Goal: Task Accomplishment & Management: Manage account settings

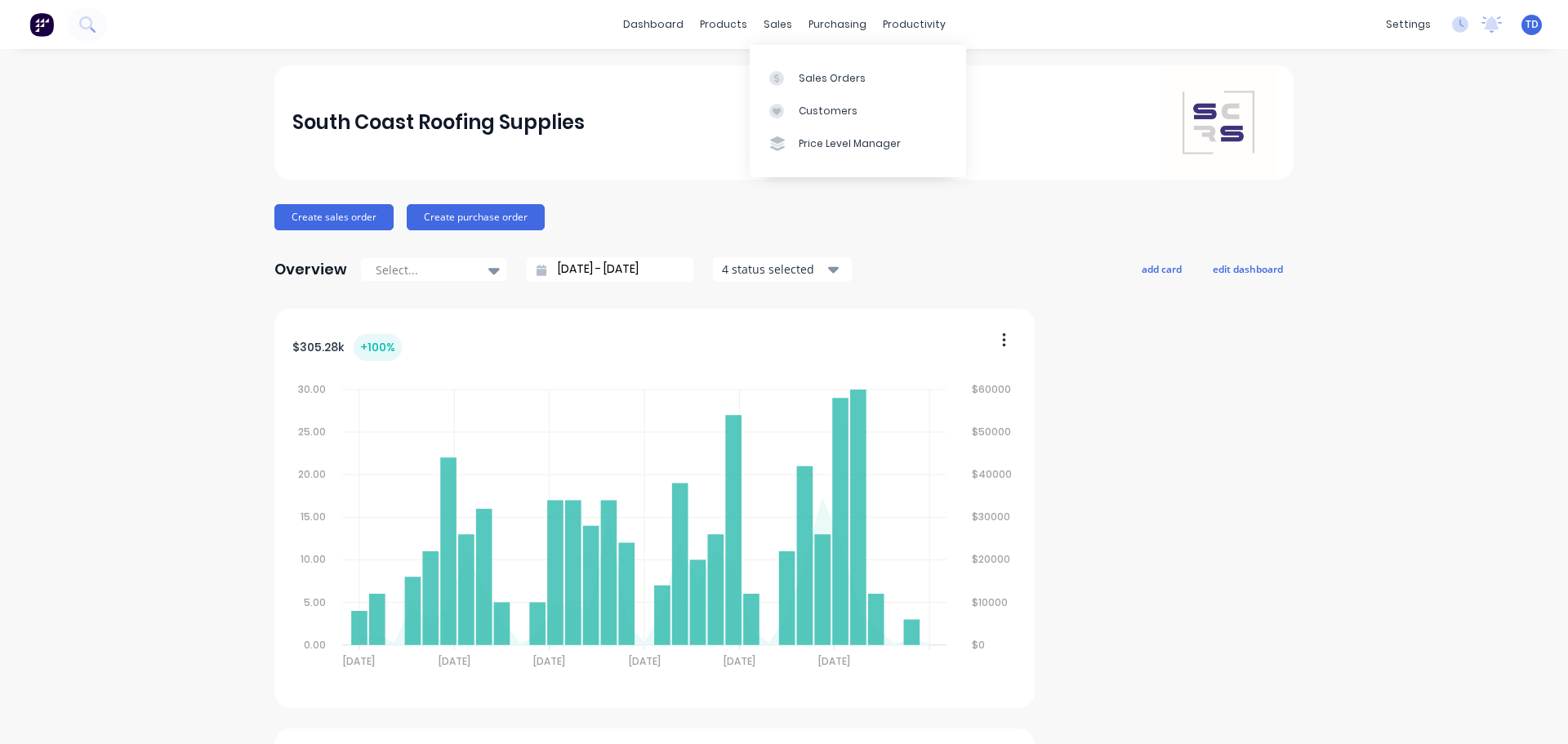
click at [799, 111] on div "Customers" at bounding box center [827, 111] width 58 height 15
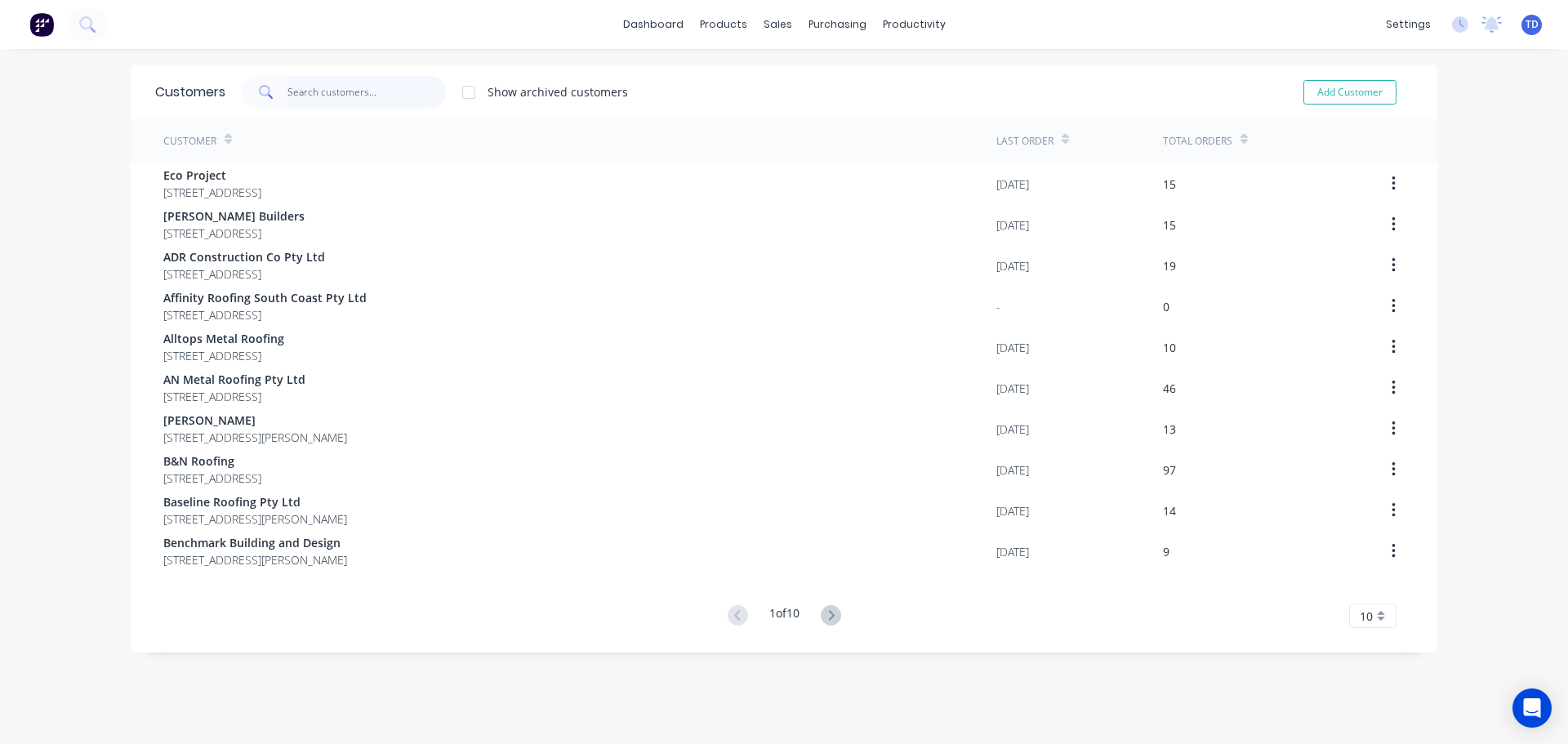
click at [312, 93] on input "text" at bounding box center [368, 92] width 160 height 33
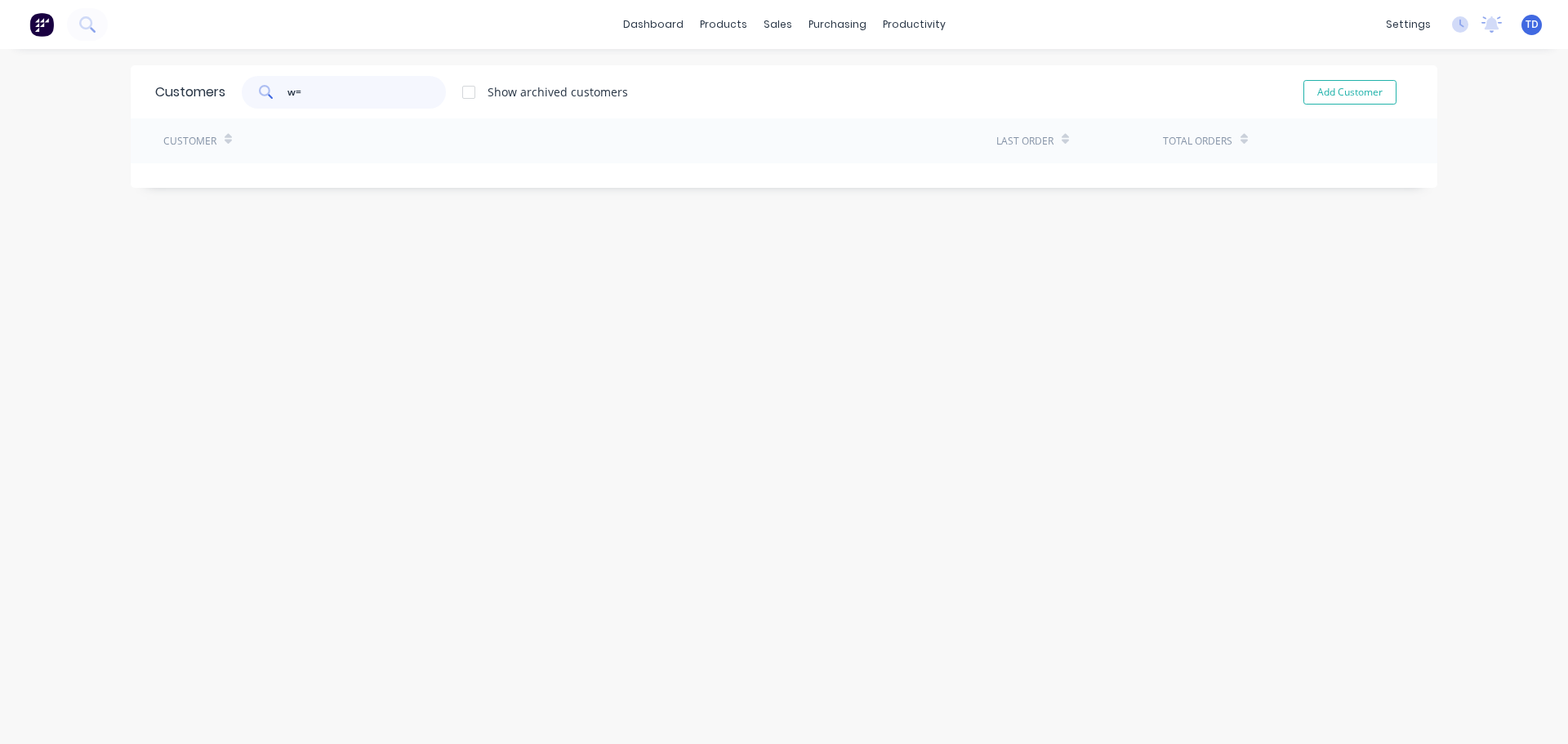
type input "w"
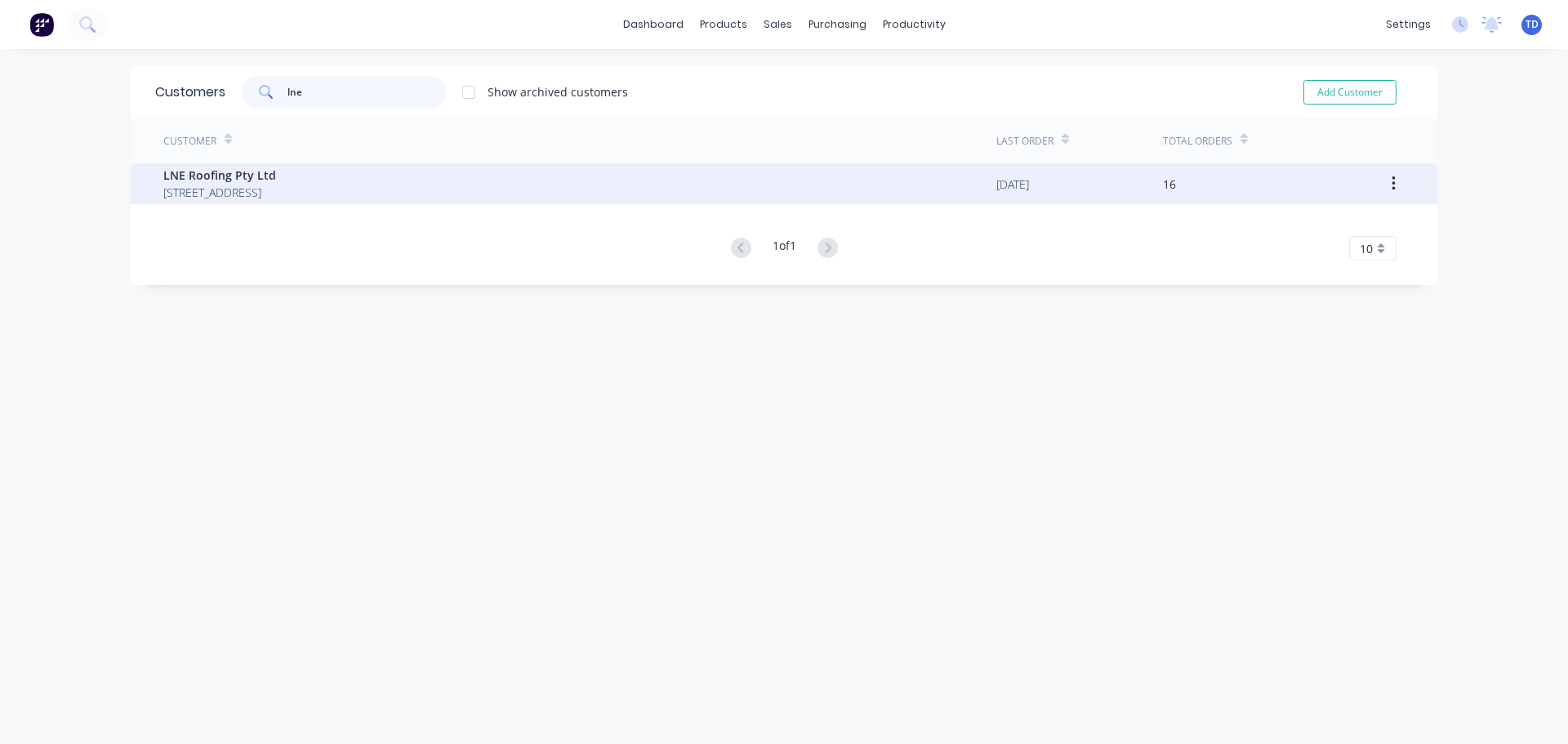
type input "lne"
click at [276, 183] on span "[STREET_ADDRESS]" at bounding box center [220, 192] width 113 height 17
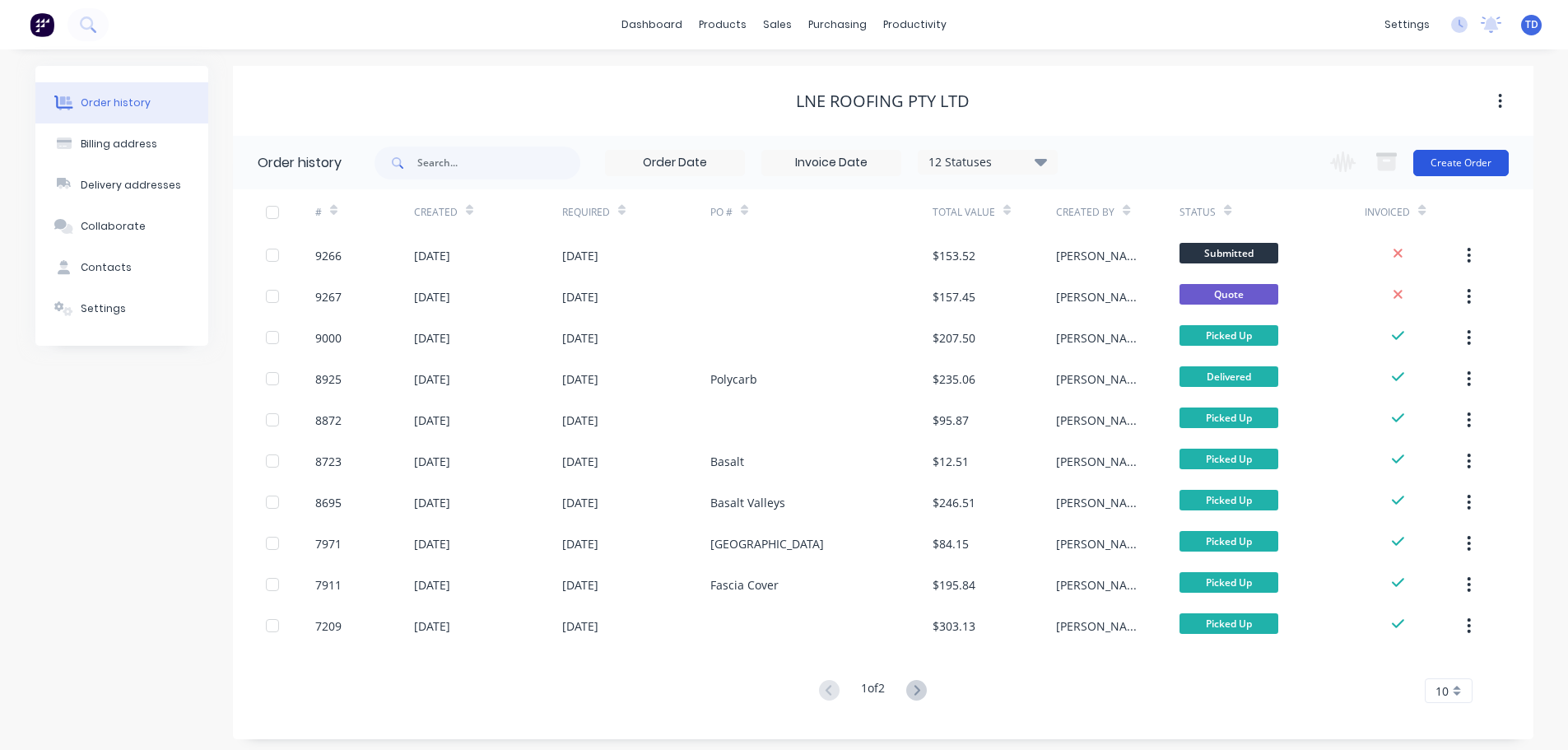
click at [1436, 163] on button "Create Order" at bounding box center [1460, 163] width 95 height 27
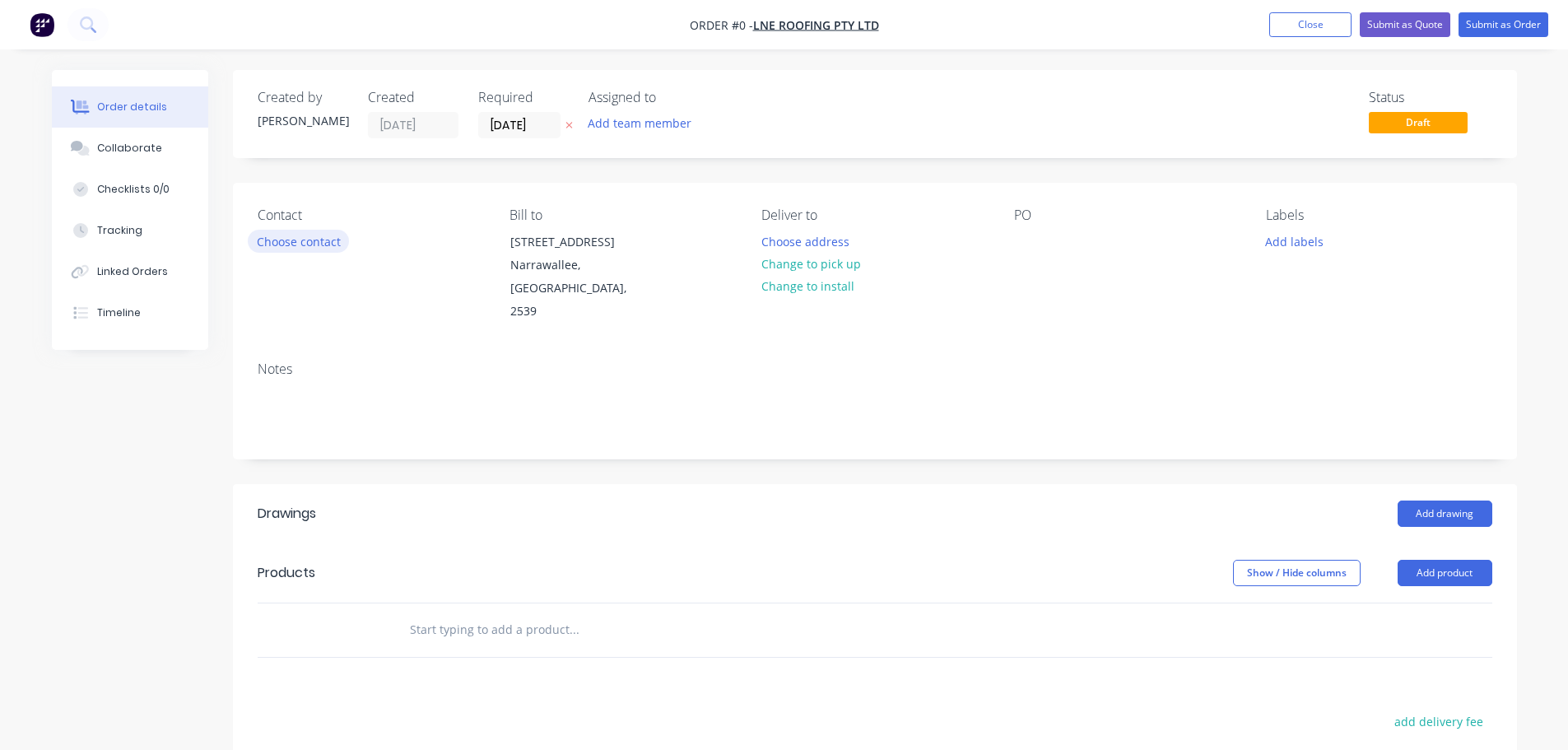
click at [327, 246] on button "Choose contact" at bounding box center [298, 240] width 101 height 22
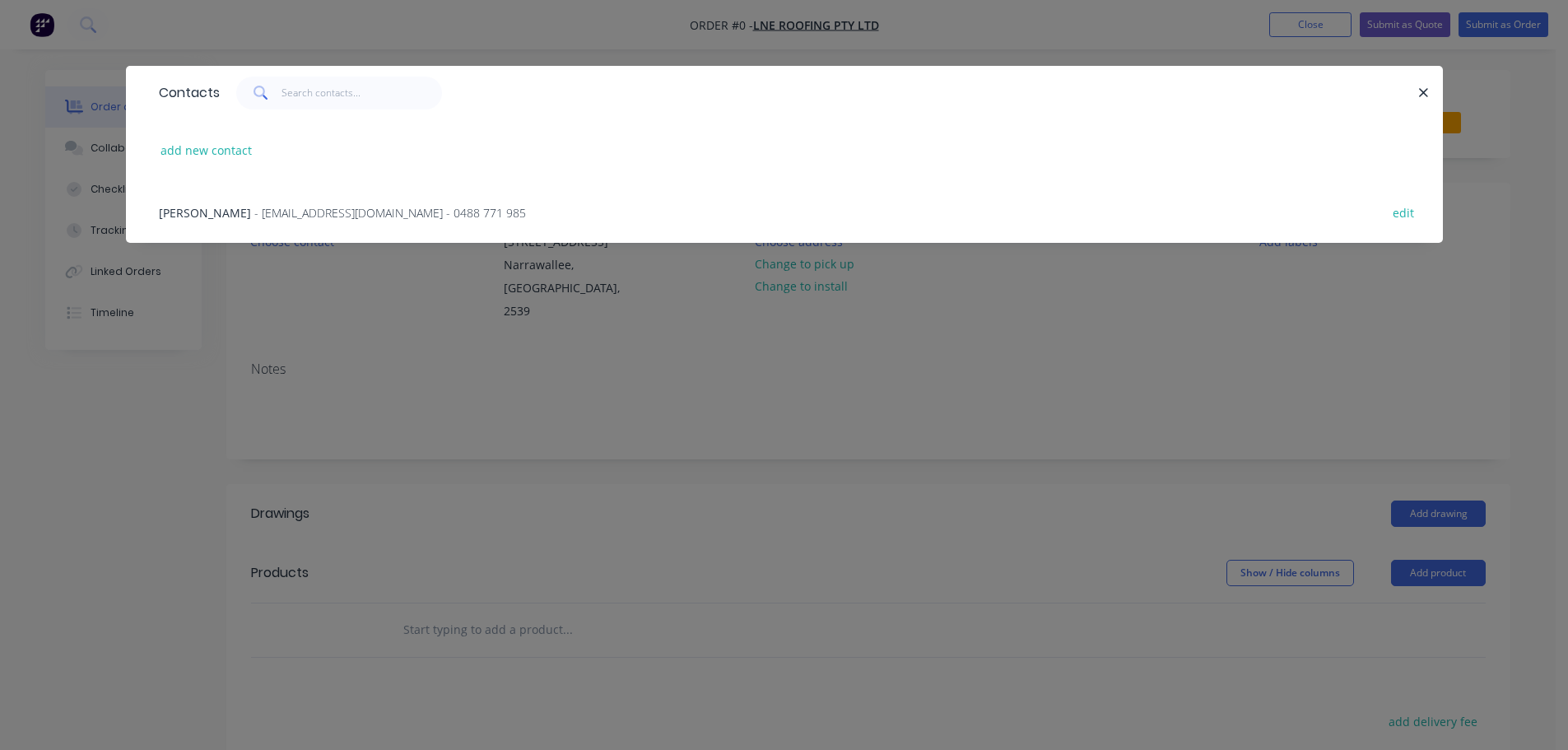
drag, startPoint x: 298, startPoint y: 215, endPoint x: 307, endPoint y: 212, distance: 9.5
click at [299, 214] on span "- [EMAIL_ADDRESS][DOMAIN_NAME] - 0488 771 985" at bounding box center [390, 212] width 272 height 16
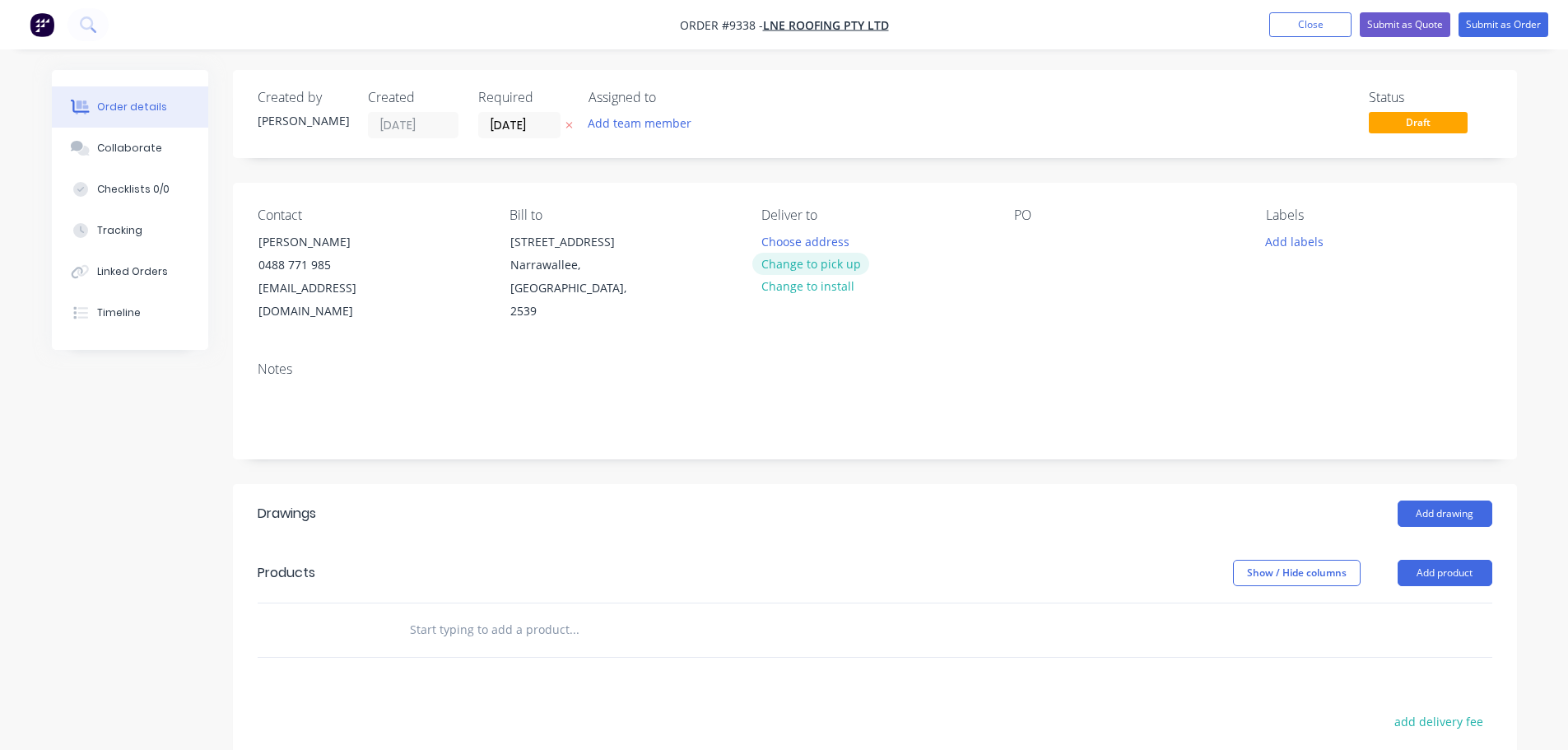
click at [829, 274] on button "Change to pick up" at bounding box center [811, 264] width 117 height 22
click at [775, 245] on div at bounding box center [775, 241] width 27 height 24
click at [1430, 501] on button "Add drawing" at bounding box center [1445, 514] width 94 height 27
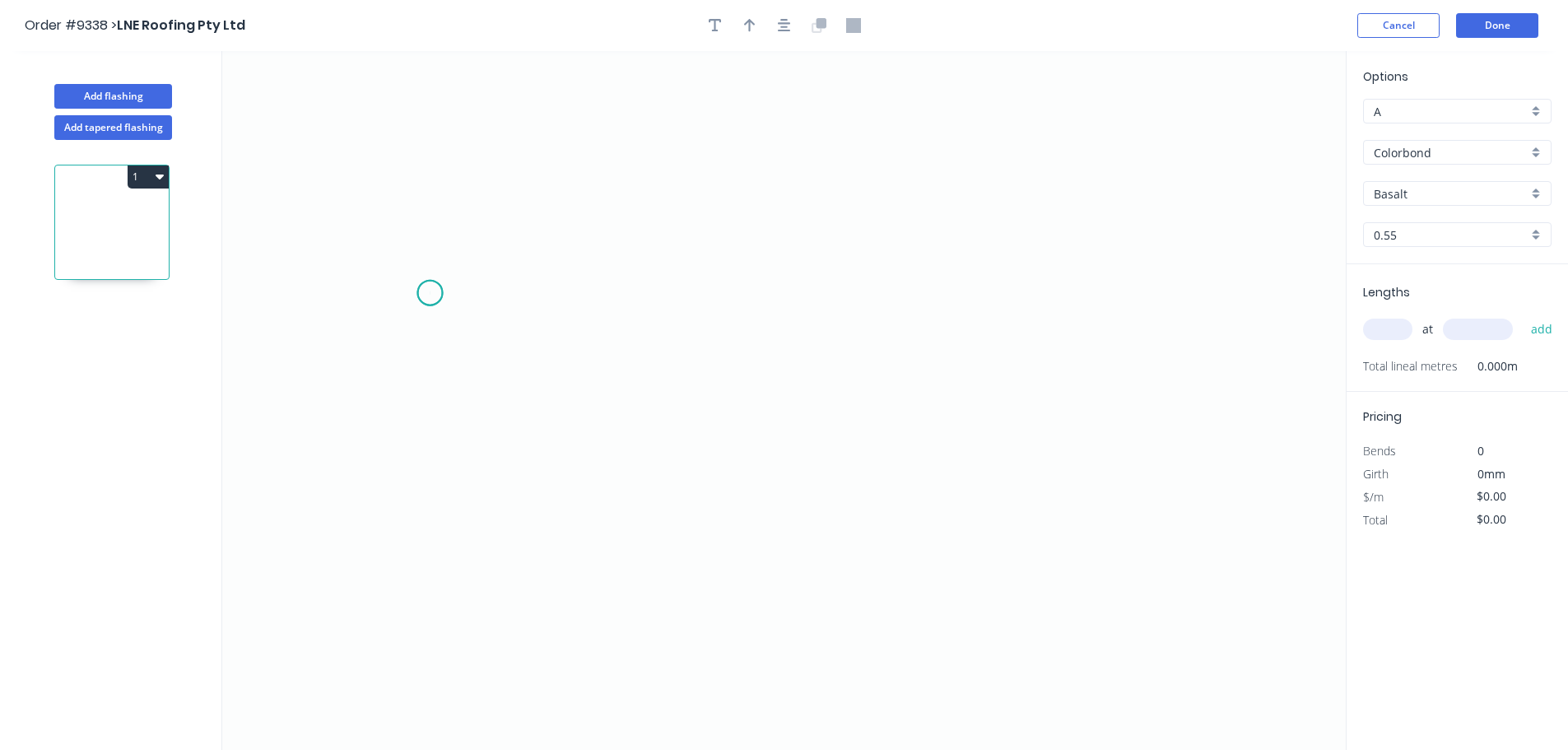
drag, startPoint x: 429, startPoint y: 293, endPoint x: 380, endPoint y: 310, distance: 51.9
click at [429, 293] on icon "0" at bounding box center [783, 400] width 1123 height 699
click at [362, 313] on icon "0" at bounding box center [783, 400] width 1123 height 699
click at [825, 490] on icon "0 ?" at bounding box center [783, 400] width 1123 height 699
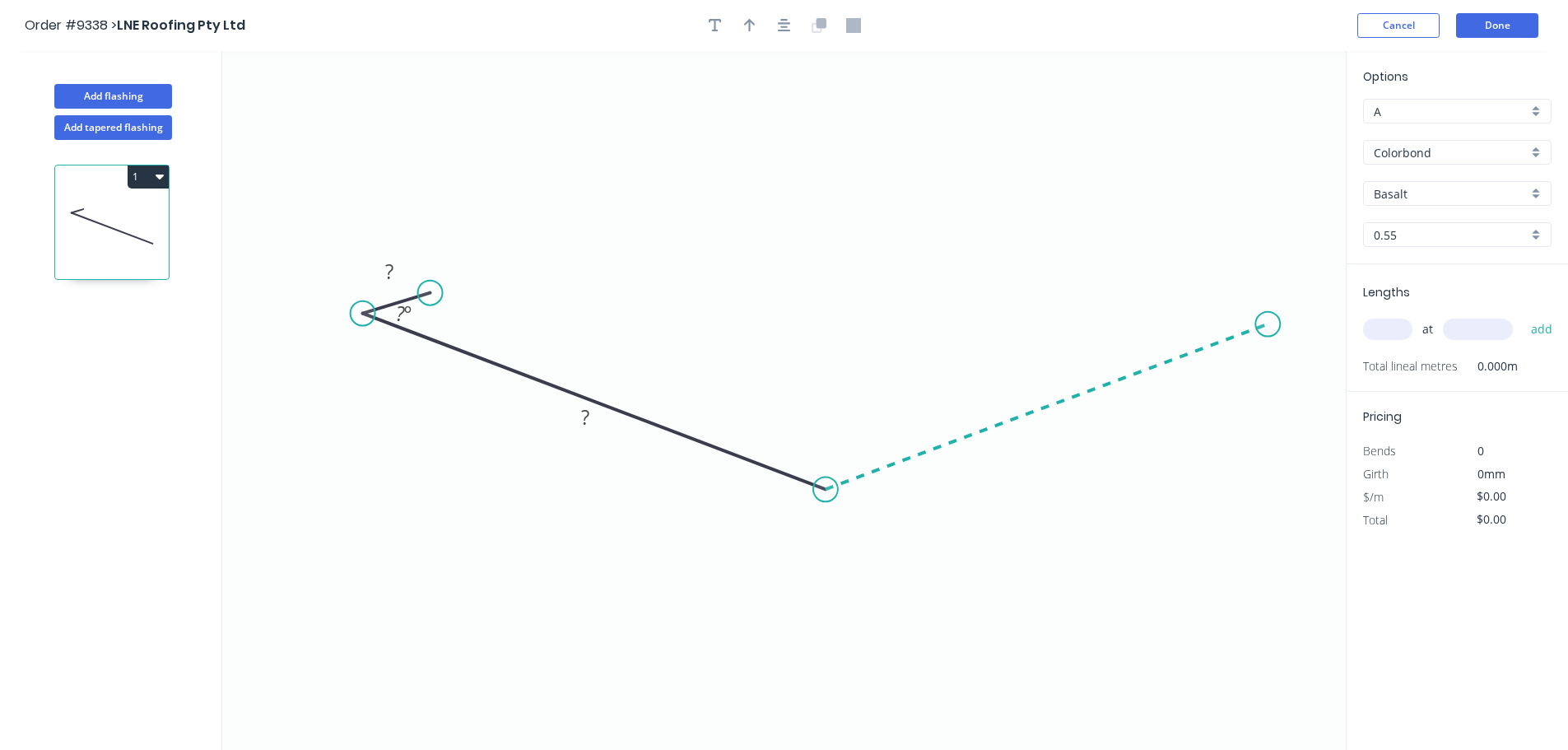
click at [1269, 324] on icon "0 ? ? ? º" at bounding box center [783, 400] width 1123 height 699
click at [1189, 298] on icon at bounding box center [1228, 311] width 80 height 27
click at [403, 265] on rect at bounding box center [390, 273] width 33 height 23
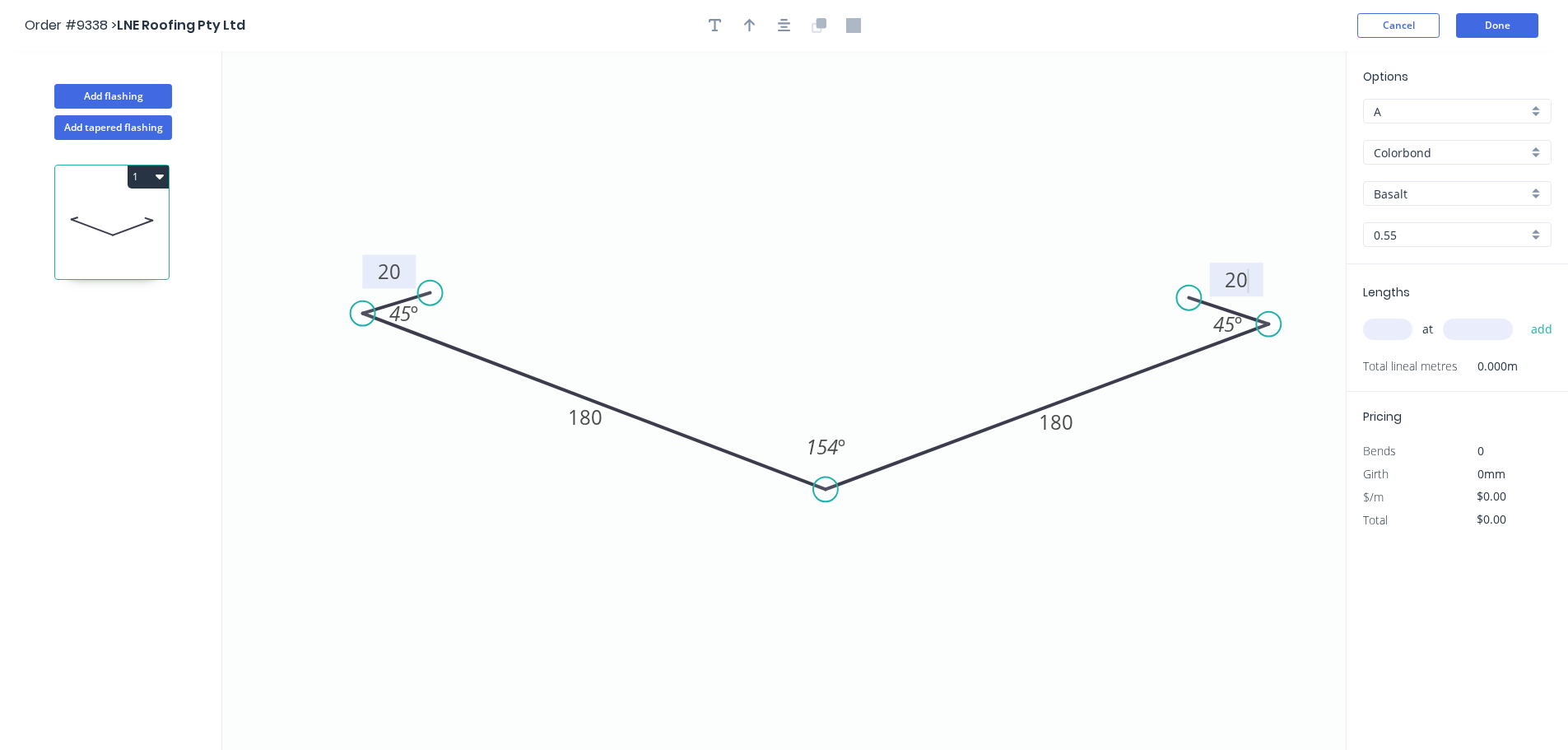
type input "$12.45"
drag, startPoint x: 1080, startPoint y: 412, endPoint x: 988, endPoint y: 336, distance: 119.3
click at [1023, 337] on rect at bounding box center [1015, 354] width 55 height 34
drag, startPoint x: 611, startPoint y: 405, endPoint x: 646, endPoint y: 333, distance: 80.1
click at [646, 333] on rect at bounding box center [621, 345] width 55 height 34
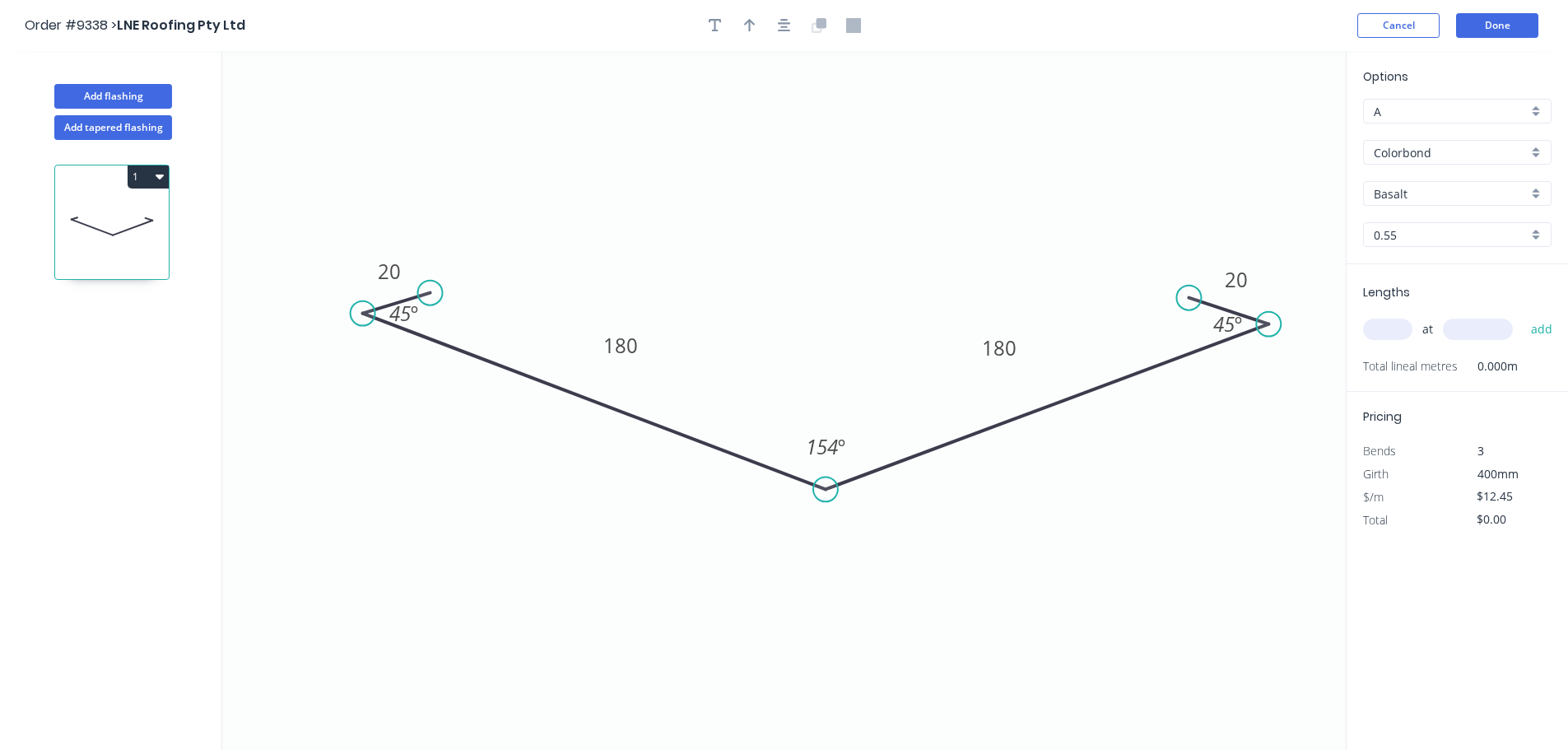
click at [751, 29] on icon "button" at bounding box center [750, 26] width 12 height 15
click at [1264, 123] on icon "0 20 180 180 20 45 º 154 º 45 º" at bounding box center [783, 400] width 1123 height 699
drag, startPoint x: 1261, startPoint y: 129, endPoint x: 821, endPoint y: 205, distance: 446.5
click at [917, 187] on icon at bounding box center [924, 162] width 15 height 53
click at [1442, 152] on input "Colorbond" at bounding box center [1450, 152] width 154 height 17
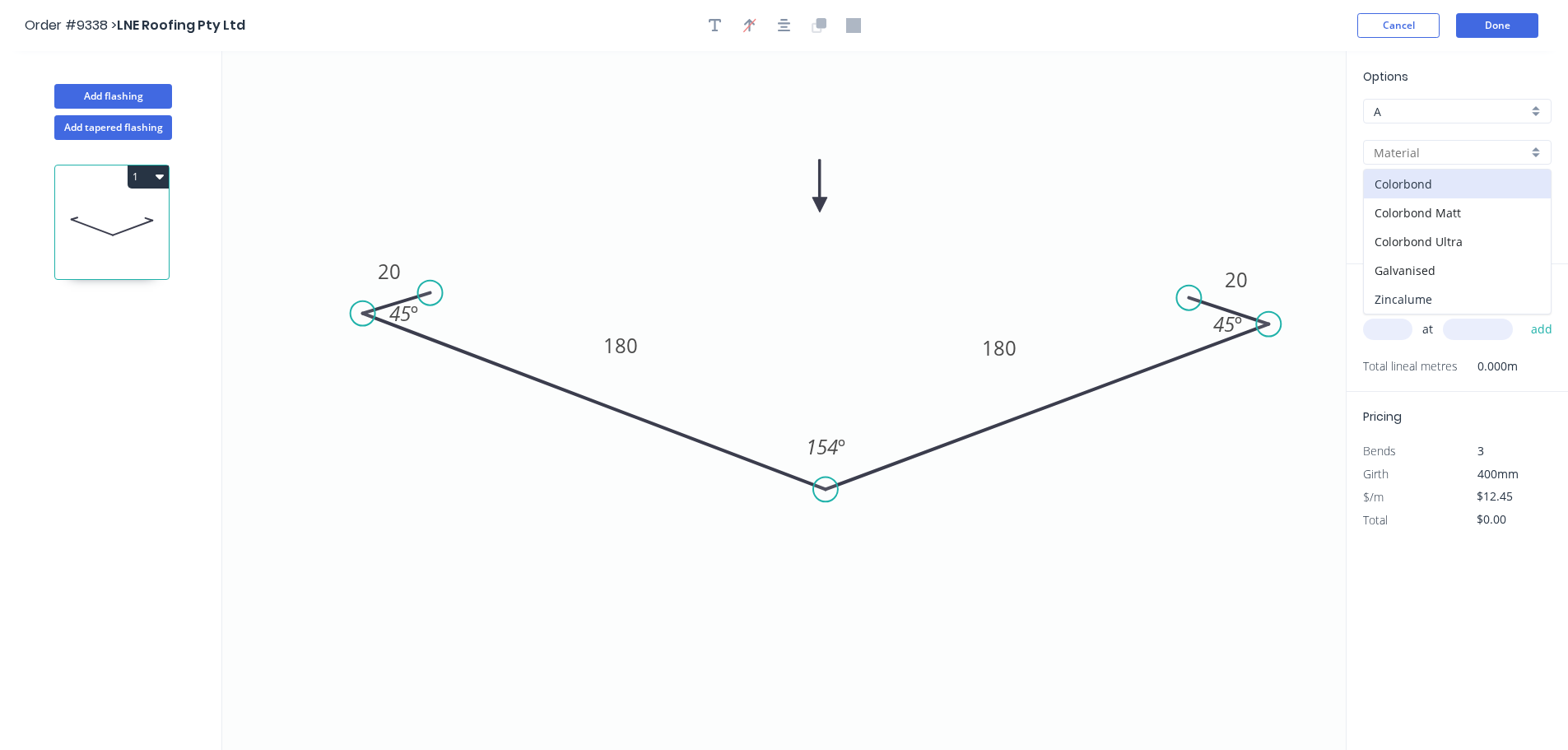
click at [1445, 305] on div "Zincalume" at bounding box center [1456, 299] width 186 height 29
type input "Zincalume"
type input "Unpainted"
type input "$13.08"
click at [1386, 329] on input "text" at bounding box center [1387, 329] width 50 height 22
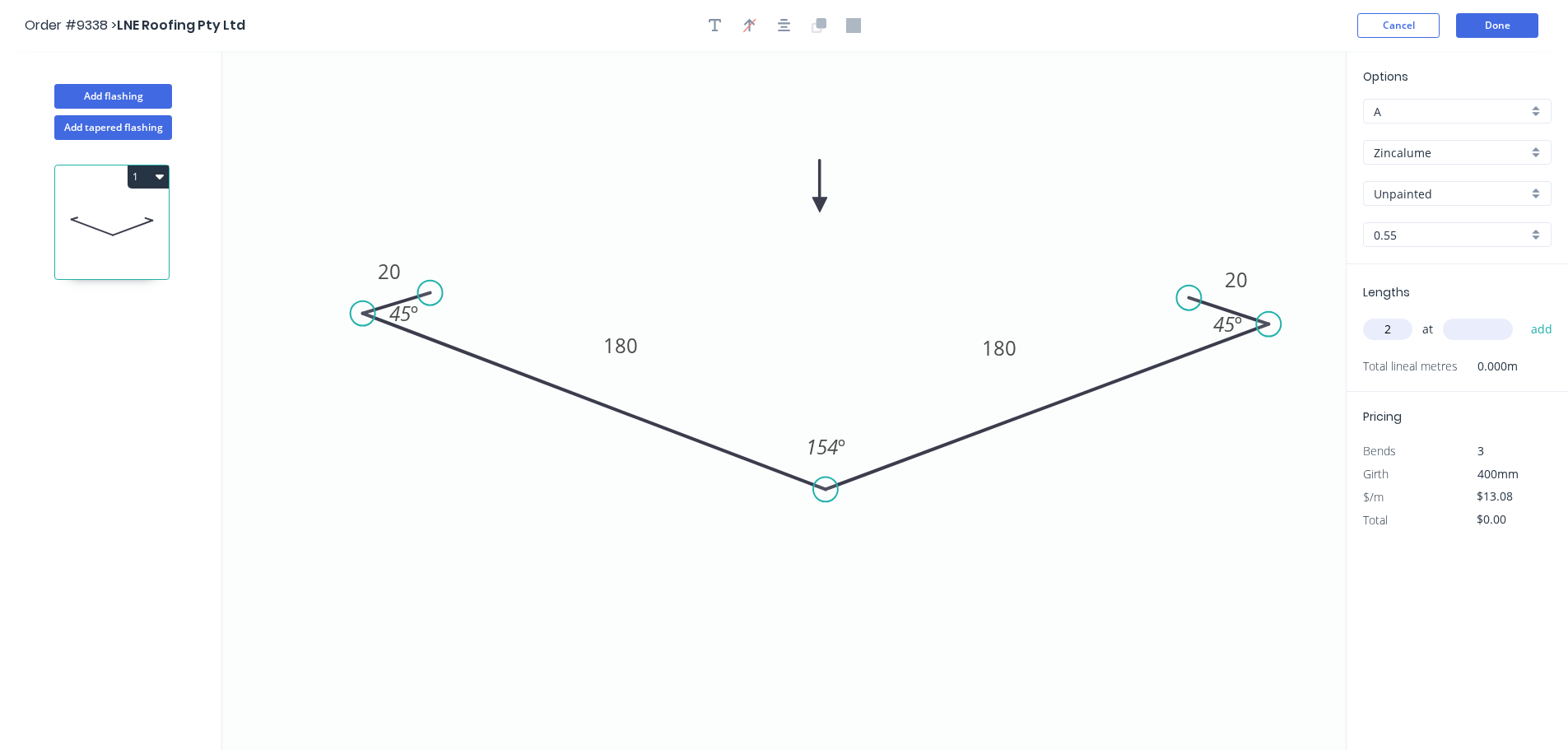
type input "2"
type input "4500"
click at [1522, 315] on button "add" at bounding box center [1541, 329] width 39 height 28
type input "$117.72"
click at [1516, 26] on button "Done" at bounding box center [1497, 26] width 82 height 25
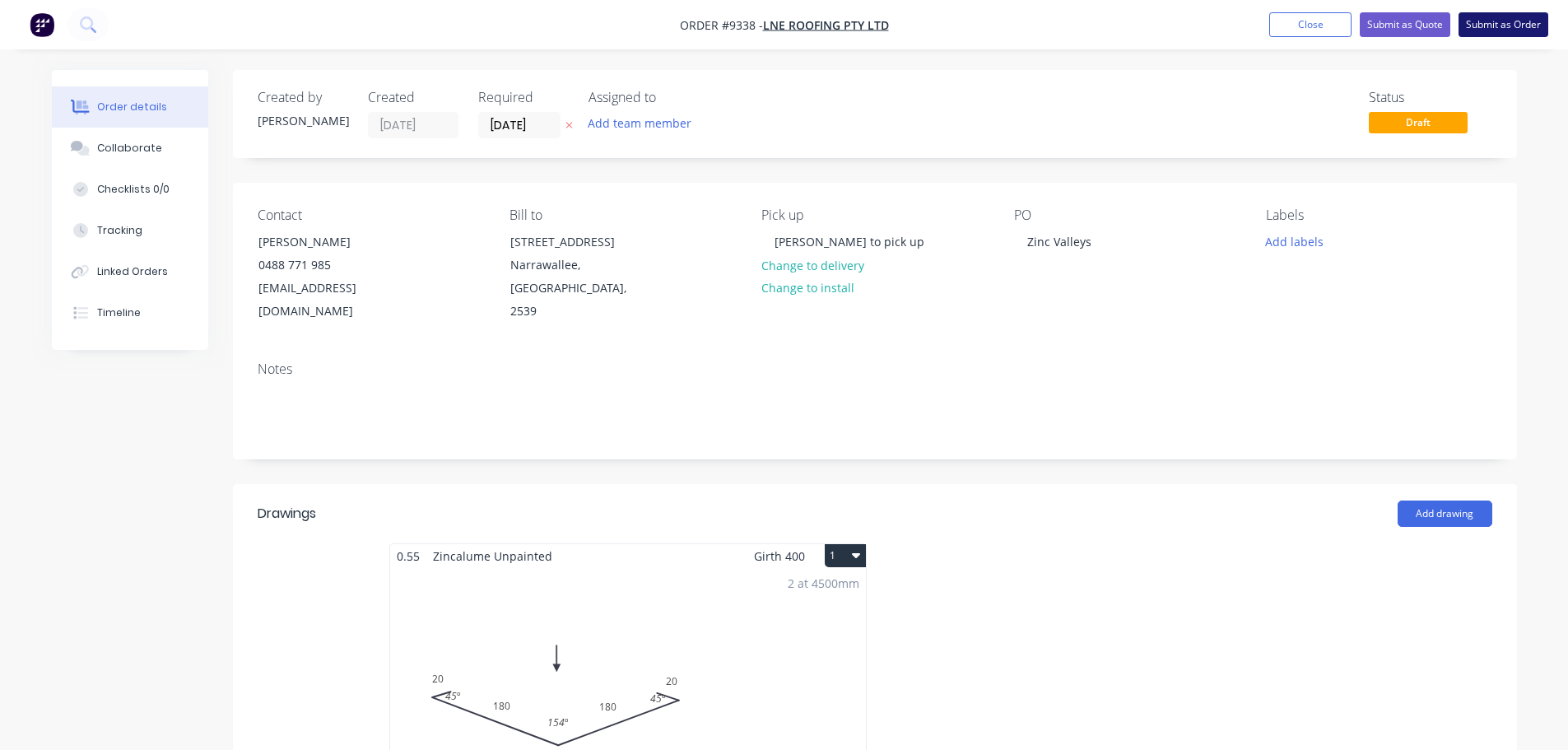
click at [1495, 23] on button "Submit as Order" at bounding box center [1503, 25] width 90 height 25
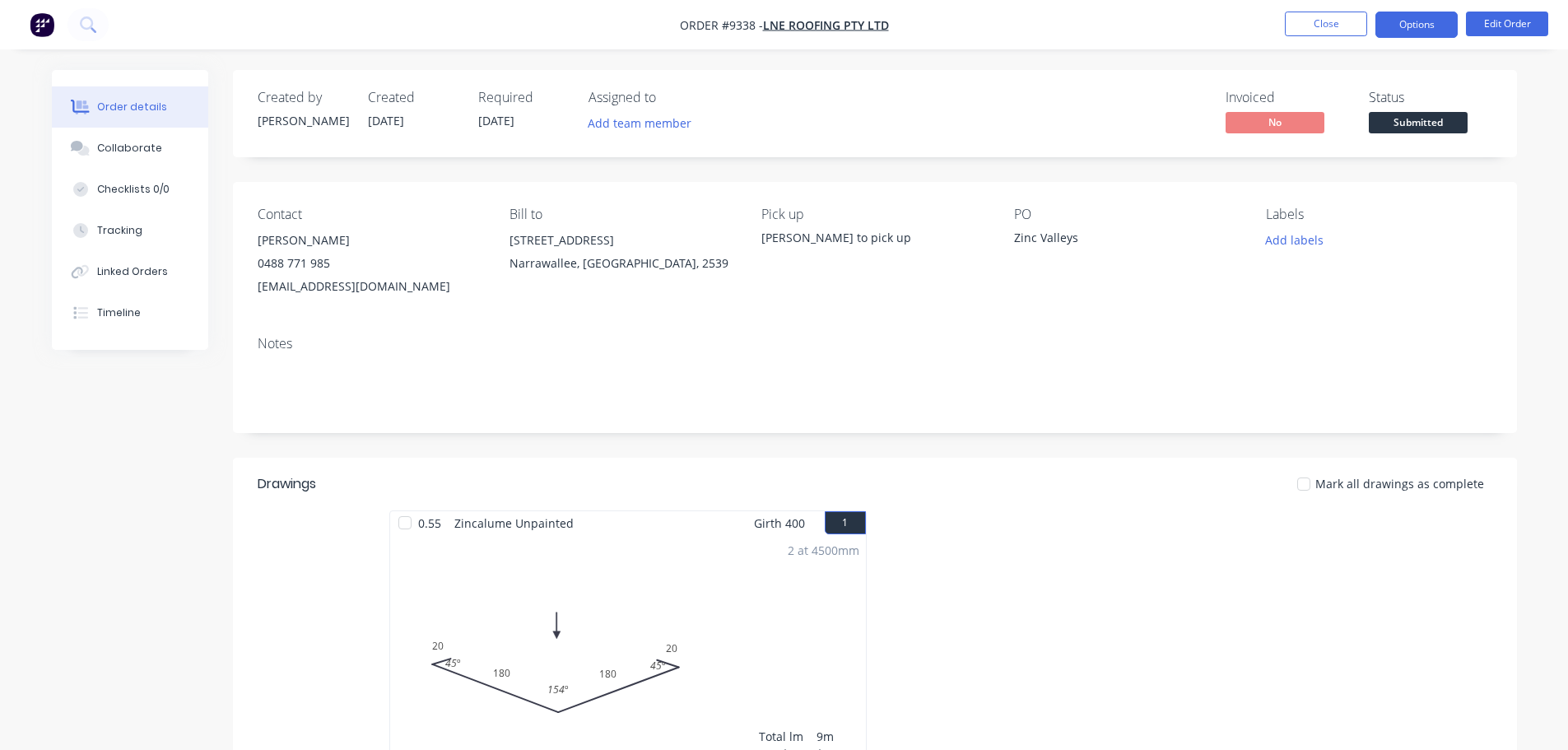
click at [1412, 34] on button "Options" at bounding box center [1416, 25] width 82 height 27
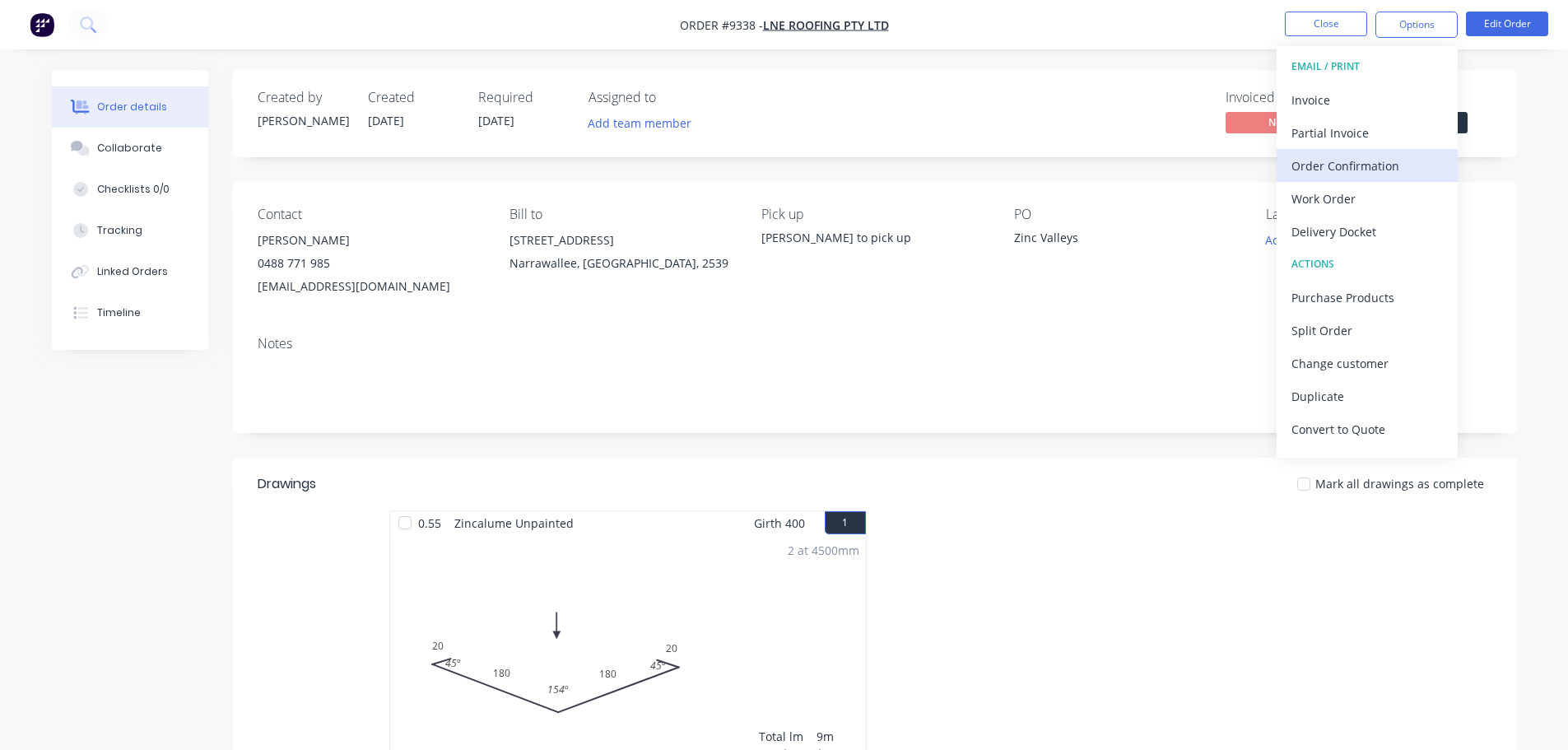
click at [1344, 168] on div "Order Confirmation" at bounding box center [1367, 166] width 152 height 24
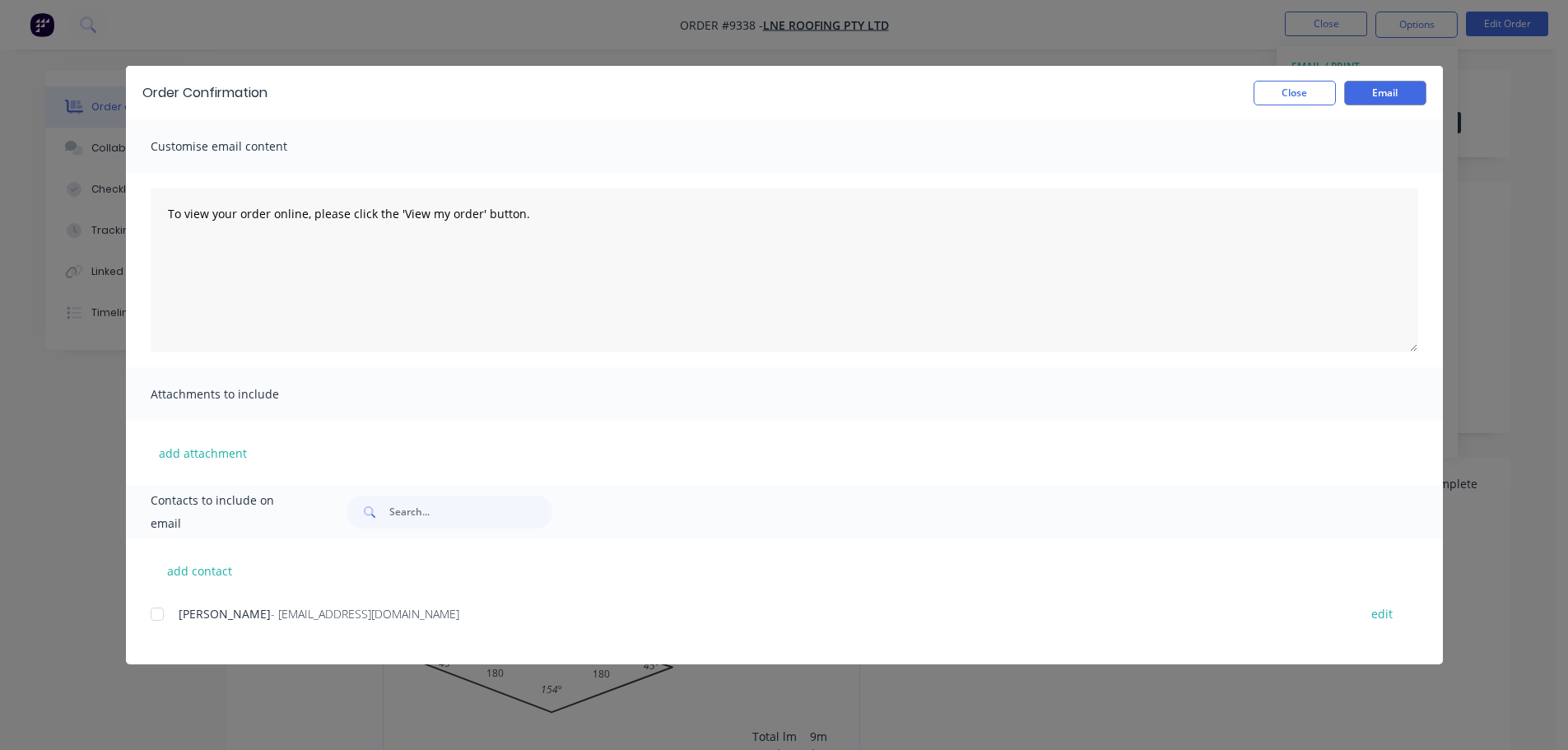
click at [165, 621] on div at bounding box center [157, 614] width 33 height 33
click at [1378, 92] on button "Email" at bounding box center [1385, 93] width 82 height 25
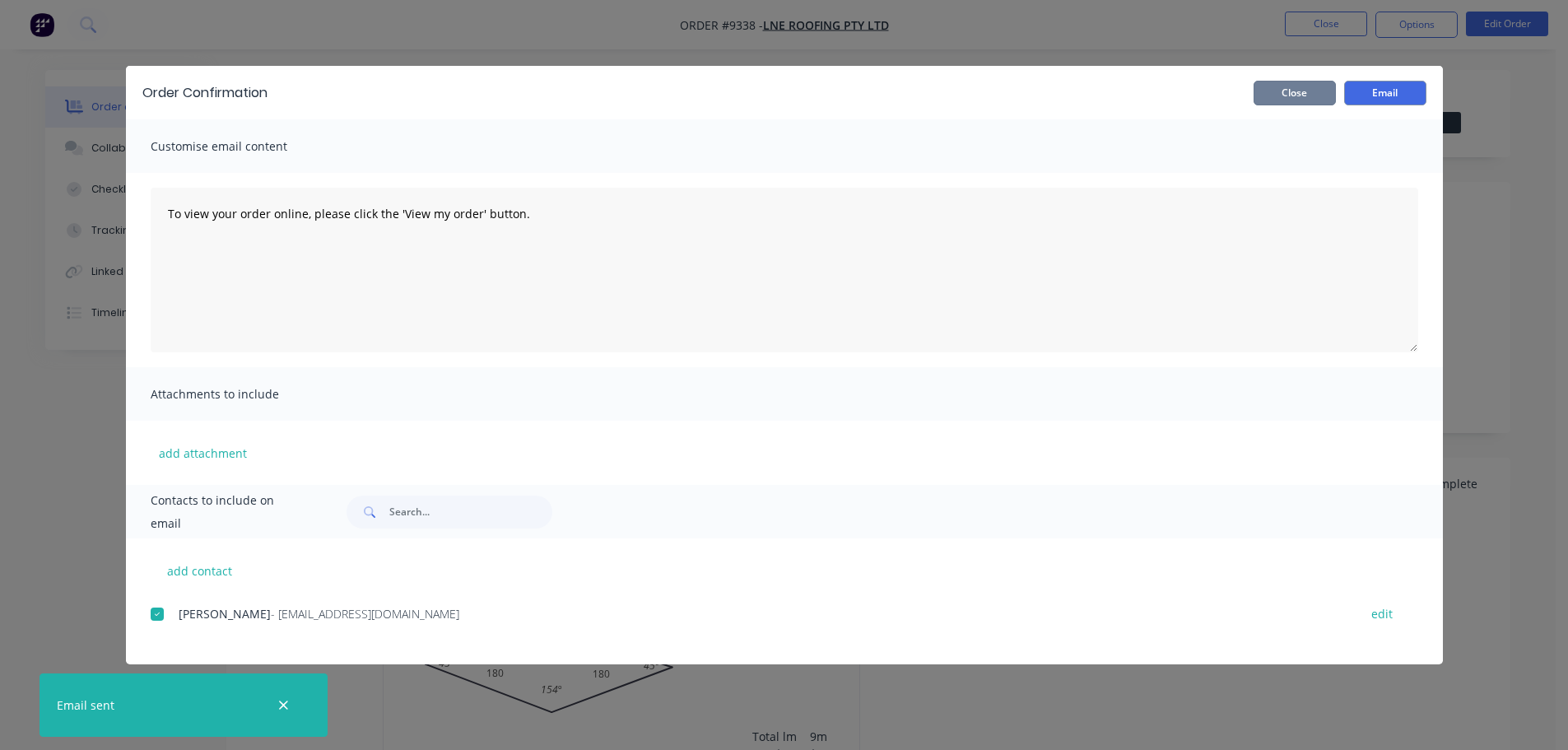
drag, startPoint x: 1283, startPoint y: 98, endPoint x: 1308, endPoint y: 85, distance: 28.2
click at [1285, 98] on button "Close" at bounding box center [1294, 93] width 82 height 25
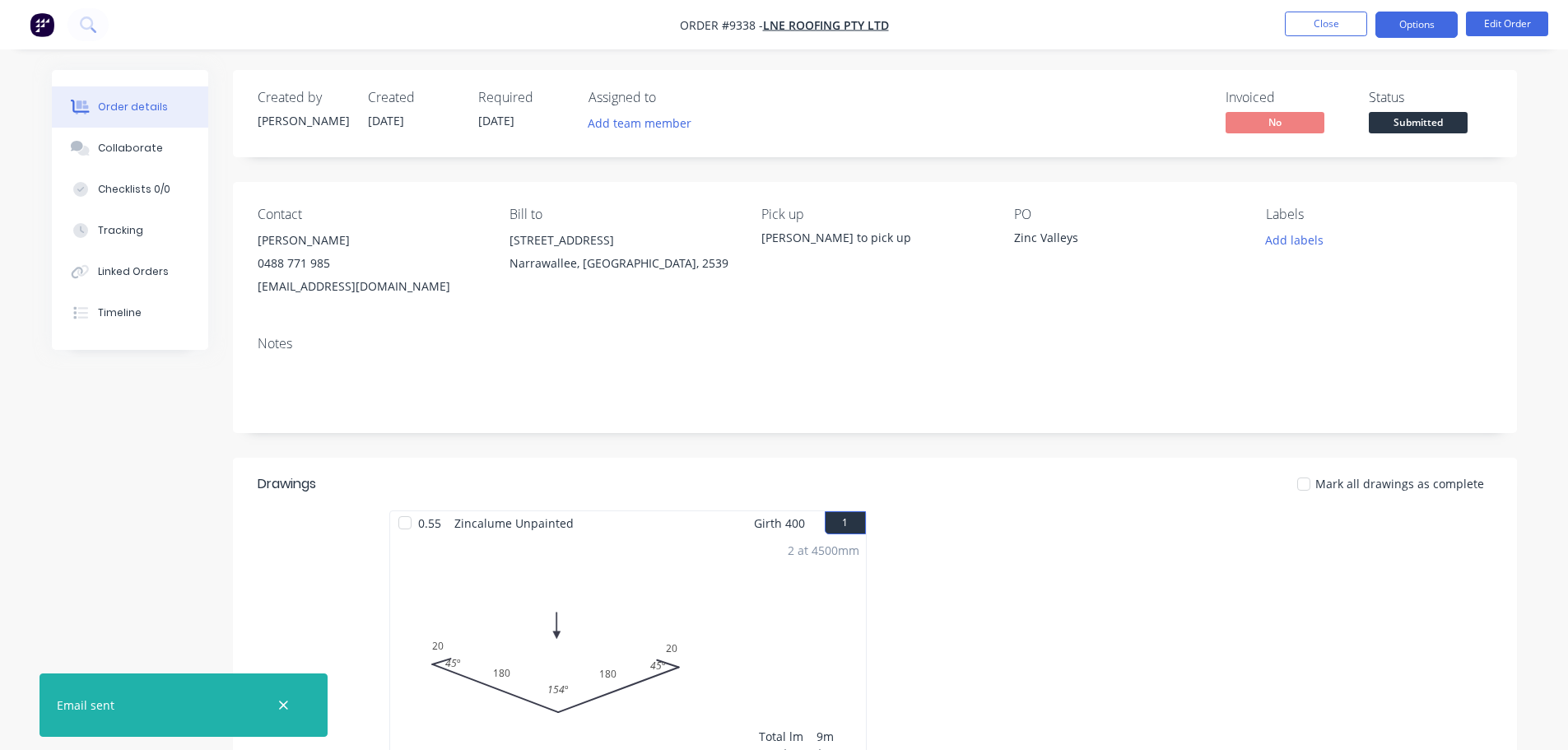
click at [1416, 25] on button "Options" at bounding box center [1416, 25] width 82 height 27
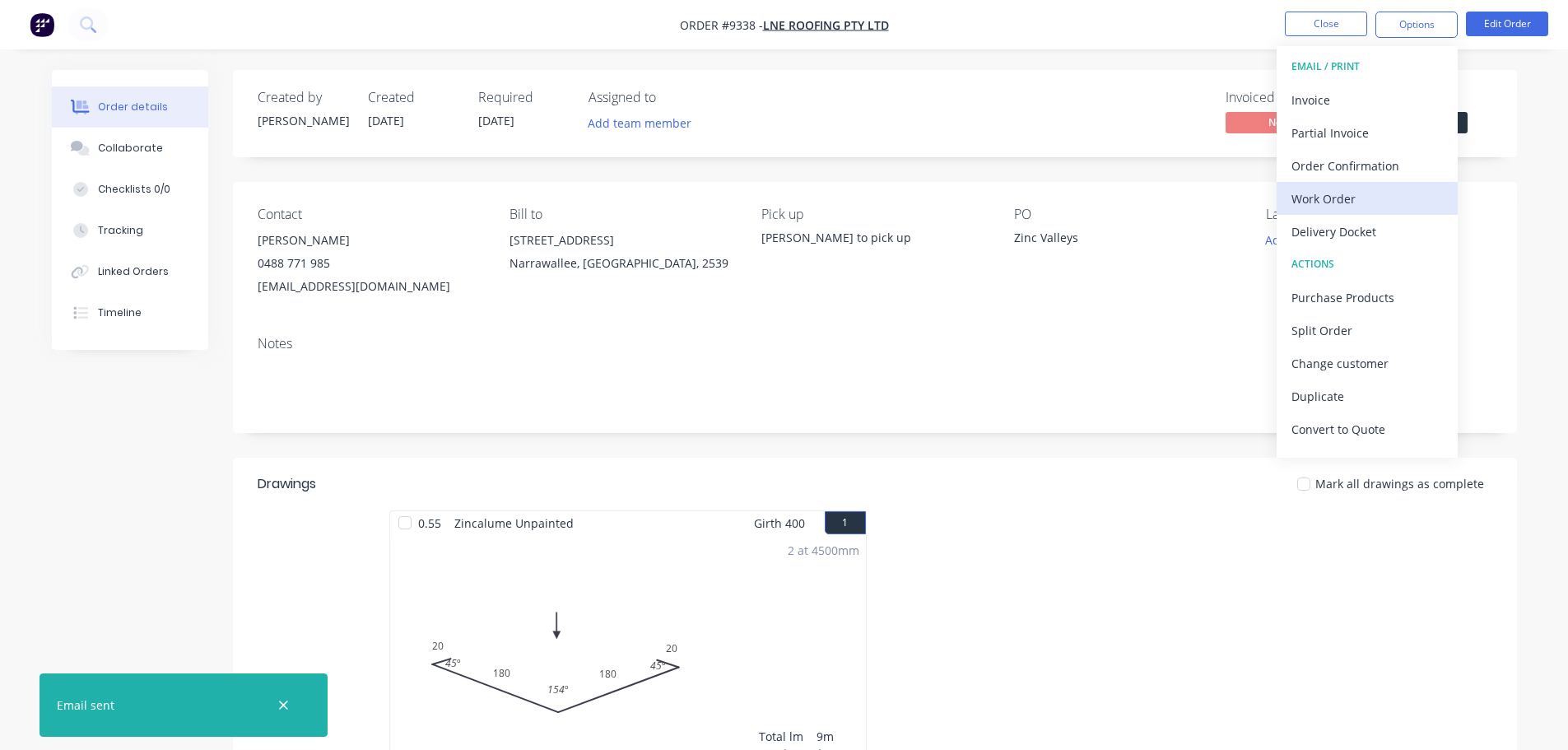
click at [1346, 194] on div "Work Order" at bounding box center [1367, 198] width 152 height 24
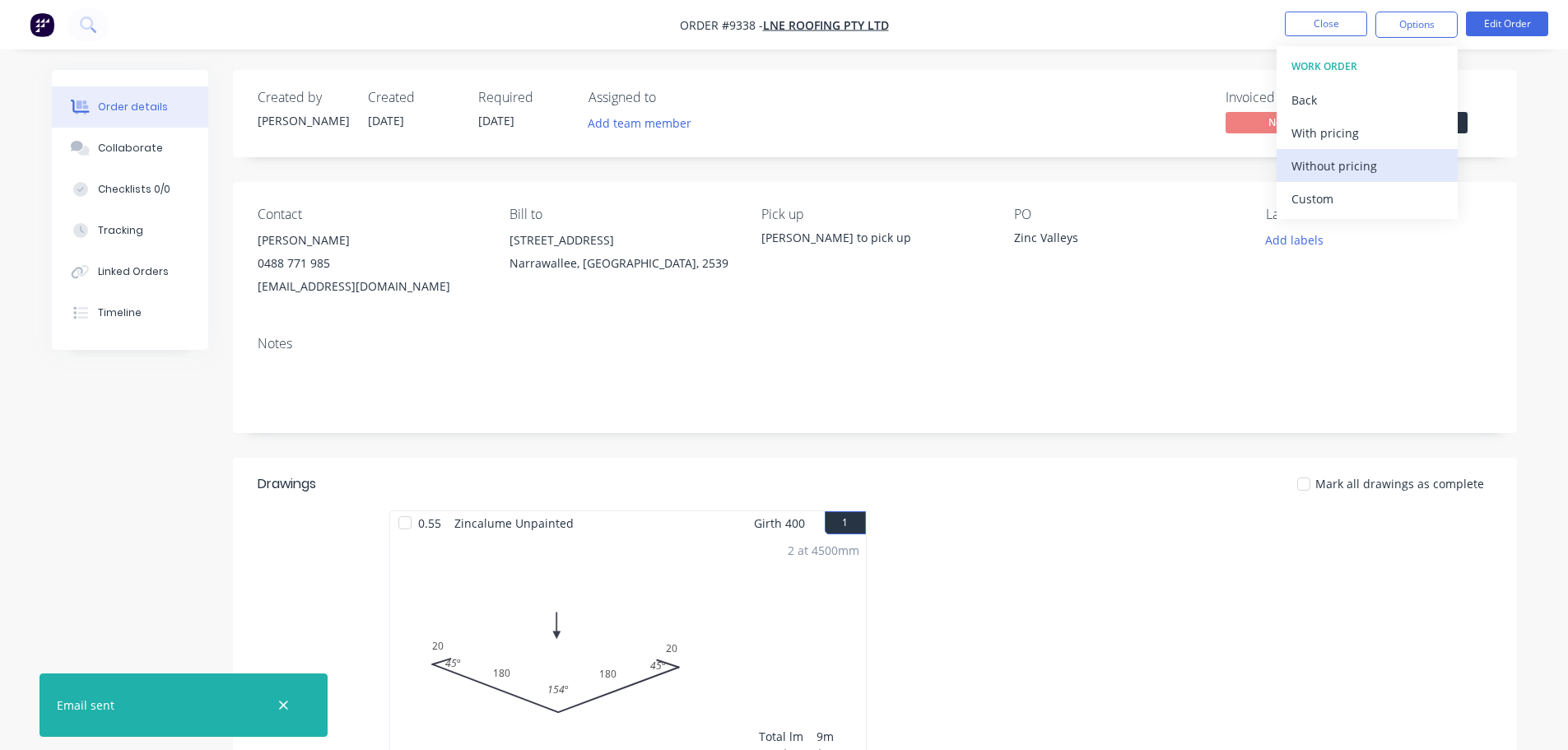
click at [1383, 165] on div "Without pricing" at bounding box center [1367, 166] width 152 height 24
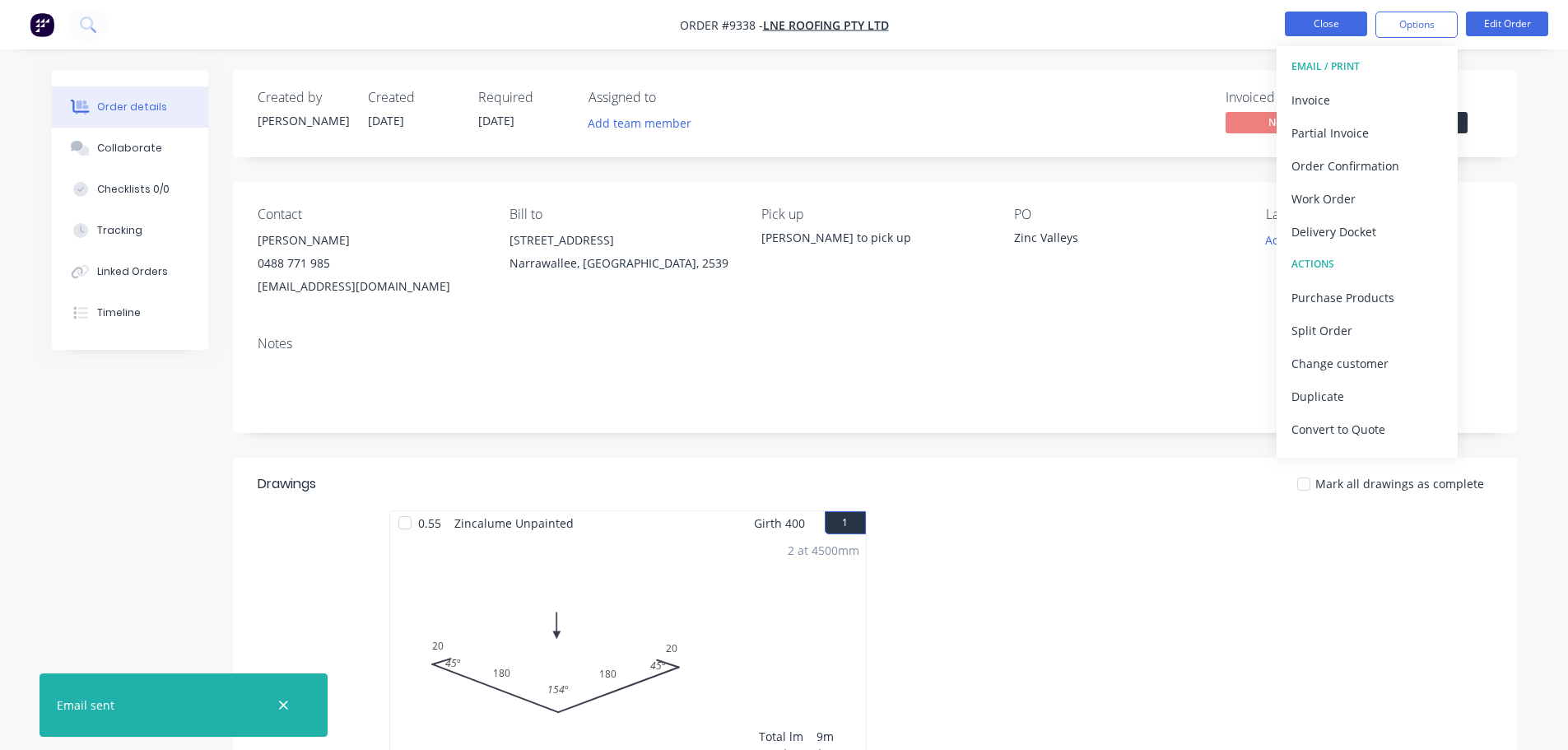
click at [1337, 33] on button "Close" at bounding box center [1325, 24] width 82 height 25
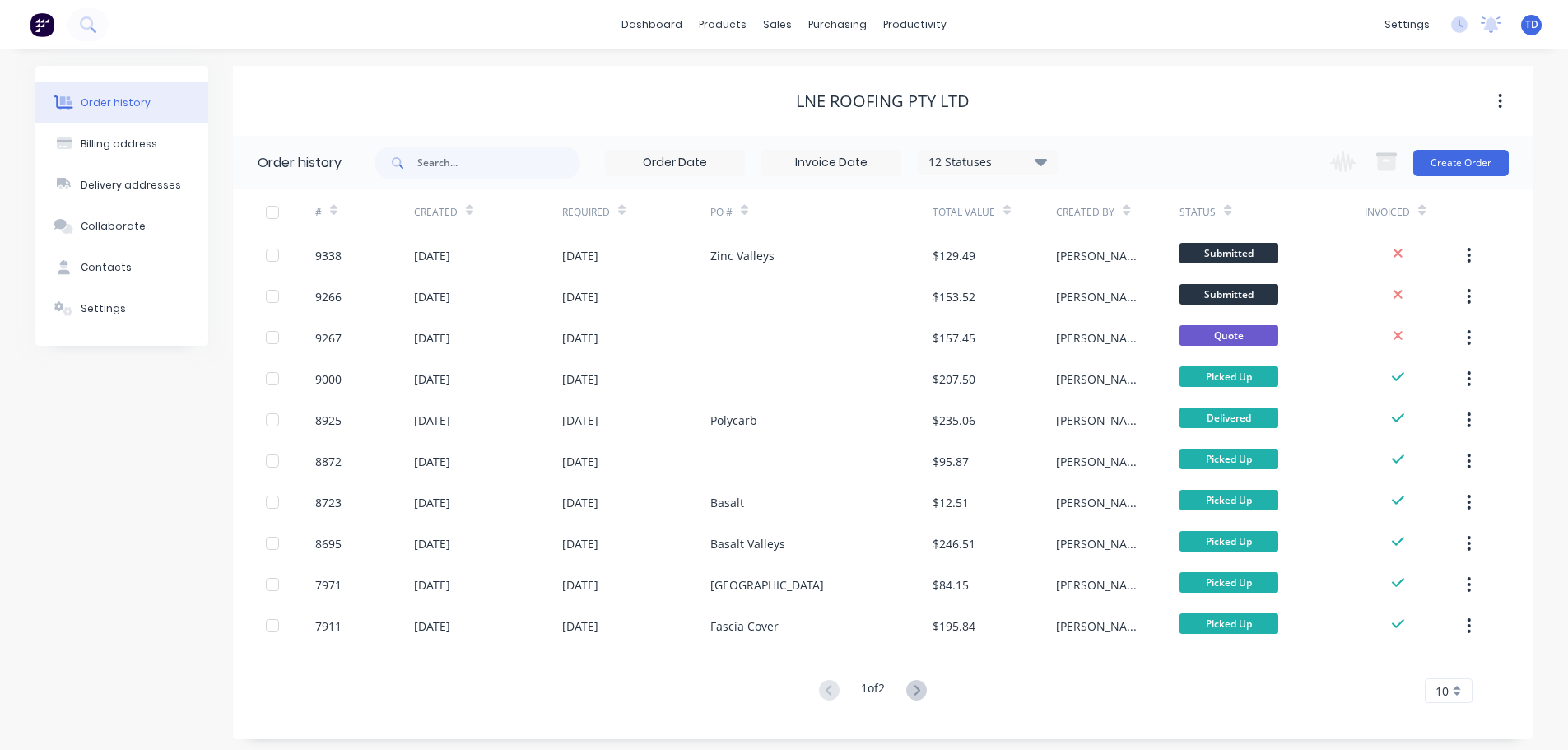
click at [1556, 331] on div "Order history Billing address Delivery addresses Collaborate Contacts Settings …" at bounding box center [784, 403] width 1568 height 706
click at [812, 119] on div "Customers" at bounding box center [834, 112] width 59 height 15
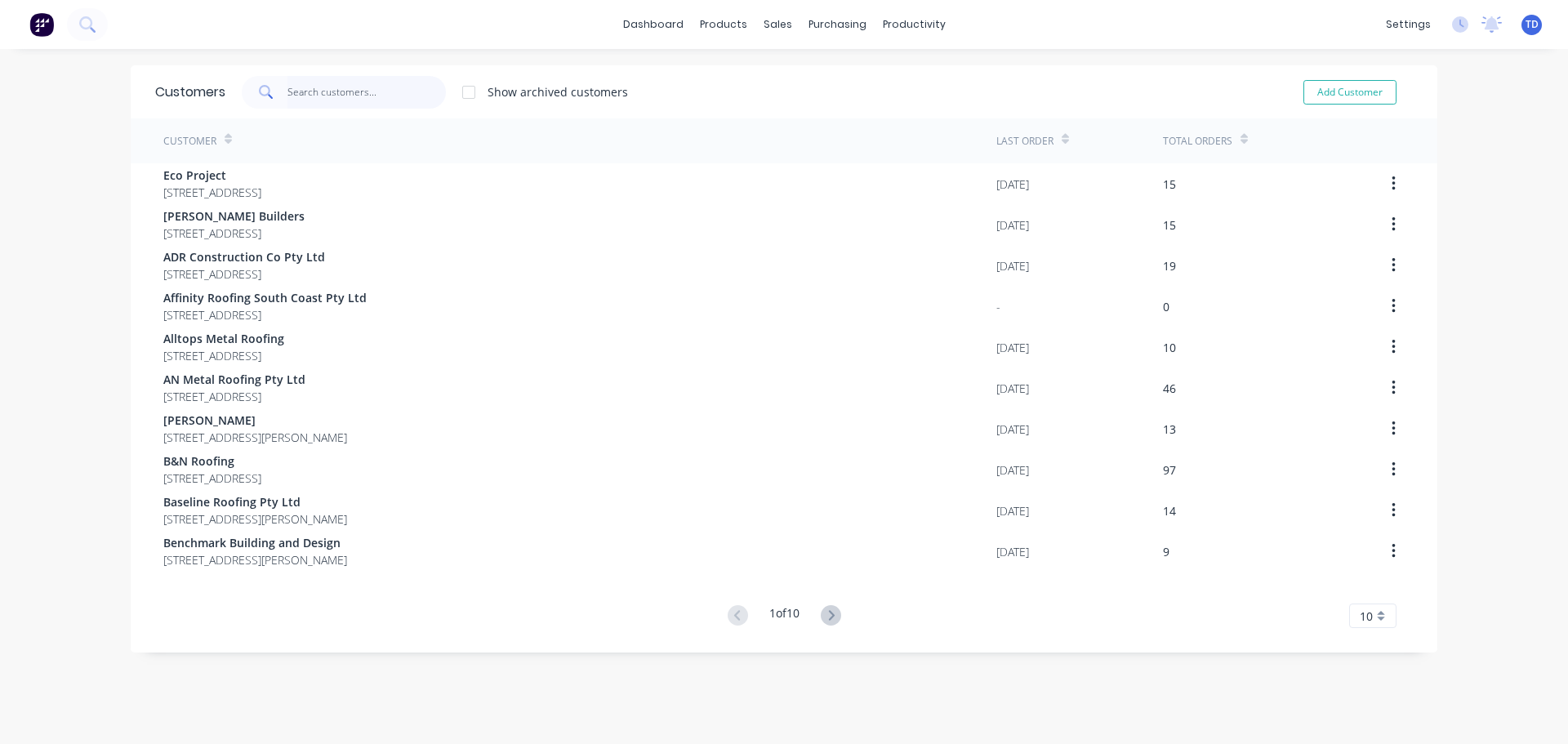
click at [386, 98] on input "text" at bounding box center [368, 92] width 160 height 33
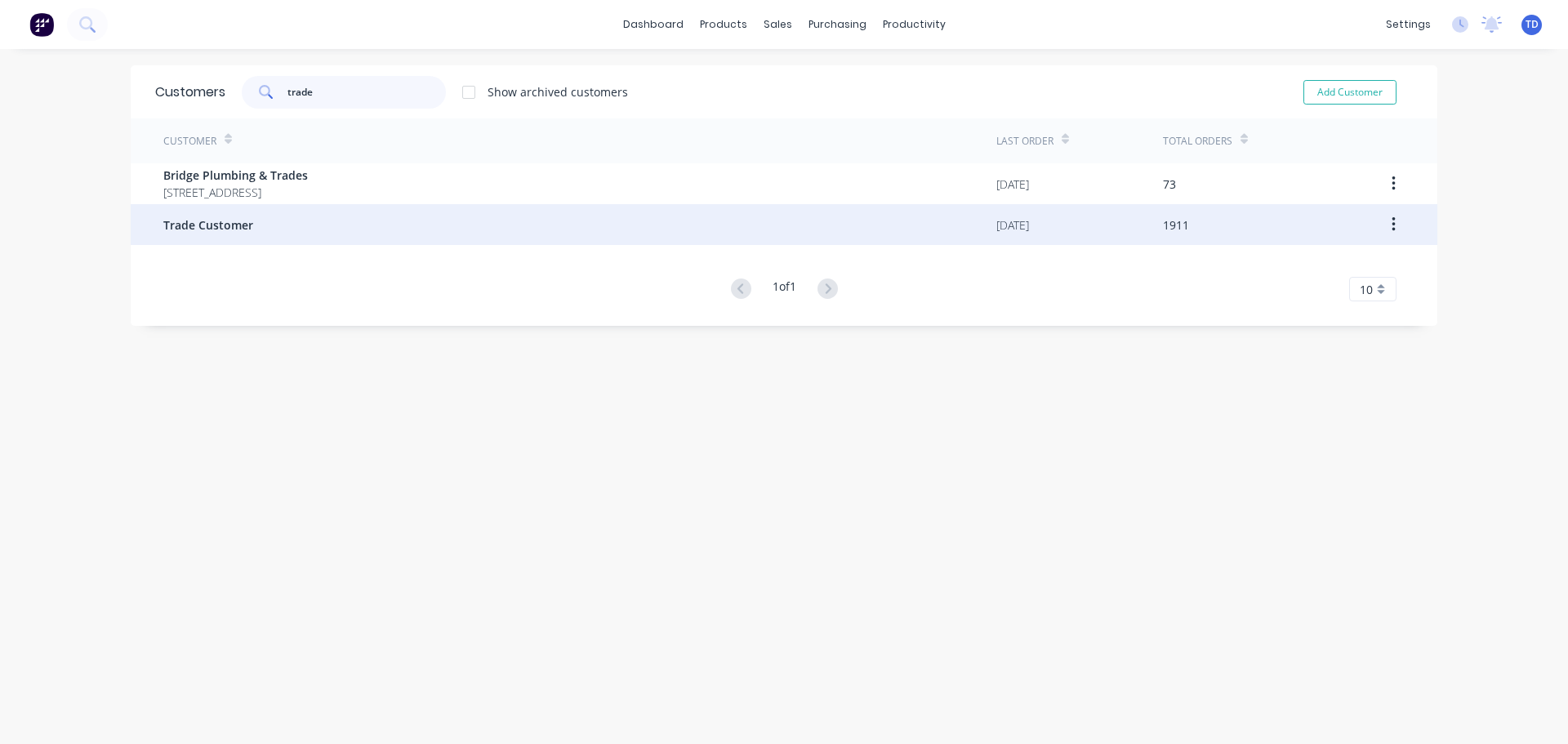
type input "trade"
click at [261, 215] on div "Trade Customer" at bounding box center [580, 224] width 833 height 41
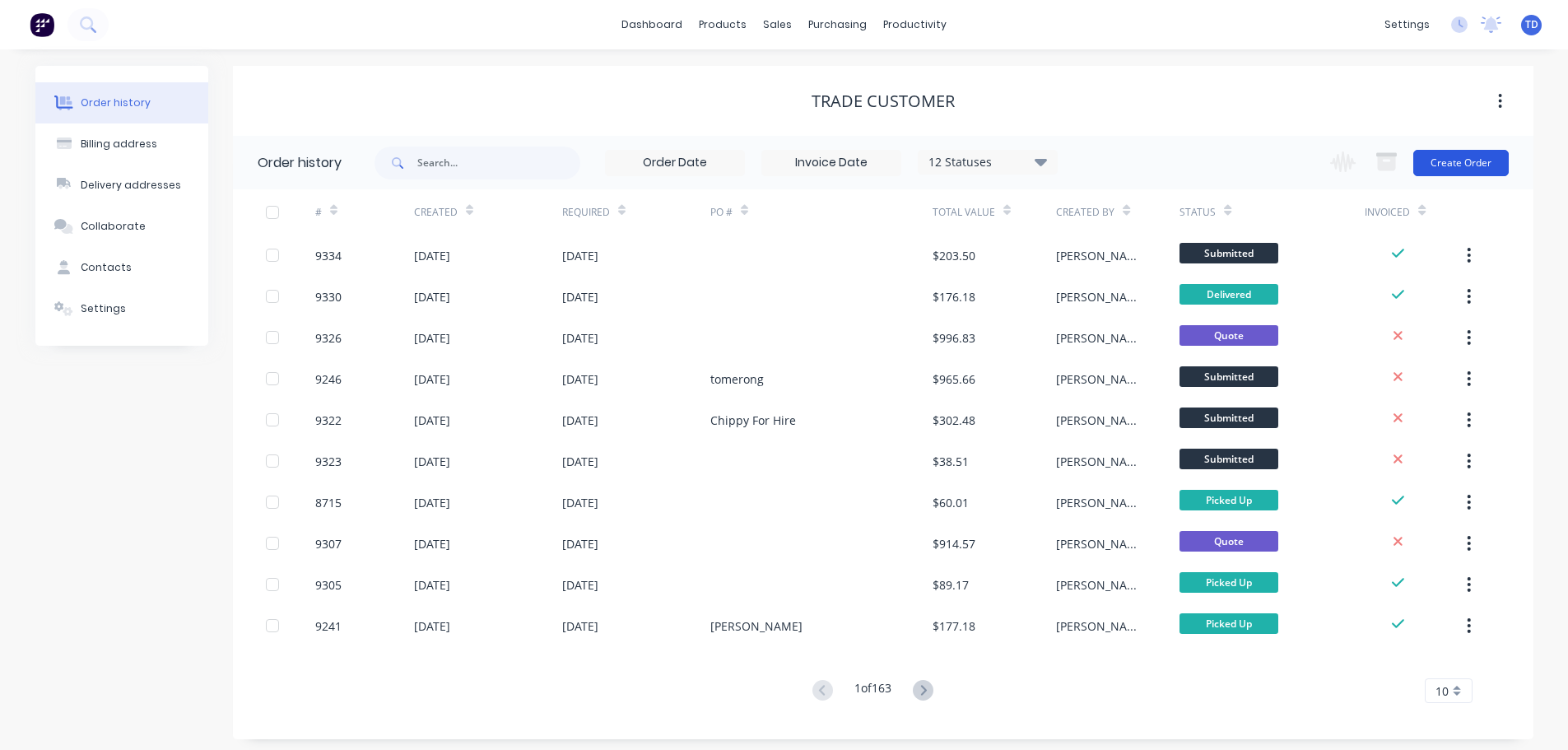
click at [1479, 158] on button "Create Order" at bounding box center [1460, 163] width 95 height 27
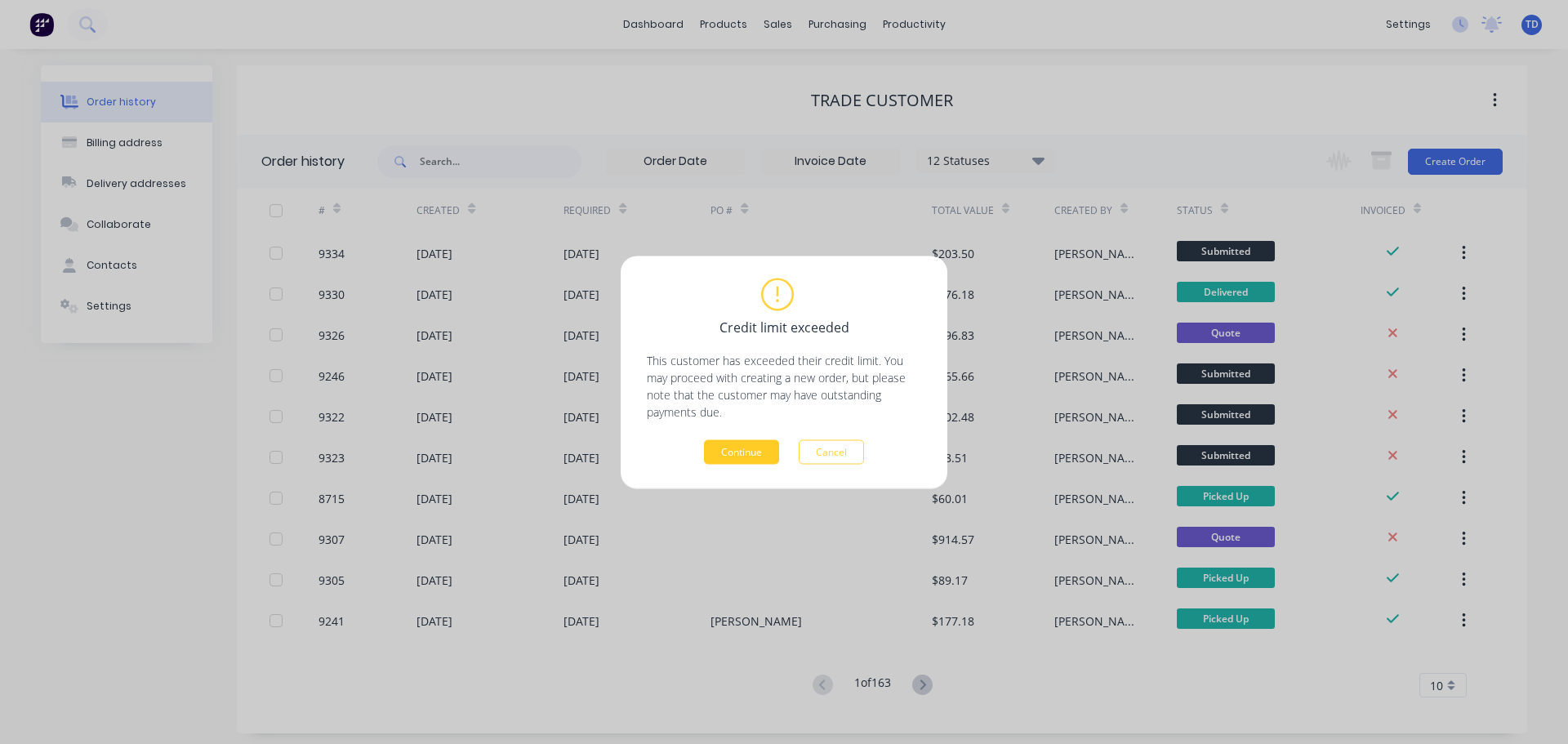
click at [744, 444] on button "Continue" at bounding box center [741, 451] width 75 height 25
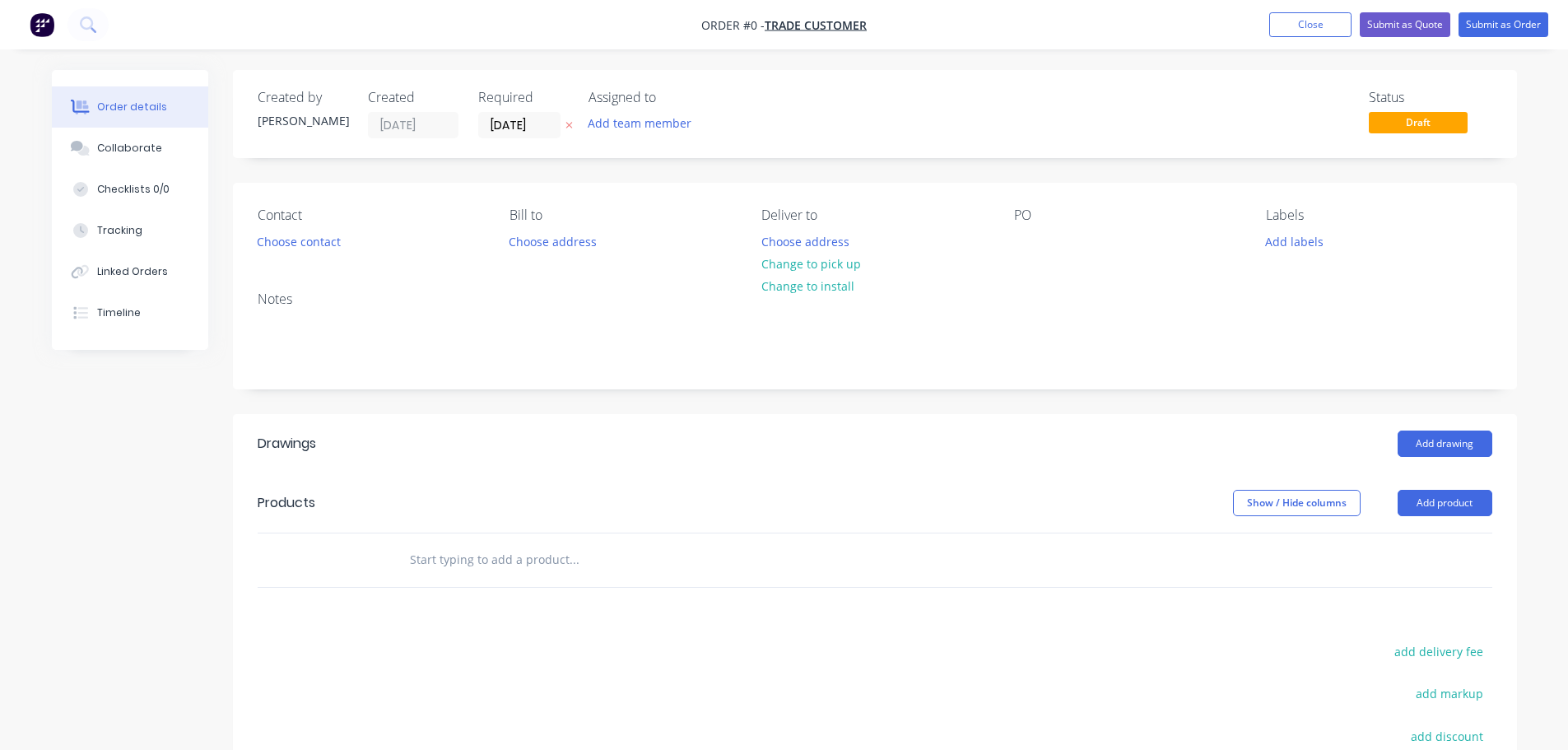
click at [295, 259] on div "Contact Choose contact [PERSON_NAME] to Choose address Deliver to Choose addres…" at bounding box center [874, 230] width 1284 height 95
click at [298, 246] on button "Choose contact" at bounding box center [298, 240] width 101 height 22
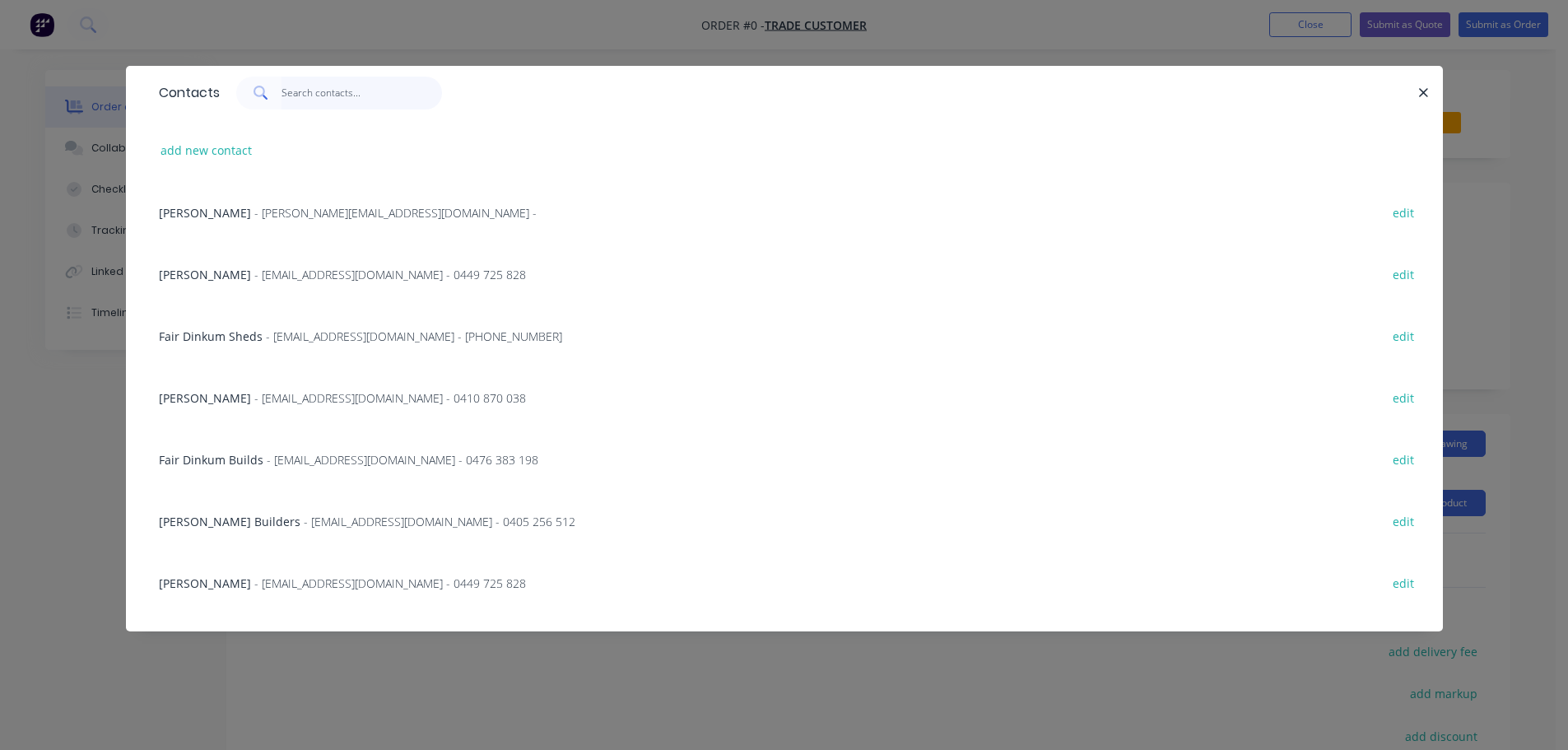
click at [307, 92] on input "text" at bounding box center [362, 93] width 161 height 33
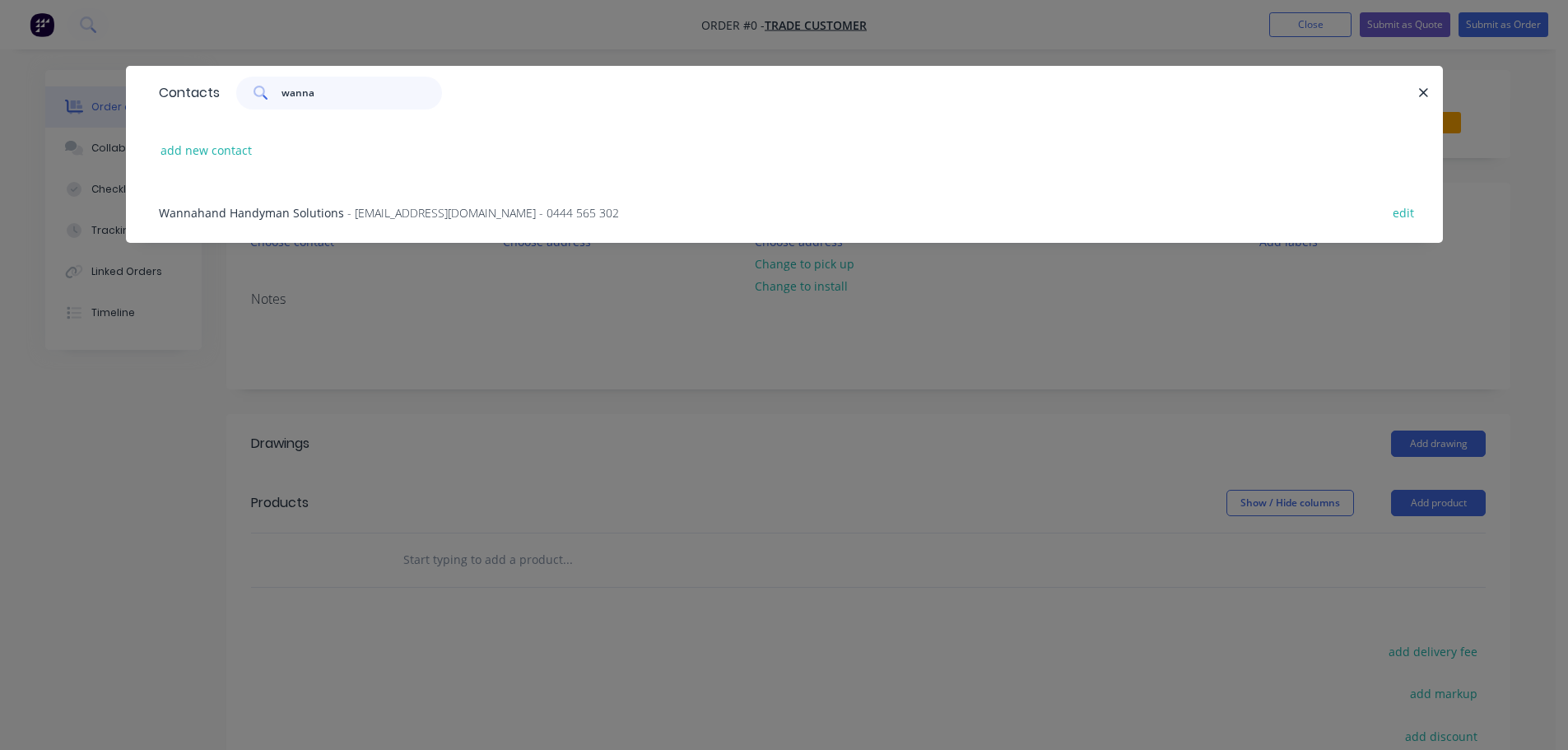
type input "wanna"
click at [454, 201] on div "Wannahand Handyman Solutions - [EMAIL_ADDRESS][DOMAIN_NAME] - 0444 565 302 edit" at bounding box center [784, 211] width 1267 height 61
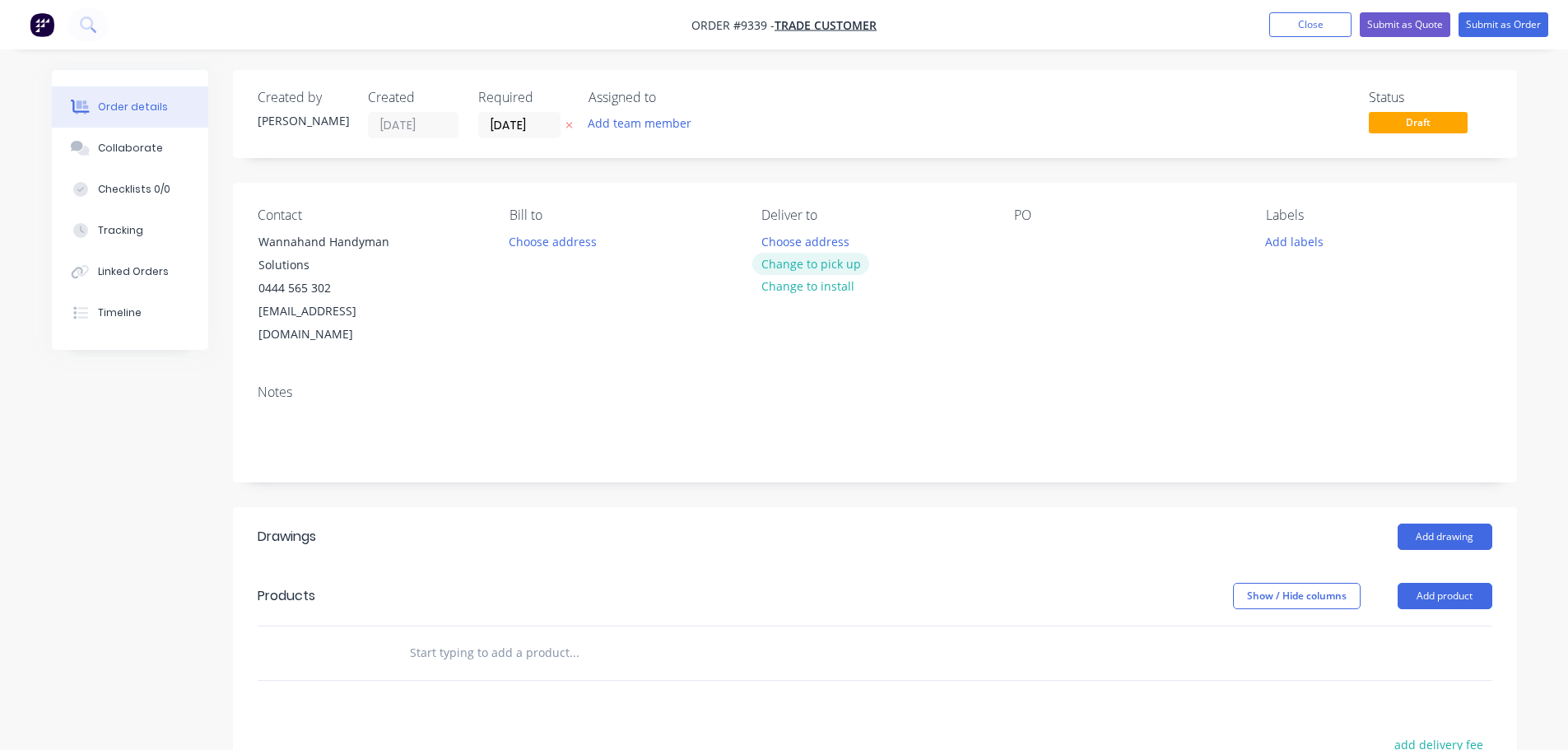
click at [845, 265] on button "Change to pick up" at bounding box center [811, 264] width 117 height 22
click at [770, 237] on div at bounding box center [775, 241] width 27 height 24
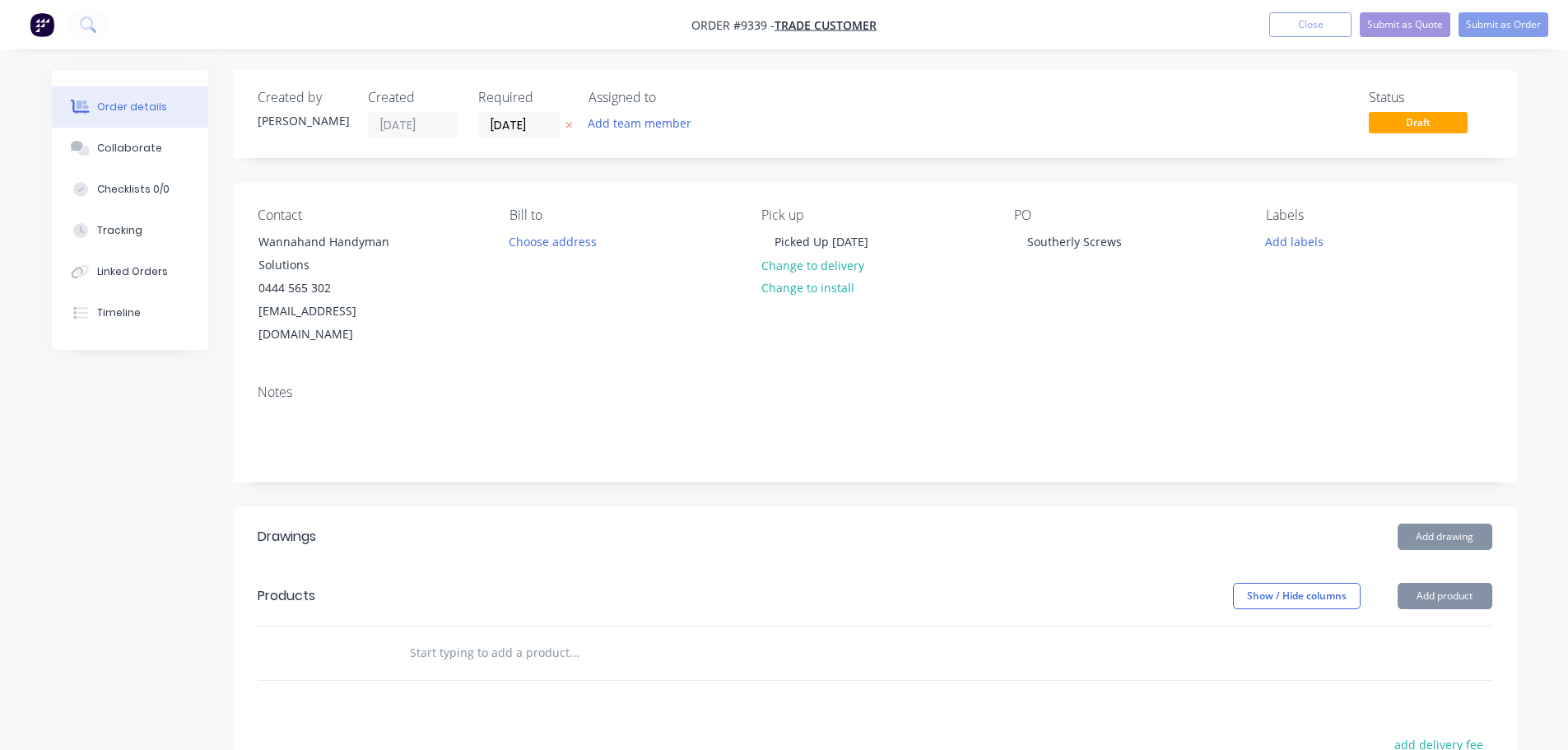
click at [527, 641] on input "text" at bounding box center [573, 653] width 329 height 33
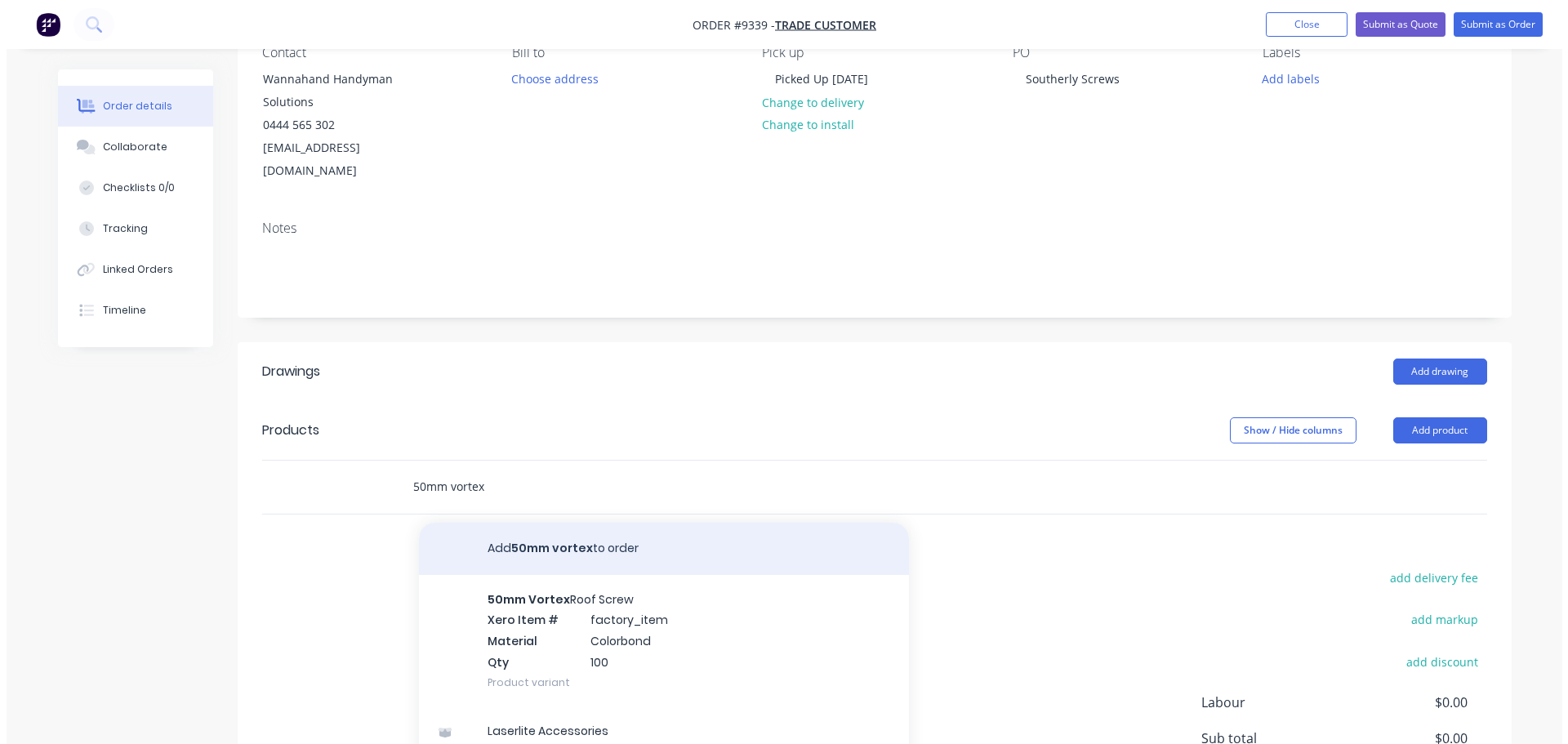
scroll to position [164, 0]
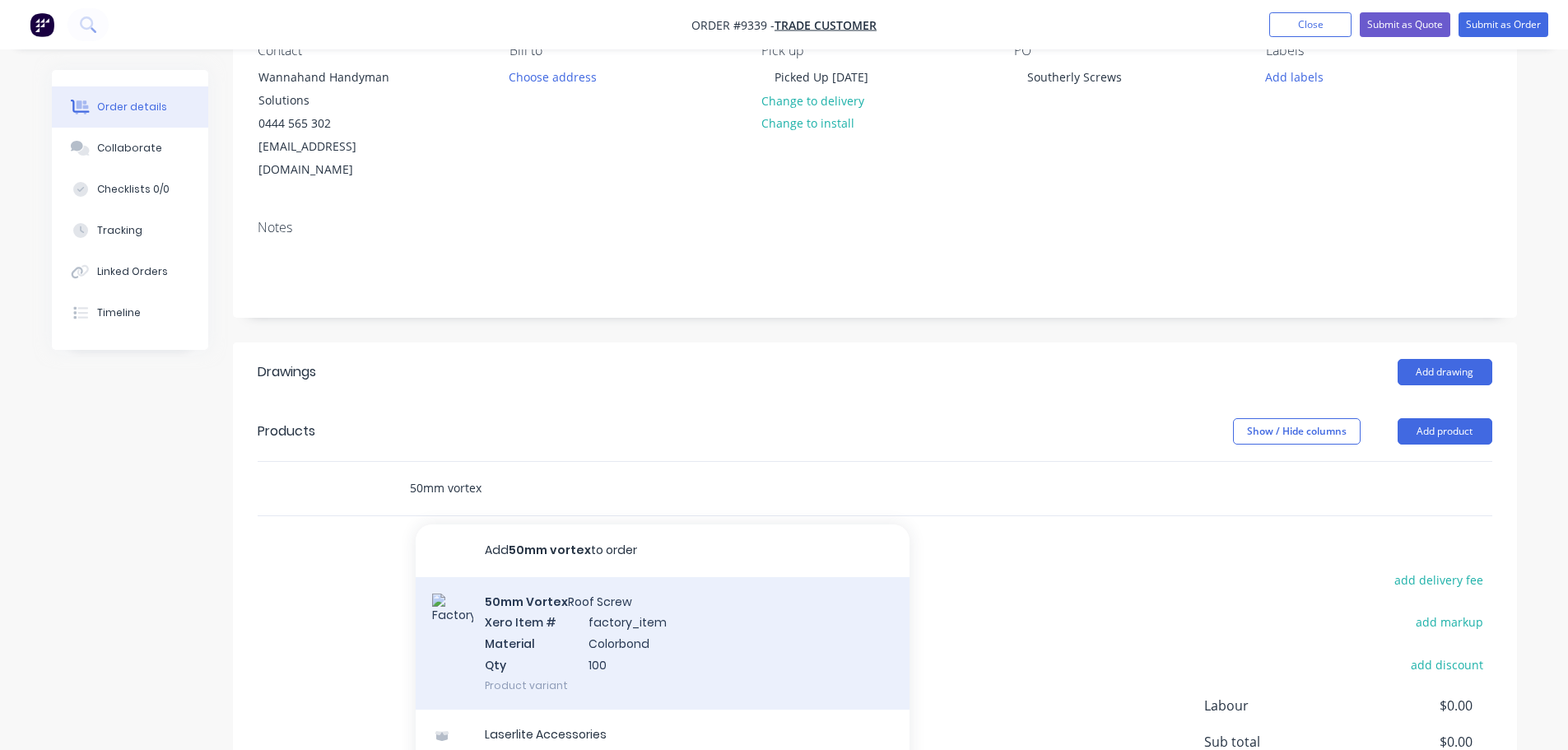
type input "50mm vortex"
click at [618, 611] on div "50mm Vortex Roof Screw Xero Item # factory_item Material Colorbond Qty 100 Prod…" at bounding box center [662, 643] width 494 height 133
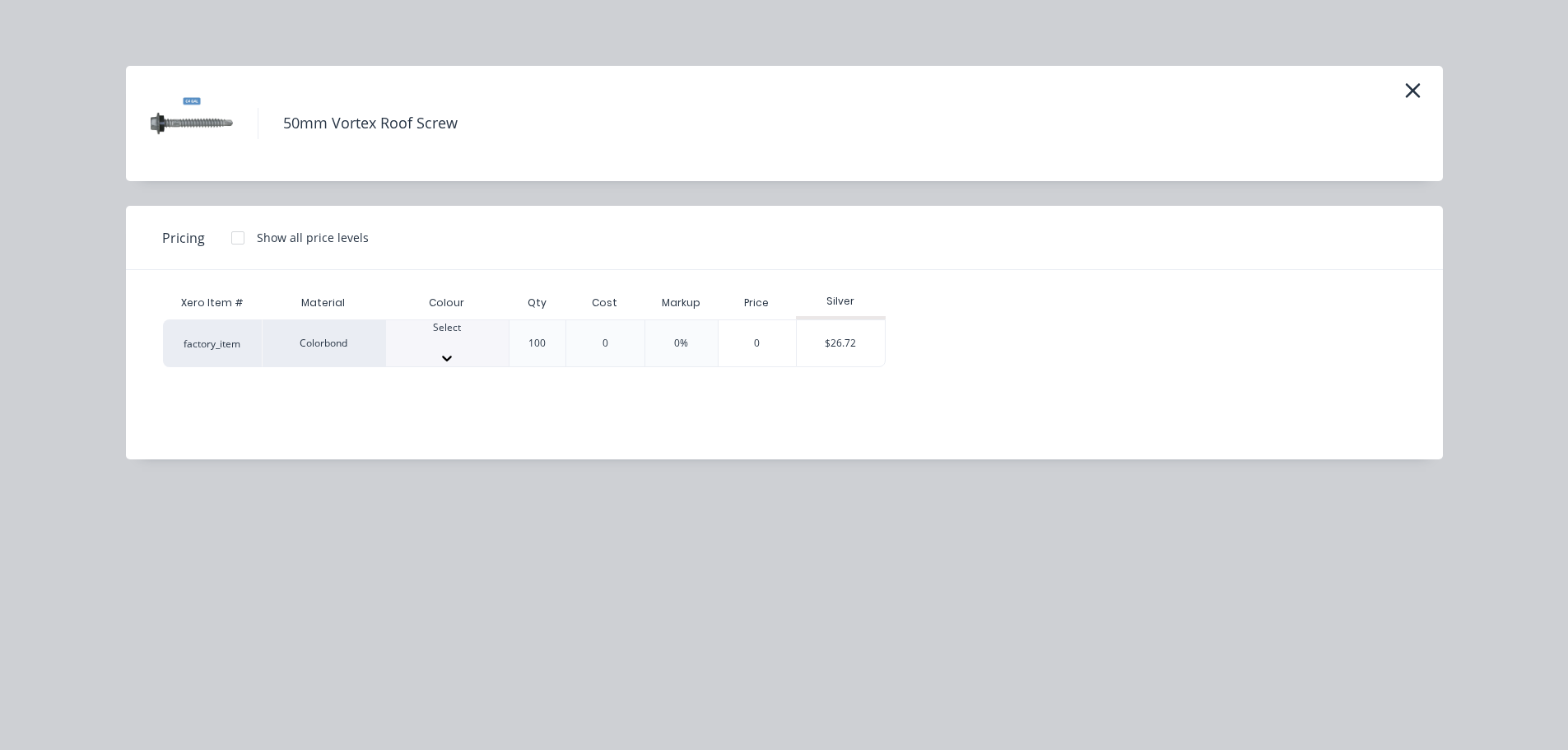
click at [477, 330] on div "Select" at bounding box center [448, 343] width 123 height 46
type input "so"
click at [823, 329] on div "$26.72" at bounding box center [840, 348] width 88 height 56
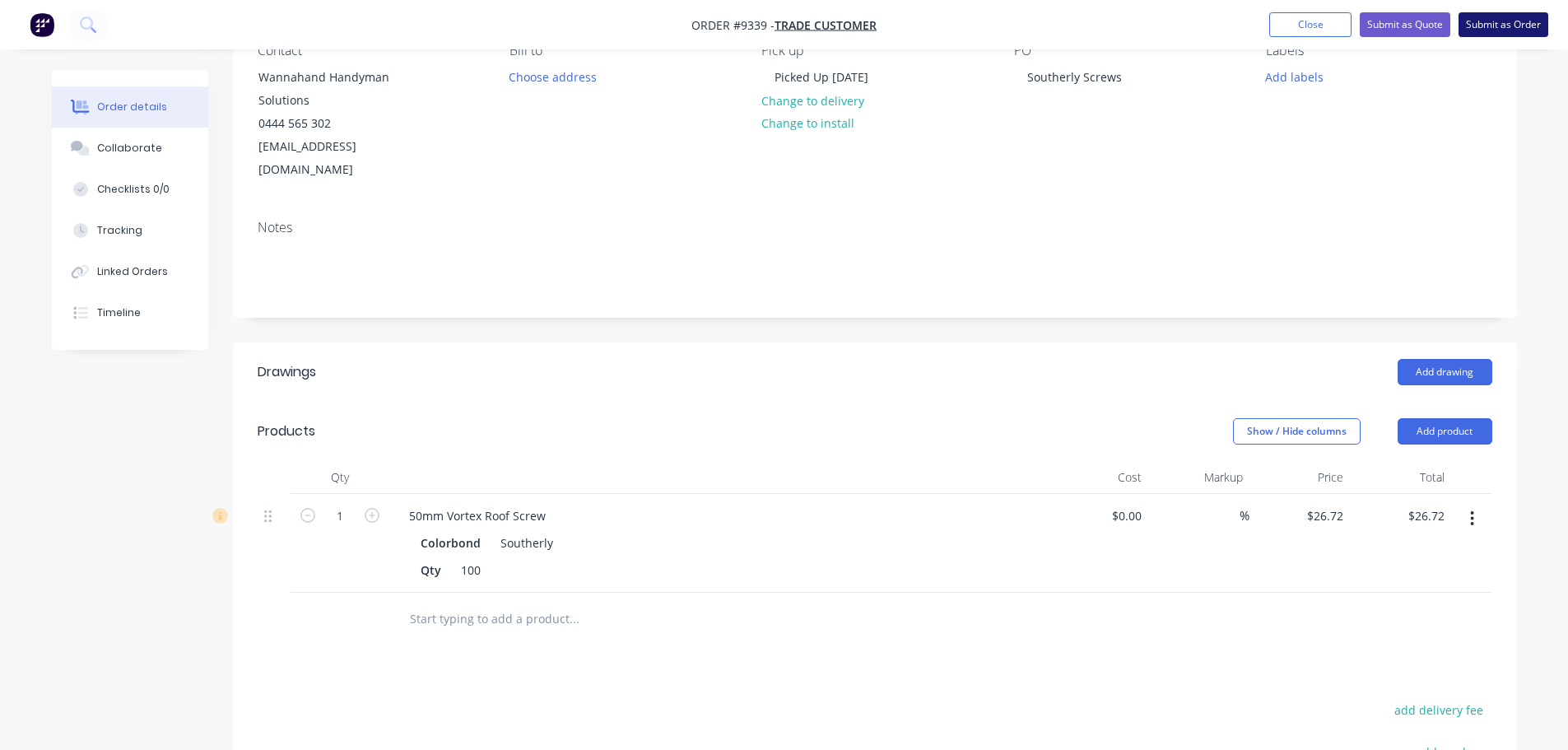
click at [1479, 17] on button "Submit as Order" at bounding box center [1503, 25] width 90 height 25
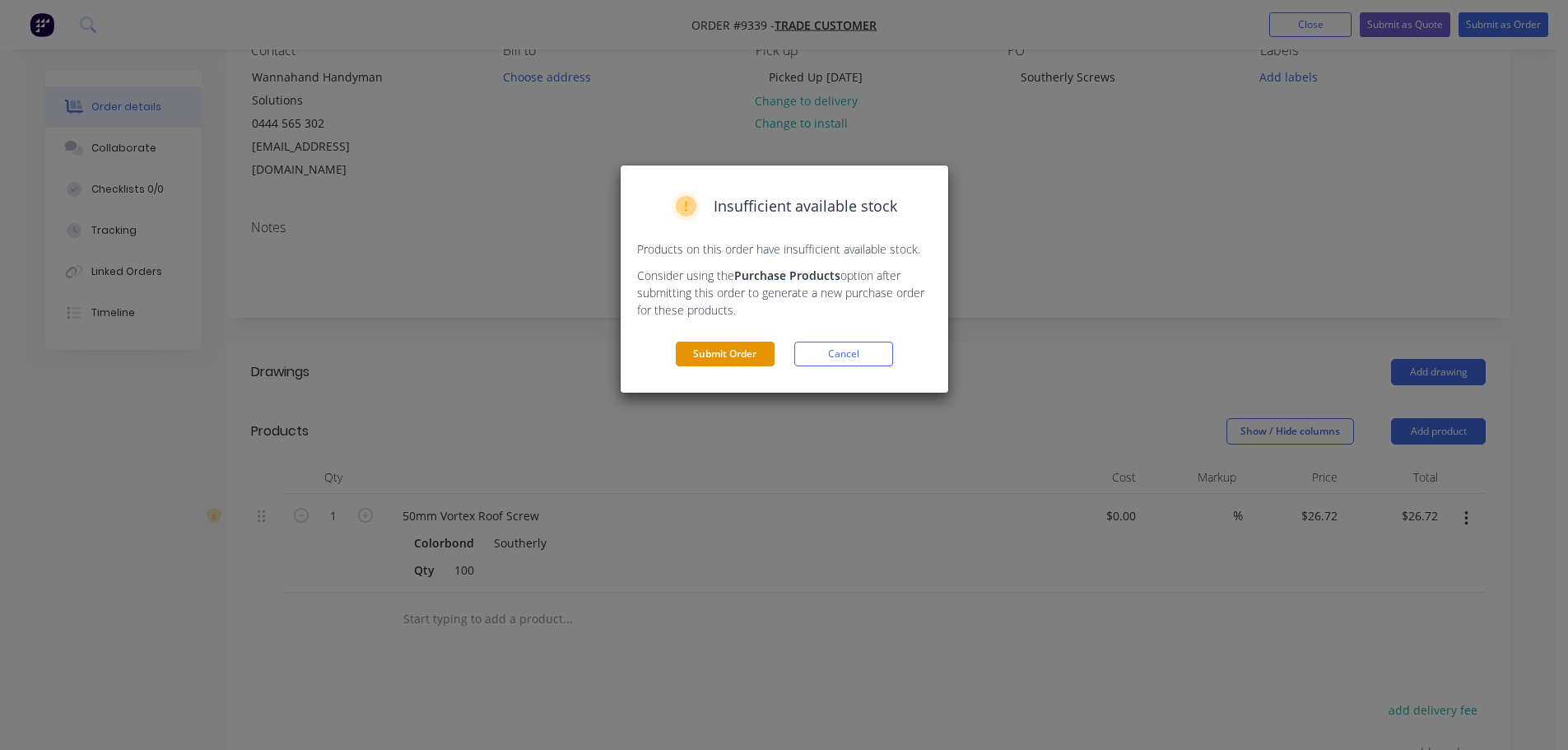
click at [740, 356] on button "Submit Order" at bounding box center [724, 354] width 99 height 25
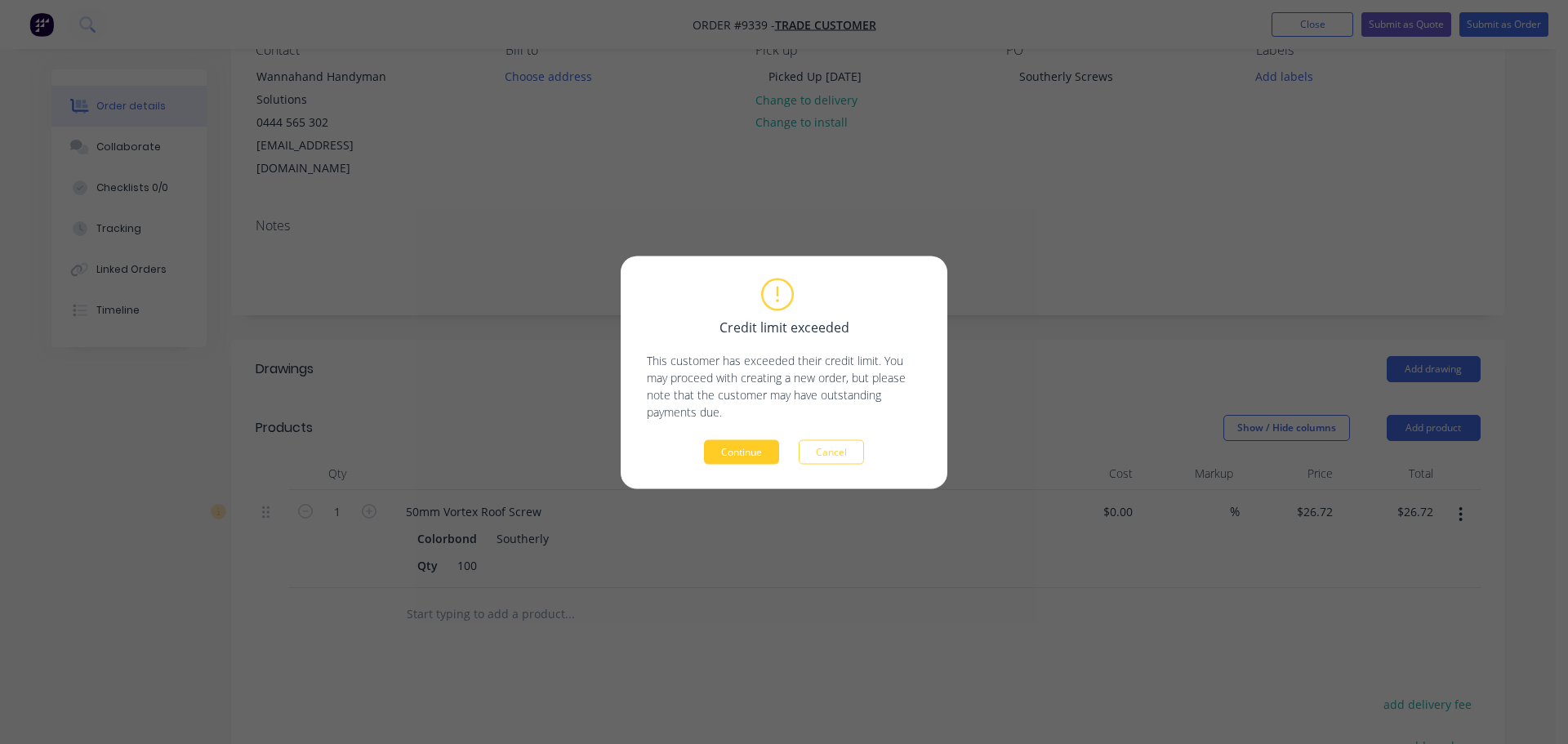
click at [737, 443] on button "Continue" at bounding box center [741, 451] width 75 height 25
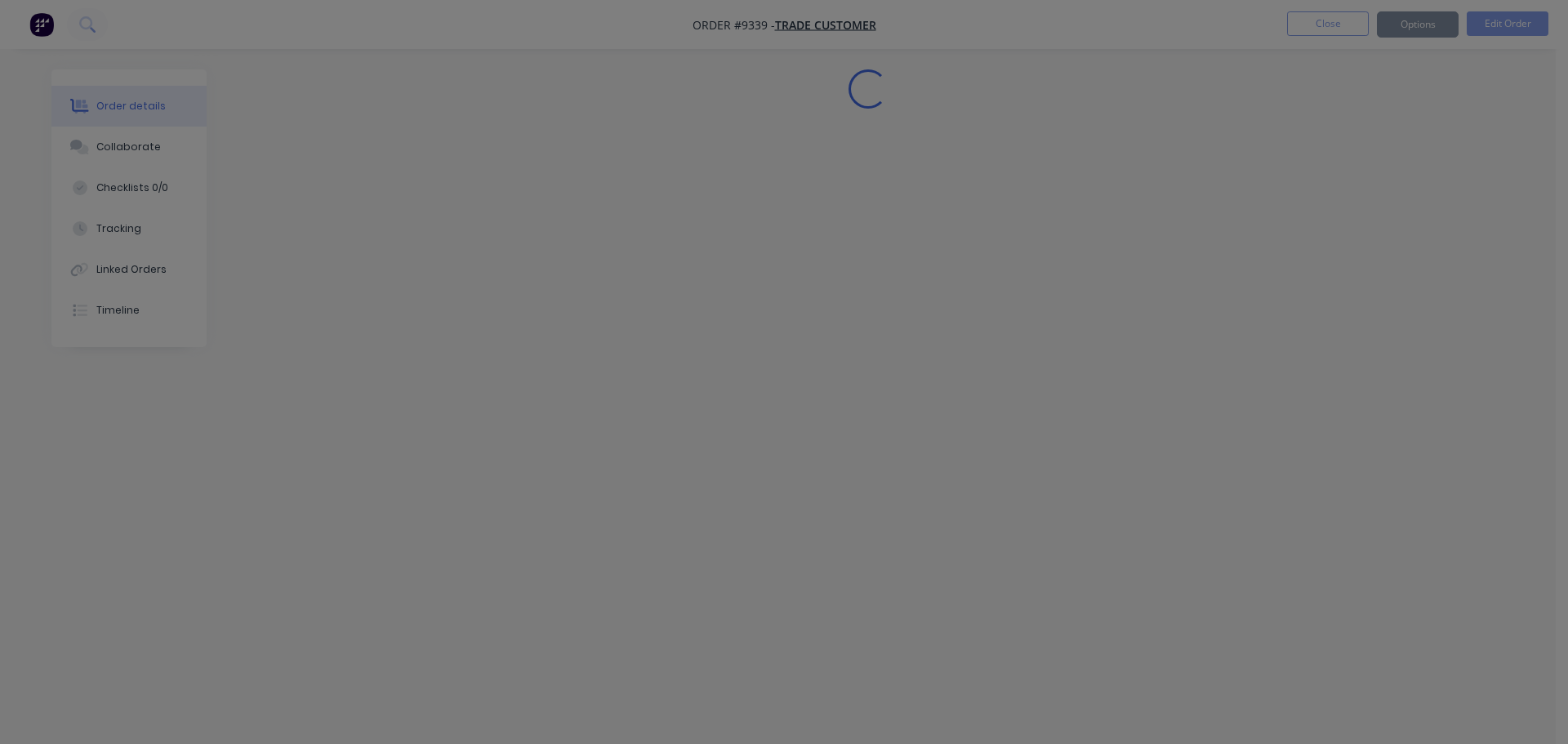
scroll to position [0, 0]
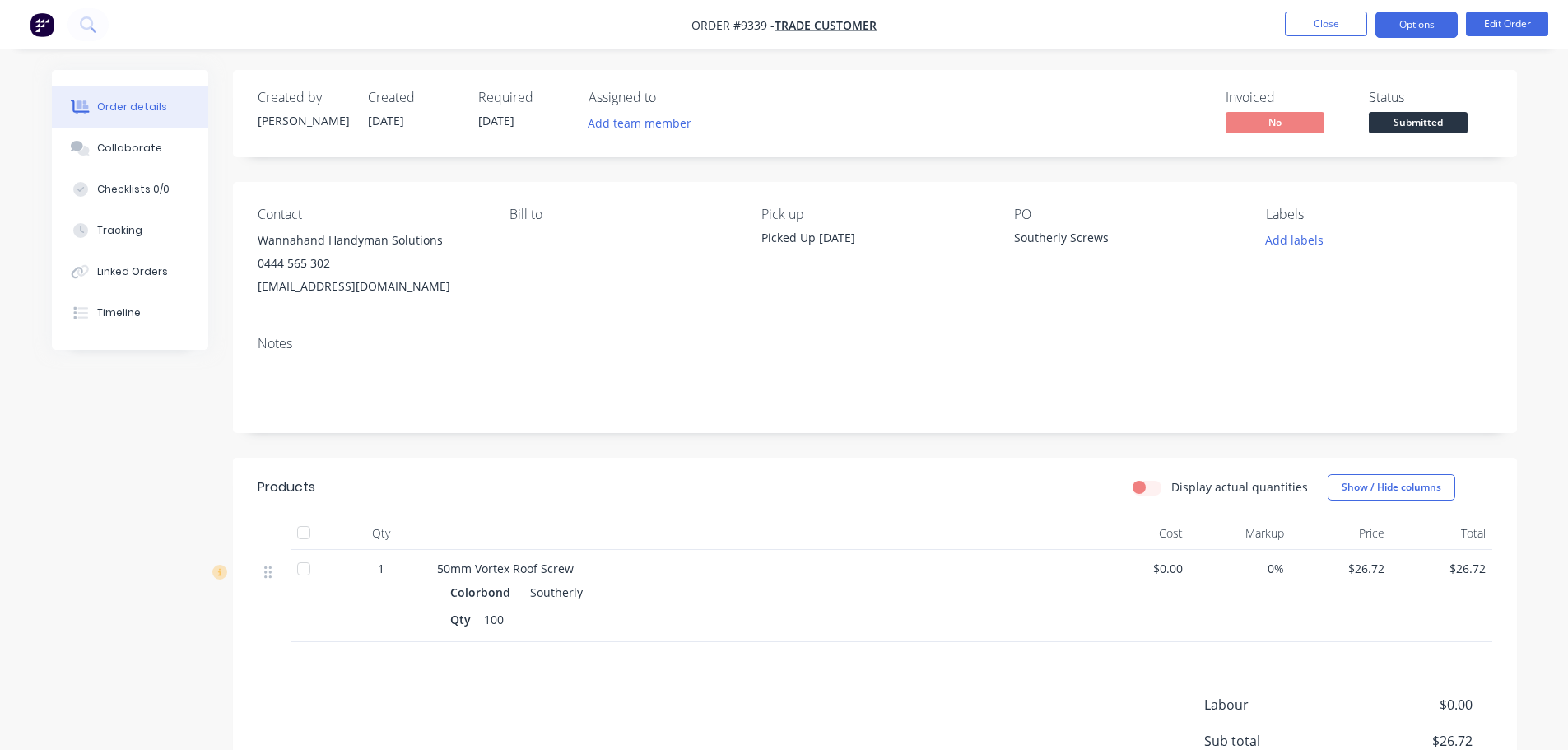
click at [1400, 19] on button "Options" at bounding box center [1416, 25] width 82 height 27
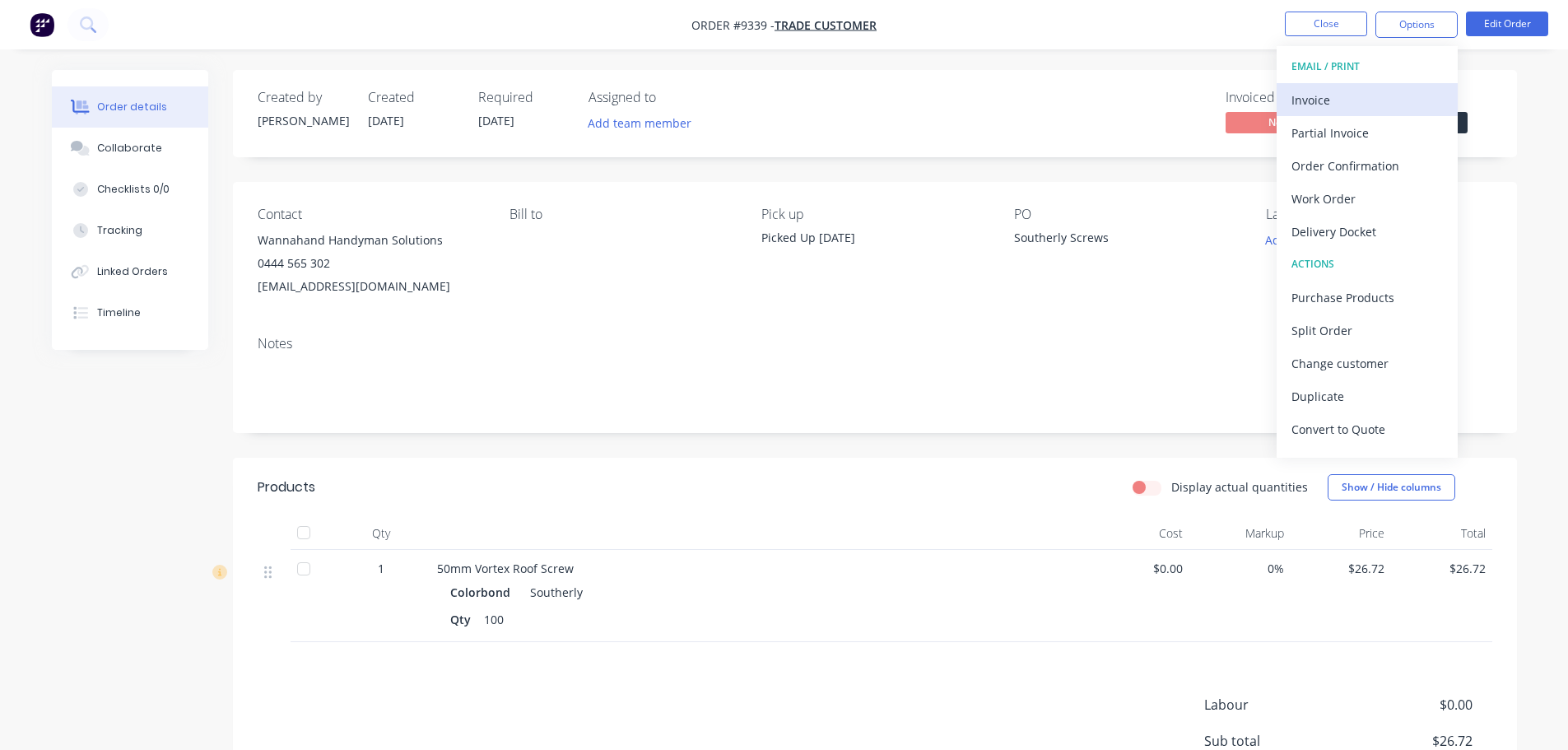
click at [1334, 96] on div "Invoice" at bounding box center [1367, 99] width 152 height 24
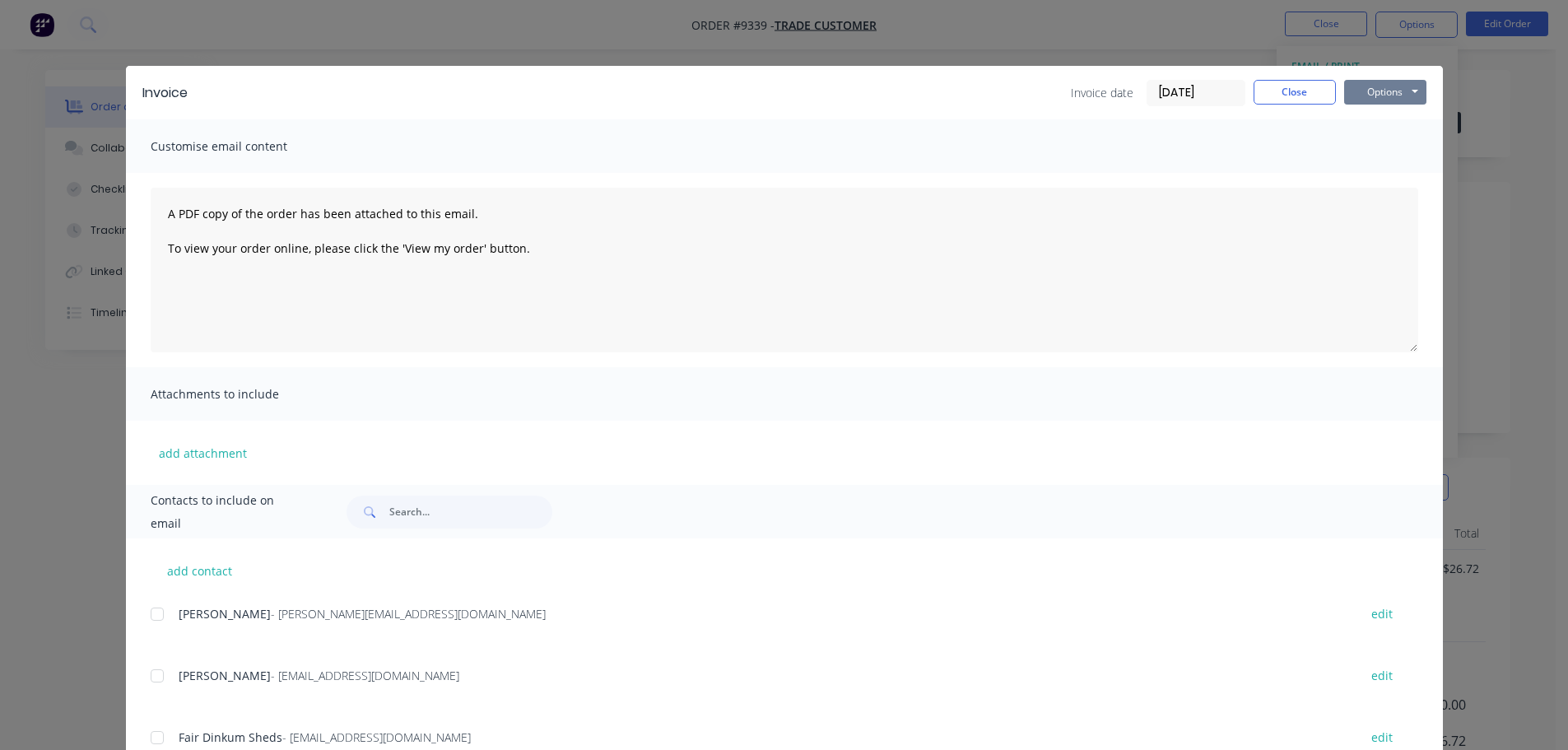
click at [1382, 87] on button "Options" at bounding box center [1385, 92] width 82 height 25
click at [1381, 143] on button "Print" at bounding box center [1396, 148] width 105 height 27
click at [1266, 87] on button "Close" at bounding box center [1294, 92] width 82 height 25
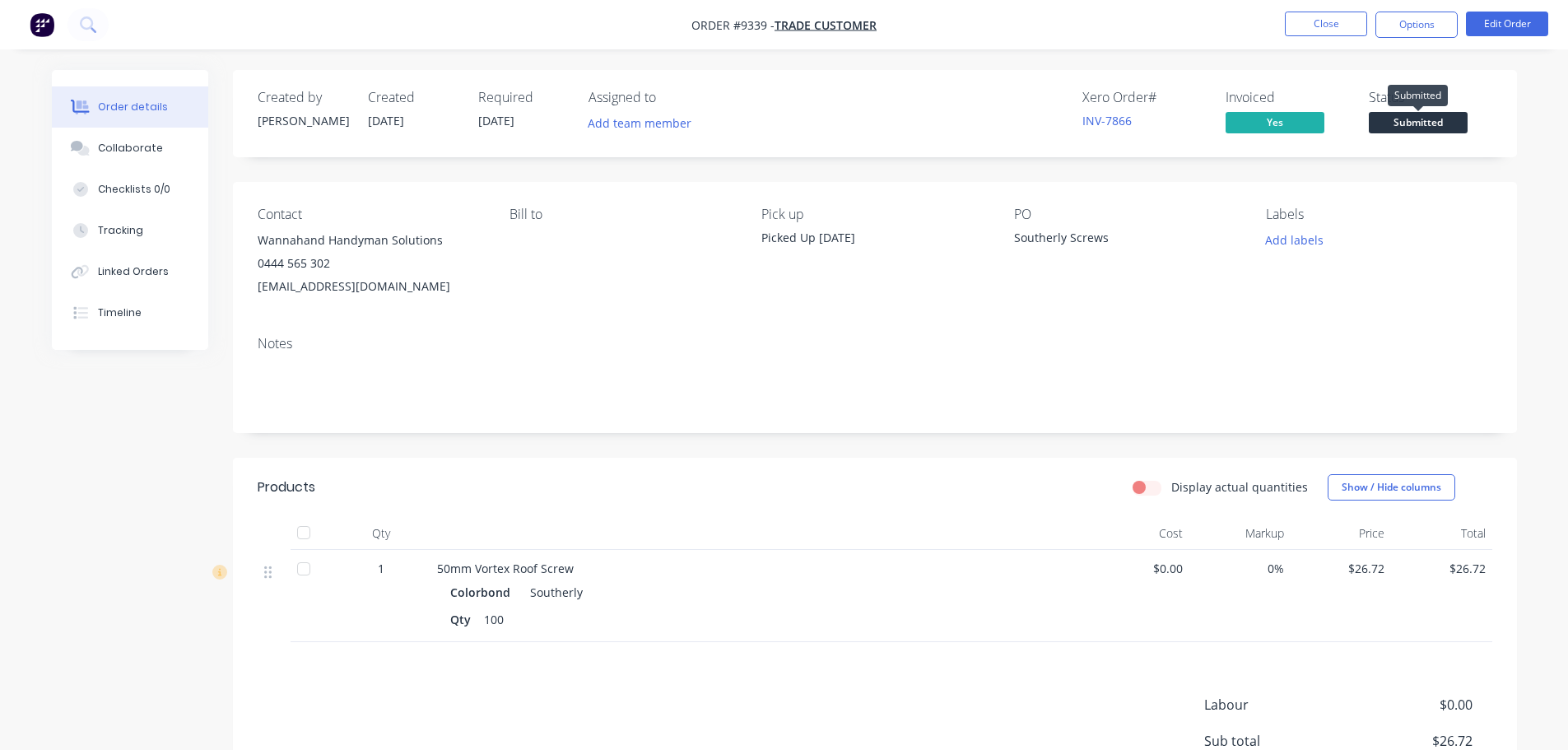
click at [1450, 126] on span "Submitted" at bounding box center [1417, 122] width 99 height 21
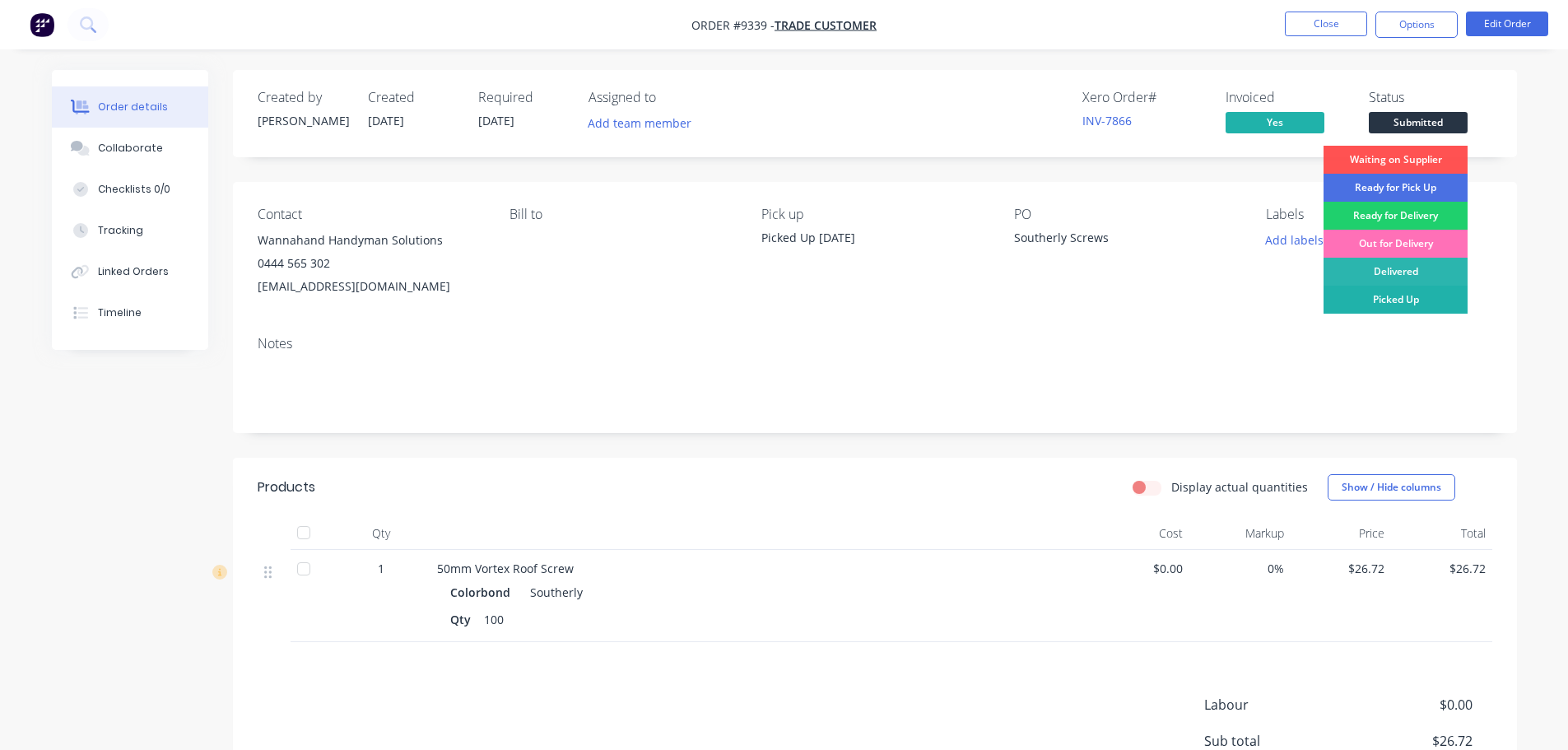
click at [1436, 292] on div "Picked Up" at bounding box center [1396, 300] width 144 height 28
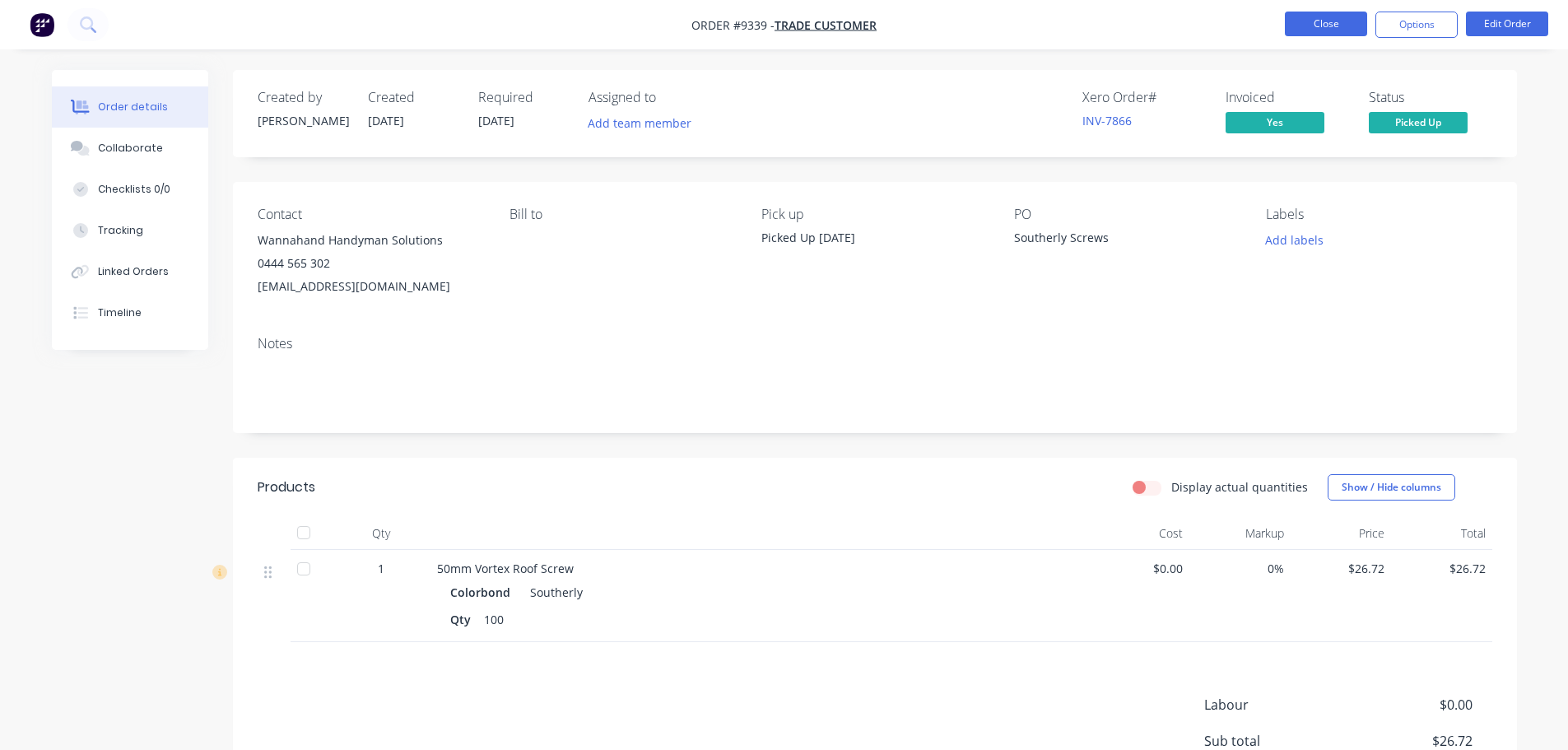
click at [1319, 26] on button "Close" at bounding box center [1325, 24] width 82 height 25
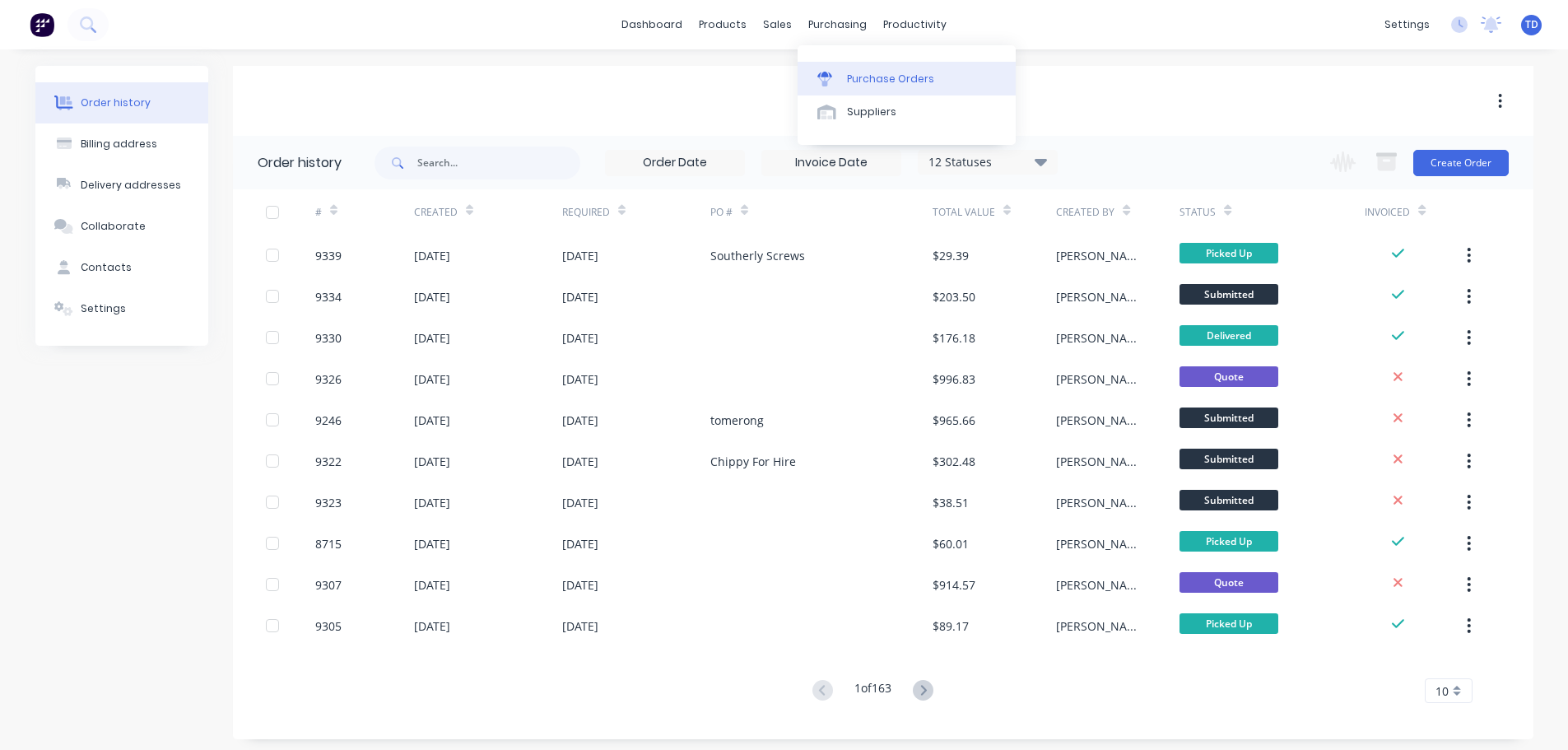
click at [869, 89] on link "Purchase Orders" at bounding box center [906, 78] width 218 height 33
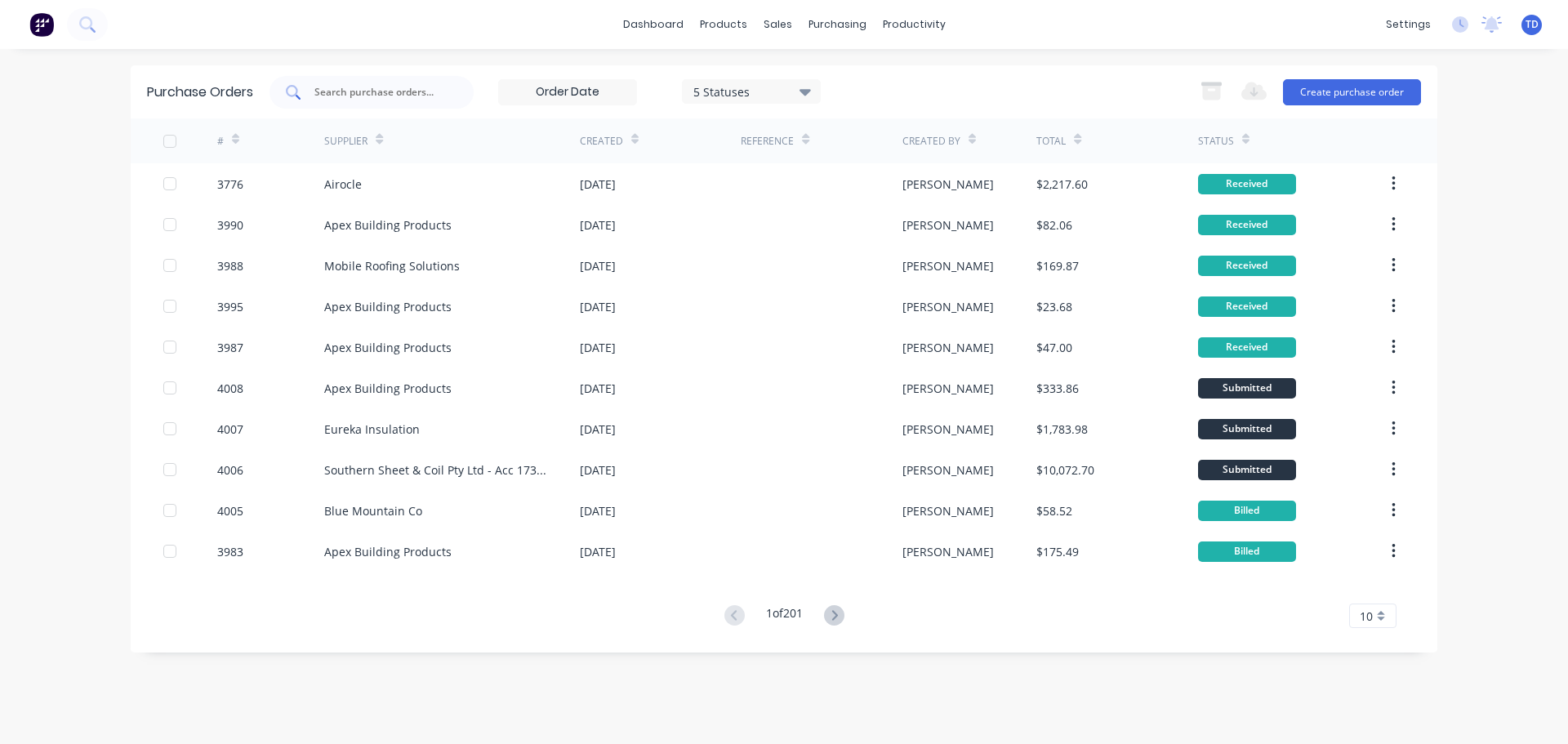
click at [336, 90] on input "text" at bounding box center [380, 92] width 136 height 16
type input "3992"
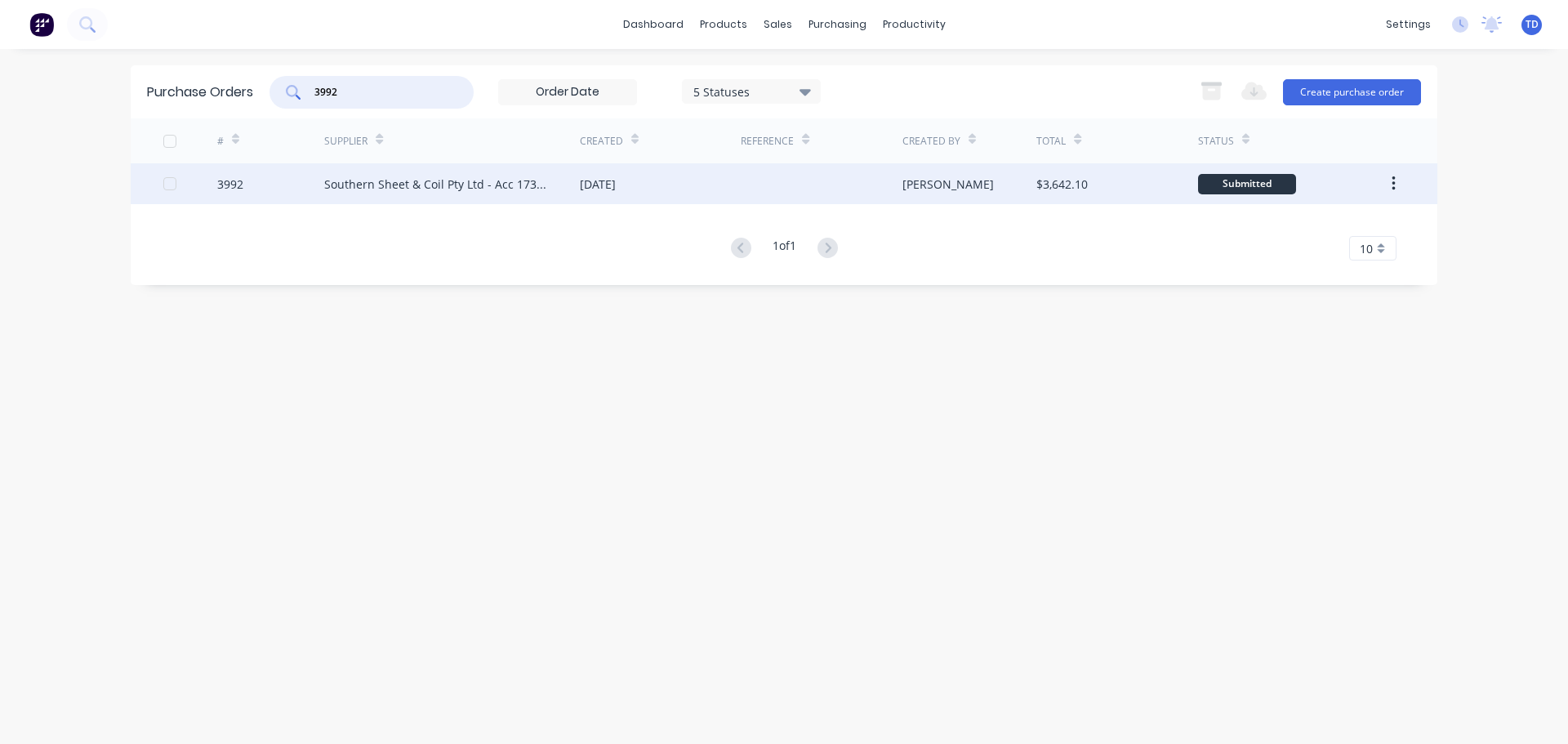
click at [774, 193] on div at bounding box center [821, 184] width 161 height 41
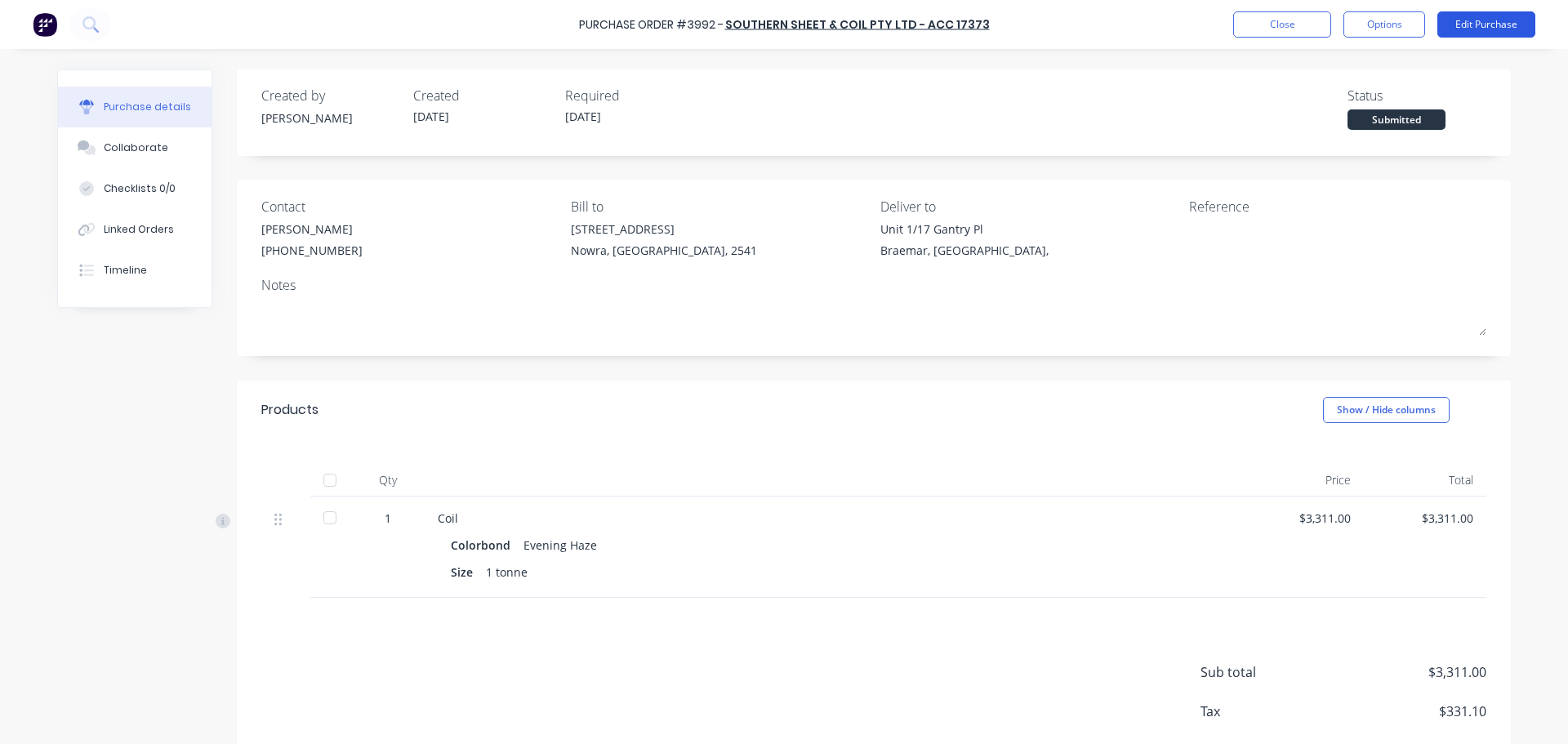
click at [1500, 25] on button "Edit Purchase" at bounding box center [1486, 25] width 98 height 26
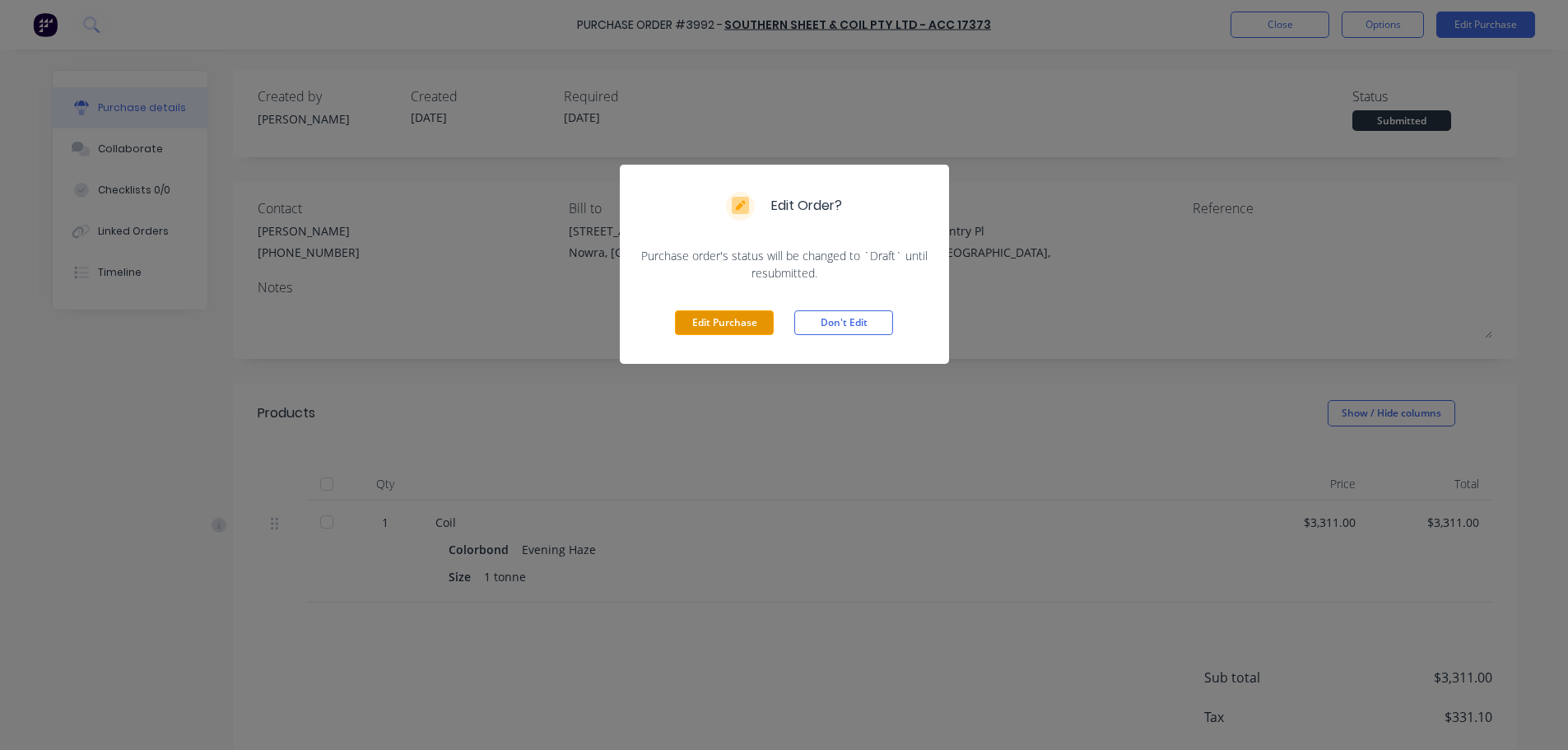
click at [734, 317] on button "Edit Purchase" at bounding box center [724, 322] width 99 height 25
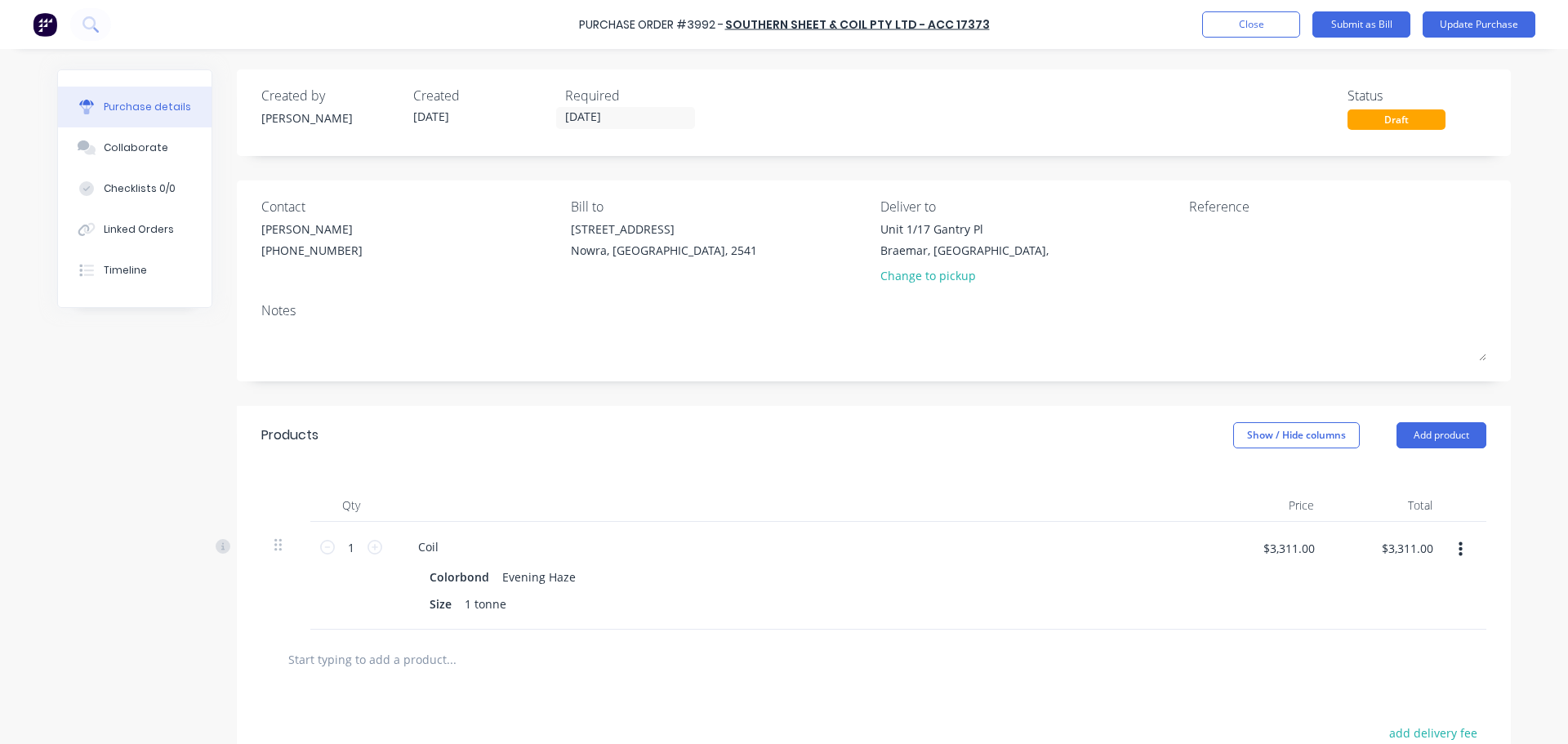
scroll to position [81, 0]
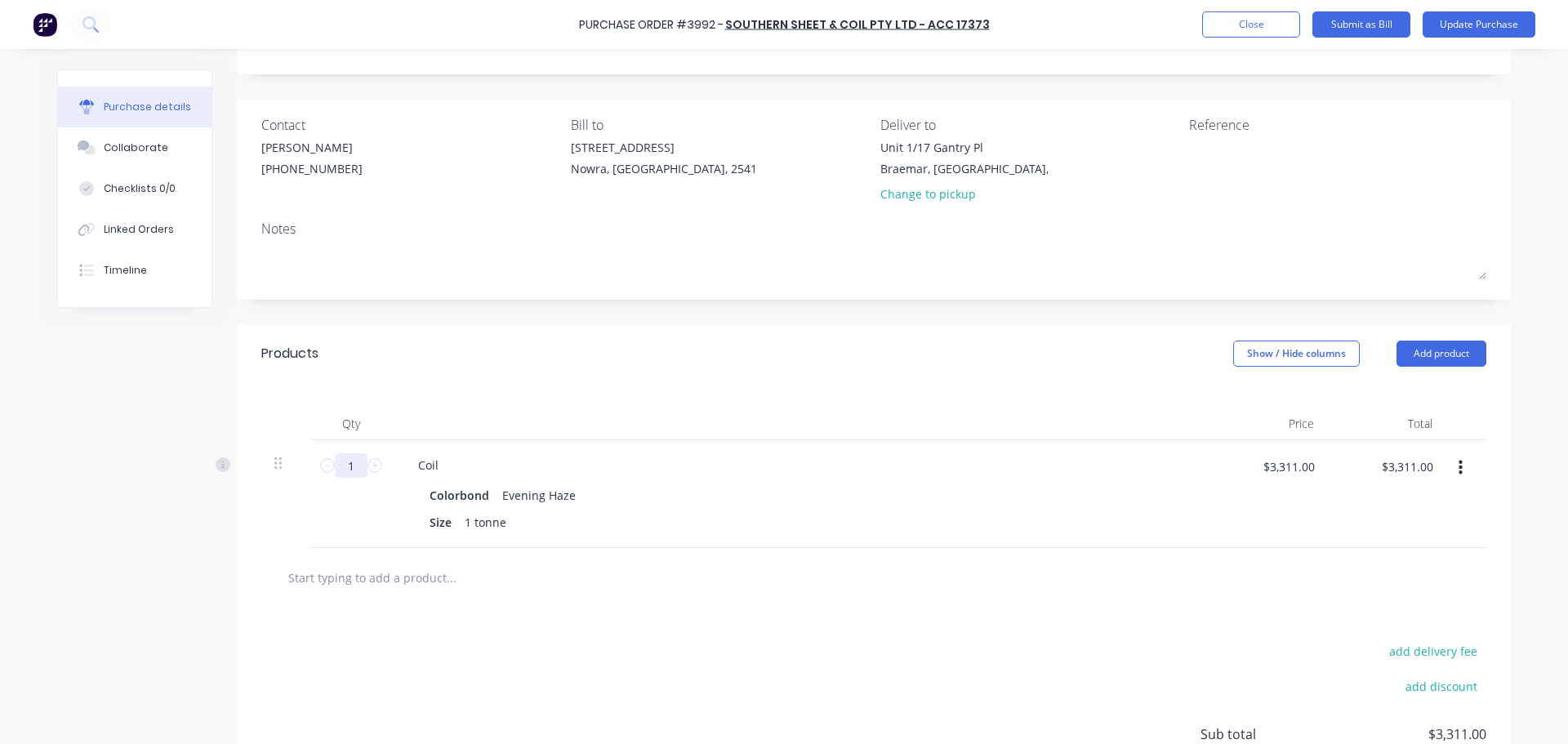
click at [353, 472] on input "1" at bounding box center [351, 465] width 33 height 25
type input "10"
type input "$33,110.00"
type input "100"
type input "$331,100.00"
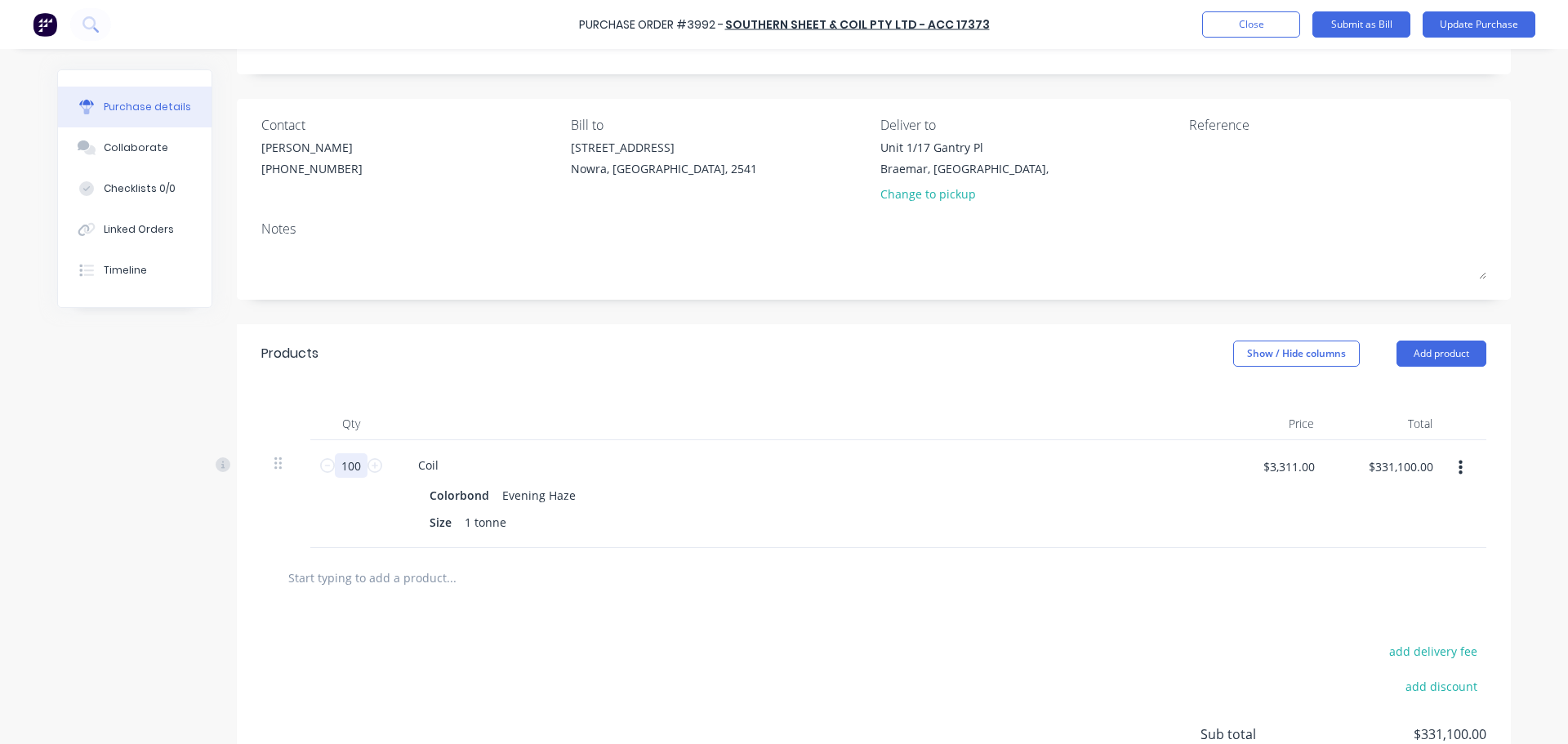
type input "1006"
type input "$3,330,866.00"
type input "100"
type input "$331,100.00"
type input "10"
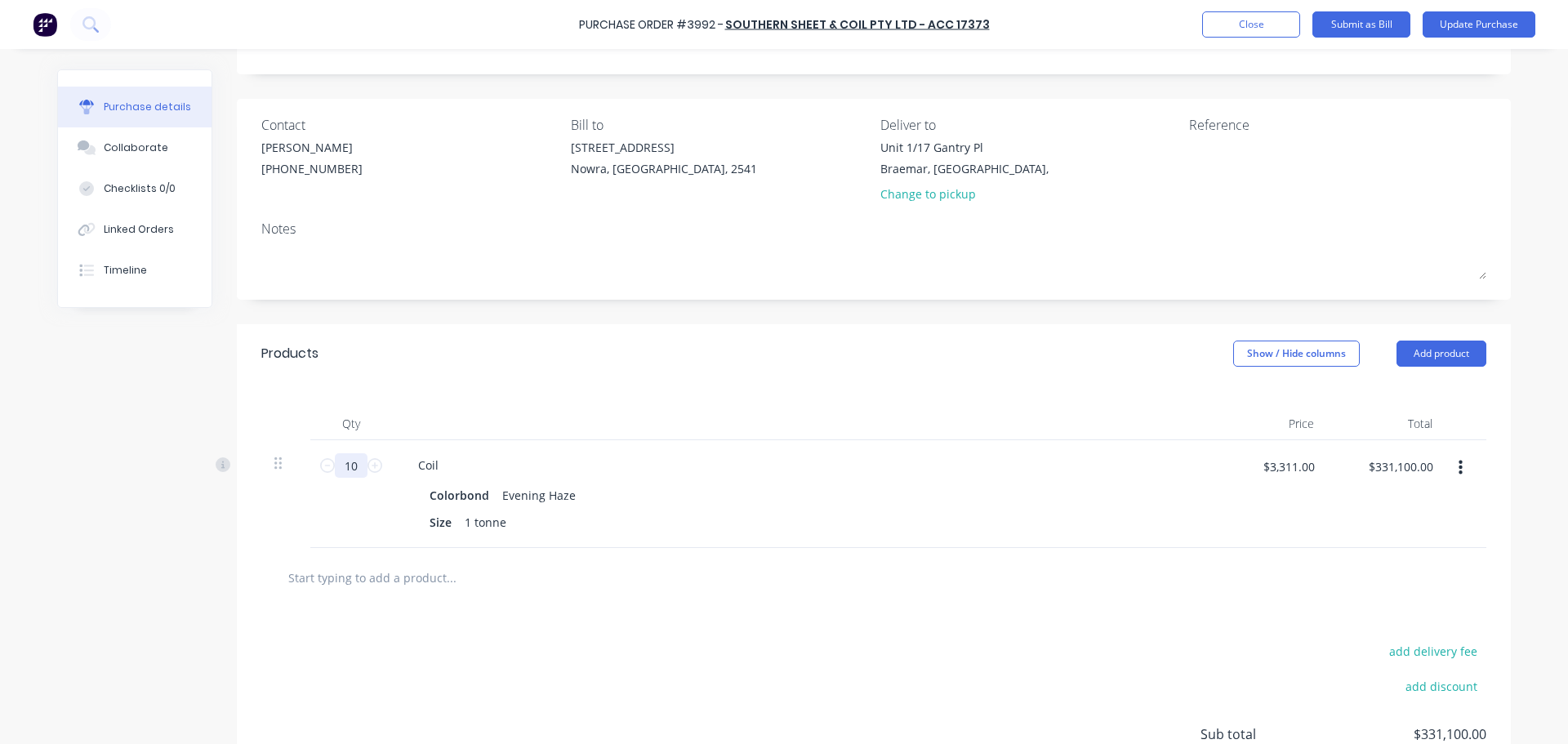
type input "$33,110.00"
type input "1"
type input "$3,311.00"
type input "1.006"
type input "$3,330.87"
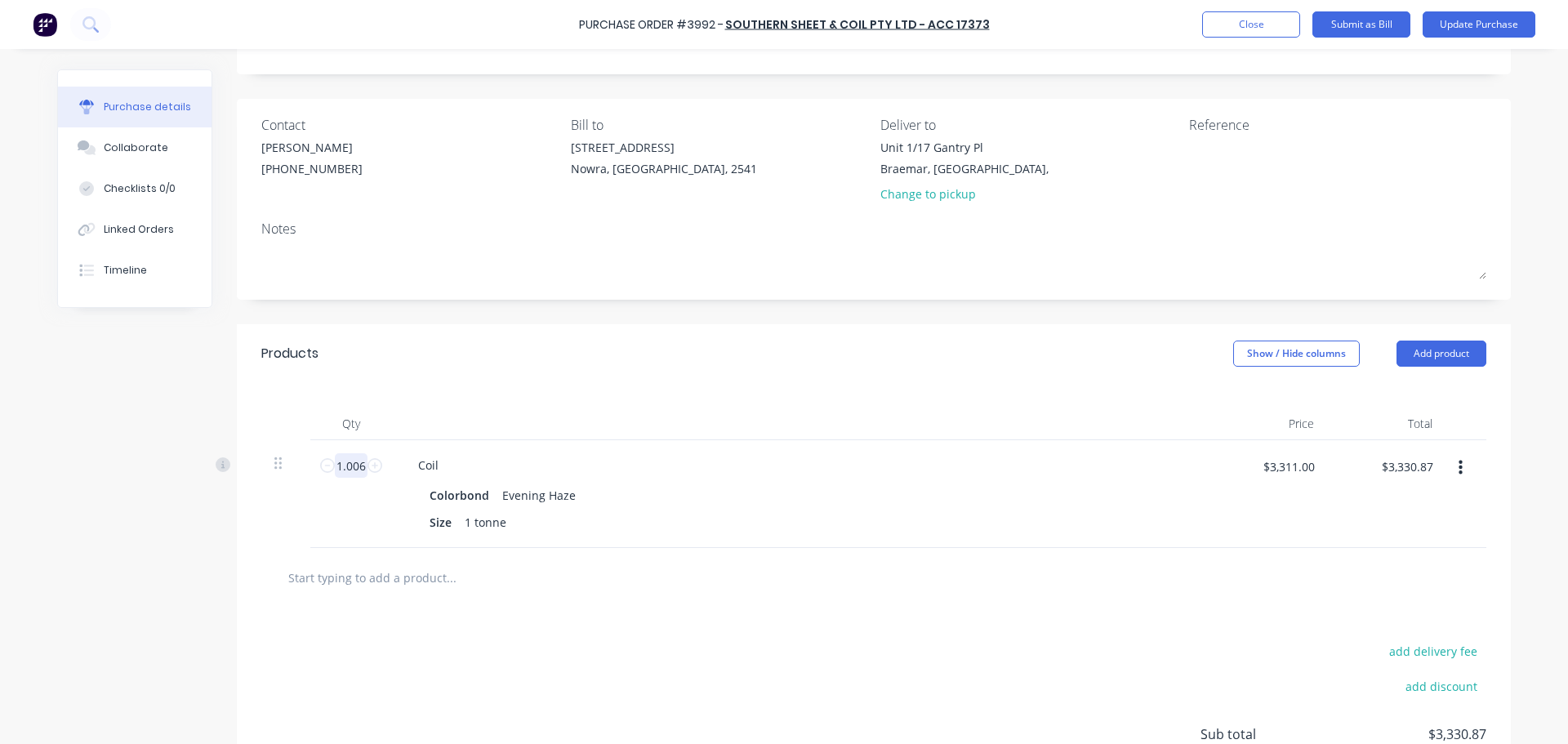
type input "1.006"
type input "z"
type input "$3,311.00"
click at [738, 509] on div "Colorbond Evening Haze Size" at bounding box center [800, 509] width 790 height 51
click at [467, 513] on div at bounding box center [470, 522] width 25 height 24
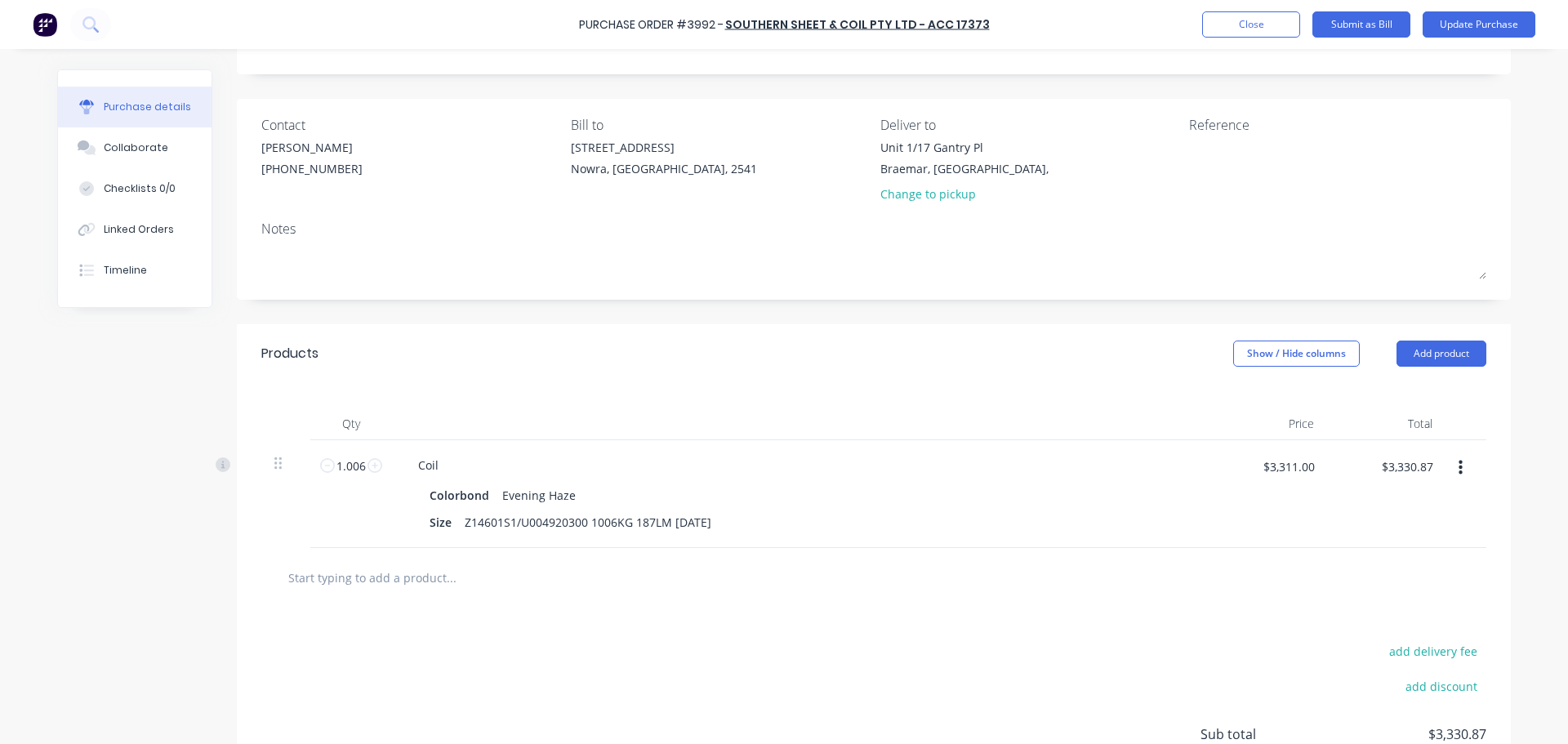
click at [691, 611] on div "add delivery fee add discount Sub total $3,330.87 Tax $333.09 Total $3,663.96" at bounding box center [873, 742] width 1274 height 269
click at [1456, 25] on button "Update Purchase" at bounding box center [1478, 25] width 113 height 26
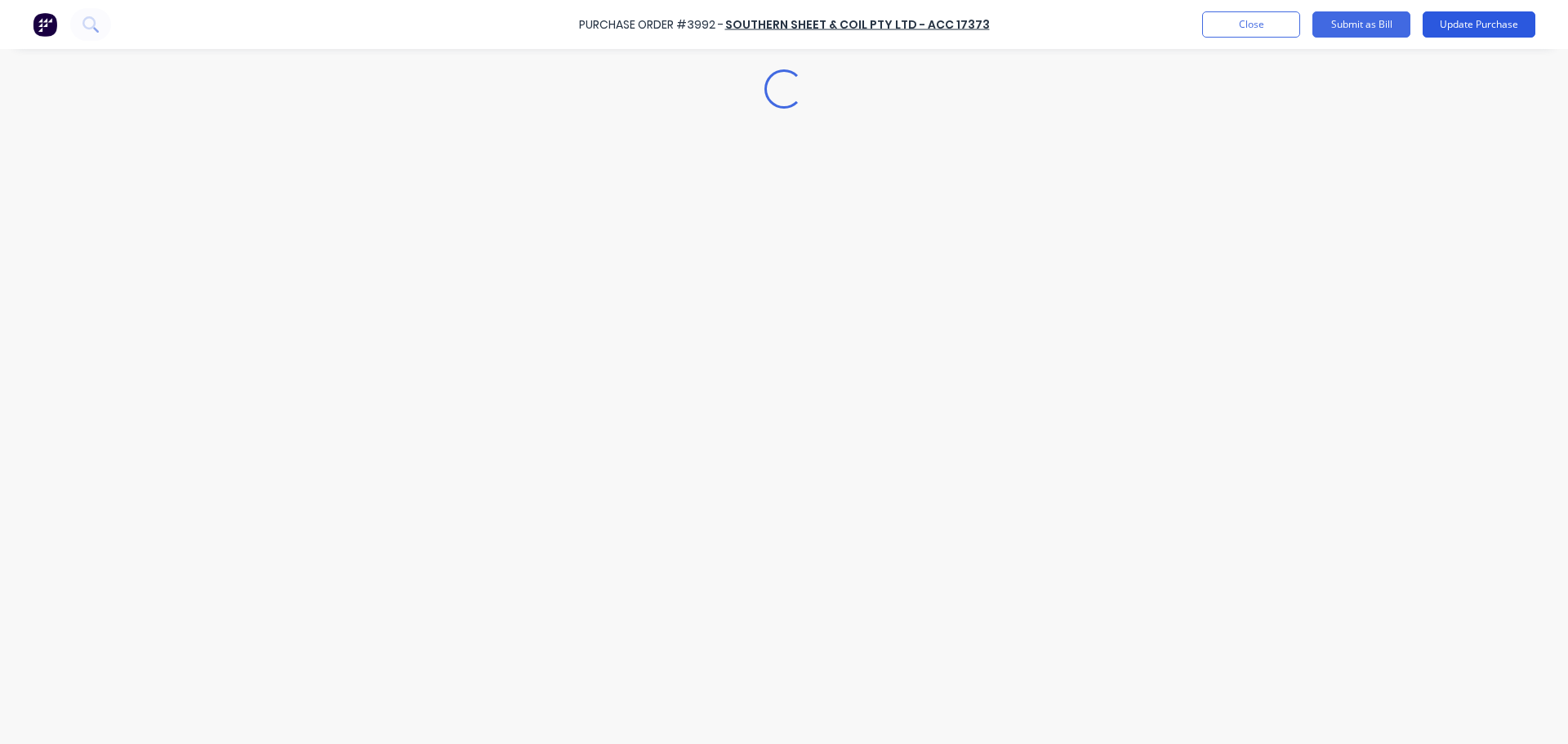
scroll to position [0, 0]
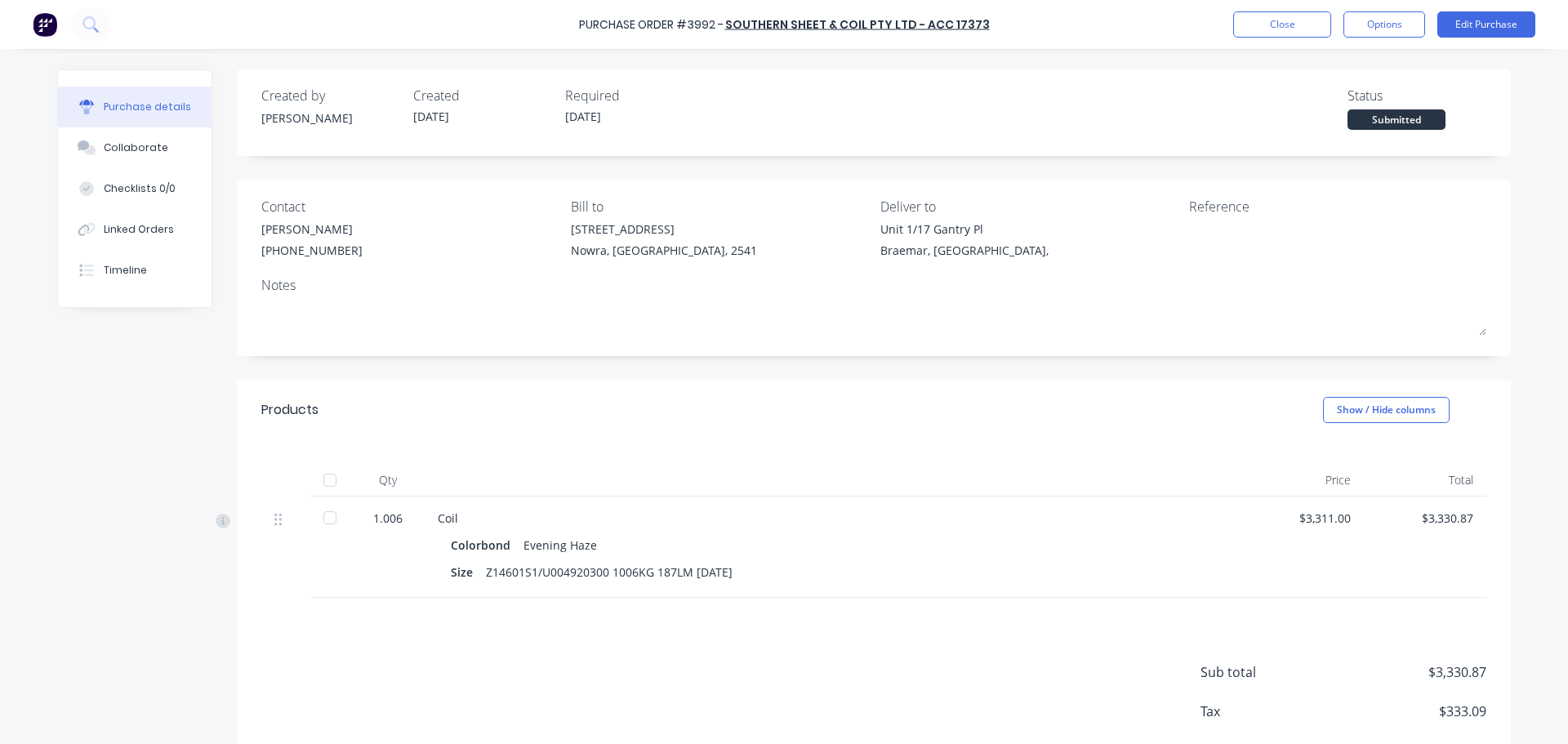
click at [323, 483] on div at bounding box center [330, 480] width 33 height 33
click at [1387, 29] on button "Options" at bounding box center [1384, 25] width 81 height 26
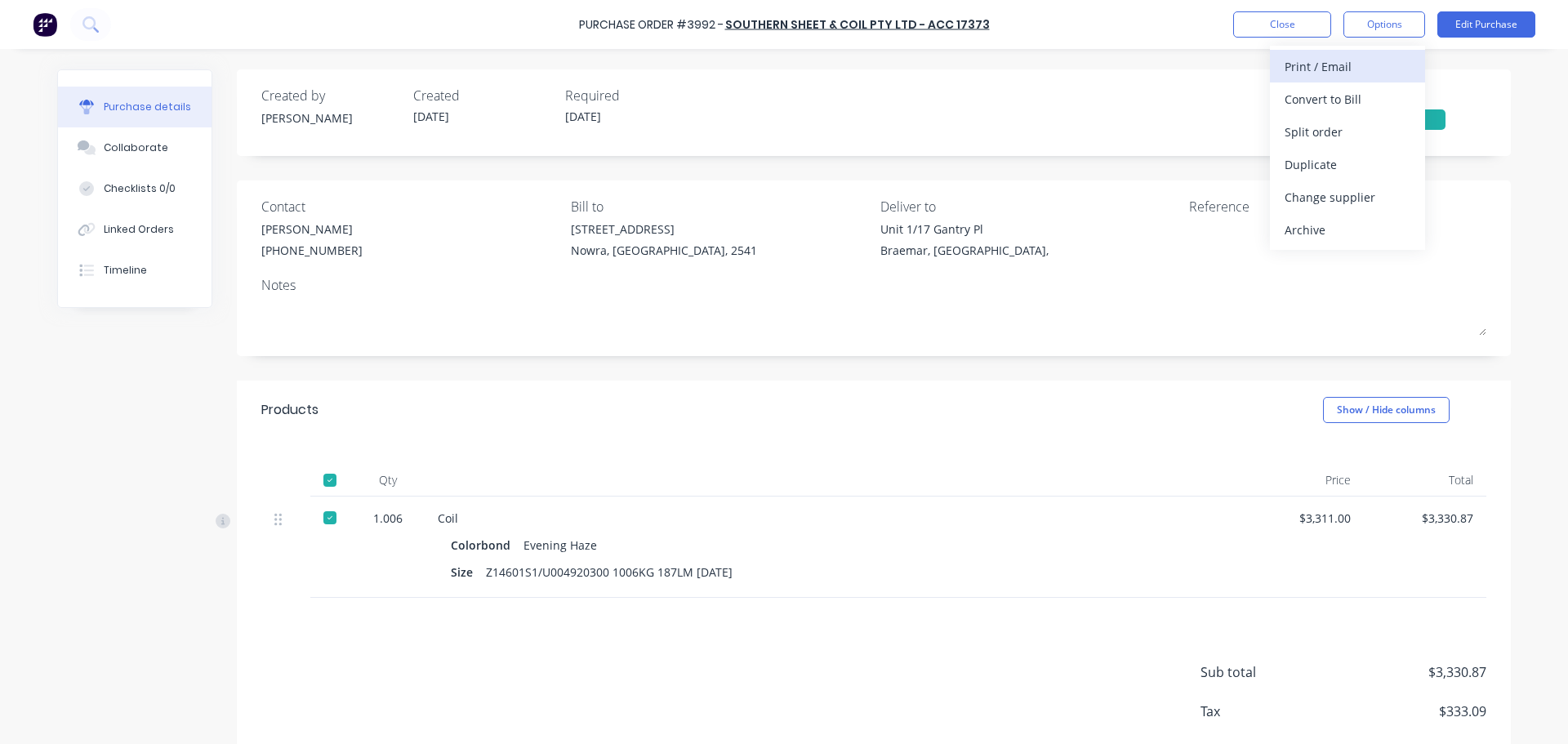
click at [1348, 60] on div "Print / Email" at bounding box center [1347, 67] width 126 height 24
click at [1368, 134] on div "Without pricing" at bounding box center [1347, 132] width 126 height 24
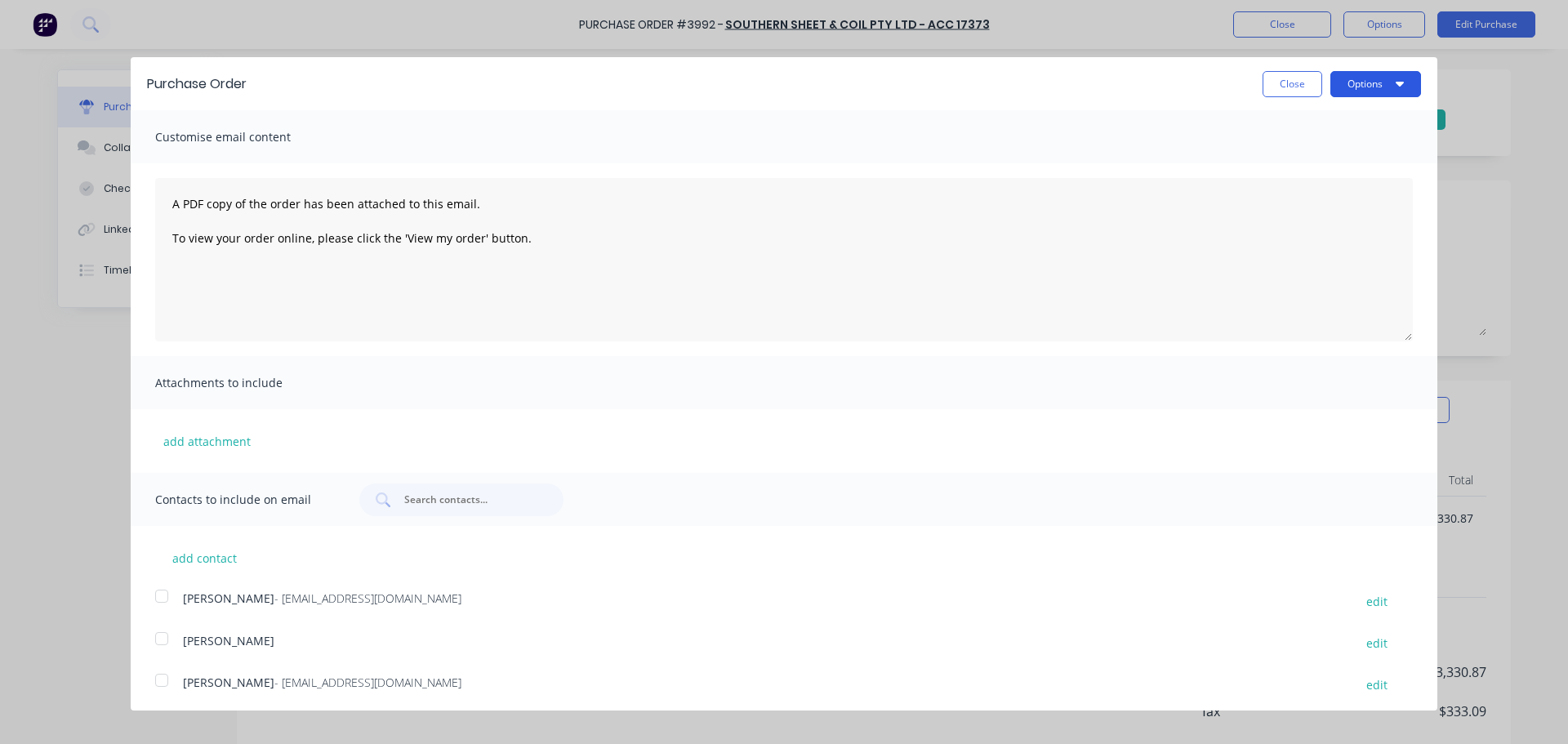
drag, startPoint x: 1367, startPoint y: 81, endPoint x: 1353, endPoint y: 93, distance: 18.4
click at [1366, 80] on button "Options" at bounding box center [1376, 84] width 90 height 26
click at [1329, 125] on div "Print" at bounding box center [1343, 125] width 126 height 24
click at [1274, 80] on button "Close" at bounding box center [1292, 84] width 59 height 26
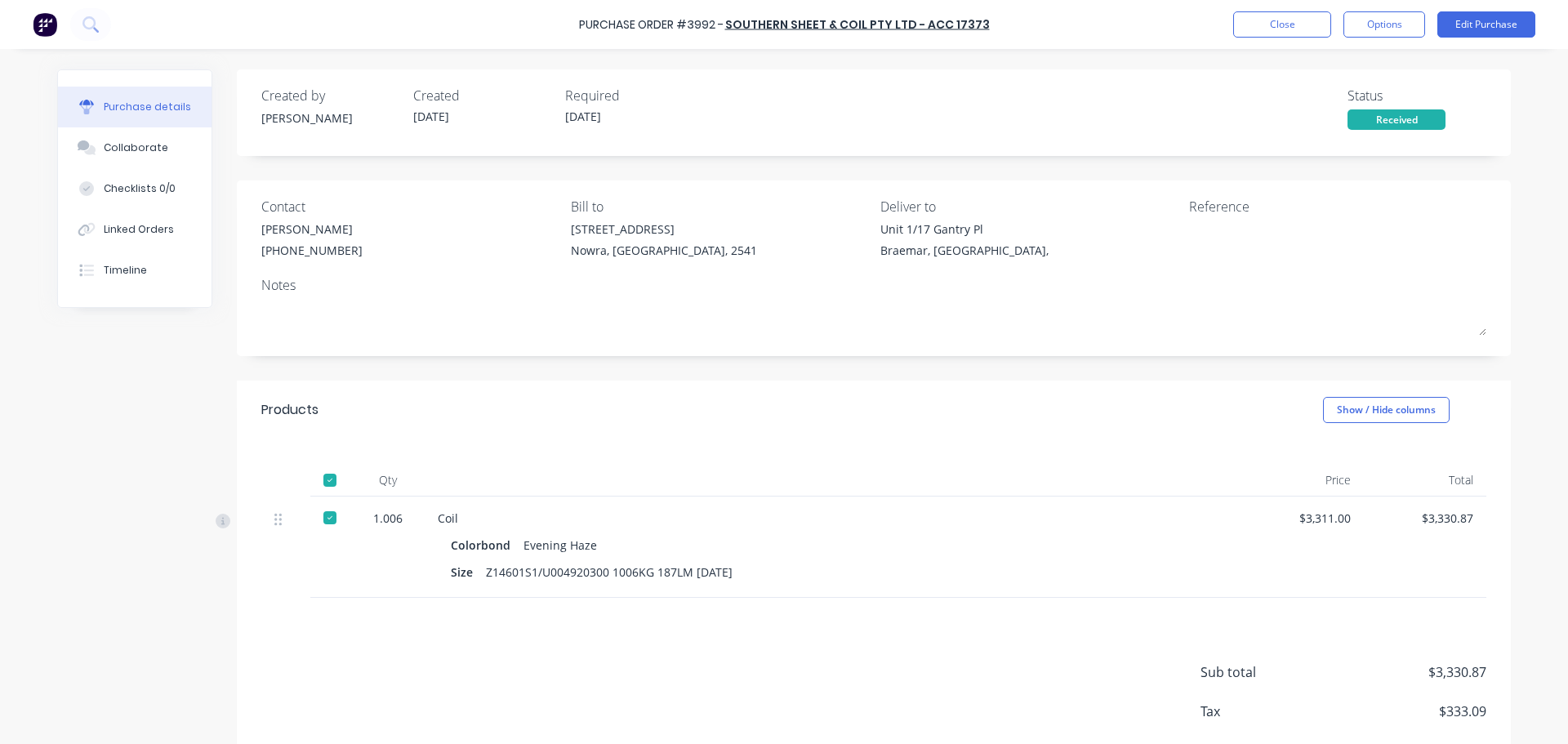
click at [127, 409] on div "Created by [PERSON_NAME] Created [DATE] Required [DATE] Status Received Contact…" at bounding box center [784, 441] width 1454 height 745
click at [1361, 25] on button "Options" at bounding box center [1384, 25] width 81 height 26
click at [1349, 60] on div "Print / Email" at bounding box center [1347, 67] width 126 height 24
click at [1348, 133] on div "Without pricing" at bounding box center [1347, 132] width 126 height 24
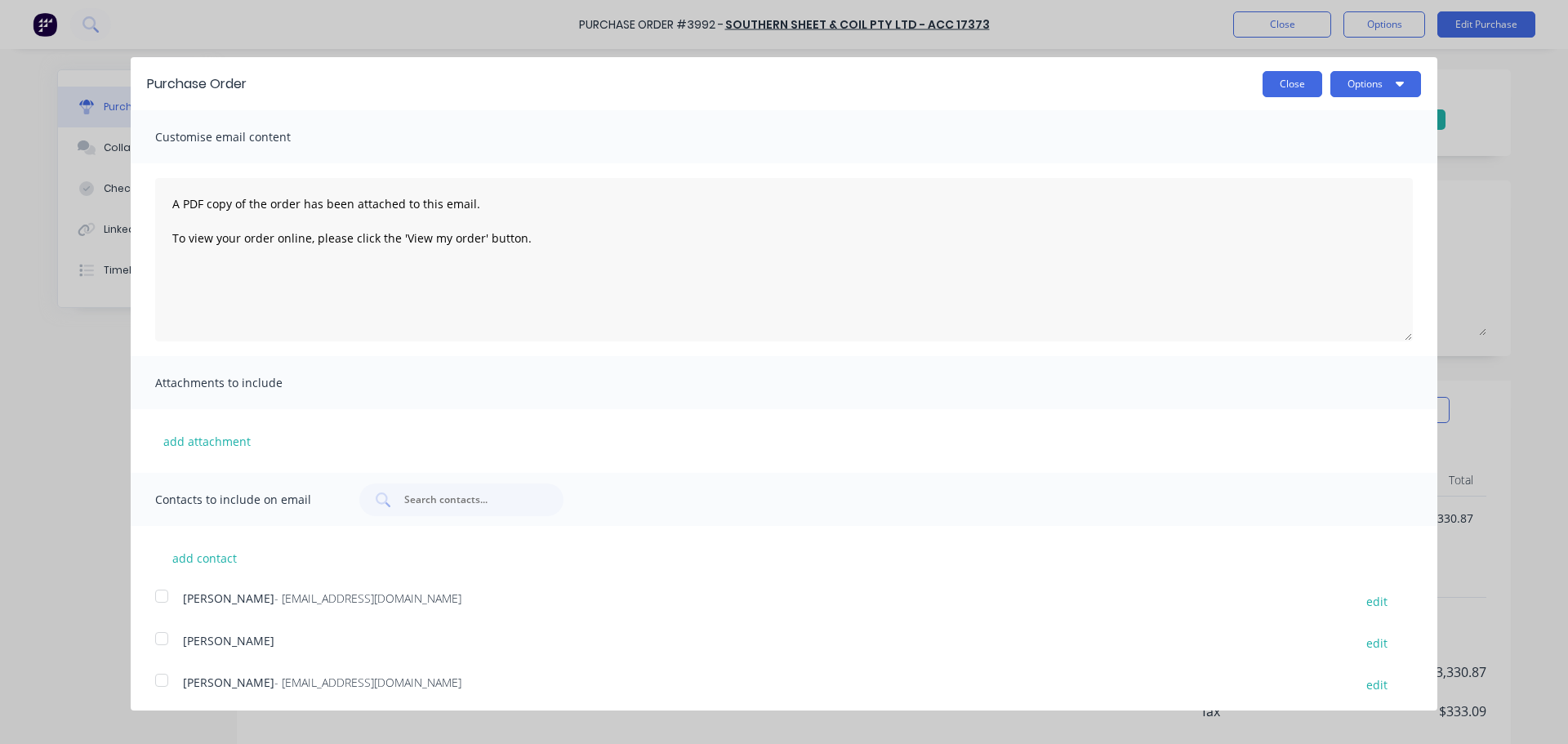
click at [1281, 86] on button "Close" at bounding box center [1292, 84] width 59 height 26
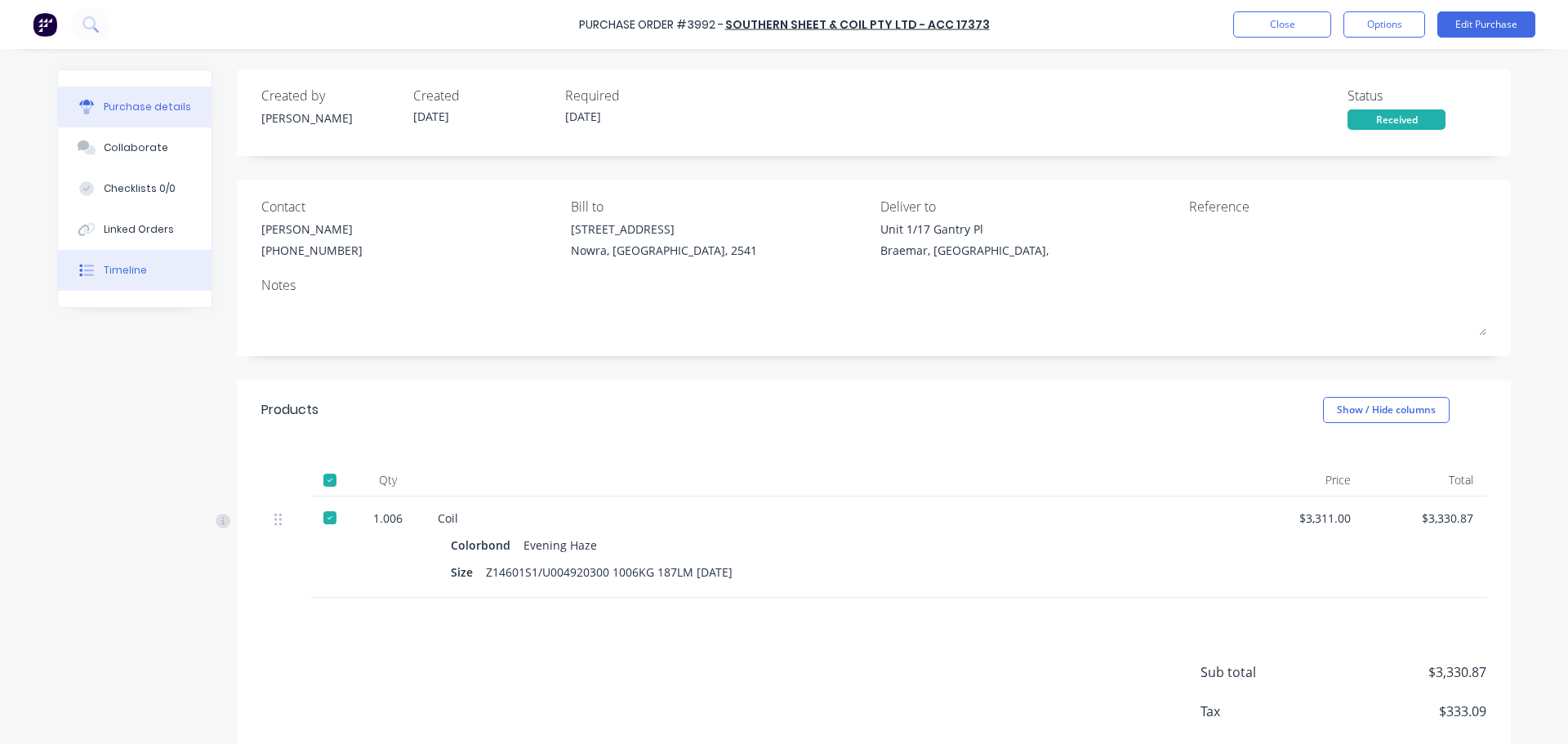
click at [135, 261] on button "Timeline" at bounding box center [135, 270] width 154 height 41
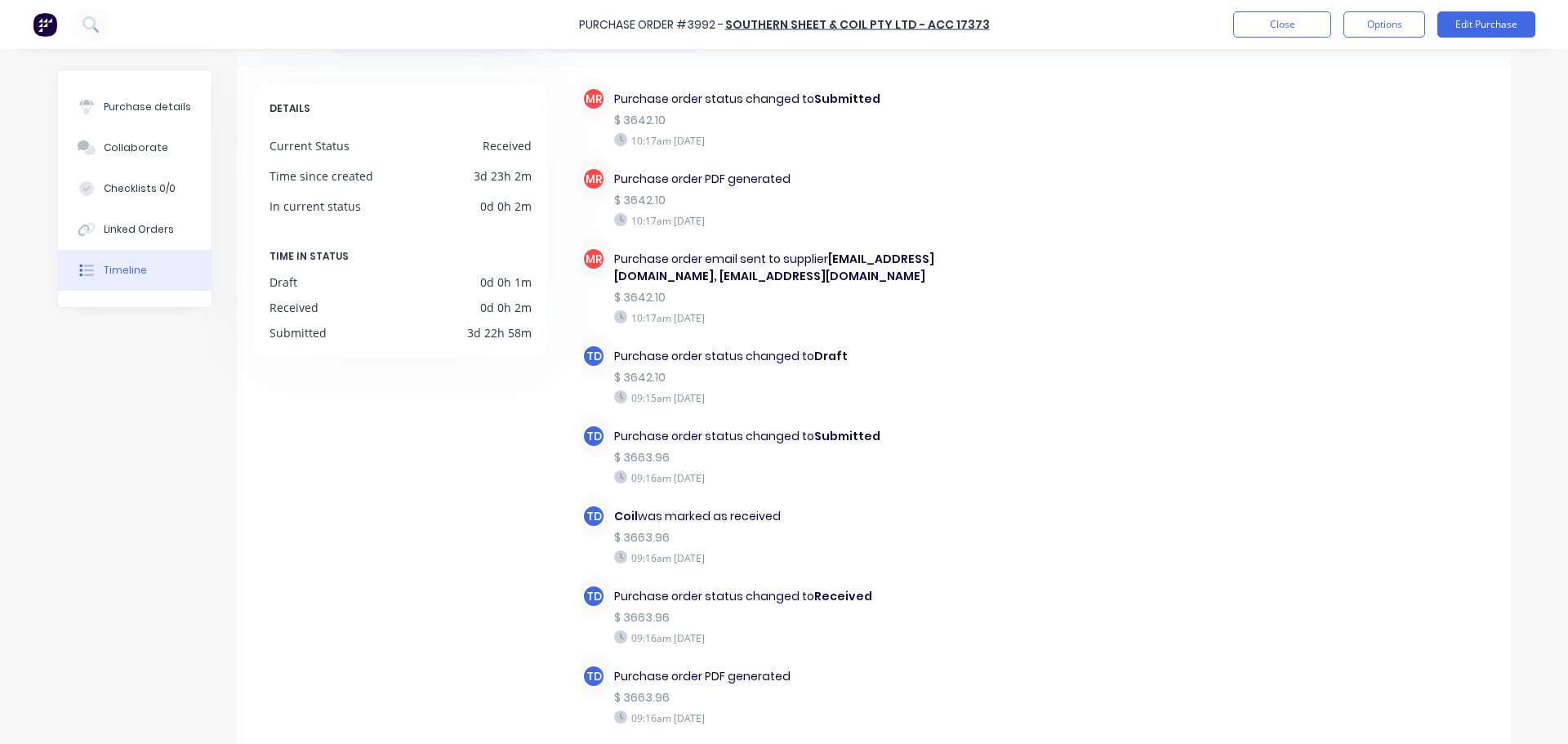
scroll to position [142, 0]
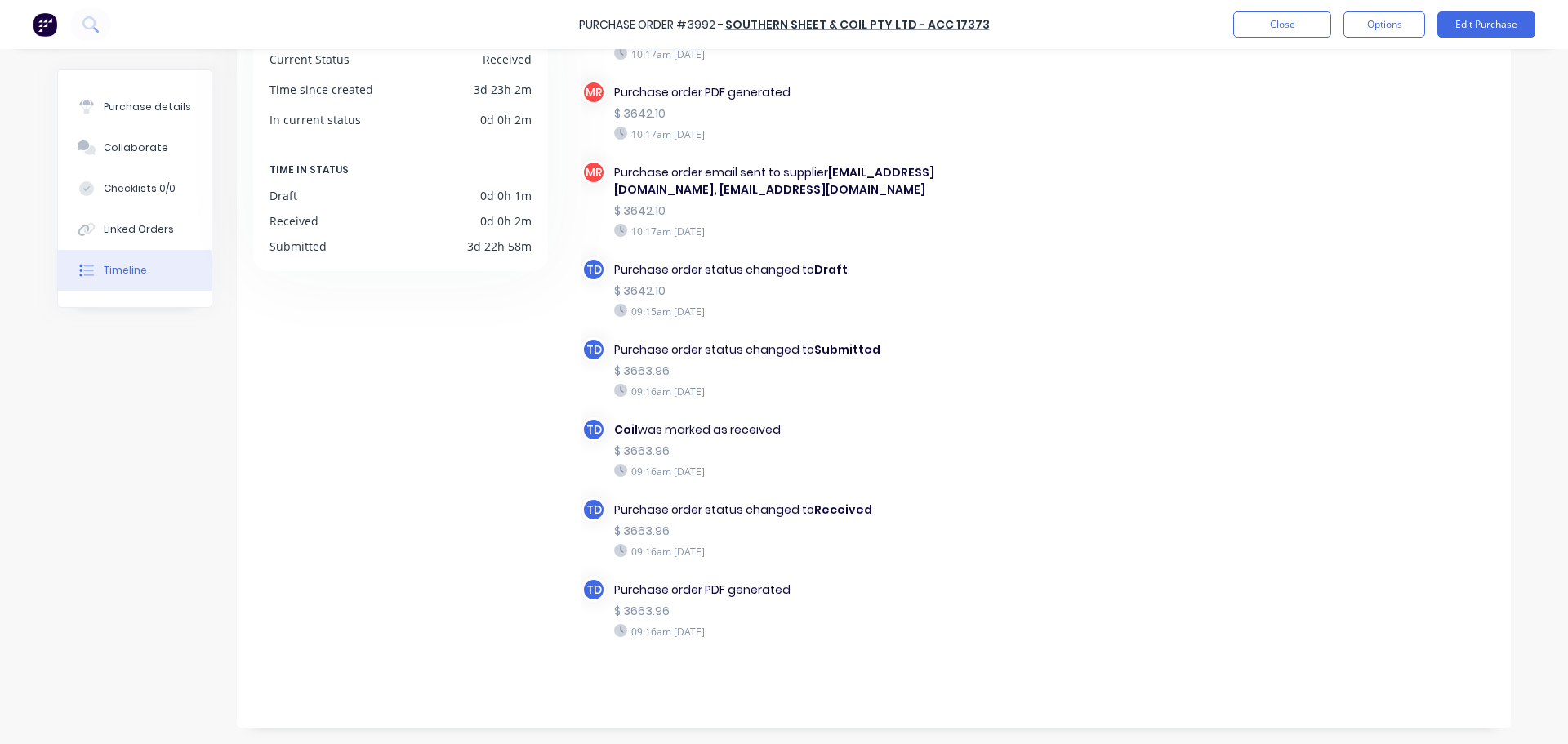
click at [1255, 1] on div "Purchase Order #3992 - Southern Sheet & Coil Pty Ltd - Acc 17373 Close Options …" at bounding box center [784, 25] width 1568 height 49
click at [1254, 24] on button "Close" at bounding box center [1281, 25] width 98 height 26
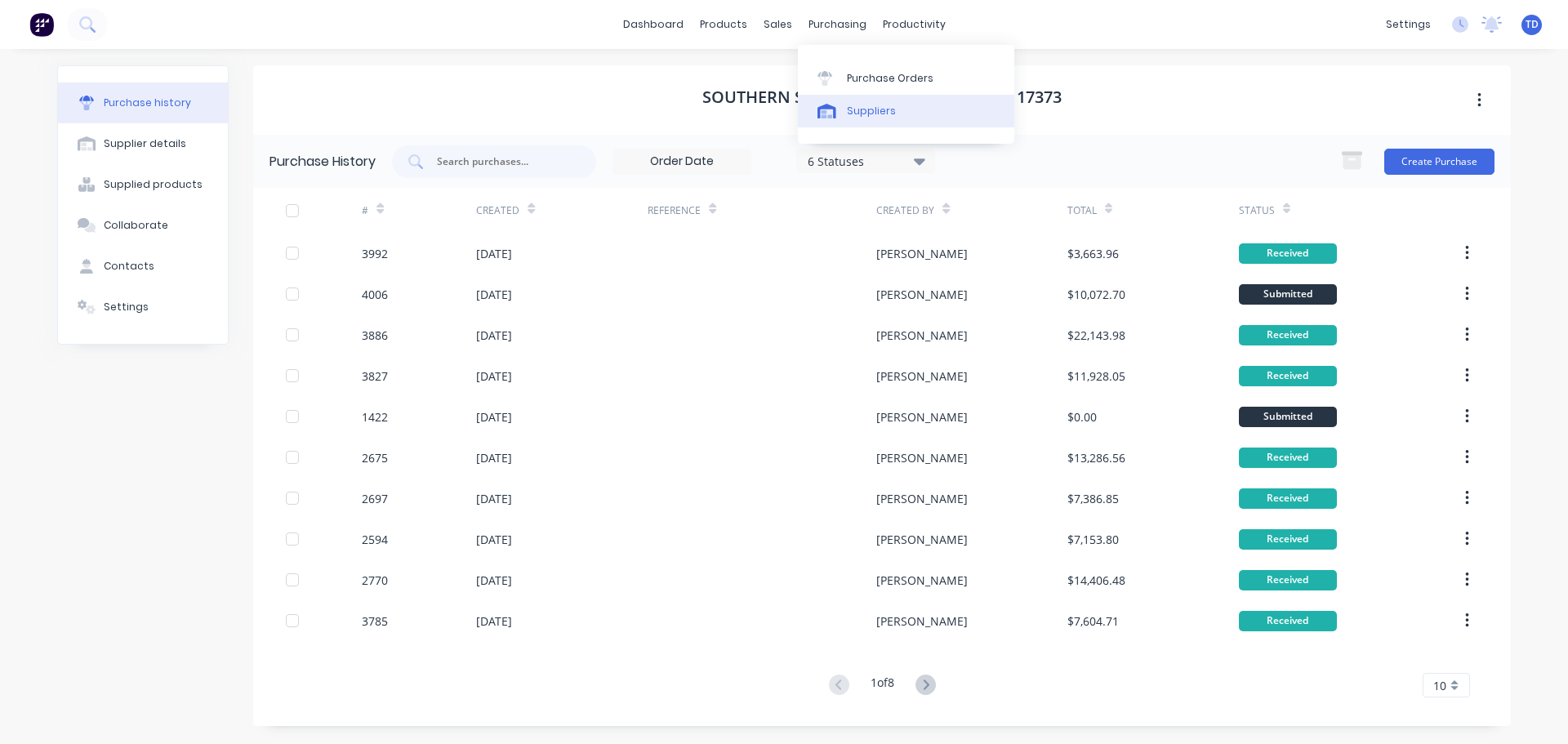
drag, startPoint x: 877, startPoint y: 113, endPoint x: 877, endPoint y: 103, distance: 10.0
click at [877, 113] on div "Suppliers" at bounding box center [872, 111] width 49 height 15
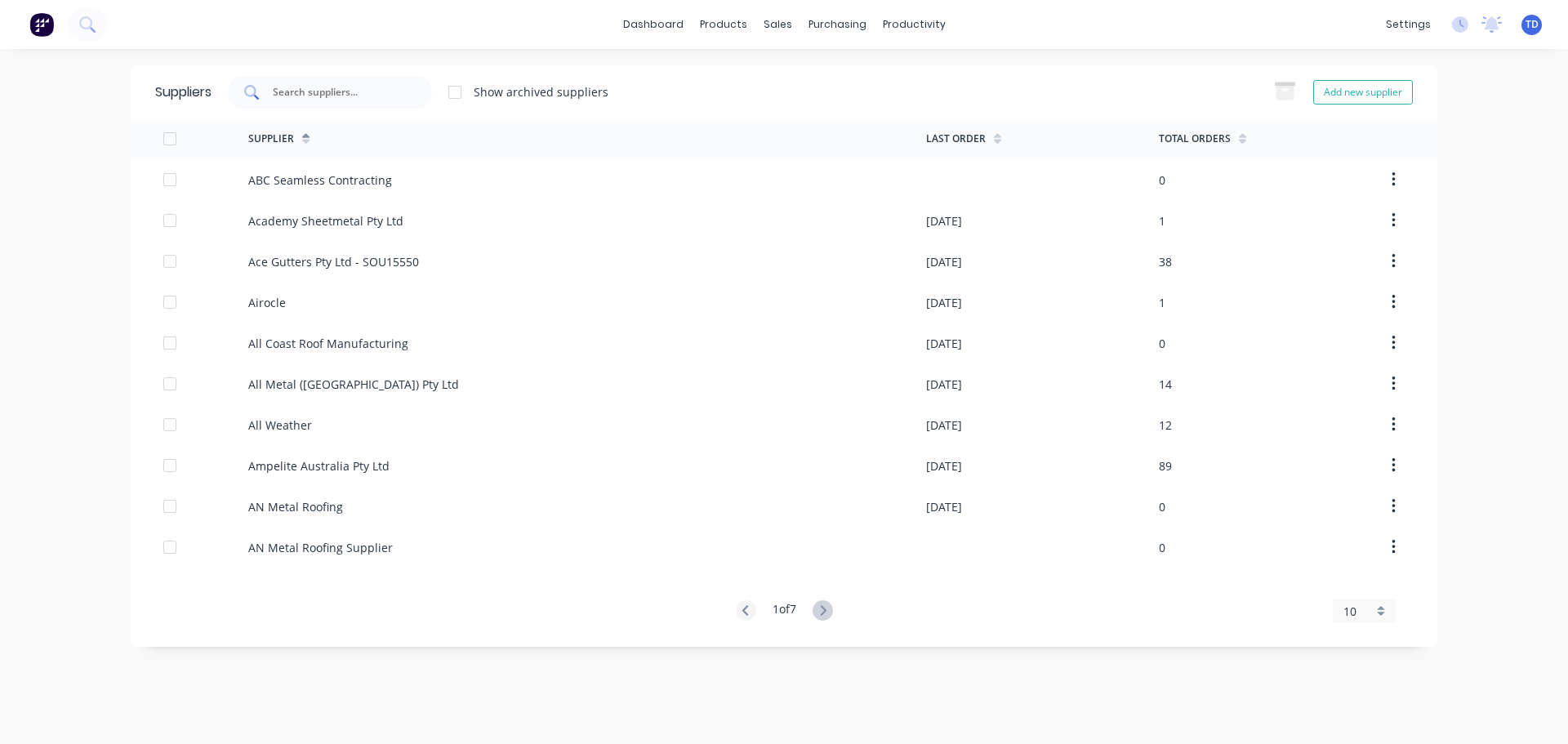
click at [419, 87] on div at bounding box center [330, 92] width 204 height 33
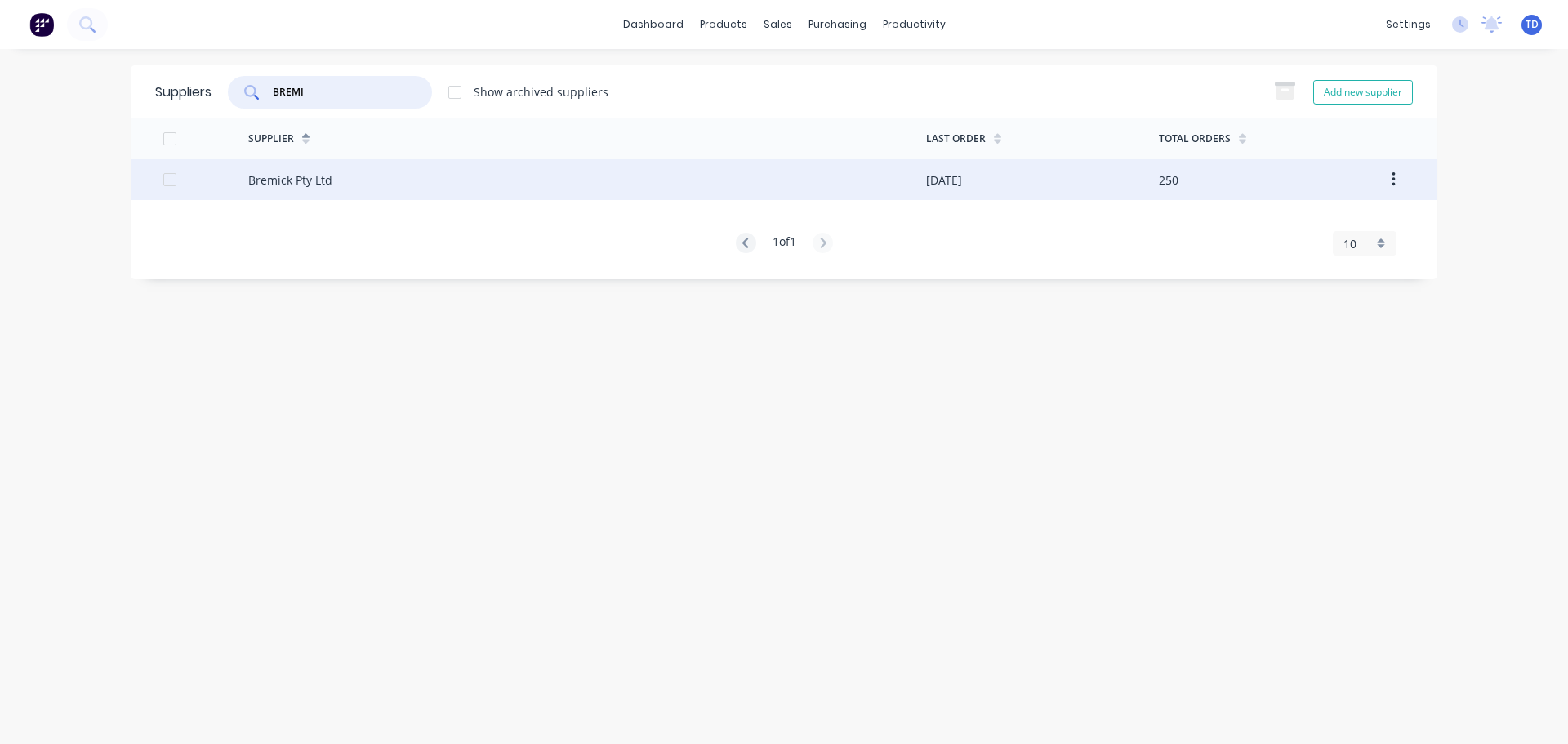
type input "BREMI"
click at [407, 176] on div "Bremick Pty Ltd" at bounding box center [587, 180] width 678 height 41
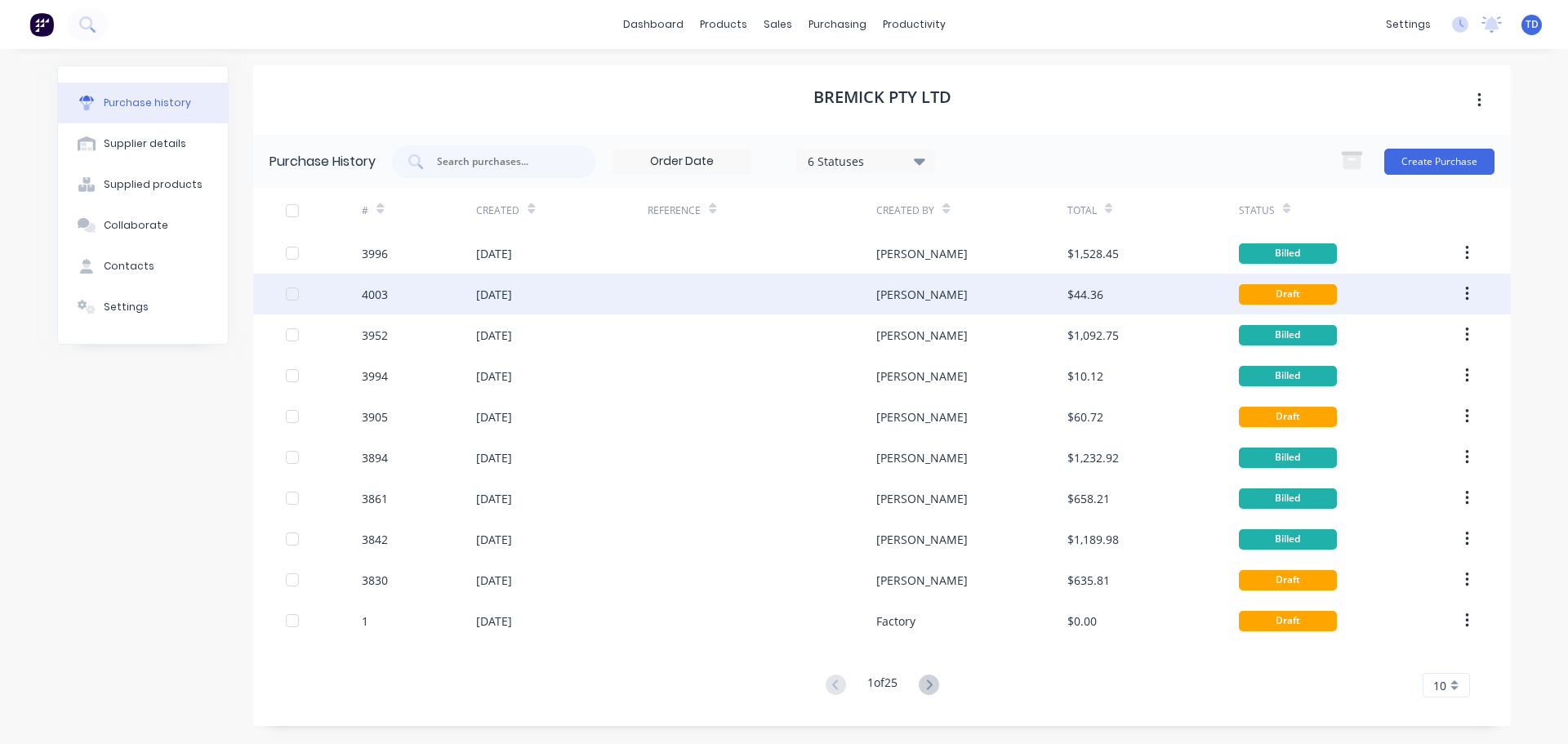
click at [850, 289] on div at bounding box center [761, 294] width 229 height 41
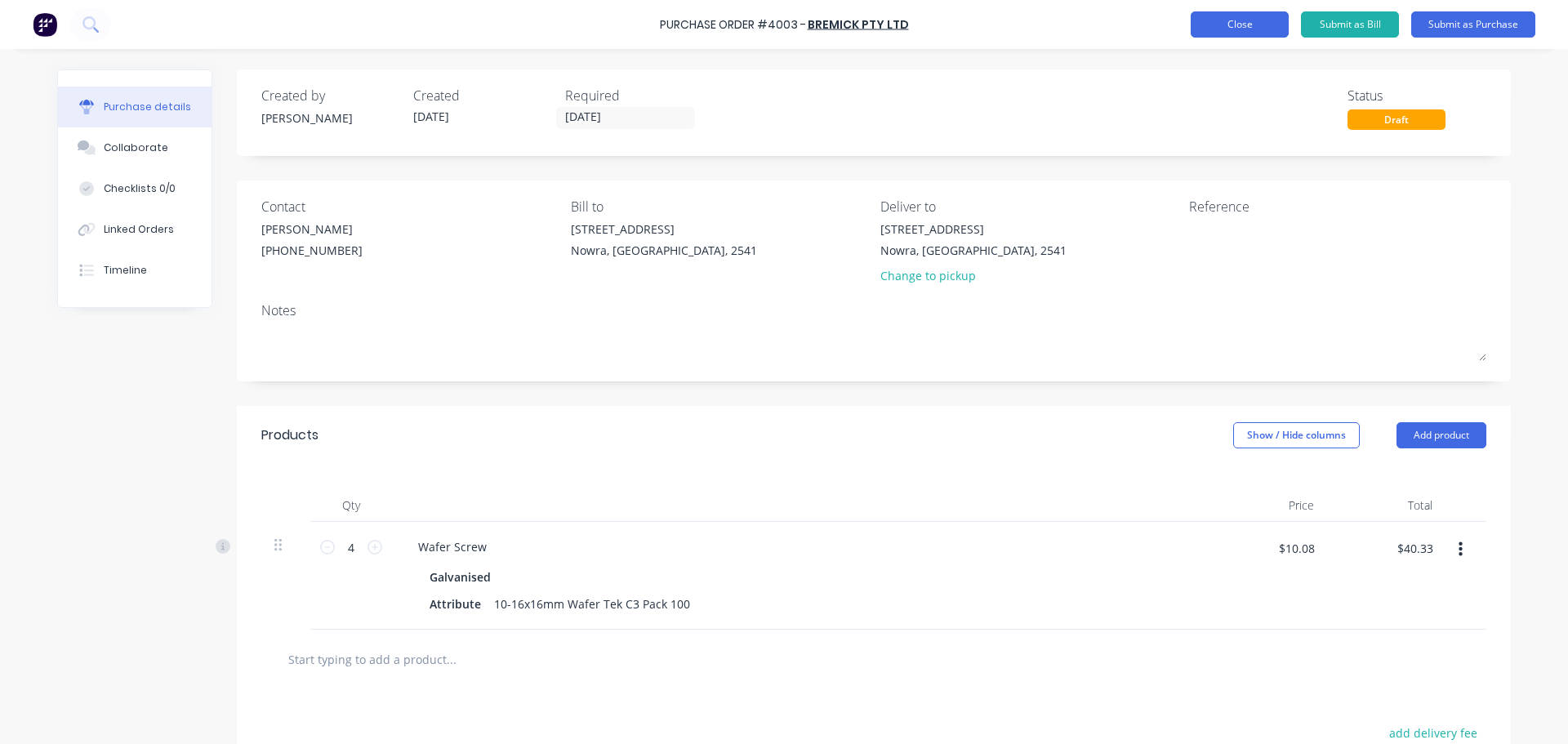
click at [1237, 35] on button "Close" at bounding box center [1239, 25] width 98 height 26
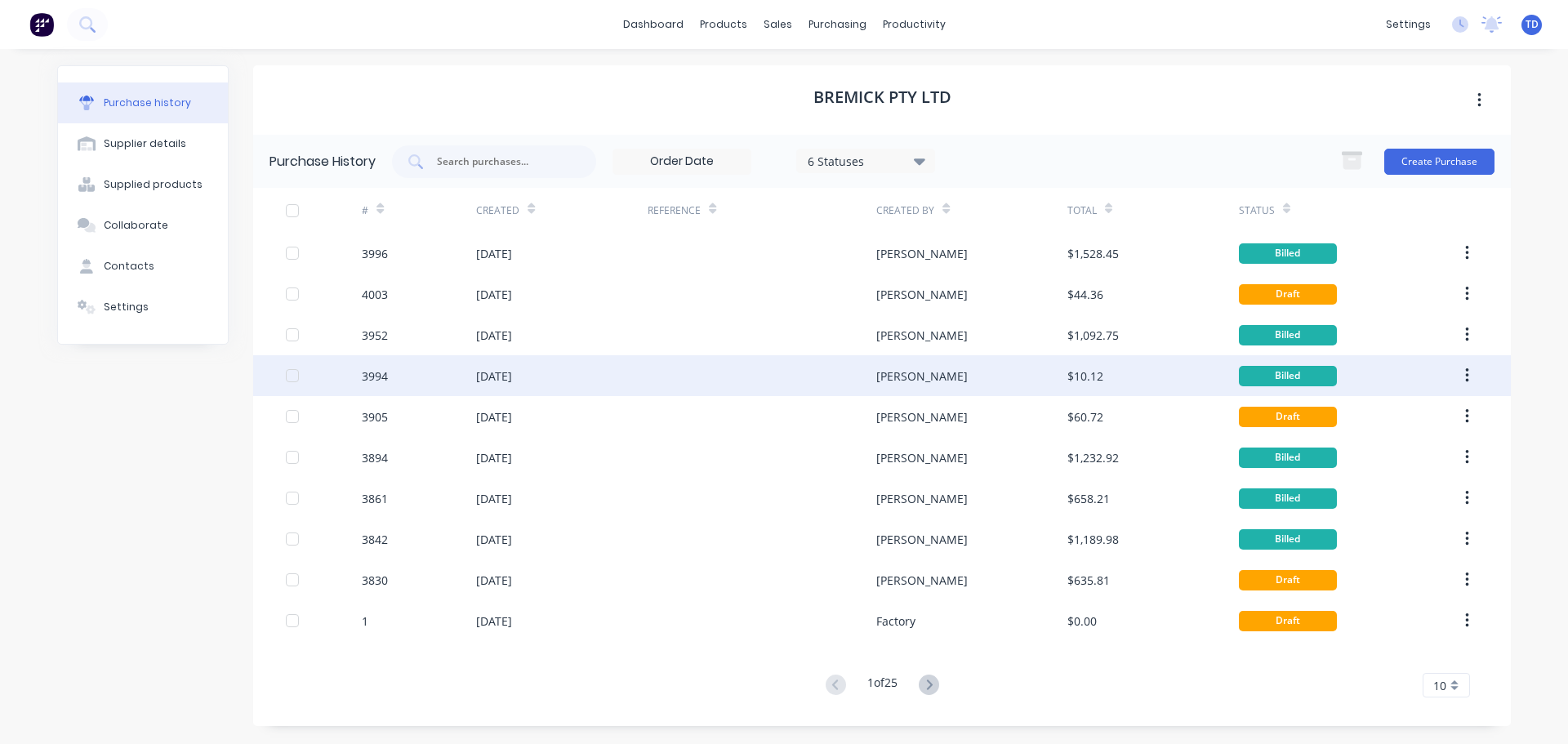
click at [941, 377] on div "[PERSON_NAME]" at bounding box center [971, 376] width 190 height 41
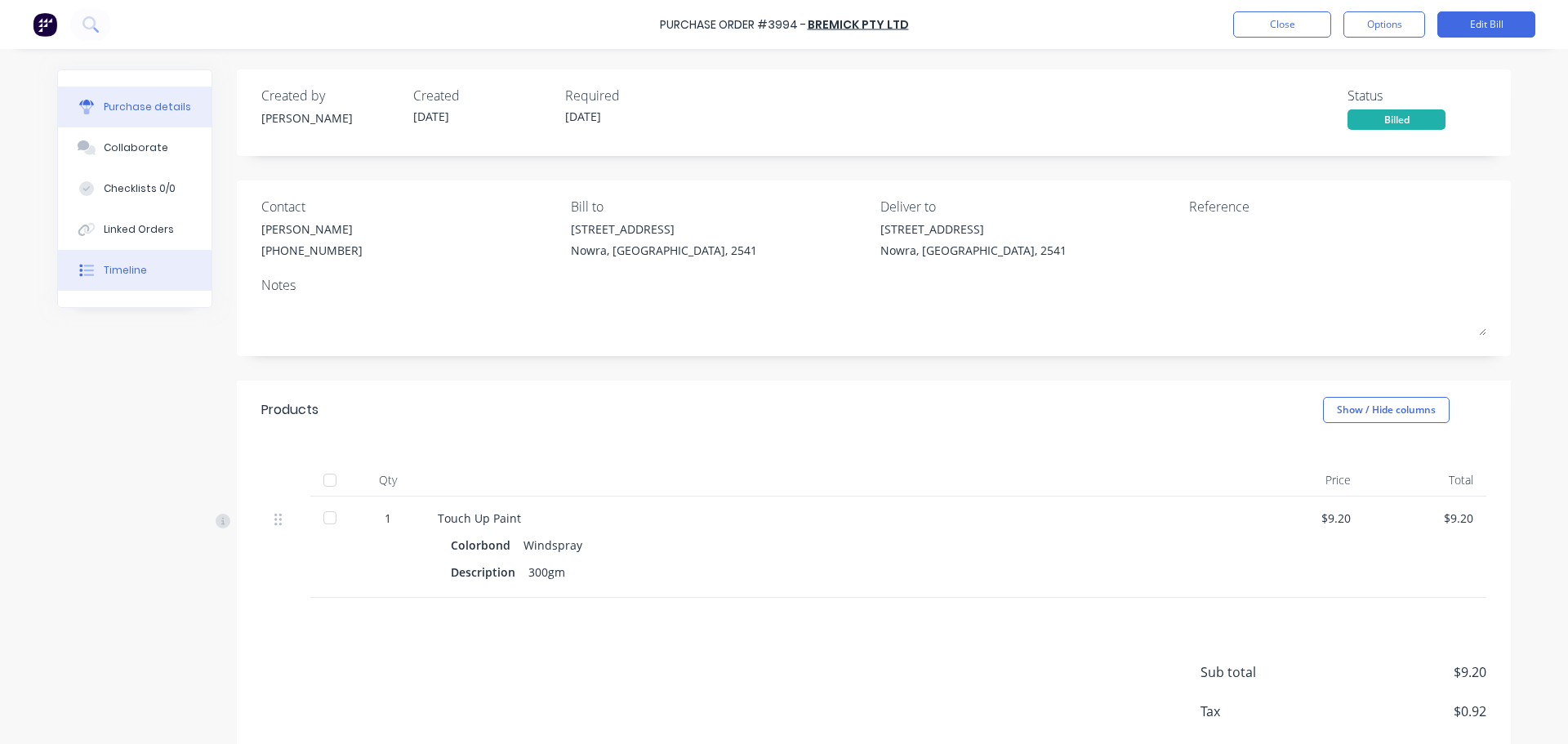
click at [110, 270] on div "Timeline" at bounding box center [125, 270] width 44 height 15
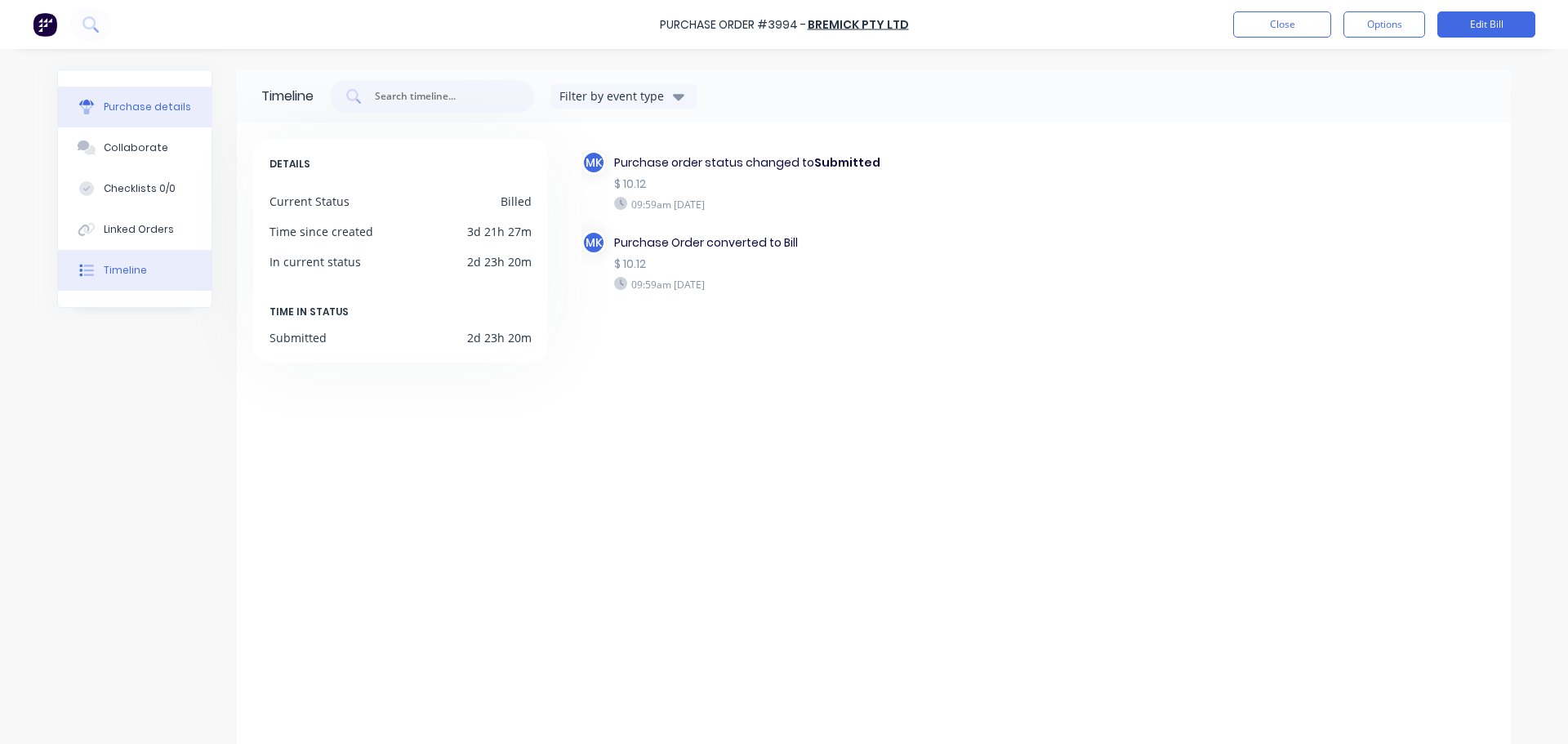
click at [127, 103] on div "Purchase details" at bounding box center [147, 107] width 87 height 15
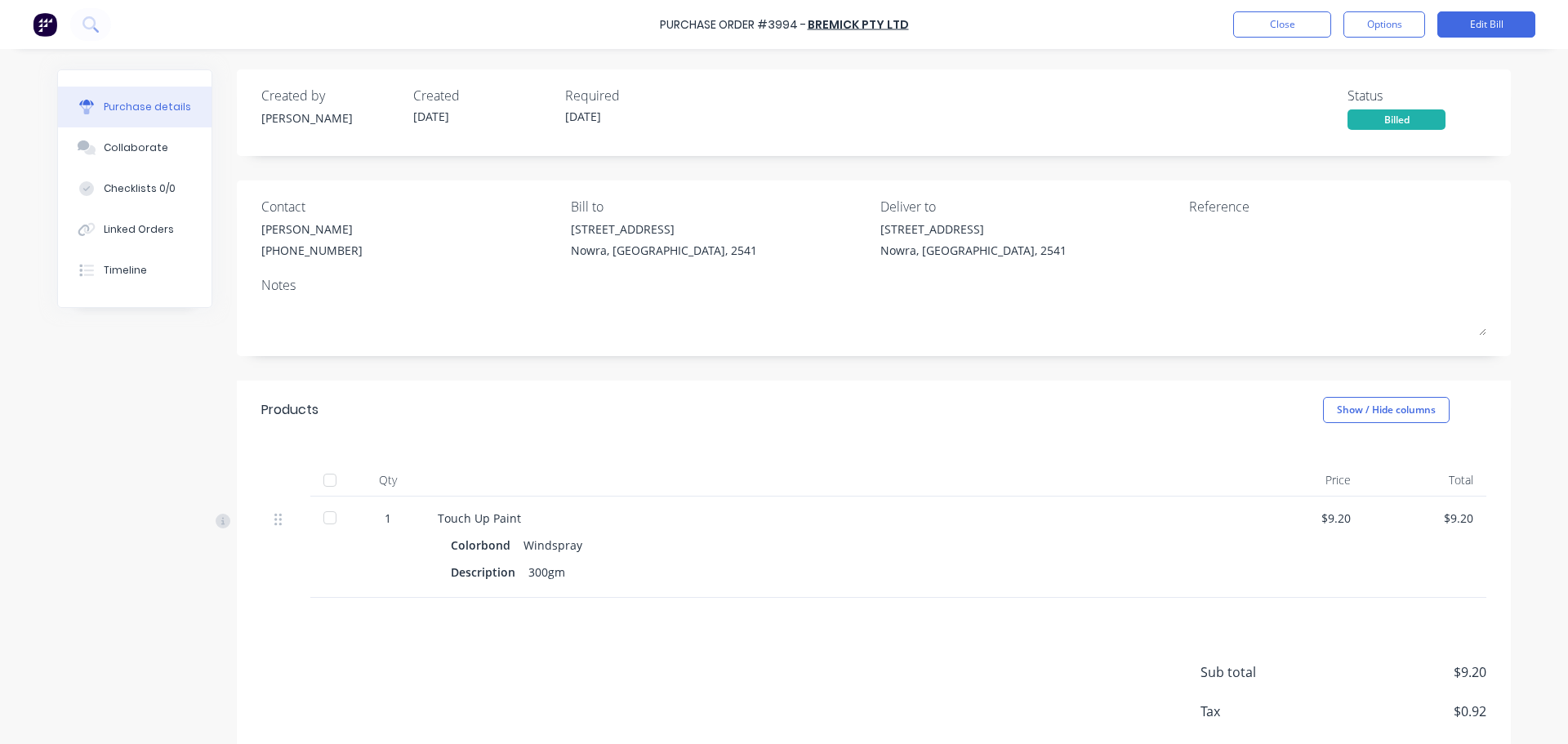
click at [1391, 25] on button "Options" at bounding box center [1384, 25] width 81 height 26
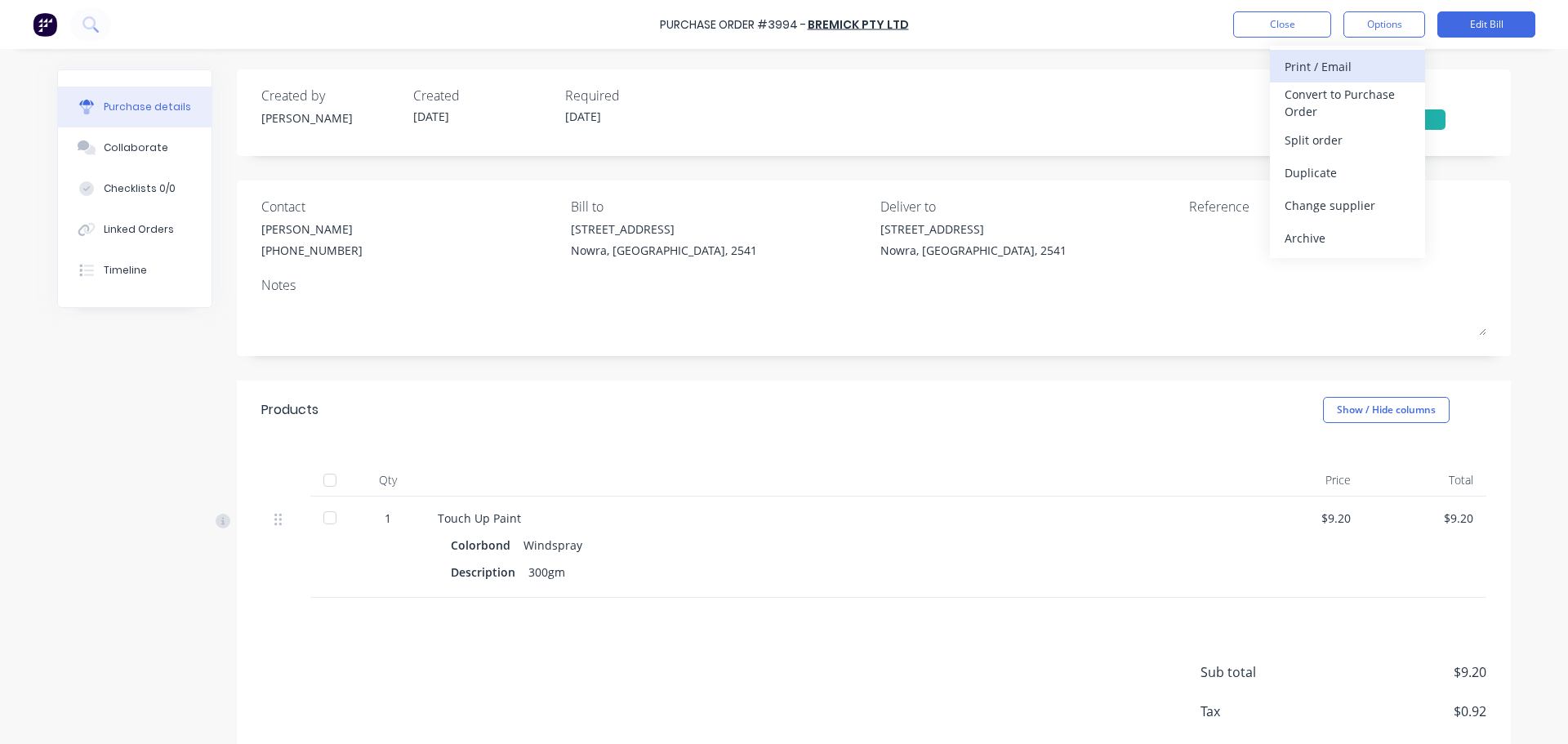
click at [1354, 60] on div "Print / Email" at bounding box center [1347, 67] width 126 height 24
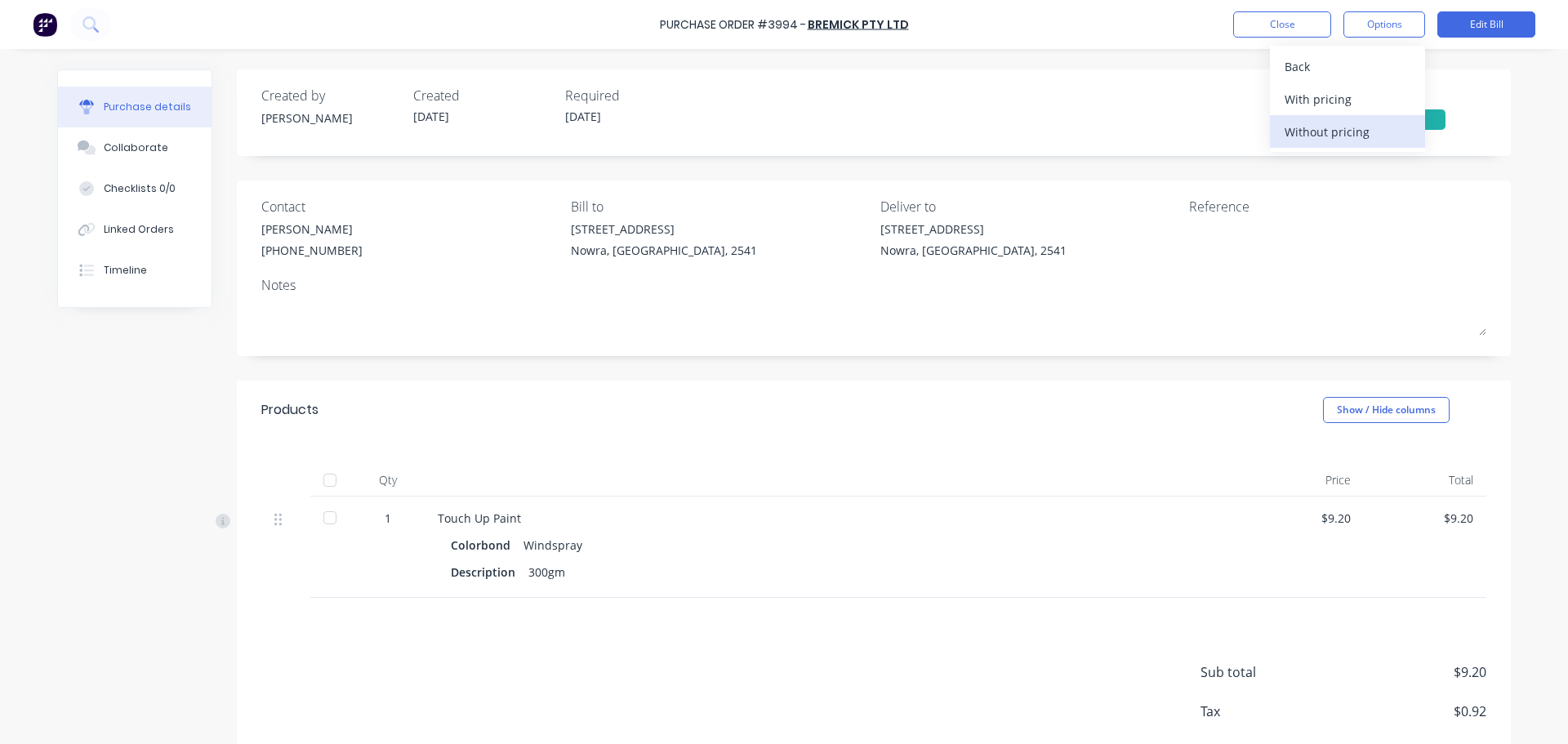
click at [1339, 130] on div "Without pricing" at bounding box center [1347, 132] width 126 height 24
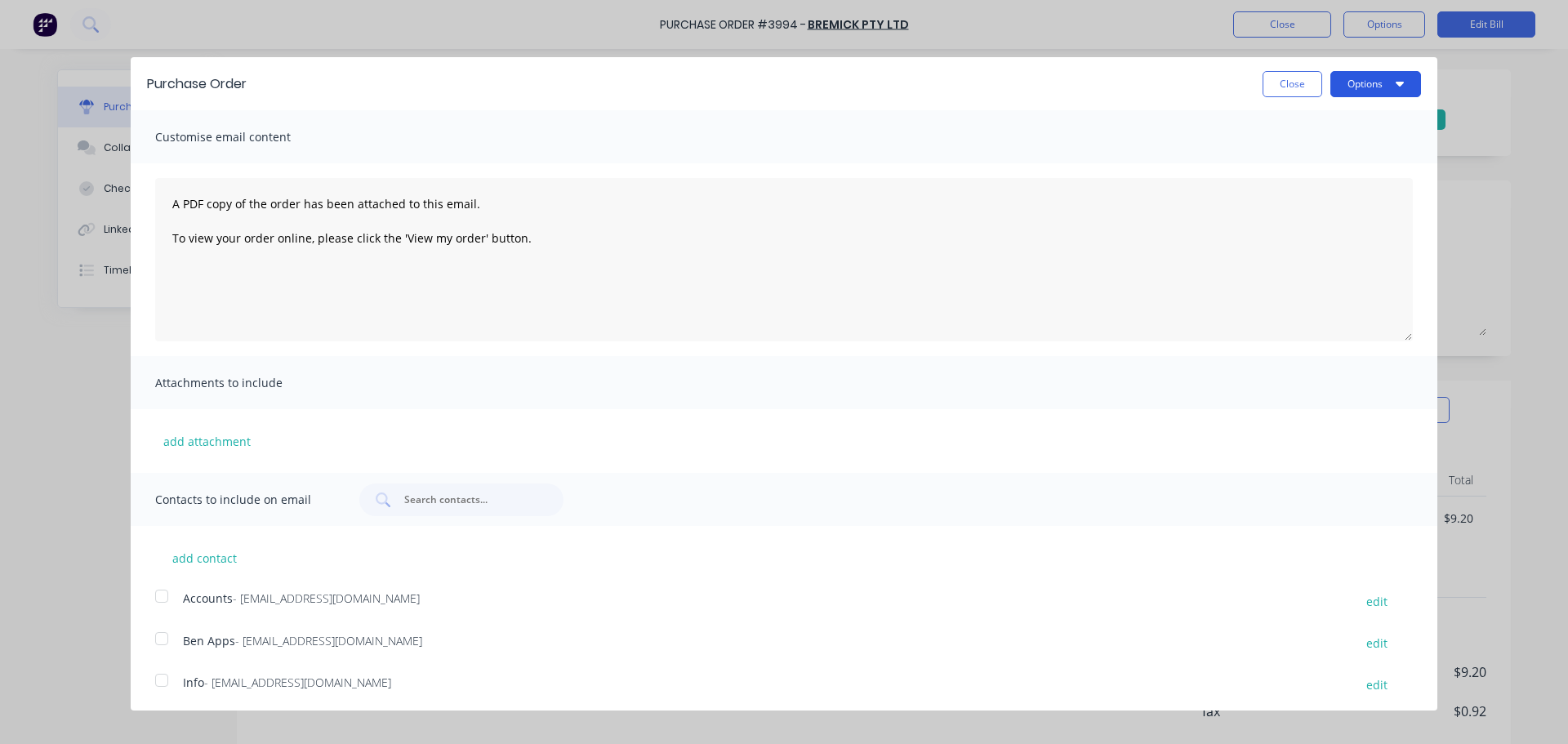
click at [1355, 90] on button "Options" at bounding box center [1376, 84] width 90 height 26
click at [1343, 122] on div "Print" at bounding box center [1343, 125] width 126 height 24
click at [1268, 87] on button "Close" at bounding box center [1292, 84] width 59 height 26
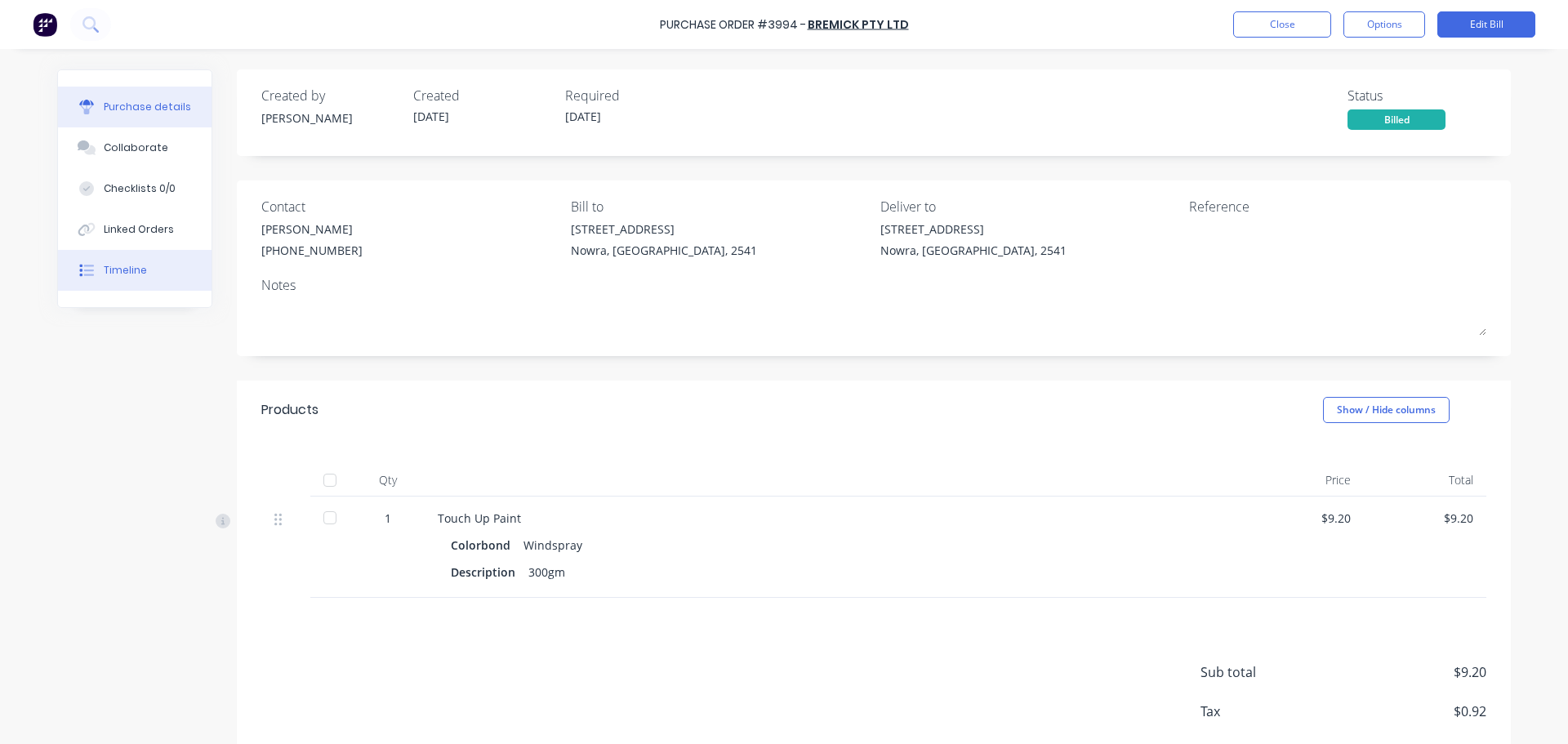
click at [126, 277] on div "Timeline" at bounding box center [125, 270] width 44 height 15
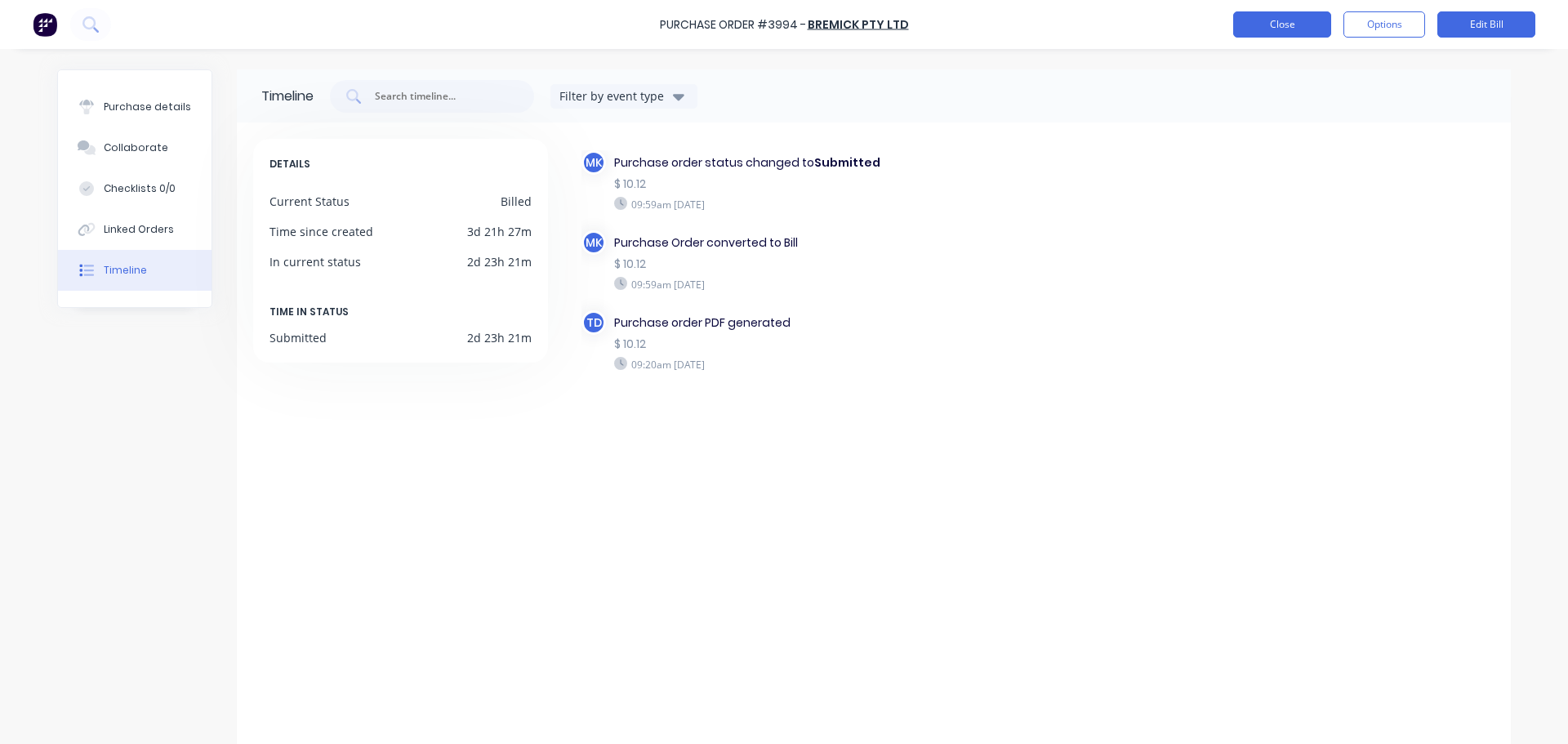
click at [1246, 30] on button "Close" at bounding box center [1281, 25] width 98 height 26
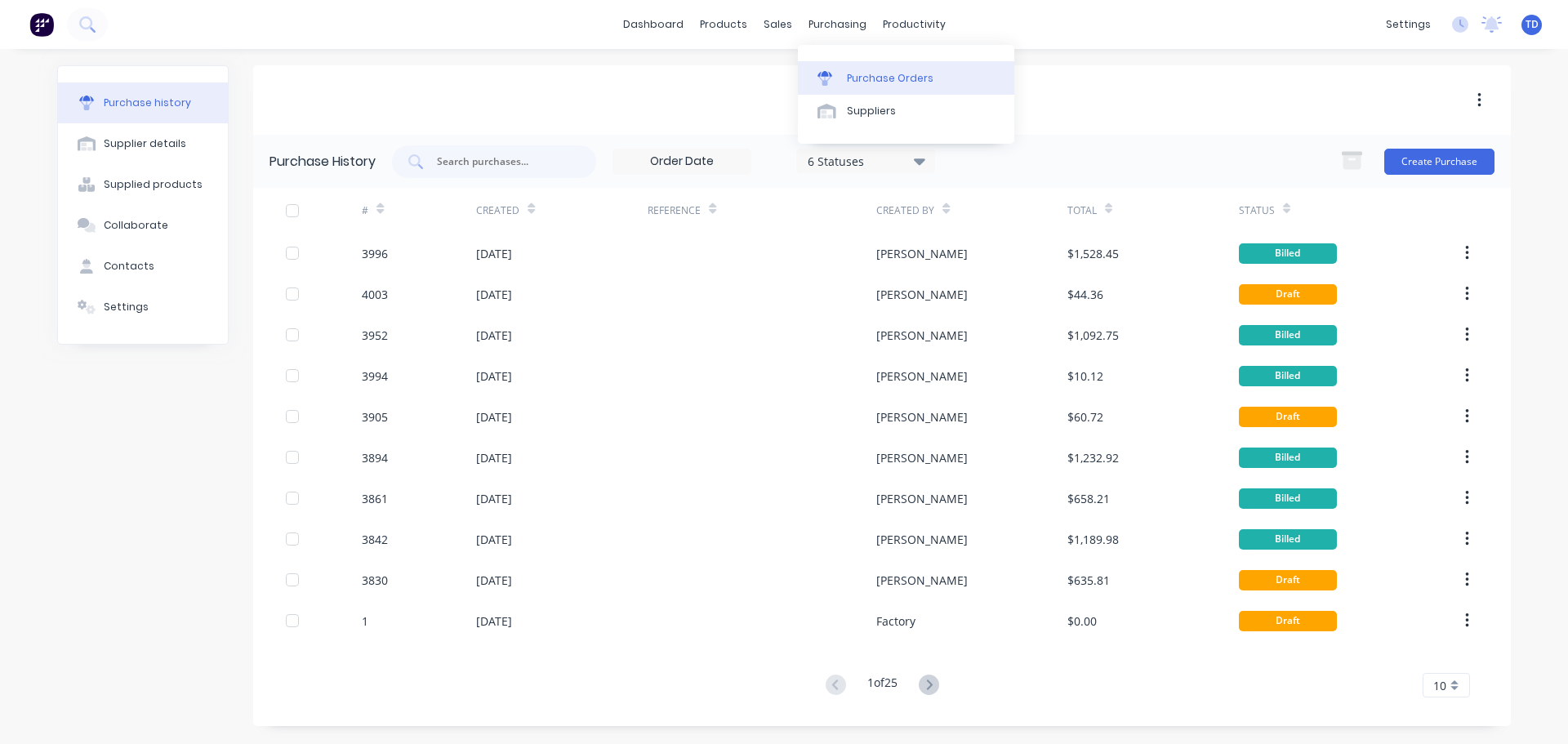
click at [879, 73] on div "Purchase Orders" at bounding box center [890, 78] width 86 height 15
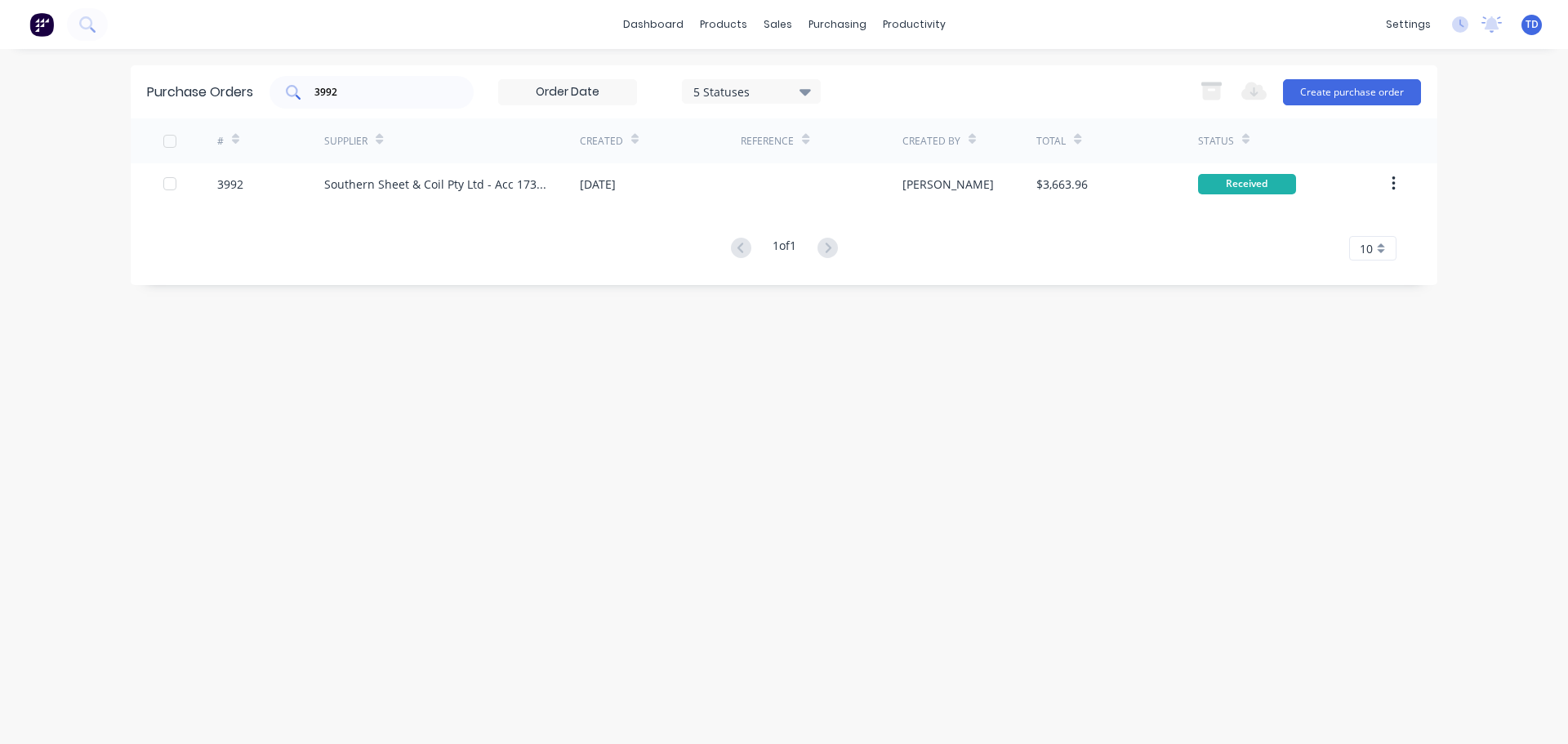
click at [370, 91] on input "3992" at bounding box center [380, 92] width 136 height 16
type input "3902"
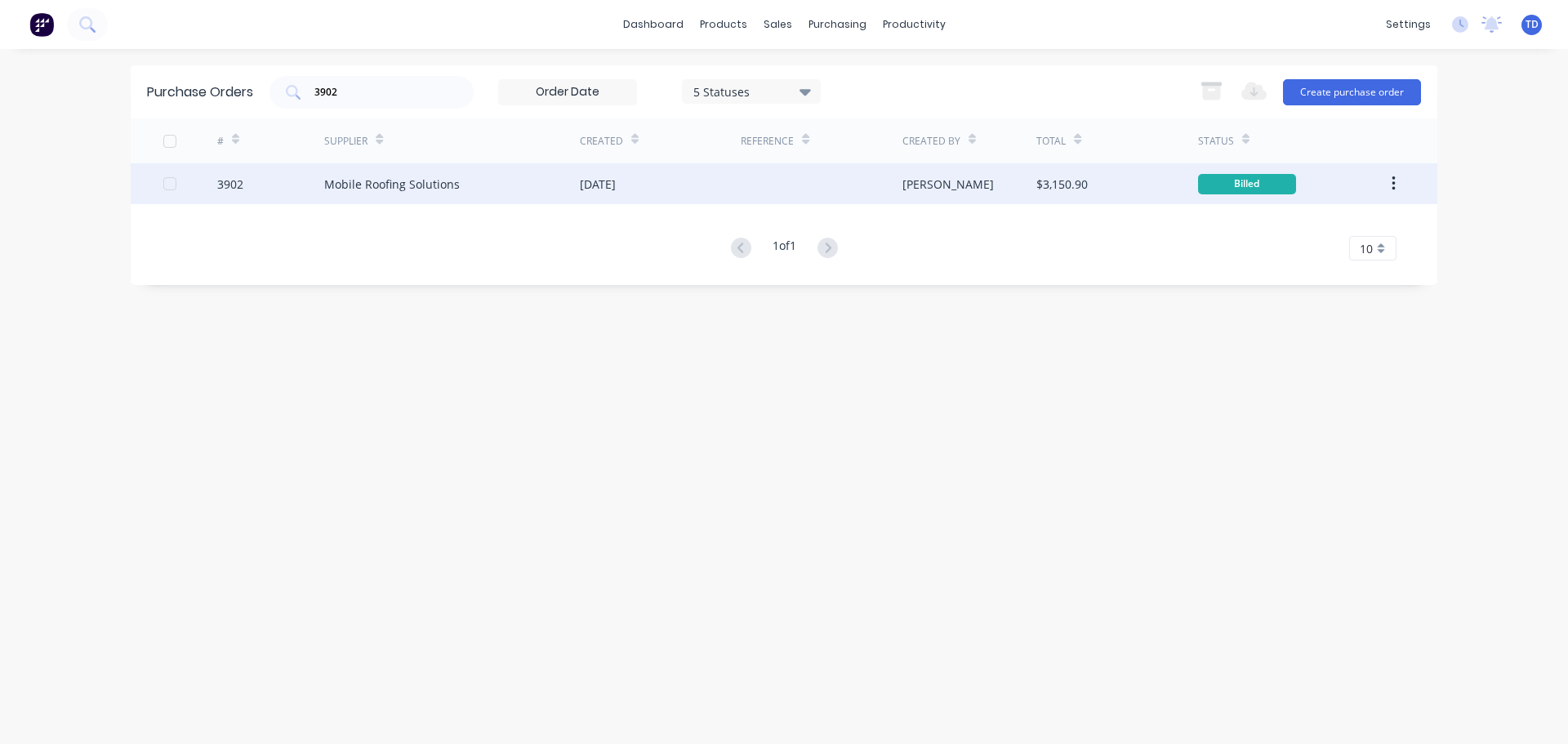
click at [723, 178] on div "[DATE]" at bounding box center [660, 184] width 161 height 41
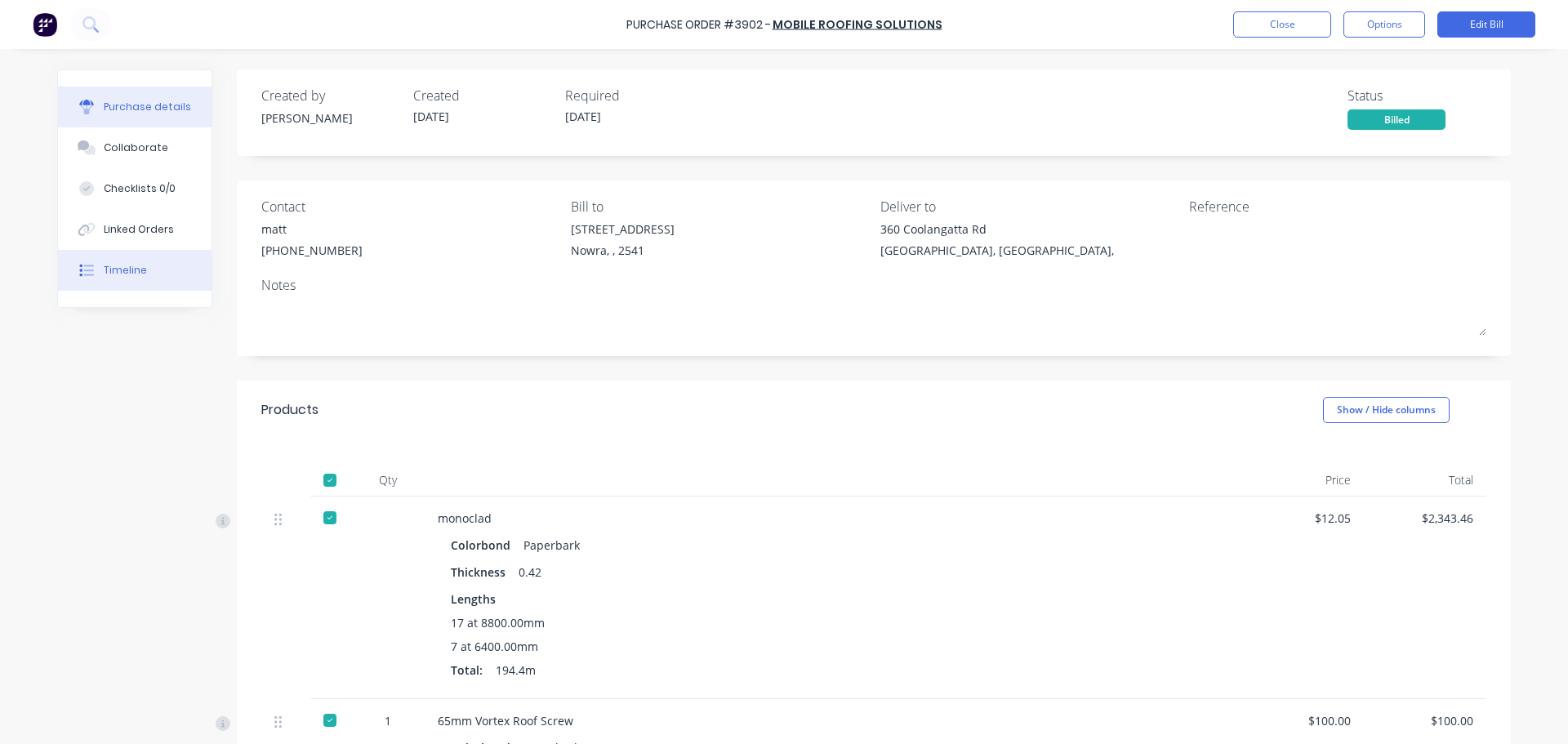
click at [159, 275] on button "Timeline" at bounding box center [135, 270] width 154 height 41
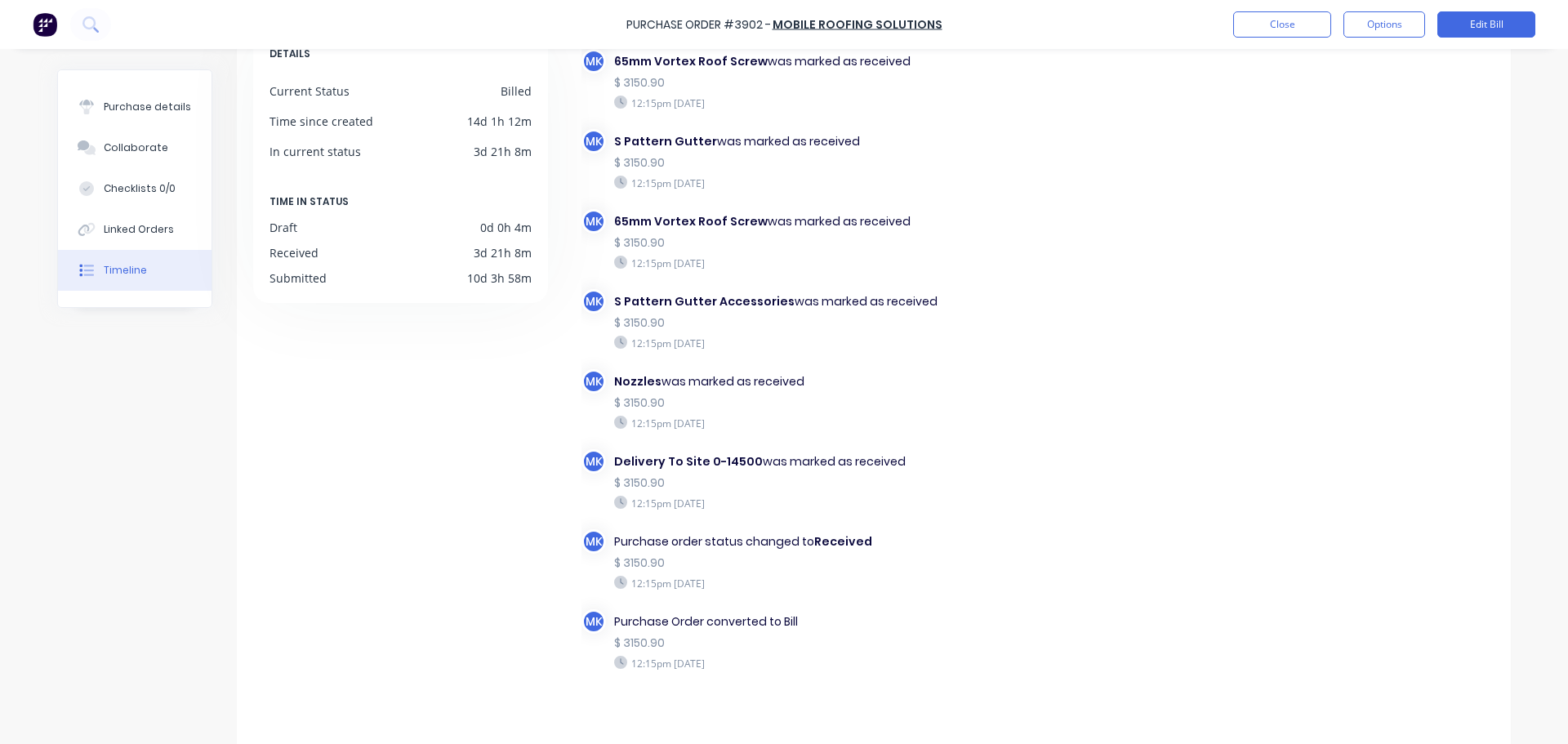
scroll to position [142, 0]
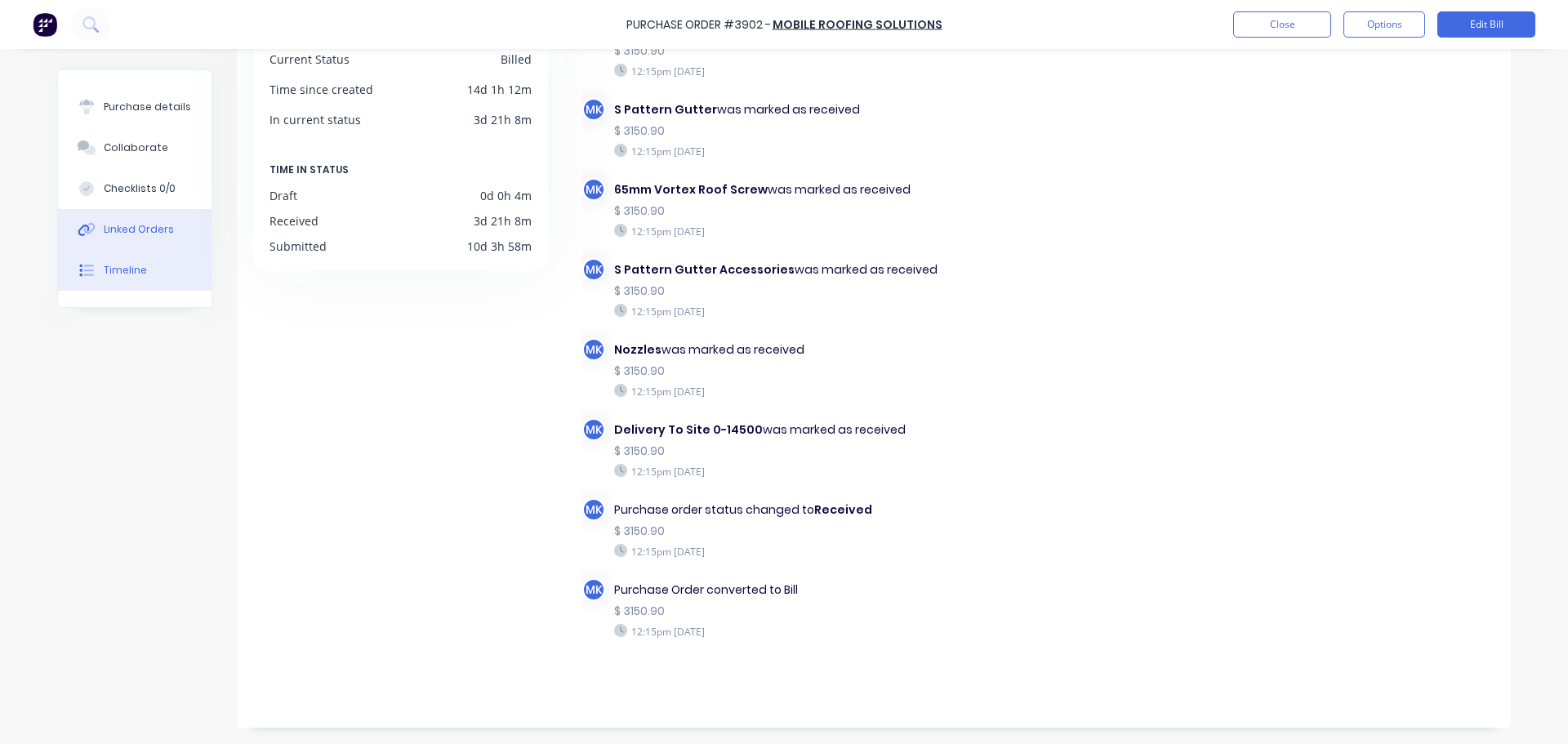
click at [125, 231] on div "Linked Orders" at bounding box center [138, 229] width 70 height 15
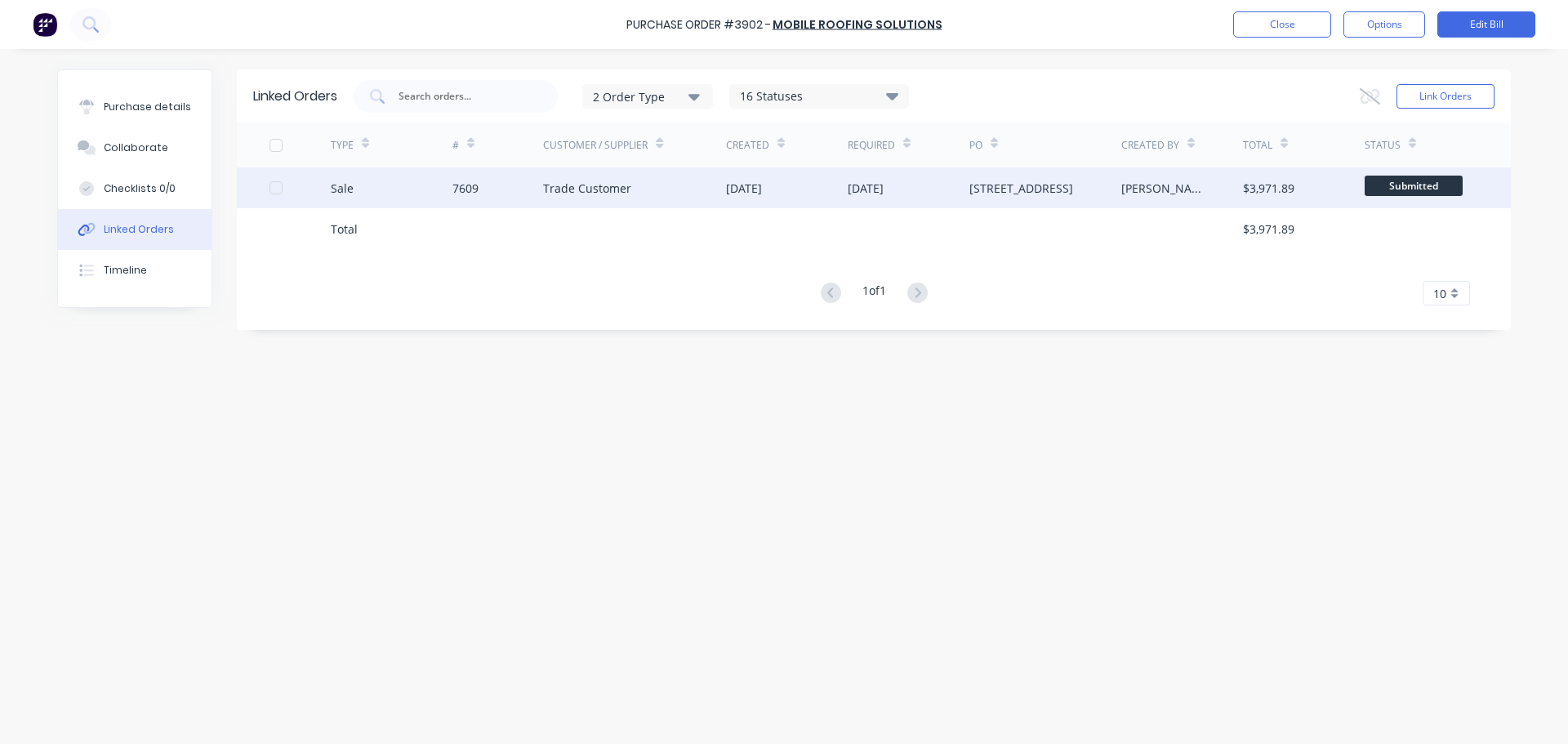
click at [749, 192] on div "[DATE]" at bounding box center [744, 187] width 36 height 17
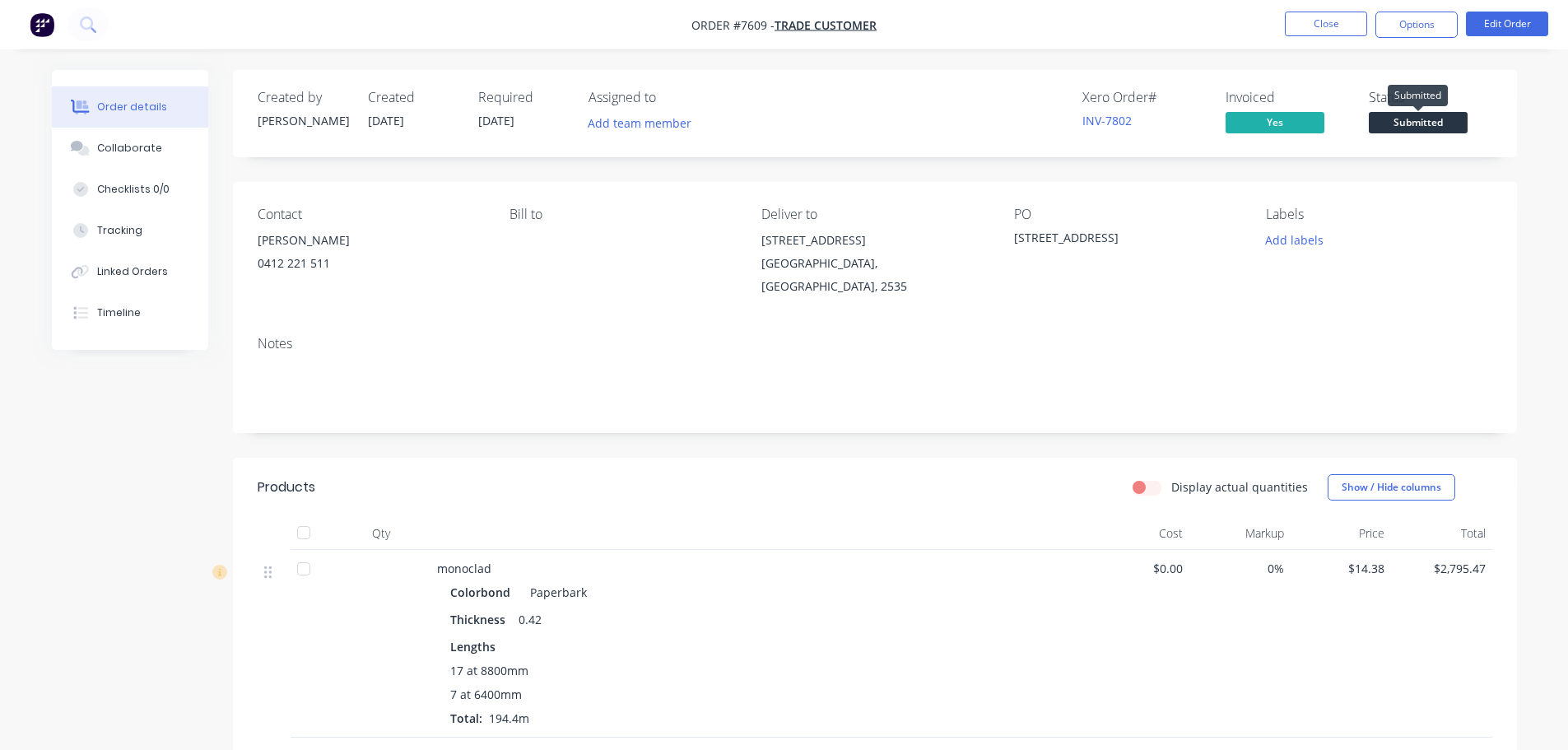
click at [1423, 127] on span "Submitted" at bounding box center [1417, 122] width 99 height 21
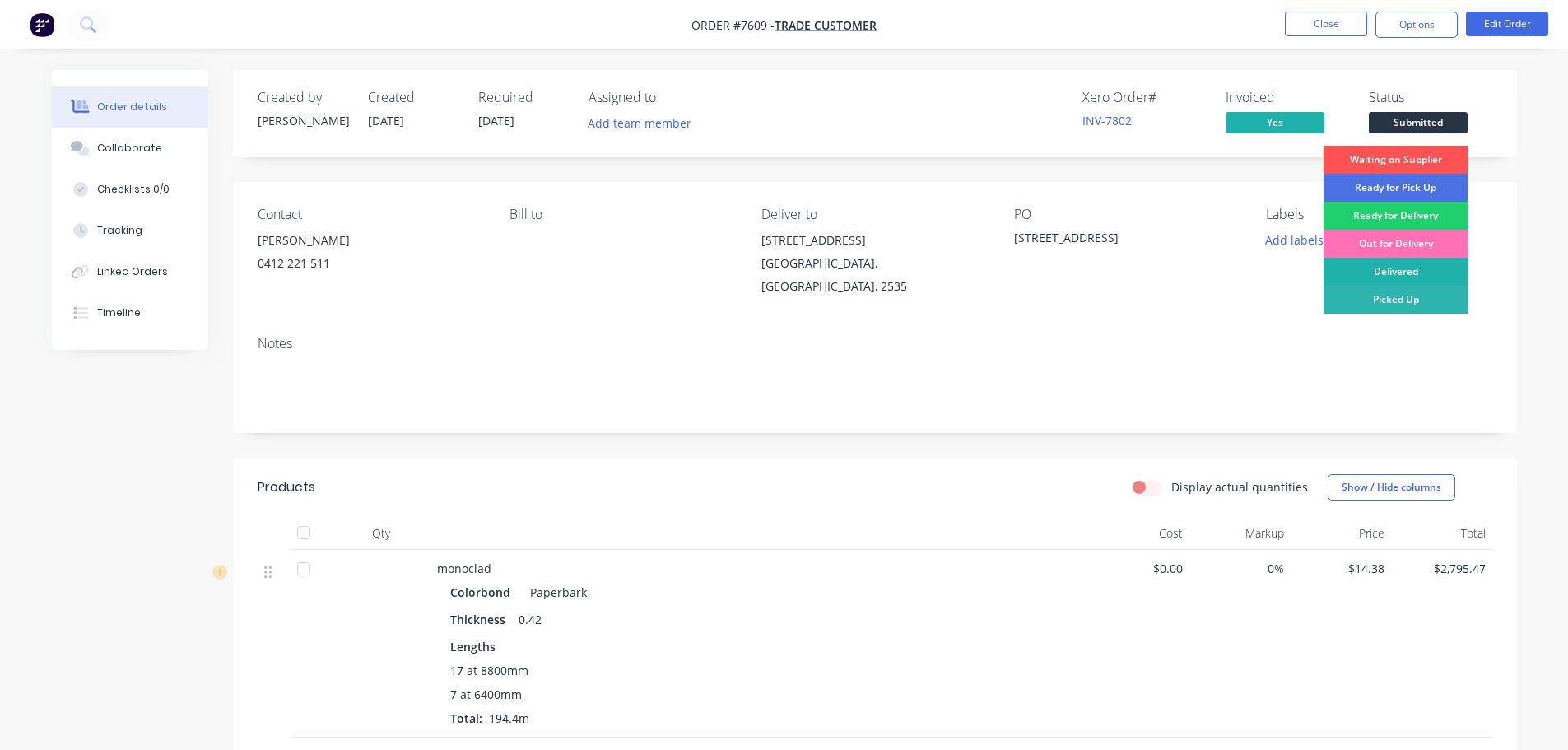
click at [1406, 269] on div "Delivered" at bounding box center [1396, 272] width 144 height 28
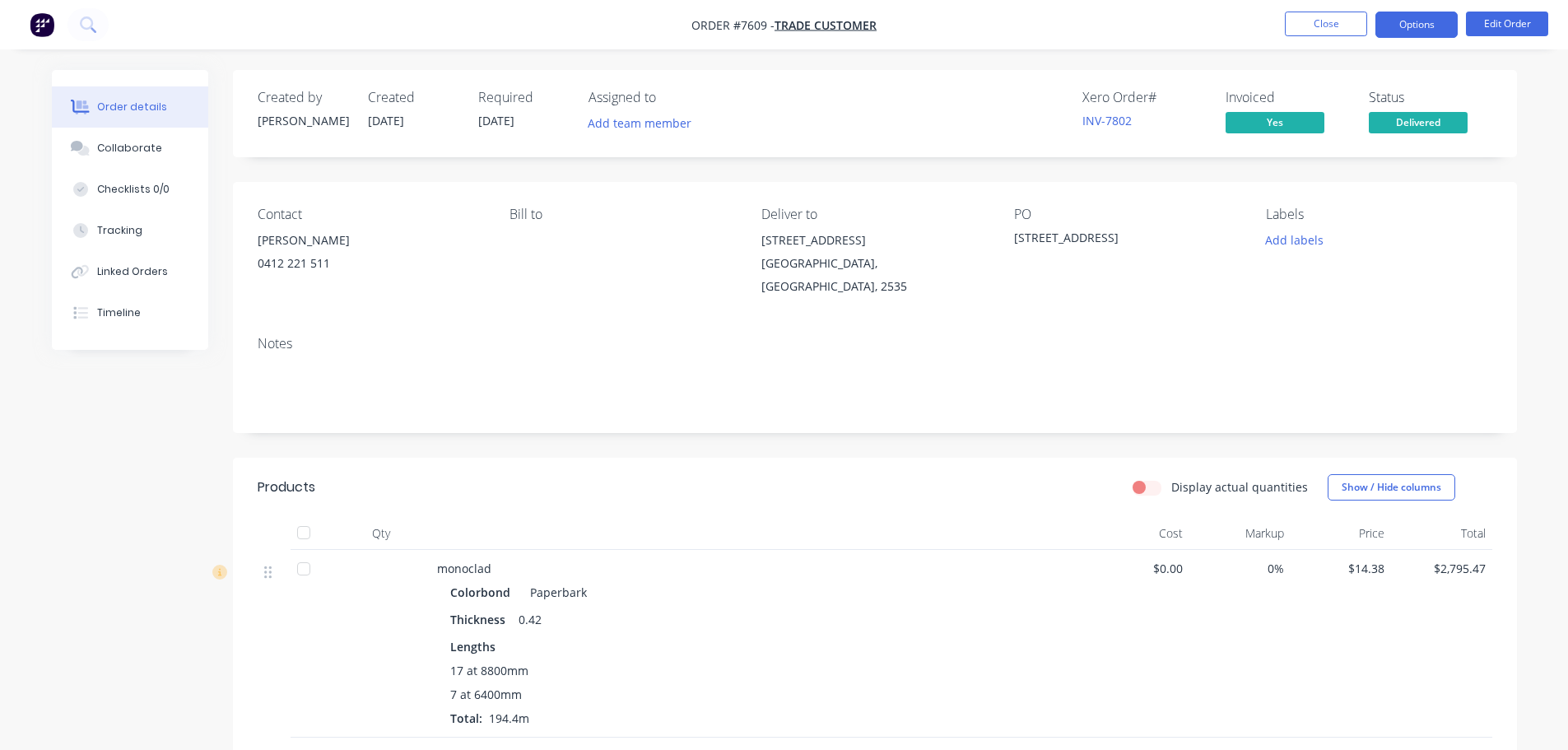
click at [1421, 24] on button "Options" at bounding box center [1416, 25] width 82 height 27
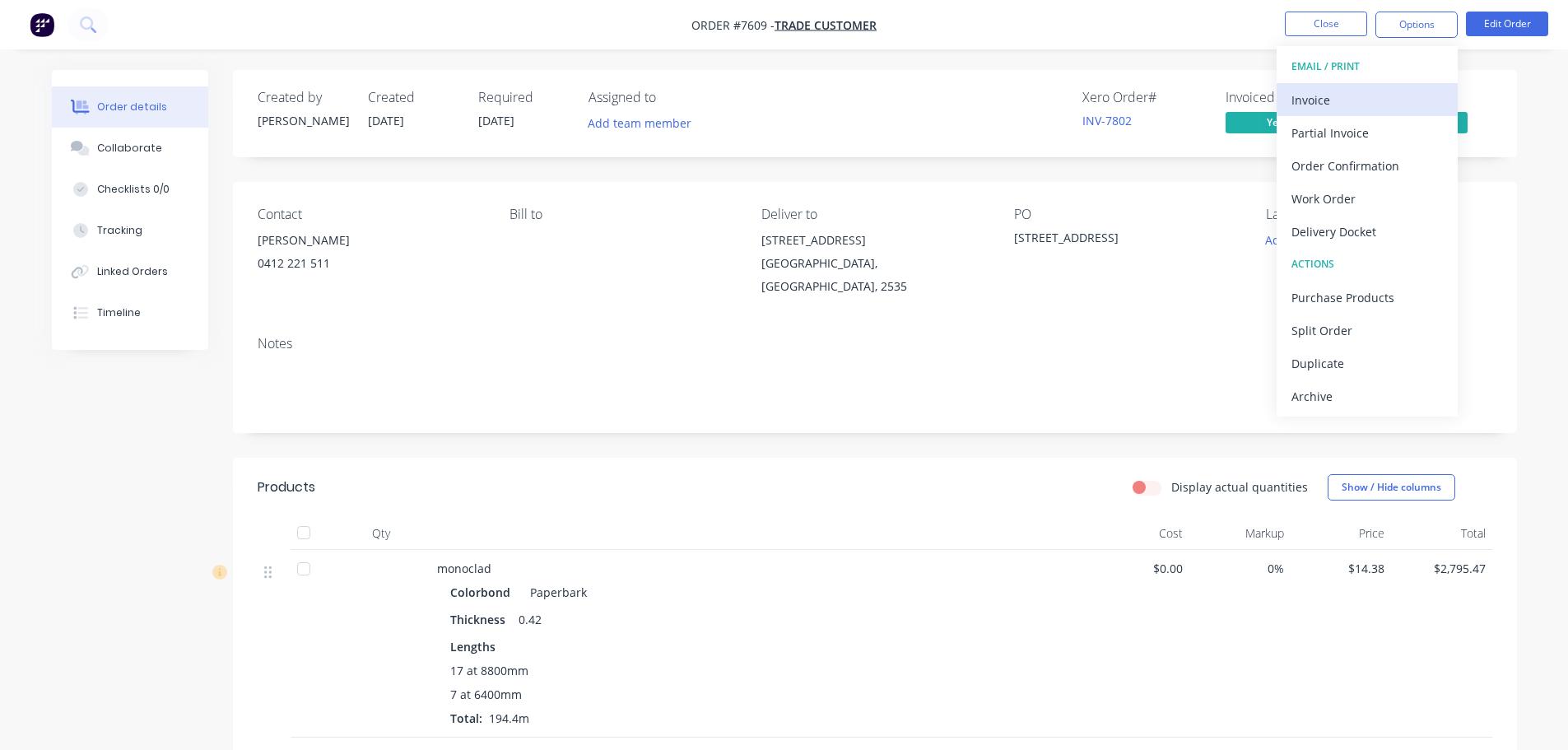
click at [1321, 99] on div "Invoice" at bounding box center [1367, 99] width 152 height 24
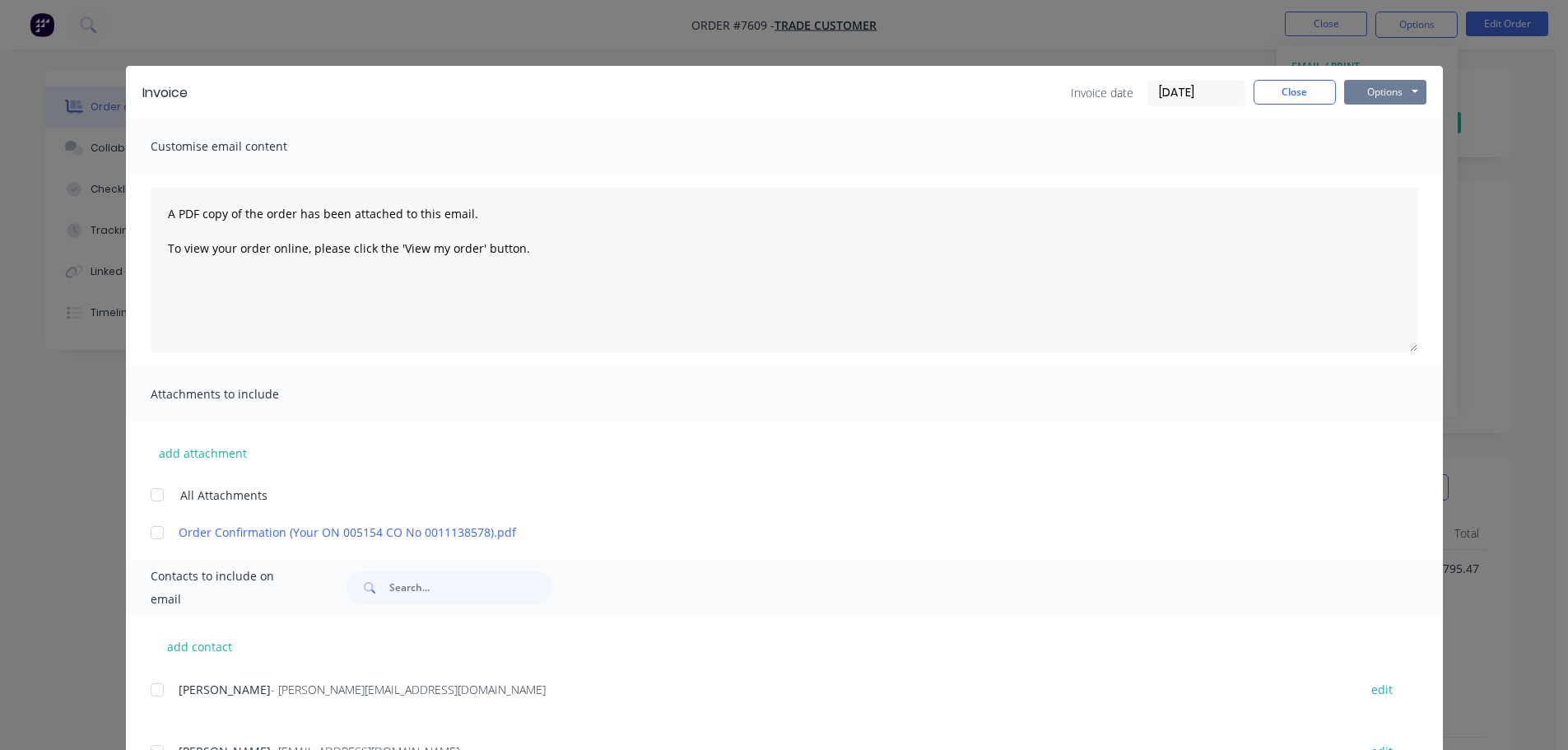
click at [1365, 96] on button "Options" at bounding box center [1385, 92] width 82 height 25
click at [1372, 119] on button "Preview" at bounding box center [1396, 121] width 105 height 27
click at [1260, 102] on button "Close" at bounding box center [1294, 92] width 82 height 25
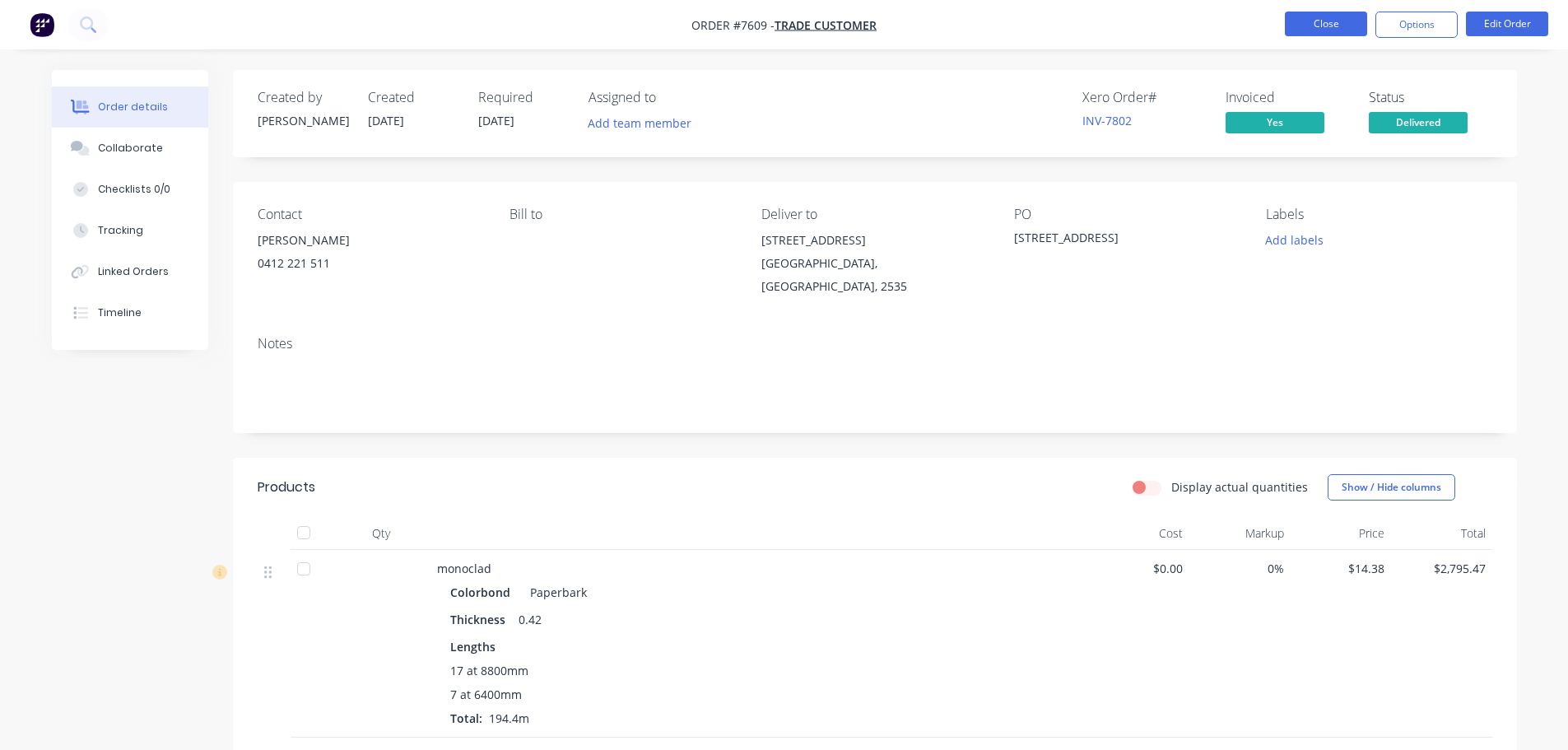
click at [1300, 32] on button "Close" at bounding box center [1325, 24] width 82 height 25
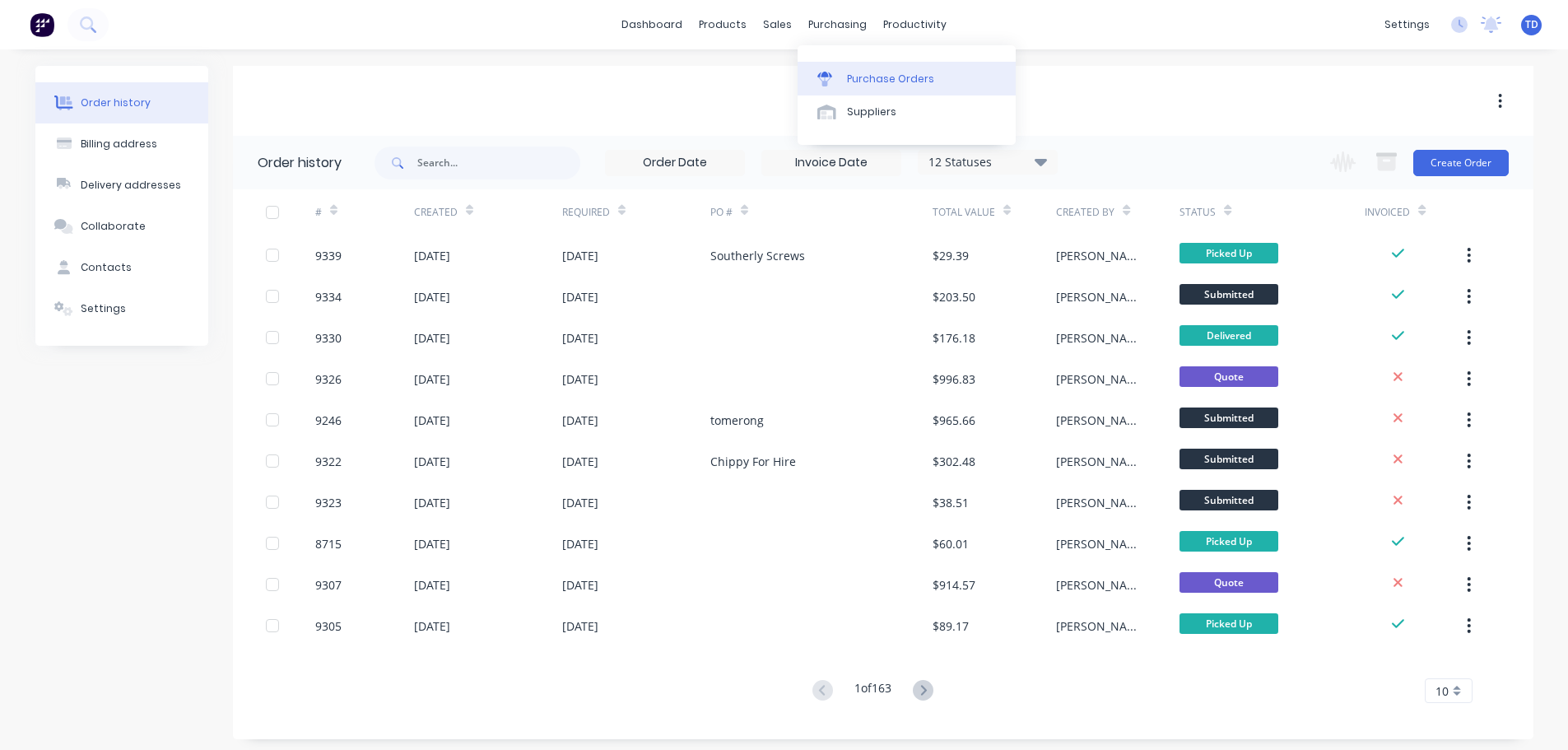
click at [865, 73] on div "Purchase Orders" at bounding box center [890, 79] width 87 height 15
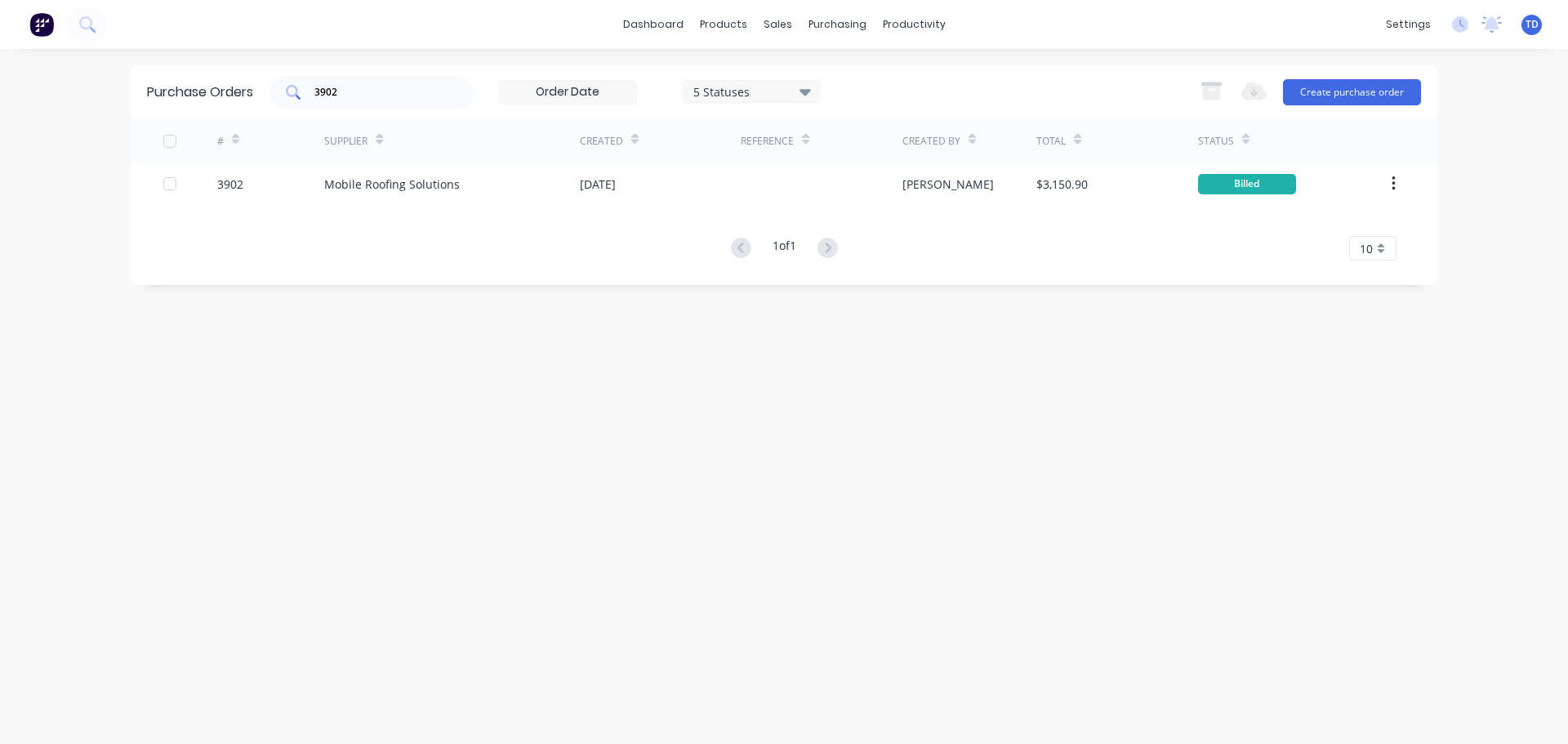
click at [450, 98] on div "3902" at bounding box center [372, 92] width 204 height 33
type input "3927"
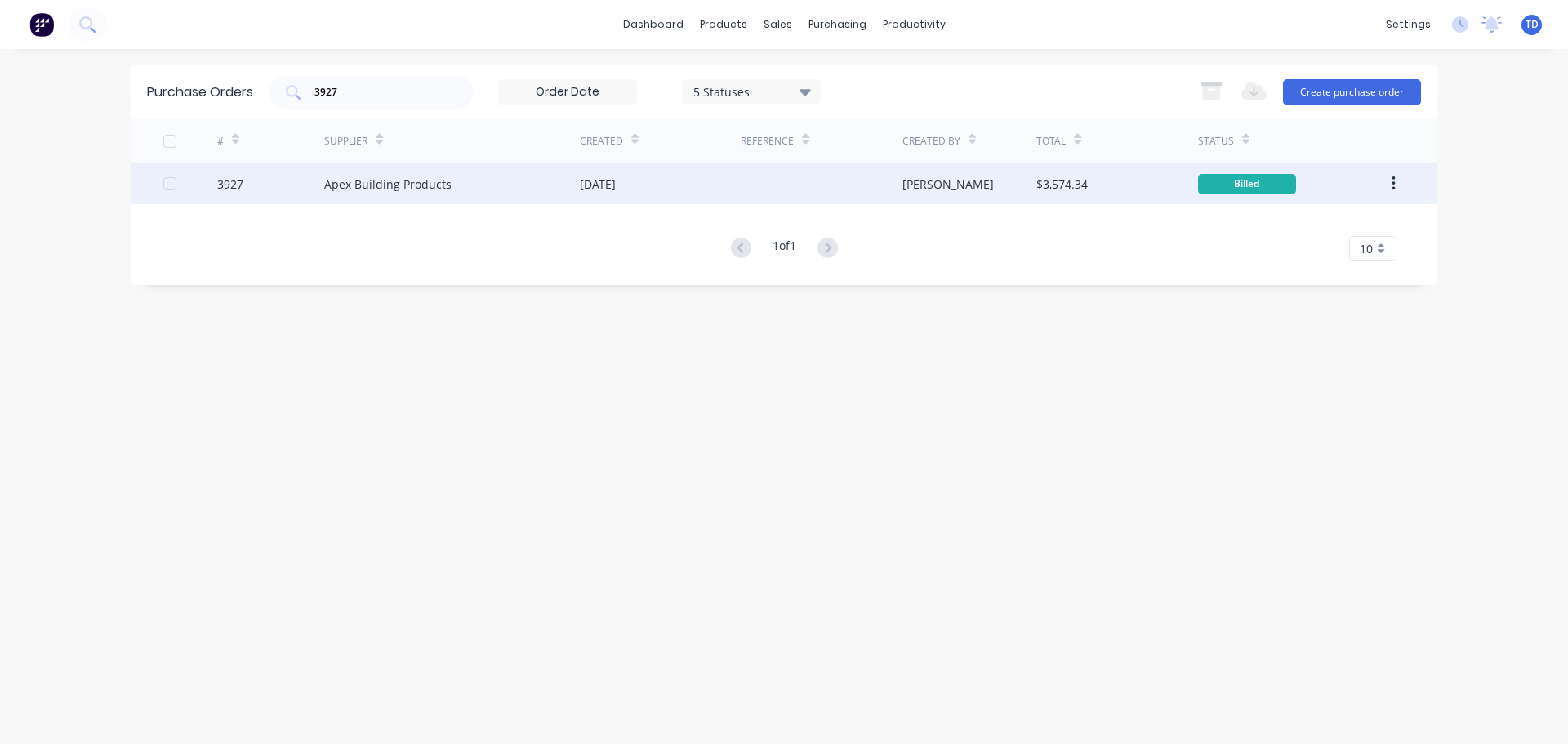
click at [616, 180] on div "[DATE]" at bounding box center [598, 184] width 36 height 17
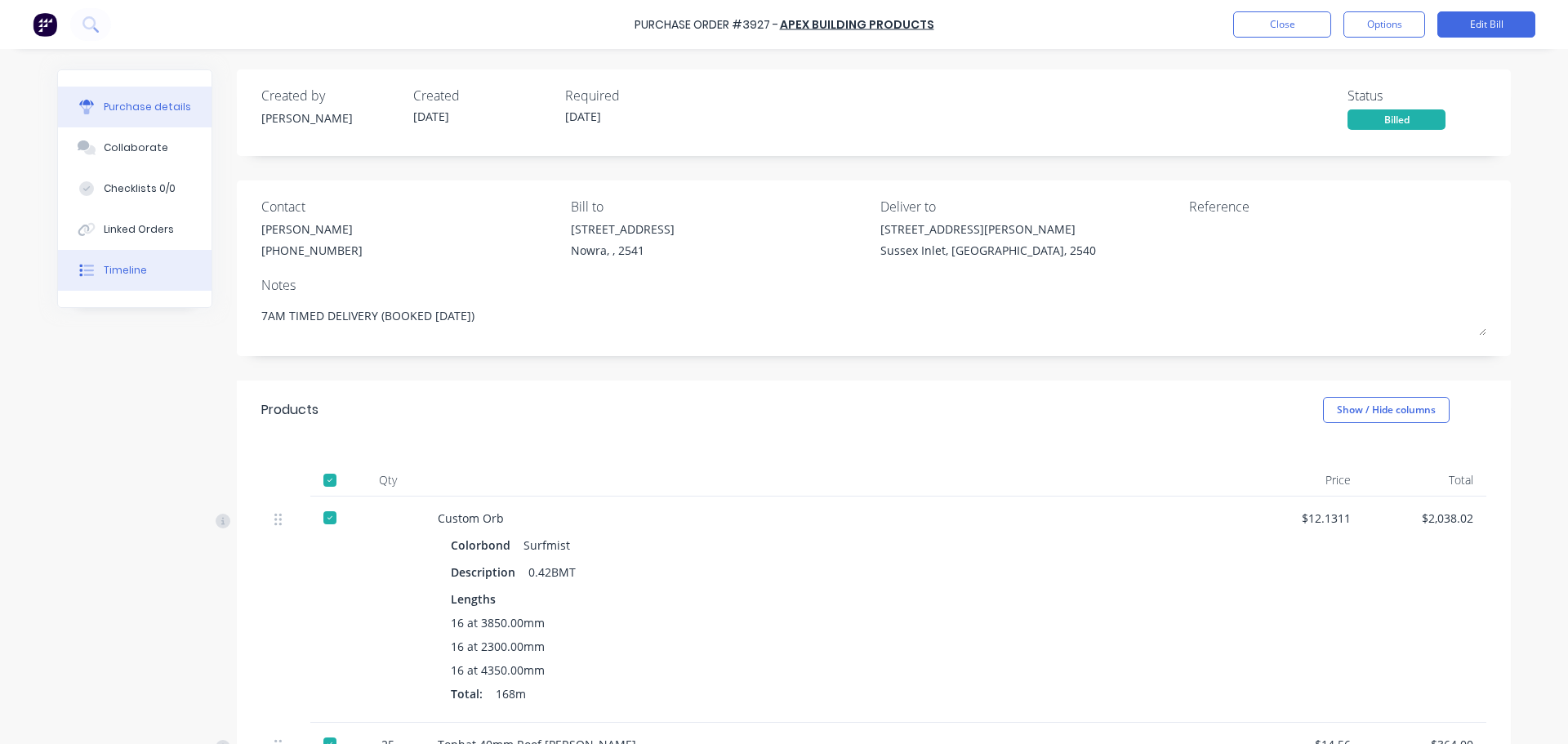
click at [158, 263] on button "Timeline" at bounding box center [135, 270] width 154 height 41
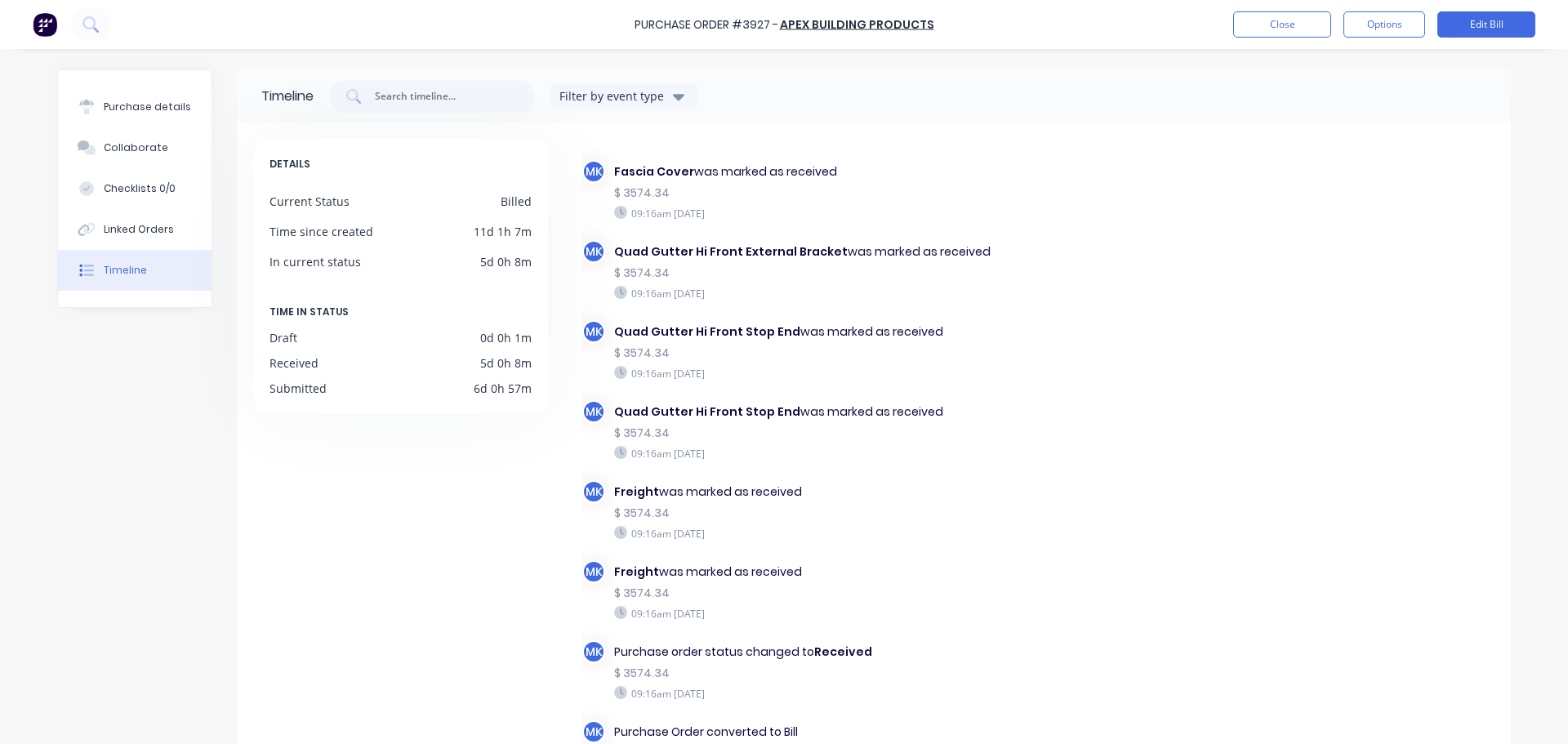
scroll to position [142, 0]
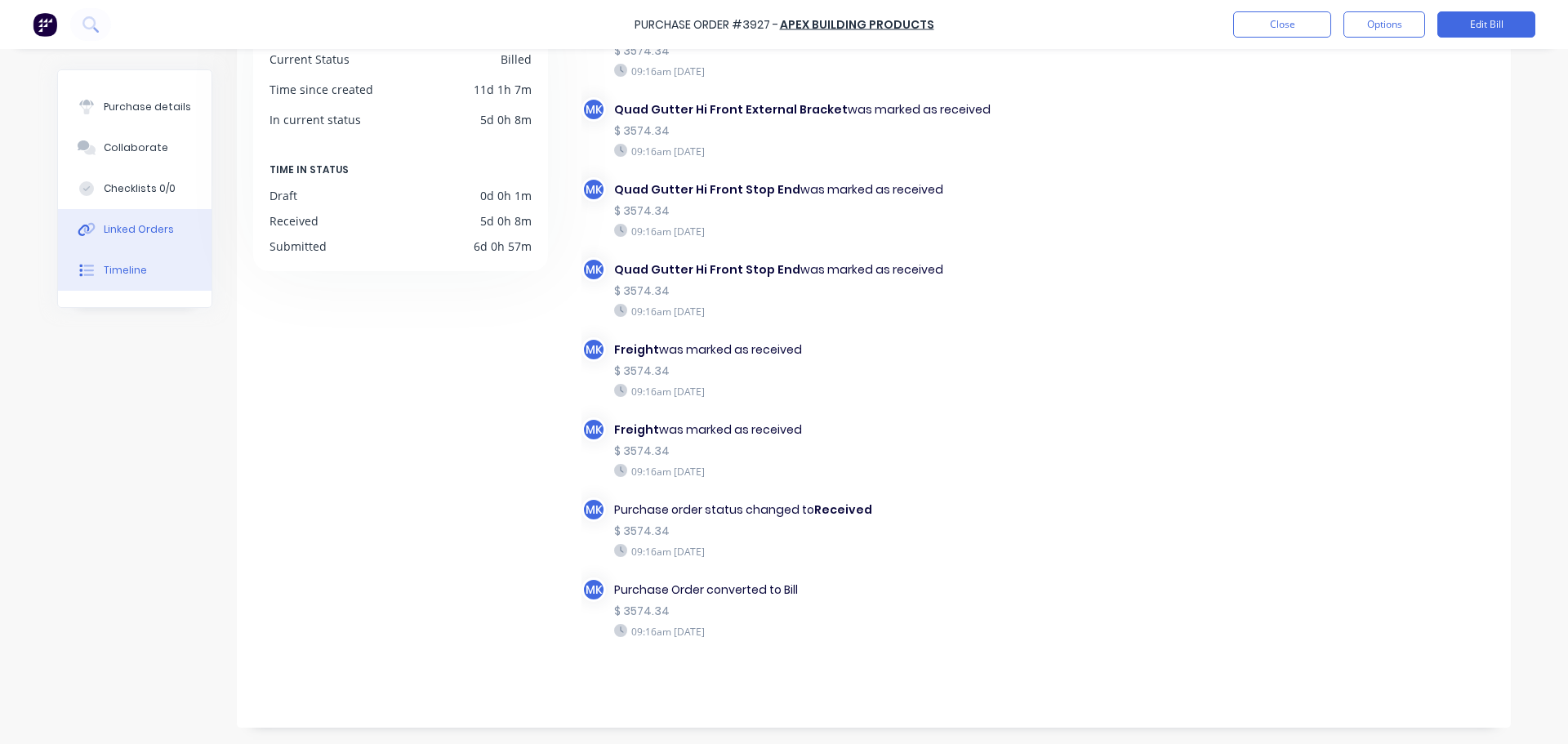
click at [136, 224] on div "Linked Orders" at bounding box center [138, 229] width 70 height 15
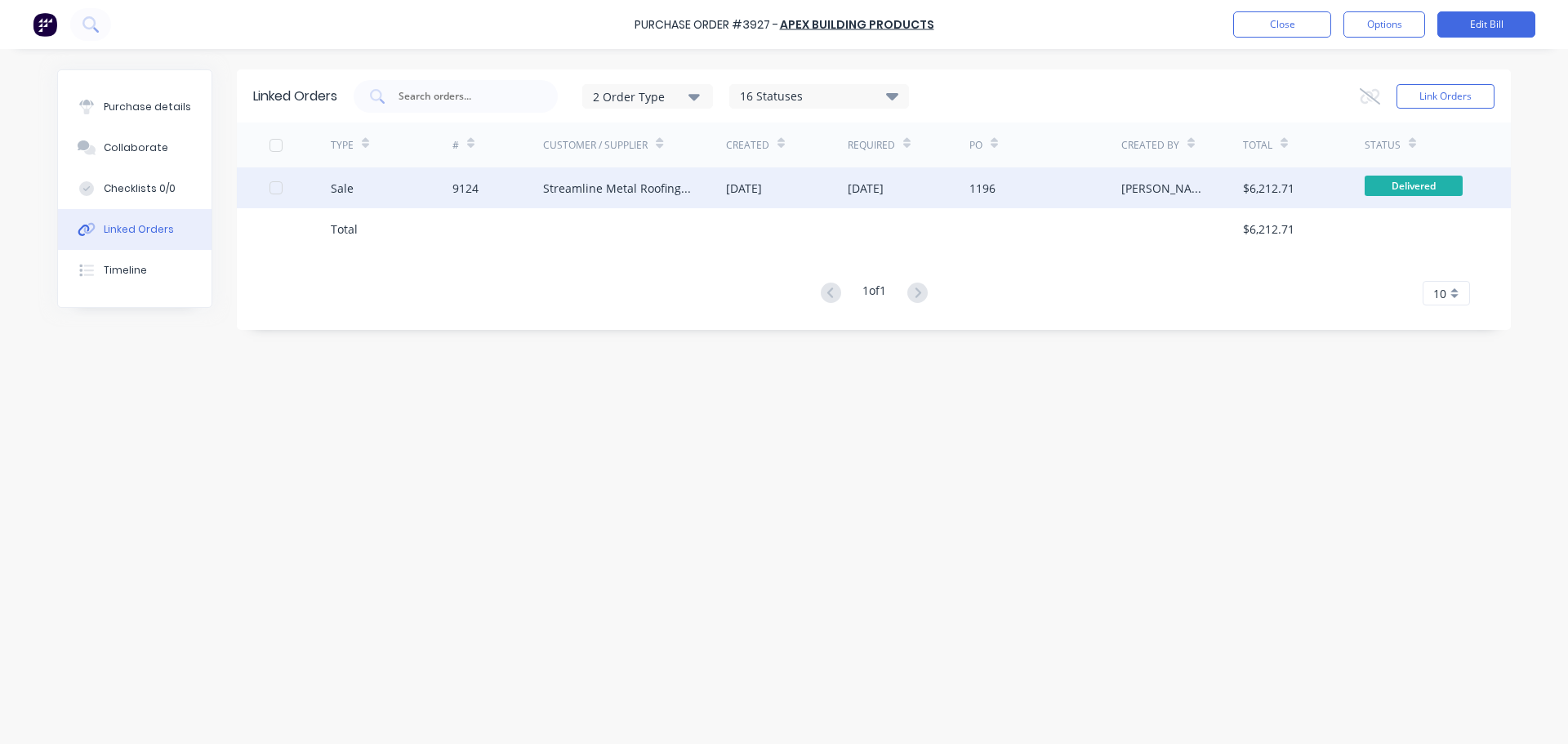
click at [762, 183] on div "[DATE]" at bounding box center [744, 187] width 36 height 17
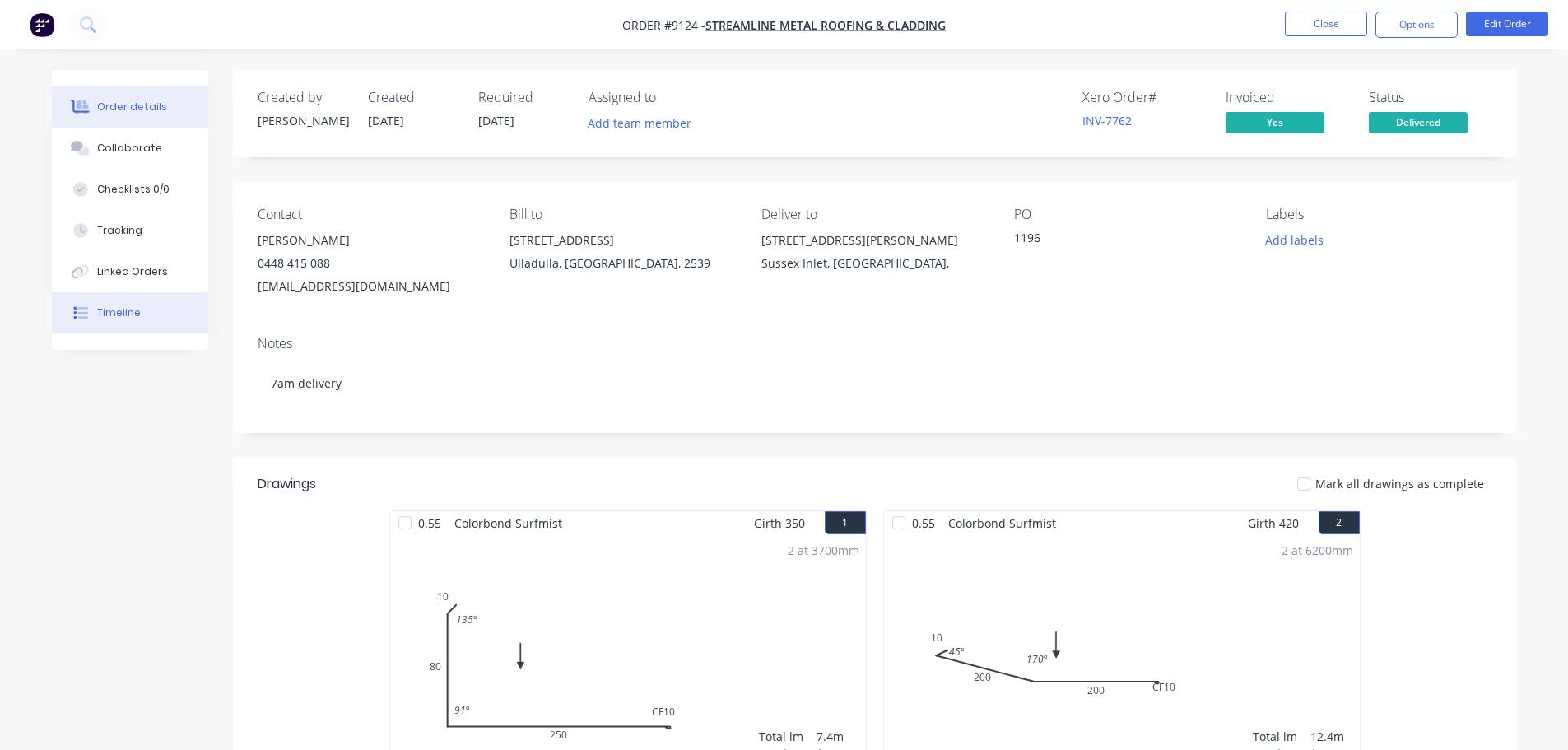
click at [128, 309] on div "Timeline" at bounding box center [119, 312] width 44 height 15
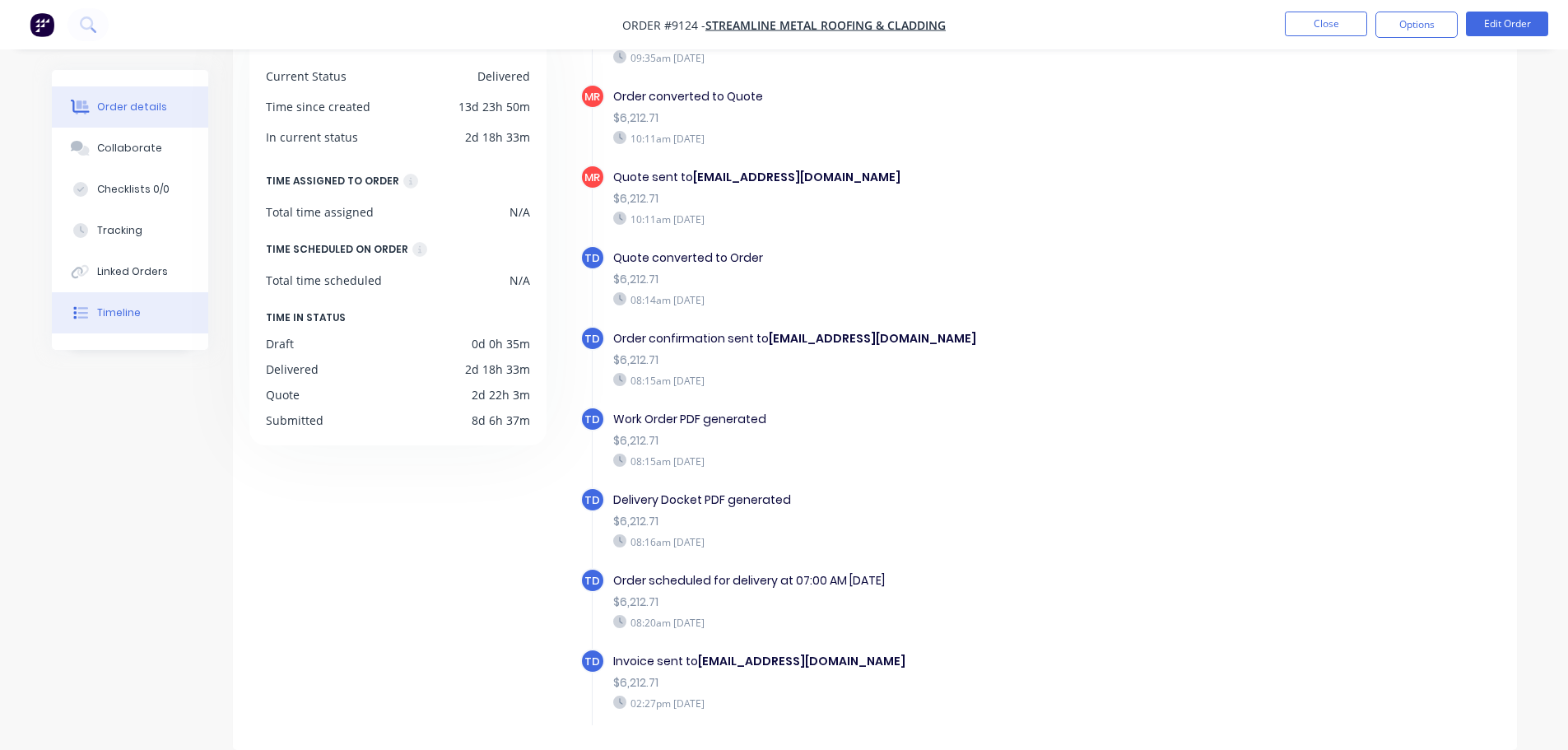
click at [117, 111] on div "Order details" at bounding box center [132, 107] width 70 height 15
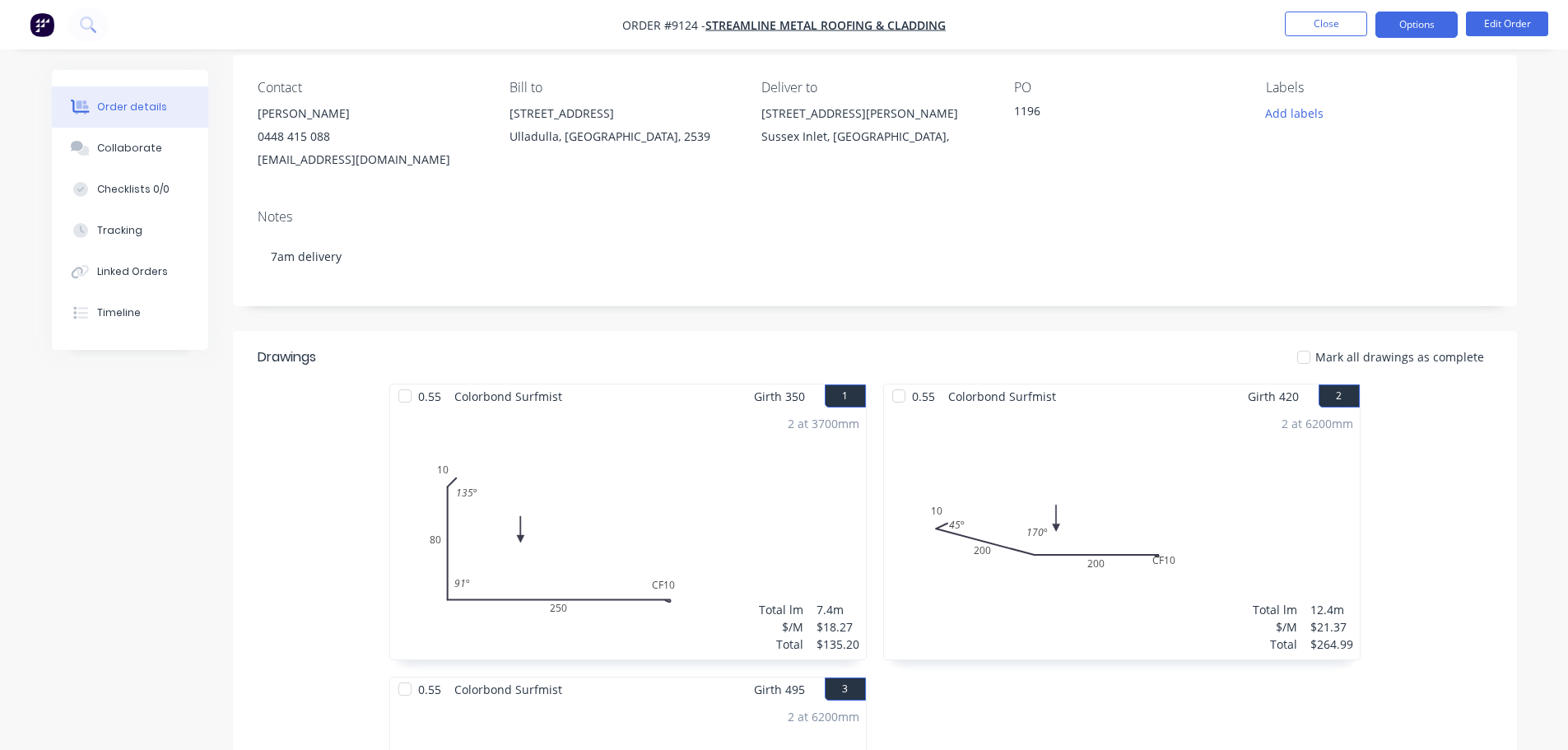
click at [1427, 26] on button "Options" at bounding box center [1416, 25] width 82 height 27
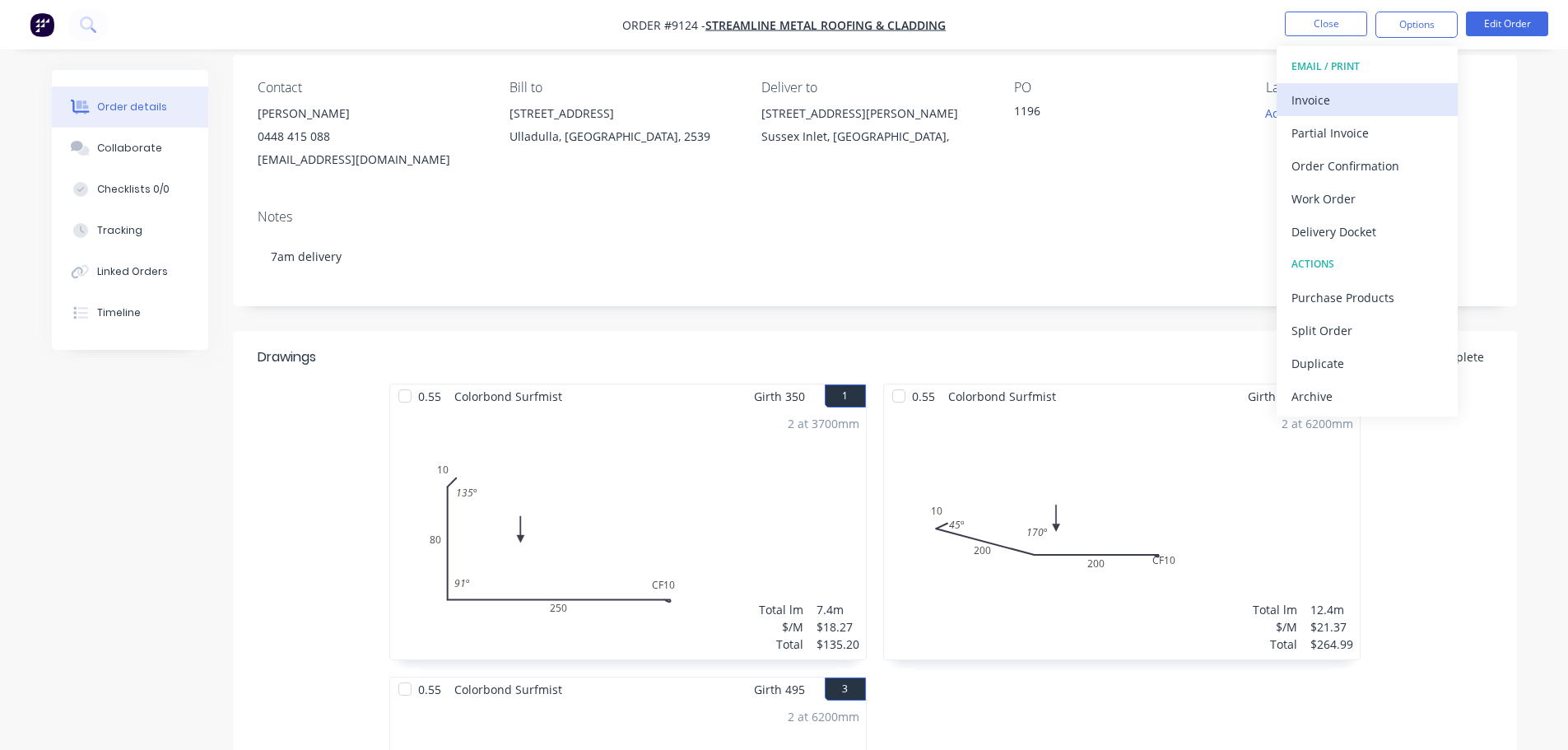
click at [1379, 96] on div "Invoice" at bounding box center [1367, 99] width 152 height 24
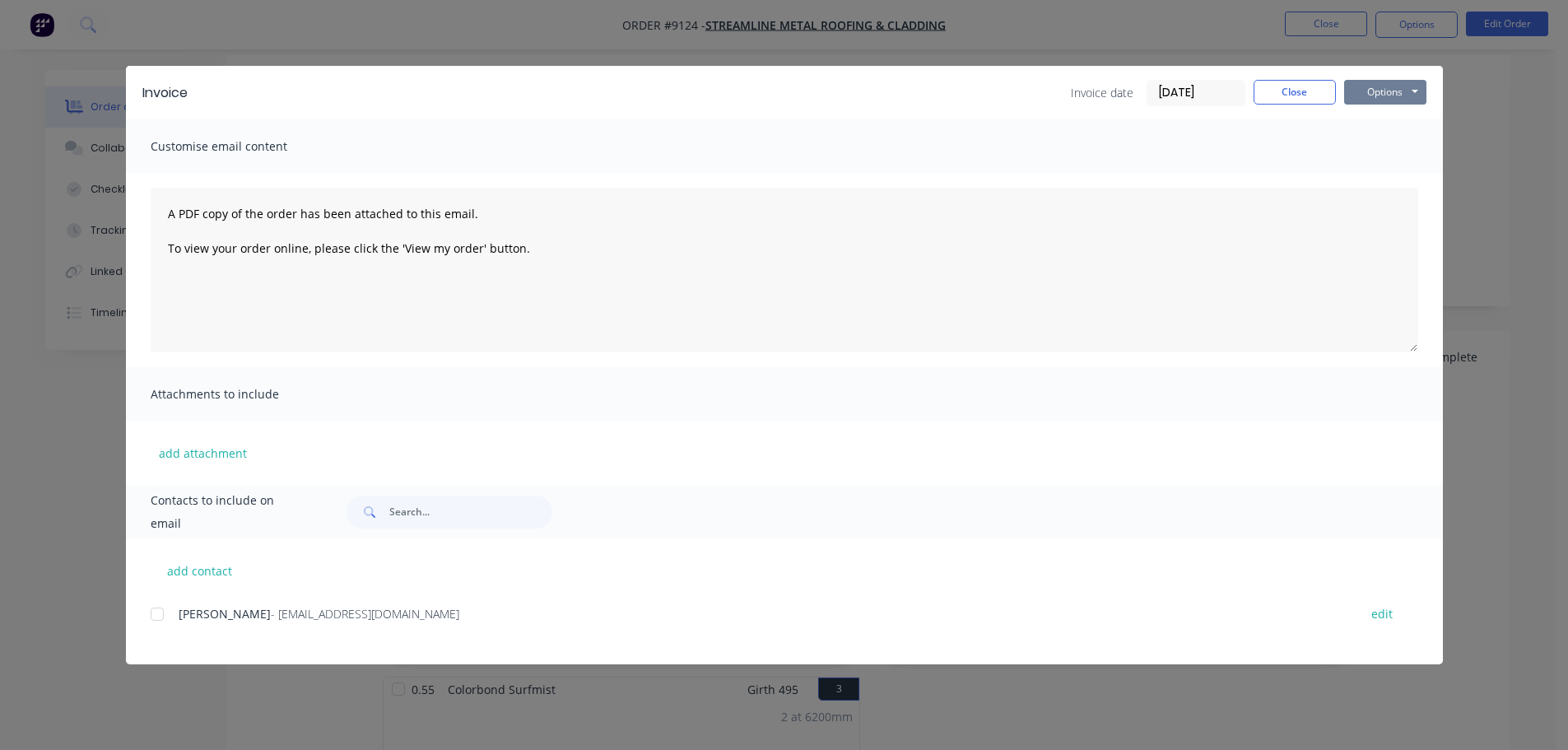
click at [1404, 89] on button "Options" at bounding box center [1385, 92] width 82 height 25
click at [1394, 152] on button "Print" at bounding box center [1396, 148] width 105 height 27
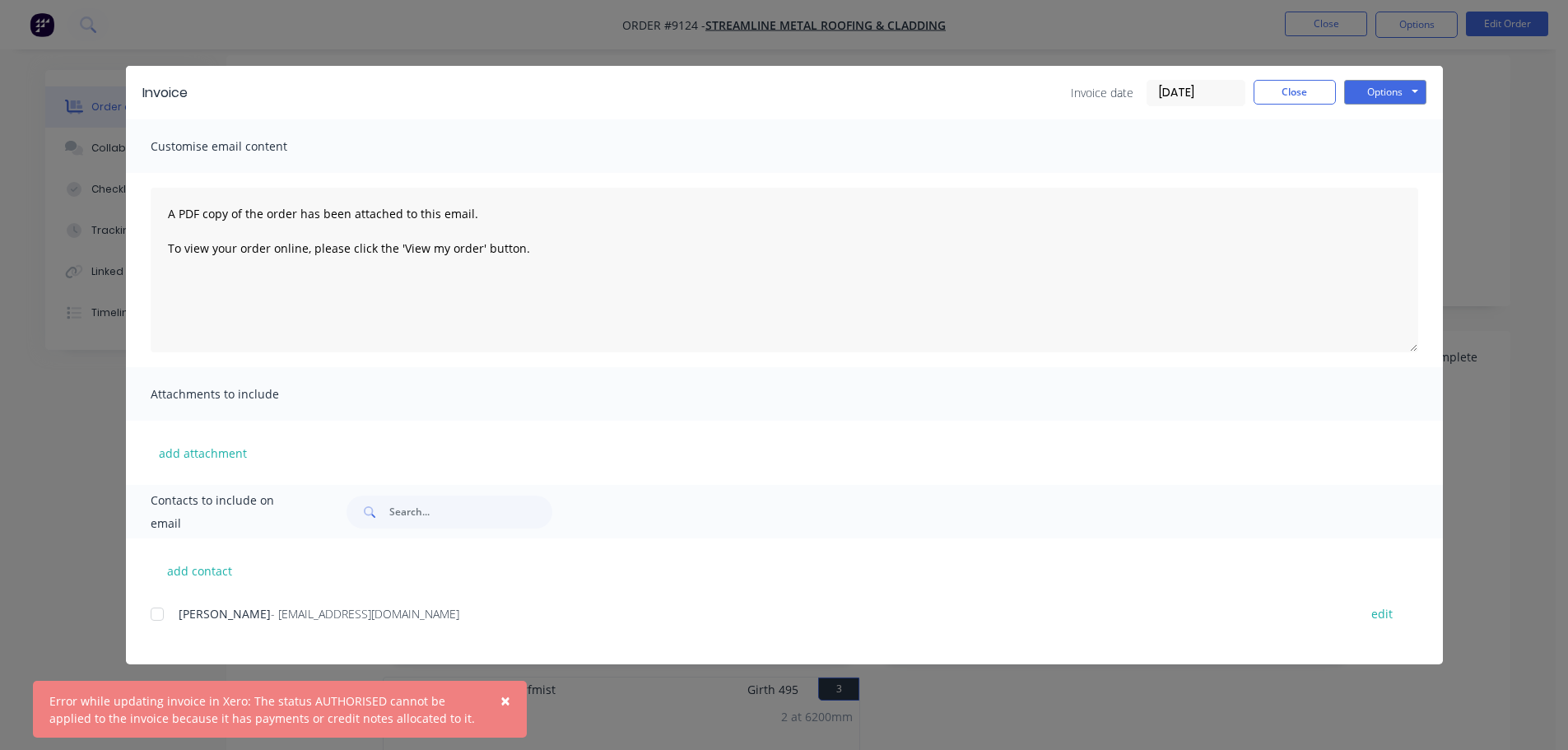
click at [509, 694] on span "×" at bounding box center [506, 700] width 10 height 23
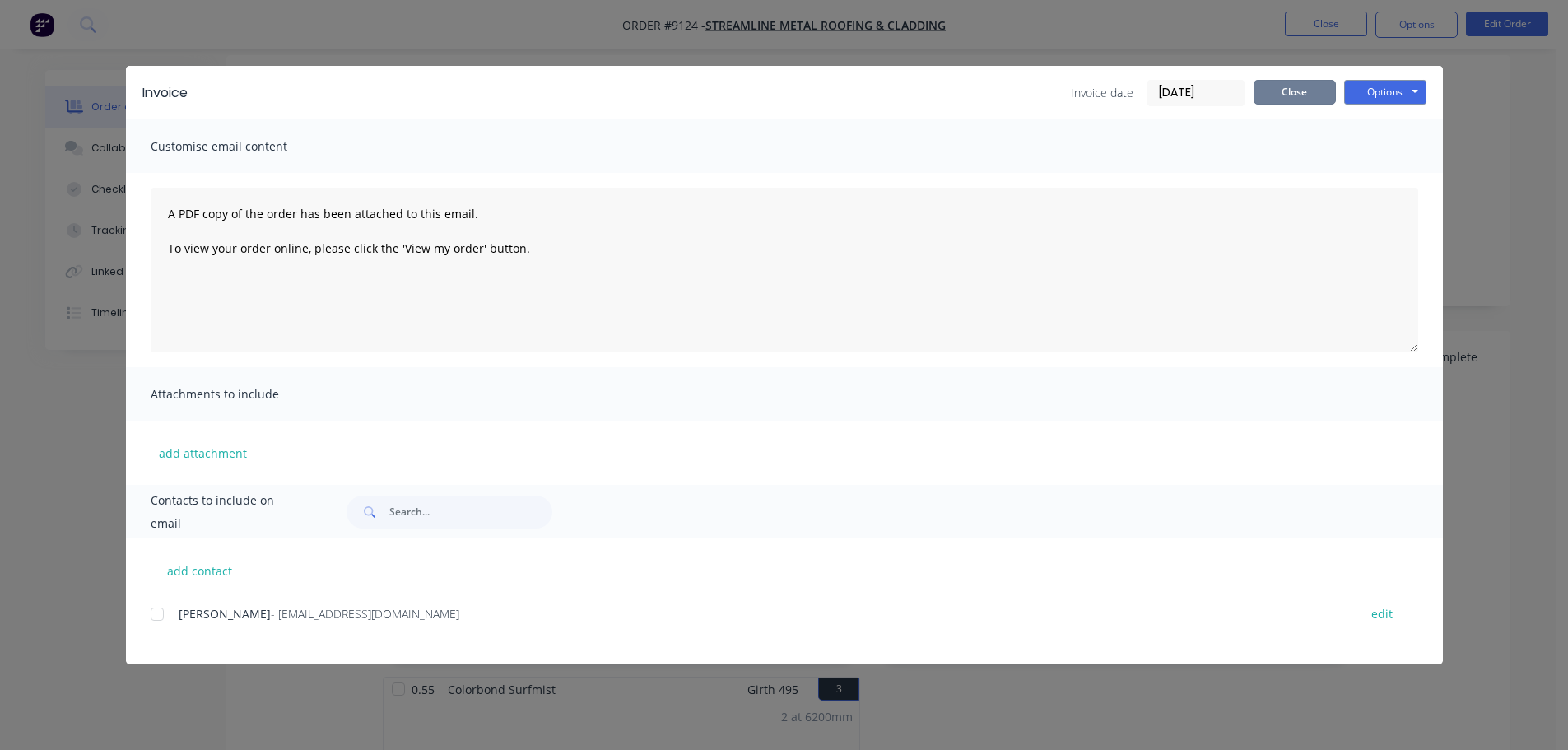
drag, startPoint x: 1277, startPoint y: 84, endPoint x: 1306, endPoint y: 85, distance: 29.0
click at [1278, 84] on button "Close" at bounding box center [1294, 92] width 82 height 25
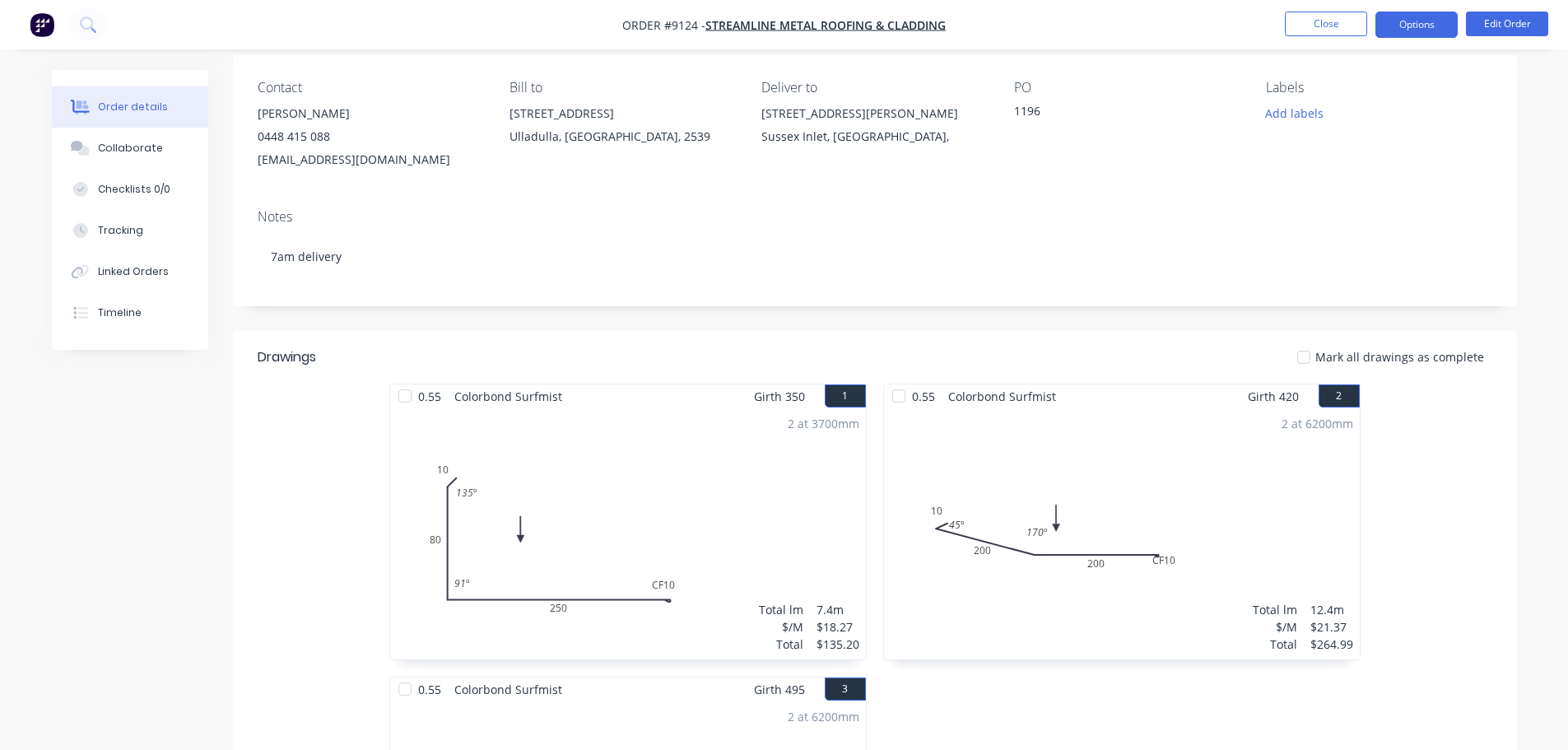
click at [1418, 31] on button "Options" at bounding box center [1416, 25] width 82 height 27
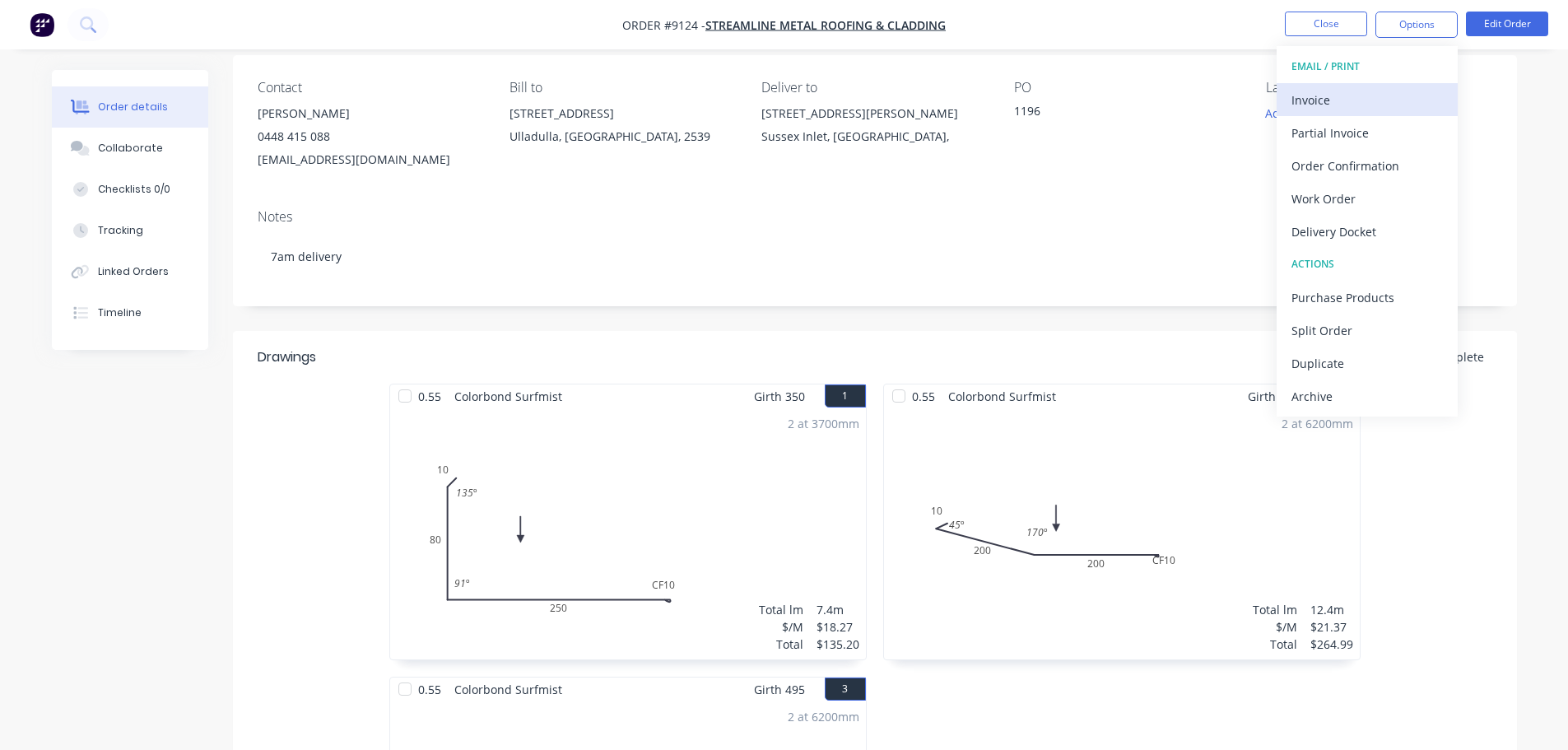
click at [1370, 100] on div "Invoice" at bounding box center [1367, 99] width 152 height 24
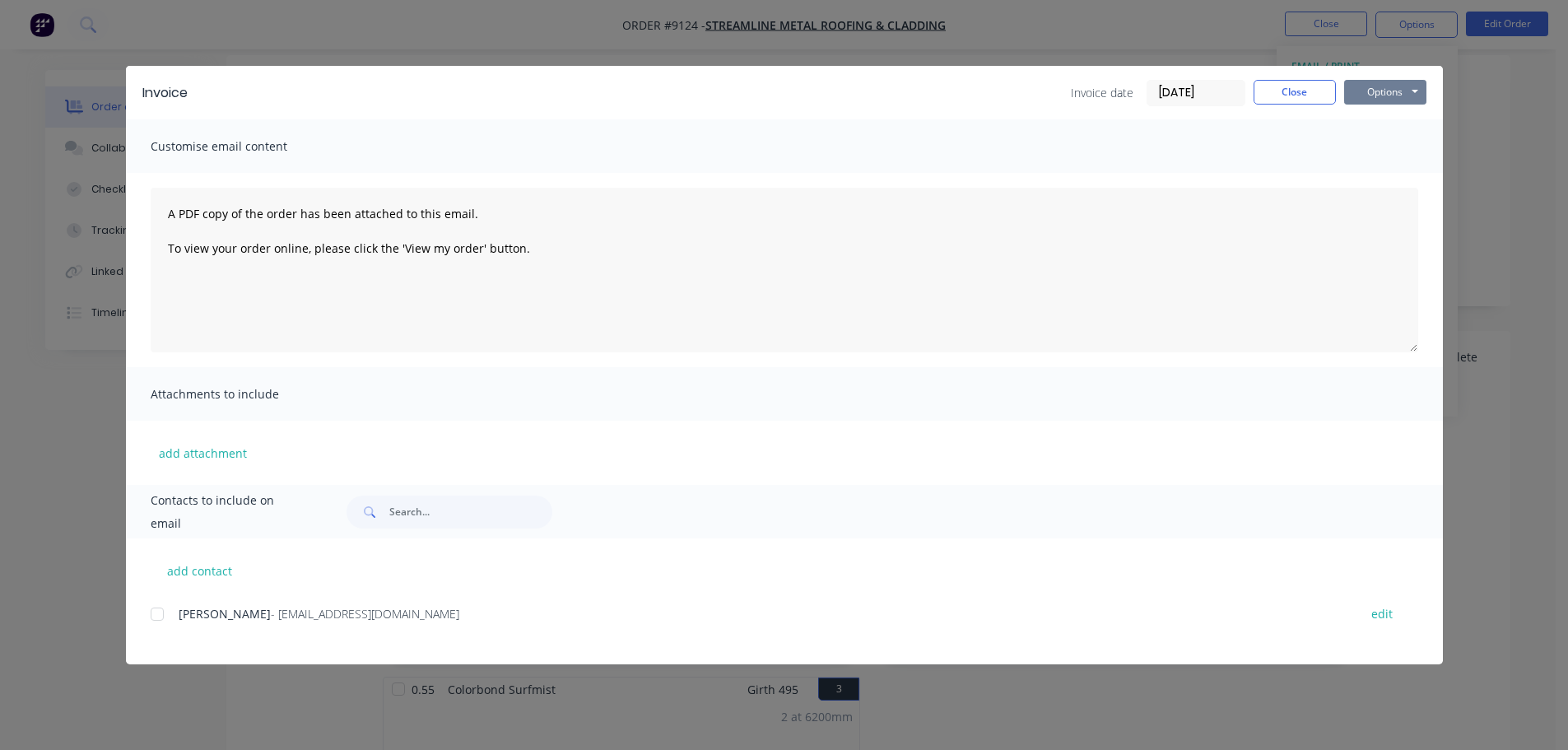
click at [1387, 85] on button "Options" at bounding box center [1385, 92] width 82 height 25
click at [1378, 117] on button "Preview" at bounding box center [1396, 121] width 105 height 27
click at [1291, 93] on button "Close" at bounding box center [1294, 92] width 82 height 25
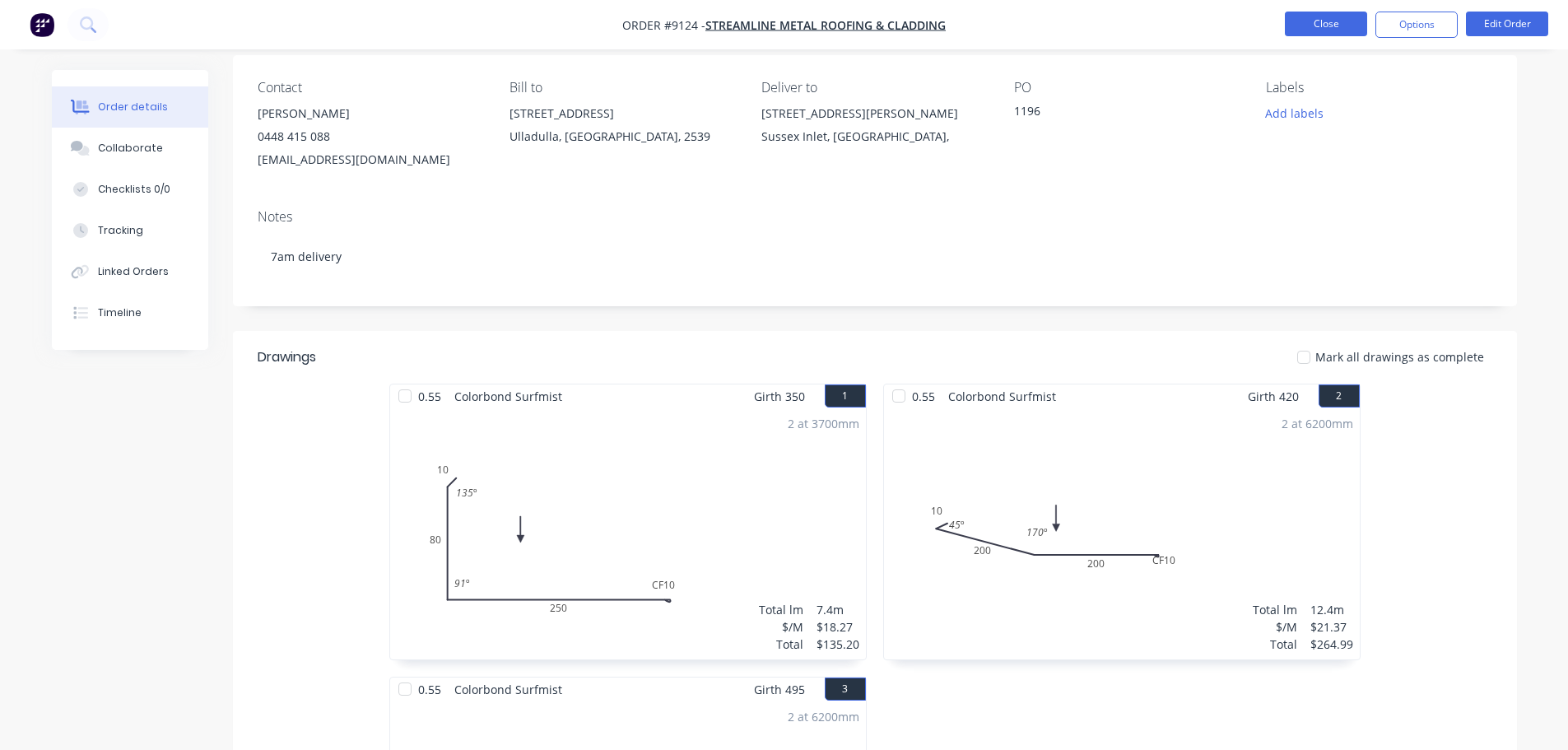
click at [1317, 15] on button "Close" at bounding box center [1325, 24] width 82 height 25
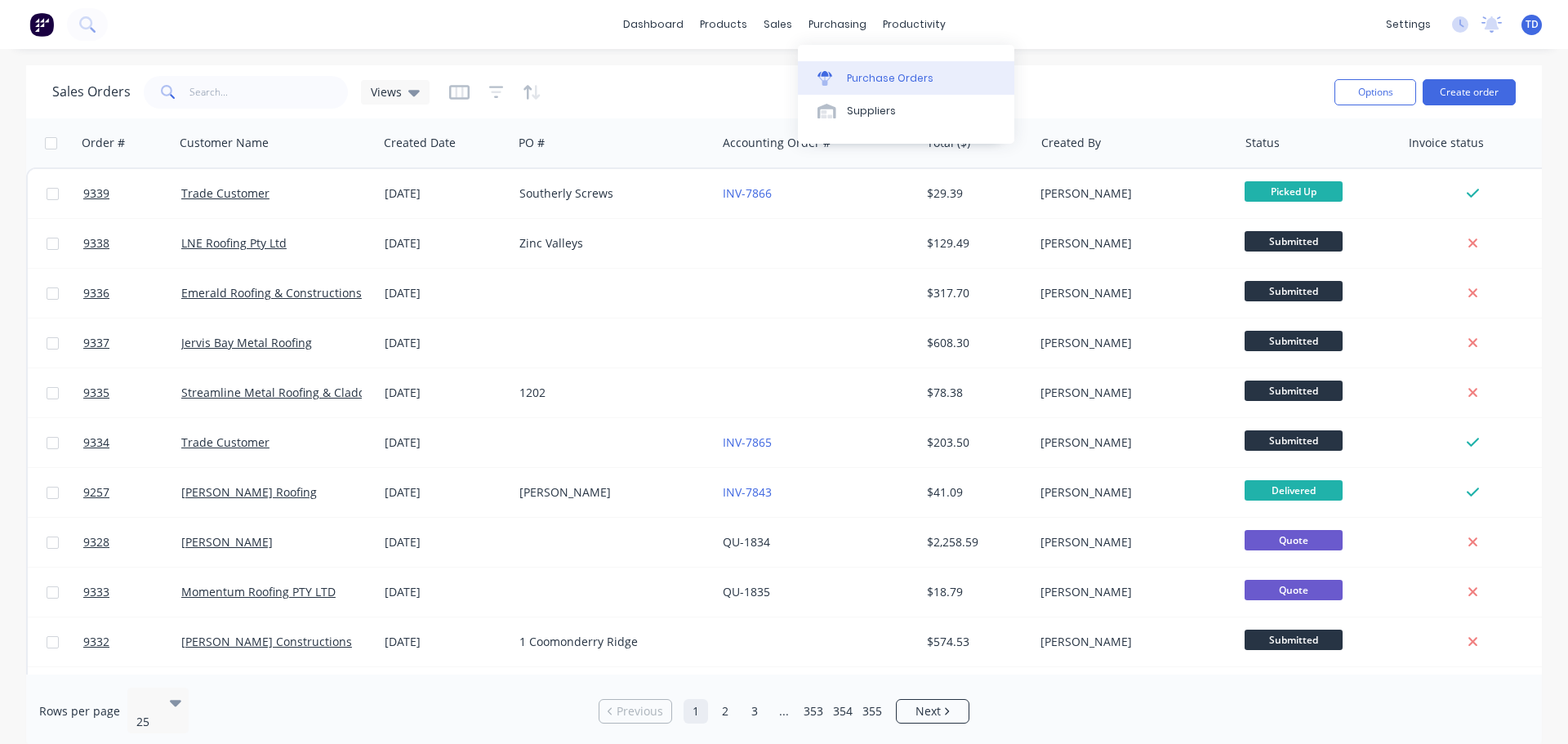
click at [858, 77] on div "Purchase Orders" at bounding box center [890, 78] width 86 height 15
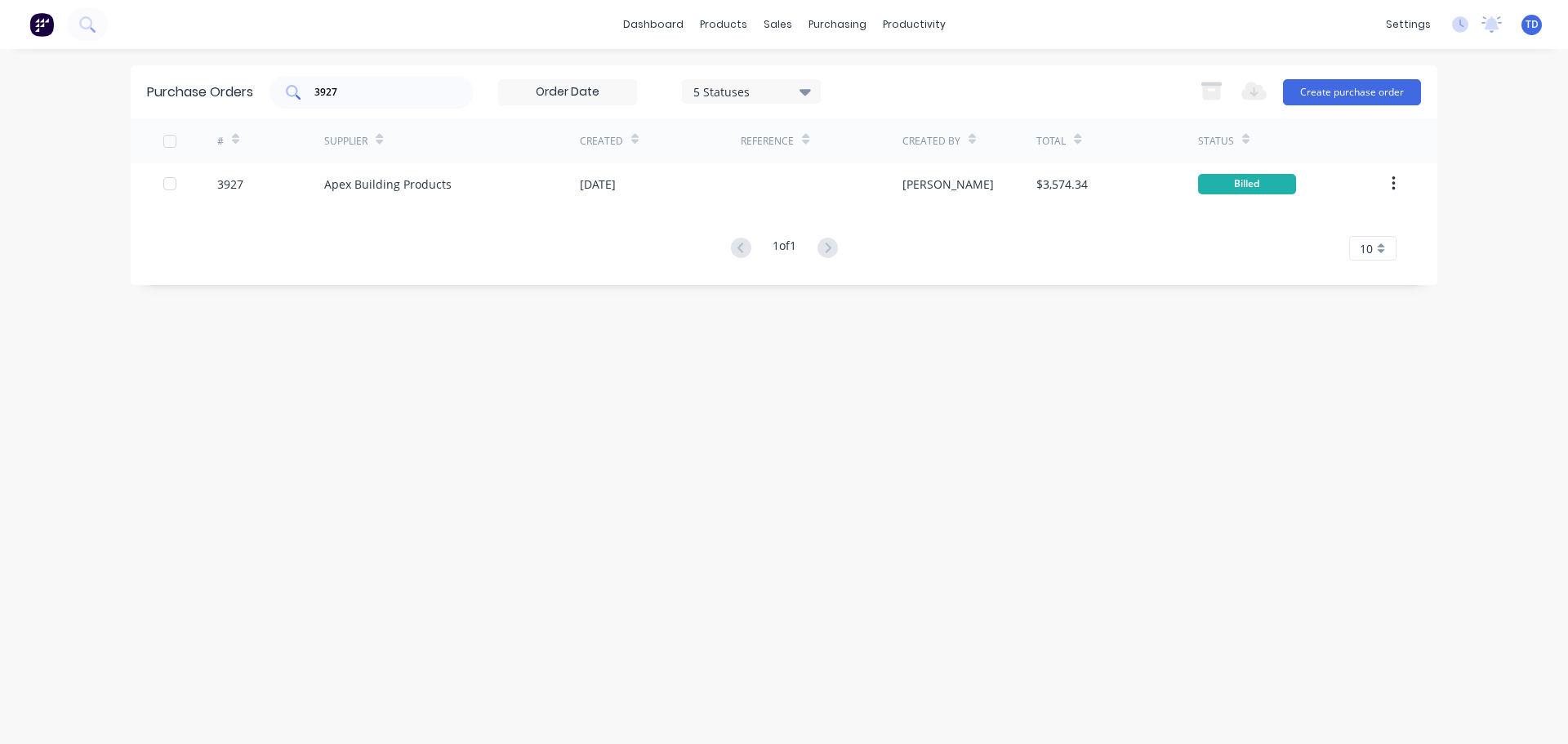
click at [387, 81] on div "3927" at bounding box center [372, 92] width 204 height 33
type input "3950"
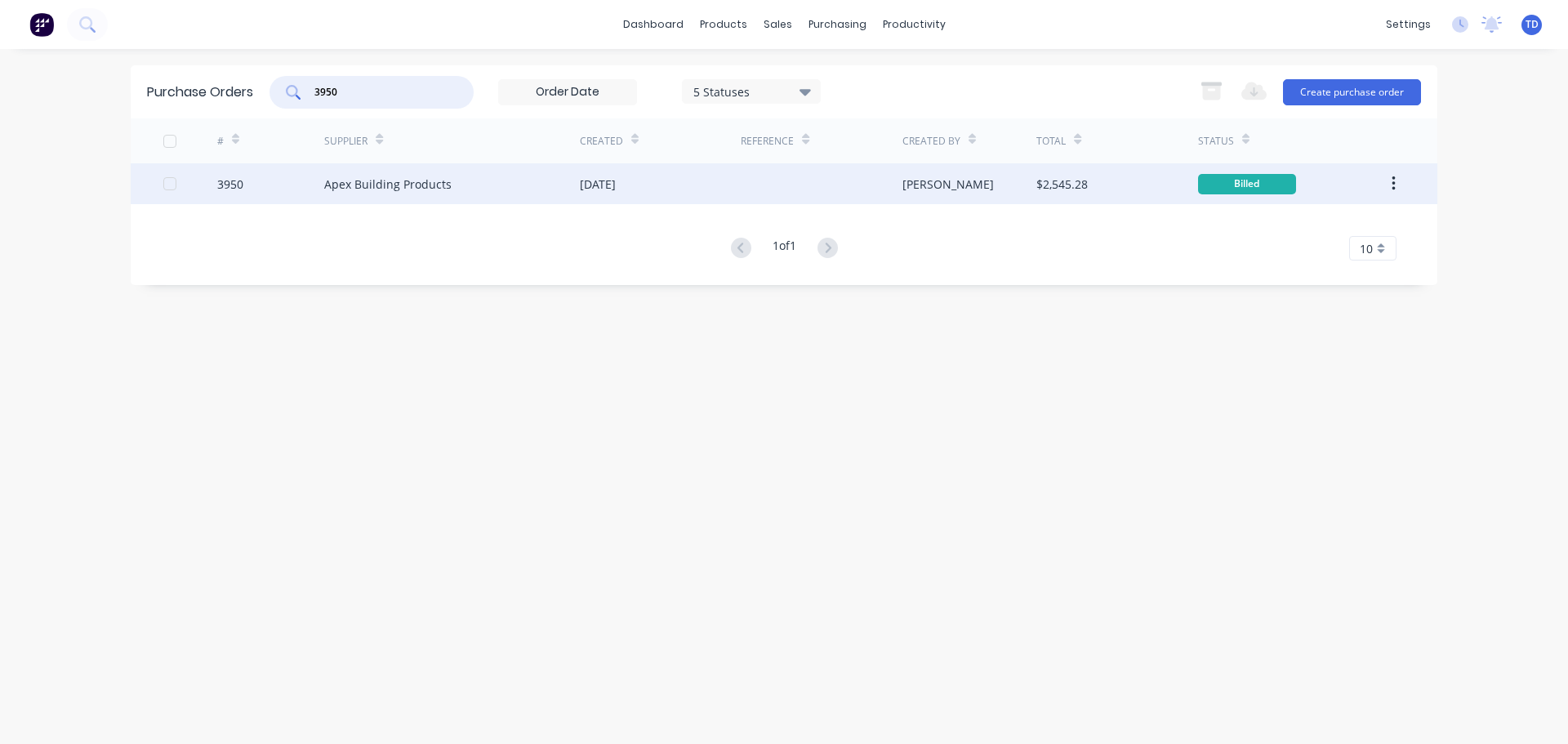
click at [469, 184] on div "Apex Building Products" at bounding box center [451, 184] width 256 height 41
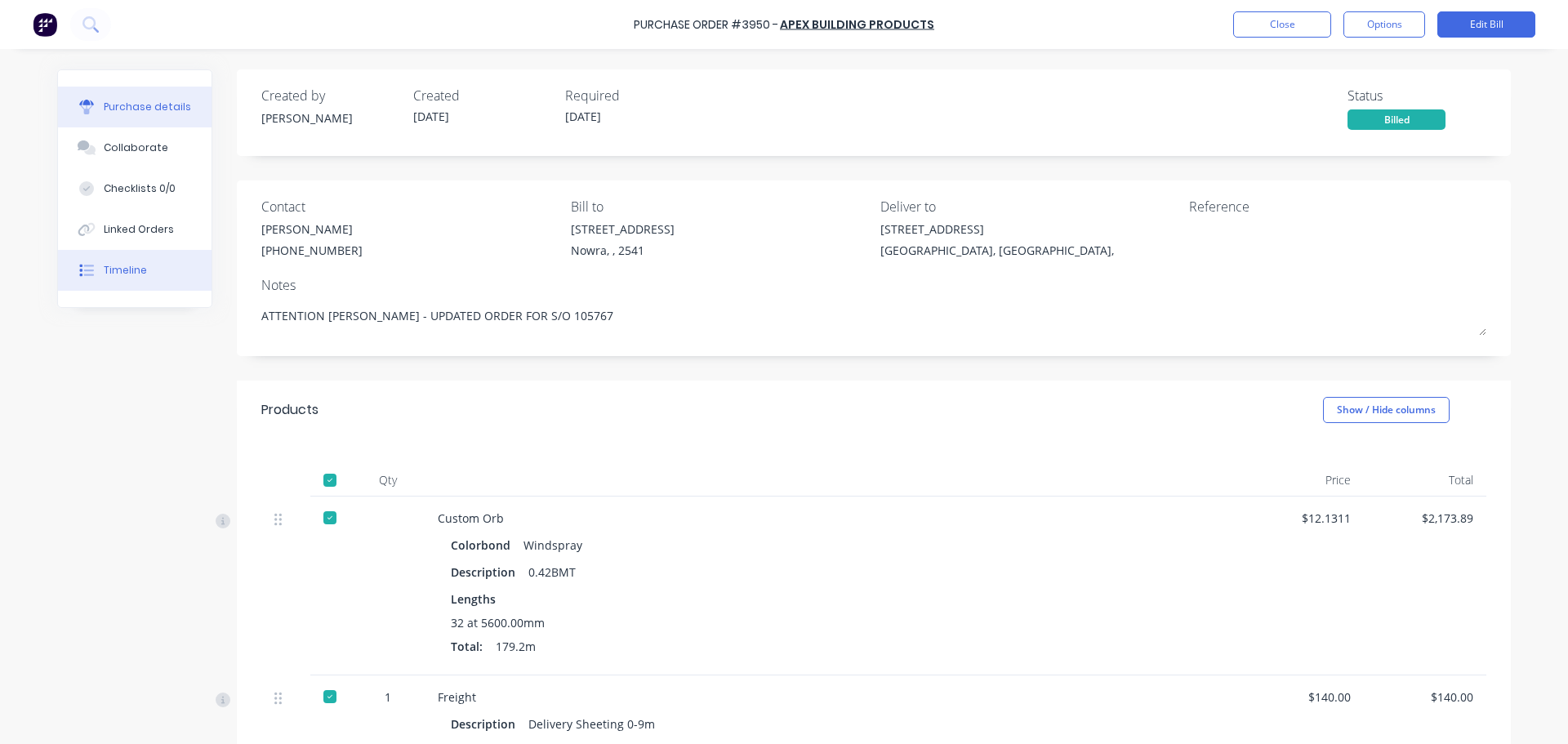
click at [105, 267] on div "Timeline" at bounding box center [125, 270] width 44 height 15
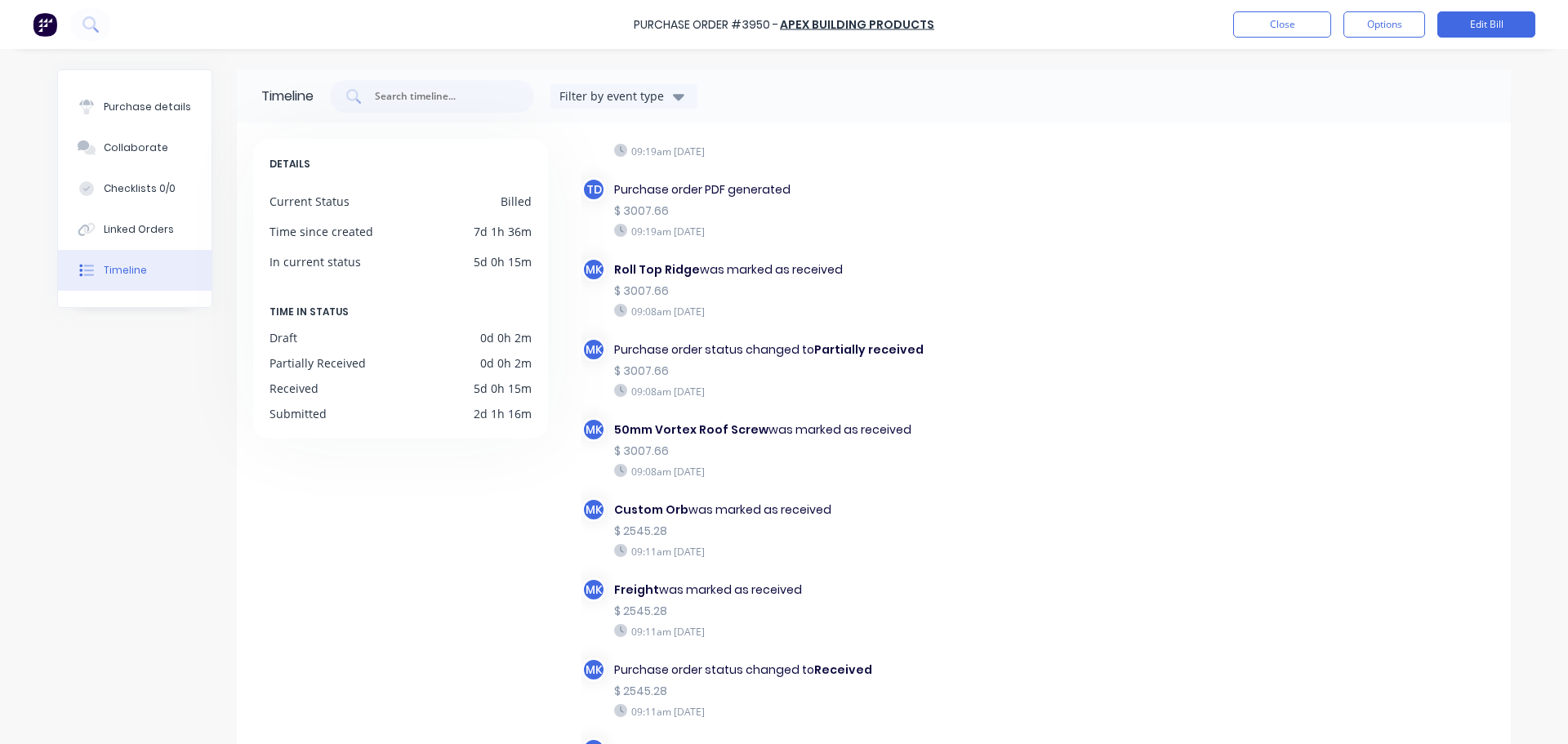
scroll to position [529, 0]
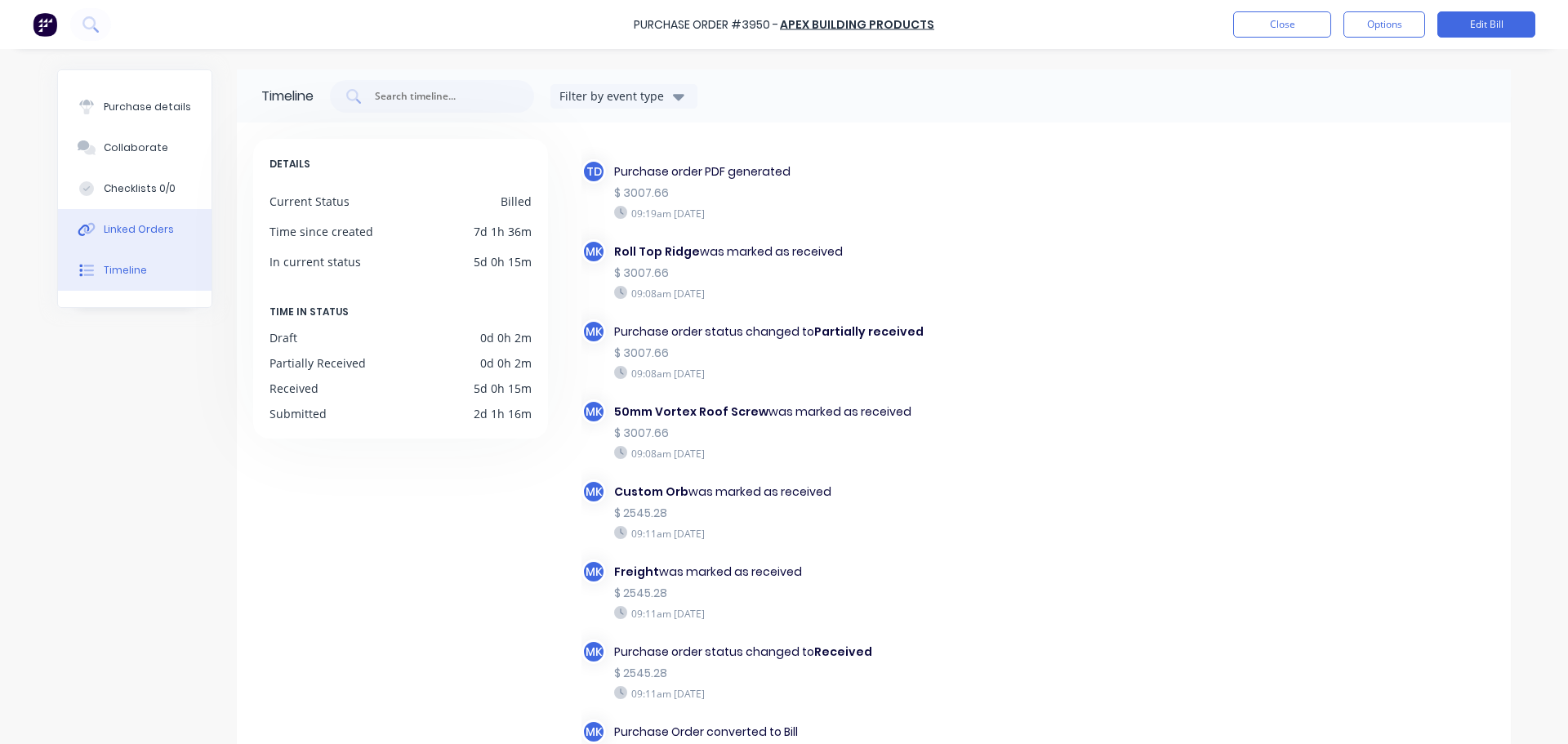
click at [166, 227] on button "Linked Orders" at bounding box center [135, 229] width 154 height 41
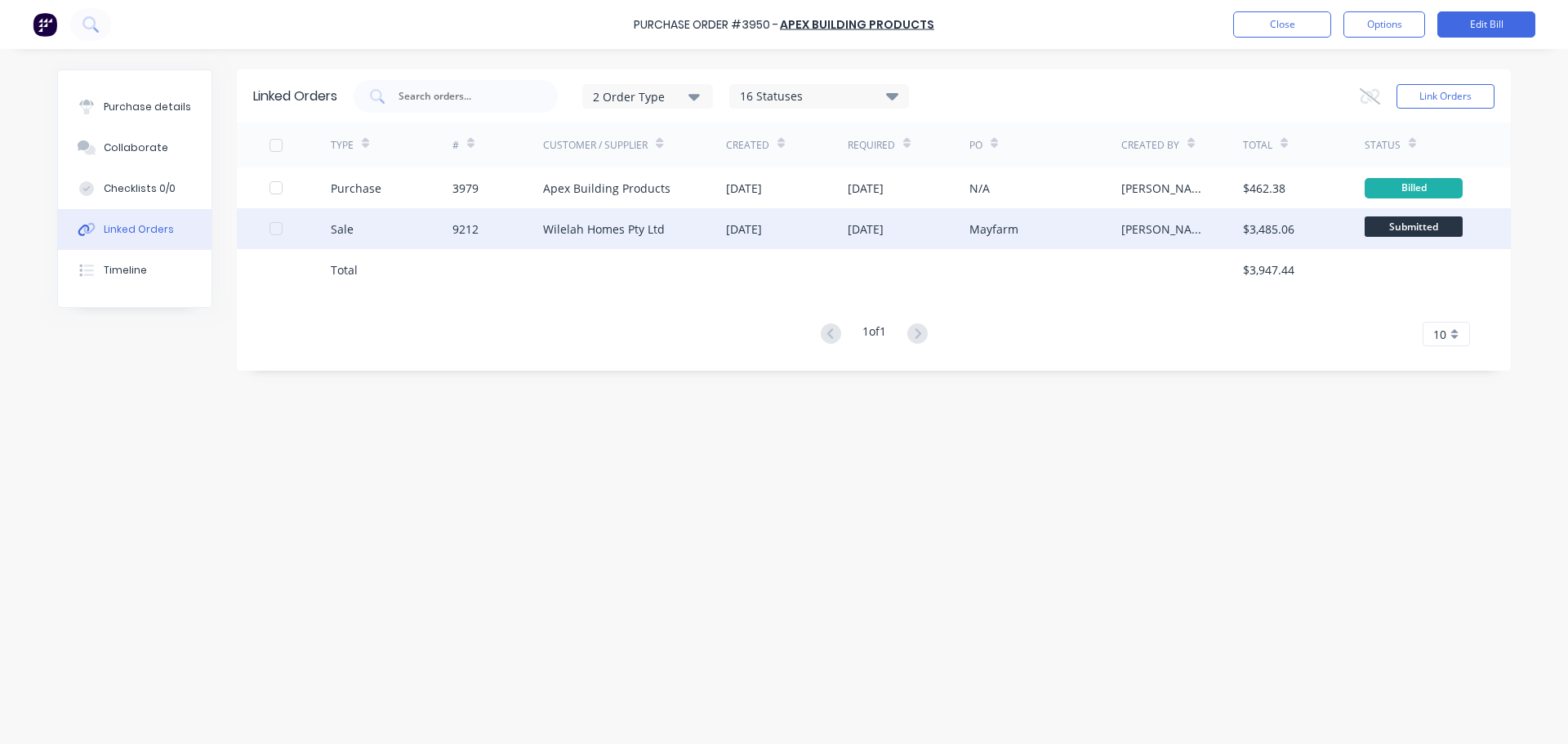
click at [686, 215] on div "Wilelah Homes Pty Ltd" at bounding box center [634, 229] width 183 height 41
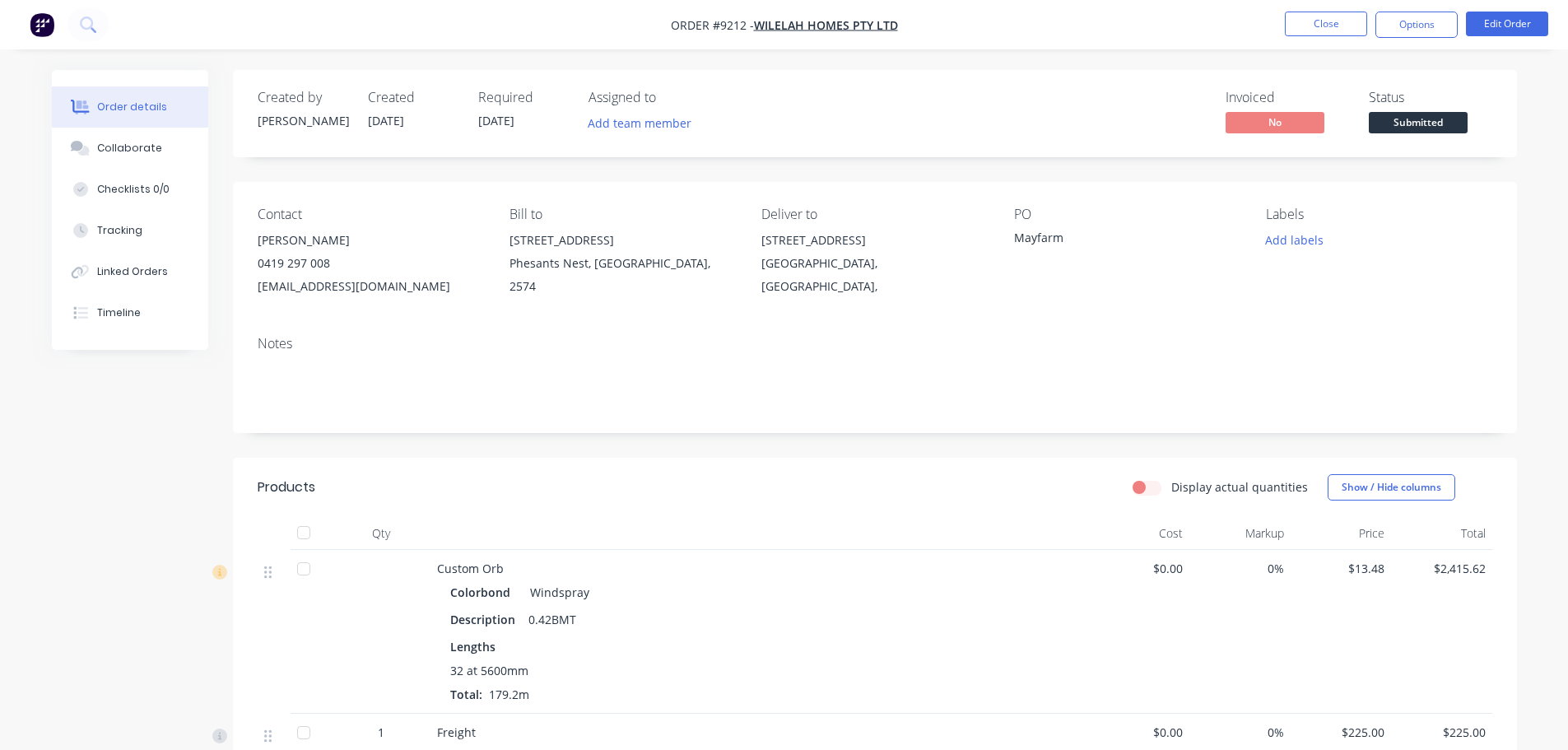
click at [1459, 121] on span "Submitted" at bounding box center [1417, 122] width 99 height 21
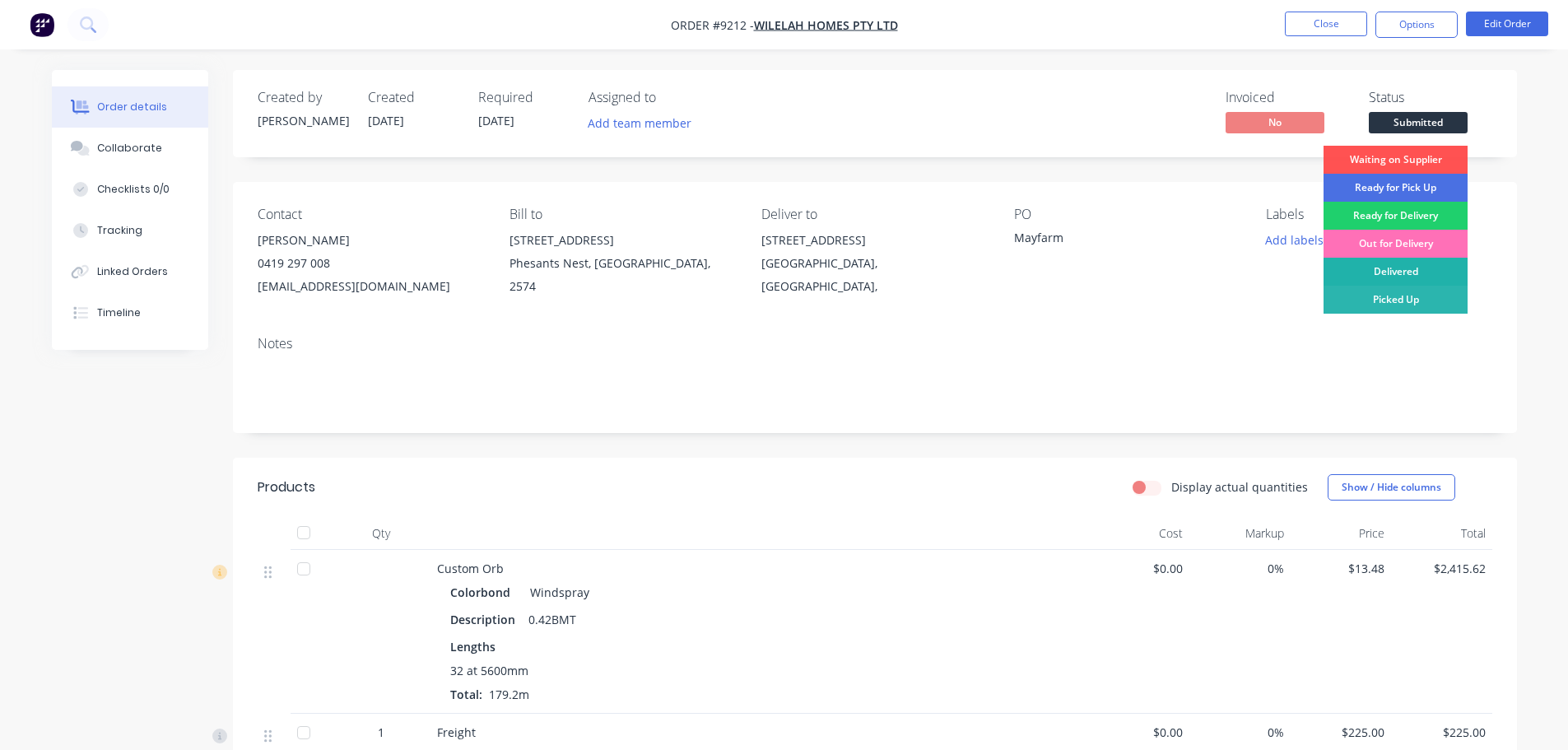
click at [1445, 270] on div "Delivered" at bounding box center [1396, 272] width 144 height 28
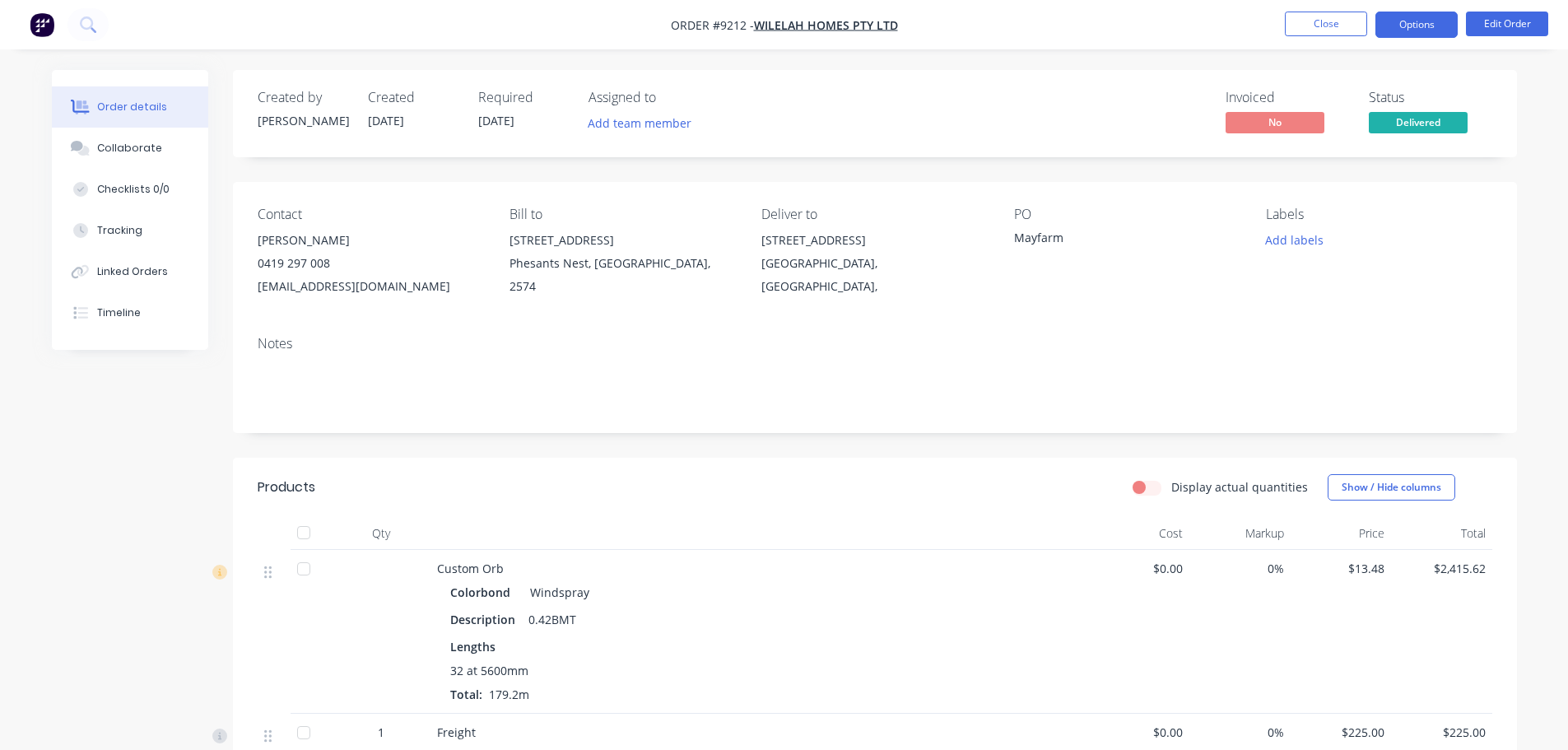
click at [1429, 21] on button "Options" at bounding box center [1416, 25] width 82 height 27
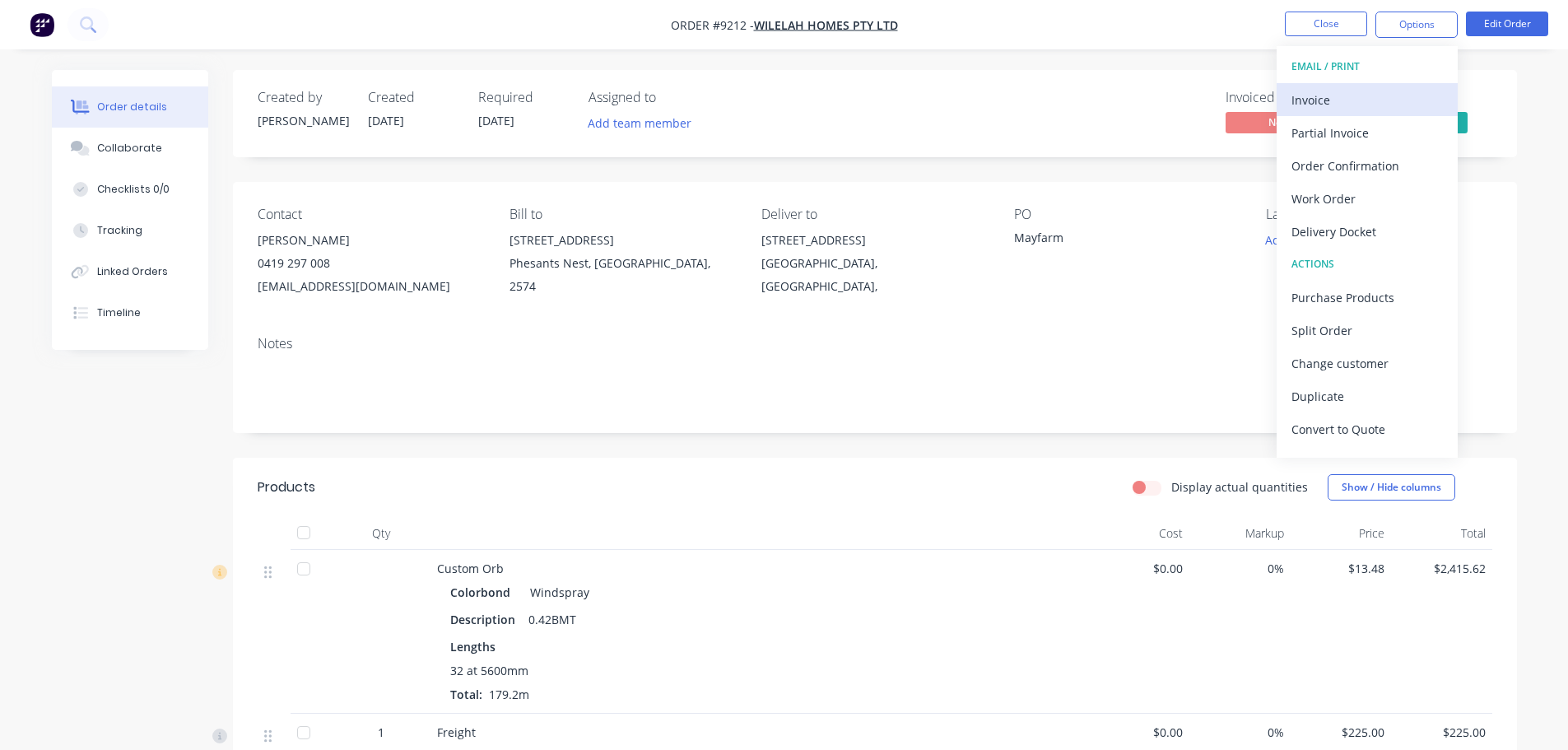
click at [1343, 111] on div "Invoice" at bounding box center [1367, 99] width 152 height 24
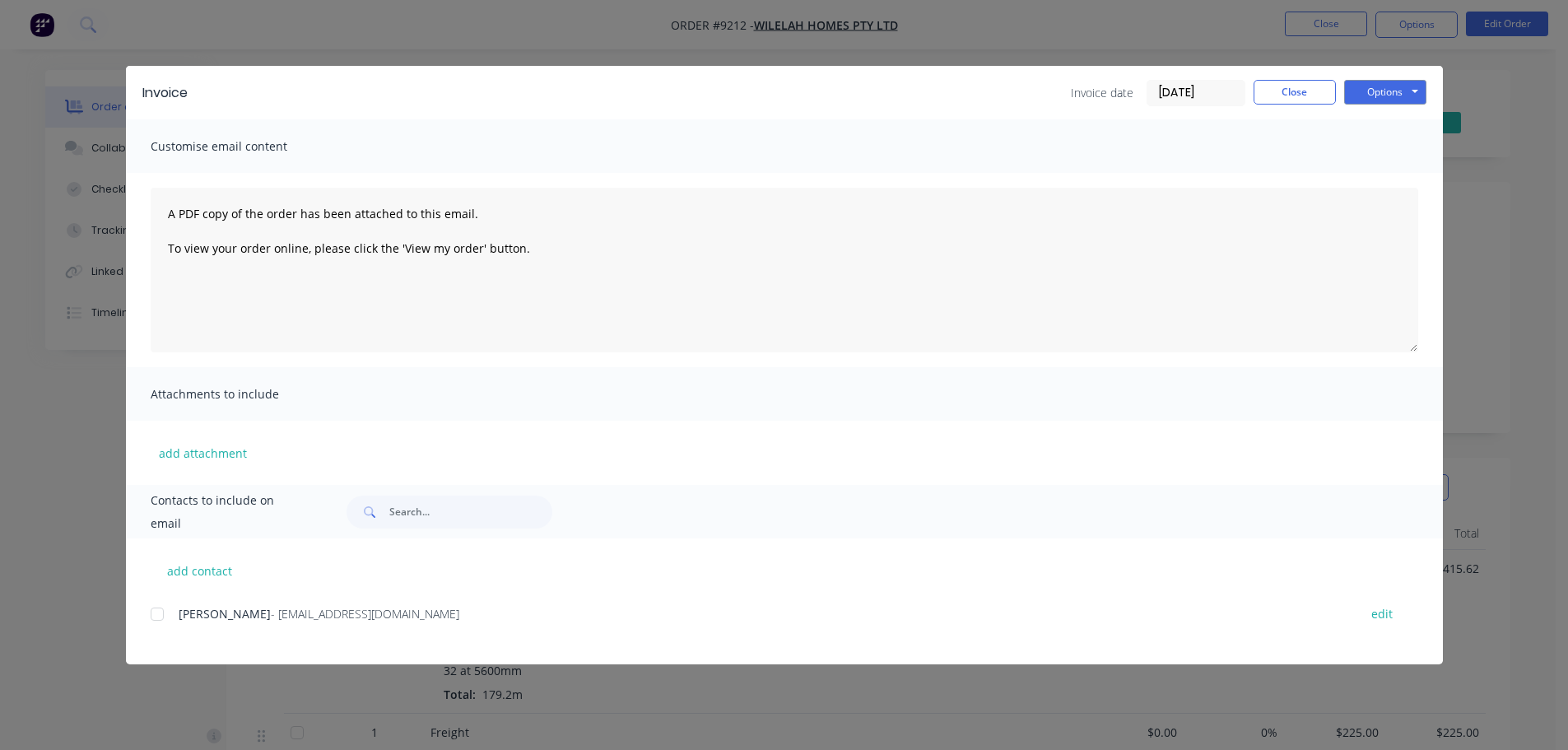
click at [158, 609] on div at bounding box center [157, 614] width 33 height 33
click at [1373, 85] on button "Options" at bounding box center [1385, 92] width 82 height 25
click at [1380, 173] on button "Email" at bounding box center [1396, 176] width 105 height 27
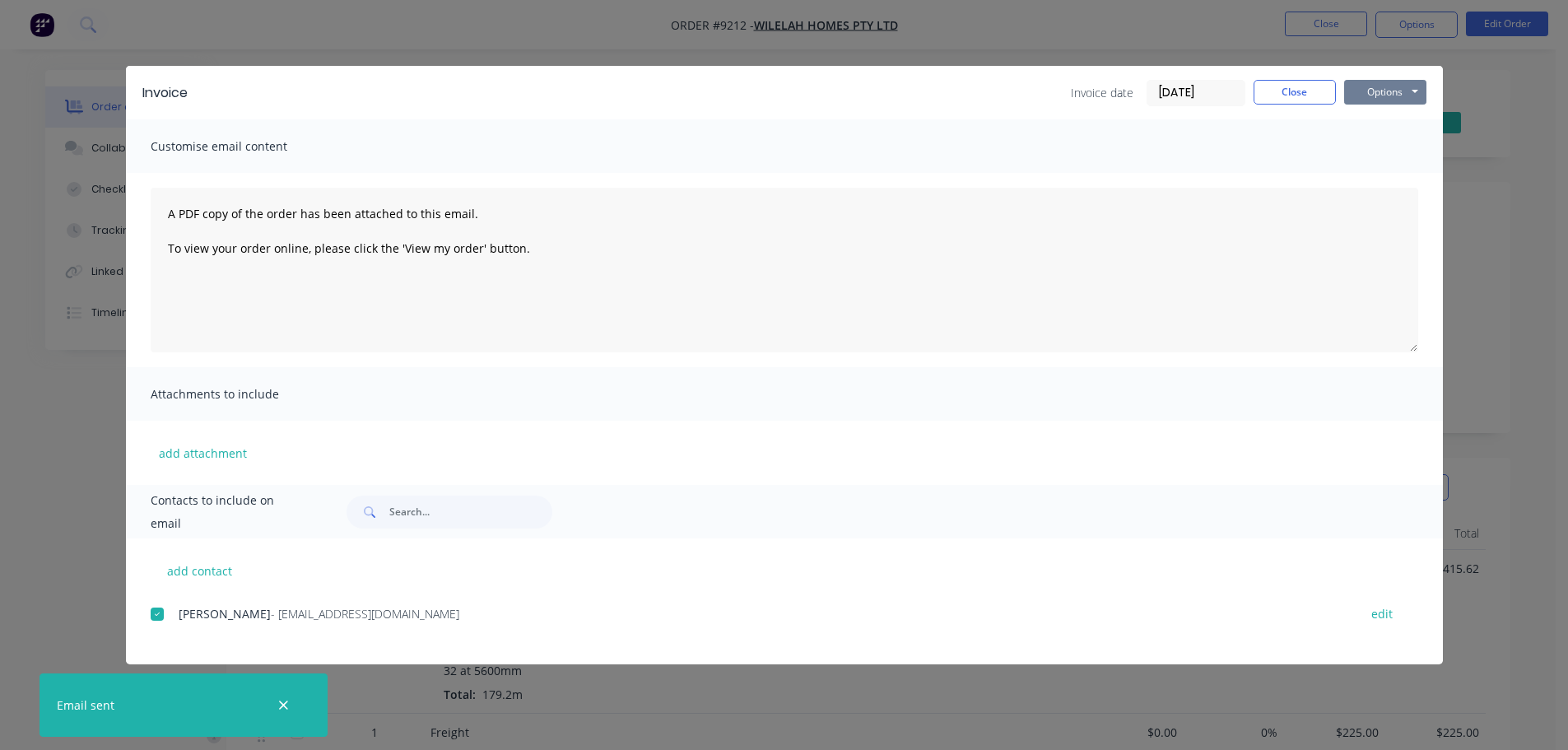
click at [1396, 94] on button "Options" at bounding box center [1385, 92] width 82 height 25
click at [1378, 152] on button "Print" at bounding box center [1396, 148] width 105 height 27
click at [1284, 98] on button "Close" at bounding box center [1294, 92] width 82 height 25
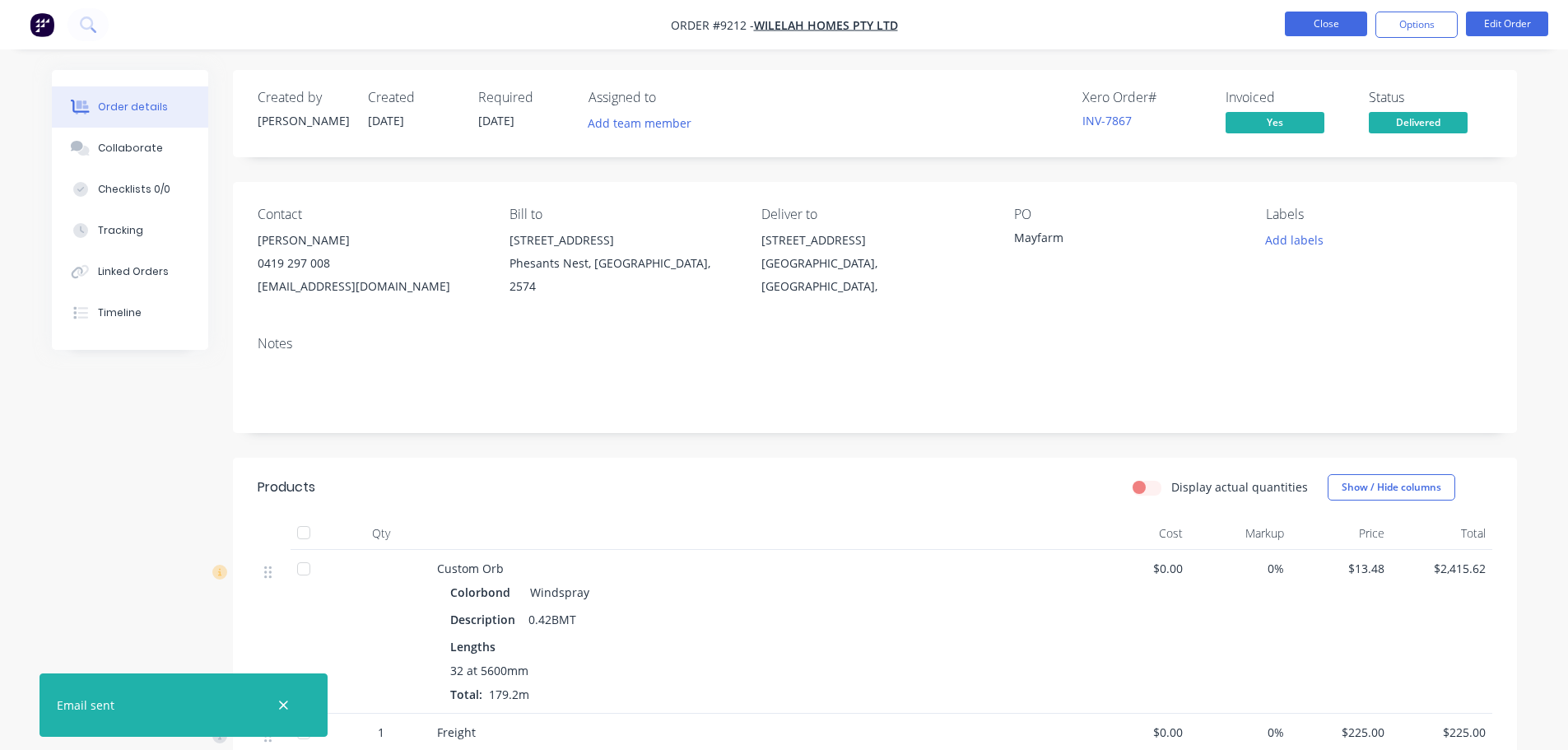
click at [1318, 25] on button "Close" at bounding box center [1325, 24] width 82 height 25
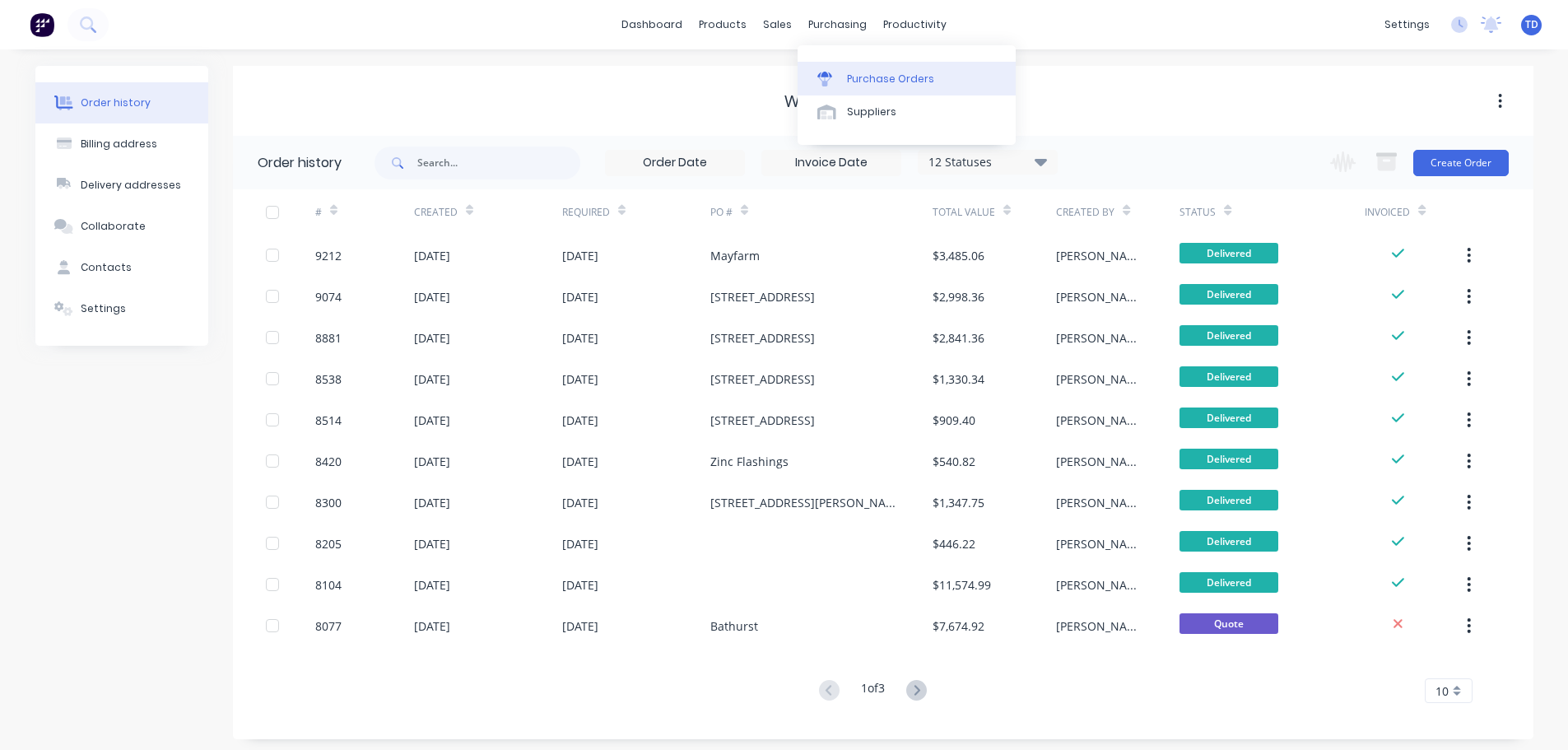
click at [860, 72] on div "Purchase Orders" at bounding box center [890, 79] width 87 height 15
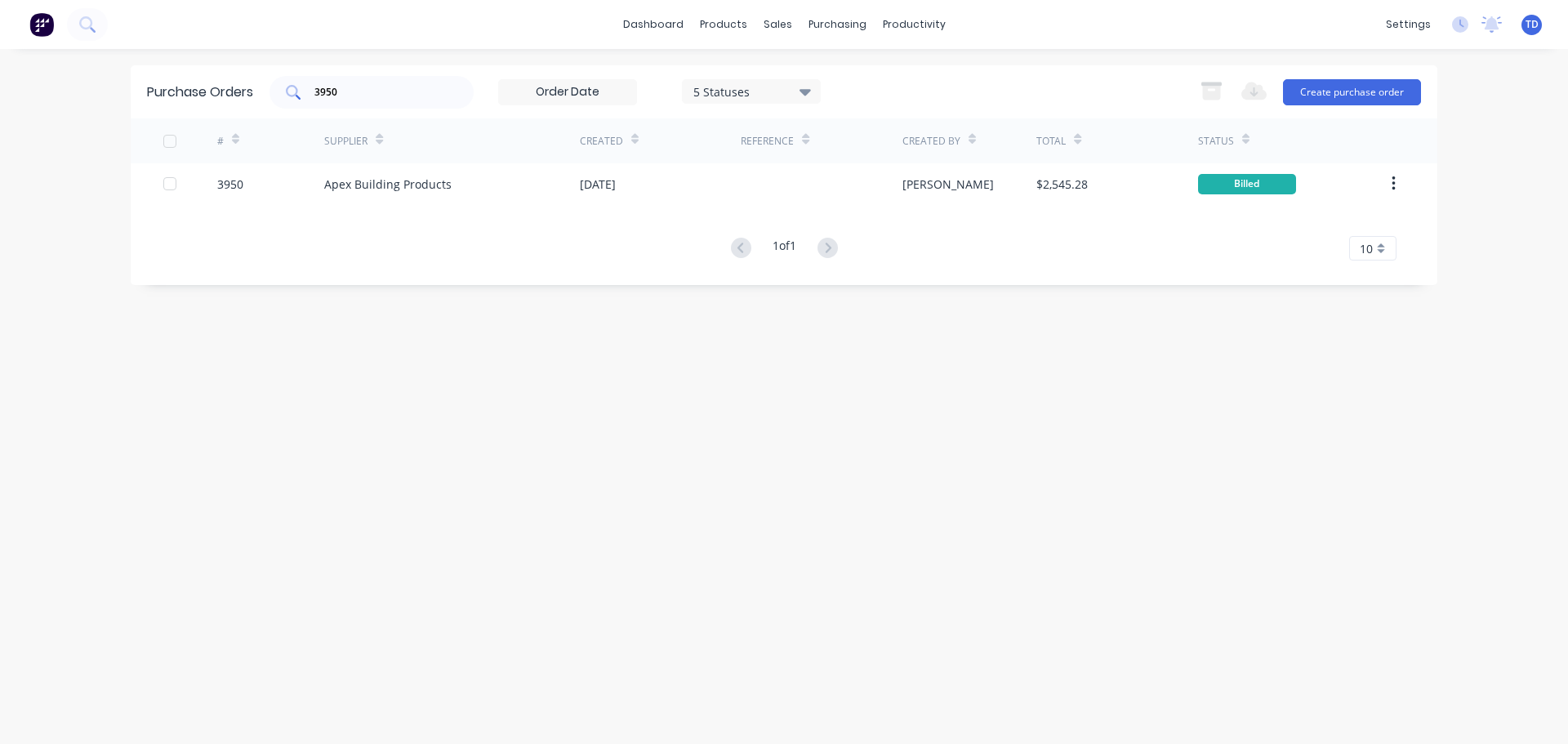
click at [365, 89] on input "3950" at bounding box center [380, 92] width 136 height 16
type input "3939"
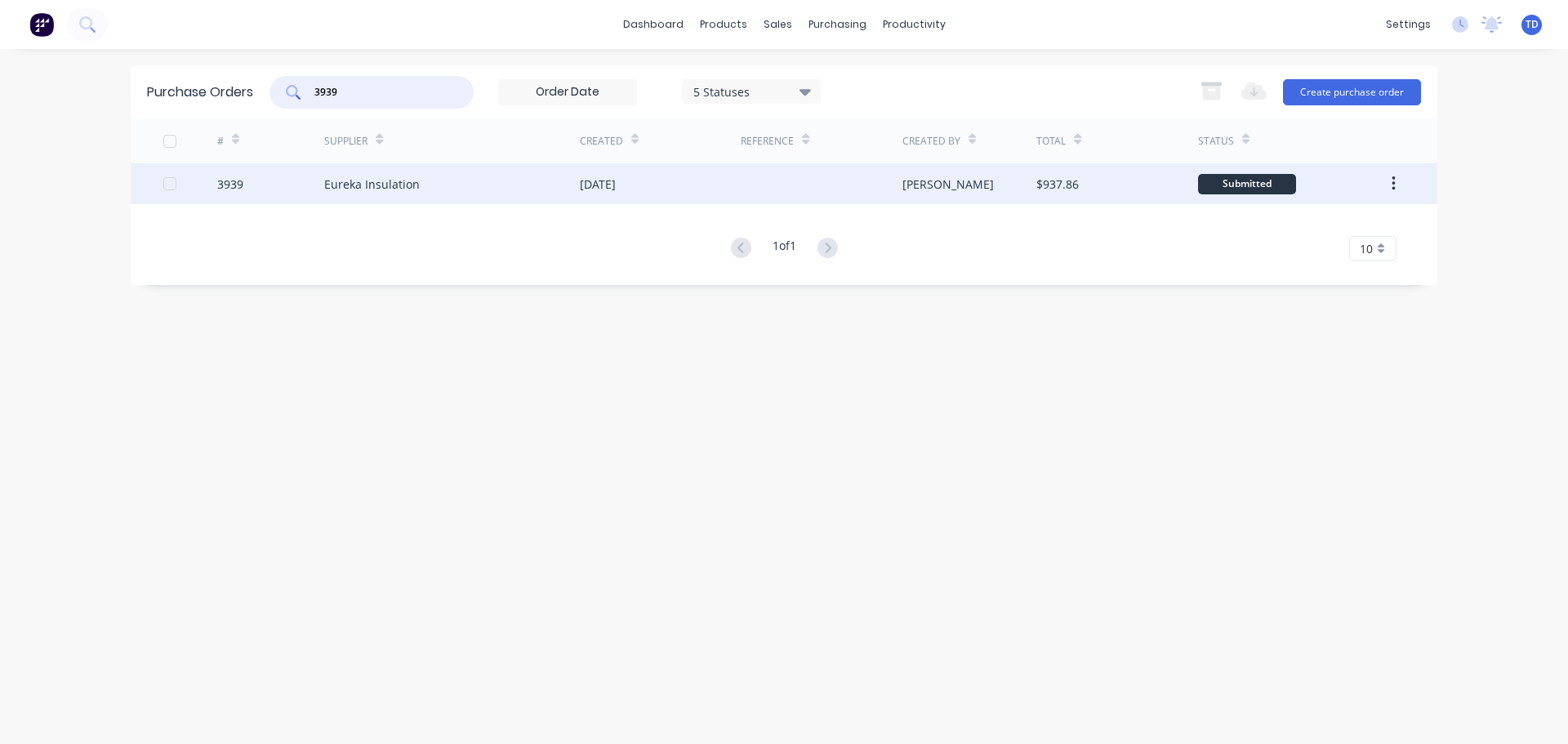
click at [790, 188] on div at bounding box center [821, 184] width 161 height 41
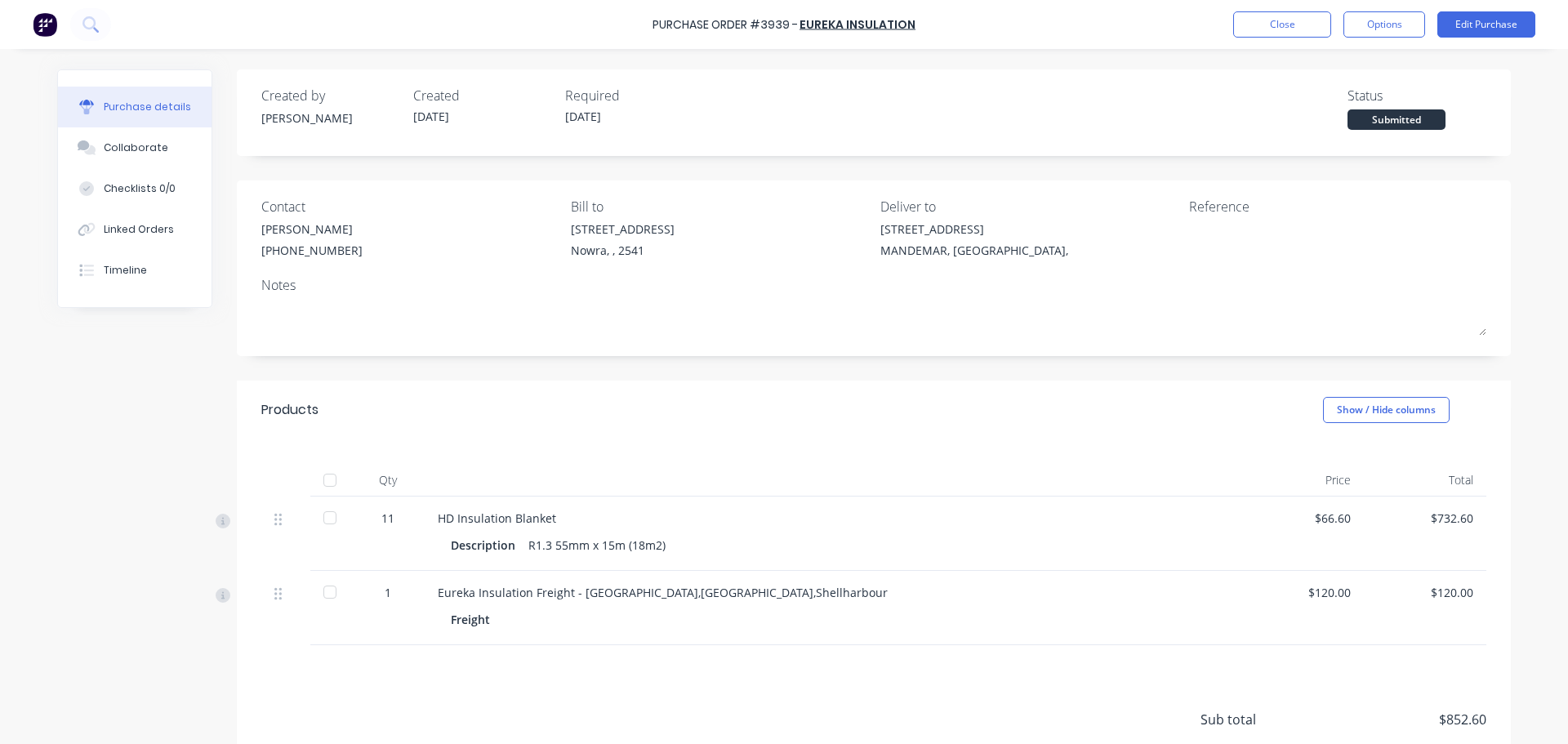
drag, startPoint x: 325, startPoint y: 478, endPoint x: 347, endPoint y: 489, distance: 24.6
click at [325, 479] on div at bounding box center [330, 480] width 33 height 33
click at [104, 241] on button "Linked Orders" at bounding box center [135, 229] width 154 height 41
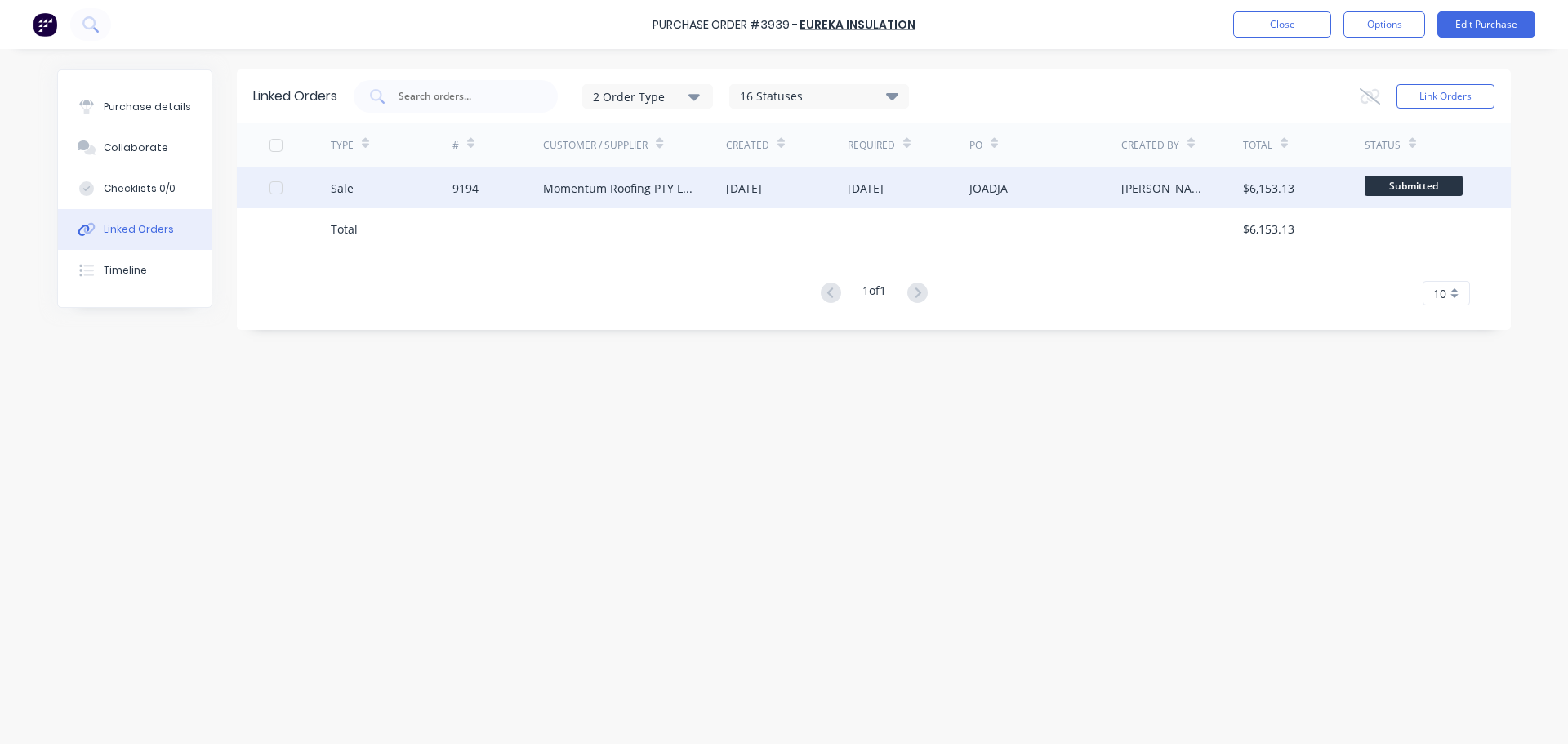
click at [640, 191] on div "Momentum Roofing PTY LTD" at bounding box center [617, 187] width 150 height 17
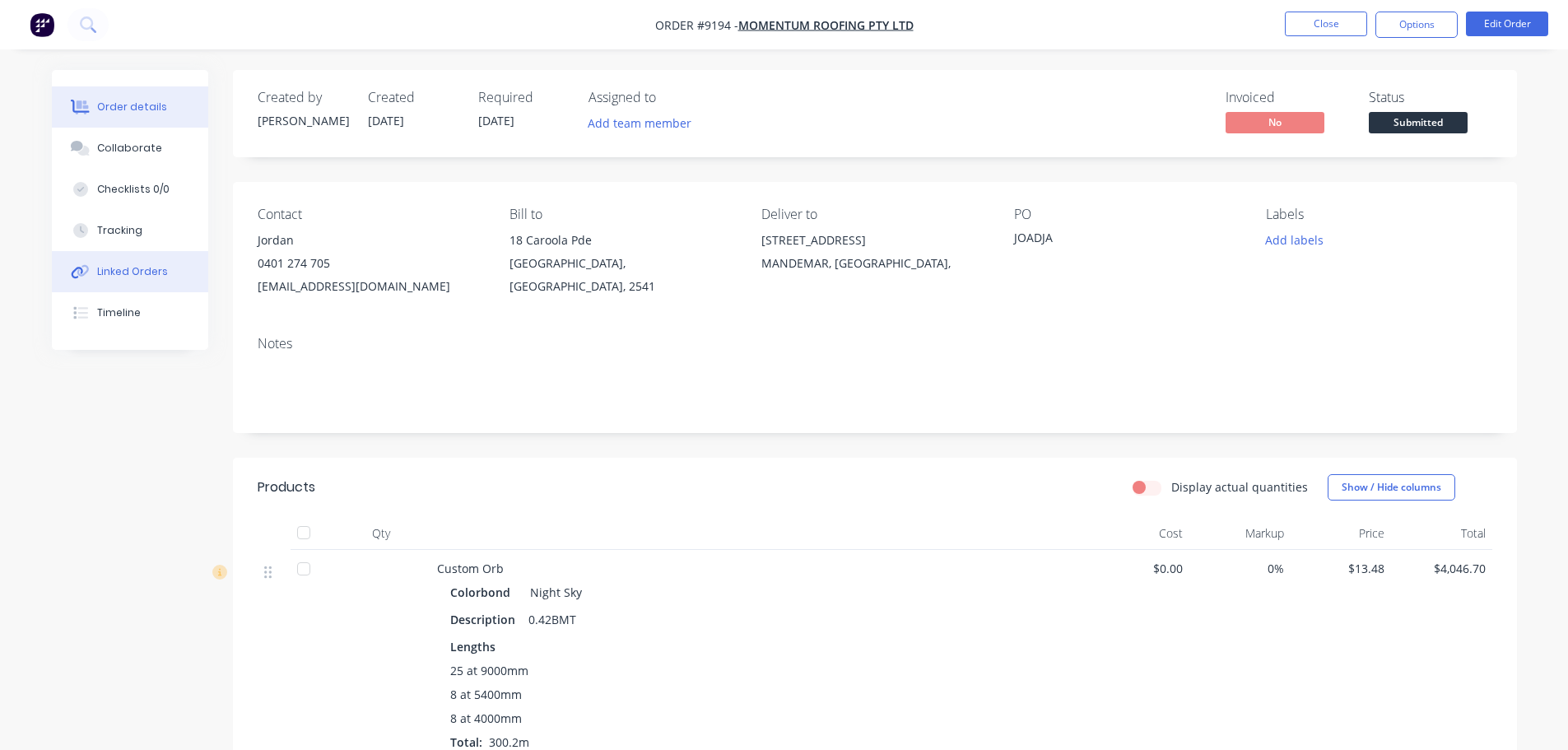
click at [153, 272] on div "Linked Orders" at bounding box center [132, 272] width 70 height 15
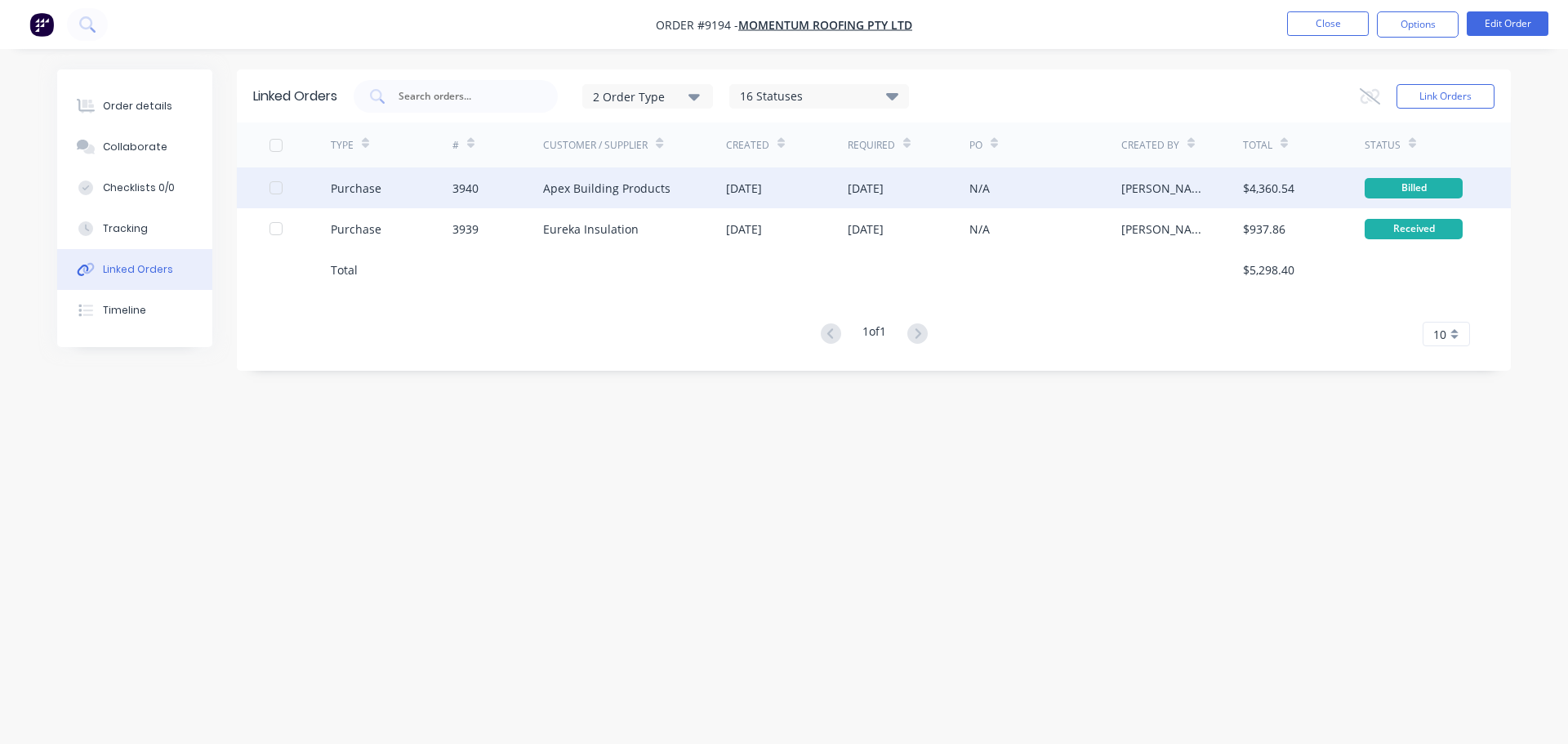
click at [556, 181] on div "Apex Building Products" at bounding box center [606, 187] width 127 height 17
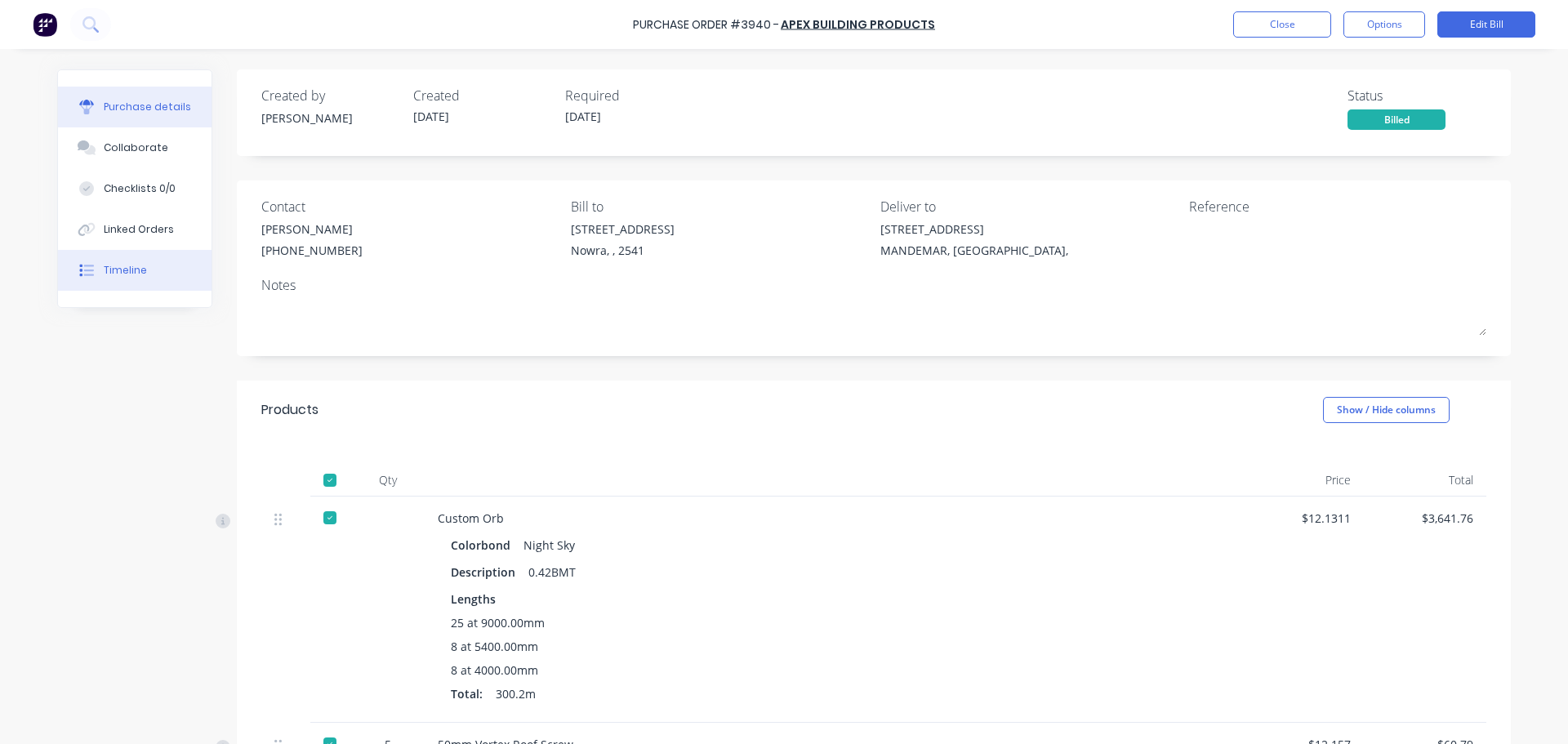
click at [118, 261] on button "Timeline" at bounding box center [135, 270] width 154 height 41
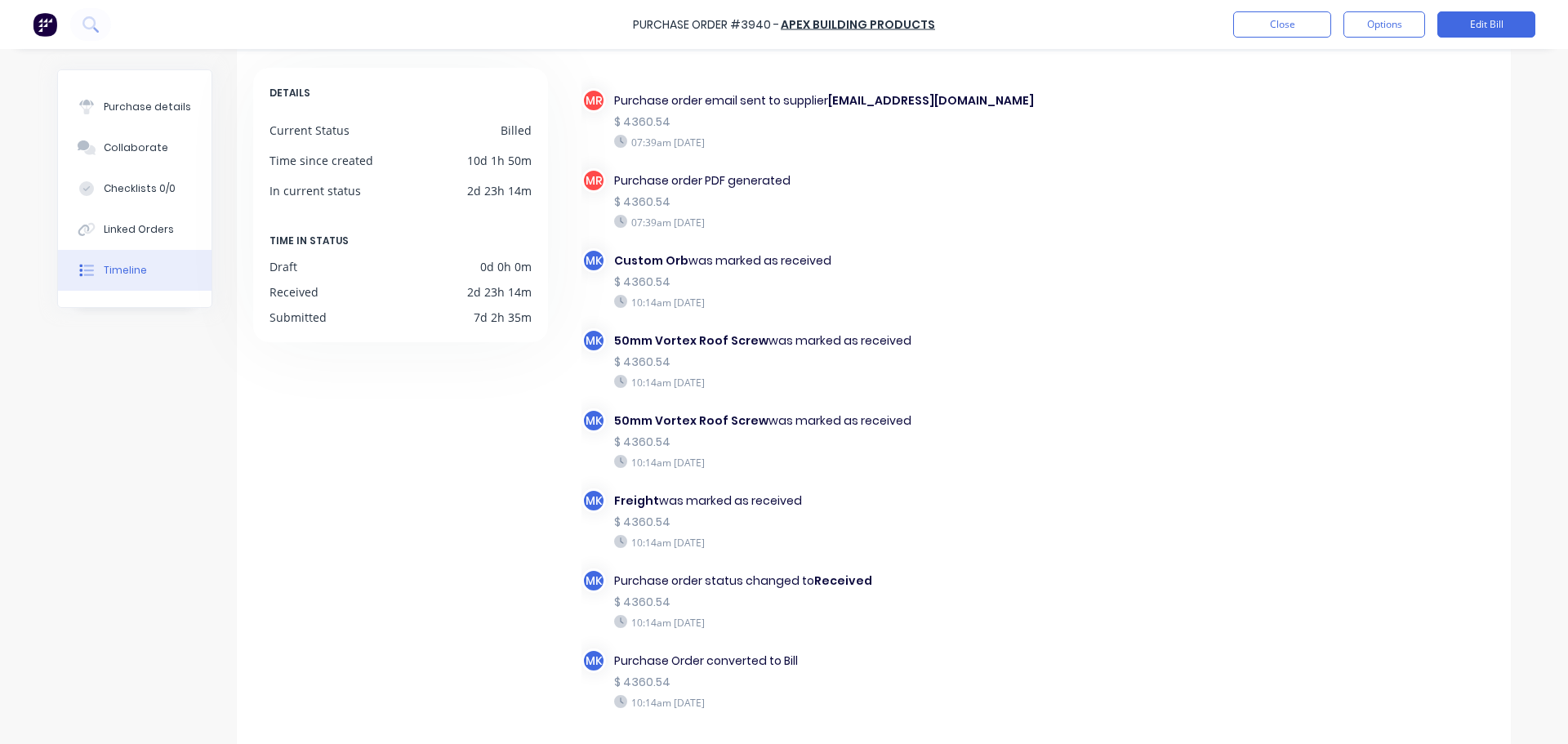
scroll to position [142, 0]
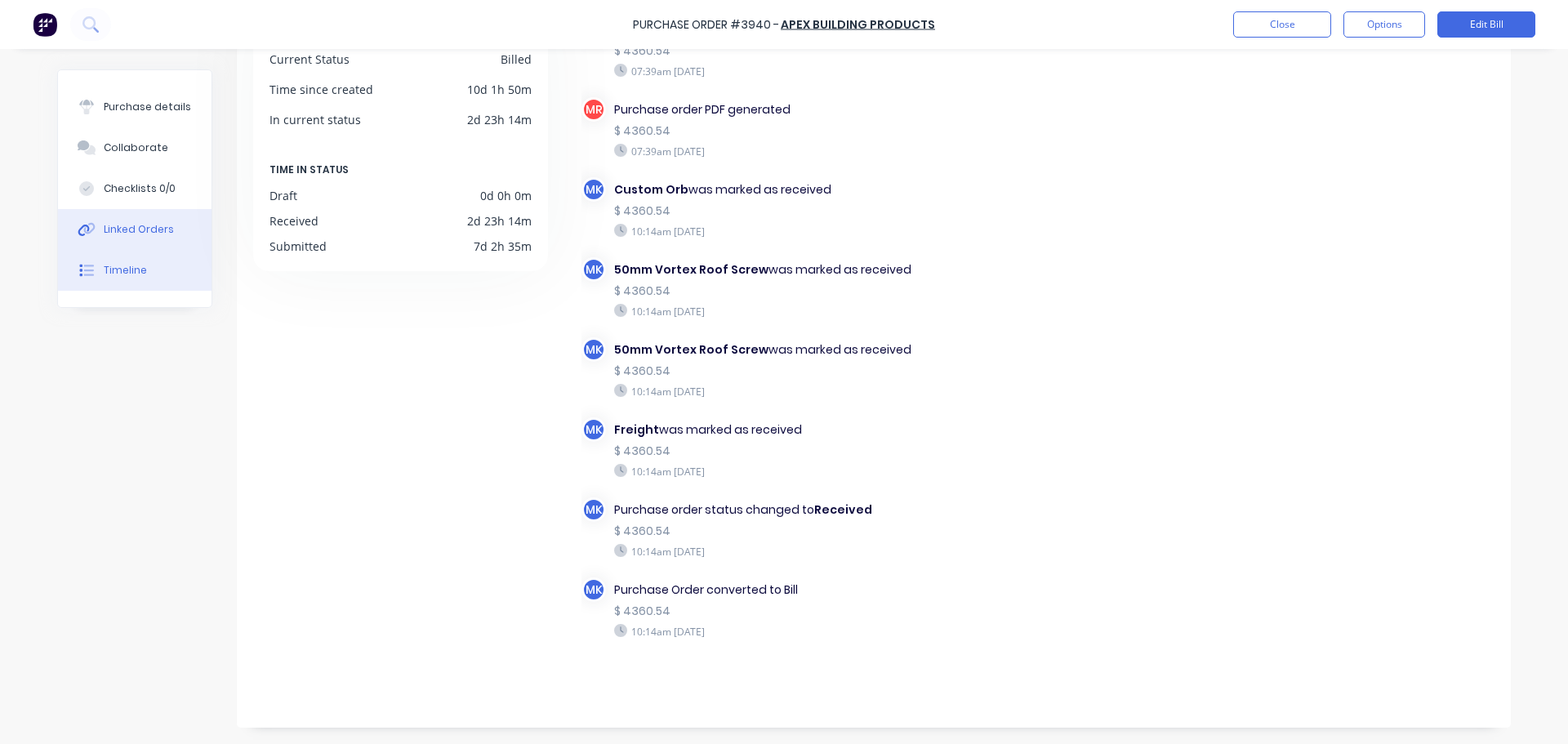
click at [141, 238] on button "Linked Orders" at bounding box center [135, 229] width 154 height 41
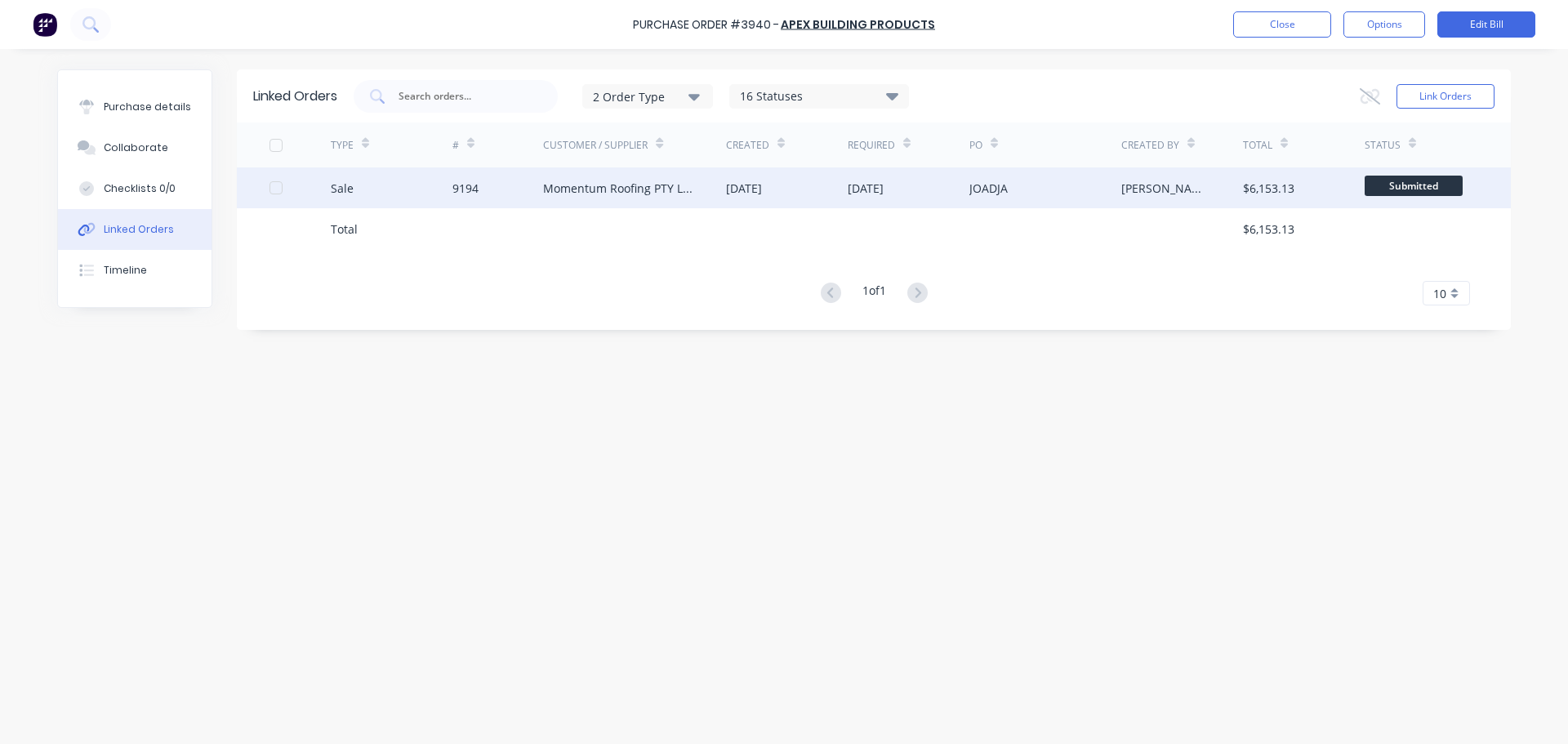
click at [733, 177] on div "[DATE]" at bounding box center [787, 188] width 122 height 41
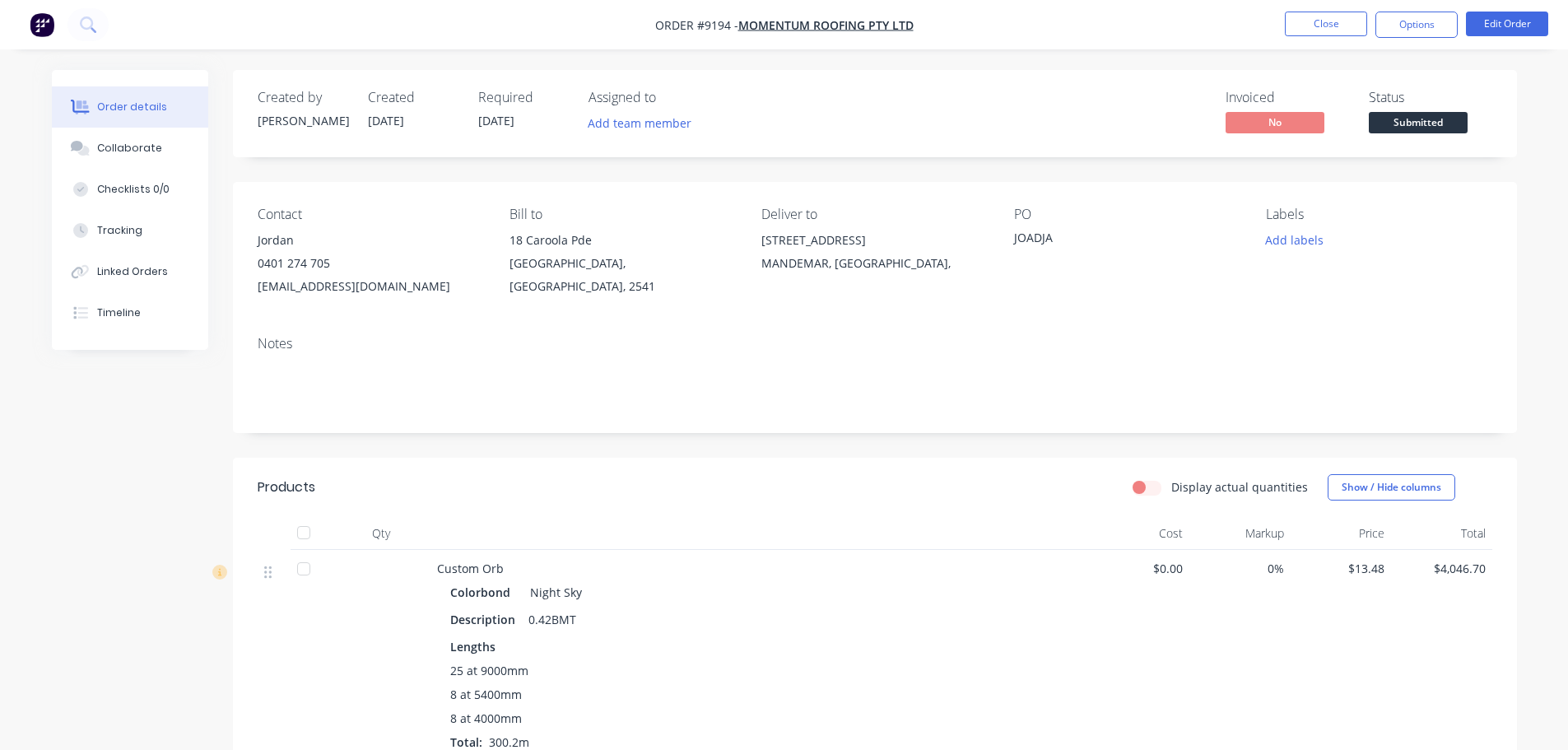
click at [1411, 124] on span "Submitted" at bounding box center [1417, 122] width 99 height 21
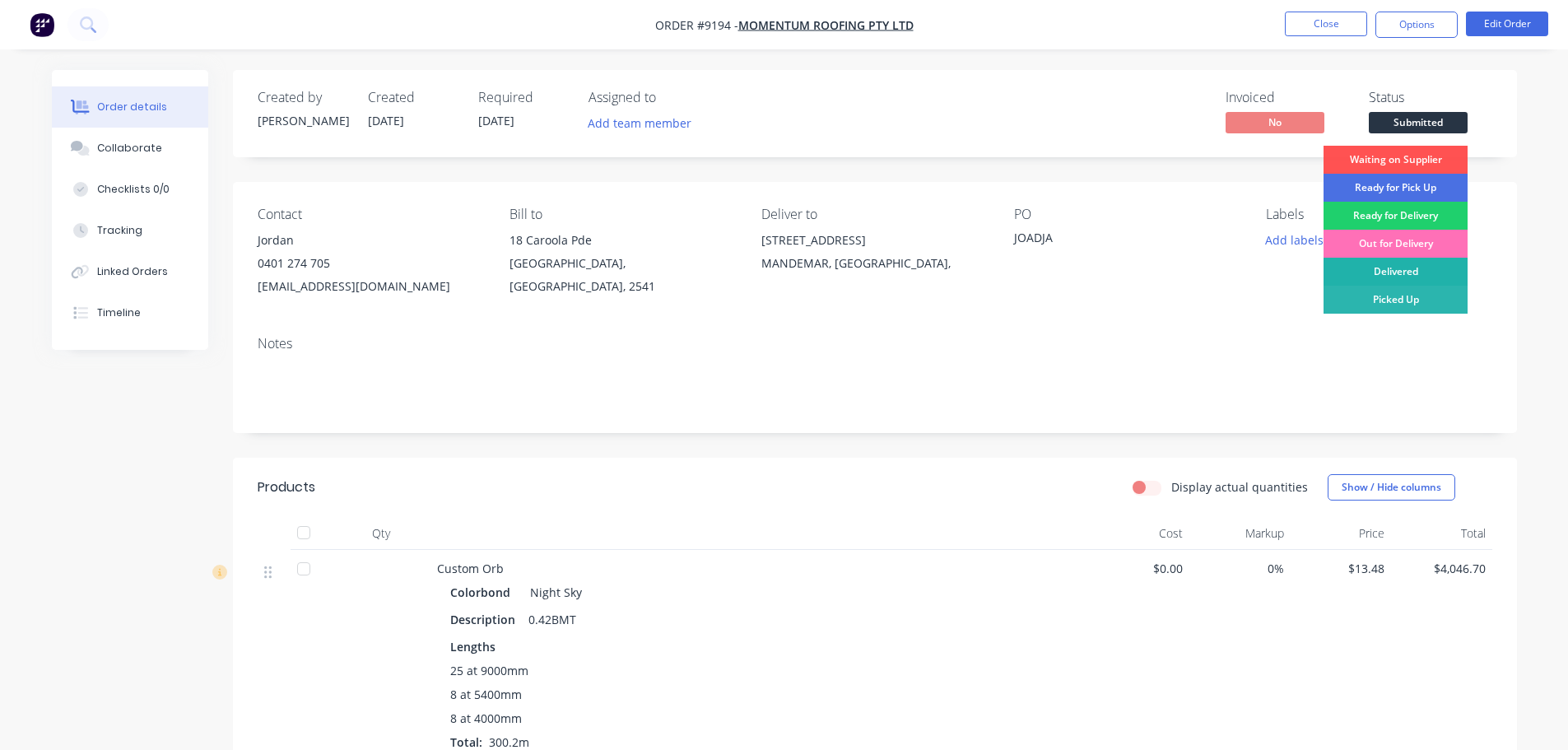
click at [1443, 265] on div "Delivered" at bounding box center [1396, 272] width 144 height 28
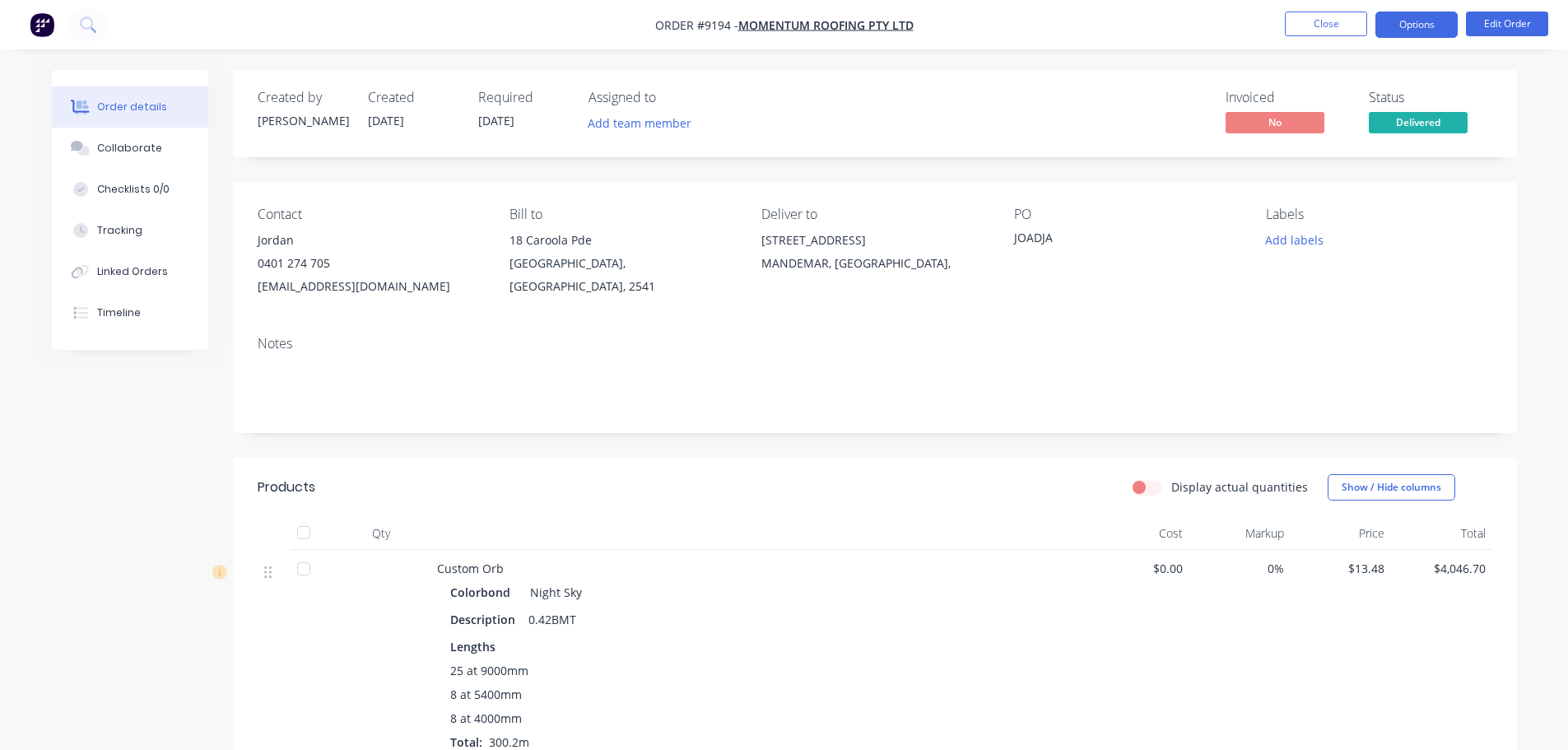
click at [1411, 22] on button "Options" at bounding box center [1416, 25] width 82 height 27
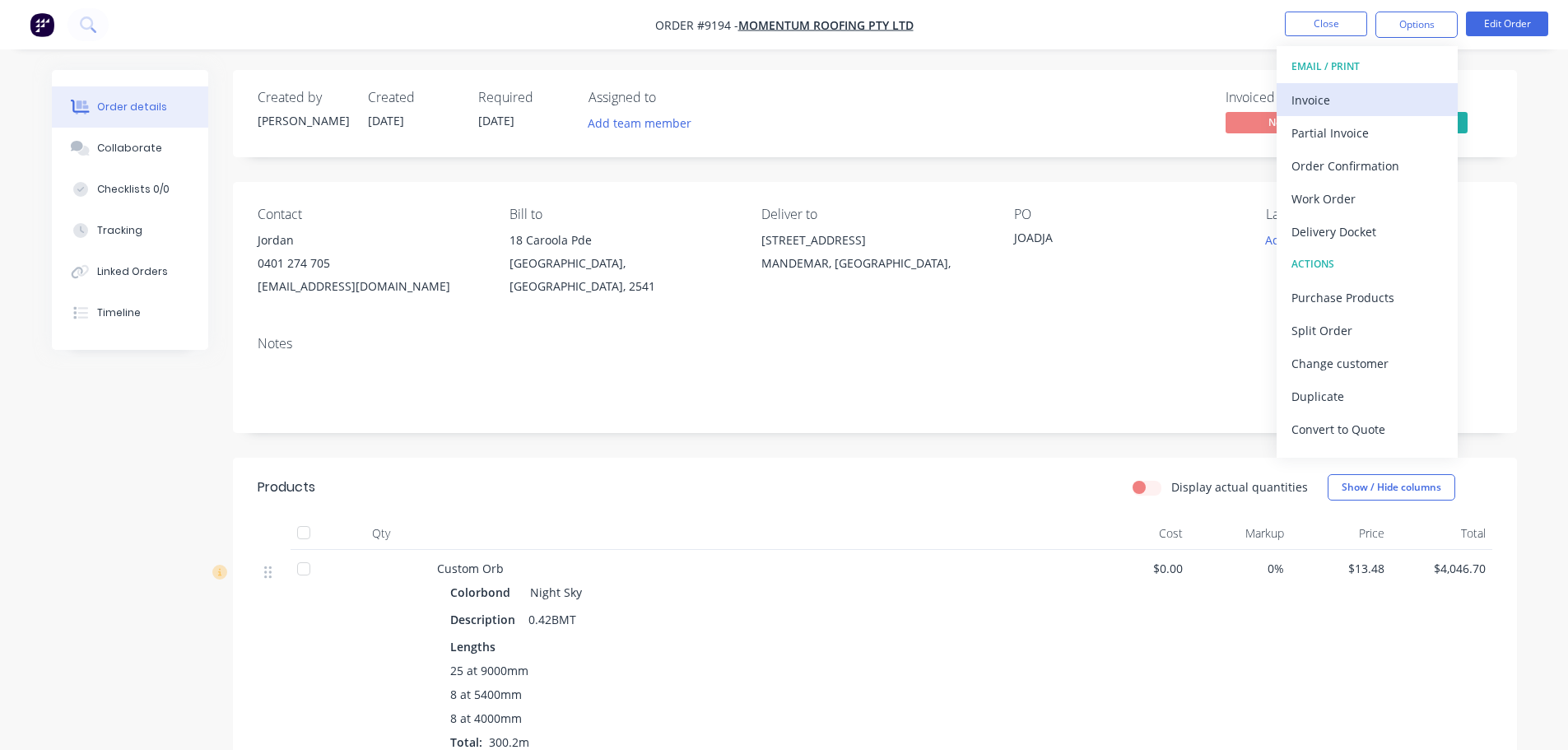
click at [1339, 104] on div "Invoice" at bounding box center [1367, 99] width 152 height 24
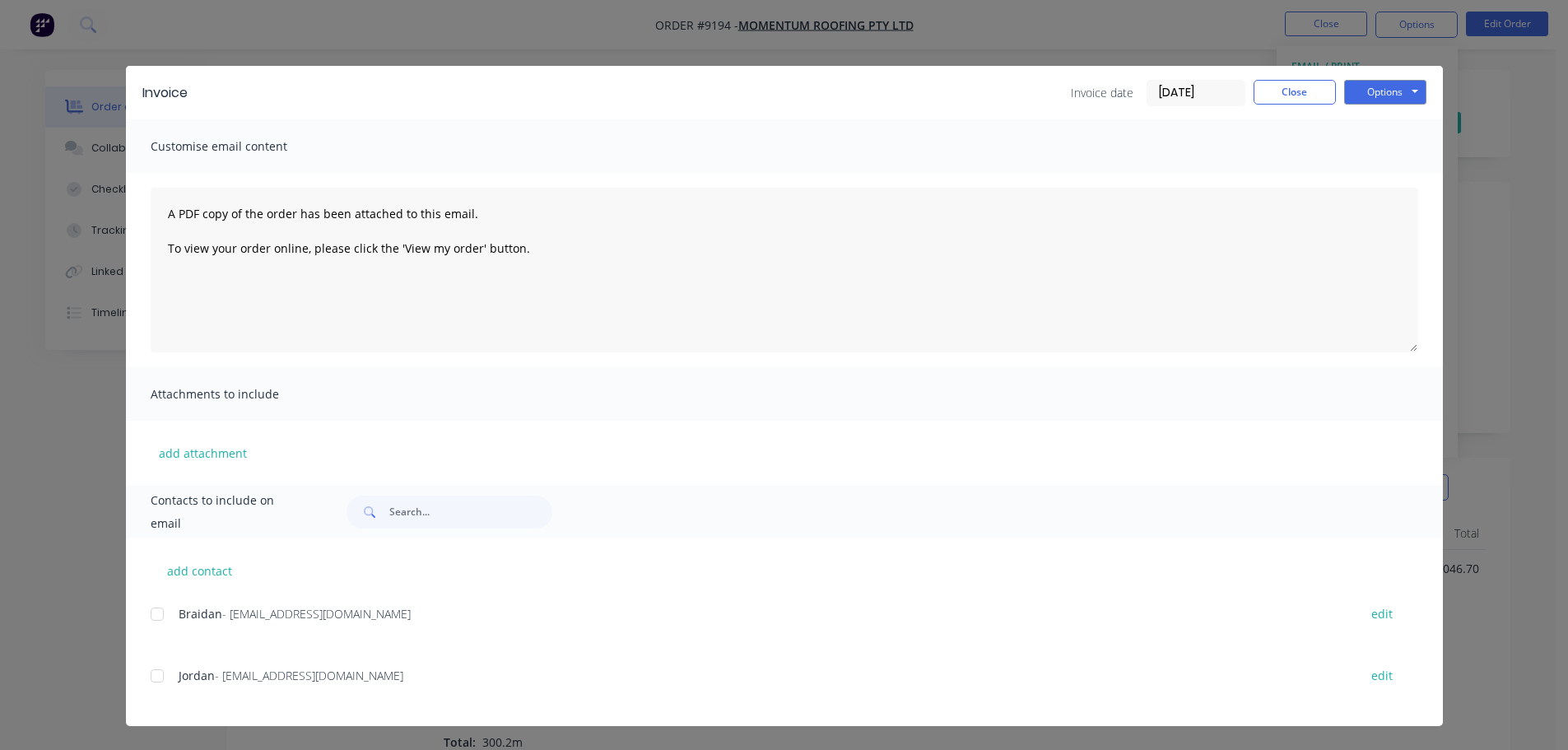
click at [158, 675] on div at bounding box center [157, 675] width 33 height 33
click at [1361, 90] on button "Options" at bounding box center [1385, 92] width 82 height 25
click at [1372, 172] on button "Email" at bounding box center [1396, 176] width 105 height 27
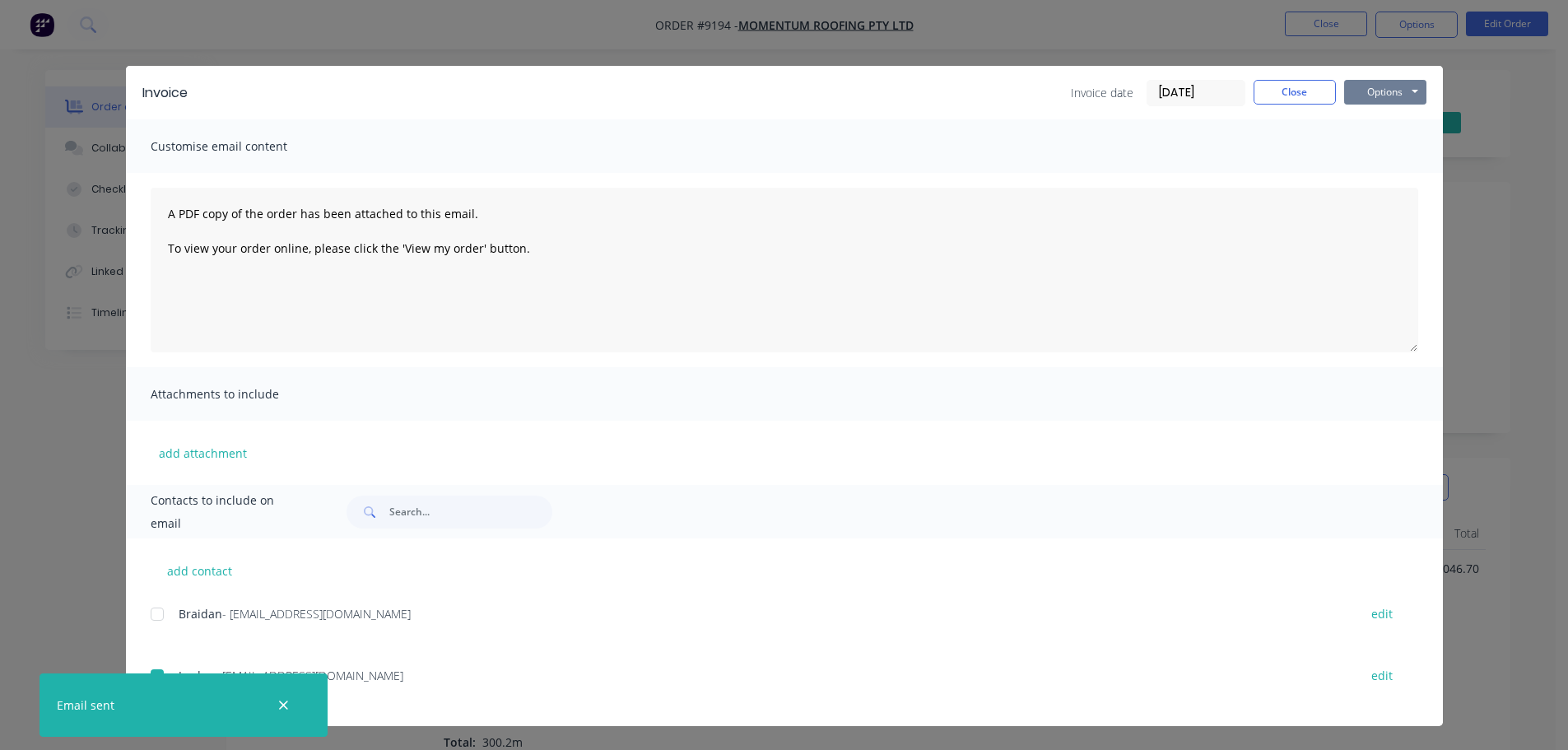
click at [1392, 95] on button "Options" at bounding box center [1385, 92] width 82 height 25
click at [1376, 145] on button "Print" at bounding box center [1396, 148] width 105 height 27
drag, startPoint x: 1271, startPoint y: 85, endPoint x: 1279, endPoint y: 81, distance: 8.9
click at [1273, 85] on button "Close" at bounding box center [1294, 92] width 82 height 25
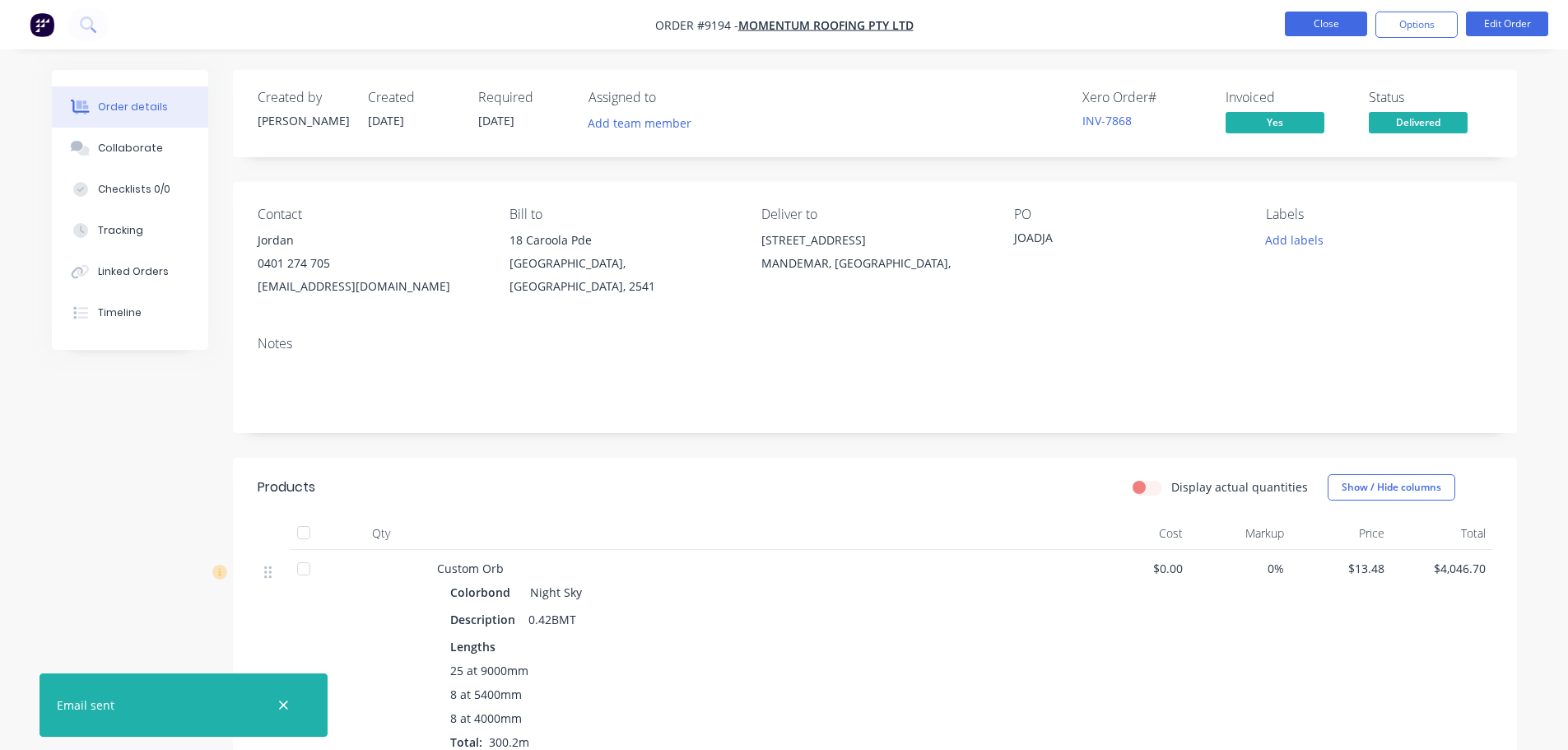
click at [1309, 22] on button "Close" at bounding box center [1325, 24] width 82 height 25
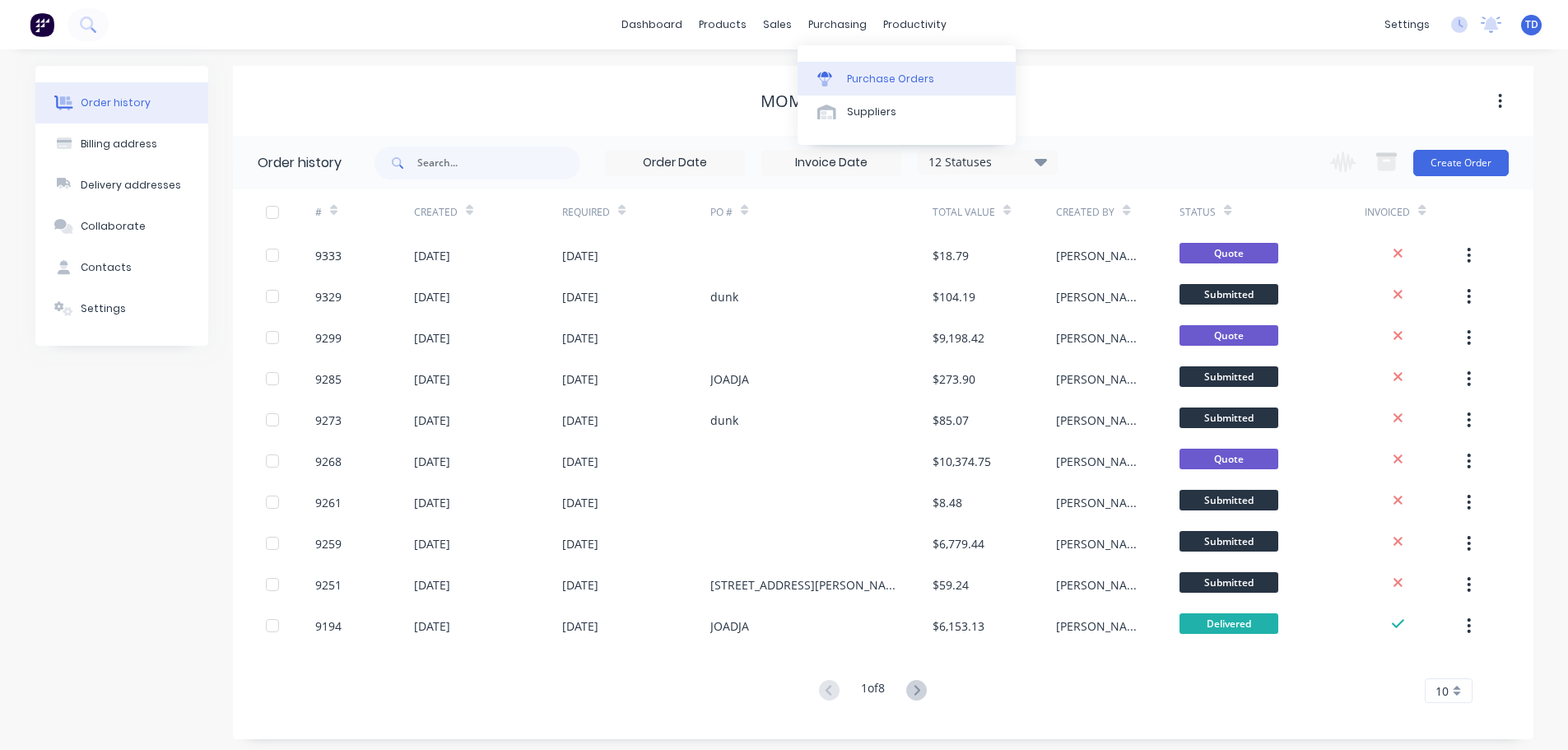
click at [865, 84] on div "Purchase Orders" at bounding box center [890, 79] width 87 height 15
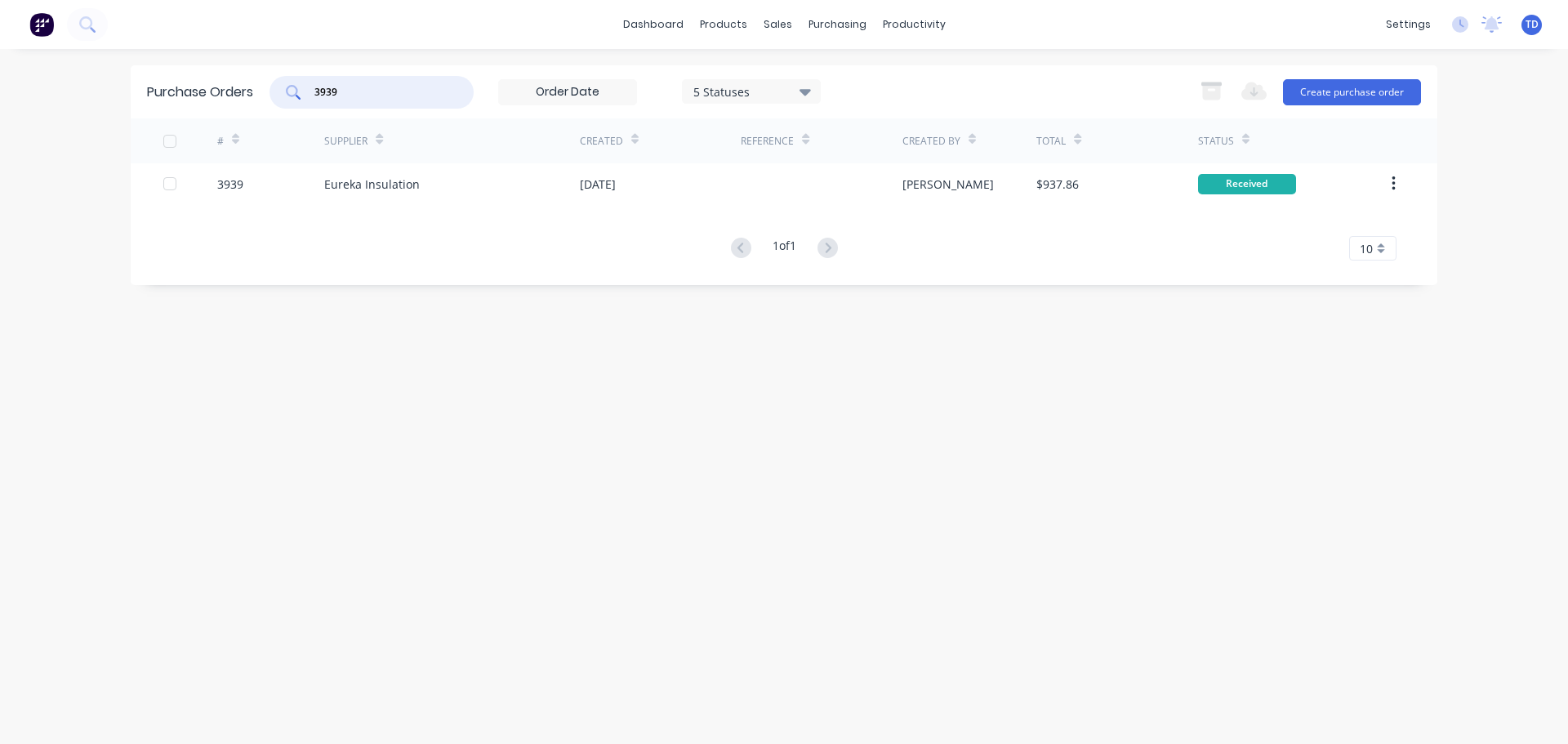
click at [383, 88] on input "3939" at bounding box center [380, 92] width 136 height 16
type input "3938"
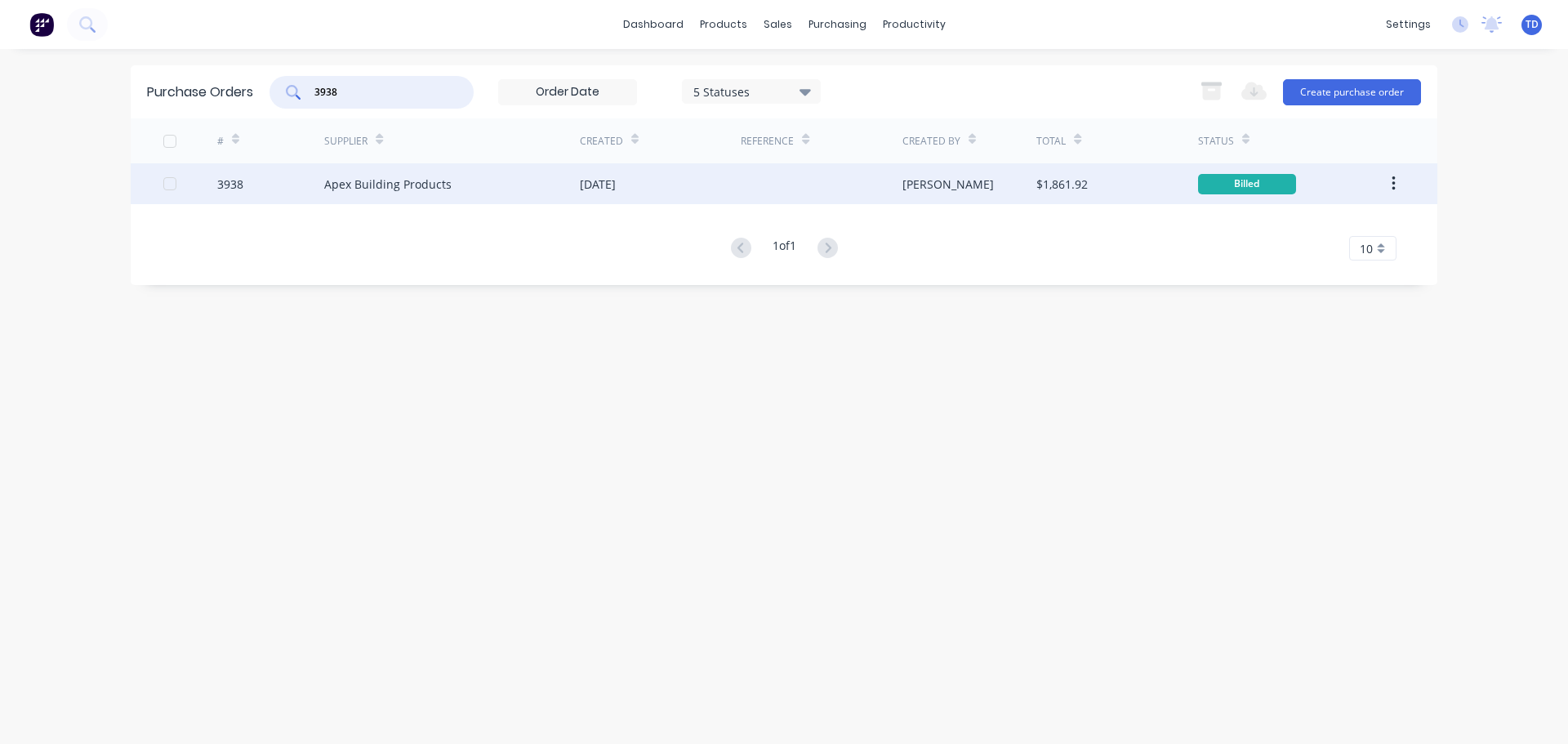
click at [599, 179] on div "[DATE]" at bounding box center [598, 184] width 36 height 17
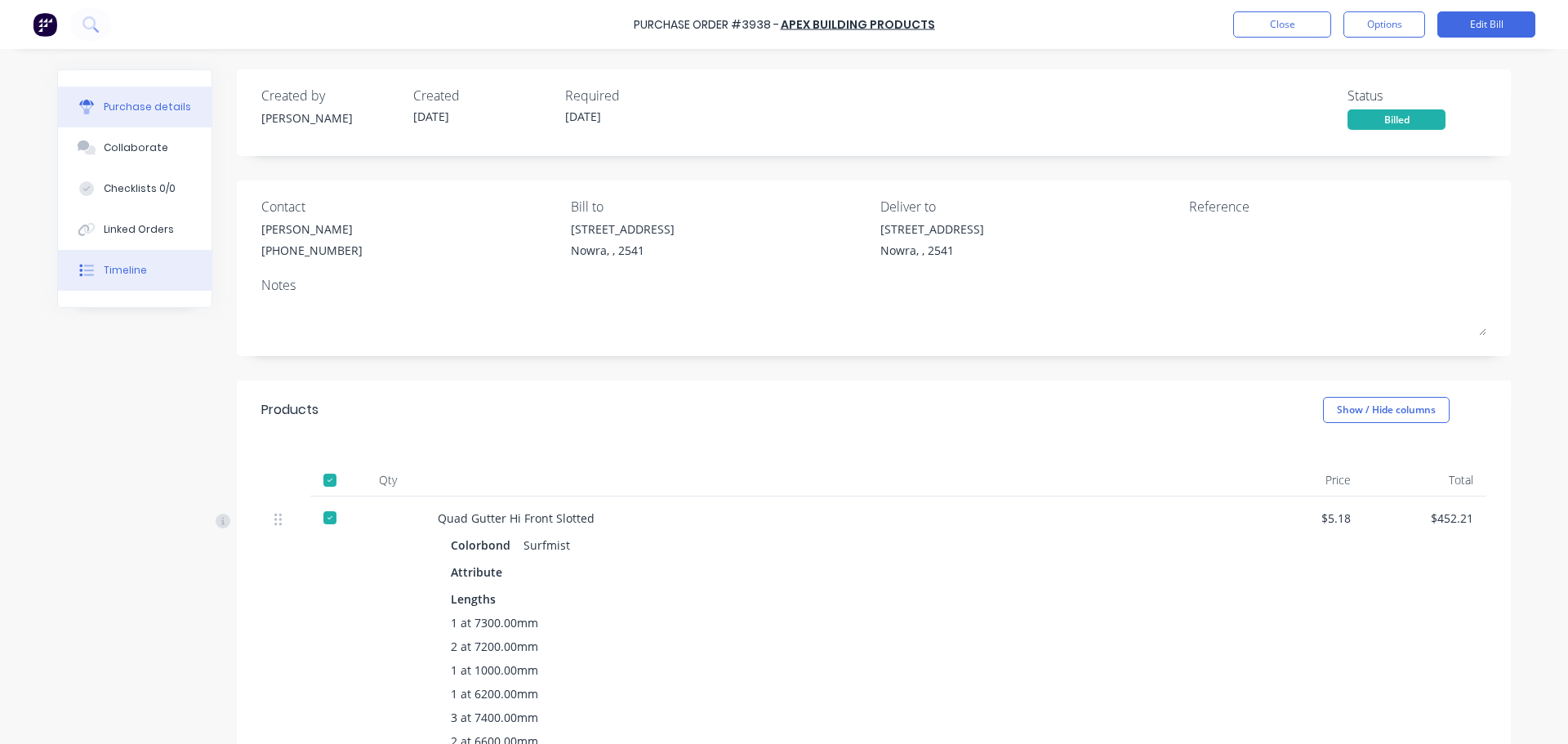
click at [113, 271] on div "Timeline" at bounding box center [125, 270] width 44 height 15
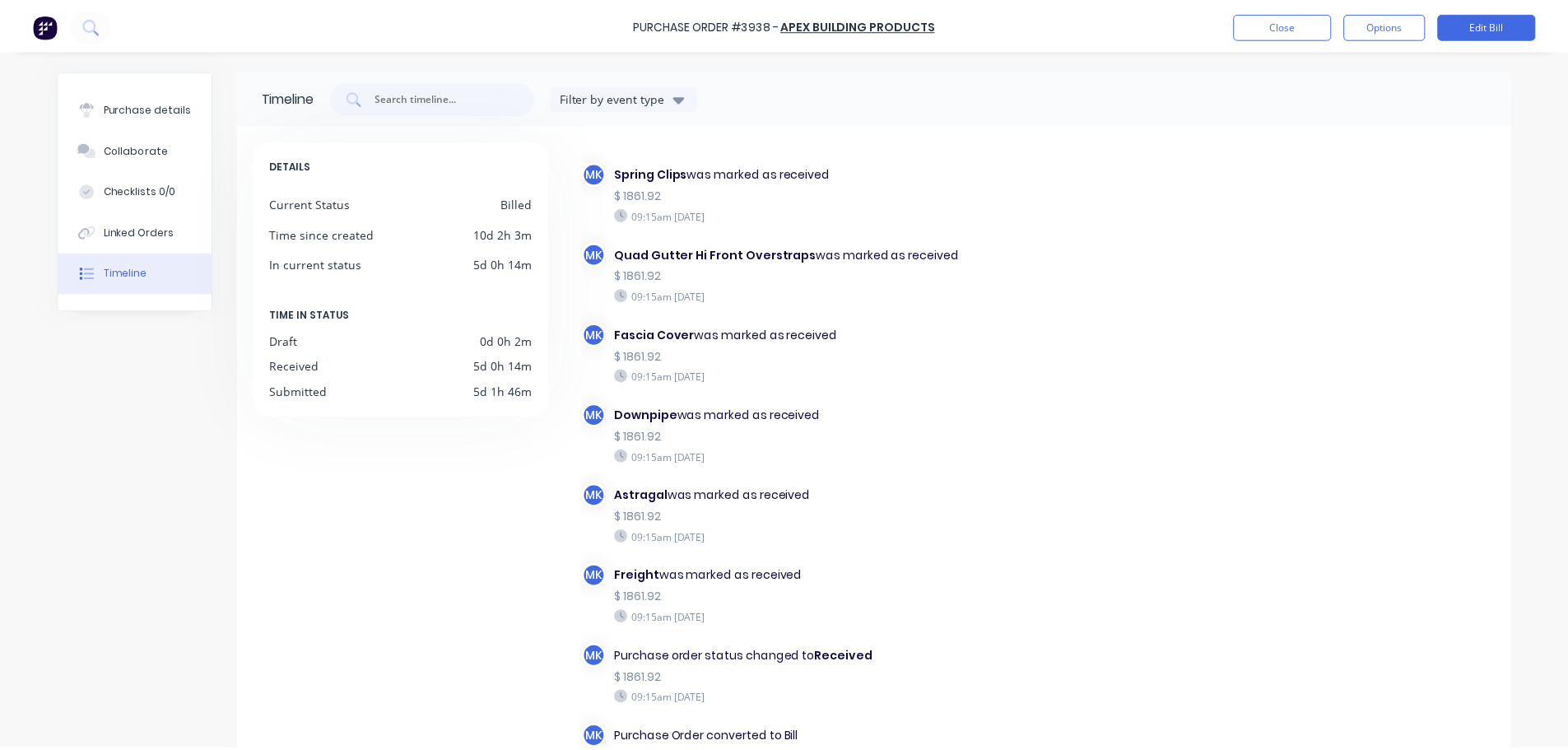
scroll to position [1178, 0]
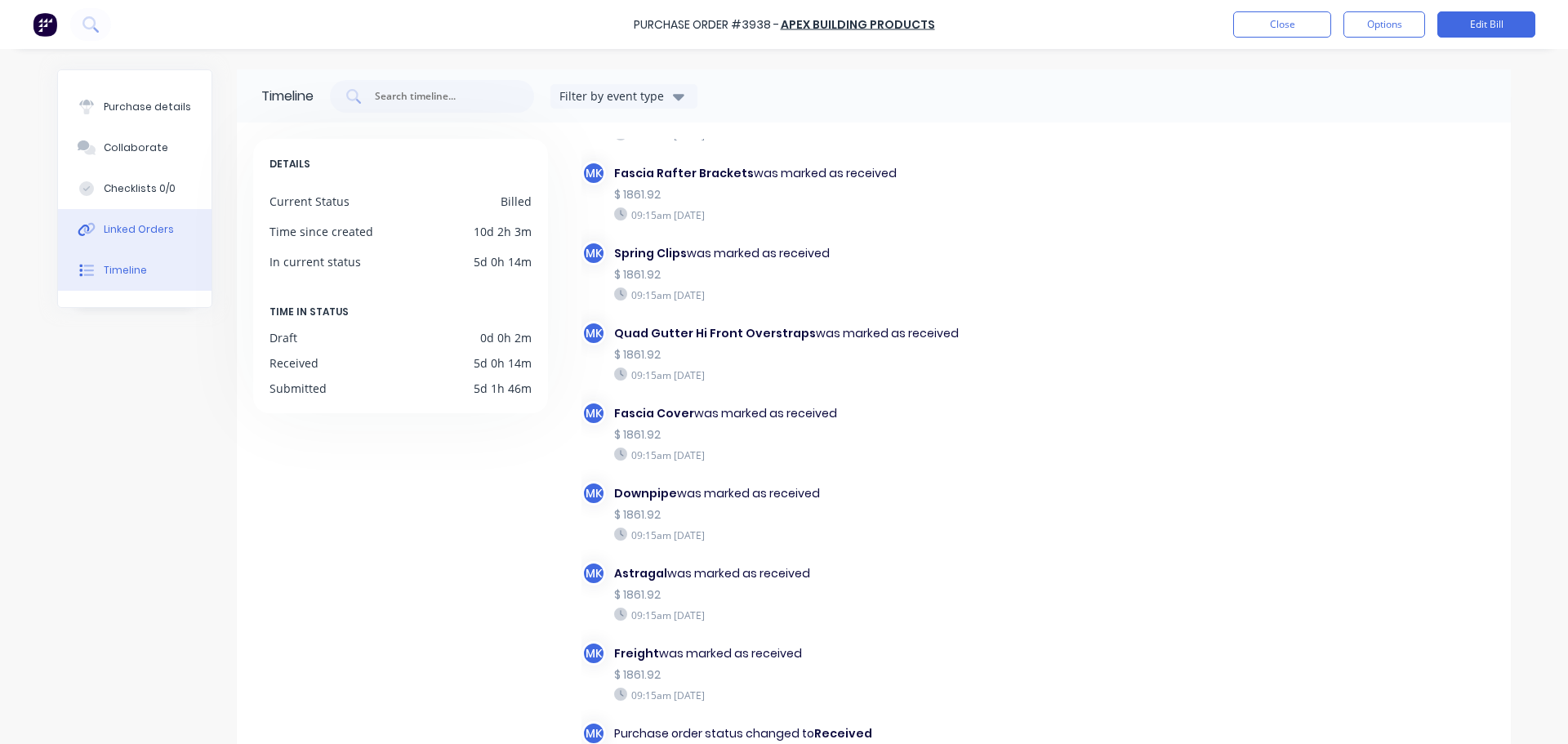
click at [155, 220] on button "Linked Orders" at bounding box center [135, 229] width 154 height 41
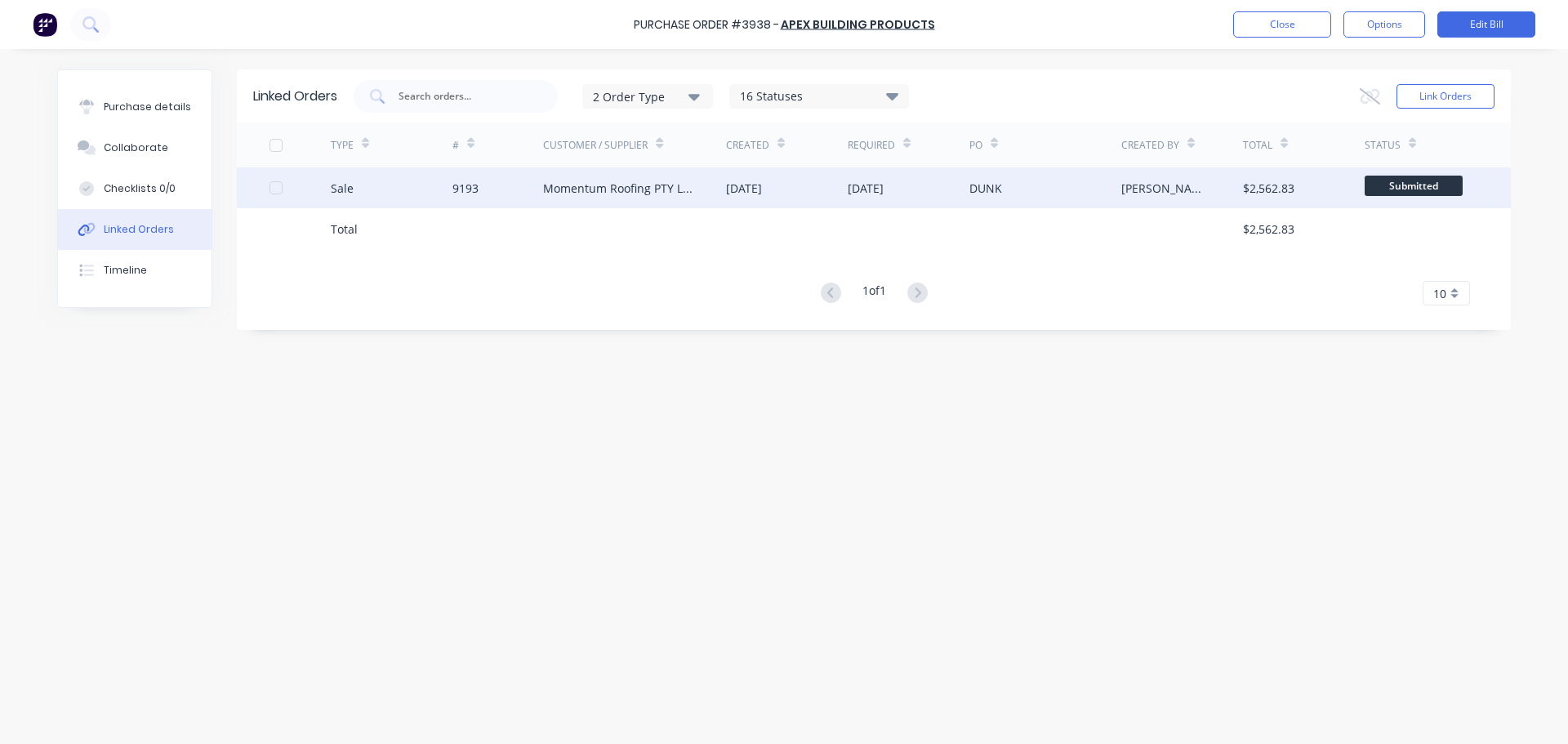
click at [866, 183] on div "[DATE]" at bounding box center [866, 187] width 36 height 17
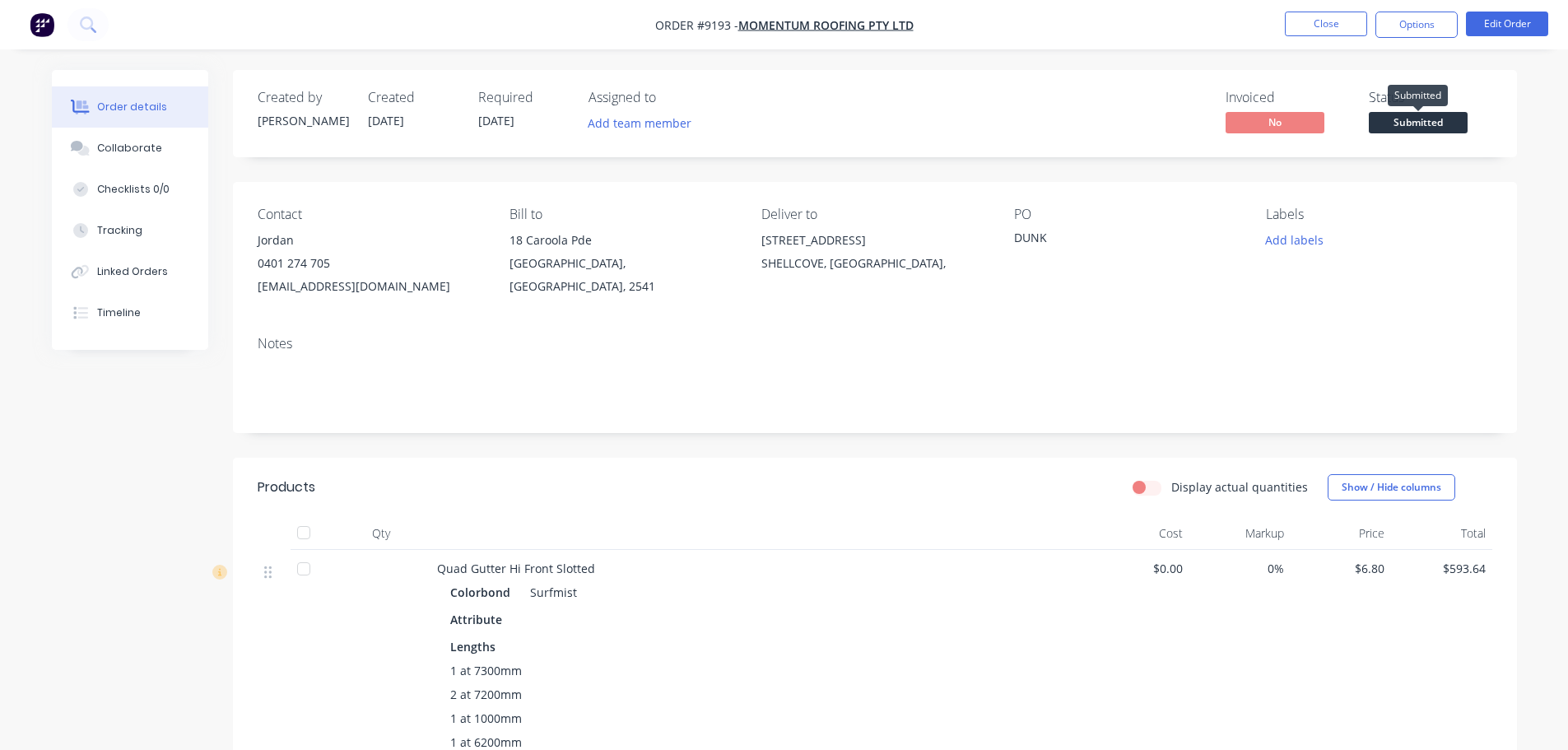
click at [1426, 126] on span "Submitted" at bounding box center [1417, 122] width 99 height 21
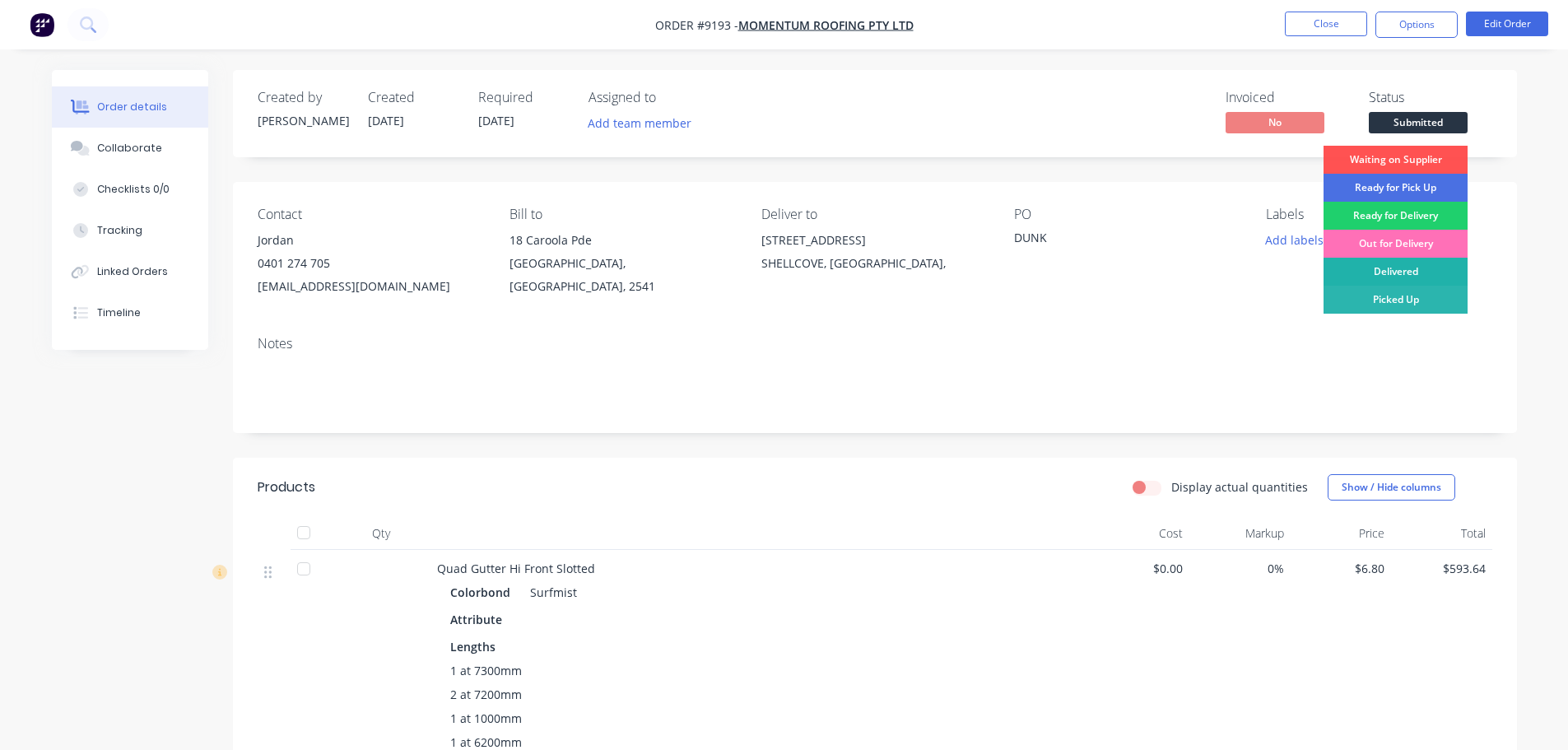
click at [1437, 268] on div "Delivered" at bounding box center [1396, 272] width 144 height 28
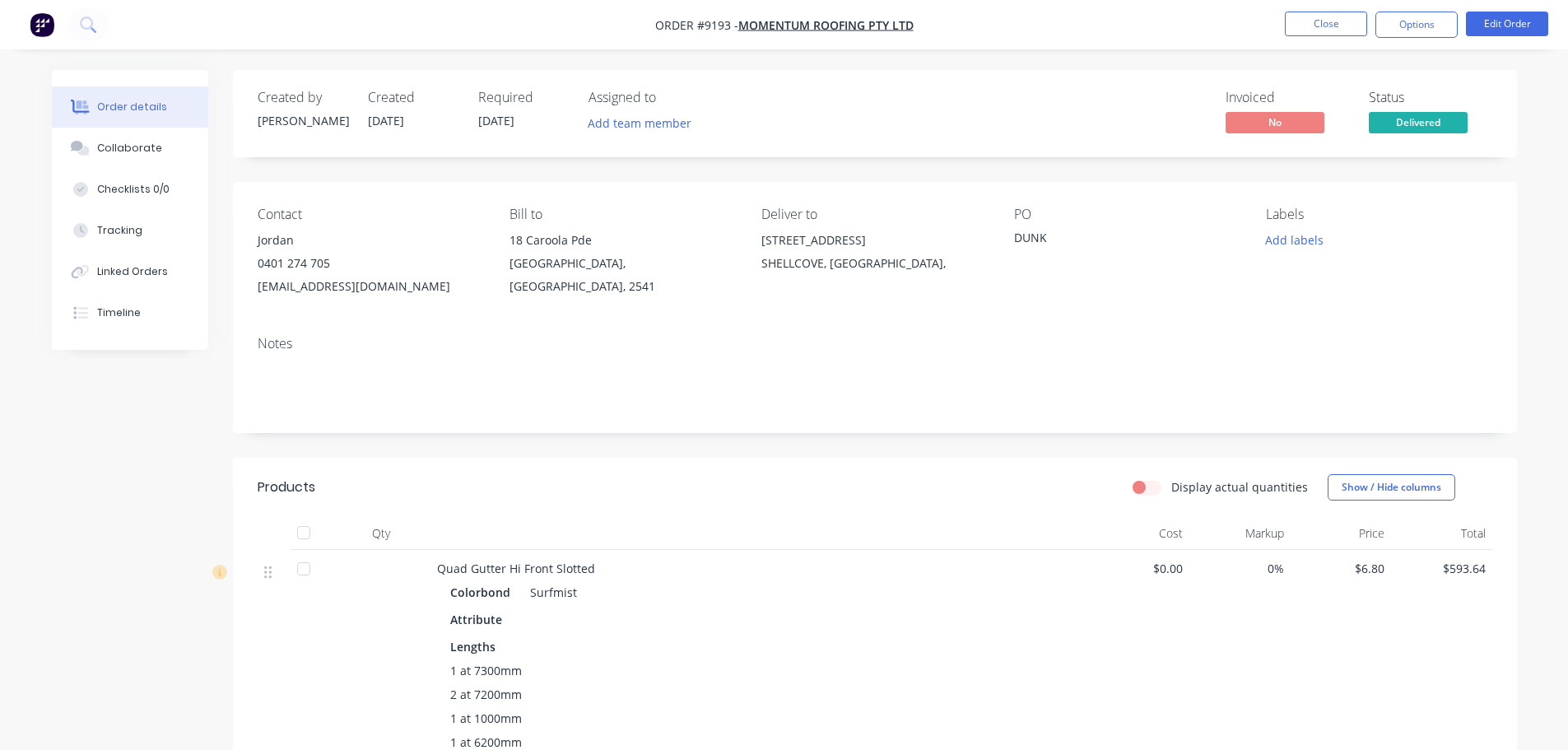
click at [1429, 11] on nav "Order #9193 - Momentum Roofing PTY LTD Close Options Edit Order" at bounding box center [784, 25] width 1568 height 50
click at [1412, 26] on button "Options" at bounding box center [1416, 25] width 82 height 27
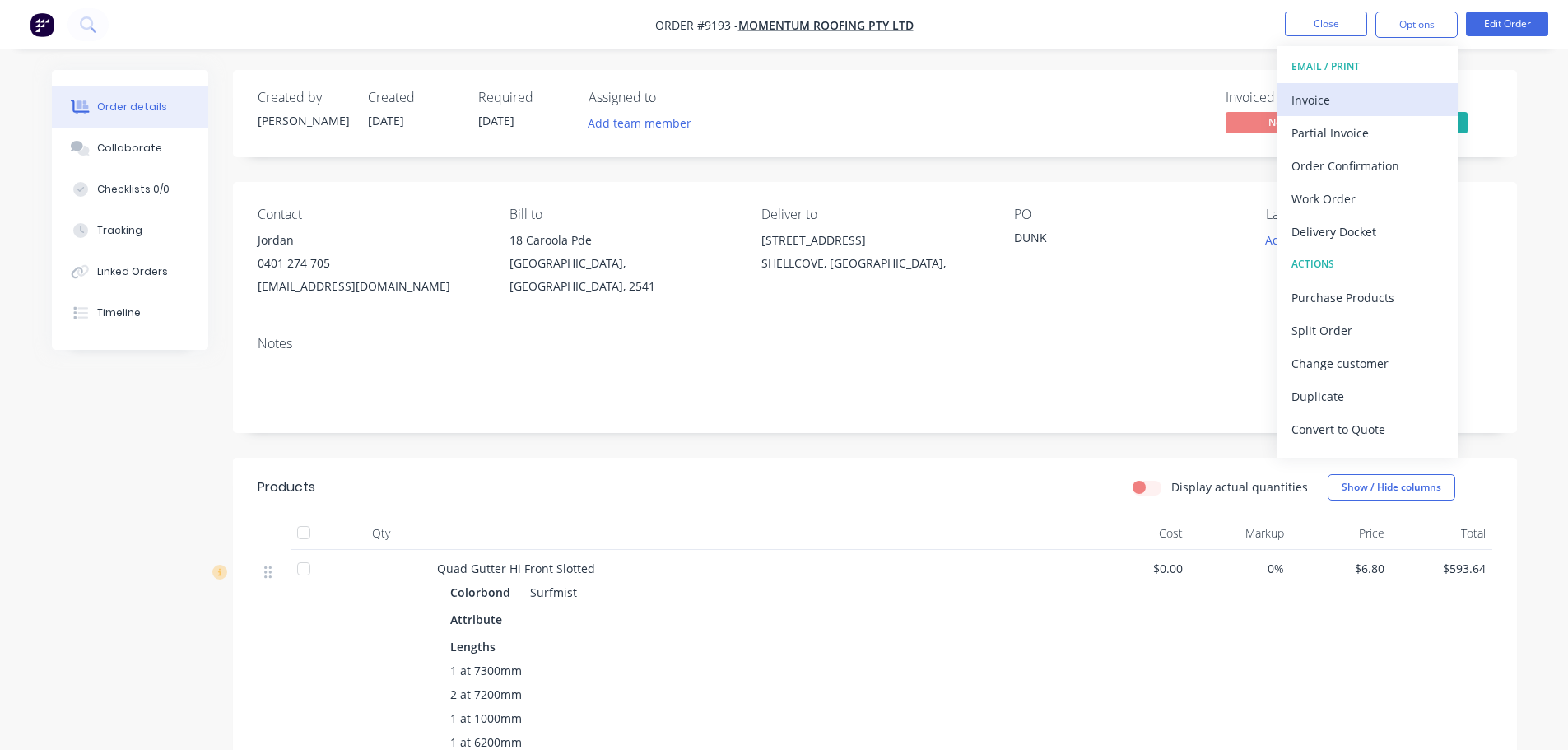
click at [1308, 104] on div "Invoice" at bounding box center [1367, 99] width 152 height 24
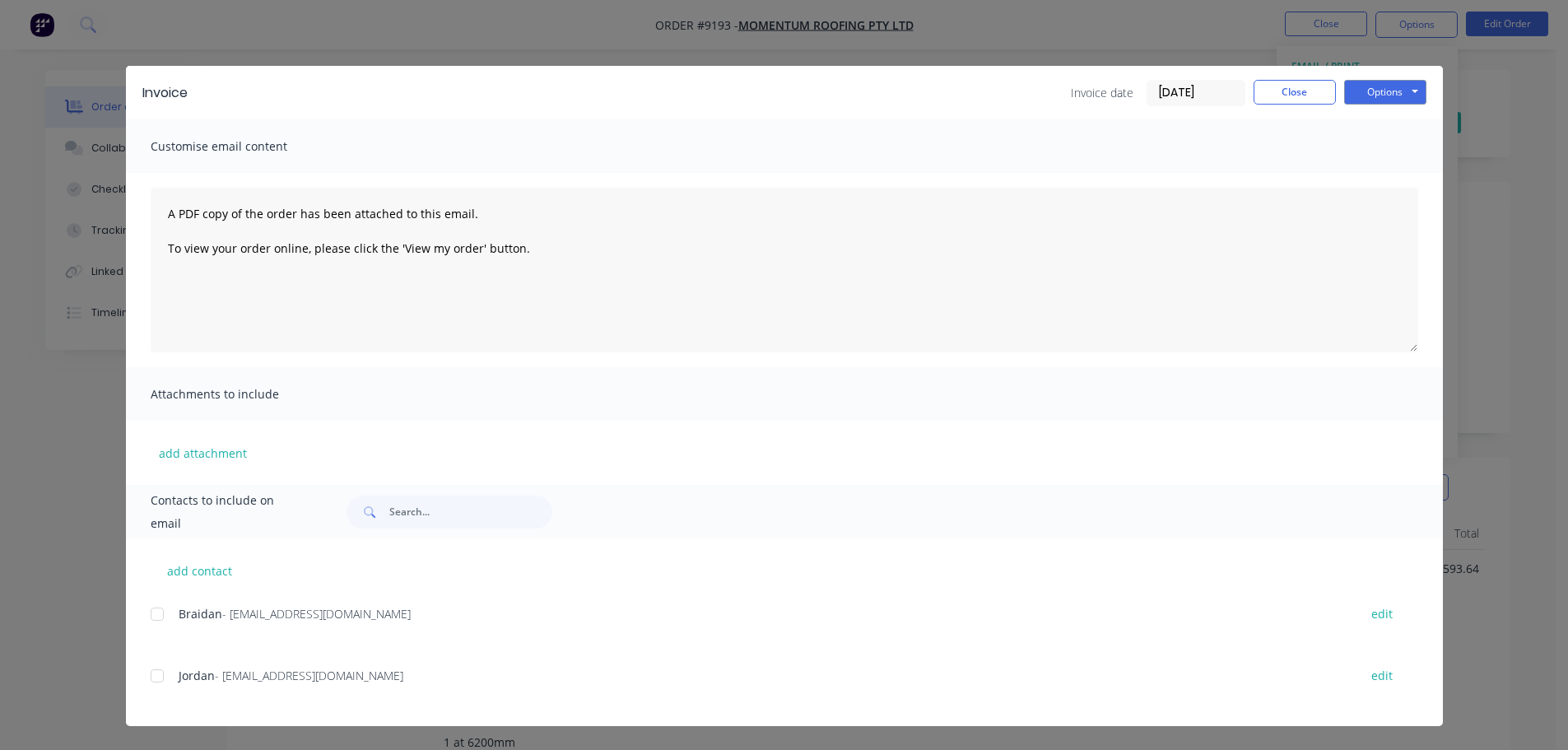
click at [159, 671] on div at bounding box center [157, 675] width 33 height 33
click at [1385, 97] on button "Options" at bounding box center [1385, 92] width 82 height 25
click at [1378, 177] on button "Email" at bounding box center [1396, 176] width 105 height 27
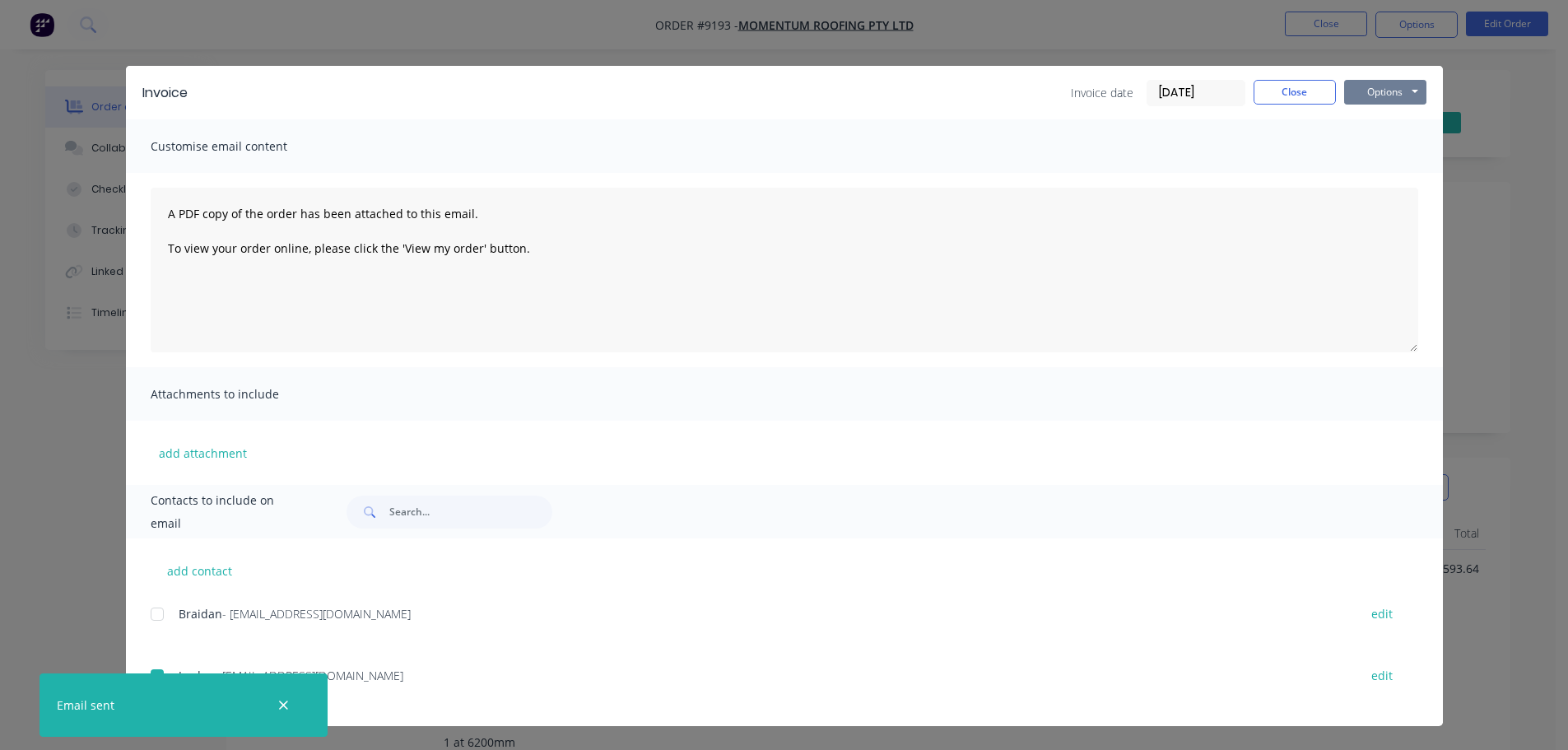
click at [1401, 92] on button "Options" at bounding box center [1385, 92] width 82 height 25
click at [1382, 149] on button "Print" at bounding box center [1396, 148] width 105 height 27
drag, startPoint x: 1299, startPoint y: 99, endPoint x: 1260, endPoint y: 84, distance: 41.8
click at [1299, 99] on button "Close" at bounding box center [1294, 92] width 82 height 25
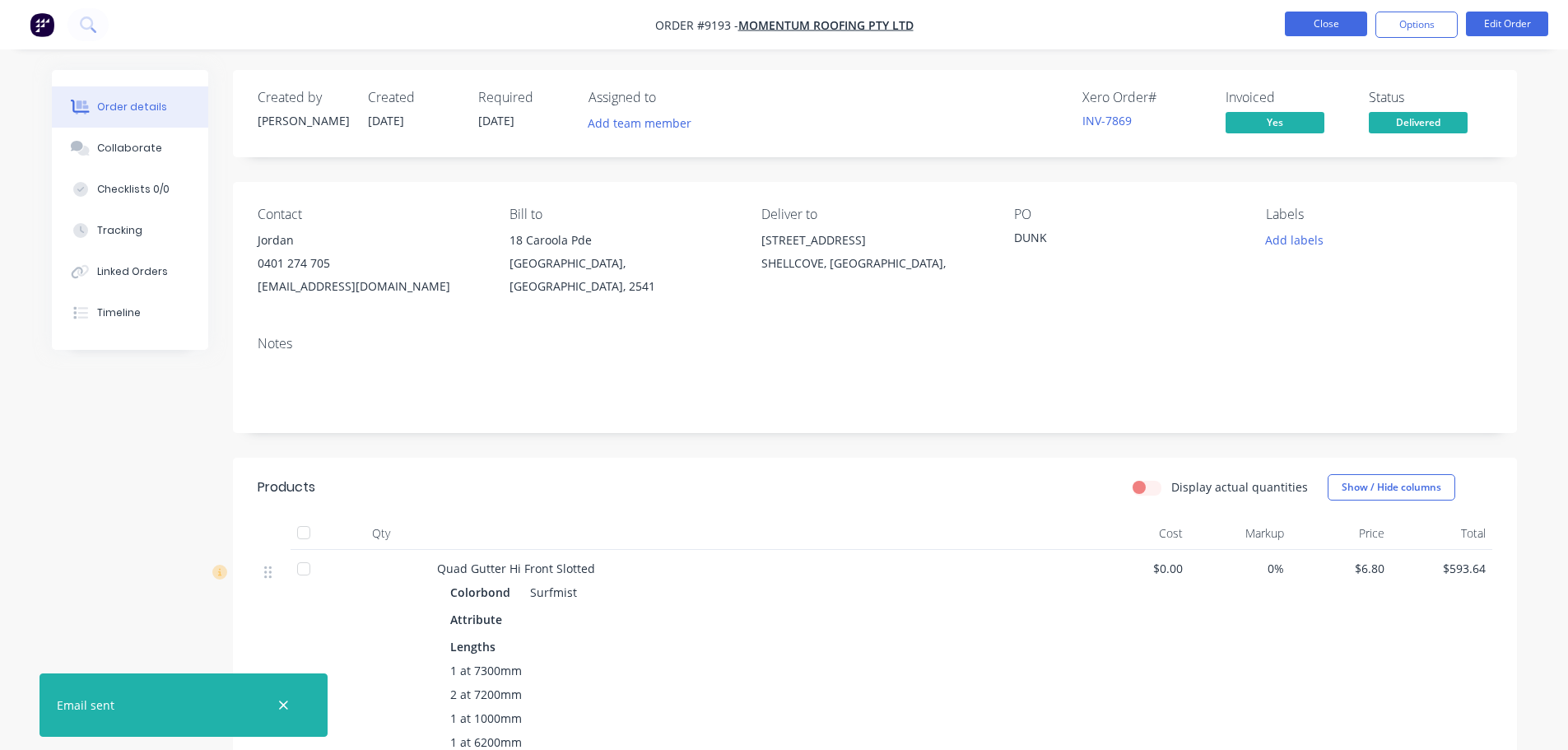
click at [1304, 24] on button "Close" at bounding box center [1325, 24] width 82 height 25
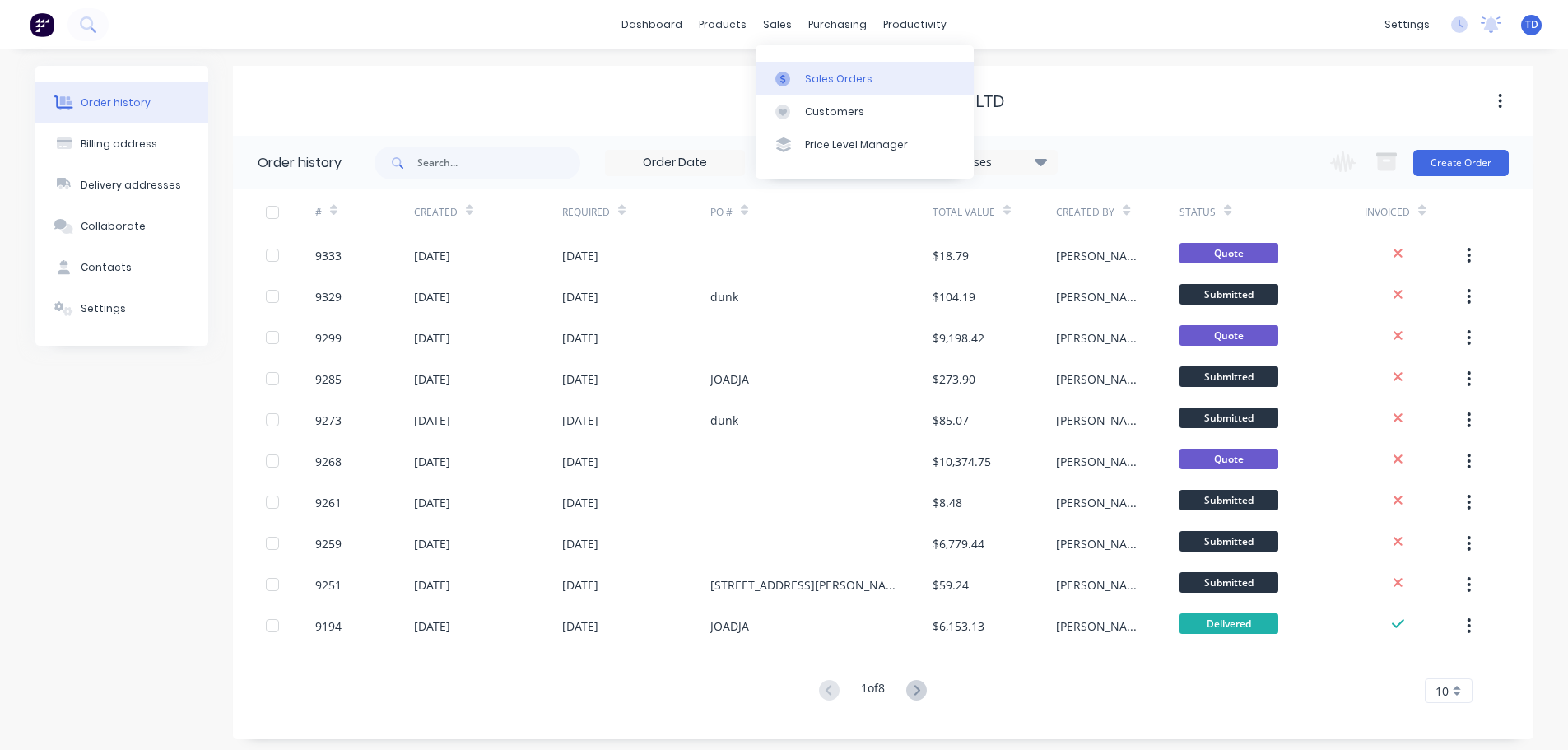
click at [806, 78] on div "Sales Orders" at bounding box center [838, 79] width 67 height 15
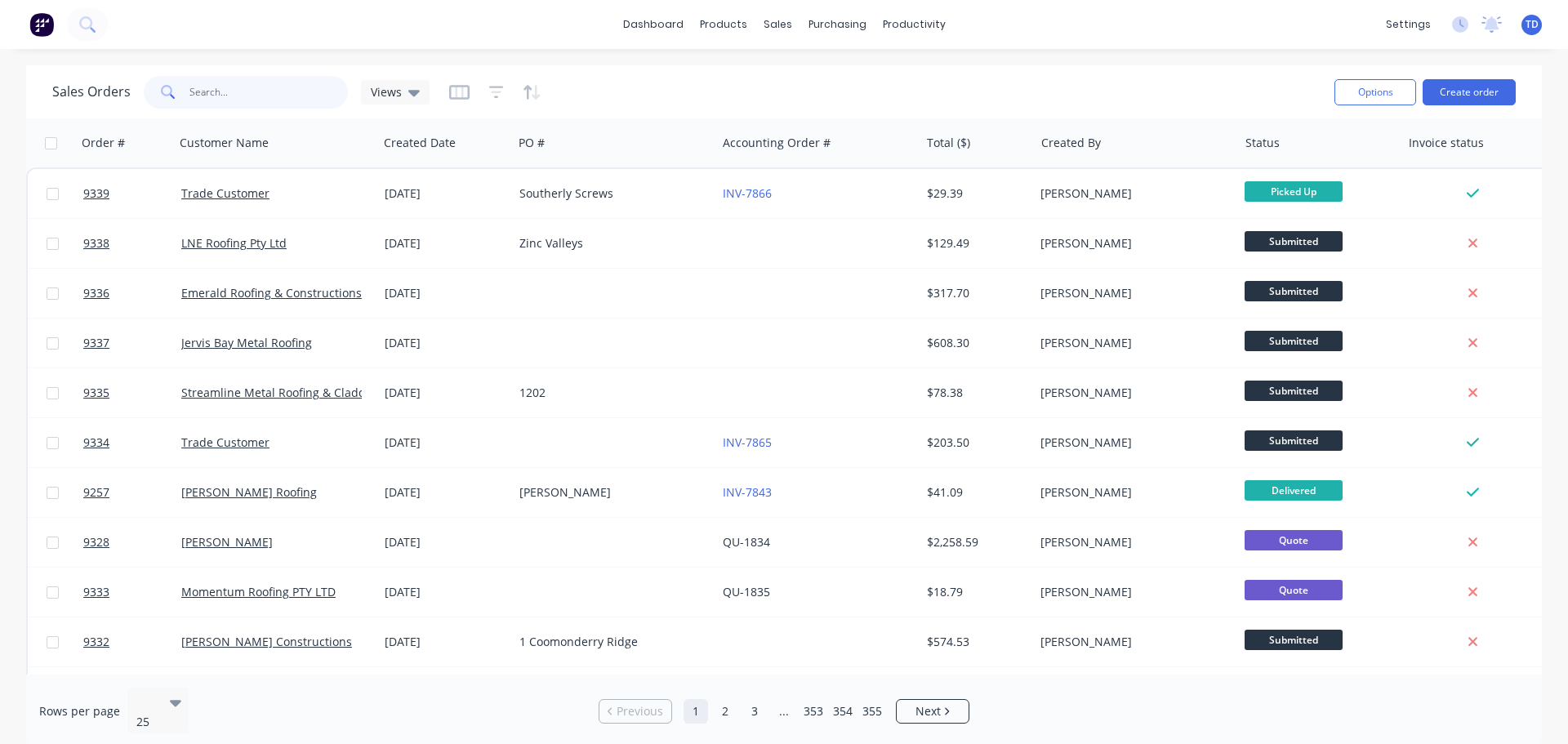
click at [260, 99] on input "text" at bounding box center [269, 92] width 160 height 33
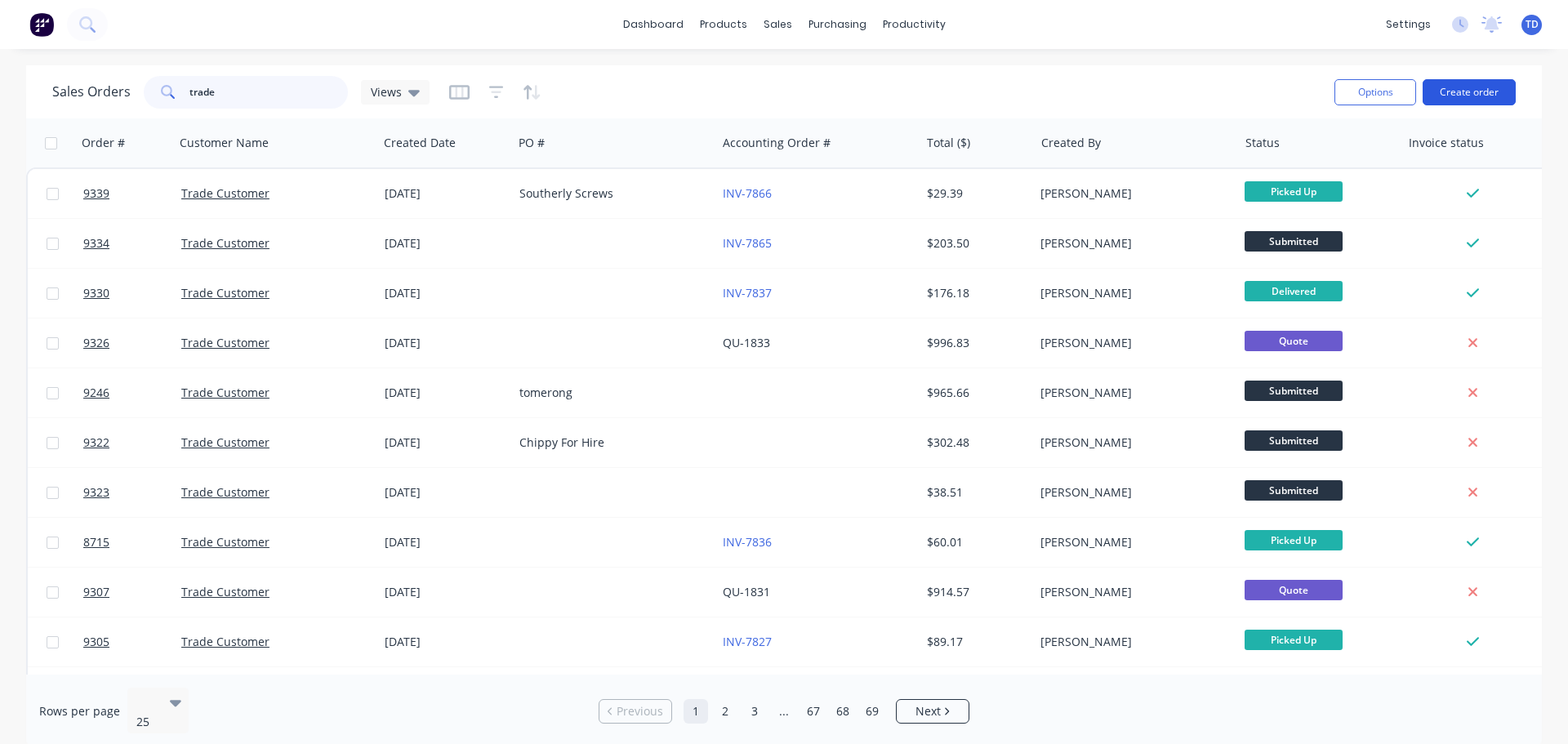
type input "trade"
click at [1450, 90] on button "Create order" at bounding box center [1469, 92] width 93 height 26
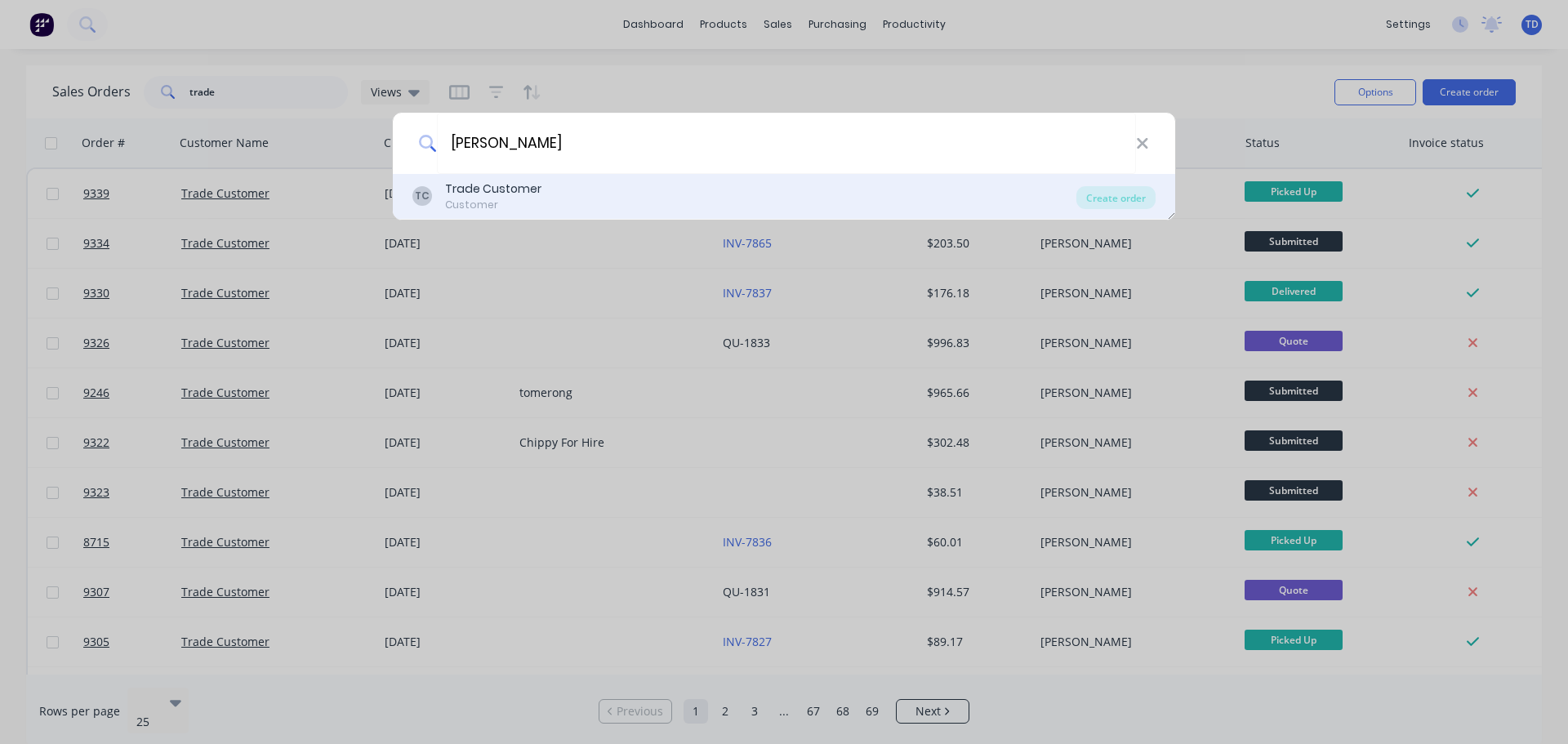
type input "[PERSON_NAME]"
click at [506, 187] on div "Trade Customer" at bounding box center [493, 188] width 96 height 17
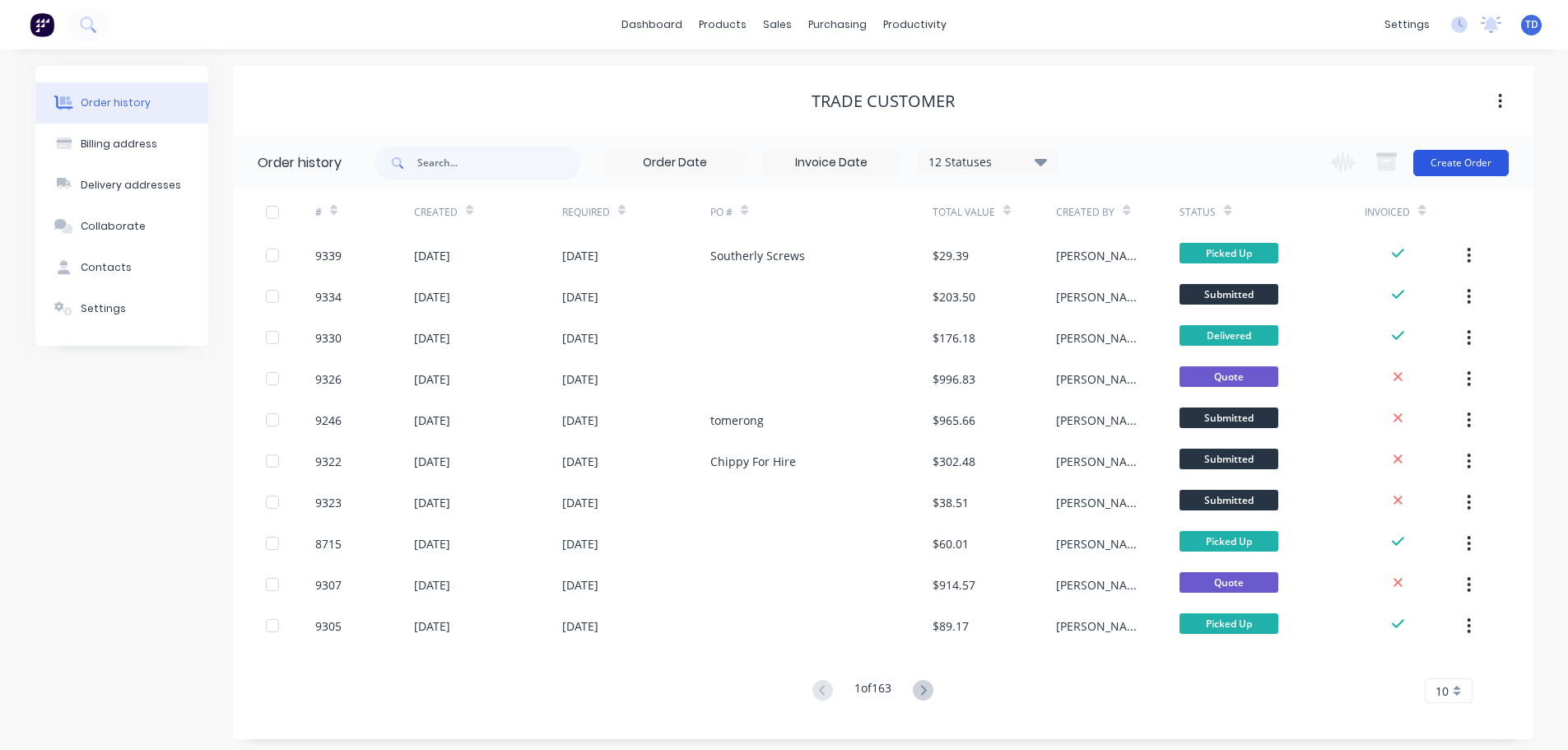
click at [1462, 176] on button "Create Order" at bounding box center [1460, 163] width 95 height 27
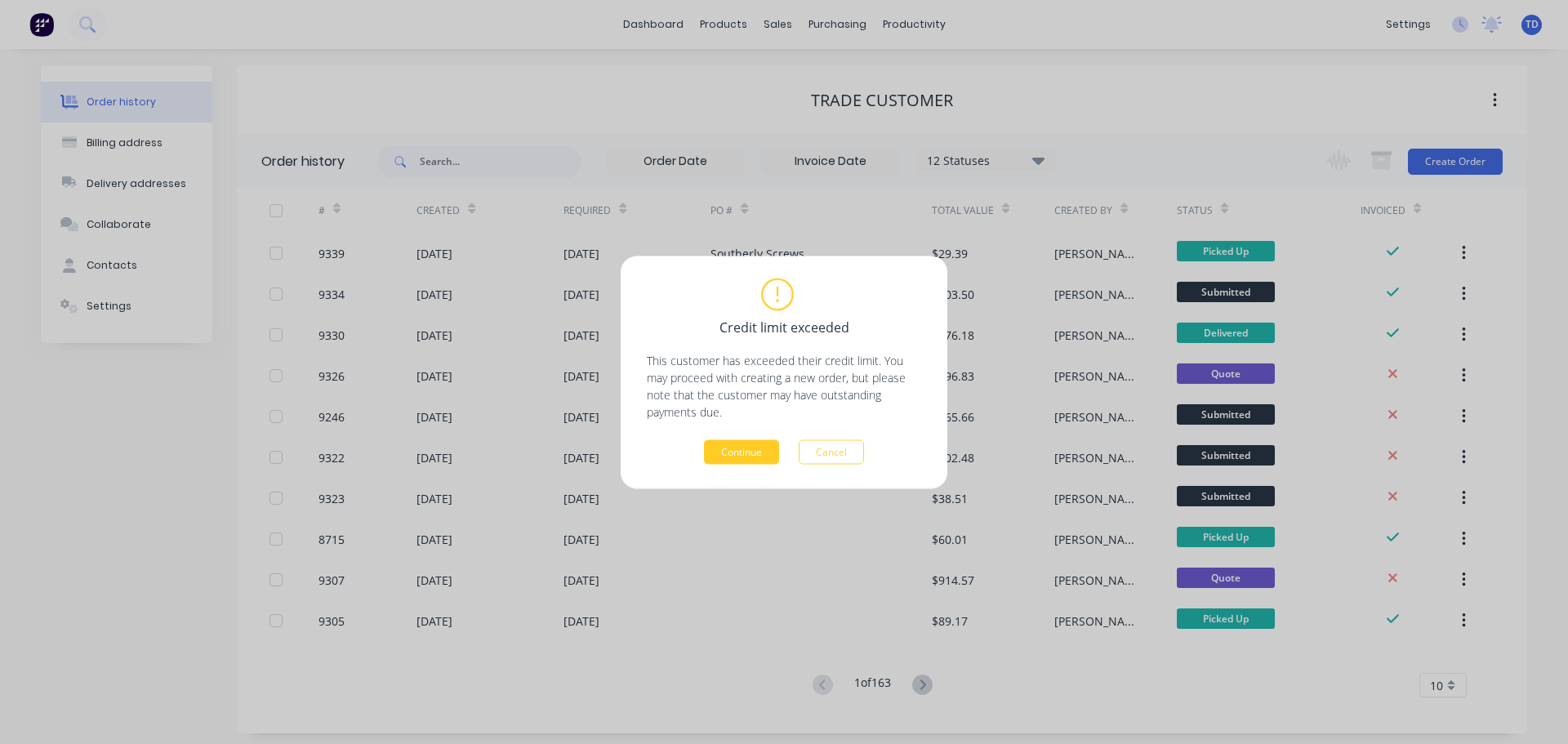
click at [745, 448] on button "Continue" at bounding box center [741, 451] width 75 height 25
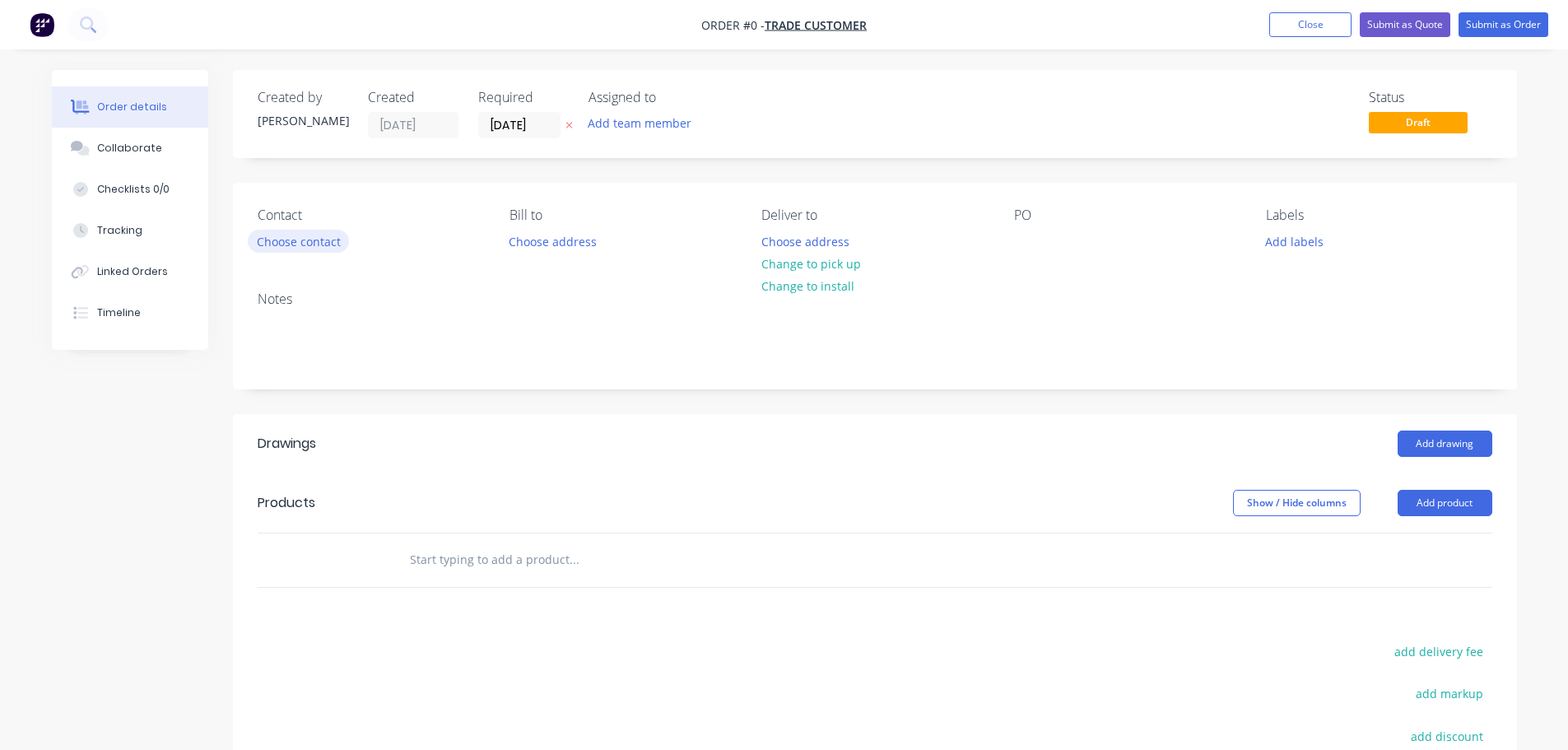
click at [315, 241] on button "Choose contact" at bounding box center [298, 240] width 101 height 22
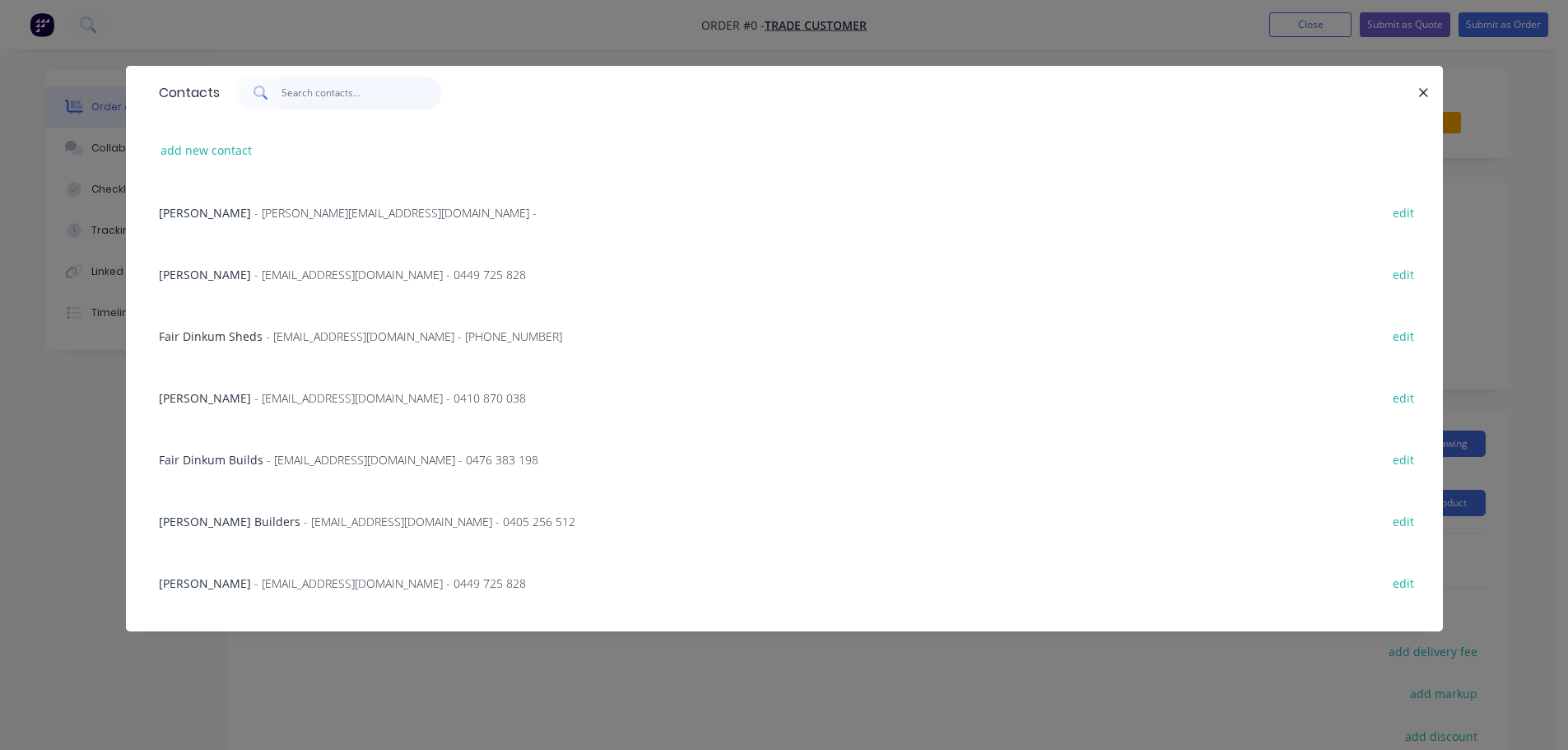
click at [310, 94] on input "text" at bounding box center [362, 93] width 161 height 33
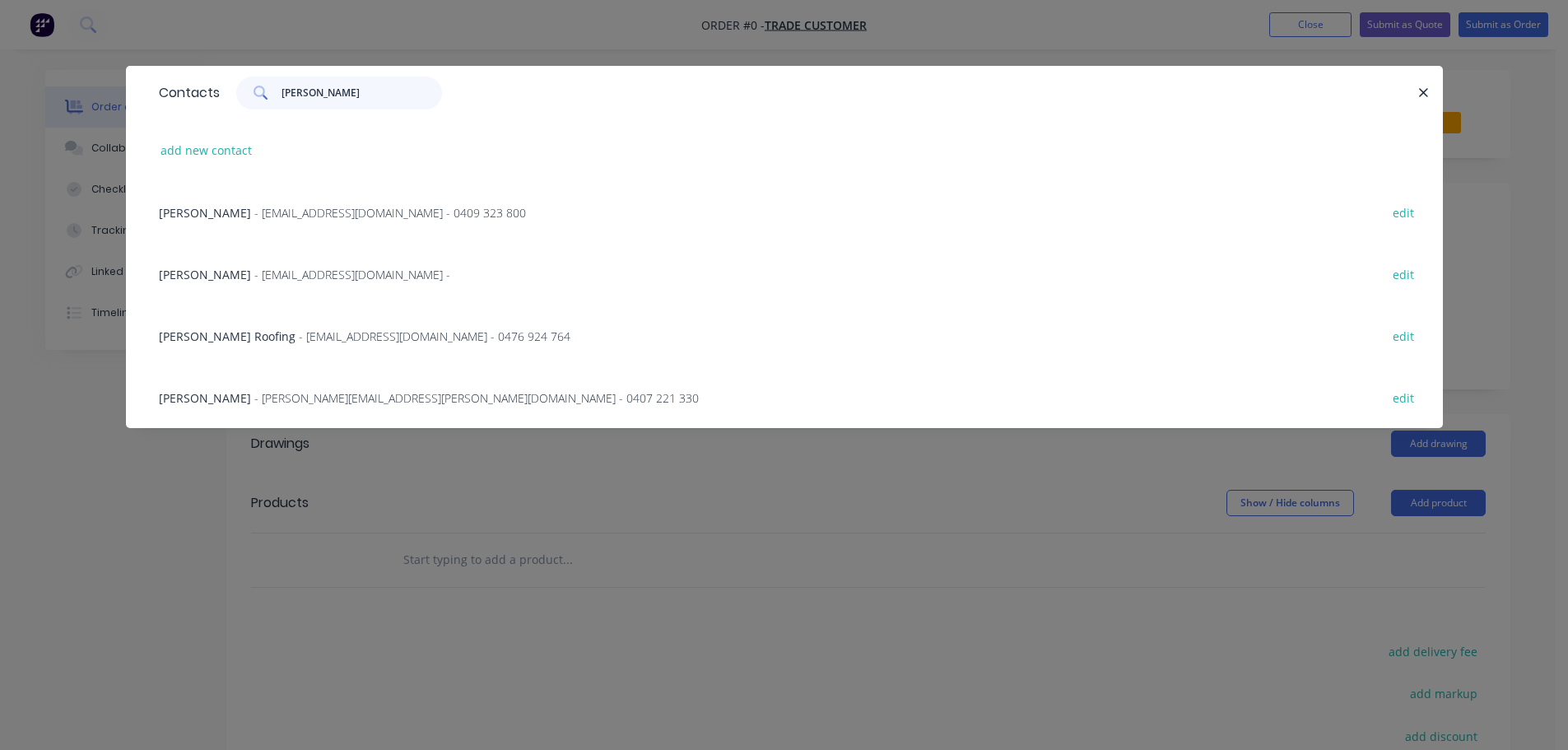
type input "[PERSON_NAME]"
click at [364, 396] on span "- [PERSON_NAME][EMAIL_ADDRESS][PERSON_NAME][DOMAIN_NAME] - 0407 221 330" at bounding box center [477, 398] width 444 height 16
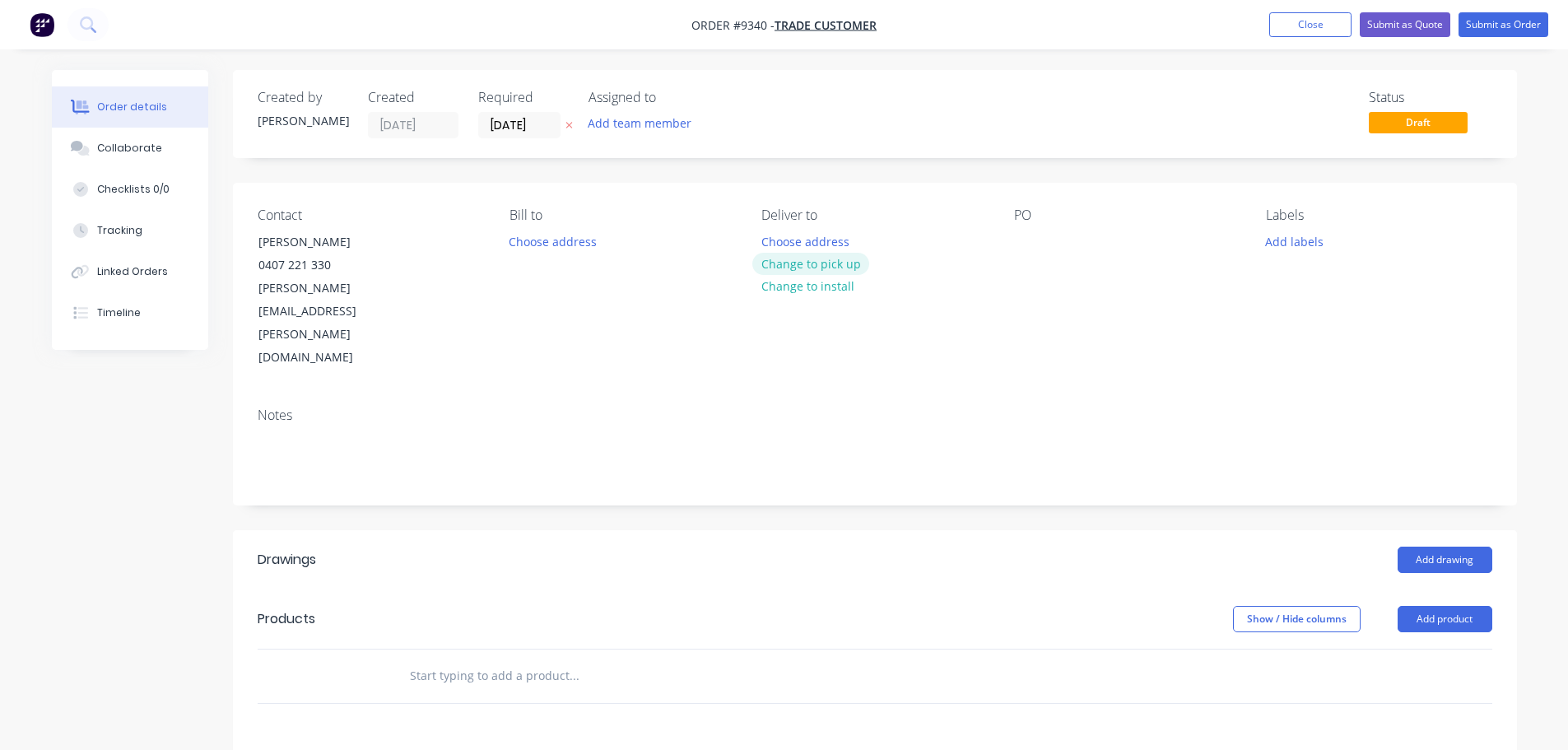
click at [842, 265] on button "Change to pick up" at bounding box center [811, 264] width 117 height 22
click at [774, 246] on div at bounding box center [775, 241] width 27 height 24
click at [1421, 546] on button "Add drawing" at bounding box center [1445, 559] width 94 height 27
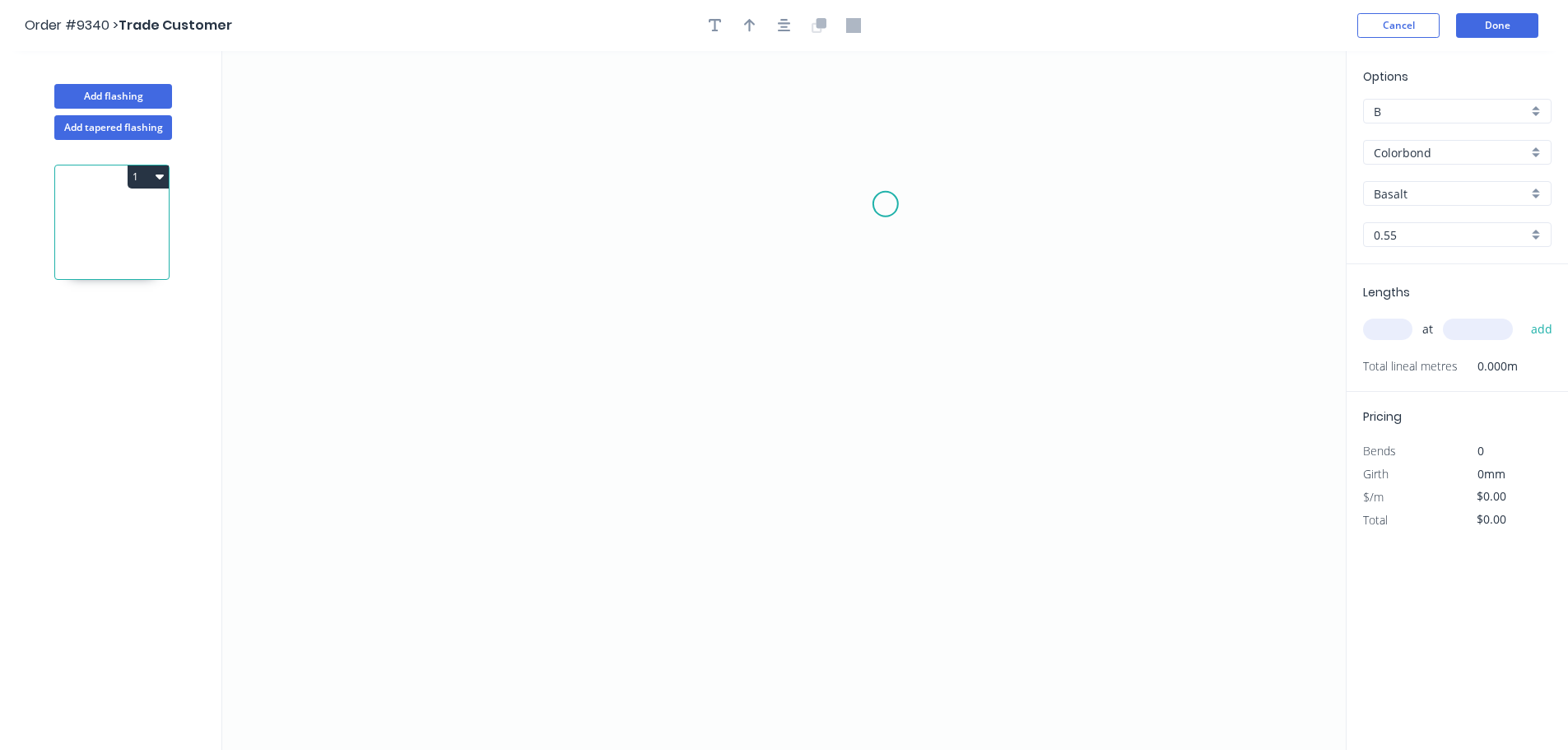
click at [886, 204] on icon "0" at bounding box center [783, 400] width 1123 height 699
click at [880, 531] on icon "0" at bounding box center [783, 400] width 1123 height 699
click at [724, 531] on icon "0 ?" at bounding box center [783, 400] width 1123 height 699
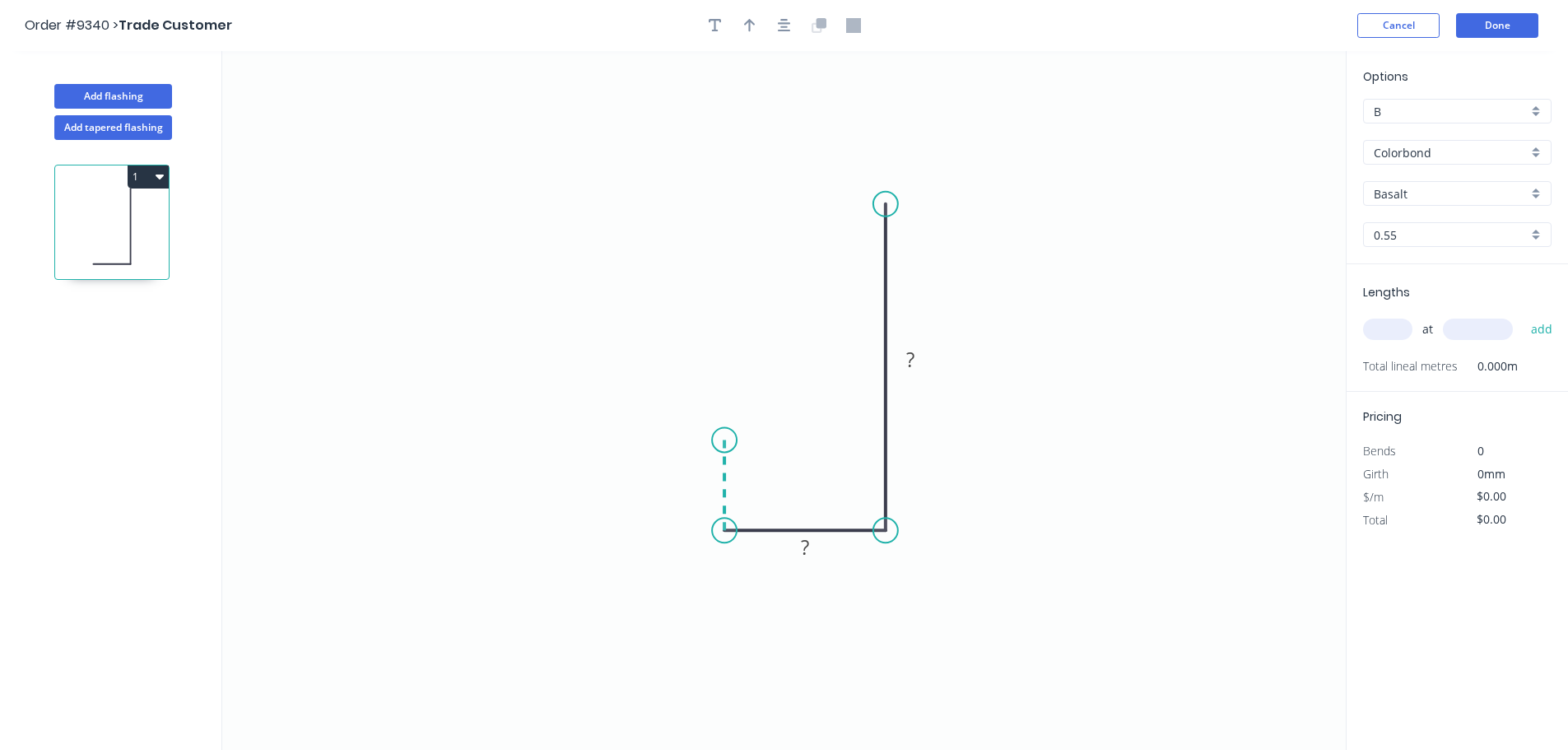
click at [719, 440] on icon "0 ? ?" at bounding box center [783, 400] width 1123 height 699
click at [719, 440] on circle at bounding box center [724, 439] width 25 height 25
click at [721, 440] on circle at bounding box center [724, 439] width 25 height 25
click at [909, 249] on div "Crush & Fold" at bounding box center [961, 256] width 166 height 34
drag, startPoint x: 876, startPoint y: 165, endPoint x: 818, endPoint y: 153, distance: 59.2
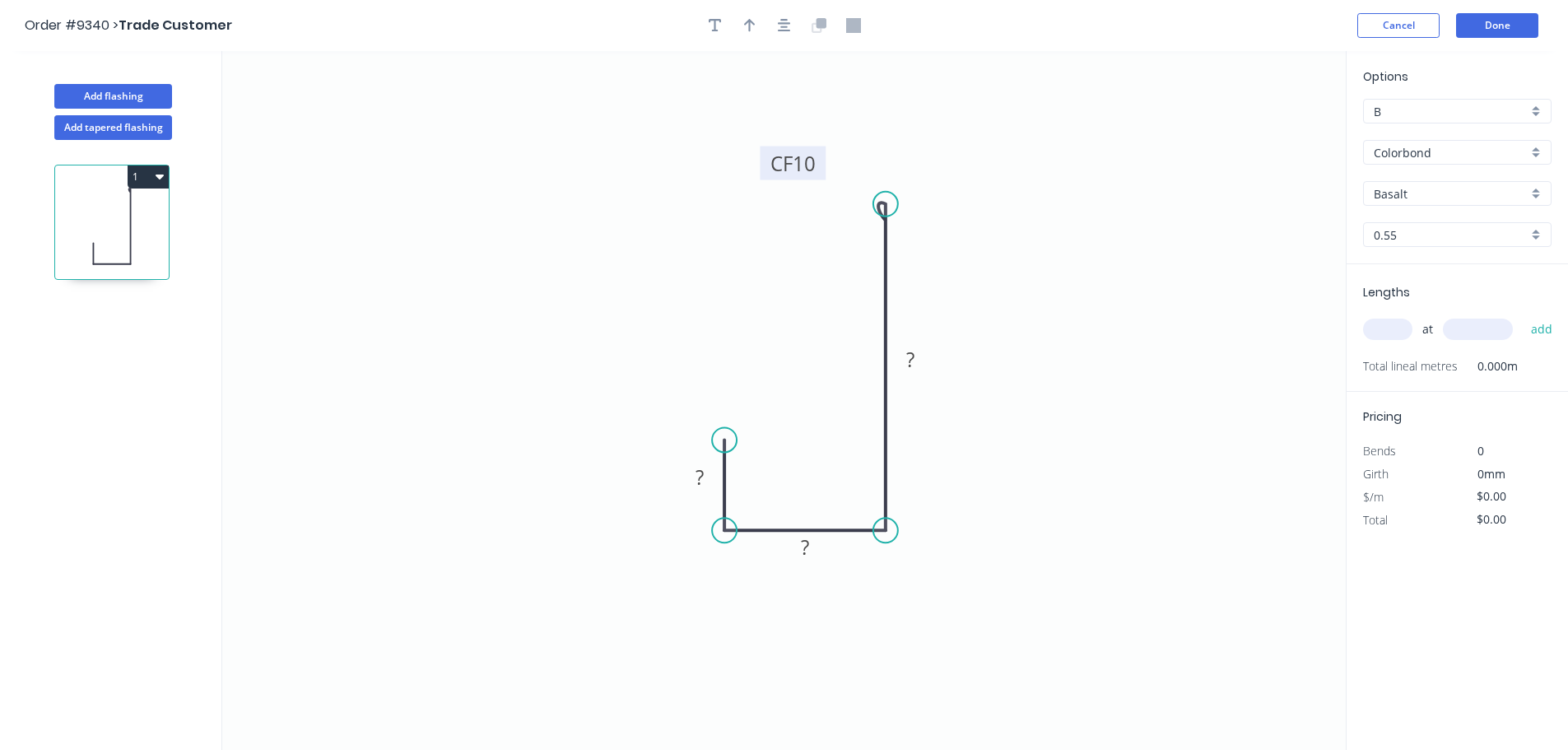
click at [818, 153] on rect at bounding box center [792, 163] width 65 height 34
click at [924, 353] on rect at bounding box center [910, 360] width 33 height 23
click at [1131, 330] on icon "0 22 24 Internal CF 10 85" at bounding box center [783, 400] width 1123 height 699
click at [1452, 191] on input "Basalt" at bounding box center [1450, 193] width 154 height 17
click at [1424, 221] on div "Windspray" at bounding box center [1456, 225] width 186 height 29
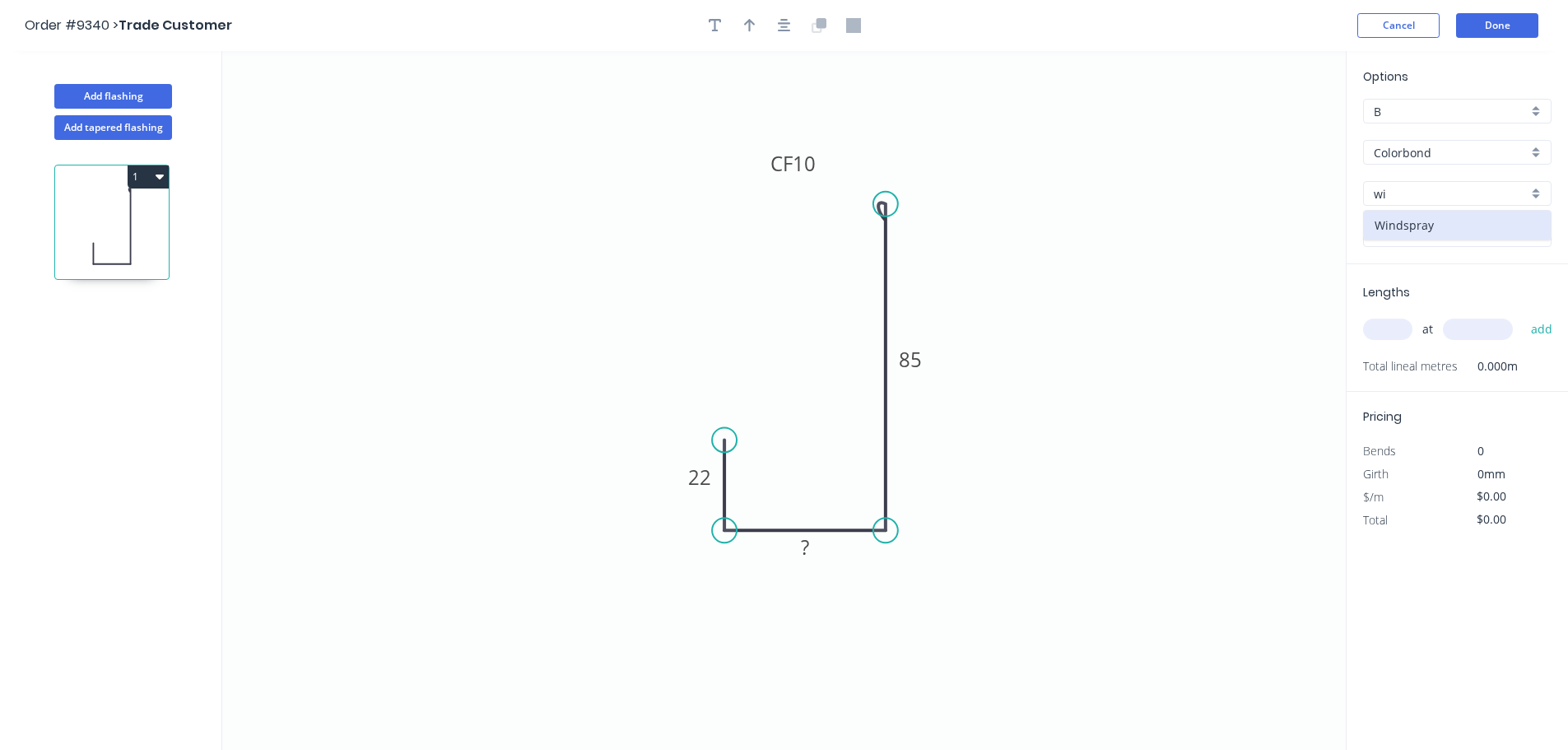
type input "Windspray"
click at [1391, 332] on input "text" at bounding box center [1387, 329] width 50 height 22
click at [816, 549] on rect at bounding box center [806, 548] width 99 height 23
click at [815, 579] on icon "0 22 24 CF 10 85" at bounding box center [783, 400] width 1123 height 699
type input "$10.49"
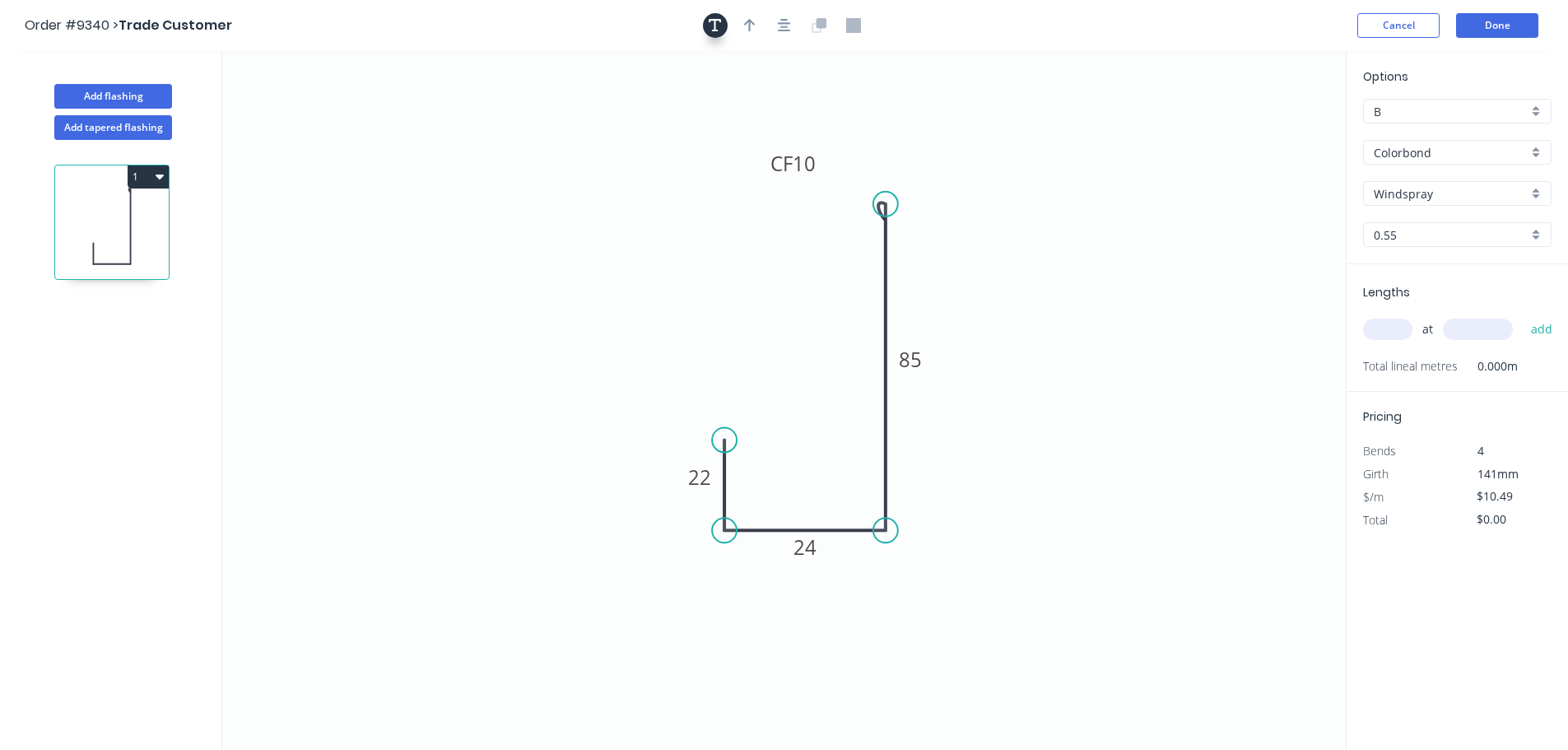
click at [712, 31] on icon "button" at bounding box center [715, 26] width 13 height 13
click at [307, 94] on textarea at bounding box center [328, 115] width 133 height 60
drag, startPoint x: 432, startPoint y: 133, endPoint x: 442, endPoint y: 127, distance: 11.7
click at [434, 133] on icon "Internal 22 24 CF 10 85" at bounding box center [783, 400] width 1123 height 699
type textarea "Internal"
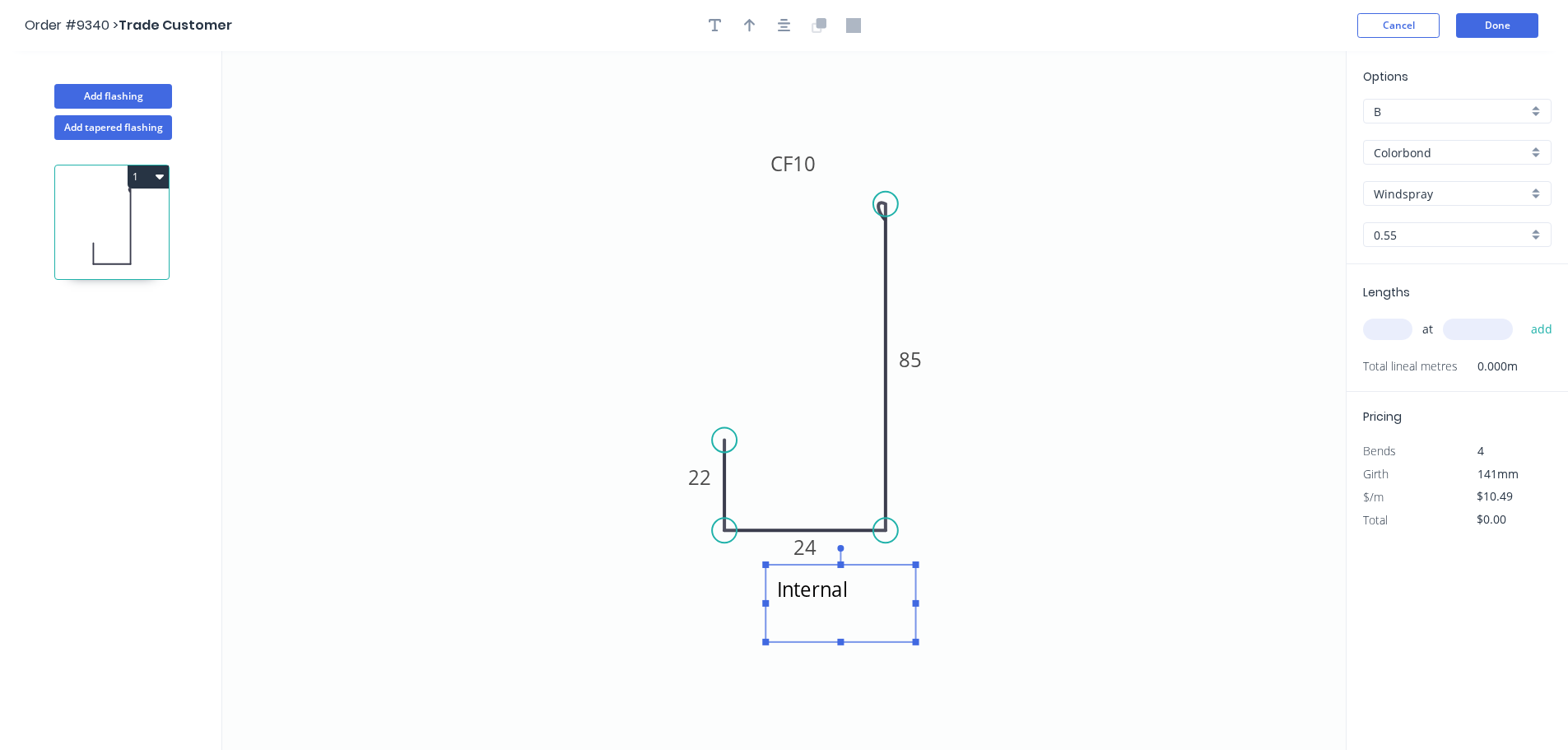
drag, startPoint x: 366, startPoint y: 113, endPoint x: 878, endPoint y: 599, distance: 705.9
click at [878, 599] on textarea "Internal" at bounding box center [840, 602] width 133 height 60
click at [999, 471] on icon "Internal 22 24 CF 10 85" at bounding box center [783, 400] width 1123 height 699
click at [1382, 327] on input "text" at bounding box center [1387, 329] width 50 height 22
type input "1"
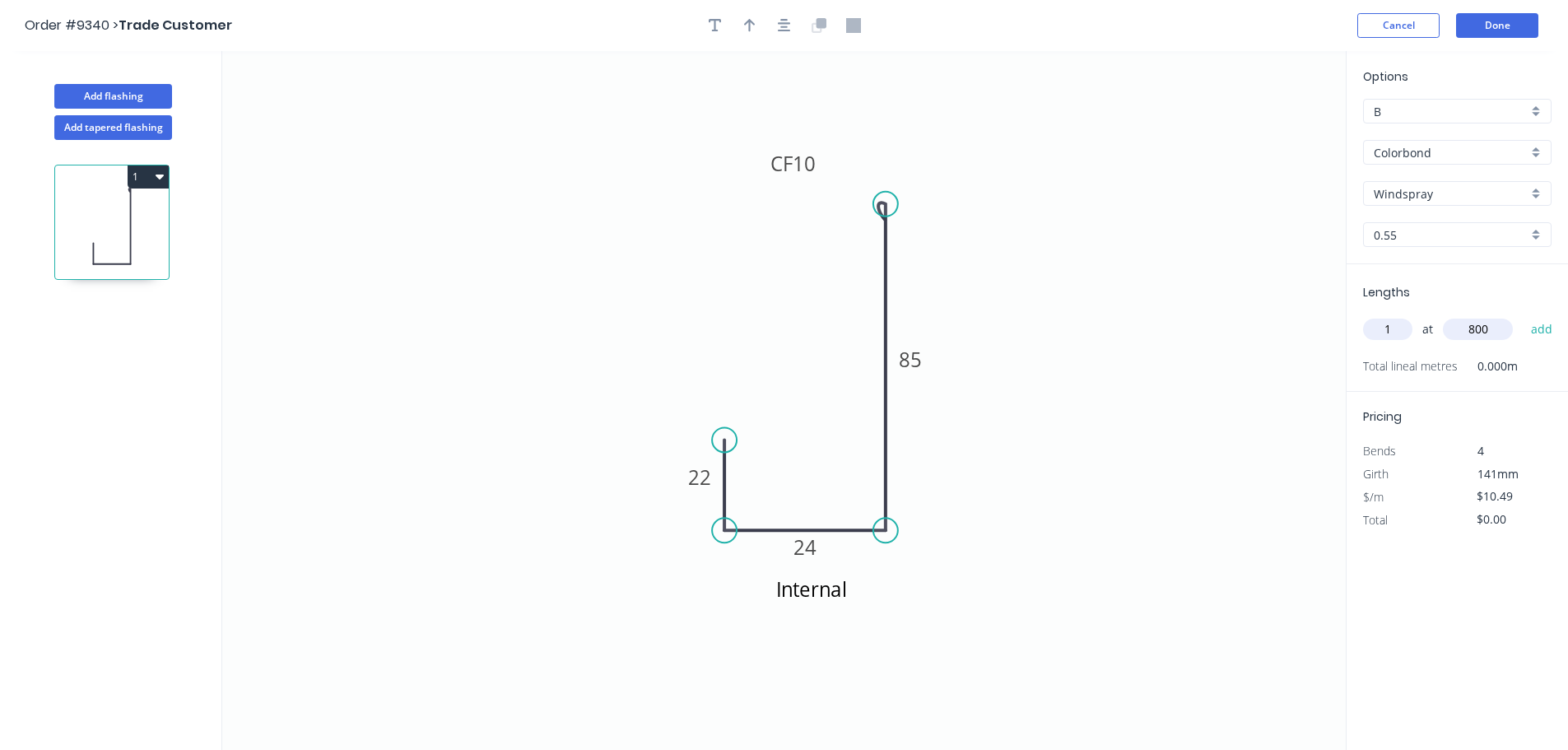
type input "800"
click at [1522, 315] on button "add" at bounding box center [1541, 329] width 39 height 28
type input "$10.49"
click at [1485, 31] on button "Done" at bounding box center [1497, 26] width 82 height 25
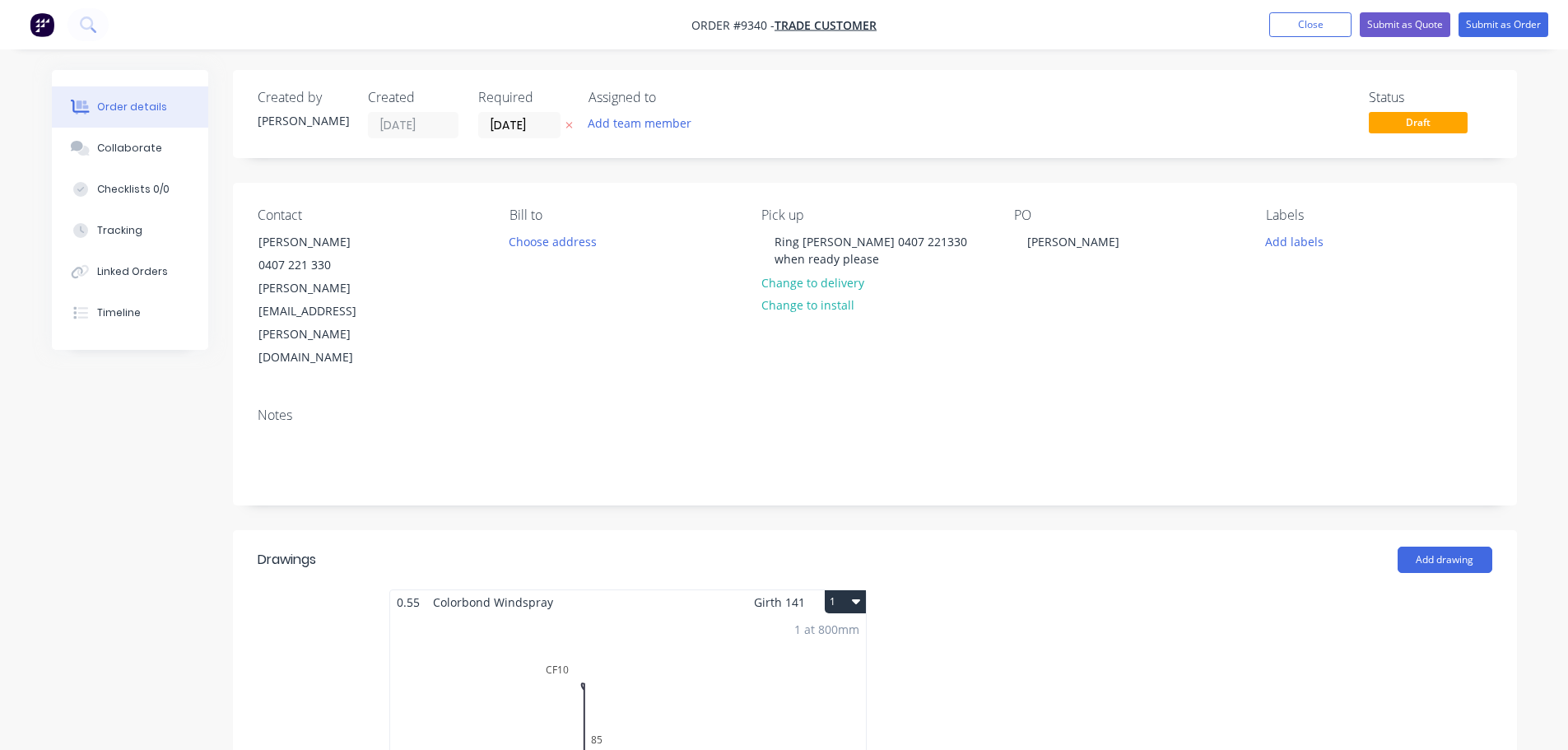
click at [854, 590] on button "1" at bounding box center [845, 602] width 41 height 23
click at [801, 662] on div "Duplicate" at bounding box center [787, 674] width 127 height 24
click at [1133, 614] on div "Total lm $/M Total 0m $10.49 $0.00" at bounding box center [1122, 739] width 476 height 251
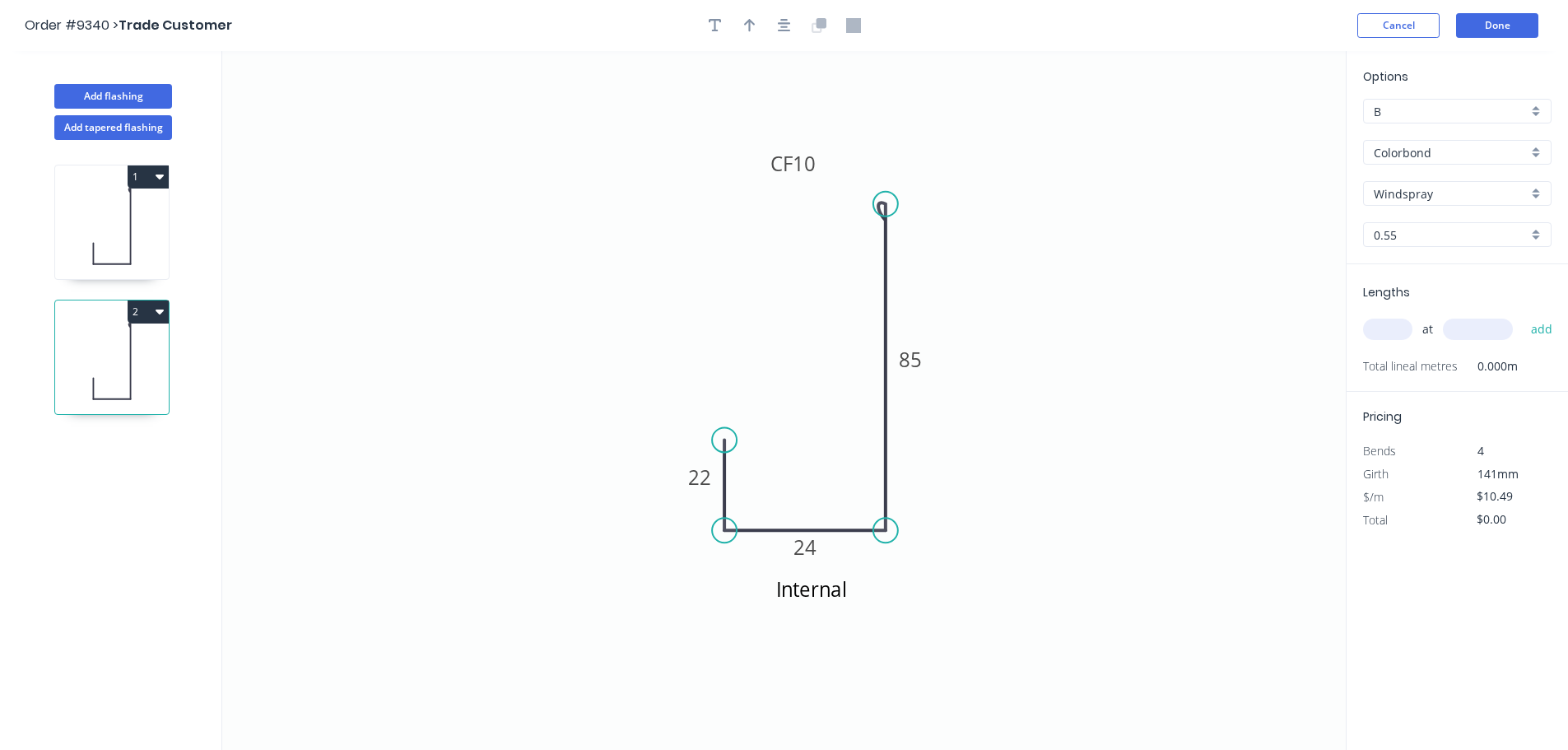
drag, startPoint x: 922, startPoint y: 365, endPoint x: 849, endPoint y: 347, distance: 75.2
click at [923, 370] on rect at bounding box center [910, 360] width 33 height 23
drag, startPoint x: 888, startPoint y: 510, endPoint x: 941, endPoint y: 50, distance: 463.0
click at [888, 518] on icon "Internal 22 24 CF 10 90" at bounding box center [783, 400] width 1123 height 699
click at [815, 539] on tspan "24" at bounding box center [805, 546] width 23 height 27
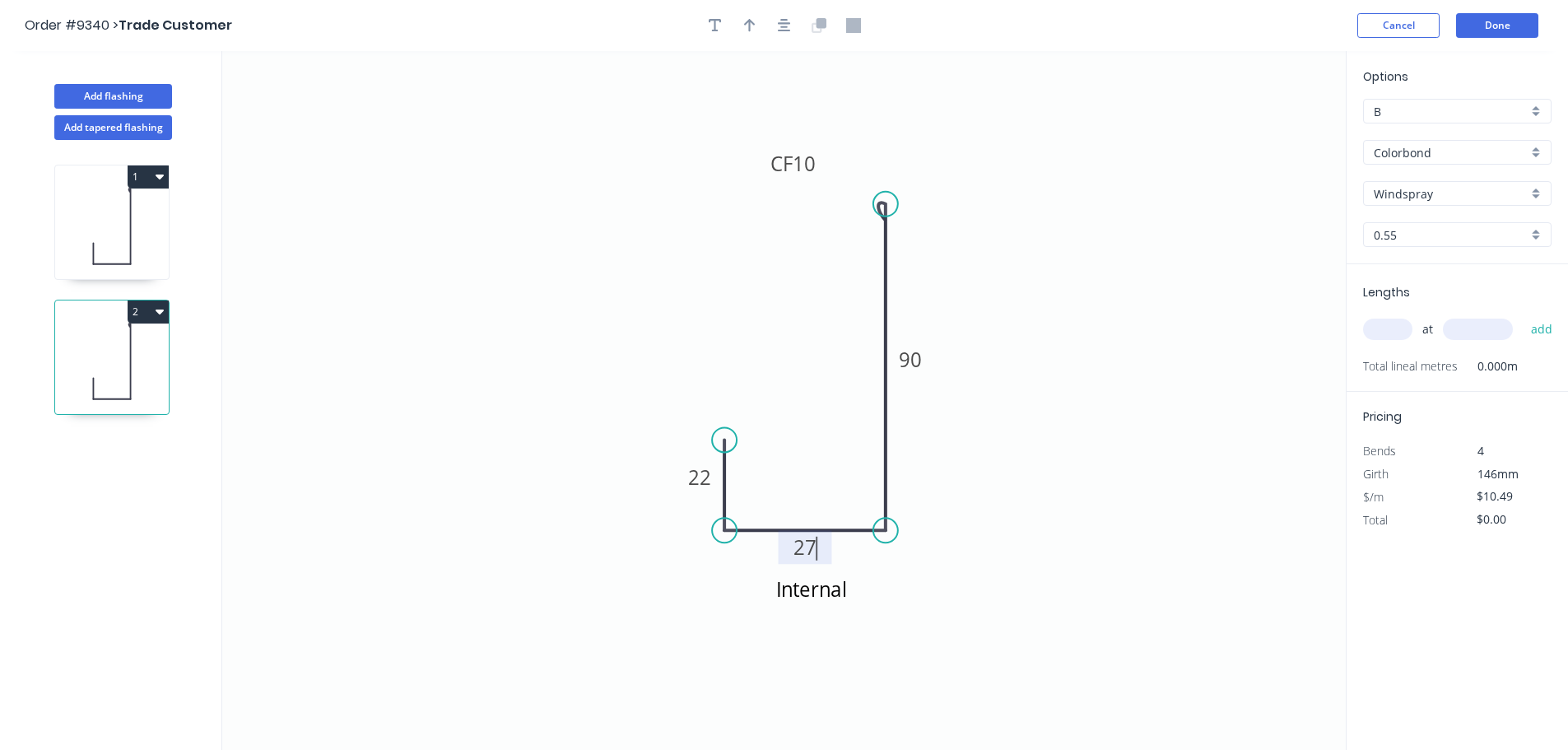
click at [1081, 466] on icon "Internal 22 27 CF 10 90" at bounding box center [783, 400] width 1123 height 699
click at [1391, 330] on input "text" at bounding box center [1387, 329] width 50 height 22
type input "1"
type input "8020"
click at [1522, 315] on button "add" at bounding box center [1541, 329] width 39 height 28
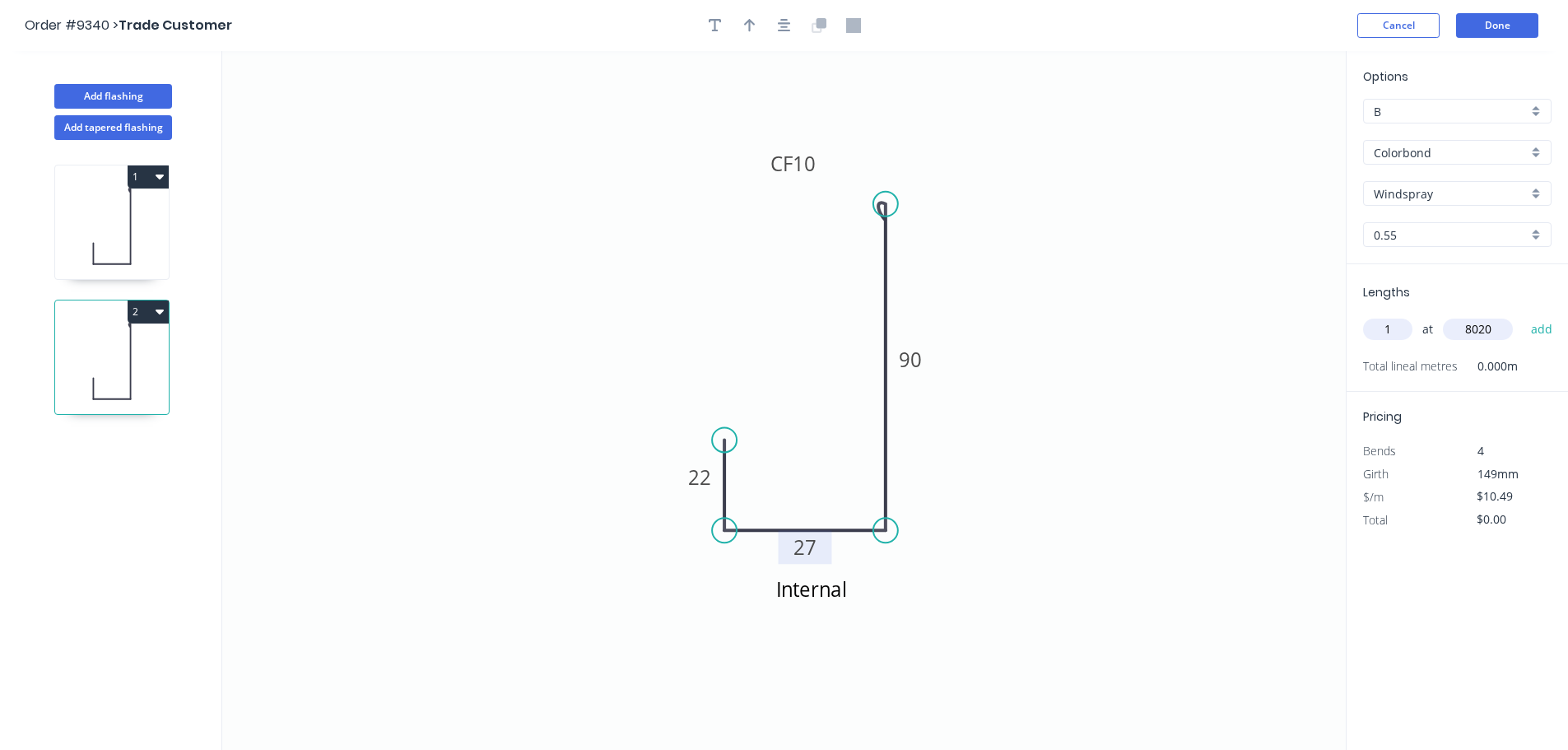
type input "$84.13"
type input "1"
type input "800"
click at [1522, 315] on button "add" at bounding box center [1541, 329] width 39 height 28
click at [1549, 368] on icon "button" at bounding box center [1545, 364] width 15 height 20
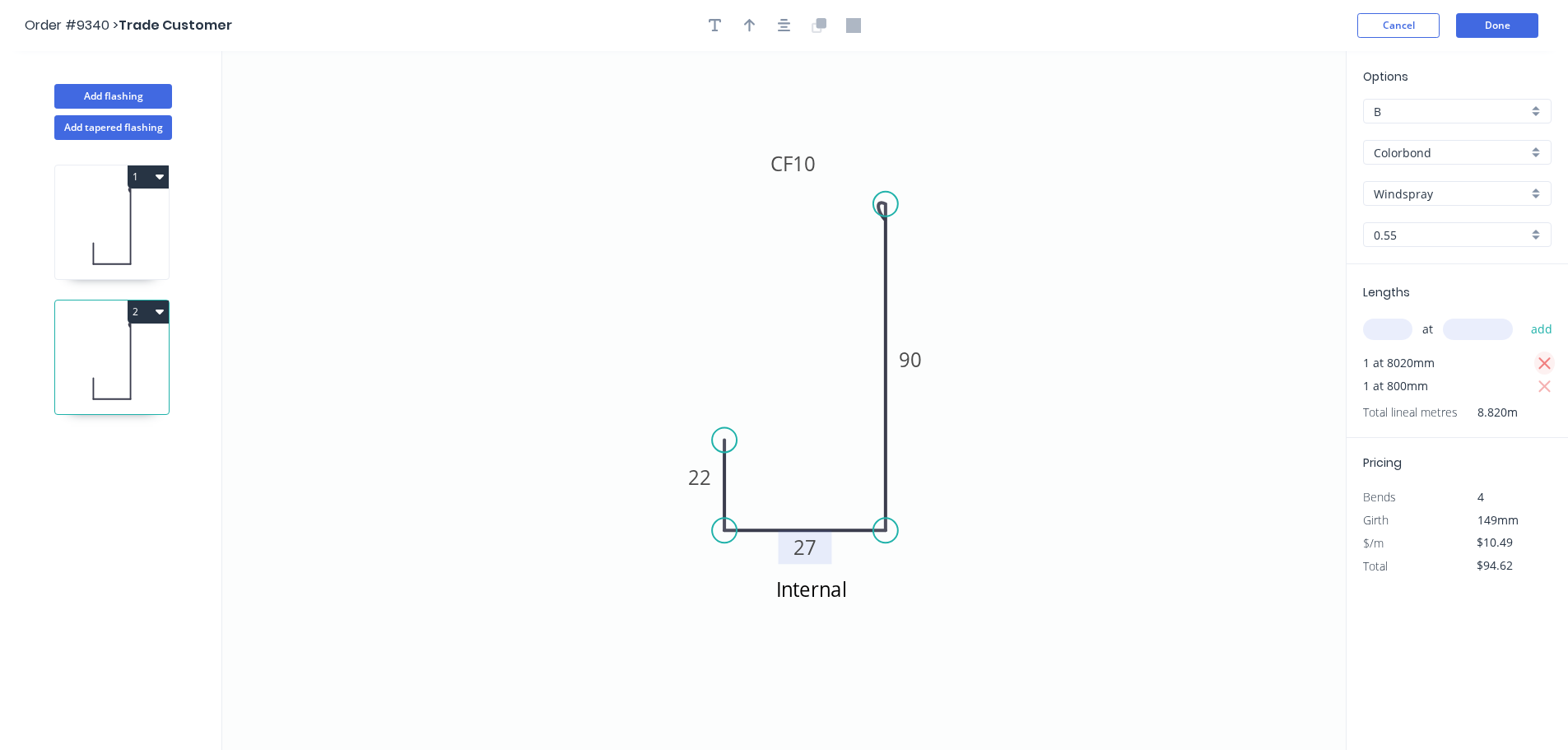
type input "$10.49"
drag, startPoint x: 752, startPoint y: 23, endPoint x: 883, endPoint y: 83, distance: 144.1
click at [752, 27] on icon "button" at bounding box center [750, 26] width 12 height 15
click at [1261, 135] on icon at bounding box center [1262, 114] width 15 height 53
drag, startPoint x: 1263, startPoint y: 134, endPoint x: 1028, endPoint y: 228, distance: 253.1
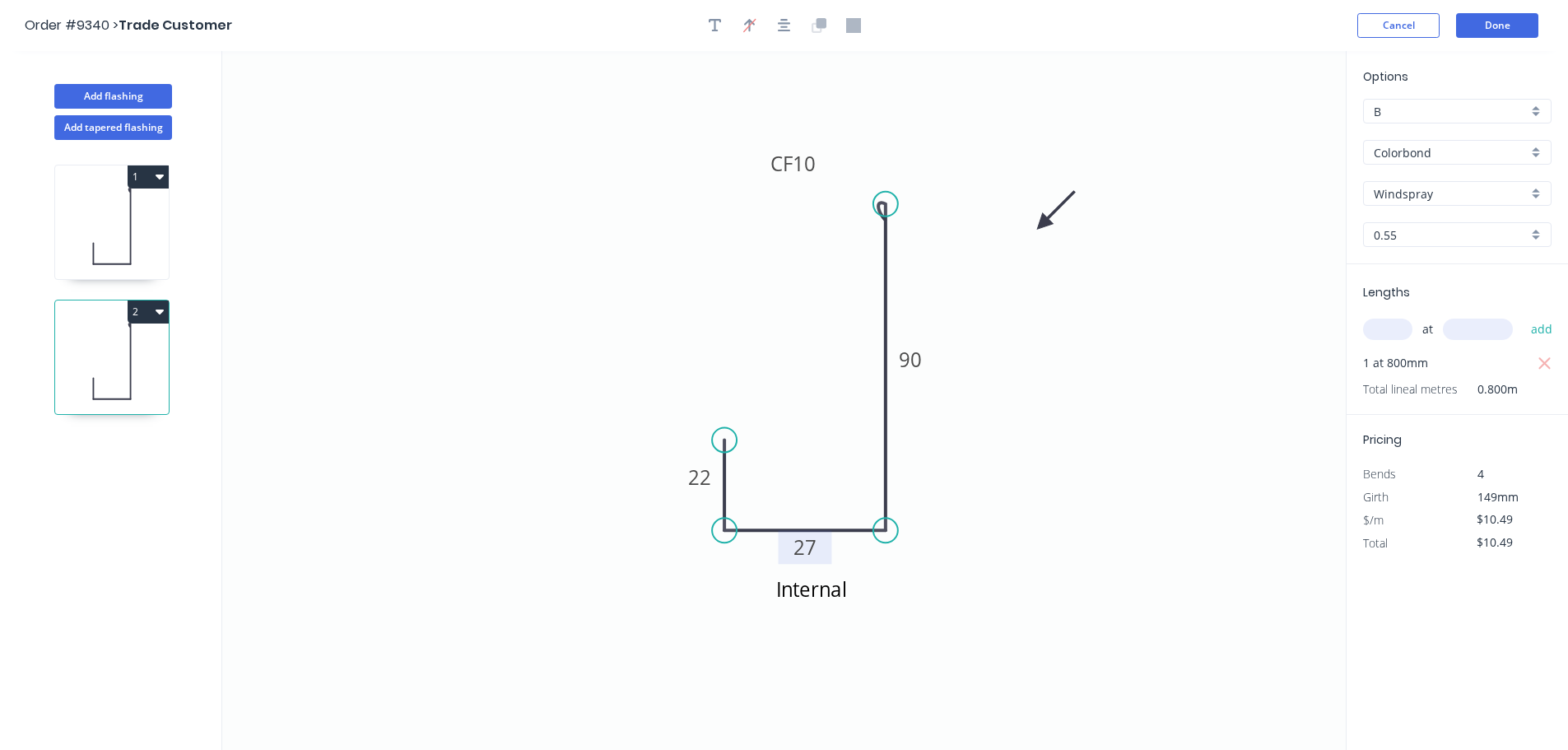
click at [1032, 228] on icon at bounding box center [1056, 210] width 48 height 48
click at [1481, 27] on button "Done" at bounding box center [1497, 26] width 82 height 25
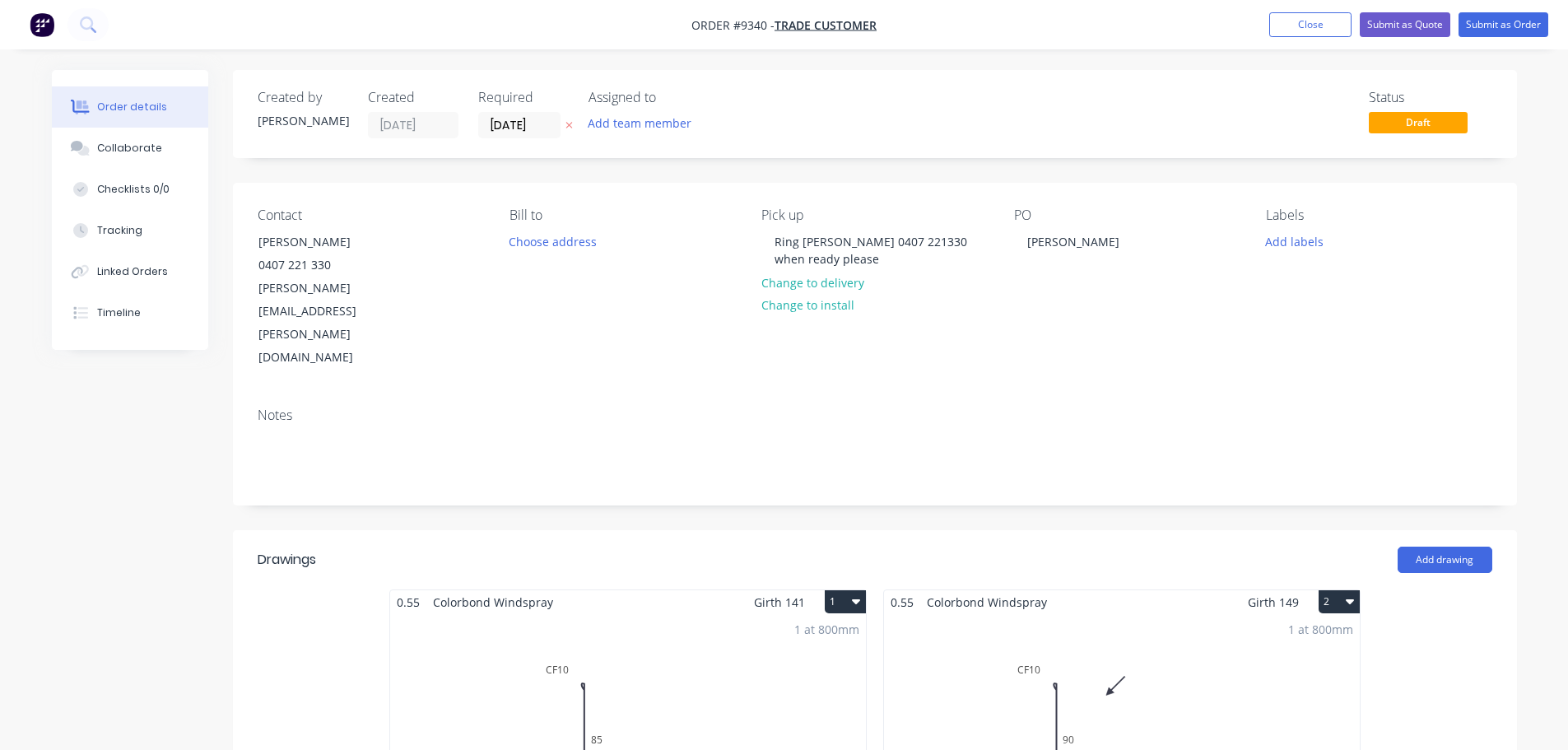
click at [675, 614] on div "1 at 800mm Total lm $/M Total 0.8m $10.49 $10.49" at bounding box center [628, 739] width 476 height 251
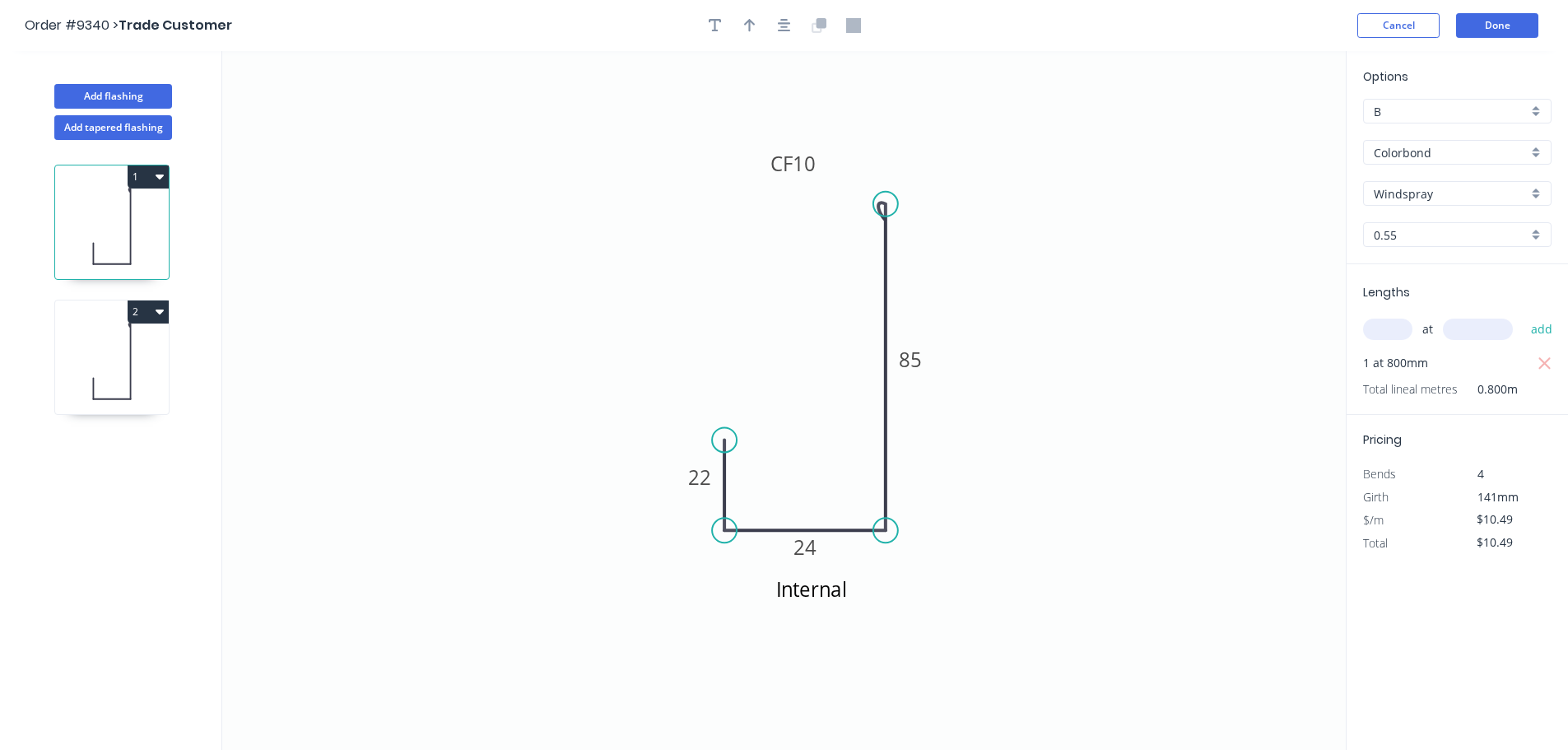
drag, startPoint x: 754, startPoint y: 21, endPoint x: 797, endPoint y: 33, distance: 44.6
click at [755, 22] on icon "button" at bounding box center [750, 26] width 12 height 15
click at [1259, 132] on icon at bounding box center [1262, 114] width 15 height 53
click at [1260, 128] on icon at bounding box center [1258, 113] width 15 height 53
drag, startPoint x: 1260, startPoint y: 128, endPoint x: 1036, endPoint y: 229, distance: 245.7
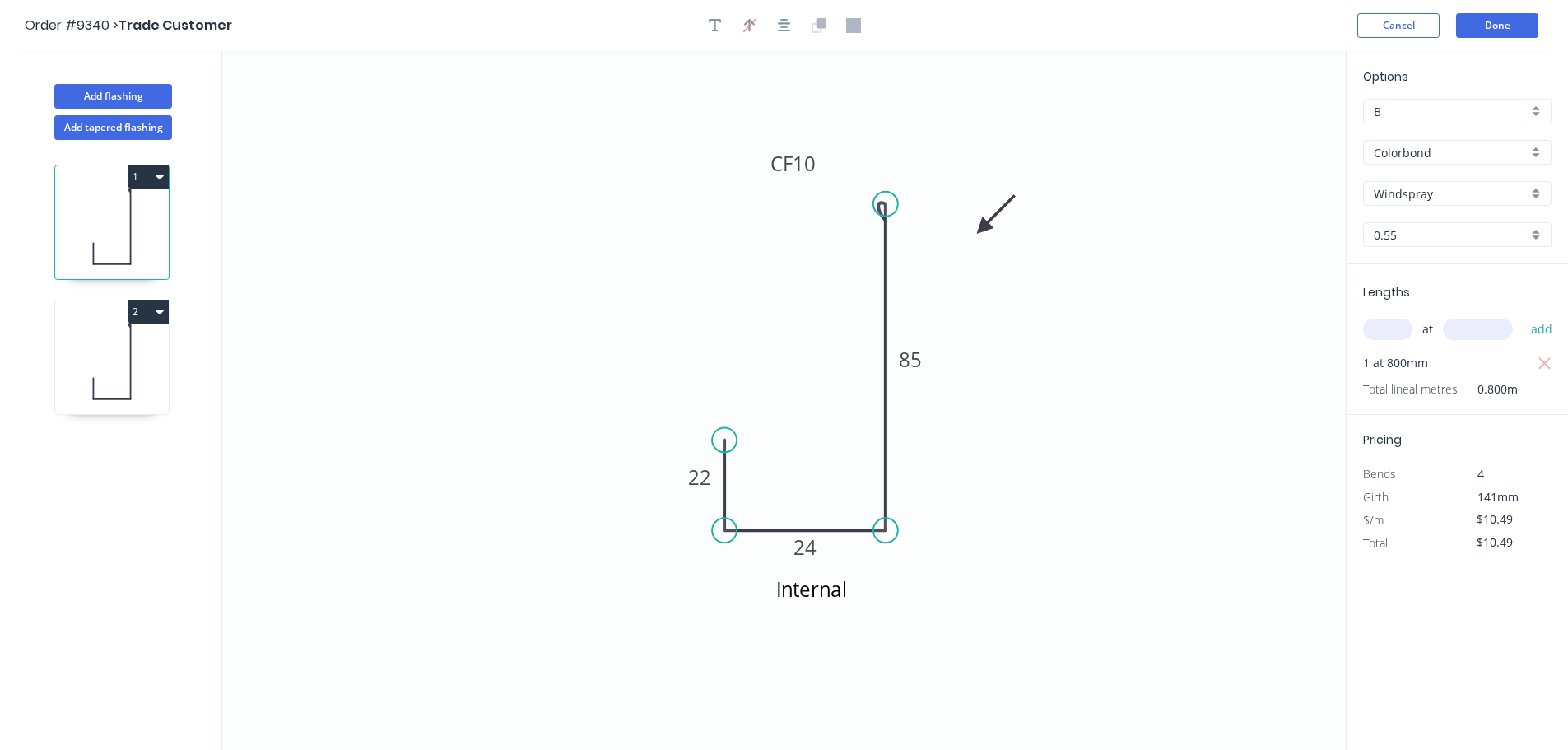
click at [988, 230] on icon at bounding box center [996, 215] width 48 height 48
click at [1486, 20] on button "Done" at bounding box center [1497, 26] width 82 height 25
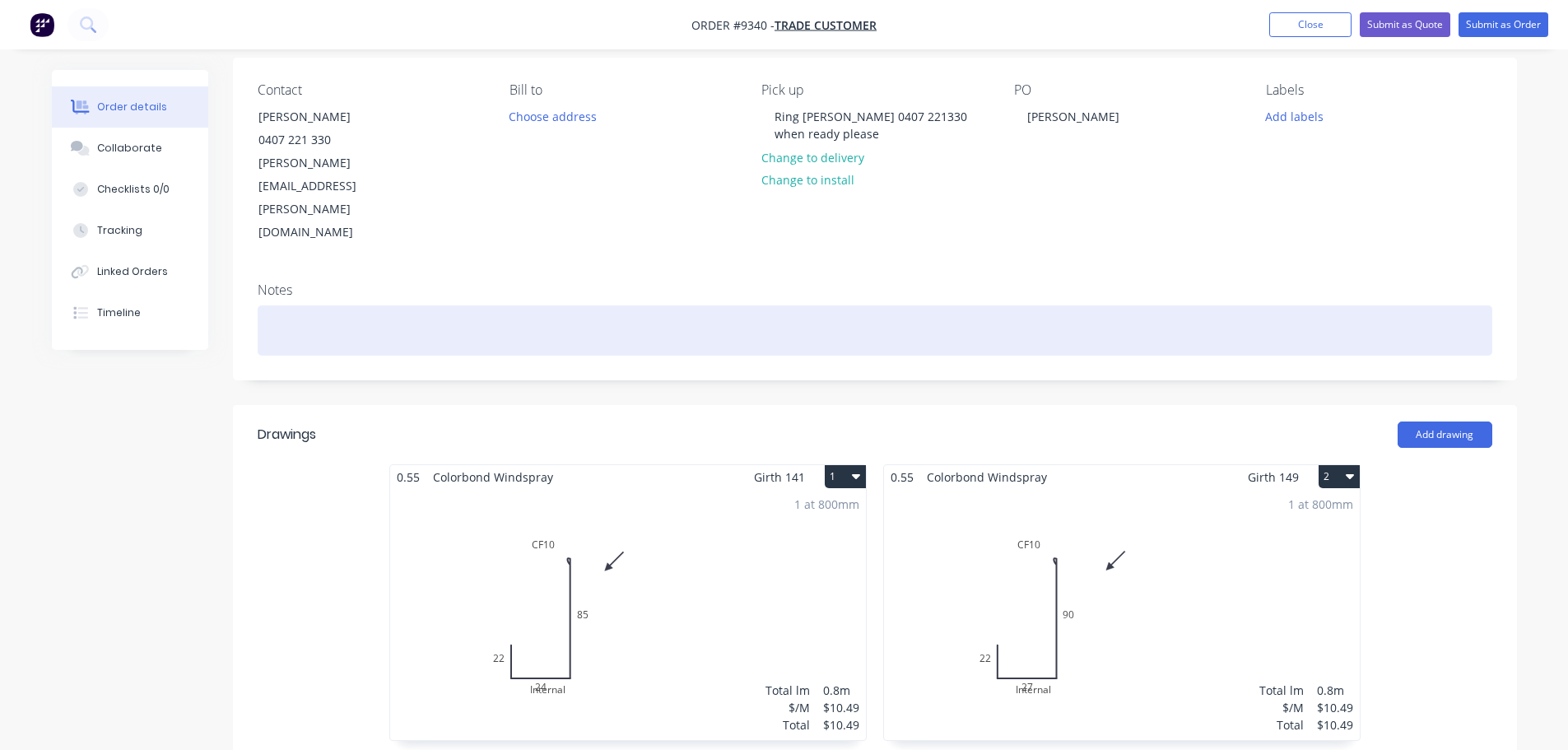
scroll to position [165, 0]
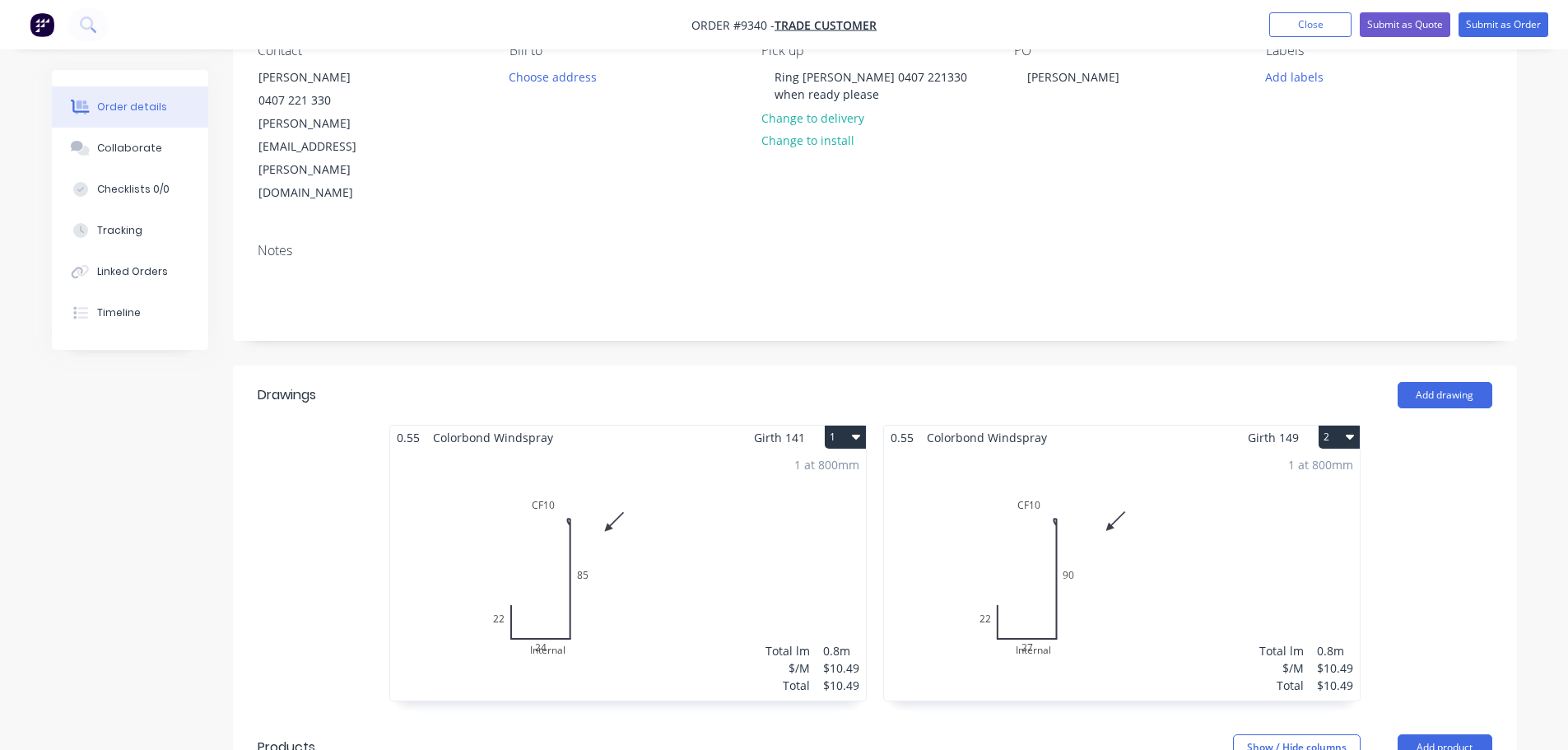
click at [1332, 425] on button "2" at bounding box center [1339, 437] width 41 height 23
click at [1132, 491] on div "1 at 800mm Total lm $/M Total 0.8m $10.49 $10.49" at bounding box center [1122, 574] width 476 height 251
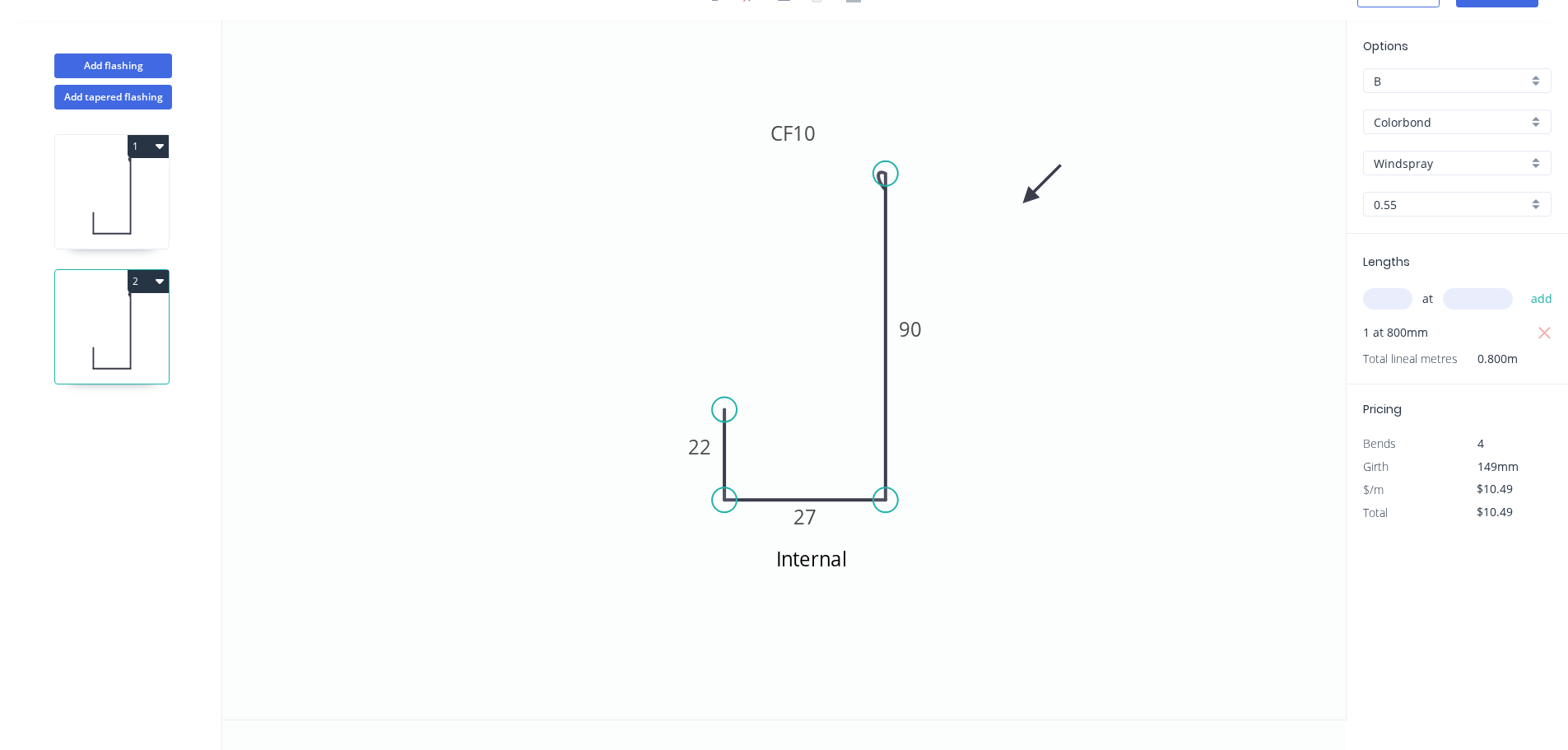
scroll to position [31, 0]
drag, startPoint x: 867, startPoint y: 558, endPoint x: 864, endPoint y: 610, distance: 52.1
click at [863, 611] on textarea "Internal" at bounding box center [832, 624] width 133 height 60
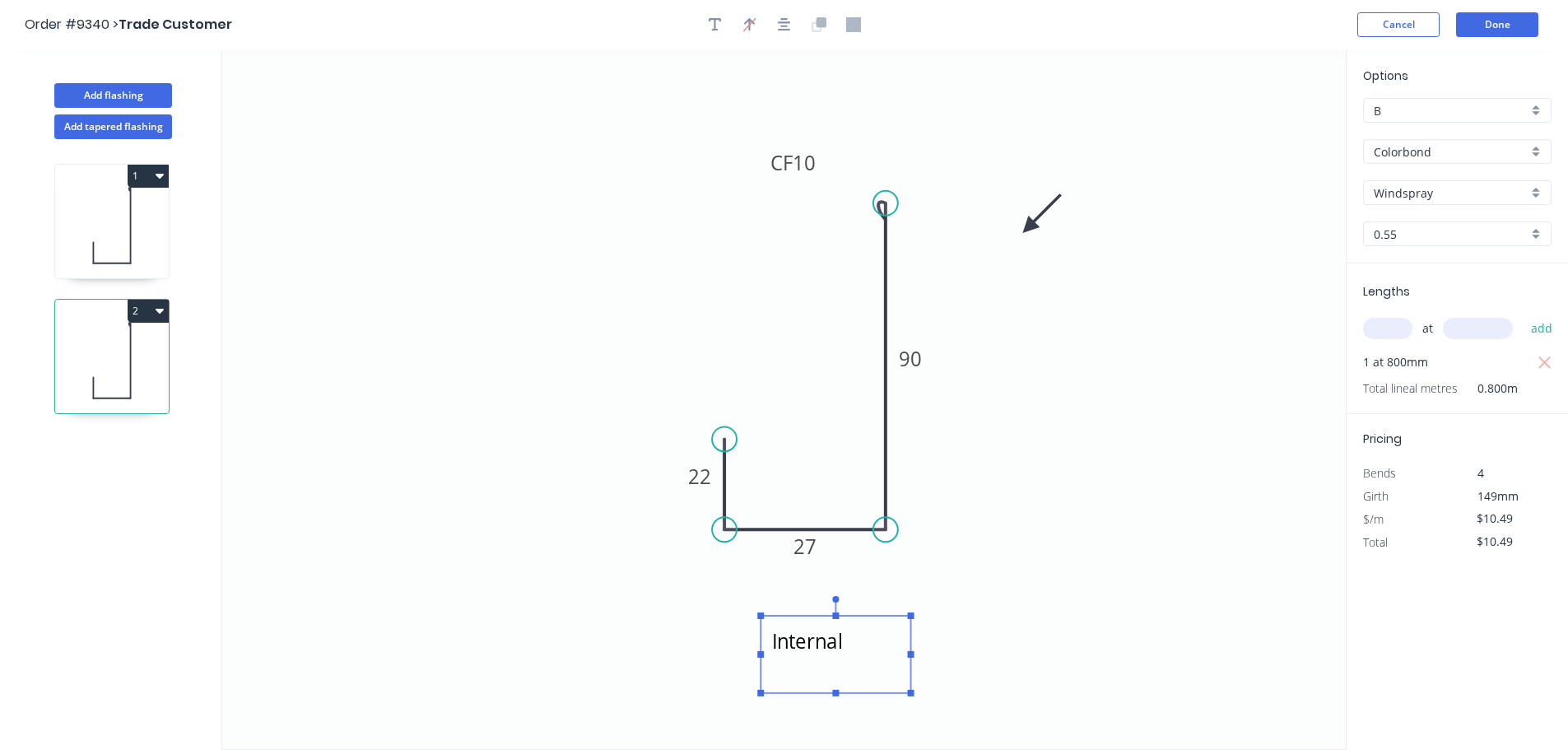
scroll to position [0, 0]
click at [1504, 26] on button "Done" at bounding box center [1497, 26] width 82 height 25
click at [1483, 26] on button "Done" at bounding box center [1497, 26] width 82 height 25
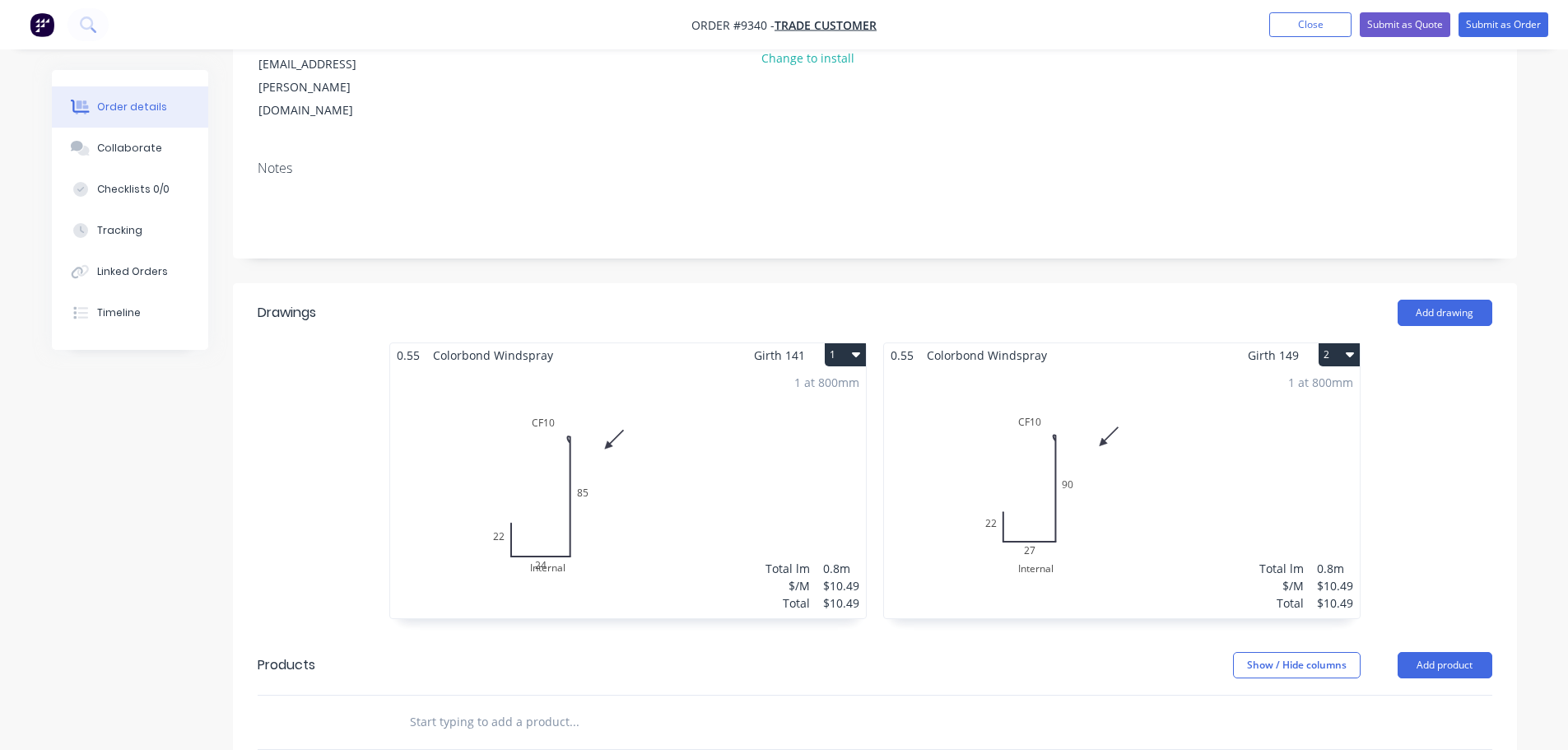
click at [696, 438] on div "1 at 800mm Total lm $/M Total 0.8m $10.49 $10.49" at bounding box center [628, 492] width 476 height 251
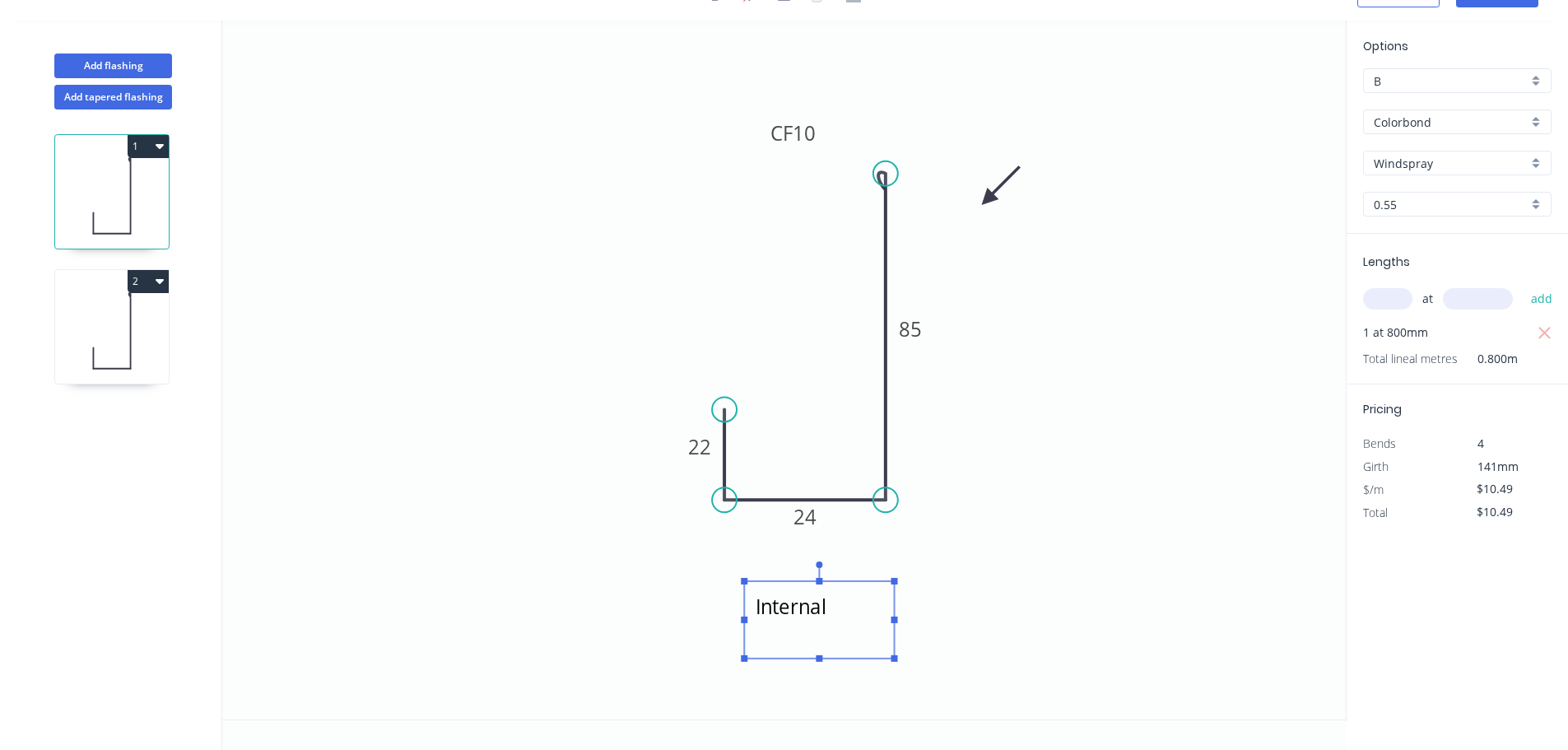
drag, startPoint x: 859, startPoint y: 551, endPoint x: 840, endPoint y: 597, distance: 49.8
click at [840, 597] on textarea "Internal" at bounding box center [819, 619] width 133 height 60
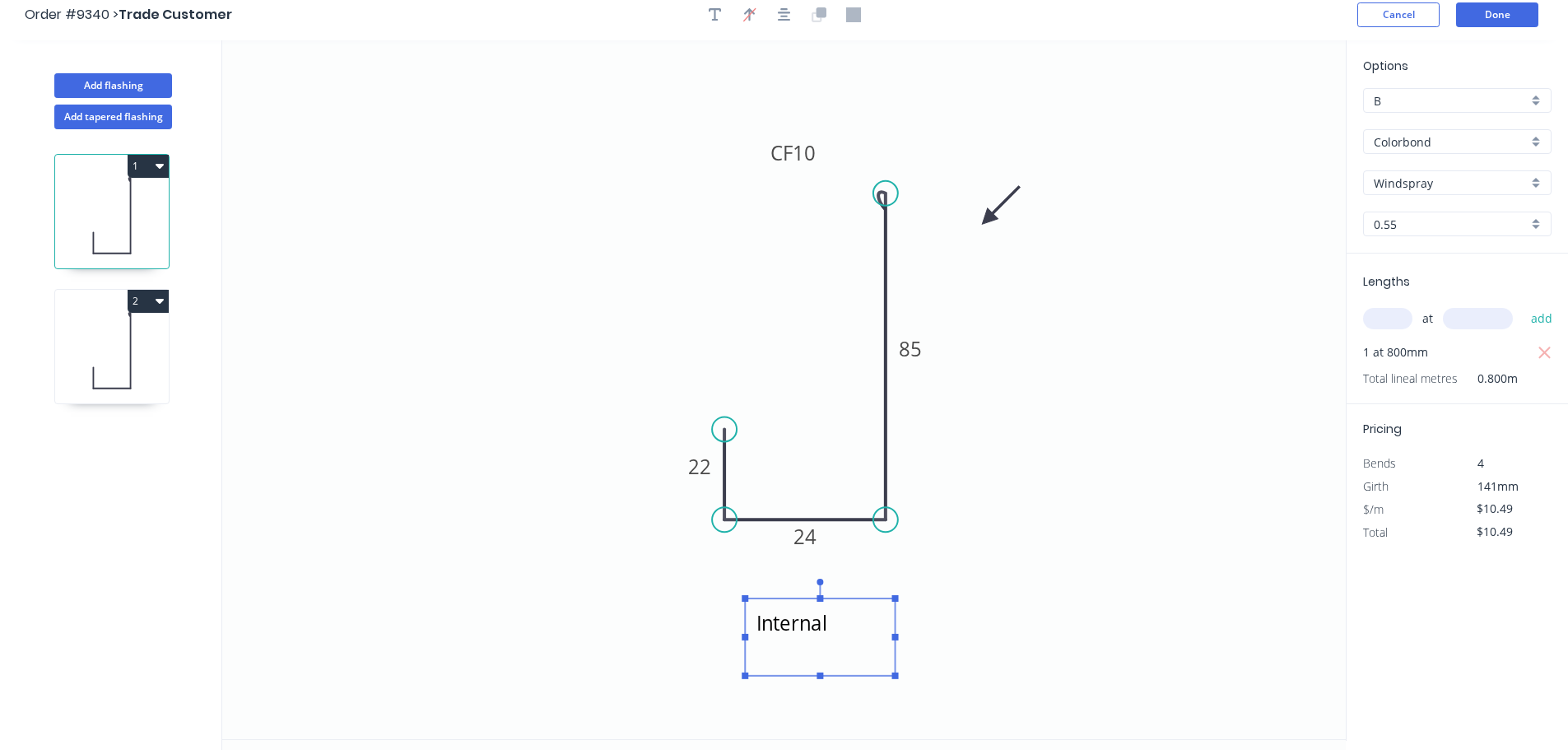
scroll to position [0, 0]
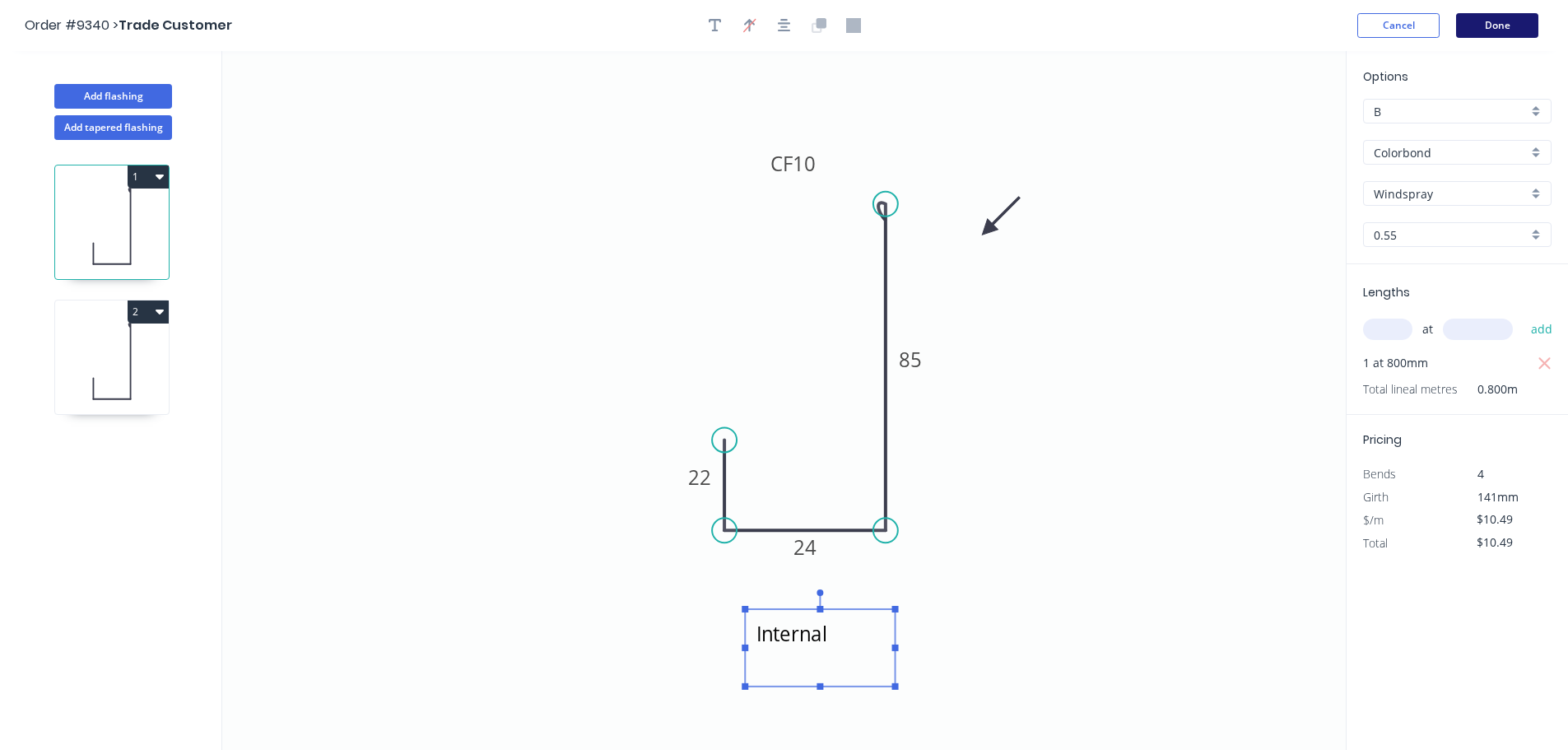
click at [1475, 25] on button "Done" at bounding box center [1497, 26] width 82 height 25
click at [1473, 31] on button "Done" at bounding box center [1497, 26] width 82 height 25
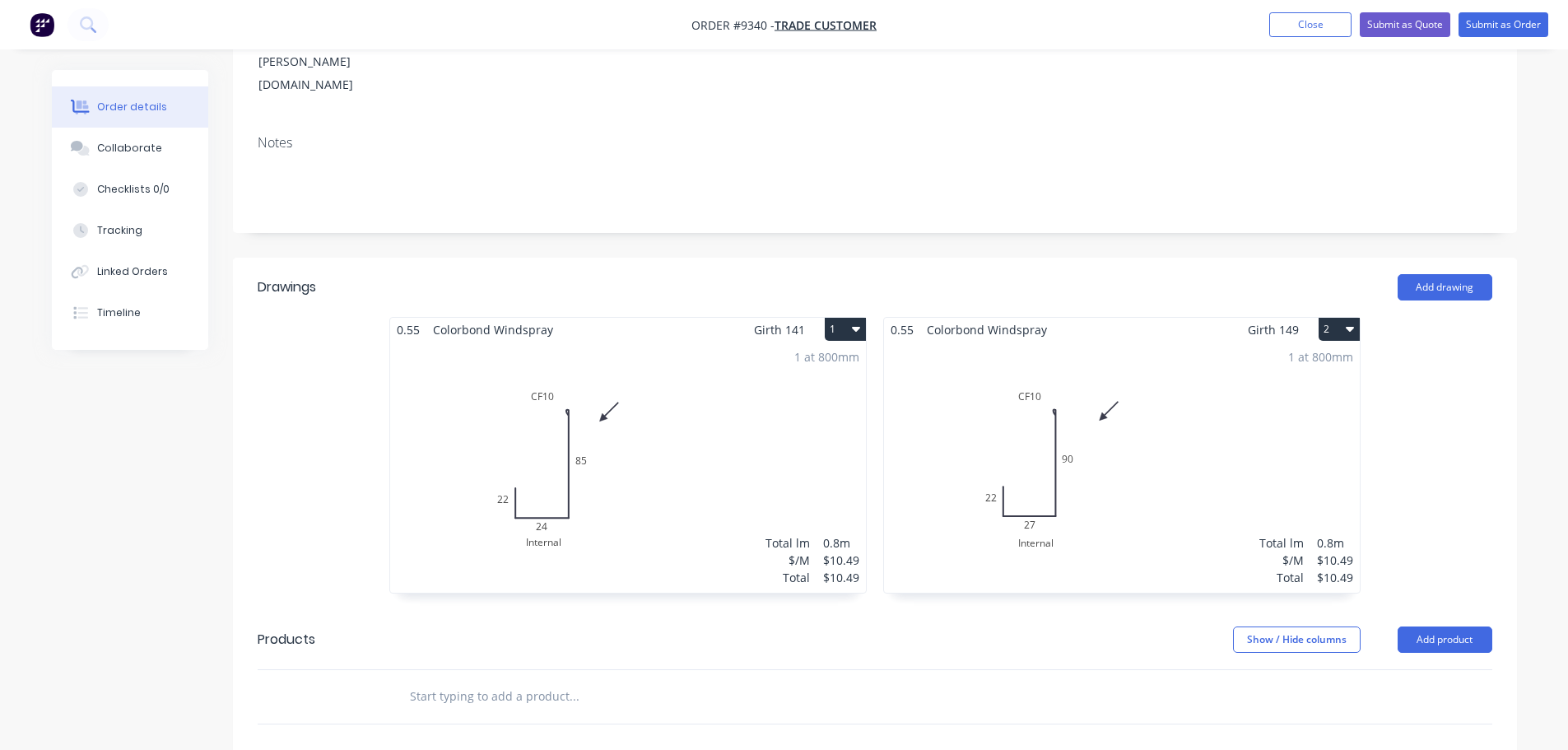
scroll to position [329, 0]
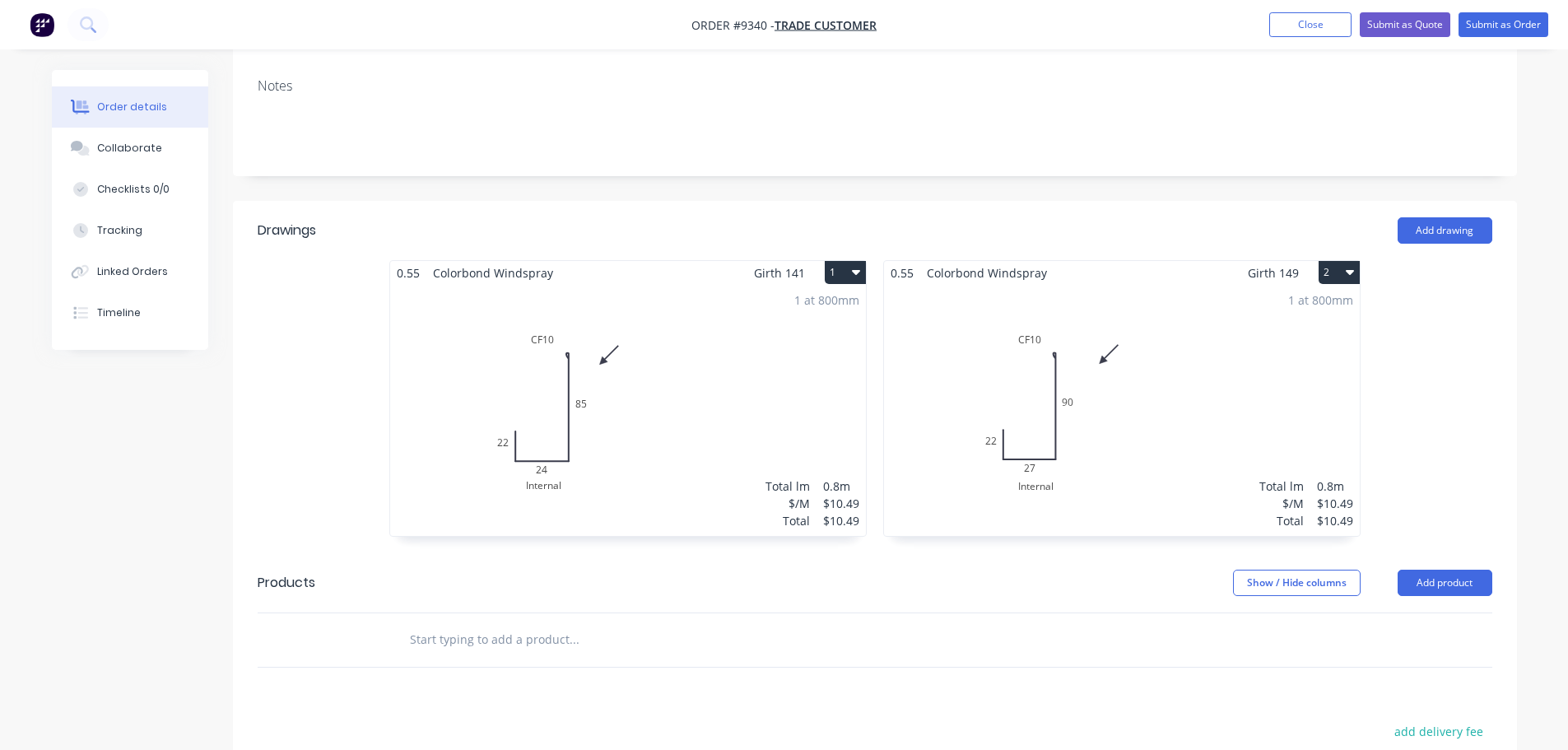
click at [1327, 261] on button "2" at bounding box center [1339, 273] width 41 height 23
click at [1292, 333] on div "Duplicate" at bounding box center [1281, 345] width 127 height 24
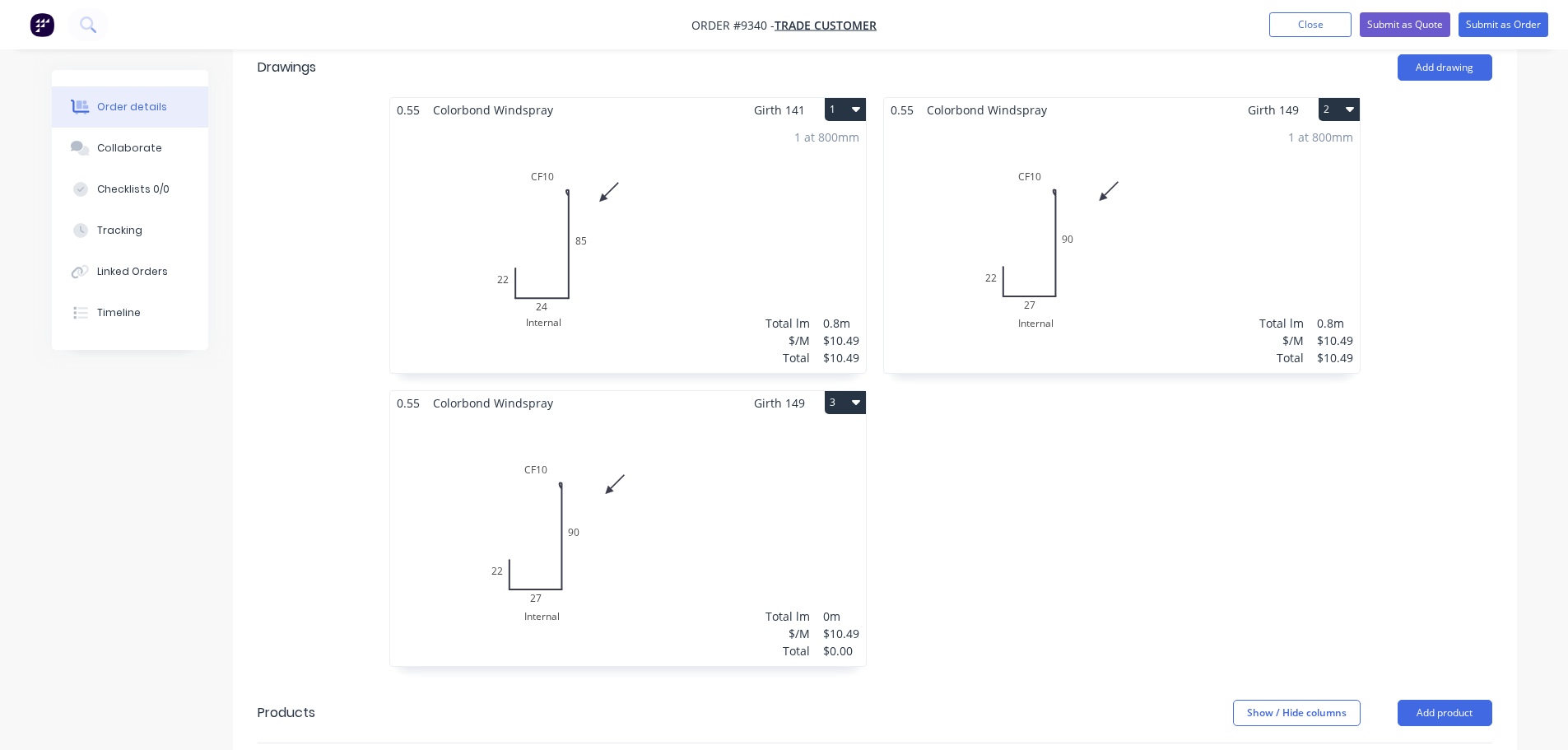
scroll to position [494, 0]
click at [636, 472] on div "Total lm $/M Total 0m $10.49 $0.00" at bounding box center [628, 539] width 476 height 251
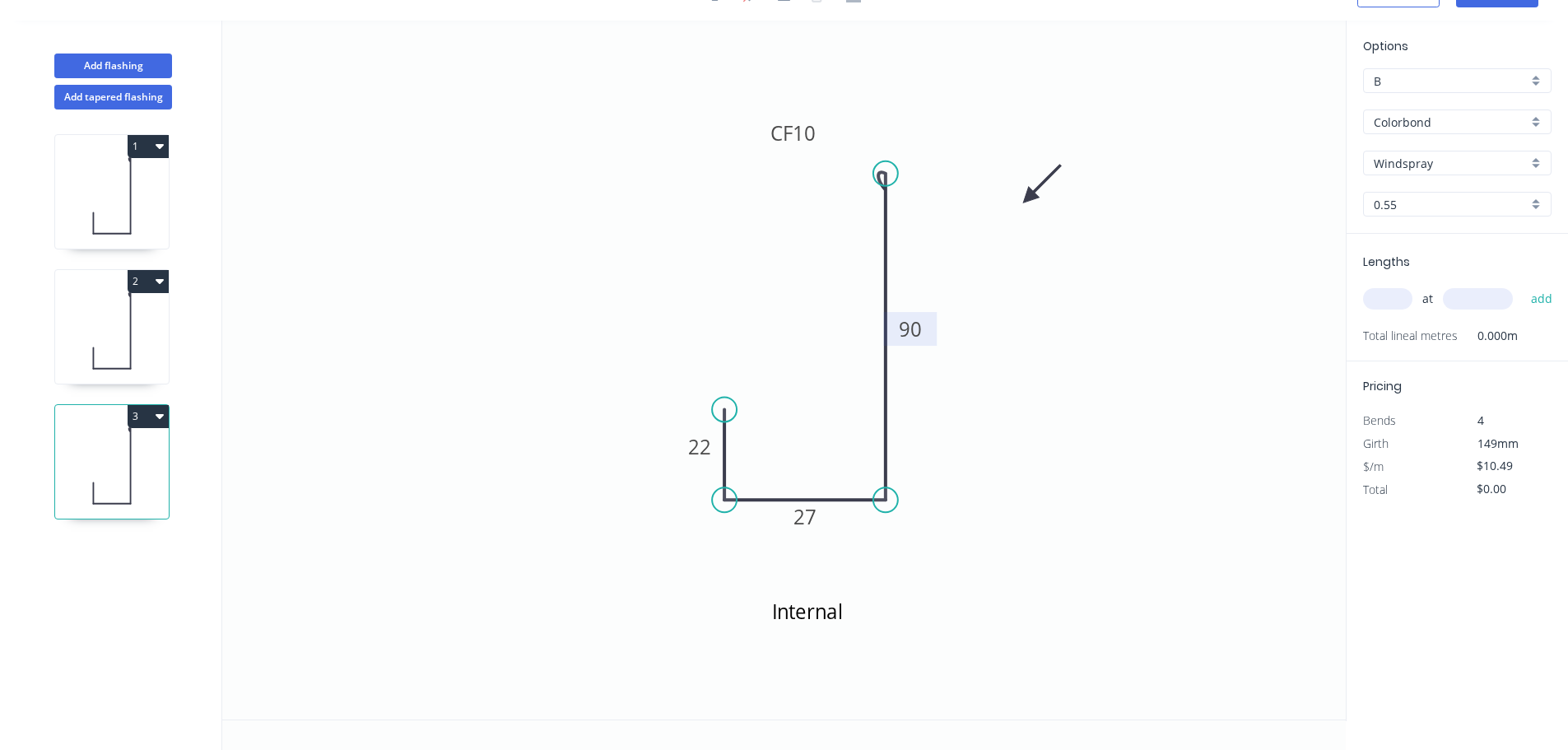
click at [922, 330] on rect at bounding box center [910, 330] width 33 height 23
click at [1100, 492] on icon "Internal 22 27 CF 10 100" at bounding box center [783, 370] width 1123 height 699
type input "$12.06"
click at [709, 456] on tspan "22" at bounding box center [699, 446] width 23 height 27
click at [1110, 438] on icon "Internal 20 27 CF 10 100" at bounding box center [783, 370] width 1123 height 699
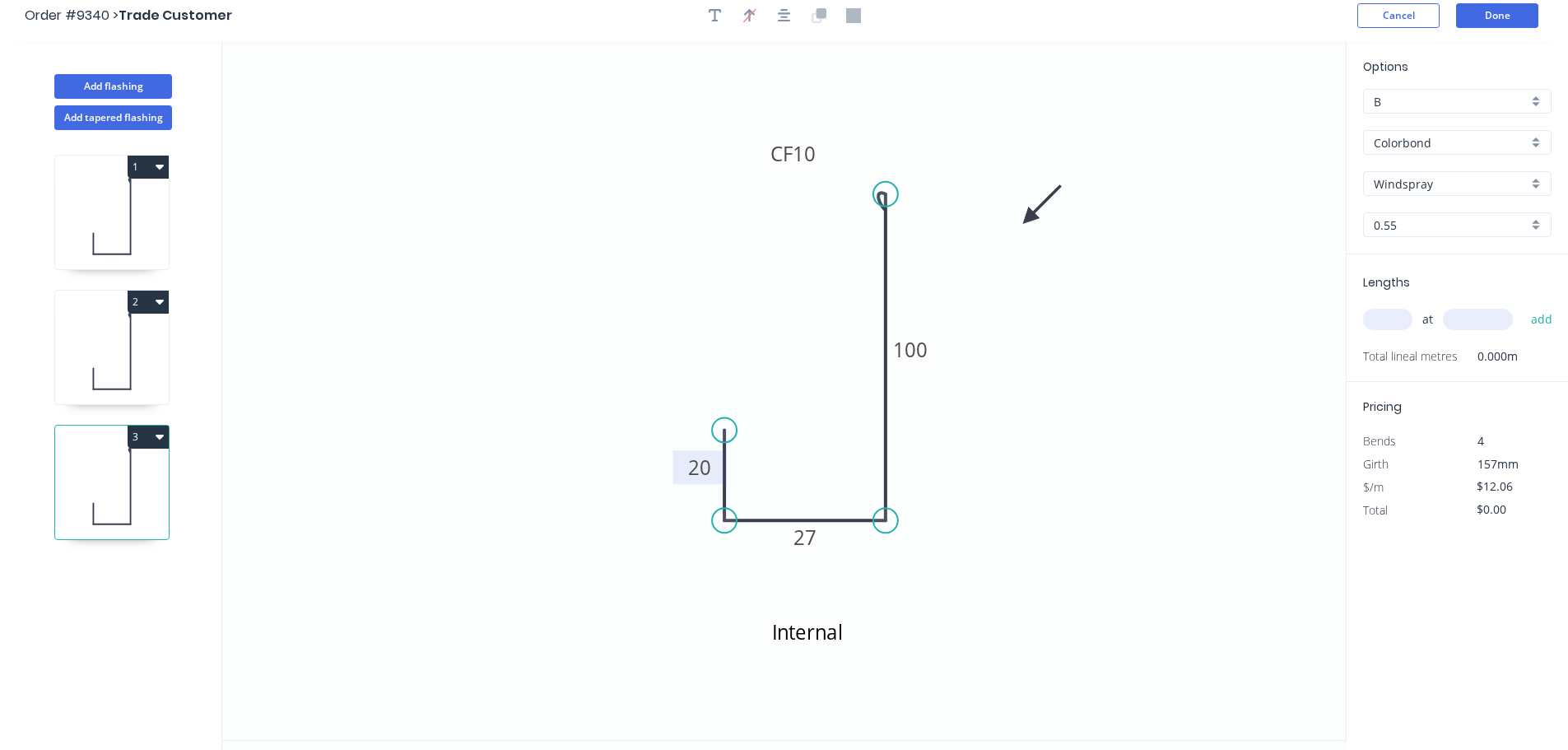
scroll to position [0, 0]
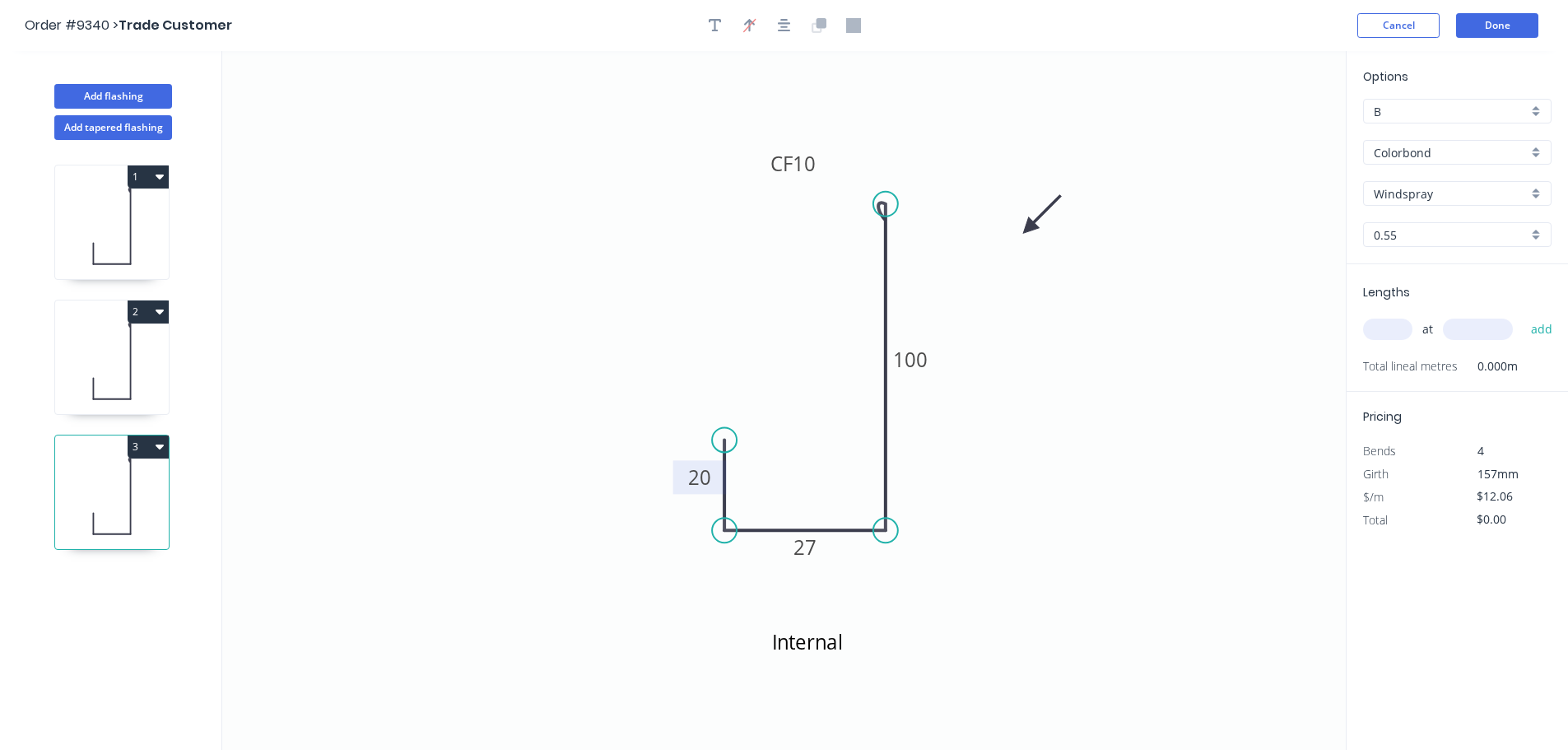
click at [1413, 312] on div "at add" at bounding box center [1458, 329] width 191 height 45
click at [1391, 326] on input "text" at bounding box center [1387, 329] width 50 height 22
type input "1"
type input "800"
click at [1522, 315] on button "add" at bounding box center [1541, 329] width 39 height 28
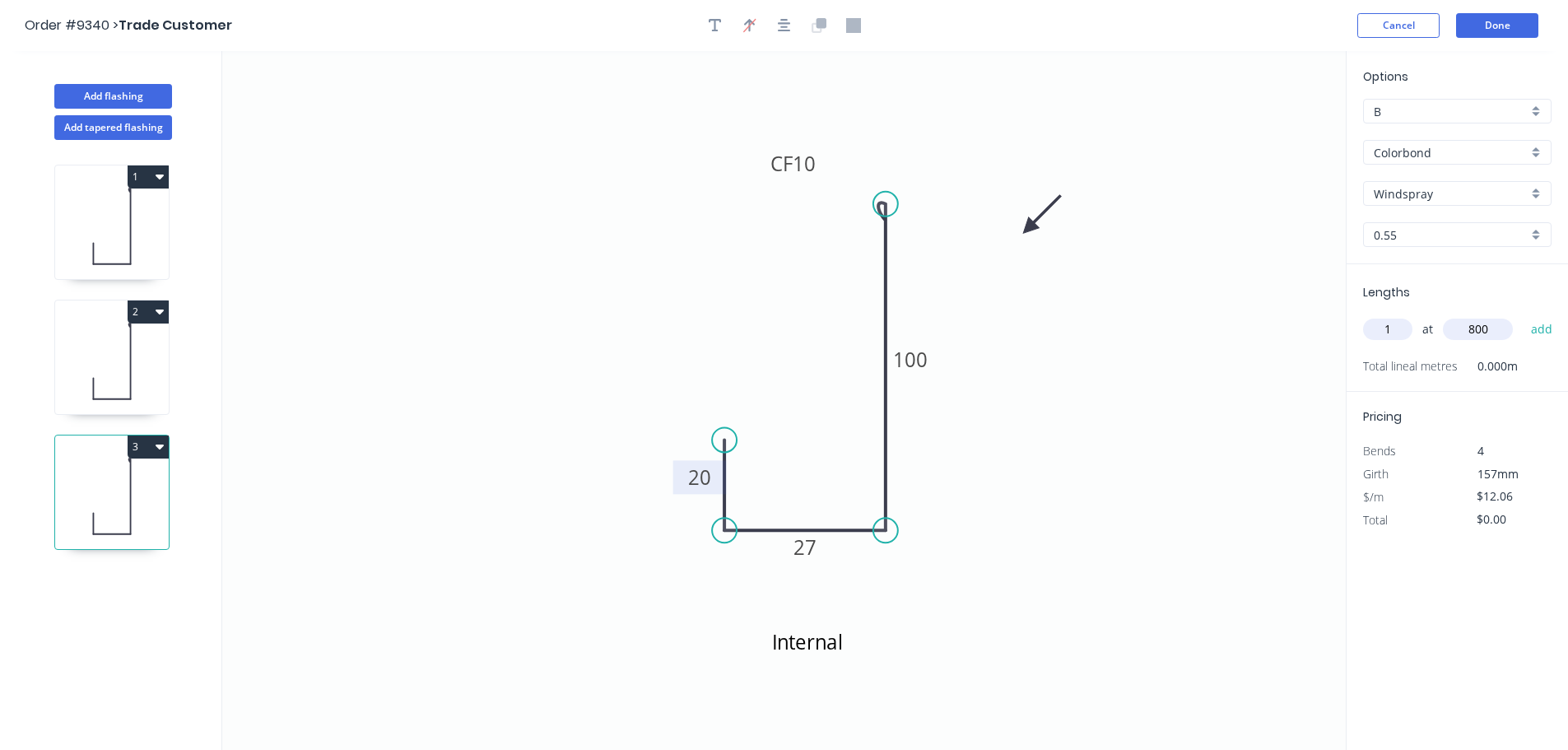
type input "$12.06"
click at [1472, 20] on button "Done" at bounding box center [1497, 26] width 82 height 25
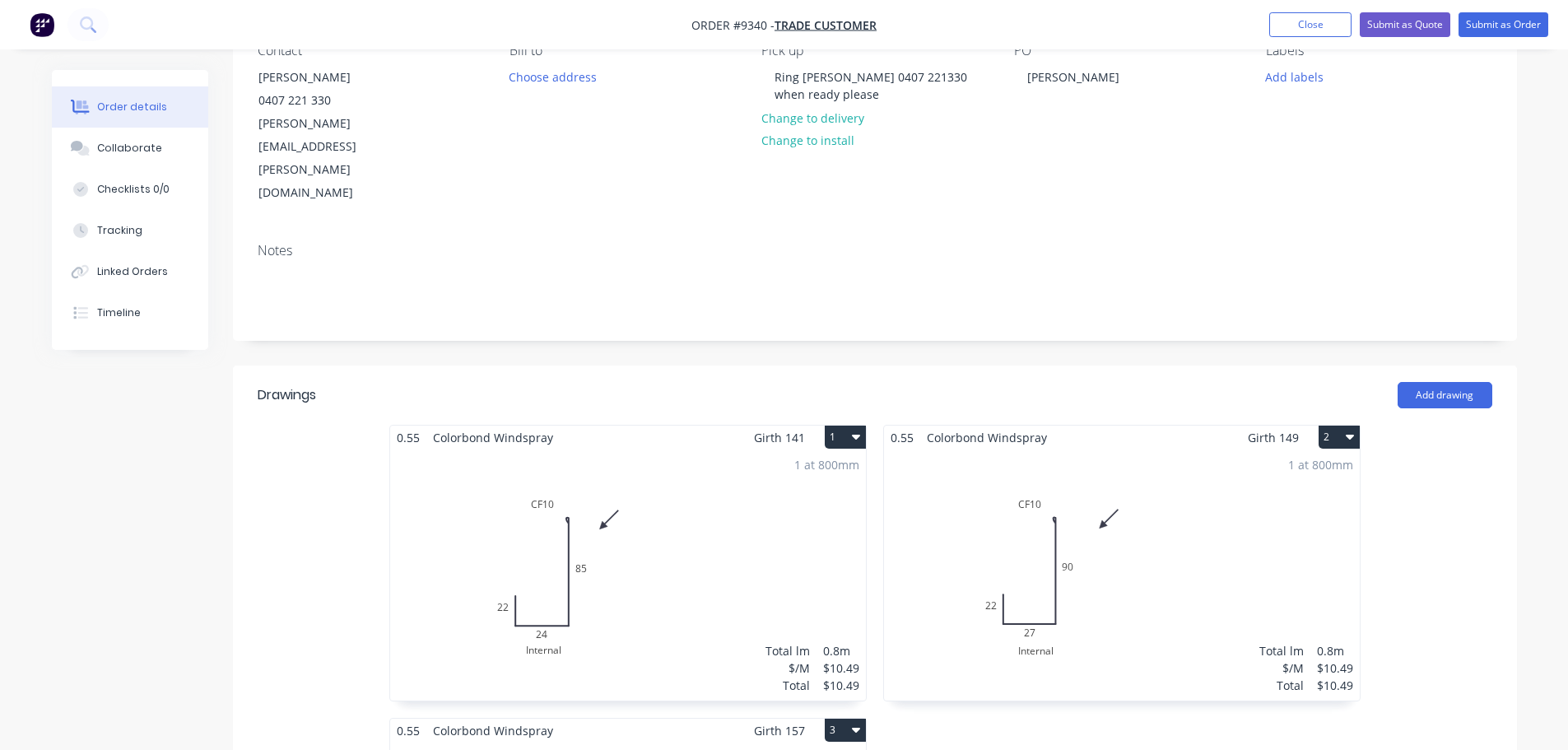
click at [1167, 457] on div "1 at 800mm Total lm $/M Total 0.8m $10.49 $10.49" at bounding box center [1122, 574] width 476 height 251
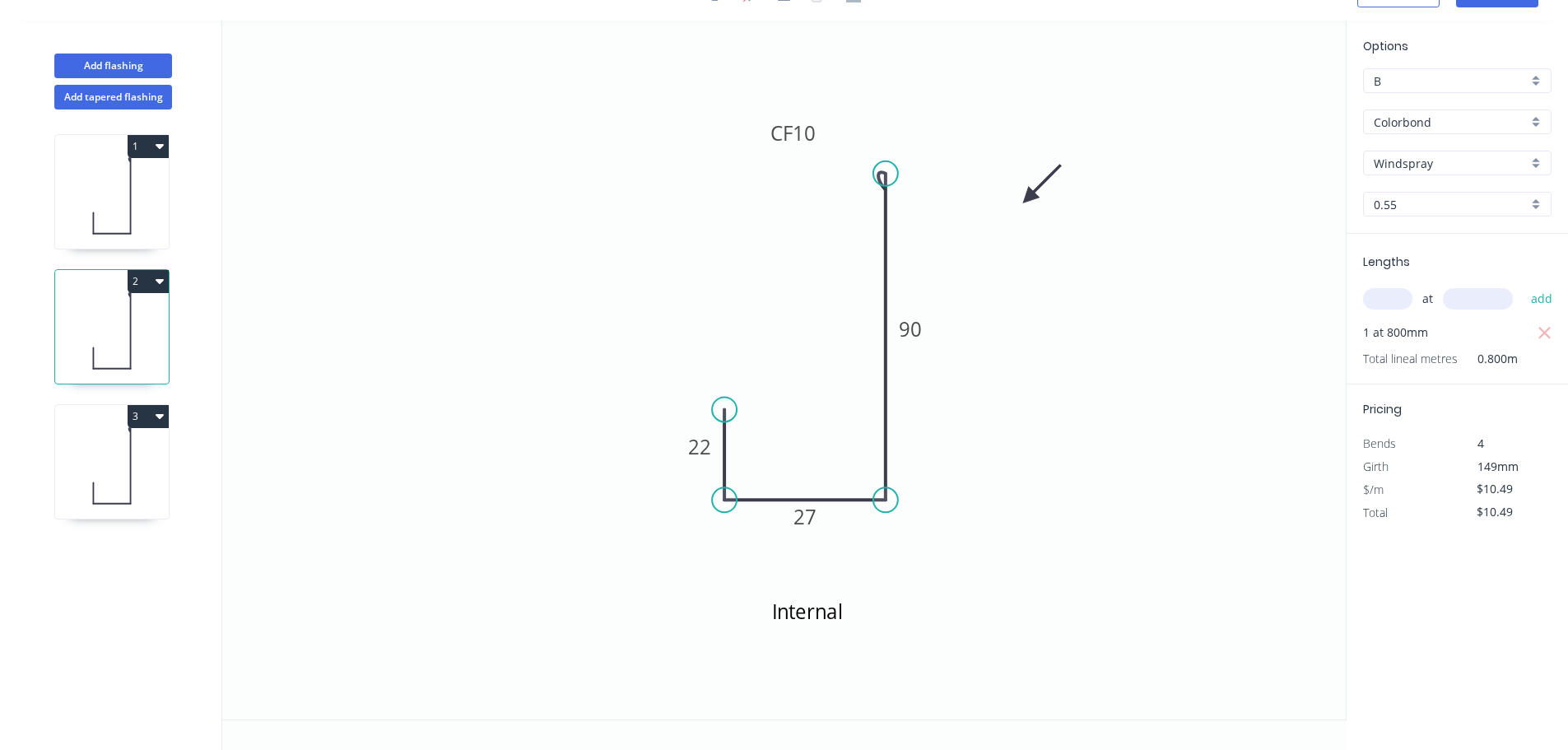
scroll to position [31, 0]
click at [705, 445] on tspan "22" at bounding box center [699, 446] width 23 height 27
click at [1004, 393] on icon "Internal 25 27 CF 10 90" at bounding box center [783, 370] width 1123 height 699
type input "$12.06"
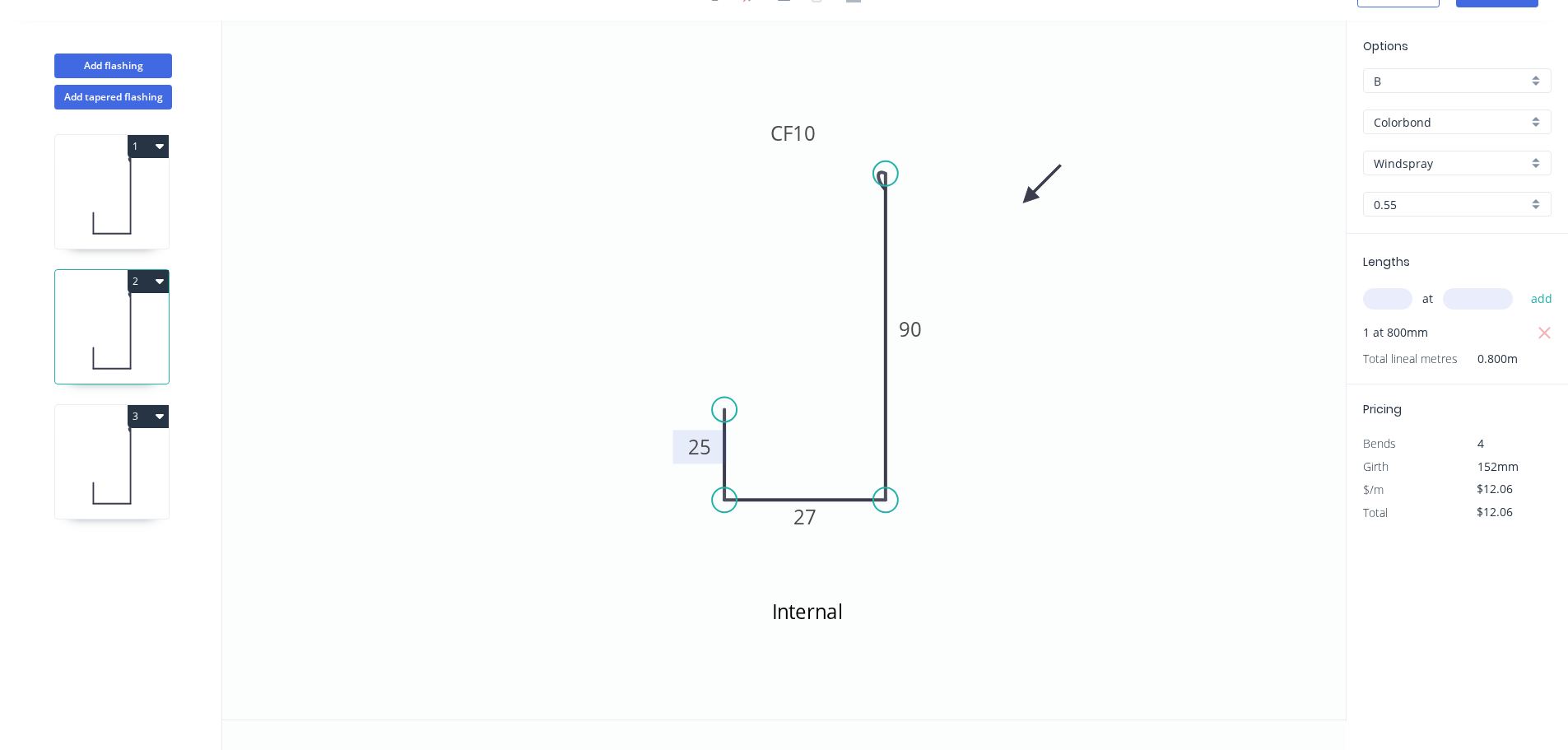
scroll to position [0, 0]
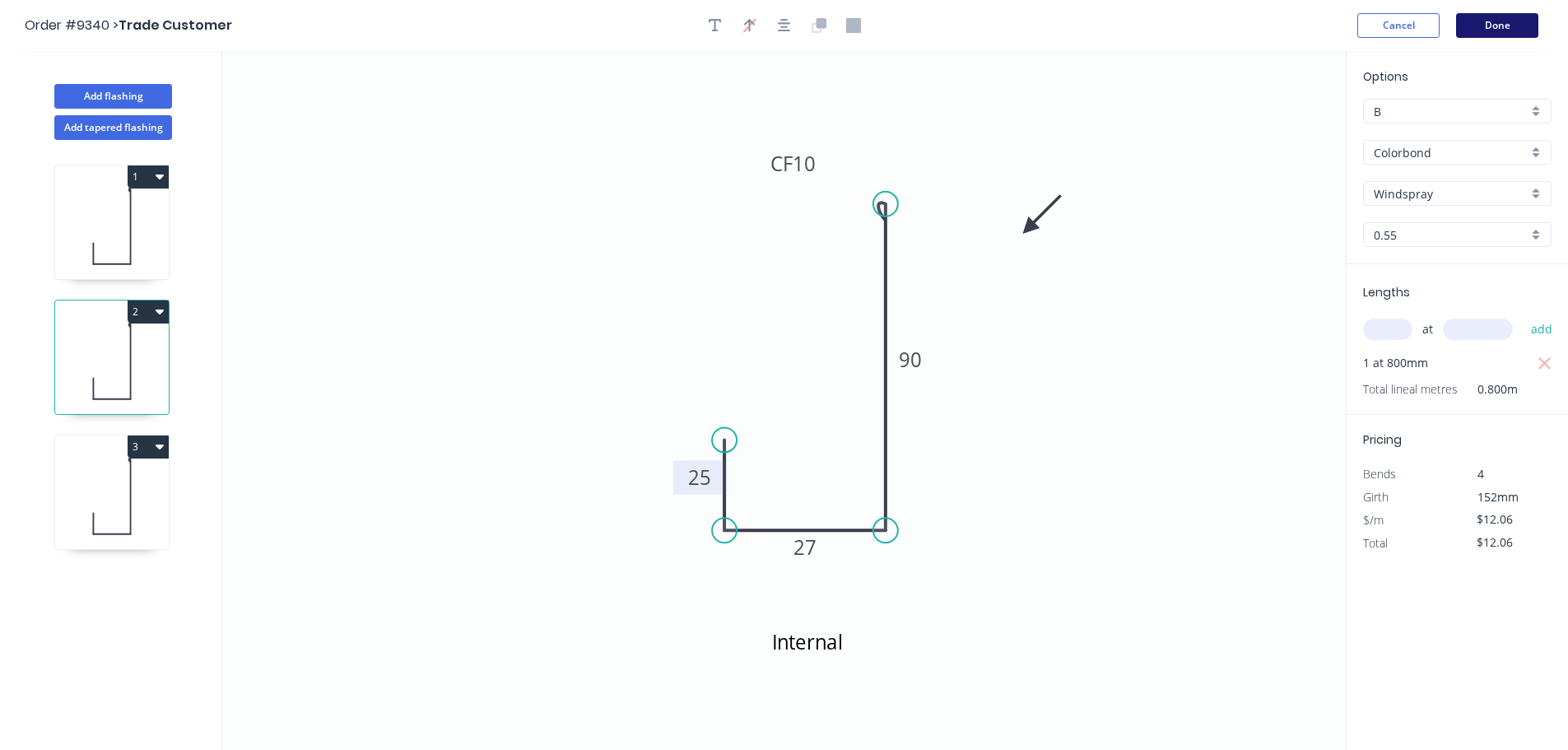
click at [1482, 33] on button "Done" at bounding box center [1497, 26] width 82 height 25
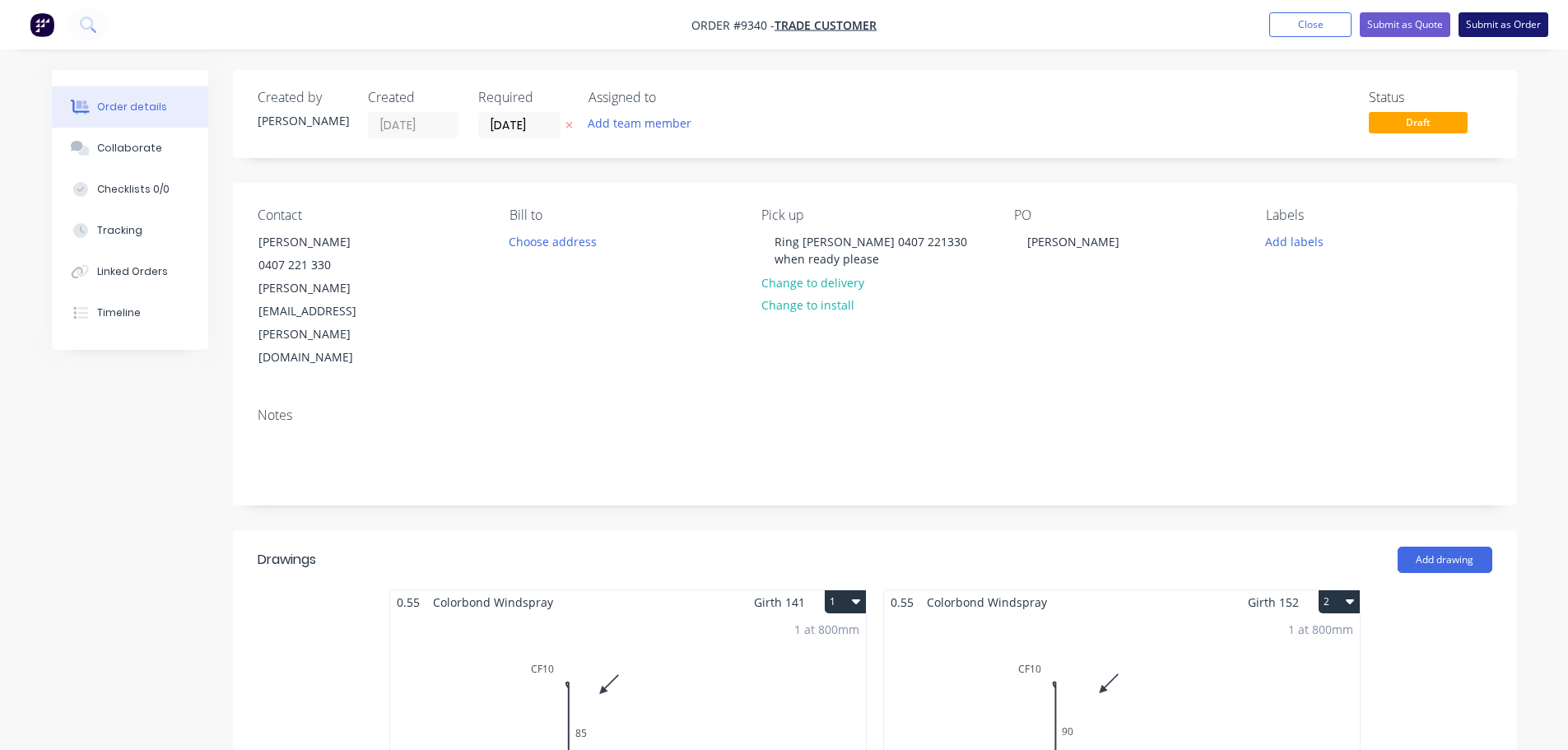
click at [1502, 29] on button "Submit as Order" at bounding box center [1503, 25] width 90 height 25
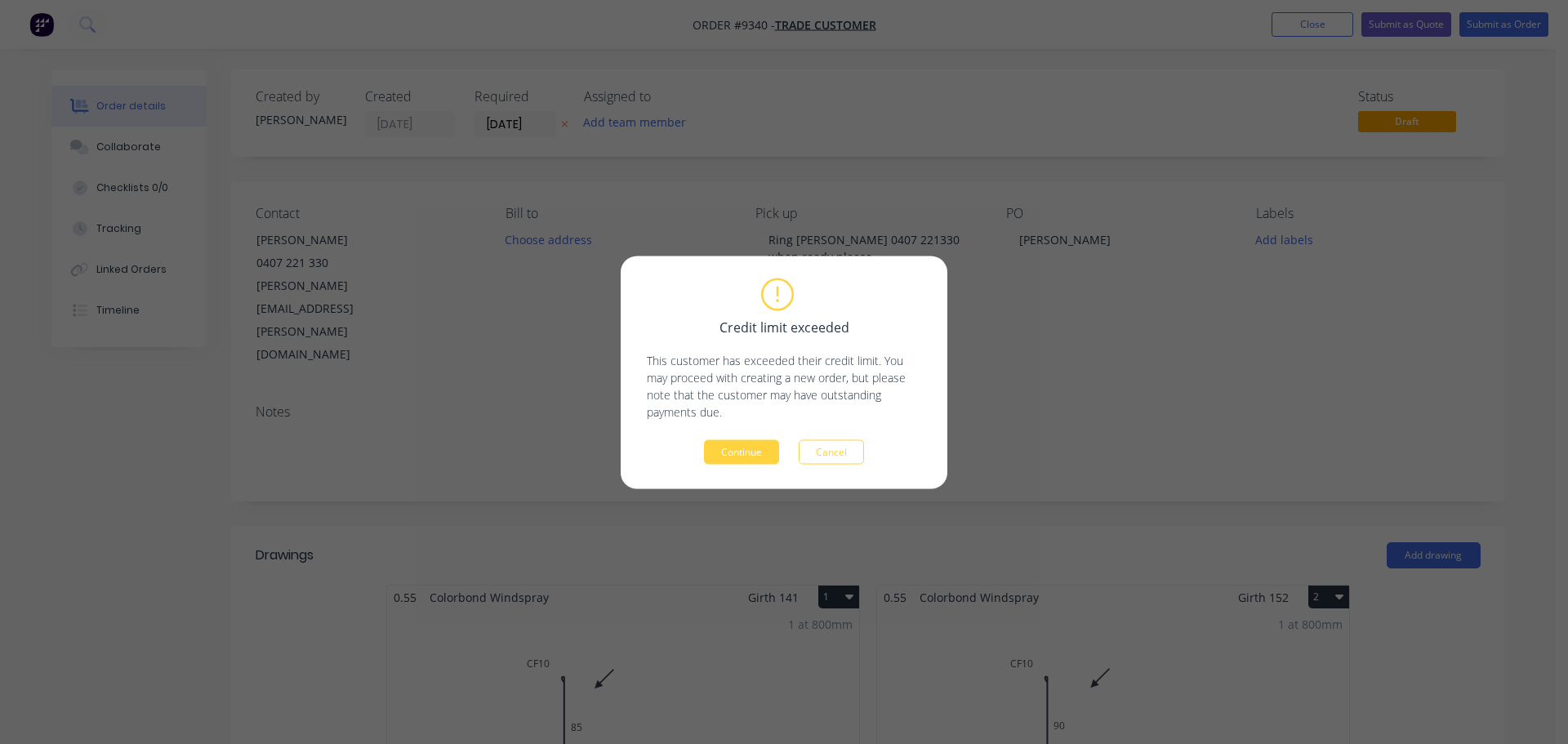
click at [725, 454] on button "Continue" at bounding box center [741, 451] width 75 height 25
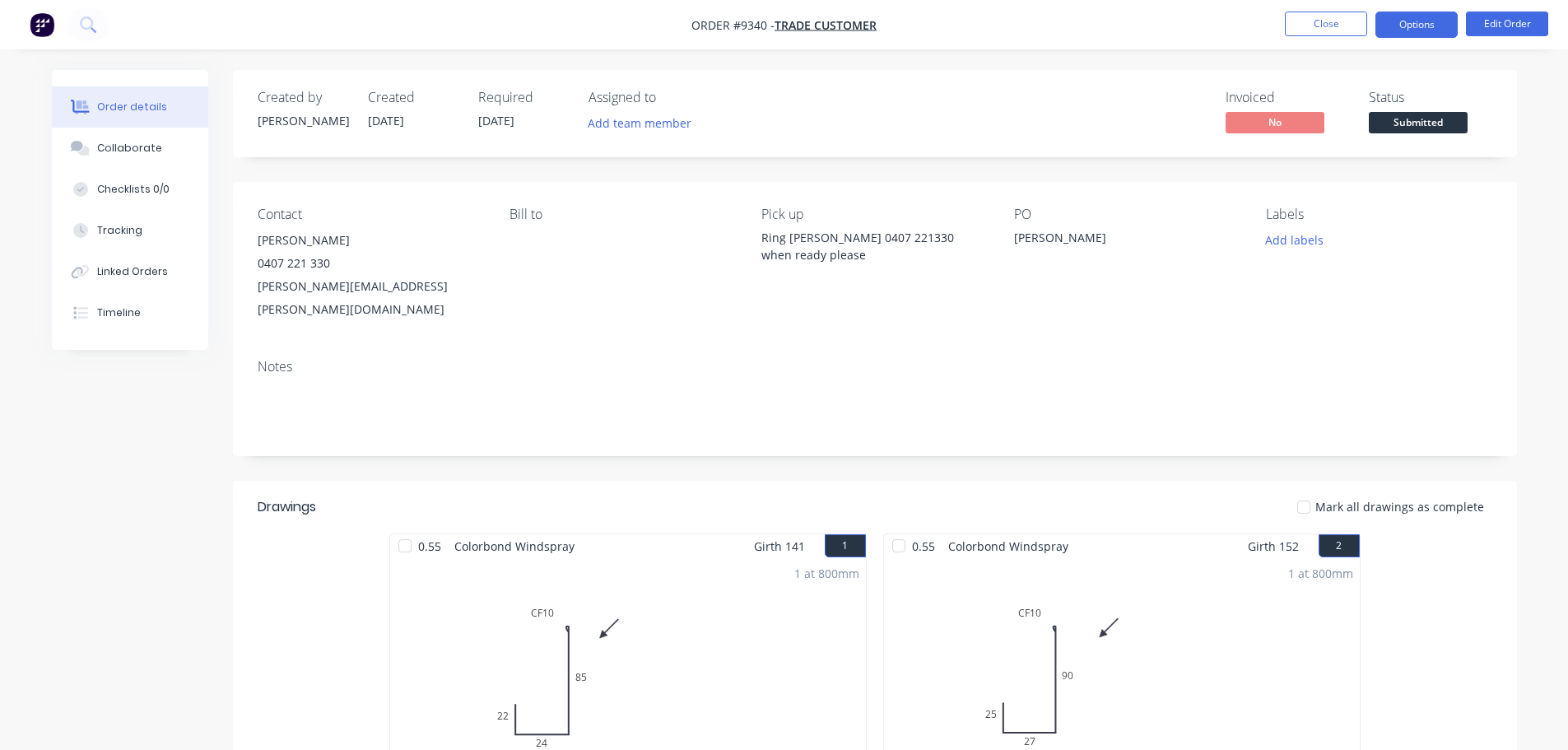
click at [1420, 19] on button "Options" at bounding box center [1416, 25] width 82 height 27
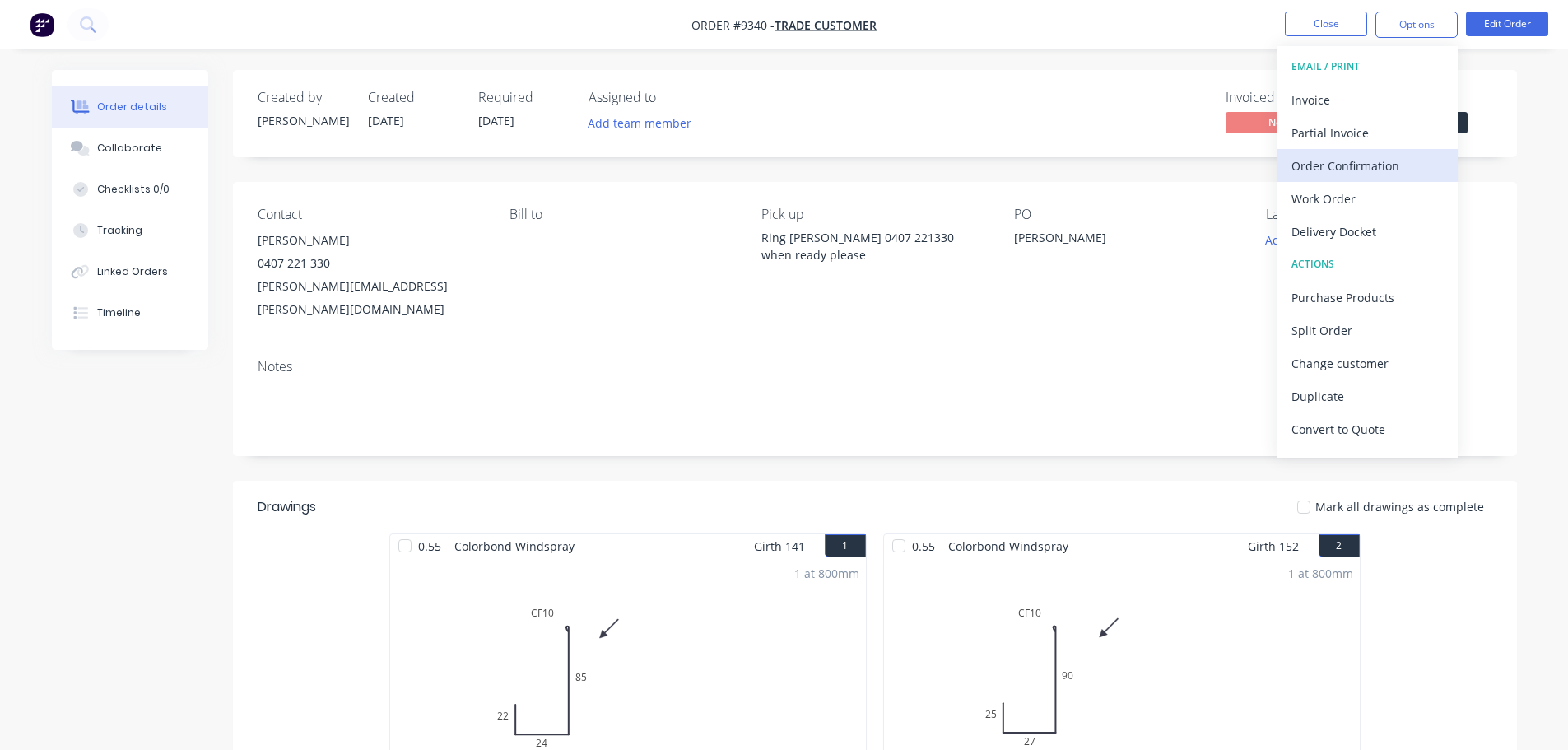
click at [1358, 160] on div "Order Confirmation" at bounding box center [1367, 166] width 152 height 24
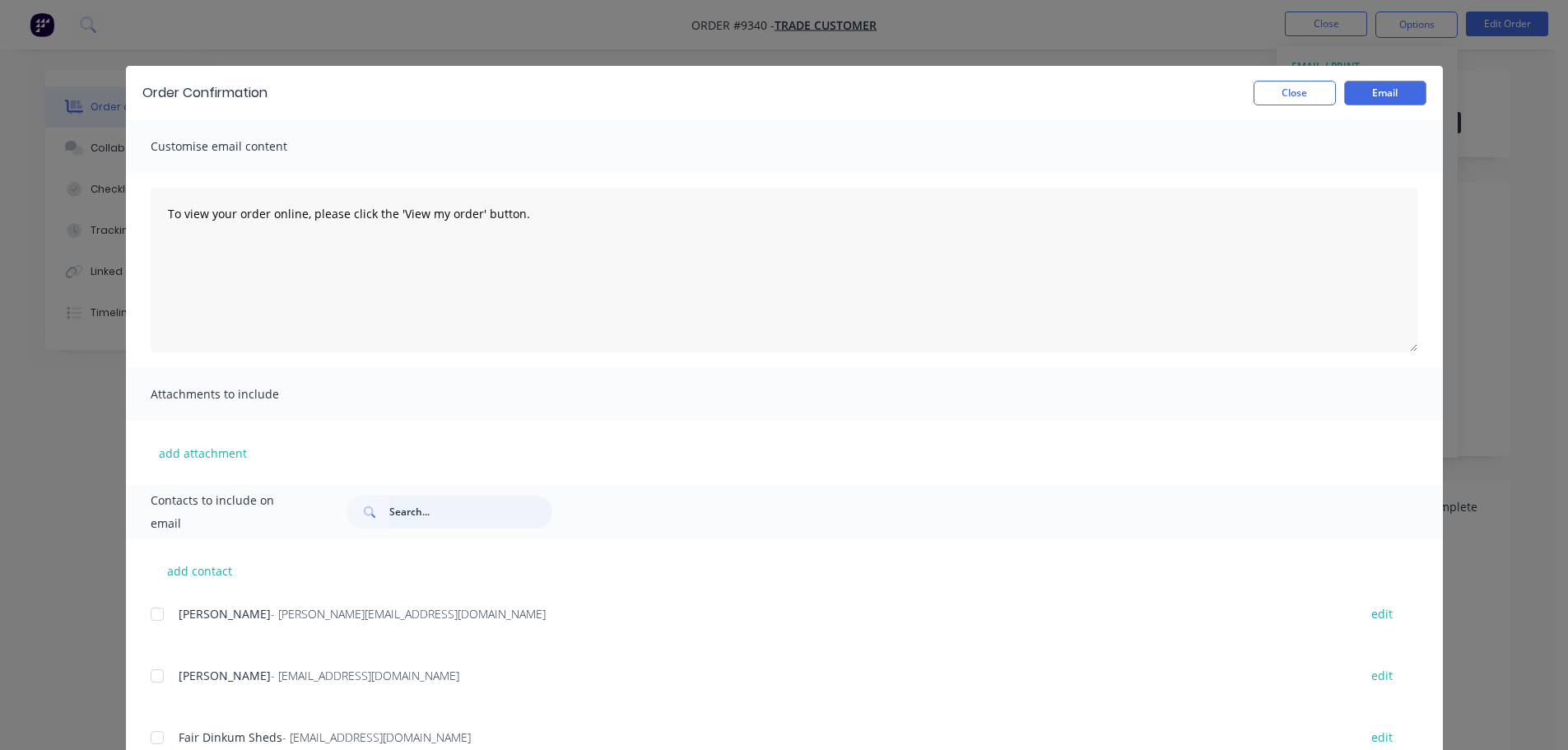
click at [444, 507] on input "text" at bounding box center [471, 512] width 163 height 33
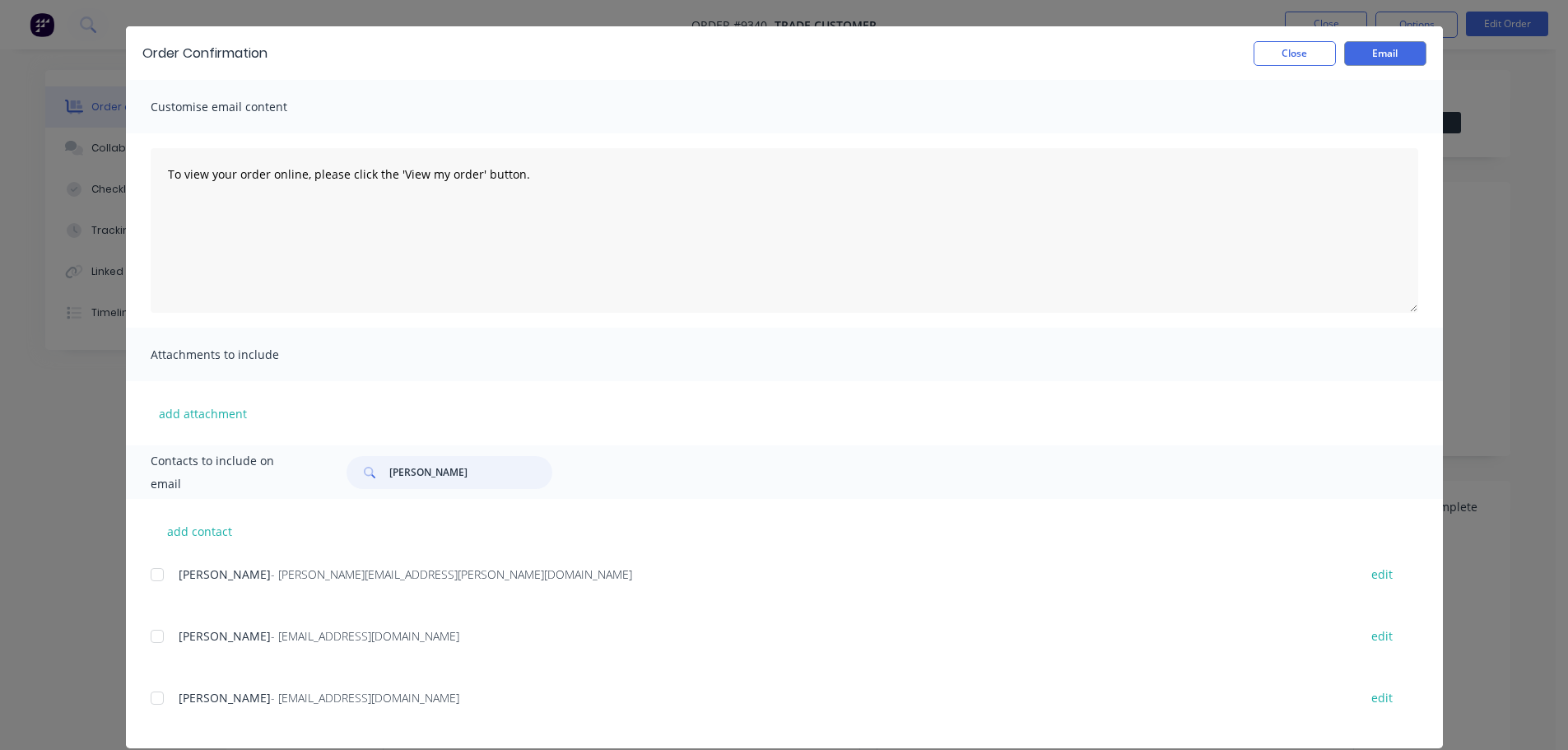
scroll to position [60, 0]
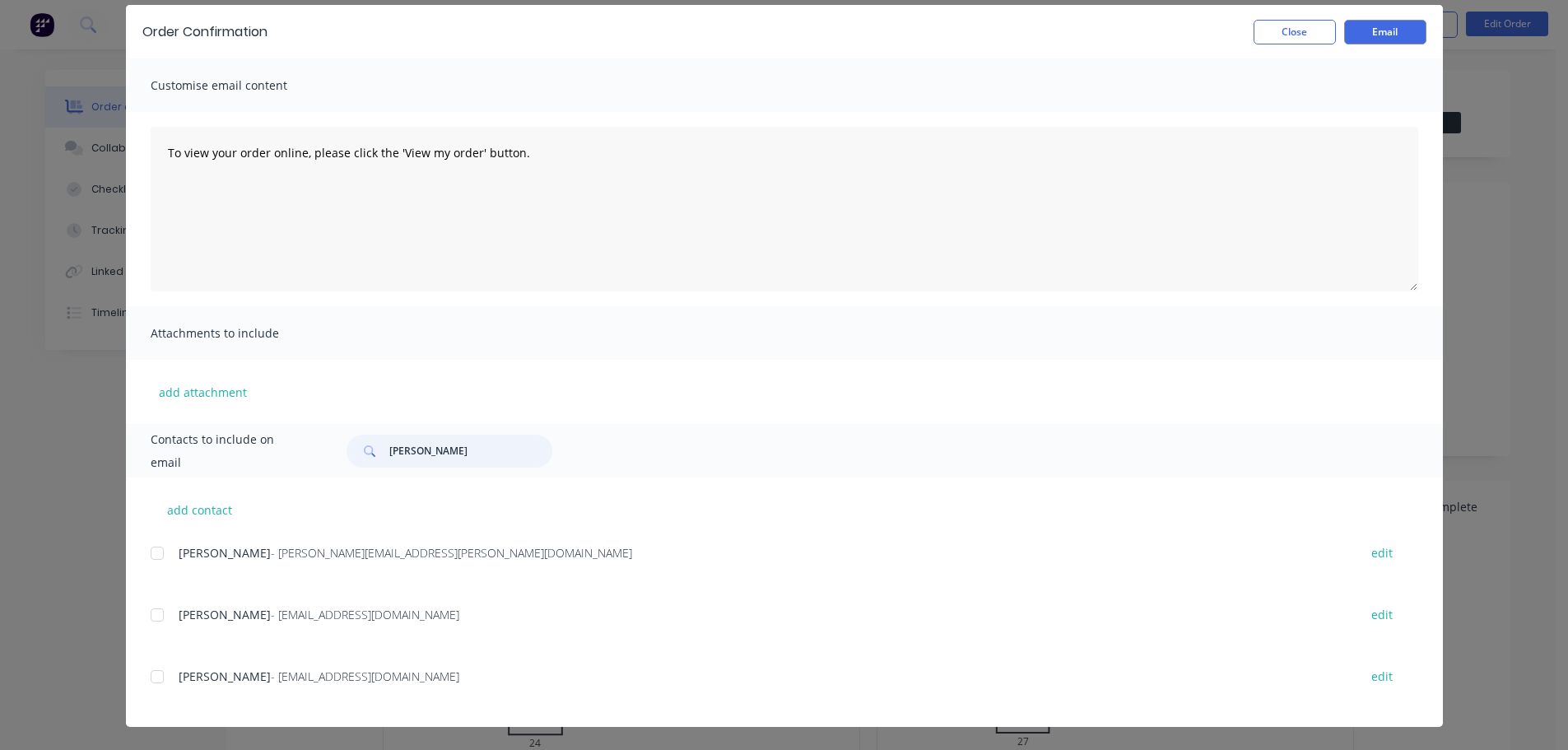
drag, startPoint x: 151, startPoint y: 552, endPoint x: 170, endPoint y: 552, distance: 19.0
click at [152, 552] on div at bounding box center [157, 553] width 33 height 33
type input "[PERSON_NAME]"
click at [1391, 27] on button "Email" at bounding box center [1385, 32] width 82 height 25
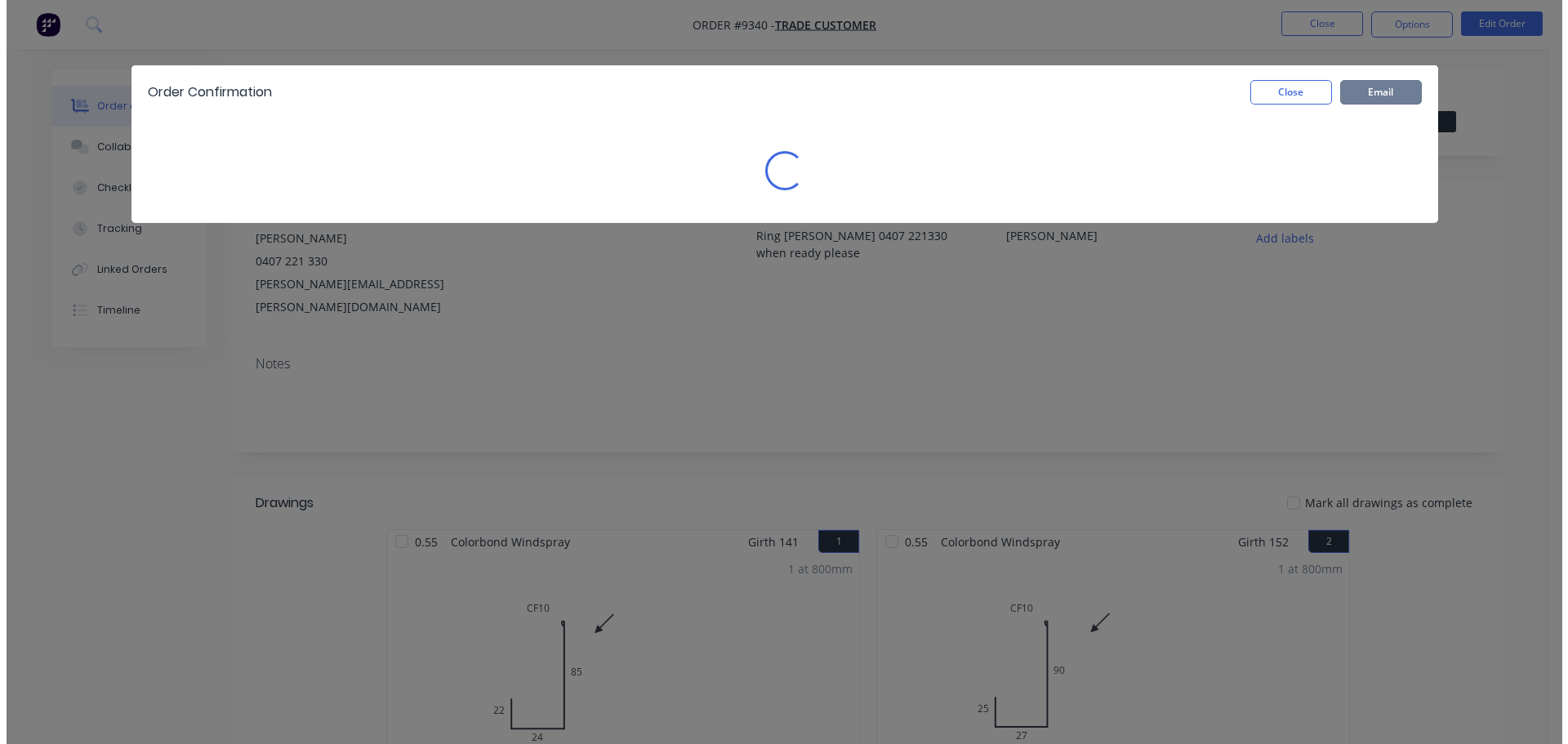
scroll to position [0, 0]
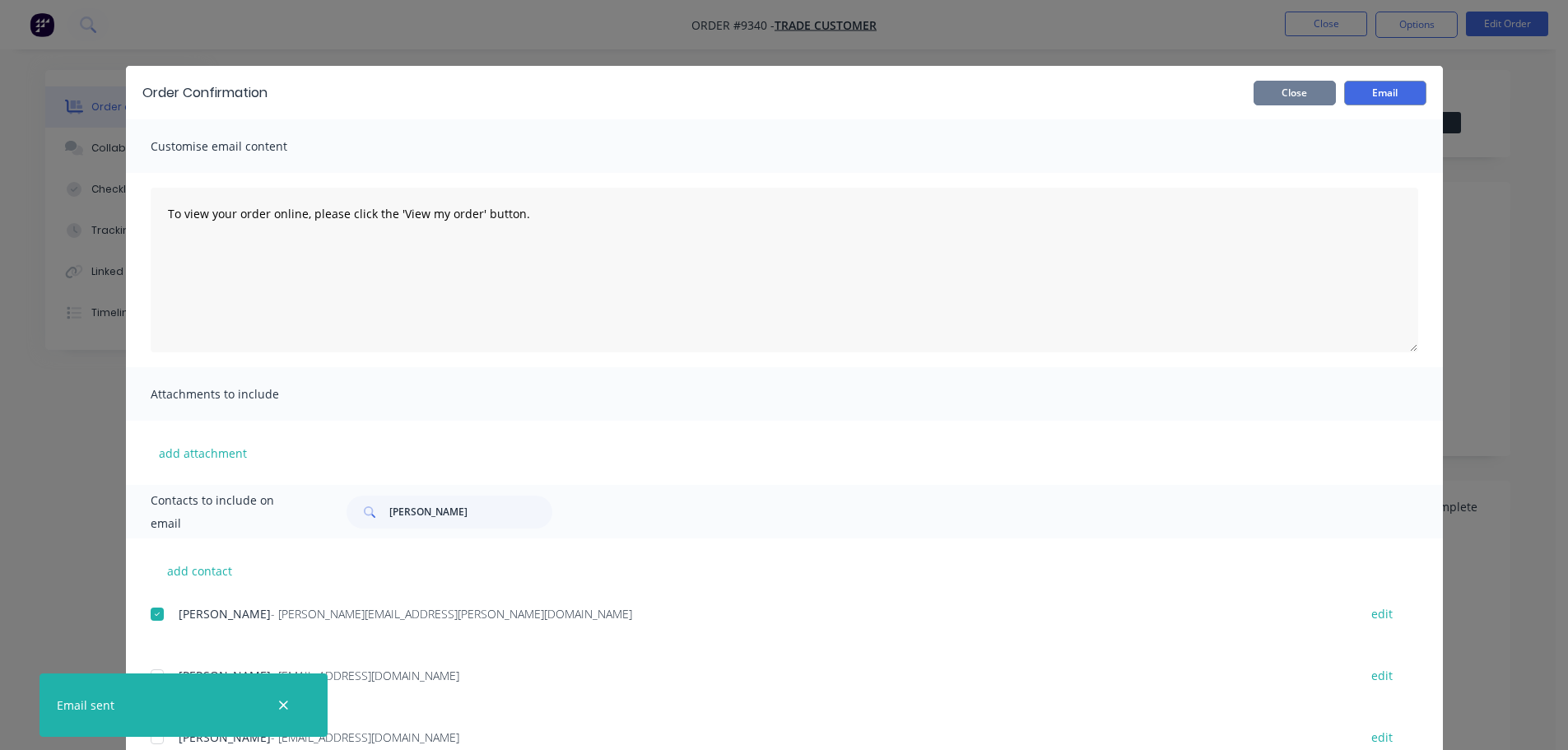
click at [1290, 92] on button "Close" at bounding box center [1294, 93] width 82 height 25
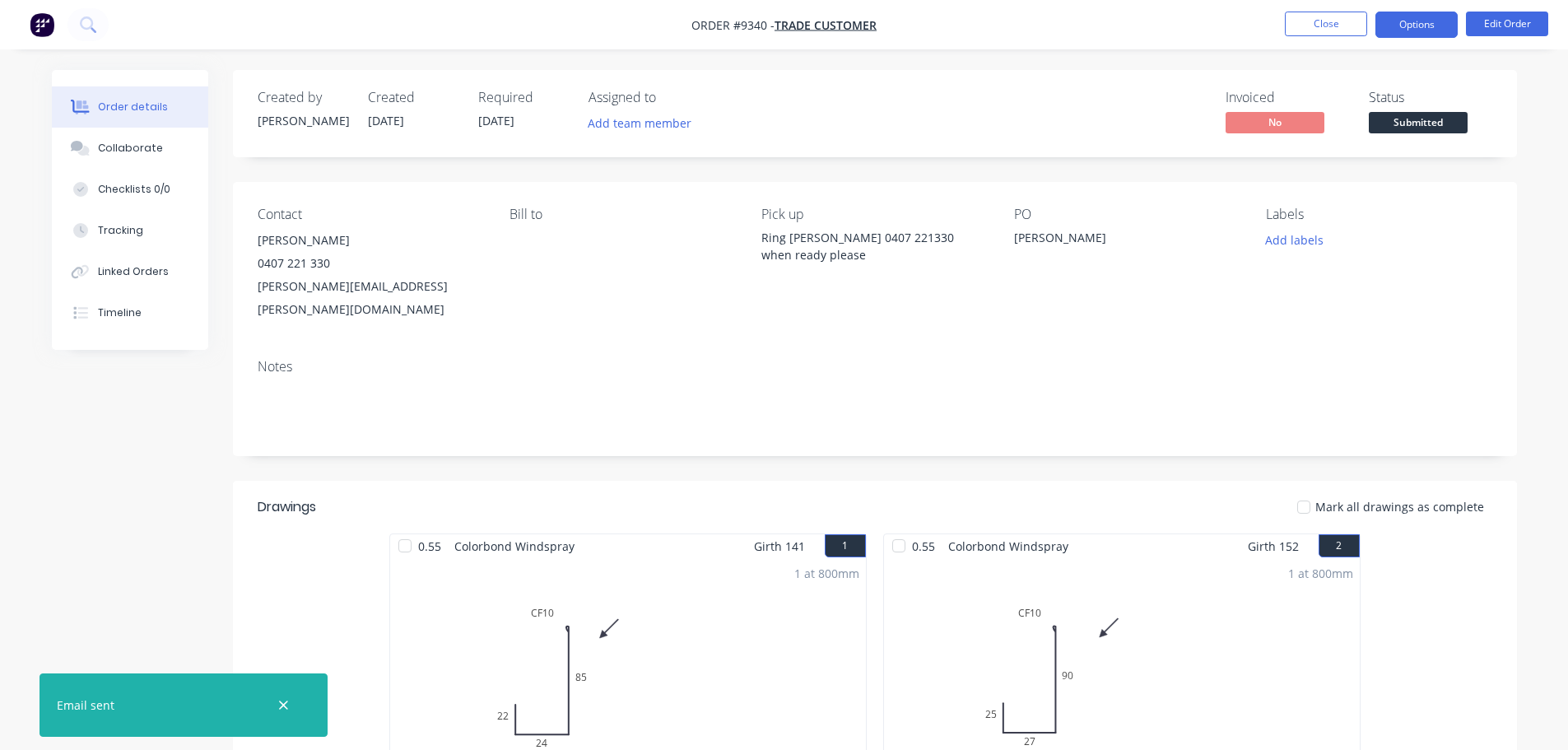
click at [1392, 23] on button "Options" at bounding box center [1416, 25] width 82 height 27
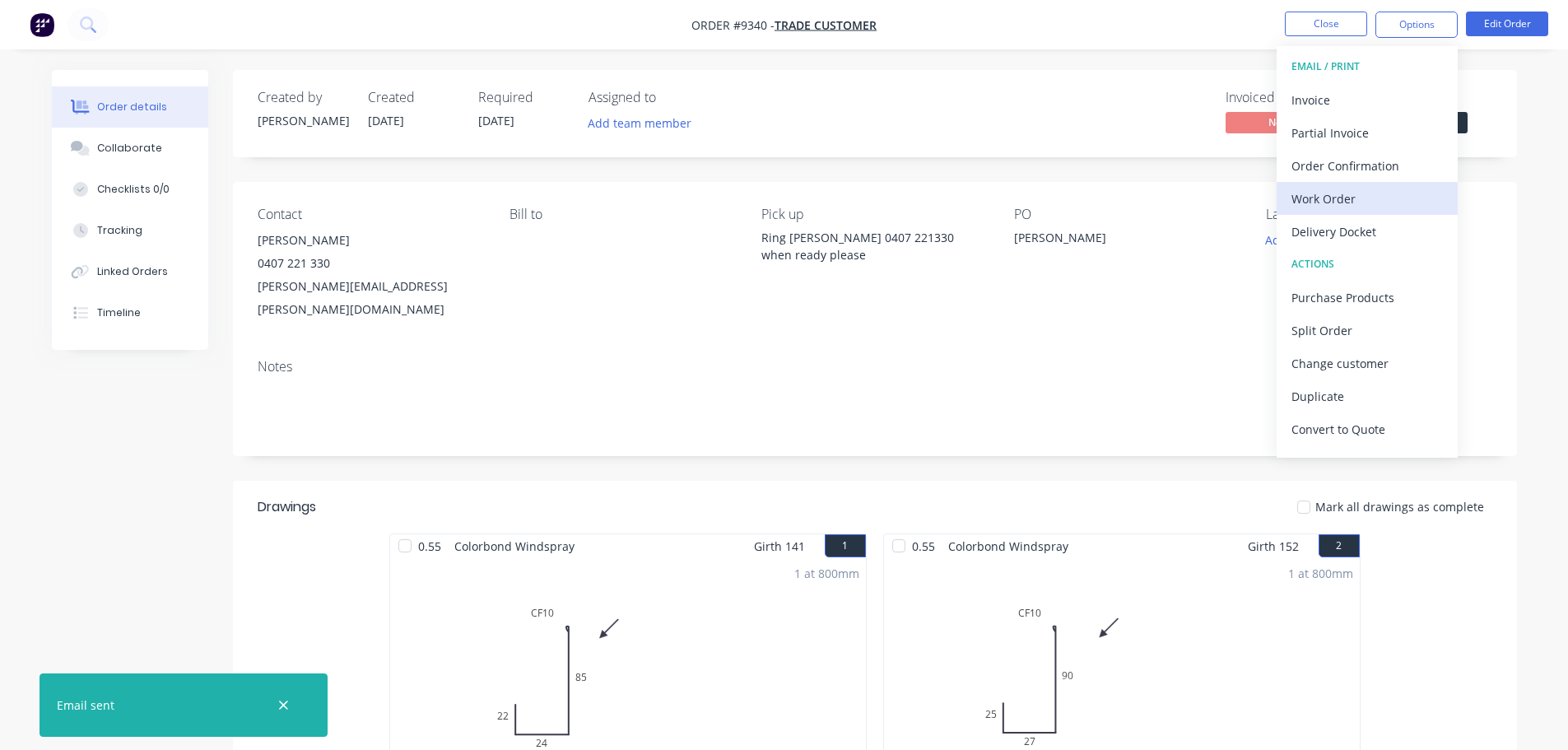
click at [1349, 193] on div "Work Order" at bounding box center [1367, 198] width 152 height 24
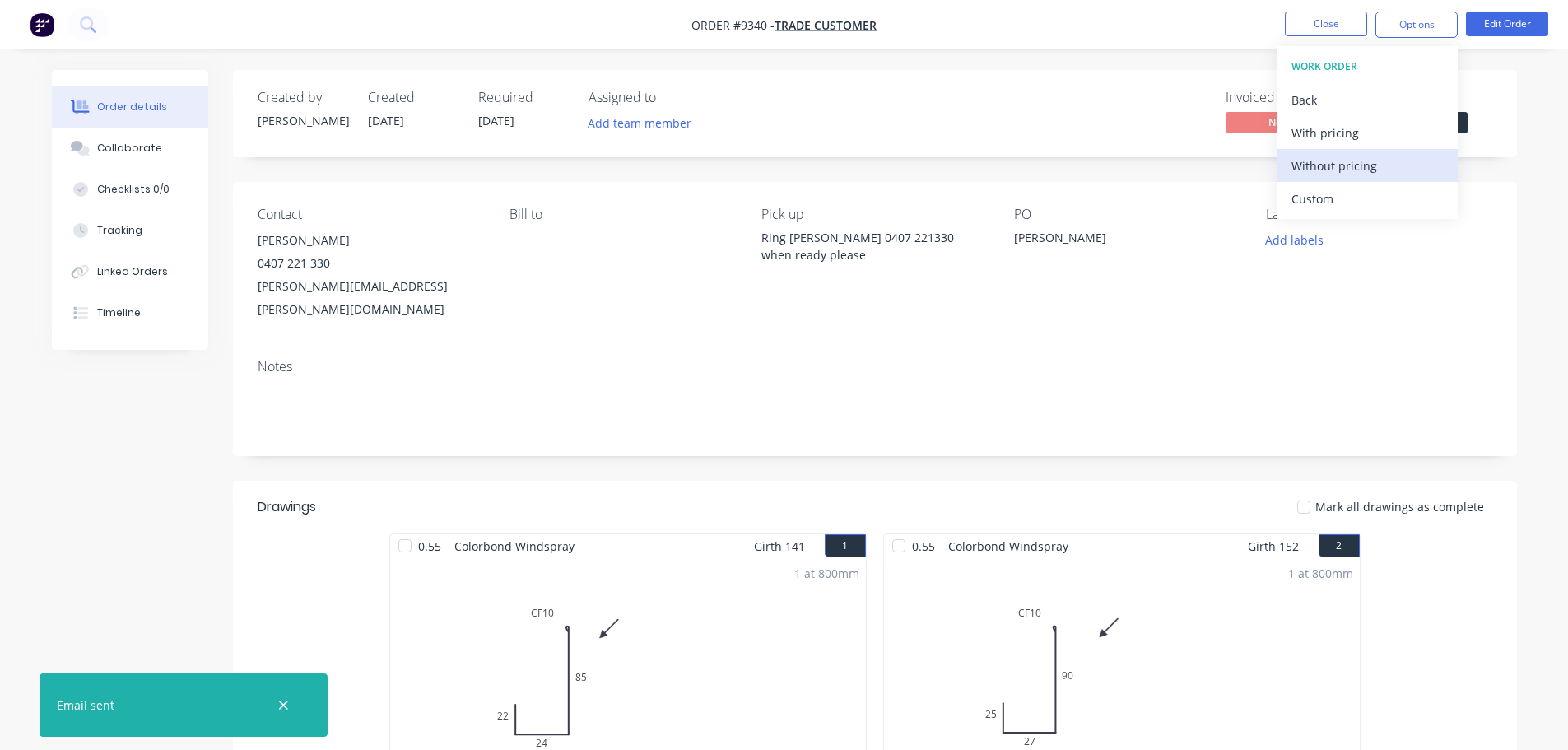
click at [1358, 168] on div "Without pricing" at bounding box center [1367, 166] width 152 height 24
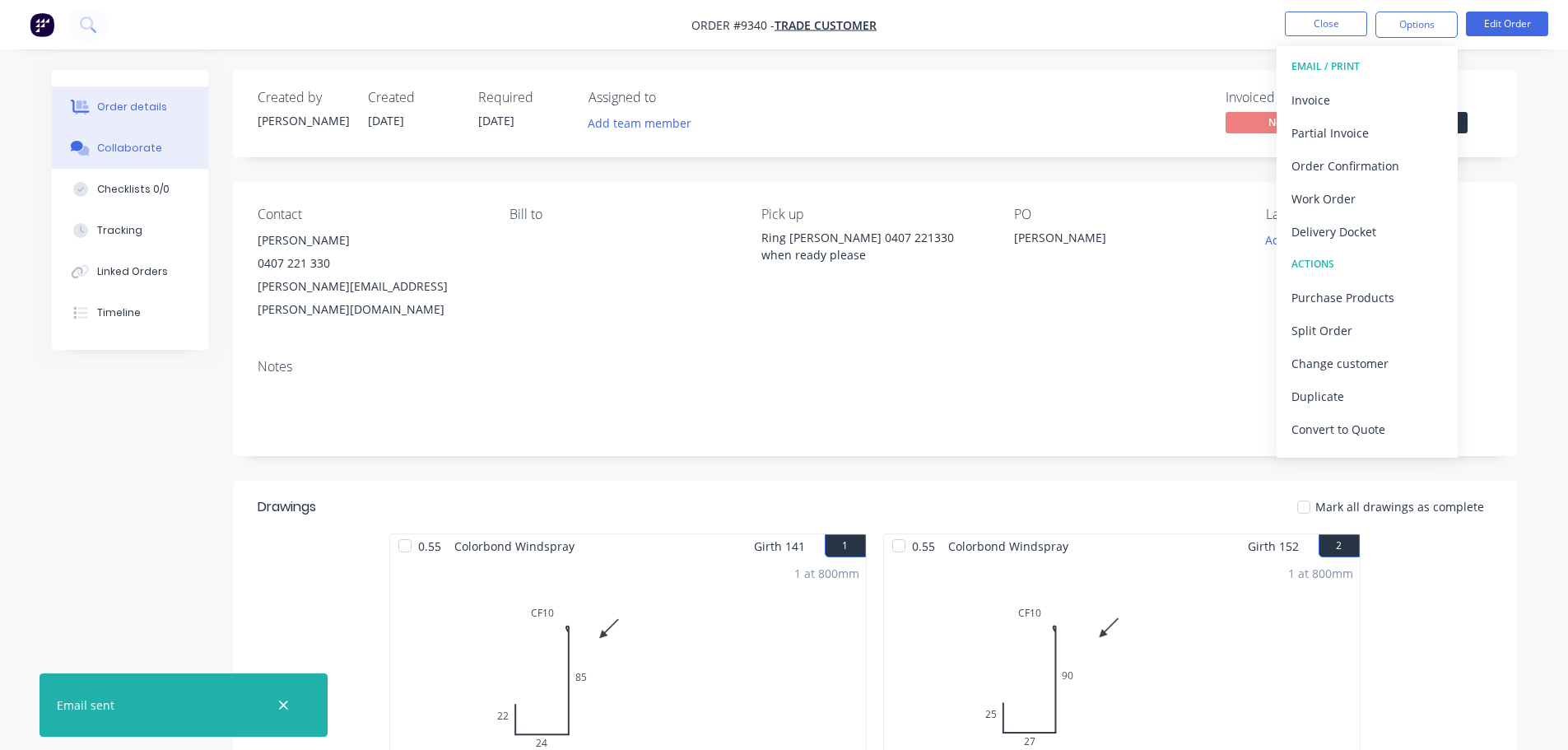
click at [157, 148] on button "Collaborate" at bounding box center [130, 148] width 157 height 41
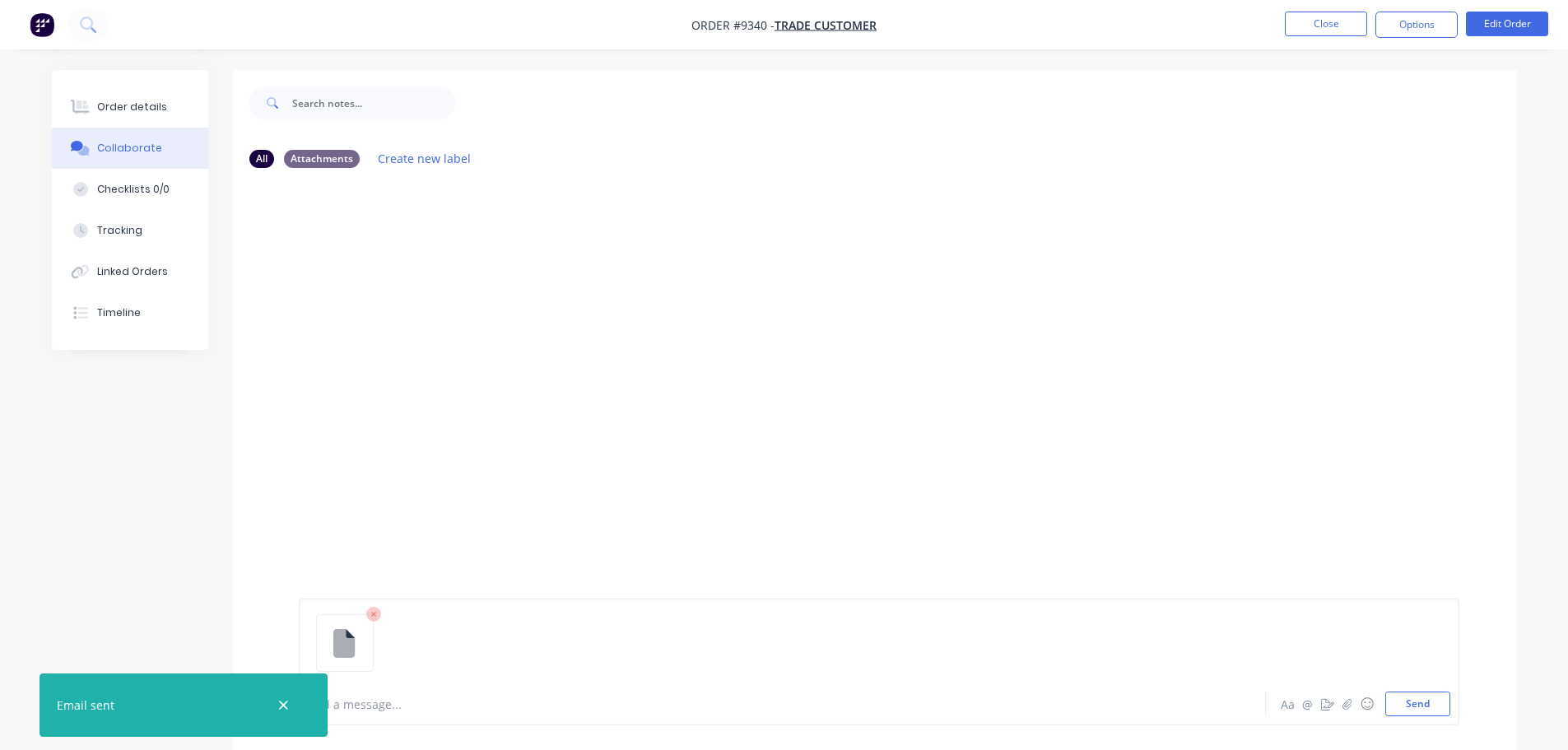
click at [1459, 720] on div "Add a message... Aa @ ☺ Send" at bounding box center [874, 661] width 1284 height 177
click at [1435, 716] on div "Add a message... Aa @ ☺ Send" at bounding box center [878, 661] width 1160 height 127
click at [1407, 707] on button "Send" at bounding box center [1417, 704] width 65 height 25
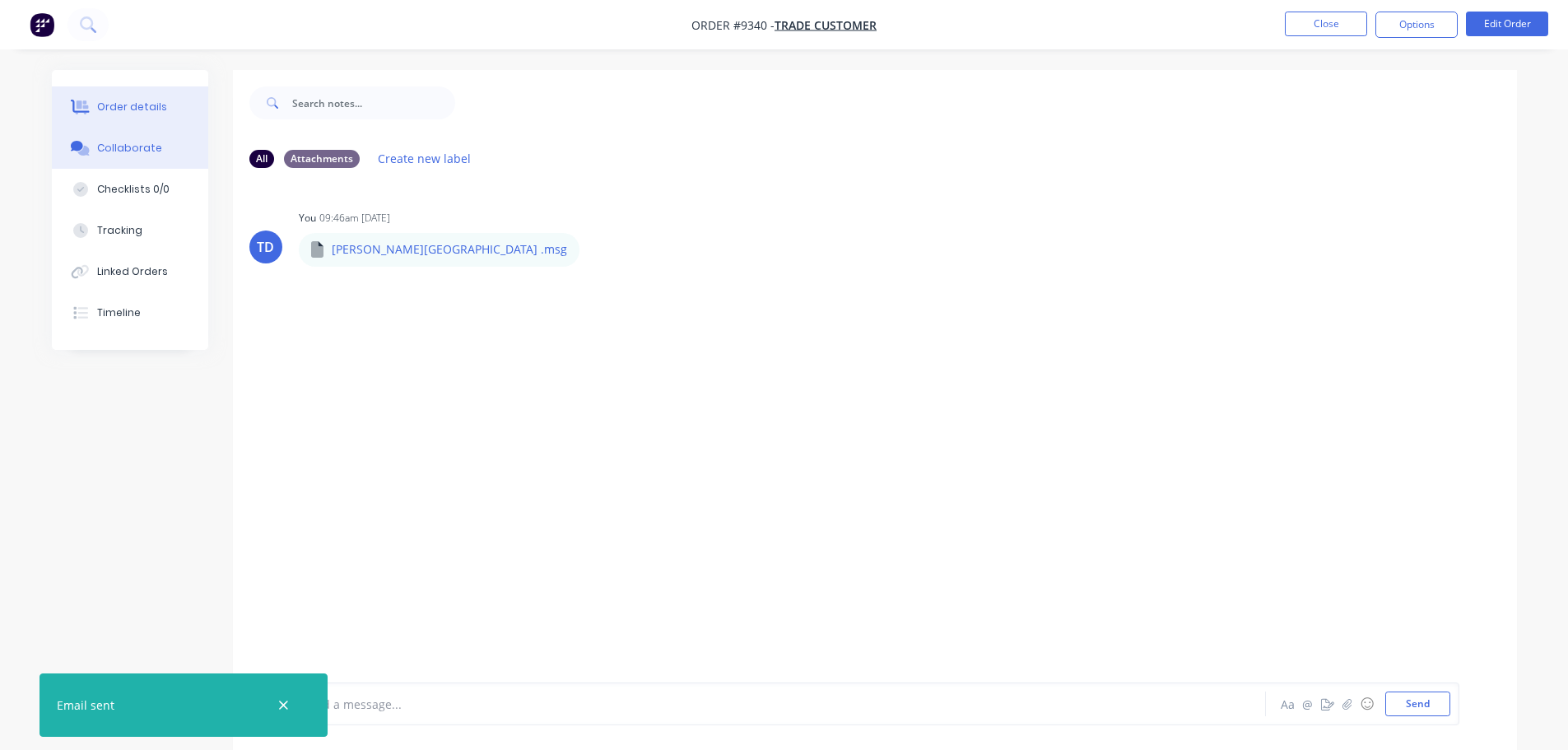
click at [145, 109] on div "Order details" at bounding box center [132, 107] width 70 height 15
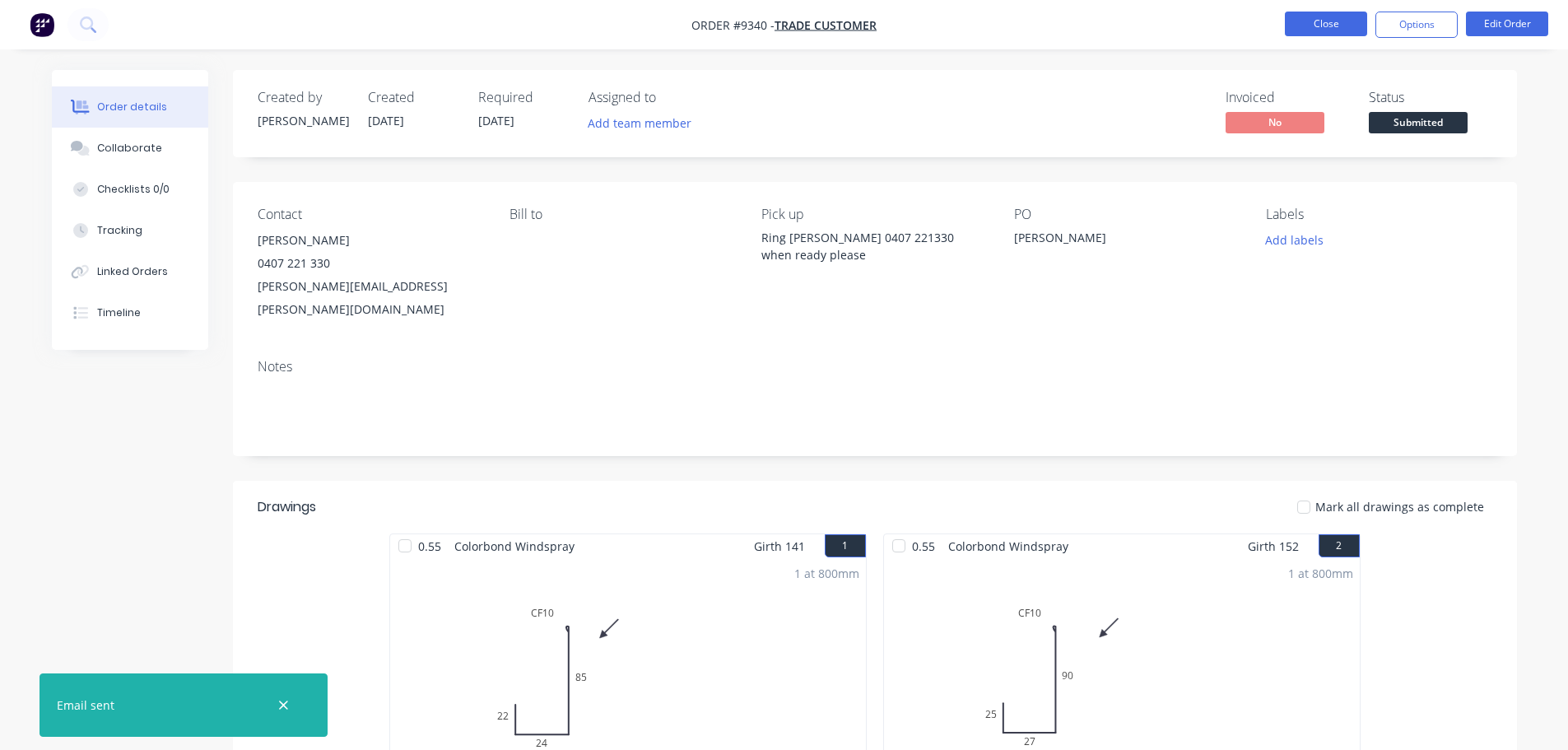
click at [1309, 27] on button "Close" at bounding box center [1325, 24] width 82 height 25
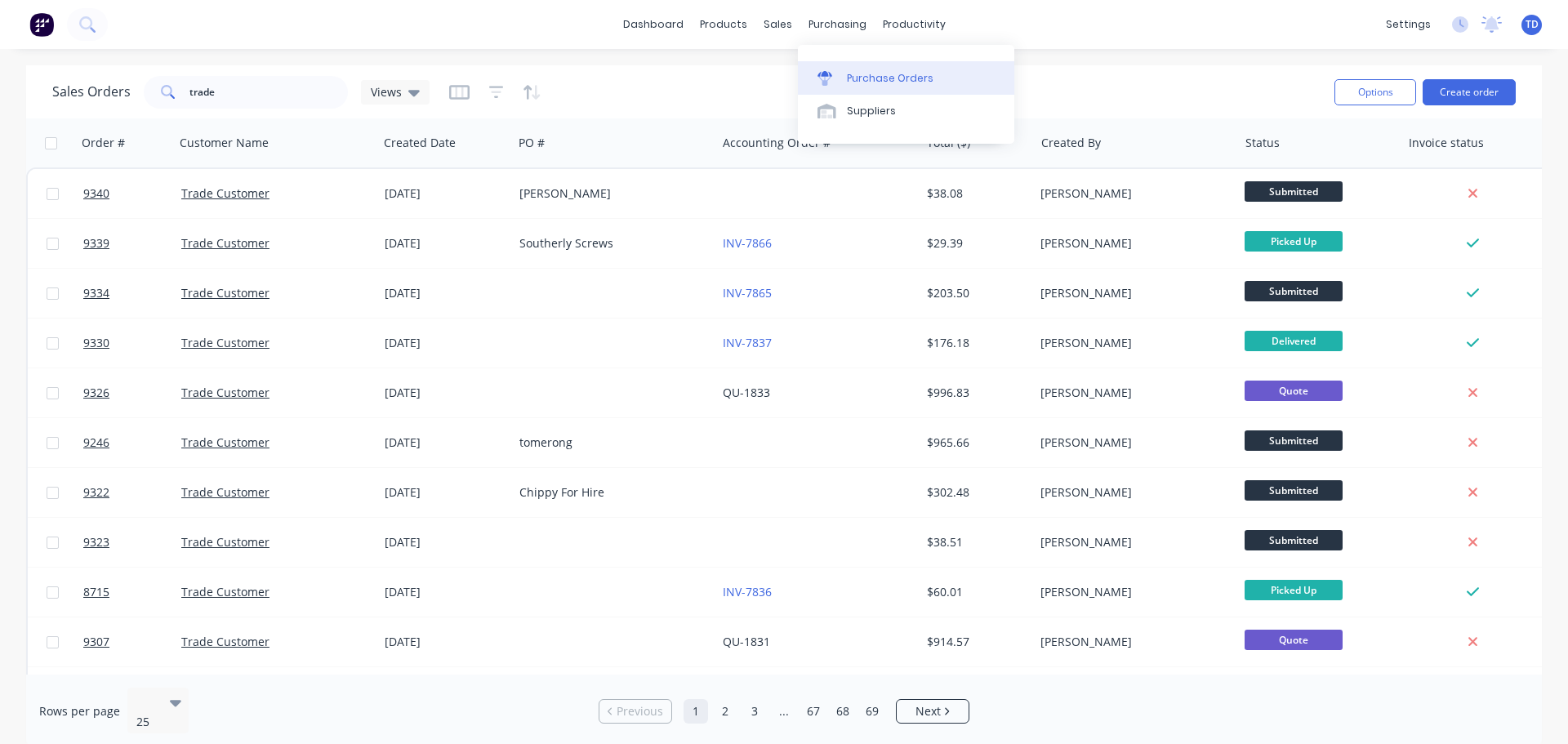
click at [872, 72] on div "Purchase Orders" at bounding box center [890, 78] width 86 height 15
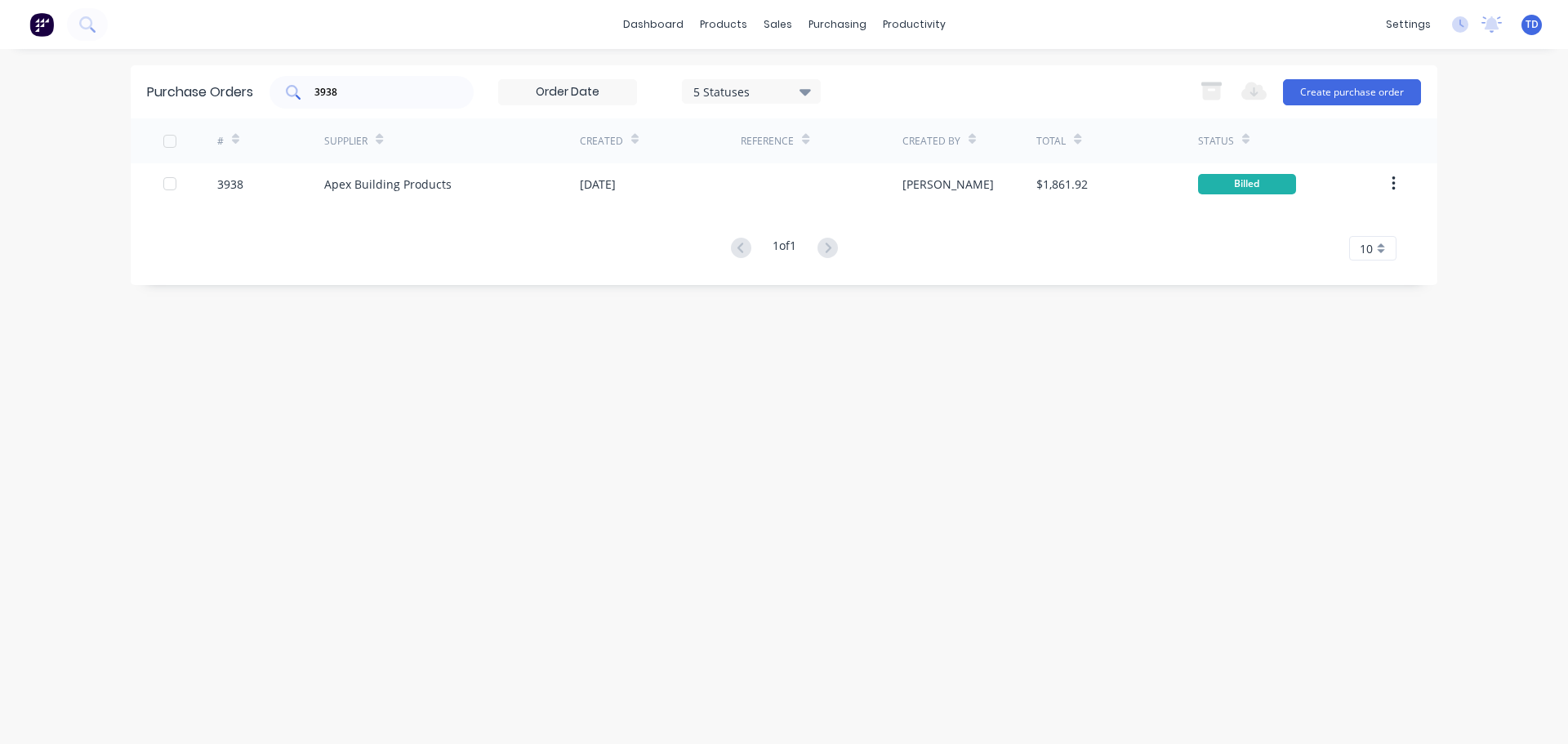
click at [381, 84] on input "3938" at bounding box center [380, 92] width 136 height 16
type input "3965"
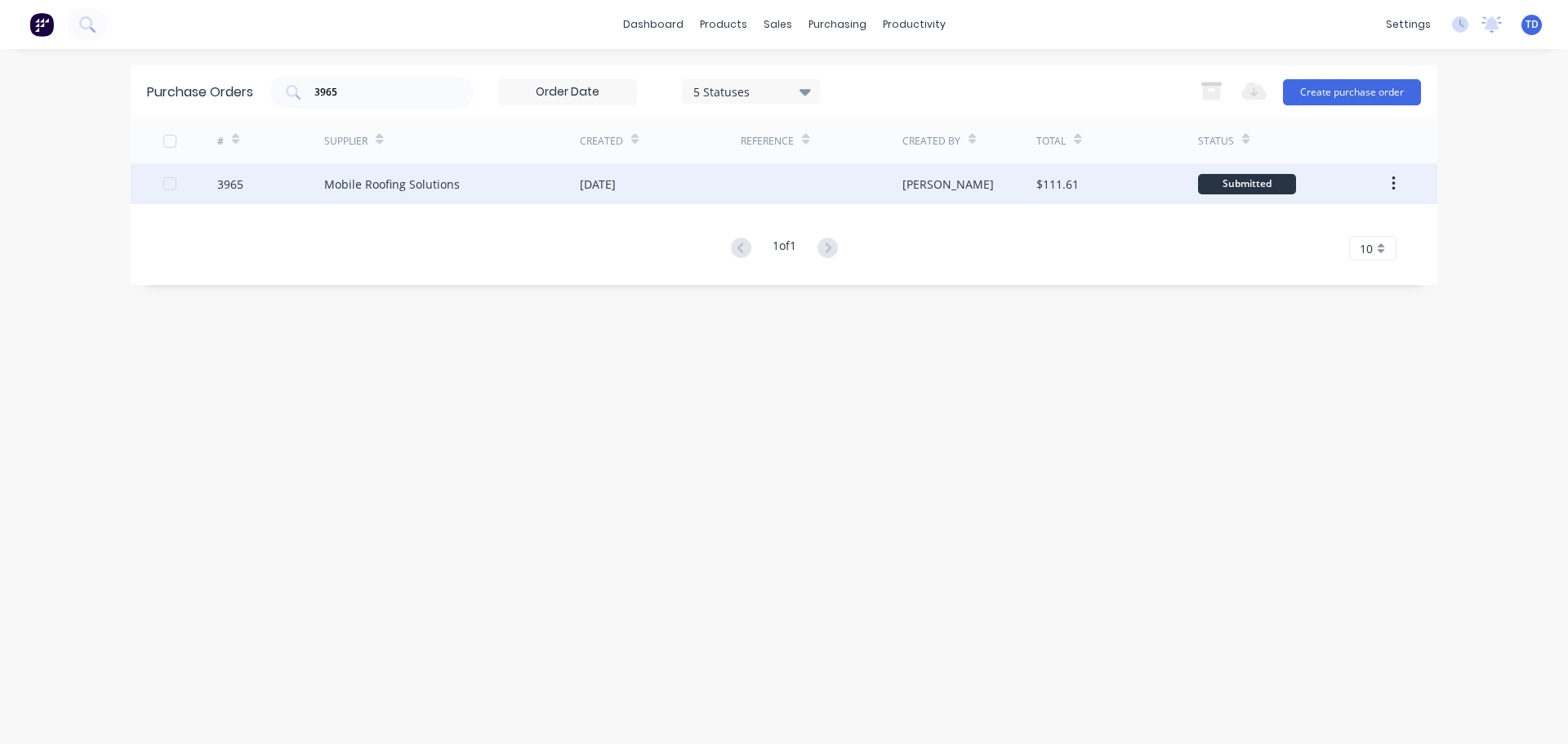
click at [668, 177] on div "[DATE]" at bounding box center [660, 184] width 161 height 41
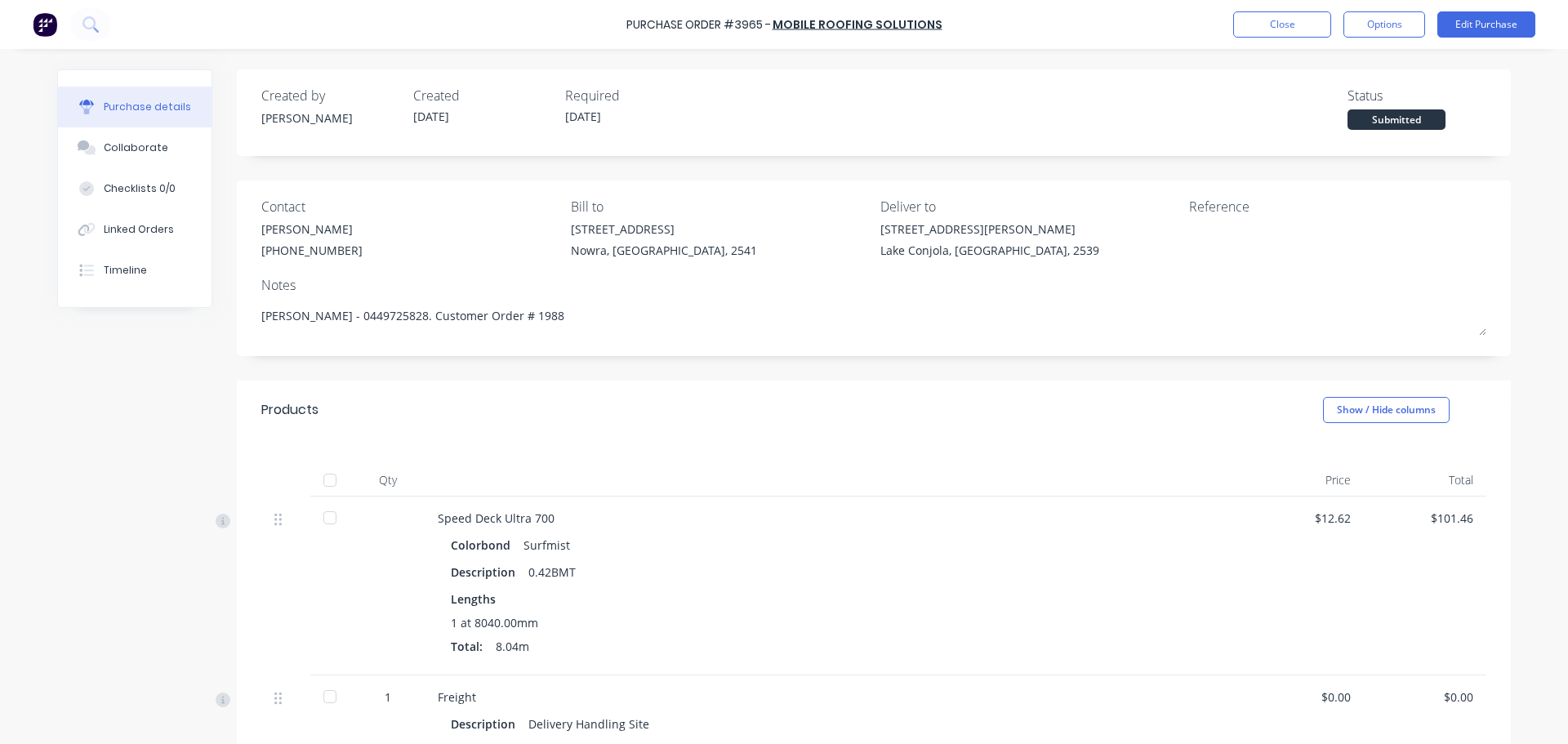
click at [329, 482] on div at bounding box center [330, 480] width 33 height 33
click at [1274, 33] on button "Close" at bounding box center [1281, 25] width 98 height 26
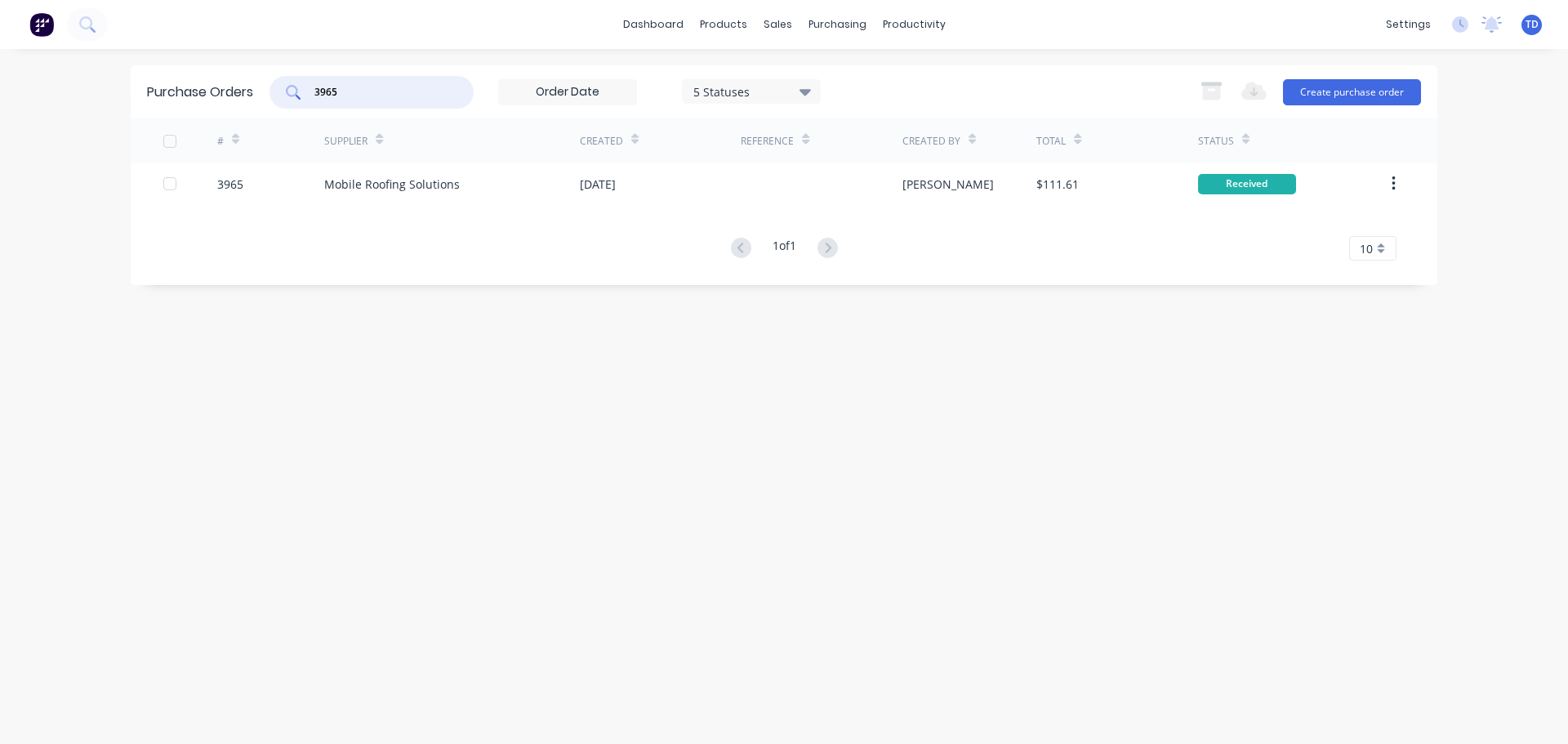
click at [334, 97] on input "3965" at bounding box center [380, 92] width 136 height 16
type input "3975"
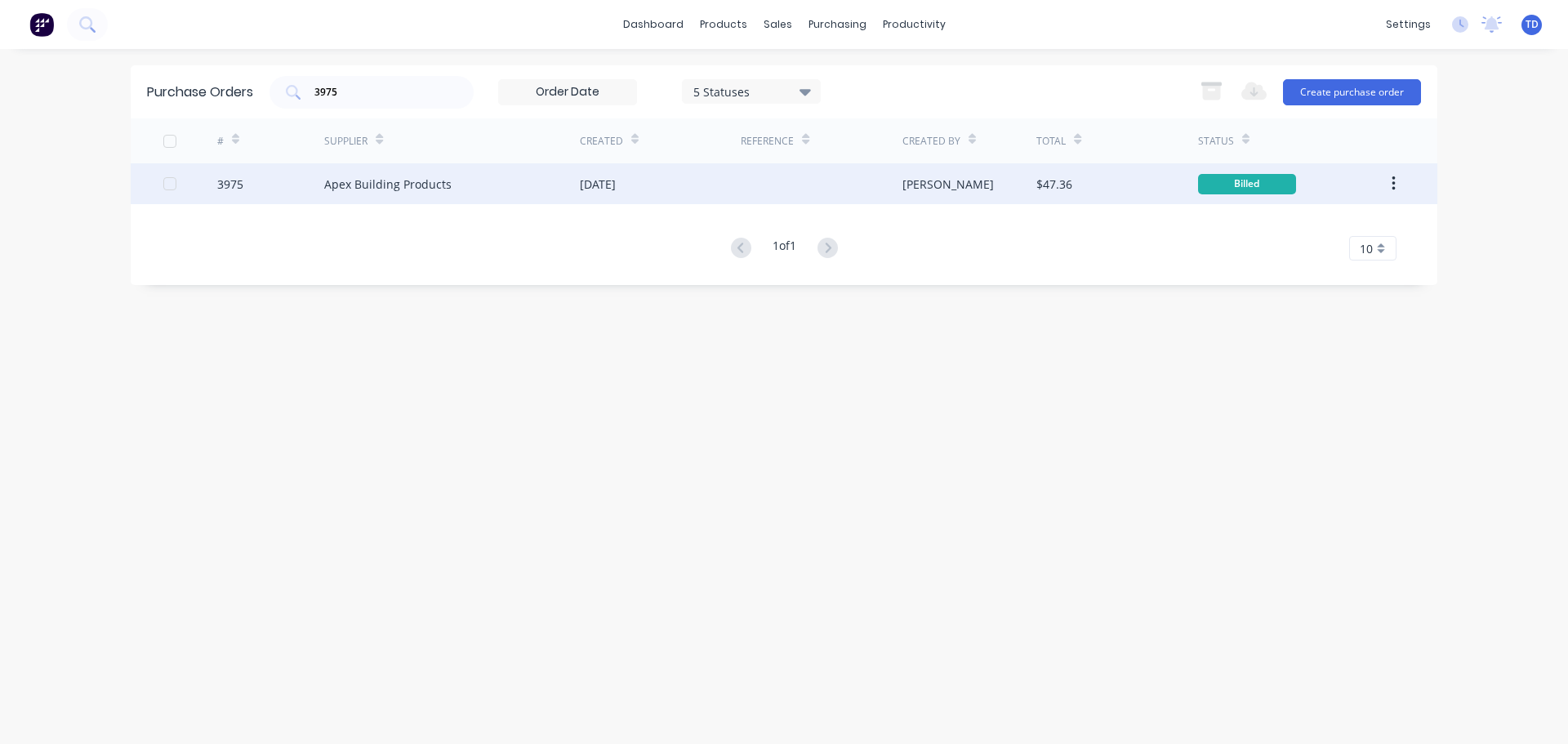
click at [512, 169] on div "Apex Building Products" at bounding box center [451, 184] width 256 height 41
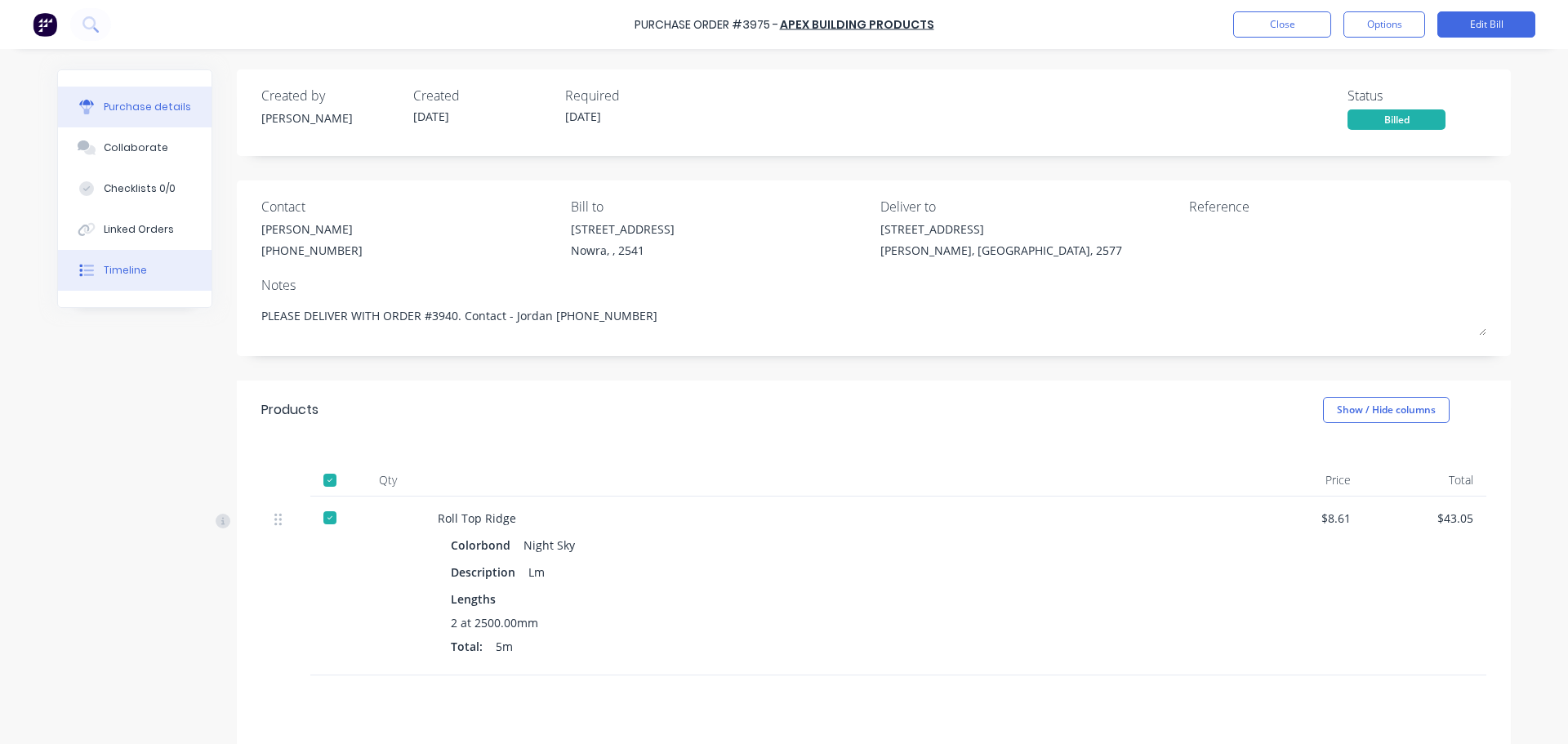
click at [148, 269] on button "Timeline" at bounding box center [135, 270] width 154 height 41
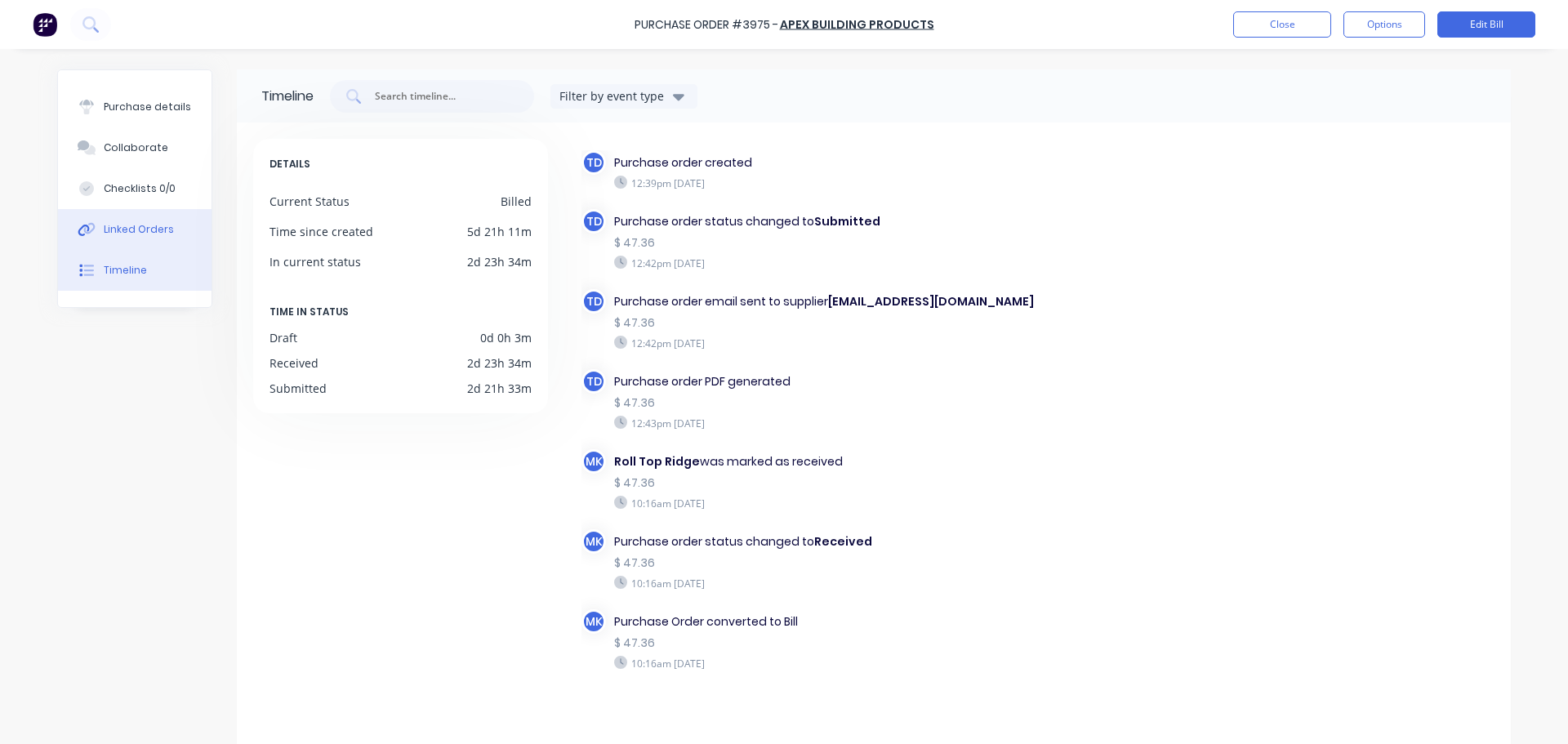
click at [111, 219] on button "Linked Orders" at bounding box center [135, 229] width 154 height 41
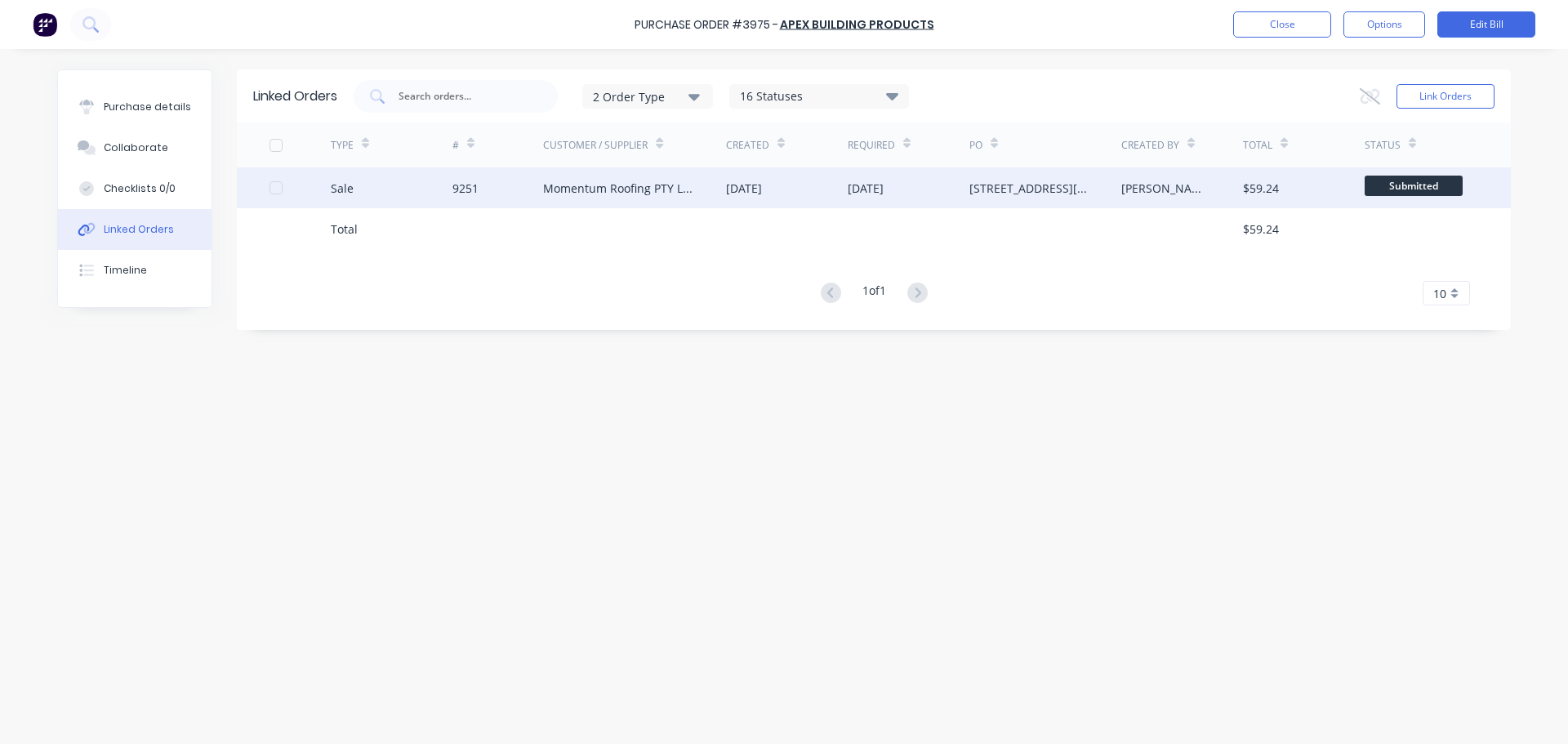
click at [853, 189] on div "[DATE]" at bounding box center [866, 187] width 36 height 17
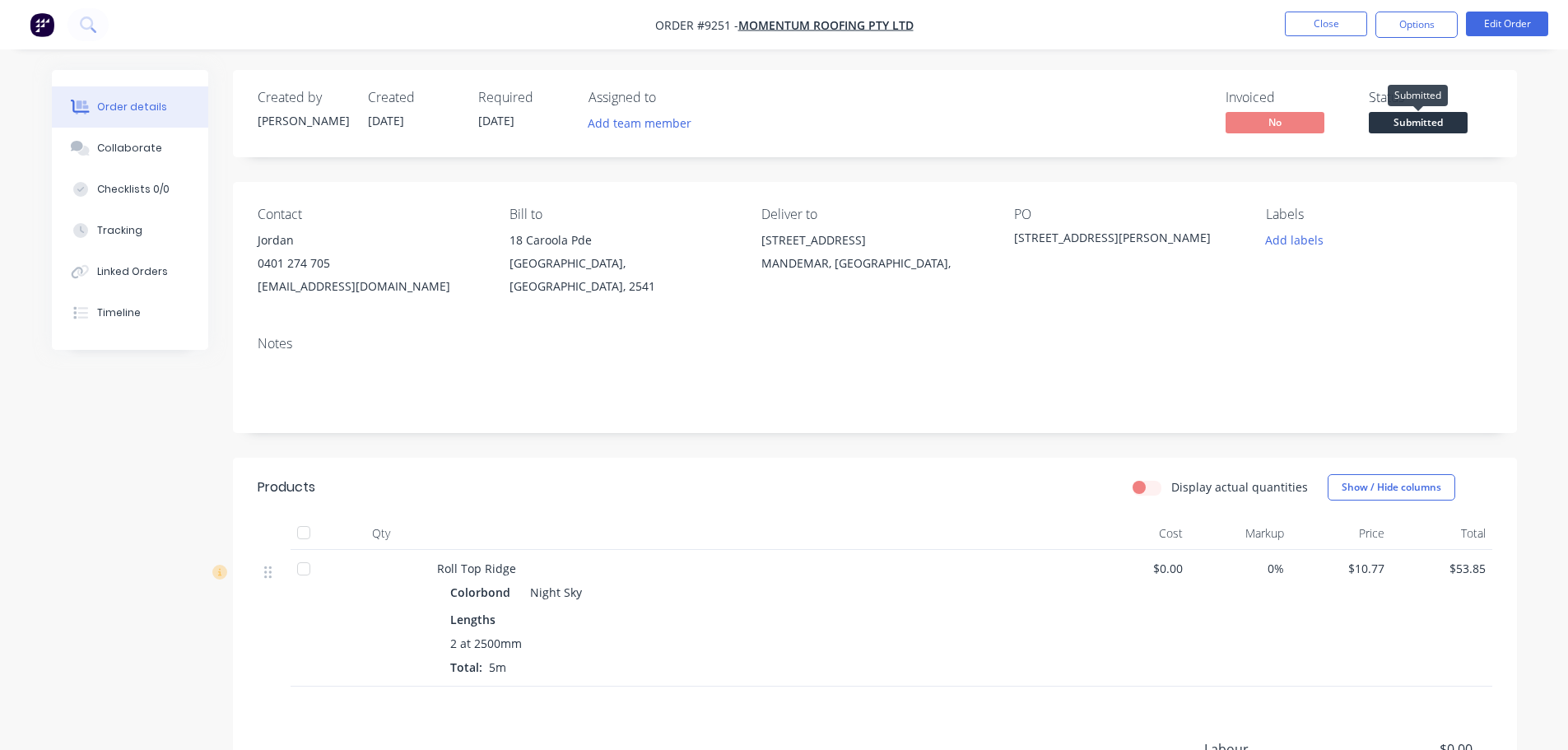
click at [1420, 118] on span "Submitted" at bounding box center [1417, 122] width 99 height 21
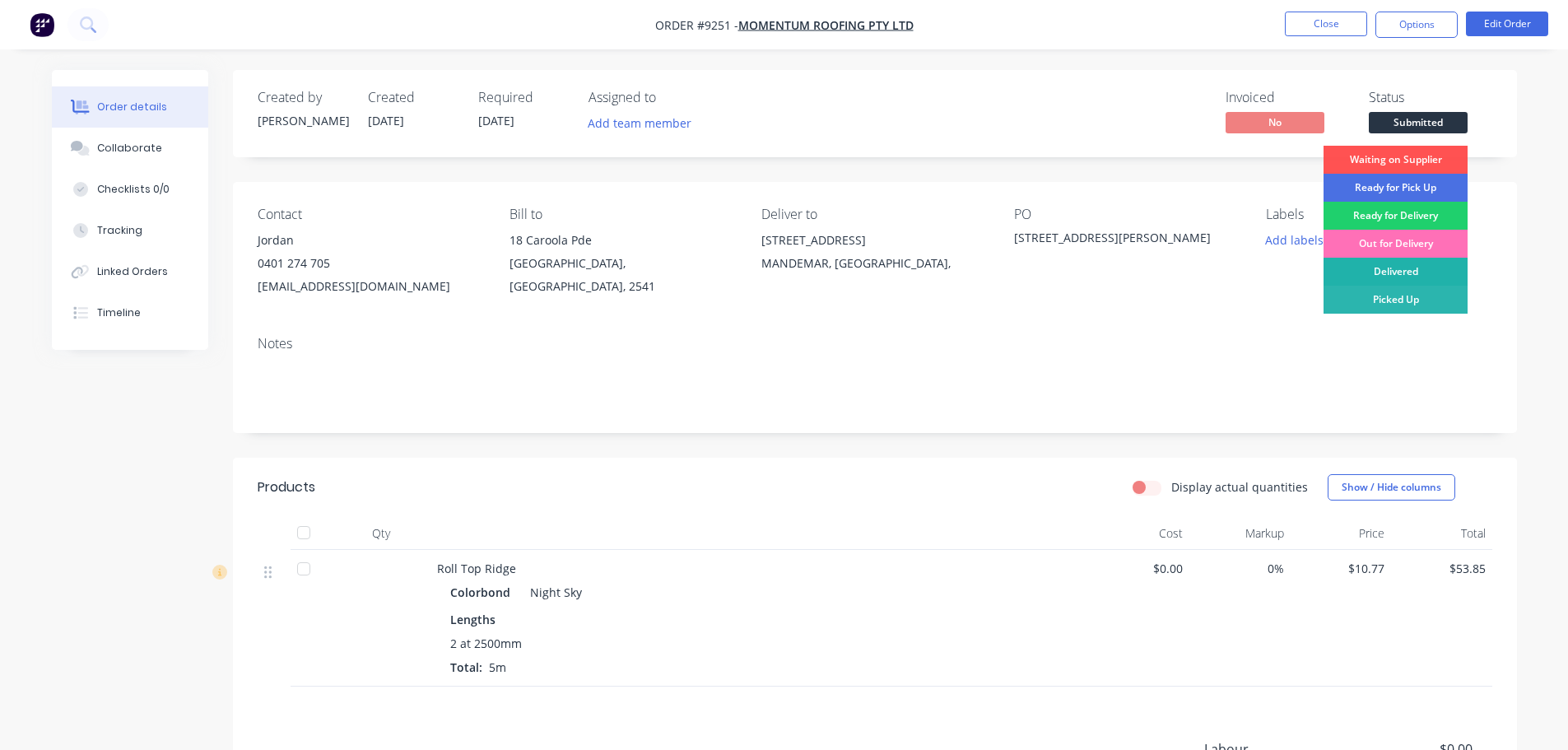
click at [1396, 272] on div "Delivered" at bounding box center [1396, 272] width 144 height 28
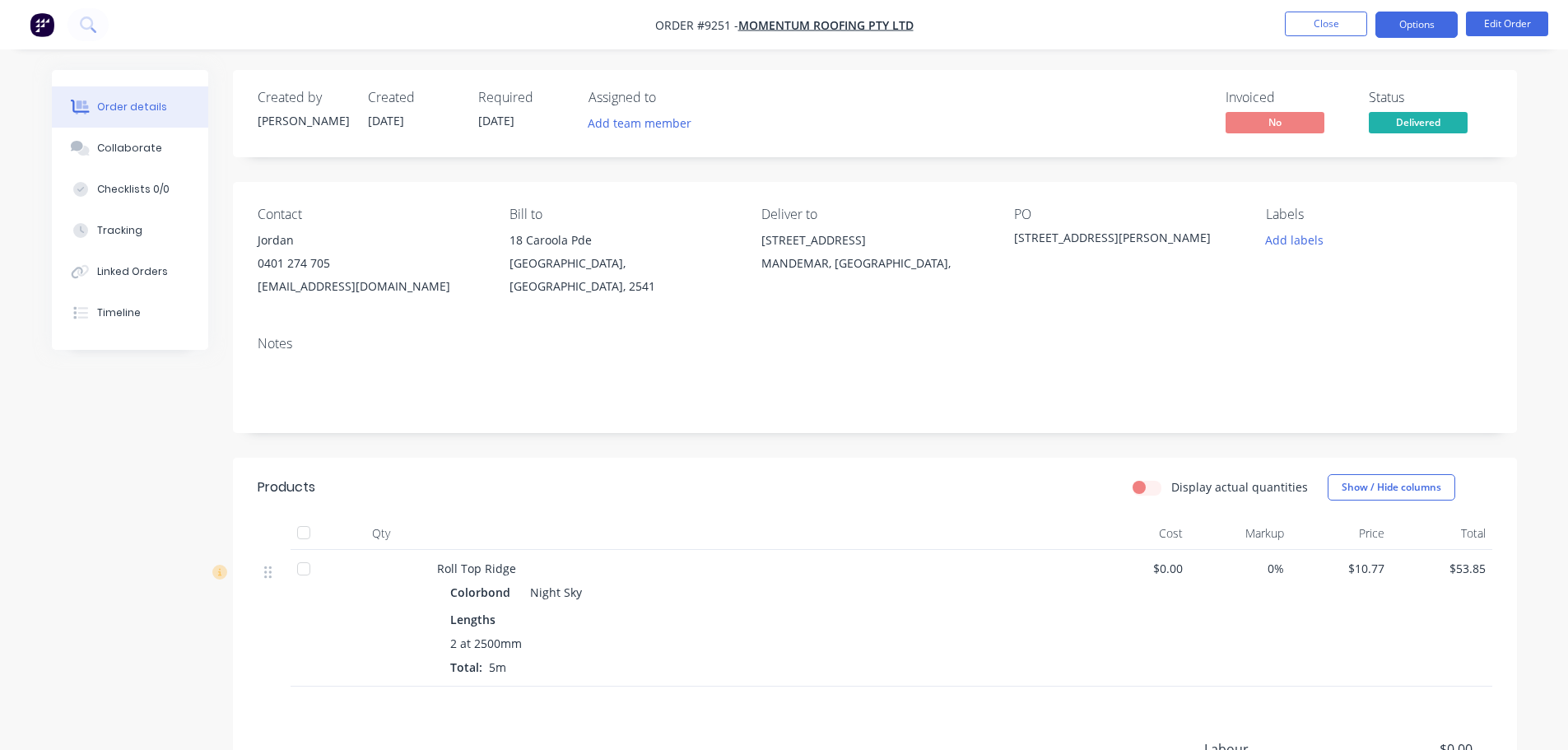
click at [1420, 33] on button "Options" at bounding box center [1416, 25] width 82 height 27
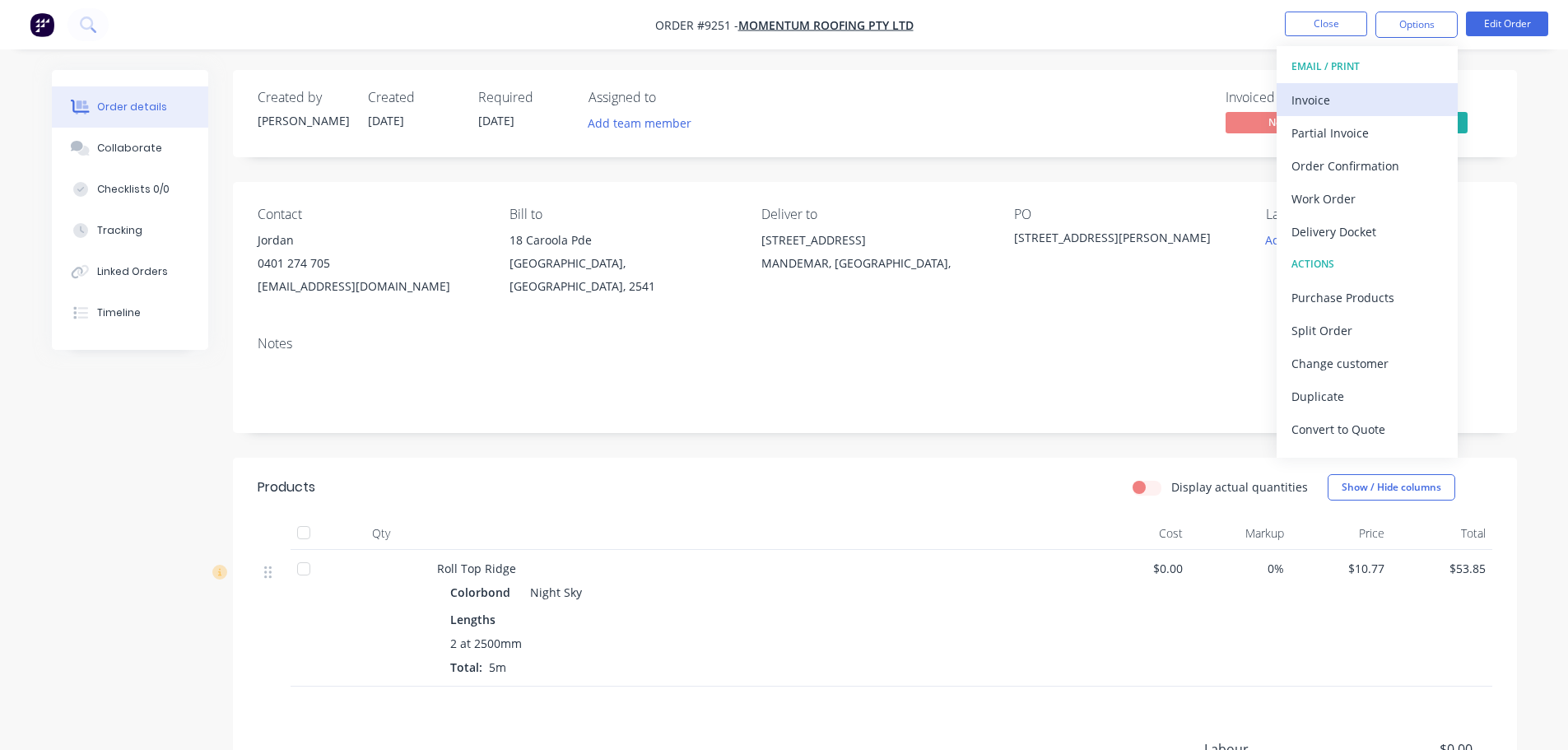
click at [1307, 93] on div "Invoice" at bounding box center [1367, 99] width 152 height 24
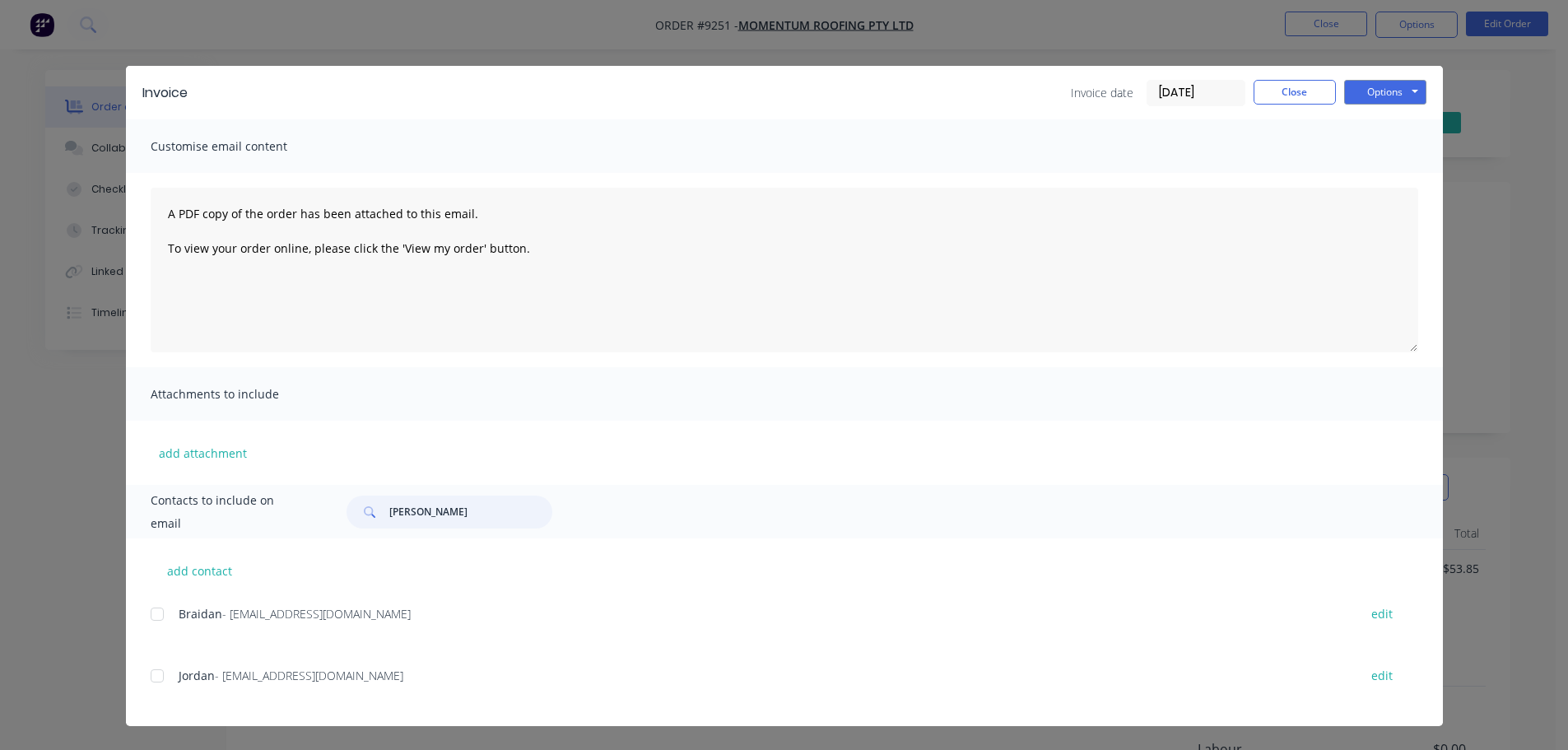
click at [442, 515] on input "[PERSON_NAME]" at bounding box center [471, 512] width 163 height 33
type input "t"
click at [165, 674] on div at bounding box center [157, 675] width 33 height 33
click at [1393, 94] on button "Options" at bounding box center [1385, 92] width 82 height 25
click at [1384, 172] on button "Email" at bounding box center [1396, 176] width 105 height 27
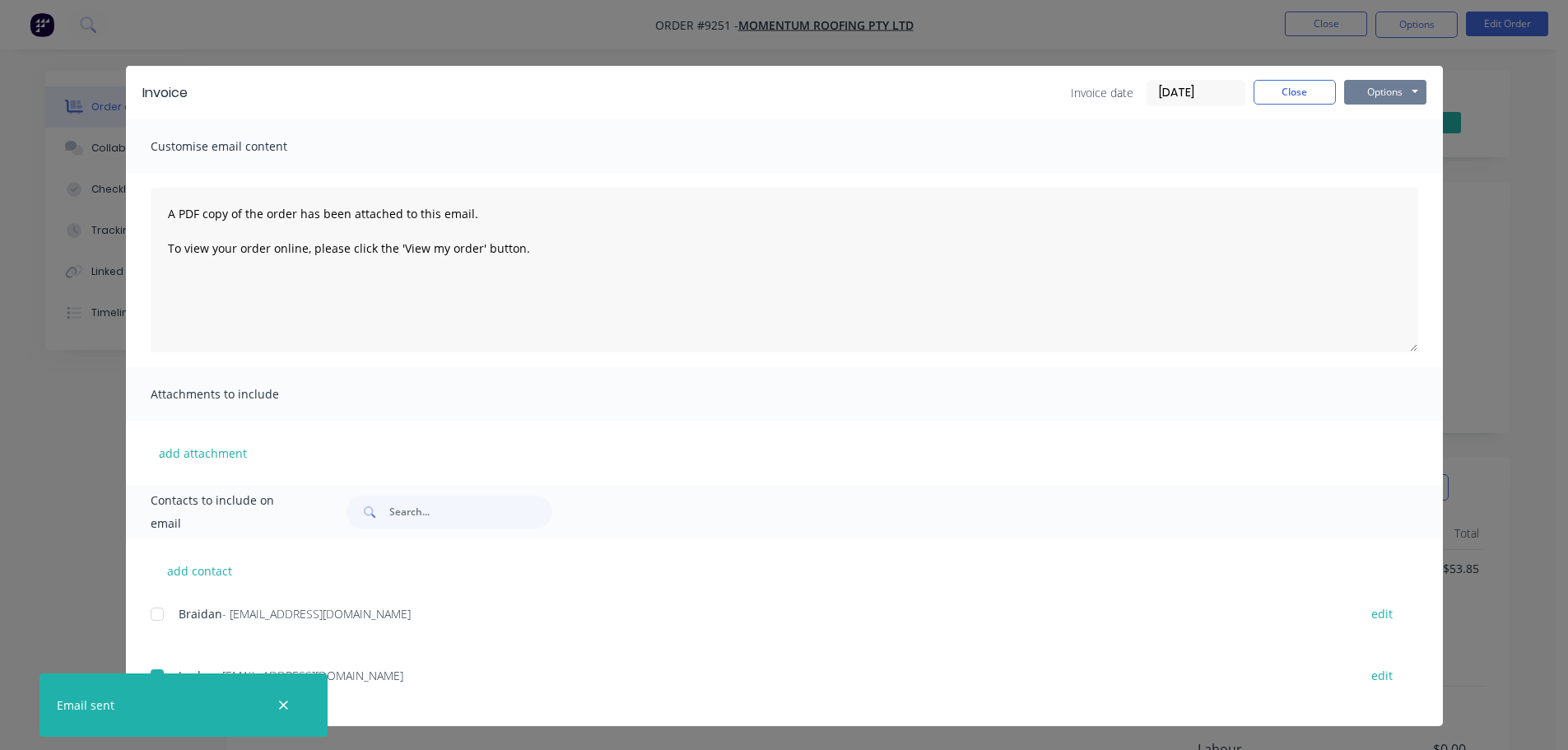
click at [1386, 93] on button "Options" at bounding box center [1385, 92] width 82 height 25
click at [1382, 138] on button "Print" at bounding box center [1396, 148] width 105 height 27
click at [1282, 102] on button "Close" at bounding box center [1294, 92] width 82 height 25
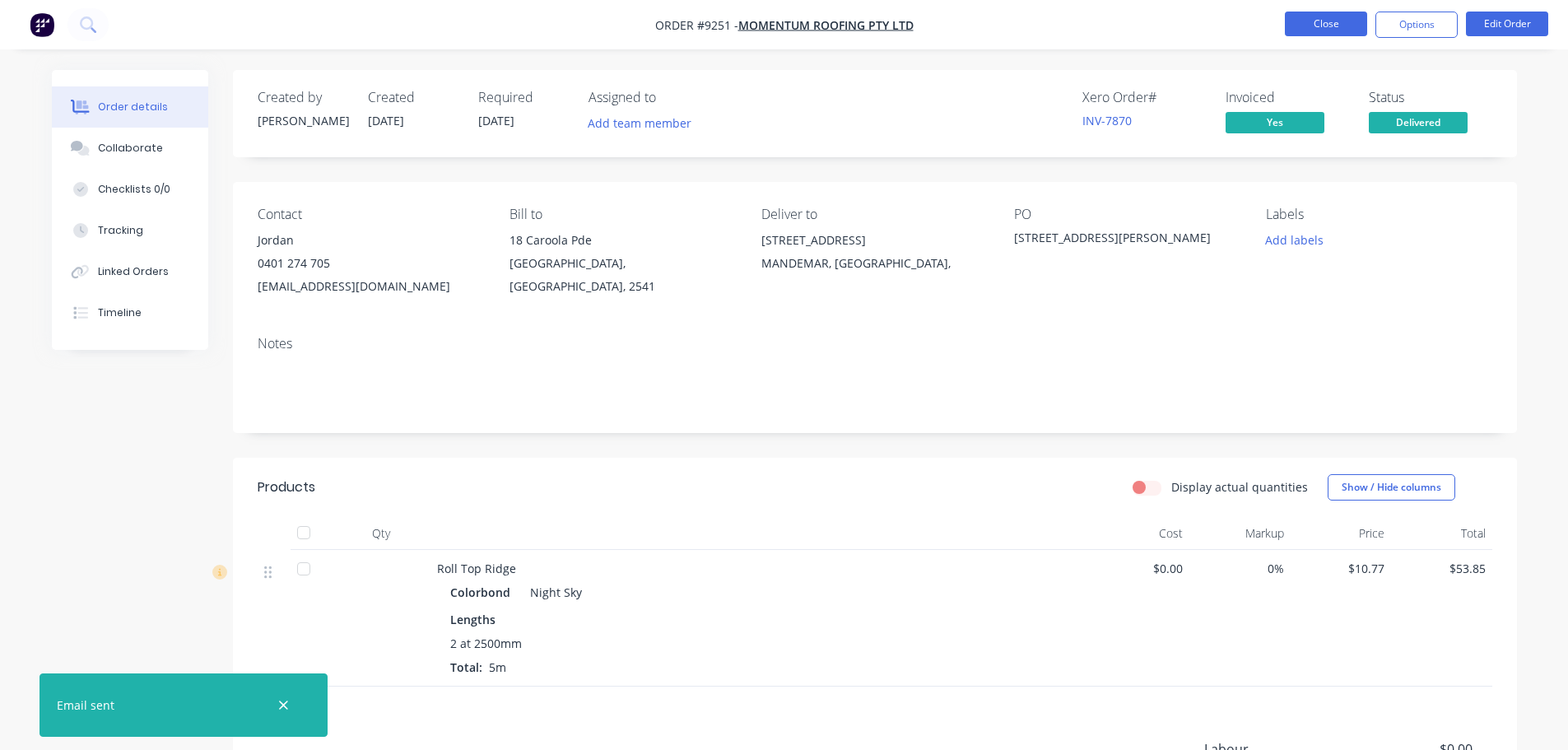
click at [1318, 25] on button "Close" at bounding box center [1325, 24] width 82 height 25
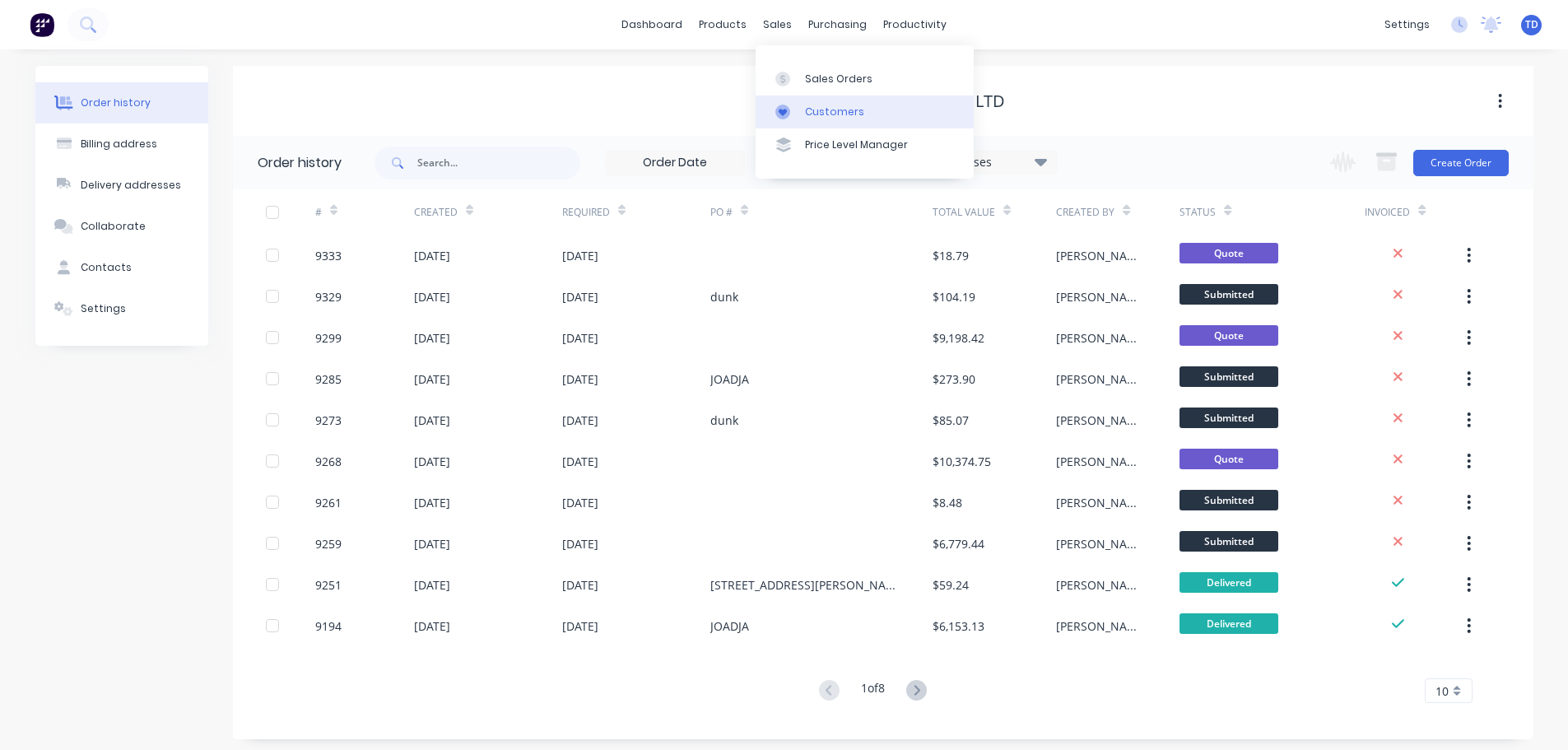
click at [828, 117] on div "Customers" at bounding box center [834, 112] width 59 height 15
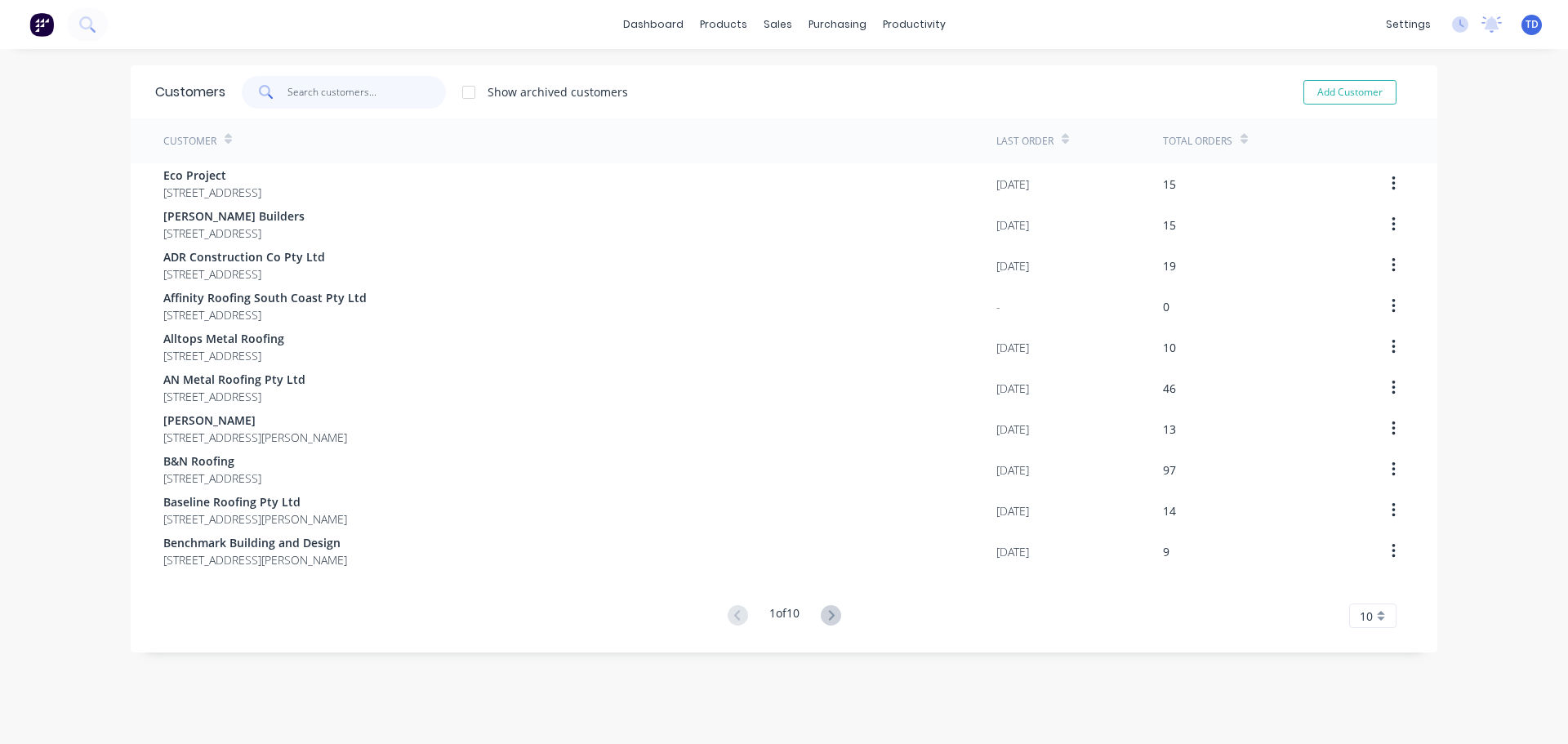
click at [390, 96] on input "text" at bounding box center [368, 92] width 160 height 33
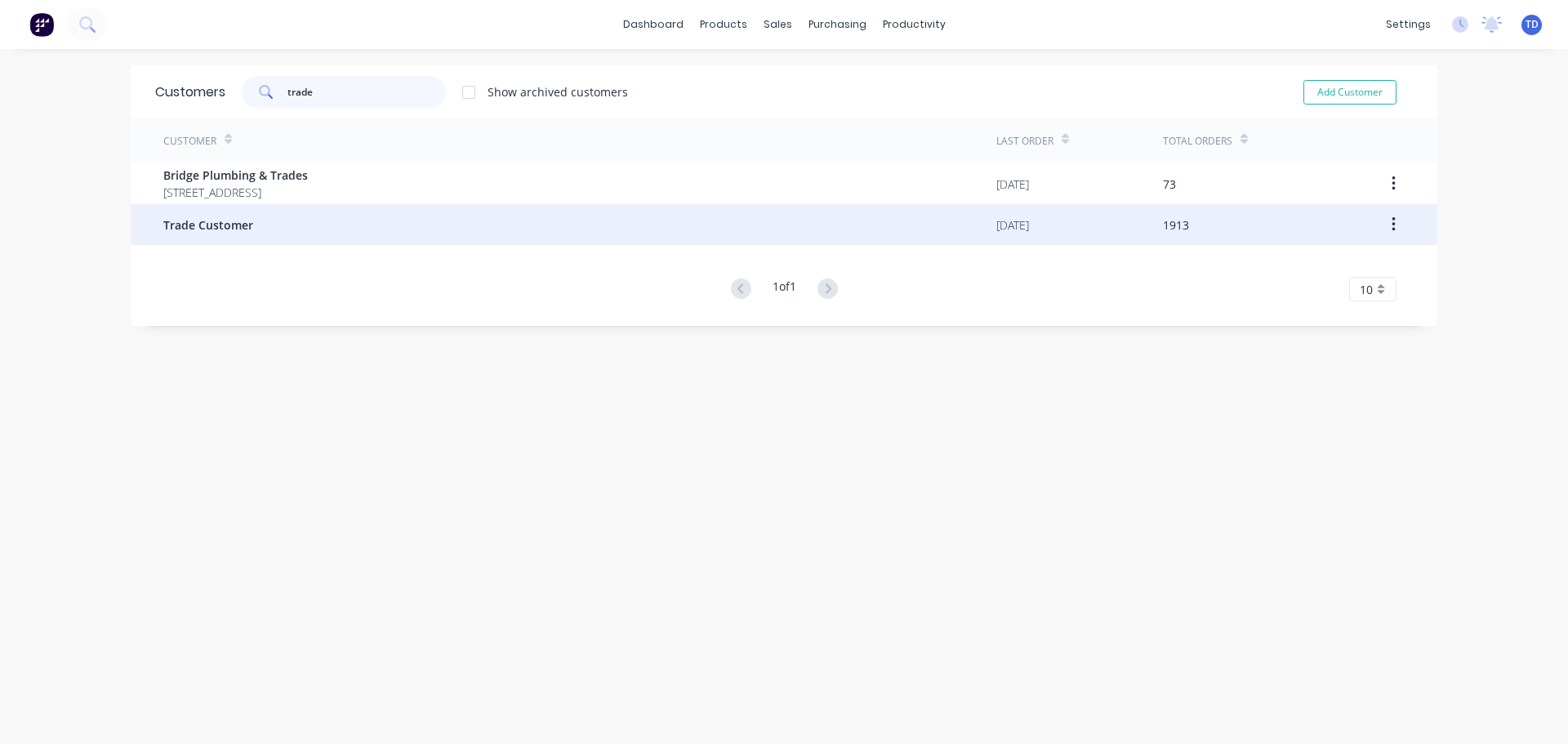
type input "trade"
click at [197, 219] on span "Trade Customer" at bounding box center [208, 224] width 90 height 17
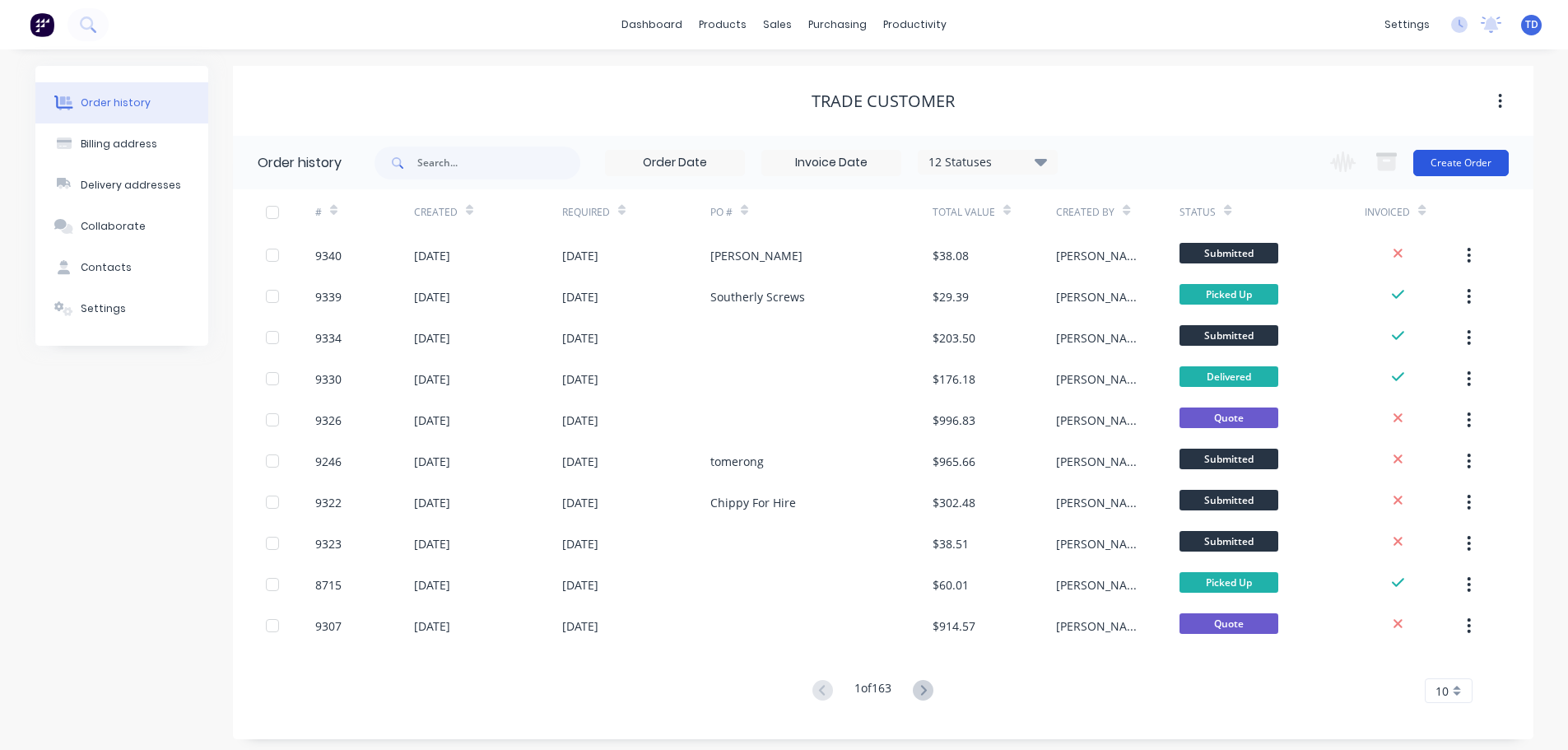
click at [1473, 162] on button "Create Order" at bounding box center [1460, 163] width 95 height 27
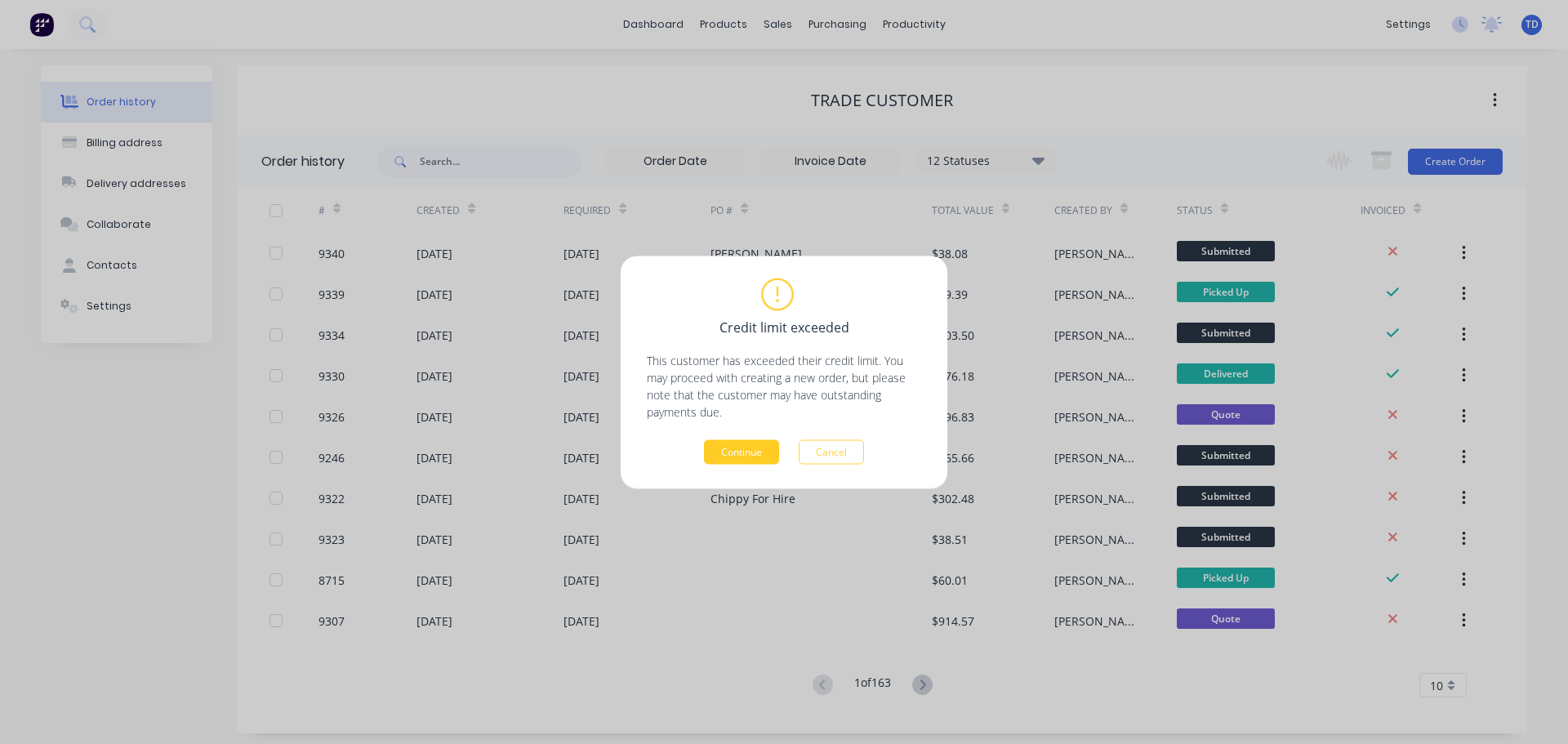
click at [755, 445] on button "Continue" at bounding box center [741, 451] width 75 height 25
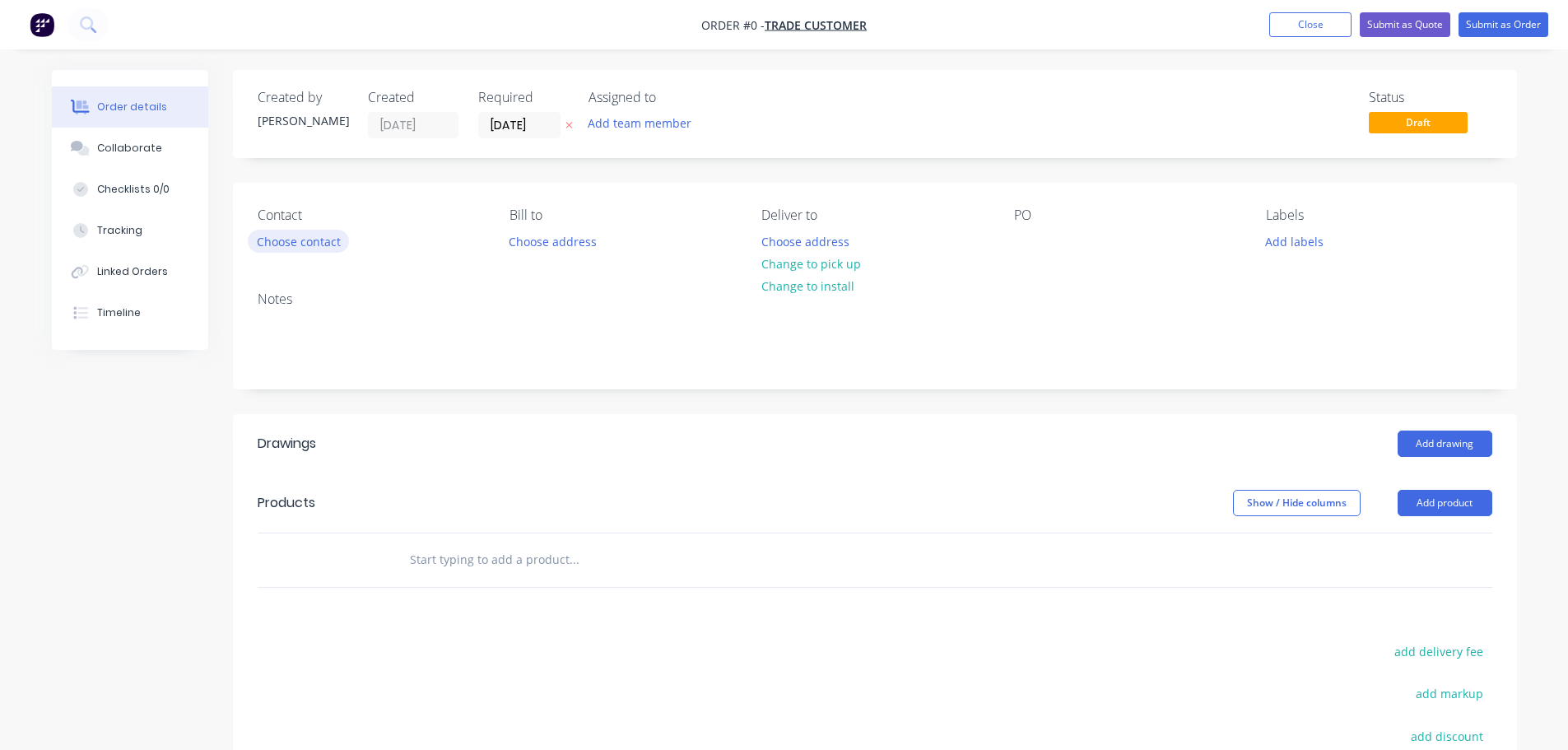
click at [314, 248] on button "Choose contact" at bounding box center [298, 240] width 101 height 22
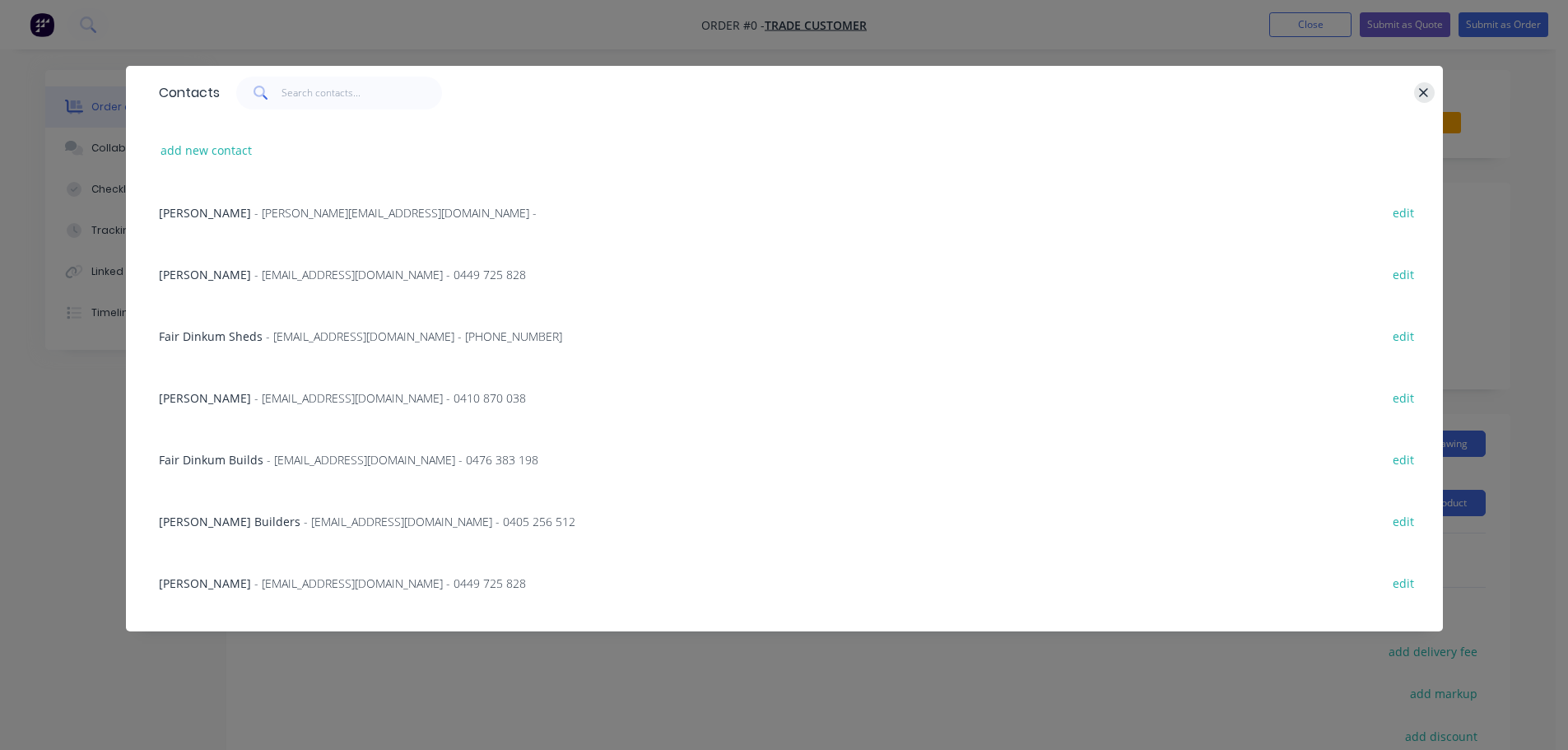
click at [1424, 90] on icon "button" at bounding box center [1423, 93] width 11 height 15
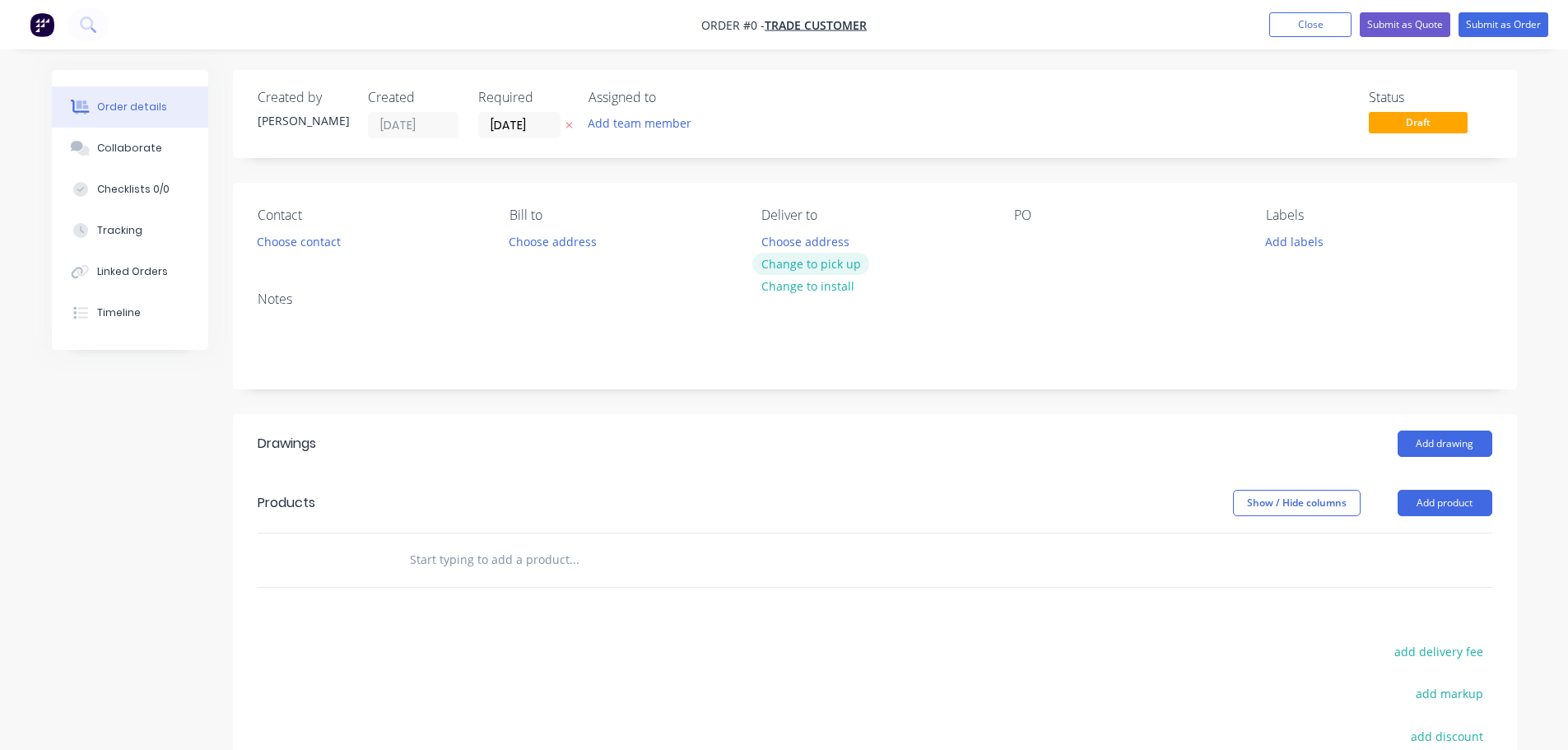
click at [789, 265] on button "Change to pick up" at bounding box center [811, 264] width 117 height 22
click at [526, 562] on input "text" at bounding box center [573, 559] width 329 height 33
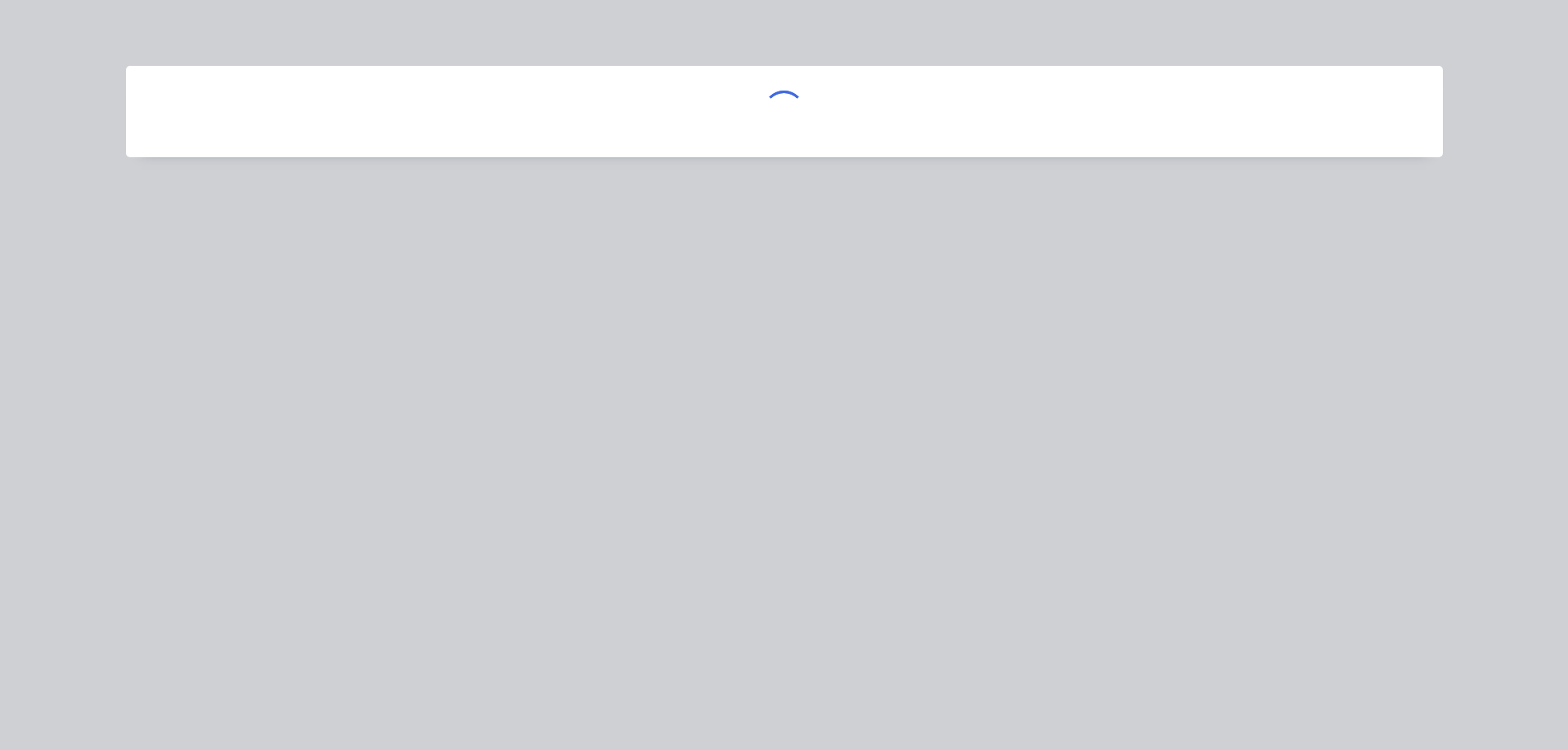
scroll to position [17941, 0]
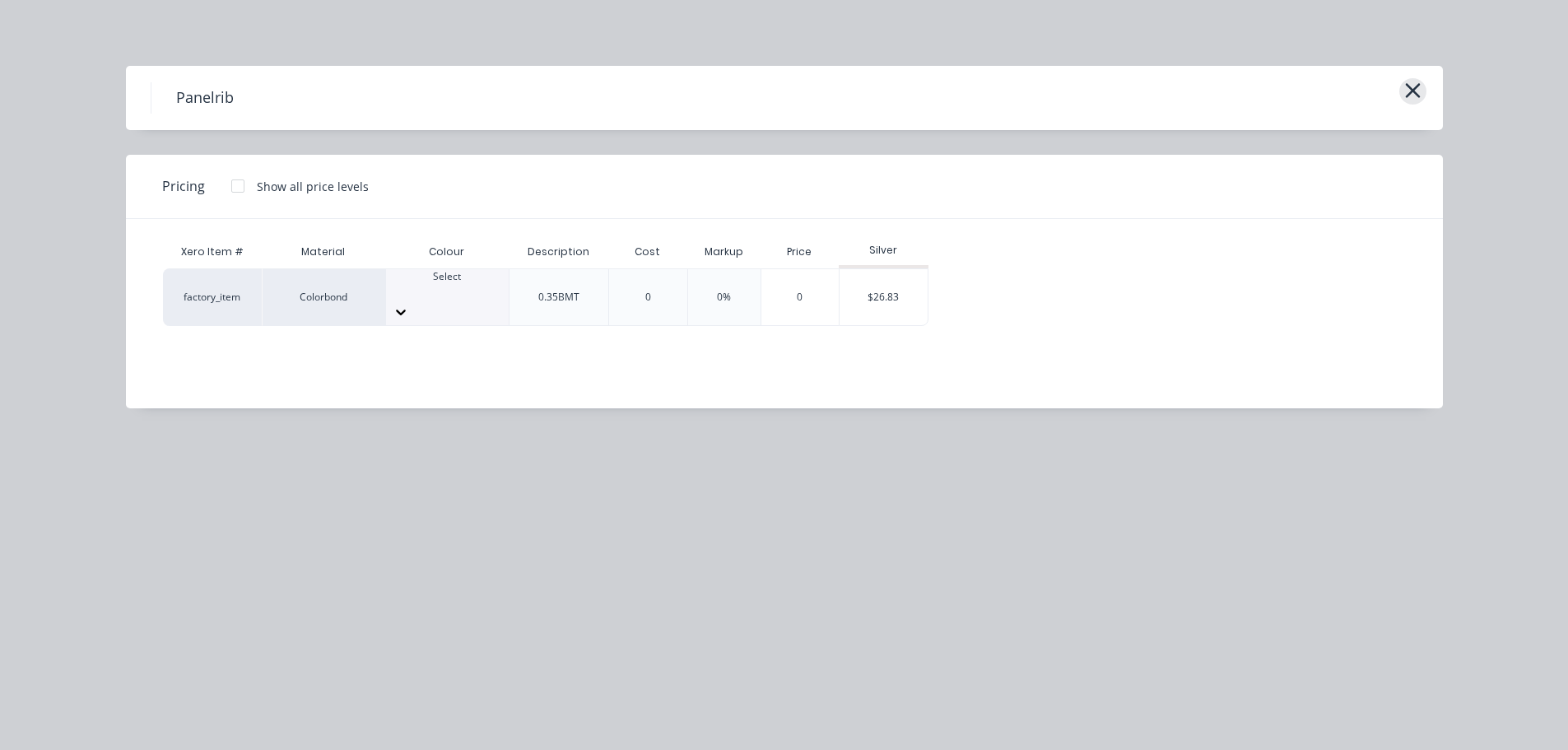
click at [1417, 86] on icon "button" at bounding box center [1412, 90] width 15 height 15
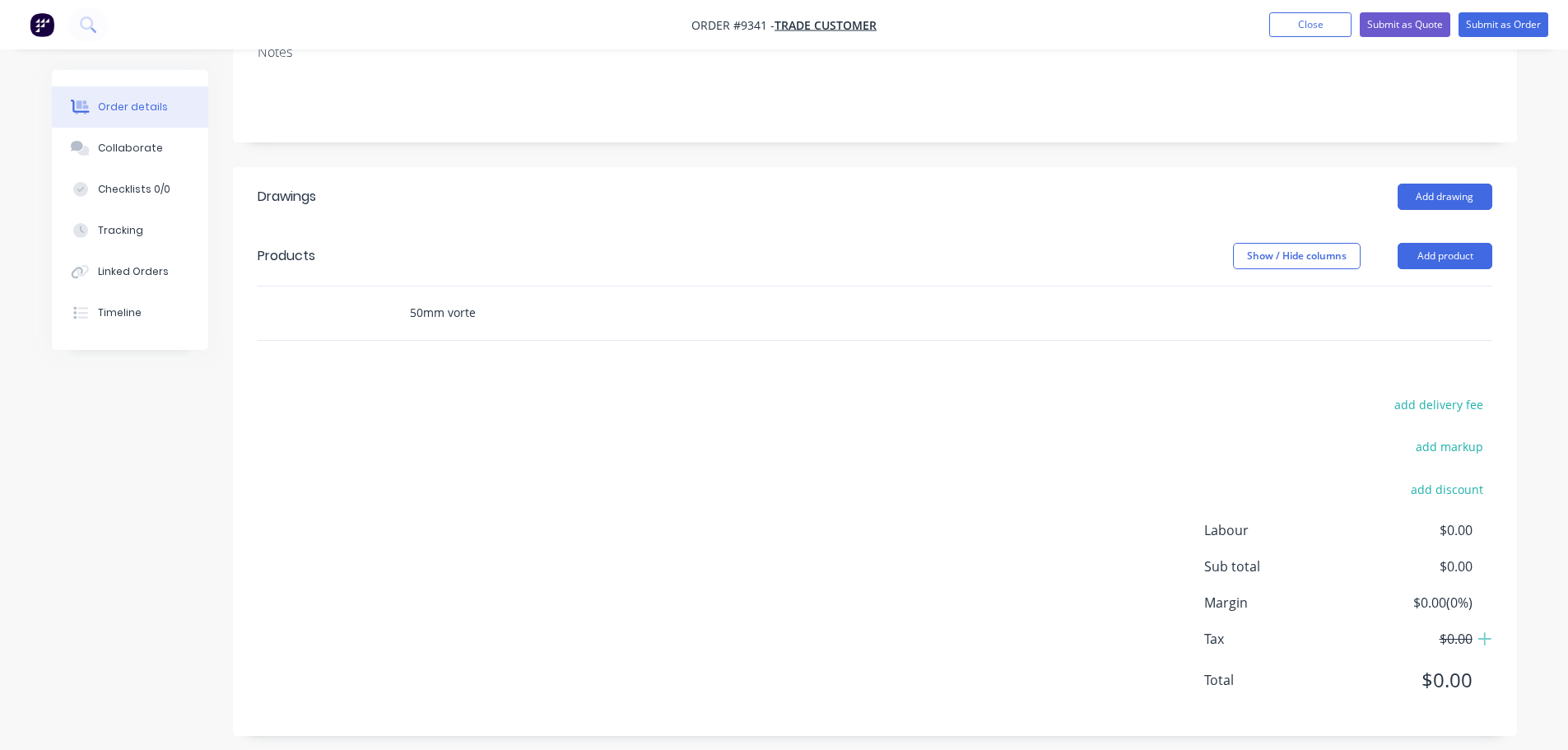
click at [487, 311] on input "50mm vorte" at bounding box center [573, 312] width 329 height 33
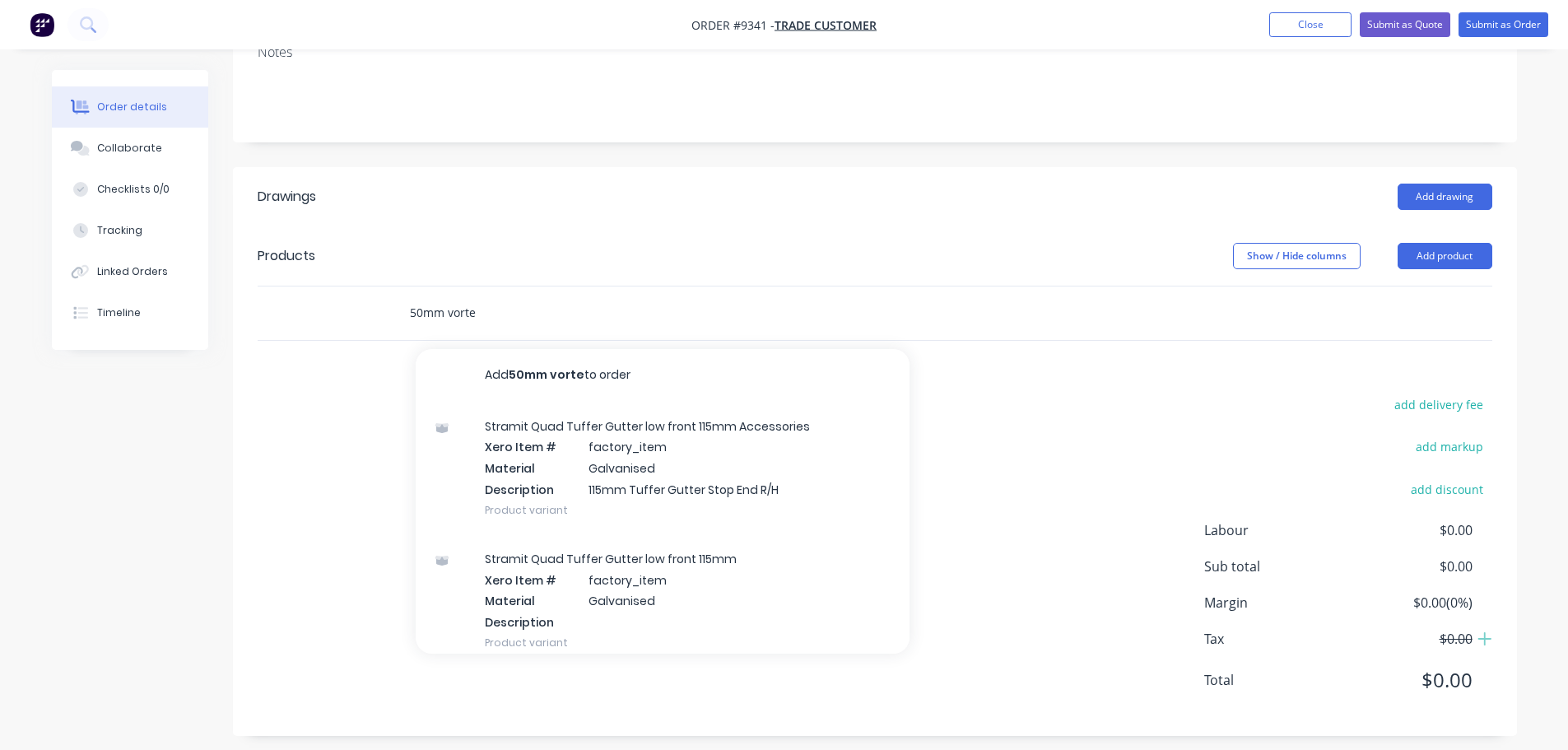
click at [487, 311] on input "50mm vorte" at bounding box center [573, 312] width 329 height 33
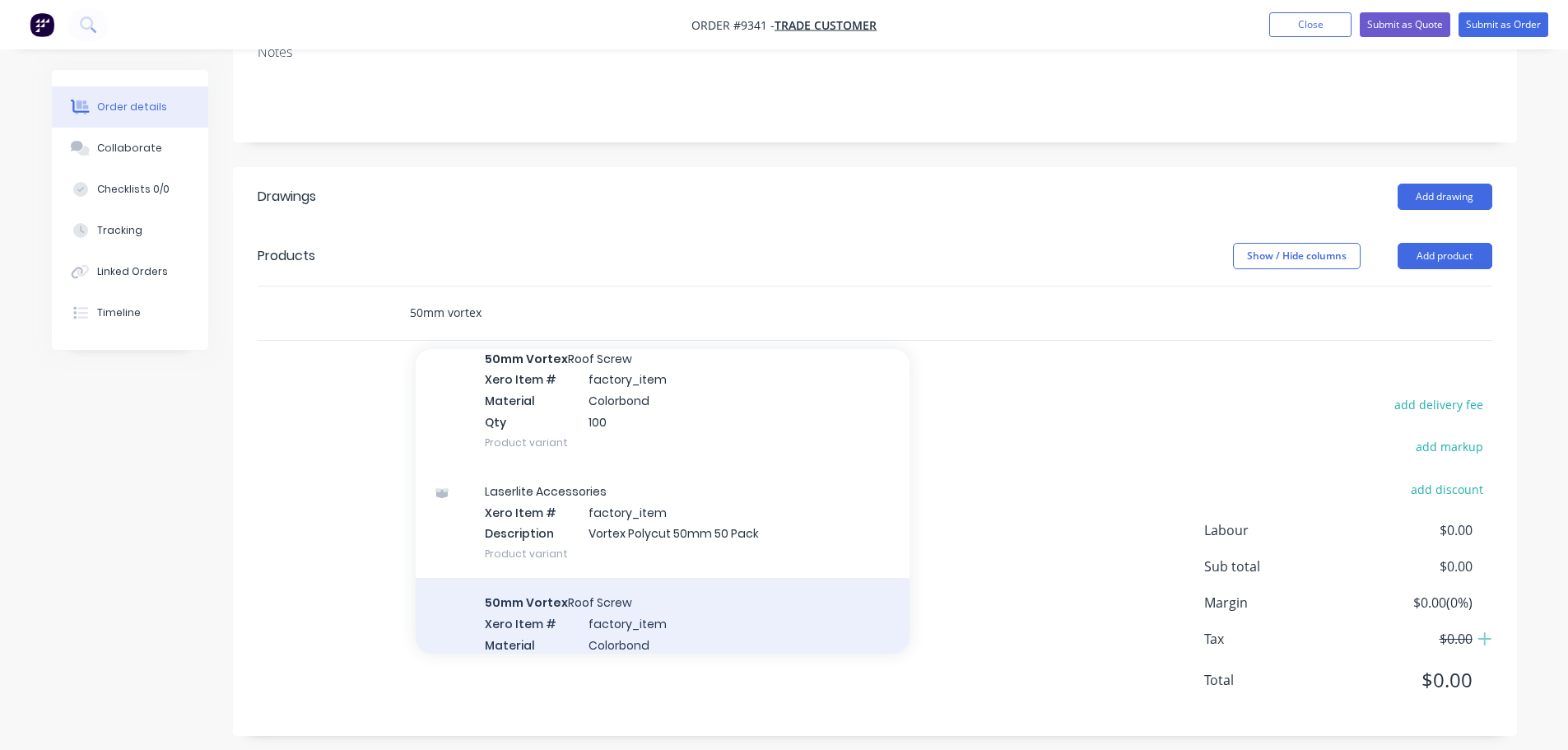
scroll to position [247, 0]
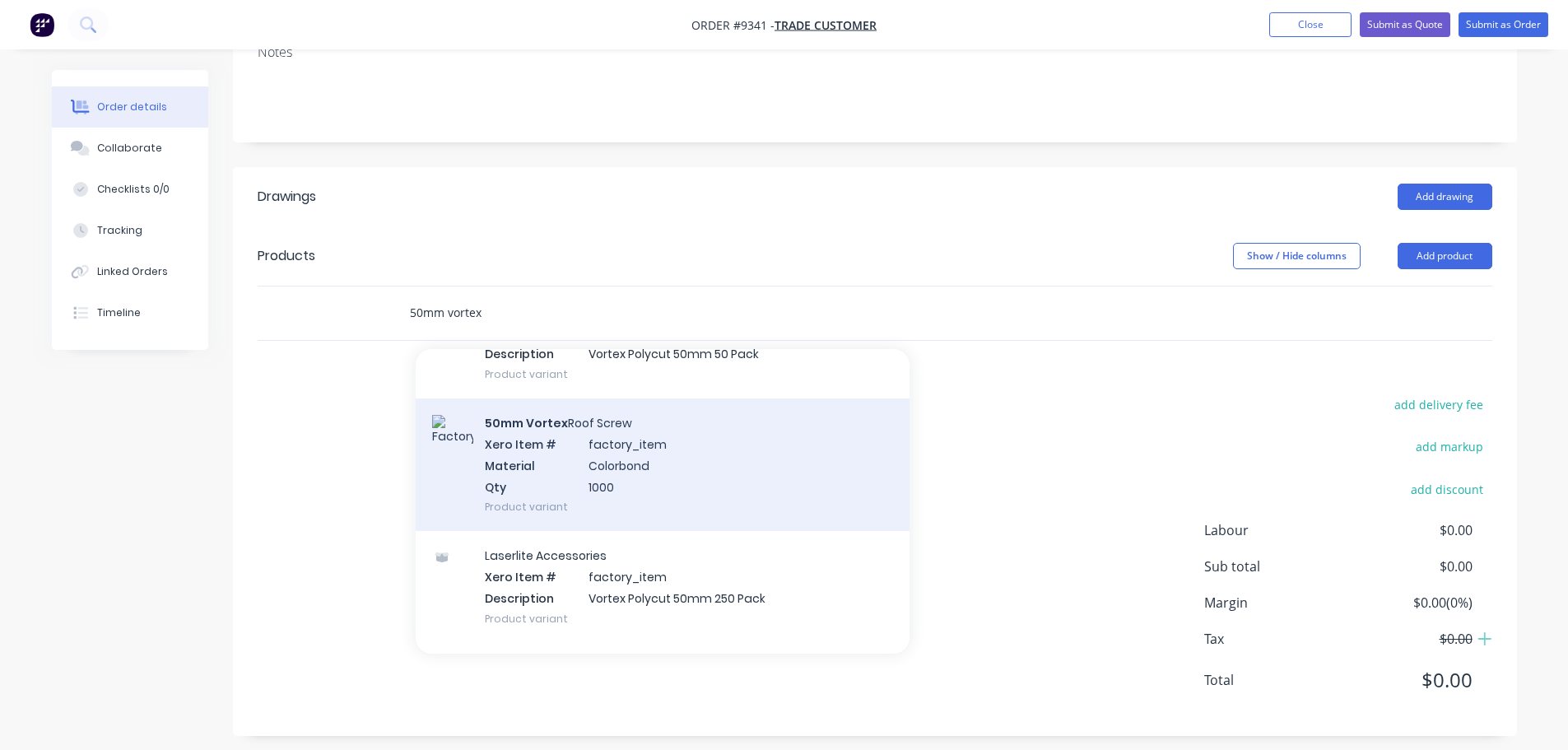
type input "50mm vortex"
click at [623, 464] on div "50mm Vortex Roof Screw Xero Item # factory_item Material Colorbond Qty 1000 Pro…" at bounding box center [662, 465] width 494 height 133
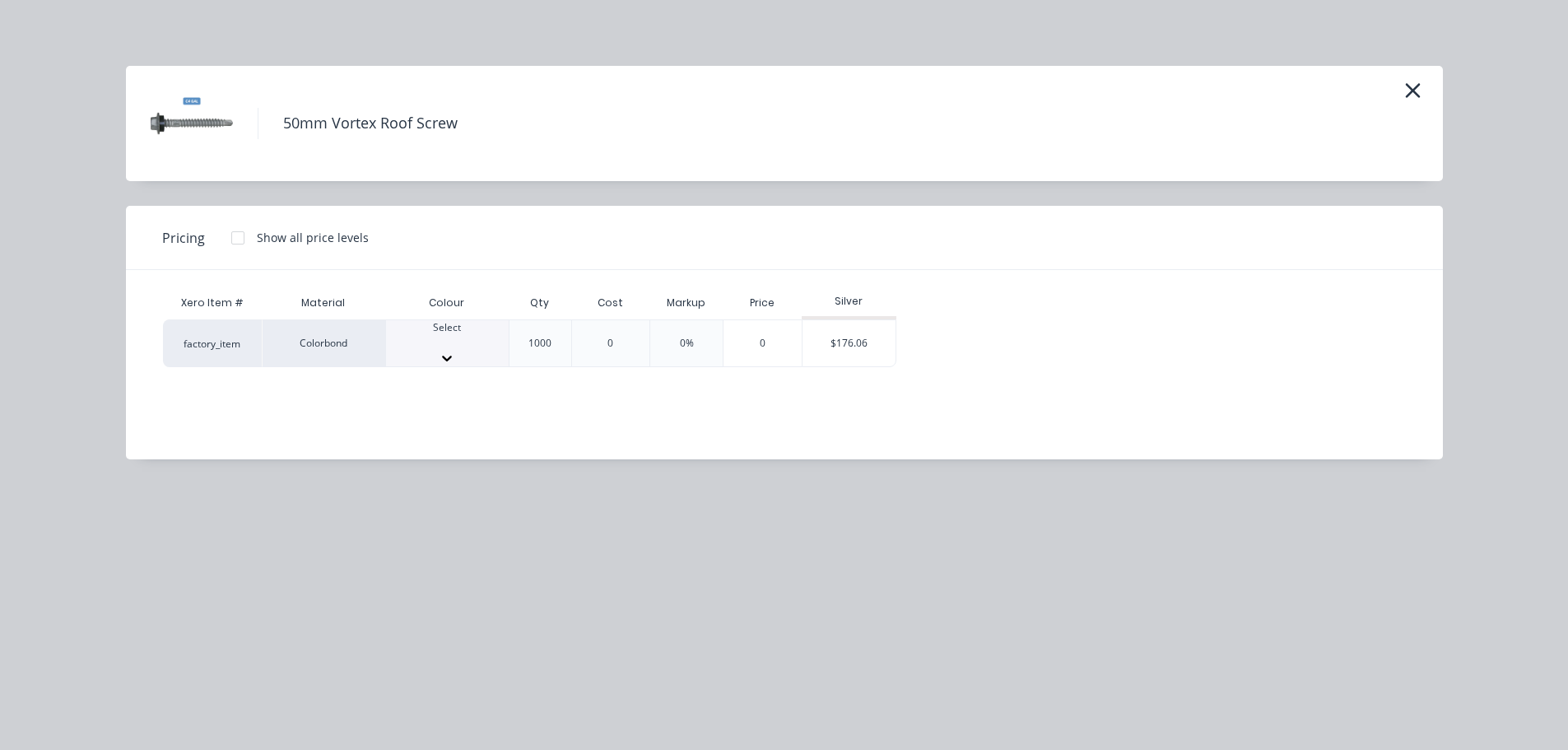
click at [455, 350] on icon at bounding box center [447, 358] width 17 height 17
type input "wo"
click at [239, 235] on div at bounding box center [238, 238] width 33 height 33
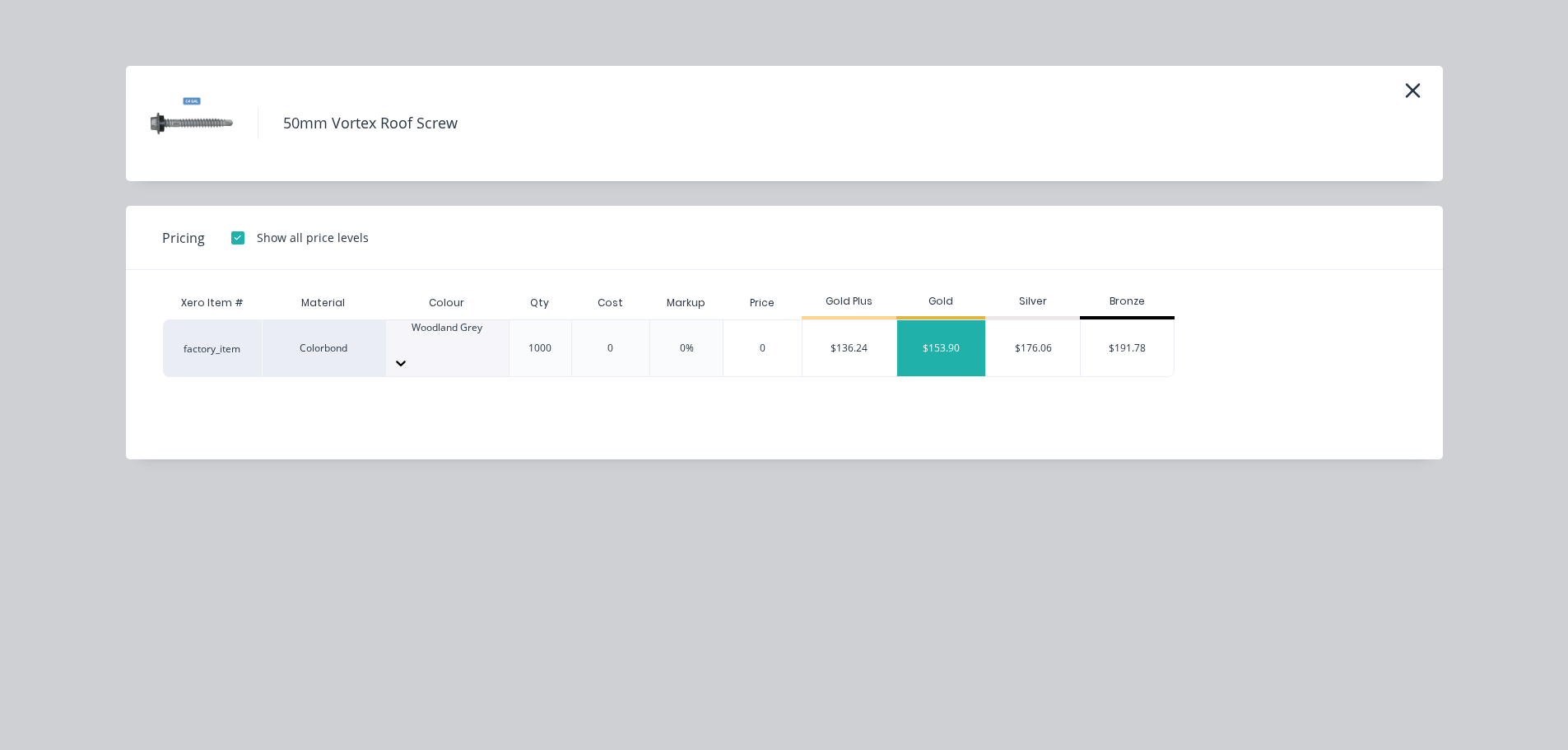
click at [947, 348] on div "$153.90" at bounding box center [941, 348] width 89 height 56
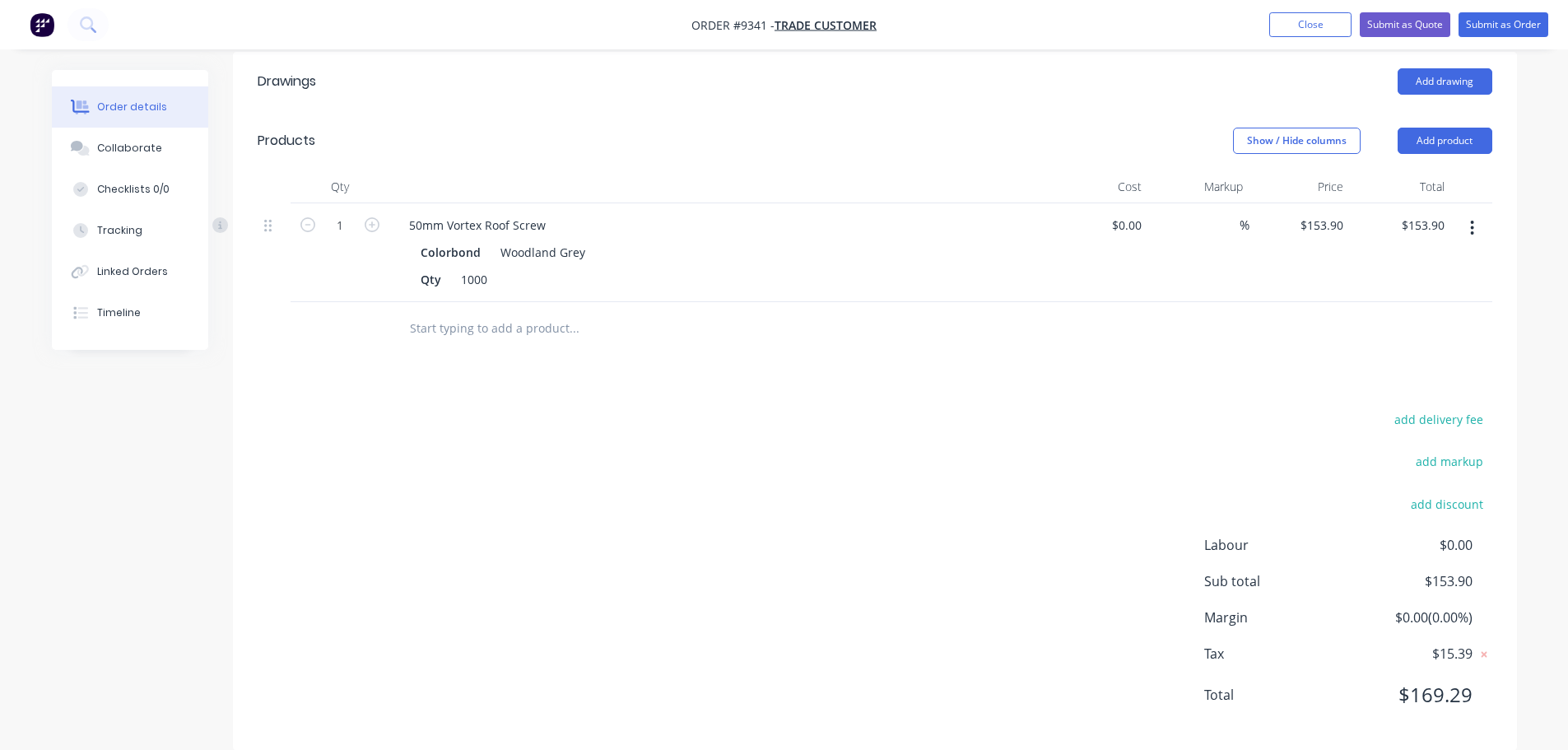
scroll to position [388, 0]
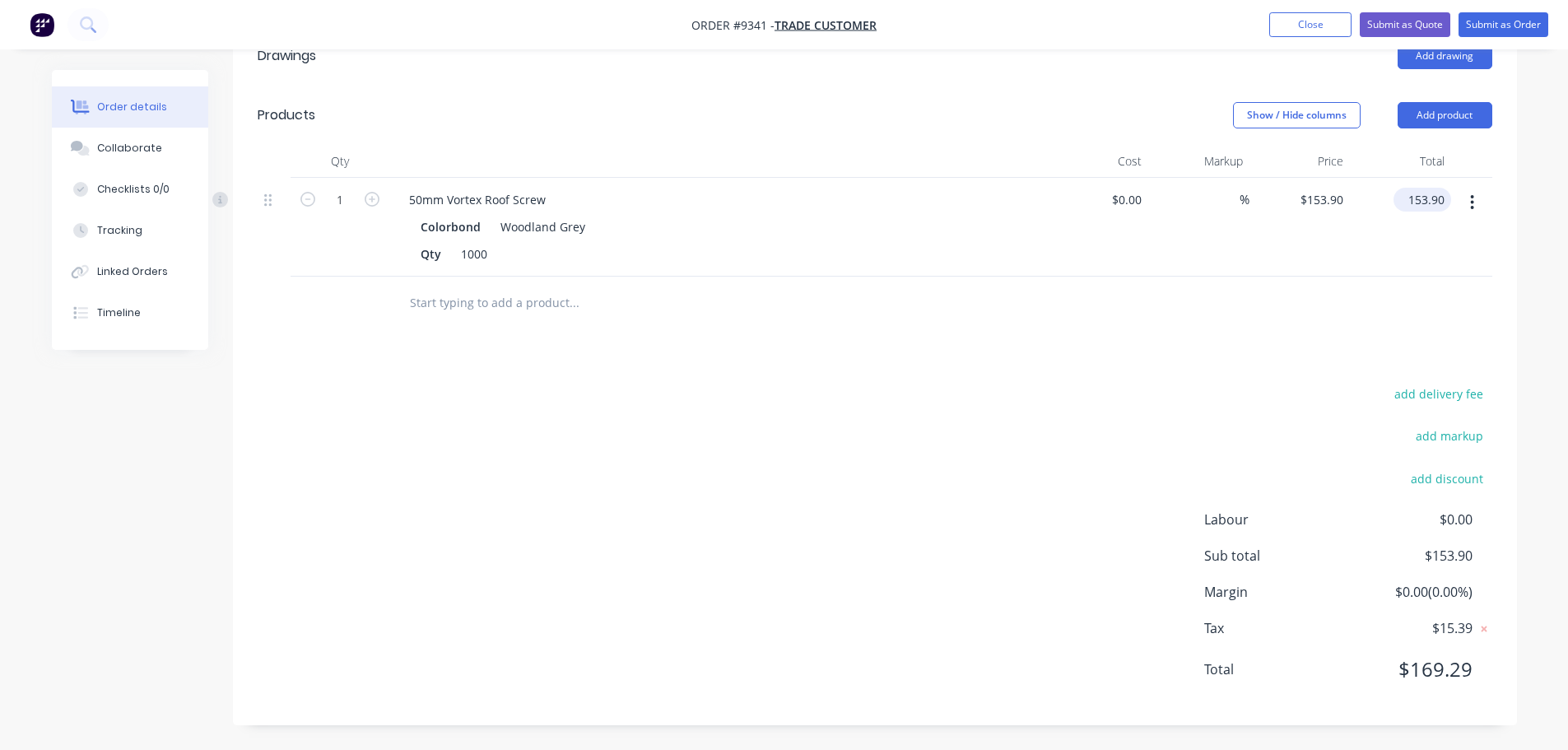
click at [1445, 197] on input "153.90" at bounding box center [1425, 199] width 51 height 24
type input "153.63"
type input "$153.63"
click at [1428, 287] on div at bounding box center [875, 303] width 1235 height 54
click at [1443, 202] on input "153.63" at bounding box center [1425, 199] width 51 height 24
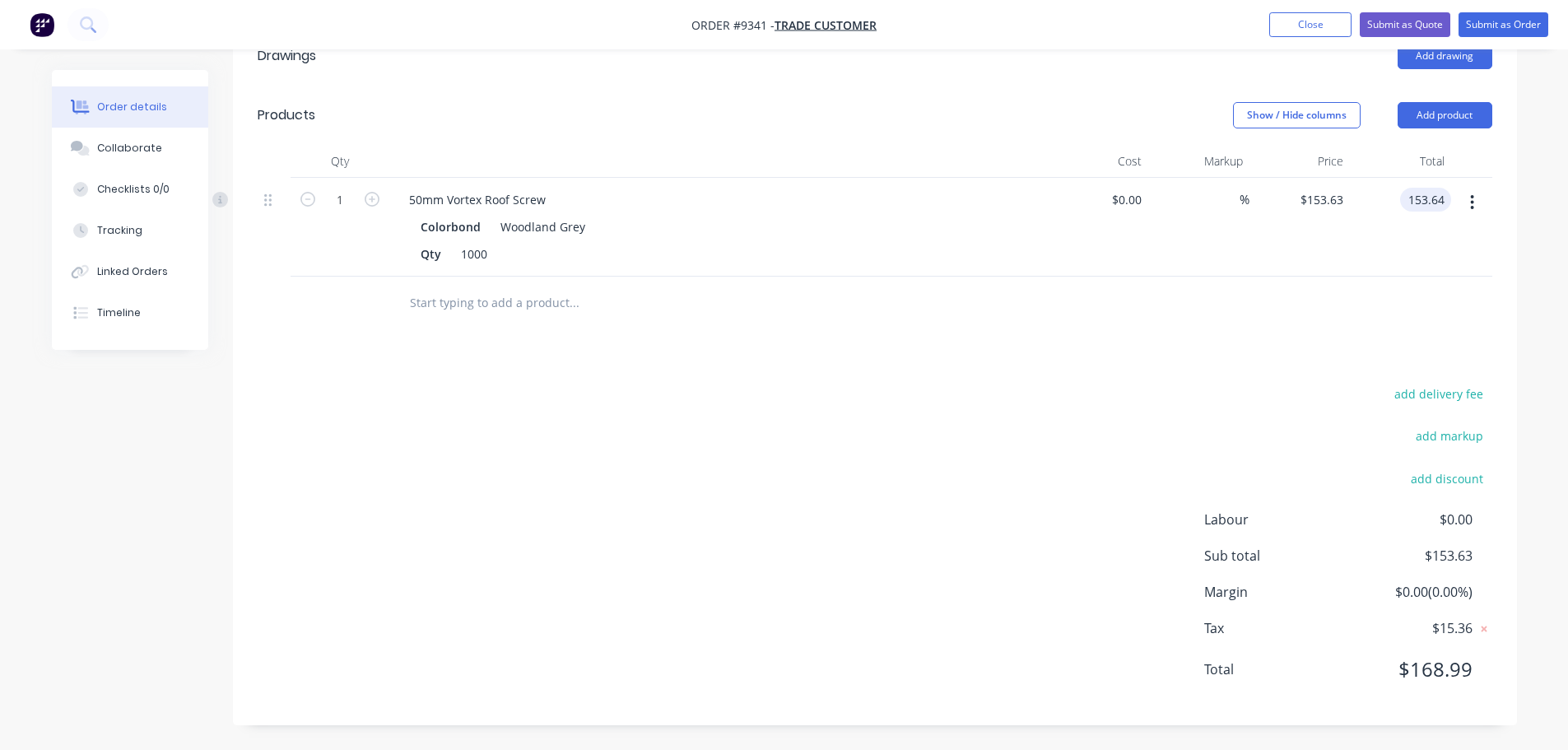
type input "153.64"
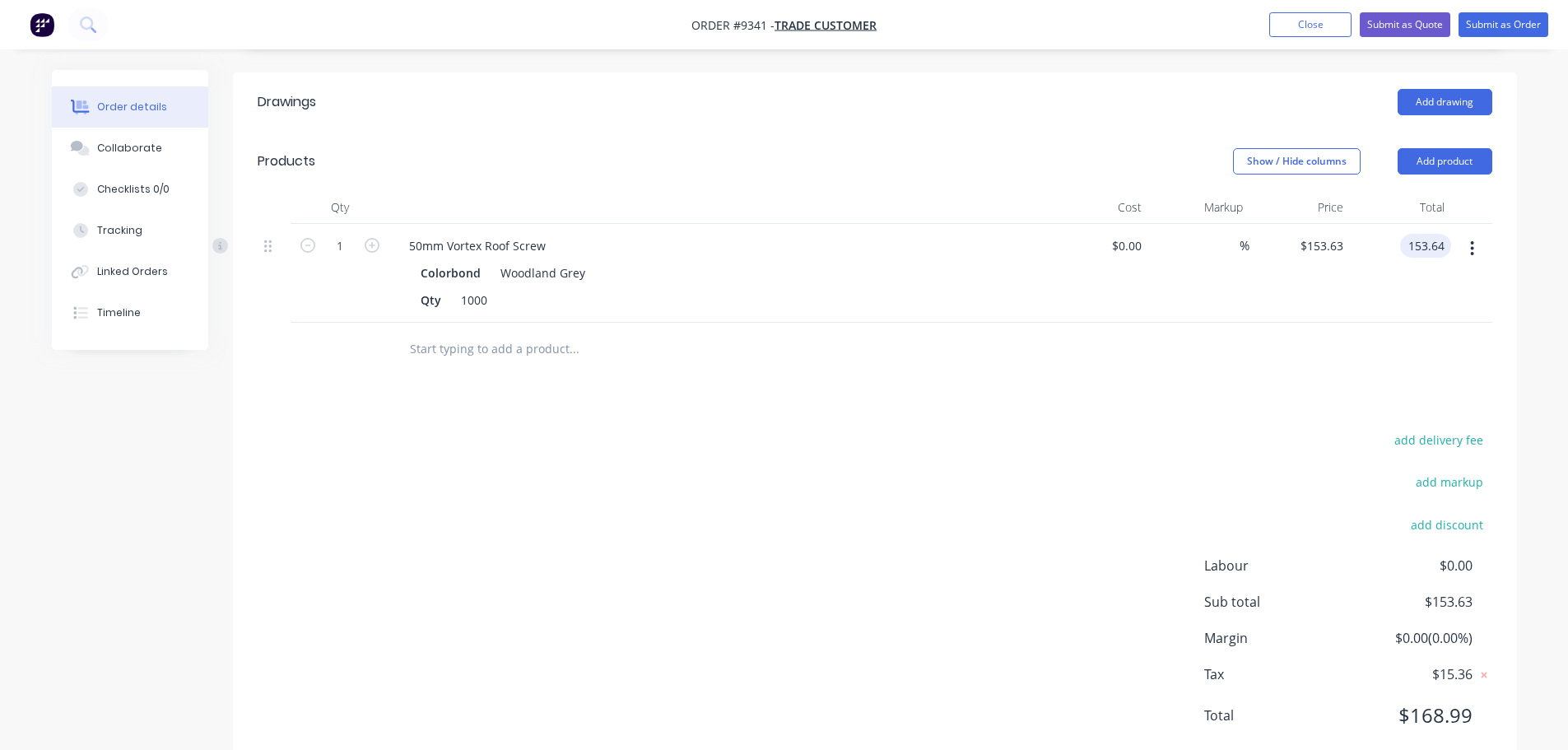
scroll to position [305, 0]
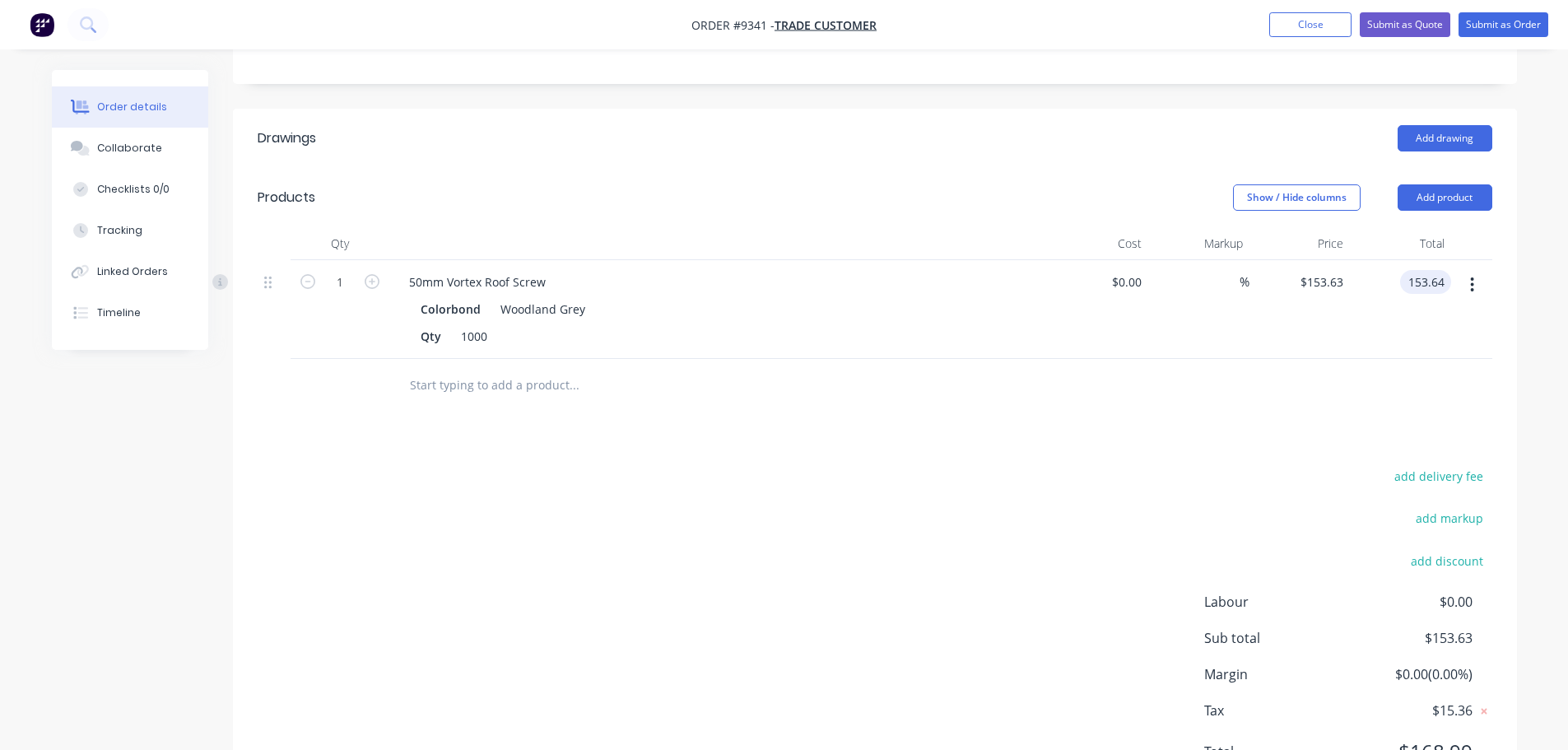
type input "$153.64"
click at [1387, 353] on div "$153.64 $153.64" at bounding box center [1401, 309] width 101 height 99
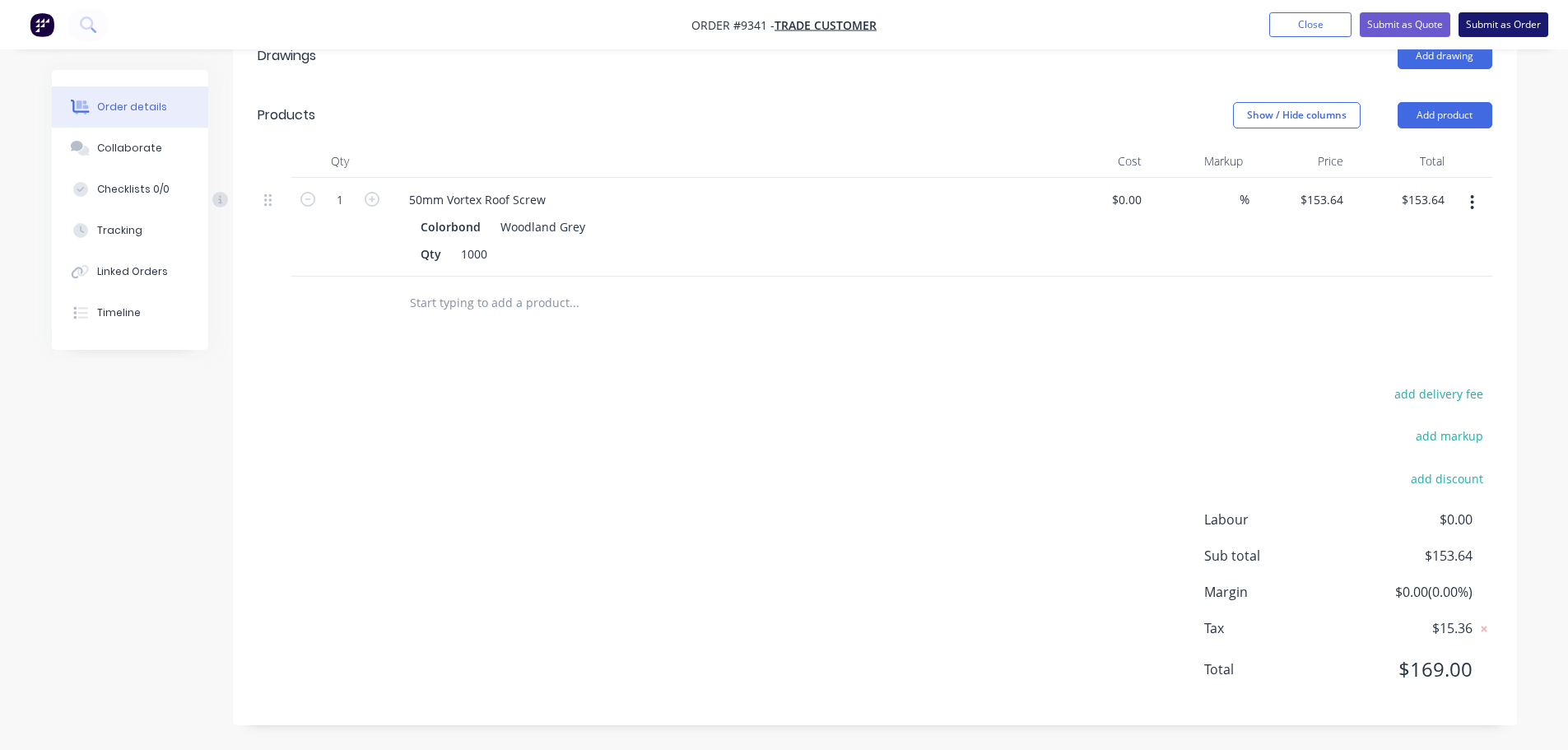
click at [1488, 28] on button "Submit as Order" at bounding box center [1503, 25] width 90 height 25
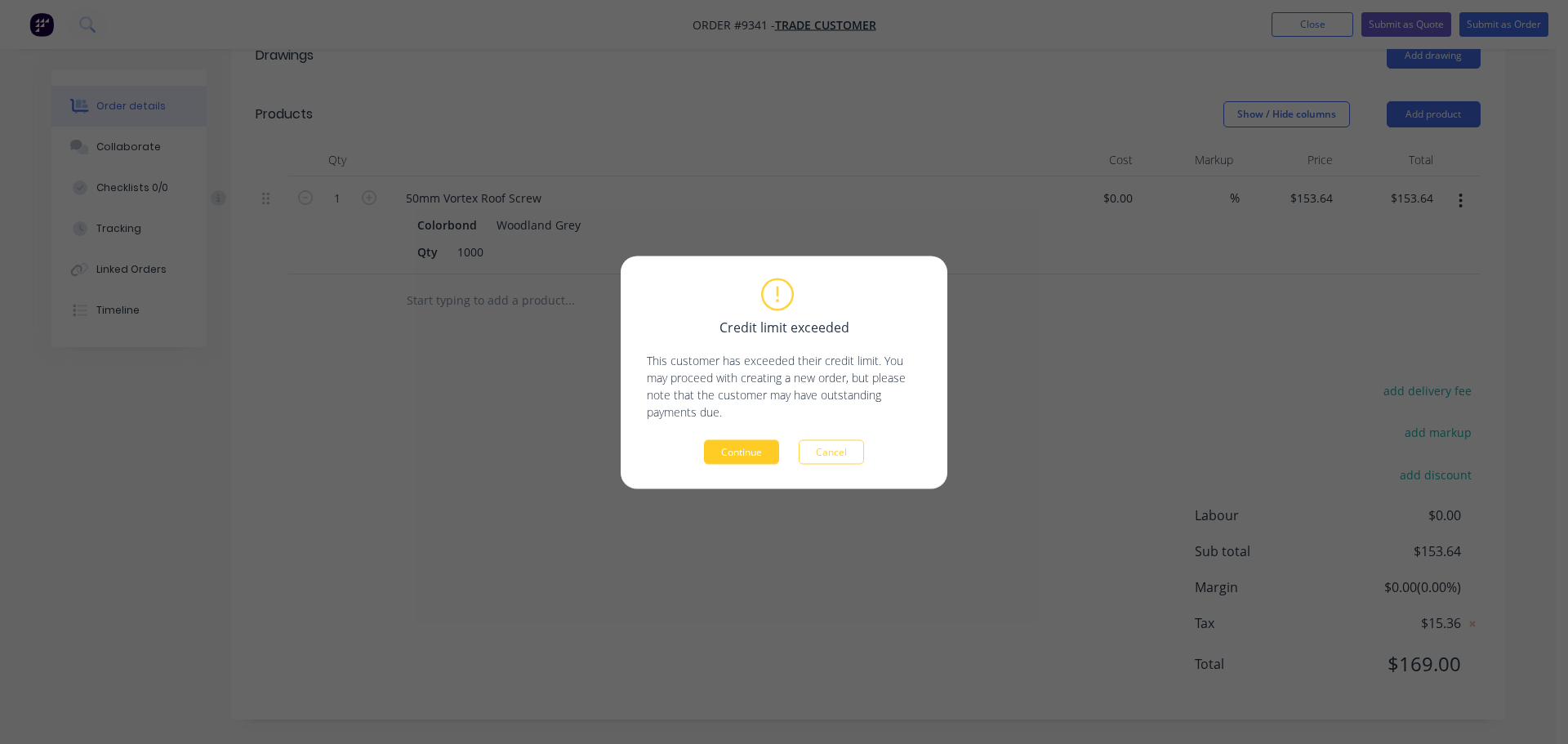
click at [755, 448] on button "Continue" at bounding box center [741, 451] width 75 height 25
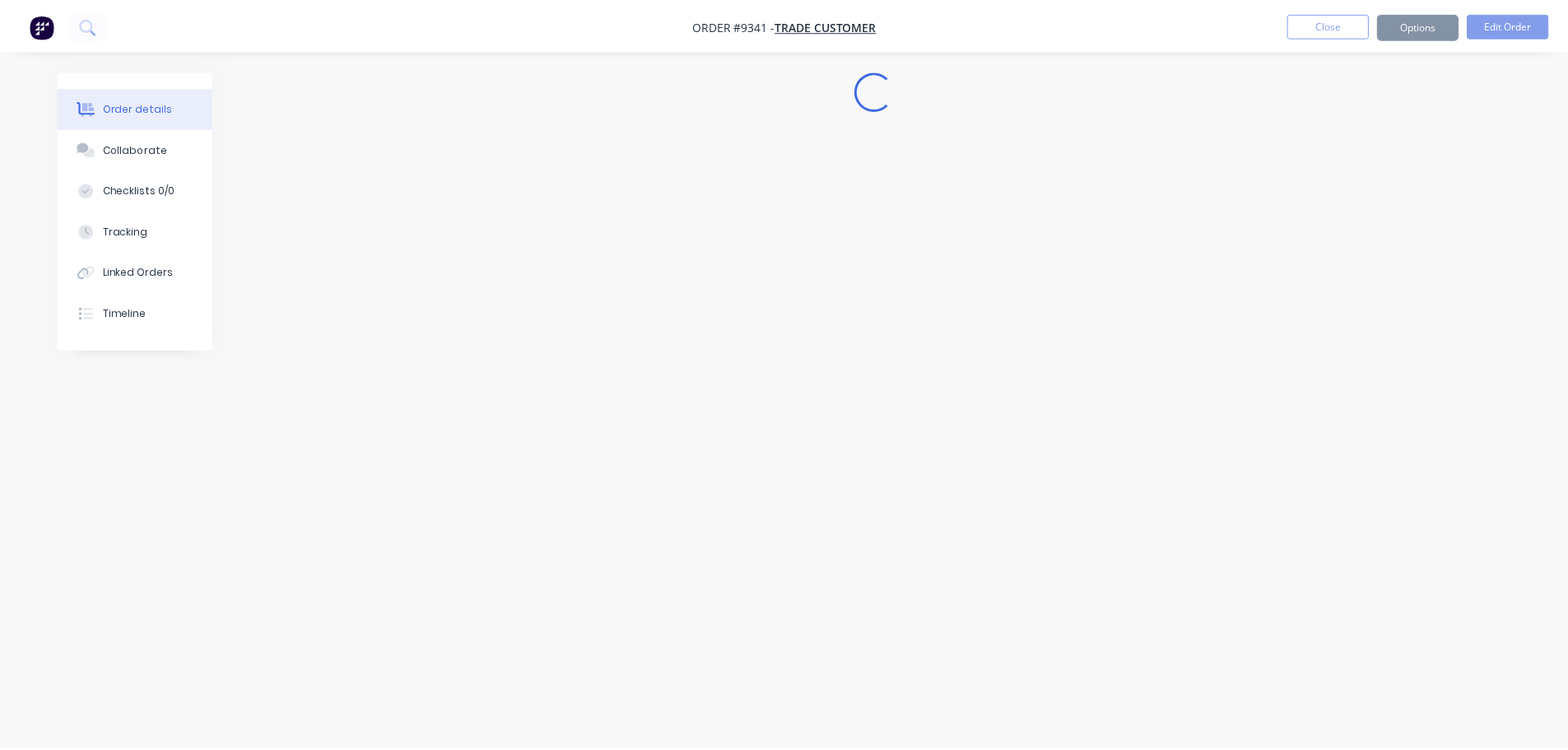
scroll to position [0, 0]
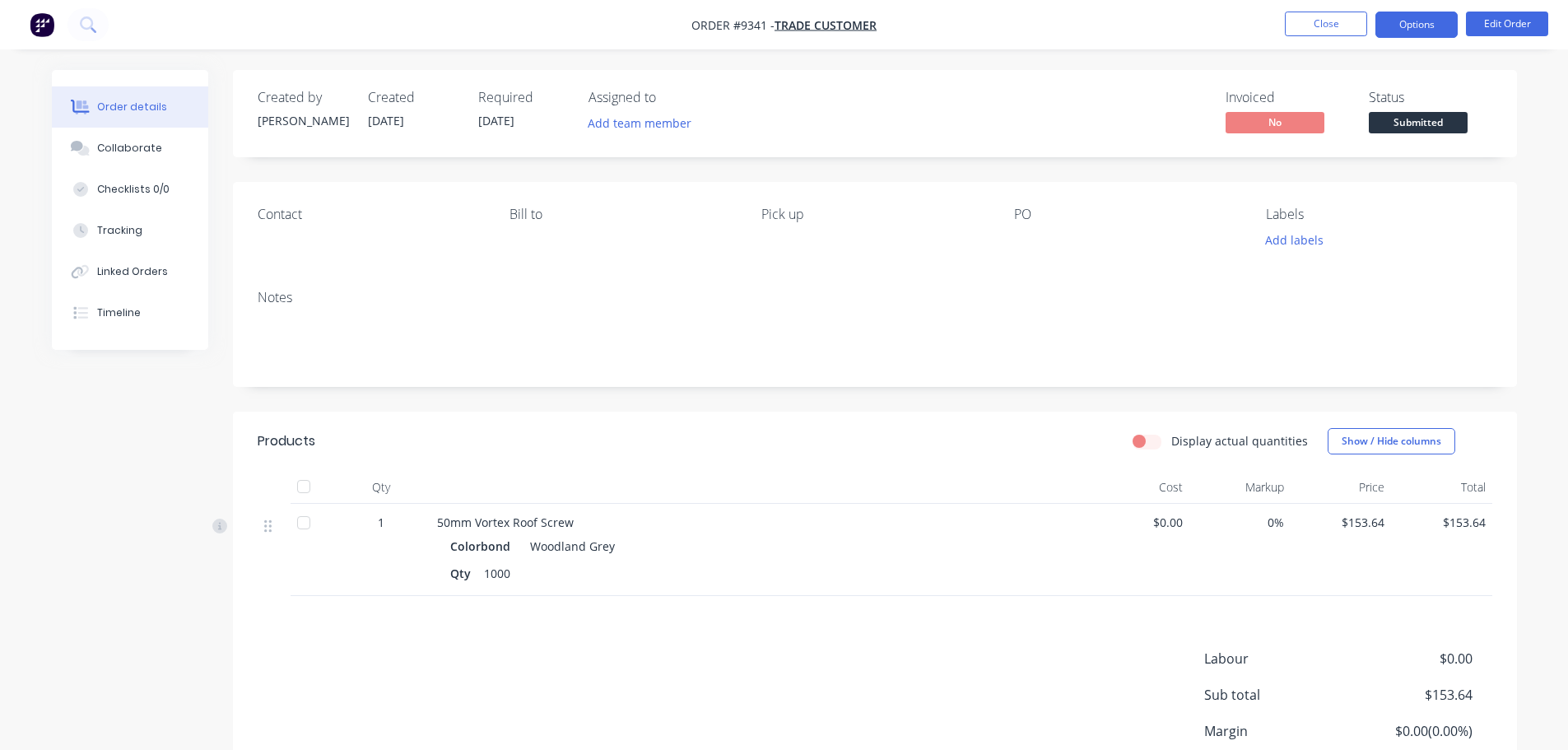
click at [1424, 29] on button "Options" at bounding box center [1416, 25] width 82 height 27
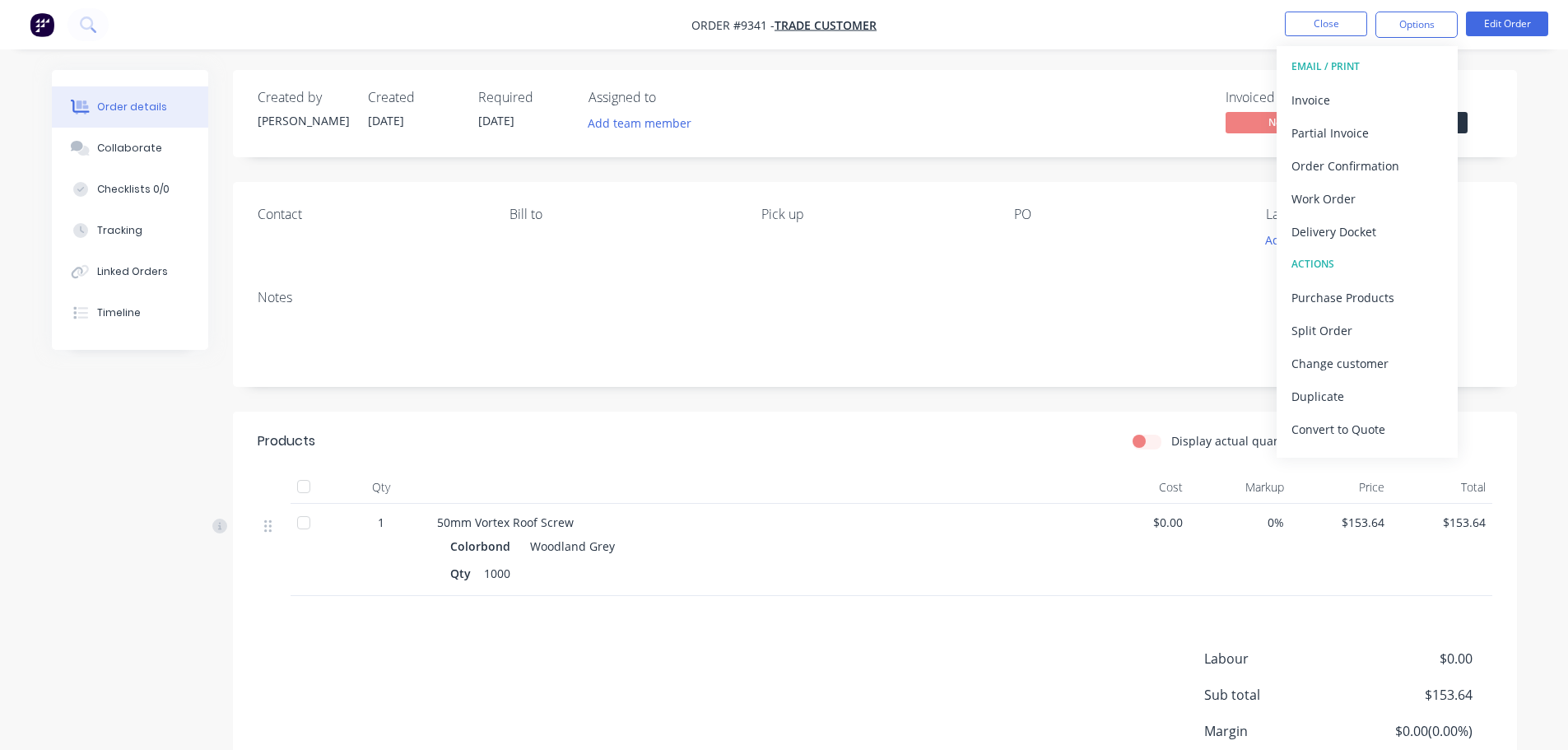
click at [1542, 218] on div "Order details Collaborate Checklists 0/0 Tracking Linked Orders Timeline Order …" at bounding box center [784, 444] width 1568 height 888
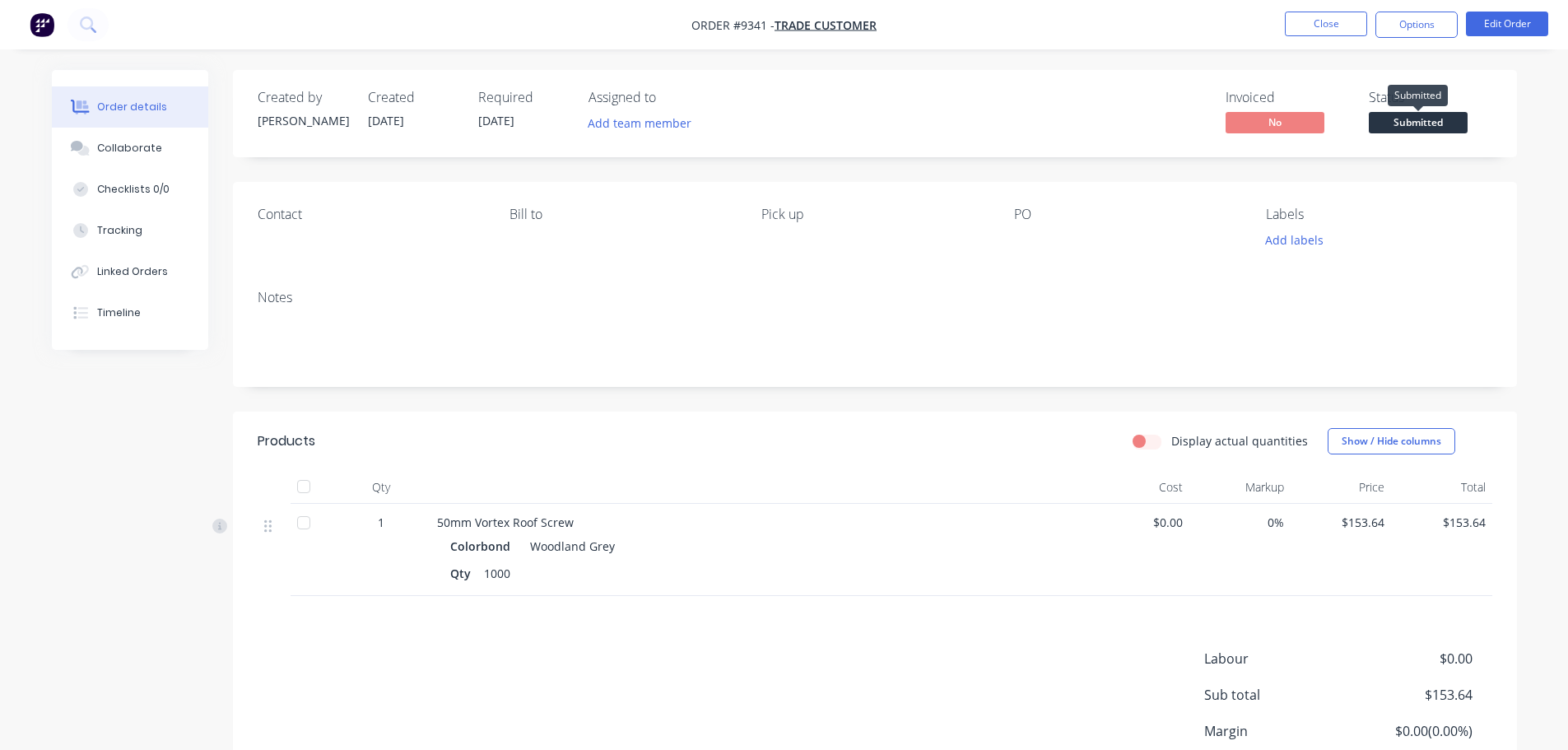
click at [1428, 126] on span "Submitted" at bounding box center [1417, 122] width 99 height 21
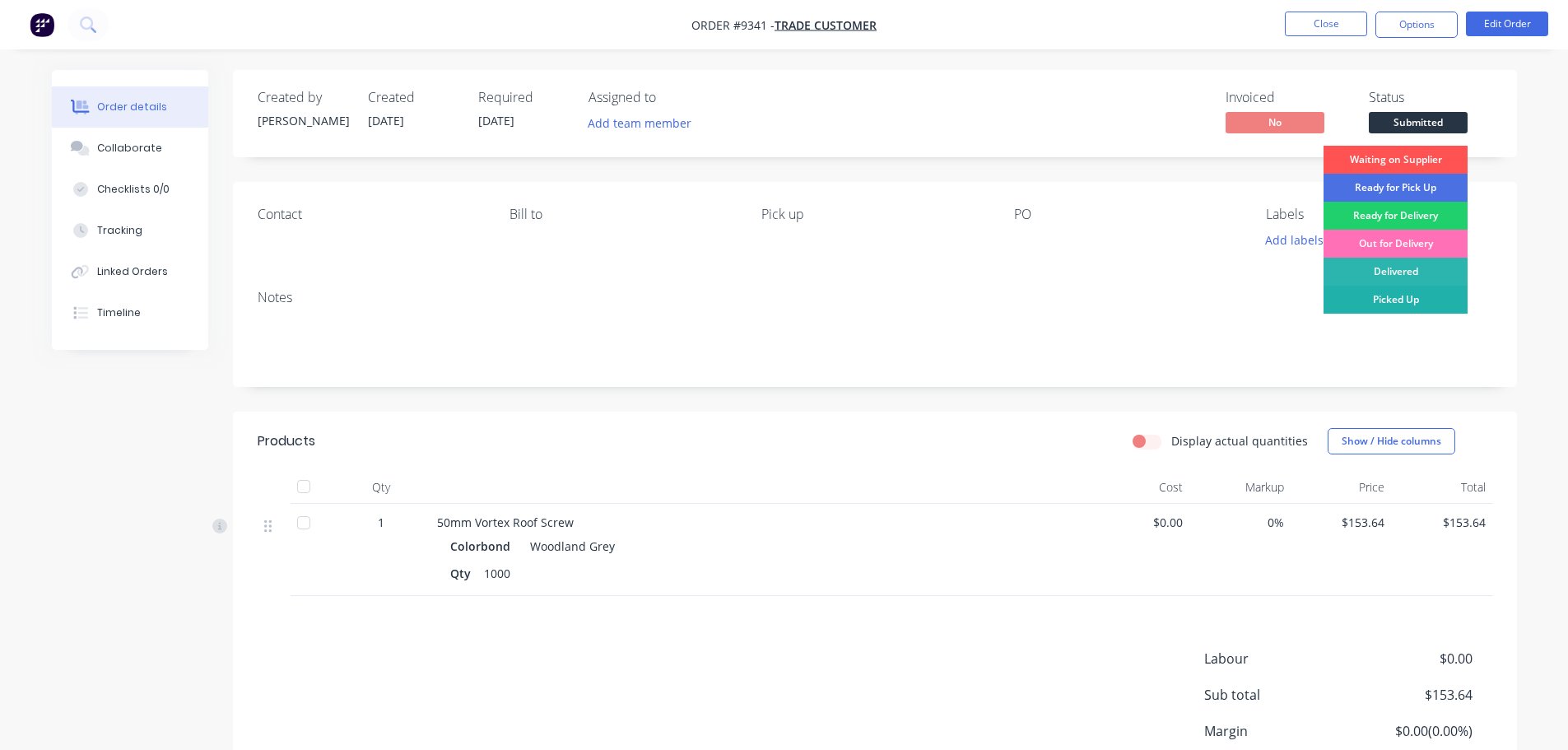
click at [1416, 298] on div "Picked Up" at bounding box center [1396, 300] width 144 height 28
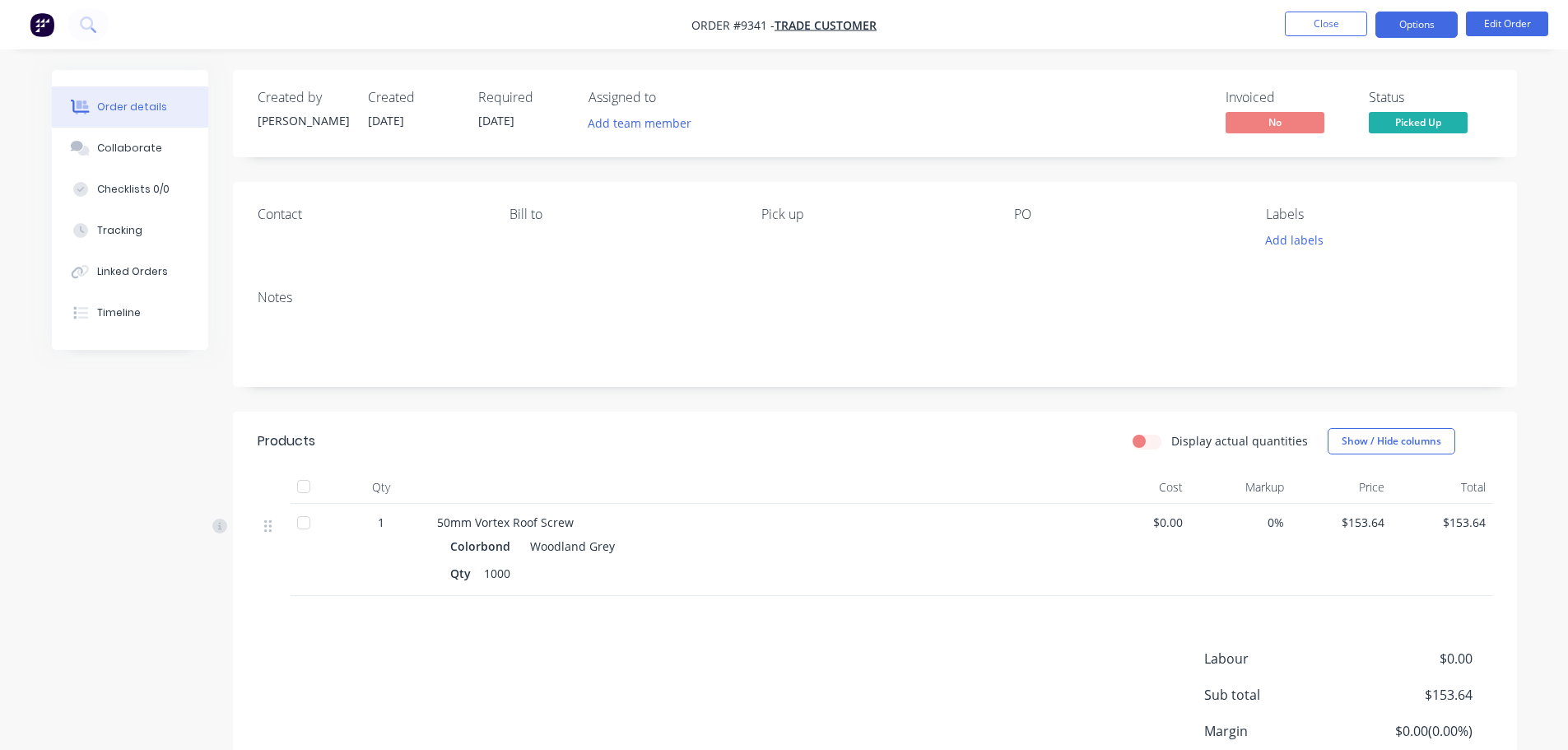
click at [1423, 28] on button "Options" at bounding box center [1416, 25] width 82 height 27
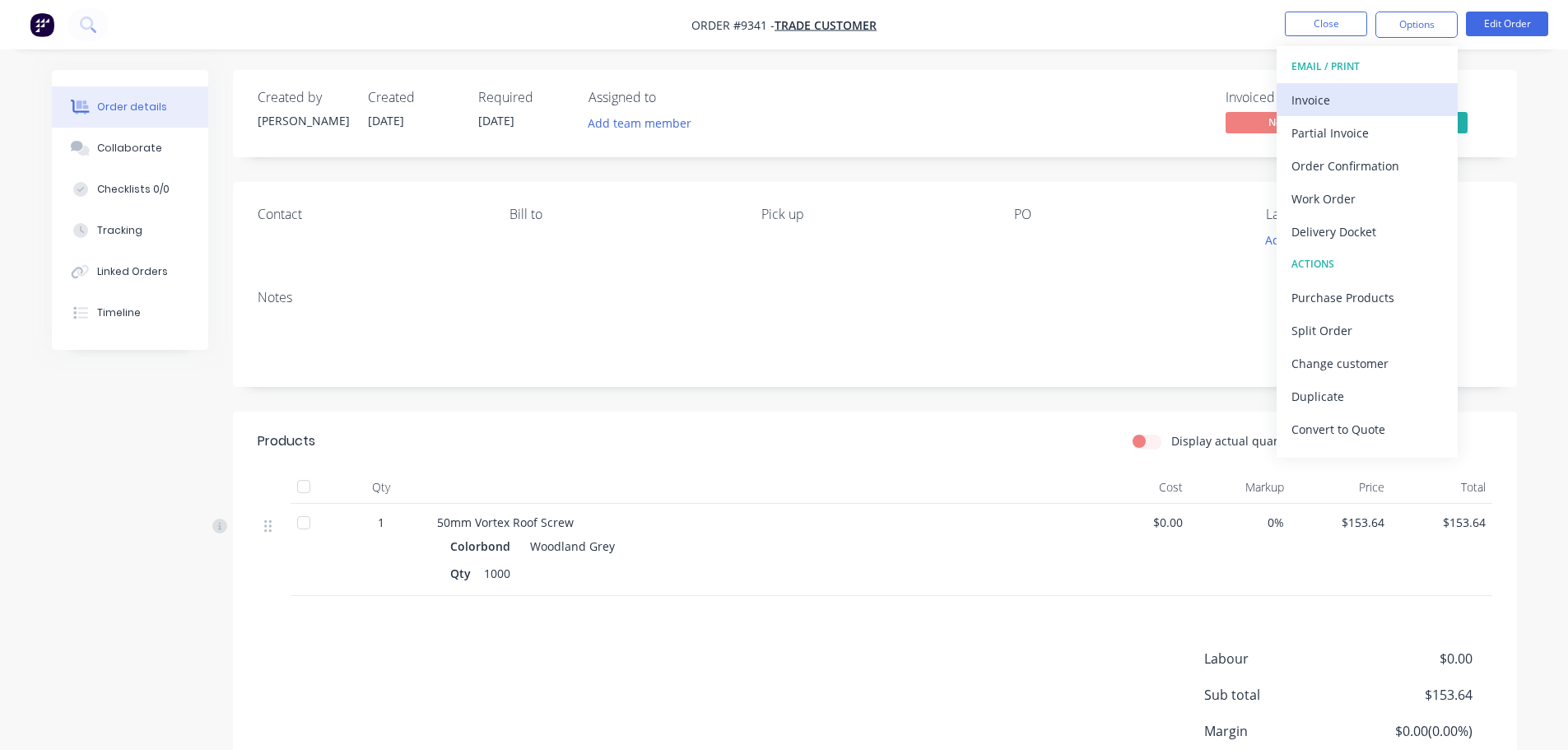
click at [1372, 88] on div "Invoice" at bounding box center [1367, 99] width 152 height 24
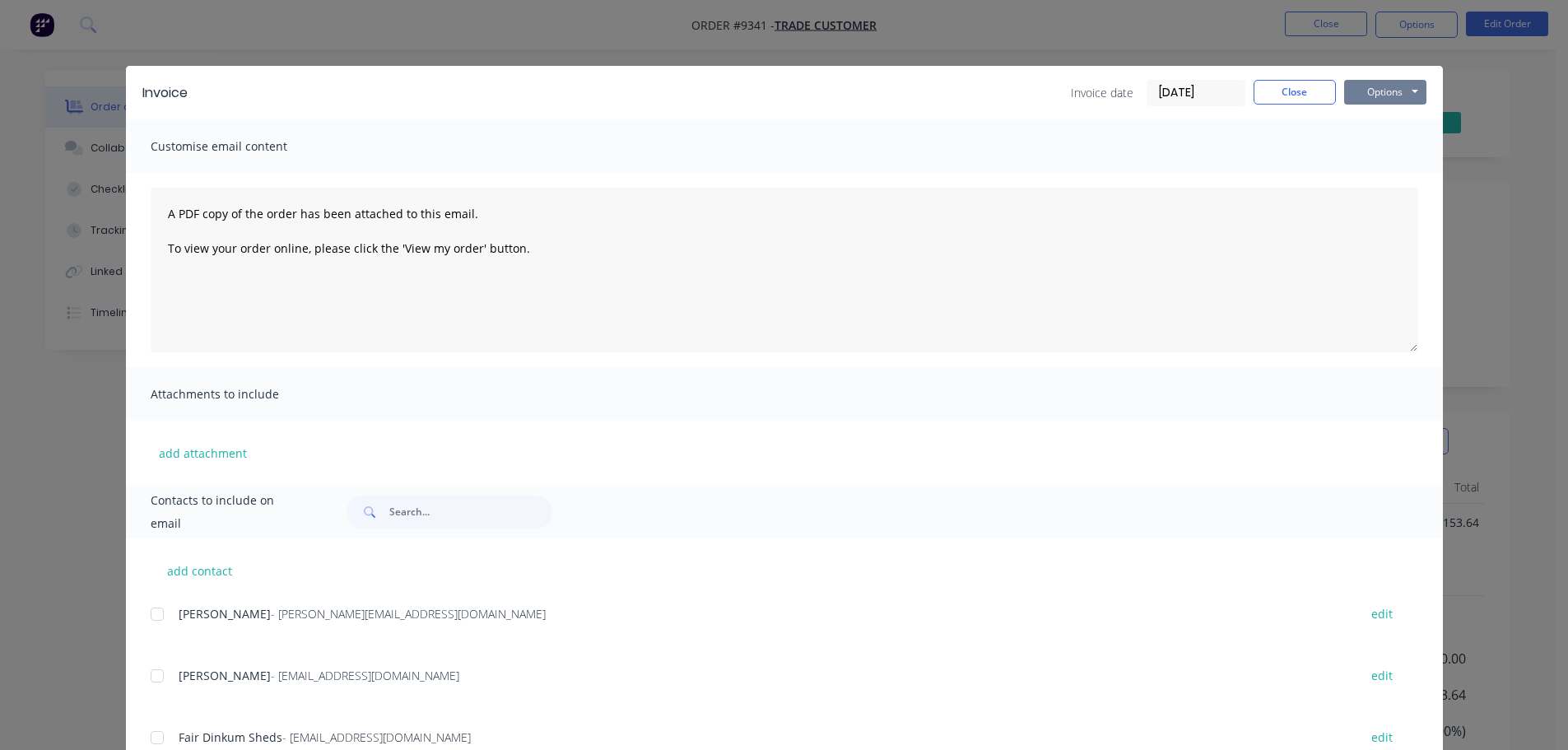
click at [1382, 94] on button "Options" at bounding box center [1385, 92] width 82 height 25
click at [1384, 151] on button "Print" at bounding box center [1396, 148] width 105 height 27
click at [1292, 77] on div "Invoice Invoice date [DATE] Close Options Preview Print Email" at bounding box center [784, 92] width 1317 height 54
click at [1295, 94] on button "Close" at bounding box center [1294, 92] width 82 height 25
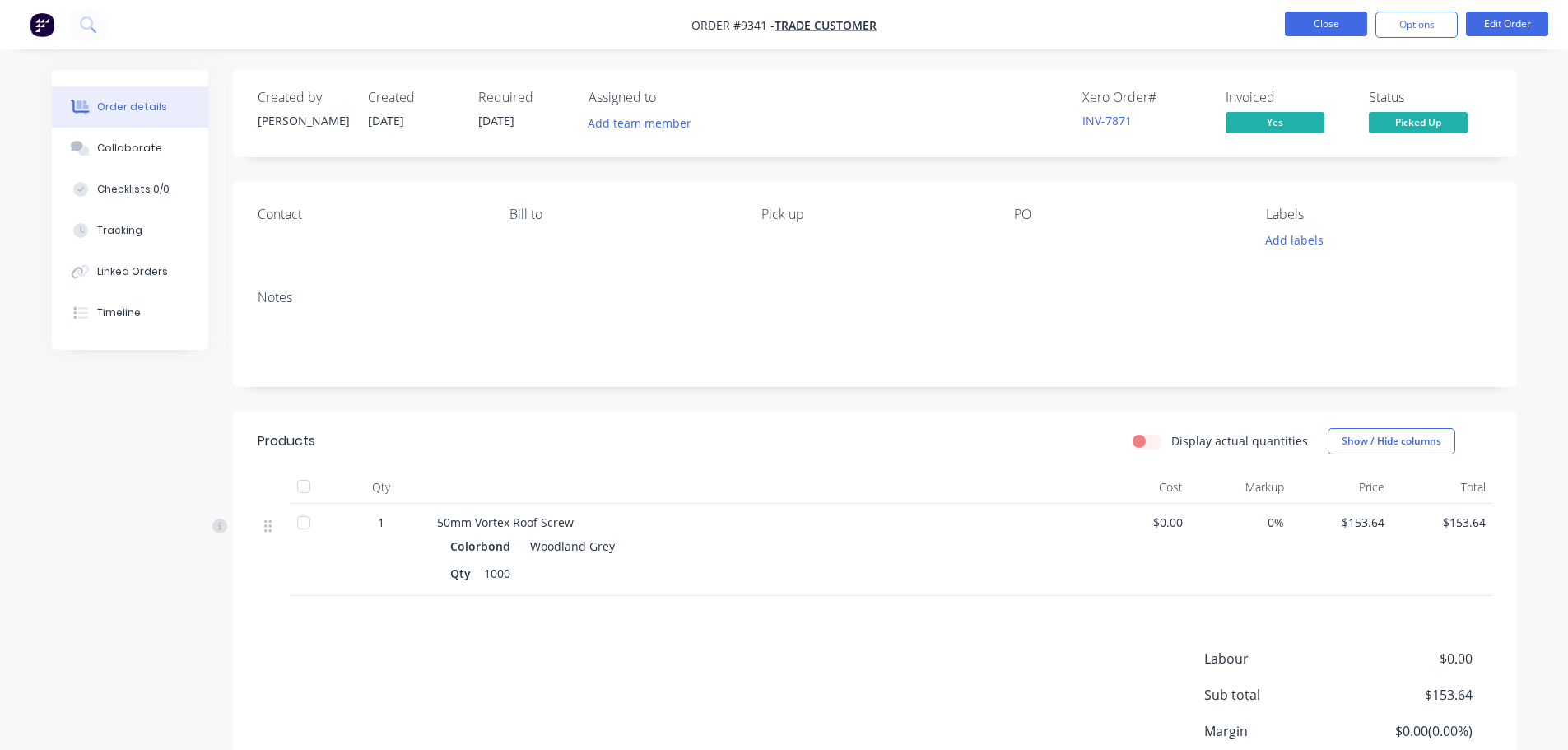
click at [1313, 31] on button "Close" at bounding box center [1325, 24] width 82 height 25
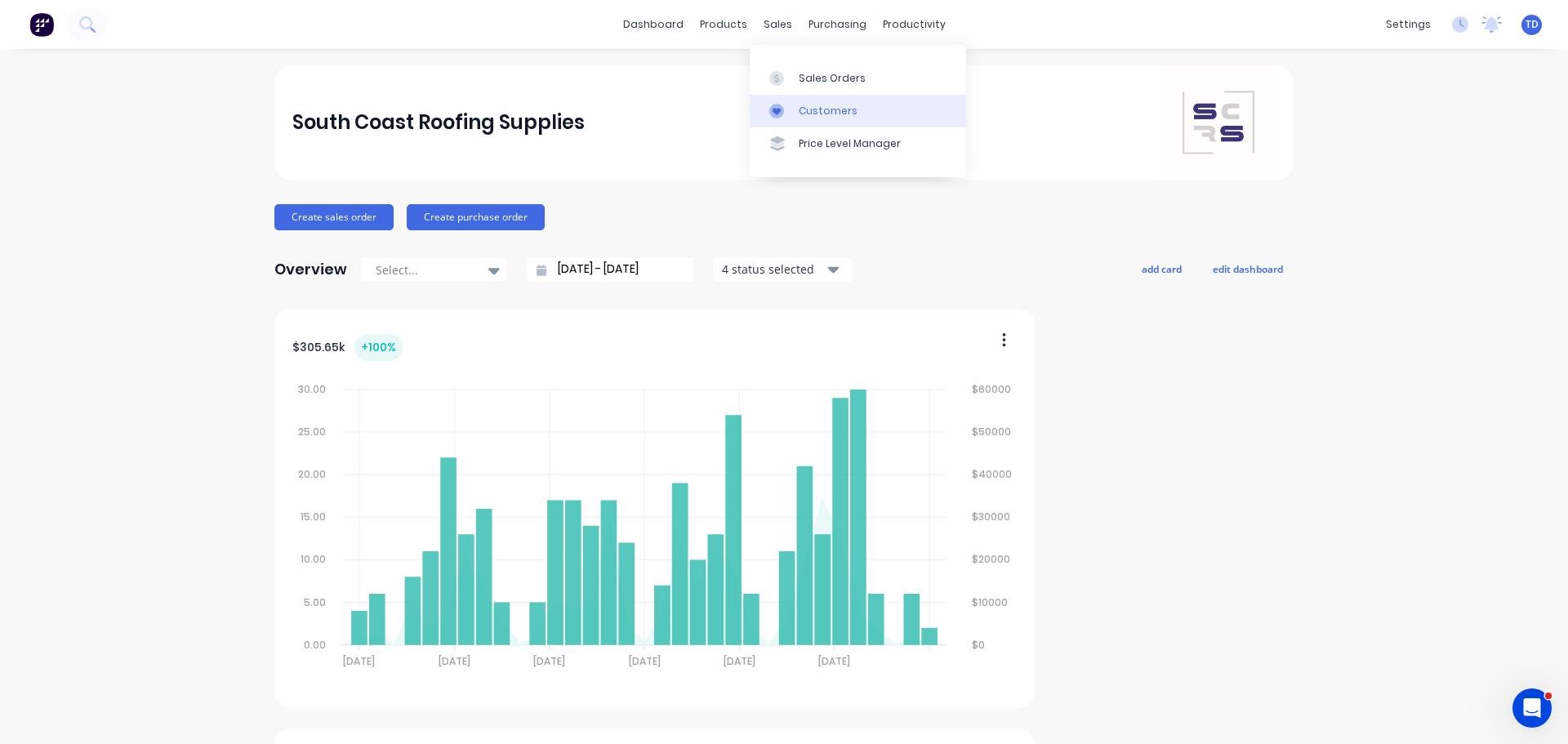
click at [805, 107] on div "Customers" at bounding box center [827, 111] width 58 height 15
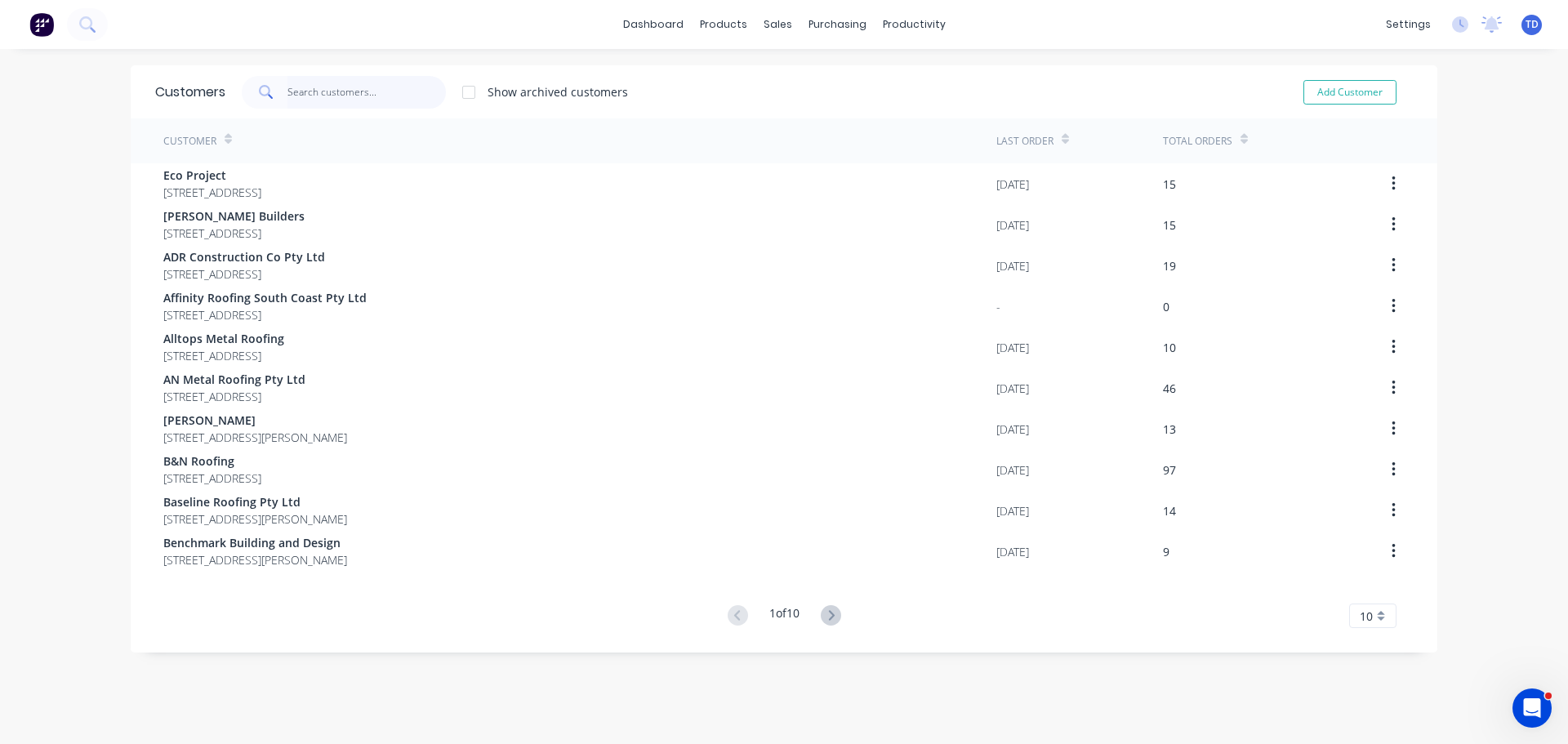
click at [370, 94] on input "text" at bounding box center [368, 92] width 160 height 33
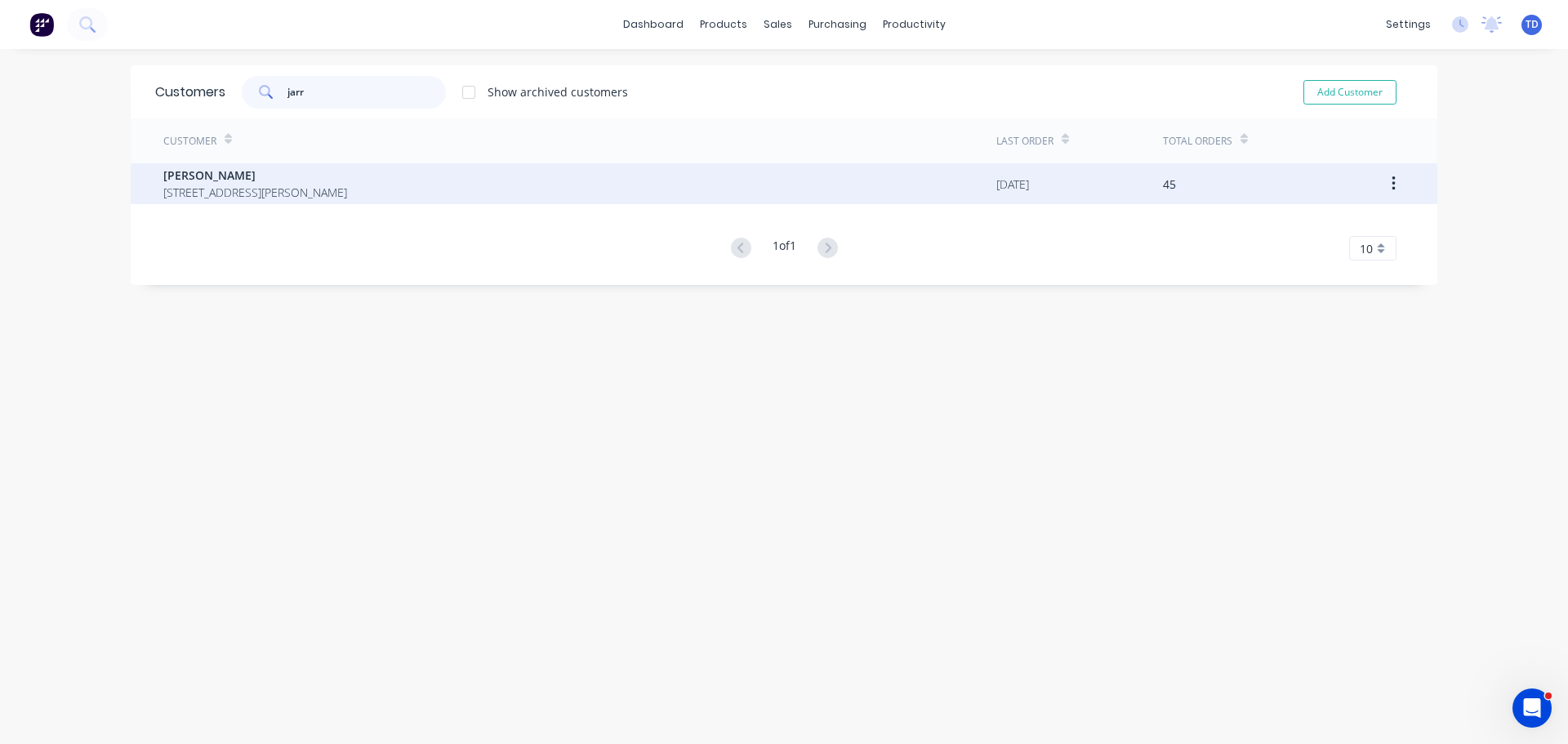
type input "jarr"
click at [302, 201] on div "[PERSON_NAME] [STREET_ADDRESS][PERSON_NAME]" at bounding box center [580, 184] width 833 height 41
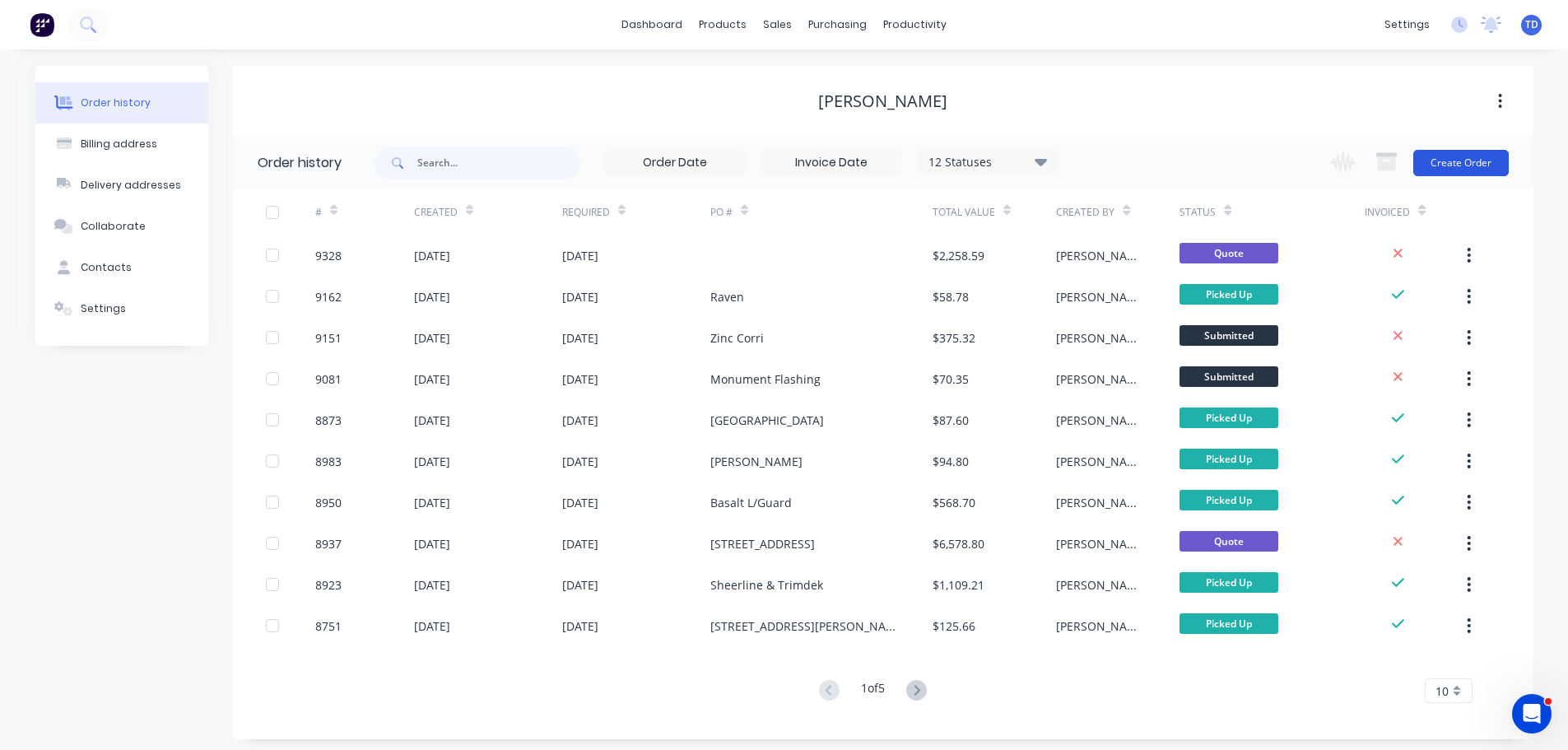
click at [1459, 162] on button "Create Order" at bounding box center [1460, 163] width 95 height 27
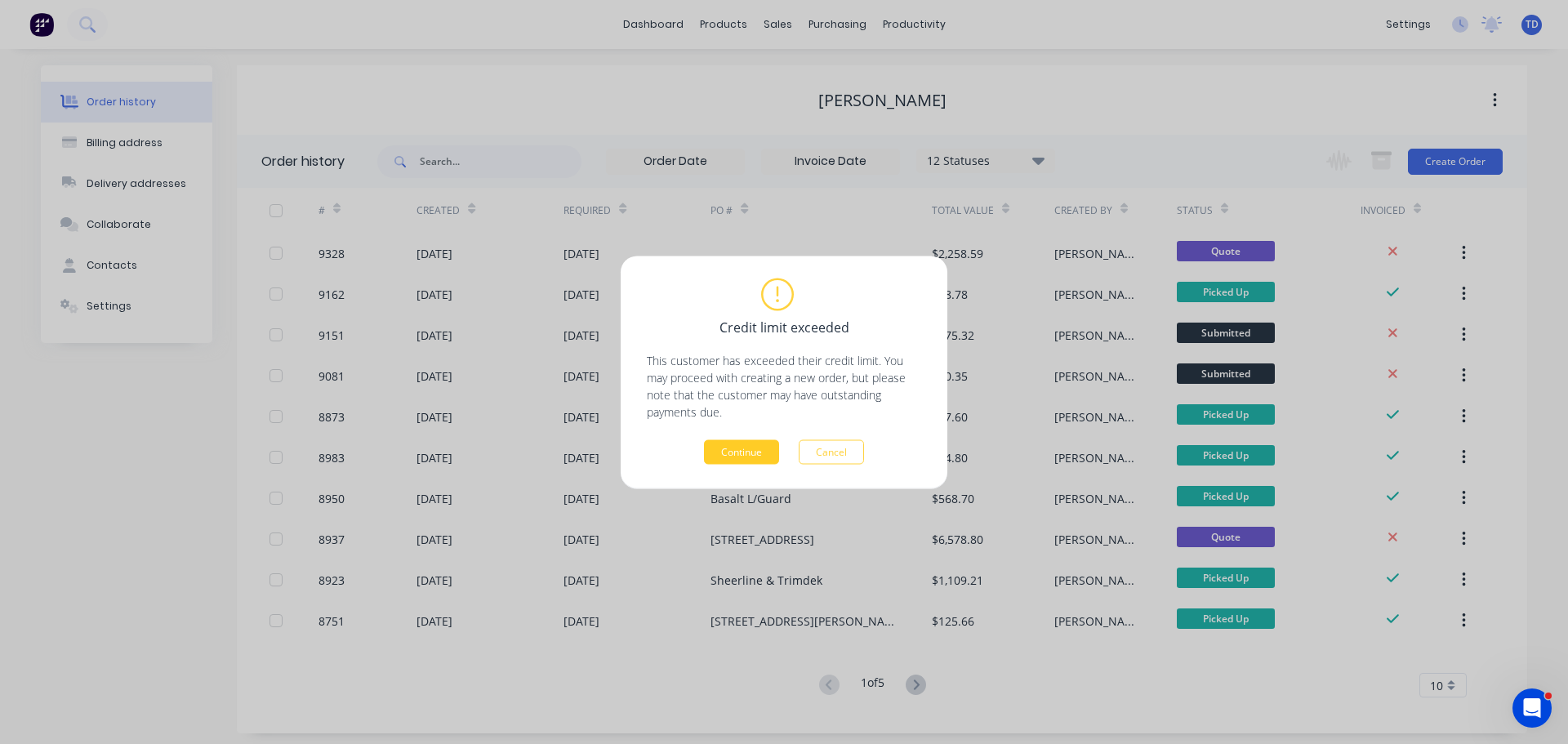
click at [753, 443] on button "Continue" at bounding box center [741, 451] width 75 height 25
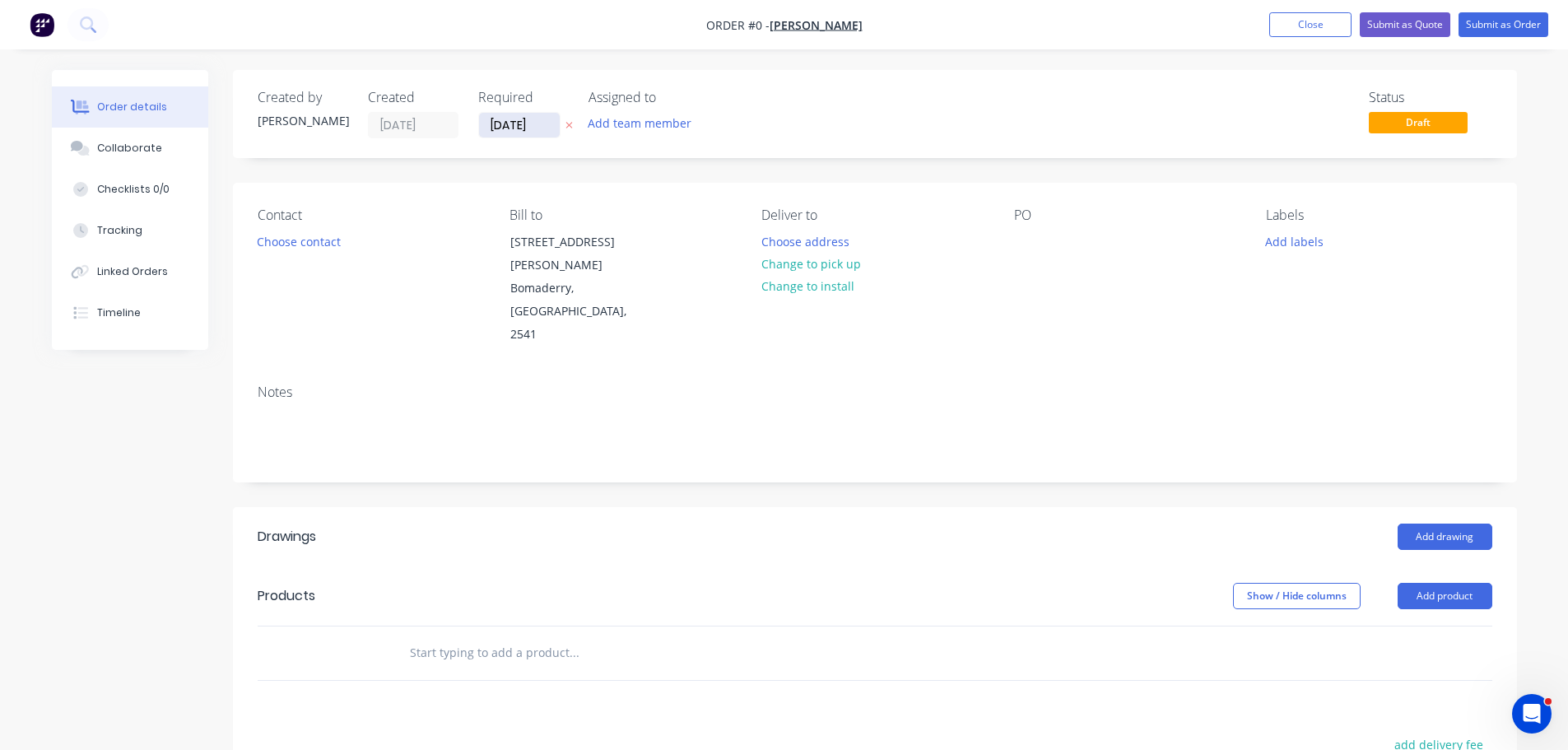
click at [548, 123] on input "[DATE]" at bounding box center [519, 125] width 80 height 25
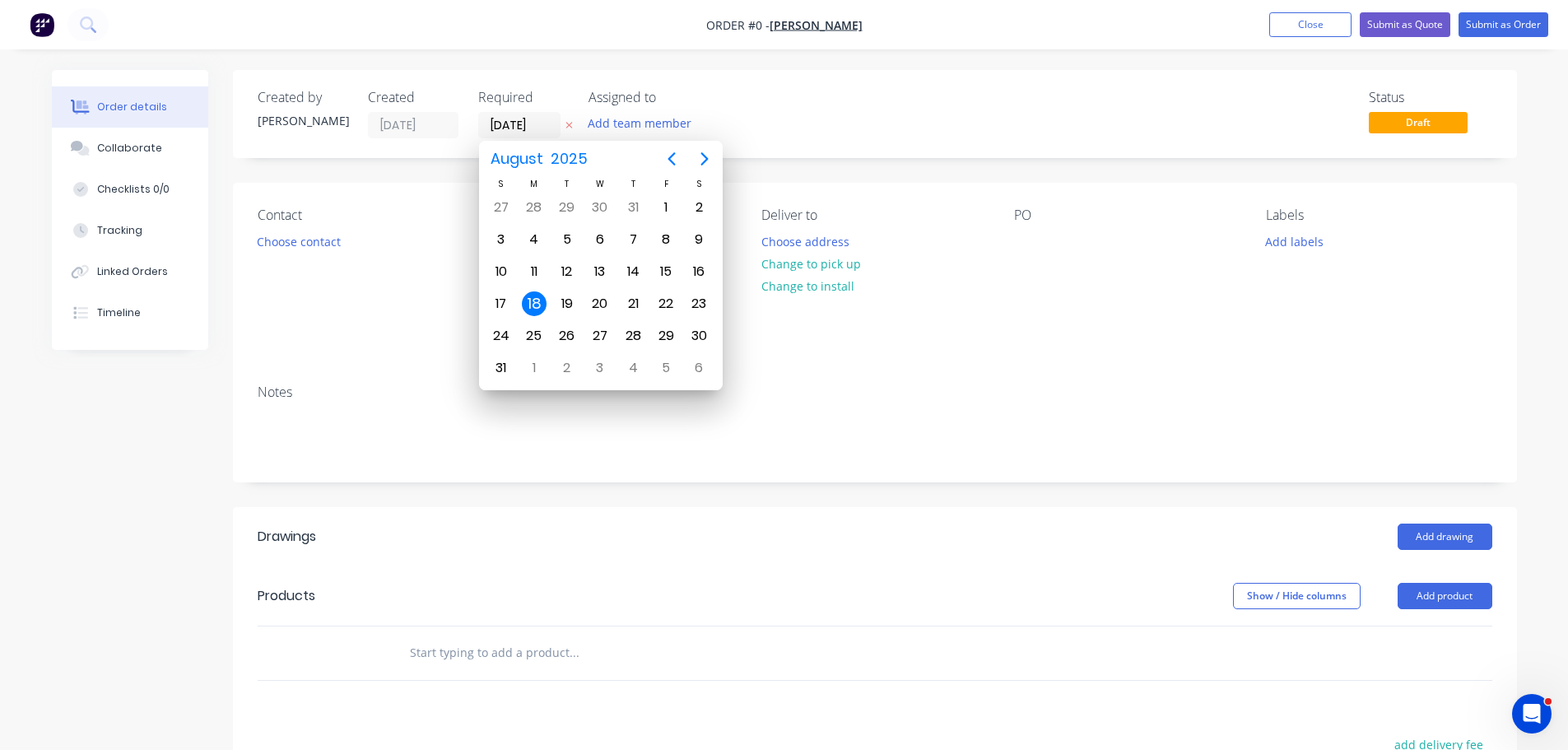
click at [535, 303] on div "18" at bounding box center [535, 304] width 25 height 25
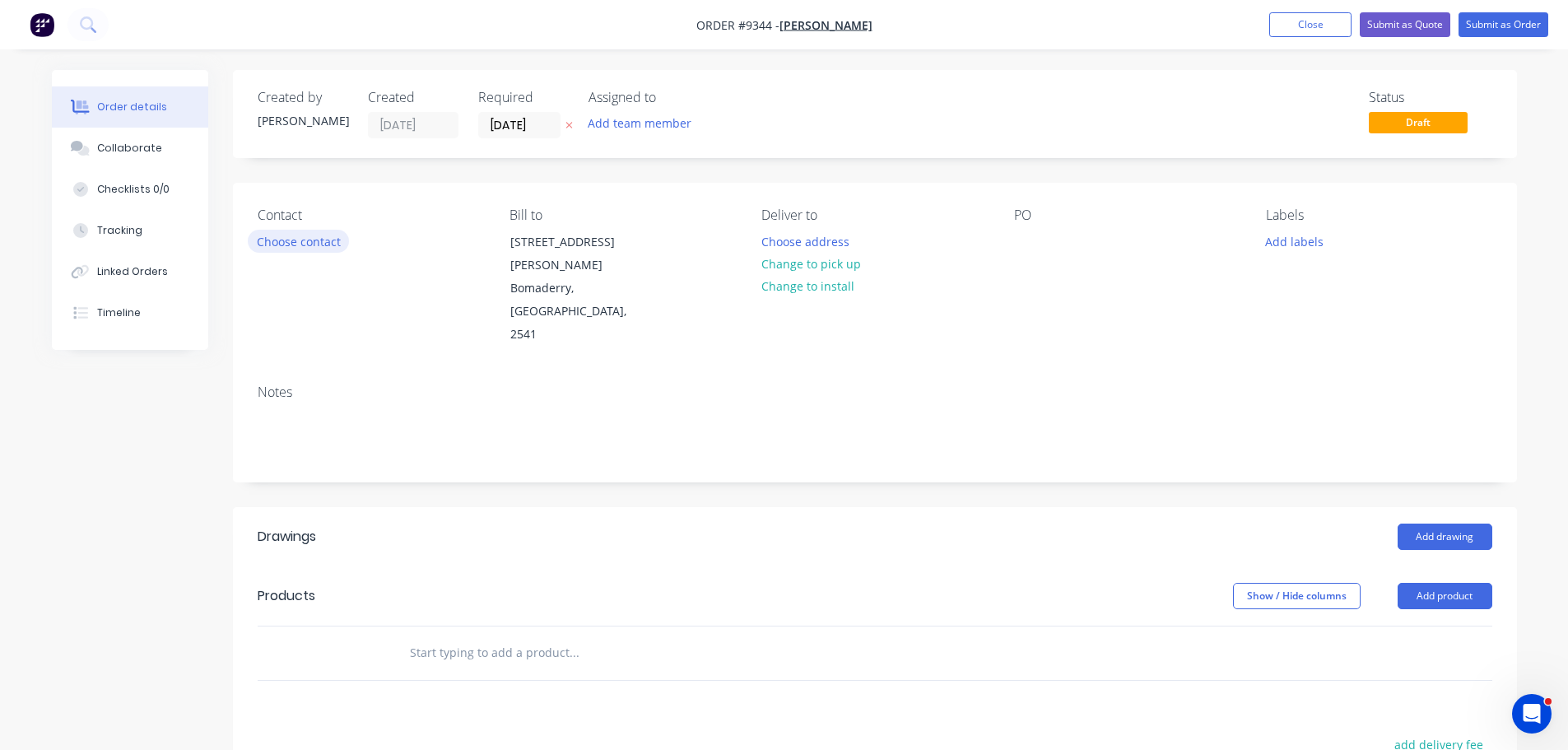
click at [273, 235] on button "Choose contact" at bounding box center [298, 240] width 101 height 22
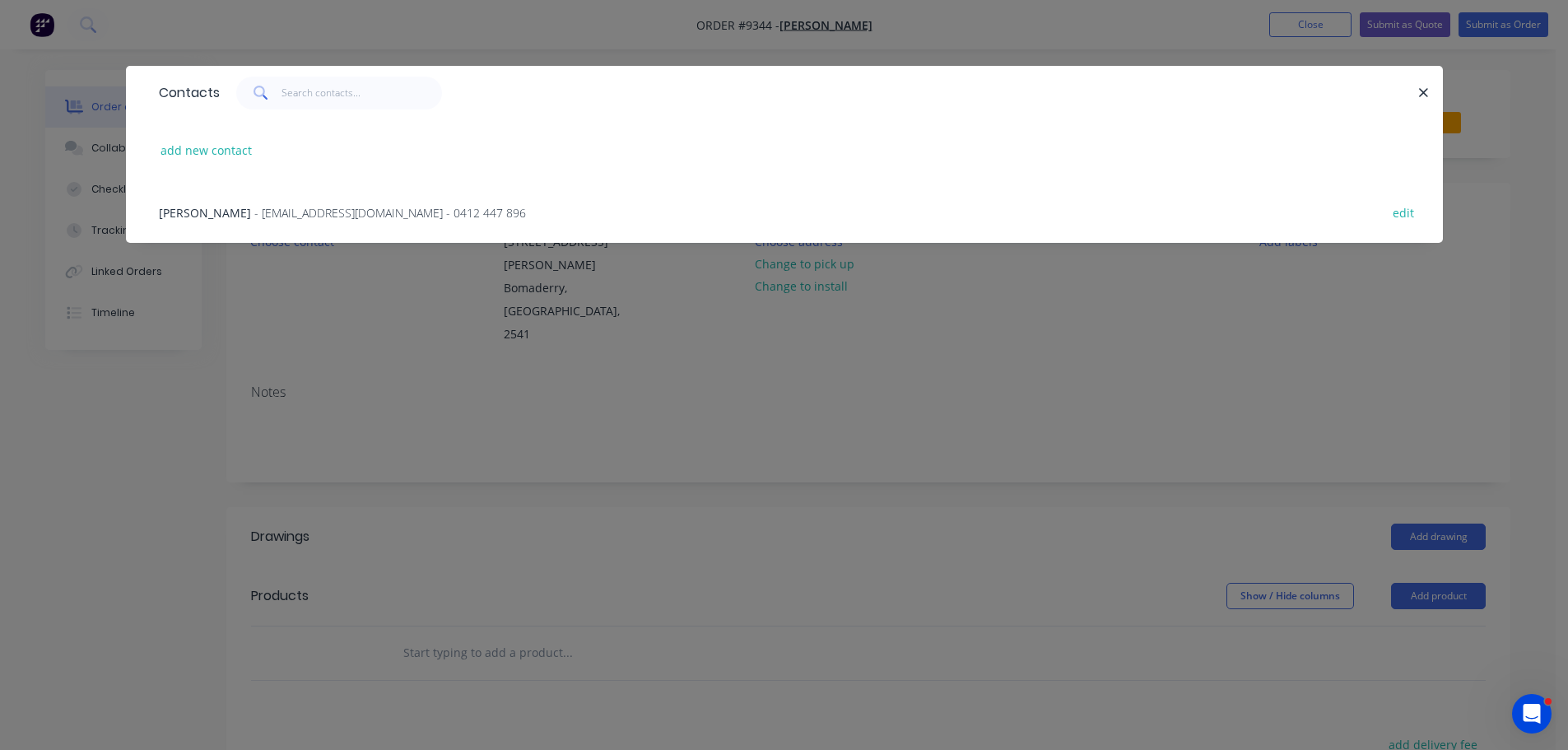
drag, startPoint x: 264, startPoint y: 224, endPoint x: 303, endPoint y: 213, distance: 40.5
click at [264, 222] on div "Jarred McPake - jarredmcpake@gmail.com - 0412 447 896 edit" at bounding box center [784, 211] width 1267 height 61
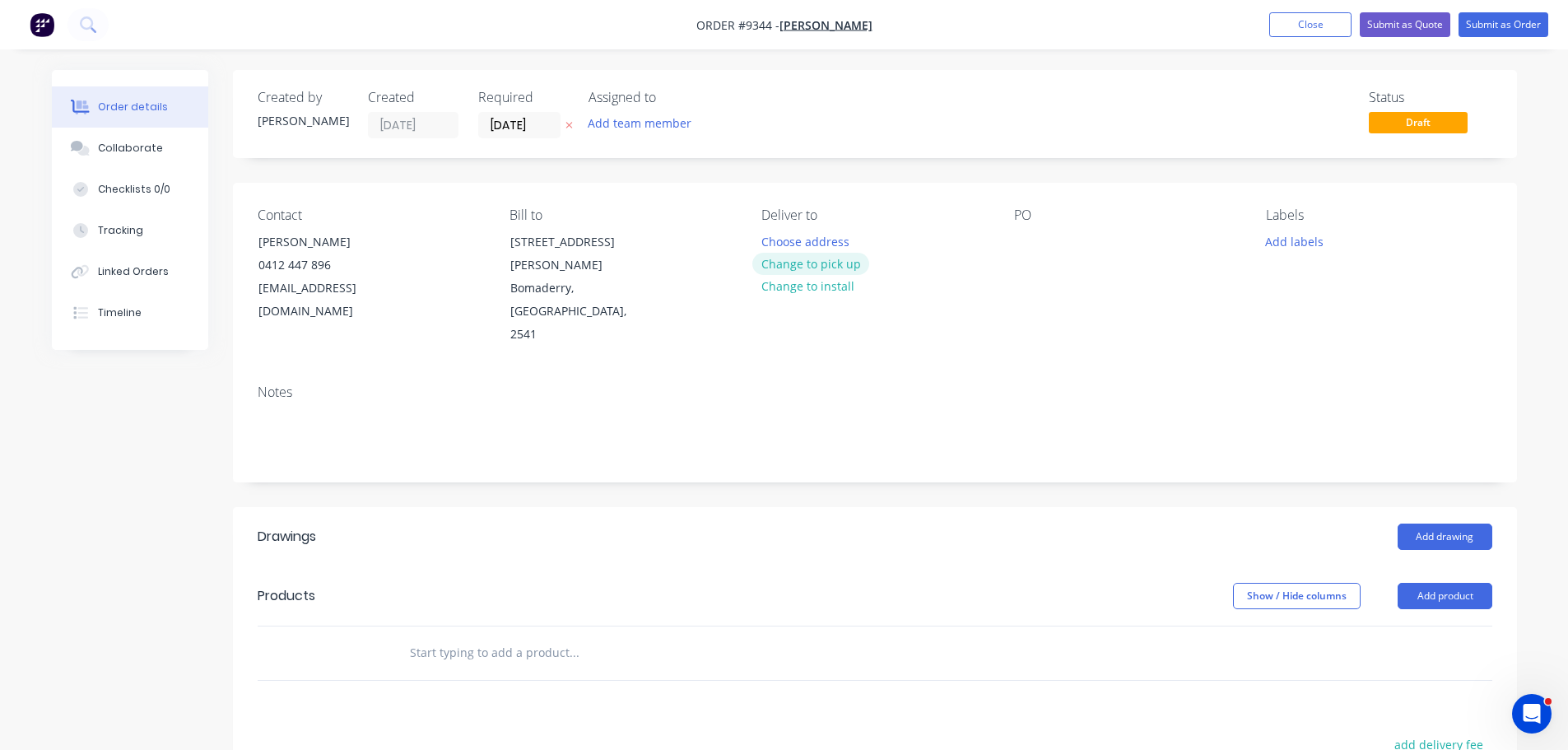
click at [842, 267] on button "Change to pick up" at bounding box center [811, 264] width 117 height 22
click at [792, 240] on div "Pick up Change to delivery Change to install" at bounding box center [874, 277] width 225 height 139
click at [780, 240] on div at bounding box center [775, 241] width 27 height 24
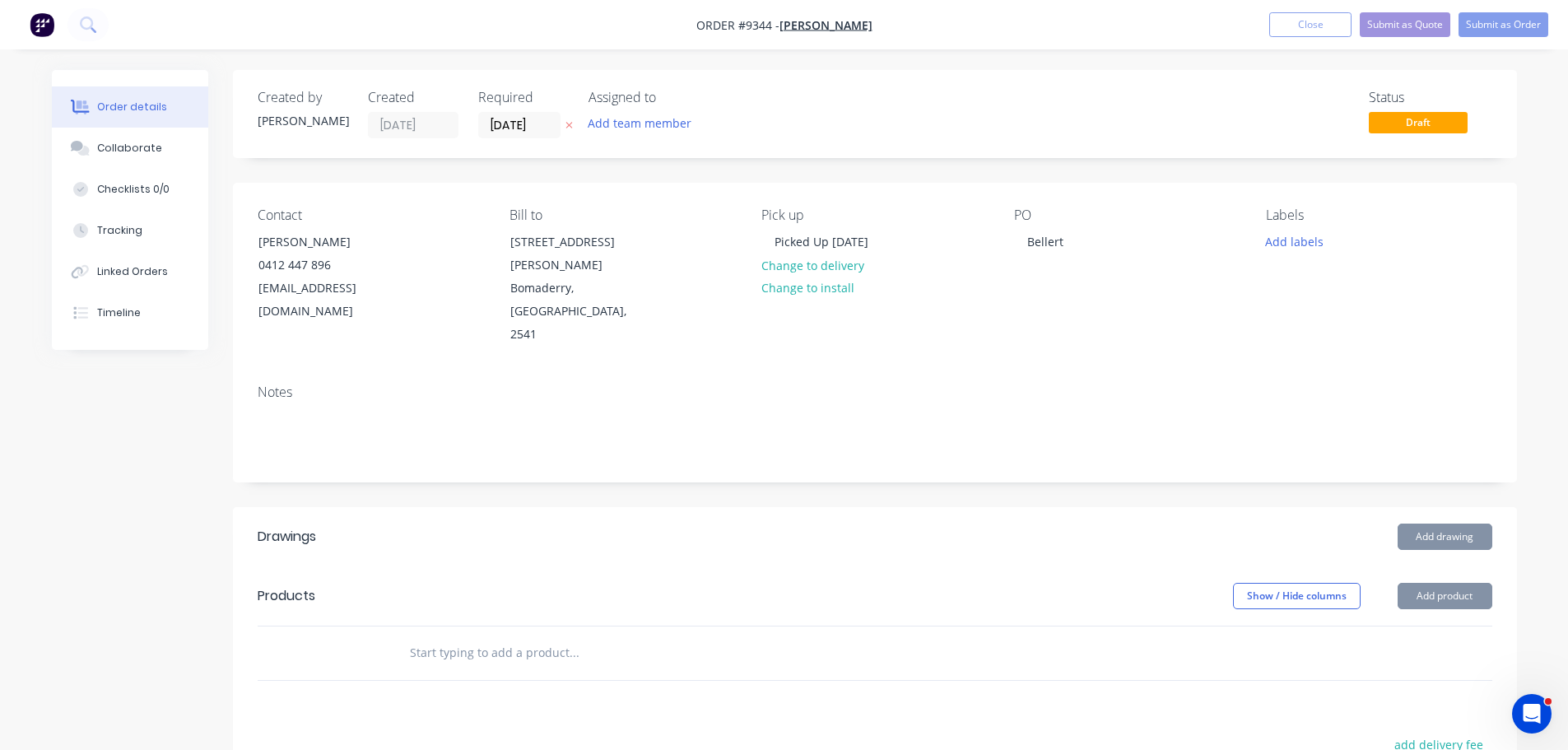
click at [559, 371] on div "Notes" at bounding box center [874, 426] width 1284 height 110
click at [482, 636] on input "text" at bounding box center [573, 653] width 329 height 33
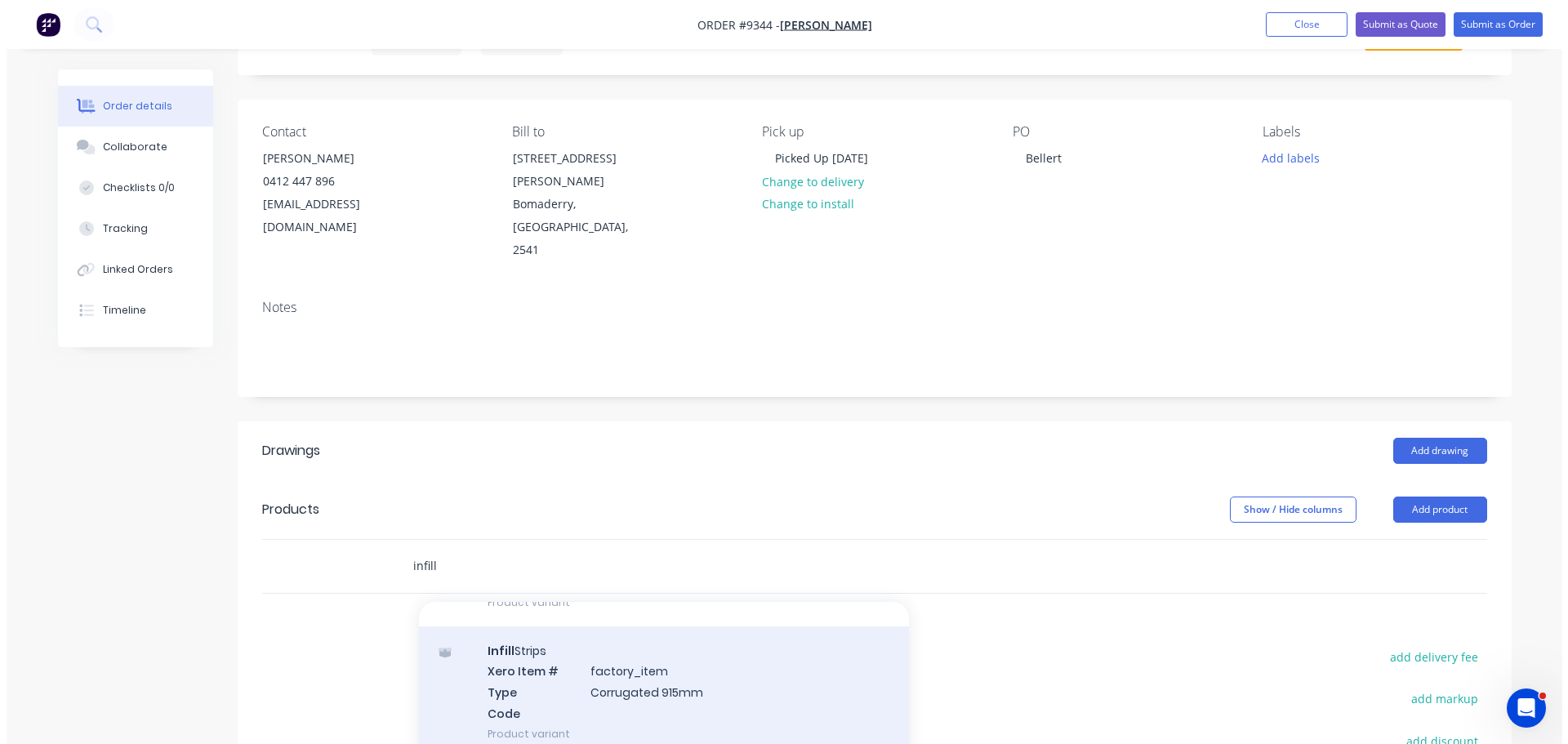
scroll to position [571, 0]
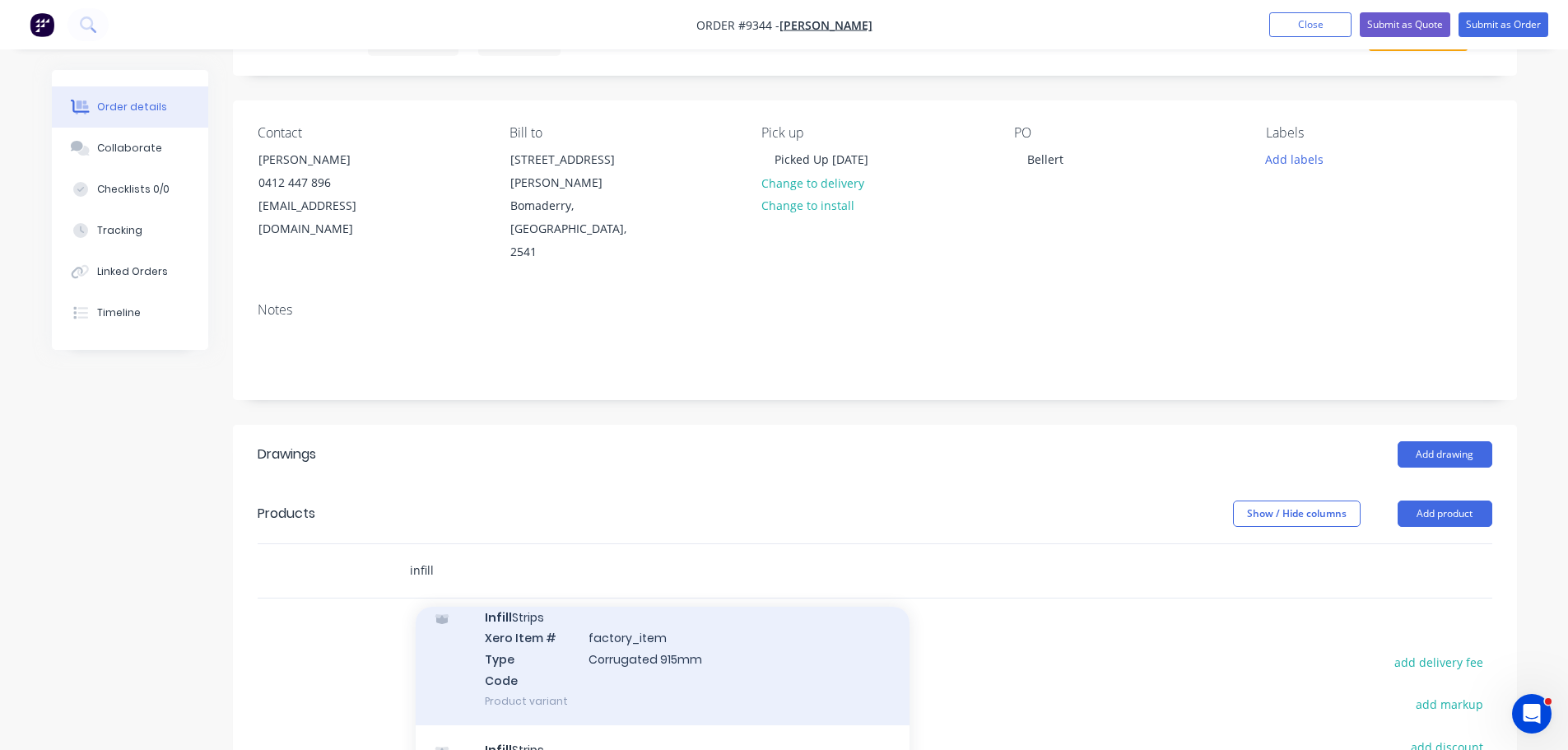
type input "infill"
click at [641, 604] on div "Infill Strips Xero Item # factory_item Type Corrugated 915mm Code Product varia…" at bounding box center [662, 659] width 494 height 133
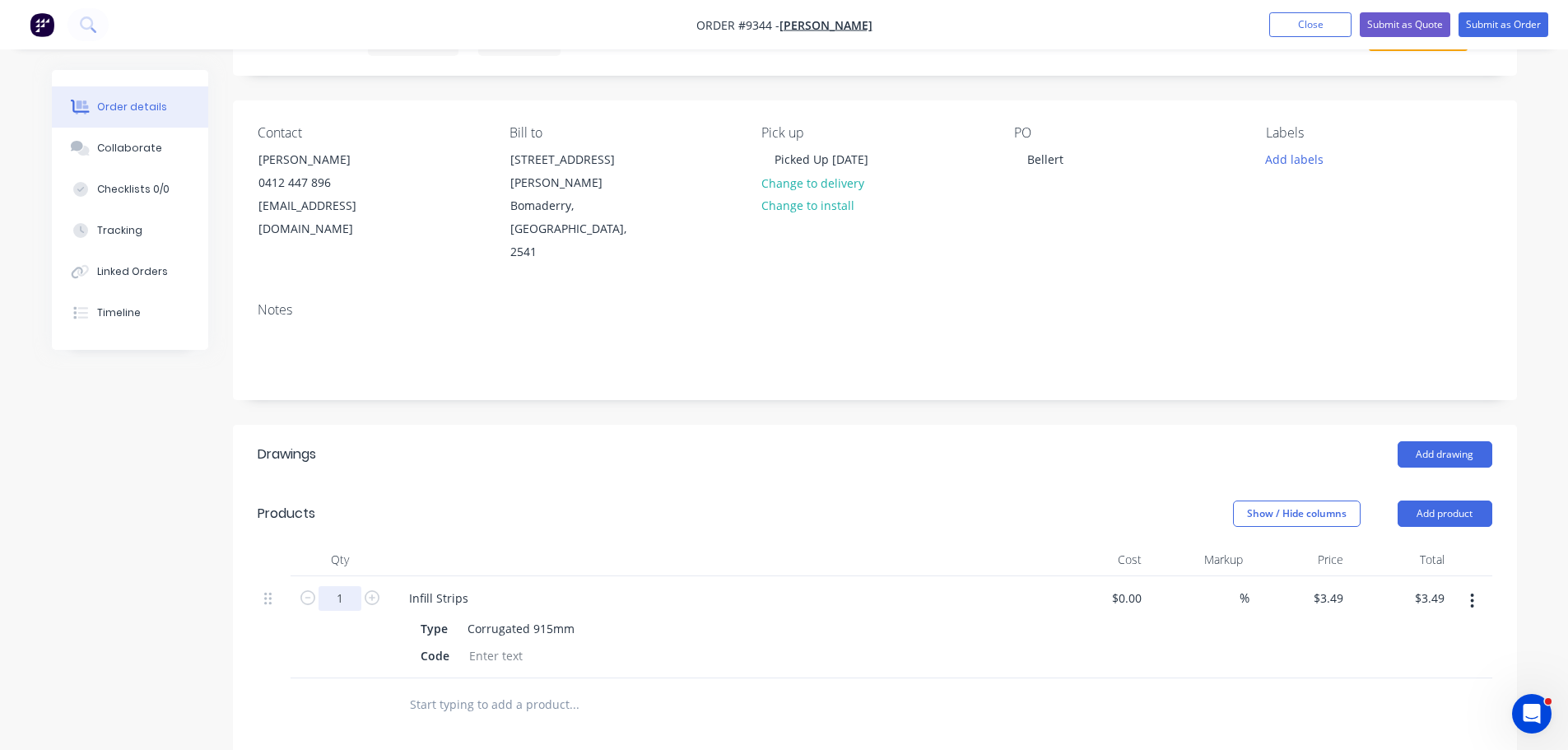
click at [346, 586] on input "1" at bounding box center [340, 598] width 43 height 25
type input "14"
type input "$48.86"
click at [647, 682] on div at bounding box center [685, 704] width 593 height 54
click at [1522, 21] on button "Submit as Order" at bounding box center [1503, 25] width 90 height 25
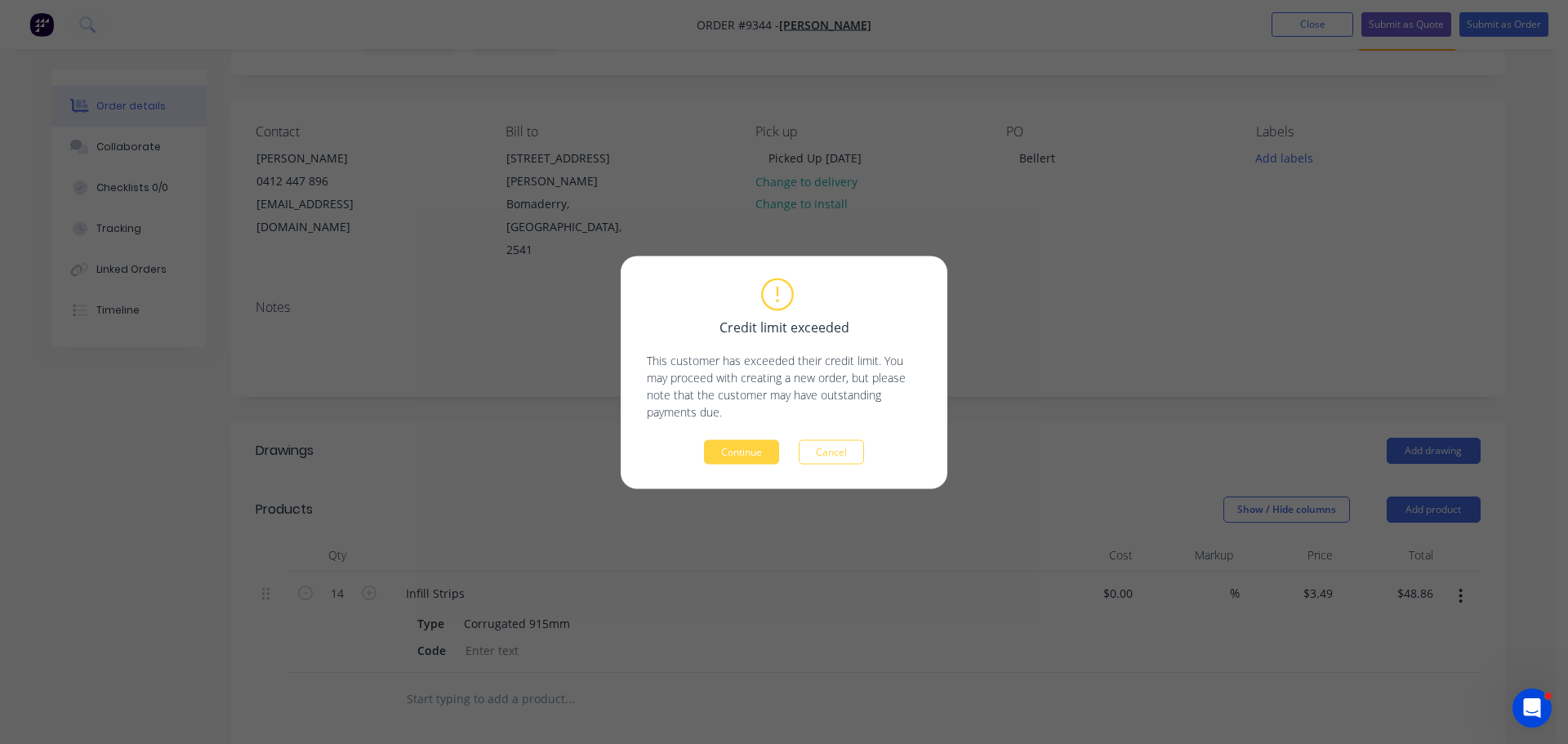
click at [760, 459] on button "Continue" at bounding box center [741, 451] width 75 height 25
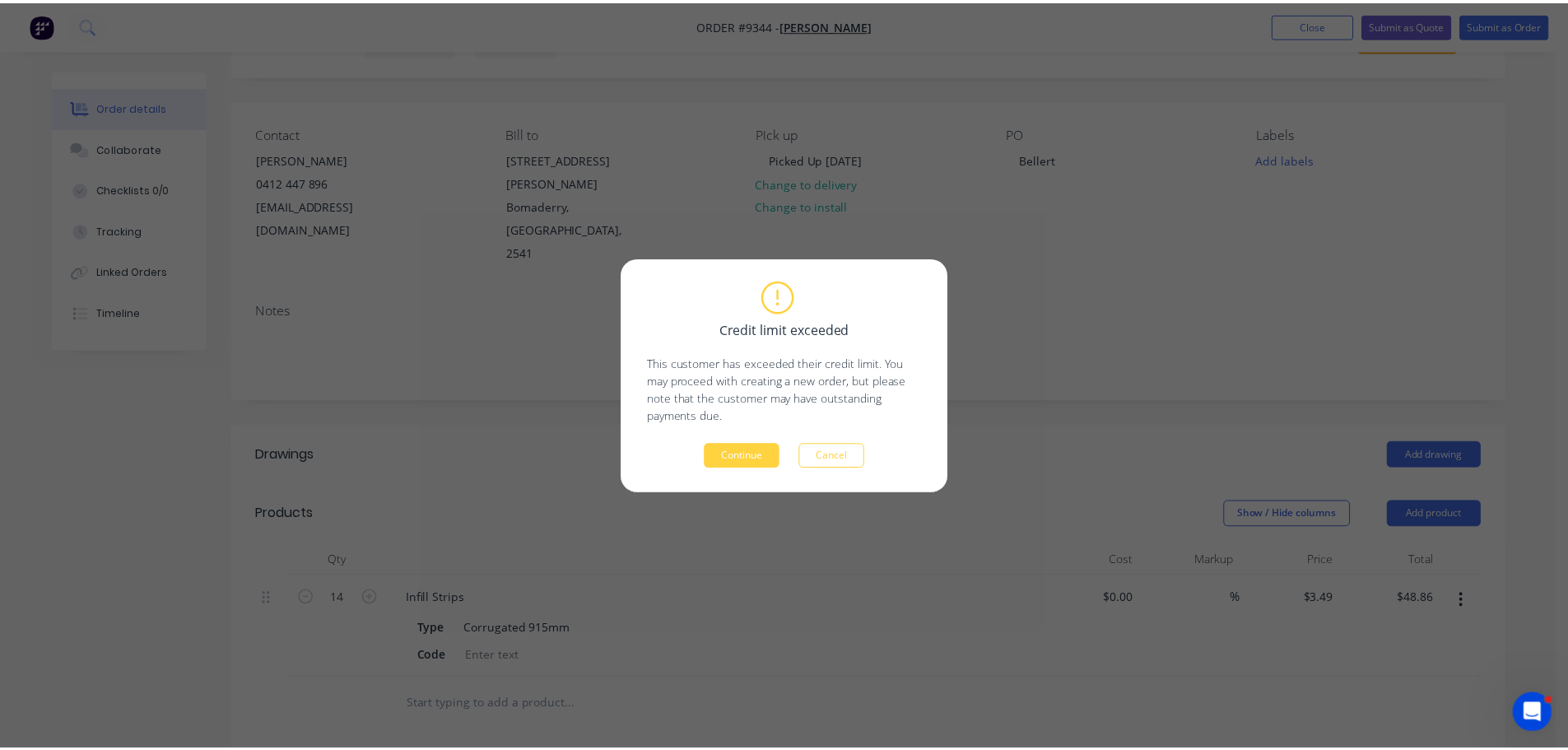
scroll to position [0, 0]
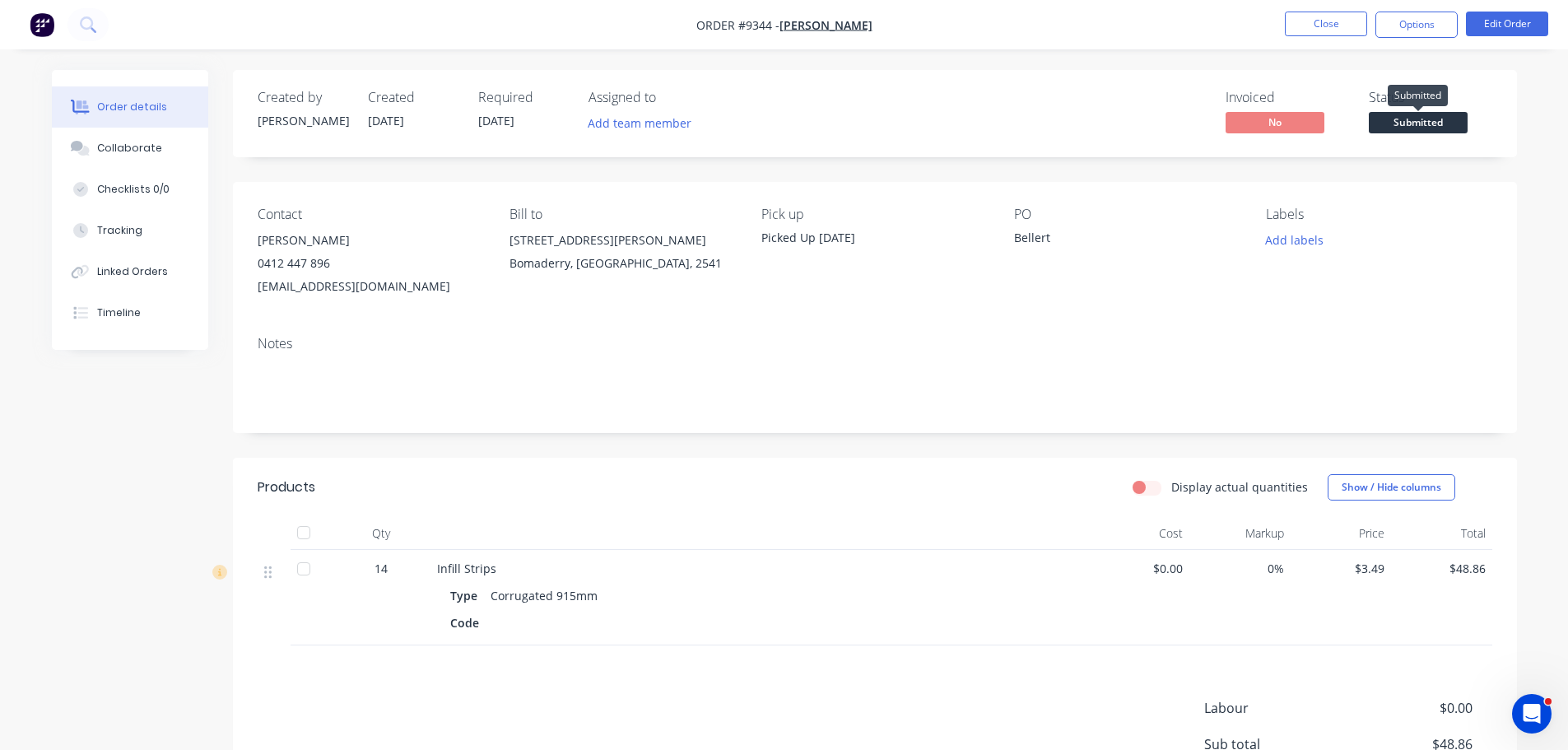
click at [1414, 126] on span "Submitted" at bounding box center [1417, 122] width 99 height 21
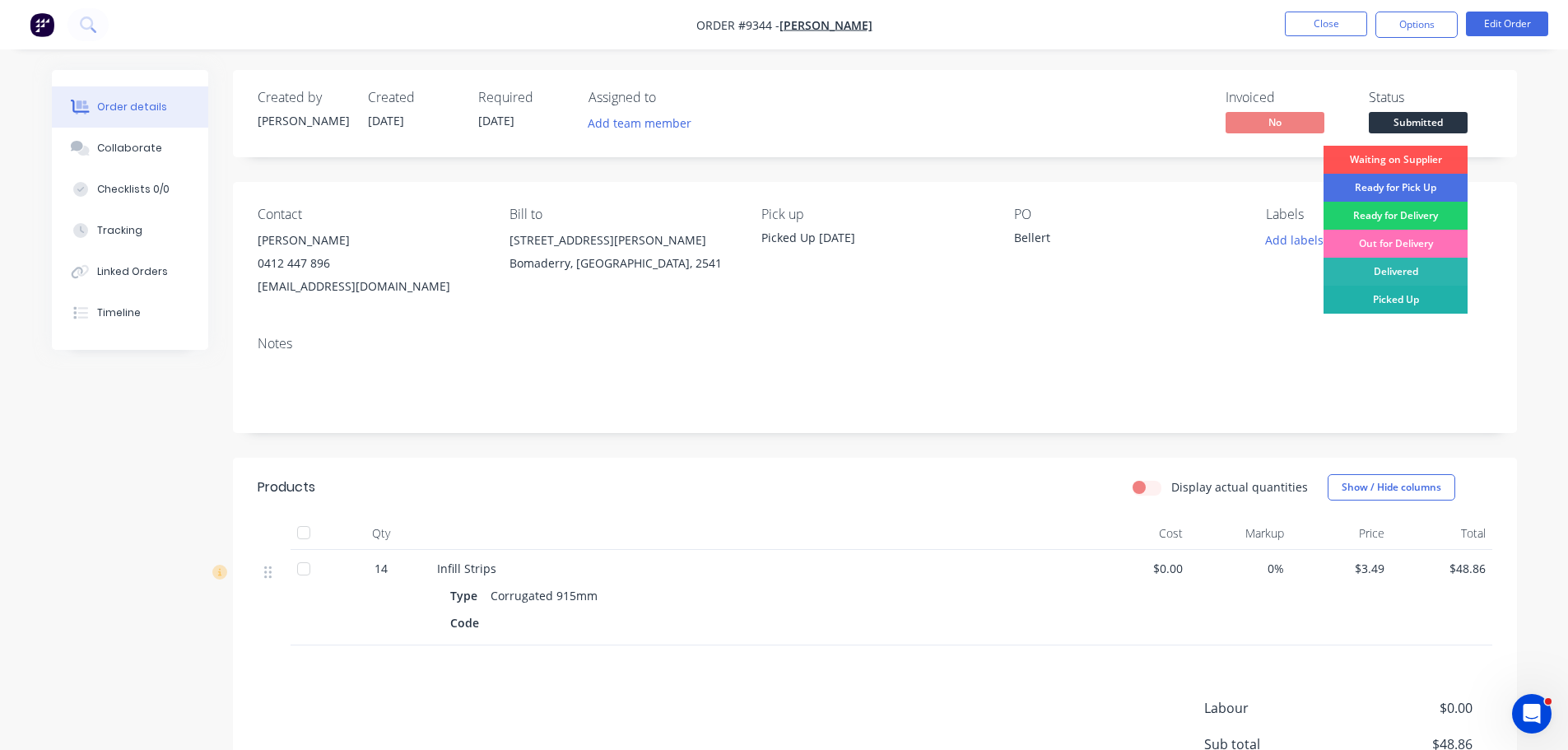
click at [1407, 298] on div "Picked Up" at bounding box center [1396, 300] width 144 height 28
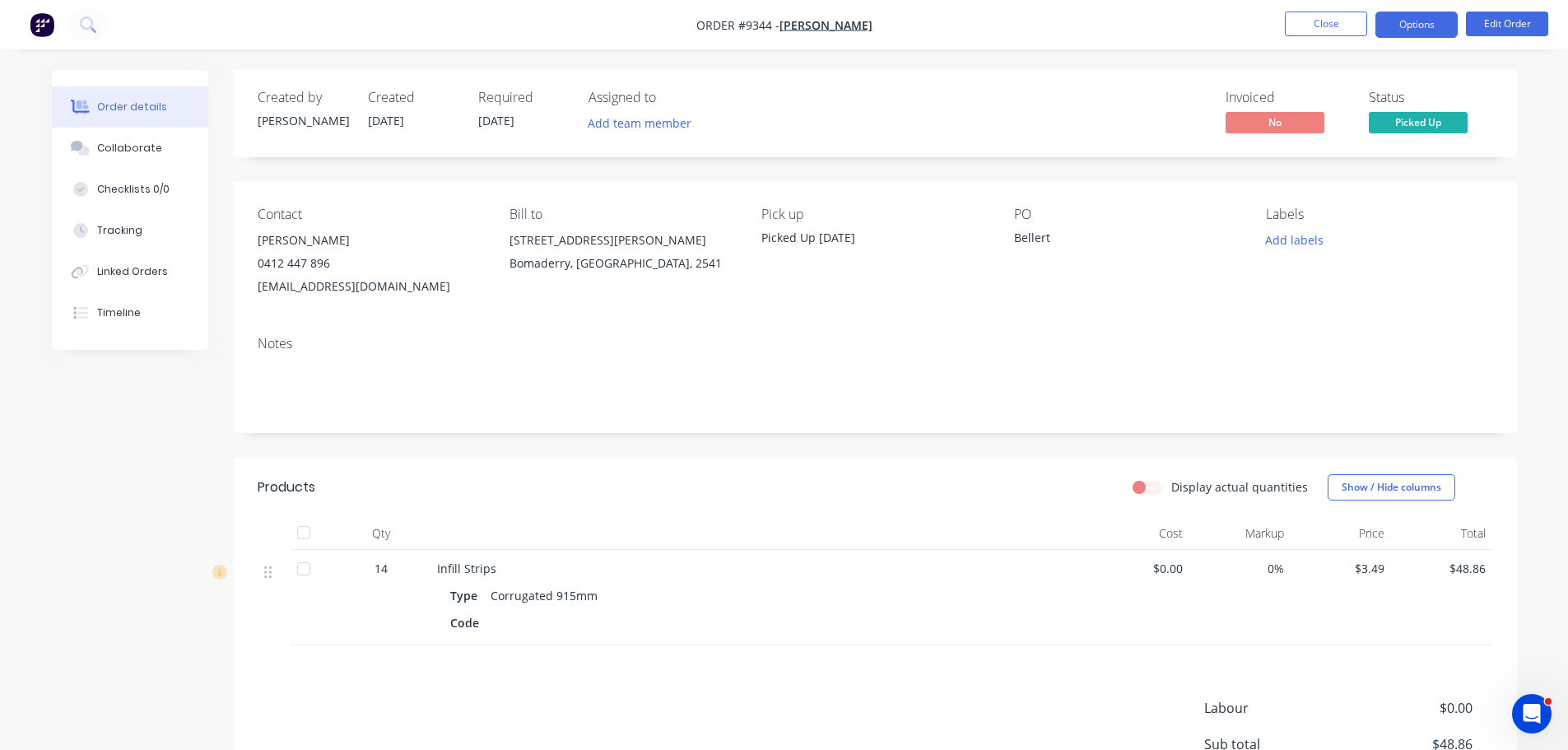
drag, startPoint x: 1436, startPoint y: 23, endPoint x: 1427, endPoint y: 20, distance: 9.5
click at [1435, 22] on button "Options" at bounding box center [1416, 25] width 82 height 27
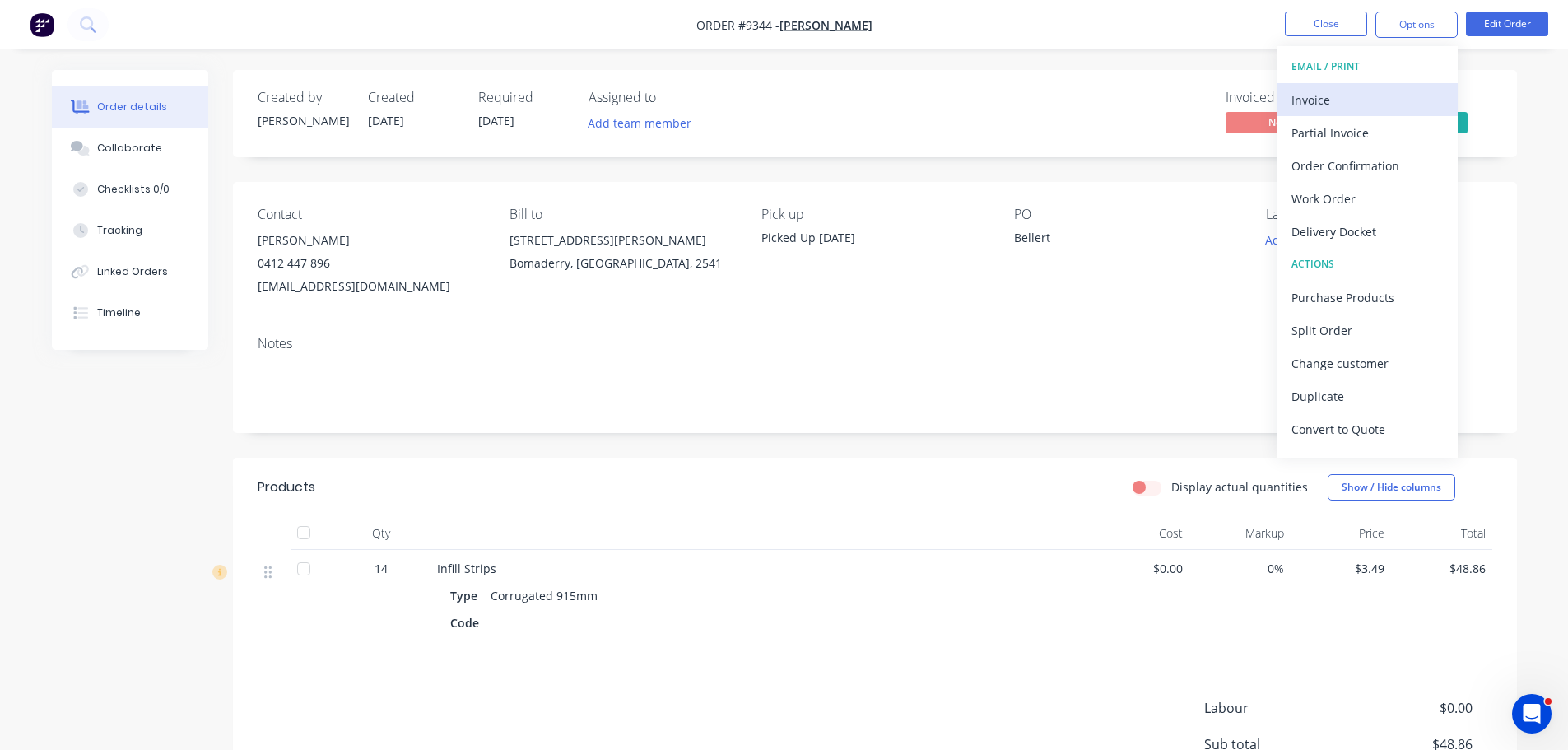
click at [1309, 93] on div "Invoice" at bounding box center [1367, 99] width 152 height 24
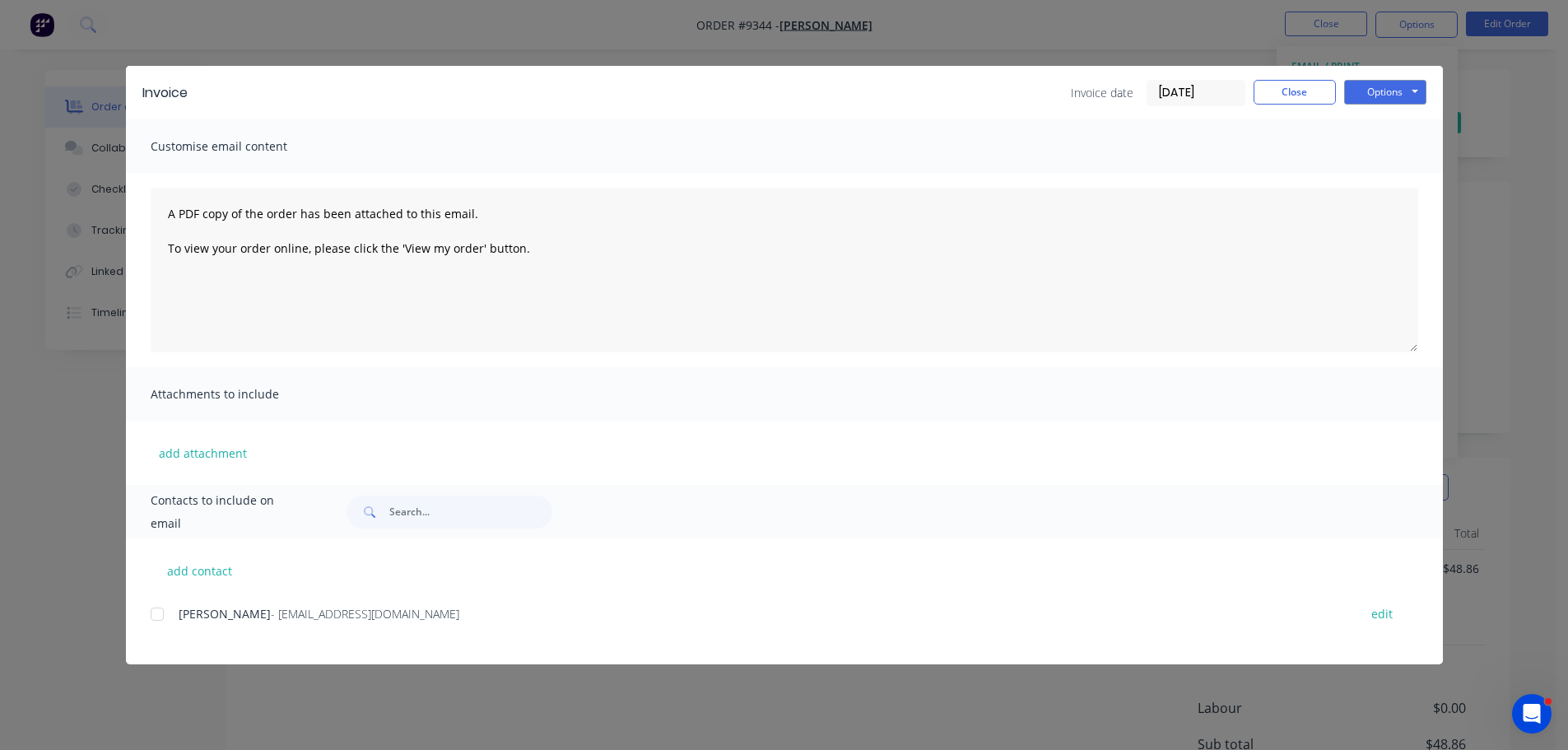
click at [163, 614] on div at bounding box center [157, 614] width 33 height 33
click at [1395, 98] on button "Options" at bounding box center [1385, 92] width 82 height 25
click at [1377, 177] on button "Email" at bounding box center [1396, 176] width 105 height 27
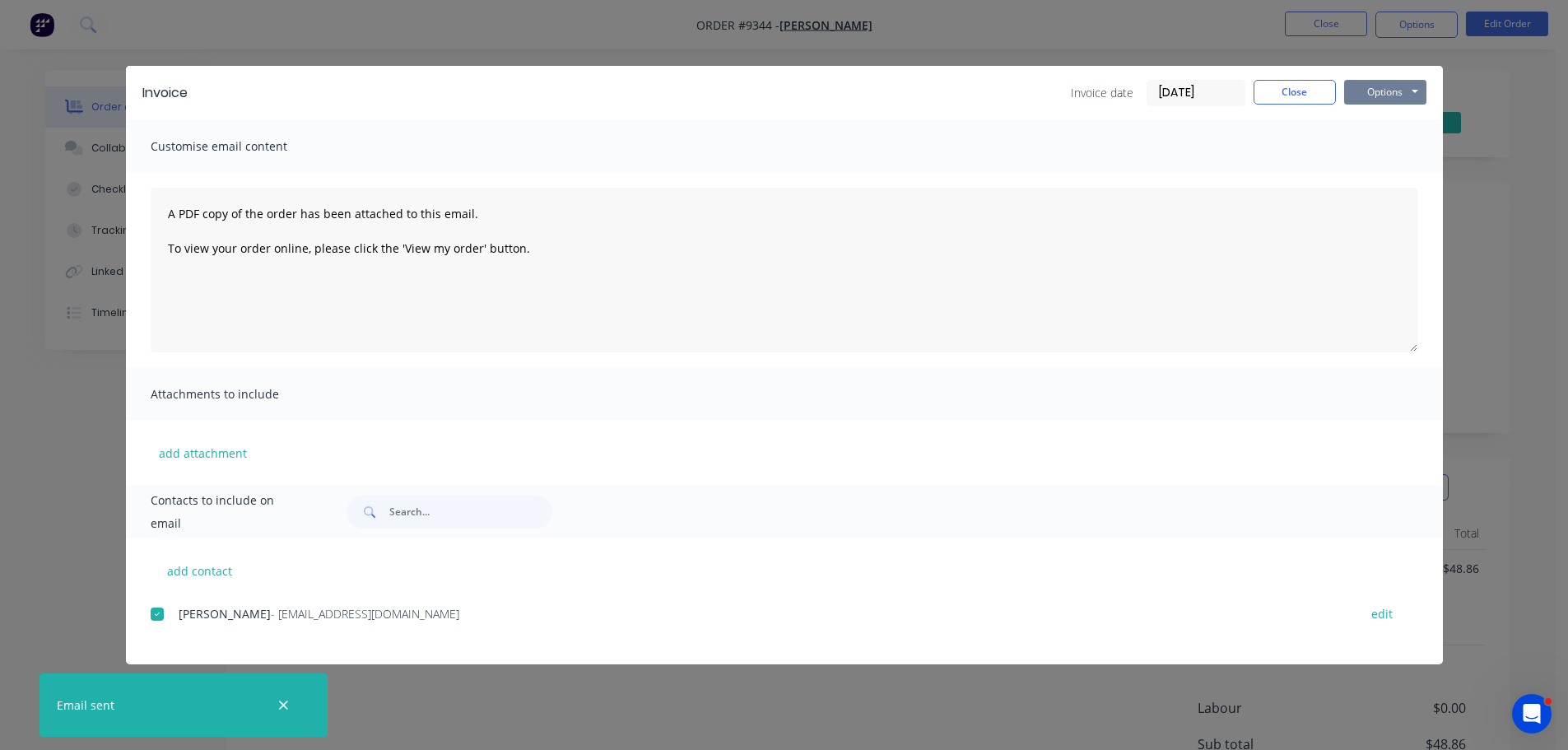
click at [1400, 91] on button "Options" at bounding box center [1385, 92] width 82 height 25
click at [1397, 146] on button "Print" at bounding box center [1396, 148] width 105 height 27
click at [1297, 99] on button "Close" at bounding box center [1294, 92] width 82 height 25
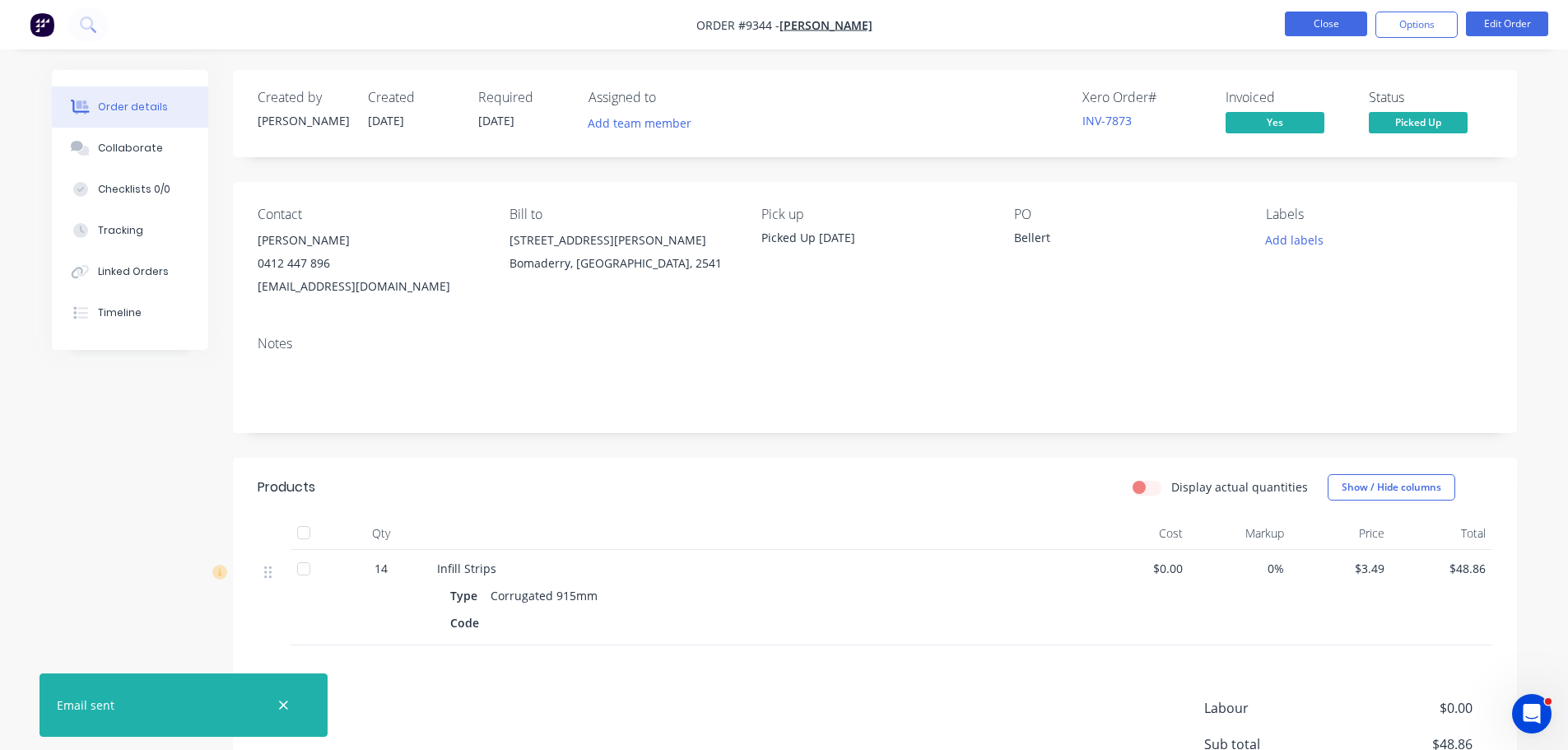
click at [1315, 28] on button "Close" at bounding box center [1325, 24] width 82 height 25
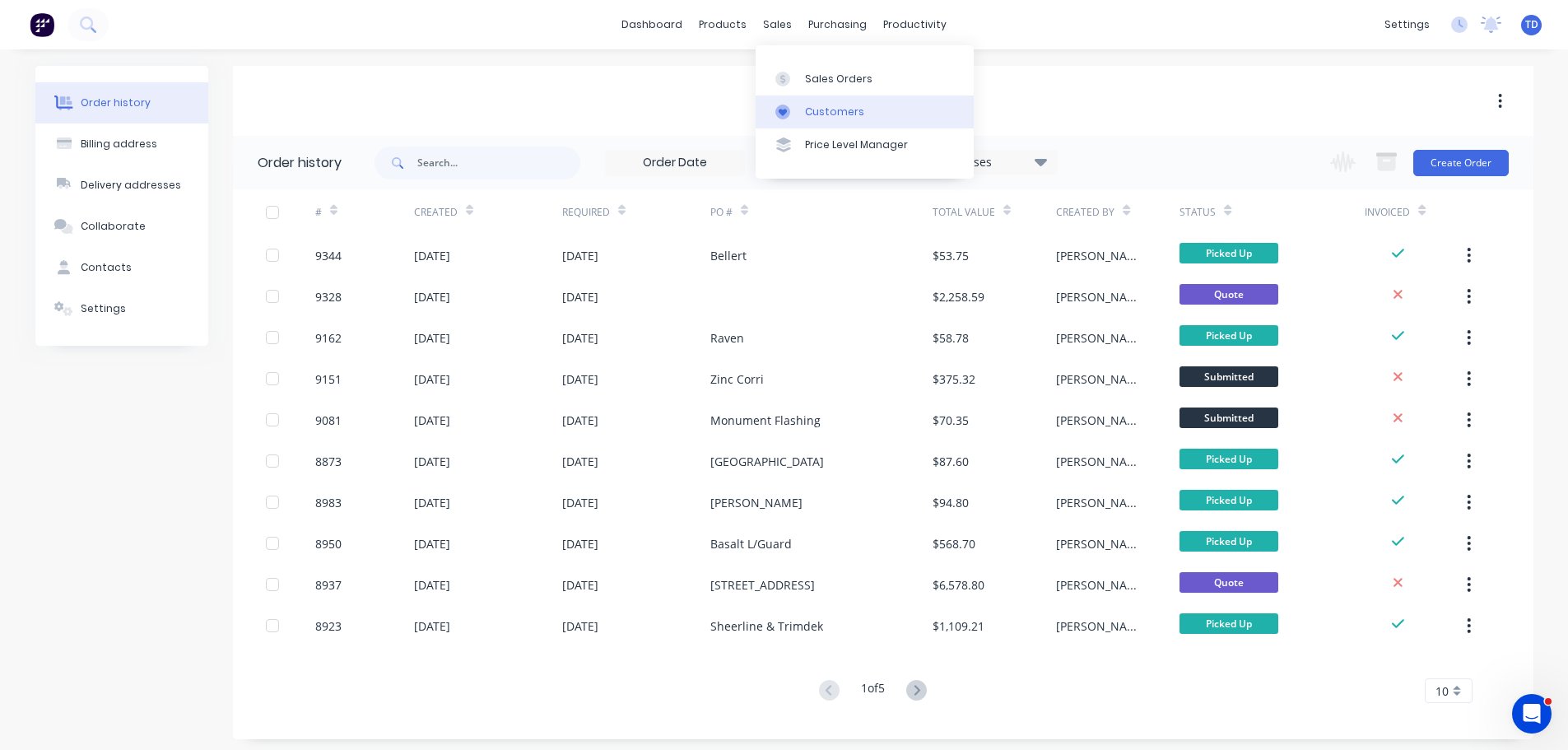
click at [801, 112] on link "Customers" at bounding box center [864, 112] width 218 height 33
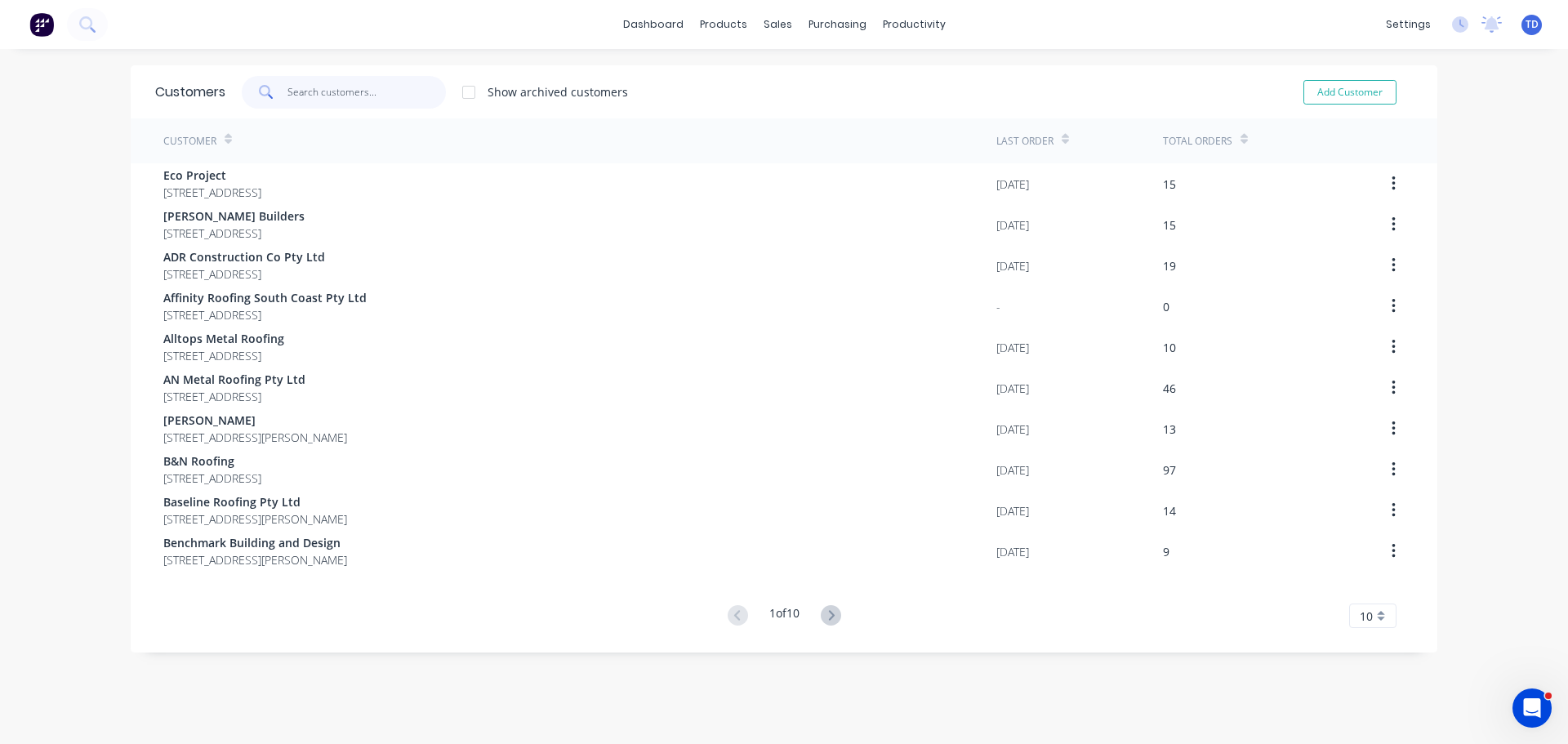
click at [363, 100] on input "text" at bounding box center [368, 92] width 160 height 33
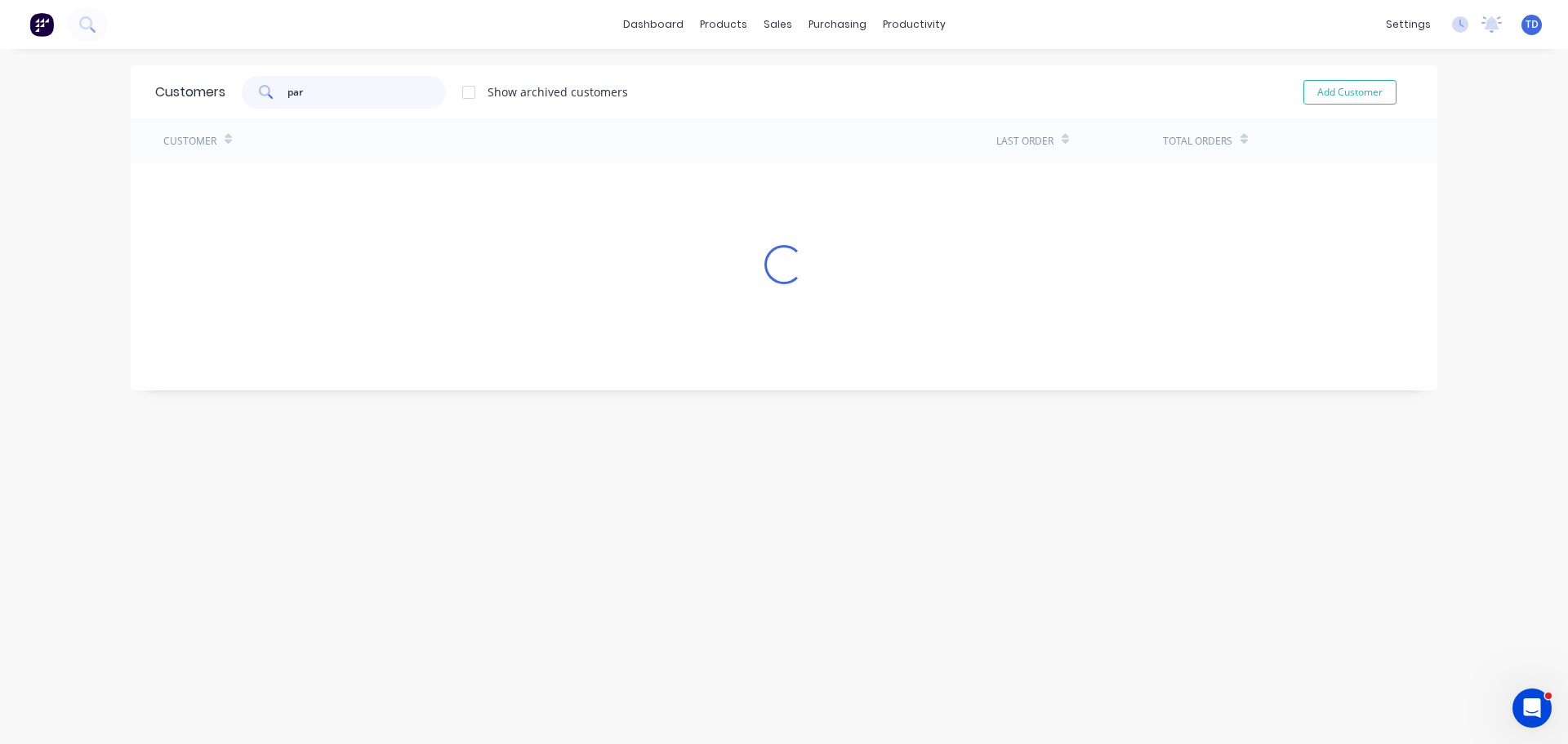
type input "parr"
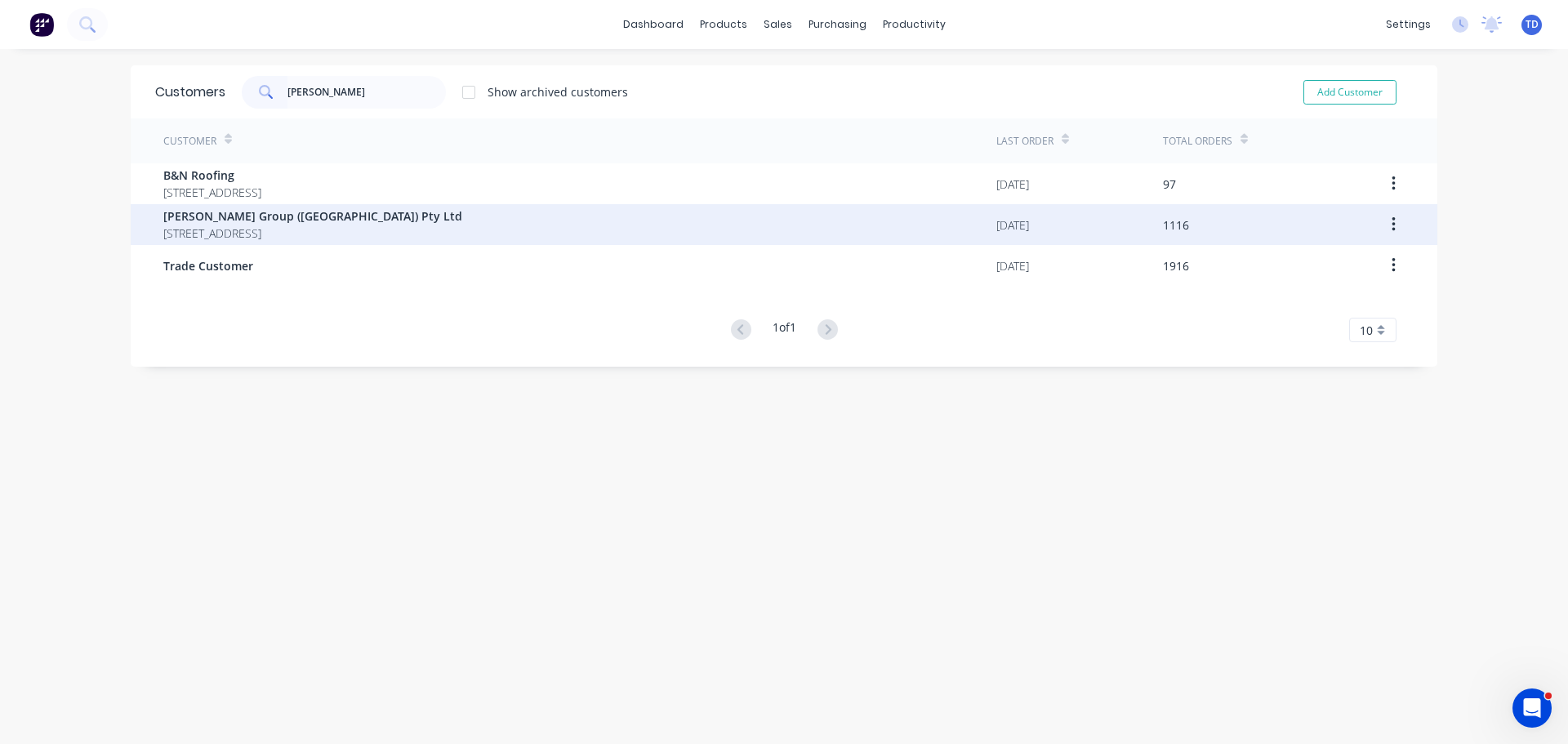
click at [316, 237] on span "[STREET_ADDRESS]" at bounding box center [312, 233] width 298 height 17
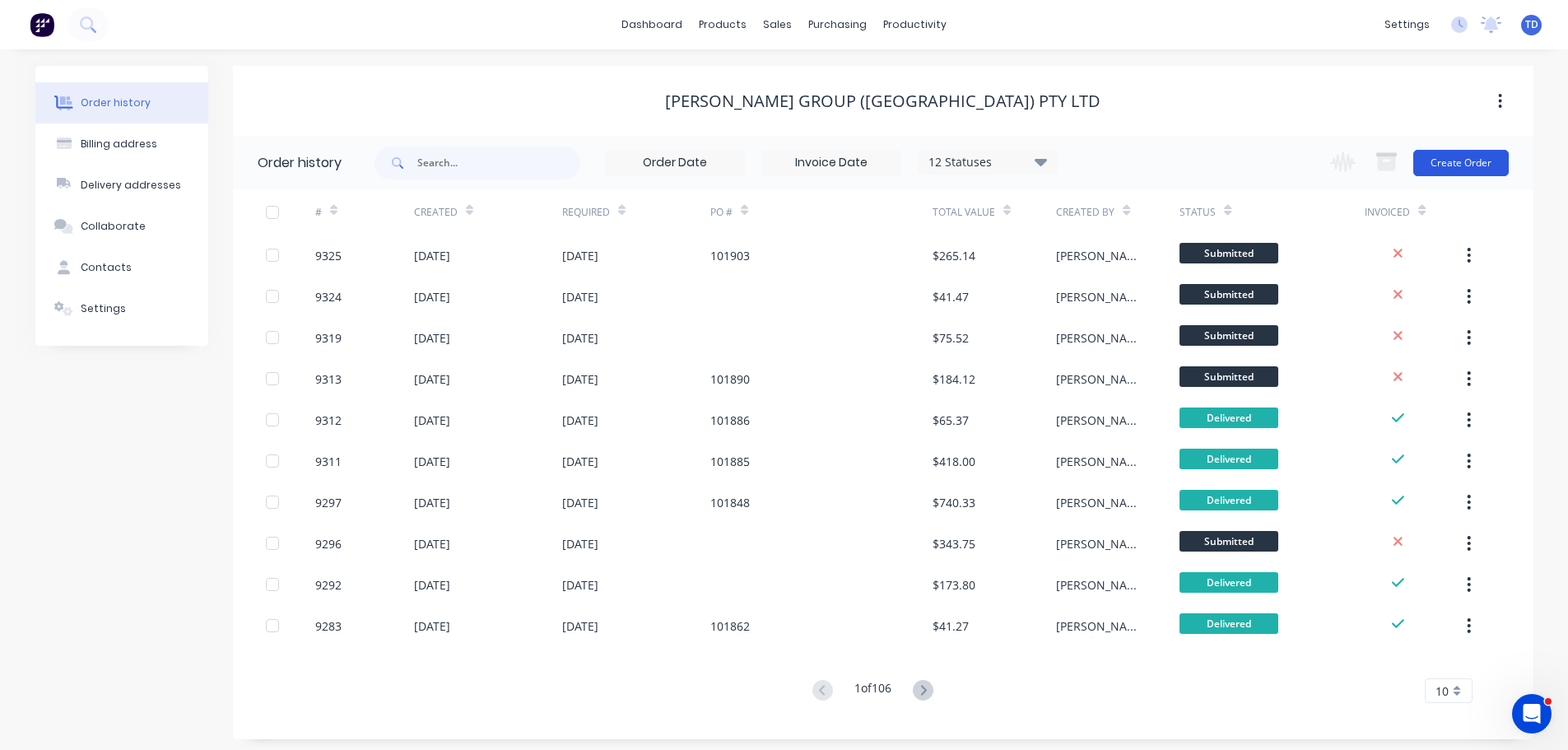
click at [1449, 164] on button "Create Order" at bounding box center [1460, 163] width 95 height 27
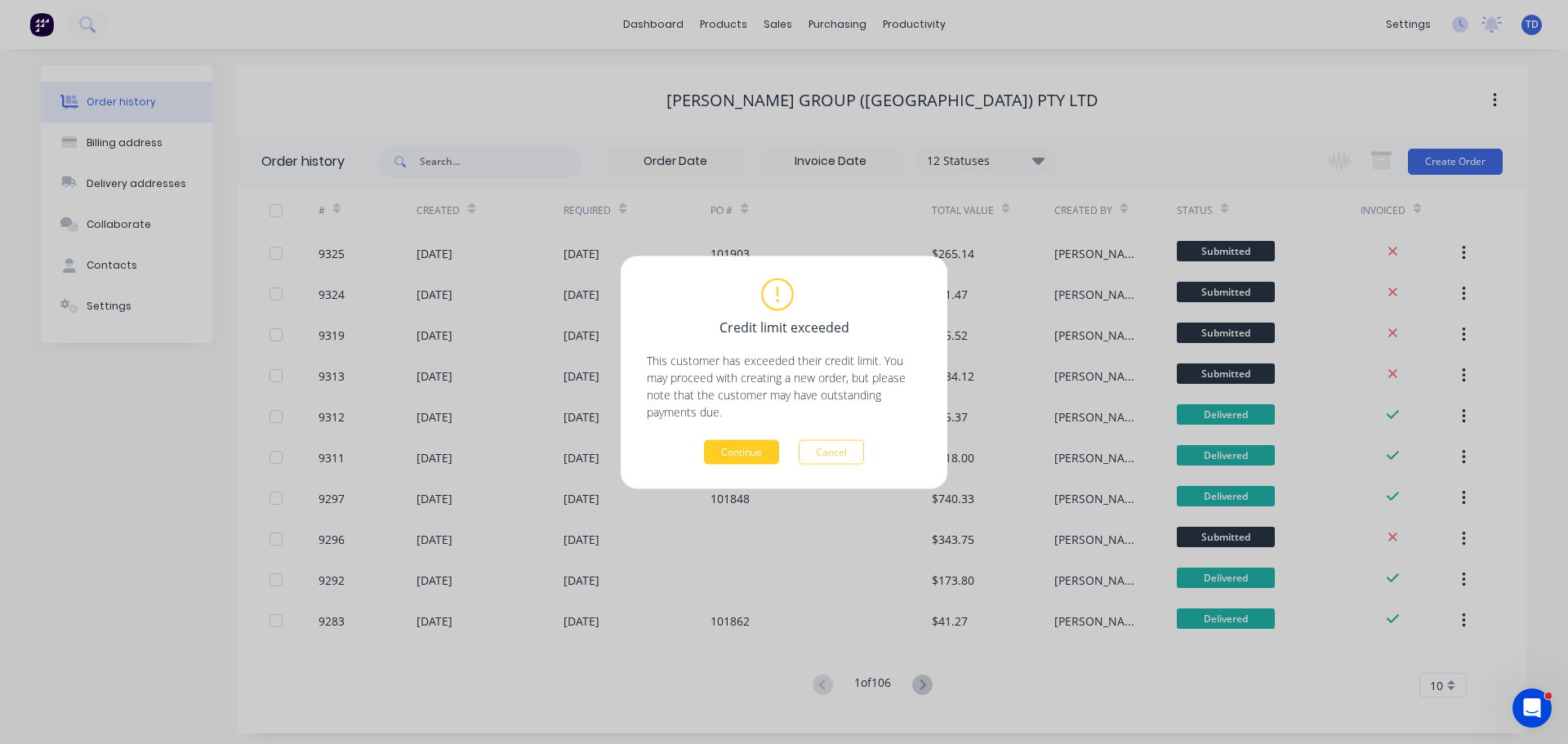
click at [744, 447] on button "Continue" at bounding box center [741, 451] width 75 height 25
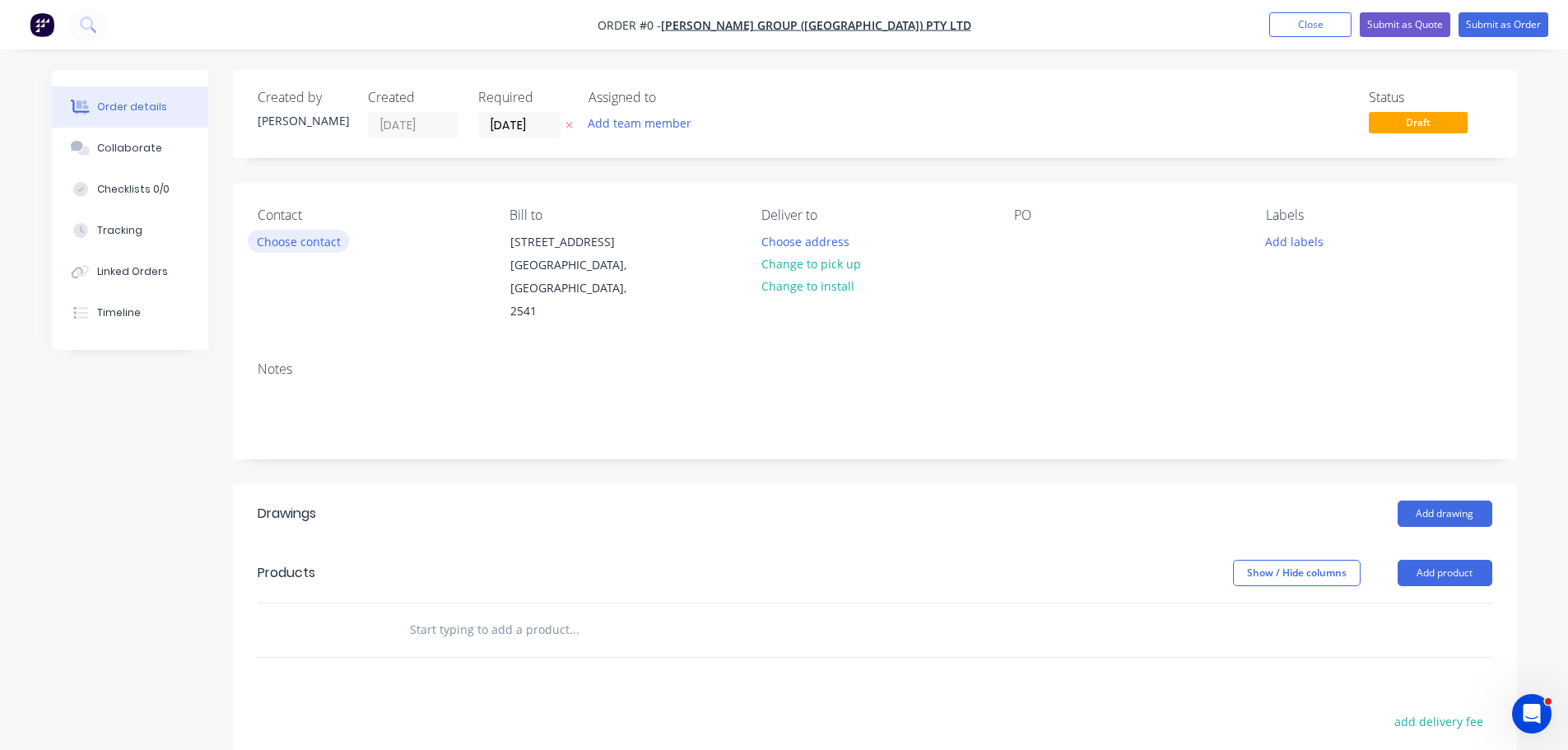
click at [294, 243] on button "Choose contact" at bounding box center [298, 240] width 101 height 22
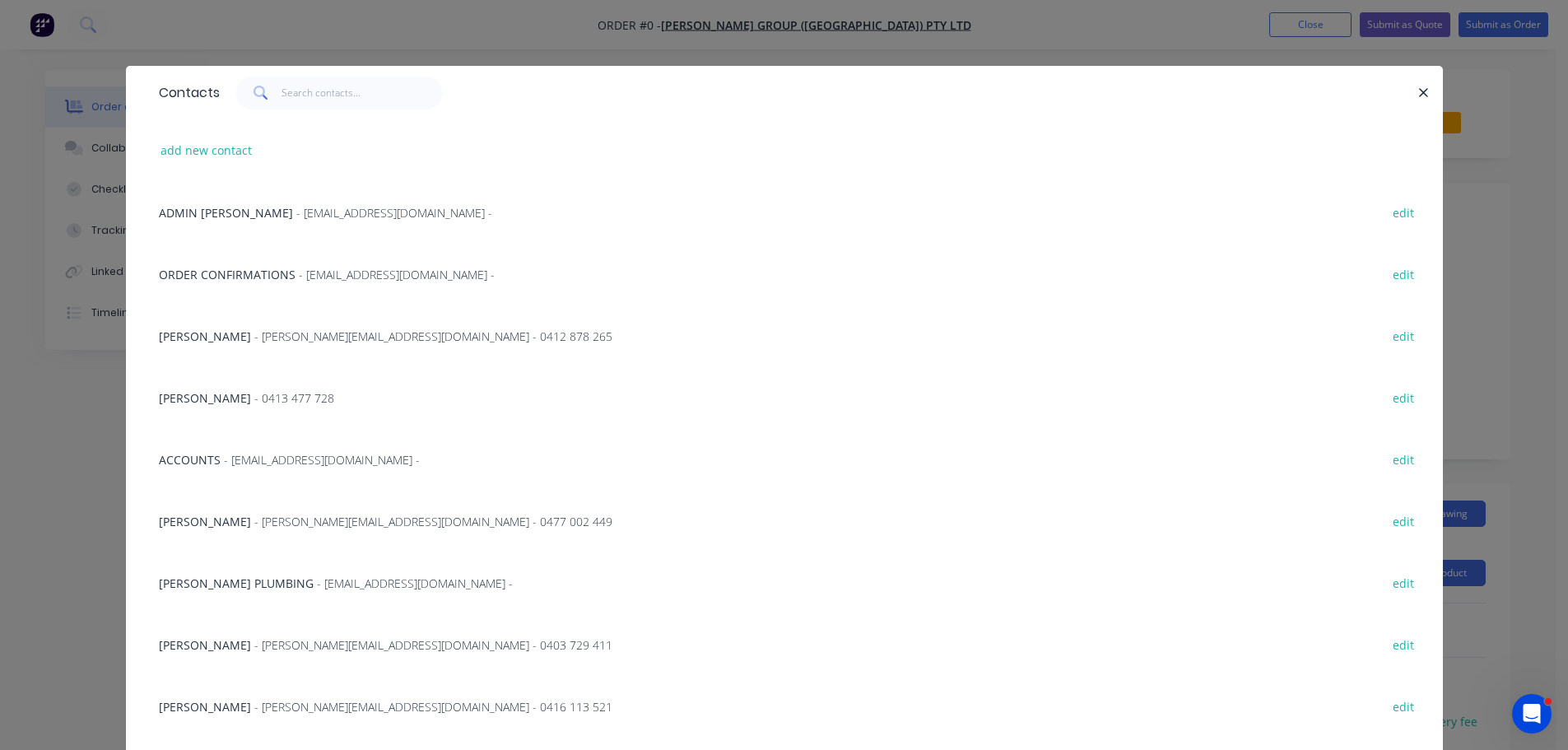
drag, startPoint x: 311, startPoint y: 576, endPoint x: 342, endPoint y: 578, distance: 31.1
click at [317, 578] on span "- roofing@parrishgroup.com.au -" at bounding box center [414, 583] width 196 height 16
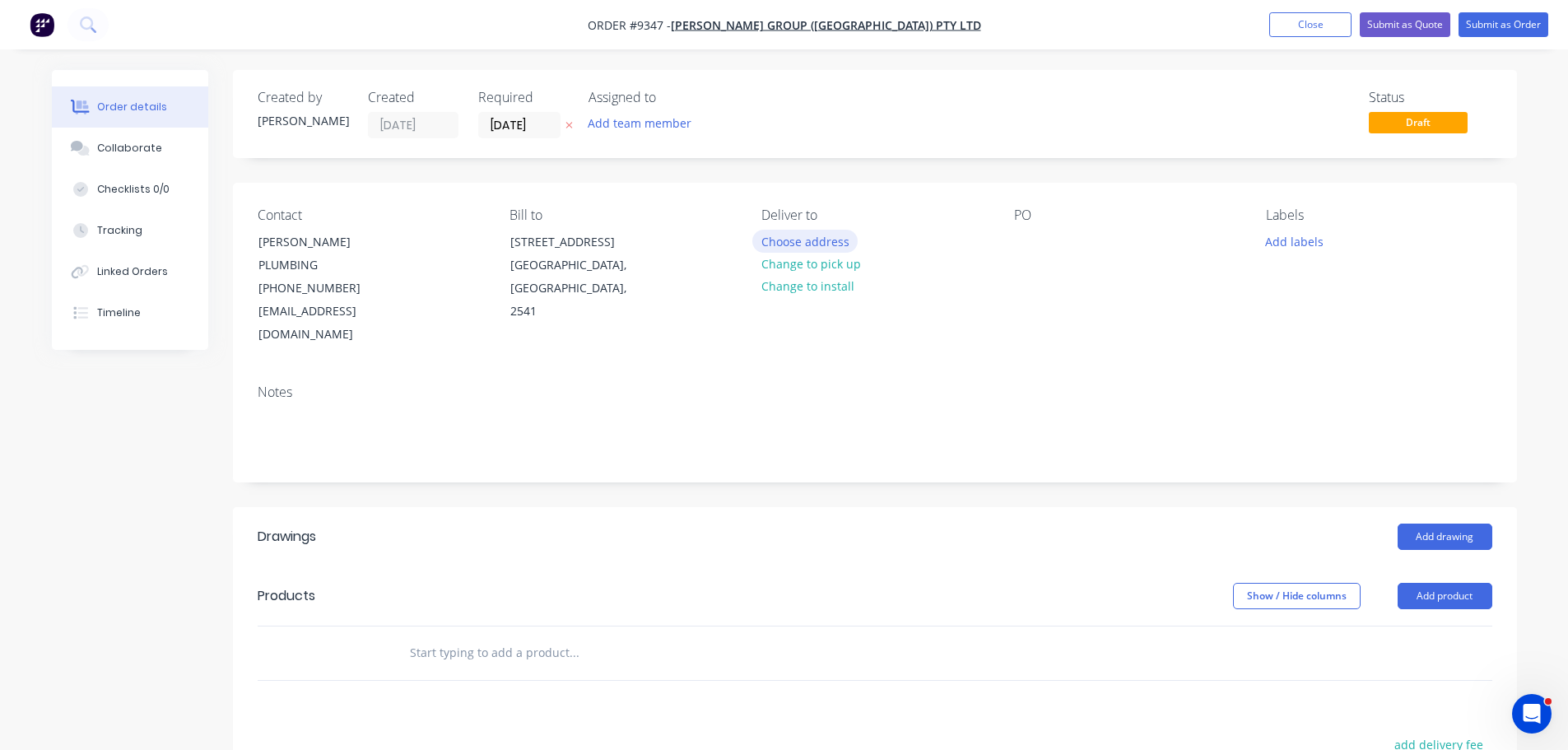
click at [789, 245] on button "Choose address" at bounding box center [805, 240] width 105 height 22
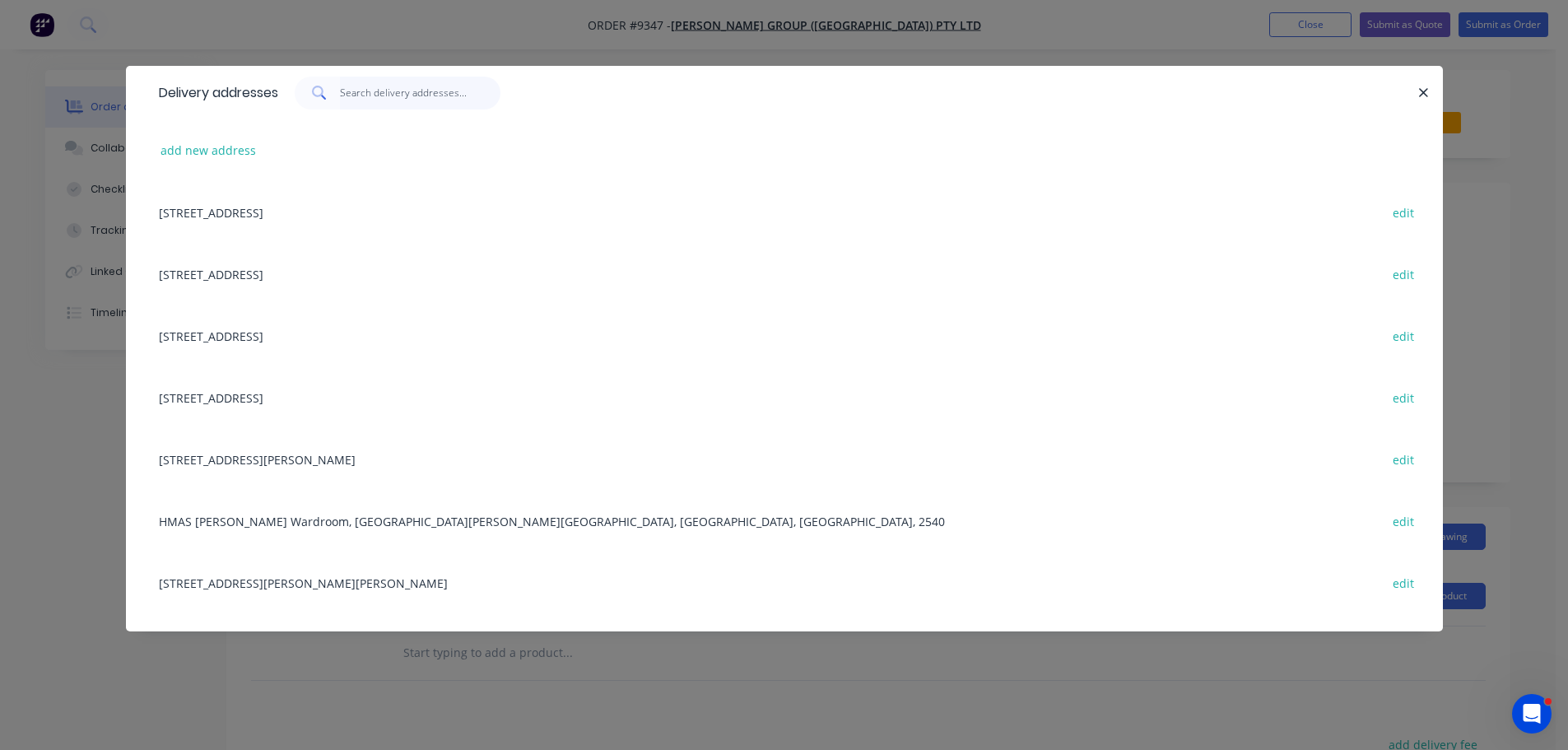
click at [406, 97] on input "text" at bounding box center [420, 93] width 161 height 33
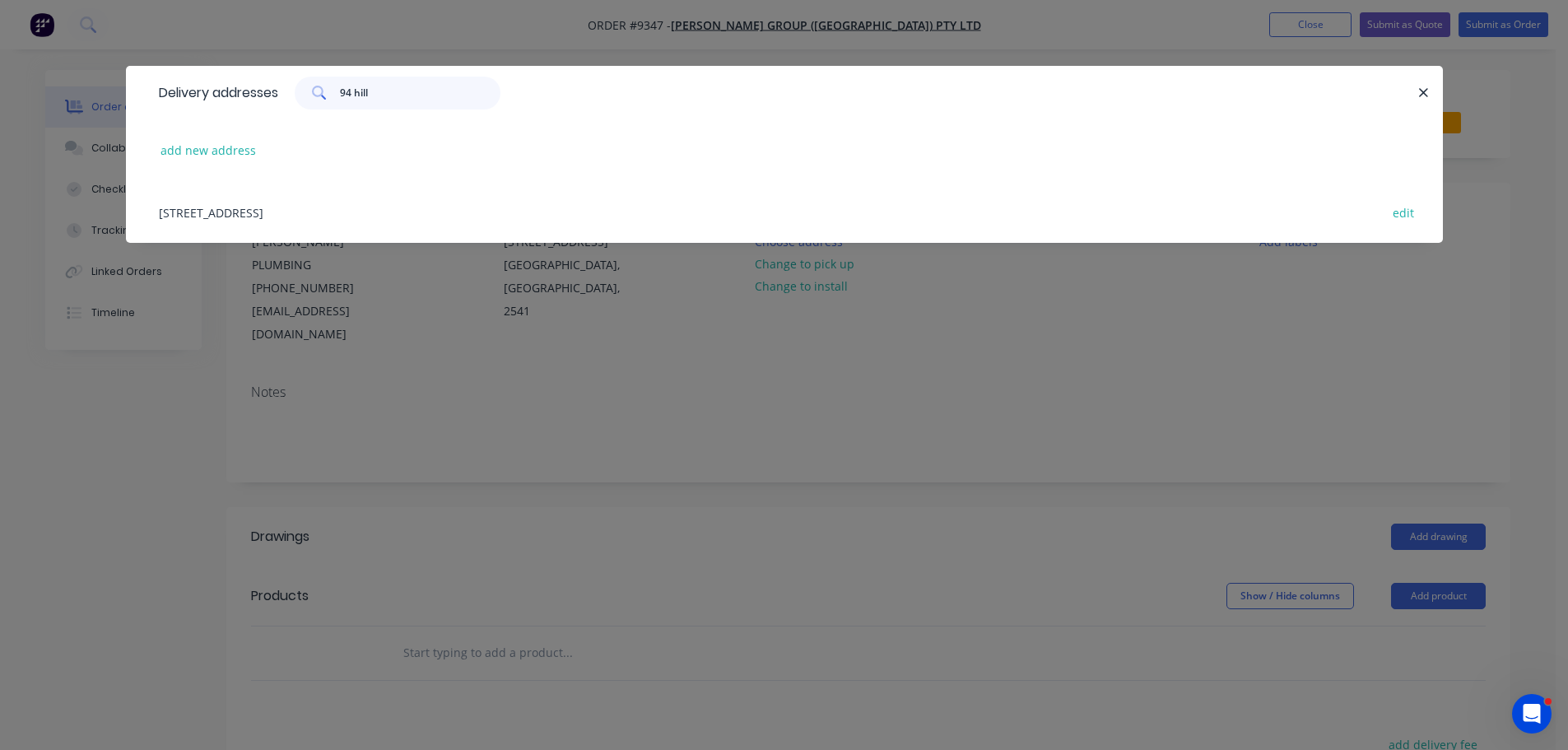
type input "94 hill"
click at [369, 215] on div "94 Hillcrest Ave, South Nowra, New South Wales, Australia, 2541 edit" at bounding box center [784, 211] width 1267 height 61
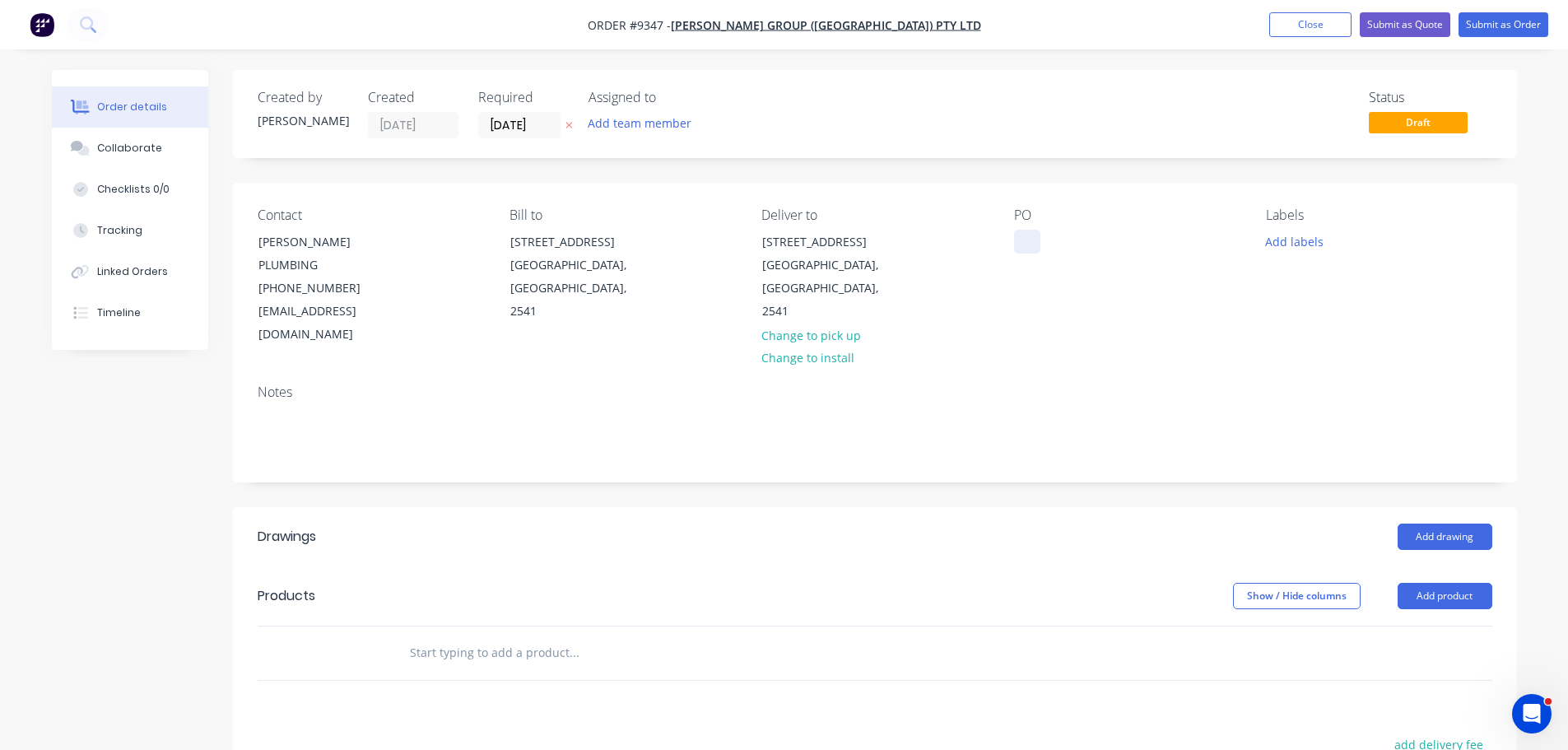
click at [1027, 240] on div at bounding box center [1027, 241] width 27 height 24
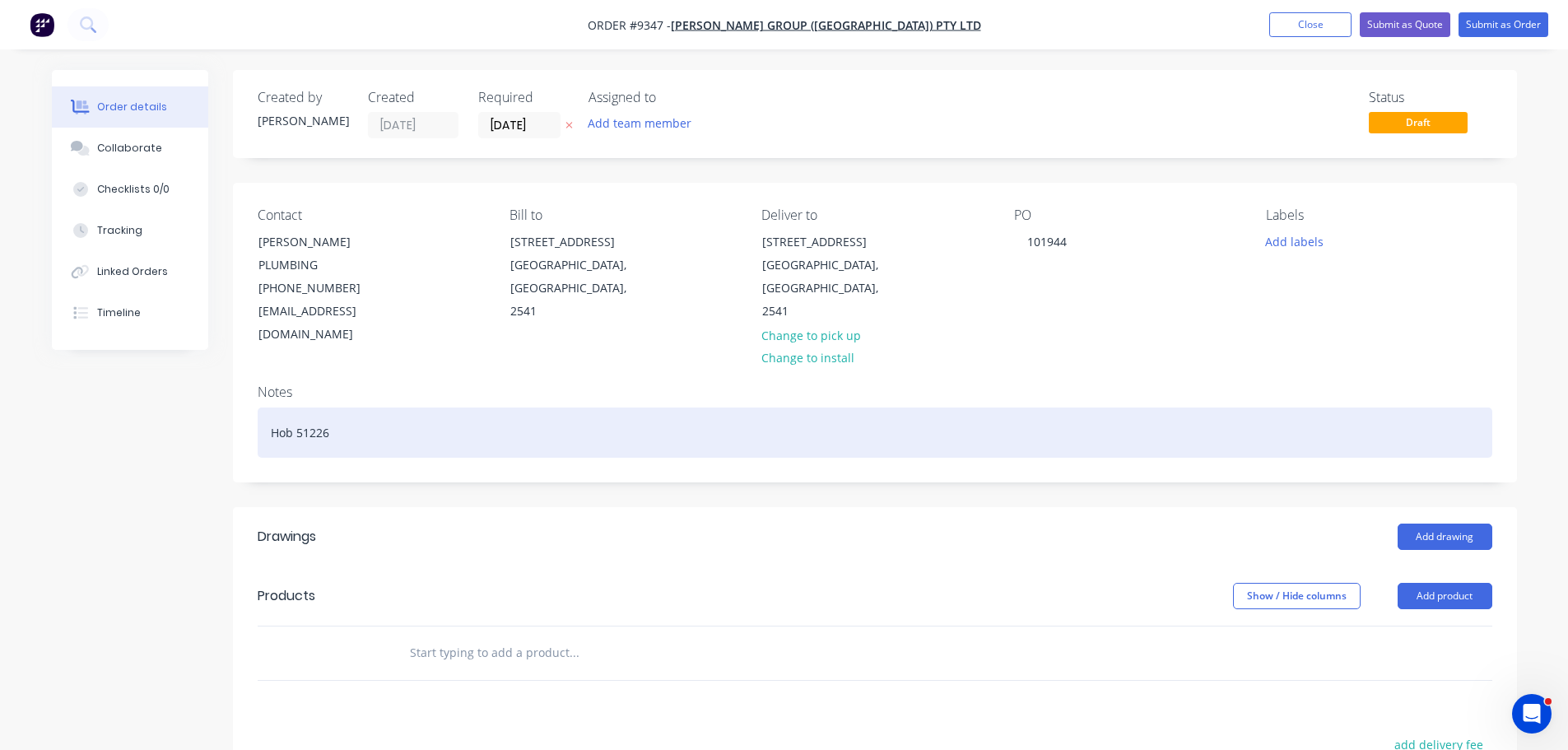
click at [278, 408] on div "Hob 51226" at bounding box center [875, 433] width 1235 height 51
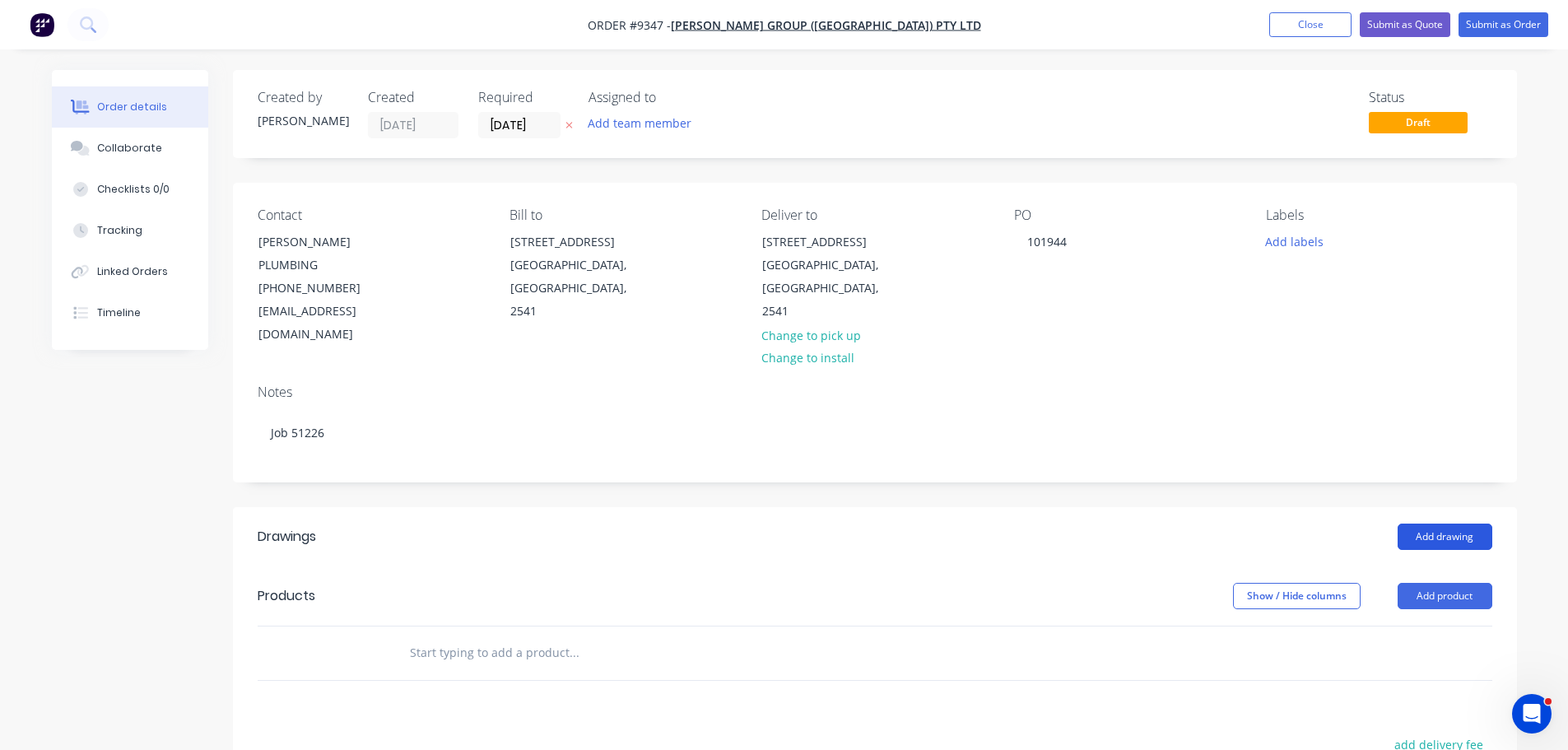
click at [1437, 524] on button "Add drawing" at bounding box center [1445, 537] width 94 height 27
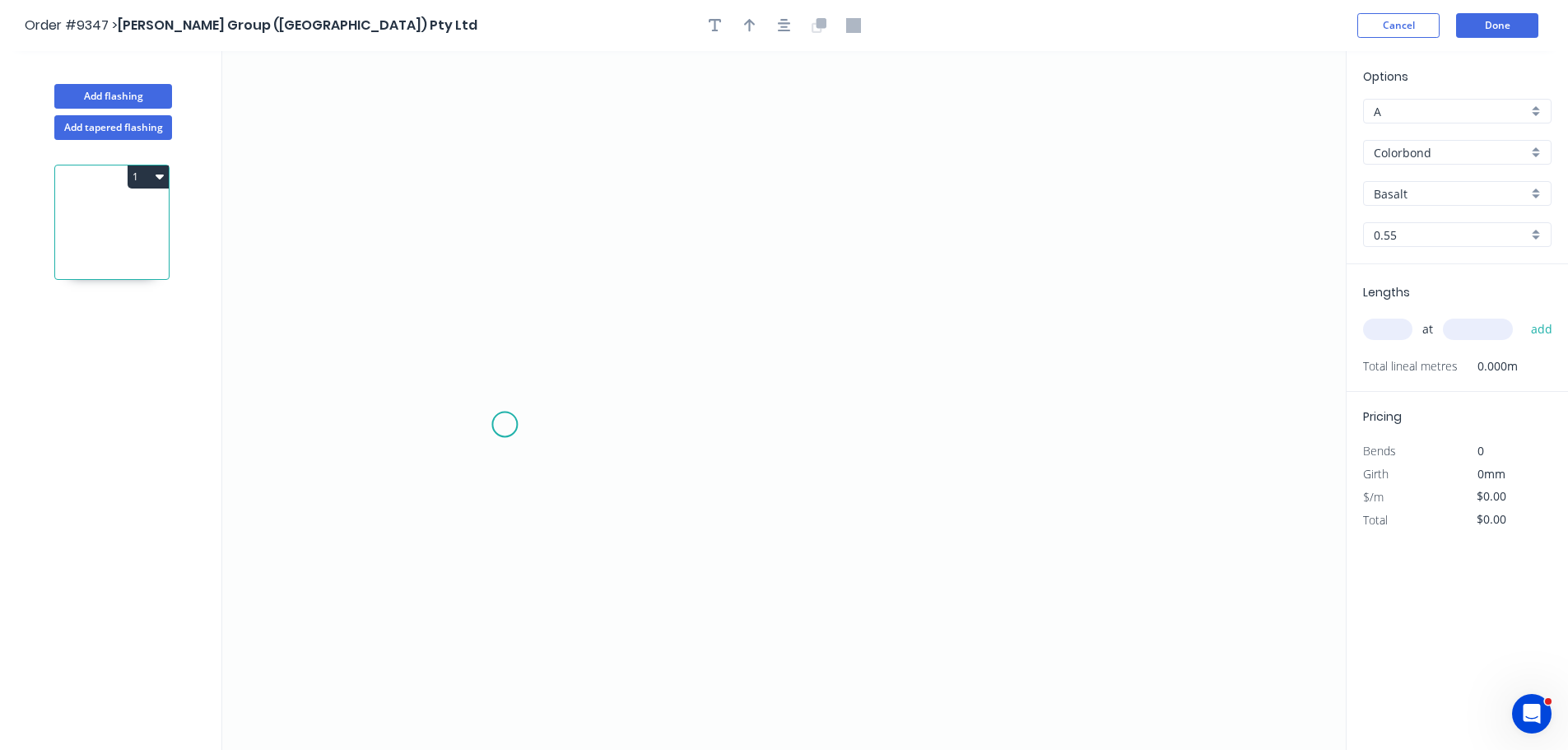
drag, startPoint x: 505, startPoint y: 424, endPoint x: 554, endPoint y: 424, distance: 49.0
click at [506, 424] on icon "0" at bounding box center [783, 400] width 1123 height 699
click at [1008, 419] on icon "0 ?" at bounding box center [783, 400] width 1123 height 699
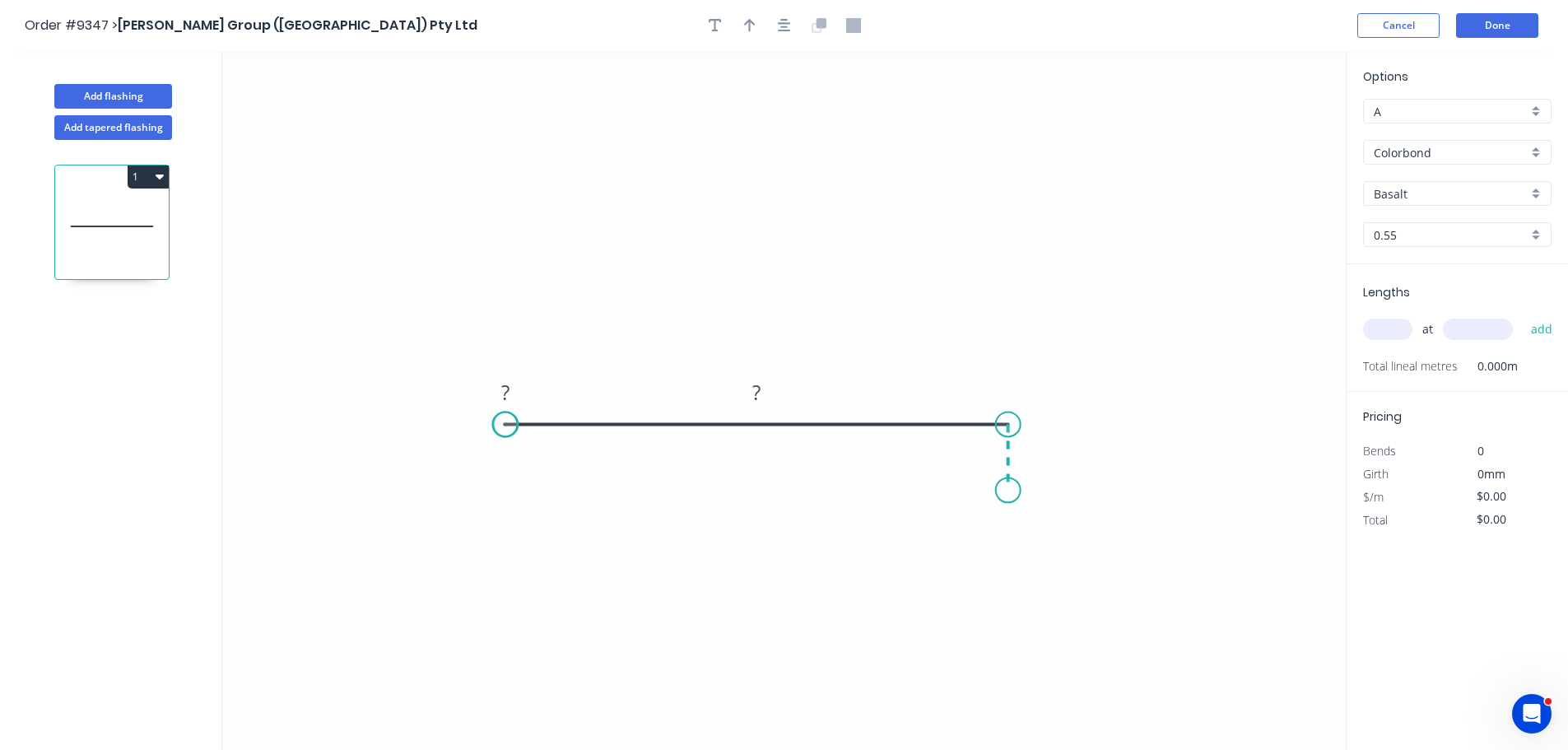
click at [1004, 491] on icon "0 ? ?" at bounding box center [783, 400] width 1123 height 699
click at [1004, 491] on circle at bounding box center [1009, 490] width 25 height 25
click at [530, 477] on div "Show angle" at bounding box center [579, 480] width 166 height 34
click at [530, 452] on div "Delete point" at bounding box center [582, 448] width 166 height 34
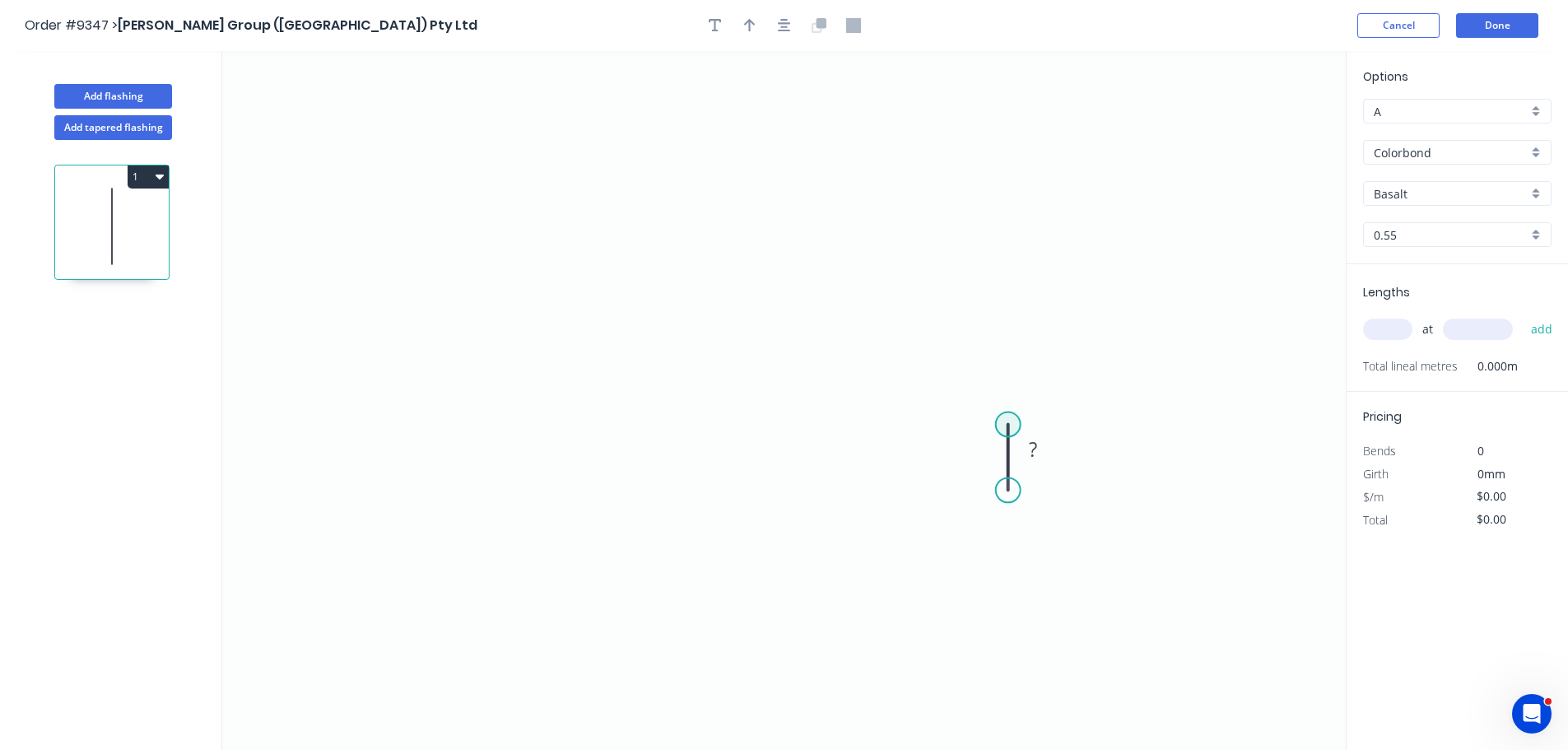
click at [1004, 422] on circle at bounding box center [1009, 424] width 25 height 25
click at [496, 412] on icon "0 ?" at bounding box center [783, 400] width 1123 height 699
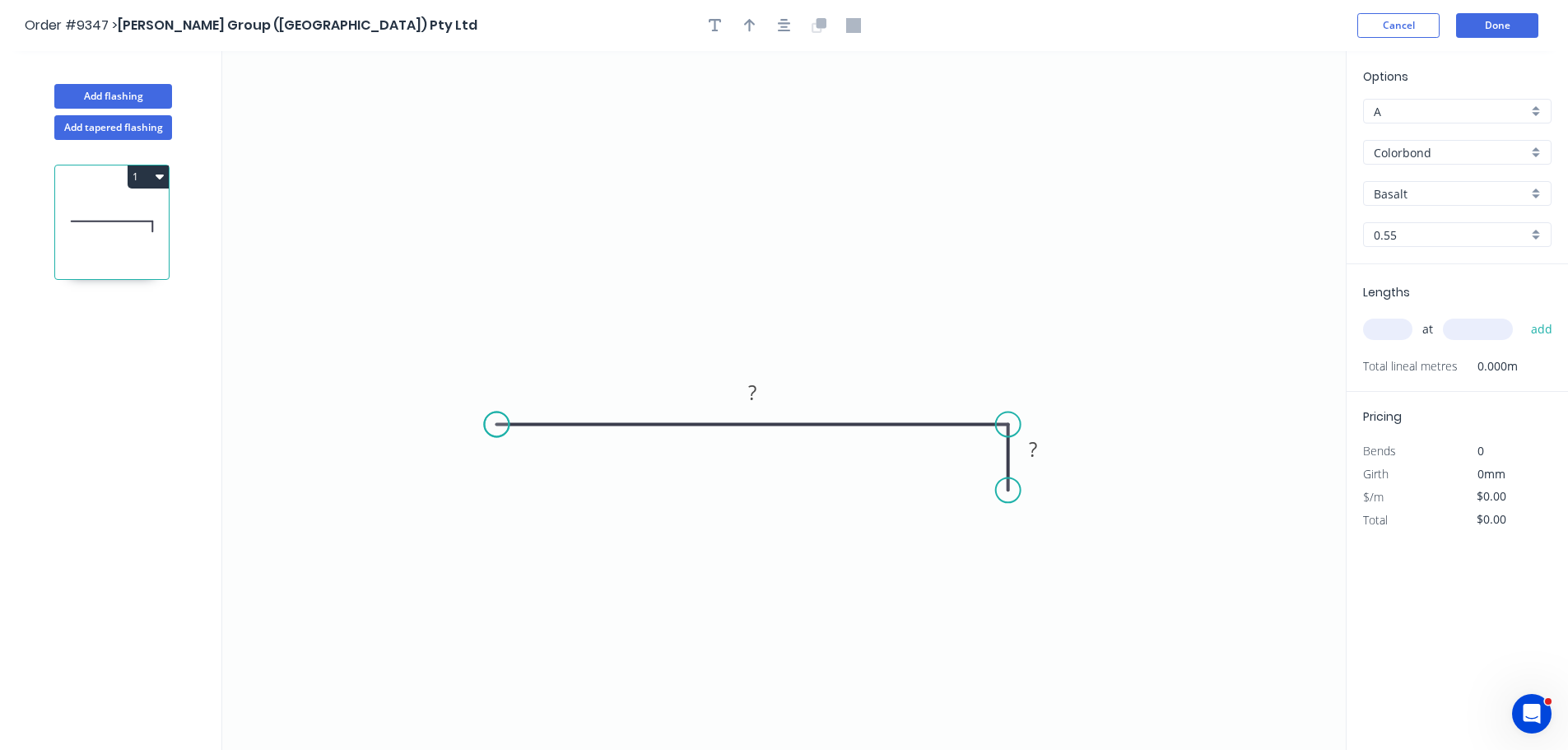
click at [496, 412] on circle at bounding box center [496, 424] width 25 height 25
click at [1009, 486] on circle at bounding box center [1009, 490] width 25 height 25
click at [1221, 421] on icon "0 ? ?" at bounding box center [783, 400] width 1123 height 699
click at [1222, 420] on circle at bounding box center [1220, 421] width 25 height 25
click at [1045, 512] on div "Hide angle" at bounding box center [1096, 512] width 166 height 34
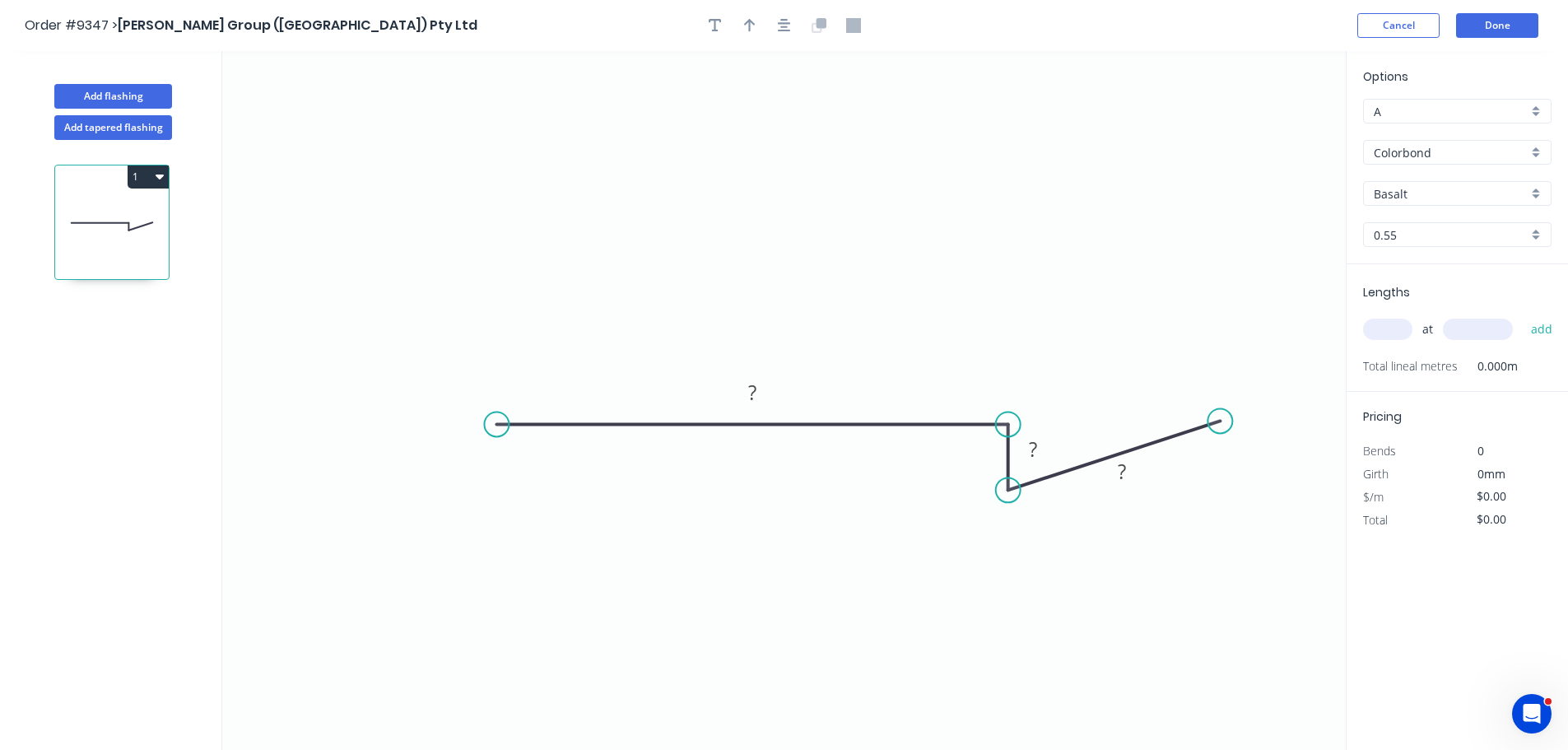
click at [1407, 204] on div "Basalt" at bounding box center [1456, 193] width 188 height 25
click at [1440, 370] on div "Evening Haze" at bounding box center [1456, 373] width 186 height 29
type input "Evening Haze"
click at [1380, 328] on input "text" at bounding box center [1387, 329] width 50 height 22
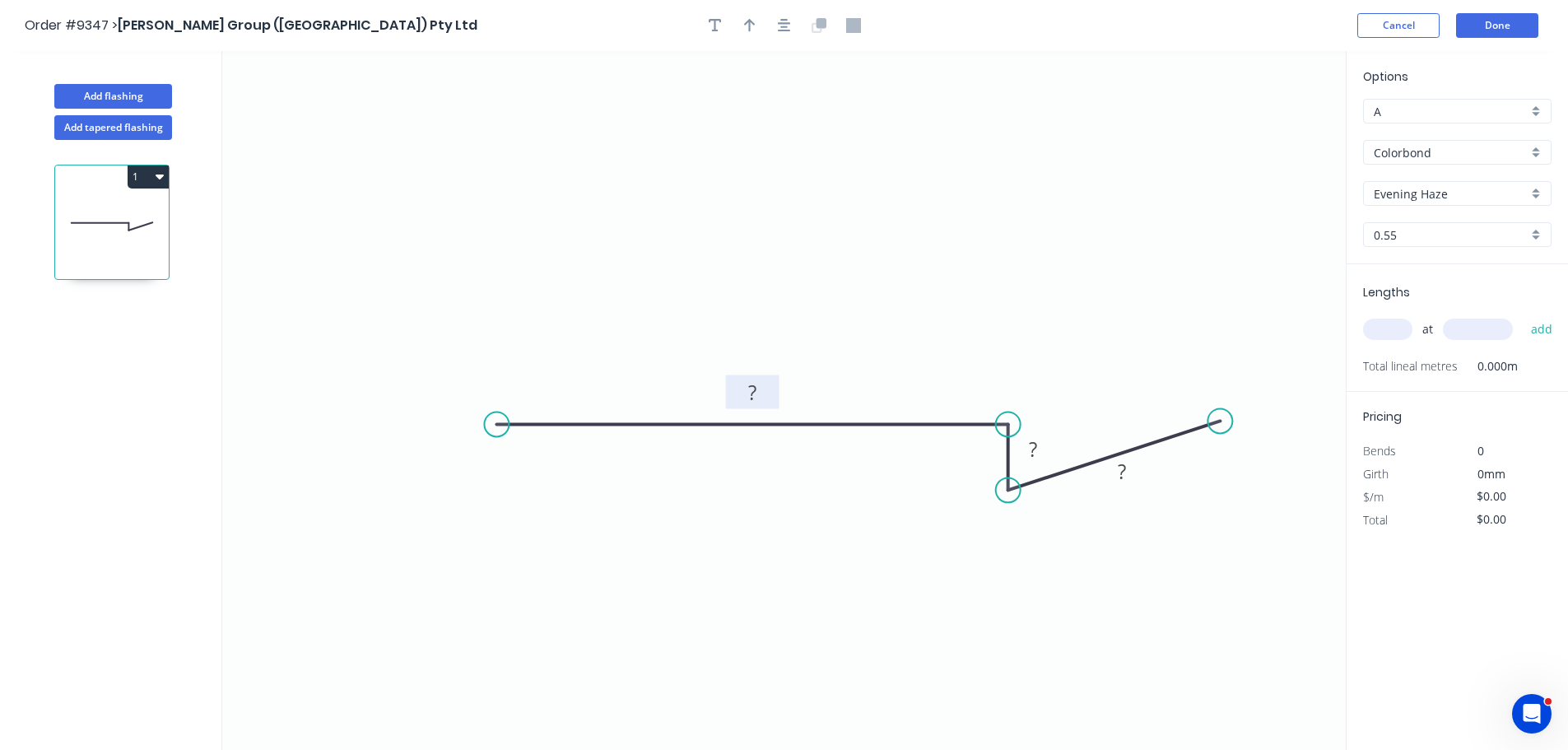
click at [766, 390] on rect at bounding box center [753, 394] width 33 height 23
type input "$28.87"
click at [1405, 324] on input "text" at bounding box center [1387, 329] width 50 height 22
type input "1"
type input "624"
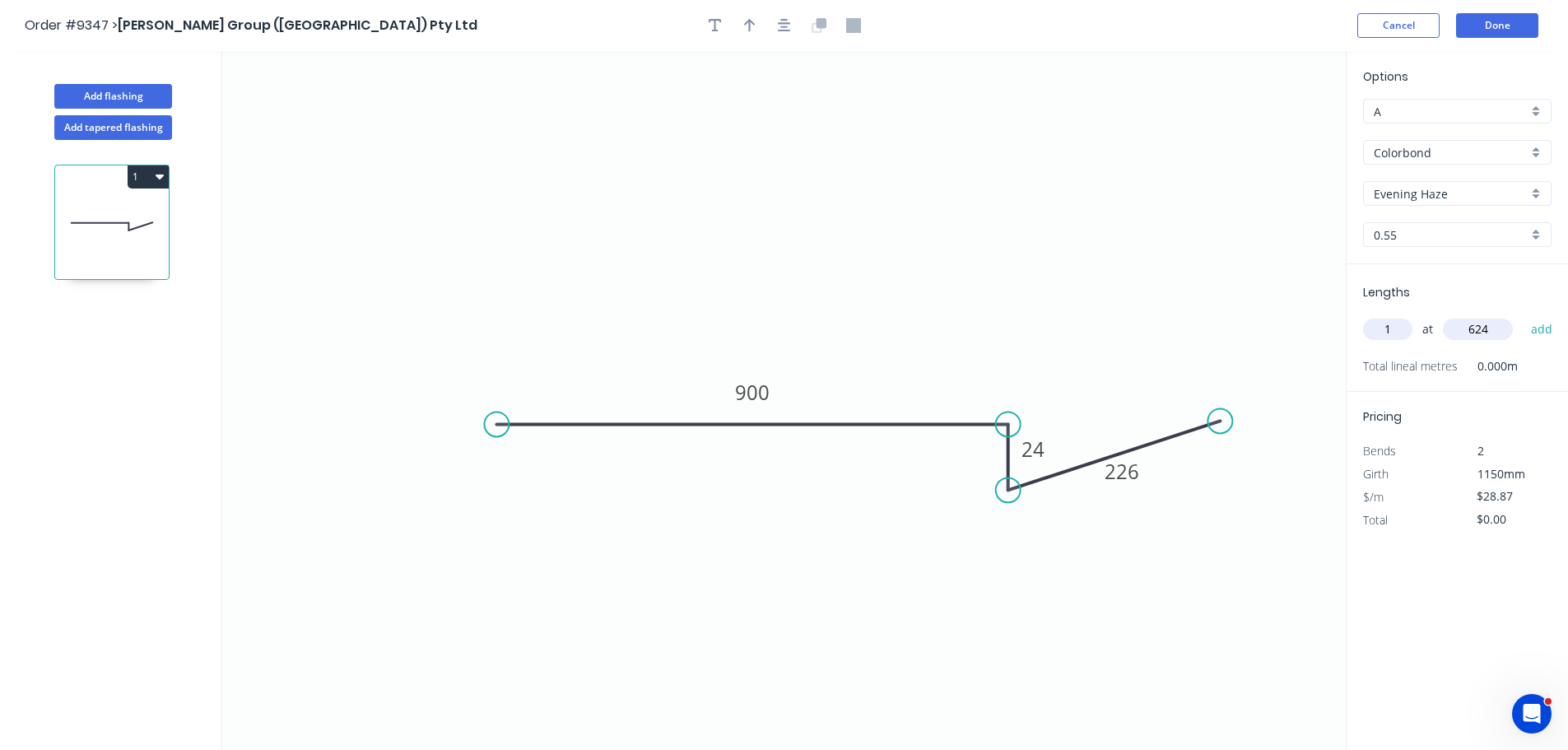
click at [1522, 315] on button "add" at bounding box center [1541, 329] width 39 height 28
type input "$28.87"
click at [1486, 22] on button "Done" at bounding box center [1497, 26] width 82 height 25
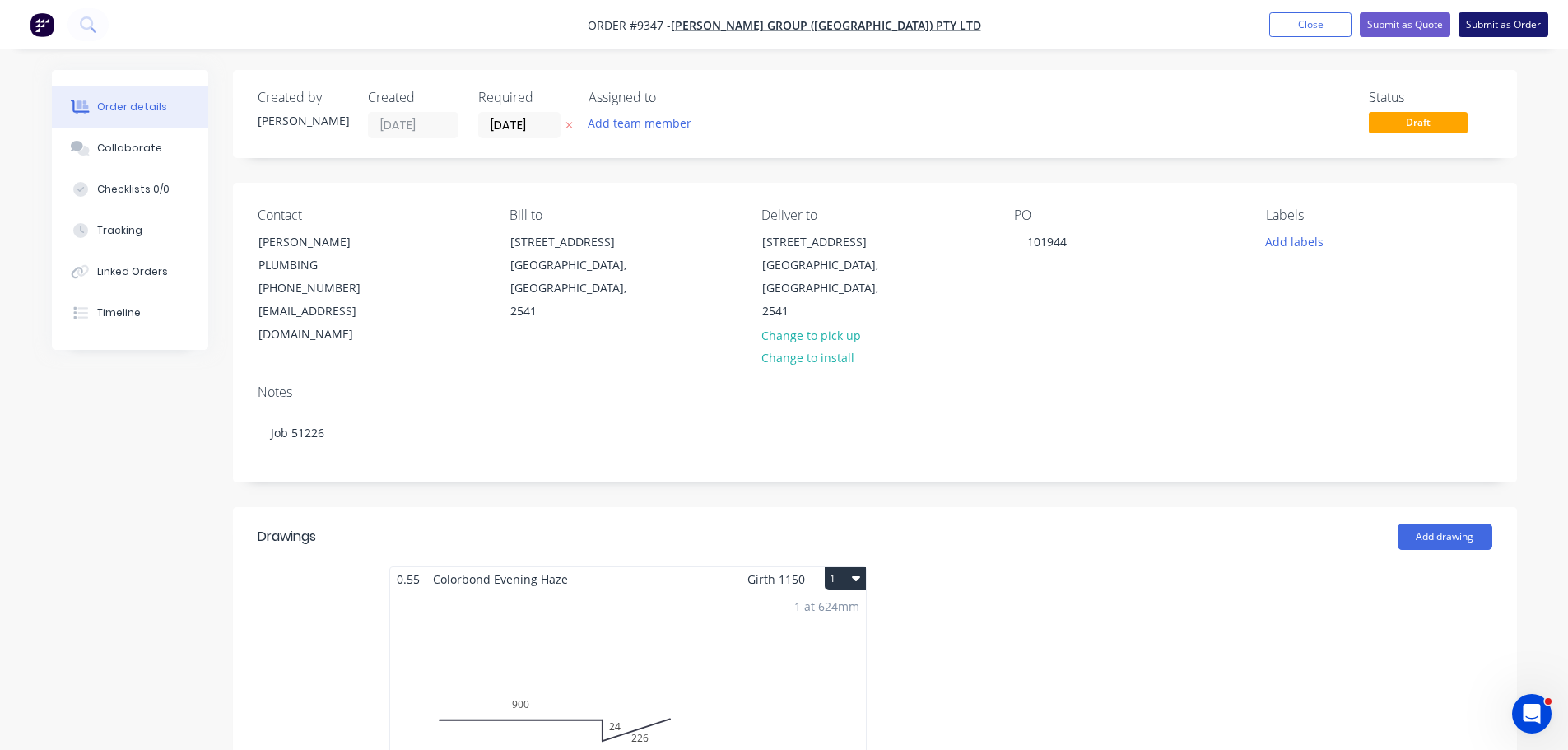
click at [1500, 32] on button "Submit as Order" at bounding box center [1503, 25] width 90 height 25
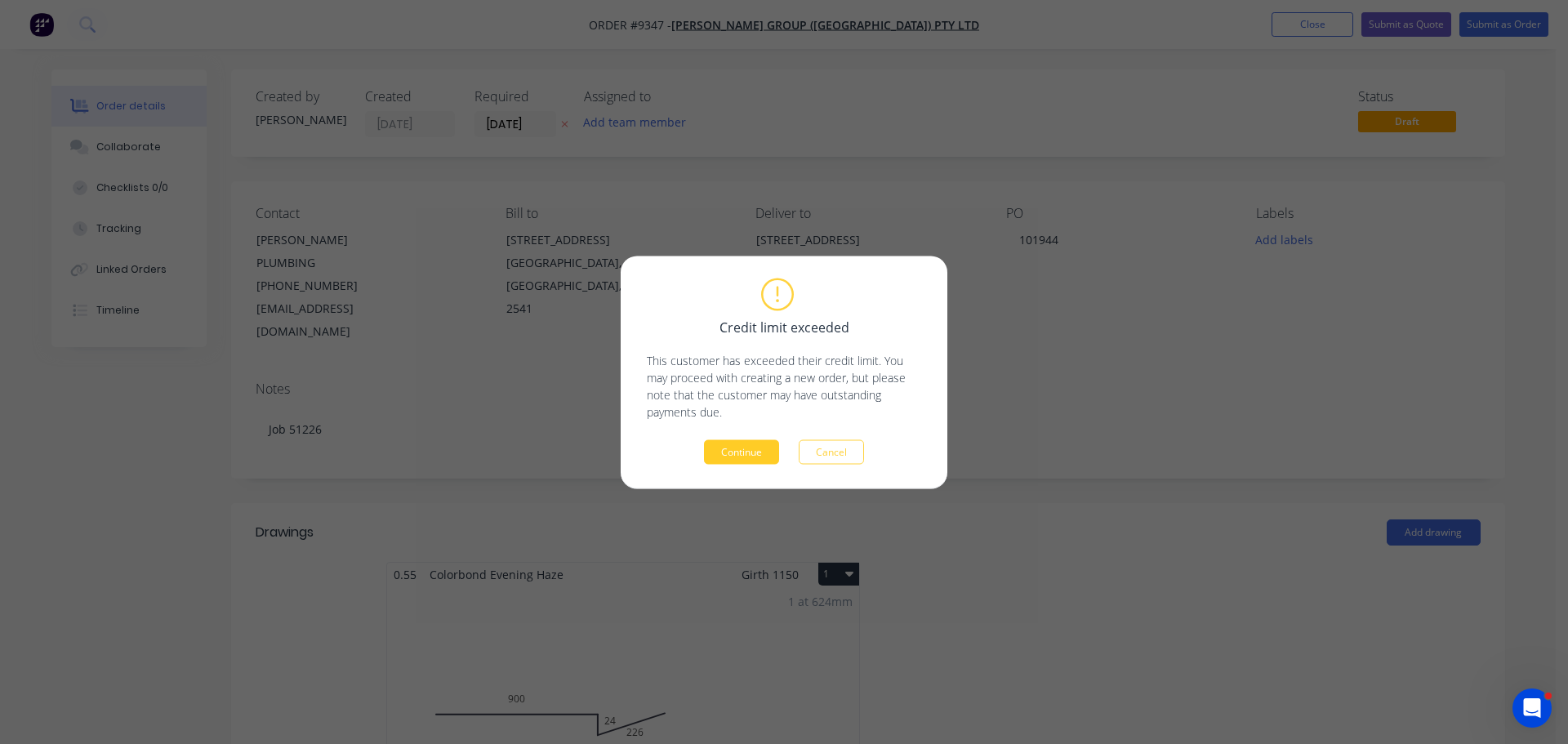
click at [745, 452] on button "Continue" at bounding box center [741, 451] width 75 height 25
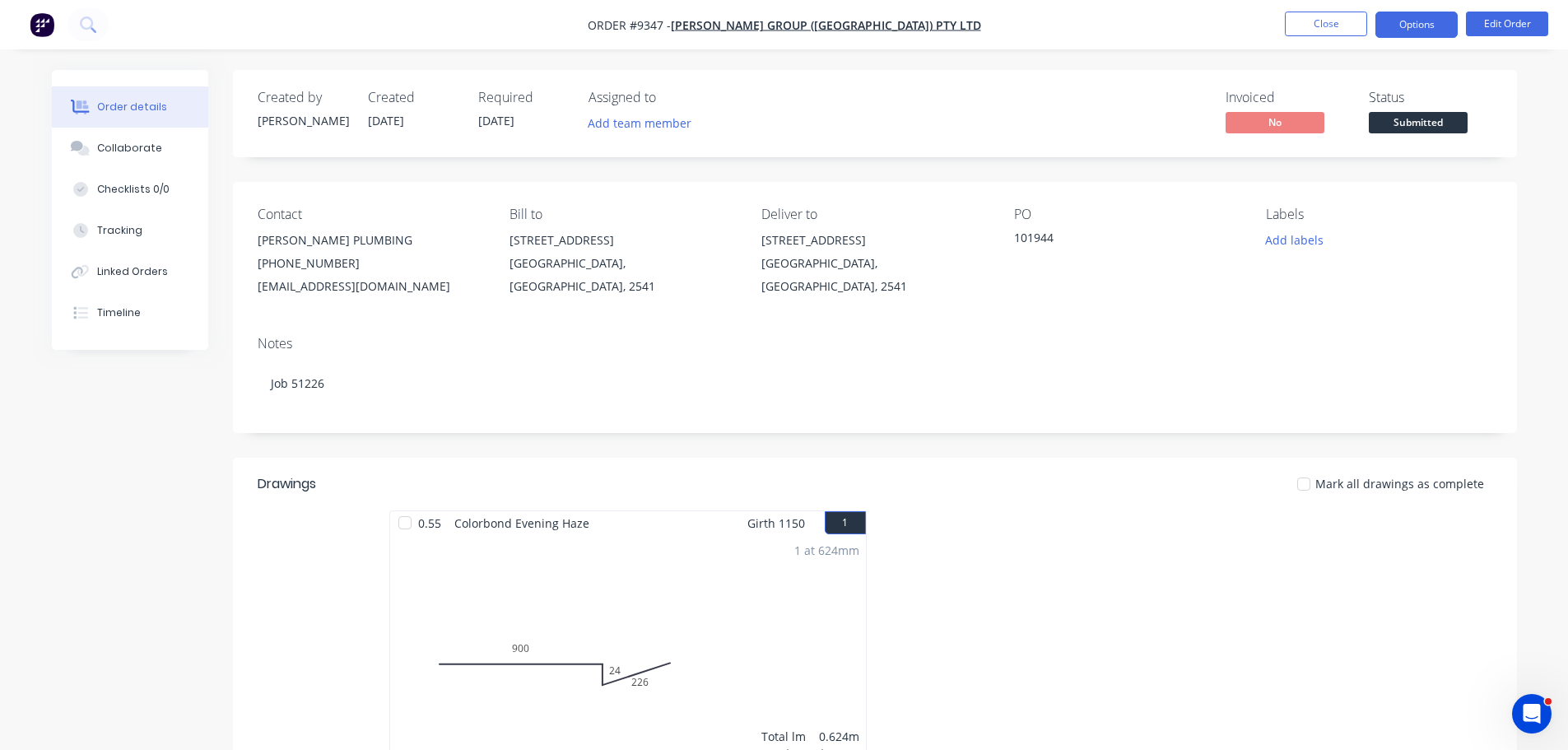
click at [1404, 33] on button "Options" at bounding box center [1416, 25] width 82 height 27
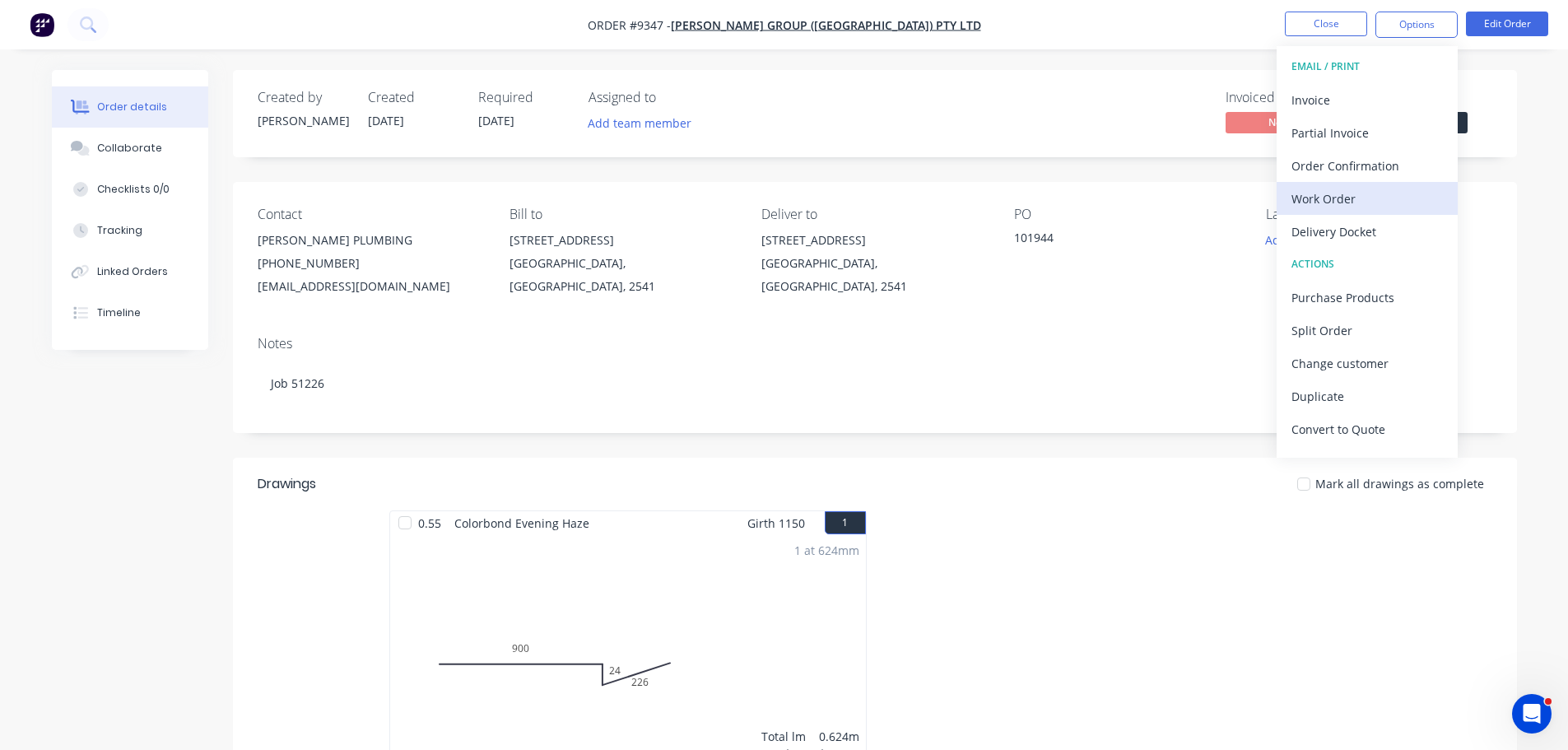
click at [1353, 198] on div "Work Order" at bounding box center [1367, 198] width 152 height 24
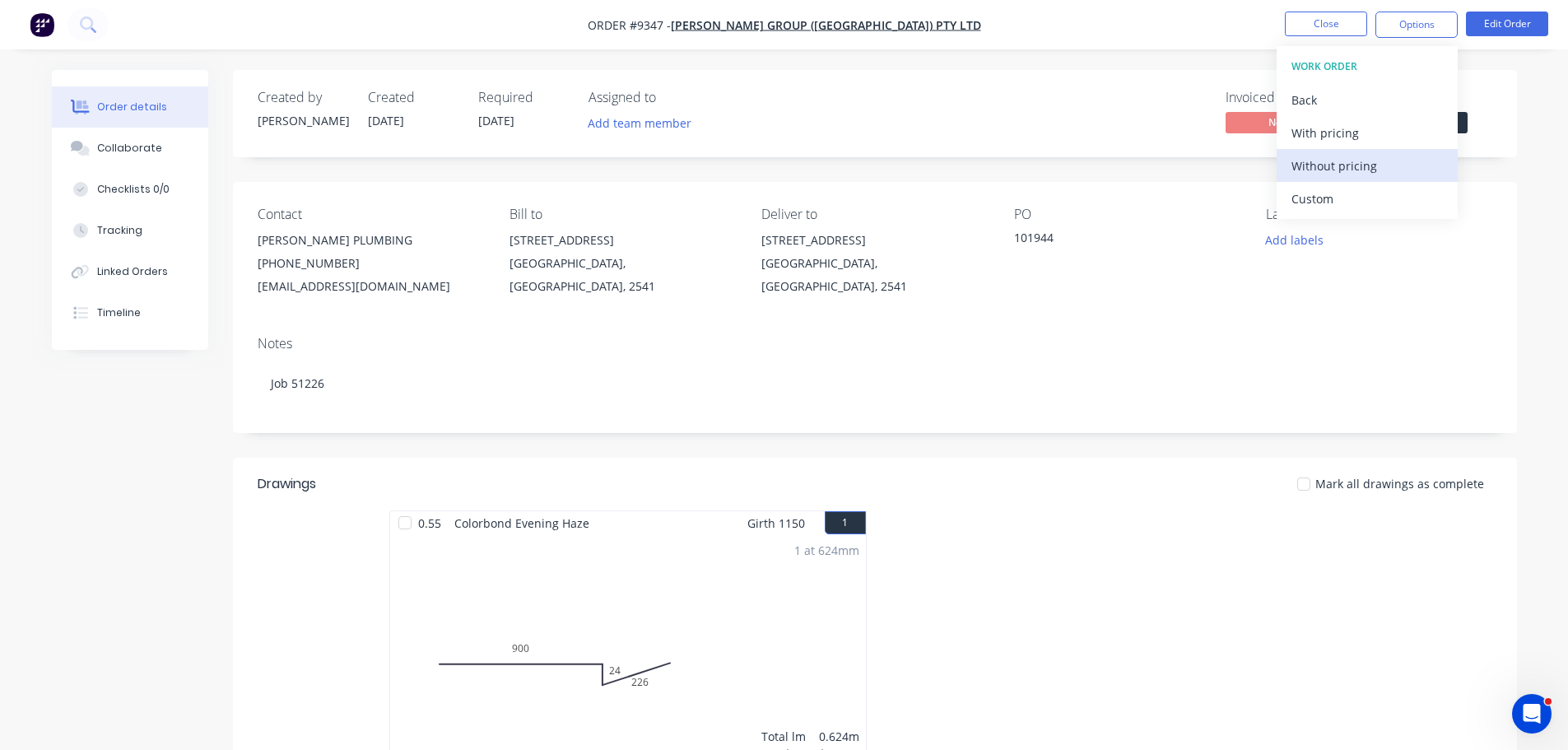
click at [1346, 167] on div "Without pricing" at bounding box center [1367, 166] width 152 height 24
click at [1336, 235] on div "Delivery Docket" at bounding box center [1367, 231] width 152 height 24
click at [1347, 172] on div "Without pricing" at bounding box center [1367, 166] width 152 height 24
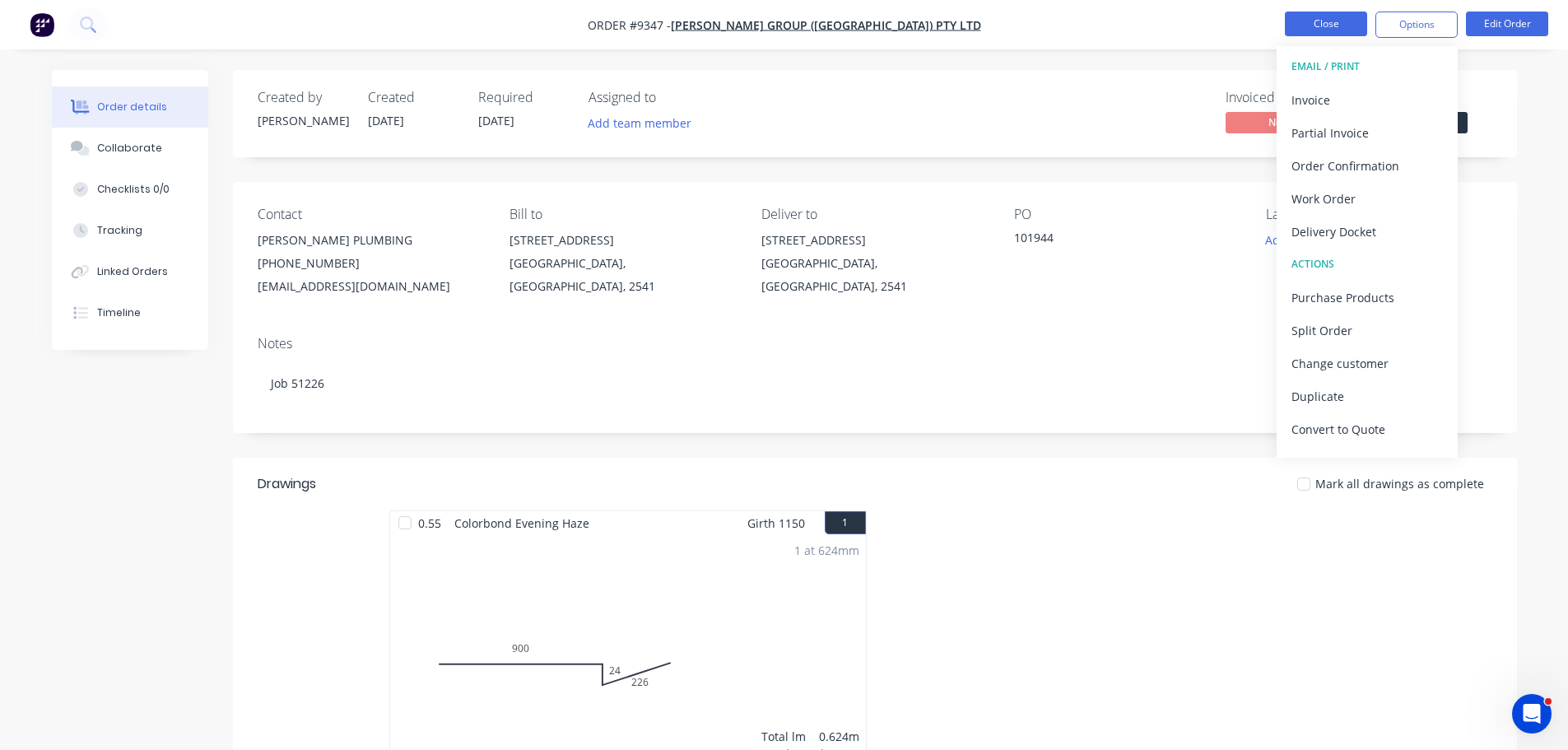
click at [1301, 28] on button "Close" at bounding box center [1325, 24] width 82 height 25
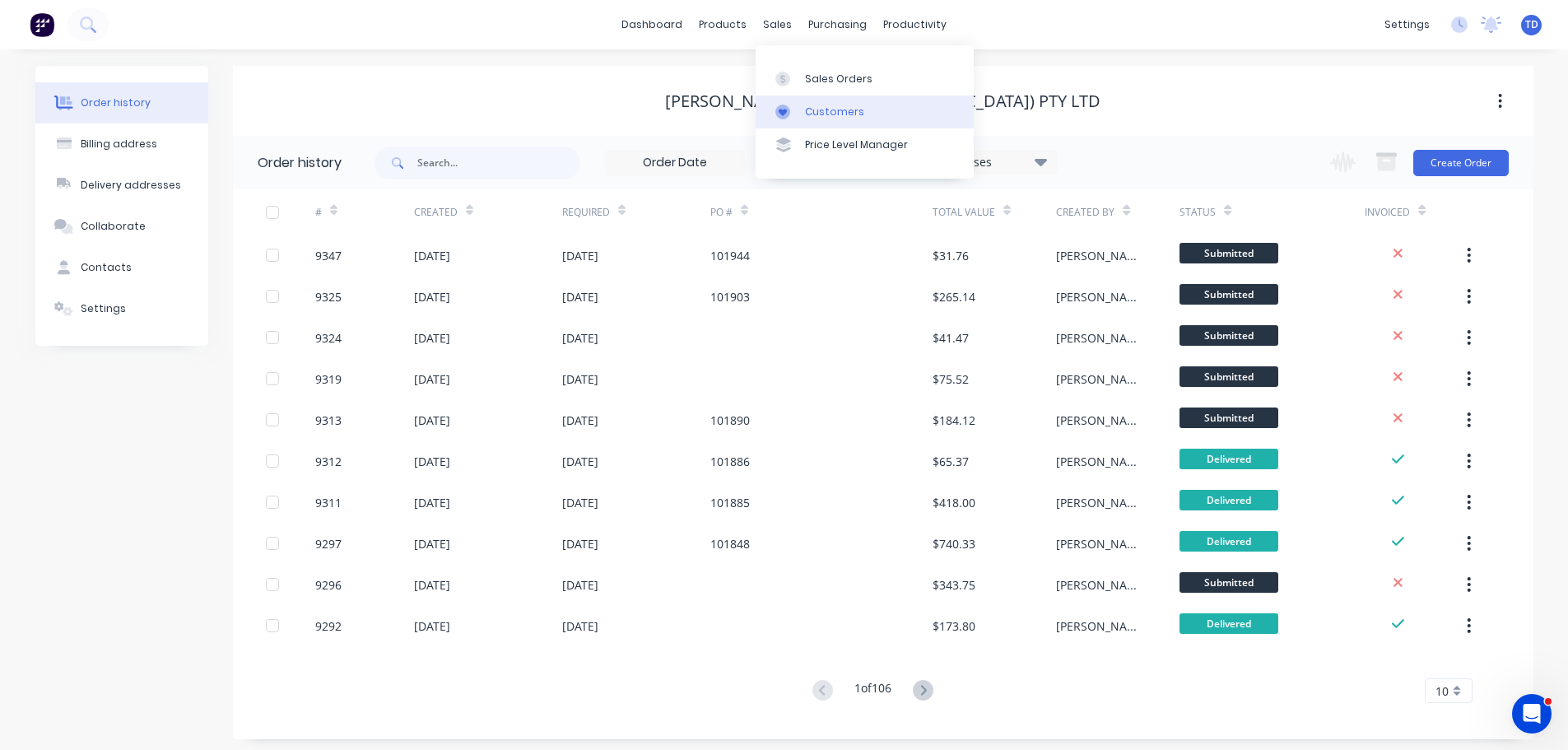
click at [818, 111] on div "Customers" at bounding box center [834, 112] width 59 height 15
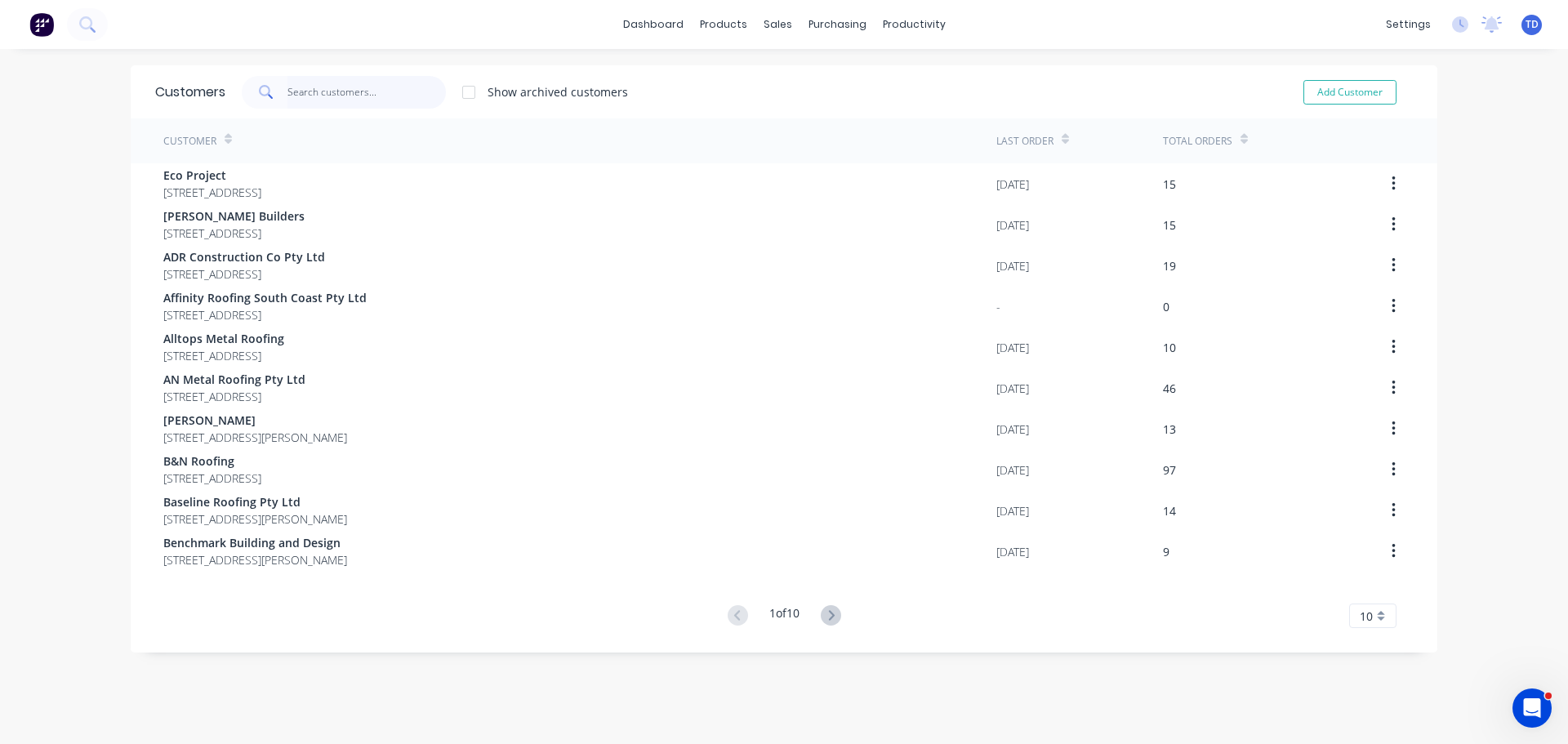
click at [345, 83] on input "text" at bounding box center [368, 92] width 160 height 33
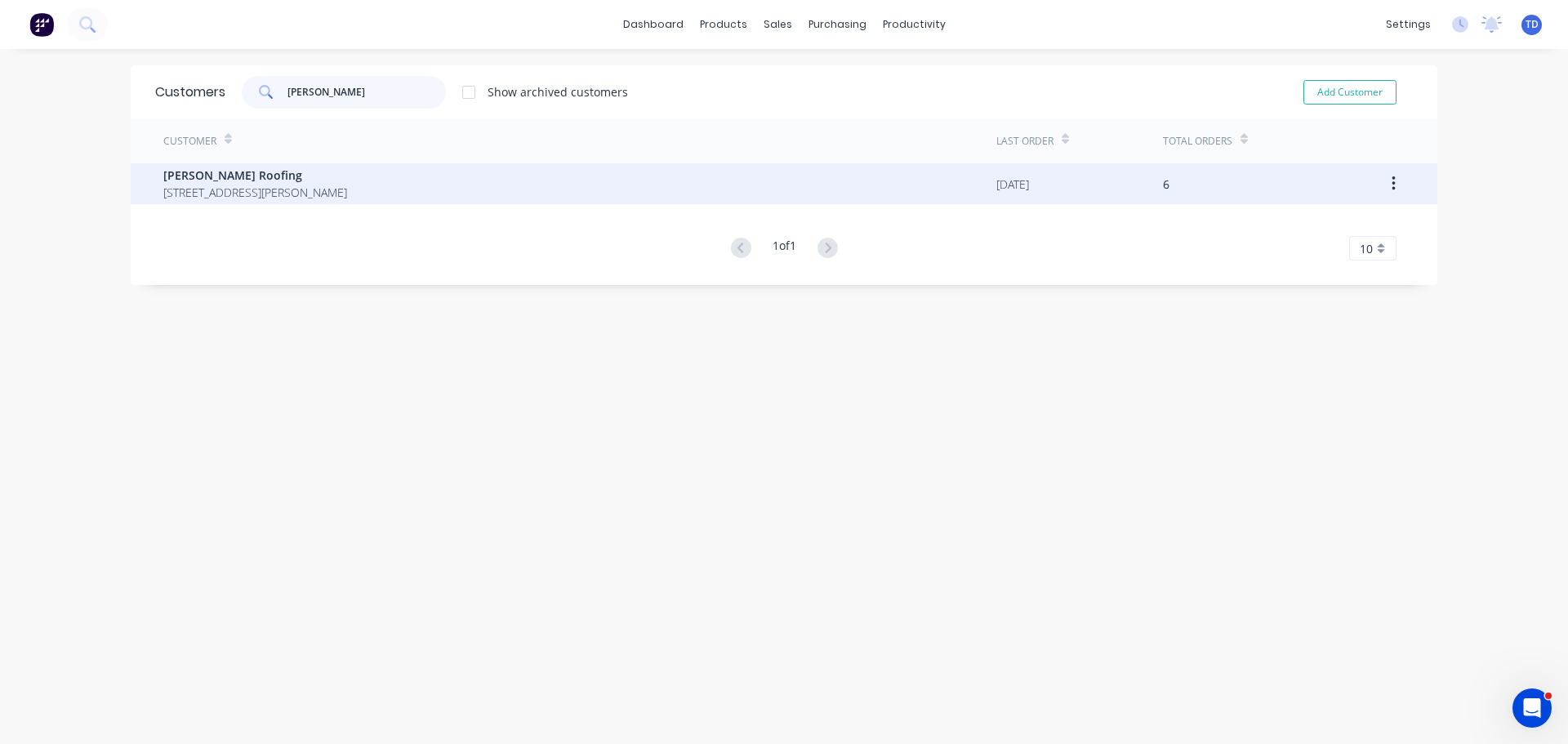
type input "luke a"
click at [293, 174] on span "[PERSON_NAME] Roofing" at bounding box center [255, 175] width 183 height 17
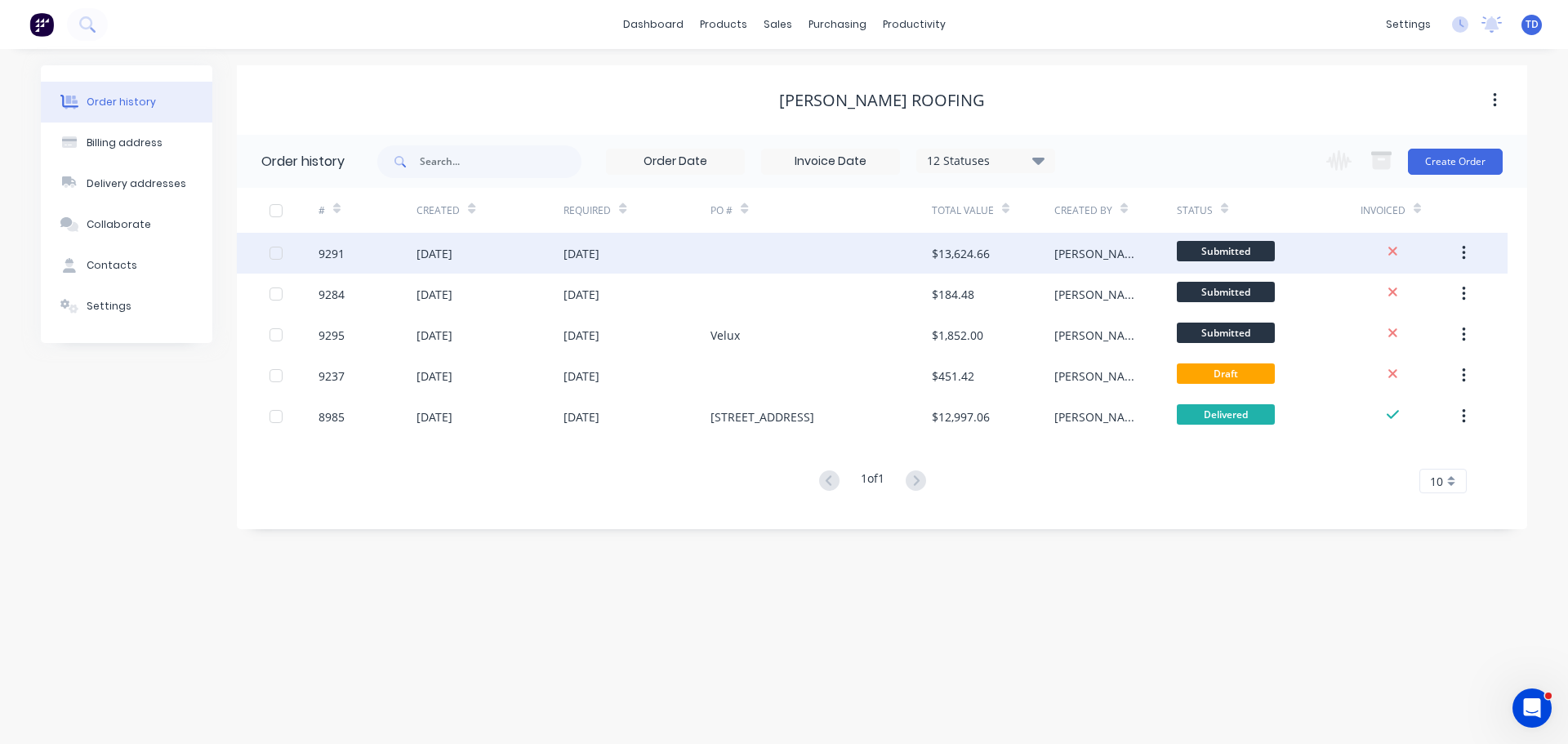
click at [780, 266] on div at bounding box center [821, 253] width 220 height 41
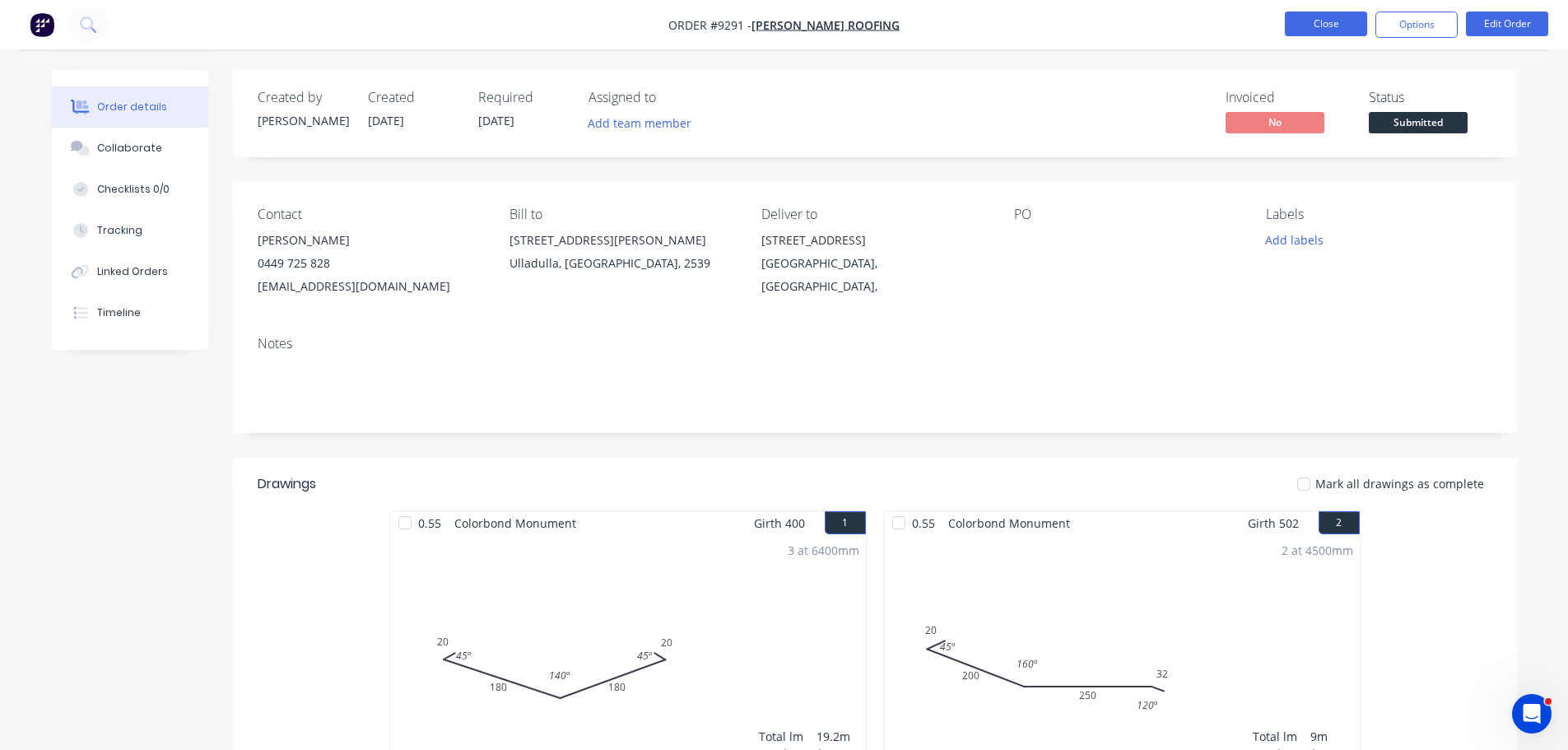
click at [1314, 29] on button "Close" at bounding box center [1325, 24] width 82 height 25
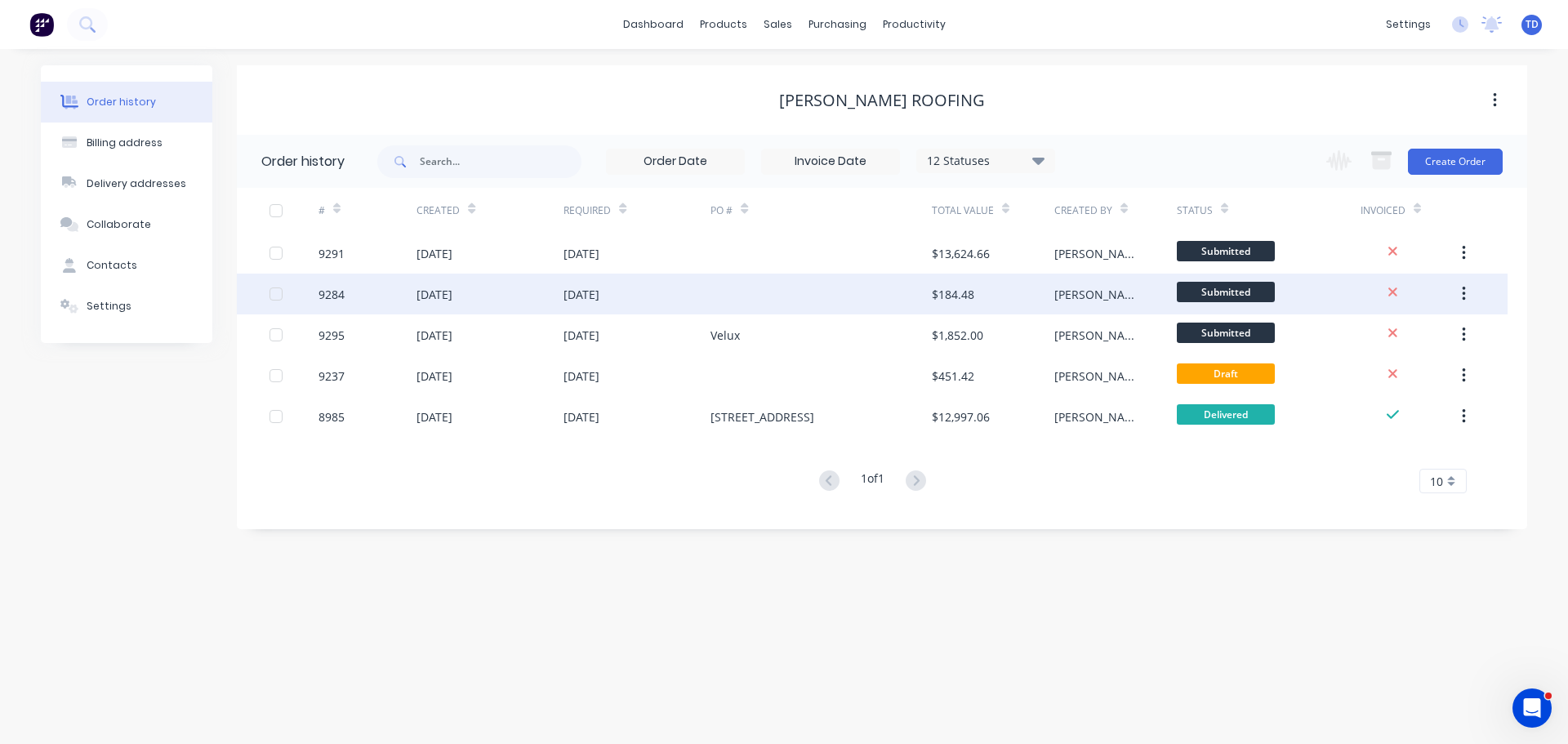
click at [760, 289] on div at bounding box center [821, 294] width 220 height 41
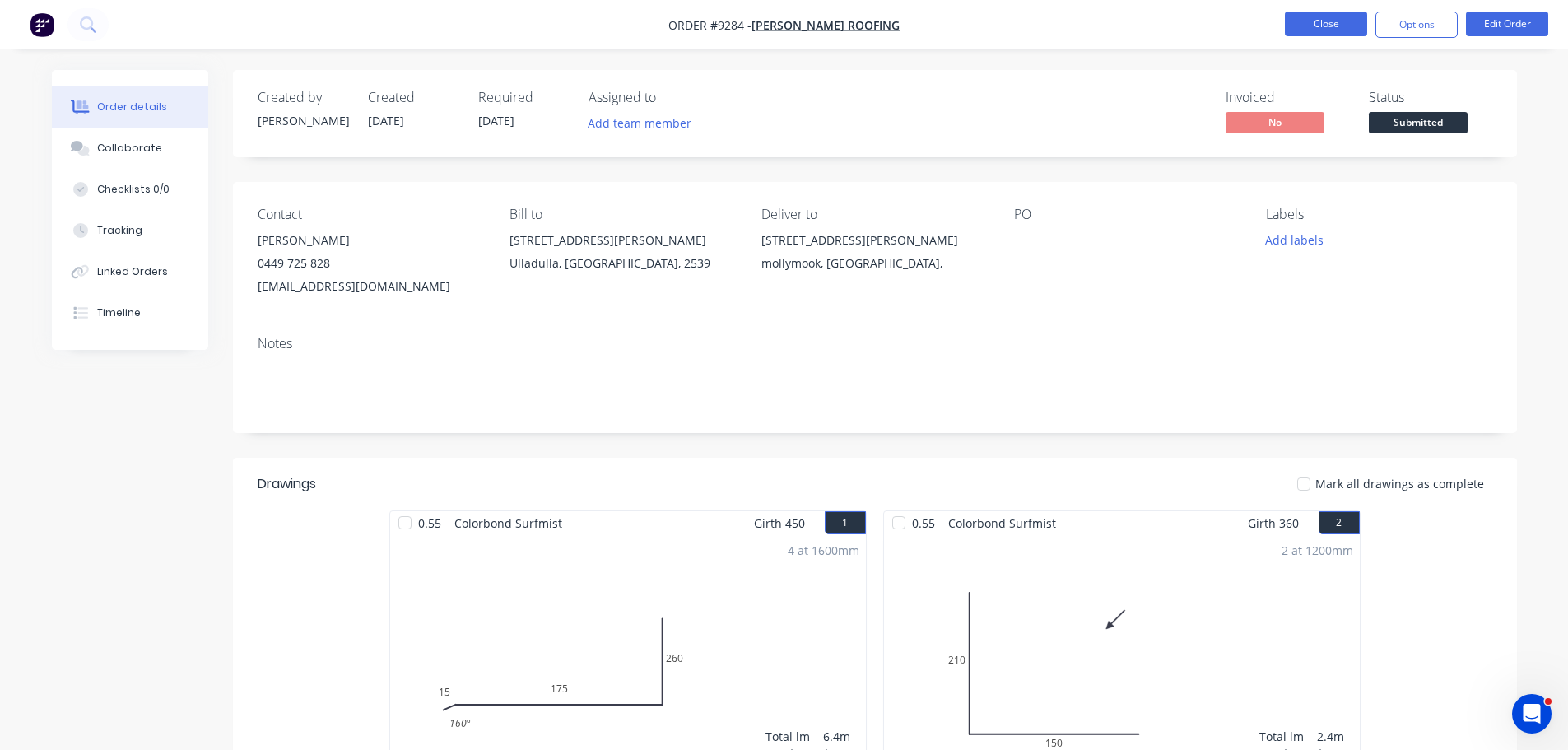
click at [1295, 21] on button "Close" at bounding box center [1325, 24] width 82 height 25
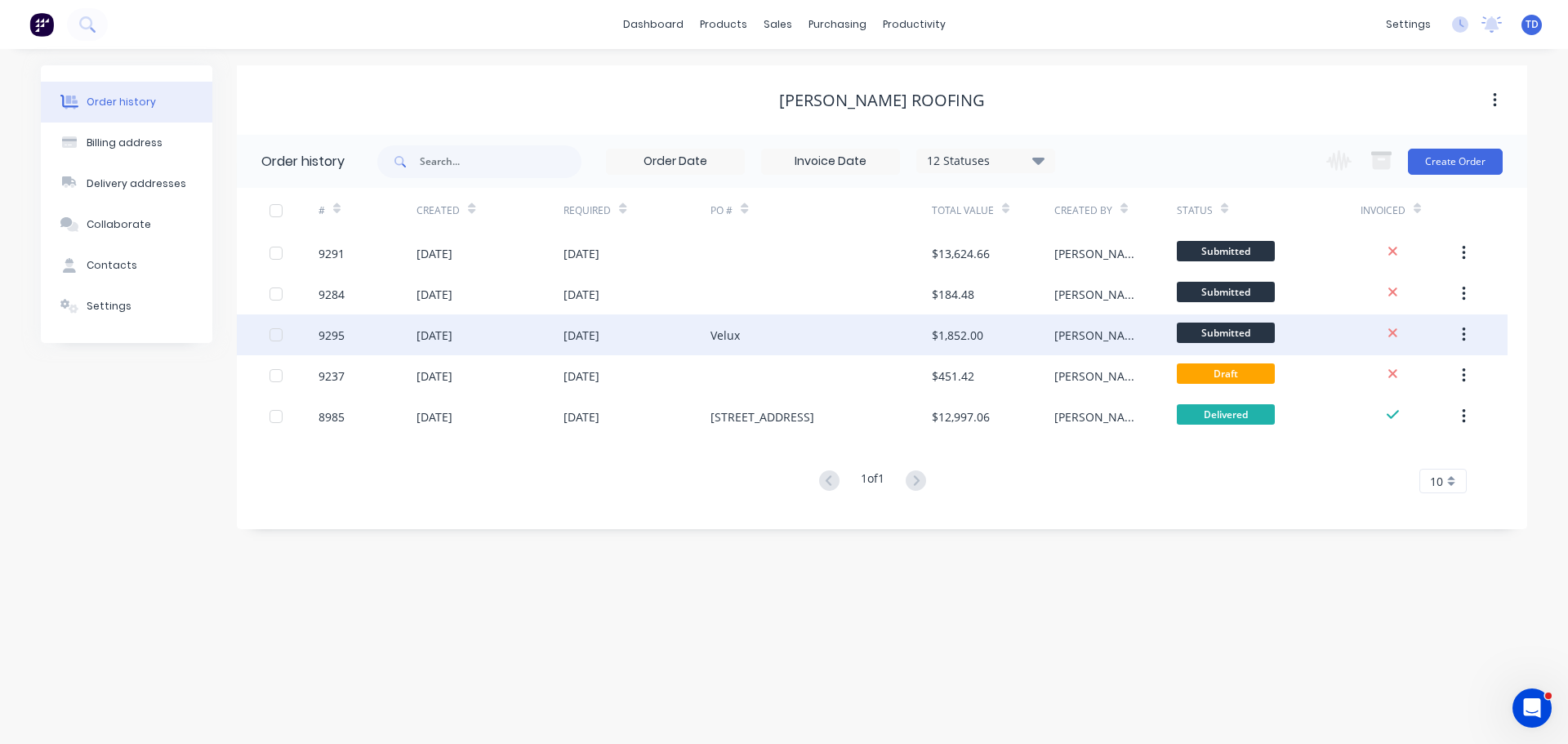
click at [762, 343] on div "Velux" at bounding box center [821, 335] width 220 height 41
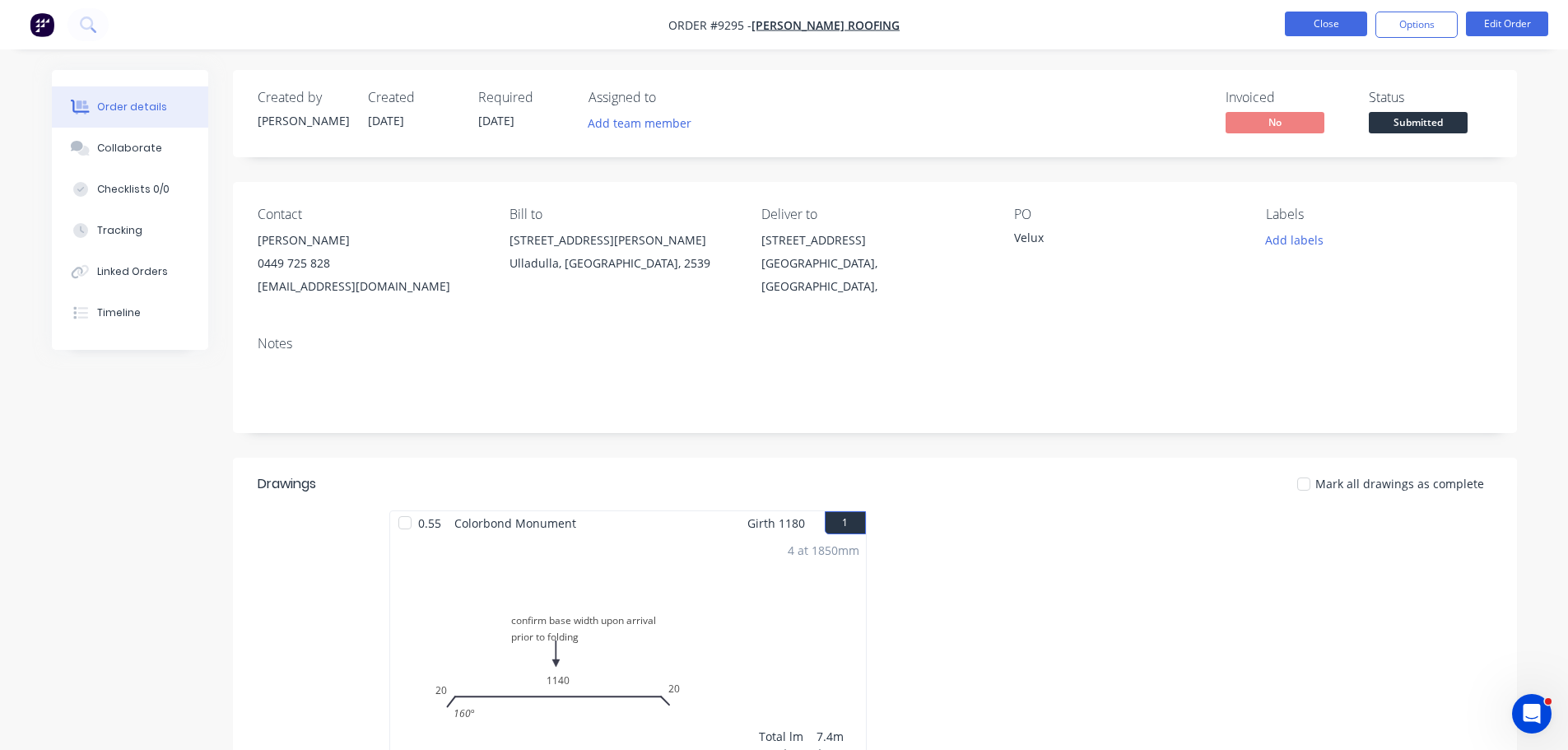
click at [1298, 26] on button "Close" at bounding box center [1325, 24] width 82 height 25
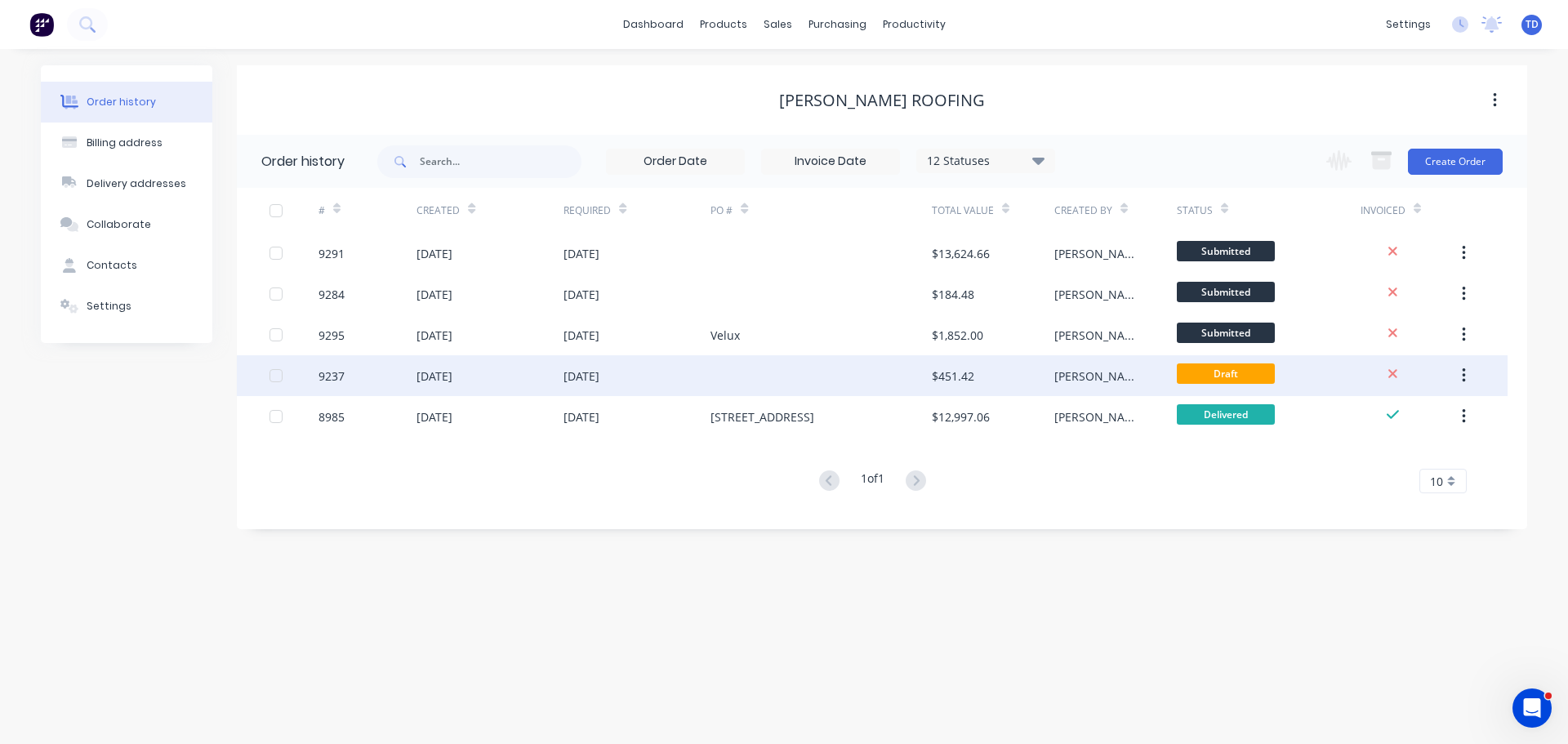
click at [784, 376] on div at bounding box center [821, 376] width 220 height 41
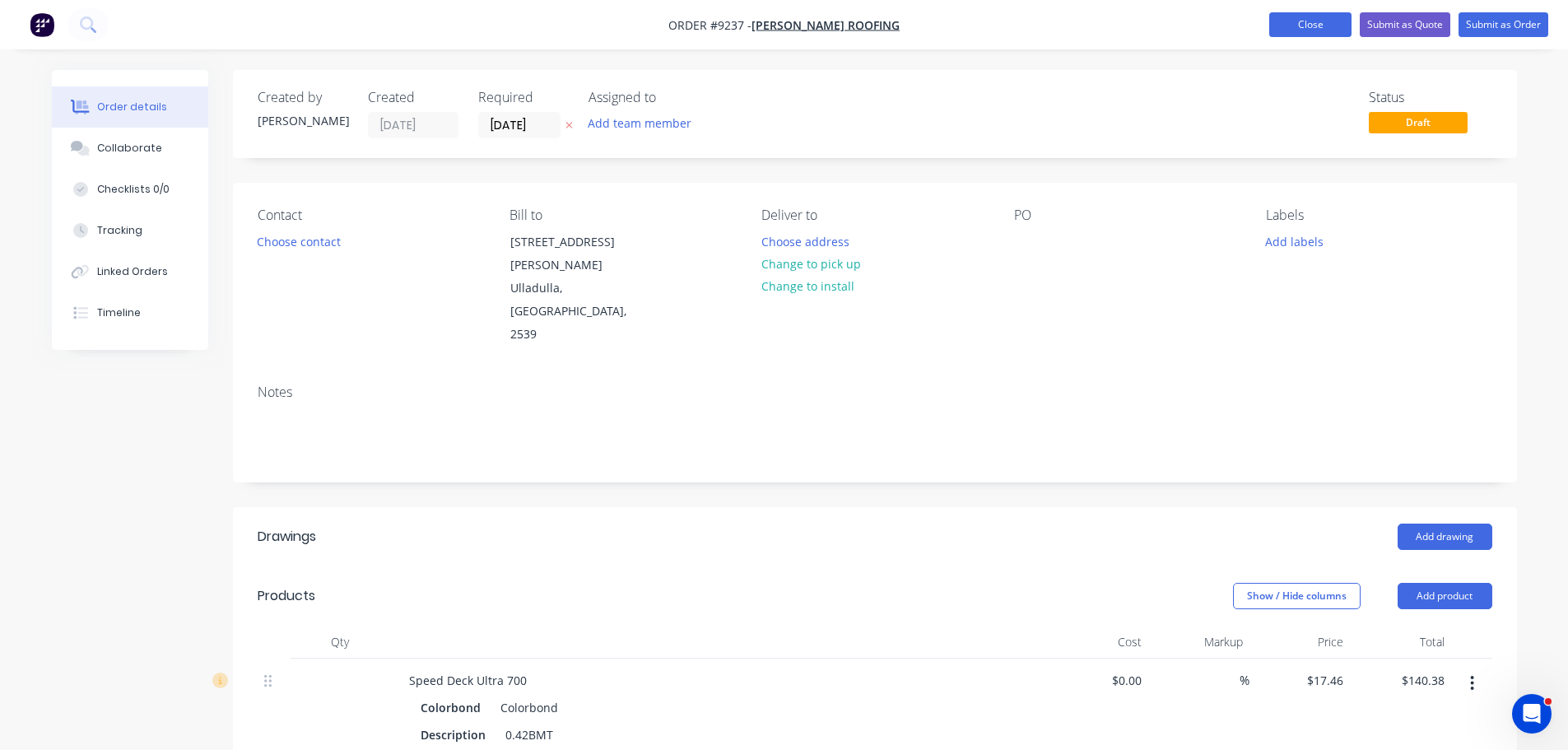
click at [1301, 31] on button "Close" at bounding box center [1309, 25] width 82 height 25
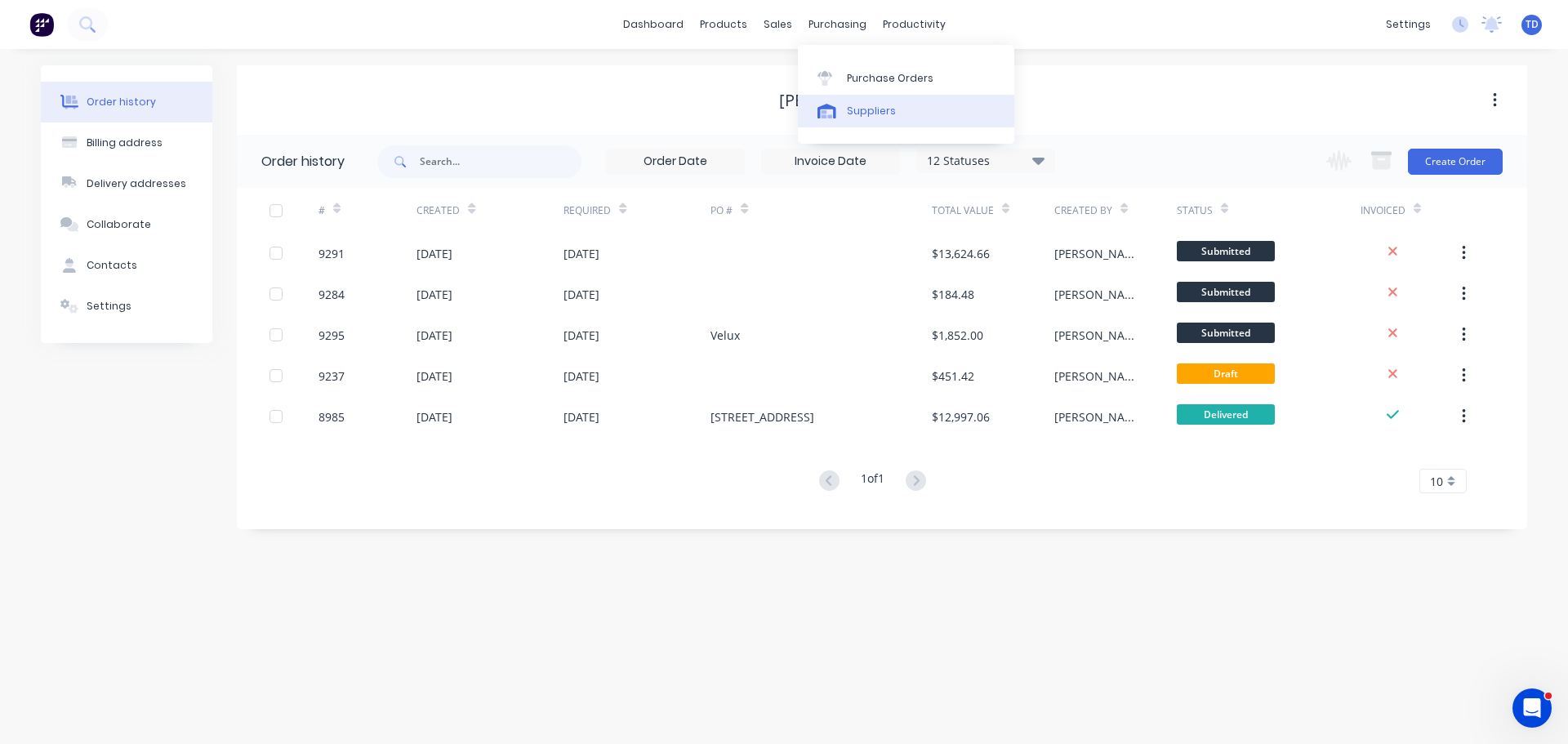
click at [868, 111] on div "Suppliers" at bounding box center [872, 111] width 49 height 15
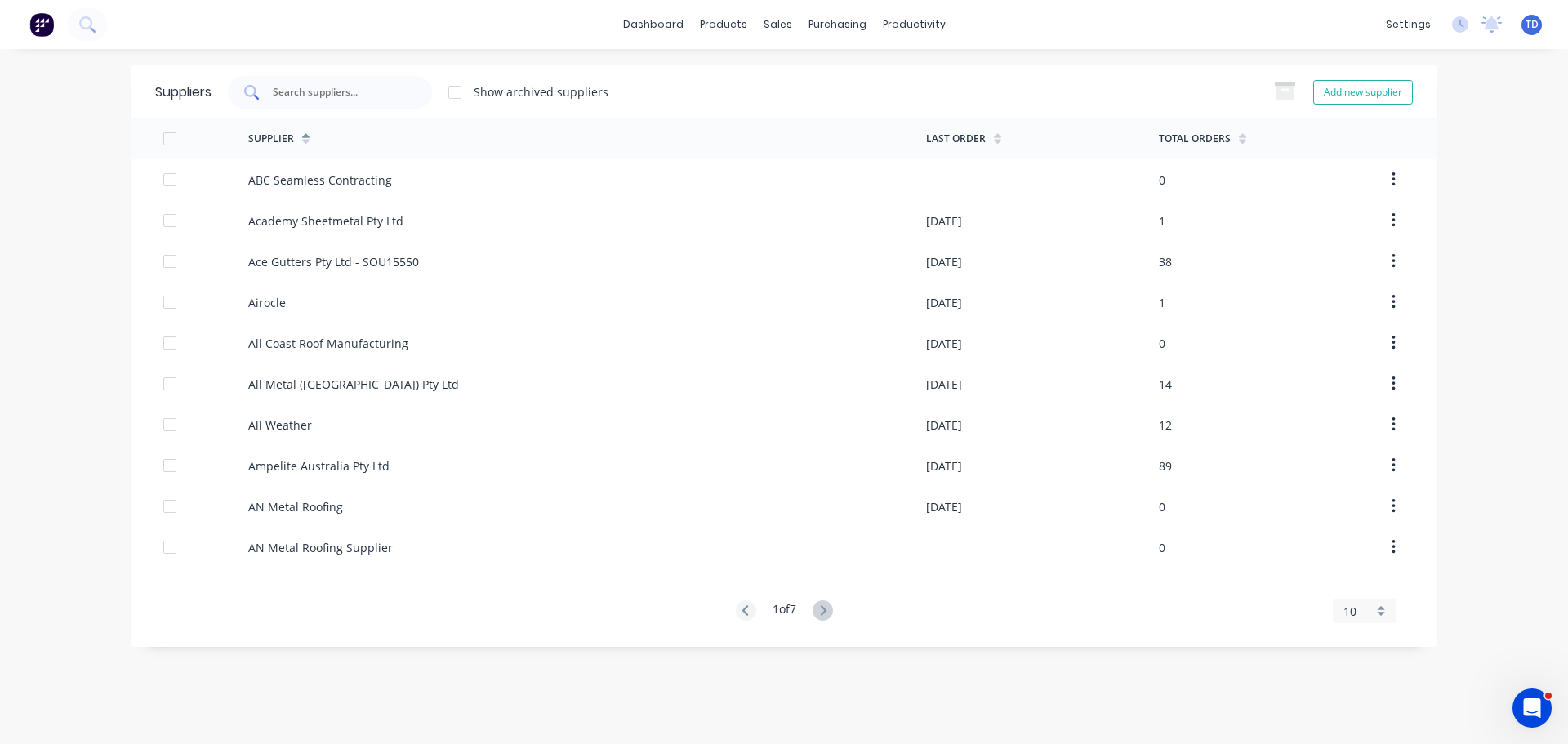
click at [347, 95] on input "text" at bounding box center [339, 92] width 136 height 16
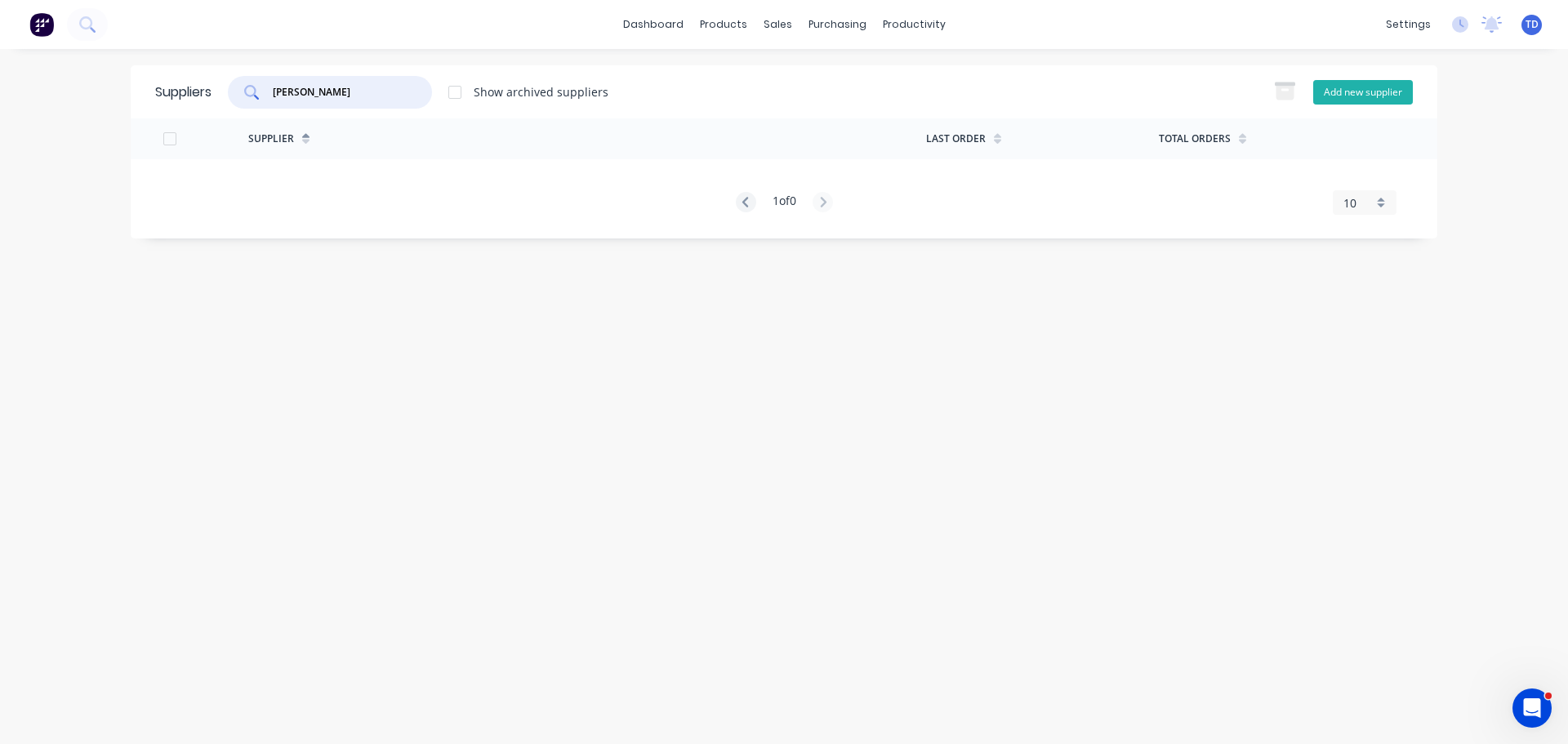
type input "dunn"
click at [1365, 95] on button "Add new supplier" at bounding box center [1362, 92] width 99 height 25
select select "AU"
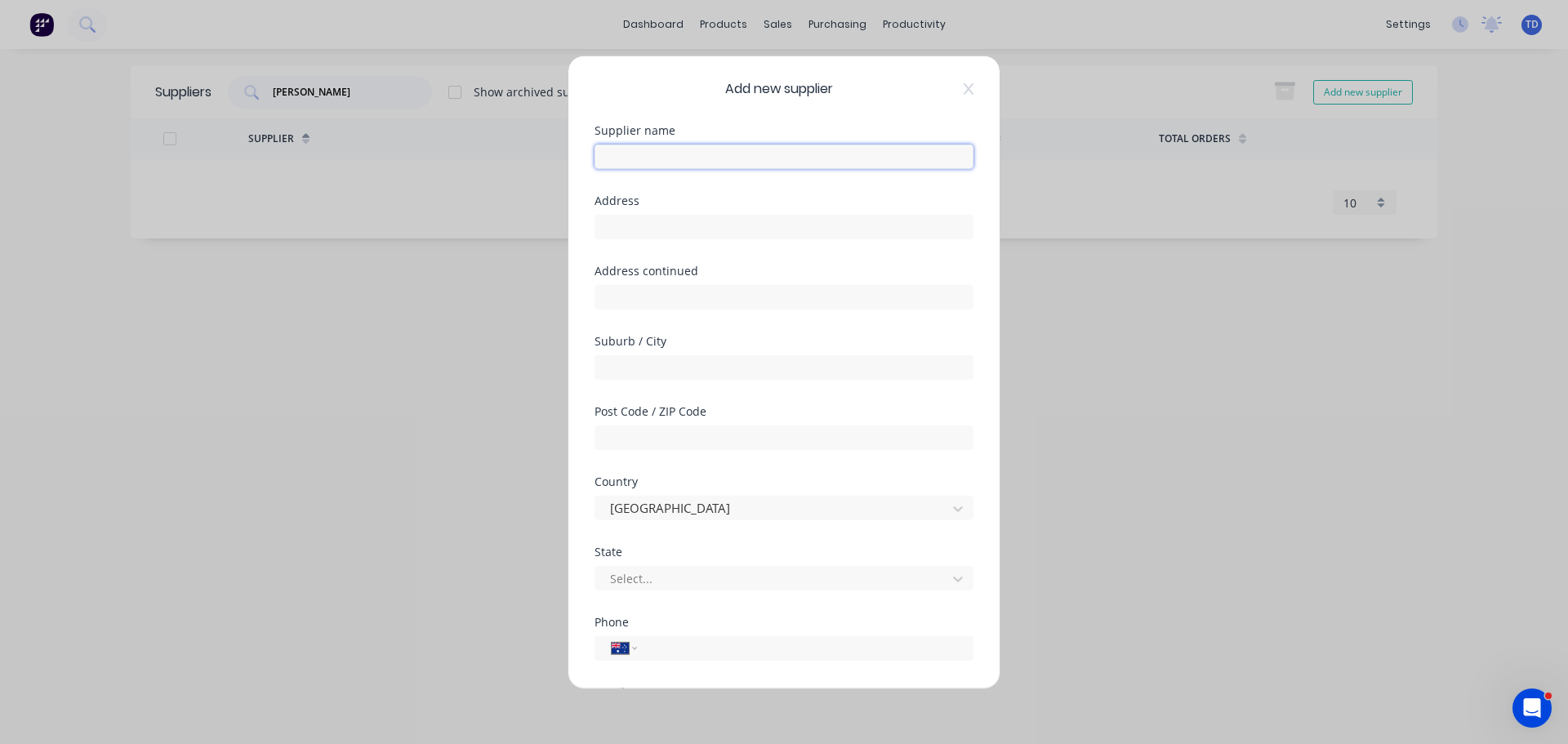
click at [668, 158] on input "text" at bounding box center [784, 156] width 379 height 25
type input "Dunn & Farrugia Pty Ltd"
type input "214 Princes Highway"
type input "South Nowra"
type input "2541"
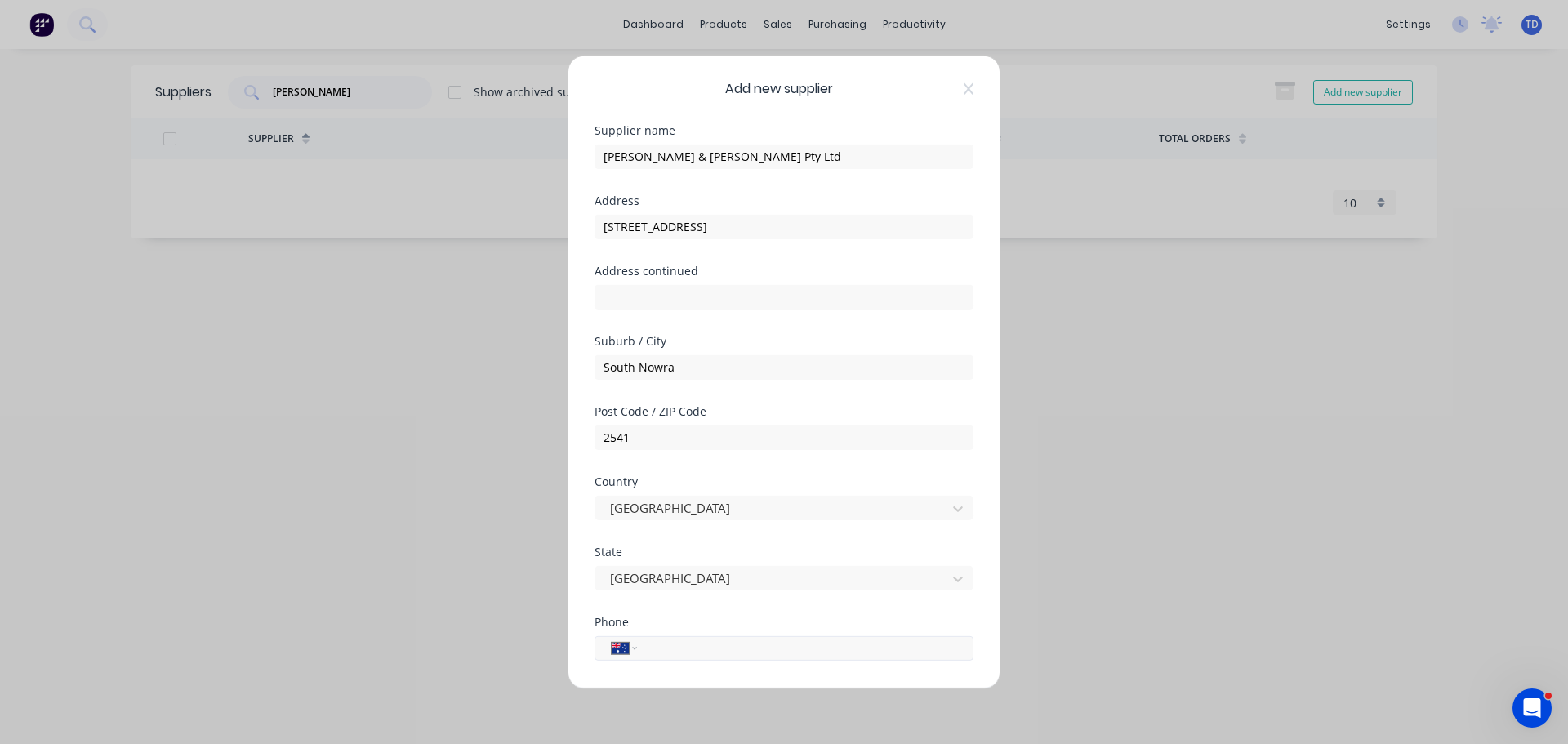
click at [691, 659] on div "International Afghanistan Åland Islands Albania Algeria American Samoa Andorra …" at bounding box center [784, 648] width 379 height 25
click at [700, 657] on div "International Afghanistan Åland Islands Albania Algeria American Samoa Andorra …" at bounding box center [784, 648] width 379 height 25
click at [700, 648] on input "tel" at bounding box center [802, 648] width 308 height 19
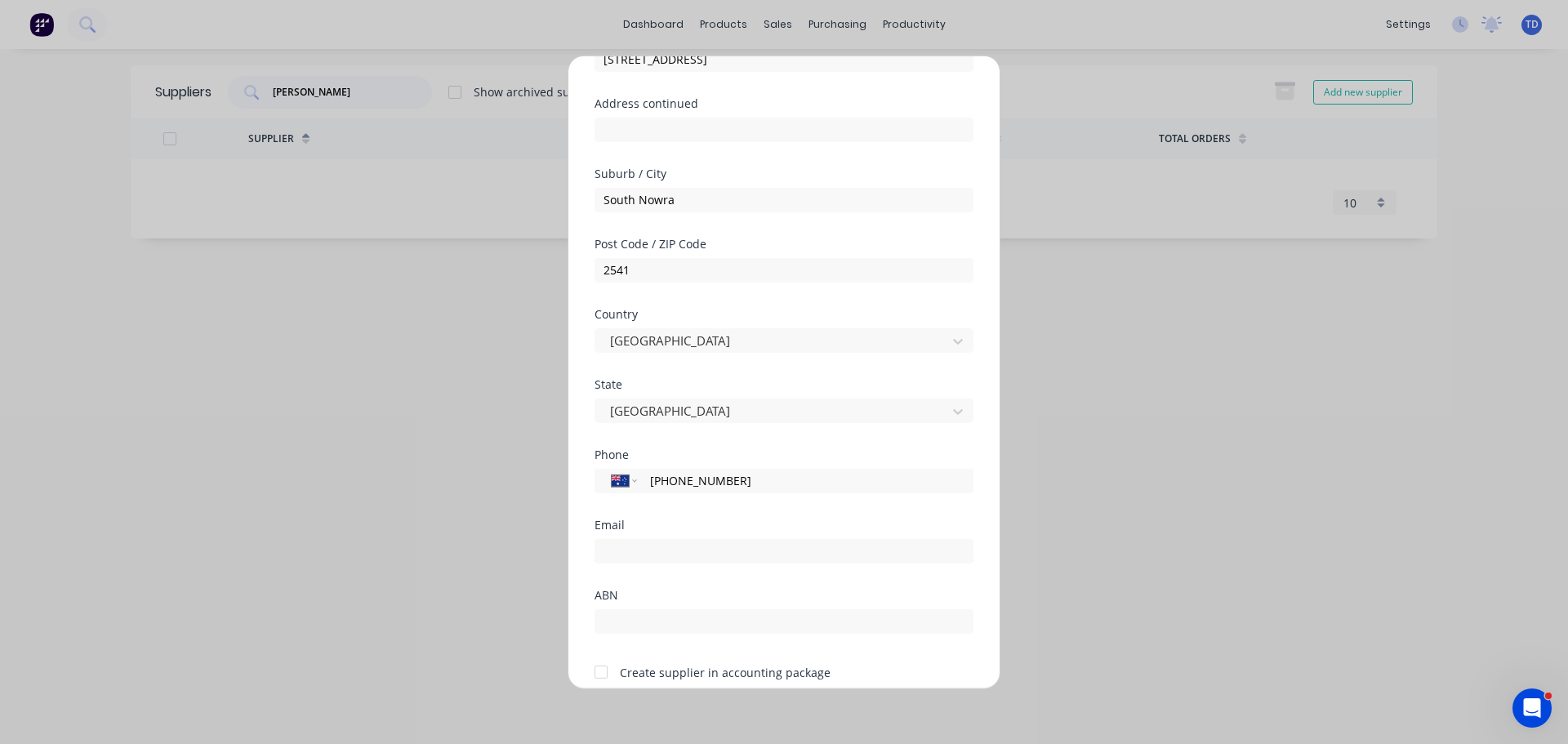
scroll to position [235, 0]
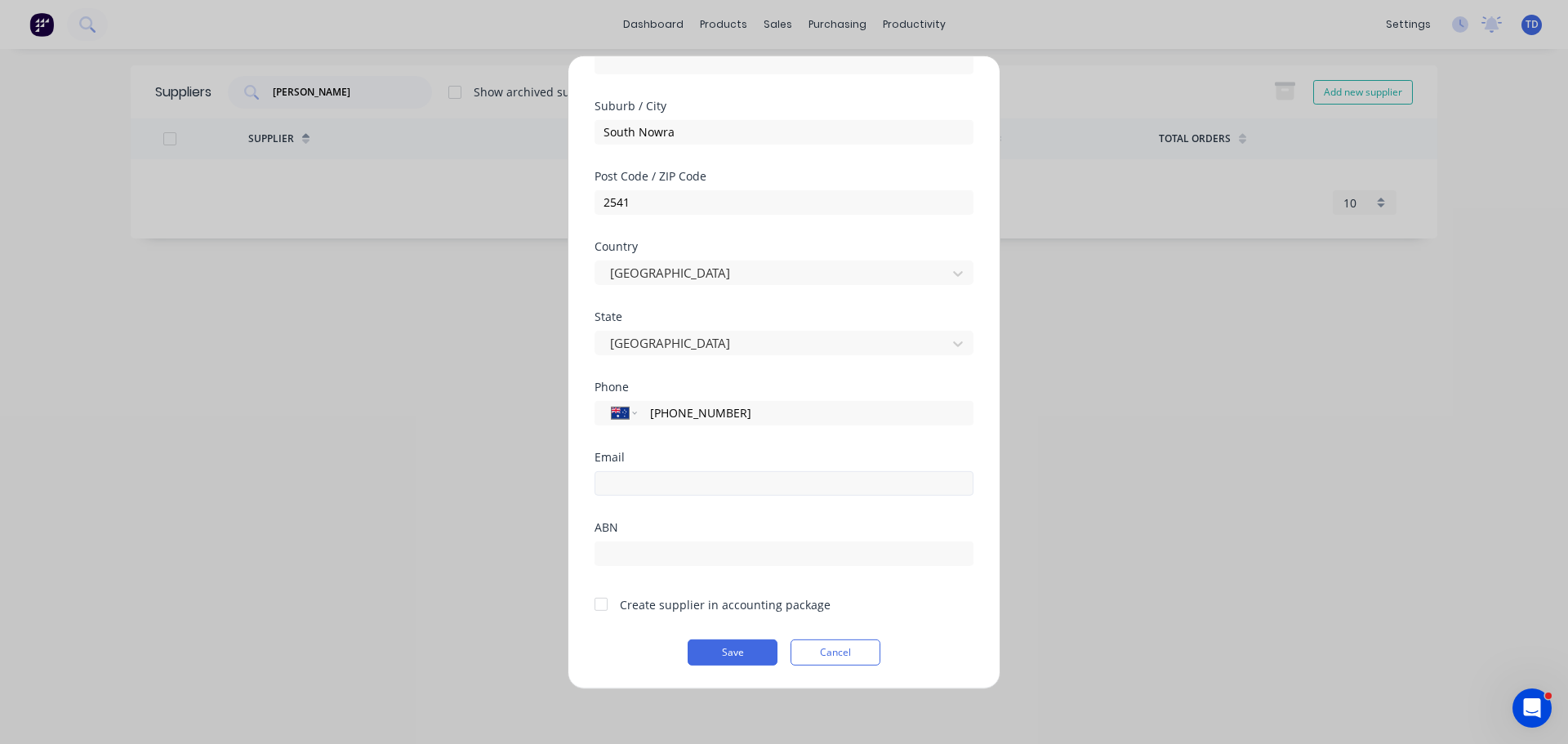
type input "(02) 4421 3301"
click at [720, 489] on input "email" at bounding box center [784, 483] width 379 height 25
type input "no@dunnandfarrugia.coma.u"
click at [659, 560] on input "text" at bounding box center [784, 552] width 379 height 25
type input "80054010007"
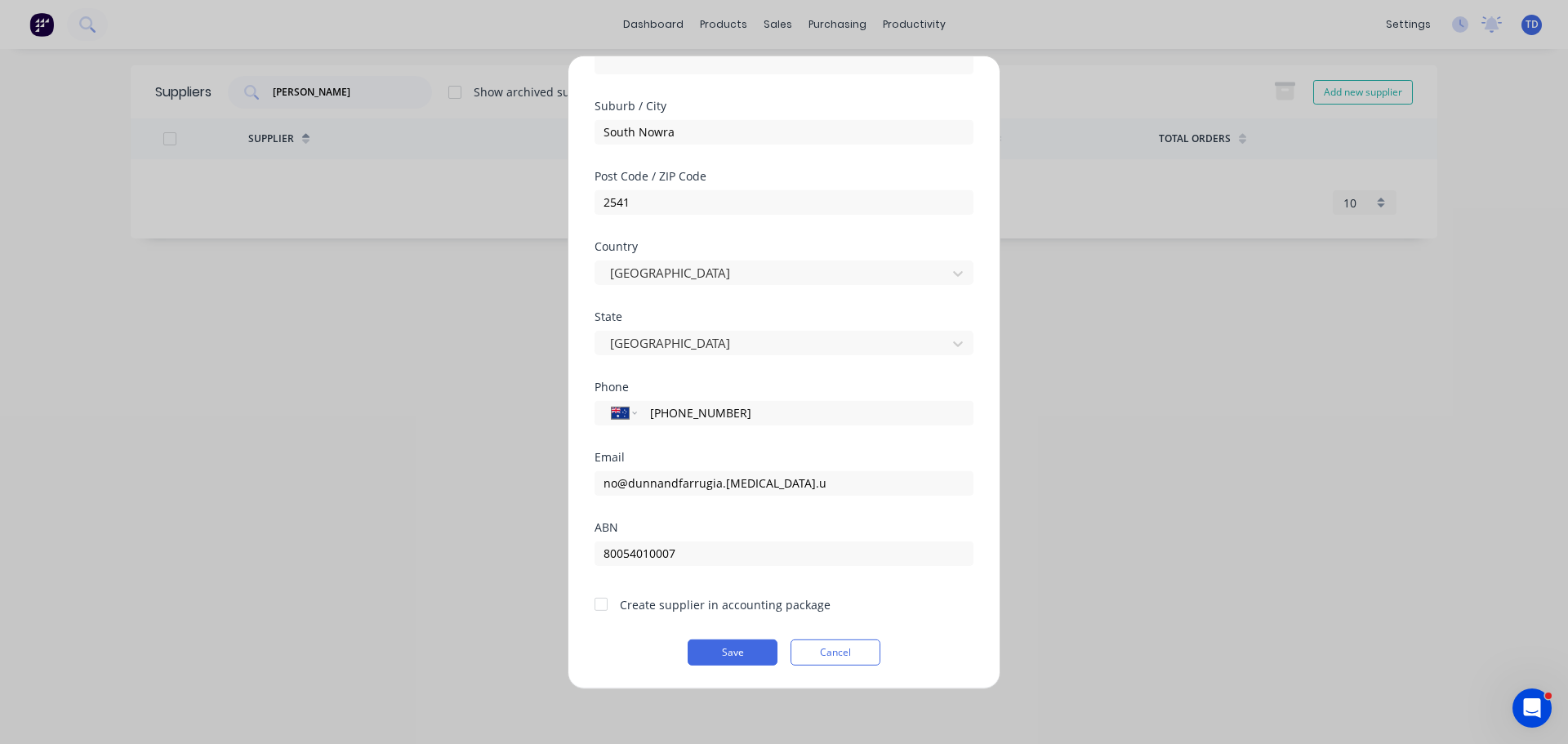
click at [607, 600] on div at bounding box center [601, 604] width 33 height 33
click at [742, 647] on button "Save" at bounding box center [732, 652] width 90 height 26
click at [233, 710] on span "×" at bounding box center [236, 712] width 10 height 23
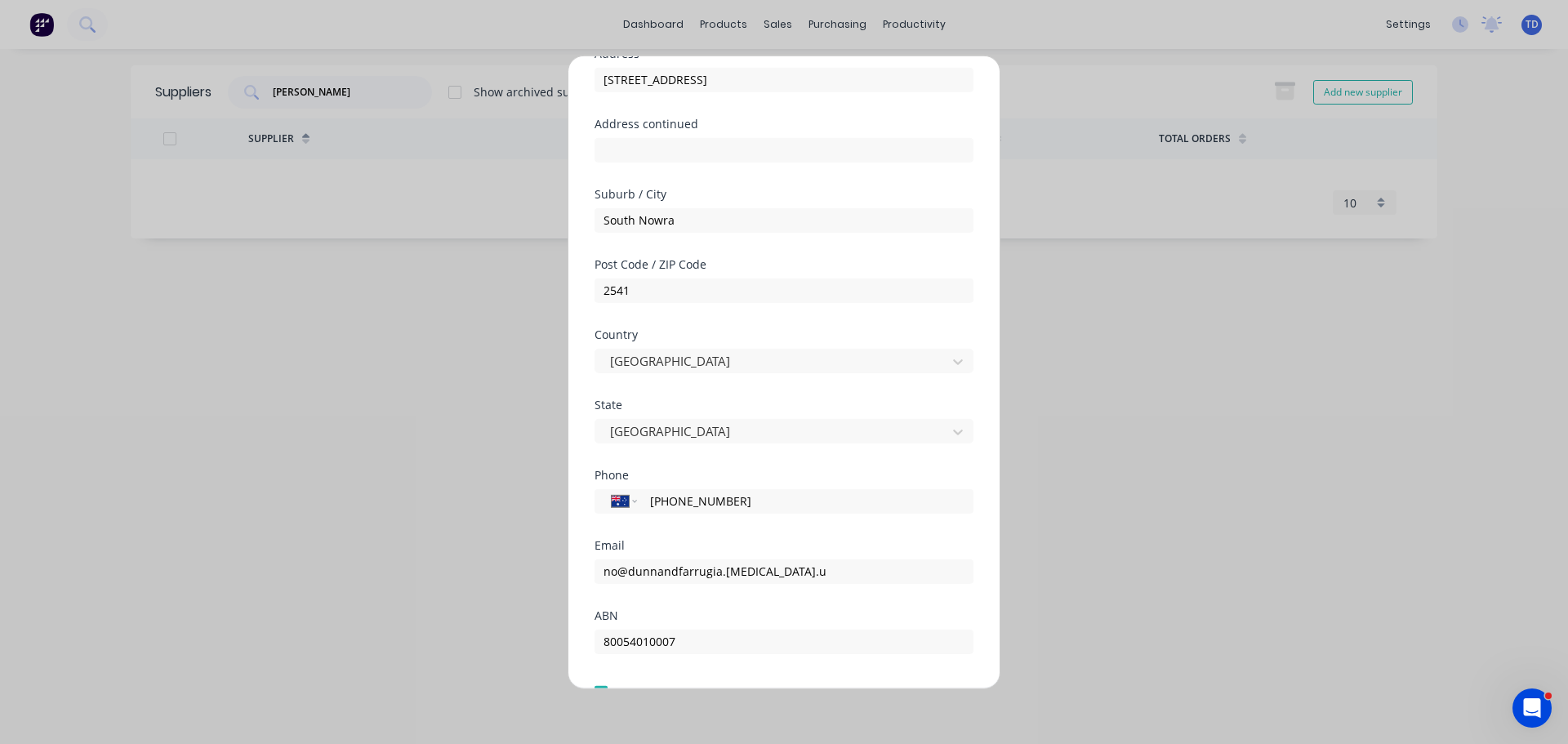
scroll to position [164, 0]
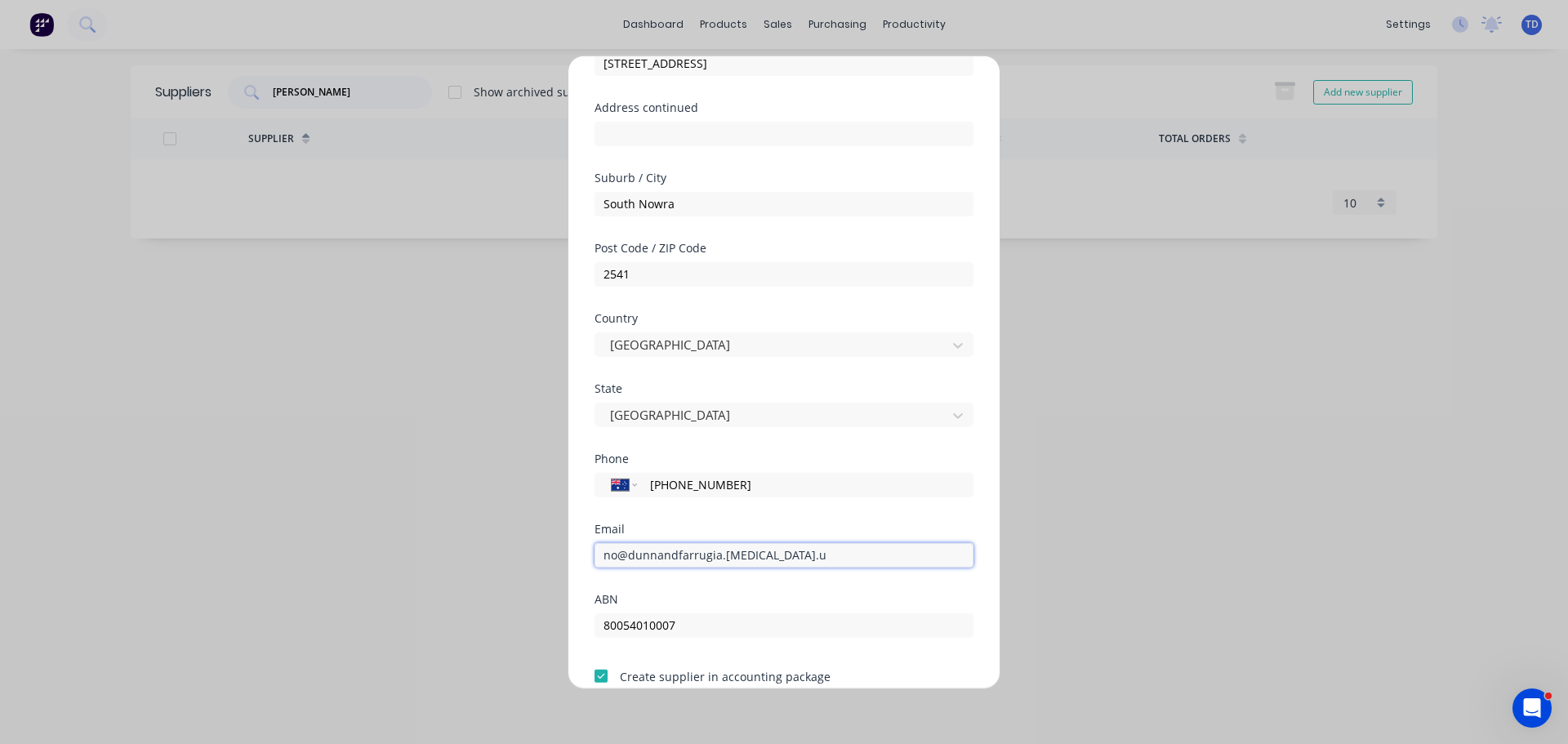
click at [752, 555] on input "no@dunnandfarrugia.coma.u" at bounding box center [784, 554] width 379 height 25
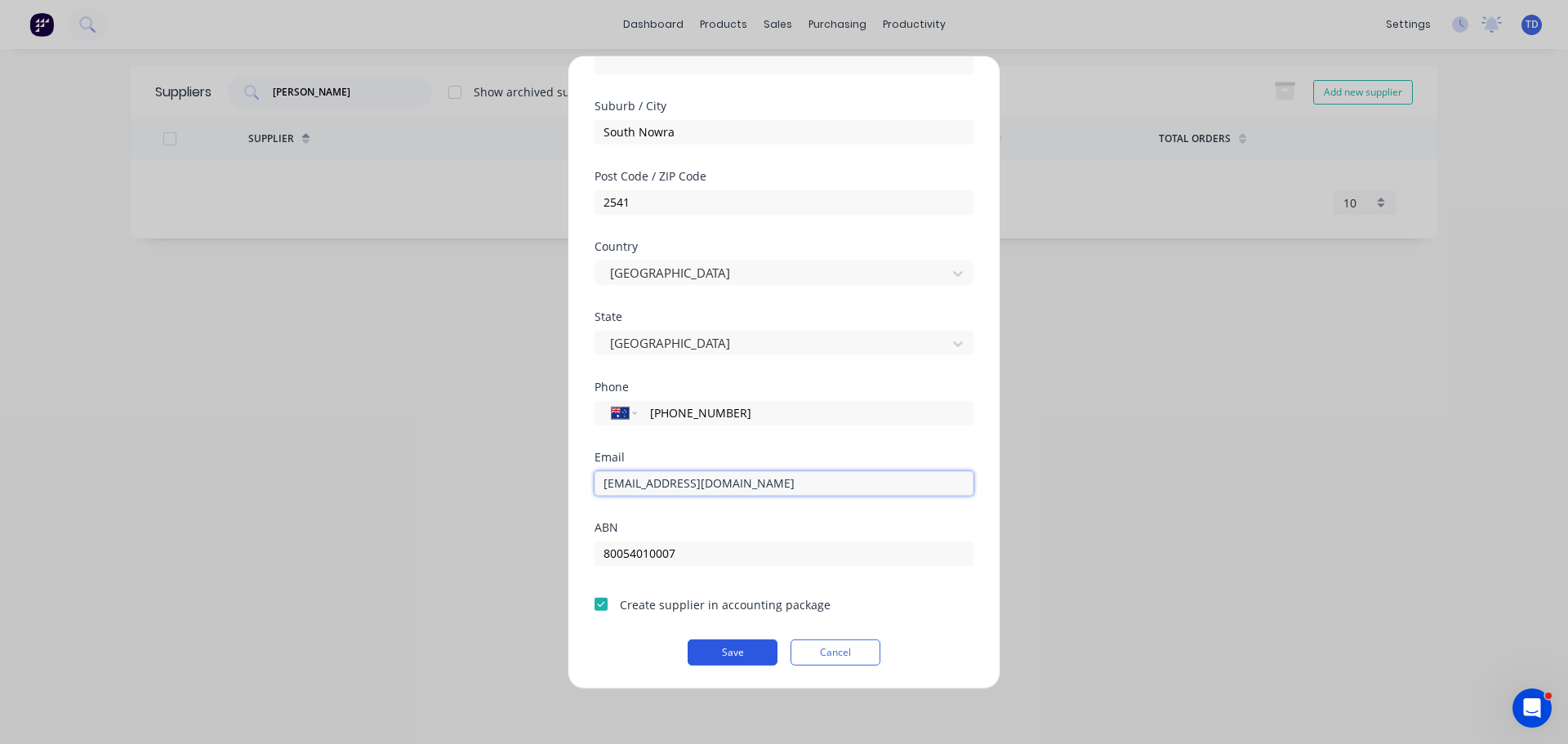
type input "no@dunnandfarrugia.com.au"
click at [732, 647] on button "Save" at bounding box center [732, 652] width 90 height 26
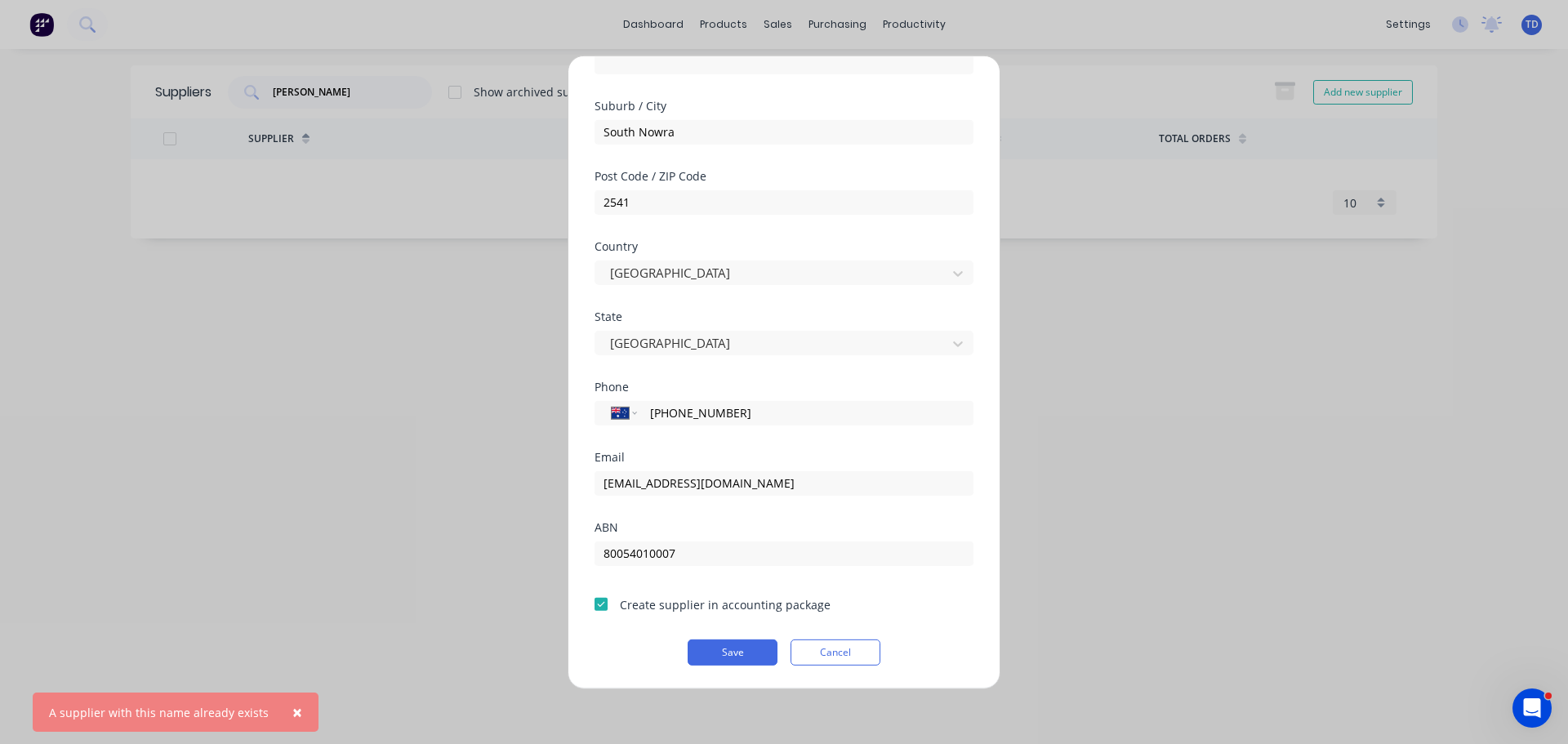
click at [282, 711] on button "×" at bounding box center [298, 712] width 43 height 39
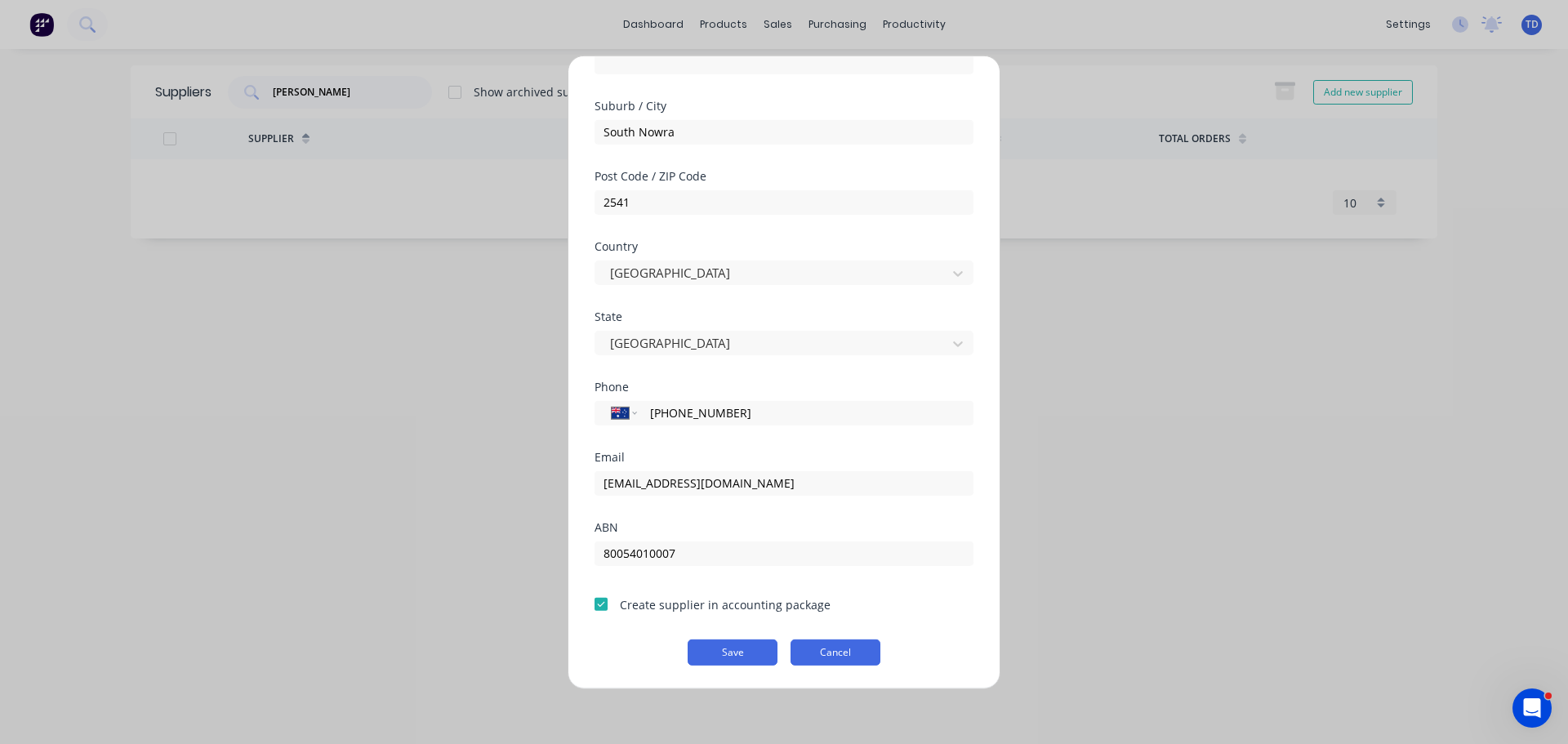
click at [840, 659] on button "Cancel" at bounding box center [835, 652] width 90 height 26
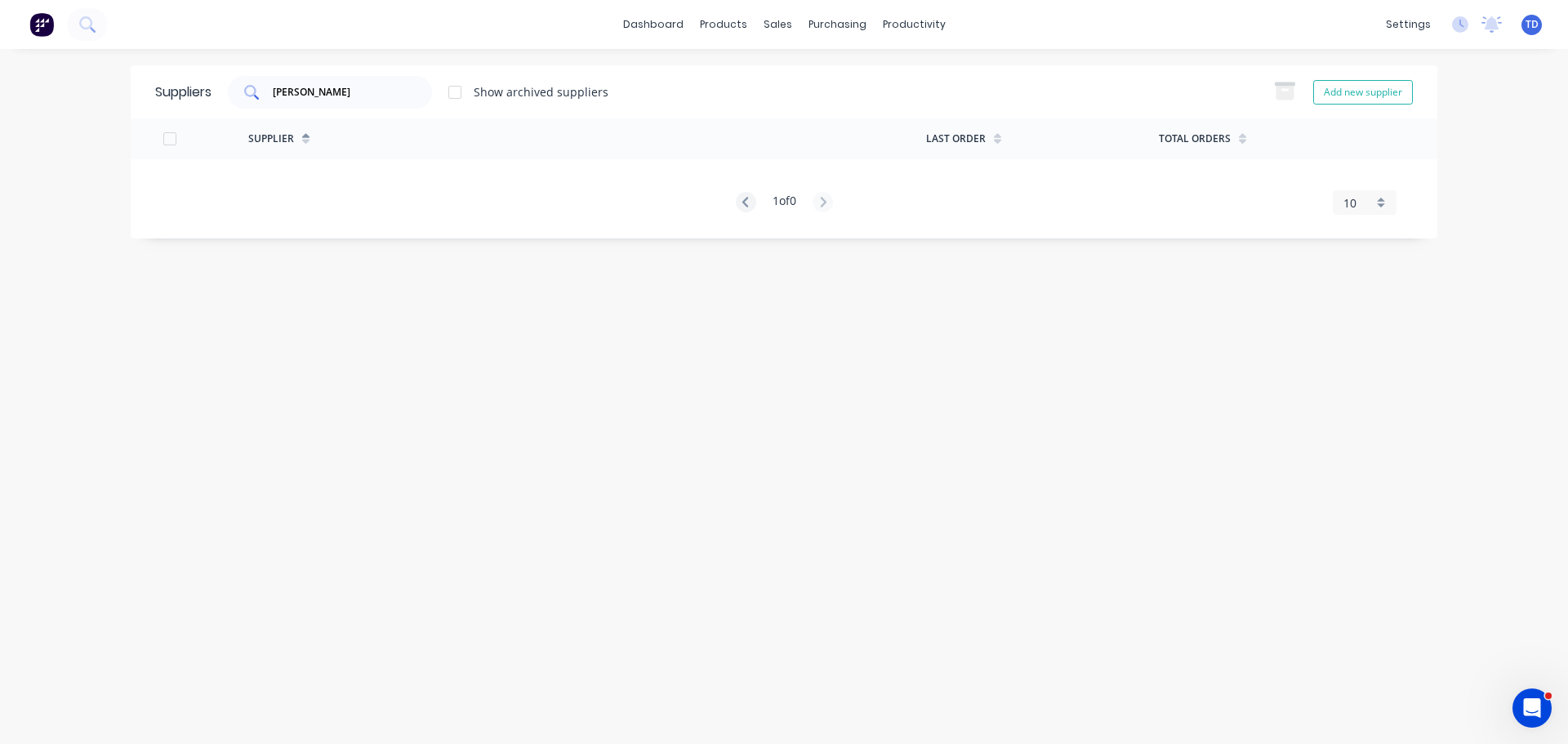
click at [389, 104] on div "dunn" at bounding box center [330, 92] width 204 height 33
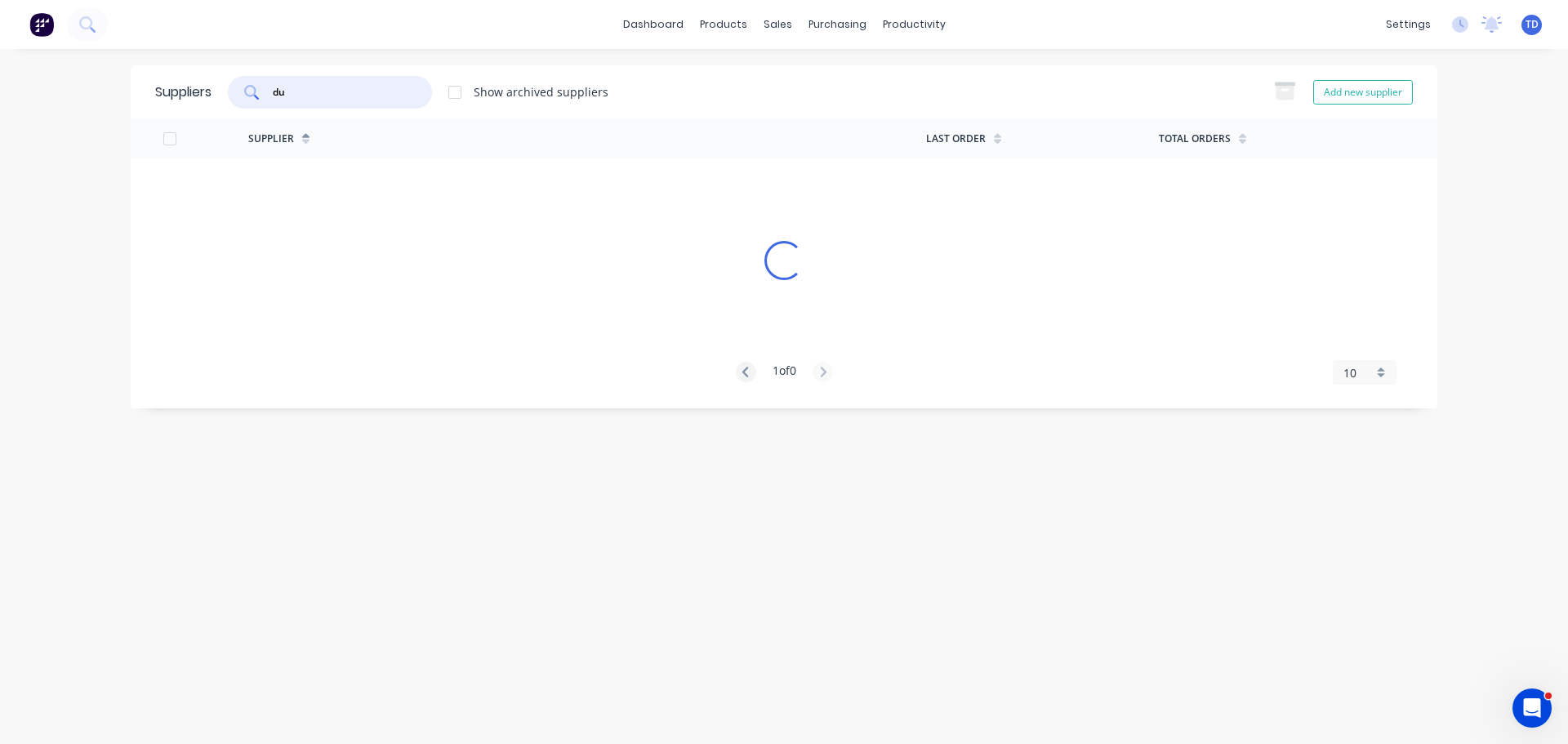
type input "d"
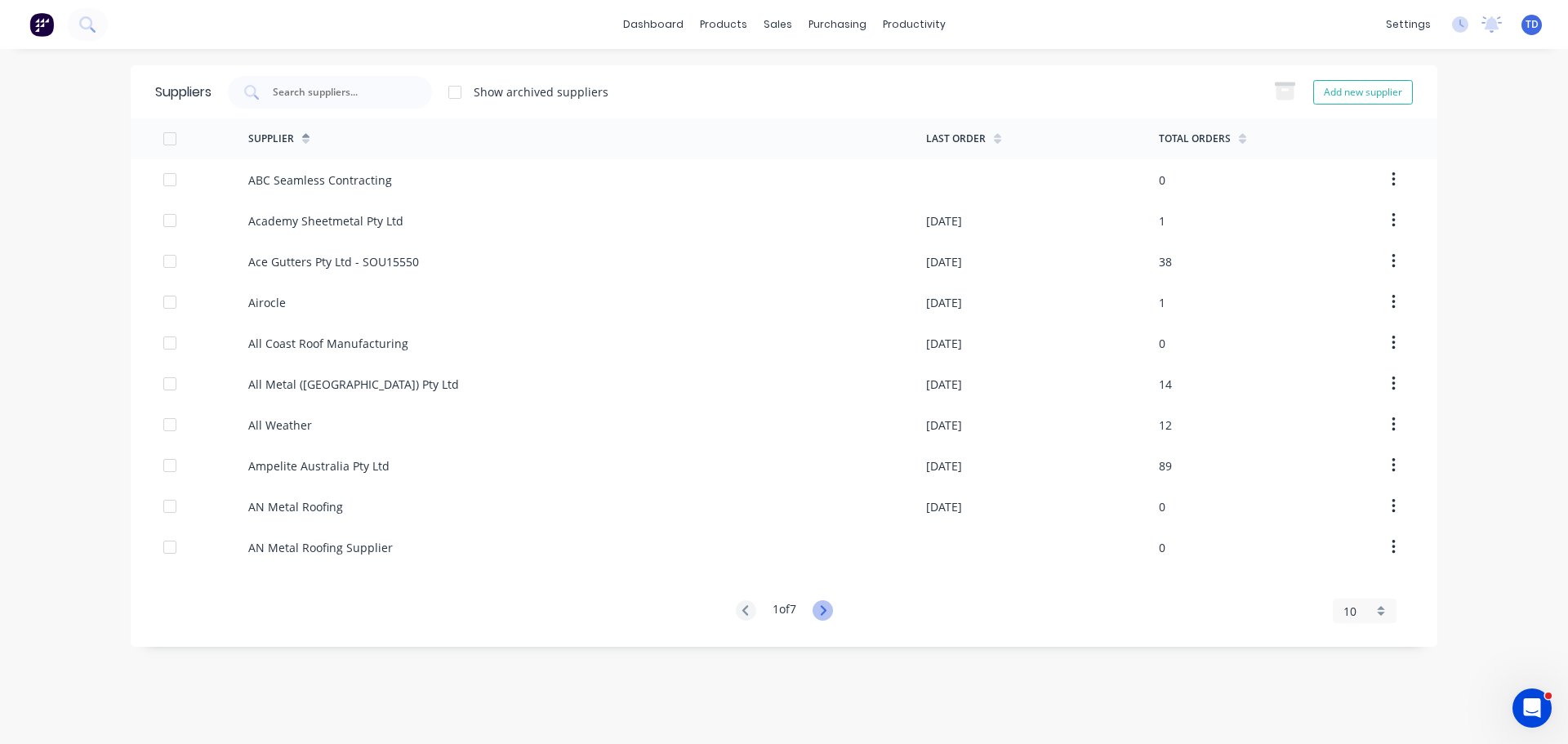
click at [824, 614] on g at bounding box center [822, 610] width 21 height 21
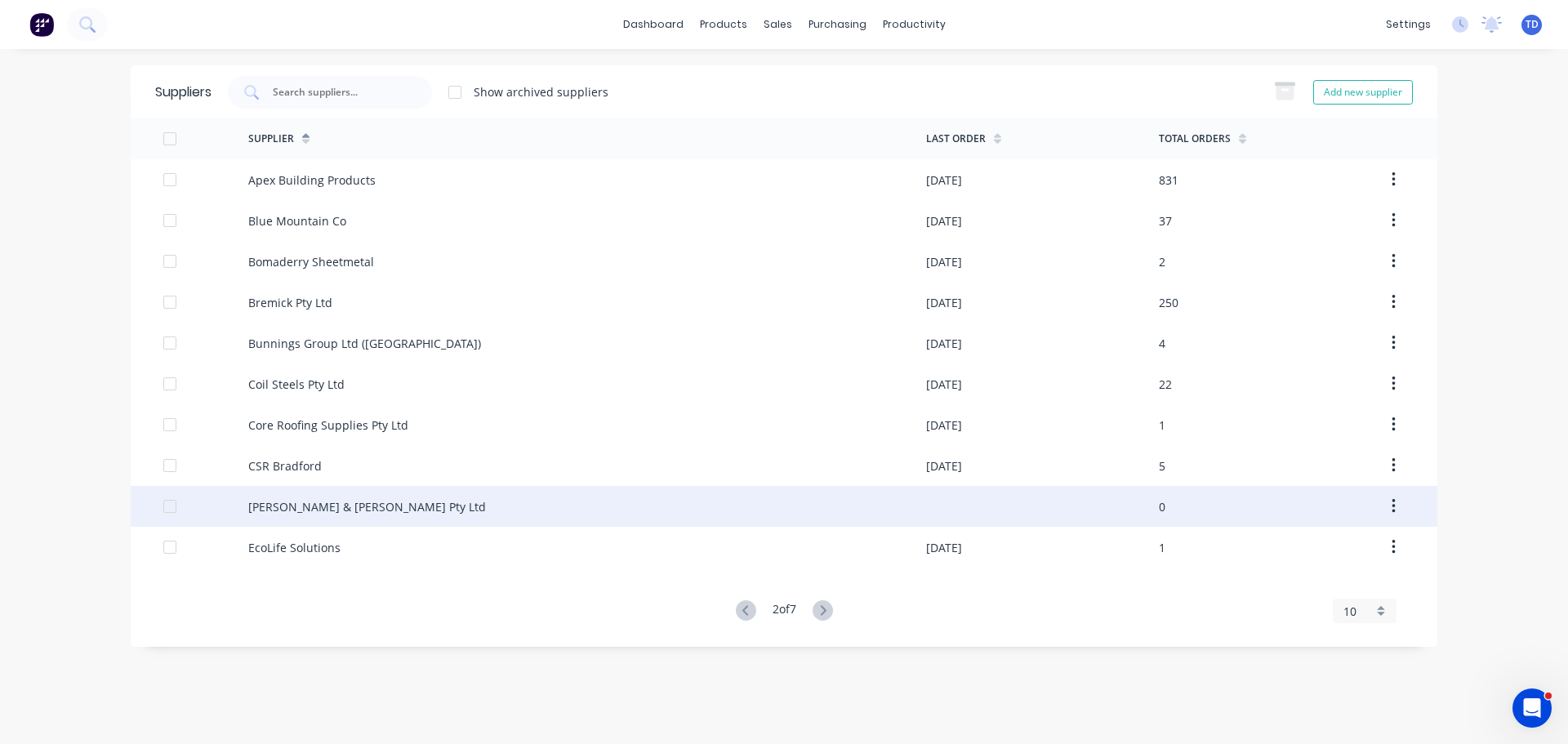
click at [504, 510] on div "Dunn & Farrugia Pty Ltd" at bounding box center [587, 506] width 678 height 41
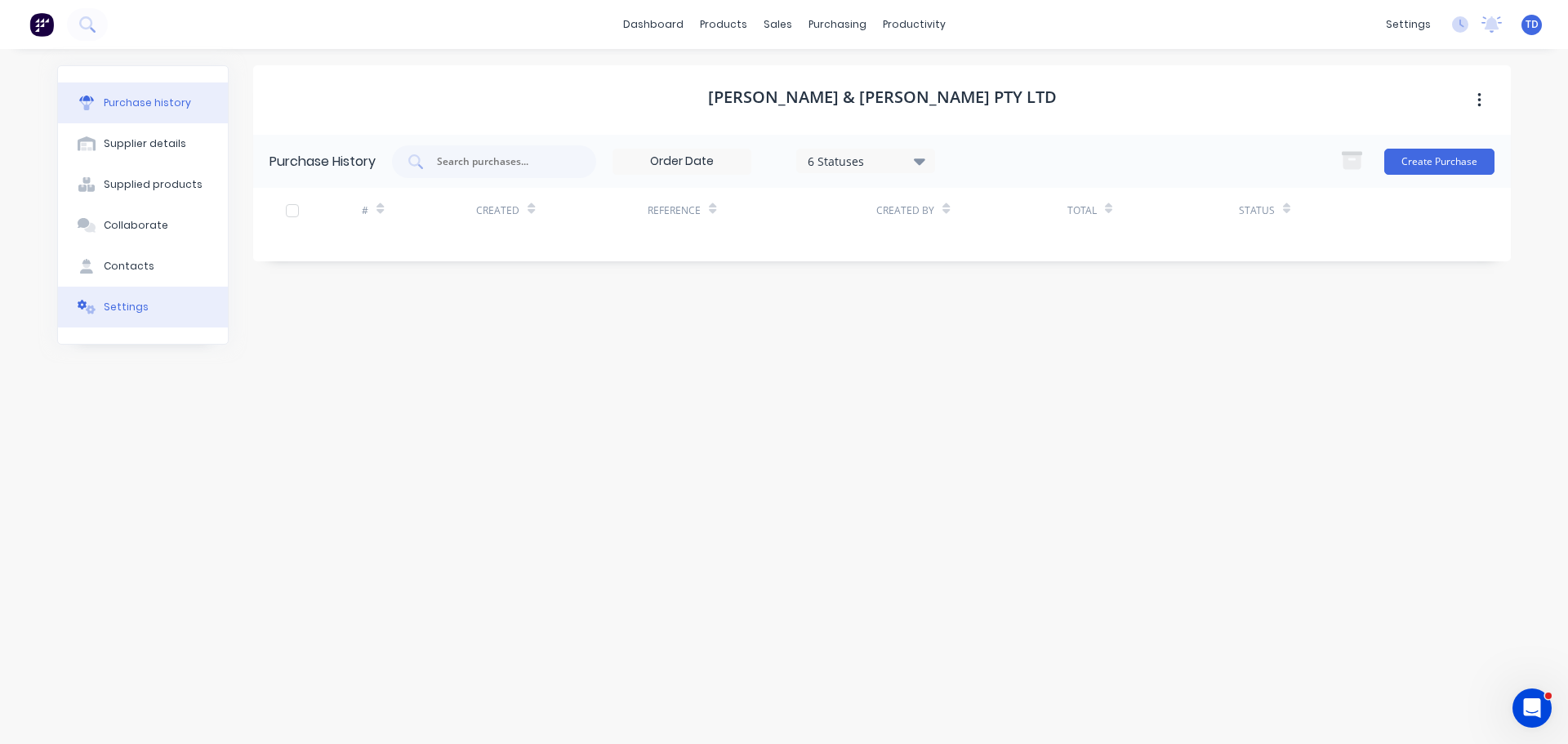
click at [126, 306] on div "Settings" at bounding box center [126, 307] width 45 height 15
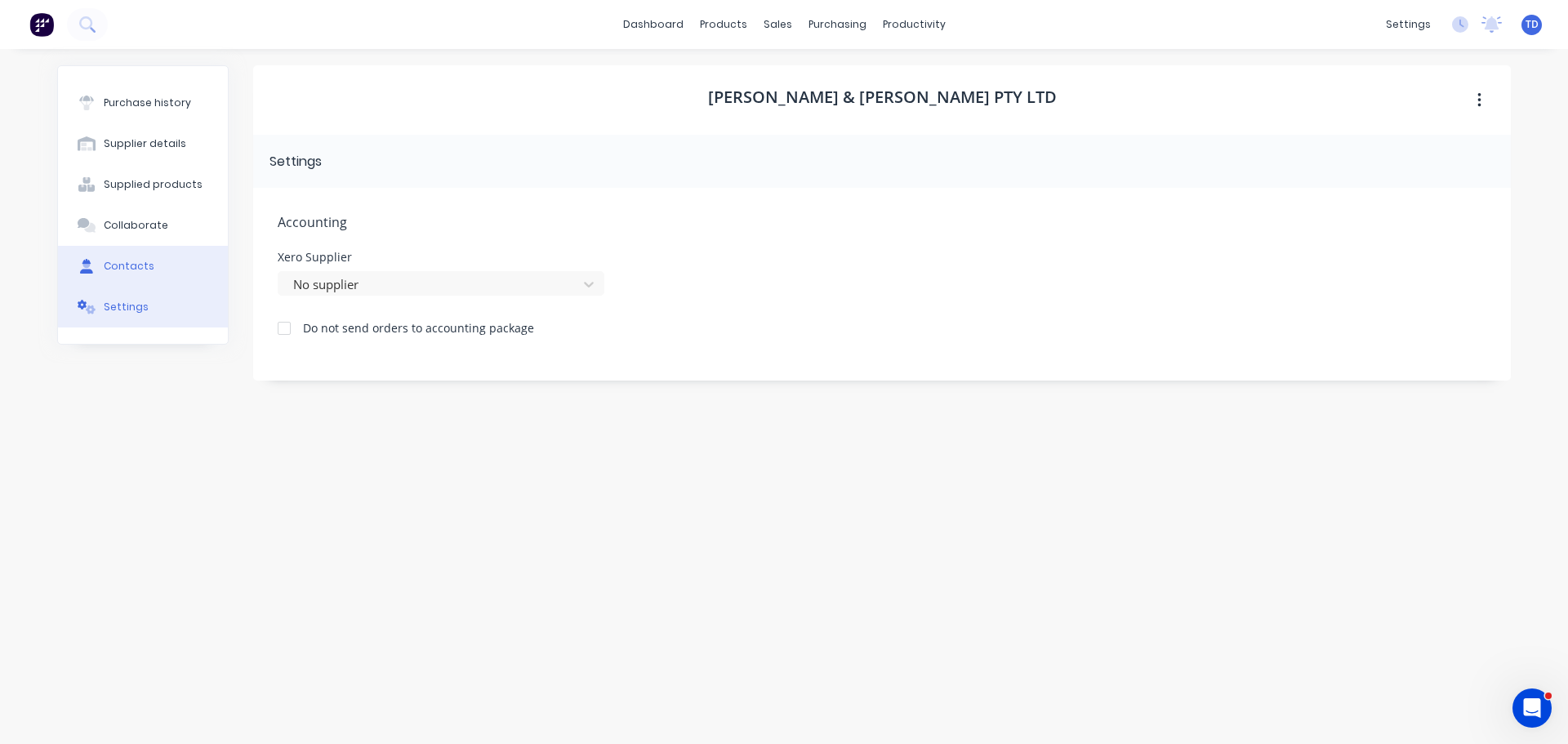
click at [130, 268] on div "Contacts" at bounding box center [129, 266] width 51 height 15
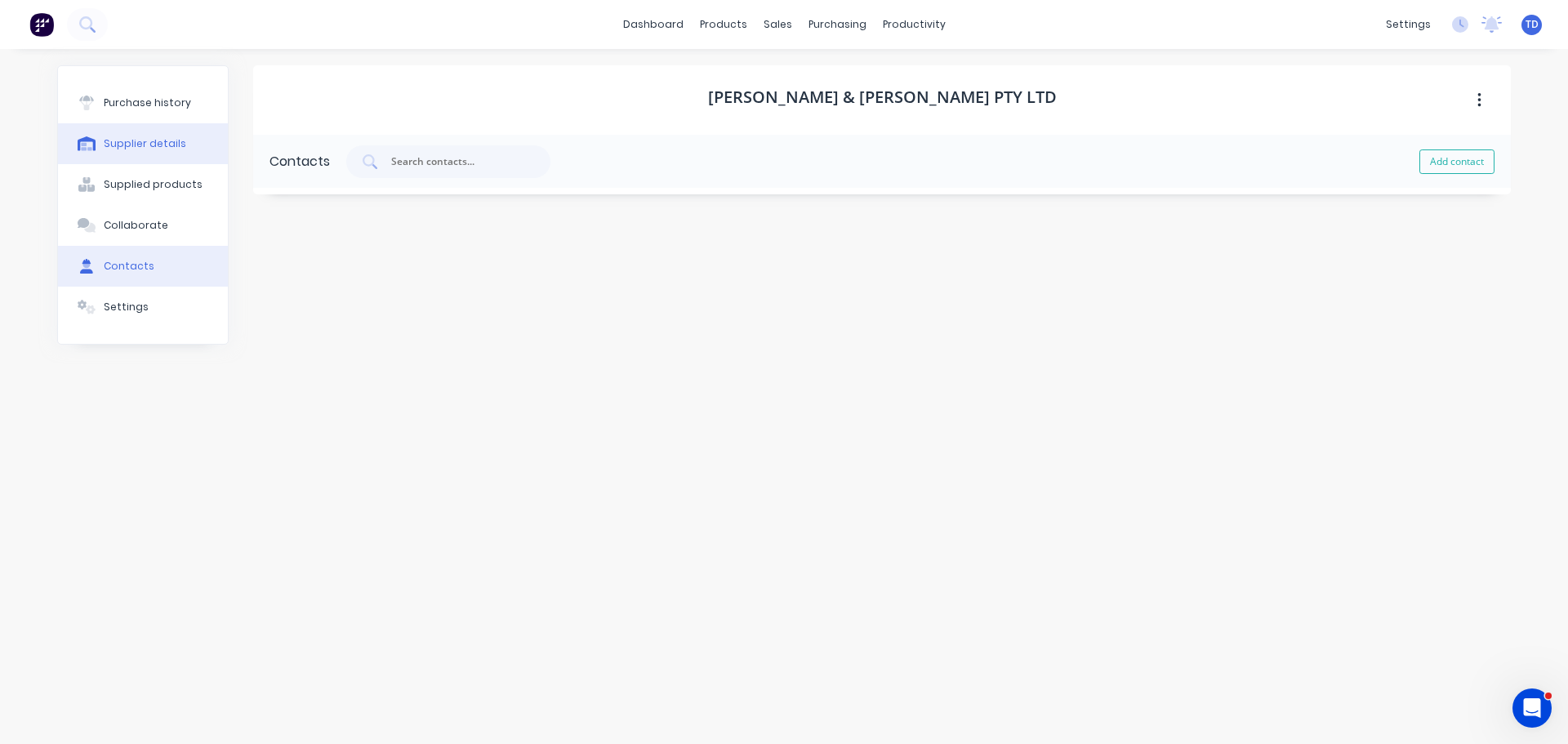
click at [146, 150] on div "Supplier details" at bounding box center [145, 144] width 82 height 15
select select "AU"
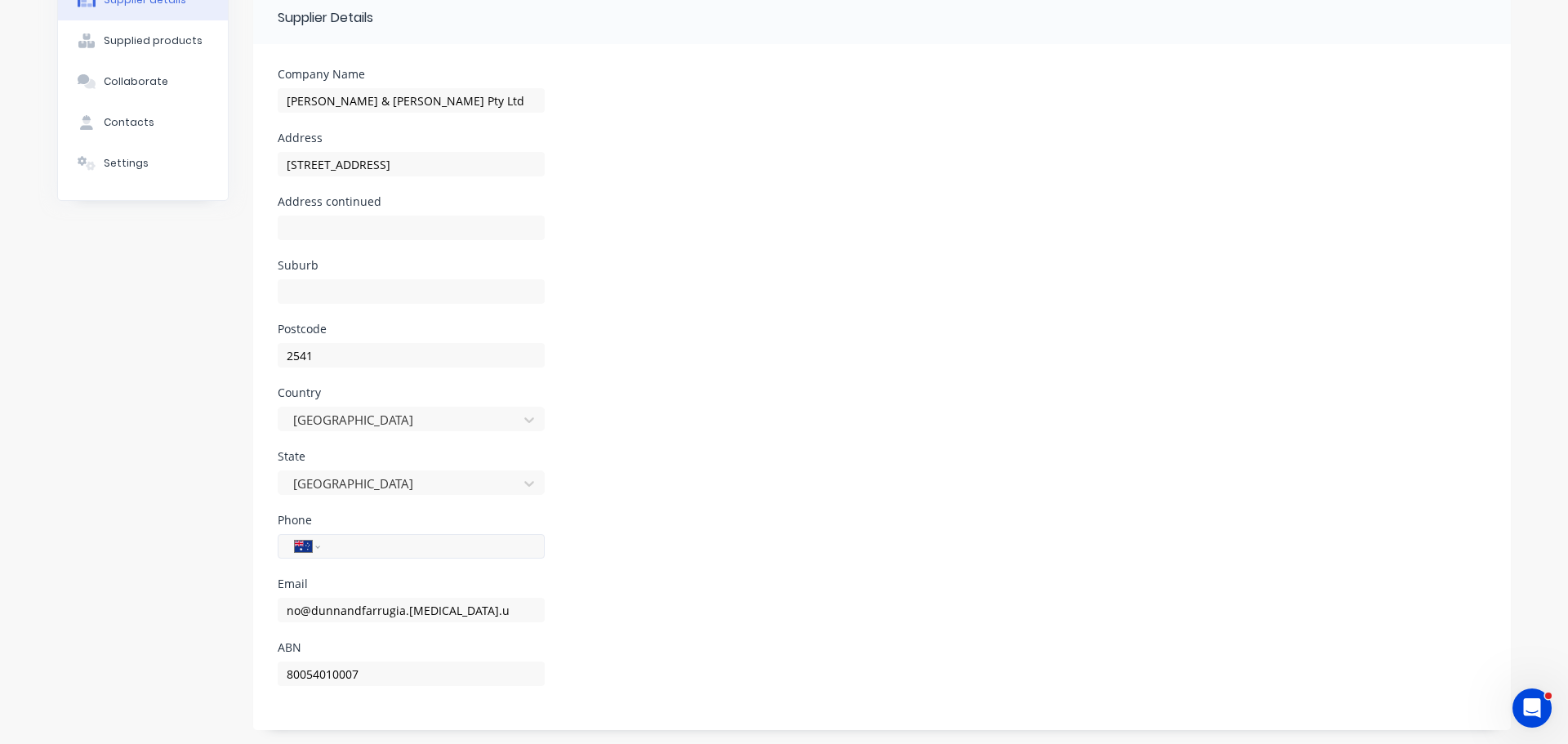
scroll to position [146, 0]
click at [430, 605] on input "no@dunnandfarrugia.coma.u" at bounding box center [411, 608] width 267 height 25
type input "no@dunnandfarrugia.com.au"
click at [646, 529] on div "Phone International Afghanistan Åland Islands Albania Algeria American Samoa An…" at bounding box center [882, 543] width 1209 height 63
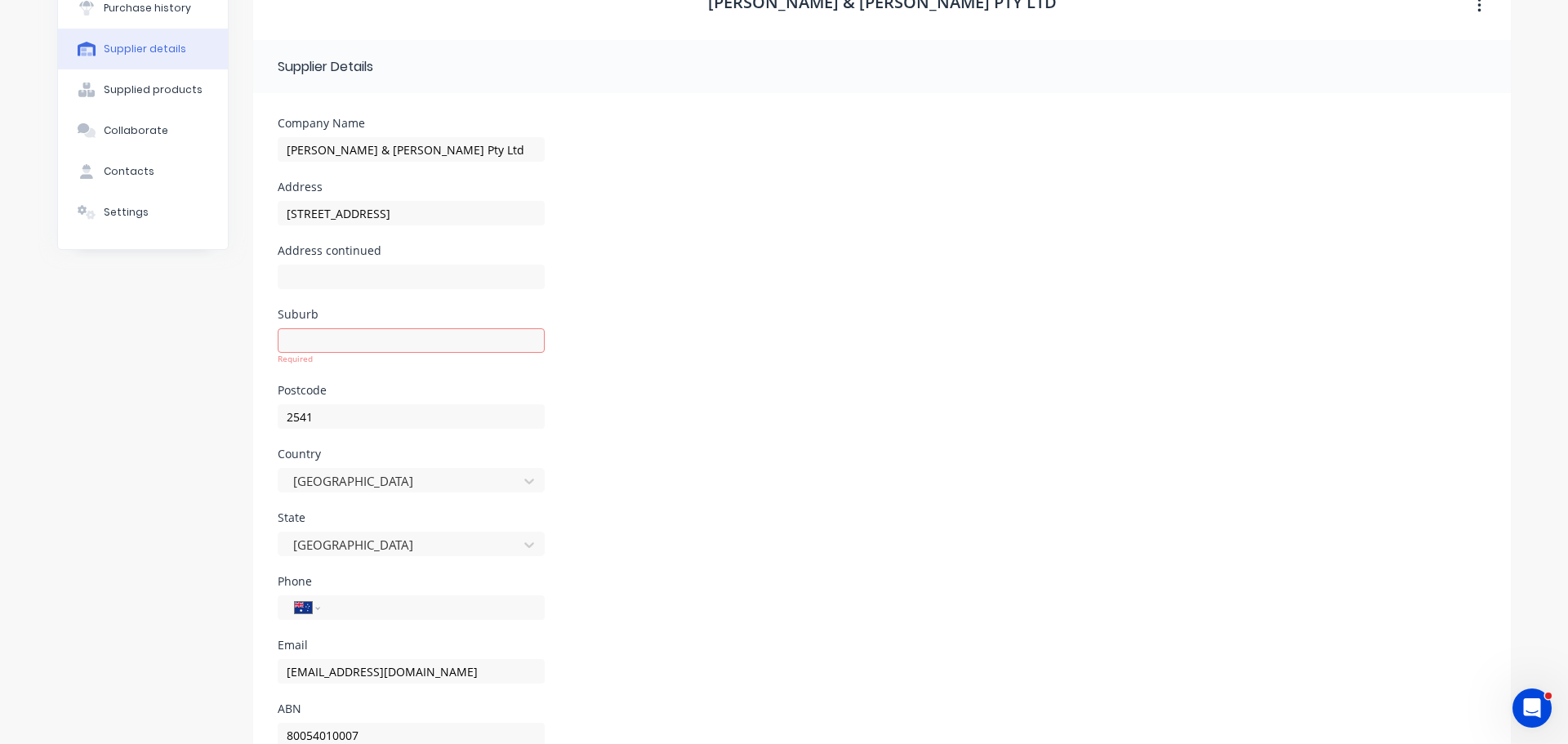
scroll to position [0, 0]
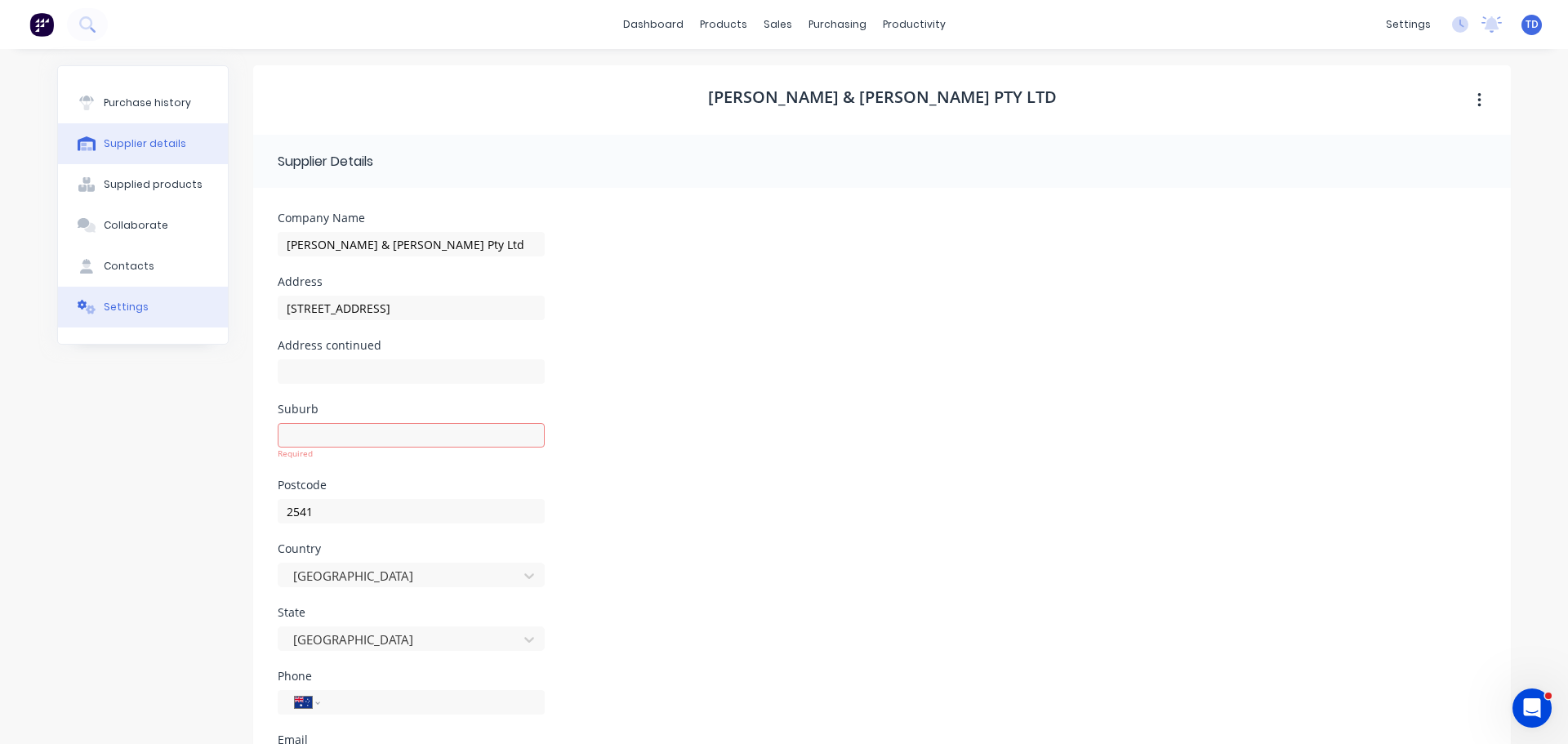
click at [130, 301] on div "Settings" at bounding box center [126, 307] width 45 height 15
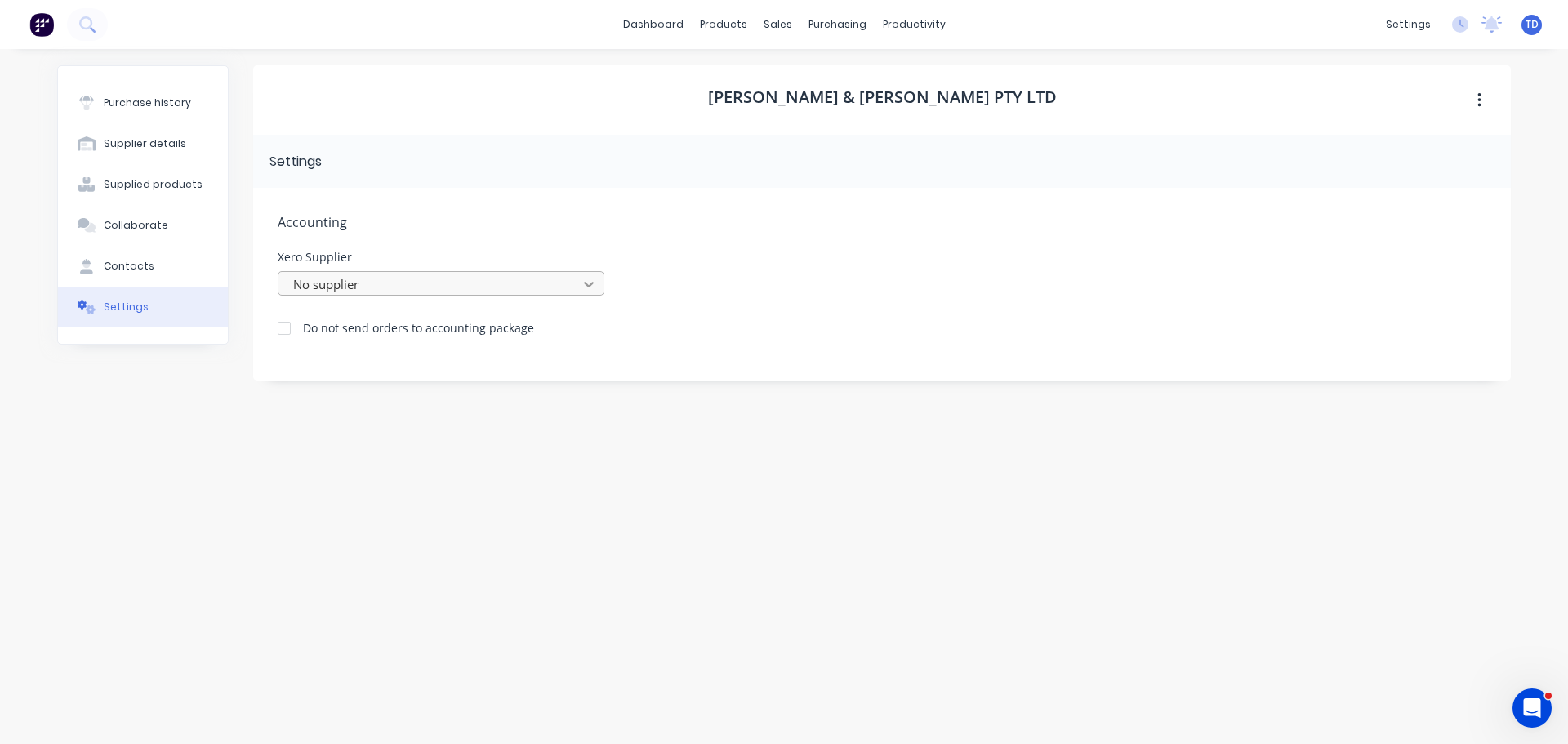
click at [576, 289] on div at bounding box center [589, 284] width 30 height 26
click at [125, 110] on button "Purchase history" at bounding box center [143, 103] width 170 height 41
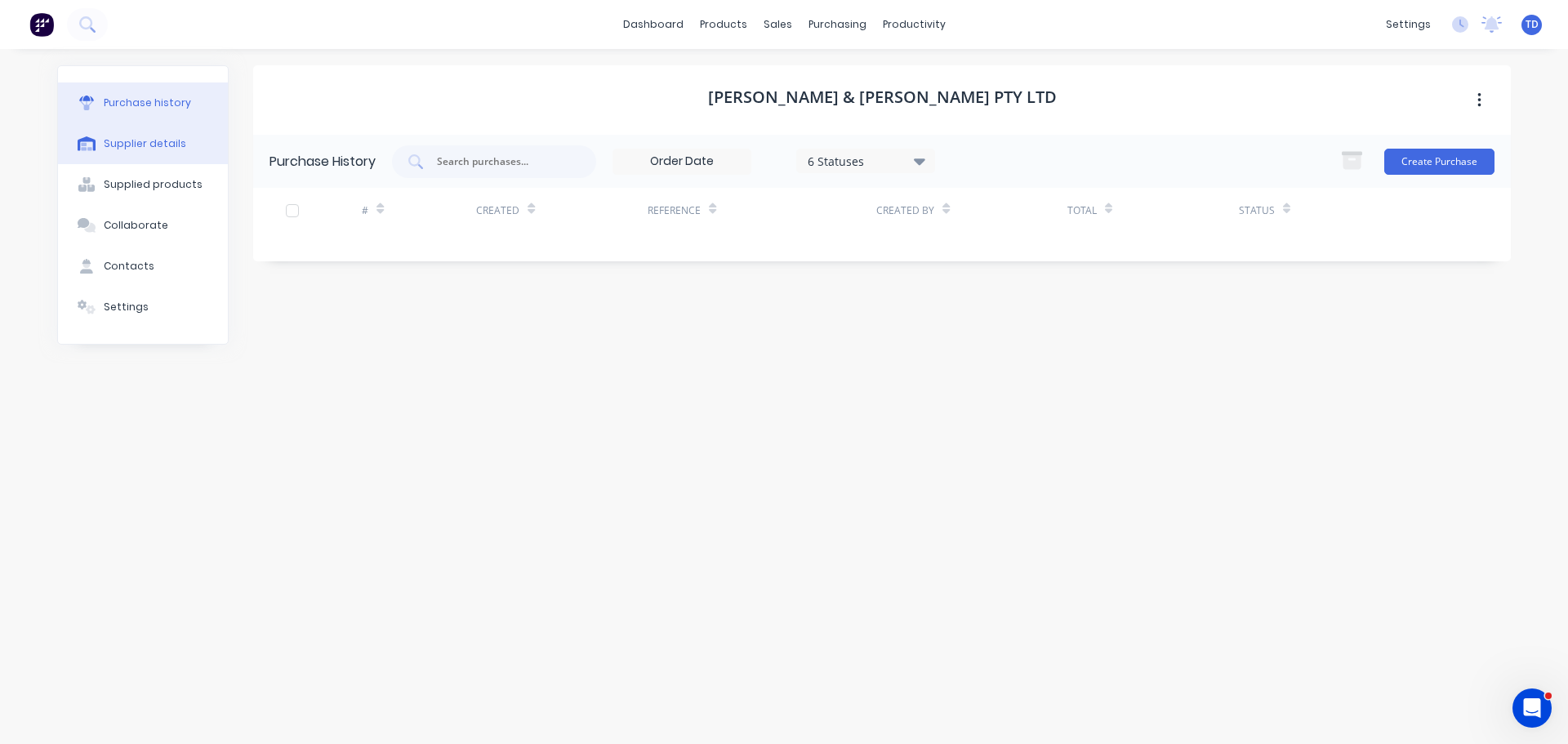
click at [138, 142] on div "Supplier details" at bounding box center [145, 144] width 82 height 15
select select "AU"
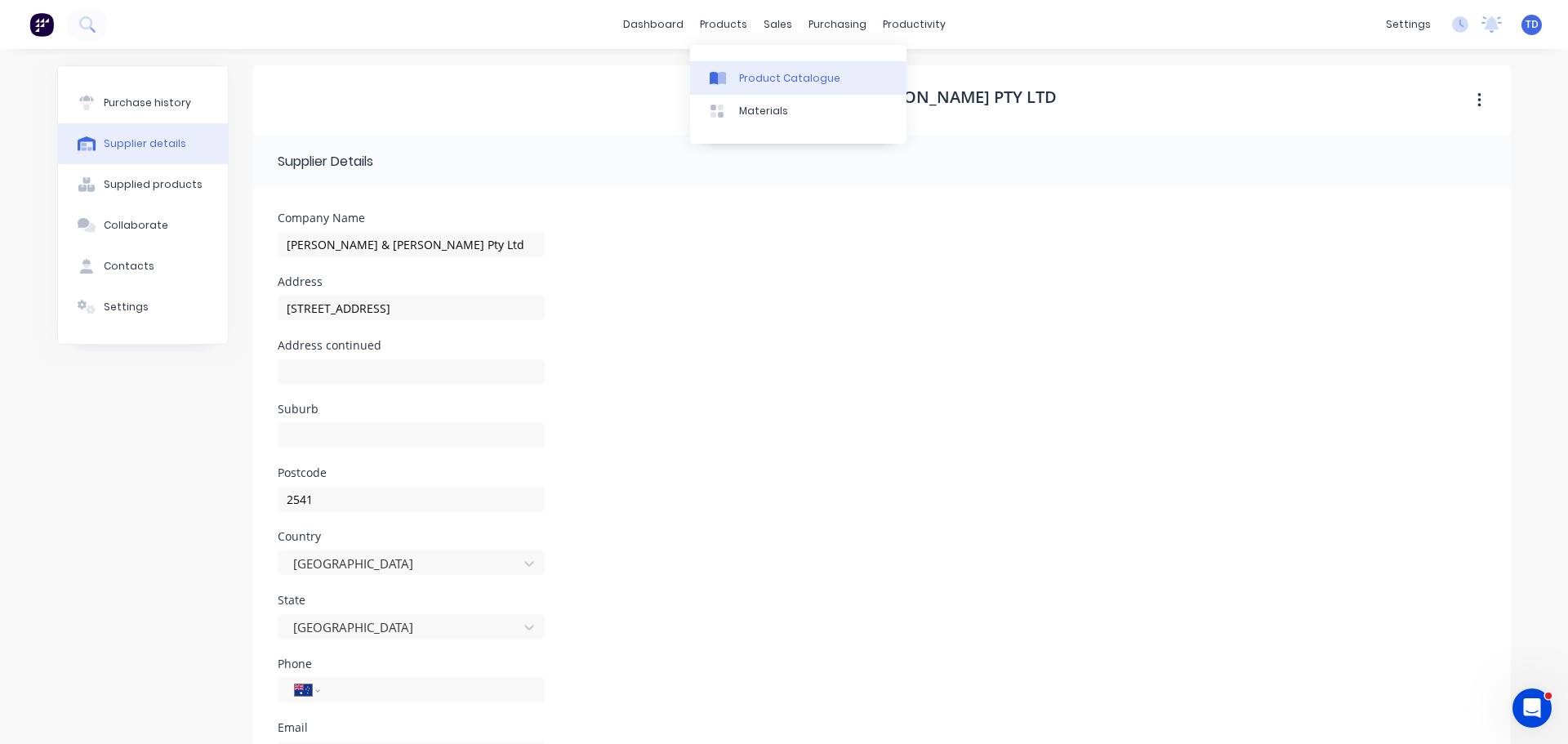
click at [779, 81] on div "Product Catalogue" at bounding box center [789, 78] width 101 height 15
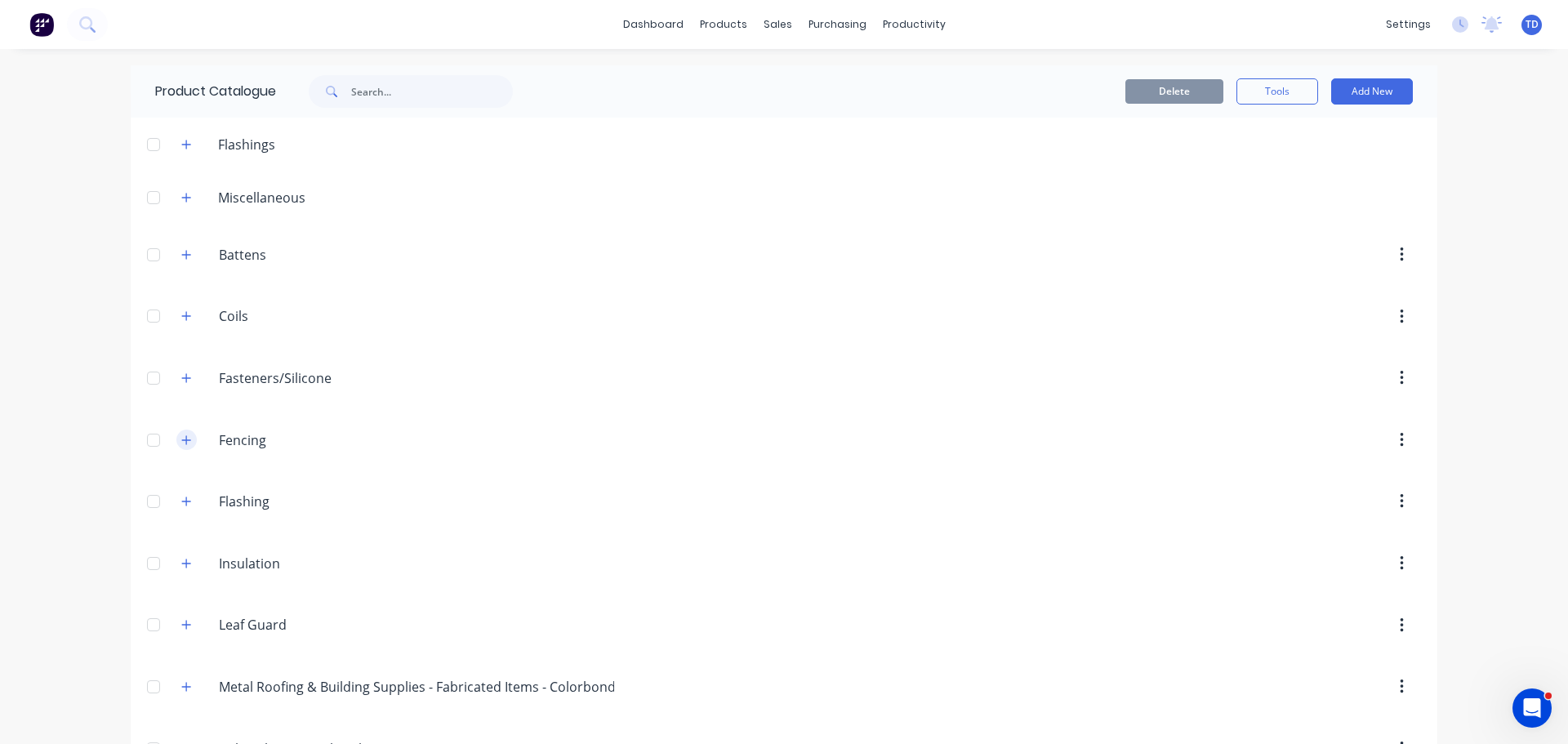
click at [188, 436] on button "button" at bounding box center [186, 439] width 21 height 21
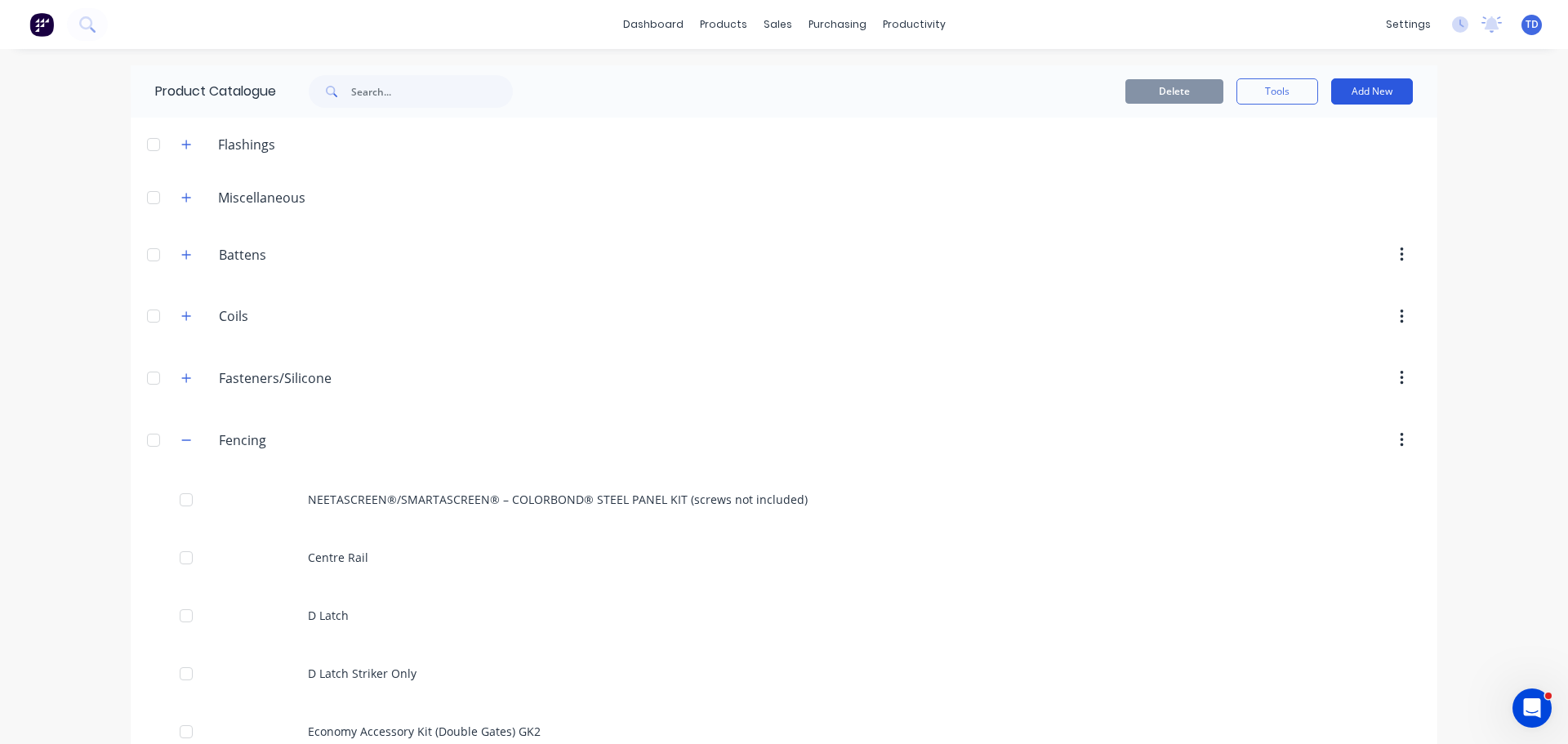
click at [1367, 90] on button "Add New" at bounding box center [1371, 91] width 81 height 26
click at [1298, 141] on div "Category" at bounding box center [1334, 133] width 126 height 24
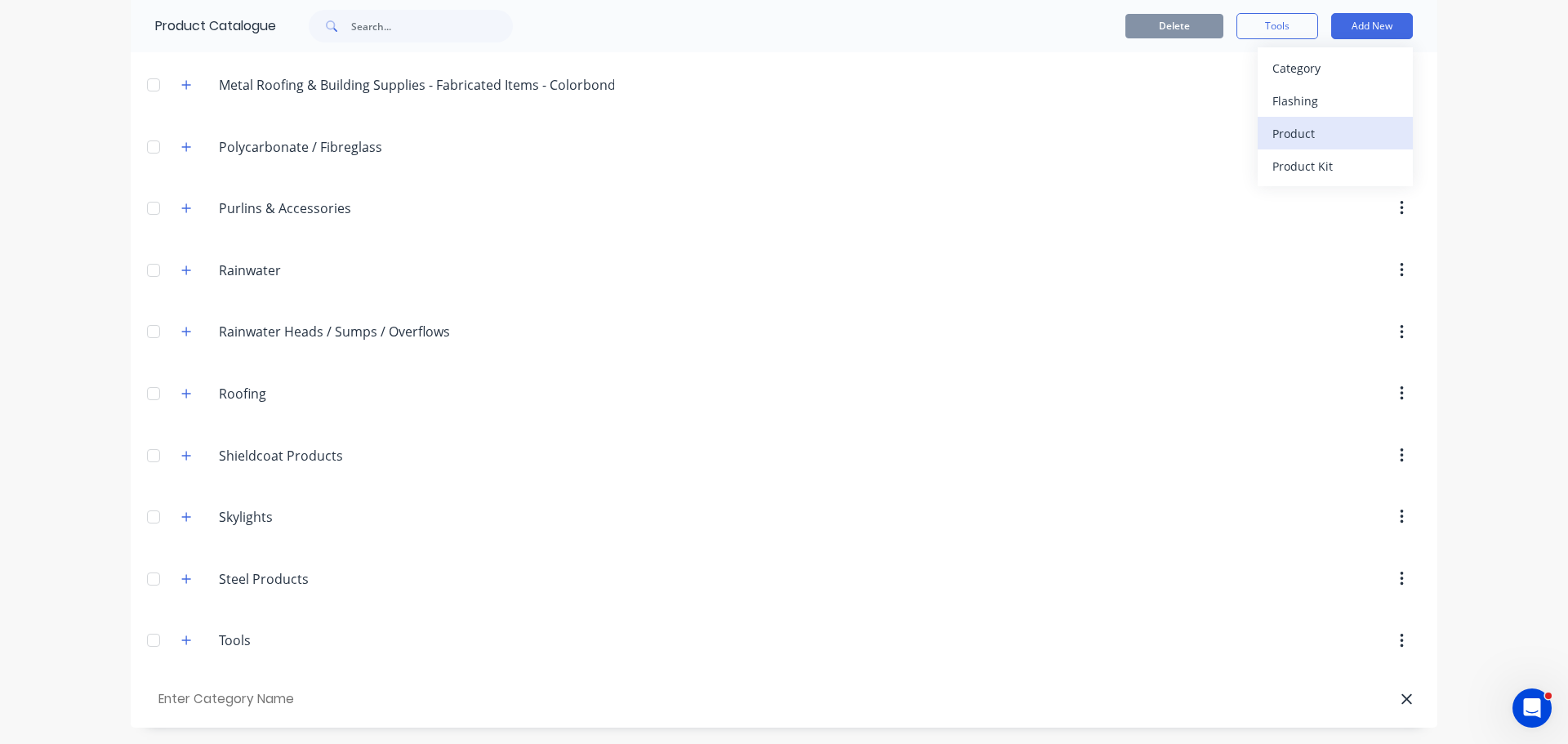
click at [1279, 133] on div "Product" at bounding box center [1334, 133] width 126 height 24
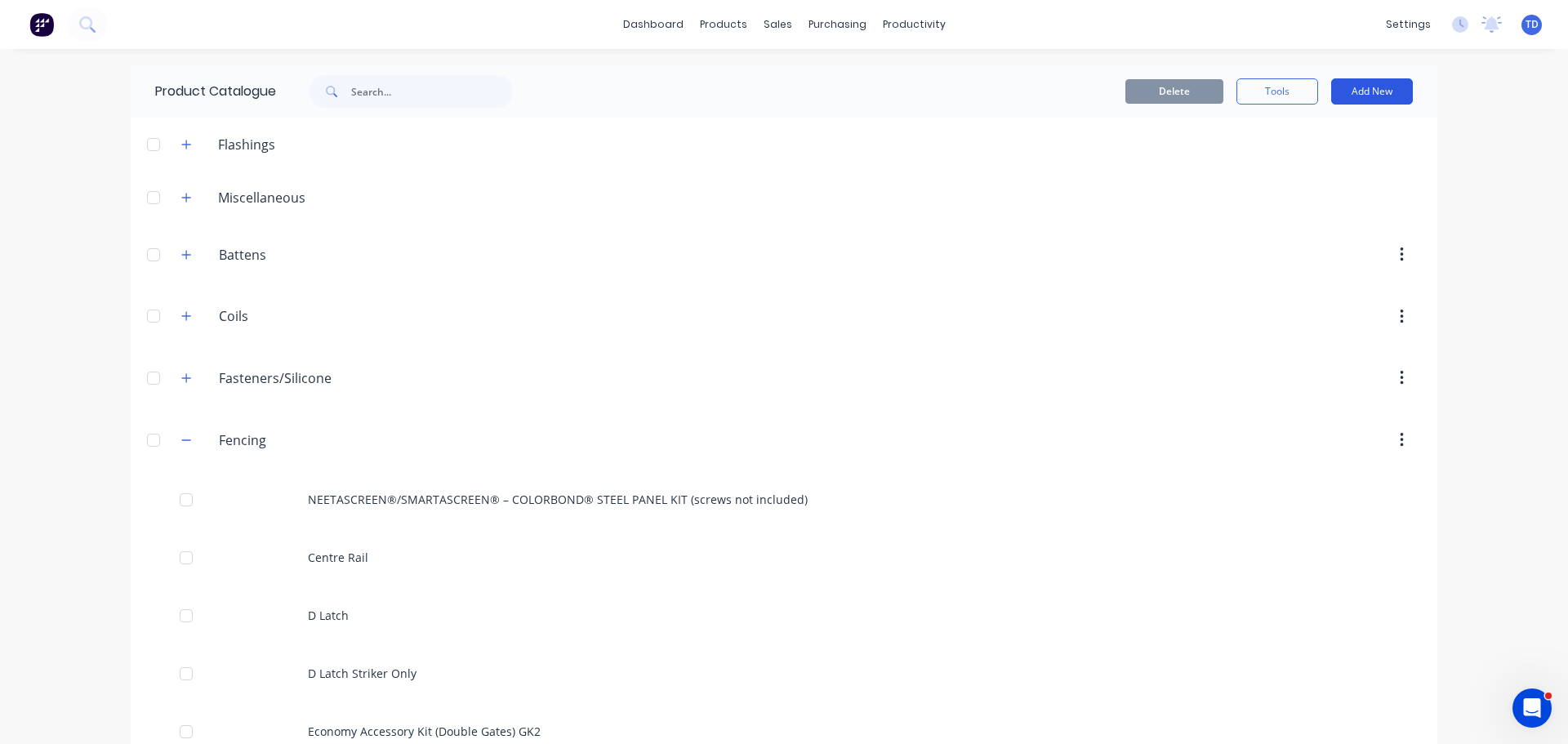
click at [1385, 92] on button "Add New" at bounding box center [1371, 91] width 81 height 26
click at [1311, 204] on div "Product" at bounding box center [1334, 198] width 126 height 24
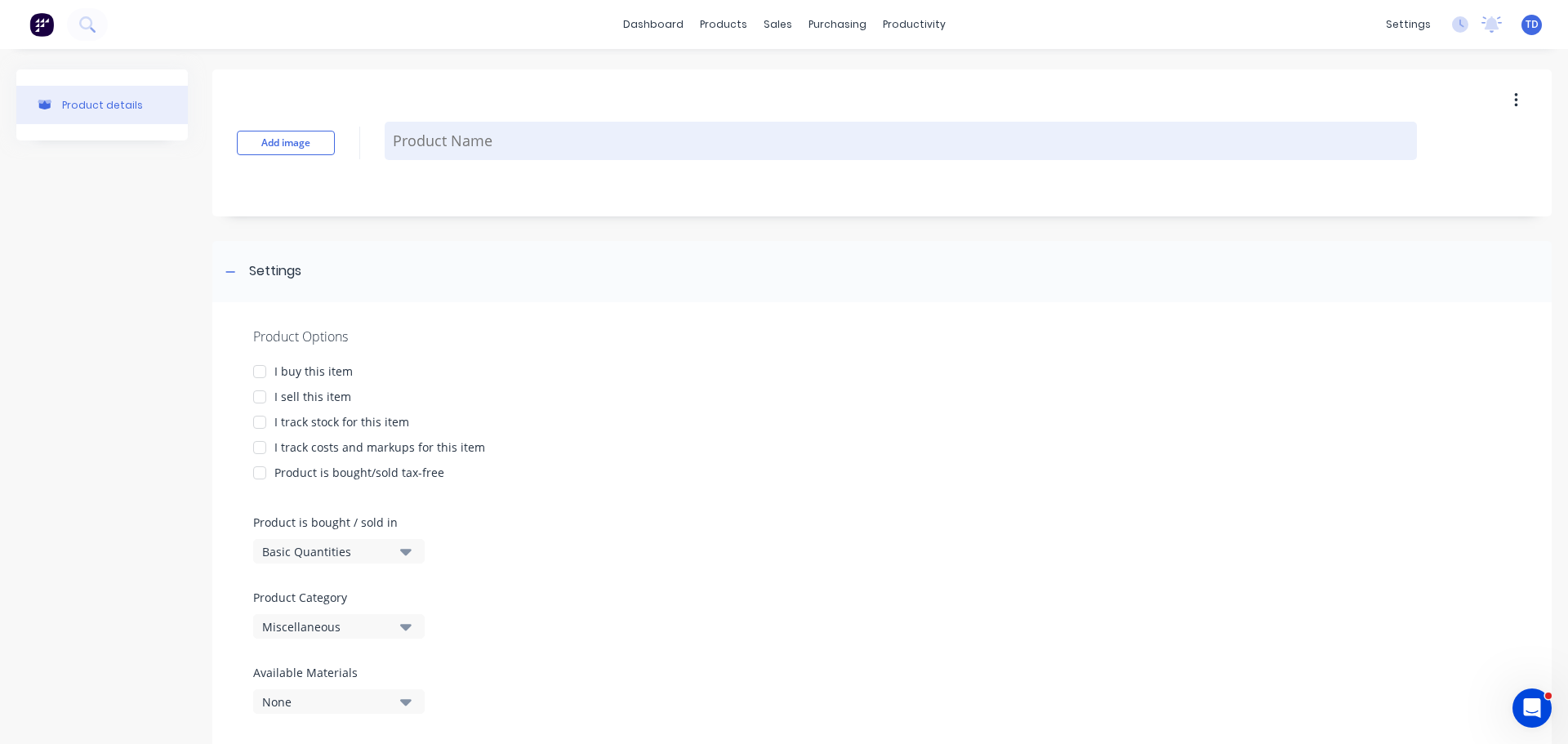
click at [449, 152] on textarea at bounding box center [900, 141] width 1032 height 39
type textarea "x"
type textarea "C"
type textarea "x"
type textarea "Co"
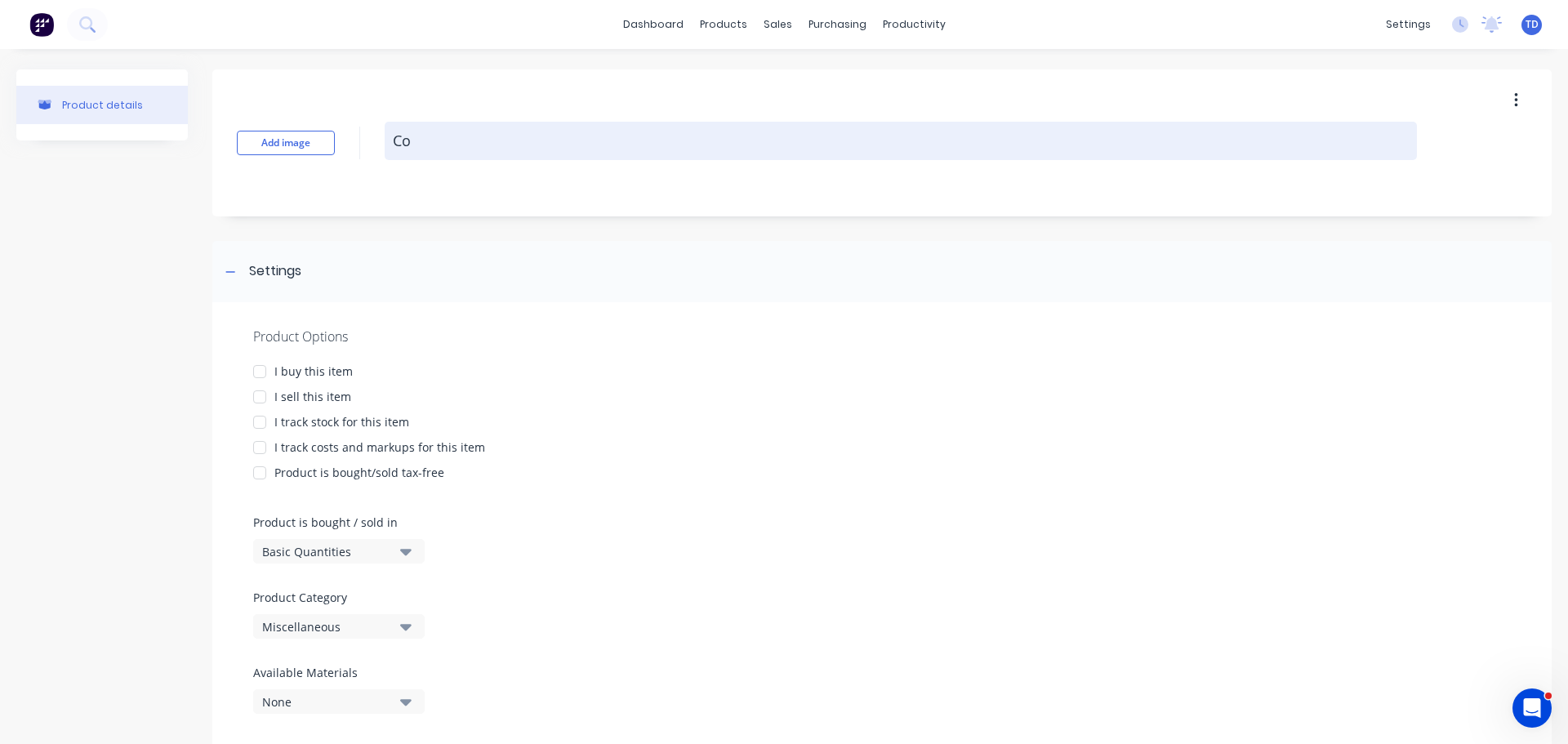
type textarea "x"
type textarea "Col"
type textarea "x"
type textarea "Colo"
type textarea "x"
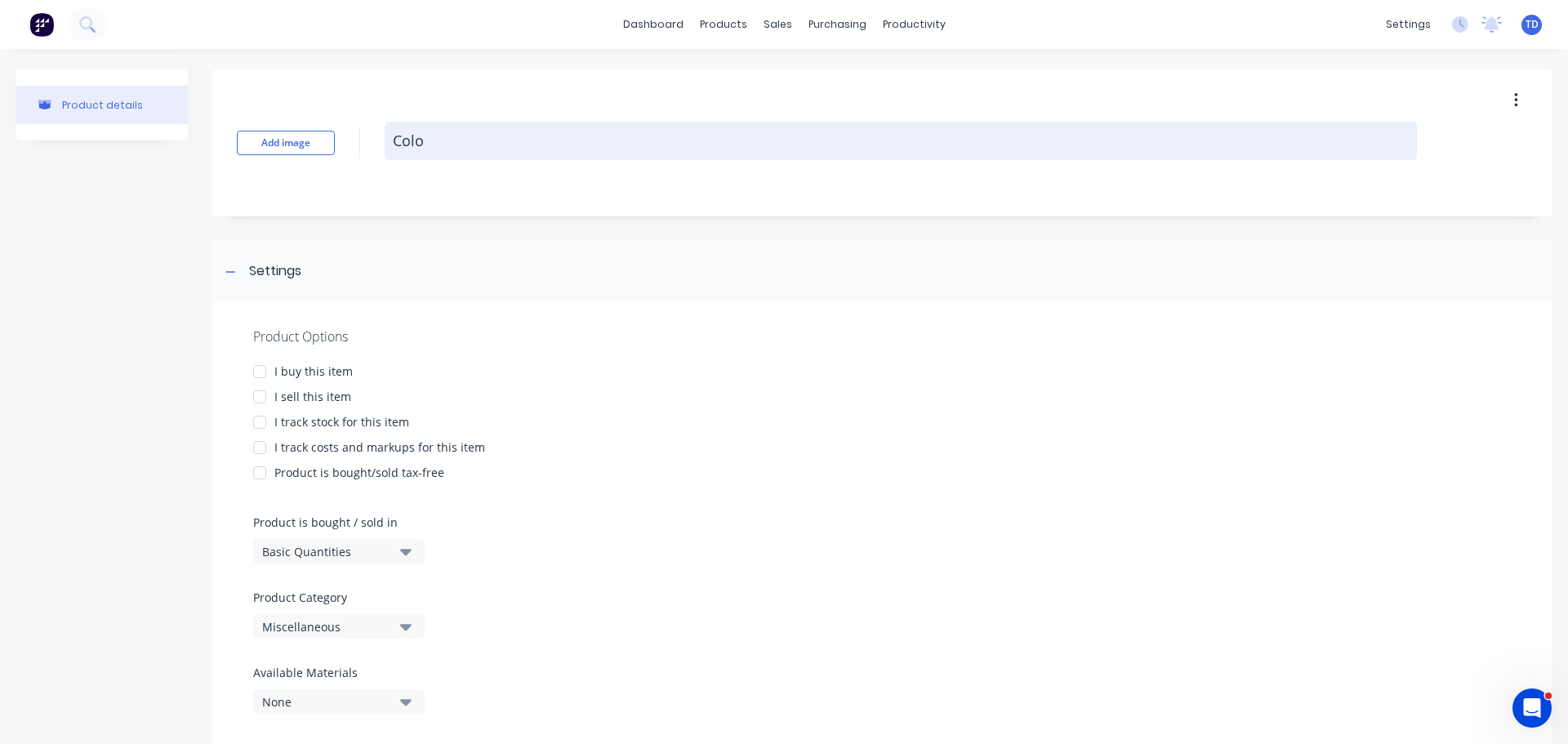
type textarea "Color"
type textarea "x"
type textarea "Colorm"
type textarea "x"
type textarea "Colorma"
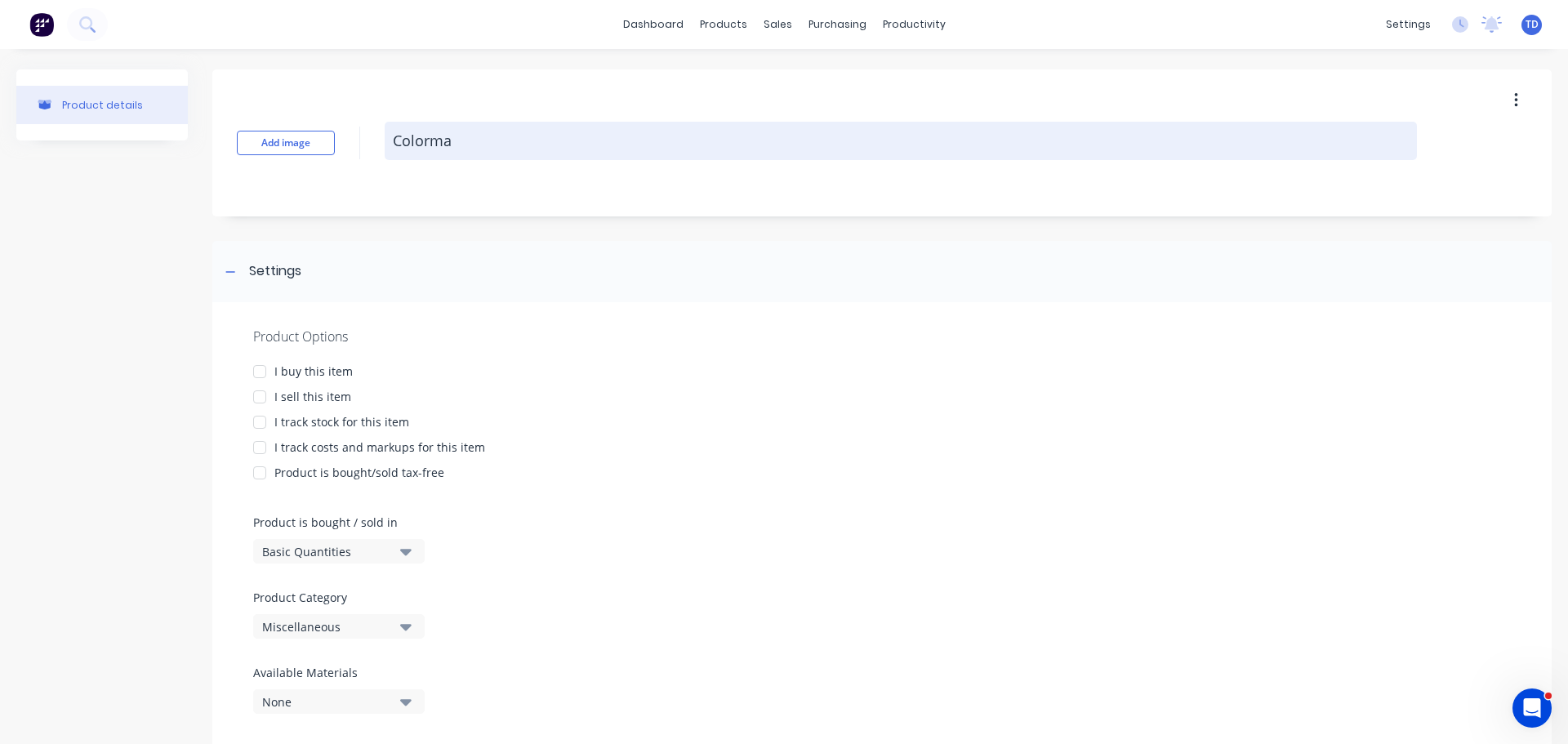
type textarea "x"
type textarea "Colormax"
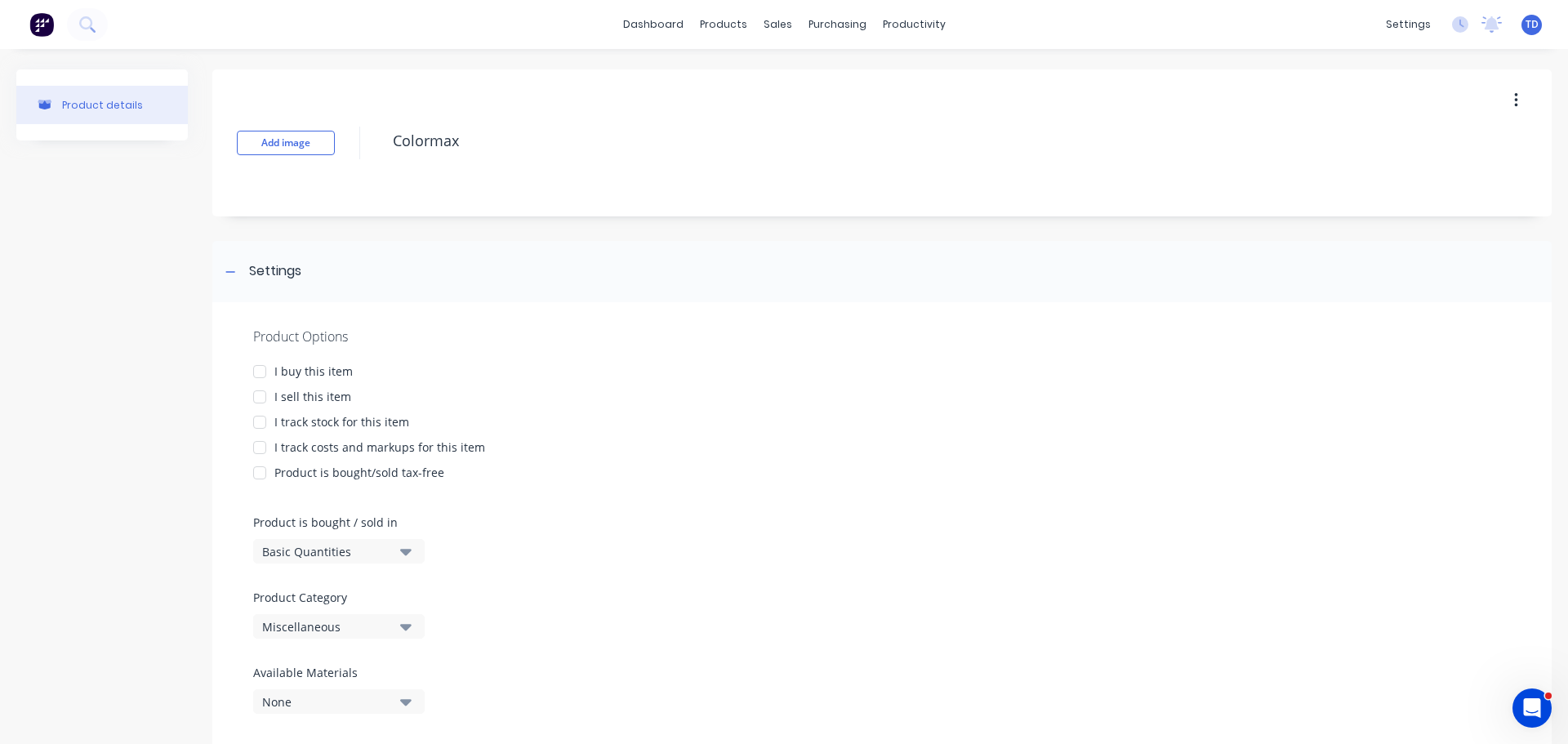
drag, startPoint x: 266, startPoint y: 369, endPoint x: 265, endPoint y: 388, distance: 19.0
click at [266, 375] on div at bounding box center [260, 372] width 33 height 33
drag, startPoint x: 261, startPoint y: 400, endPoint x: 261, endPoint y: 410, distance: 10.0
click at [261, 401] on div at bounding box center [260, 397] width 33 height 33
drag, startPoint x: 261, startPoint y: 424, endPoint x: 405, endPoint y: 459, distance: 148.2
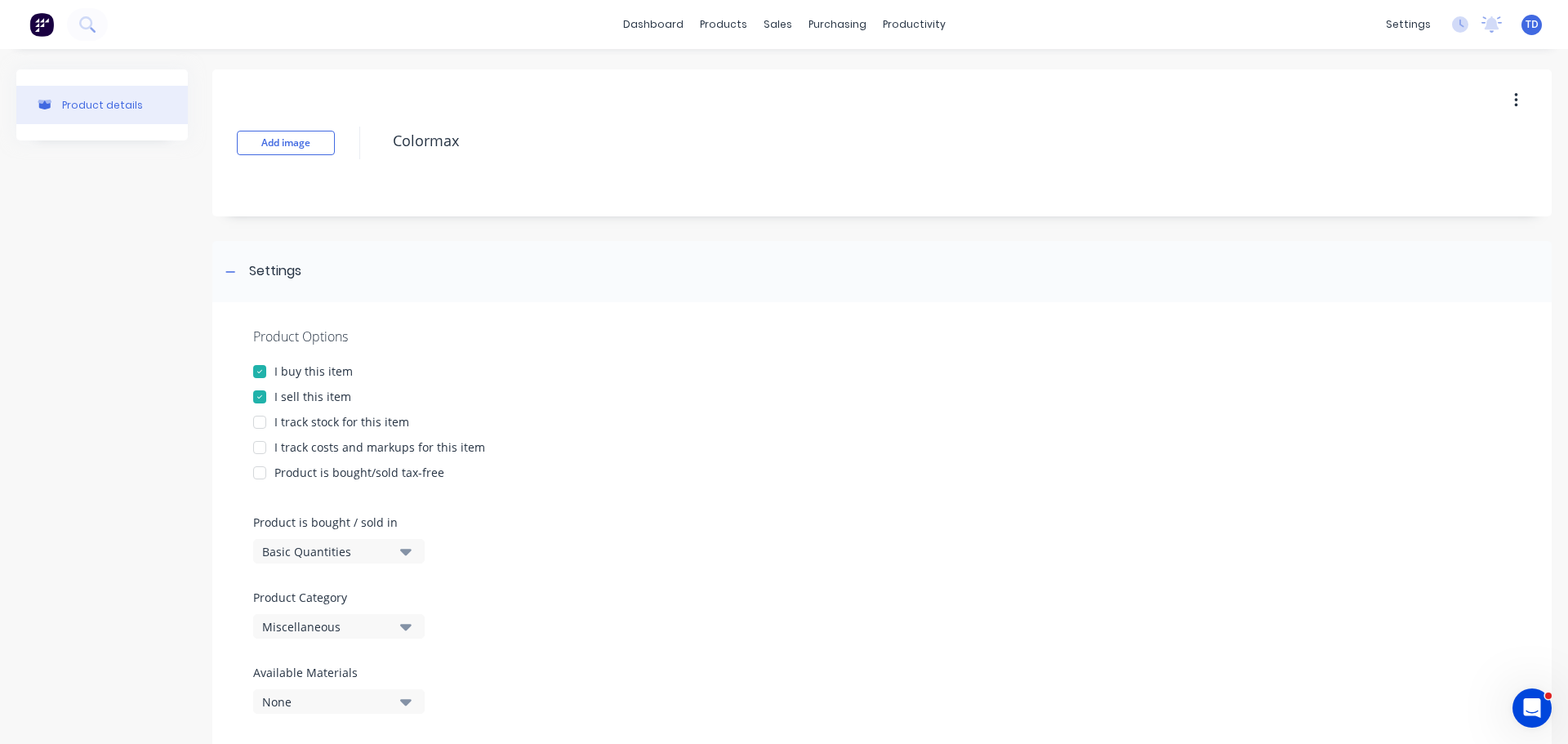
click at [261, 425] on div at bounding box center [260, 423] width 33 height 33
type textarea "x"
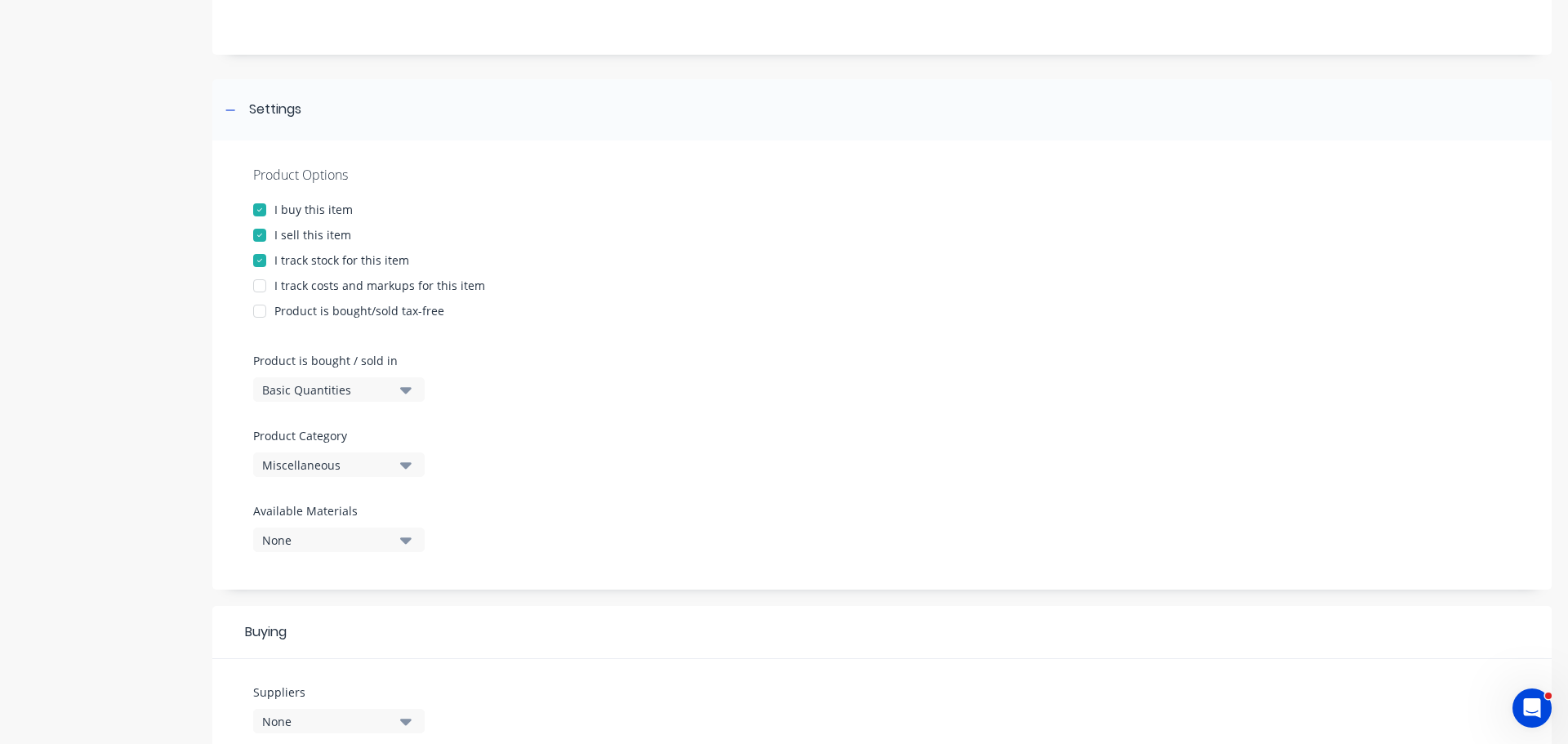
scroll to position [164, 0]
type textarea "Colormax"
type textarea "x"
type textarea "Colormax"
click at [340, 463] on div "Miscellaneous" at bounding box center [327, 463] width 131 height 17
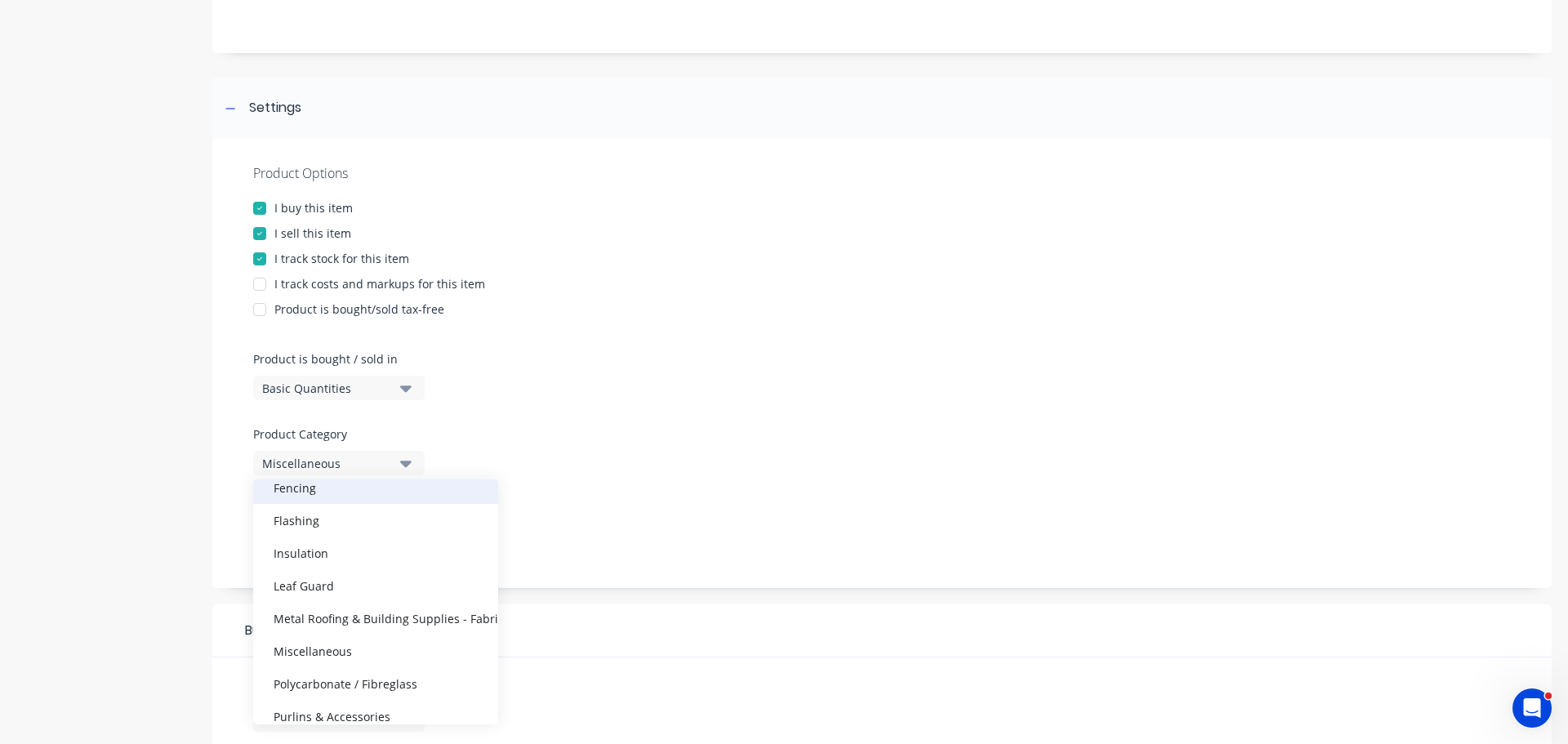
click at [346, 495] on div "Fencing" at bounding box center [376, 488] width 245 height 33
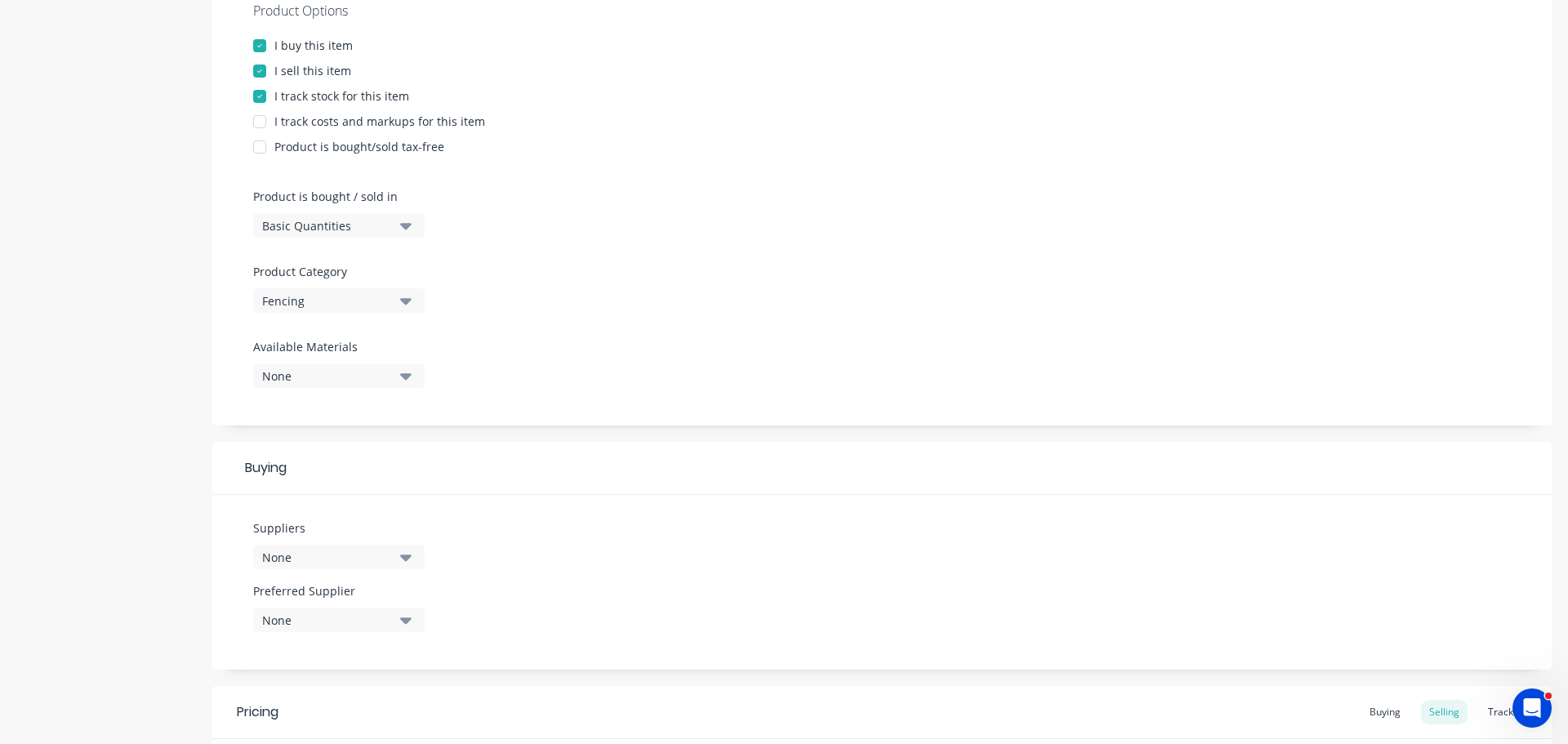
scroll to position [326, 0]
drag, startPoint x: 358, startPoint y: 368, endPoint x: 374, endPoint y: 373, distance: 16.8
click at [364, 370] on div "None" at bounding box center [327, 375] width 131 height 17
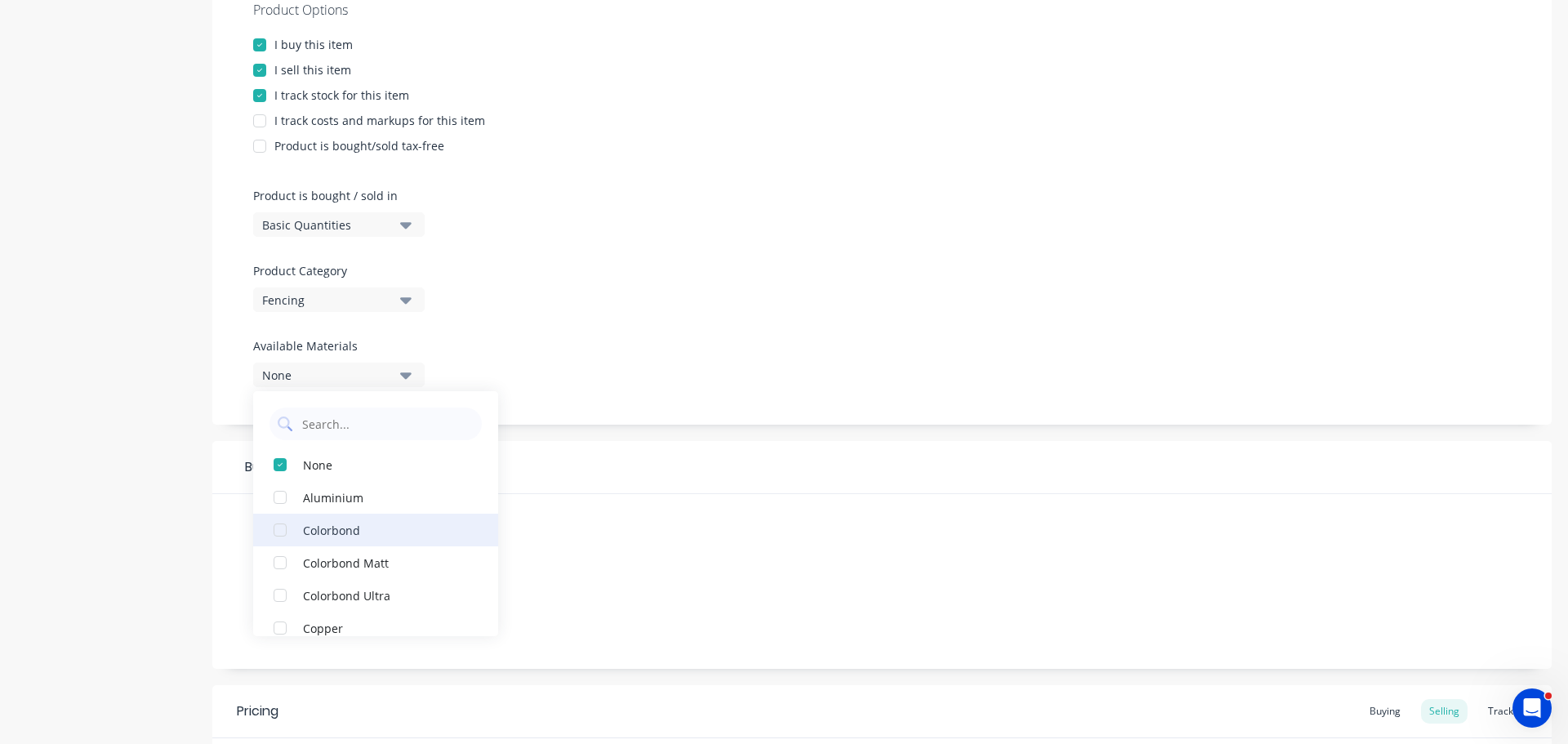
click at [277, 529] on div "button" at bounding box center [280, 530] width 33 height 33
click at [590, 559] on div "Suppliers None Preferred Supplier None No options..." at bounding box center [881, 581] width 1339 height 175
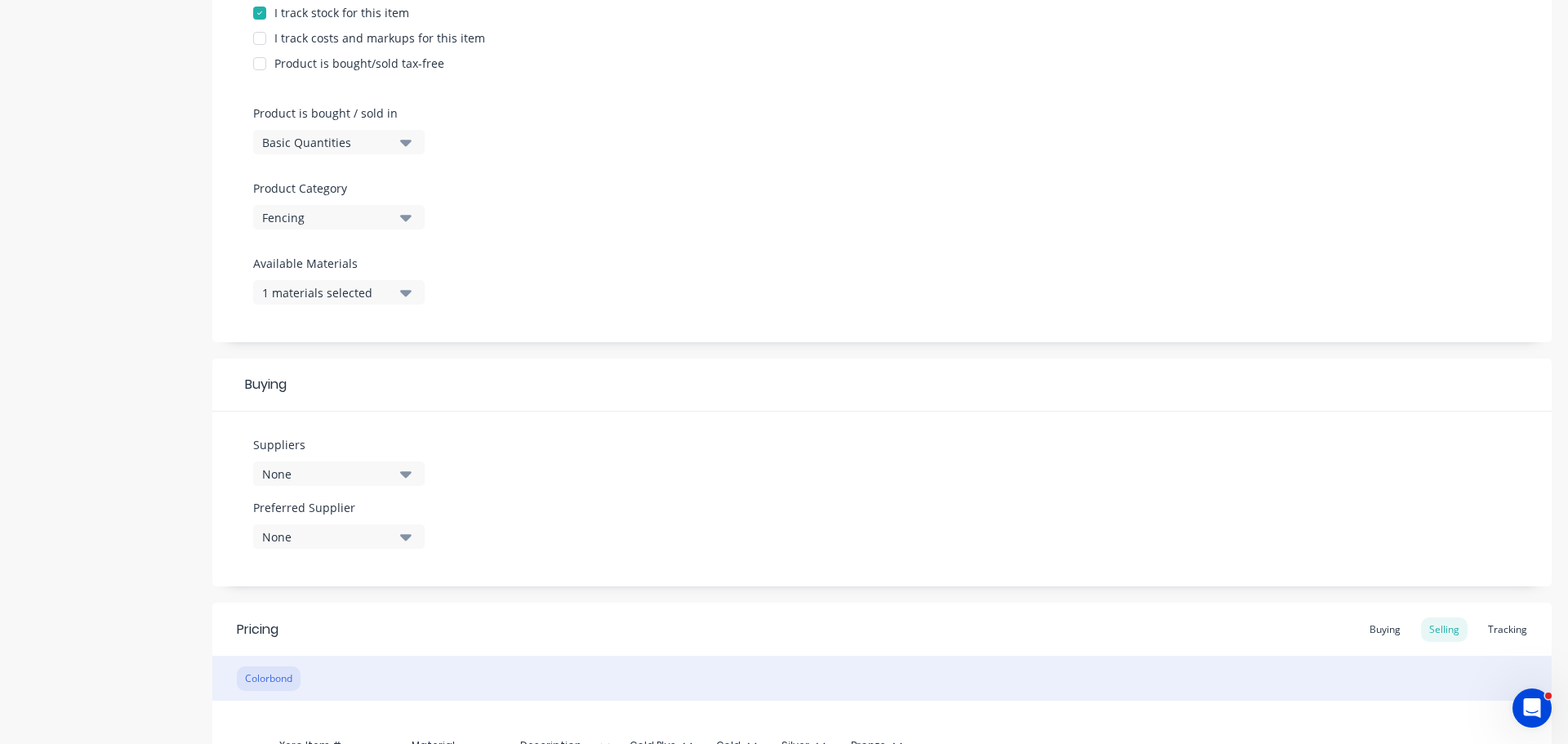
scroll to position [490, 0]
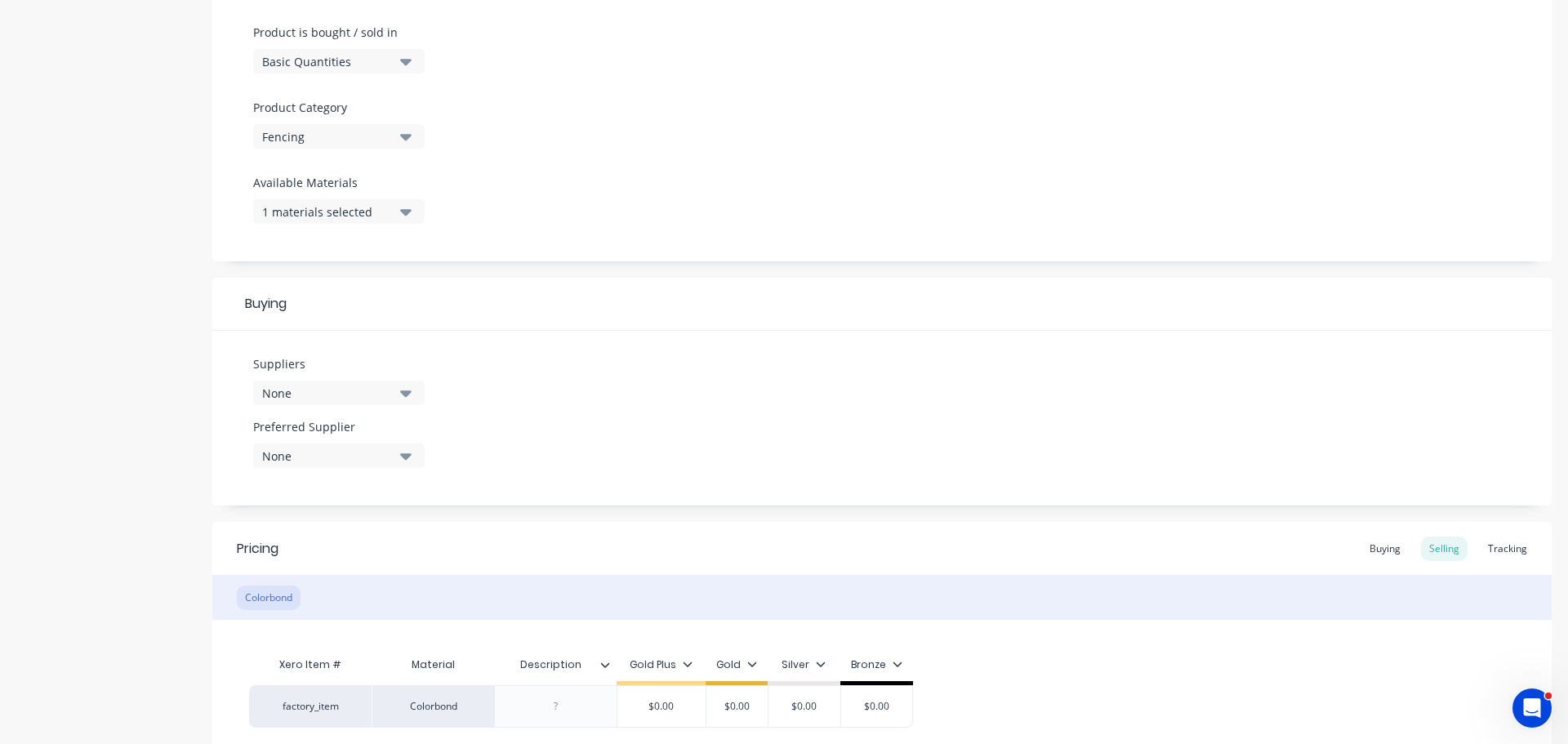
click at [404, 396] on icon "button" at bounding box center [406, 393] width 12 height 18
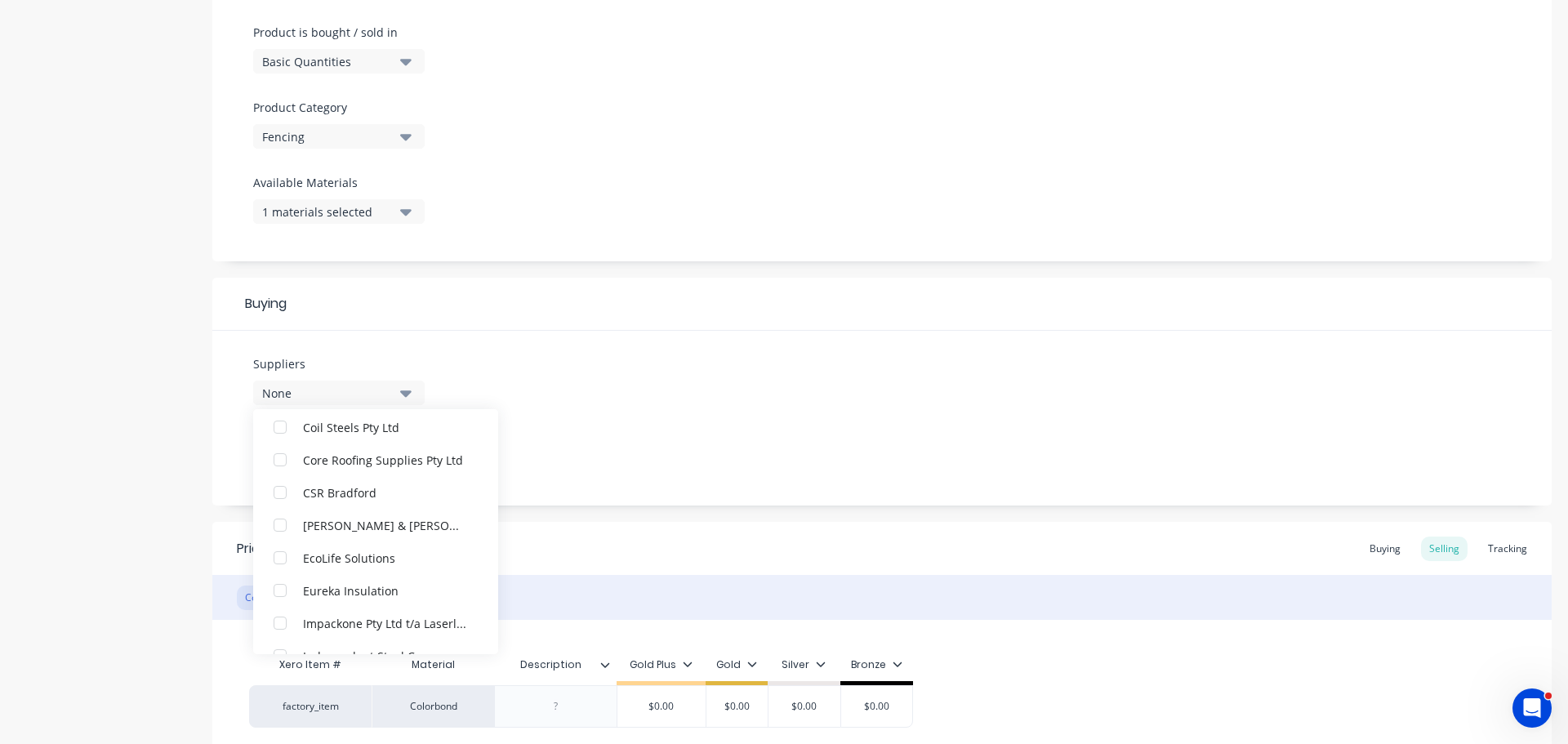
scroll to position [571, 0]
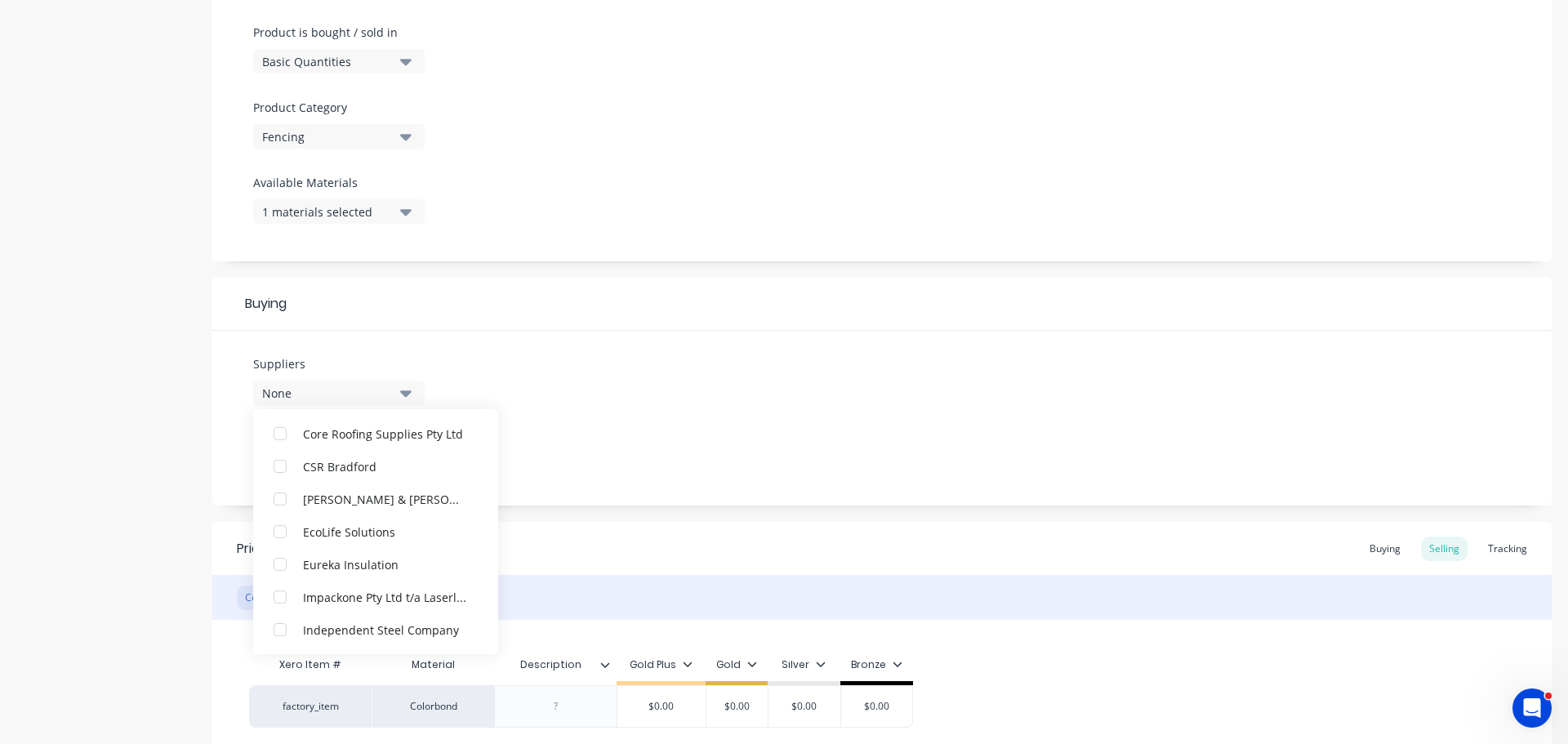
drag, startPoint x: 280, startPoint y: 502, endPoint x: 294, endPoint y: 500, distance: 14.1
click at [282, 502] on div "button" at bounding box center [280, 499] width 33 height 33
type textarea "x"
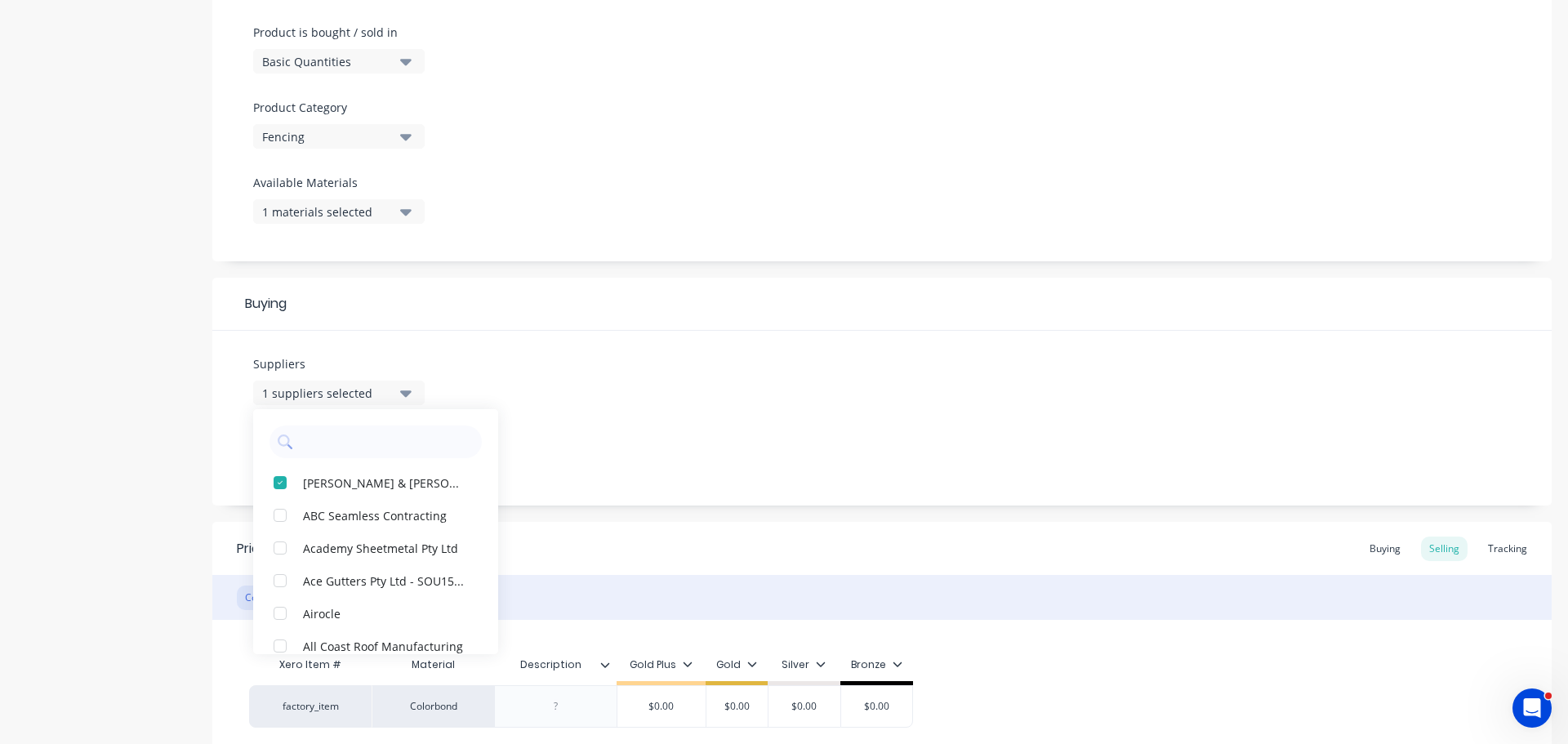
click at [596, 436] on div "Suppliers 1 suppliers selected Dunn & Farrugia Pty Ltd ABC Seamless Contracting…" at bounding box center [881, 418] width 1339 height 175
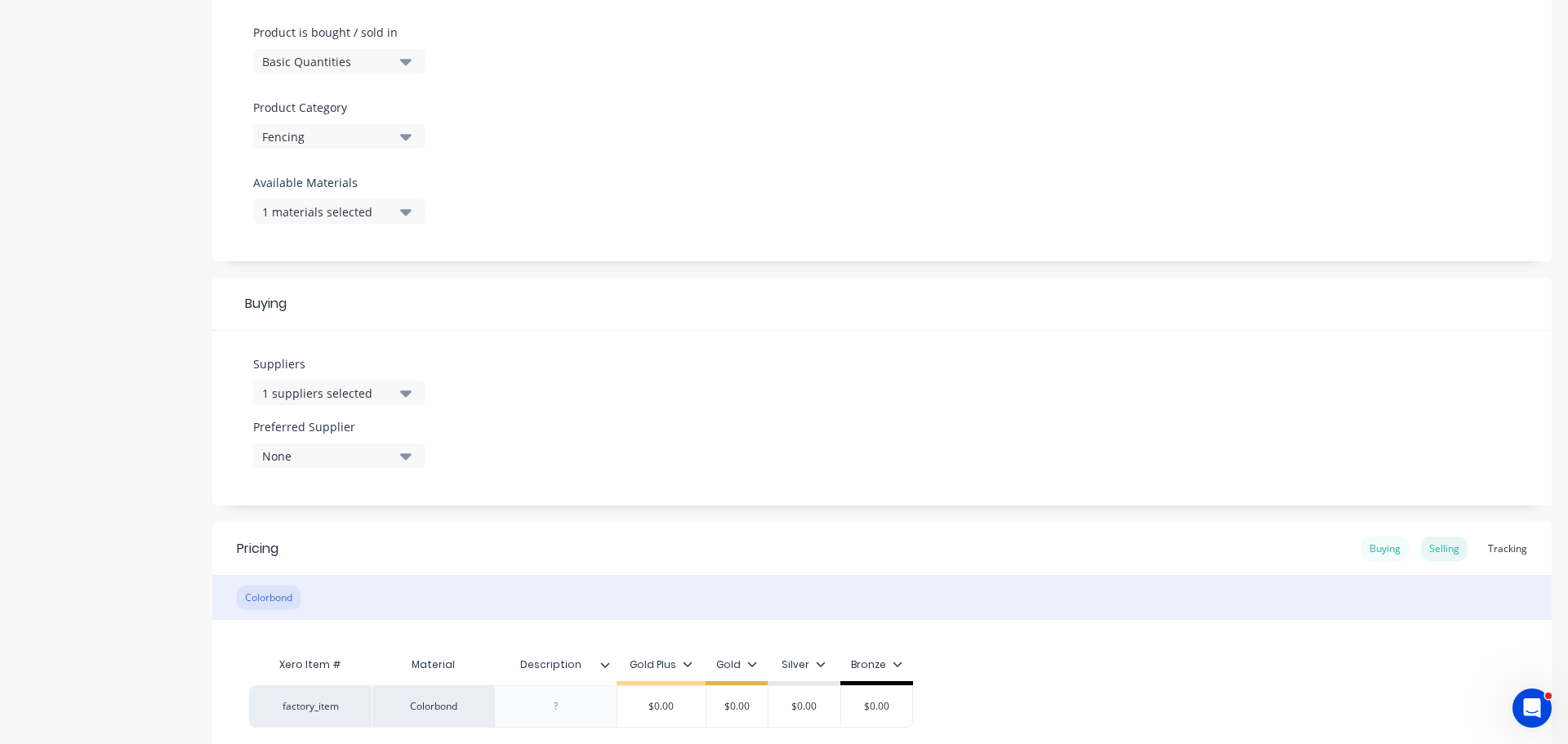
click at [1378, 545] on div "Buying" at bounding box center [1385, 548] width 48 height 25
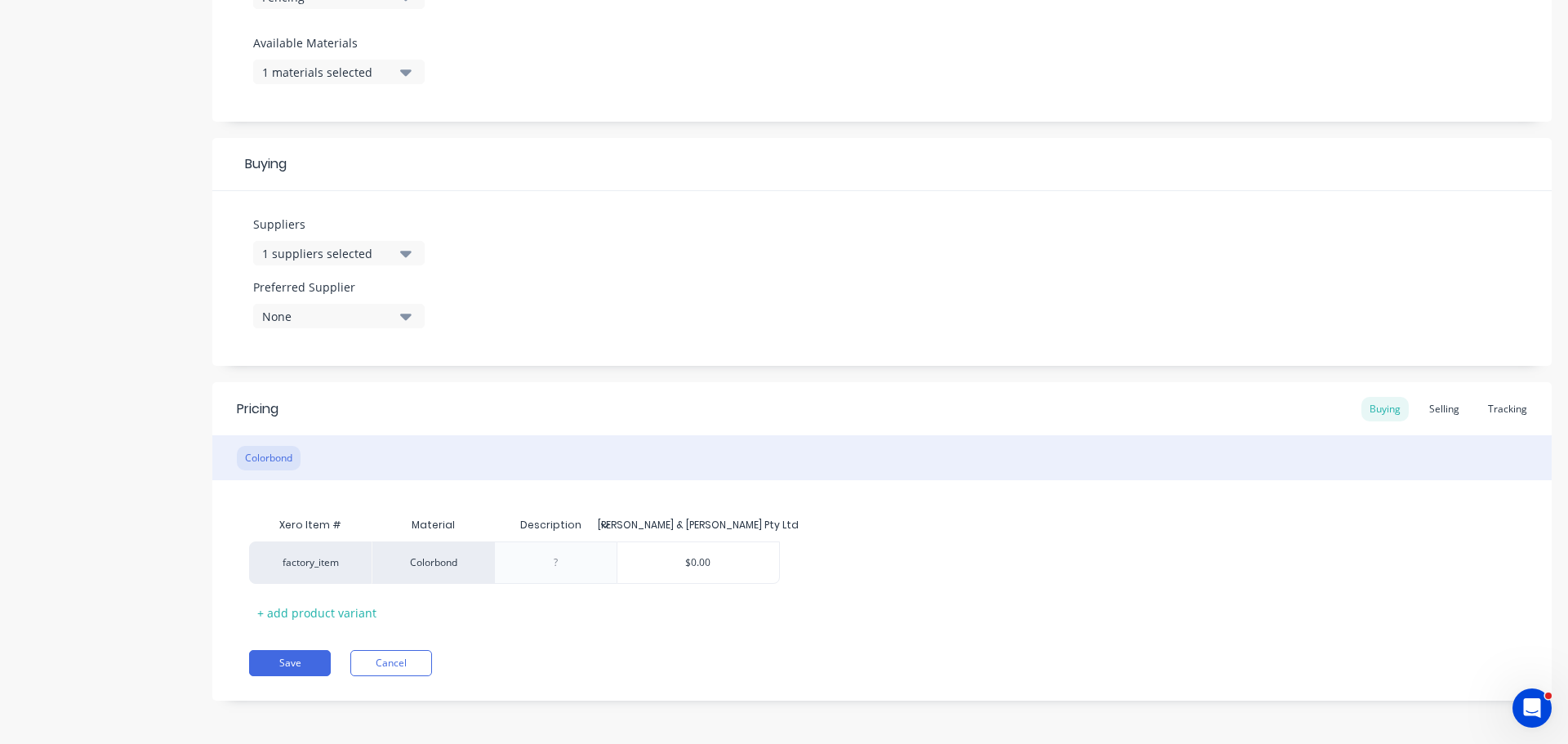
scroll to position [631, 0]
click at [567, 566] on div at bounding box center [556, 561] width 81 height 21
click at [720, 561] on input "text" at bounding box center [698, 561] width 162 height 15
type textarea "x"
type input "$0.00"
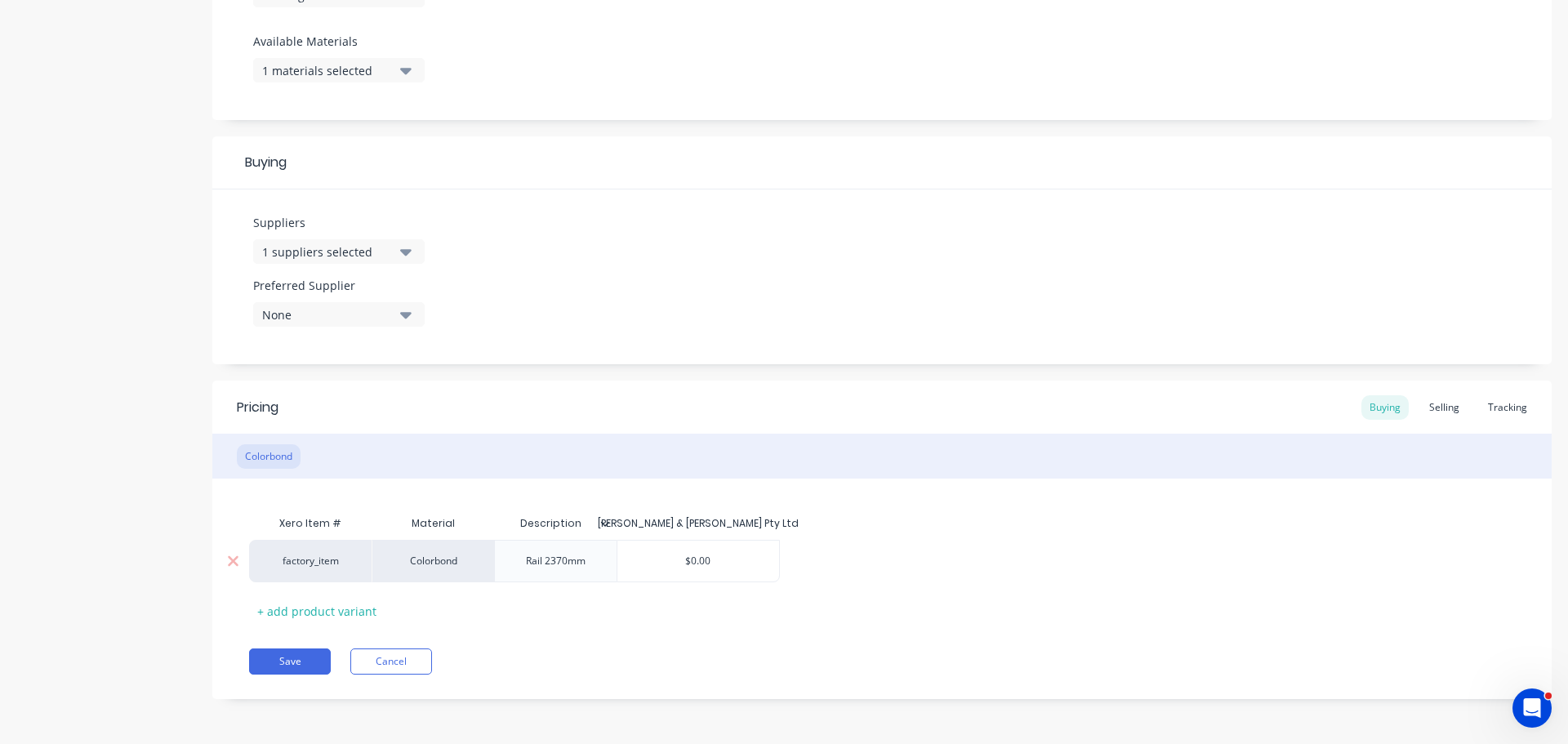
type textarea "x"
type input "$0.0"
type textarea "x"
type input "$0."
type textarea "x"
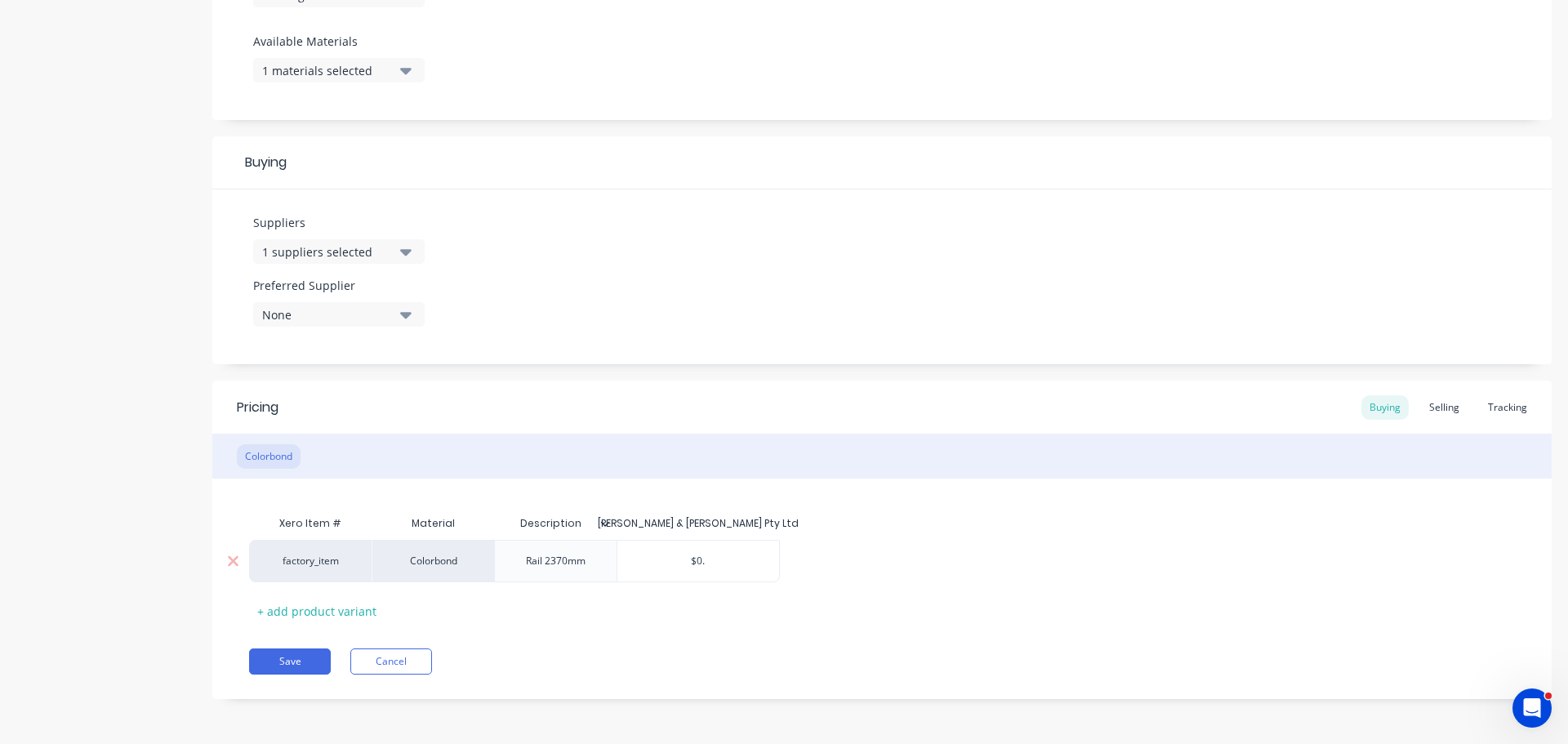
type input "$0"
type textarea "x"
type input "$"
type textarea "x"
type input "$1"
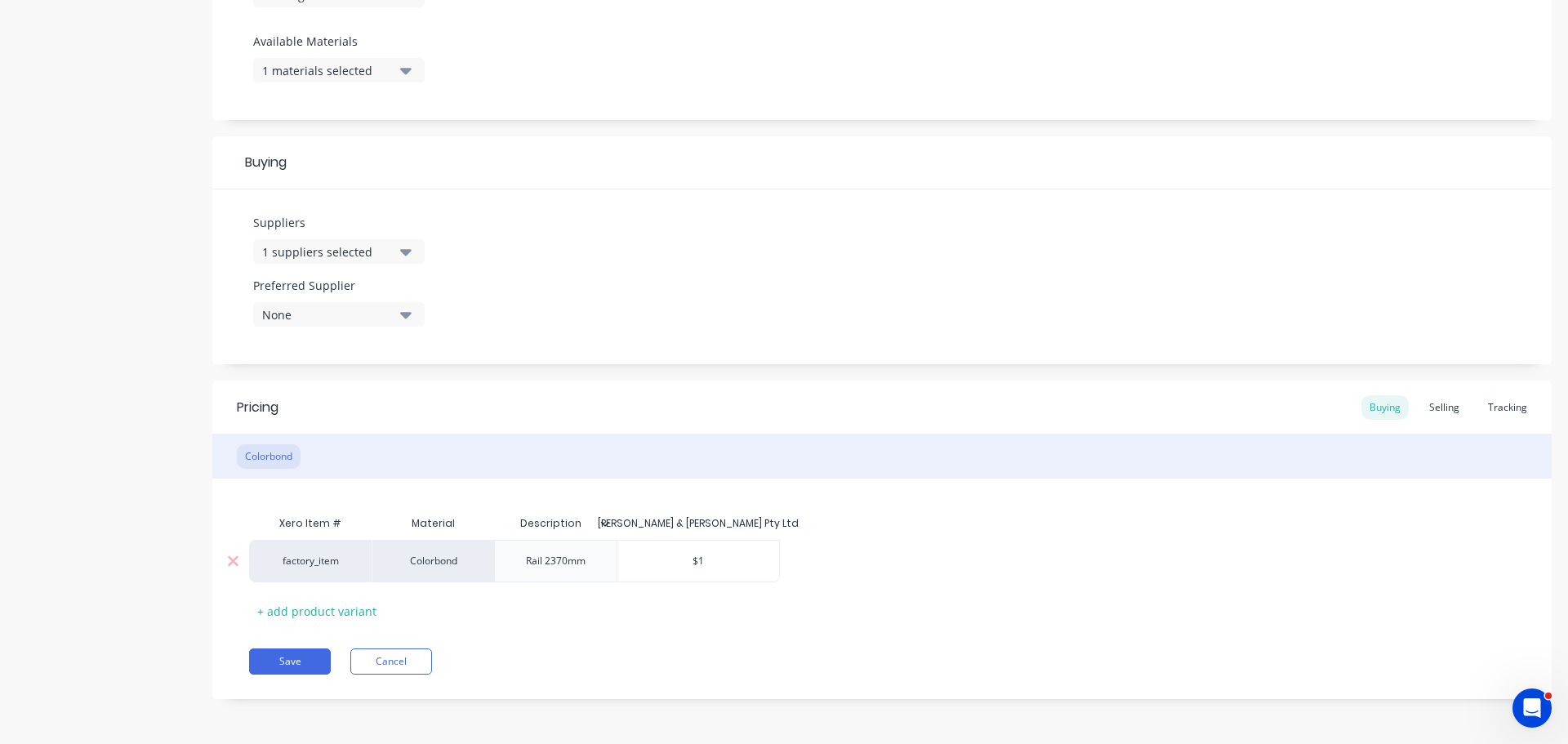
type textarea "x"
type input "$13"
type textarea "x"
type input "$13."
type textarea "x"
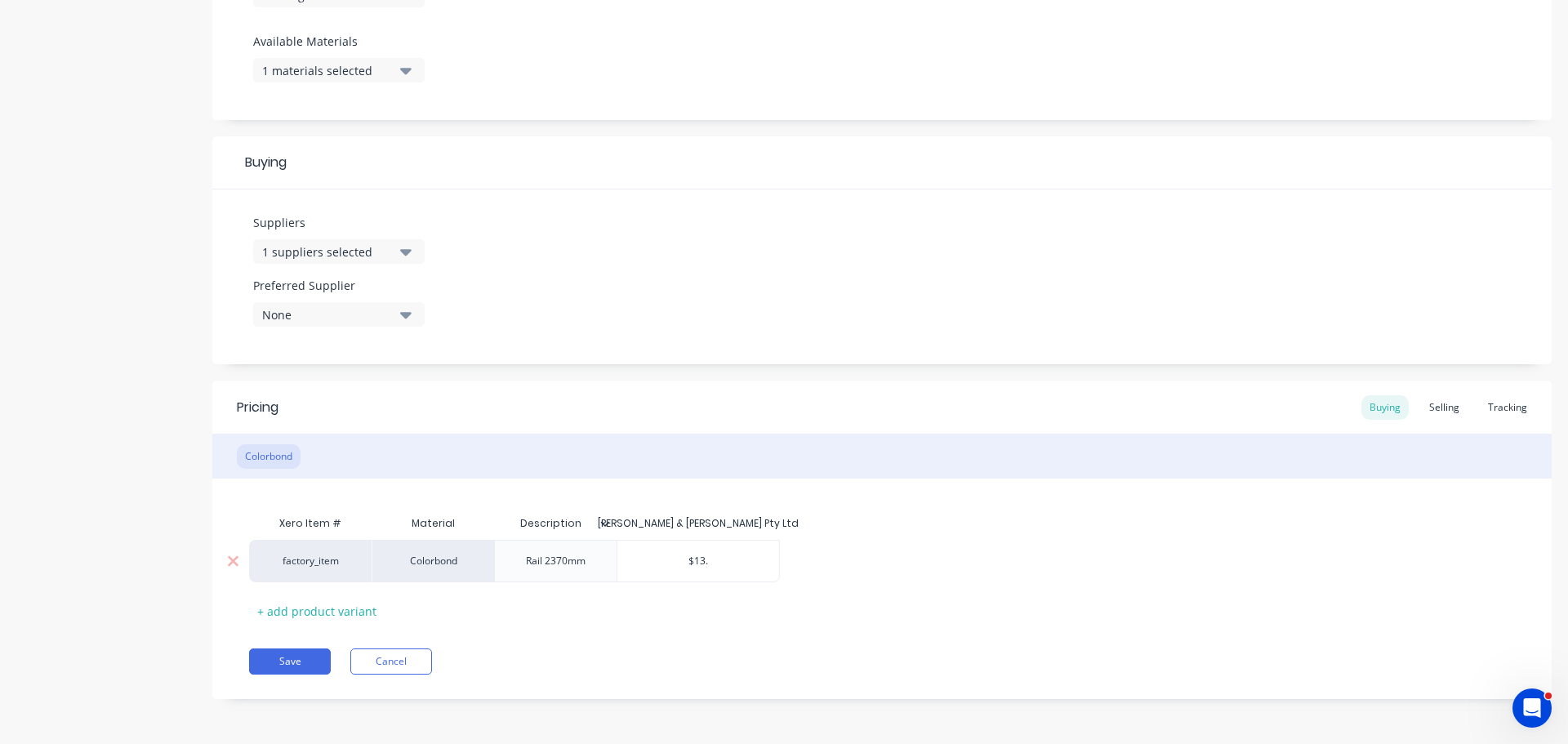
type input "$13.1"
type textarea "x"
type input "$13.19"
click at [290, 661] on button "Save" at bounding box center [289, 661] width 81 height 26
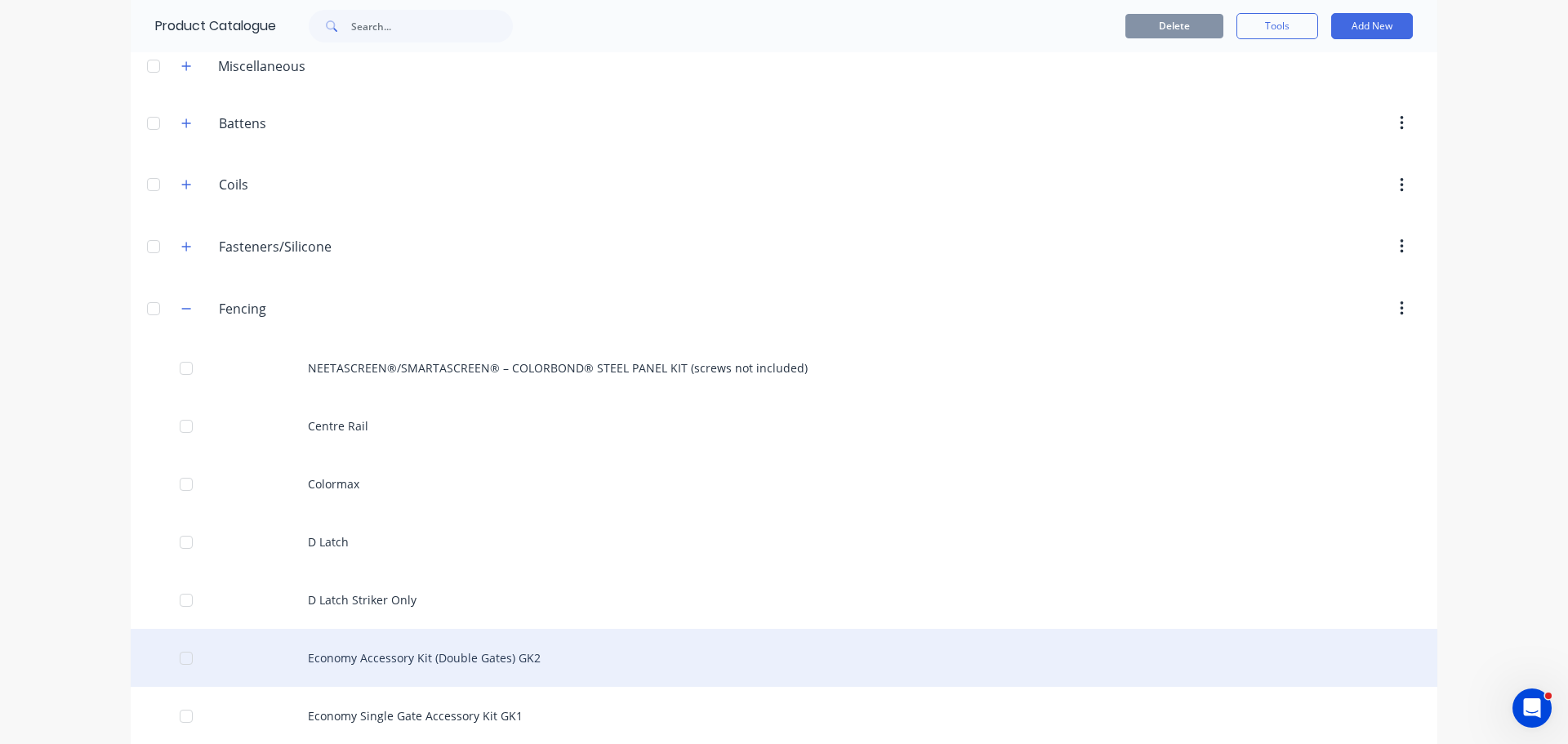
scroll to position [164, 0]
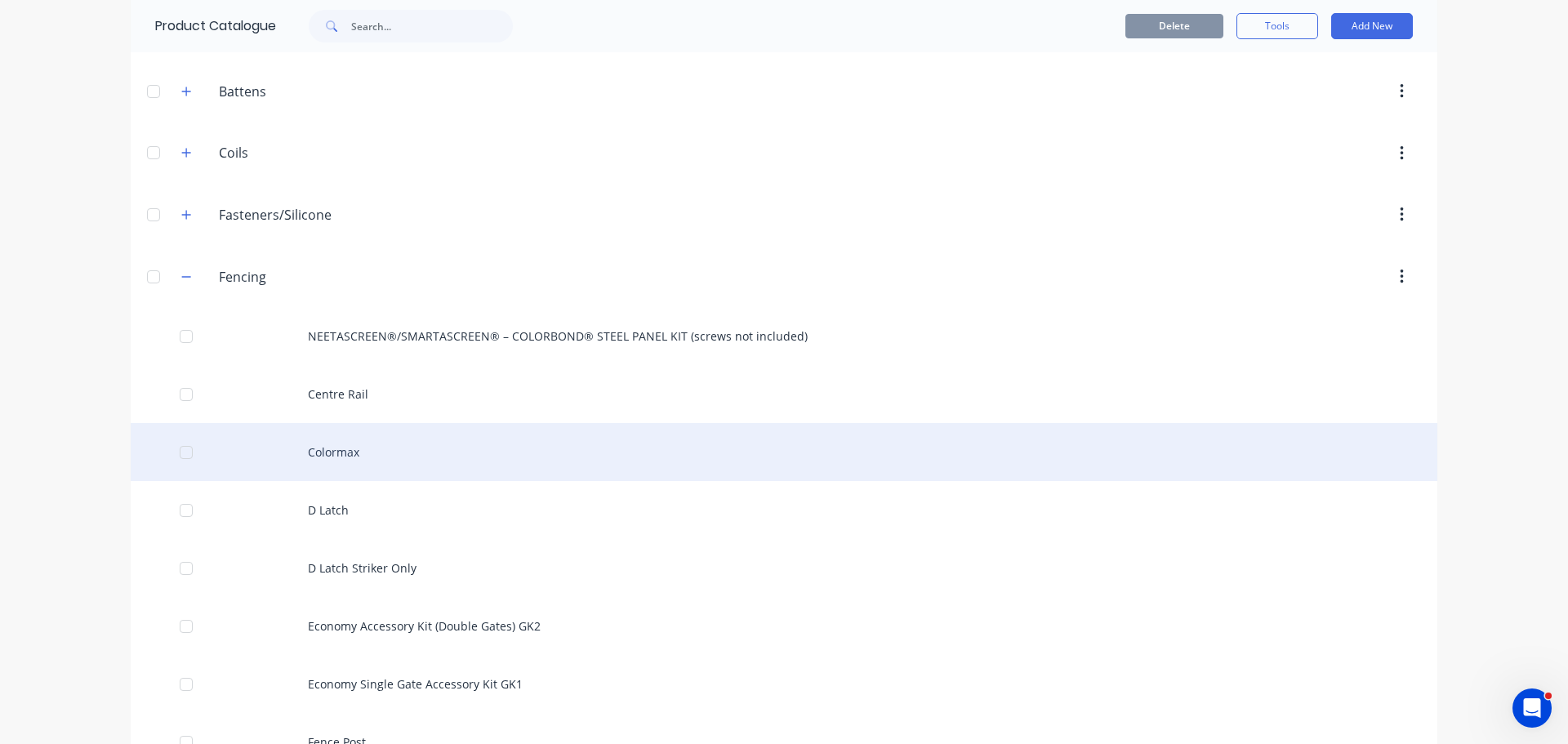
click at [335, 451] on div "Colormax" at bounding box center [784, 451] width 1307 height 58
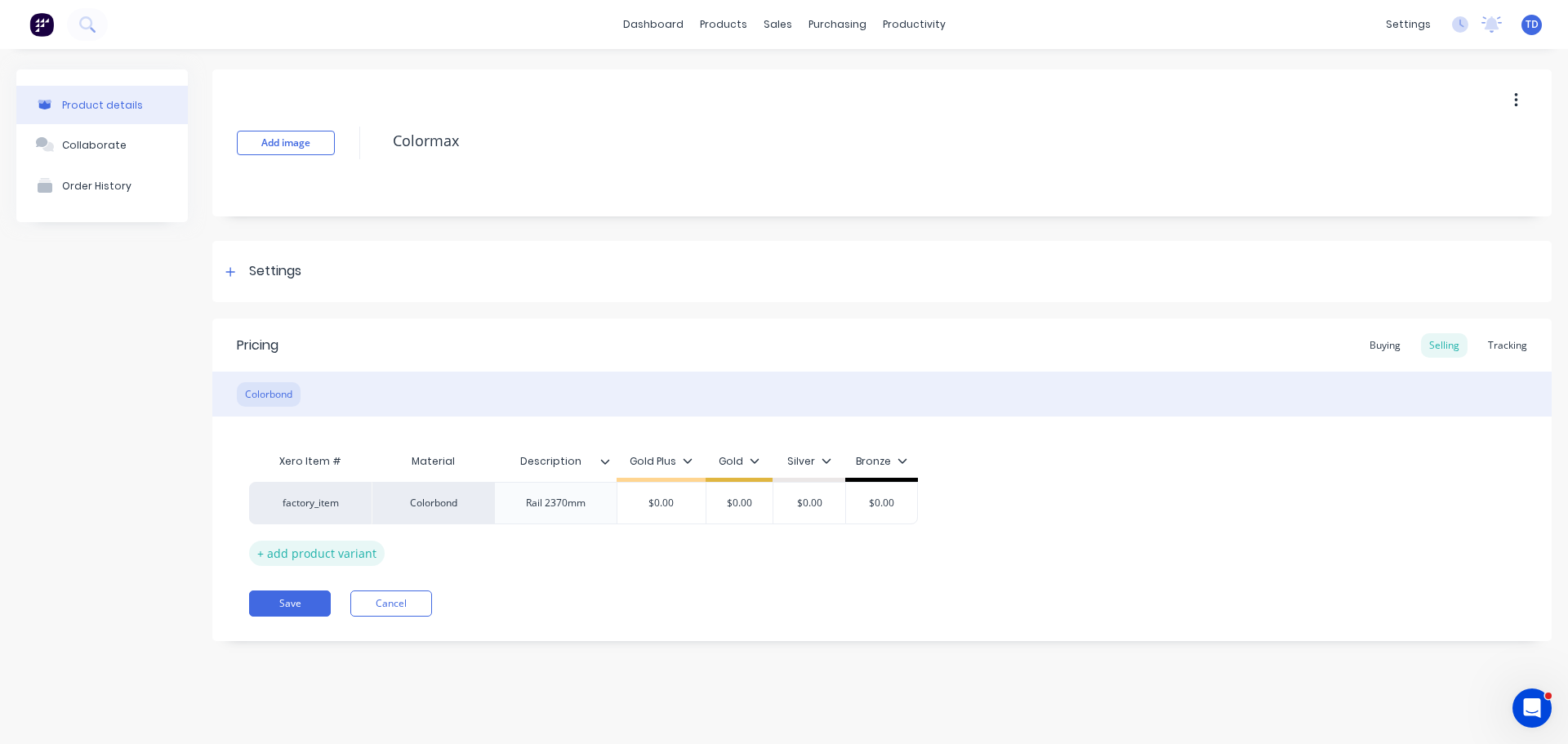
click at [338, 553] on div "+ add product variant" at bounding box center [317, 552] width 136 height 25
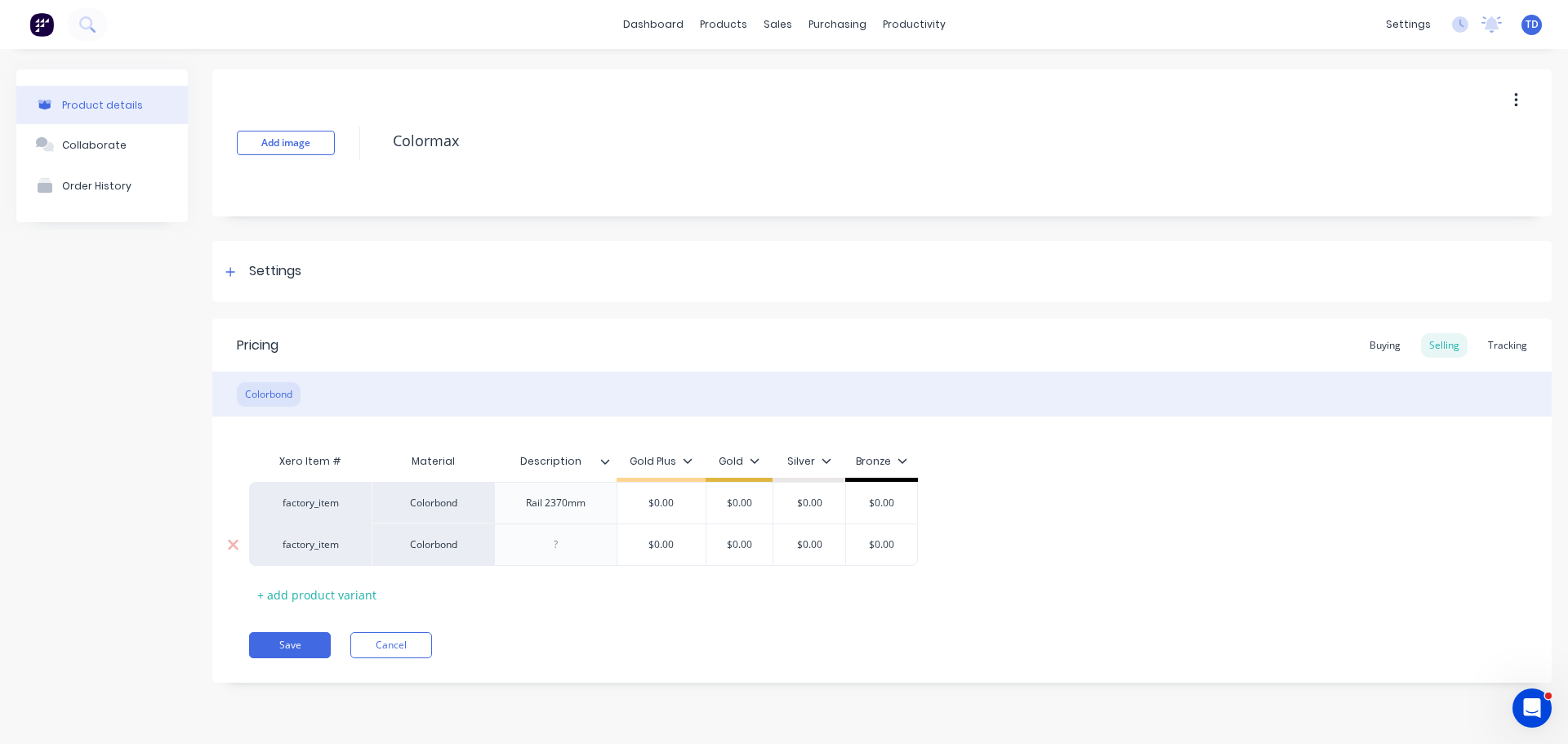
click at [574, 548] on div at bounding box center [556, 544] width 81 height 21
click at [600, 508] on div "Rail 2370mm" at bounding box center [555, 502] width 123 height 42
click at [599, 509] on div "Rail 2370mm" at bounding box center [555, 502] width 123 height 42
type textarea "x"
click at [593, 508] on div "Rail 2370mm" at bounding box center [556, 503] width 86 height 21
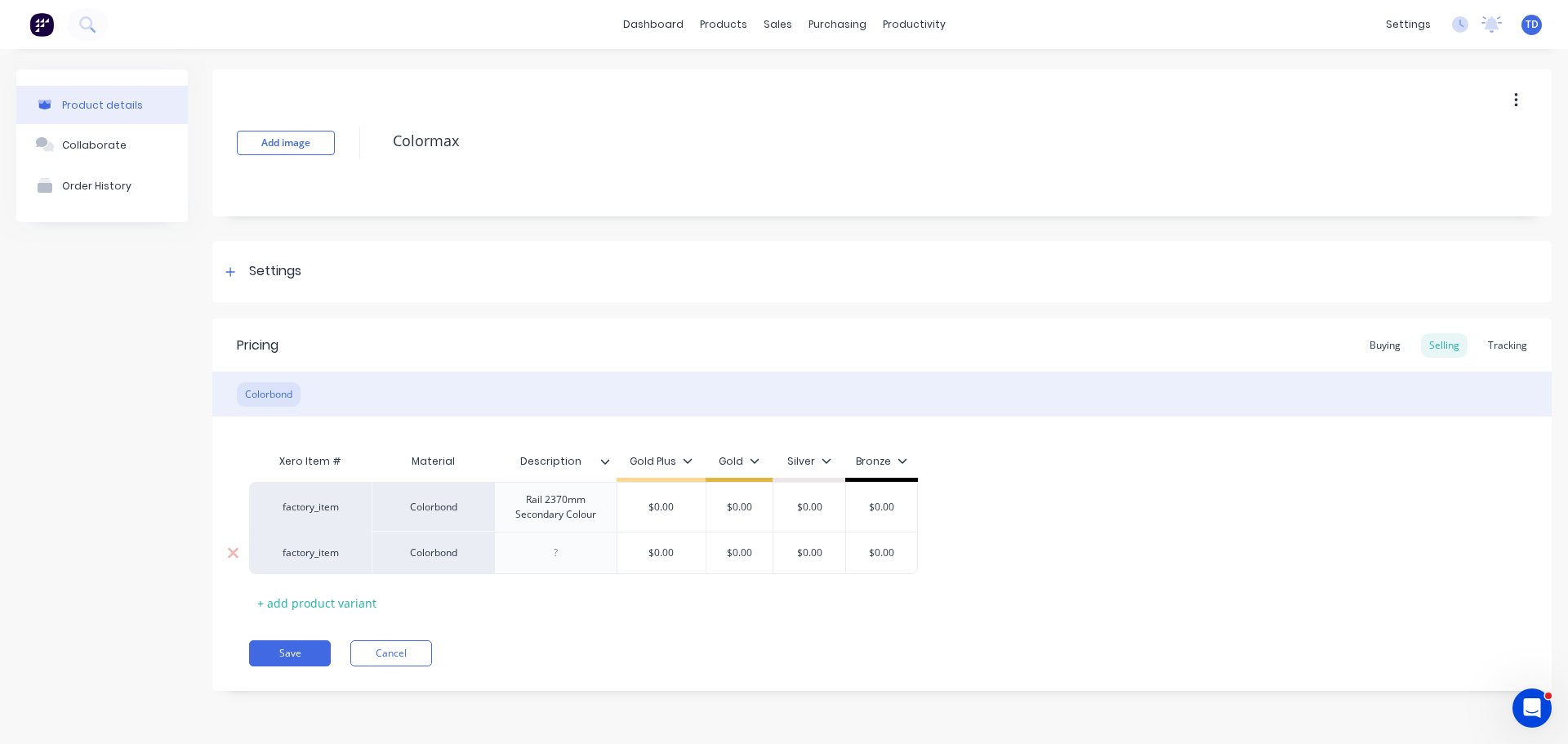
click at [567, 557] on div at bounding box center [555, 552] width 123 height 43
type textarea "x"
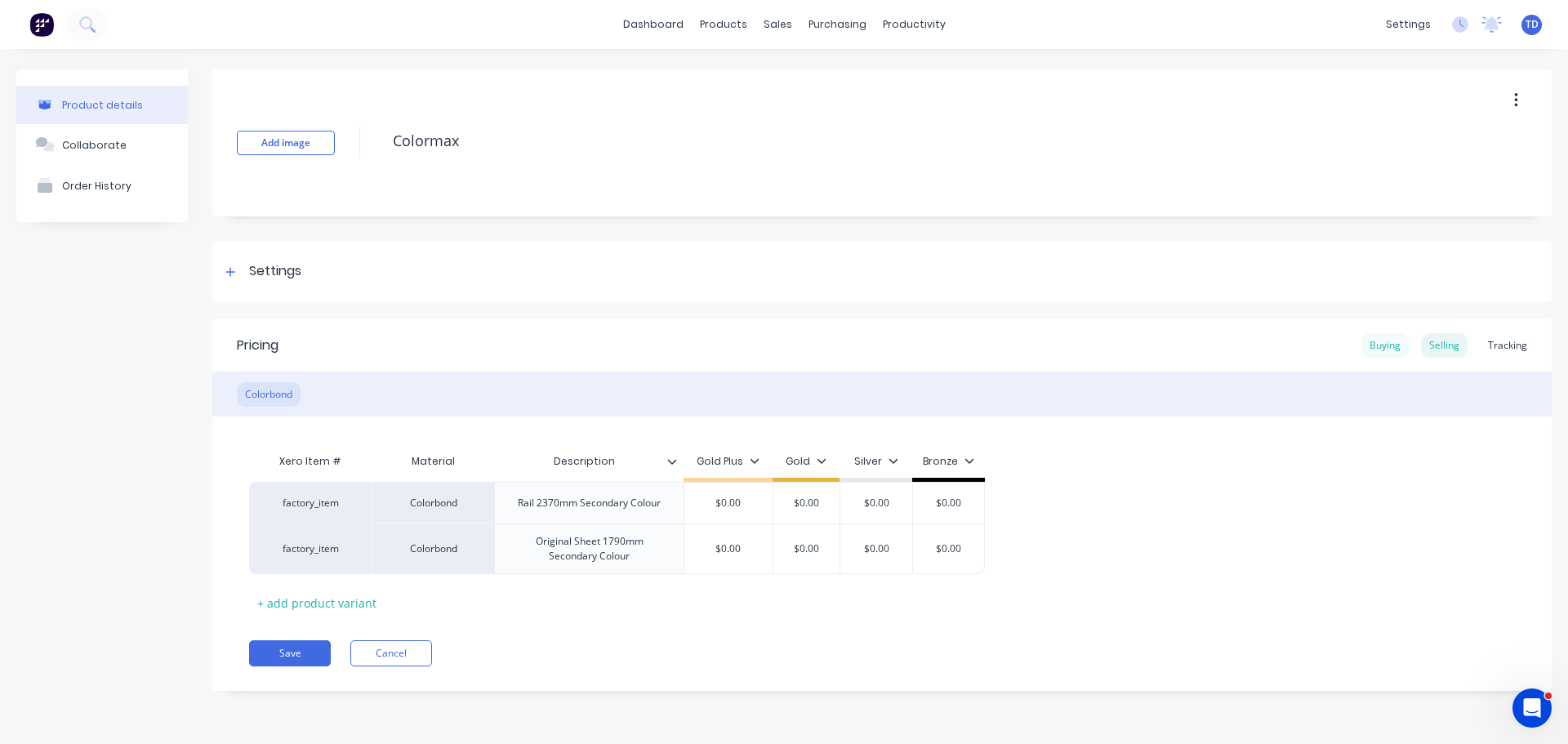
type textarea "x"
click at [1390, 347] on div "Buying" at bounding box center [1385, 345] width 48 height 25
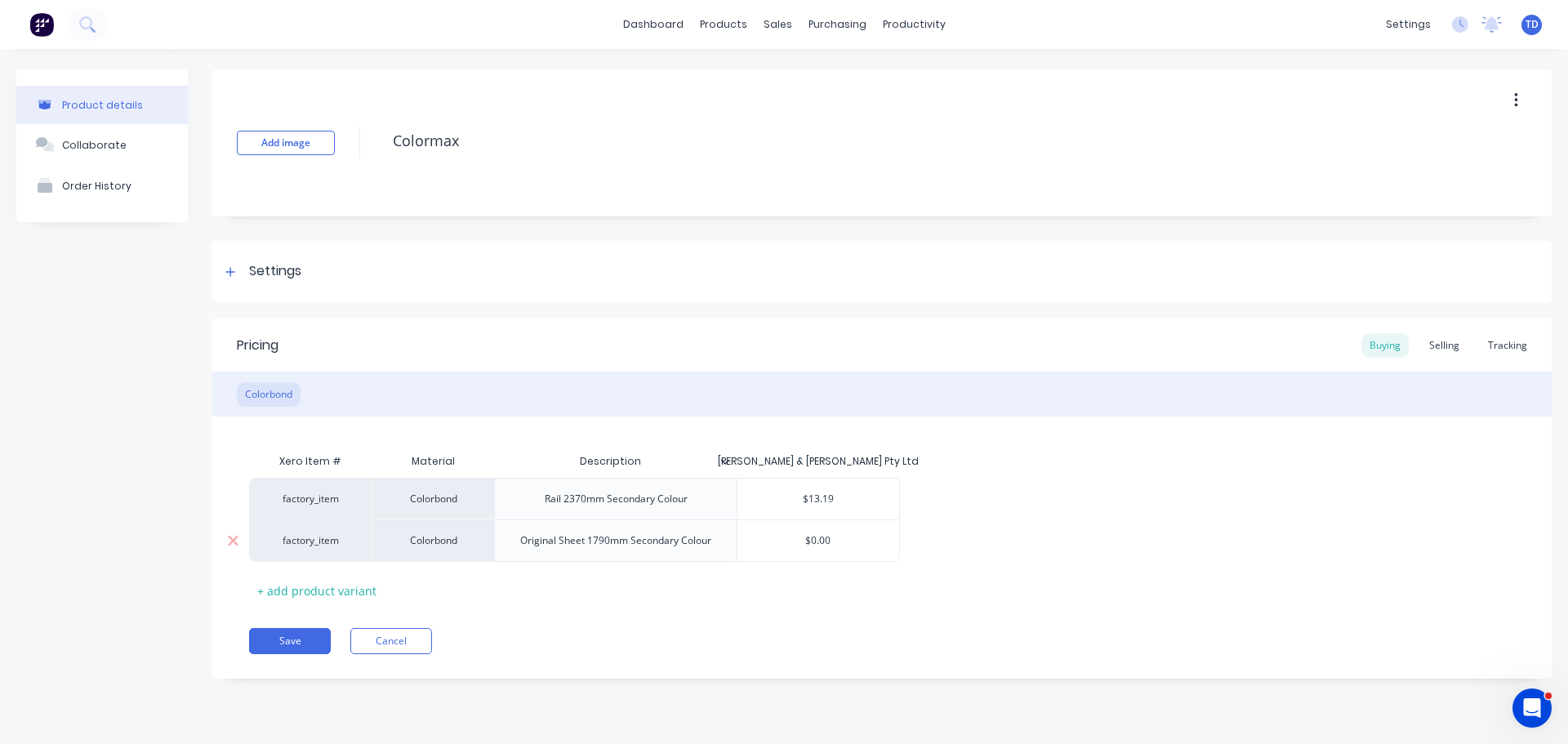
type input "$0.00"
click at [846, 539] on input "$0.00" at bounding box center [818, 540] width 162 height 15
type textarea "x"
type input "$0.0"
type textarea "x"
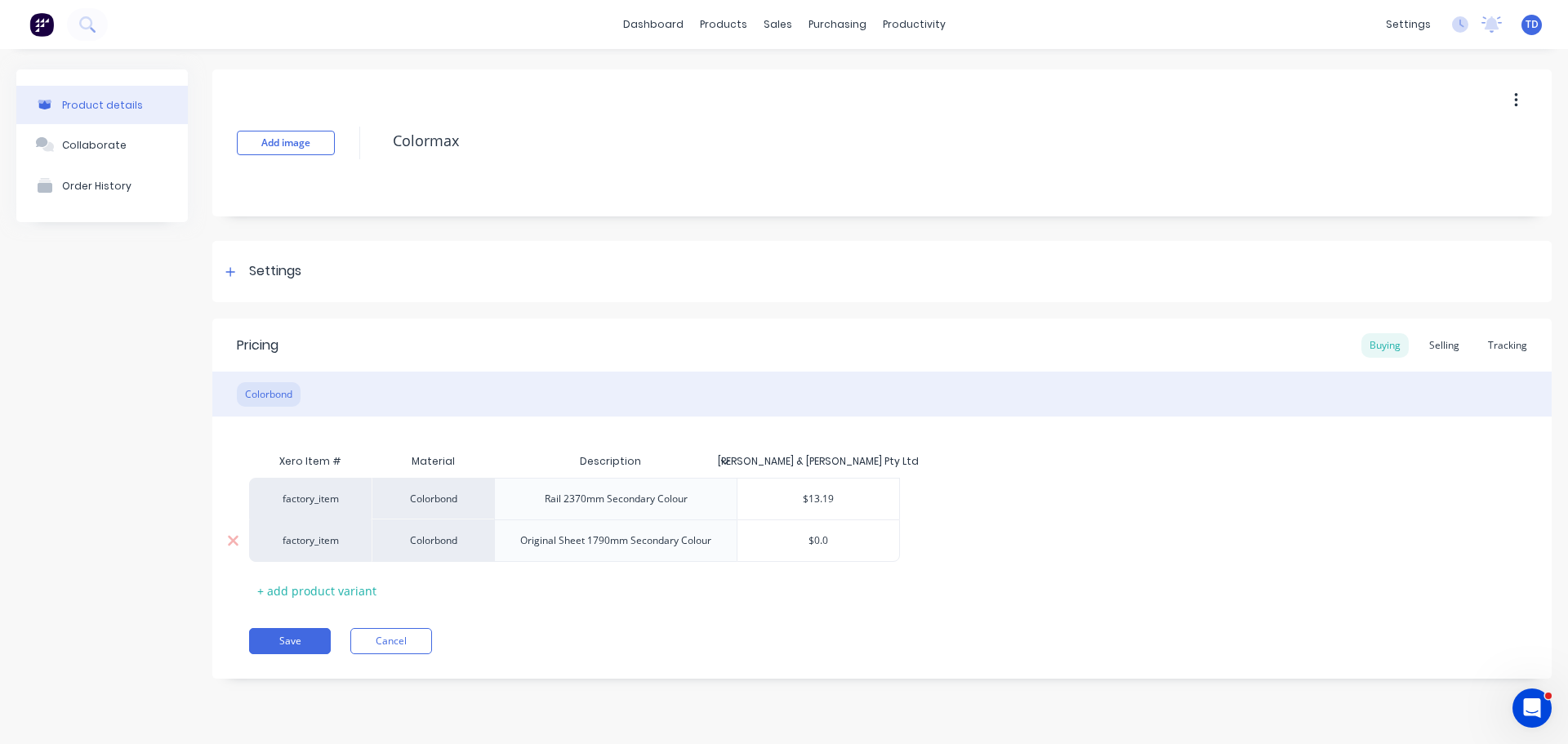
type input "$0."
type textarea "x"
type input "$0"
type textarea "x"
type input "$2"
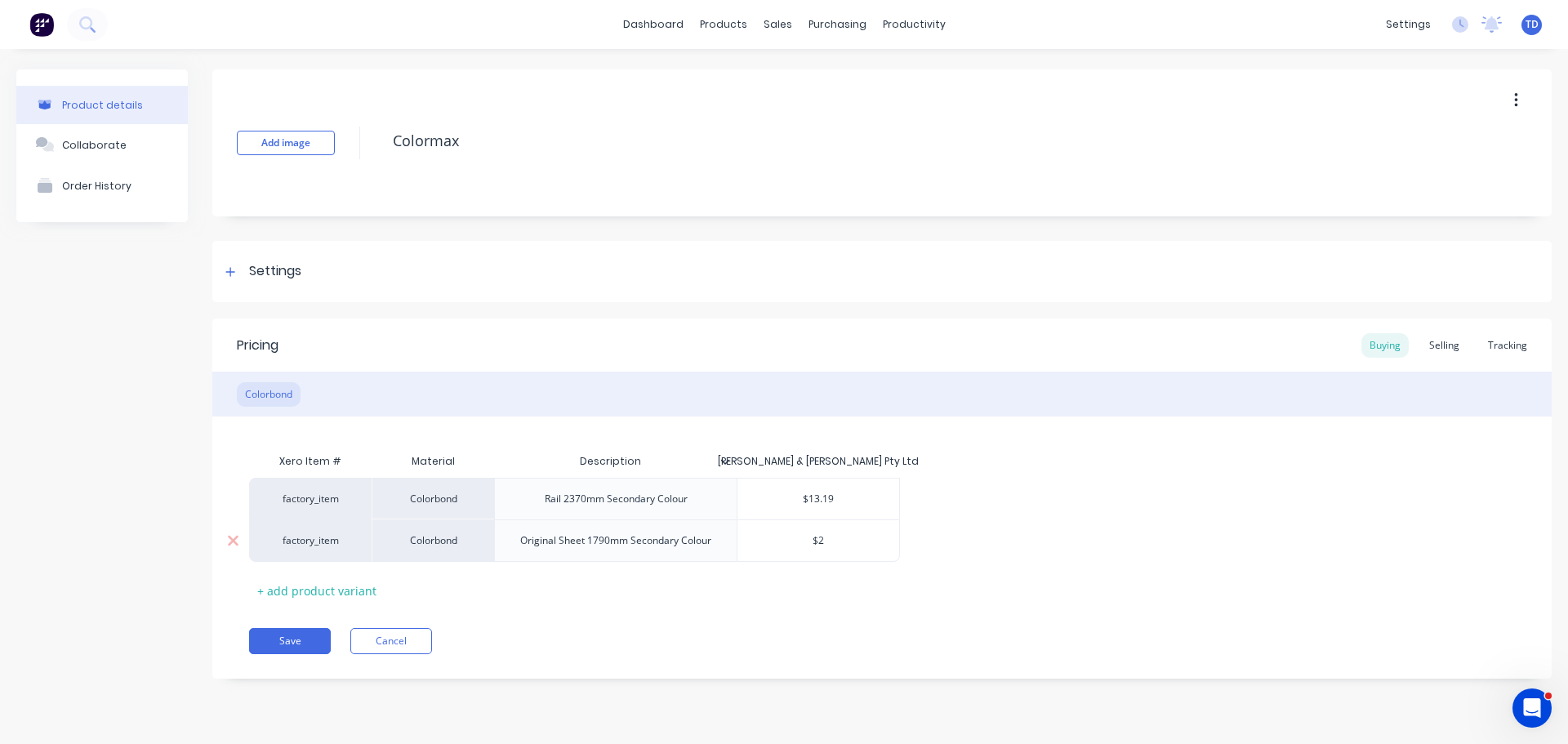
type textarea "x"
type input "$26"
type textarea "x"
type input "$26."
type textarea "x"
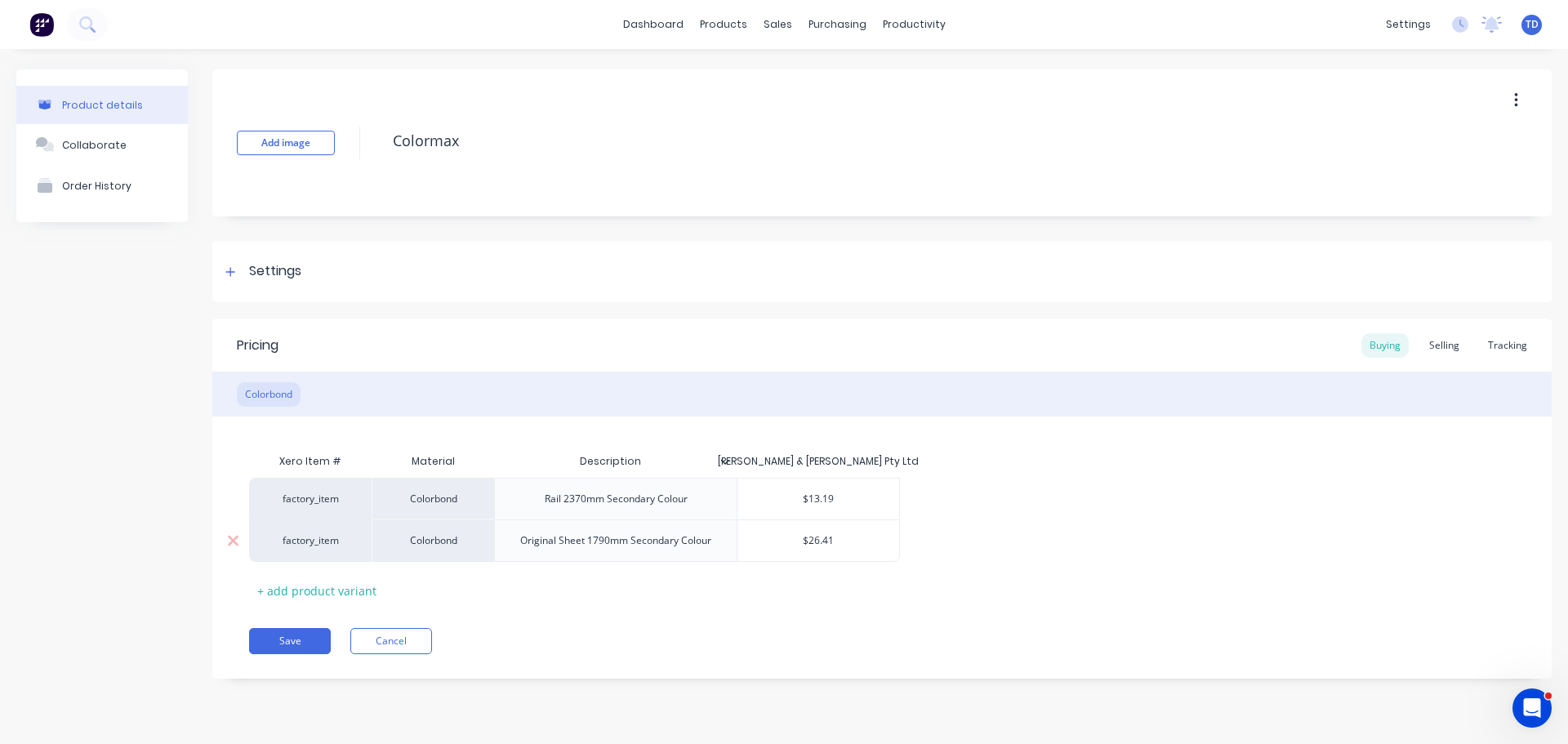
type input "$26.412"
type textarea "x"
type input "$26.41"
type textarea "x"
type input "$26.4"
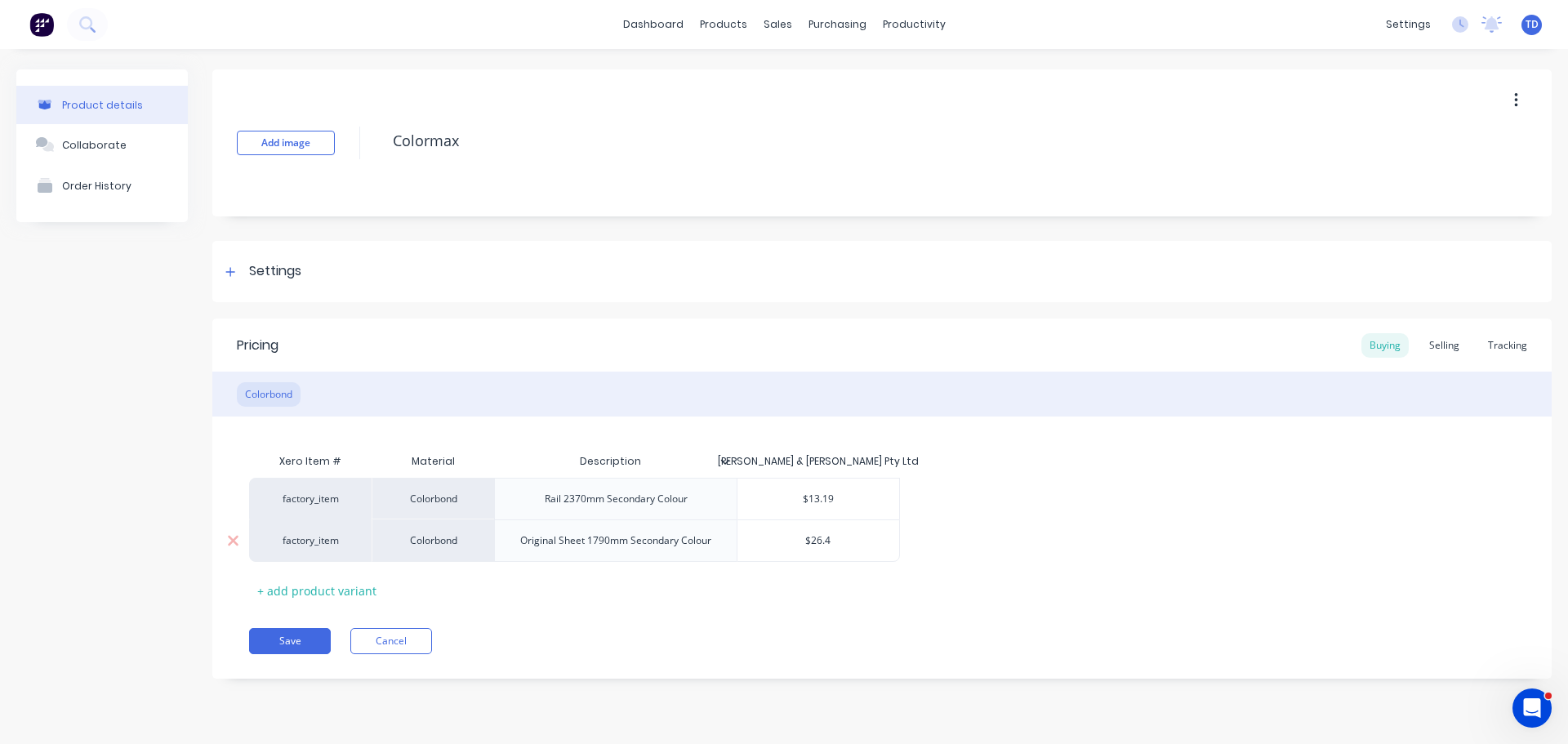
type textarea "x"
type input "$26.42"
click at [767, 575] on div "Xero Item # Material Description Dunn & Farrugia Pty Ltd factory_item Colorbond…" at bounding box center [881, 524] width 1265 height 159
click at [339, 595] on div "+ add product variant" at bounding box center [317, 590] width 136 height 25
type textarea "x"
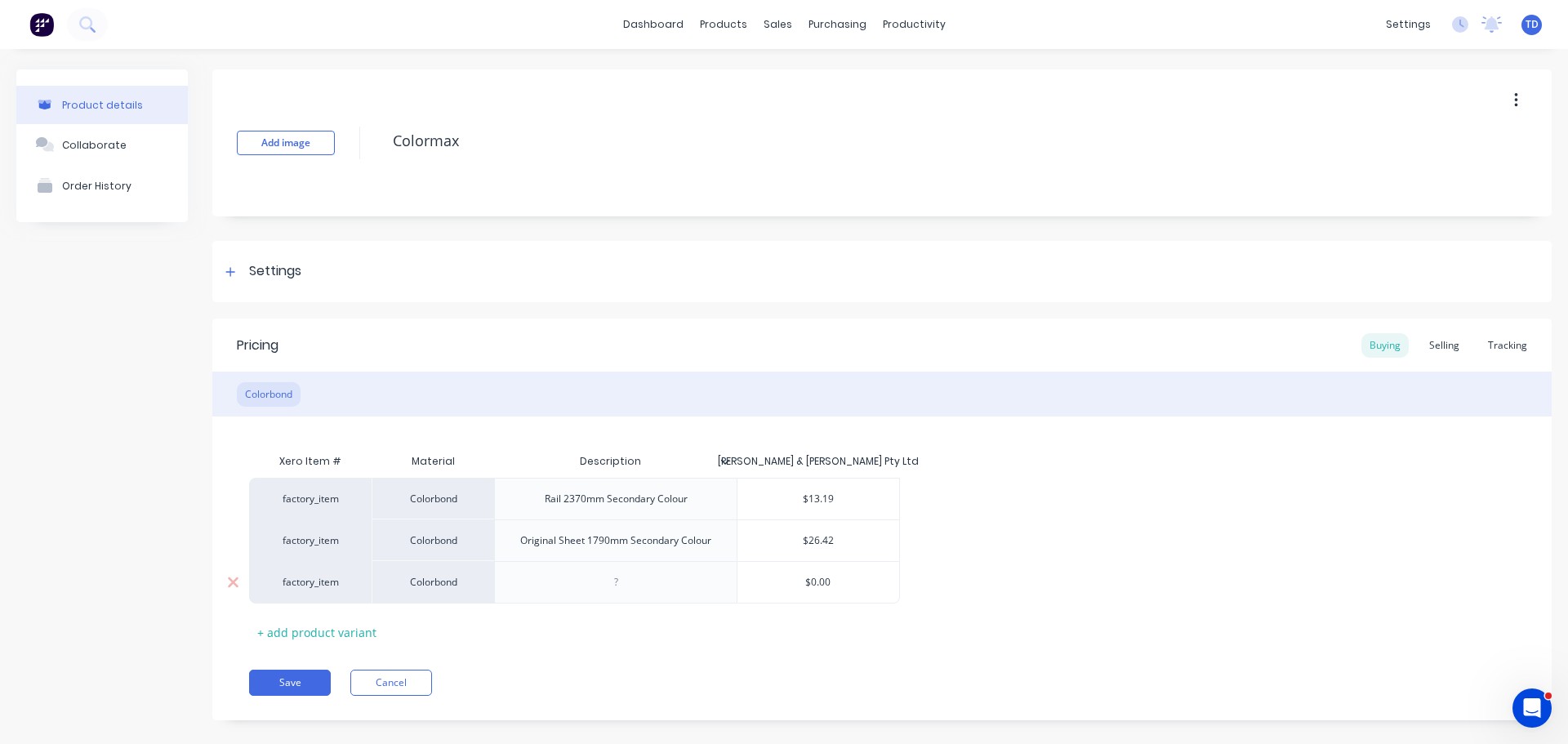
click at [631, 589] on div at bounding box center [615, 582] width 81 height 21
type textarea "x"
type input "$0.00"
click at [830, 586] on input "$0.00" at bounding box center [818, 582] width 162 height 15
type textarea "x"
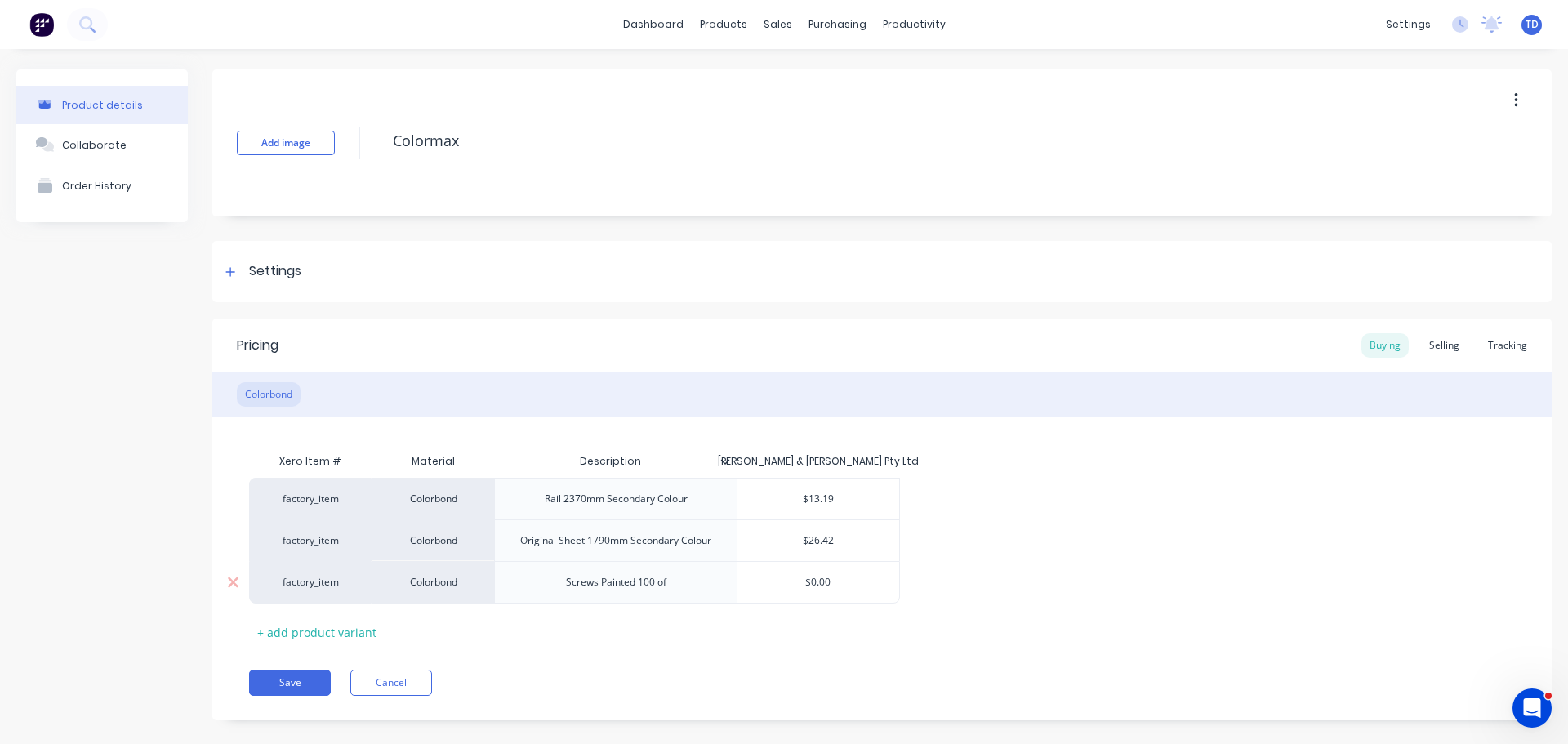
type input "$0.0"
type textarea "x"
type input "$0."
type textarea "x"
type input "$0"
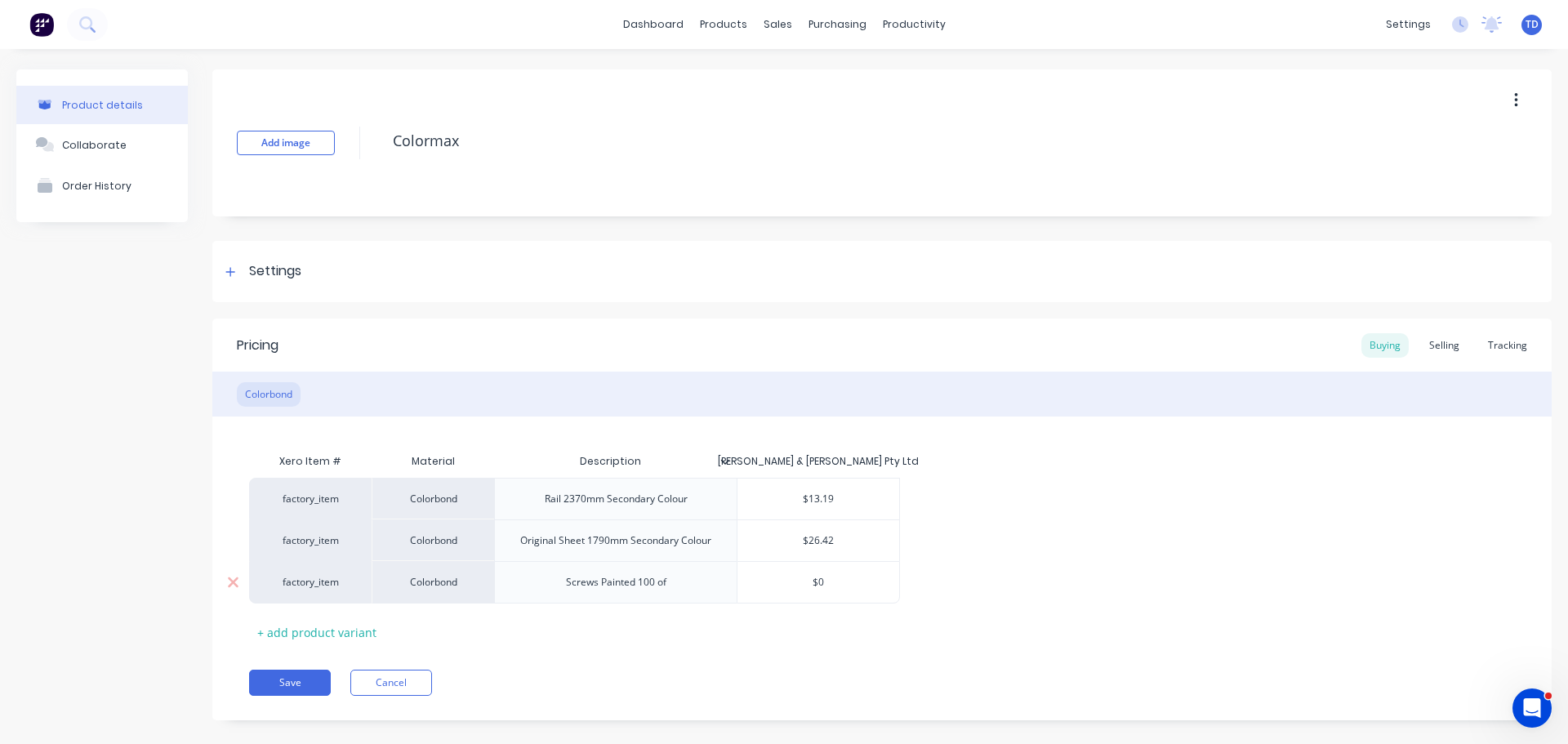
type textarea "x"
type input "$"
type textarea "x"
type input "$15"
type textarea "x"
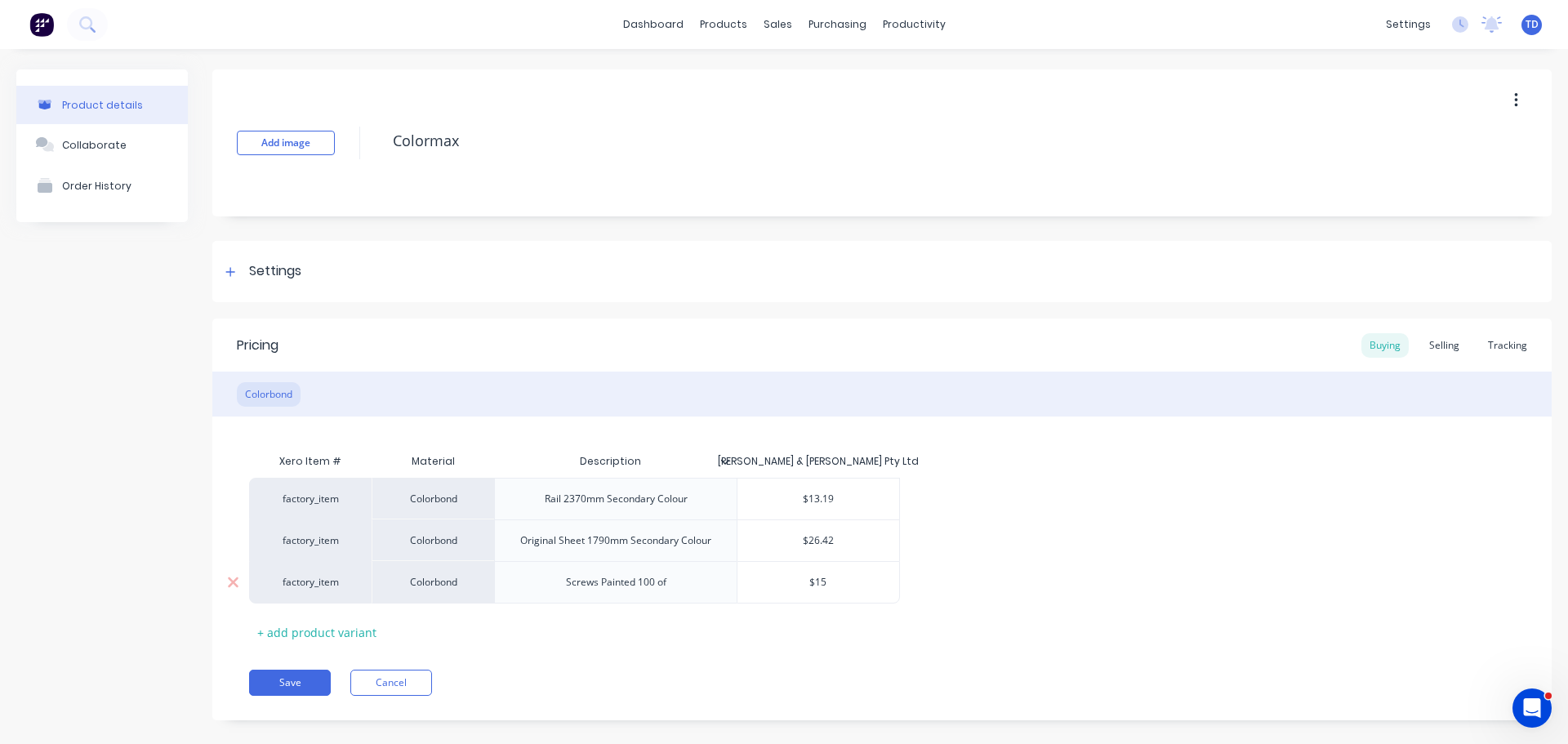
type input "$15."
type textarea "x"
type input "$15.0"
type textarea "x"
type input "$15.00"
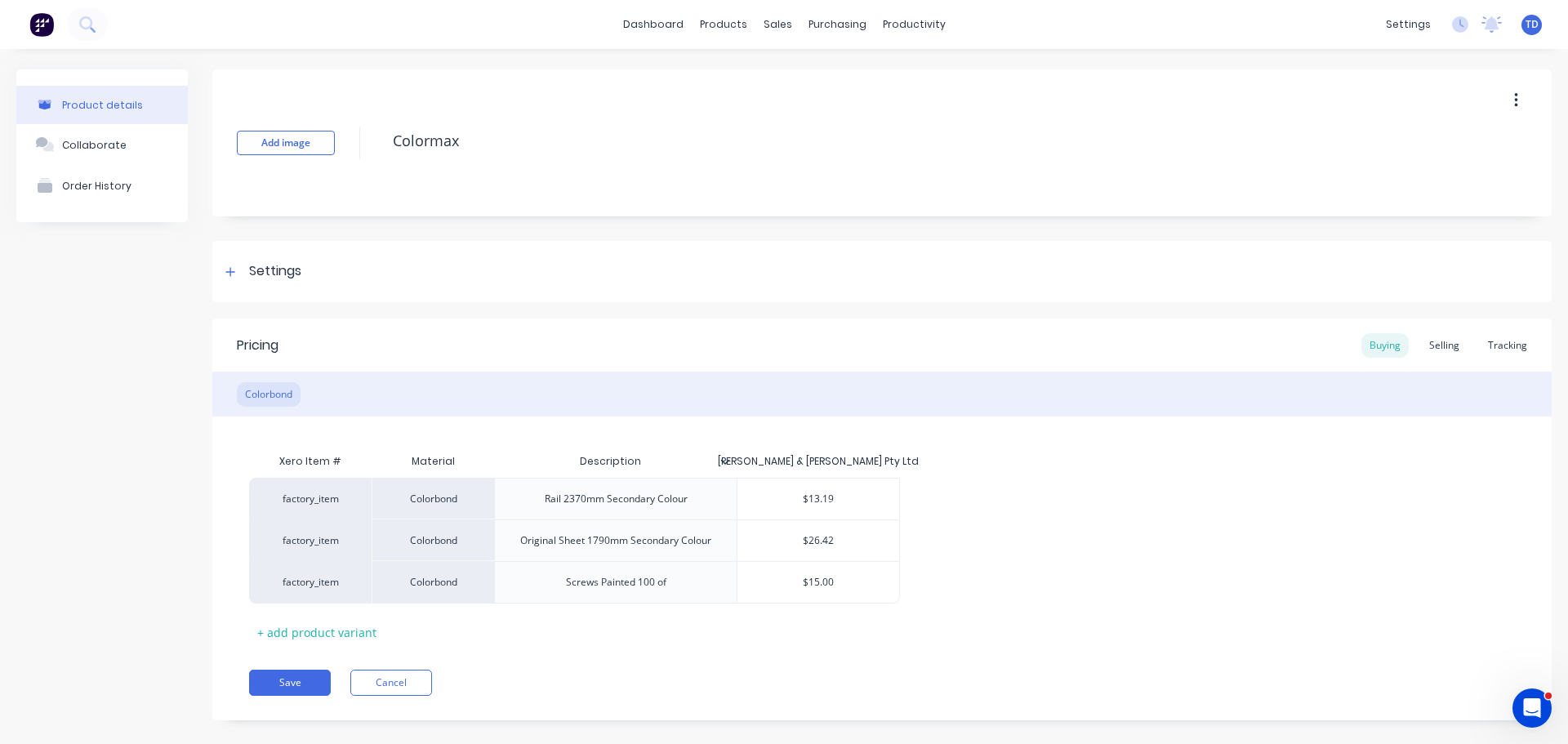
click at [731, 625] on div "Xero Item # Material Description Dunn & Farrugia Pty Ltd factory_item Colorbond…" at bounding box center [881, 544] width 1265 height 200
click at [298, 684] on button "Save" at bounding box center [289, 682] width 81 height 26
type textarea "x"
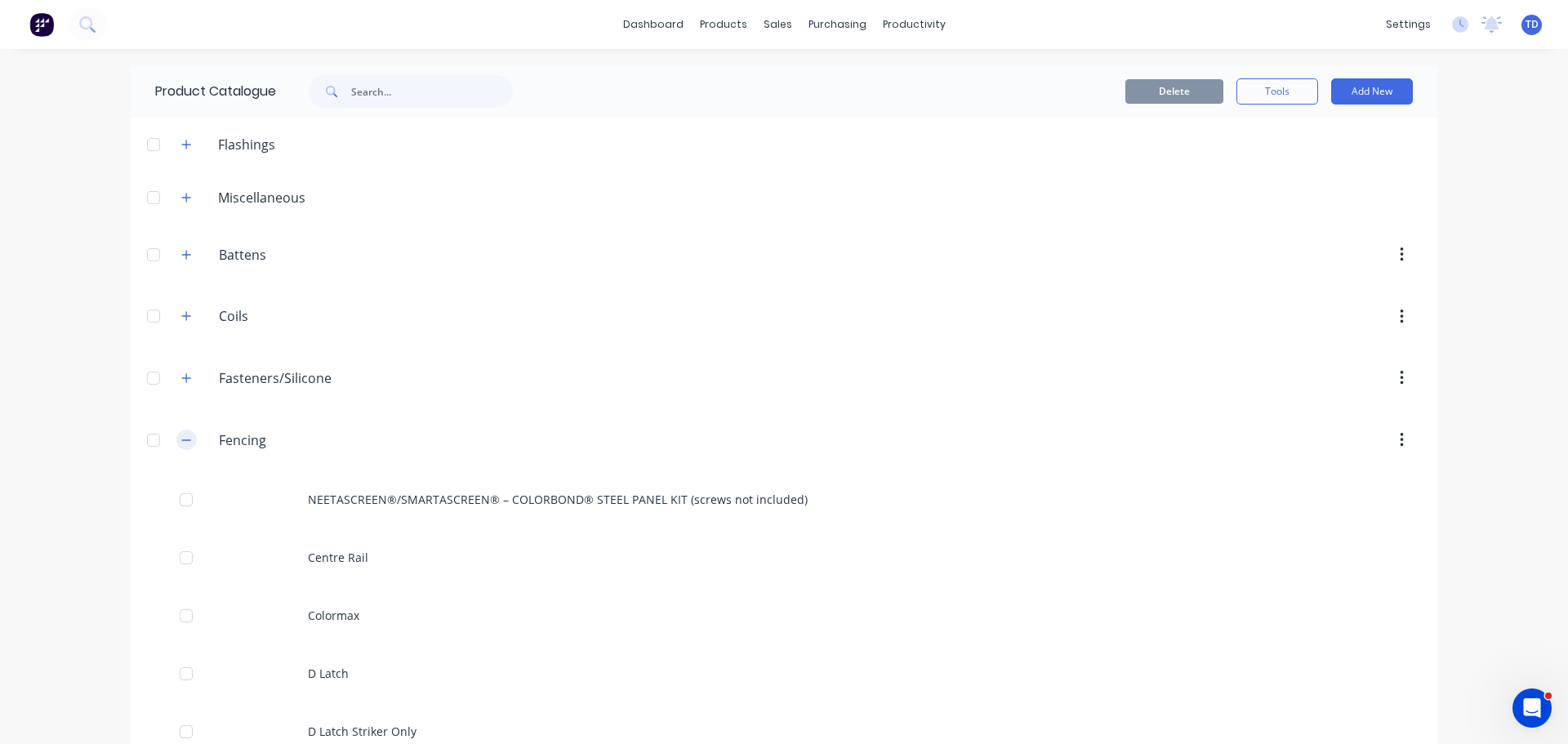
click at [182, 441] on icon "button" at bounding box center [186, 440] width 10 height 12
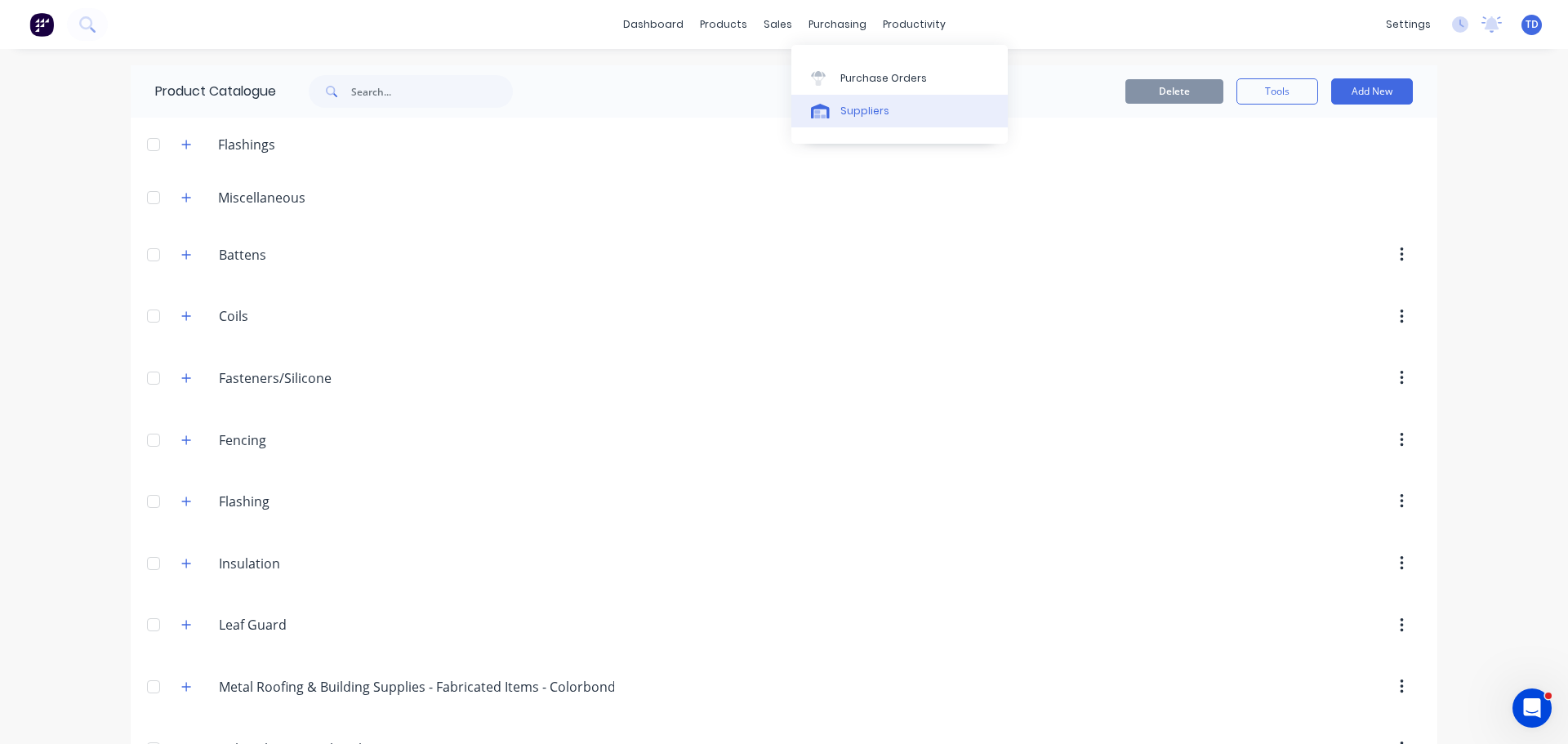
click at [871, 110] on div "Suppliers" at bounding box center [865, 111] width 49 height 15
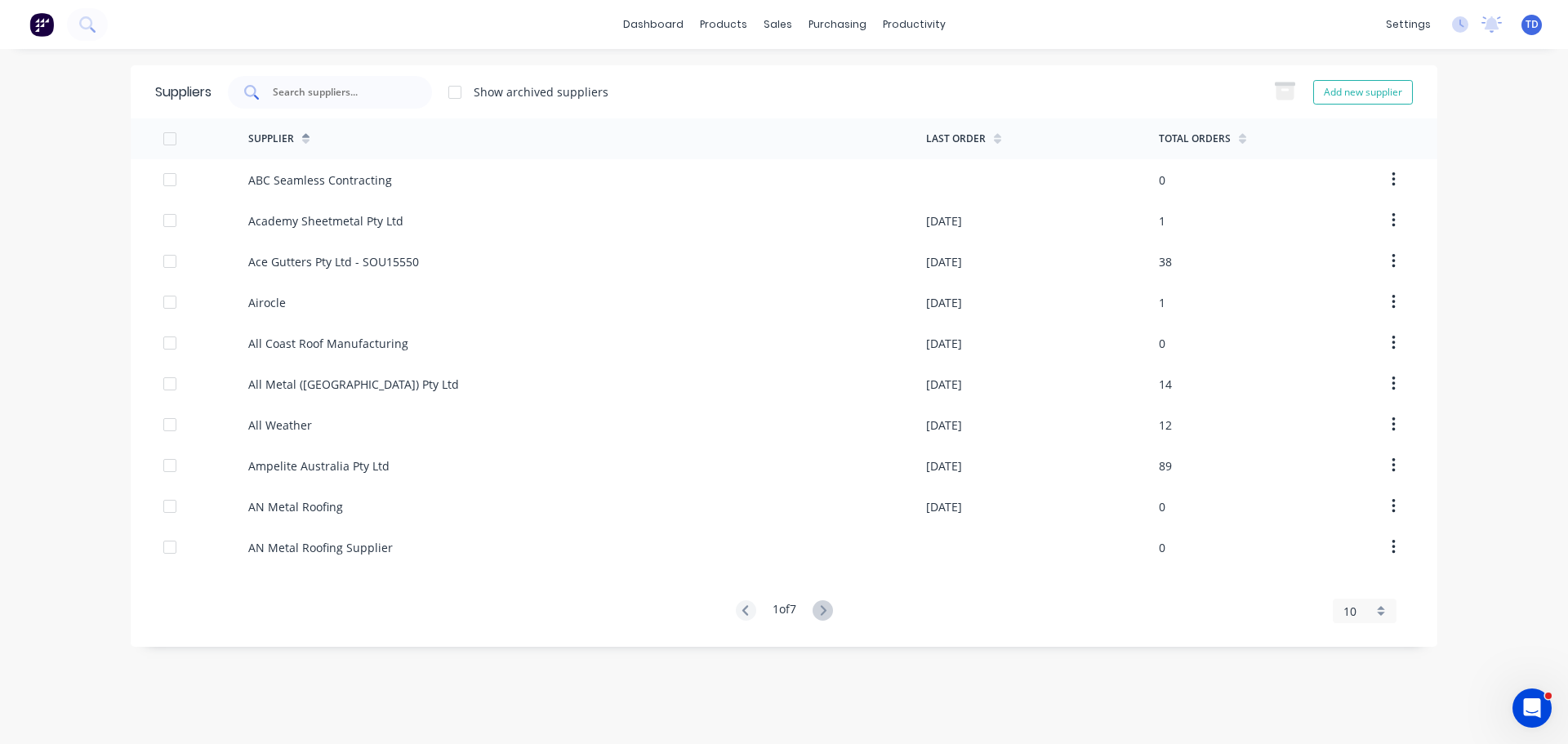
click at [387, 95] on input "text" at bounding box center [339, 92] width 136 height 16
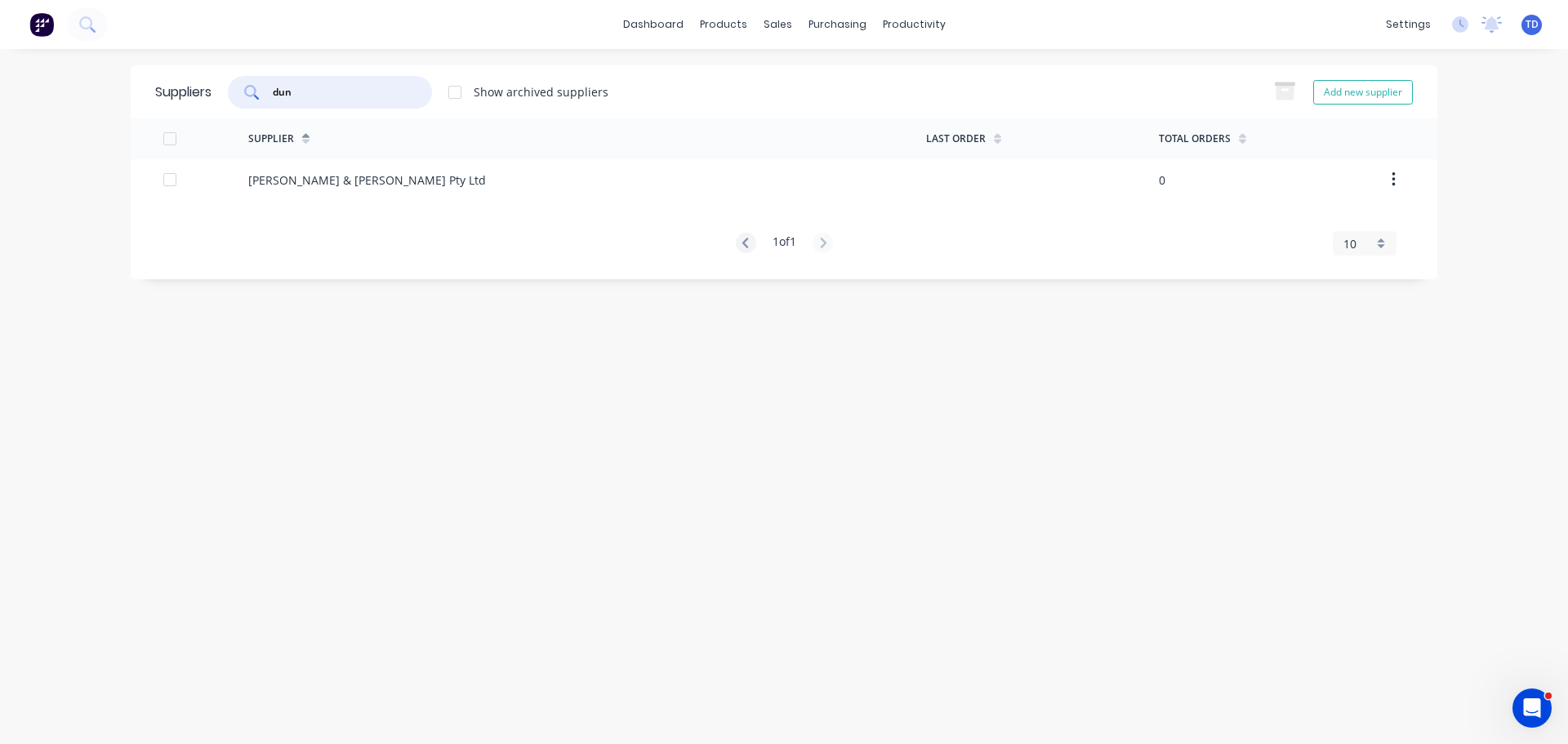
type input "dun"
click at [373, 189] on div "Dunn & Farrugia Pty Ltd" at bounding box center [587, 180] width 678 height 41
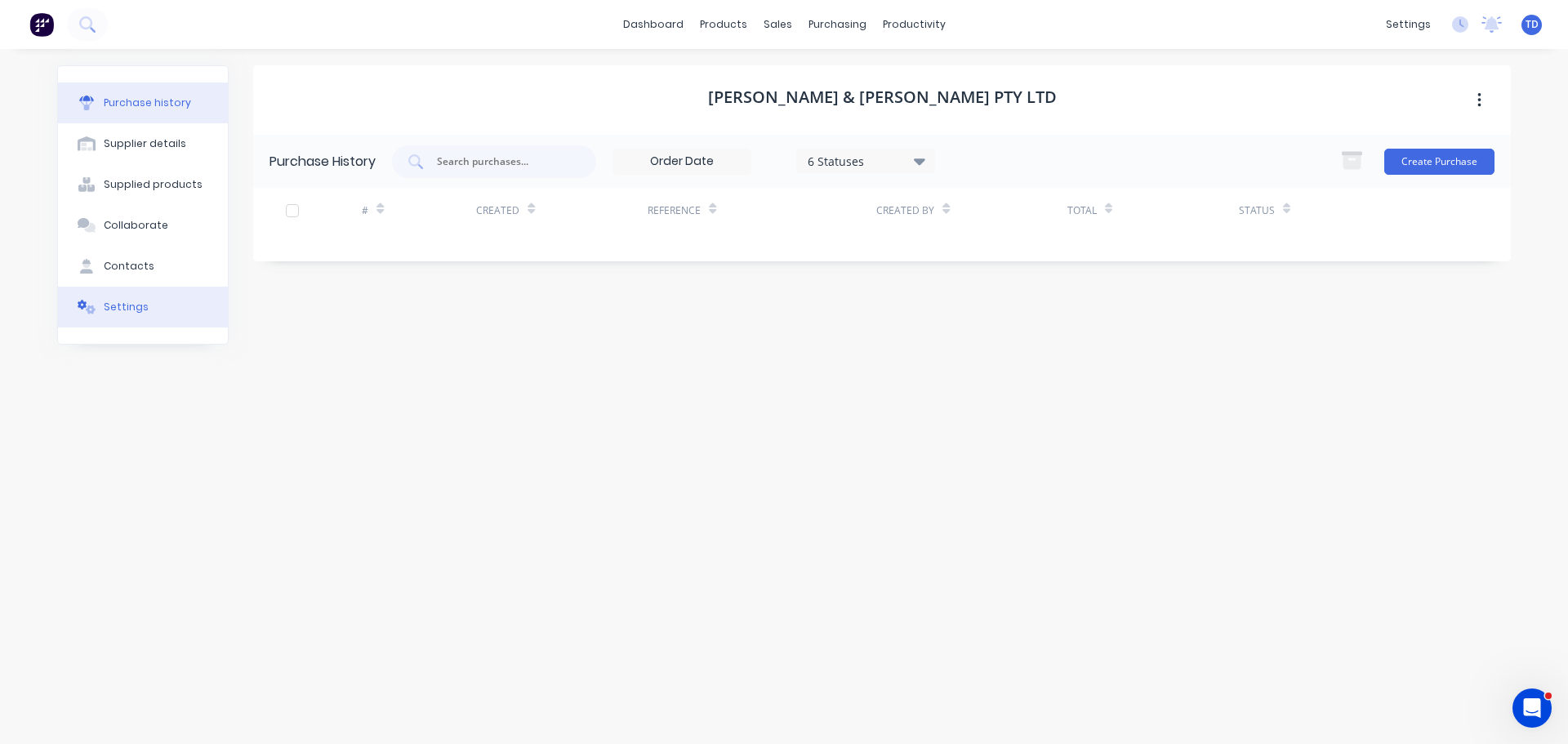
click at [136, 313] on div "Settings" at bounding box center [126, 307] width 45 height 15
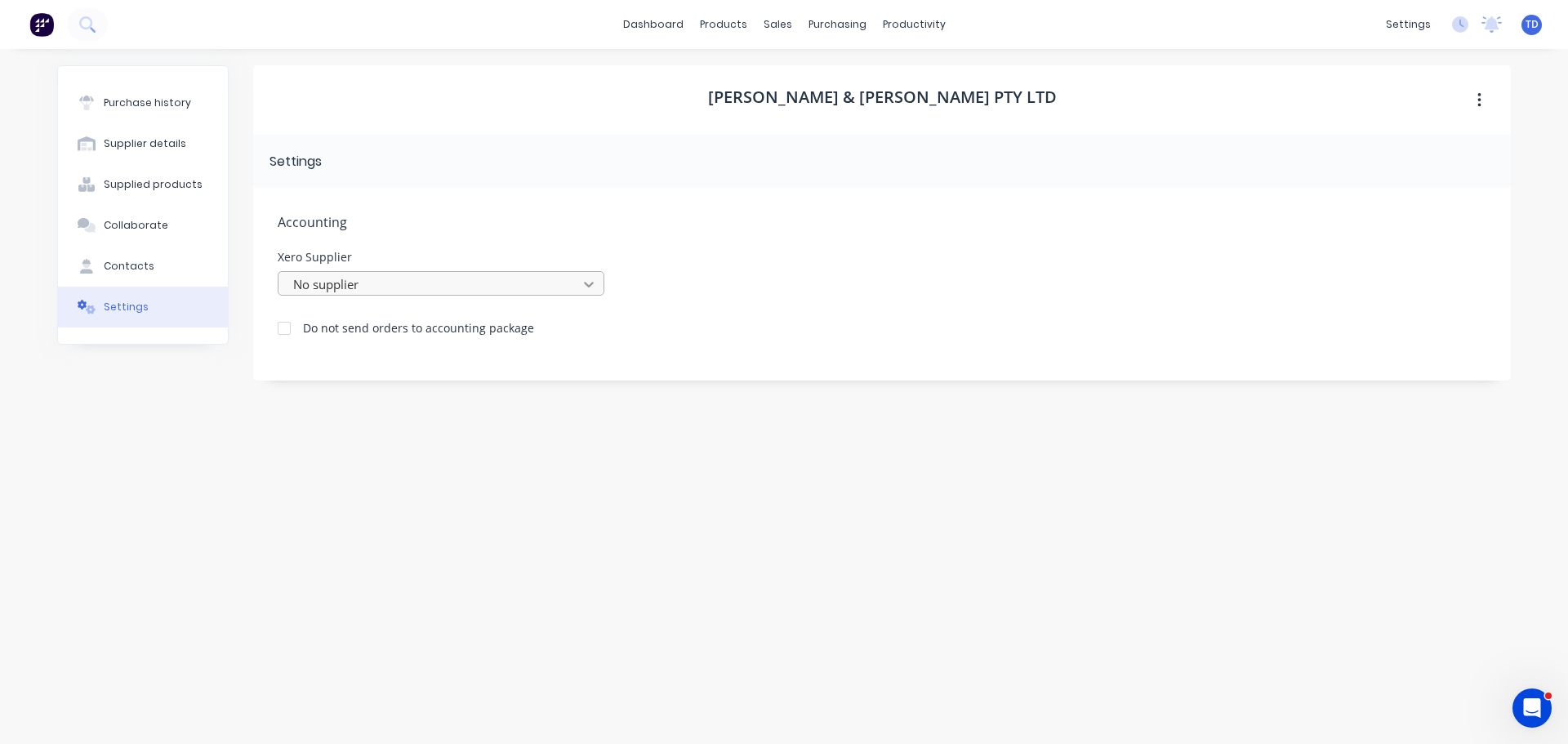
click at [590, 280] on icon at bounding box center [589, 284] width 16 height 16
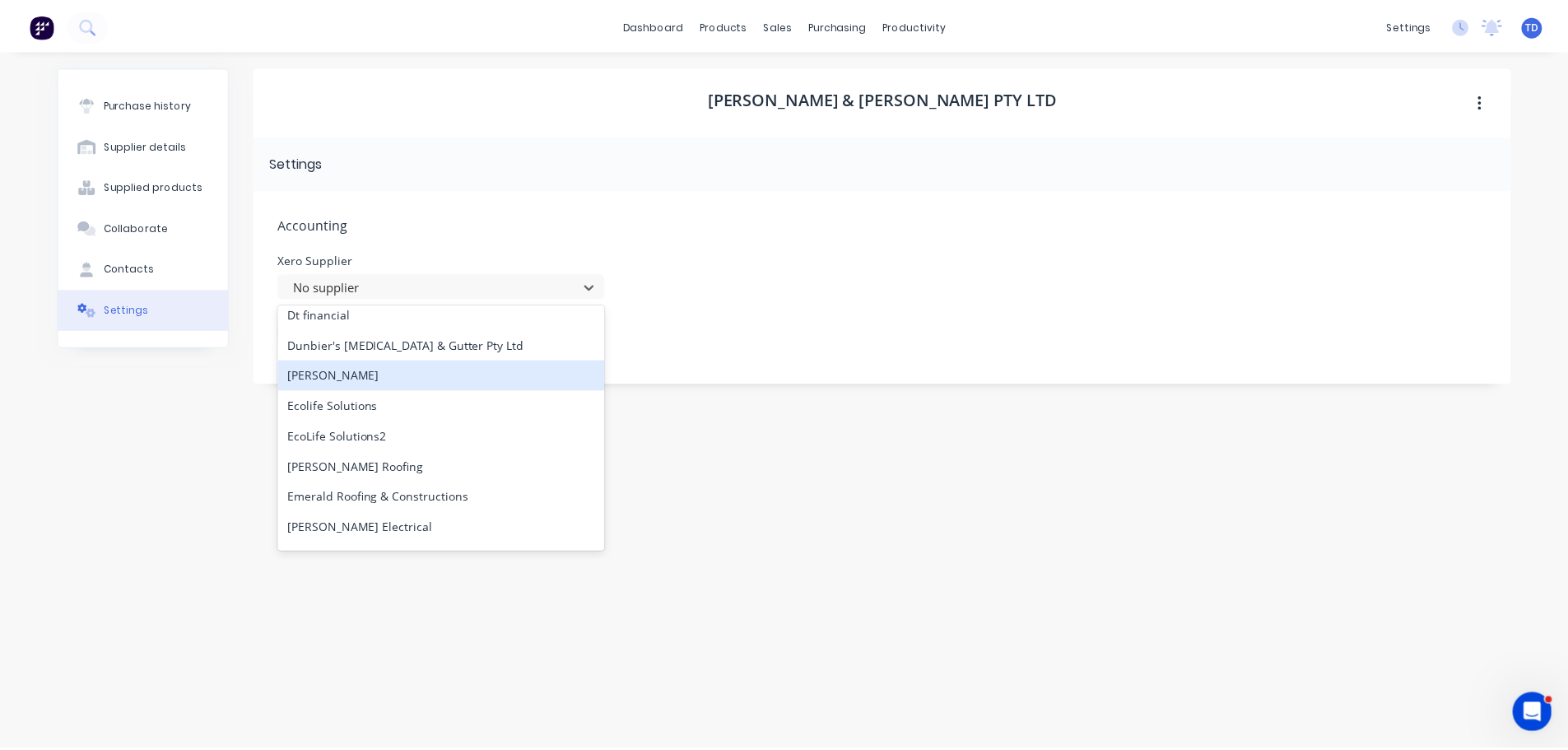
scroll to position [2881, 0]
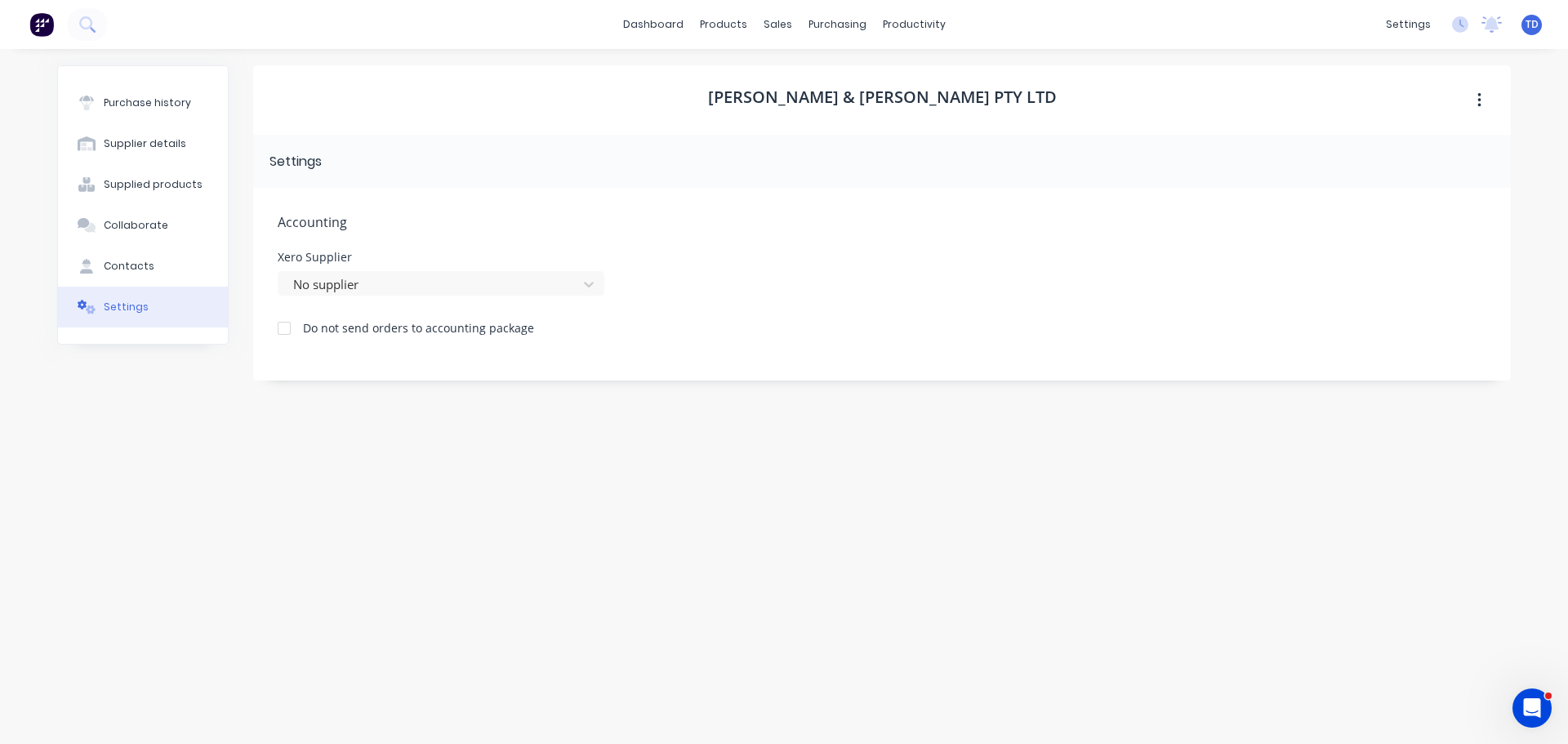
click at [770, 198] on div "Accounting Xero Supplier No supplier Do not send orders to accounting package" at bounding box center [881, 284] width 1257 height 192
click at [155, 99] on div "Purchase history" at bounding box center [147, 103] width 87 height 15
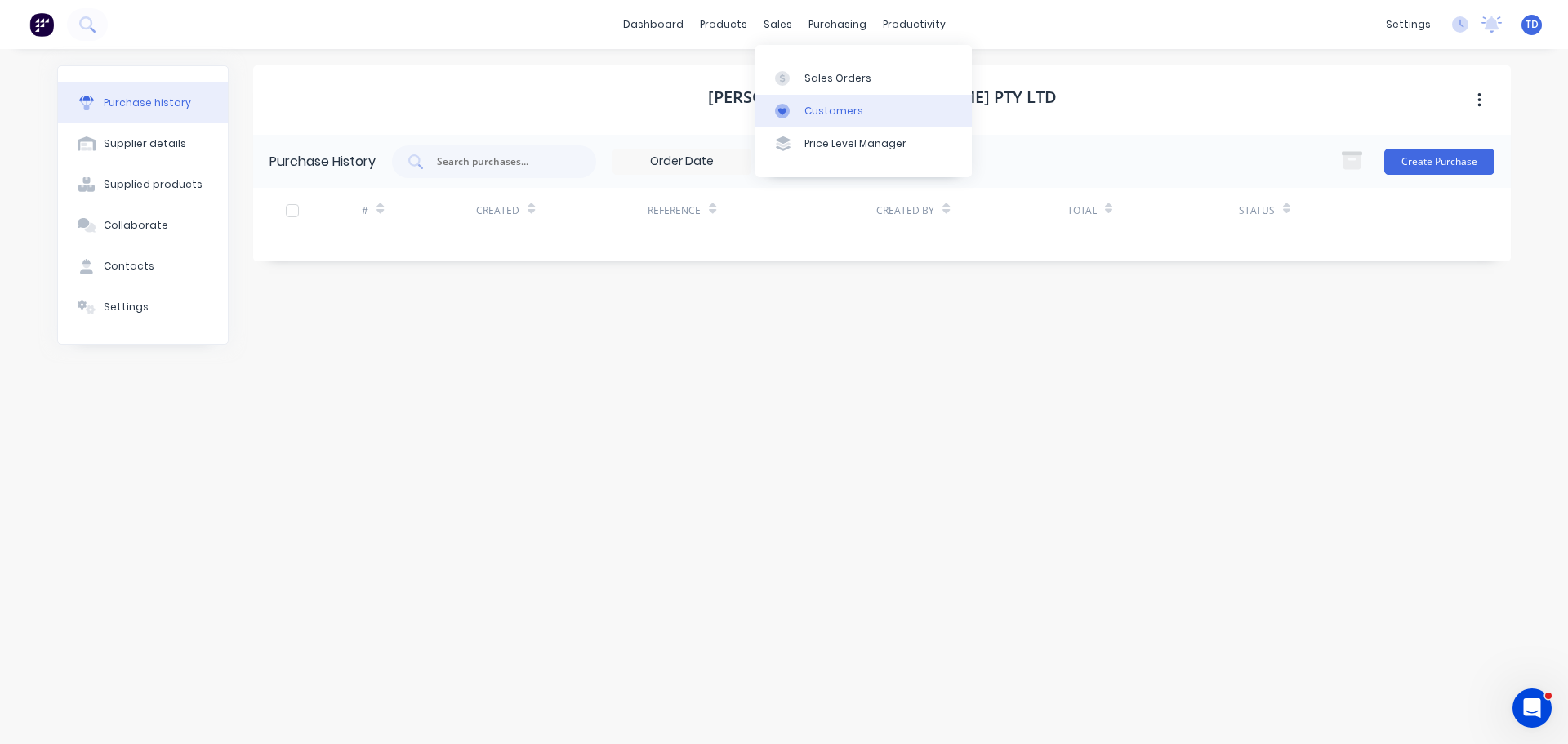
click at [812, 113] on div "Customers" at bounding box center [833, 111] width 58 height 15
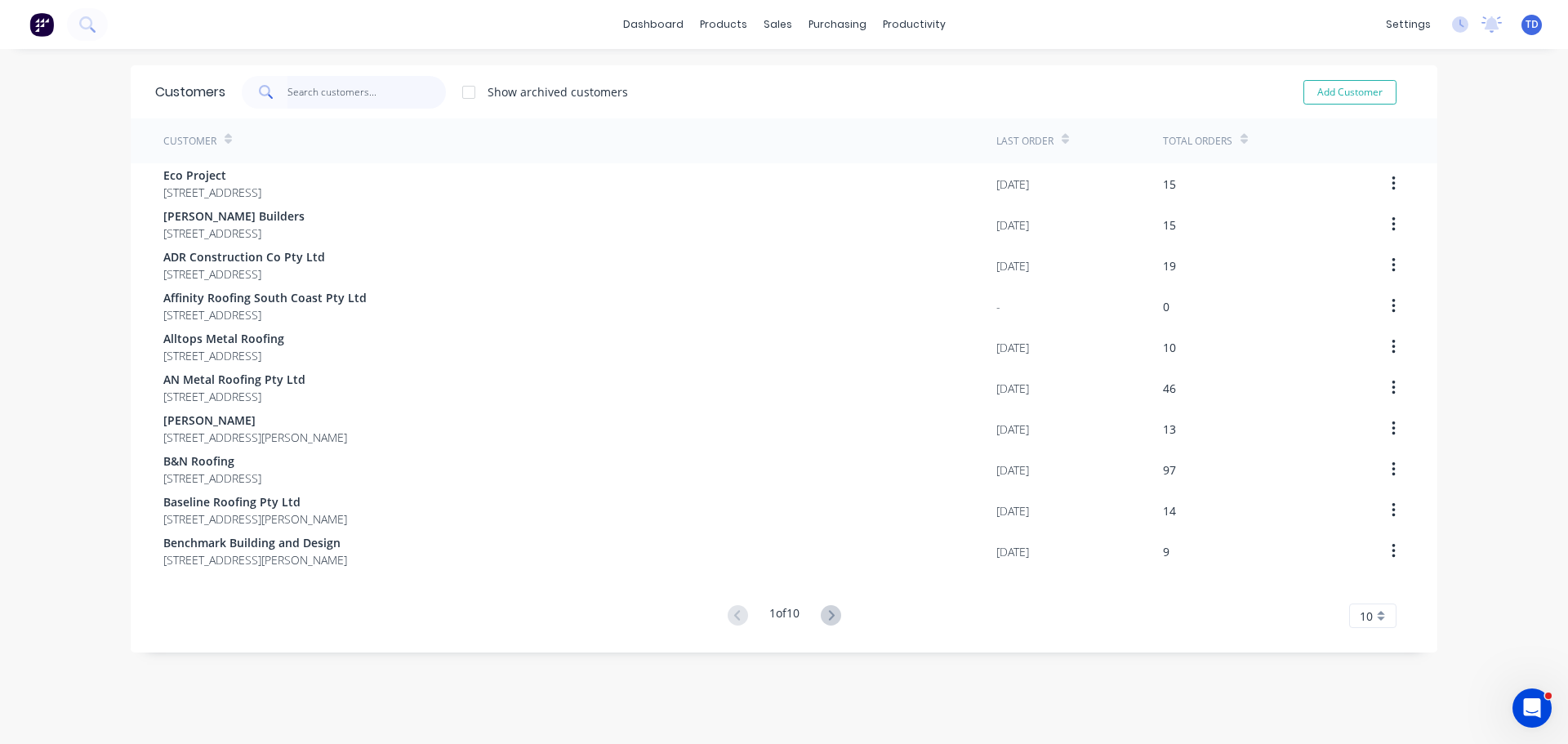
click at [291, 90] on input "text" at bounding box center [368, 92] width 160 height 33
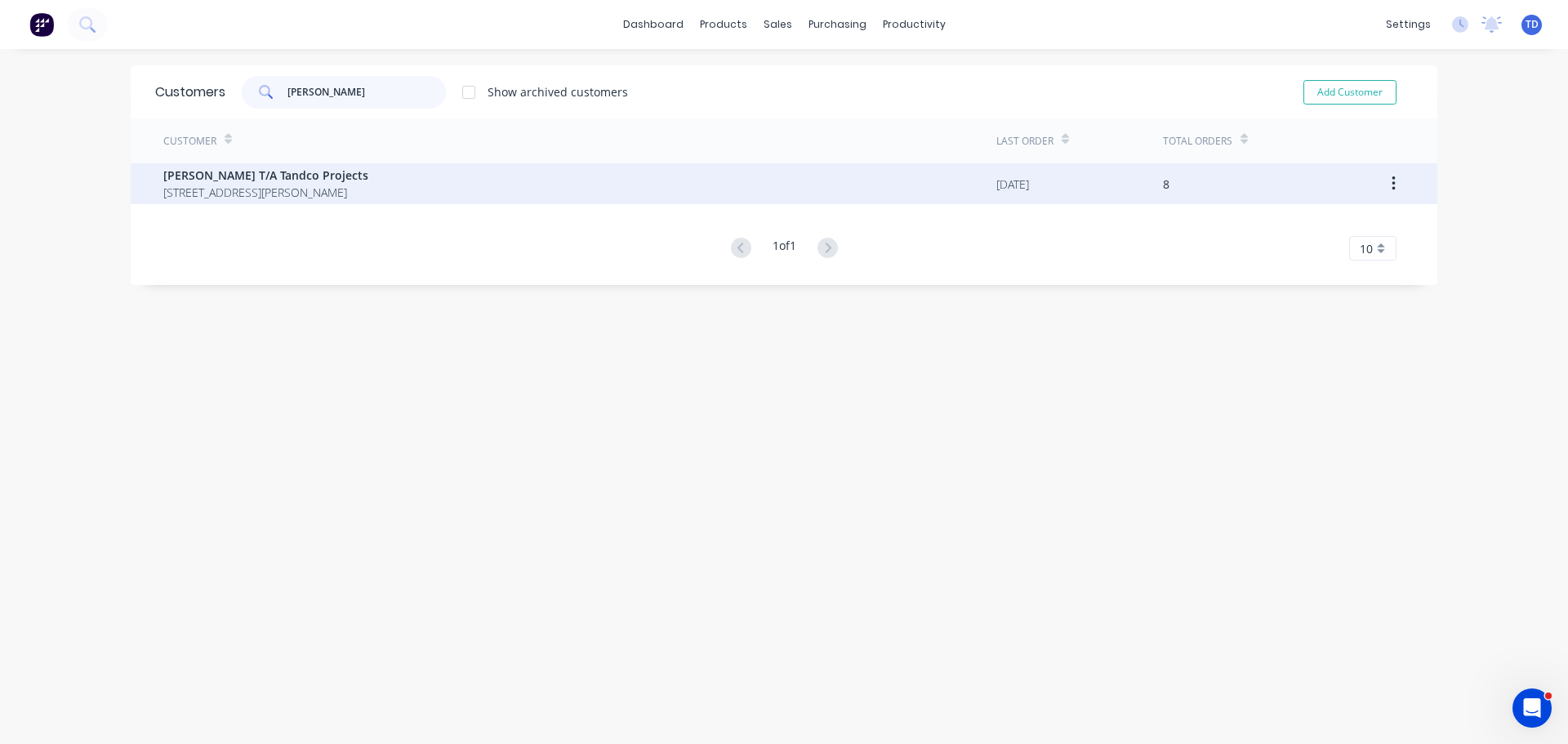
type input "tom mc"
click at [247, 172] on span "Tom McDonald T/A Tandco Projects" at bounding box center [266, 175] width 205 height 17
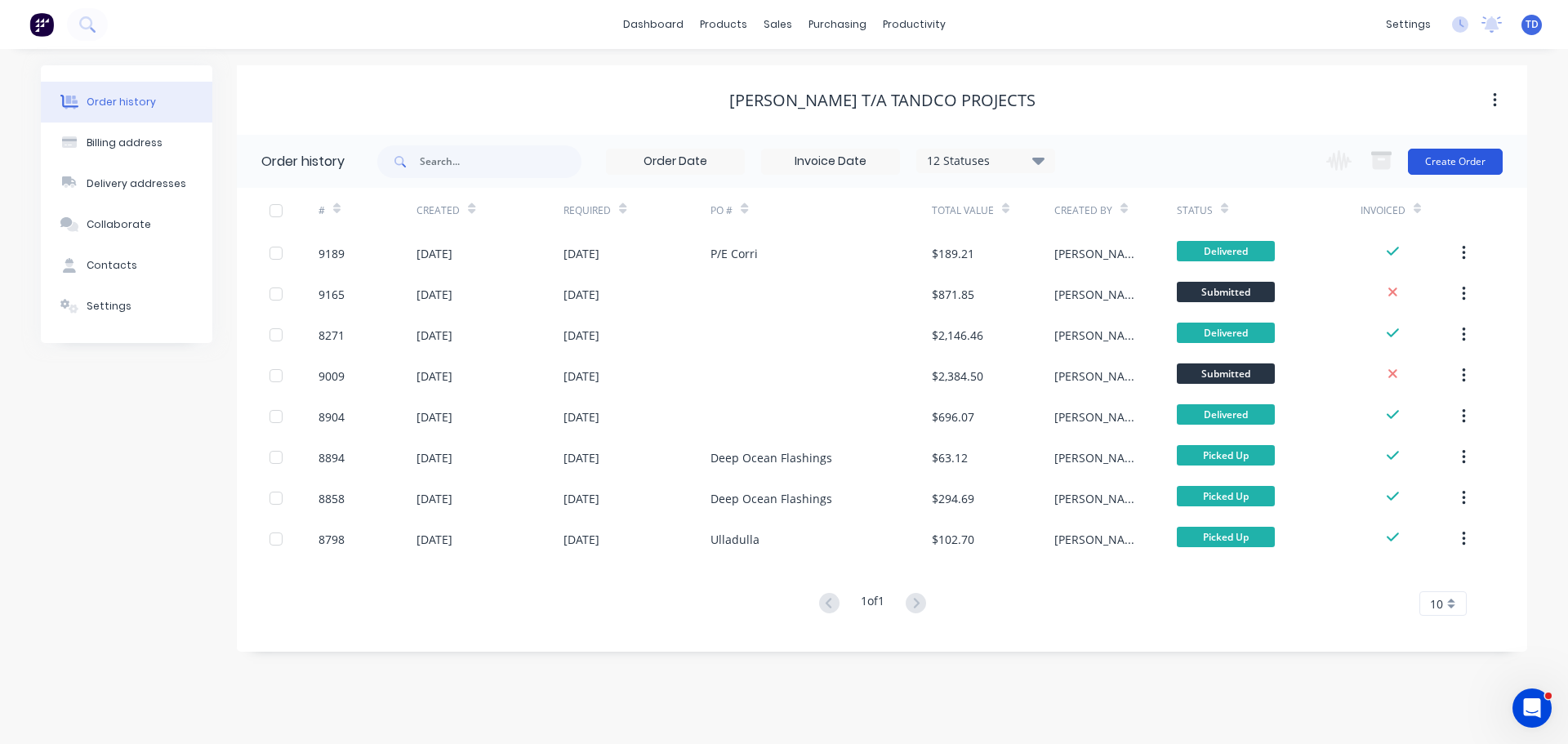
click at [1465, 155] on button "Create Order" at bounding box center [1455, 162] width 95 height 26
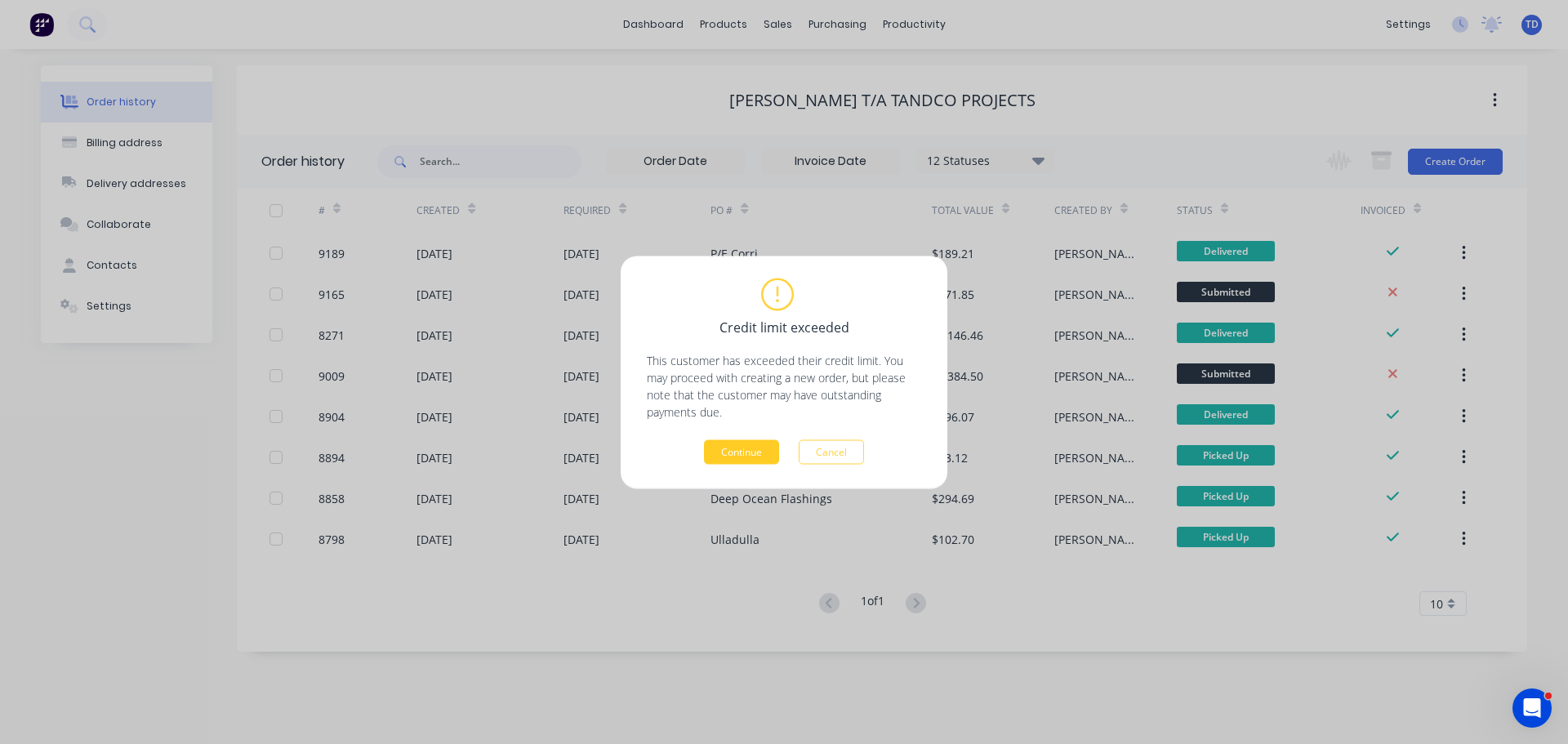
click at [753, 453] on button "Continue" at bounding box center [741, 451] width 75 height 25
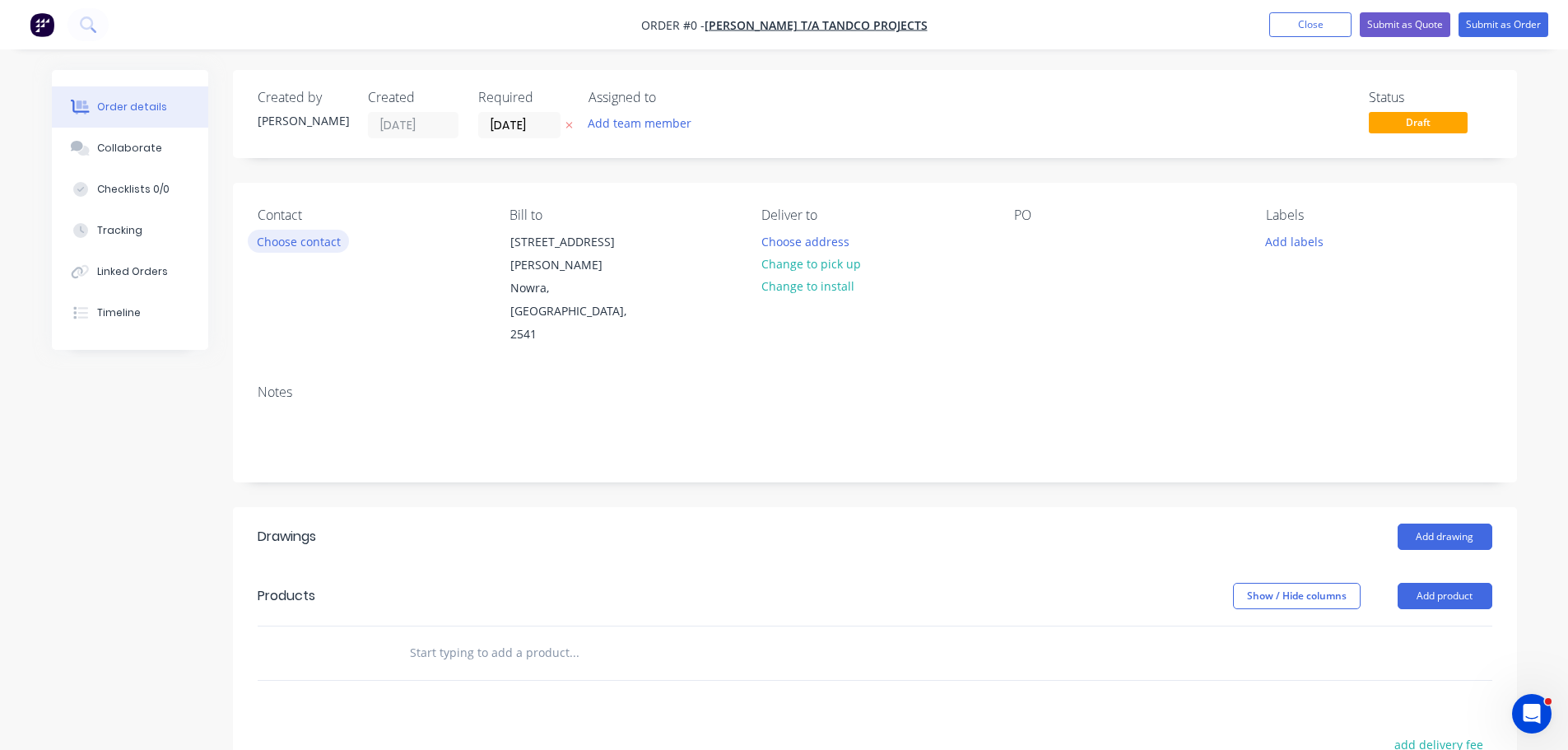
click at [320, 240] on button "Choose contact" at bounding box center [298, 240] width 101 height 22
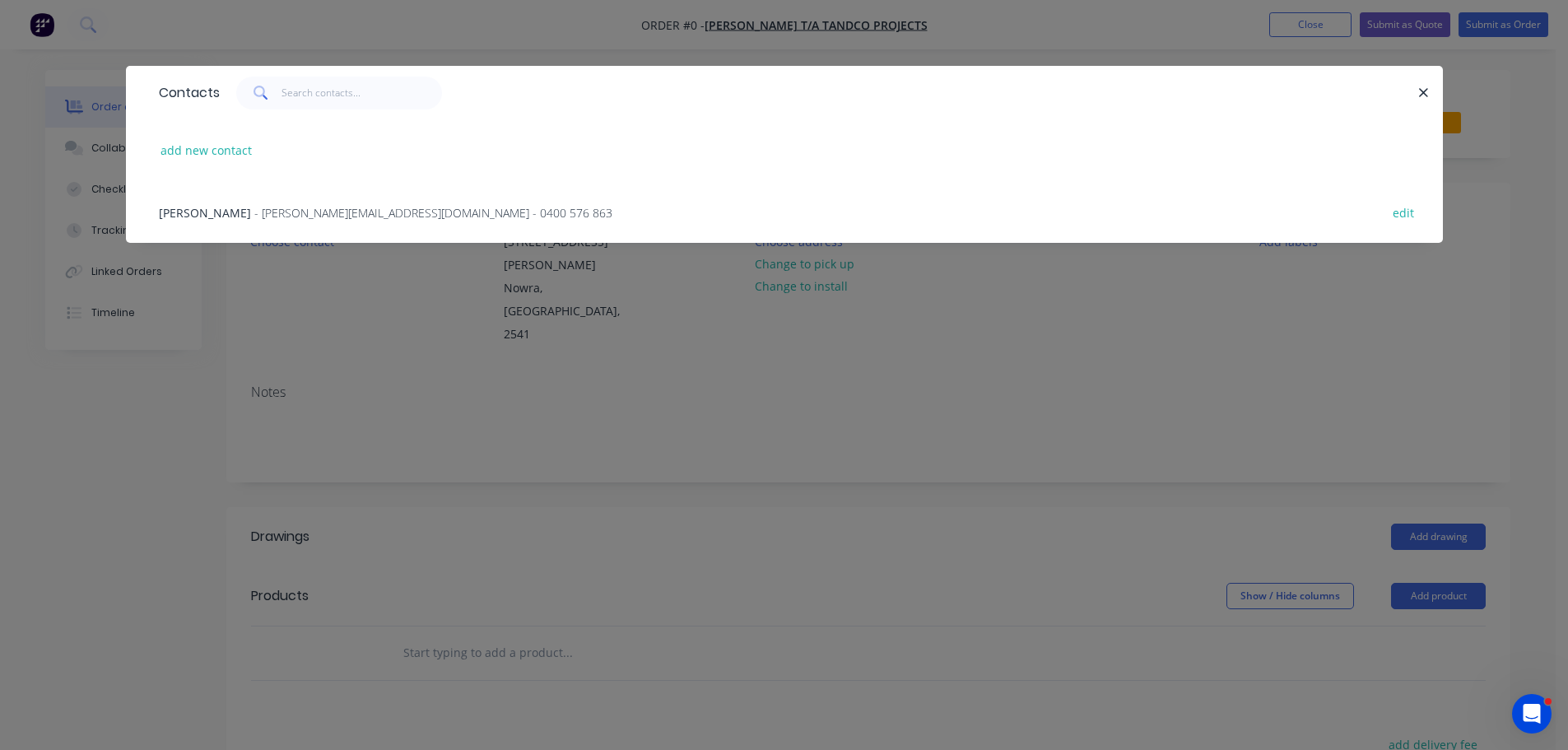
drag, startPoint x: 314, startPoint y: 220, endPoint x: 322, endPoint y: 214, distance: 10.0
click at [317, 219] on div "Tom McDonald - tom@tandcoprojects.com - 0400 576 863" at bounding box center [385, 212] width 453 height 17
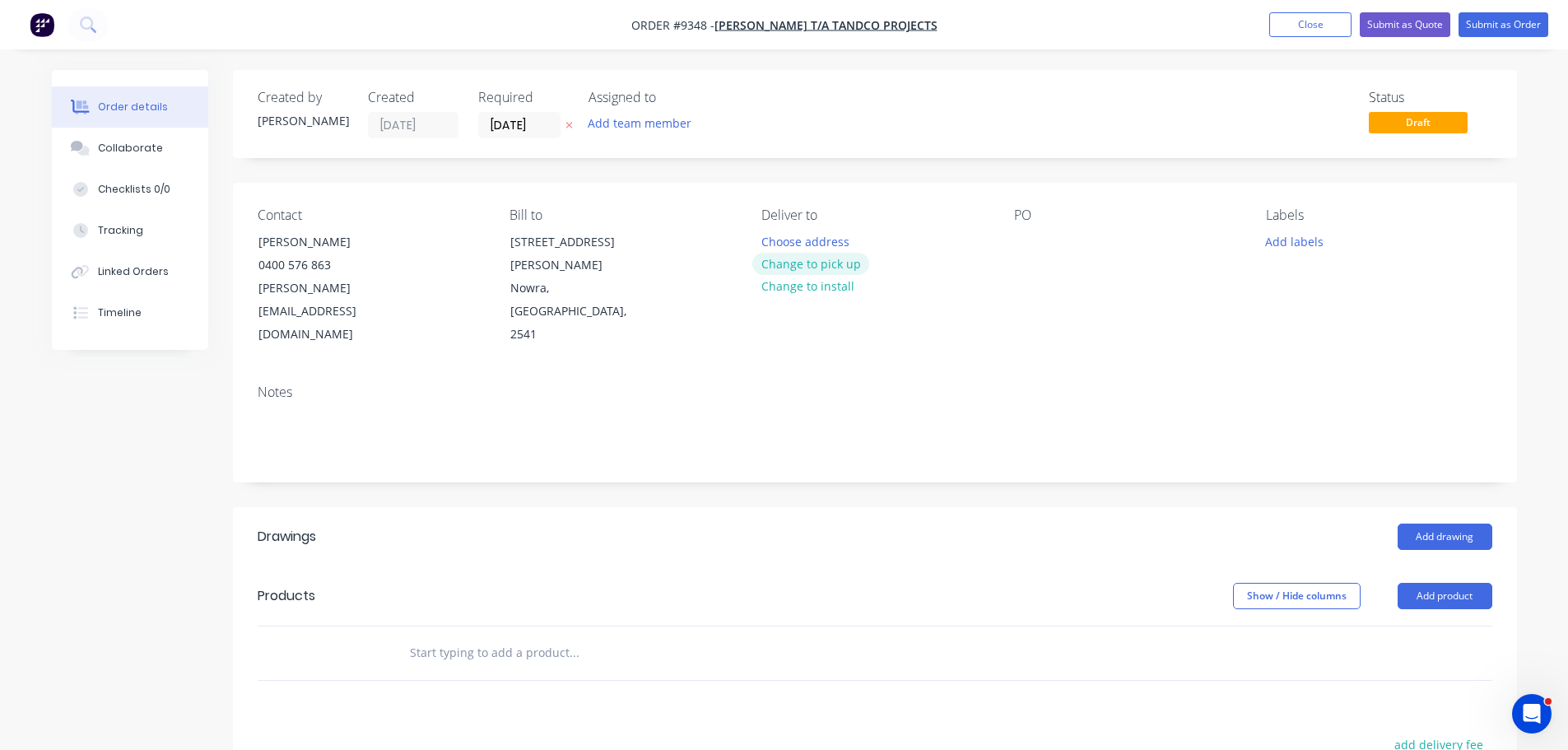
click at [823, 265] on button "Change to pick up" at bounding box center [811, 264] width 117 height 22
click at [772, 243] on div at bounding box center [775, 241] width 27 height 24
click at [1430, 524] on button "Add drawing" at bounding box center [1445, 537] width 94 height 27
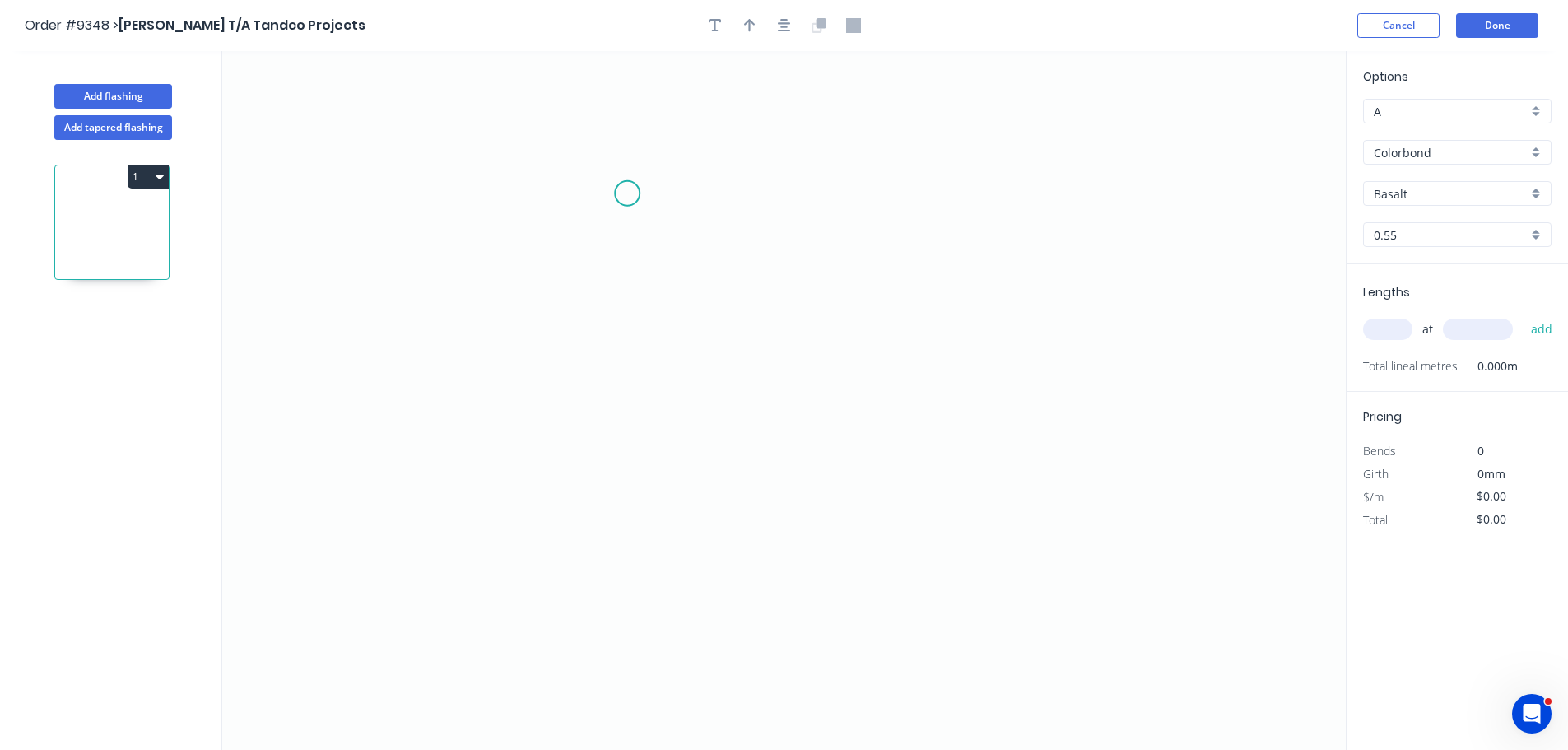
click at [627, 193] on icon "0" at bounding box center [783, 400] width 1123 height 699
click at [622, 520] on icon "0" at bounding box center [783, 400] width 1123 height 699
click at [820, 524] on icon "0 ?" at bounding box center [783, 400] width 1123 height 699
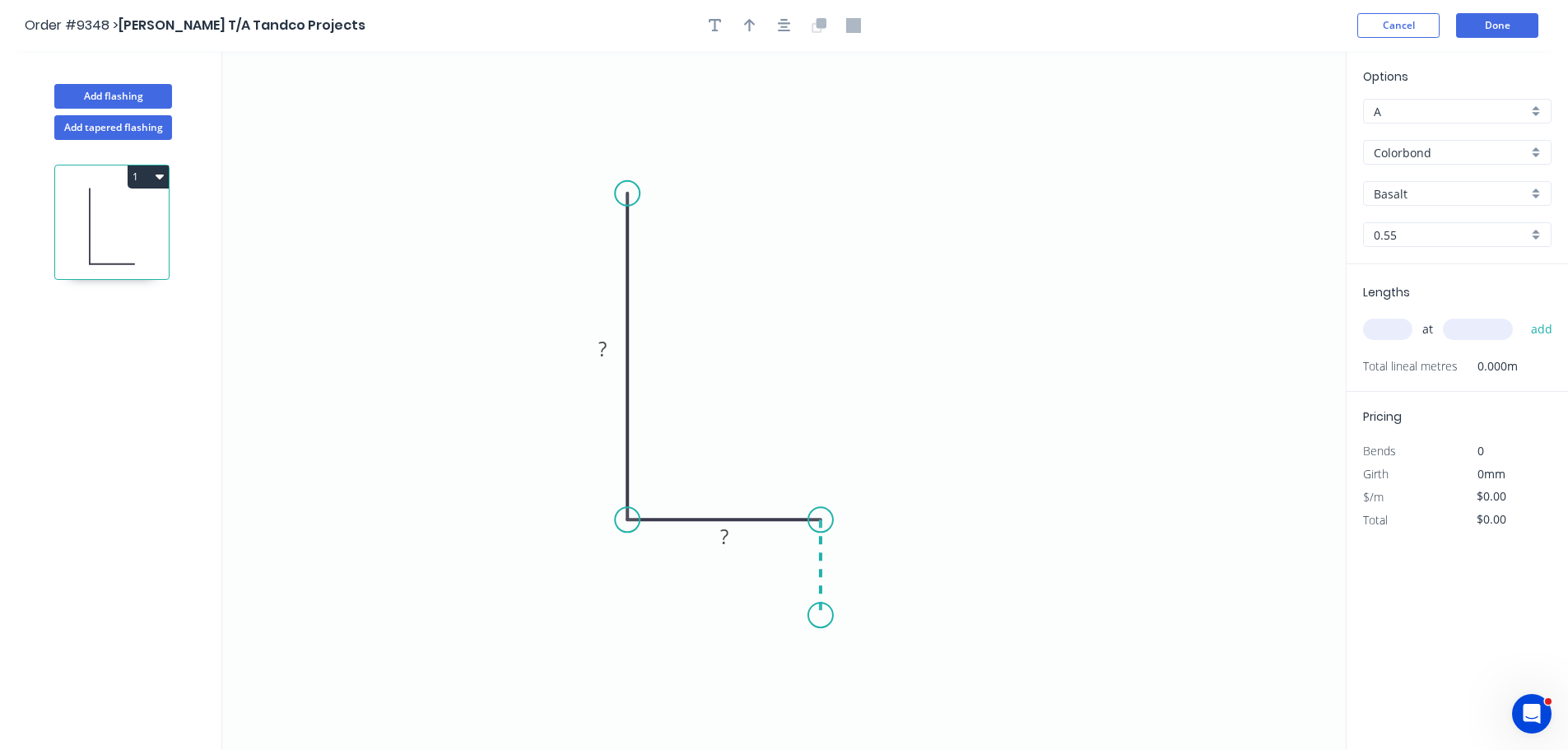
click at [813, 616] on icon "0 ? ?" at bounding box center [783, 400] width 1123 height 699
click at [813, 616] on circle at bounding box center [820, 615] width 25 height 25
drag, startPoint x: 747, startPoint y: 533, endPoint x: 690, endPoint y: 347, distance: 194.5
click at [780, 456] on rect at bounding box center [757, 459] width 54 height 34
drag, startPoint x: 622, startPoint y: 335, endPoint x: 719, endPoint y: 293, distance: 105.7
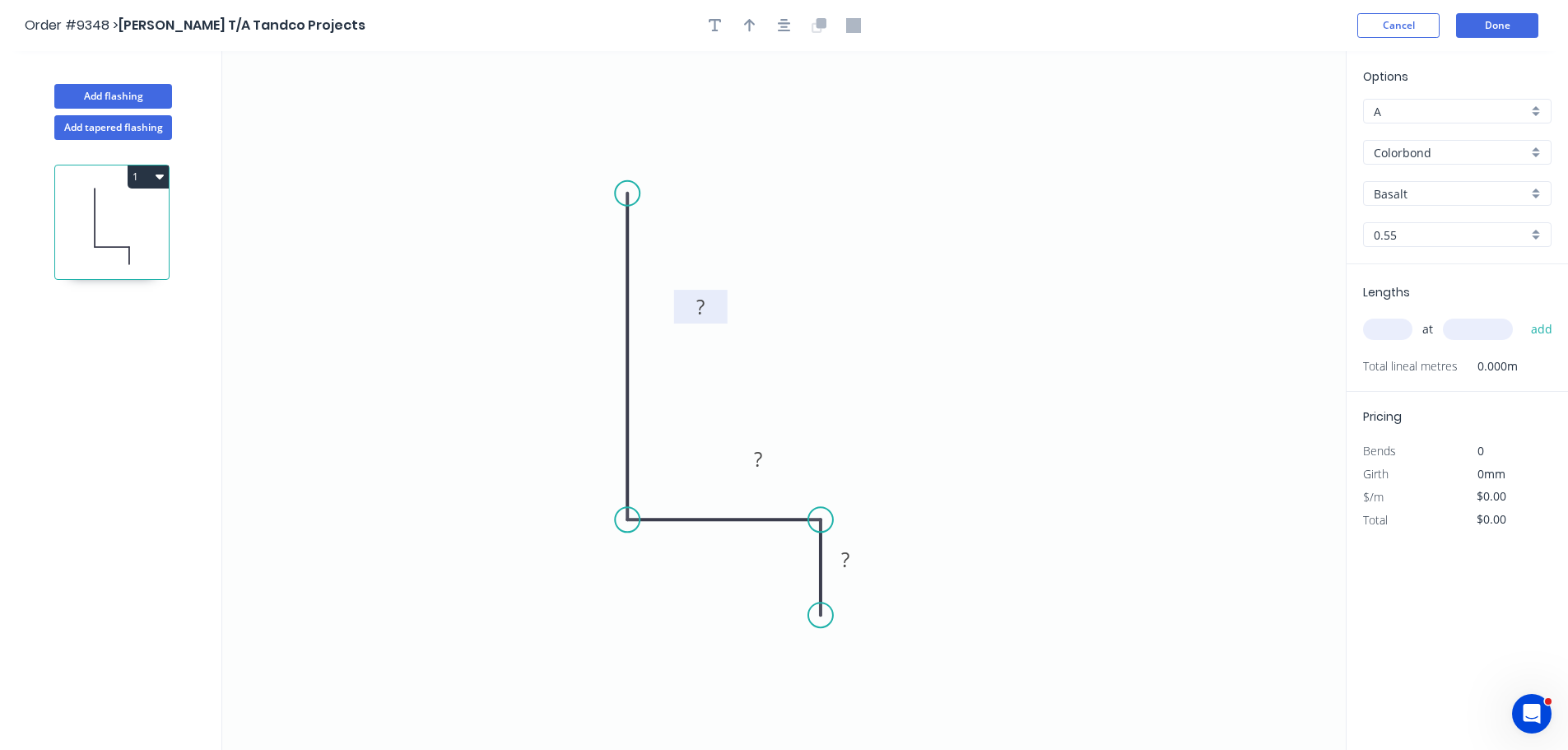
click at [719, 293] on rect at bounding box center [700, 307] width 54 height 34
drag, startPoint x: 634, startPoint y: 521, endPoint x: 667, endPoint y: 508, distance: 35.5
click at [651, 561] on div "Show angle" at bounding box center [717, 567] width 166 height 34
click at [834, 578] on div "Show angle" at bounding box center [900, 575] width 166 height 34
click at [710, 303] on rect at bounding box center [700, 307] width 33 height 23
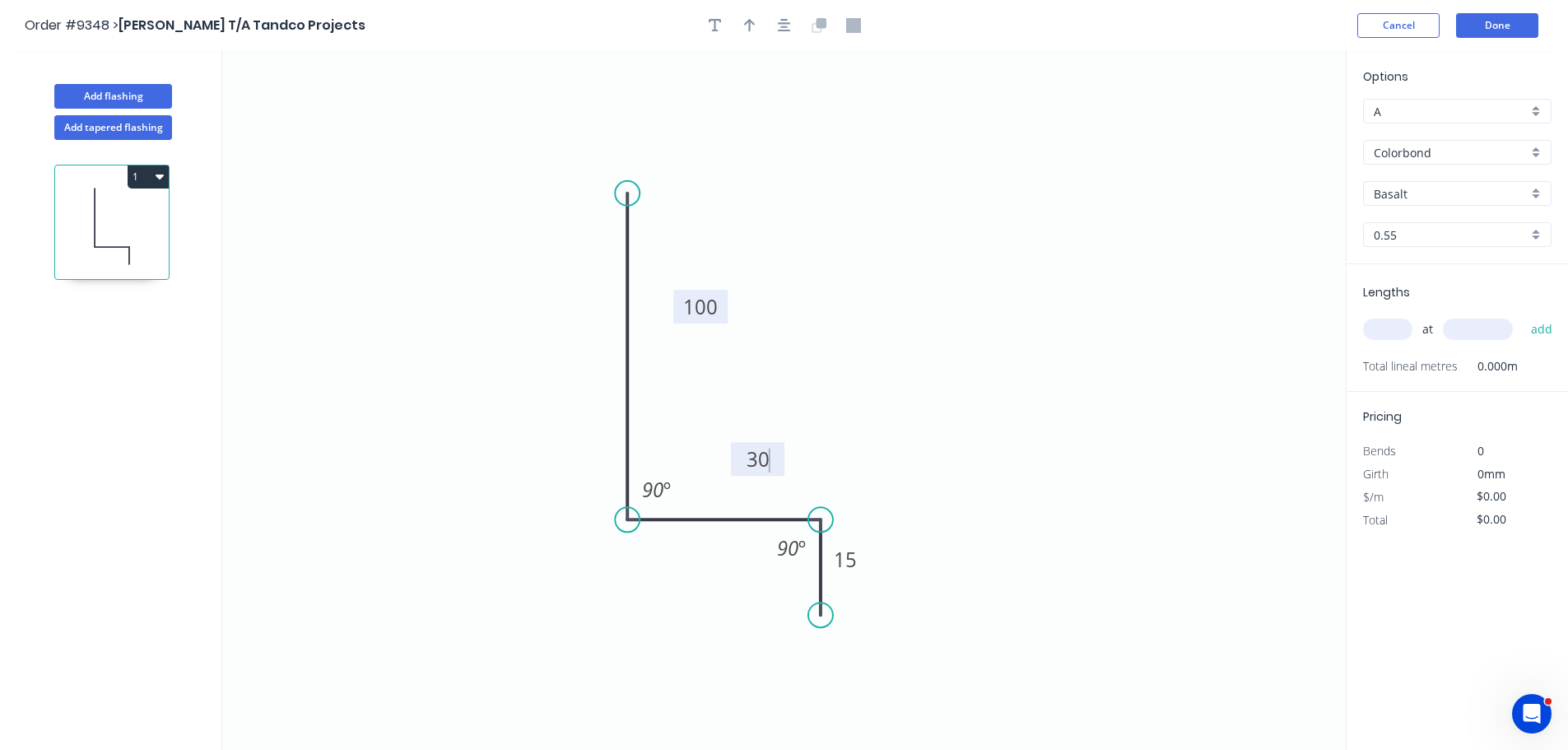
type input "$5.61"
click at [754, 24] on icon "button" at bounding box center [750, 26] width 12 height 13
click at [1263, 133] on icon at bounding box center [1262, 114] width 15 height 53
drag, startPoint x: 1263, startPoint y: 133, endPoint x: 1256, endPoint y: 219, distance: 86.3
click at [915, 295] on icon at bounding box center [928, 277] width 48 height 48
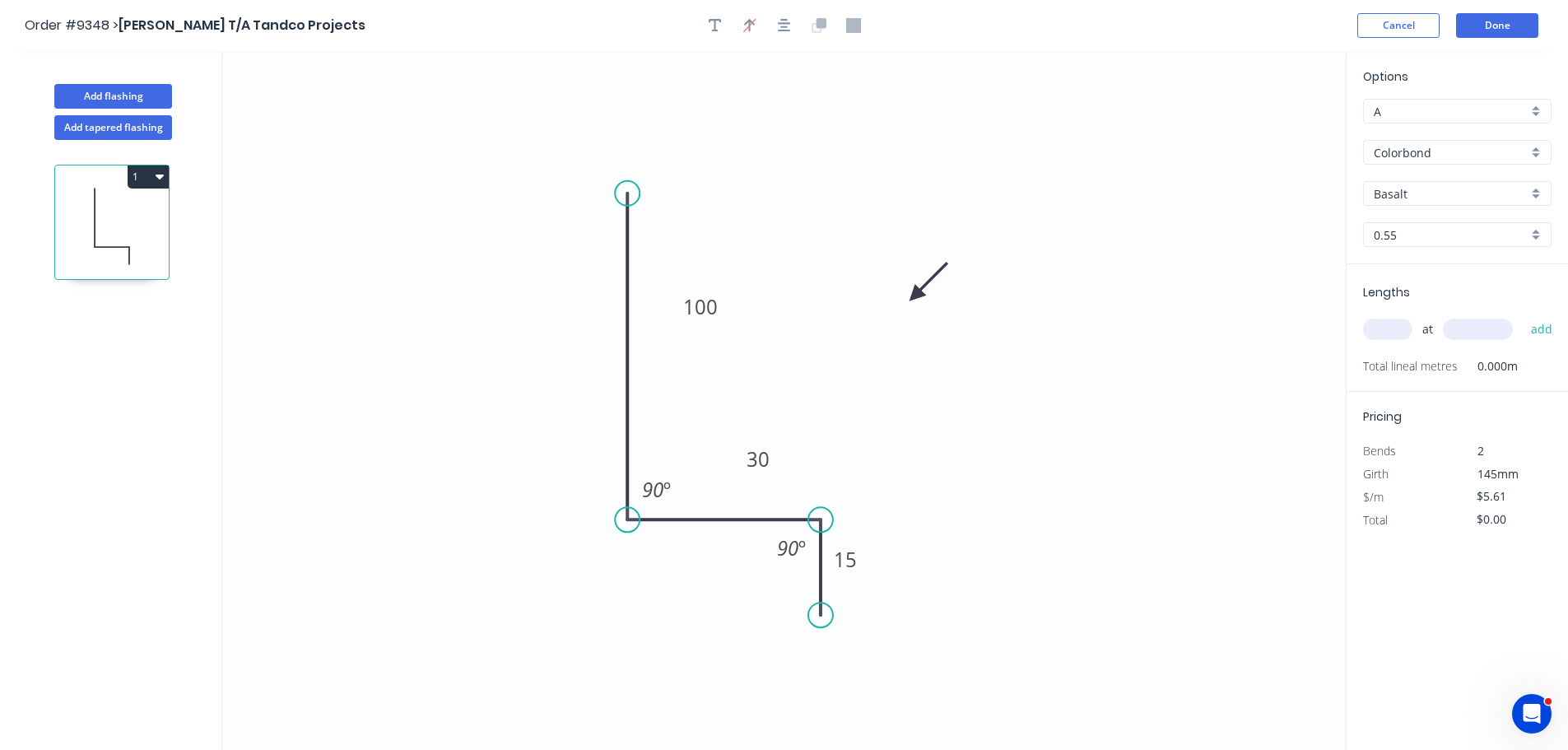
click at [1450, 195] on input "Basalt" at bounding box center [1450, 193] width 154 height 17
click at [1452, 155] on input "Colorbond" at bounding box center [1450, 152] width 154 height 17
click at [1464, 220] on div "Colorbond Matt" at bounding box center [1456, 212] width 186 height 29
type input "Colorbond Matt"
type input "Bluegum Matt"
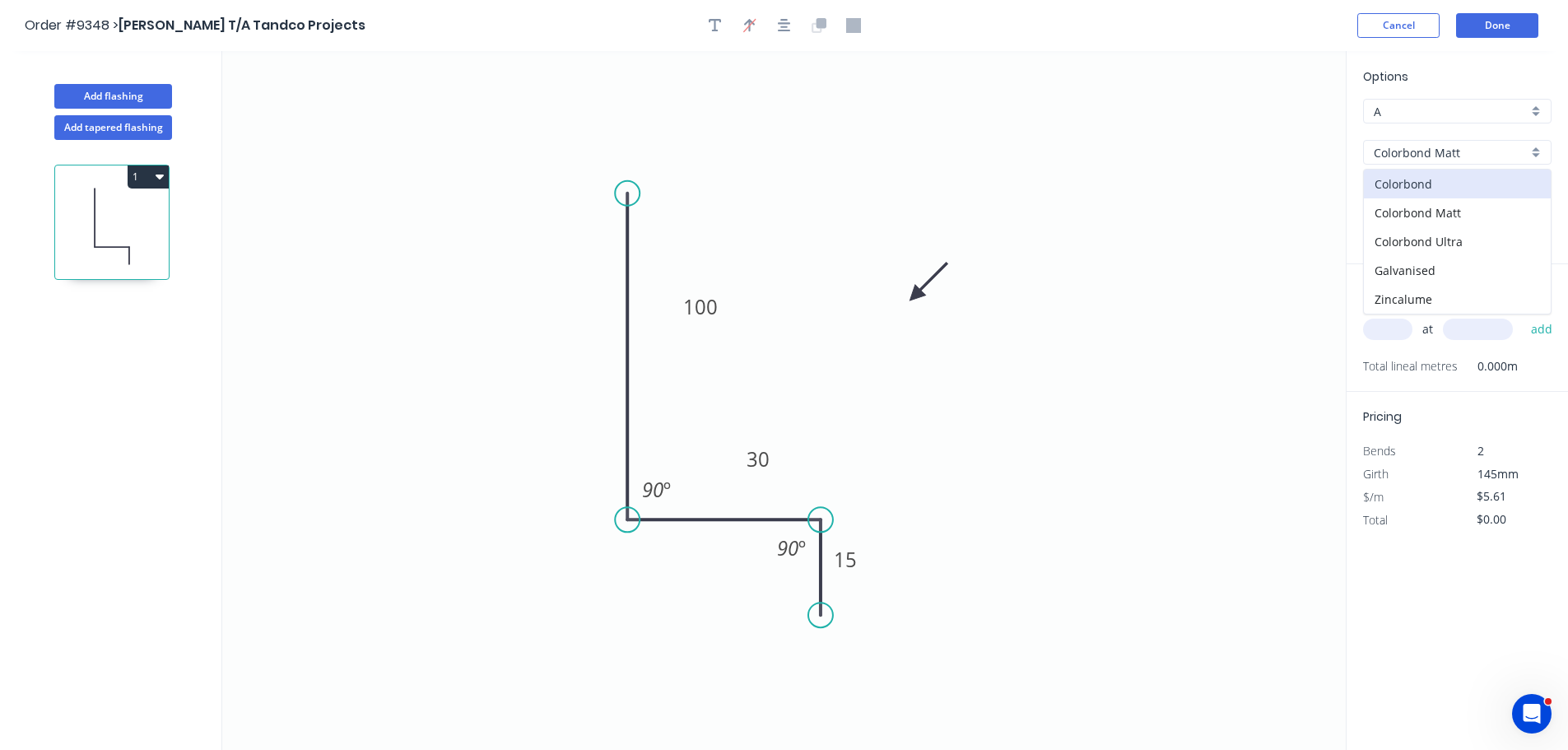
type input "$6.17"
click at [1468, 198] on input "Bluegum Matt" at bounding box center [1450, 193] width 154 height 17
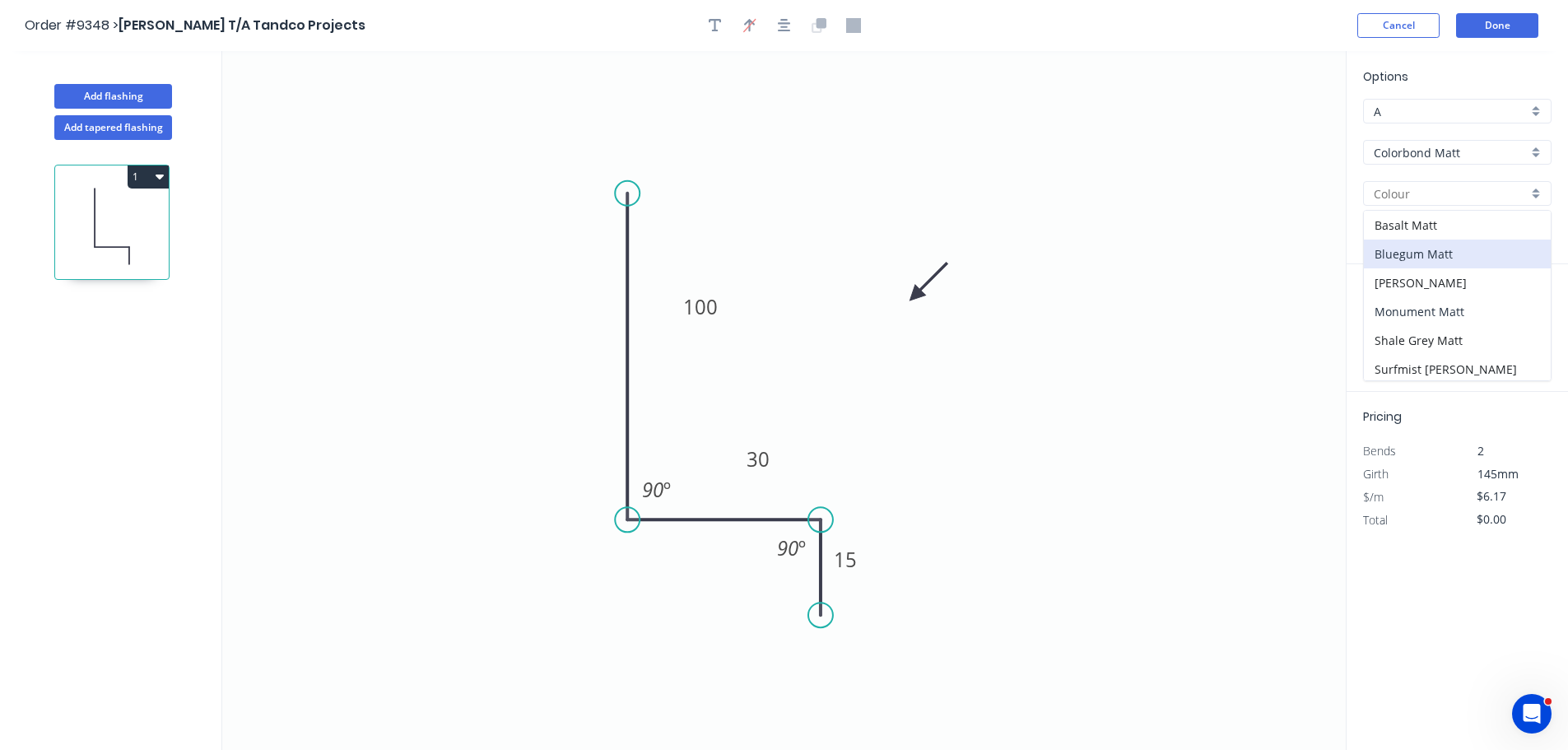
click at [1447, 312] on div "Monument Matt" at bounding box center [1456, 311] width 186 height 29
type input "Monument Matt"
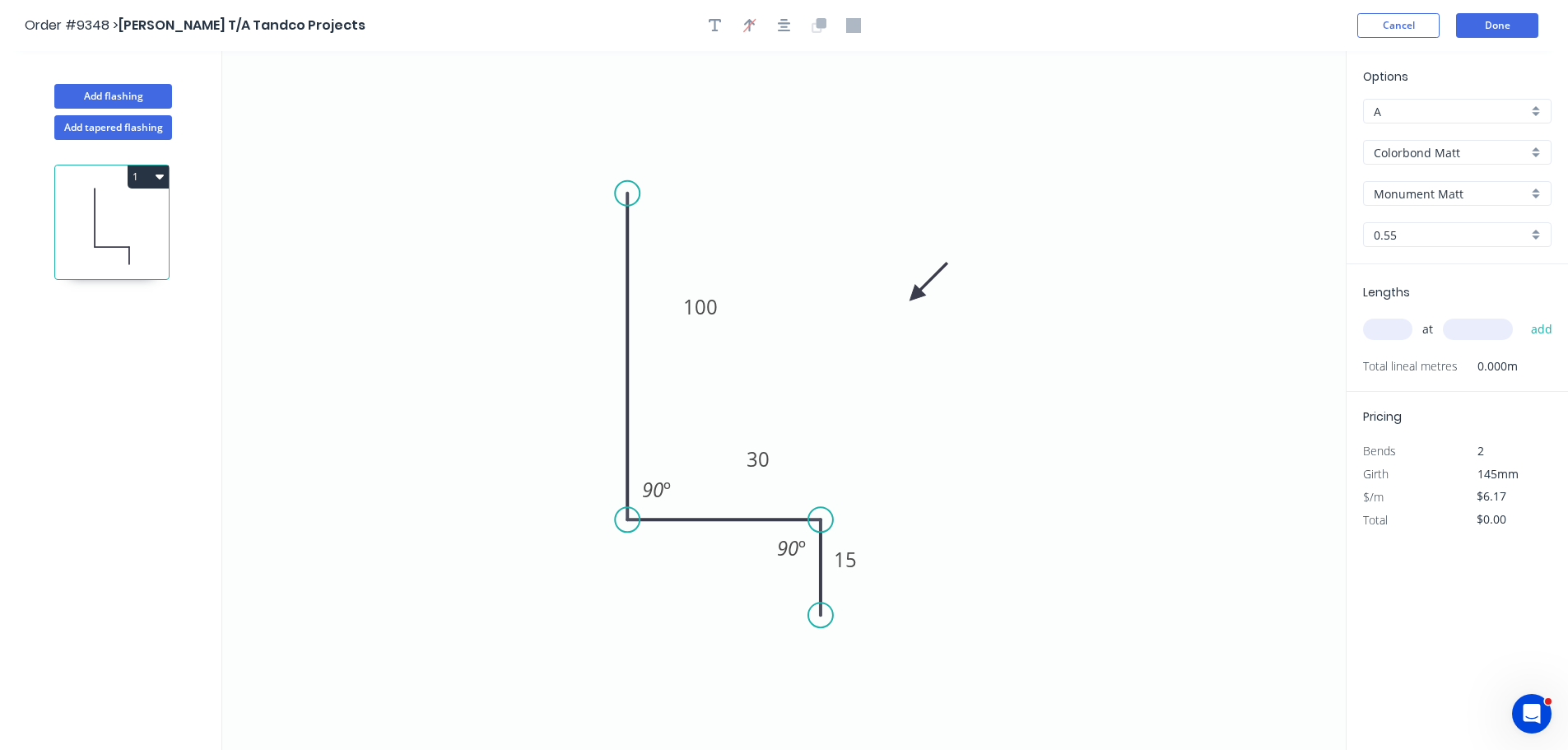
click at [1403, 333] on input "text" at bounding box center [1387, 329] width 50 height 22
type input "1"
type input "2000"
click at [1522, 315] on button "add" at bounding box center [1541, 329] width 39 height 28
type input "$12.34"
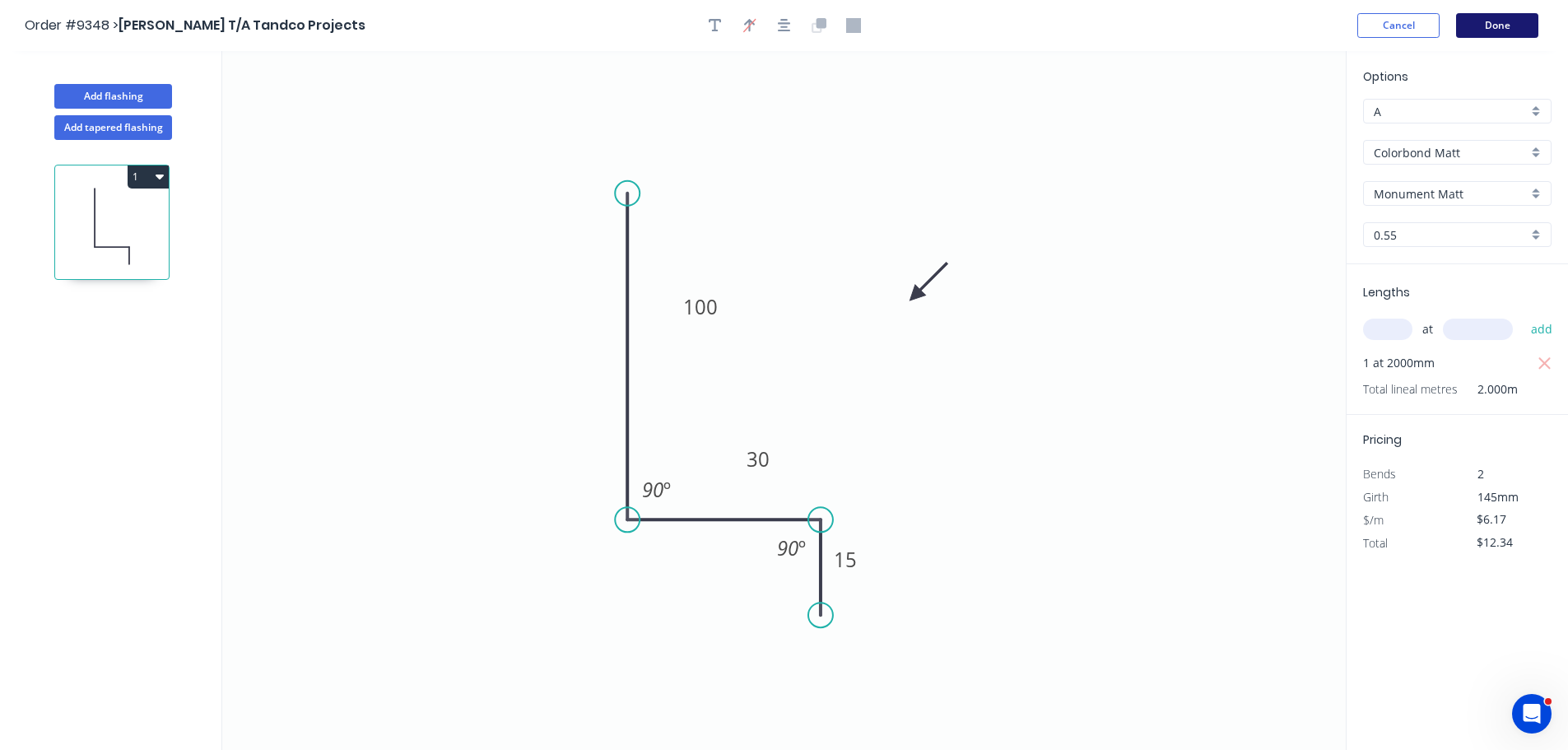
drag, startPoint x: 1488, startPoint y: 9, endPoint x: 1488, endPoint y: 23, distance: 14.0
click at [1488, 17] on header "Order #9348 > Tom McDonald T/A Tandco Projects Cancel Done" at bounding box center [784, 26] width 1568 height 51
click at [1488, 23] on button "Done" at bounding box center [1497, 26] width 82 height 25
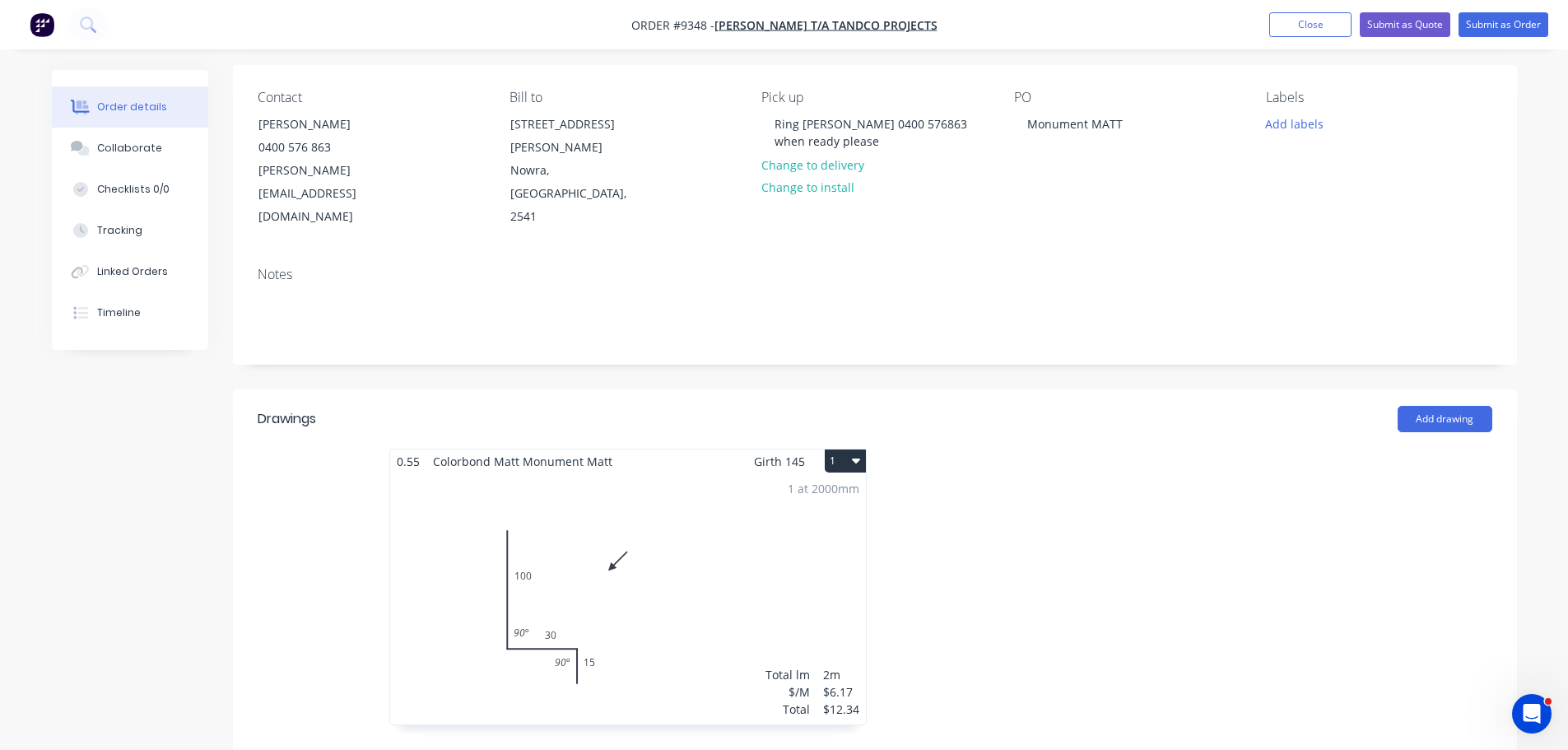
scroll to position [165, 0]
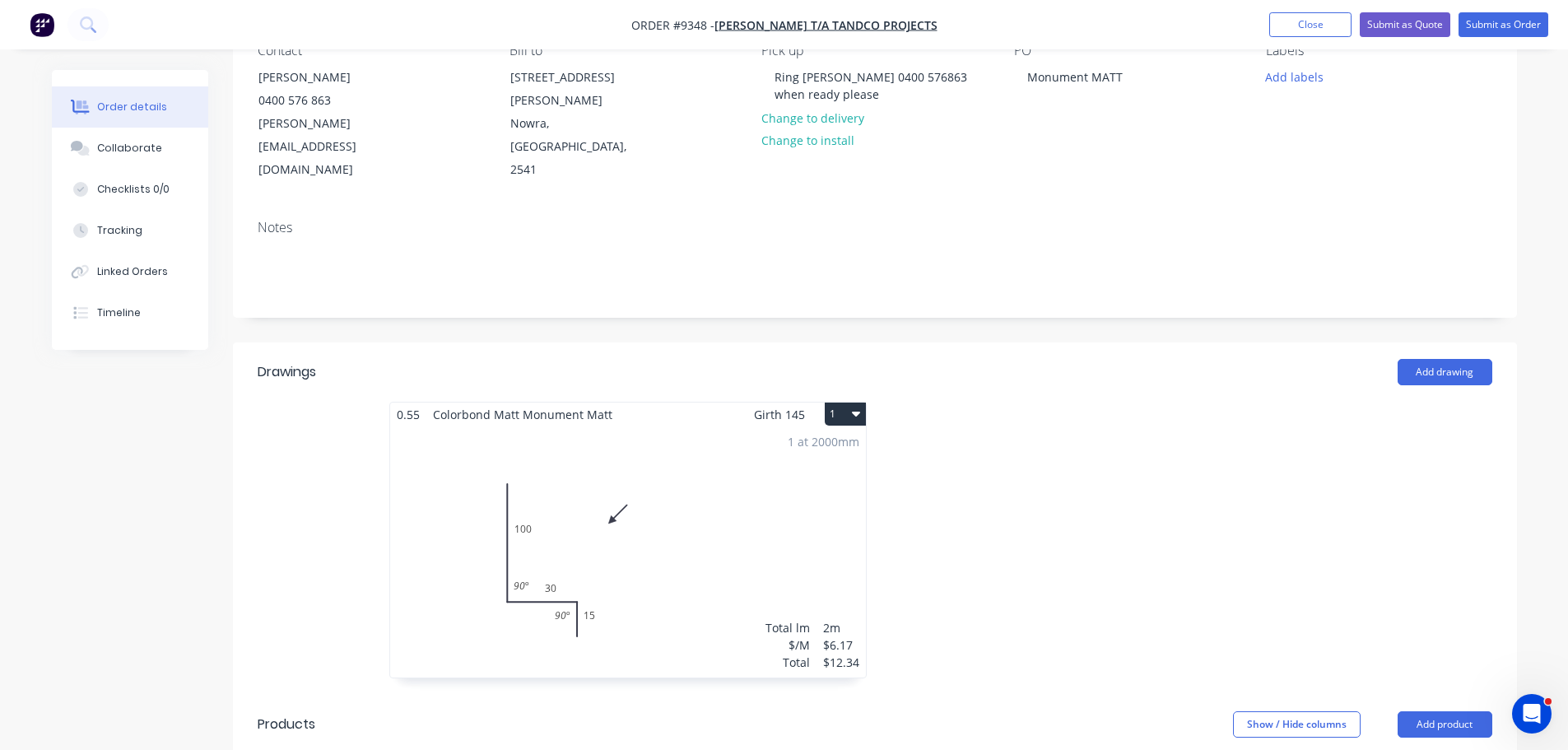
click at [841, 403] on button "1" at bounding box center [845, 414] width 41 height 23
click at [815, 471] on button "Duplicate" at bounding box center [787, 487] width 157 height 33
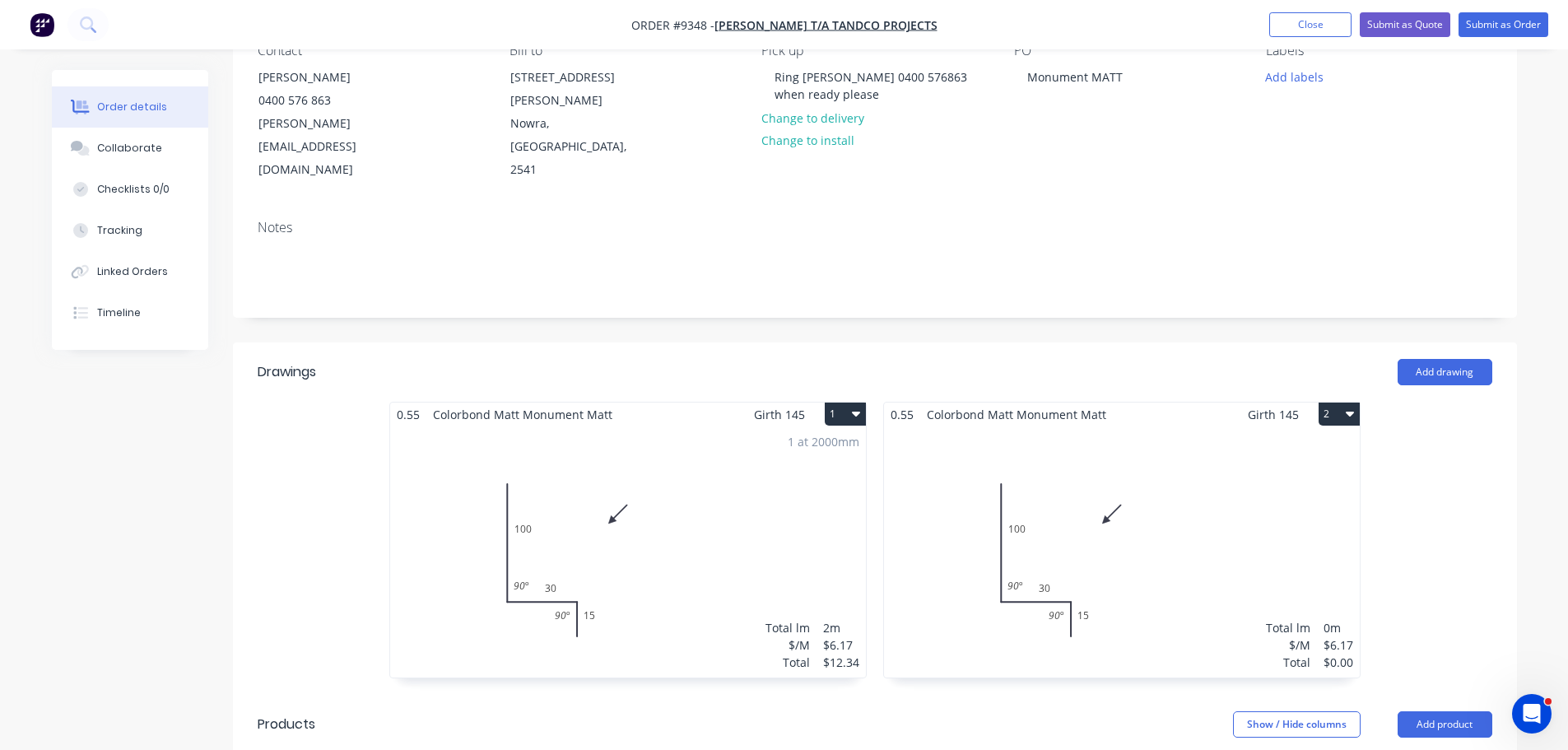
click at [1122, 426] on div "Total lm $/M Total 0m $6.17 $0.00" at bounding box center [1122, 551] width 476 height 251
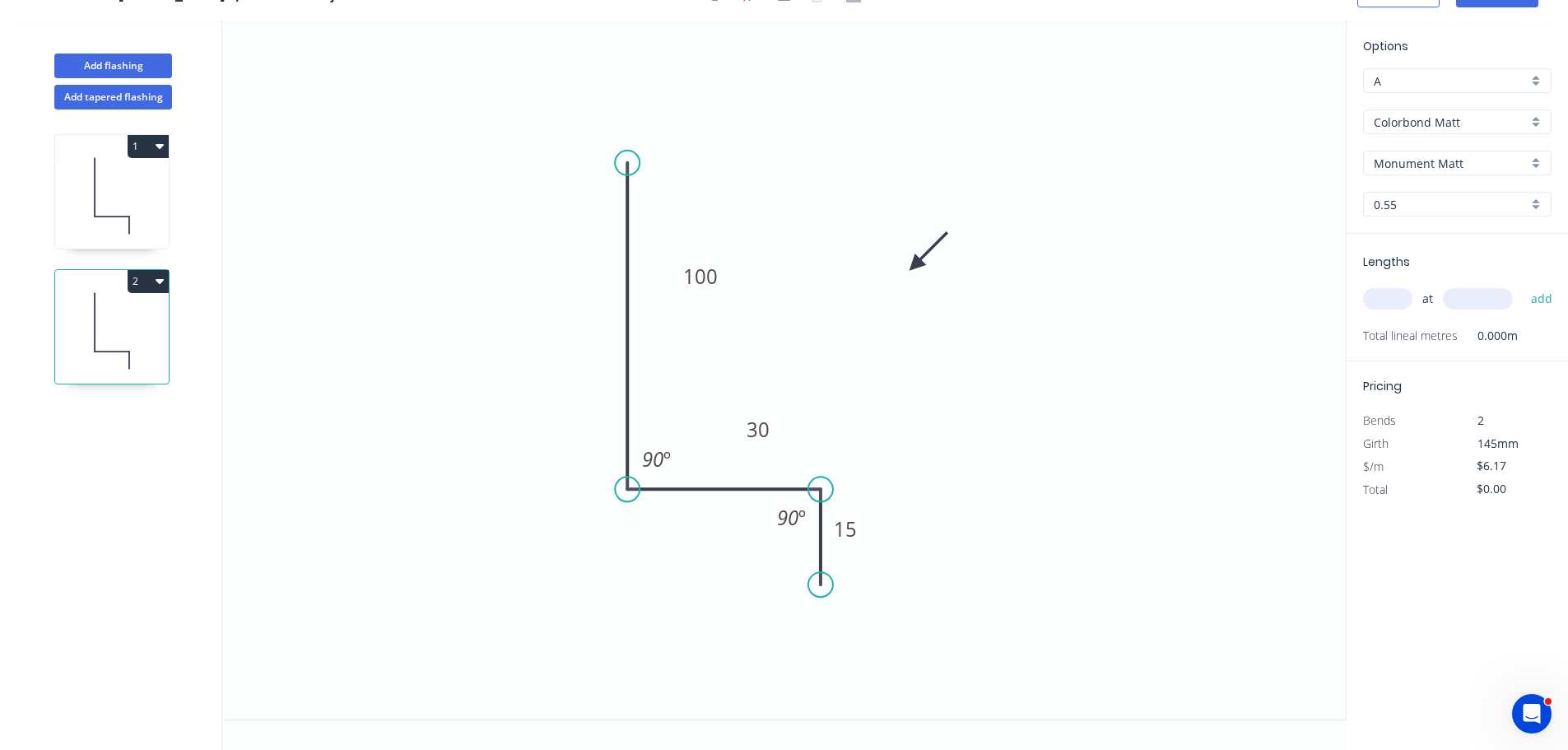
scroll to position [31, 0]
drag, startPoint x: 829, startPoint y: 489, endPoint x: 943, endPoint y: 494, distance: 114.1
click at [943, 494] on circle at bounding box center [943, 489] width 25 height 25
drag, startPoint x: 931, startPoint y: 606, endPoint x: 950, endPoint y: 606, distance: 19.0
click at [950, 606] on circle at bounding box center [943, 605] width 25 height 25
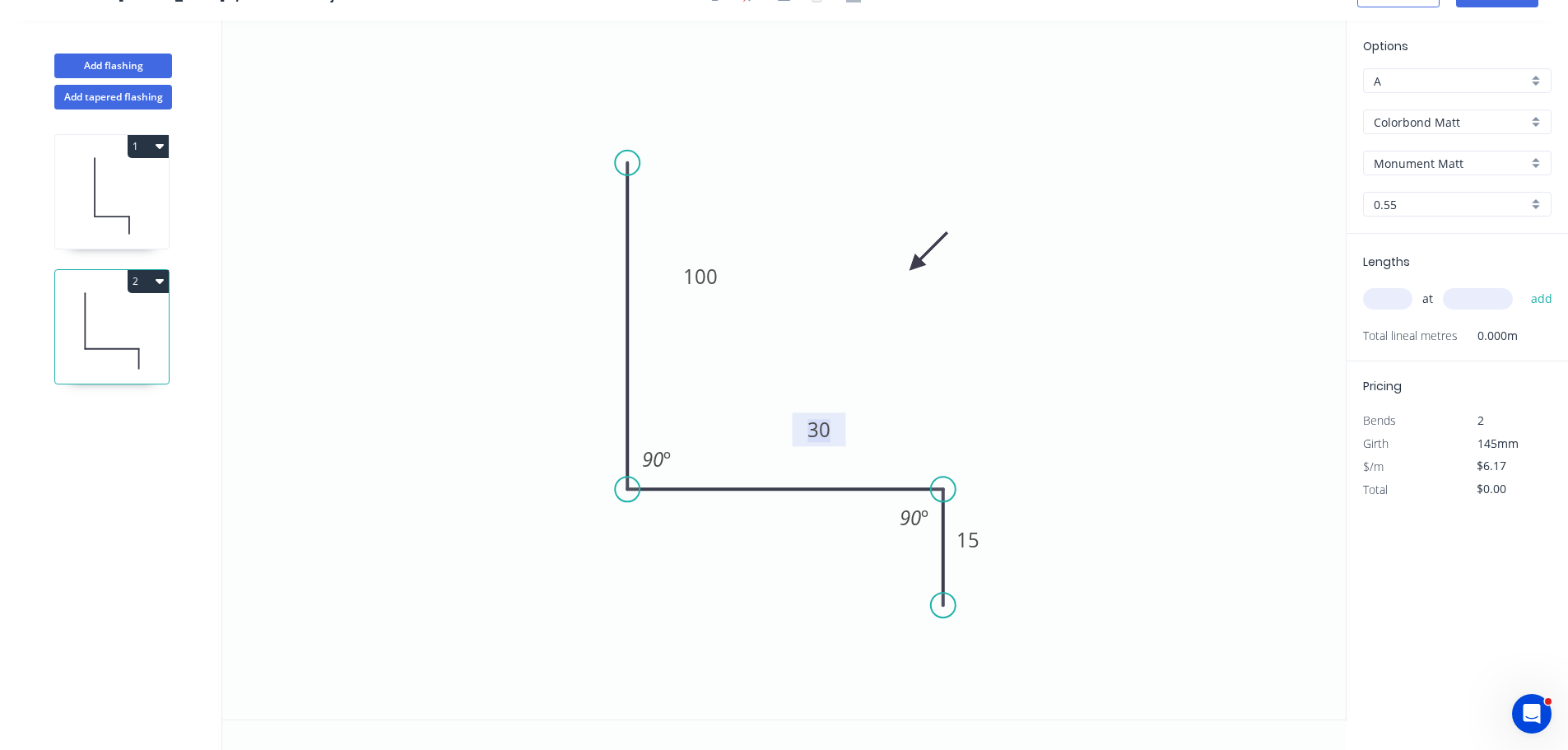
click at [825, 417] on tspan "30" at bounding box center [819, 428] width 23 height 27
click at [1071, 409] on icon "0 100 85 15 90 º 90 º" at bounding box center [783, 370] width 1123 height 699
type input "$7.44"
click at [1387, 311] on div "at add" at bounding box center [1458, 299] width 191 height 28
click at [1385, 298] on input "text" at bounding box center [1387, 299] width 50 height 22
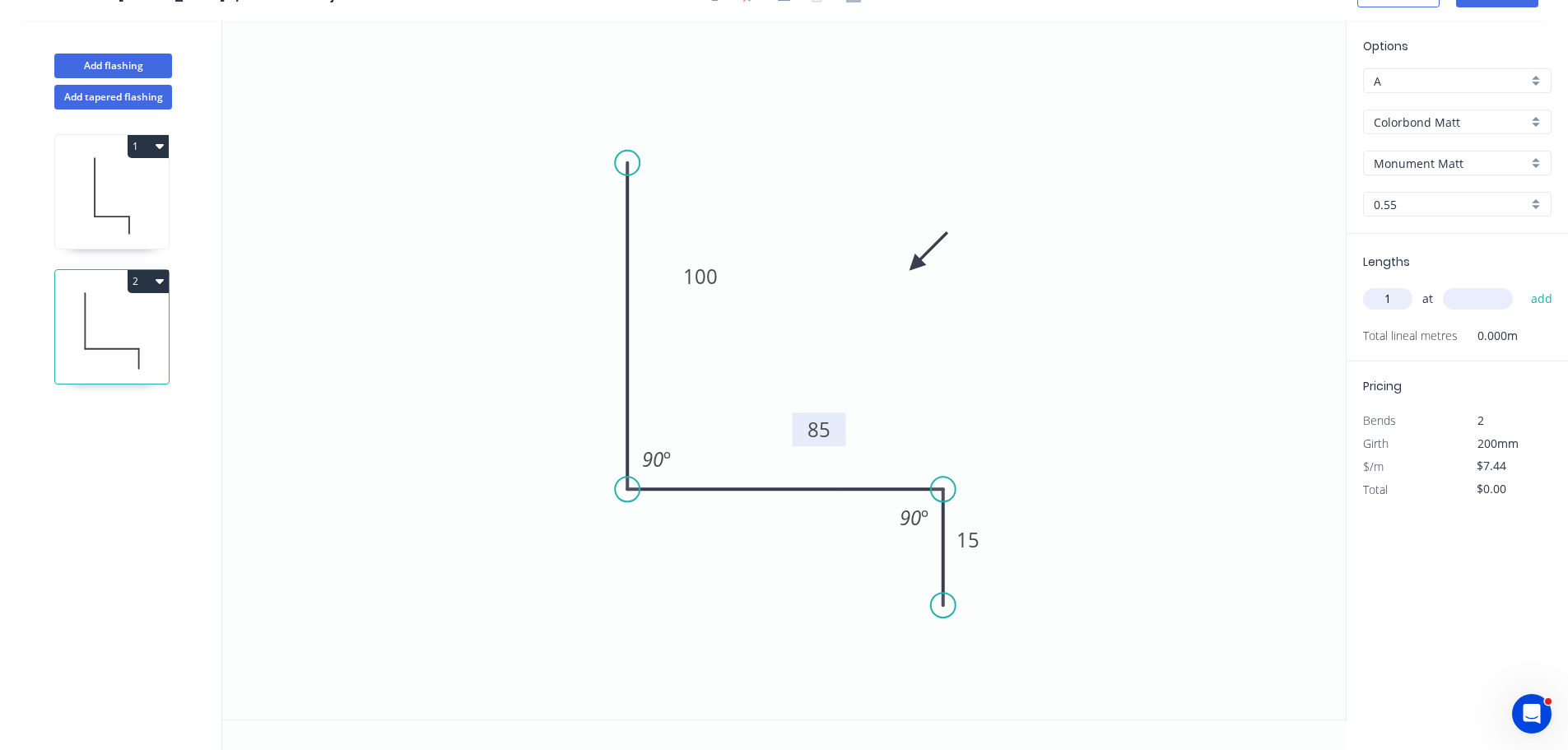
type input "1"
type input "3900"
click at [1522, 285] on button "add" at bounding box center [1541, 299] width 39 height 28
type input "$29.02"
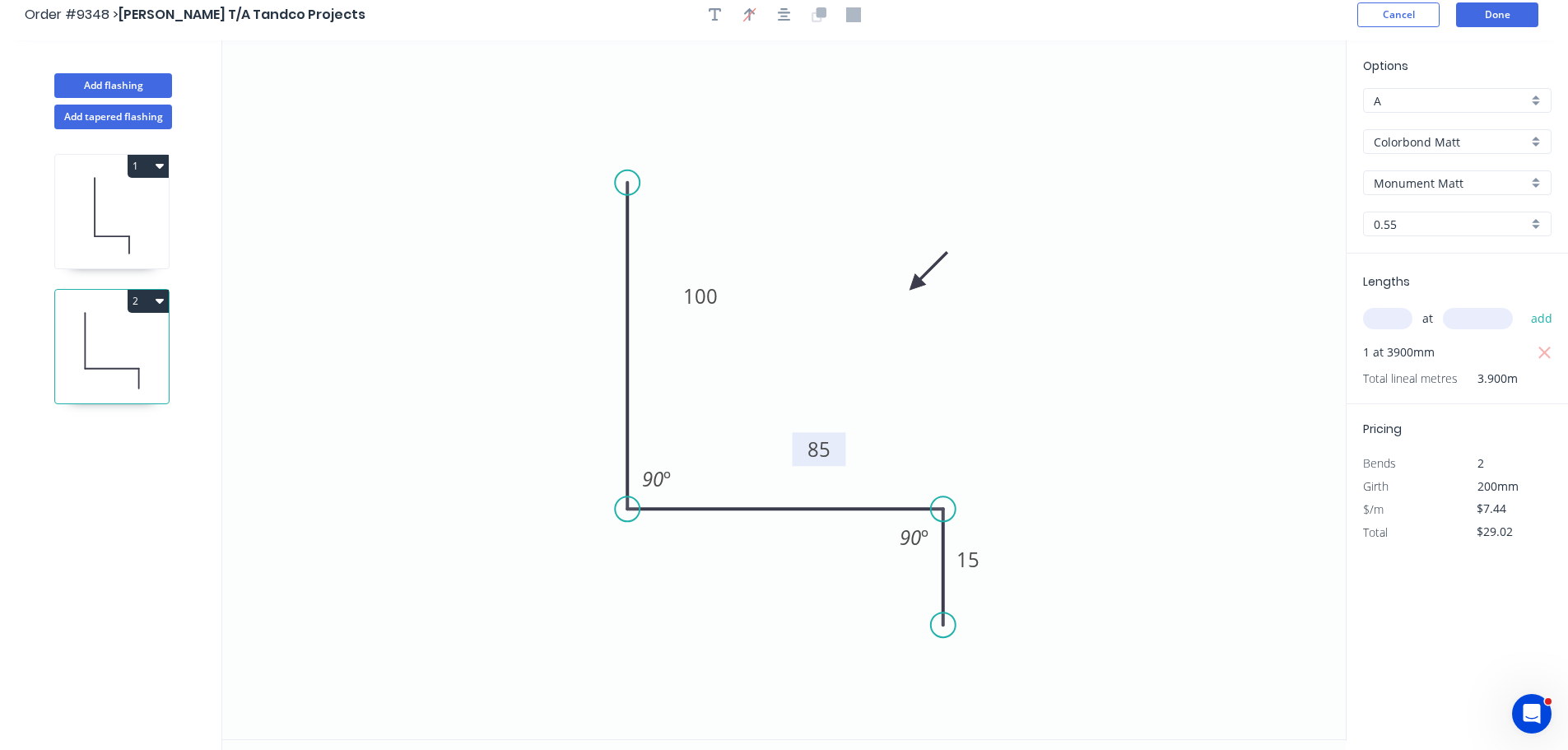
scroll to position [0, 0]
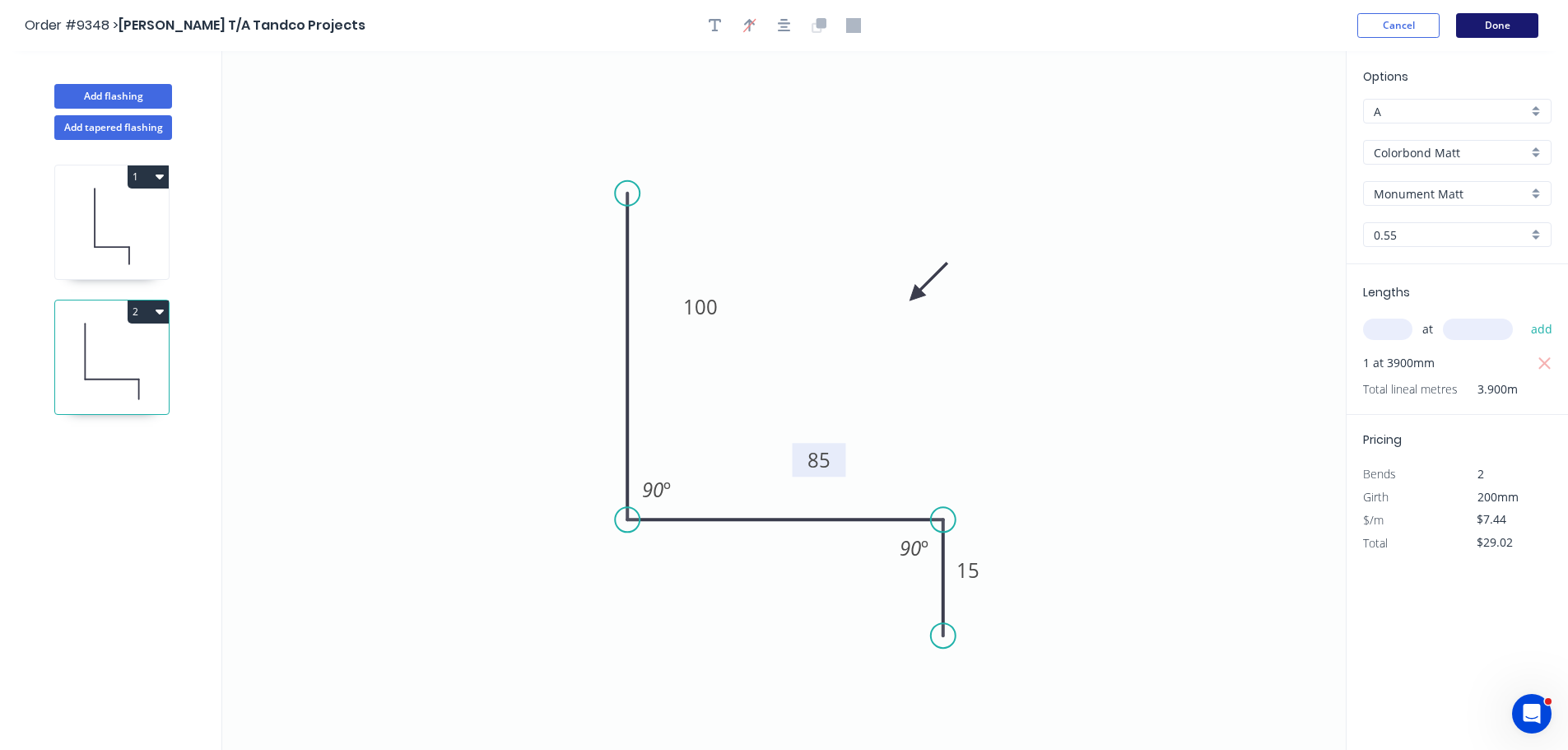
click at [1498, 17] on button "Done" at bounding box center [1497, 26] width 82 height 25
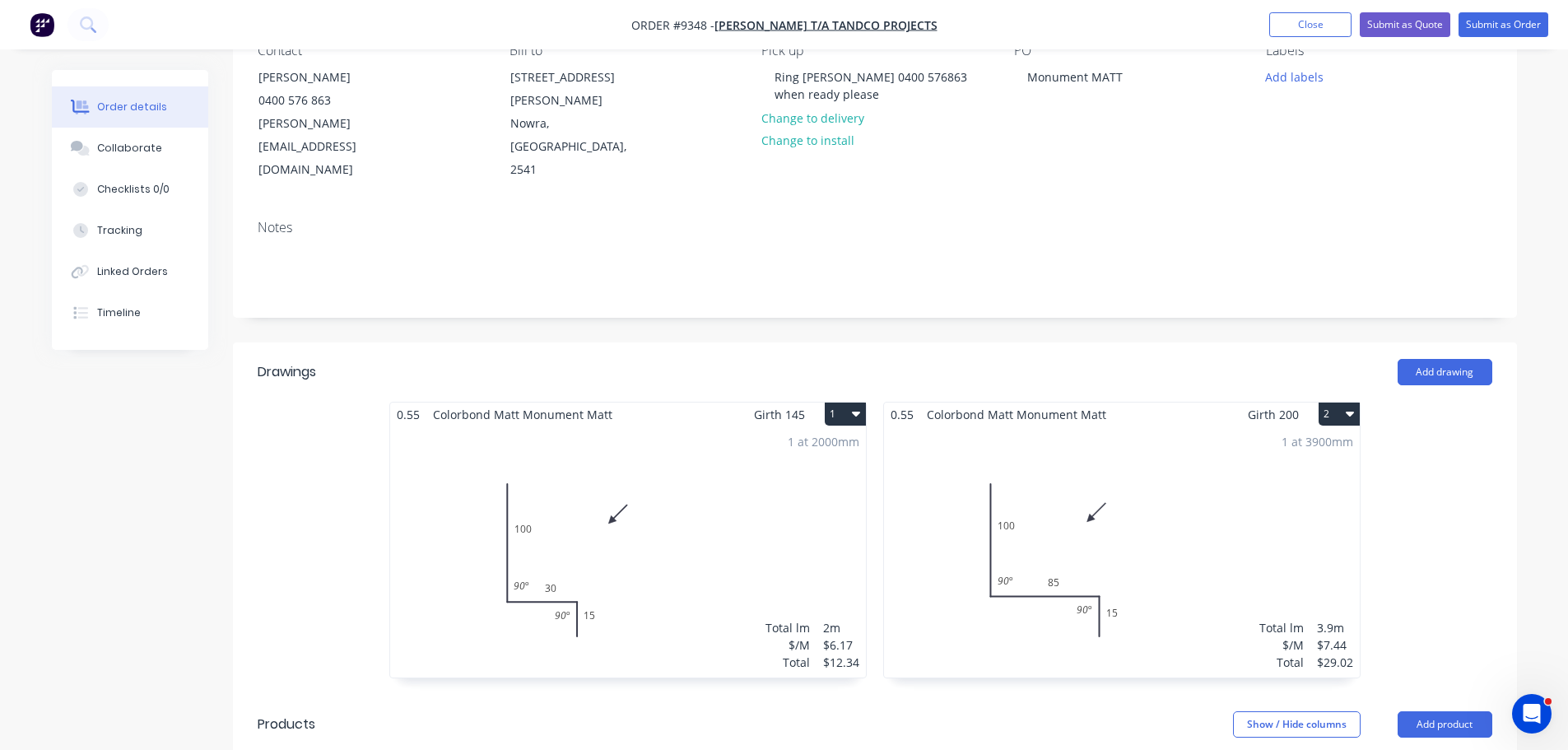
click at [1232, 426] on div "1 at 3900mm Total lm $/M Total 3.9m $7.44 $29.02" at bounding box center [1122, 551] width 476 height 251
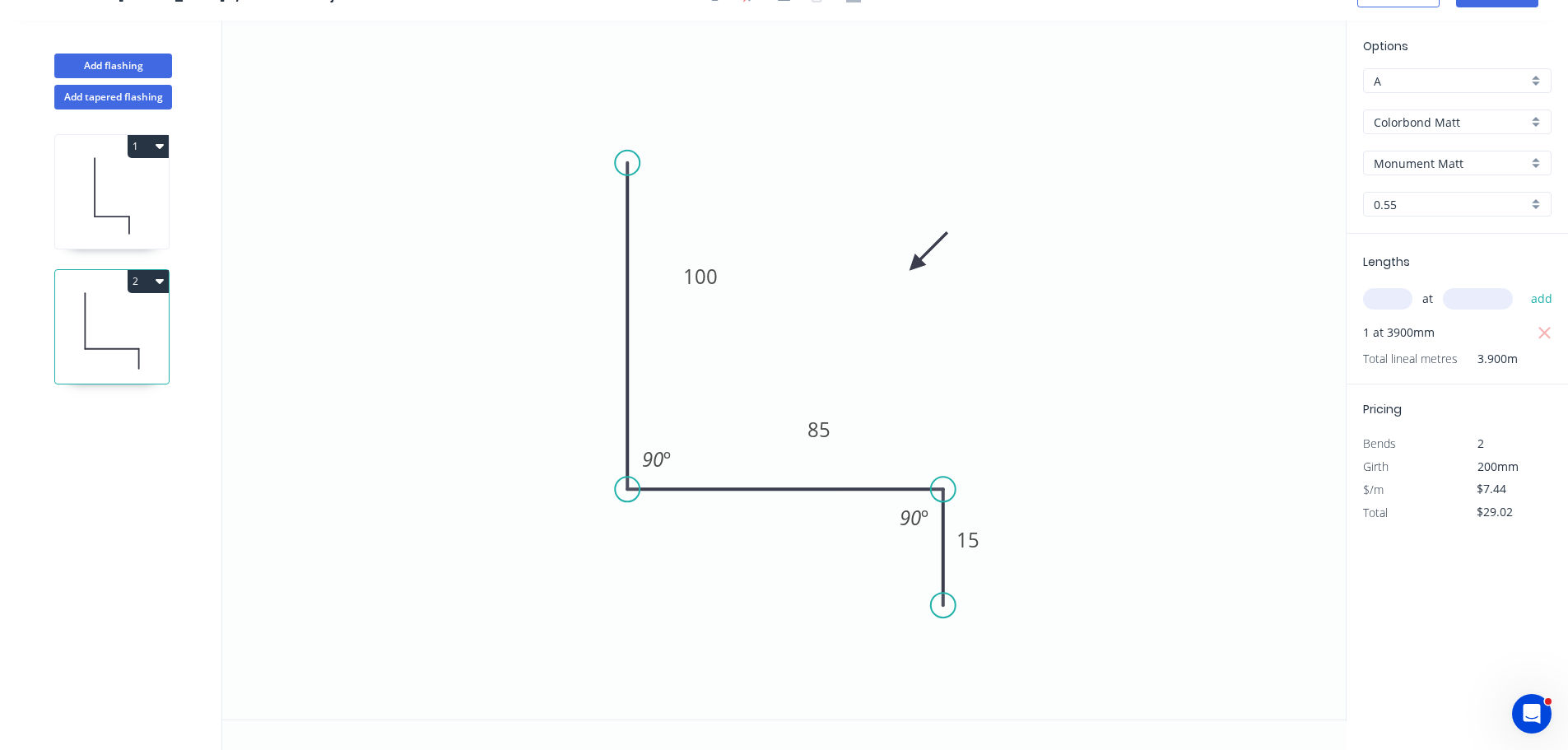
scroll to position [31, 0]
click at [1396, 302] on input "text" at bounding box center [1387, 299] width 50 height 22
type input "1"
type input "2"
type input "3200"
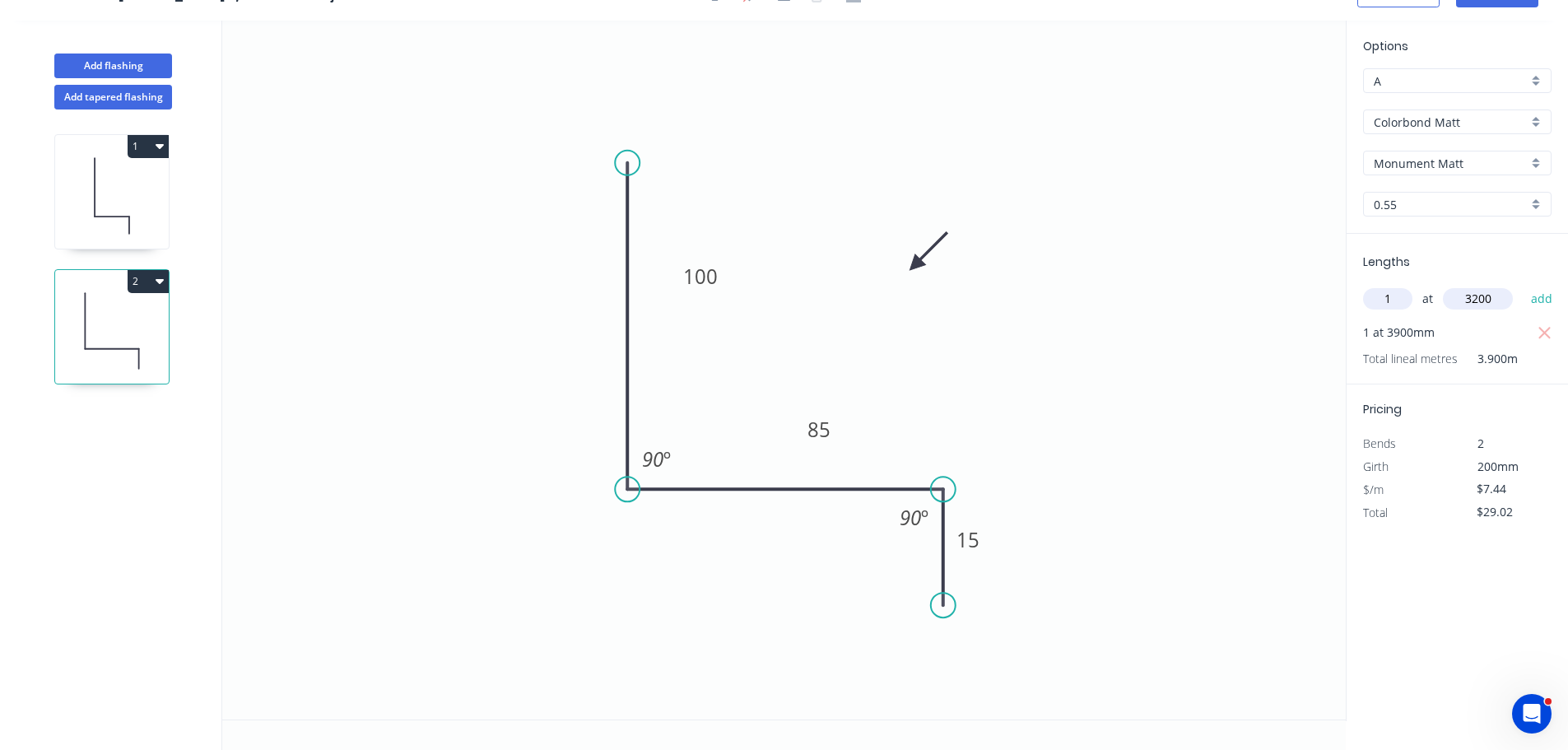
click at [1522, 285] on button "add" at bounding box center [1541, 299] width 39 height 28
type input "$52.82"
click at [1126, 362] on icon "0 100 85 15 90 º 90 º" at bounding box center [783, 370] width 1123 height 699
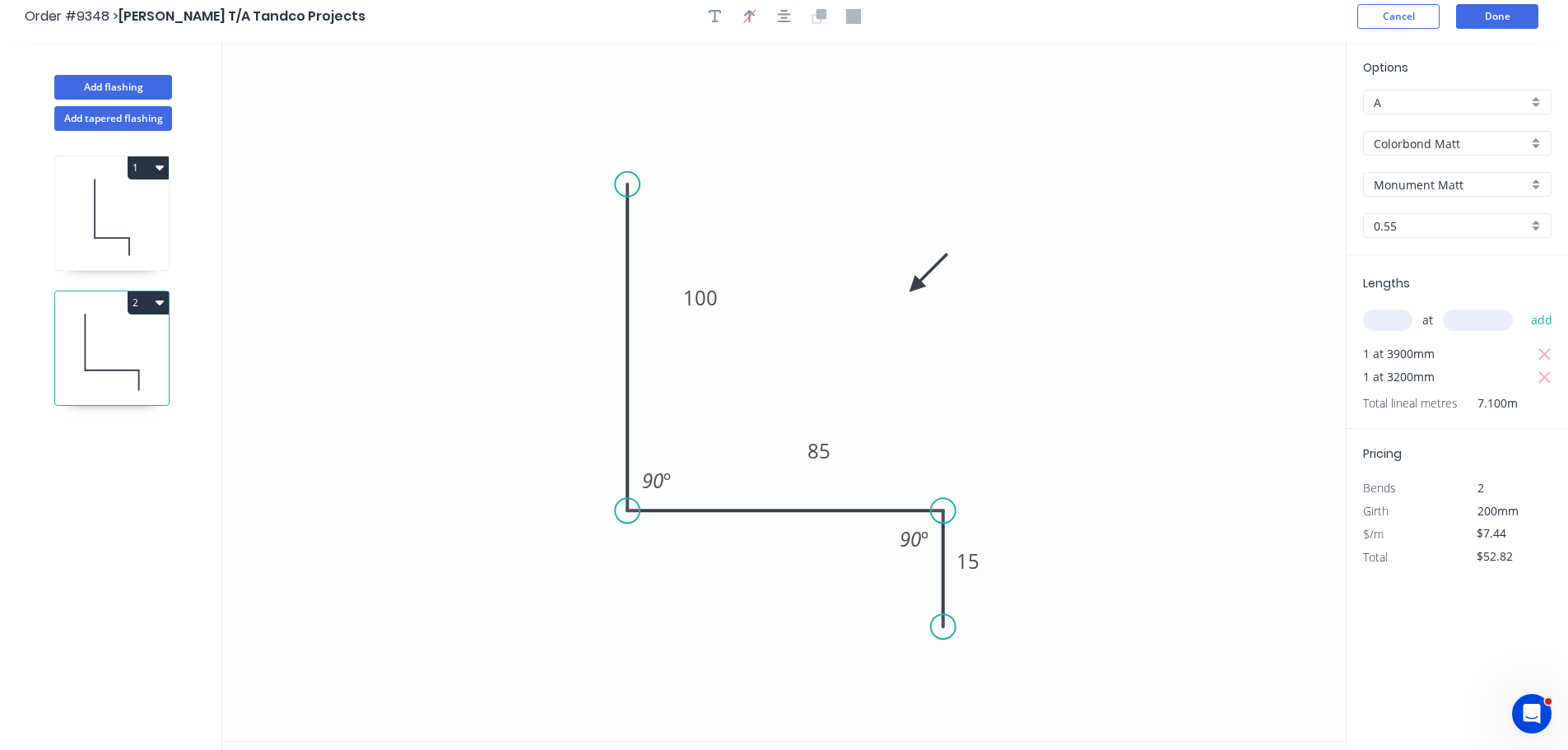
scroll to position [0, 0]
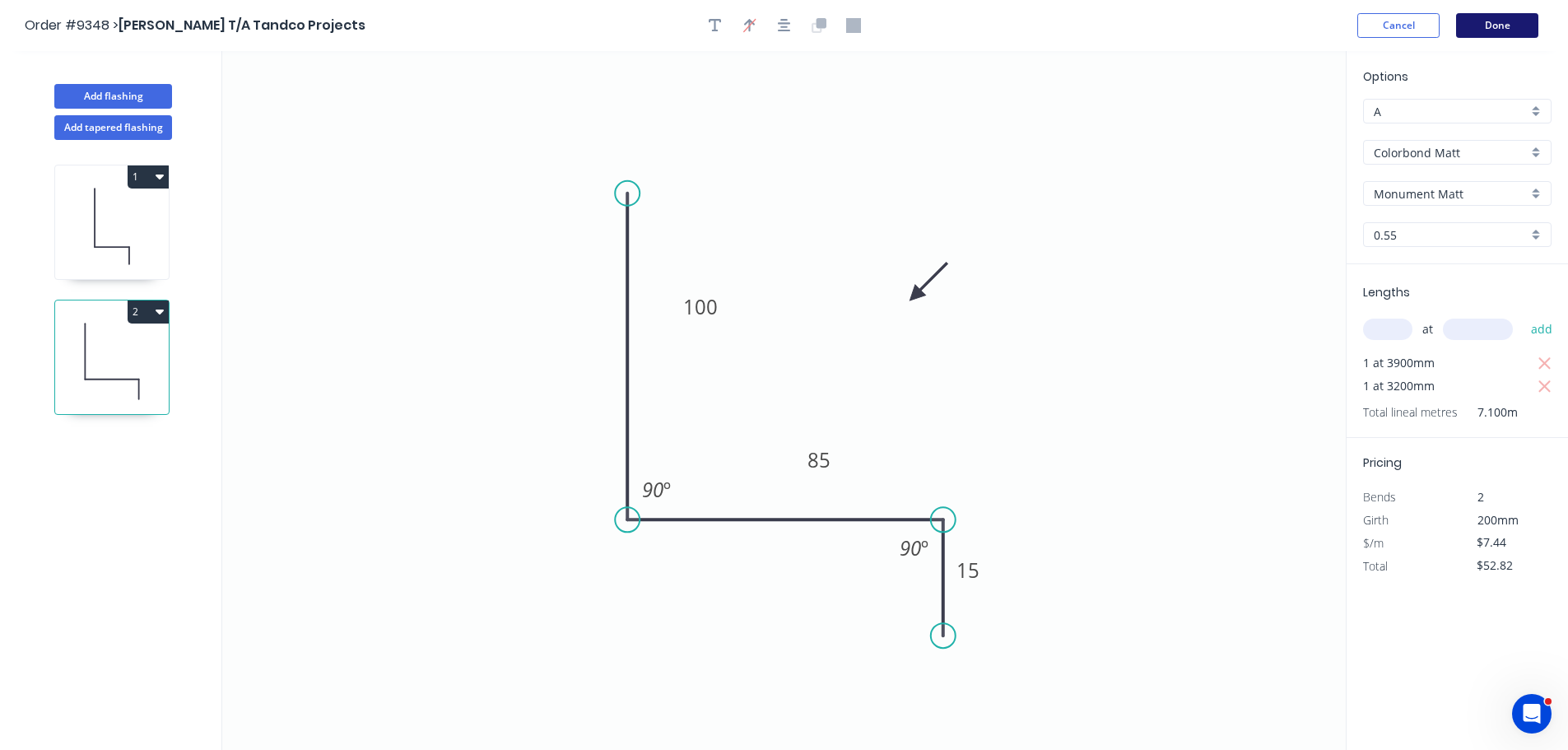
click at [1491, 29] on button "Done" at bounding box center [1497, 26] width 82 height 25
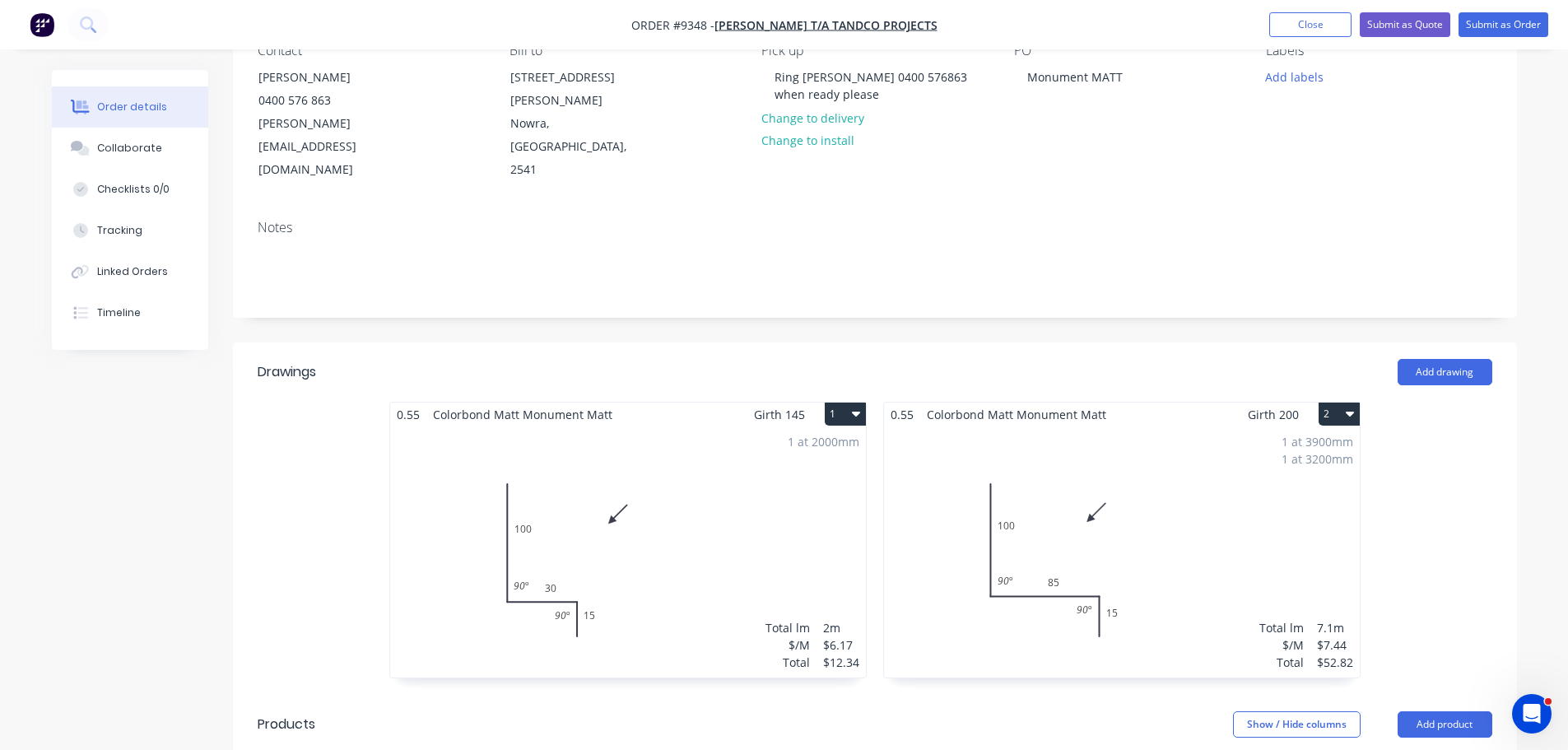
click at [710, 443] on div "1 at 2000mm Total lm $/M Total 2m $6.17 $12.34" at bounding box center [628, 551] width 476 height 251
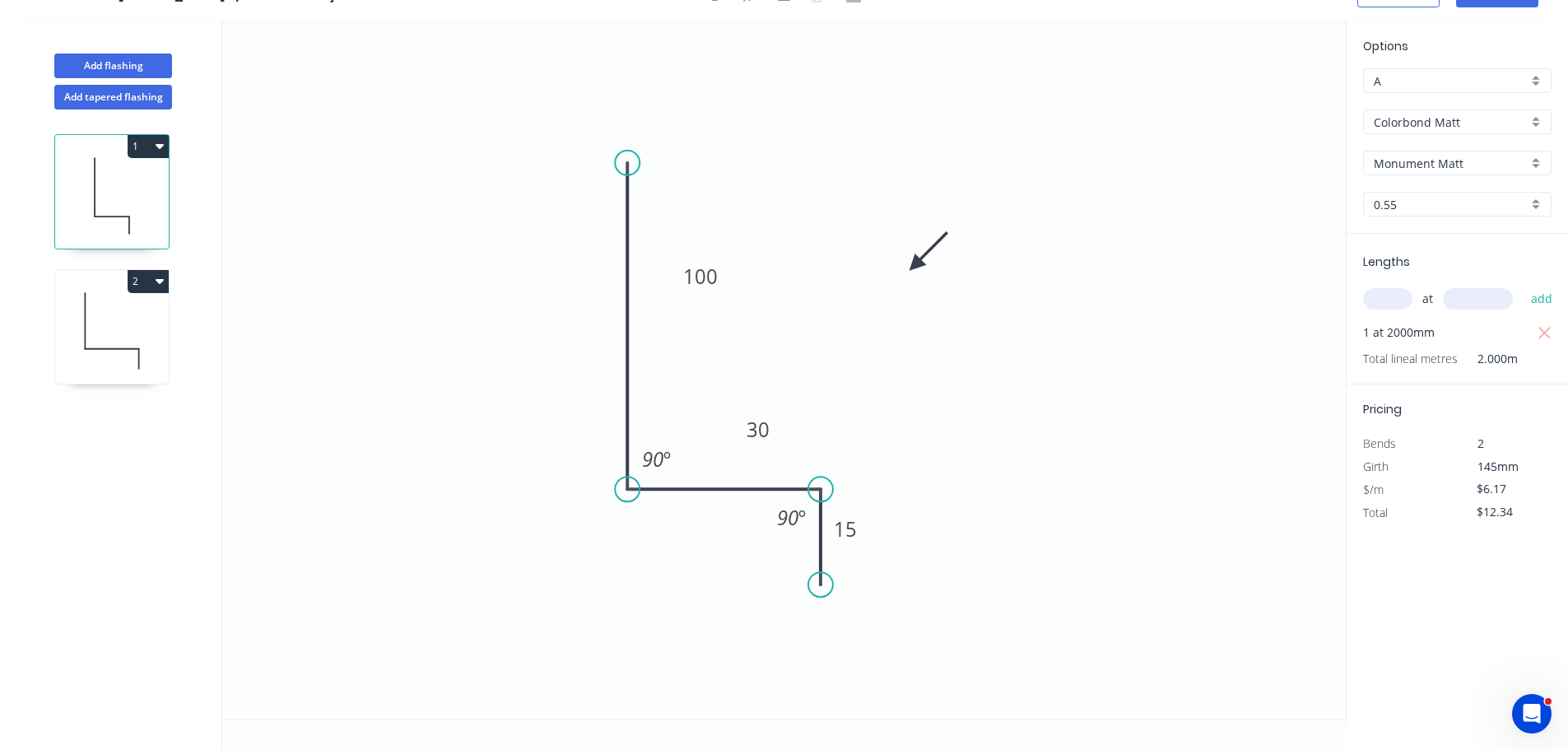
click at [1384, 283] on div "at add" at bounding box center [1458, 299] width 191 height 45
click at [1384, 313] on div "at add" at bounding box center [1458, 299] width 191 height 45
click at [1388, 303] on input "text" at bounding box center [1387, 299] width 50 height 22
type input "1"
type input "750"
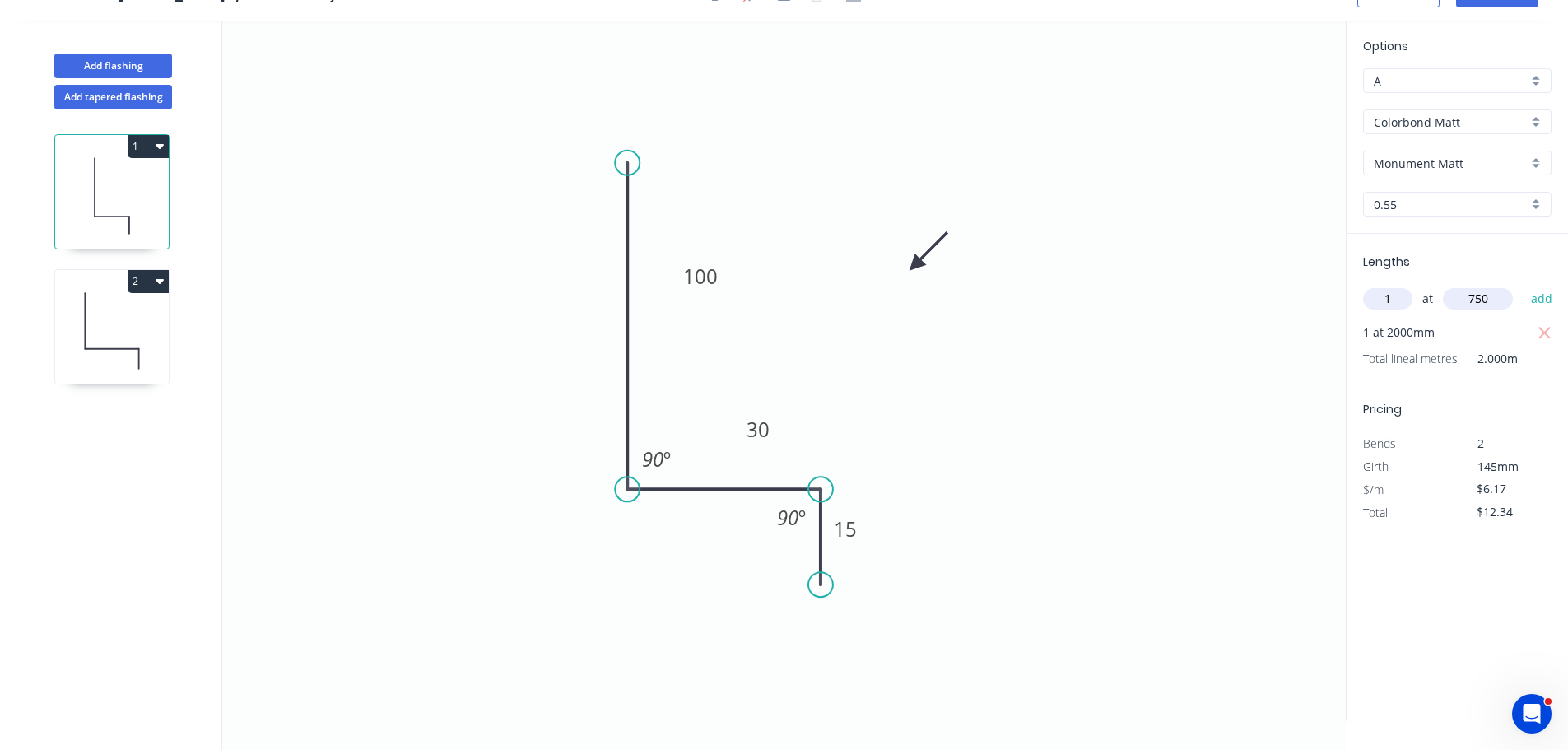
click at [1522, 285] on button "add" at bounding box center [1541, 299] width 39 height 28
type input "$18.51"
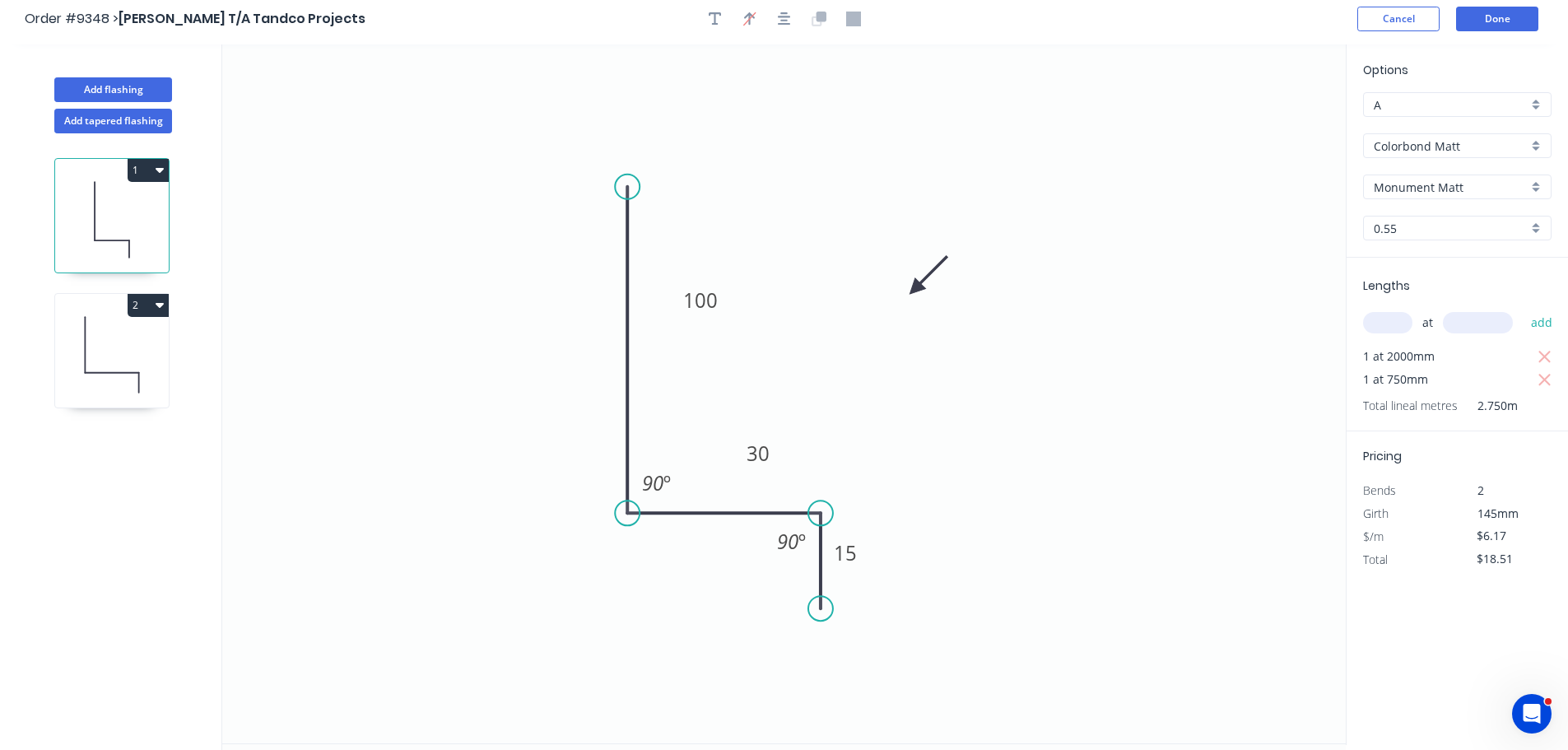
scroll to position [0, 0]
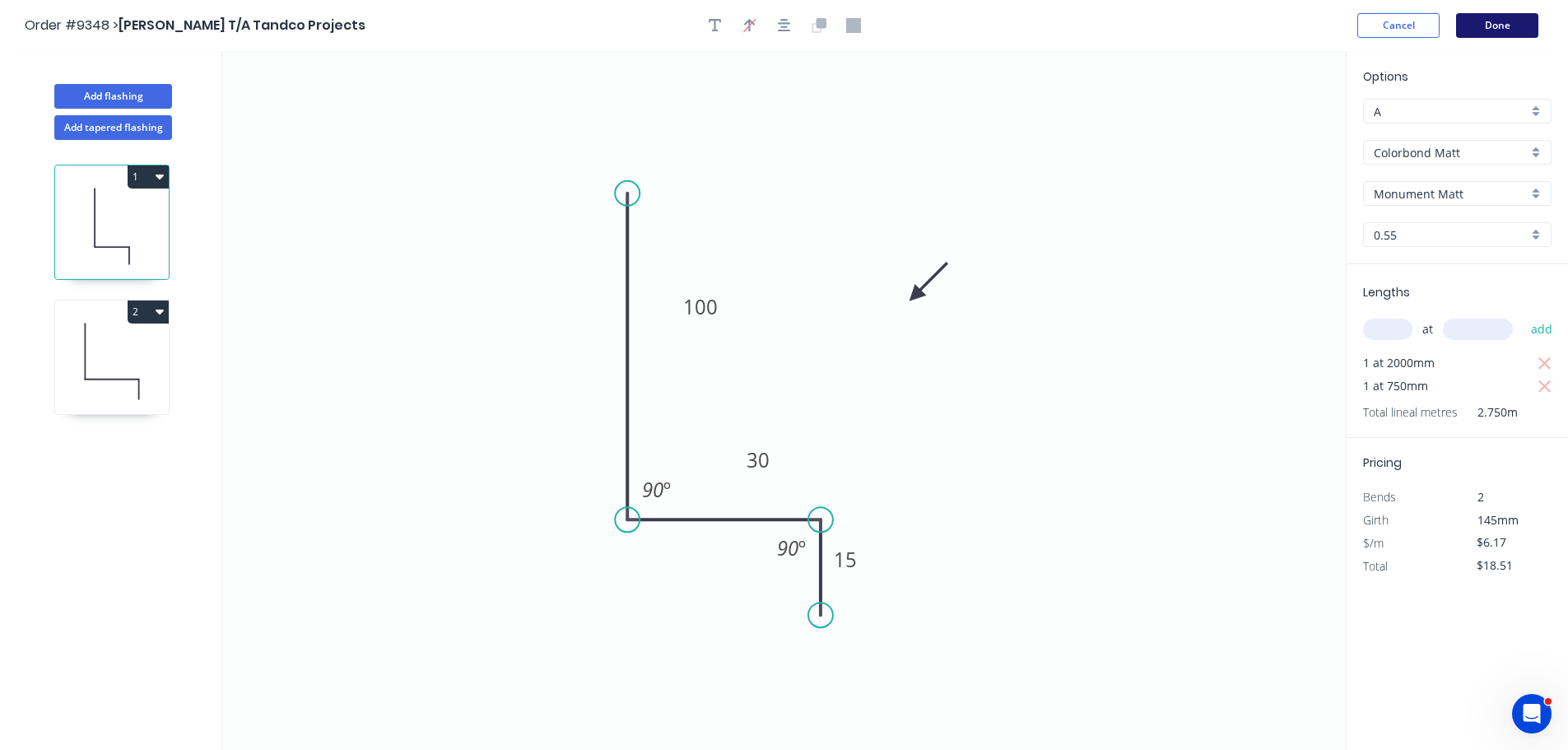
click at [1495, 22] on button "Done" at bounding box center [1497, 26] width 82 height 25
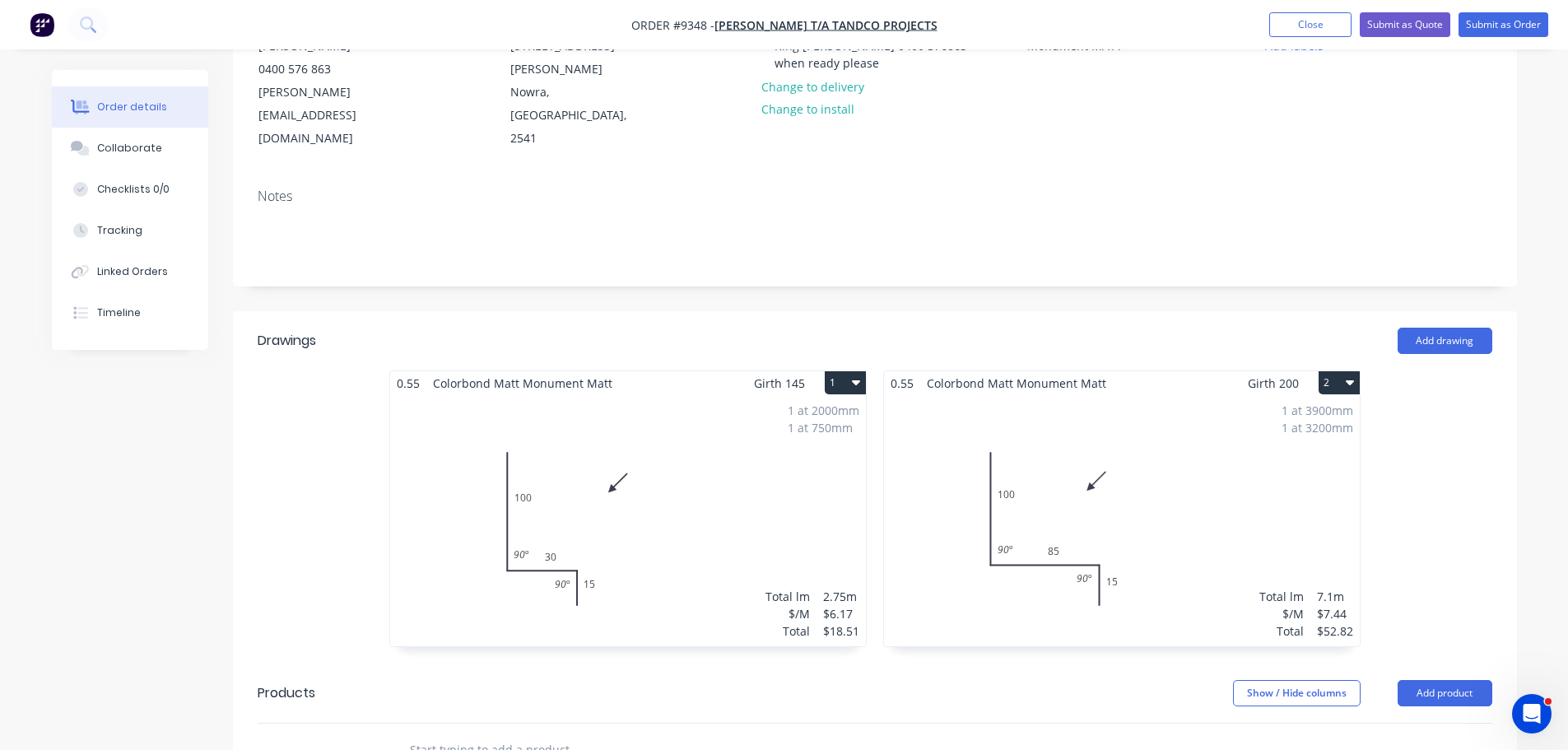
scroll to position [329, 0]
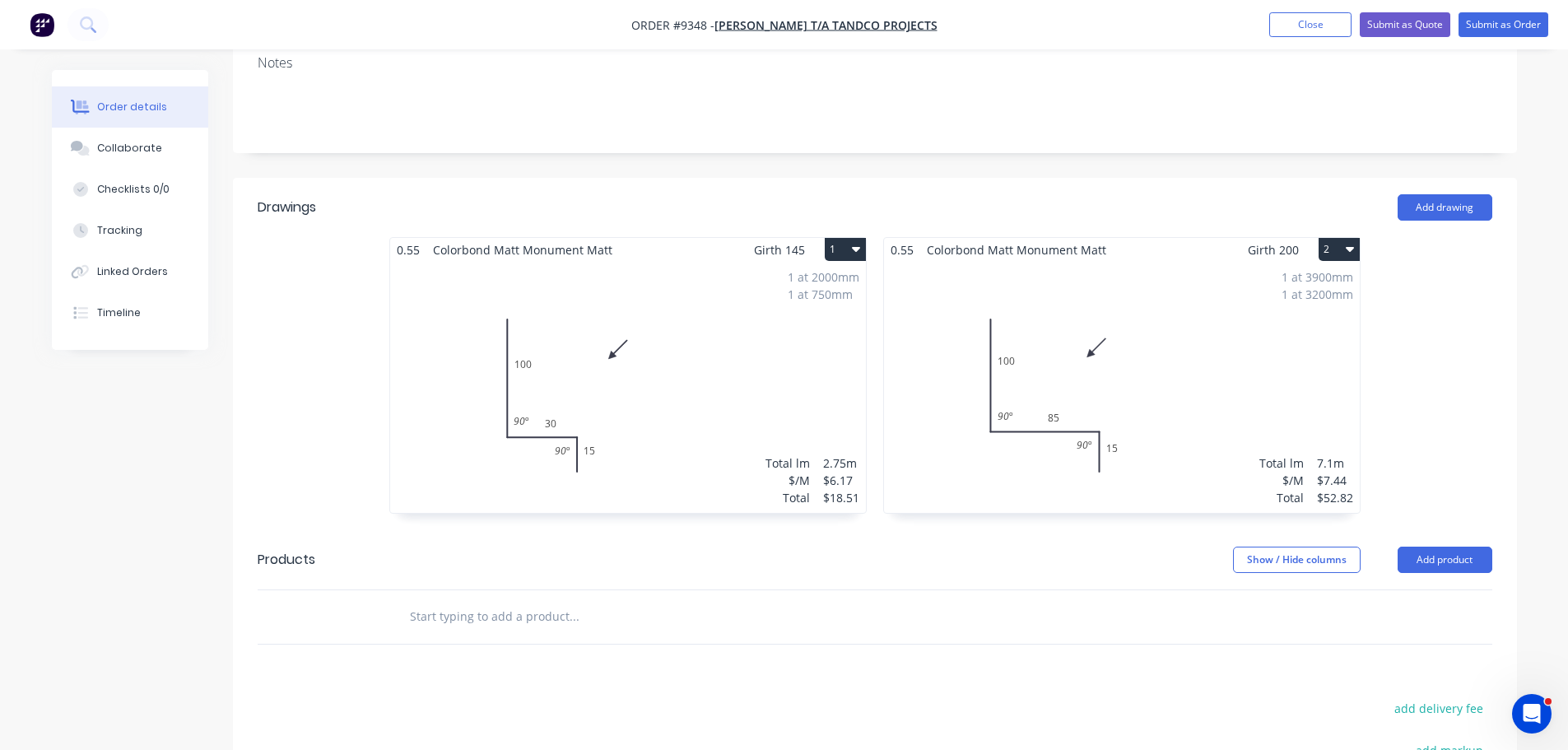
click at [835, 238] on button "1" at bounding box center [845, 249] width 41 height 23
click at [805, 310] on div "Duplicate" at bounding box center [787, 322] width 127 height 24
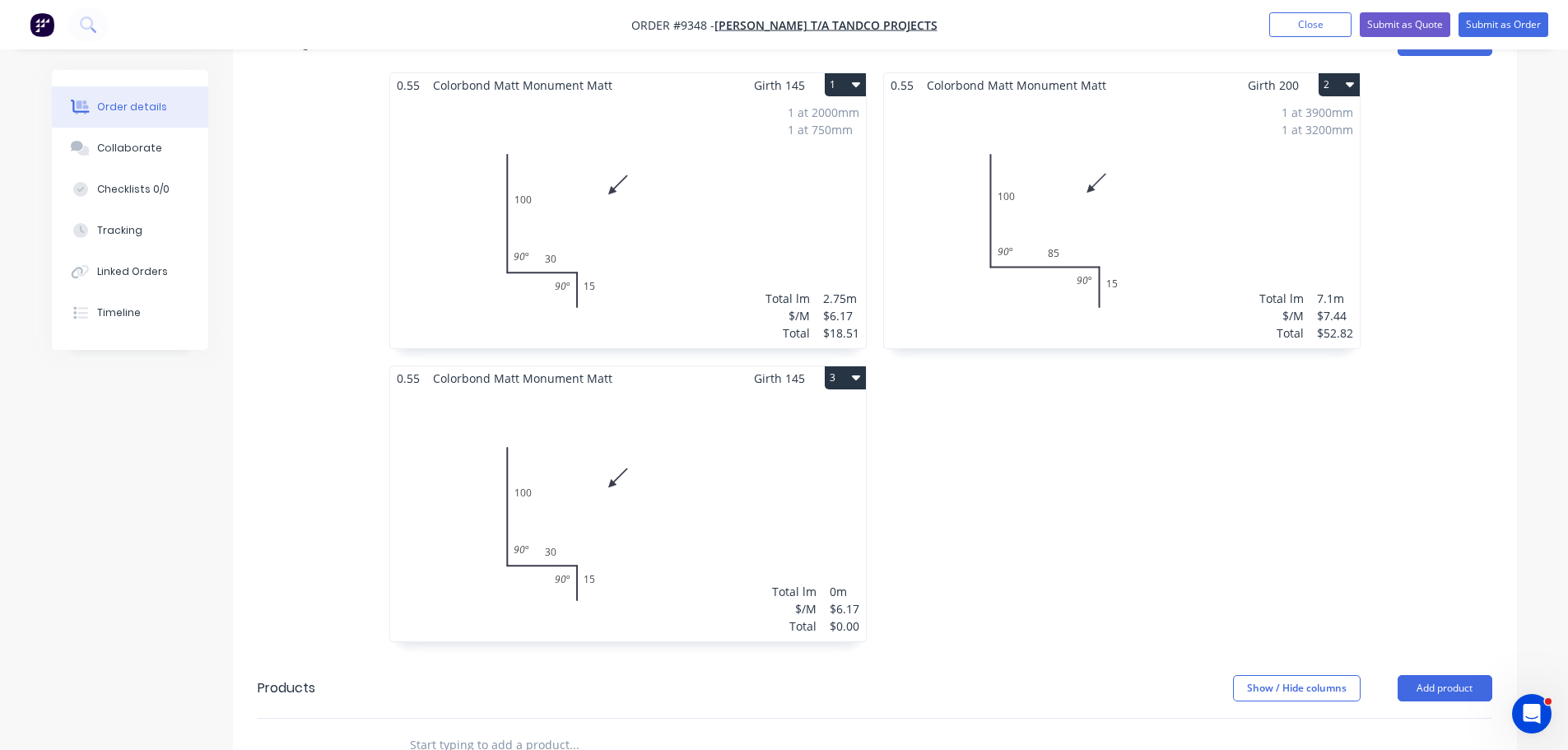
click at [708, 439] on div "Total lm $/M Total 0m $6.17 $0.00" at bounding box center [628, 515] width 476 height 251
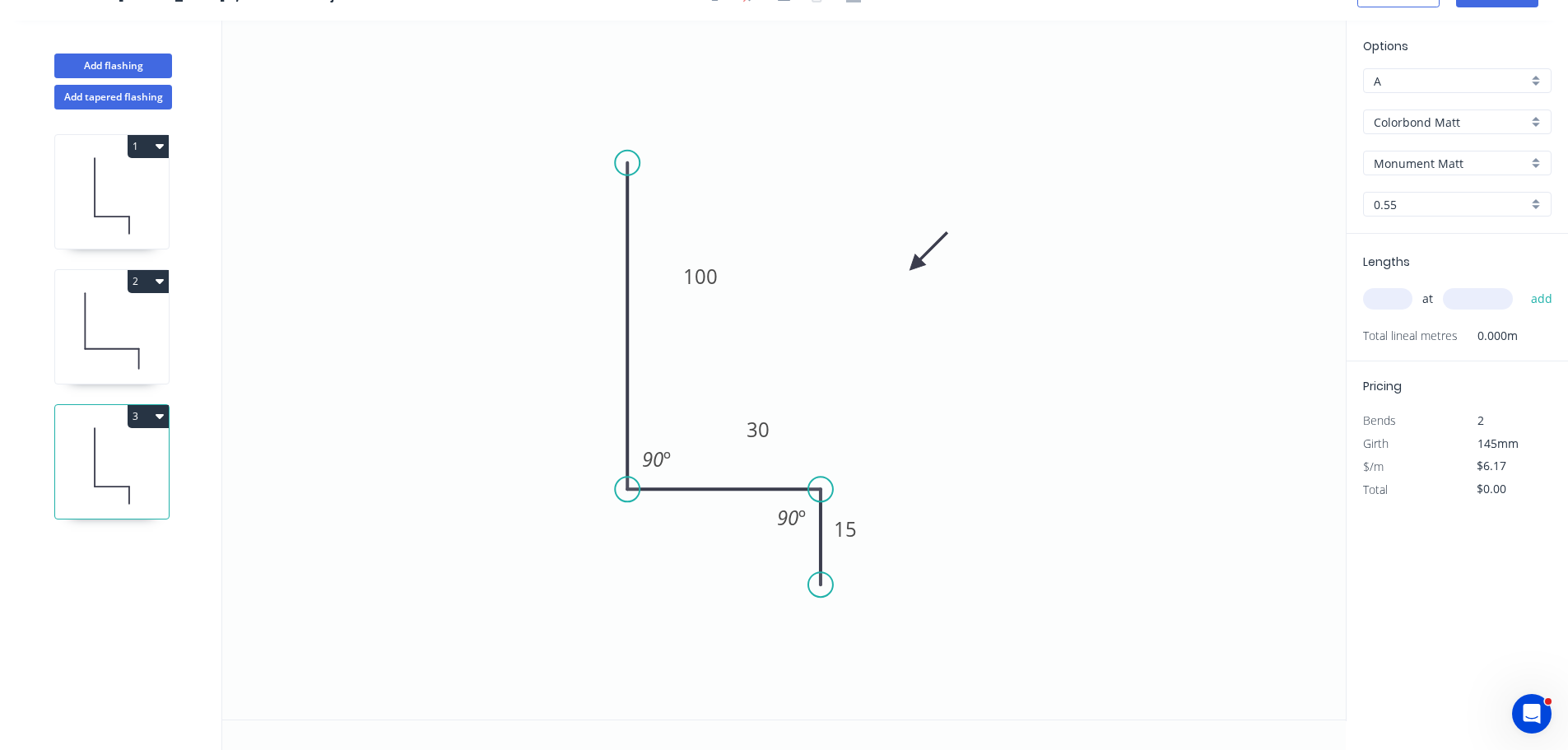
scroll to position [31, 0]
click at [766, 427] on tspan "30" at bounding box center [758, 428] width 23 height 27
click at [1057, 378] on icon "0 100 25 15 90 º 90 º" at bounding box center [783, 370] width 1123 height 699
click at [1389, 296] on input "text" at bounding box center [1387, 299] width 50 height 22
type input "2"
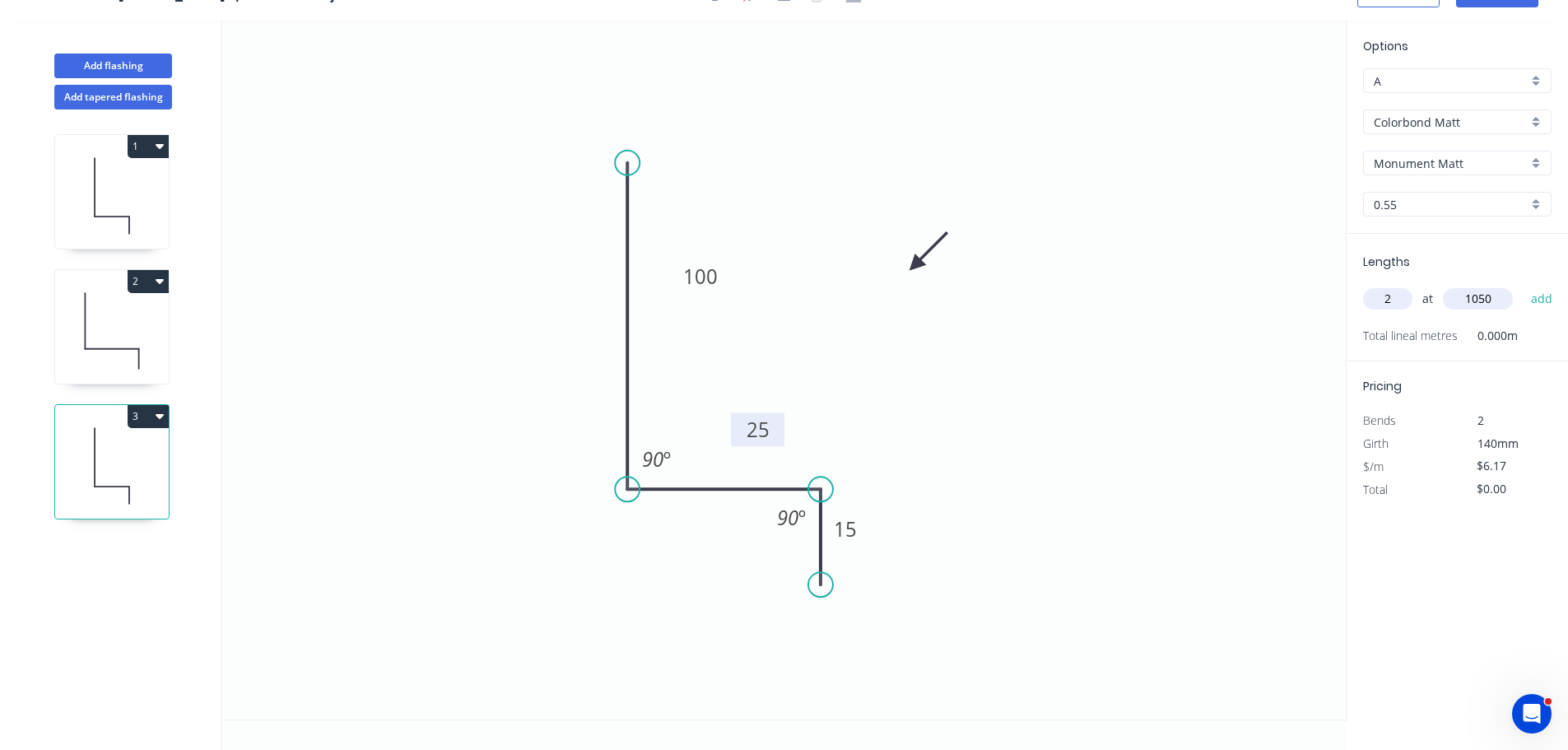
type input "1050"
click at [1522, 285] on button "add" at bounding box center [1541, 299] width 39 height 28
type input "$12.96"
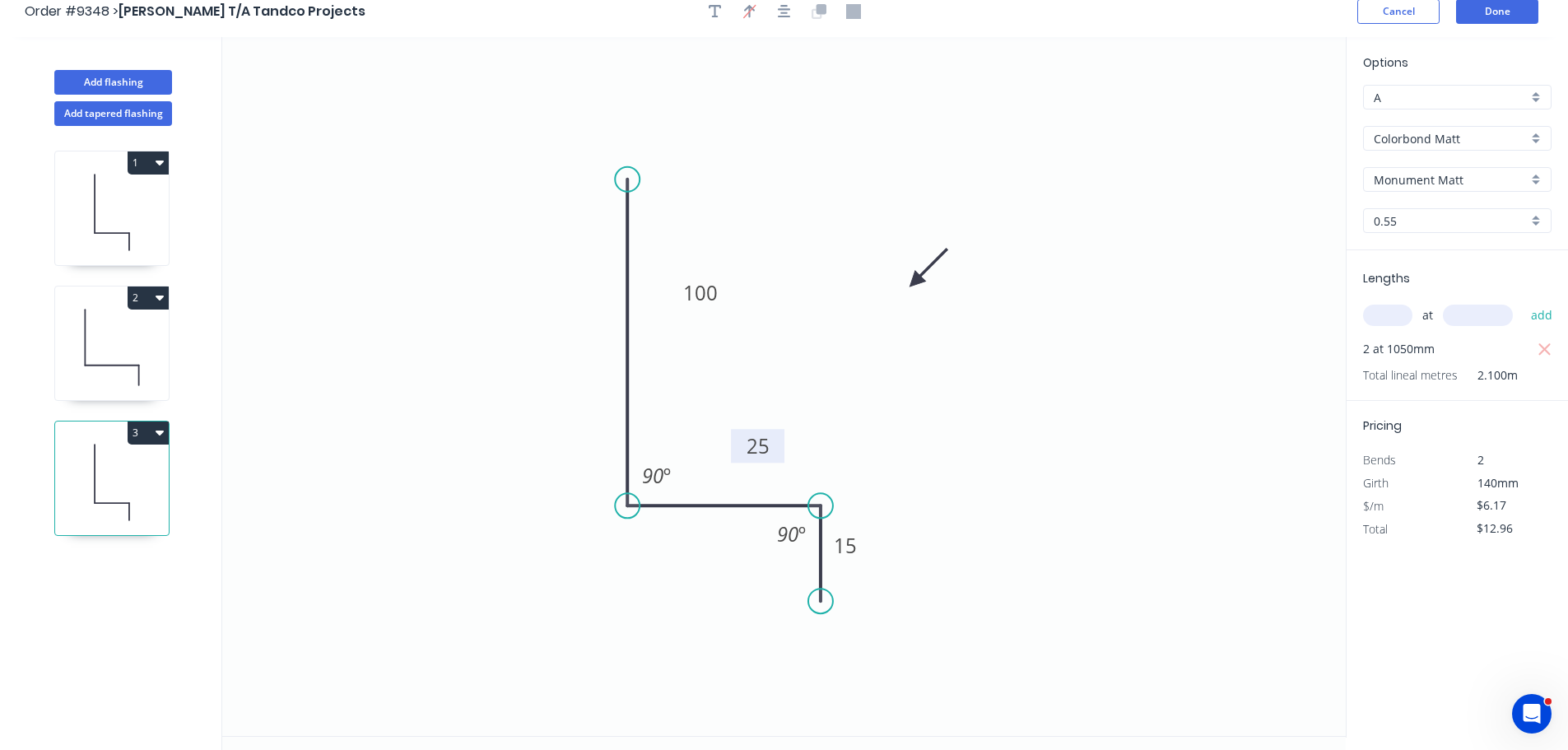
scroll to position [0, 0]
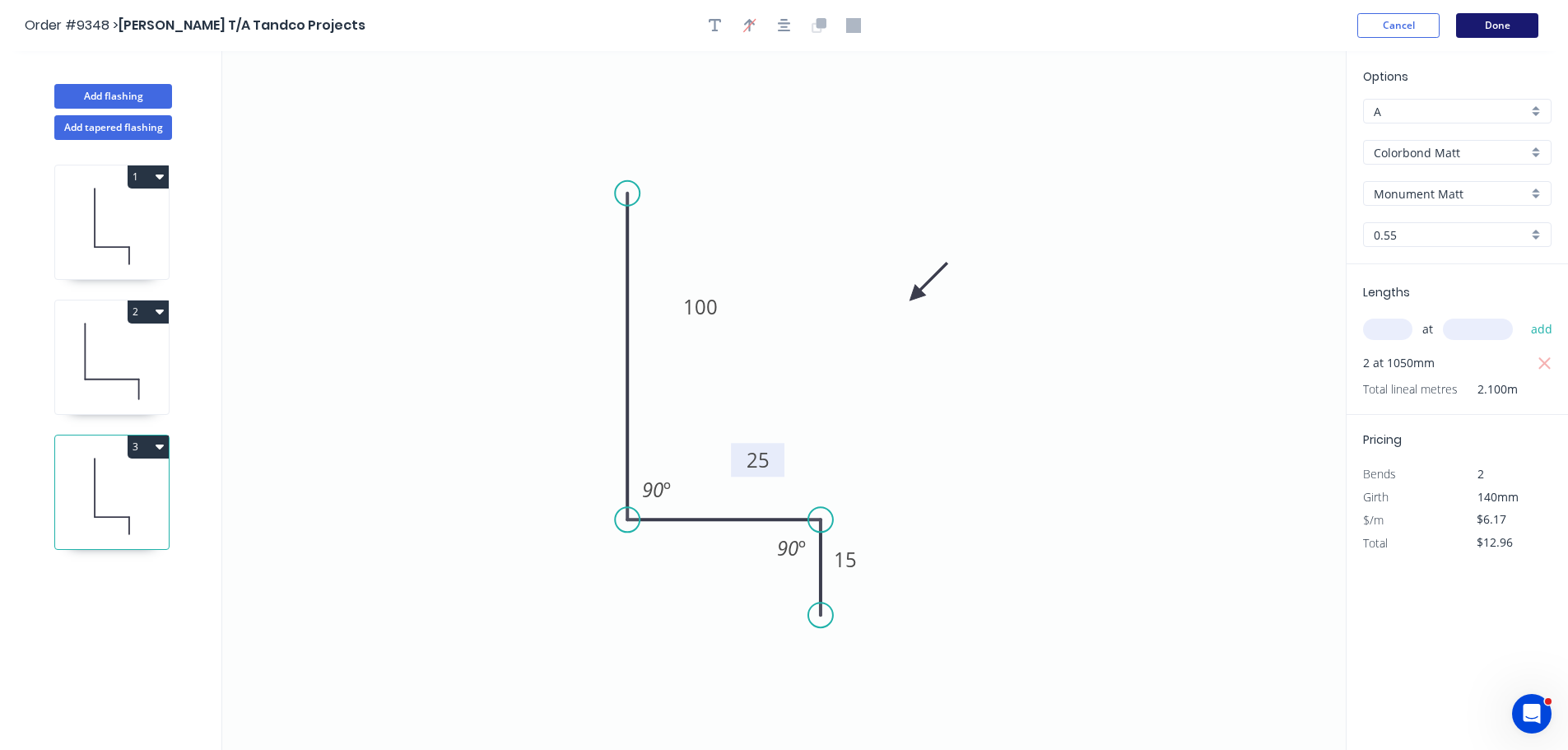
click at [1478, 17] on button "Done" at bounding box center [1497, 26] width 82 height 25
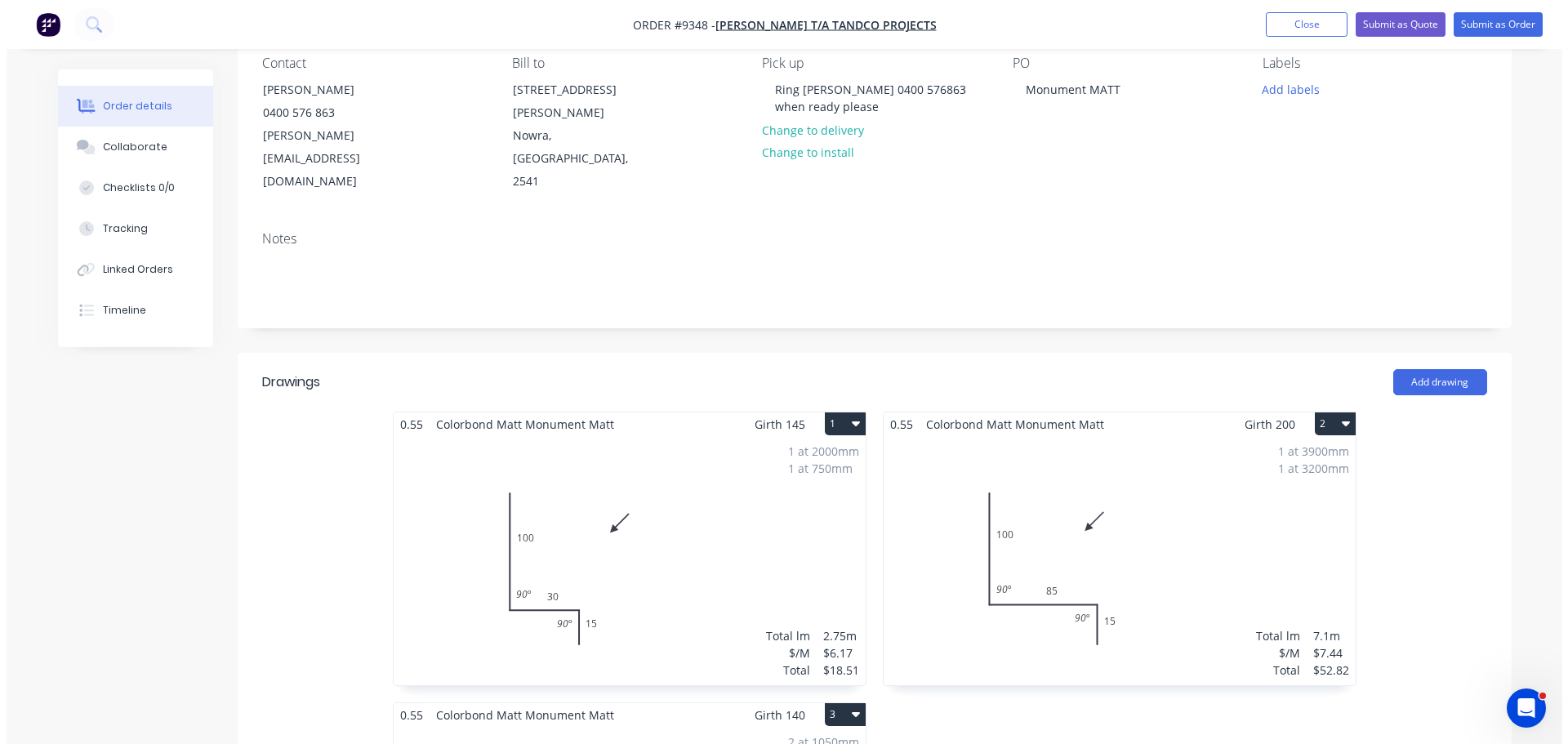
scroll to position [164, 0]
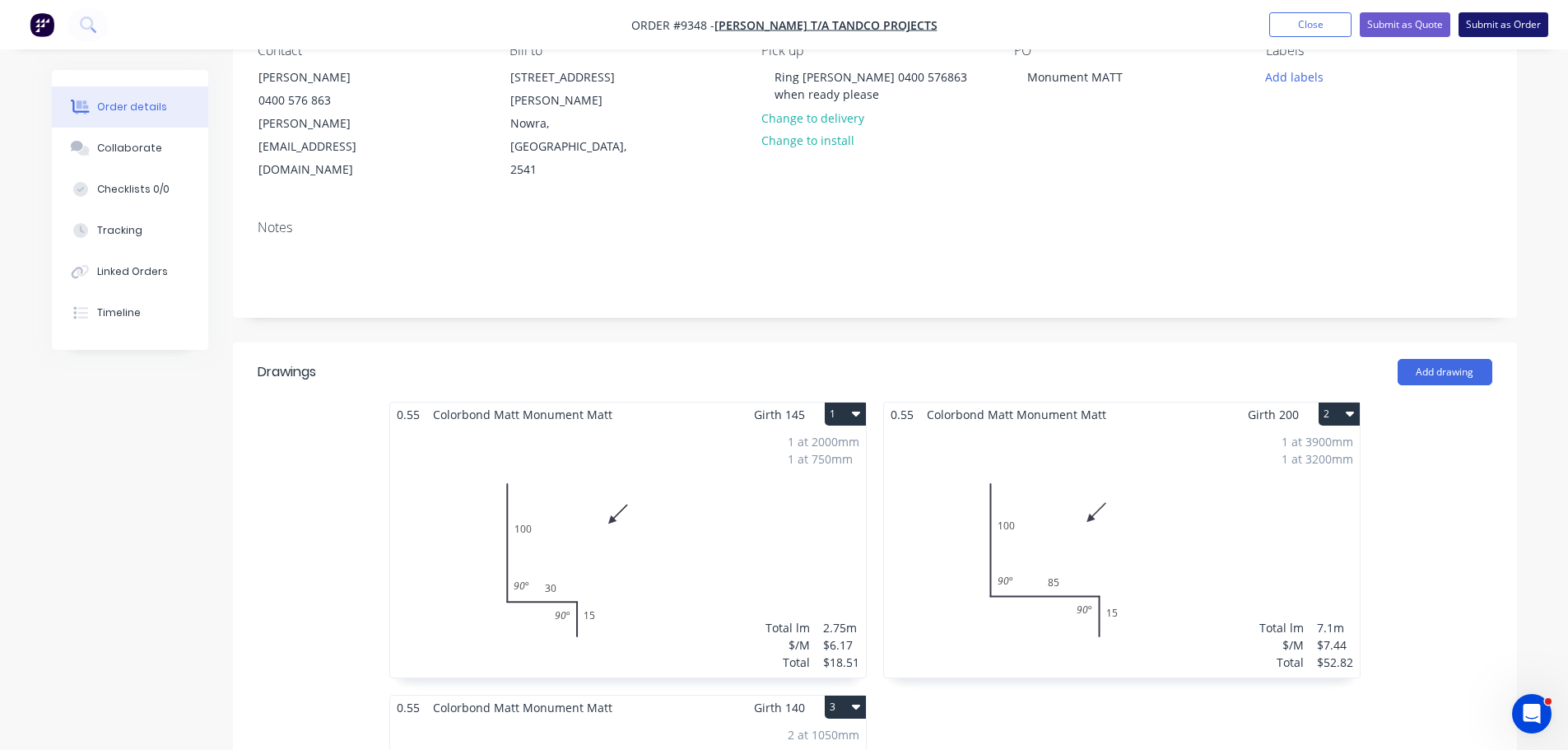
click at [1501, 22] on button "Submit as Order" at bounding box center [1503, 25] width 90 height 25
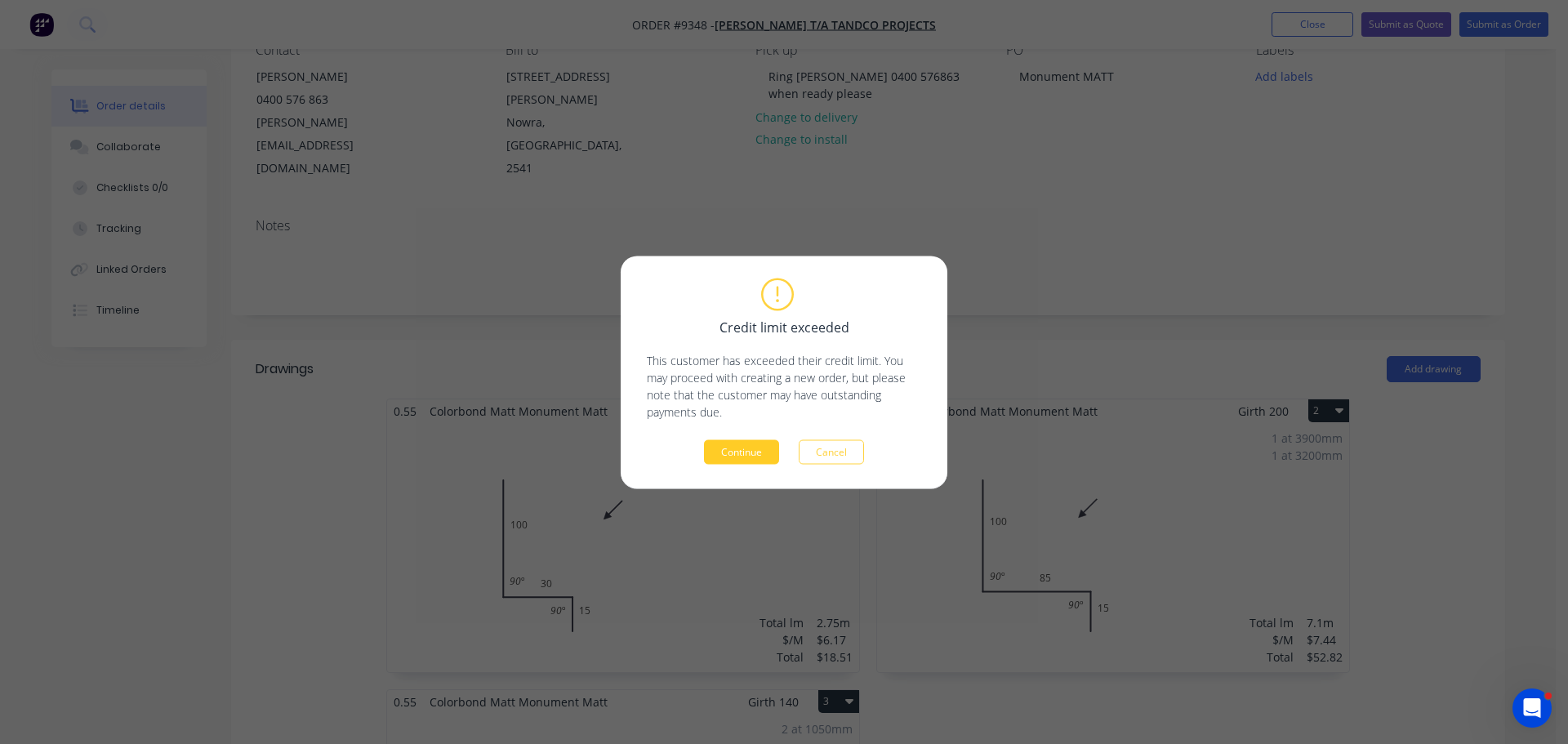
click at [752, 441] on button "Continue" at bounding box center [741, 451] width 75 height 25
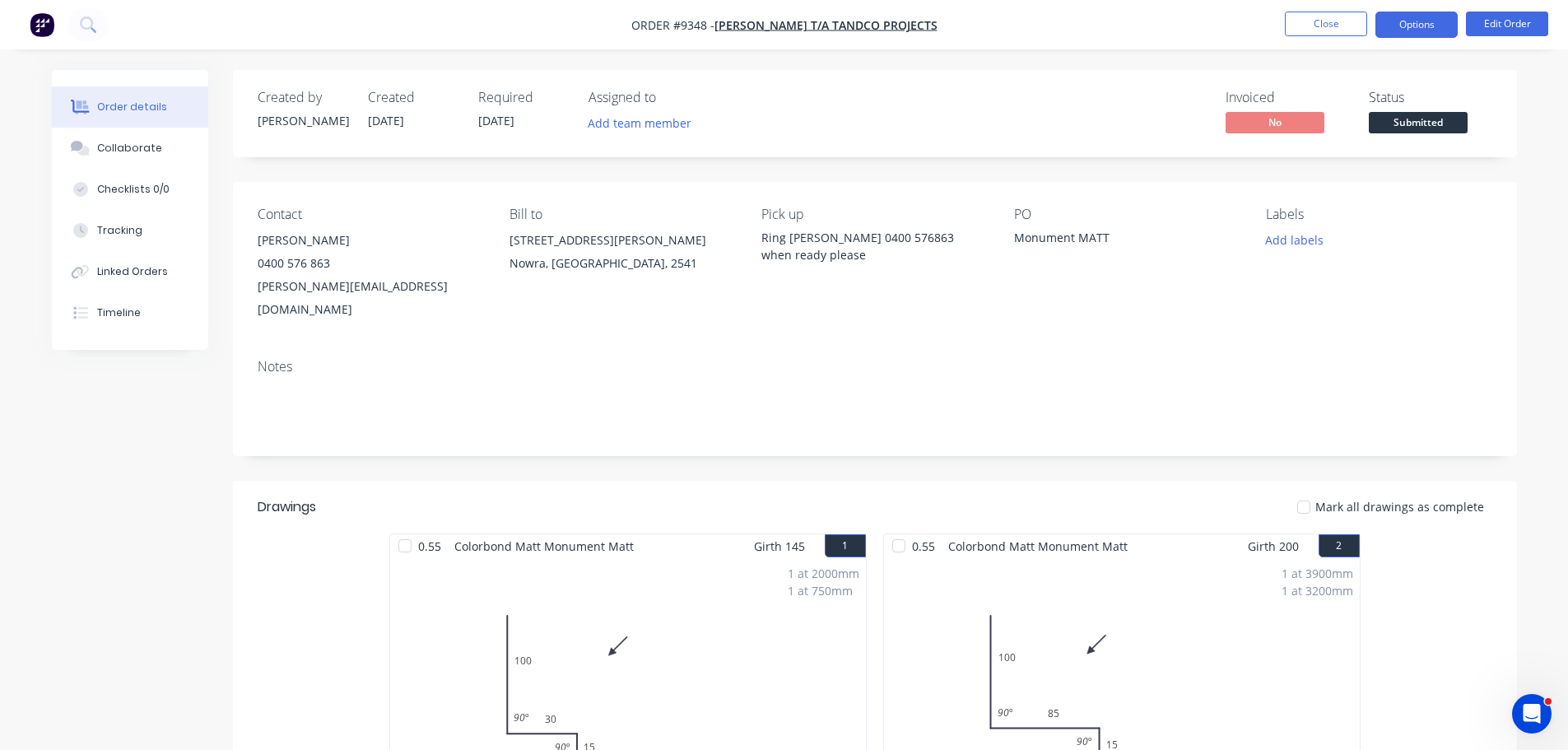
click at [1426, 27] on button "Options" at bounding box center [1416, 25] width 82 height 27
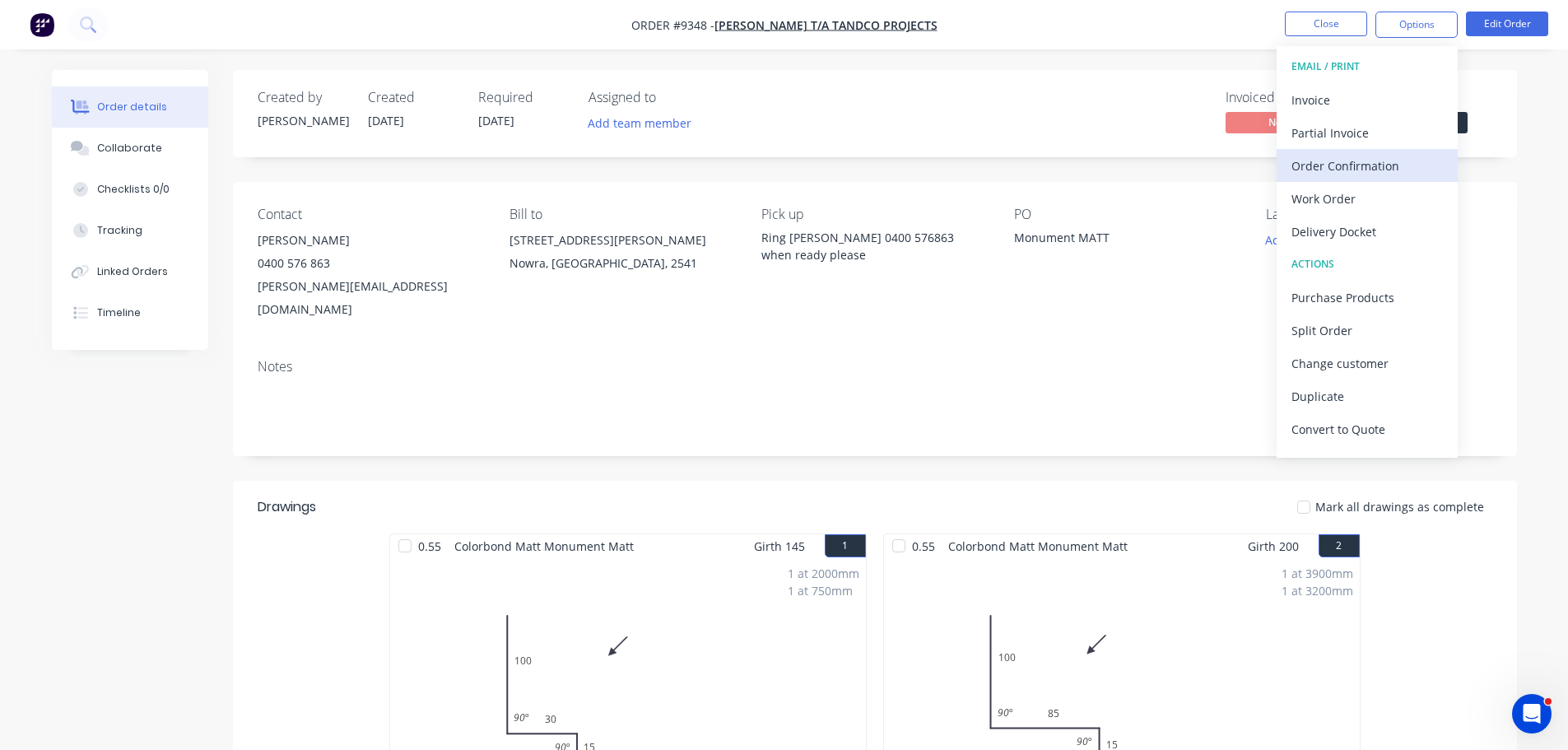
click at [1340, 161] on div "Order Confirmation" at bounding box center [1367, 166] width 152 height 24
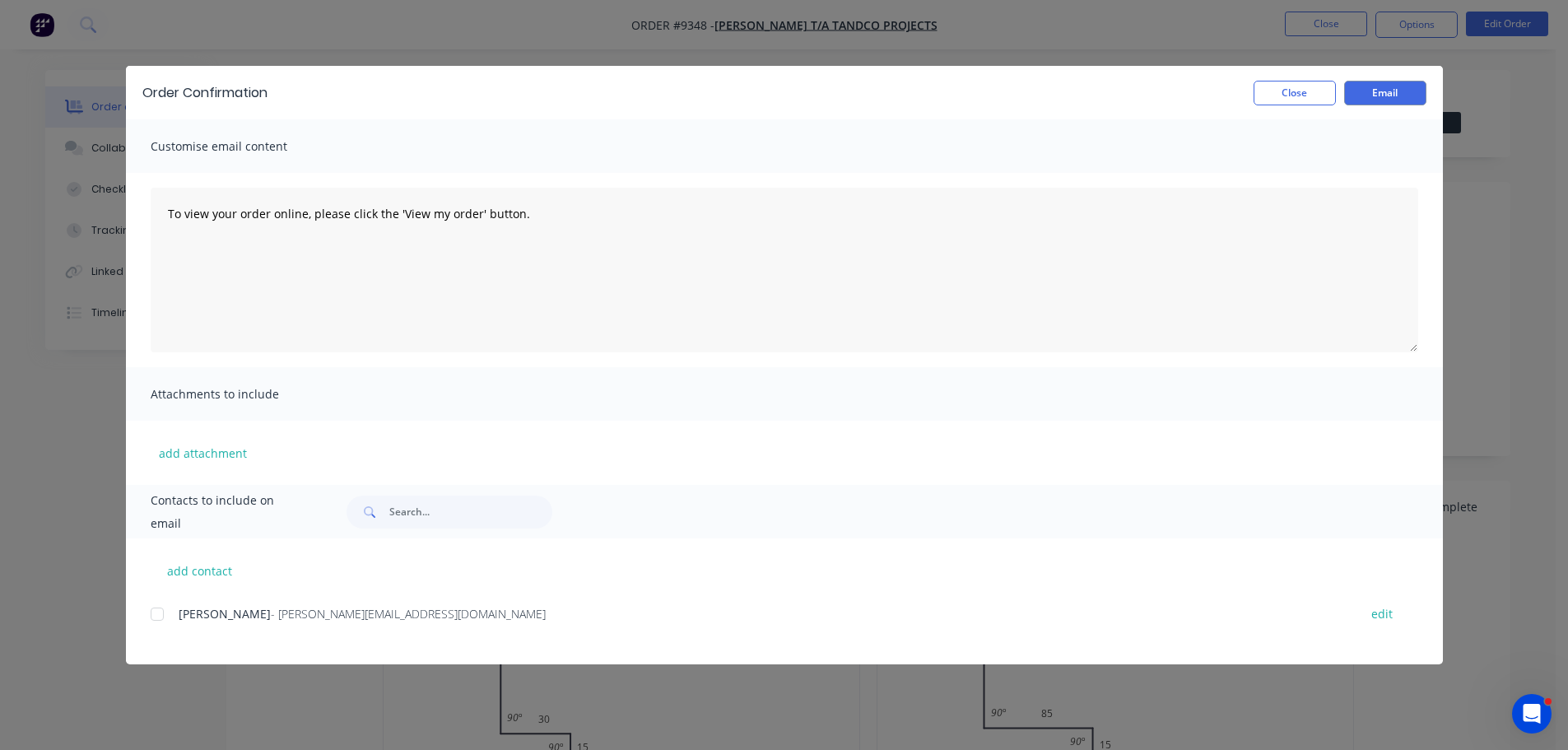
click at [159, 616] on div at bounding box center [157, 614] width 33 height 33
click at [1388, 99] on button "Email" at bounding box center [1385, 93] width 82 height 25
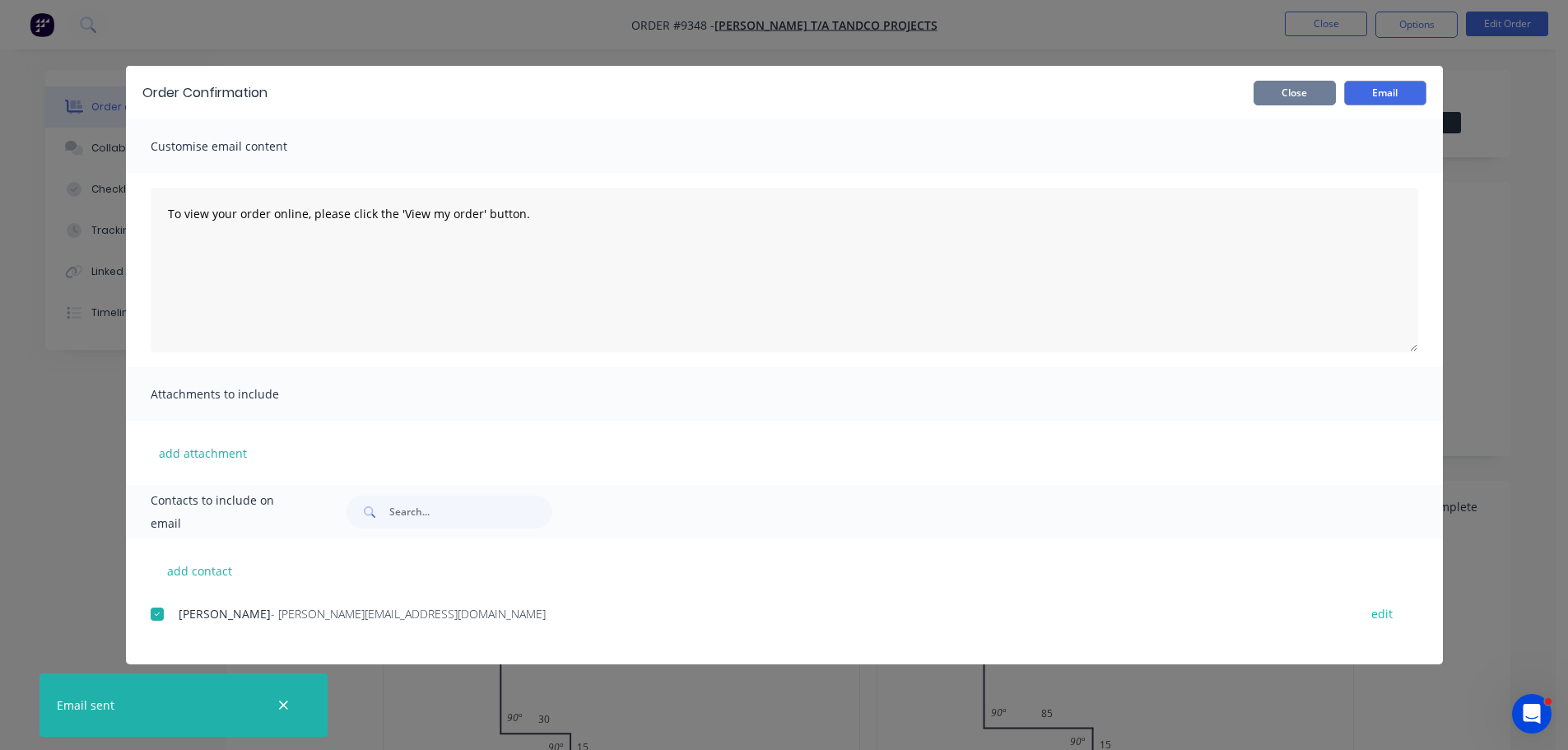
click at [1293, 94] on button "Close" at bounding box center [1294, 93] width 82 height 25
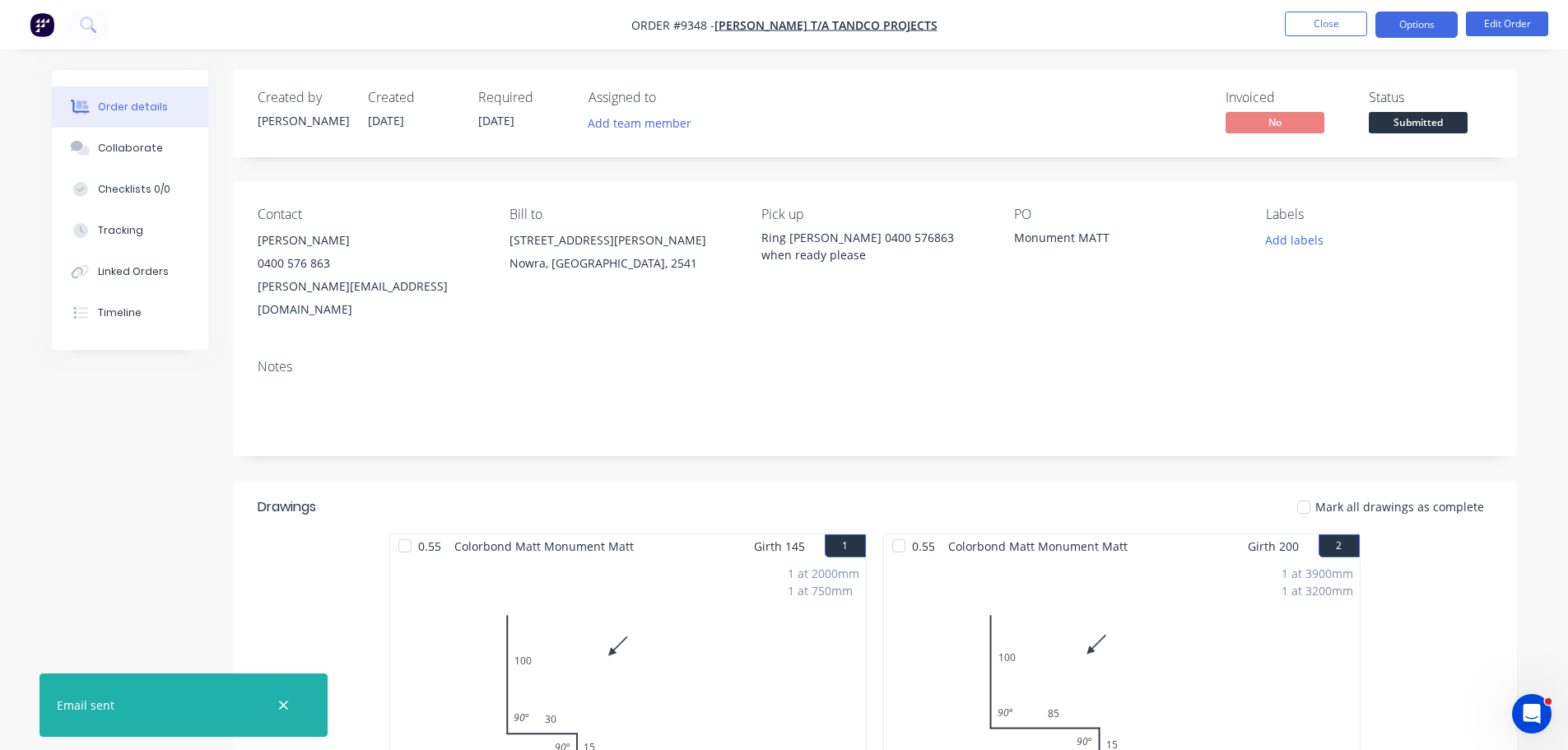
click at [1399, 28] on button "Options" at bounding box center [1416, 25] width 82 height 27
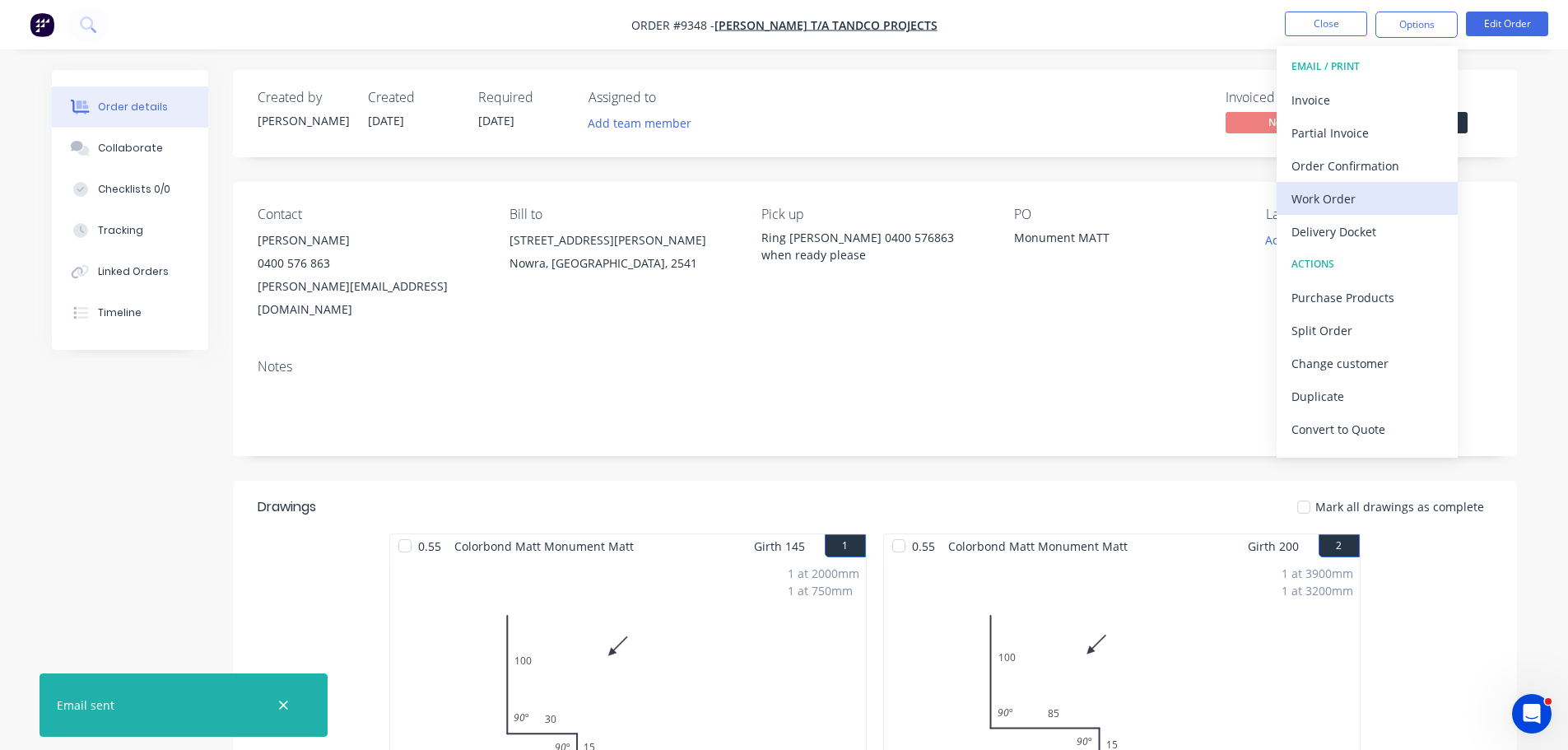
click at [1353, 195] on div "Work Order" at bounding box center [1367, 198] width 152 height 24
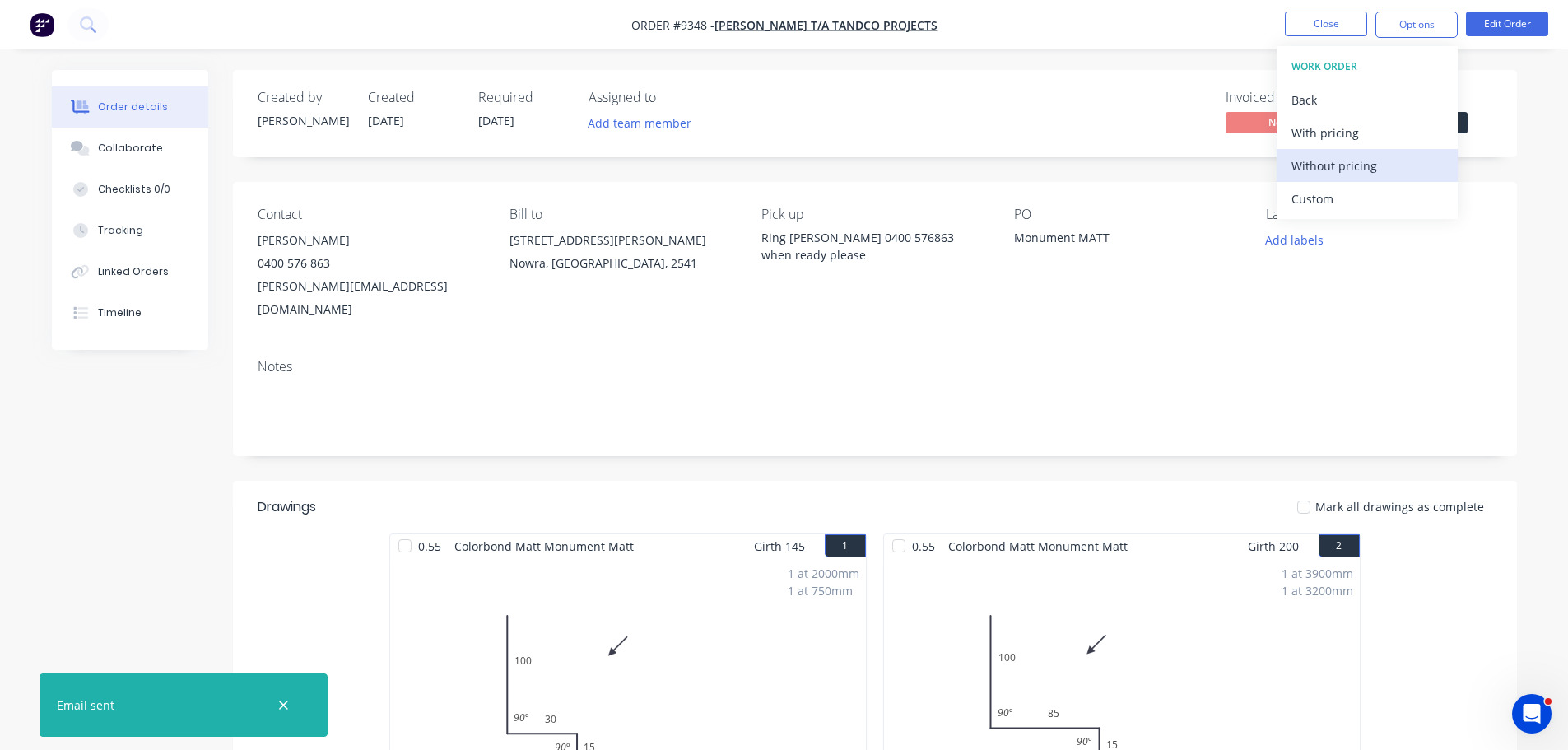
click at [1379, 174] on div "Without pricing" at bounding box center [1367, 166] width 152 height 24
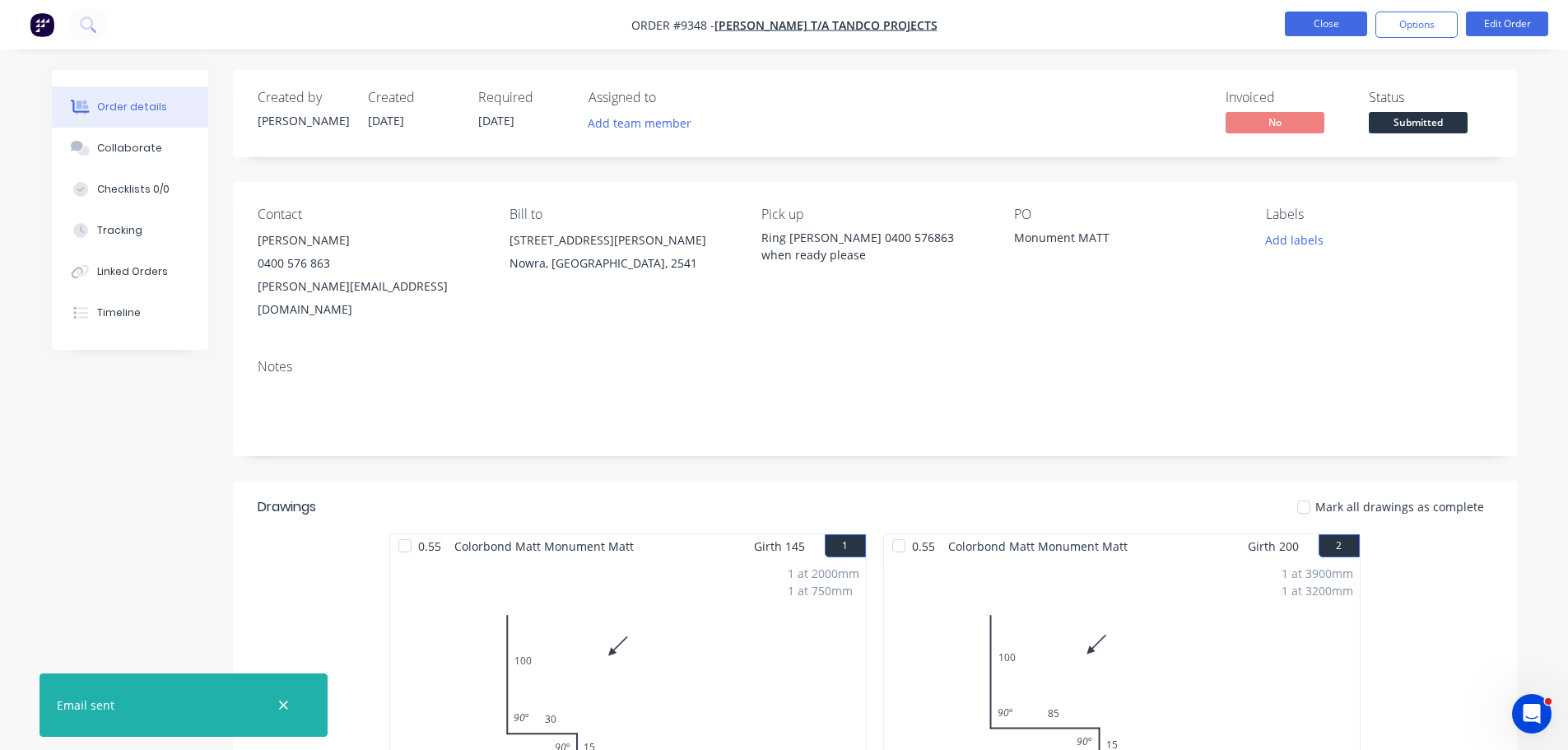
click at [1333, 26] on button "Close" at bounding box center [1325, 24] width 82 height 25
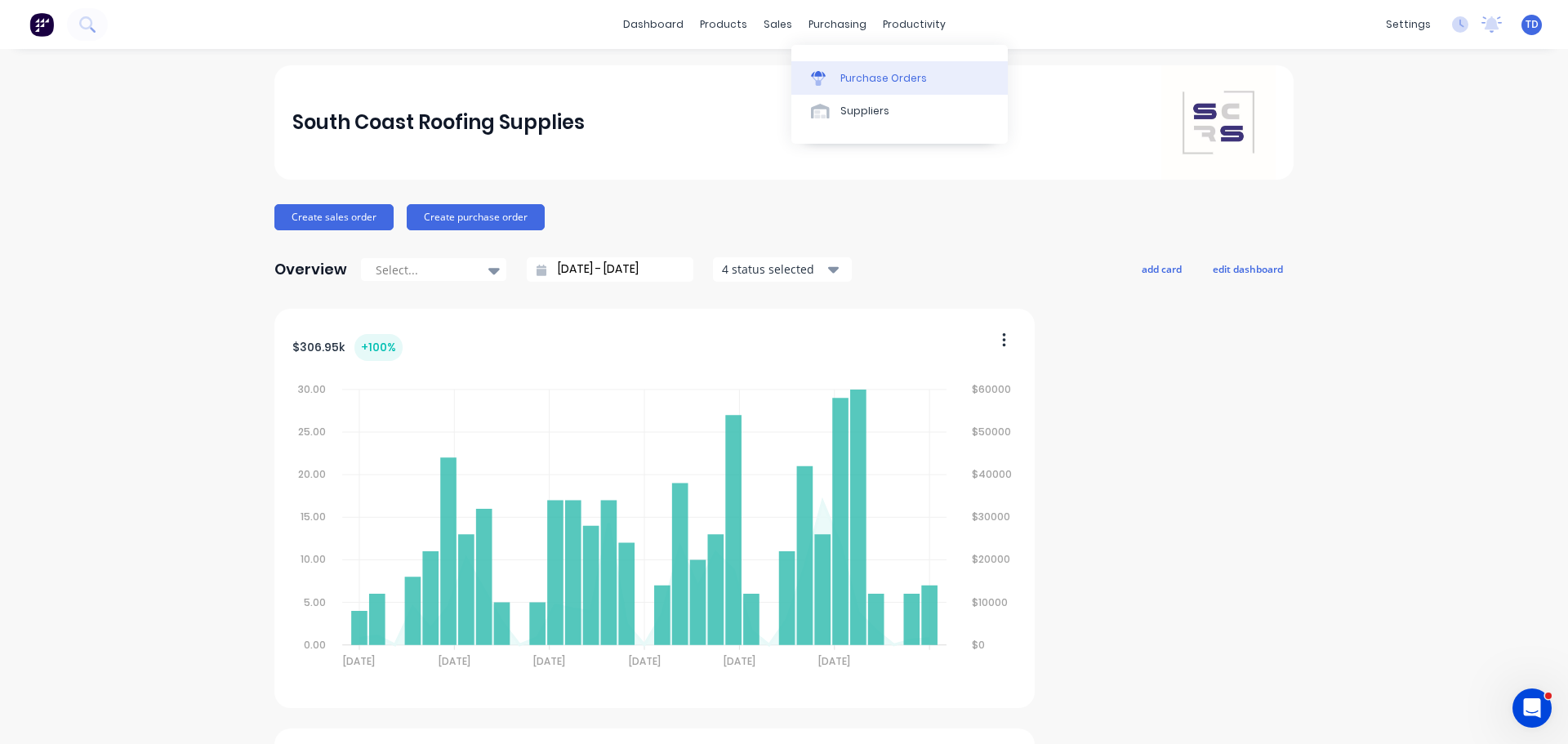
click at [867, 74] on div "Purchase Orders" at bounding box center [883, 78] width 86 height 15
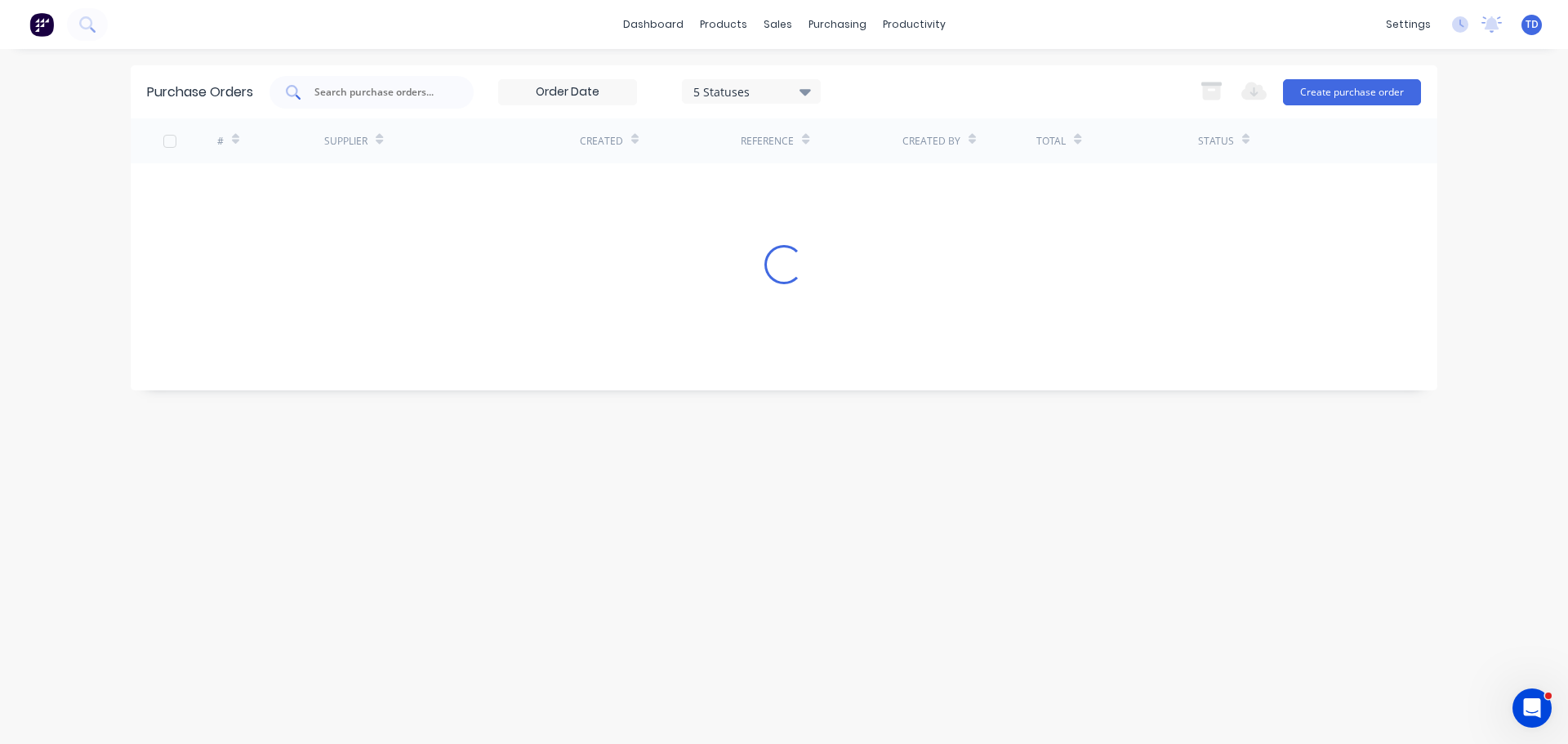
click at [440, 84] on input "text" at bounding box center [380, 92] width 136 height 16
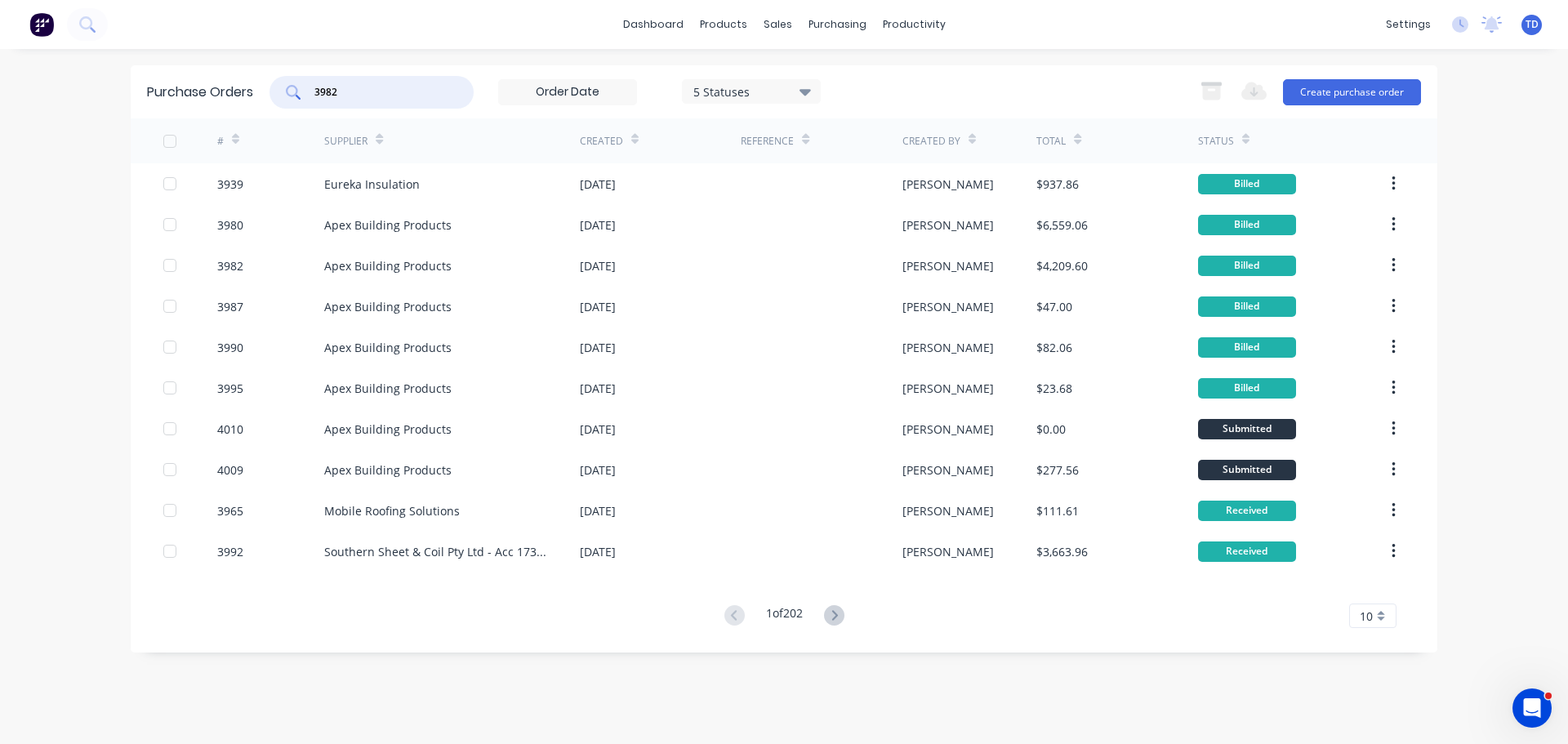
type input "3982"
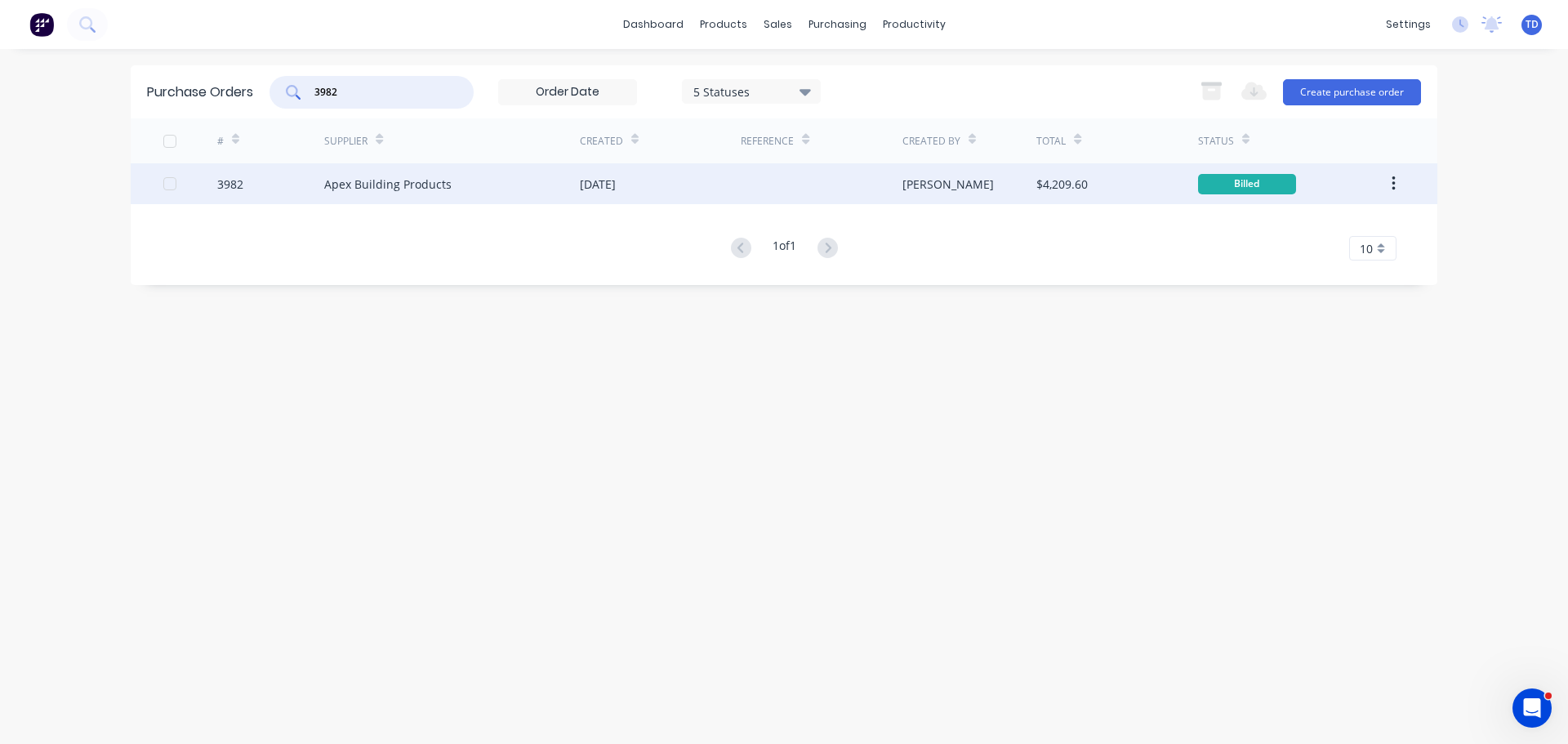
click at [479, 170] on div "Apex Building Products" at bounding box center [451, 184] width 256 height 41
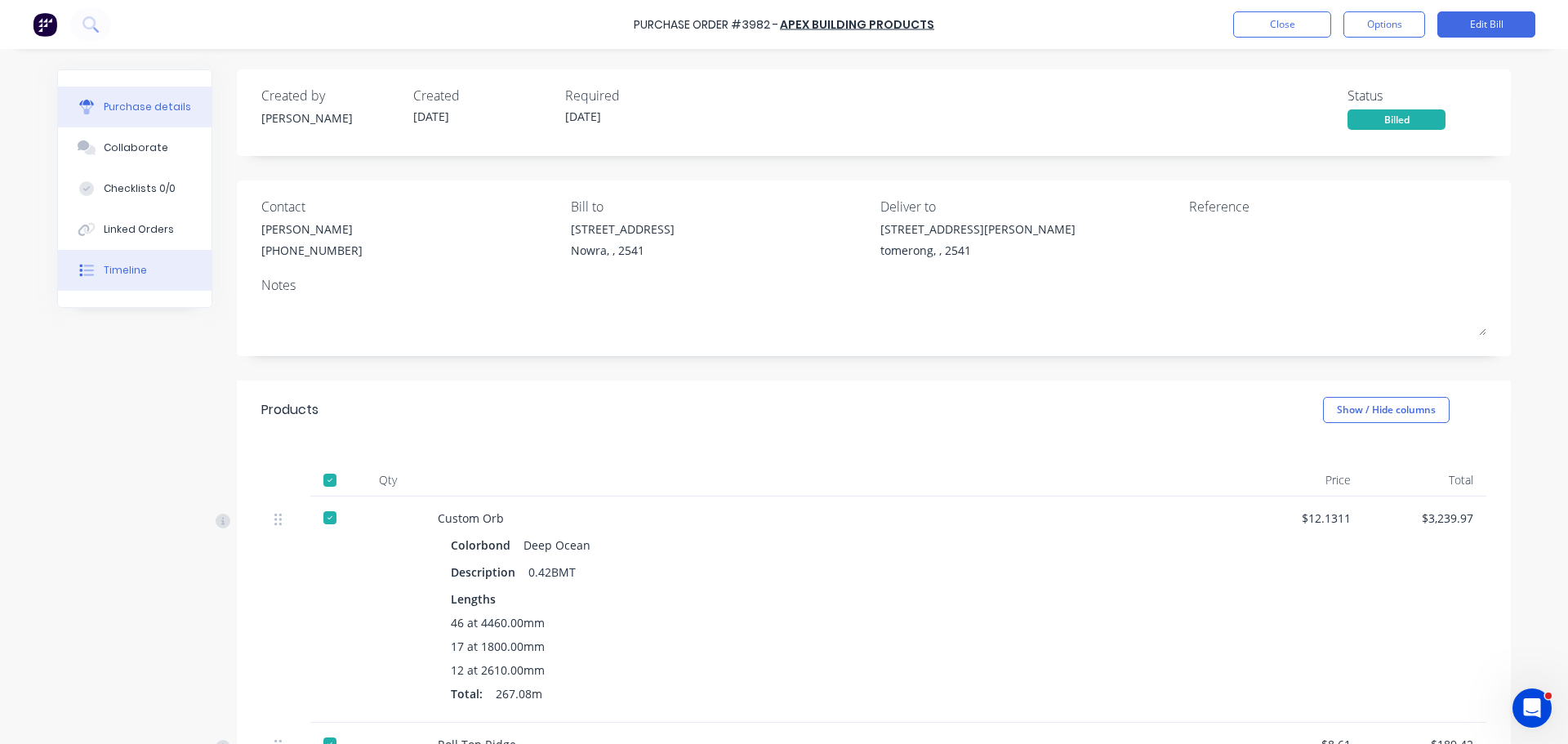
click at [126, 280] on button "Timeline" at bounding box center [135, 270] width 154 height 41
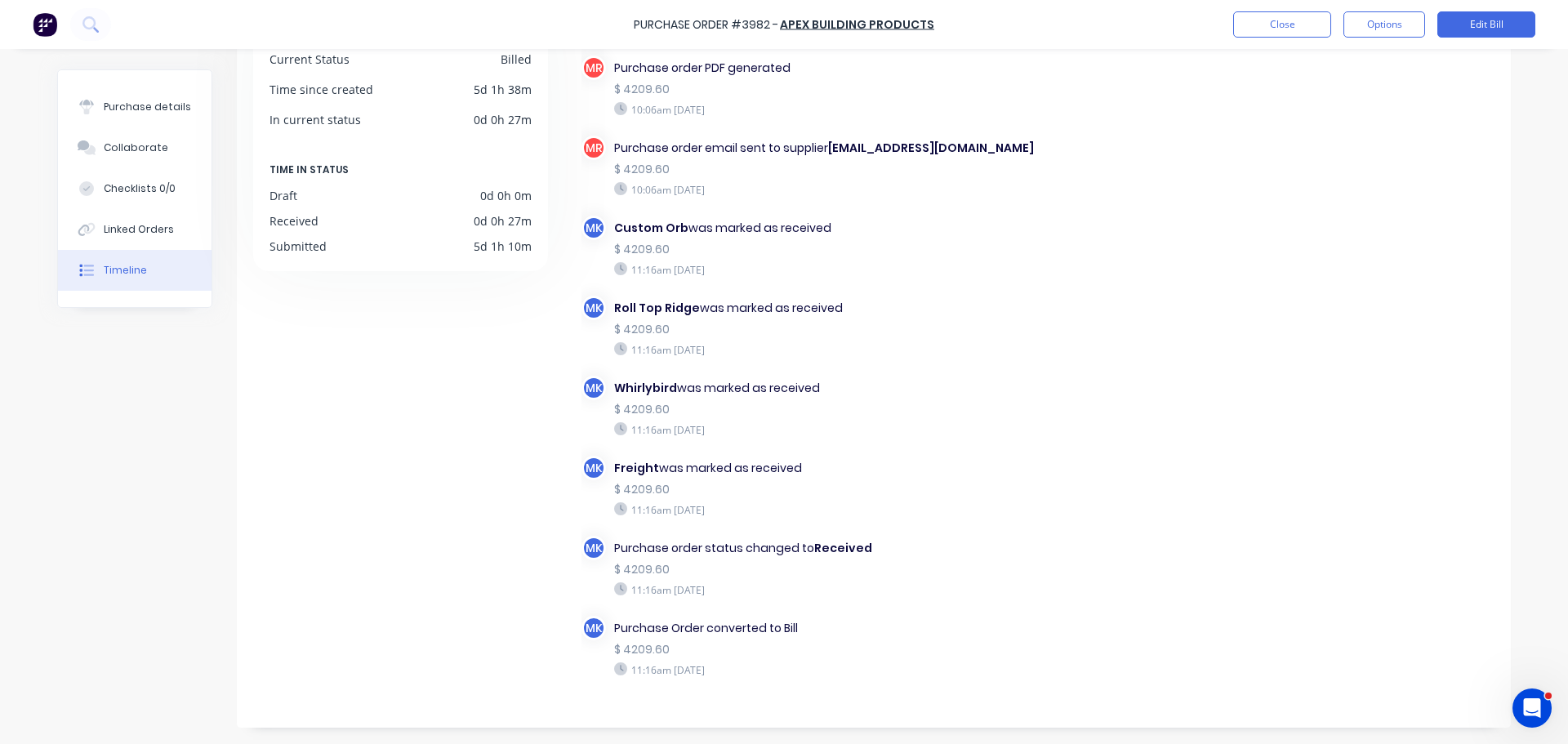
scroll to position [130, 0]
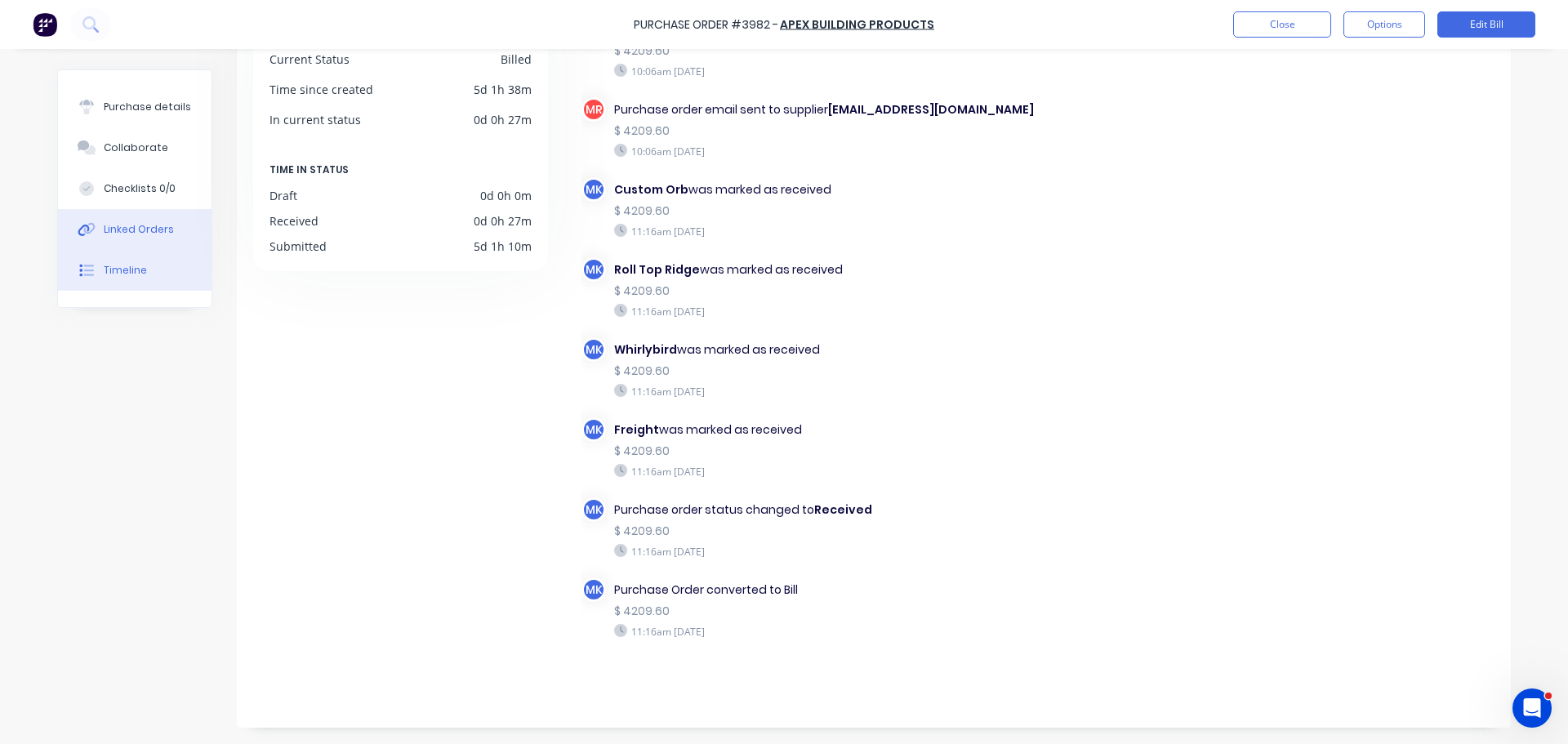
click at [145, 219] on button "Linked Orders" at bounding box center [135, 229] width 154 height 41
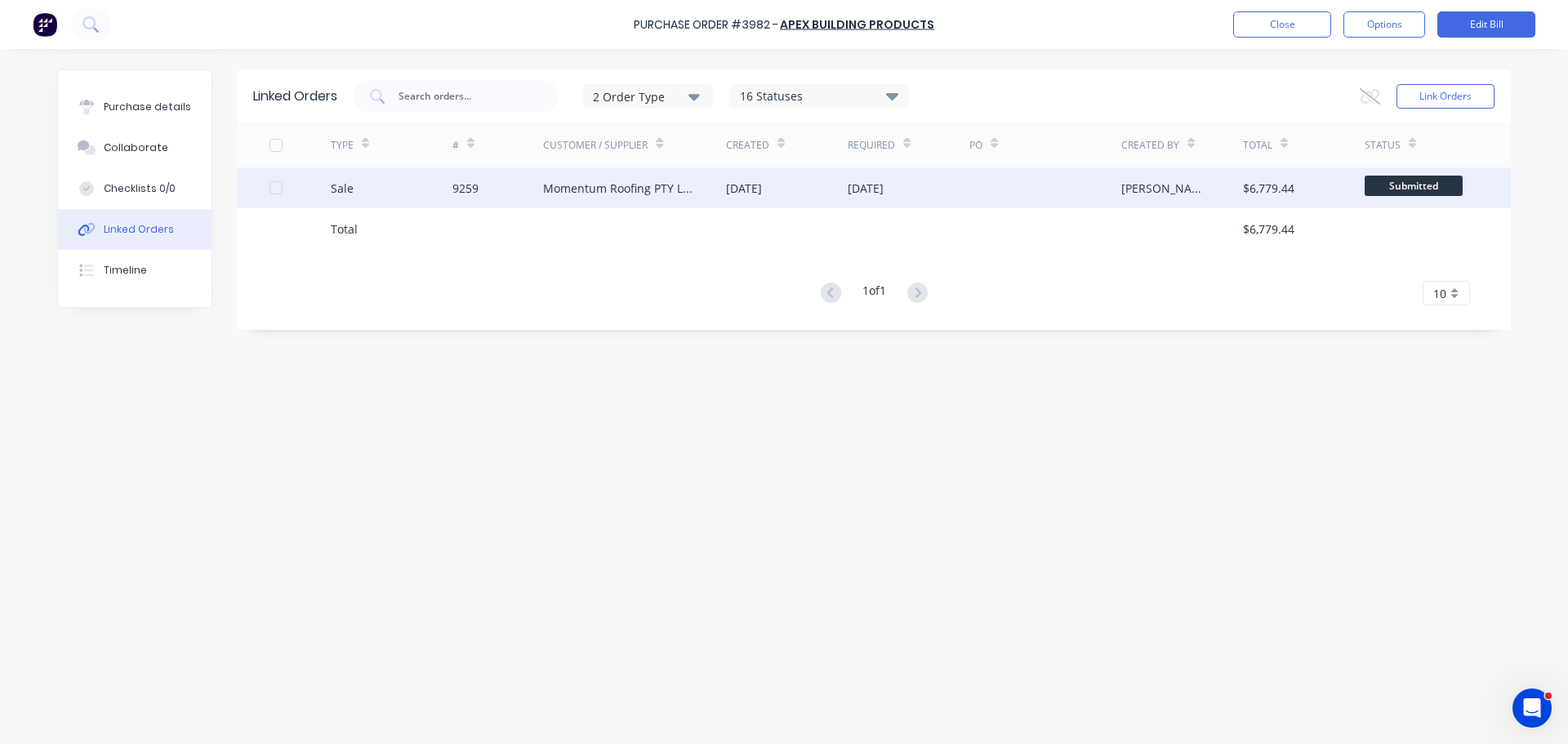
click at [748, 186] on div "[DATE]" at bounding box center [744, 187] width 36 height 17
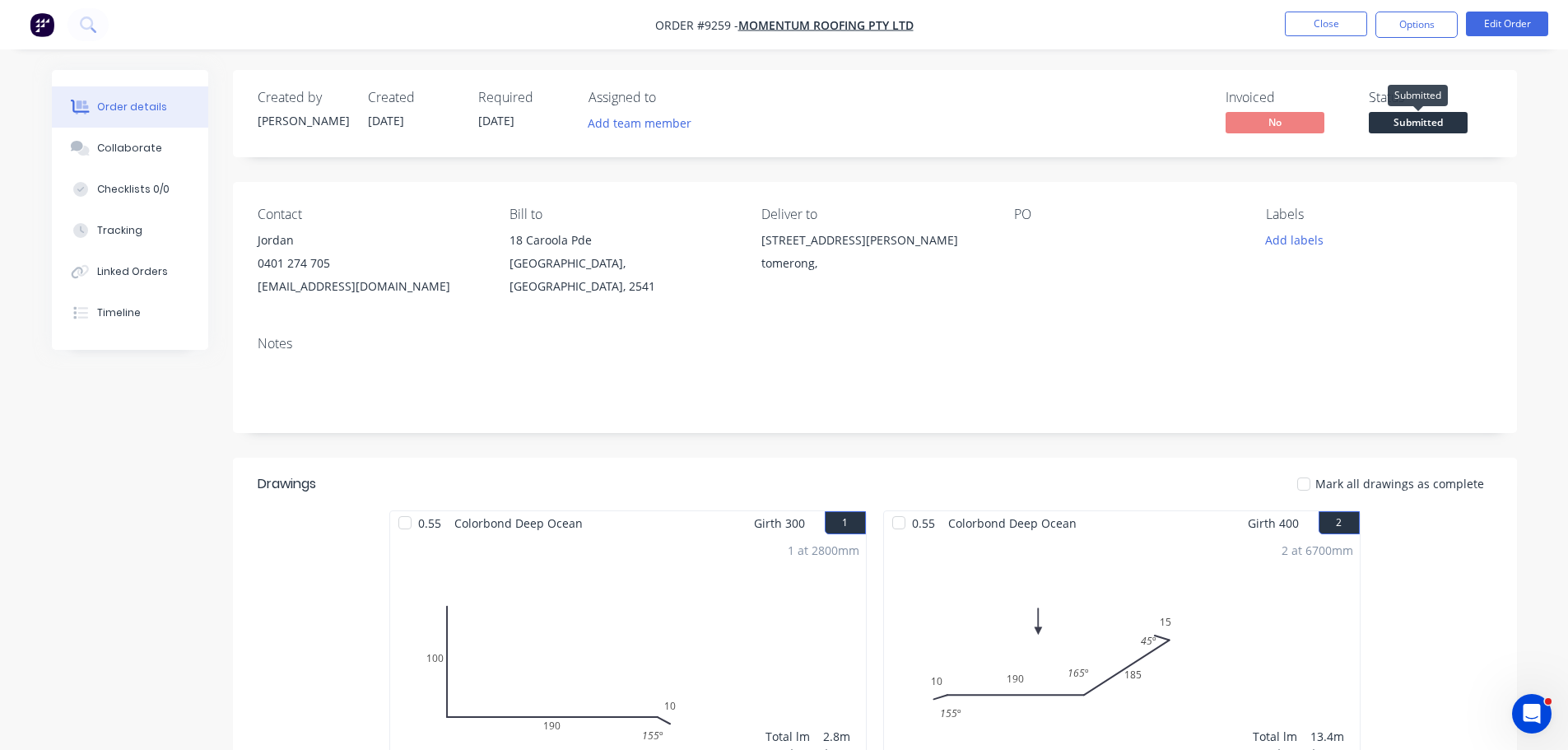
click at [1416, 125] on span "Submitted" at bounding box center [1417, 122] width 99 height 21
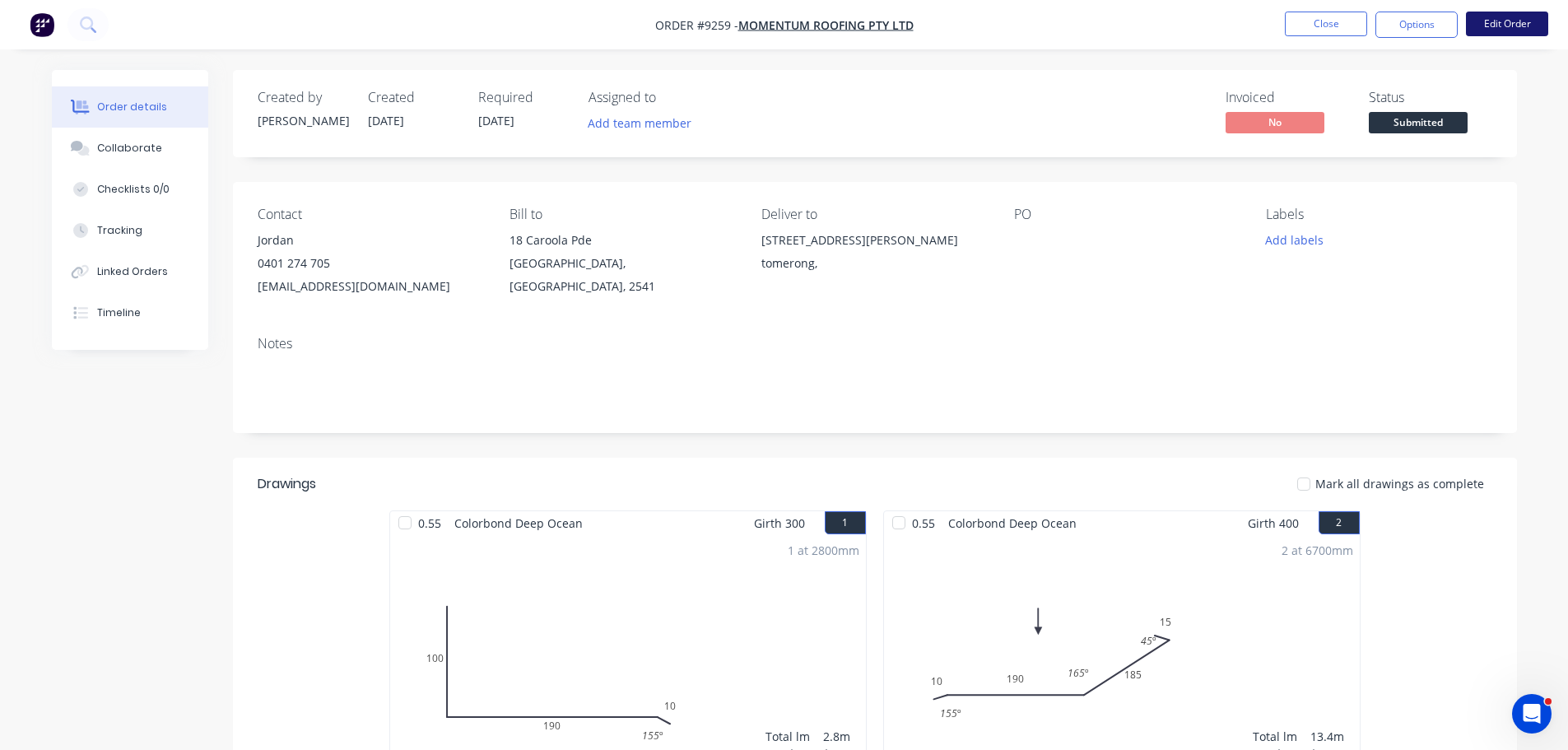
click at [1524, 17] on button "Edit Order" at bounding box center [1507, 24] width 82 height 25
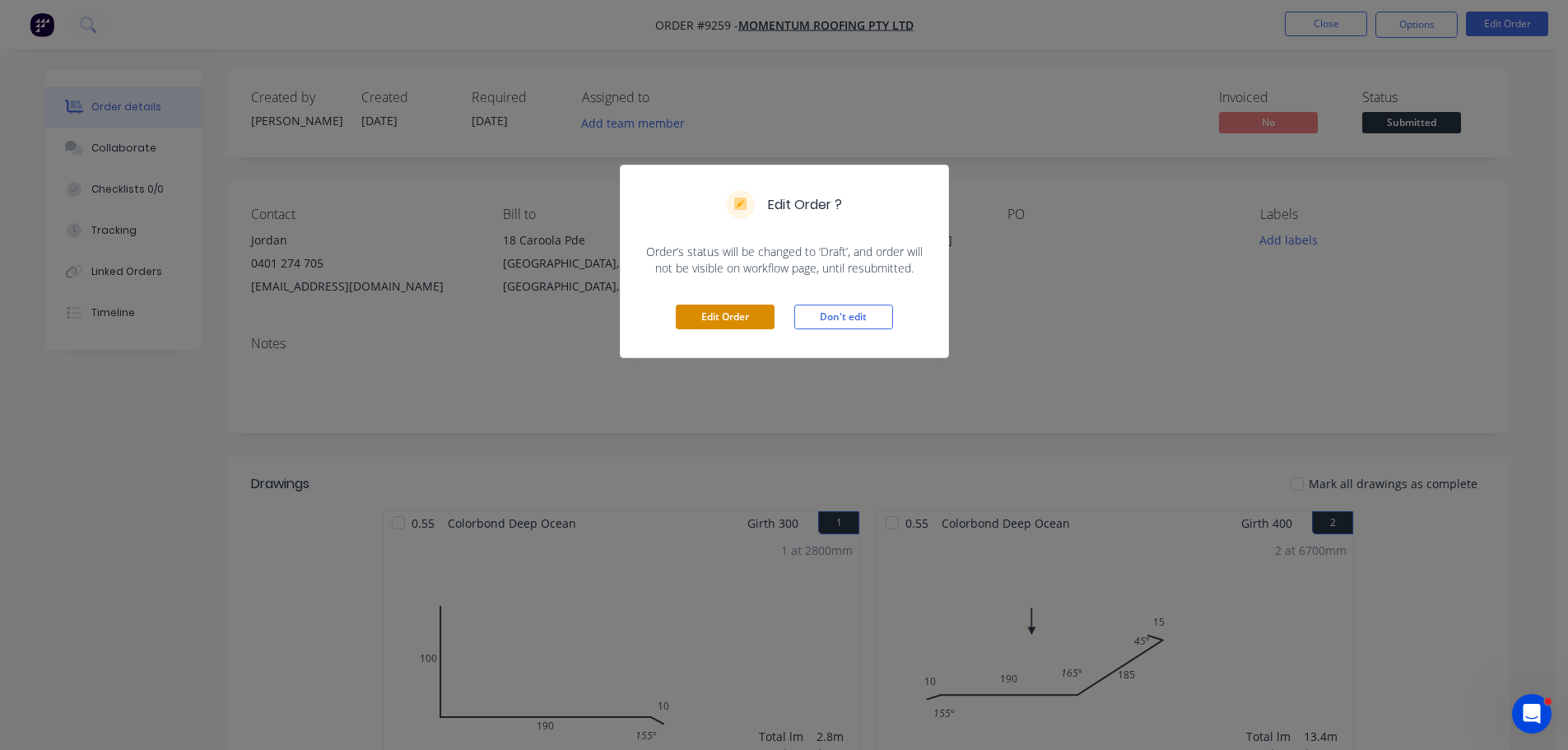
click at [745, 310] on button "Edit Order" at bounding box center [724, 317] width 99 height 25
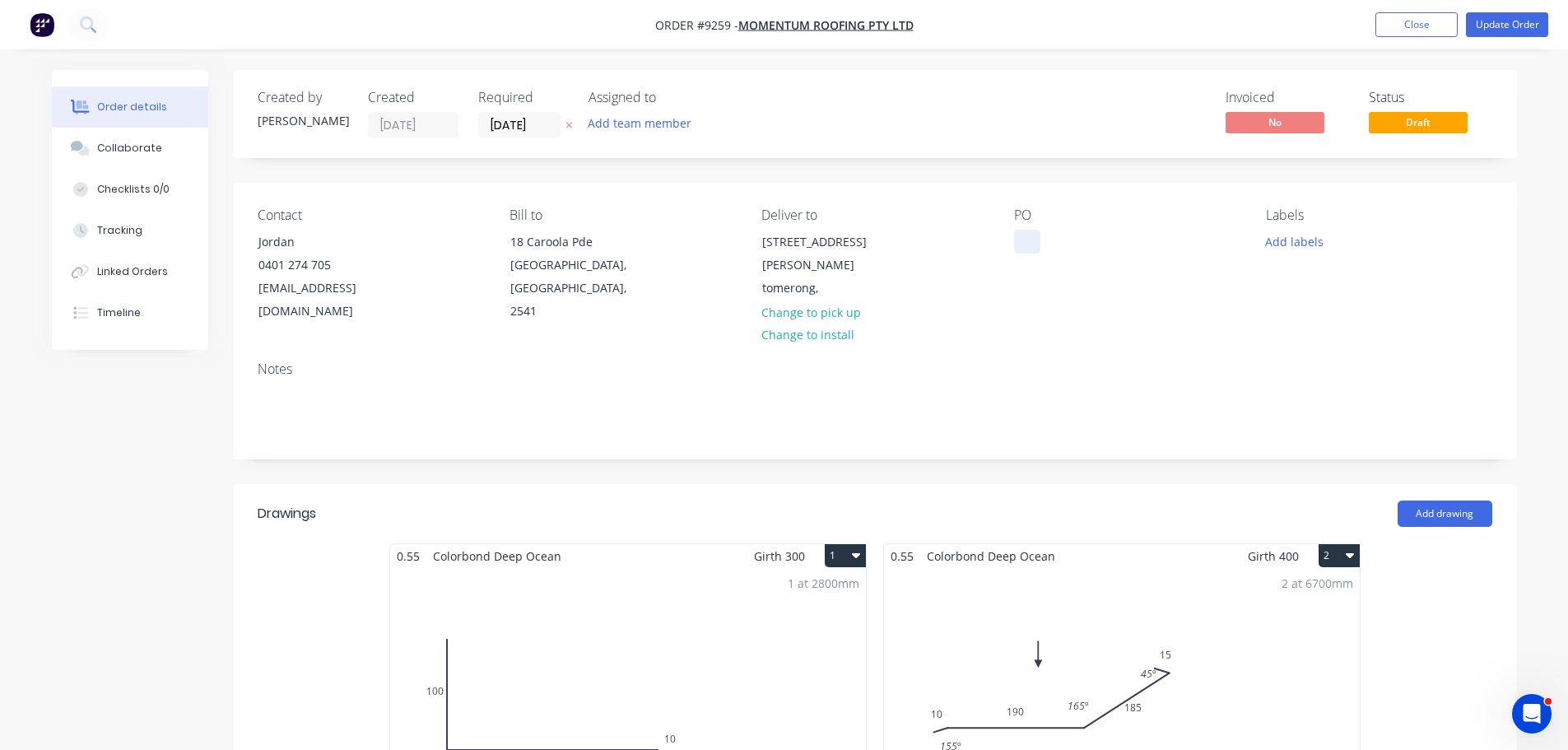
click at [1036, 240] on div at bounding box center [1027, 241] width 27 height 24
click at [1497, 31] on button "Update Order" at bounding box center [1507, 25] width 82 height 25
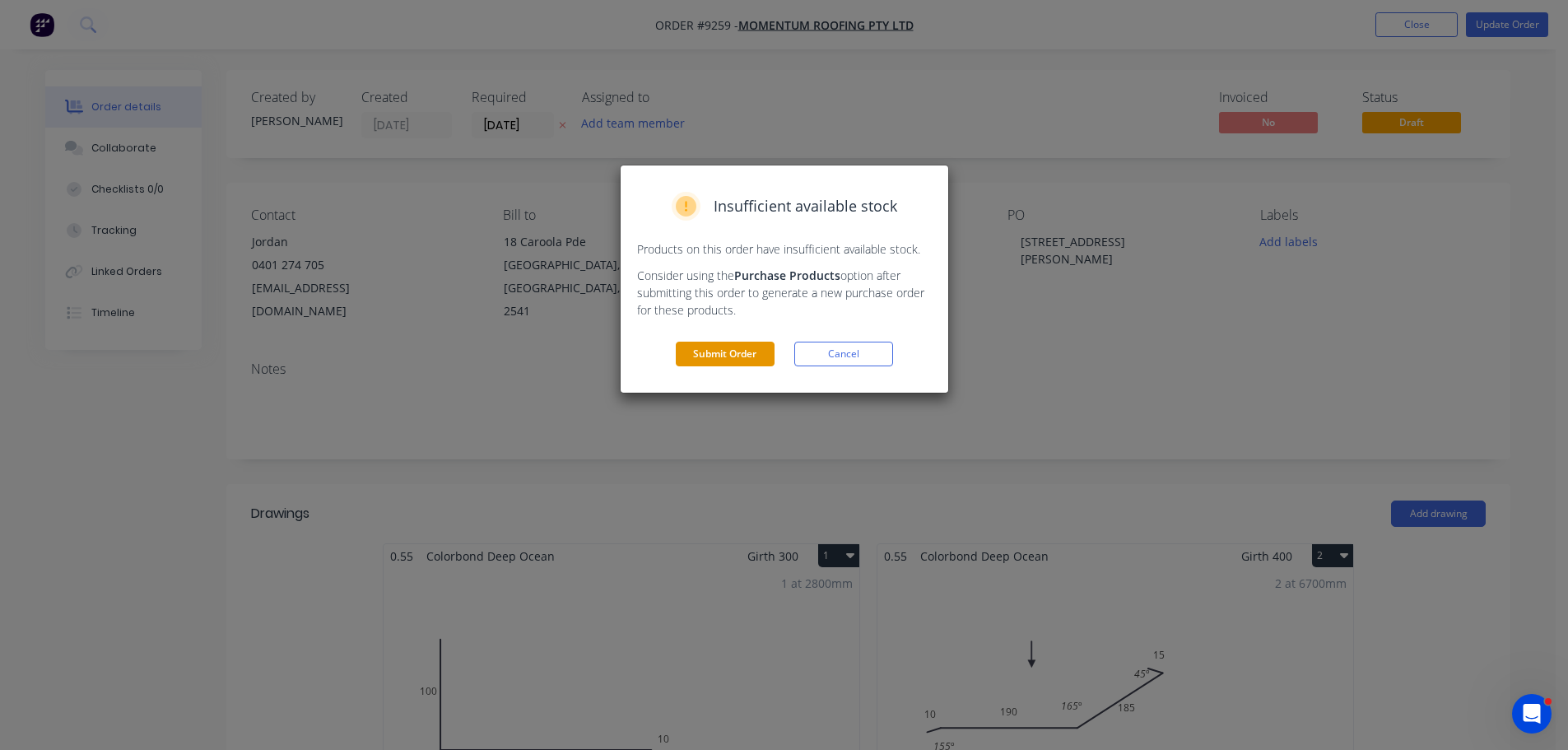
click at [714, 352] on button "Submit Order" at bounding box center [724, 354] width 99 height 25
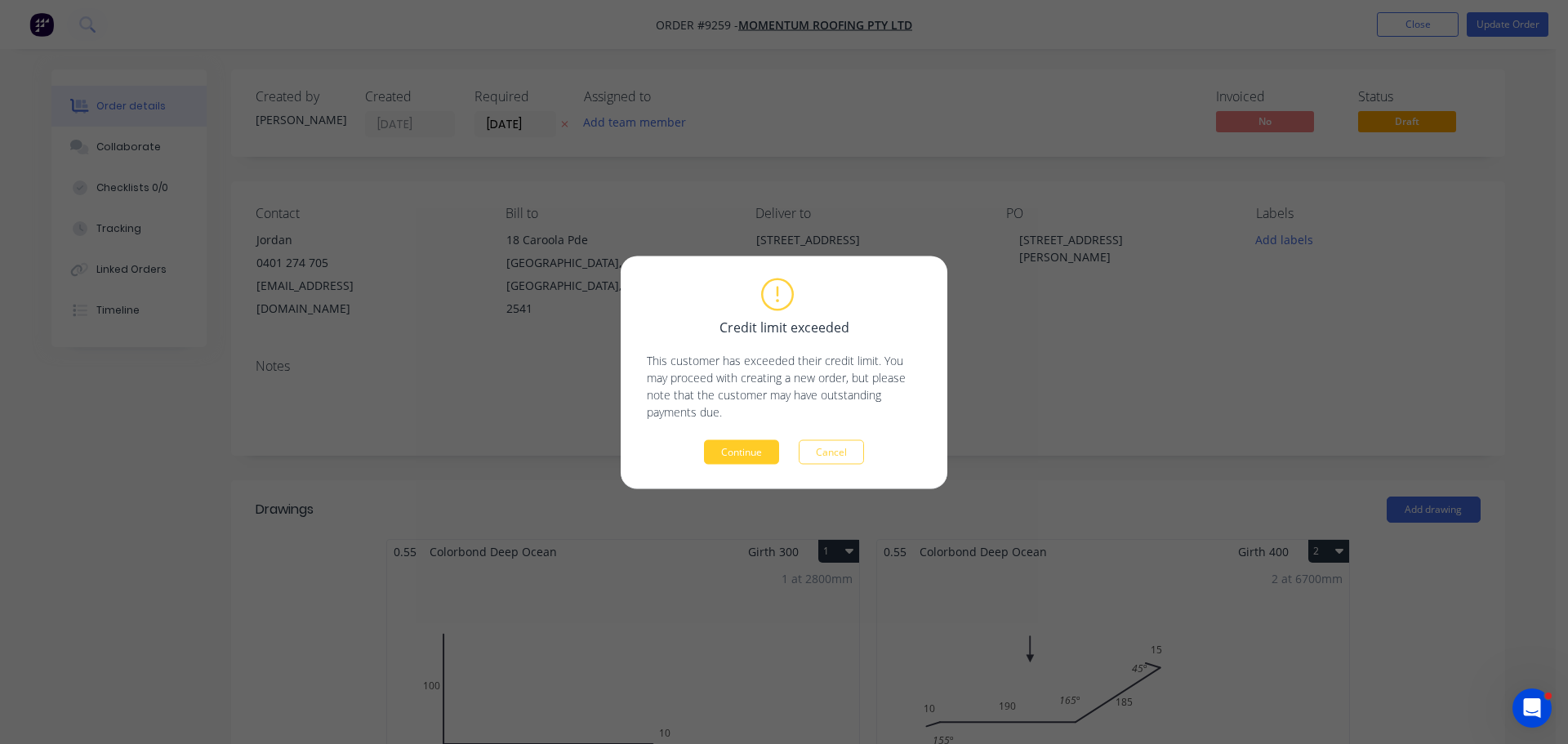
click at [754, 457] on button "Continue" at bounding box center [741, 451] width 75 height 25
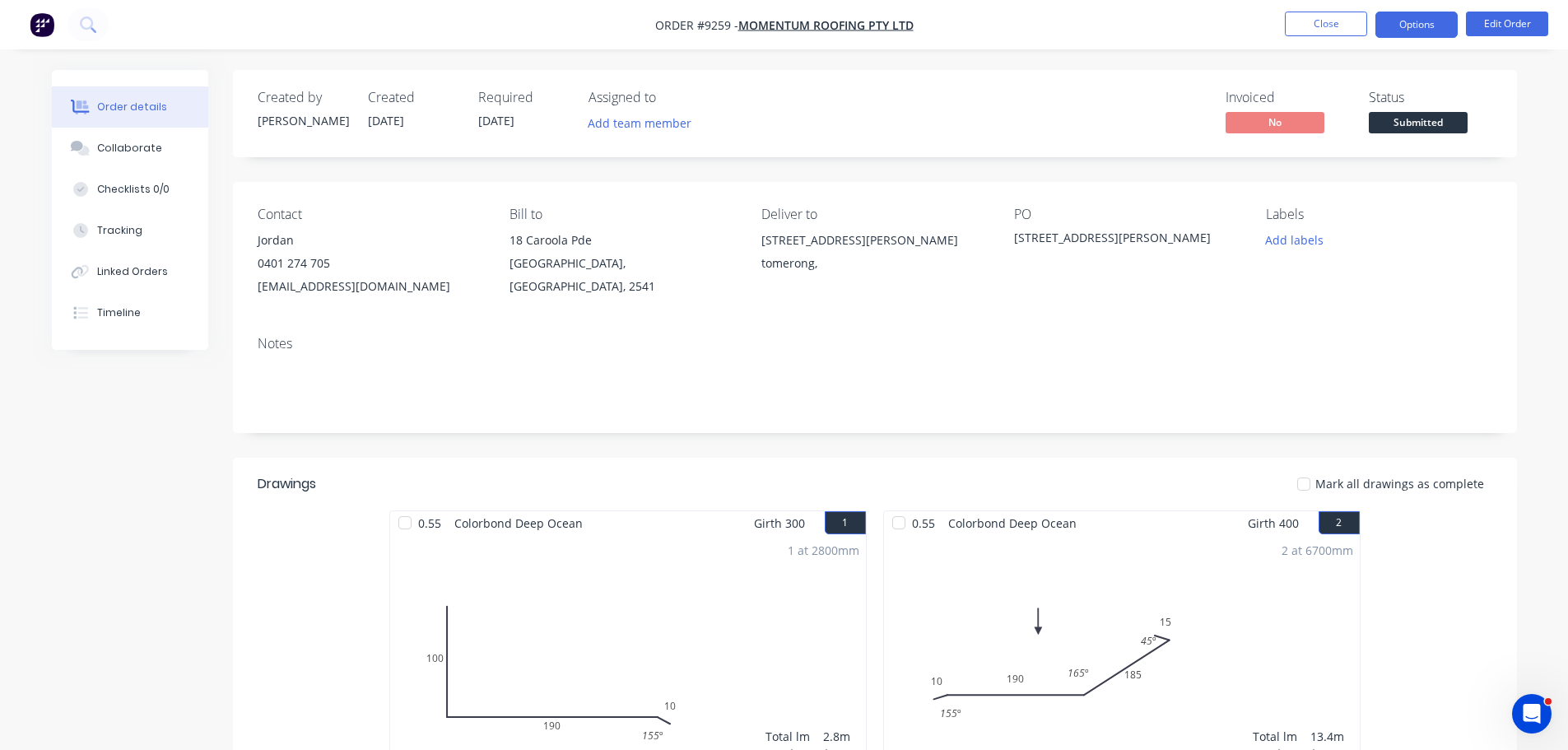
click at [1435, 27] on button "Options" at bounding box center [1416, 25] width 82 height 27
click at [1402, 122] on span "Submitted" at bounding box center [1417, 122] width 99 height 21
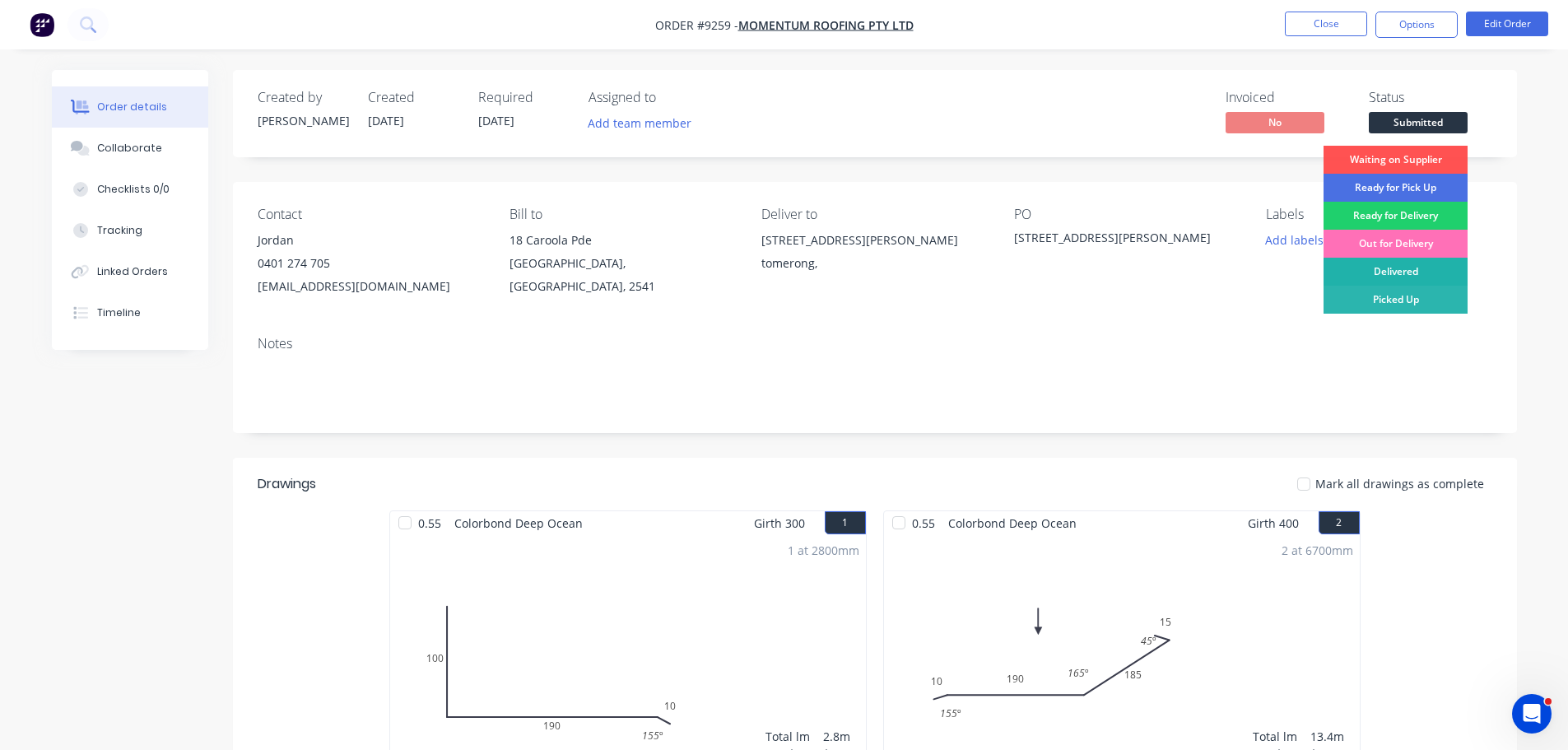
click at [1416, 277] on div "Delivered" at bounding box center [1396, 272] width 144 height 28
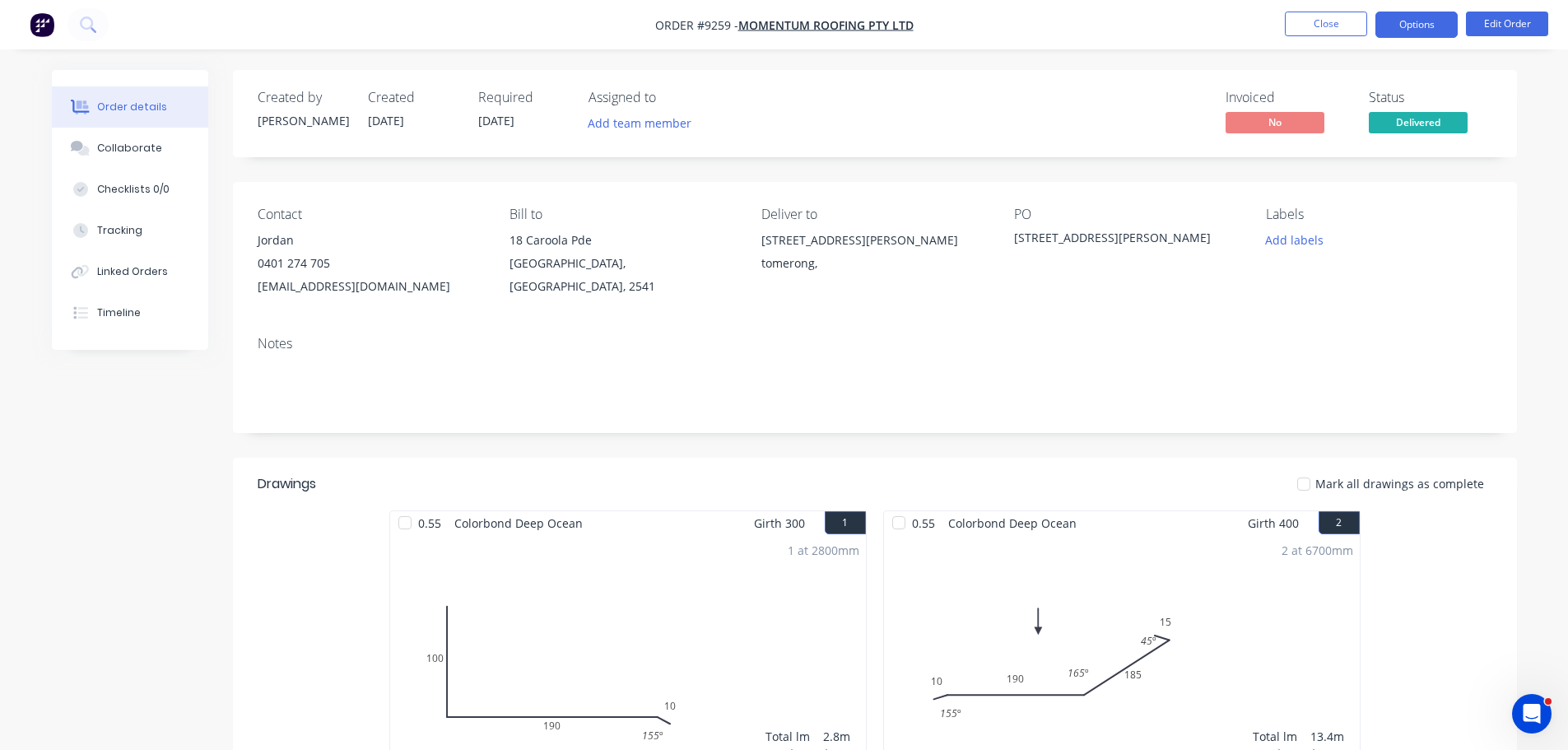
click at [1420, 25] on button "Options" at bounding box center [1416, 25] width 82 height 27
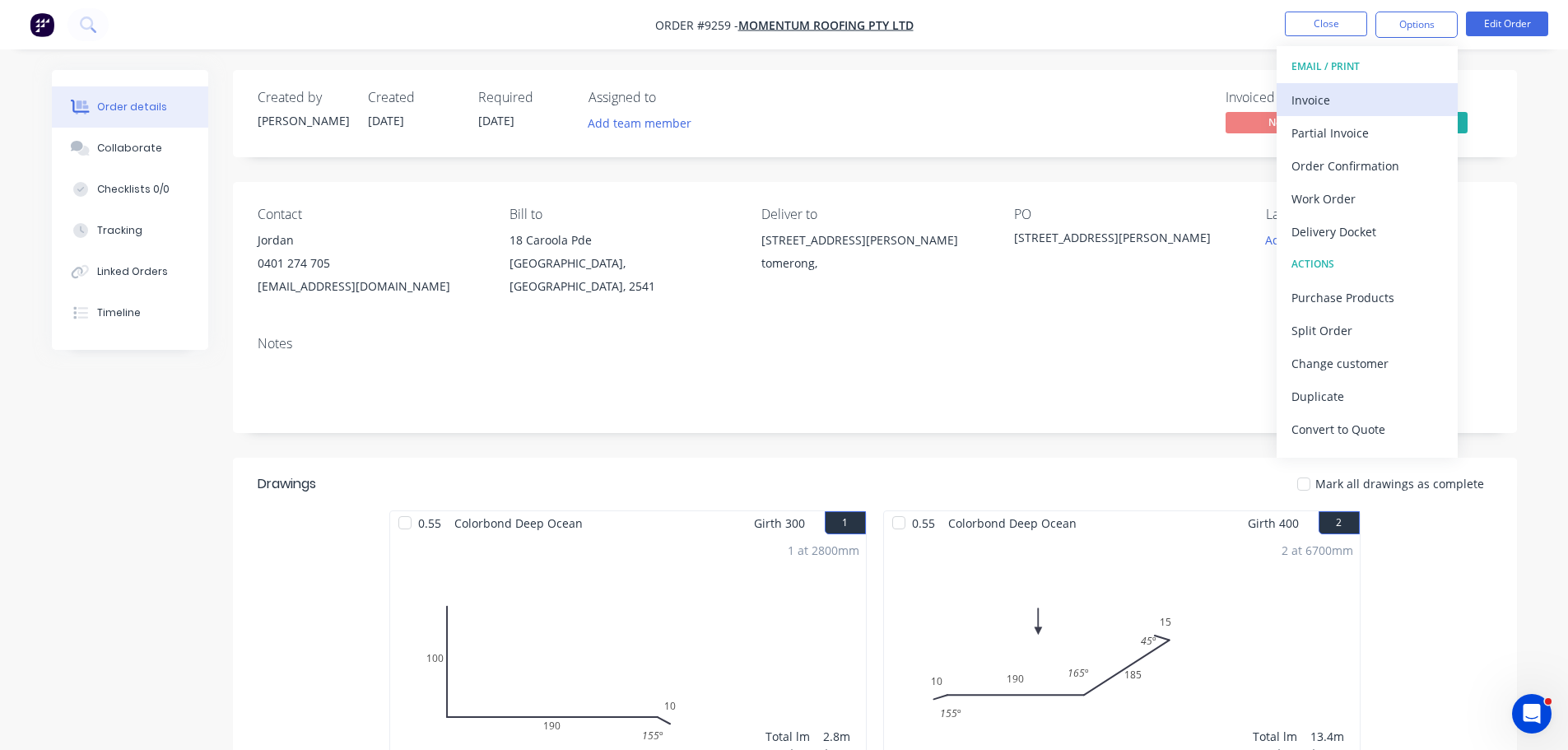
click at [1315, 88] on div "Invoice" at bounding box center [1367, 99] width 152 height 24
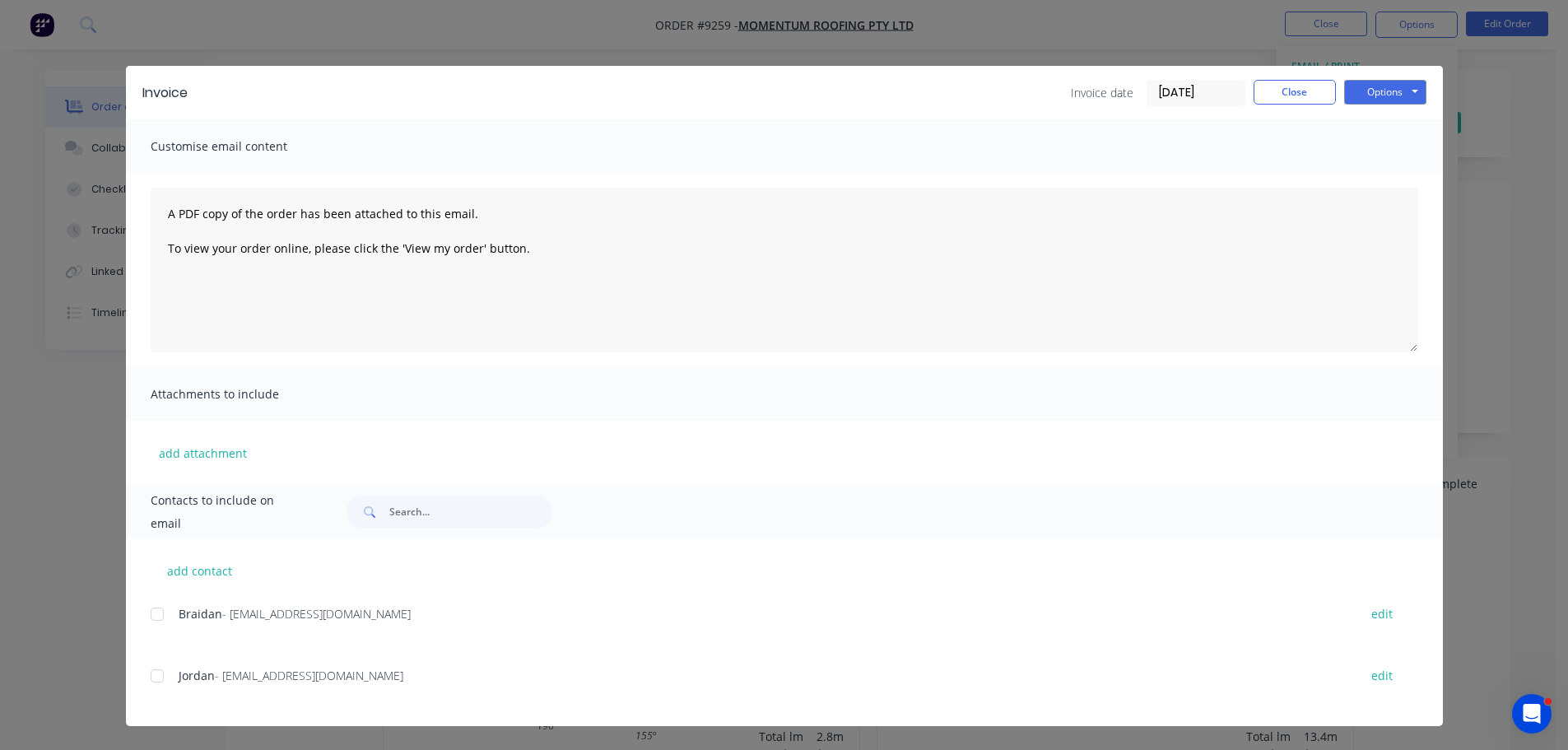
click at [161, 673] on div at bounding box center [157, 675] width 33 height 33
click at [1398, 96] on button "Options" at bounding box center [1385, 92] width 82 height 25
click at [1396, 181] on button "Email" at bounding box center [1396, 176] width 105 height 27
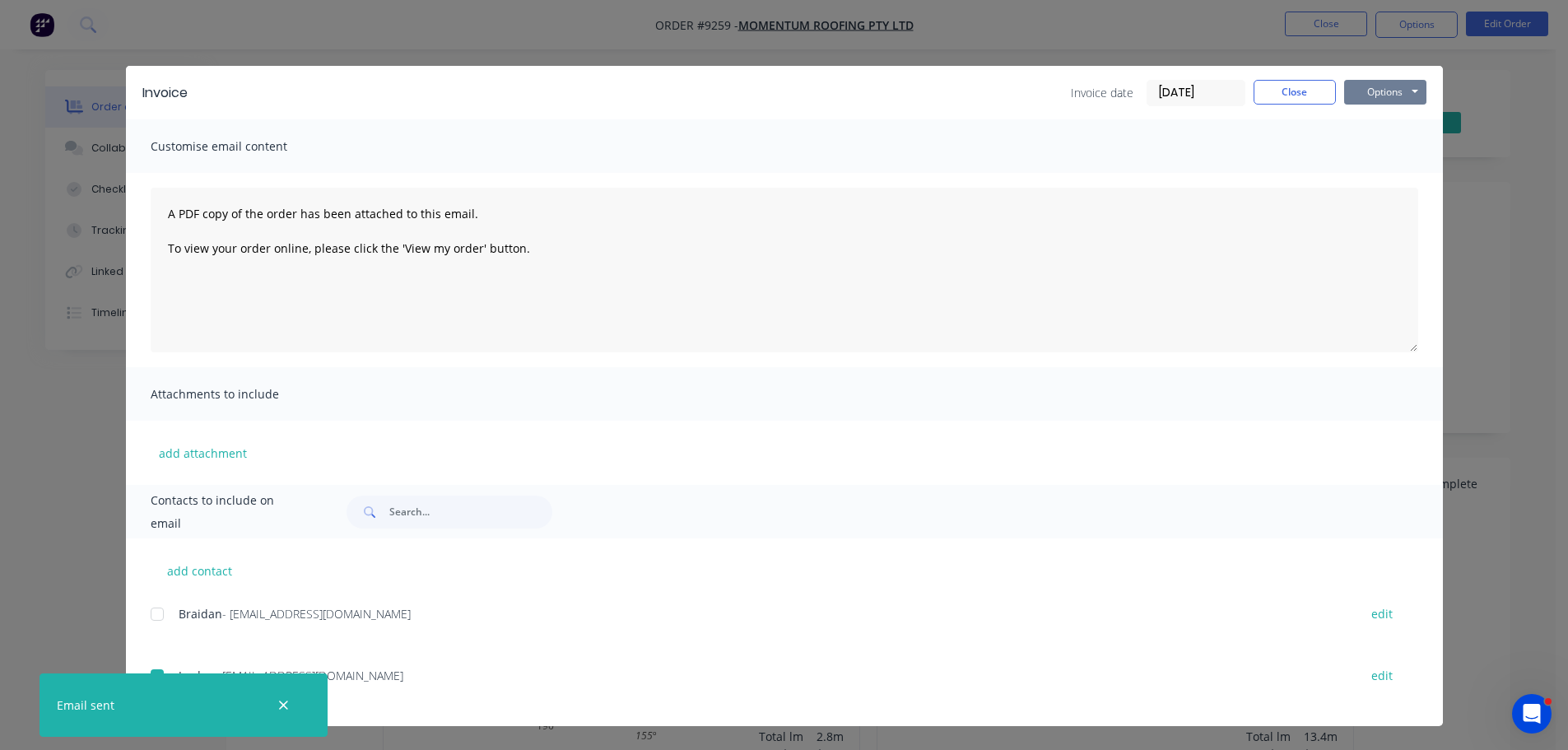
click at [1381, 90] on button "Options" at bounding box center [1385, 92] width 82 height 25
click at [1377, 147] on button "Print" at bounding box center [1396, 148] width 105 height 27
click at [1302, 94] on button "Close" at bounding box center [1294, 92] width 82 height 25
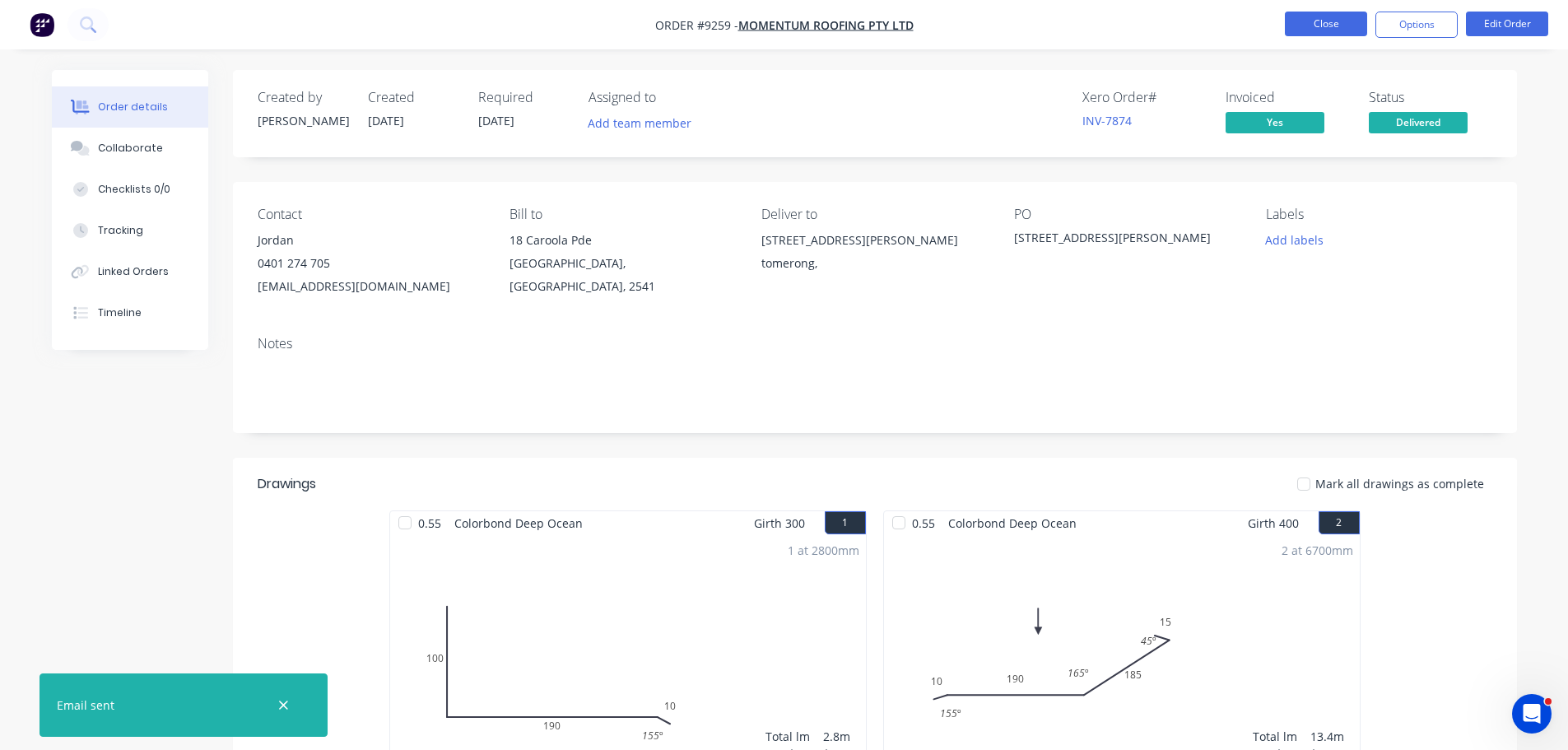
click at [1320, 27] on button "Close" at bounding box center [1325, 24] width 82 height 25
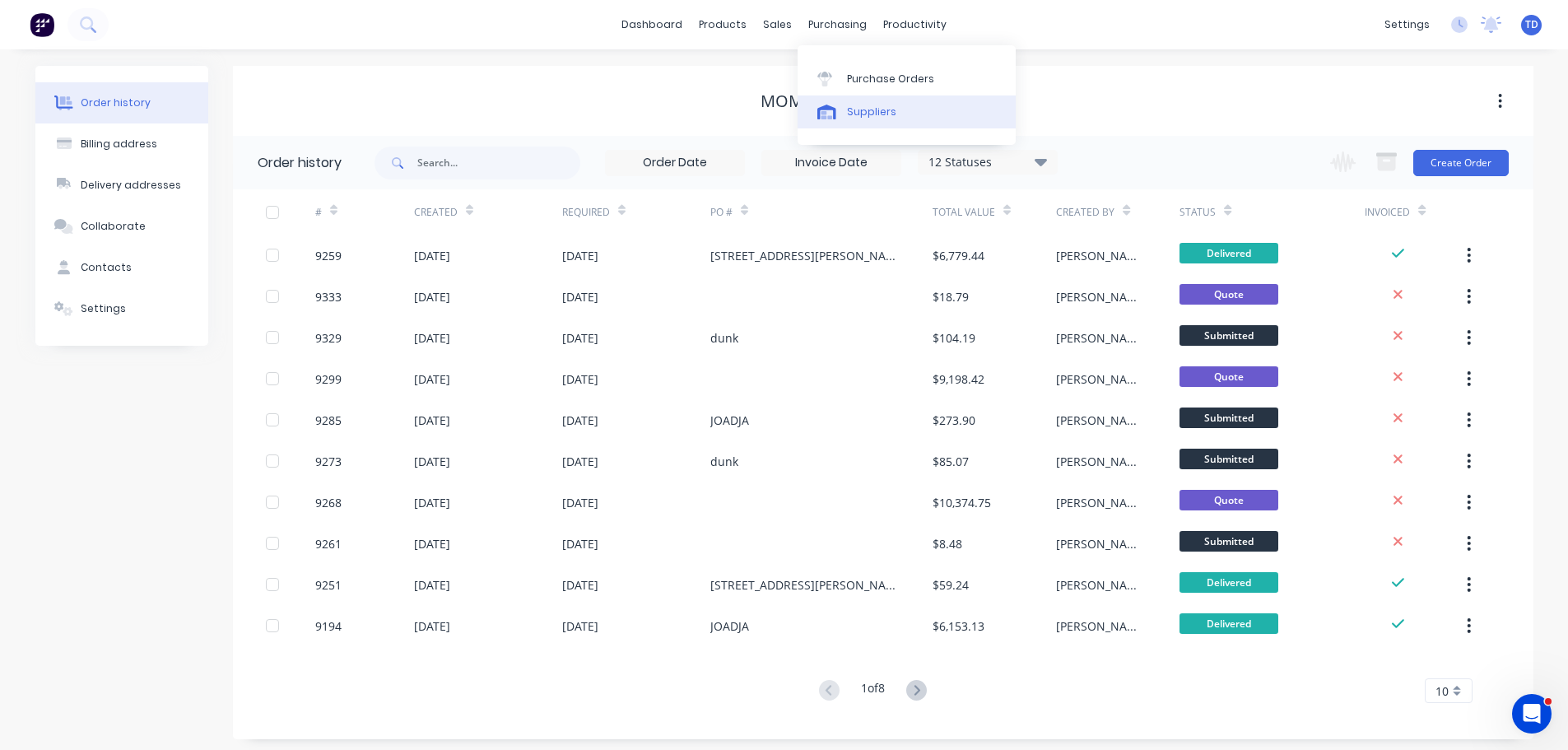
click at [858, 109] on div "Suppliers" at bounding box center [872, 112] width 50 height 15
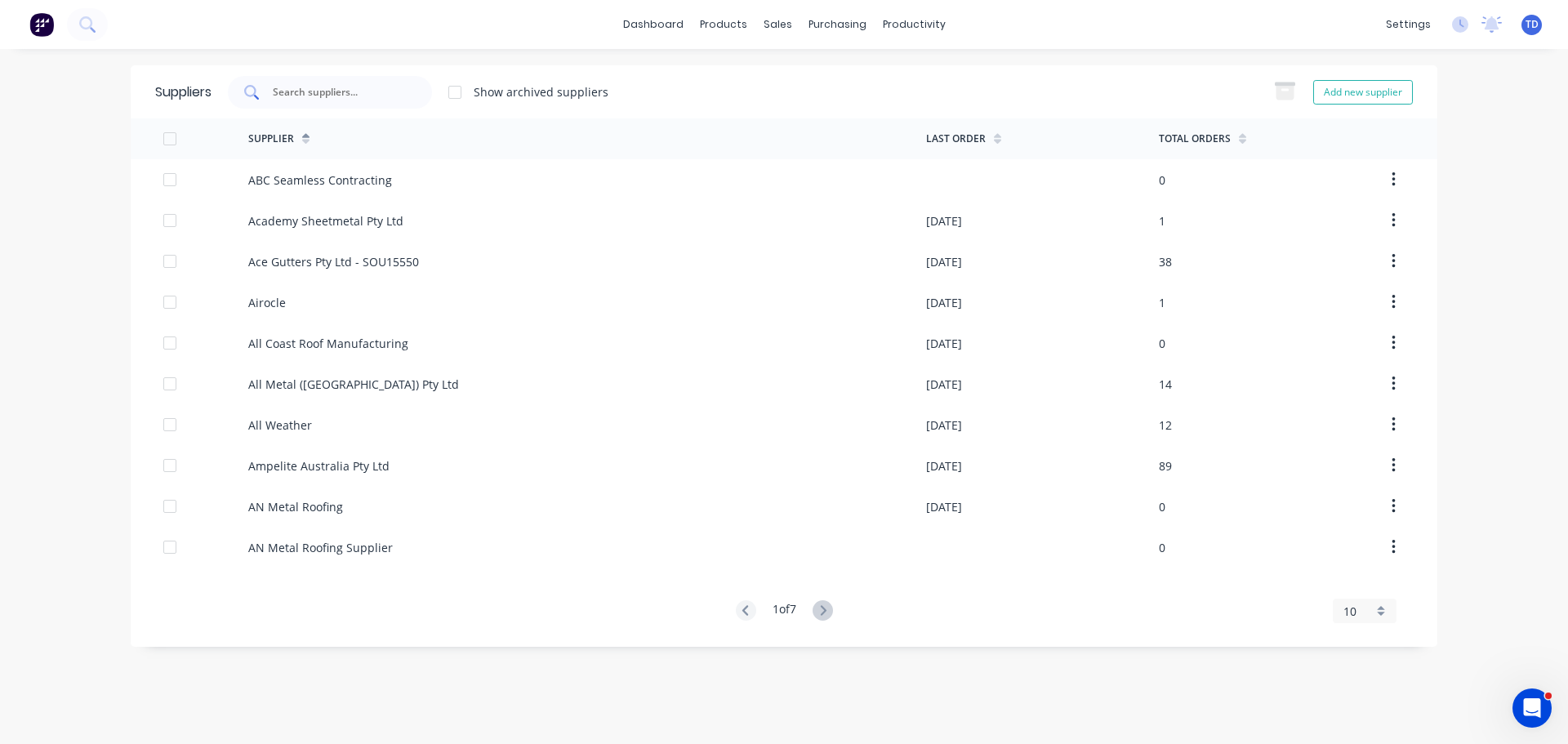
click at [382, 97] on input "text" at bounding box center [339, 92] width 136 height 16
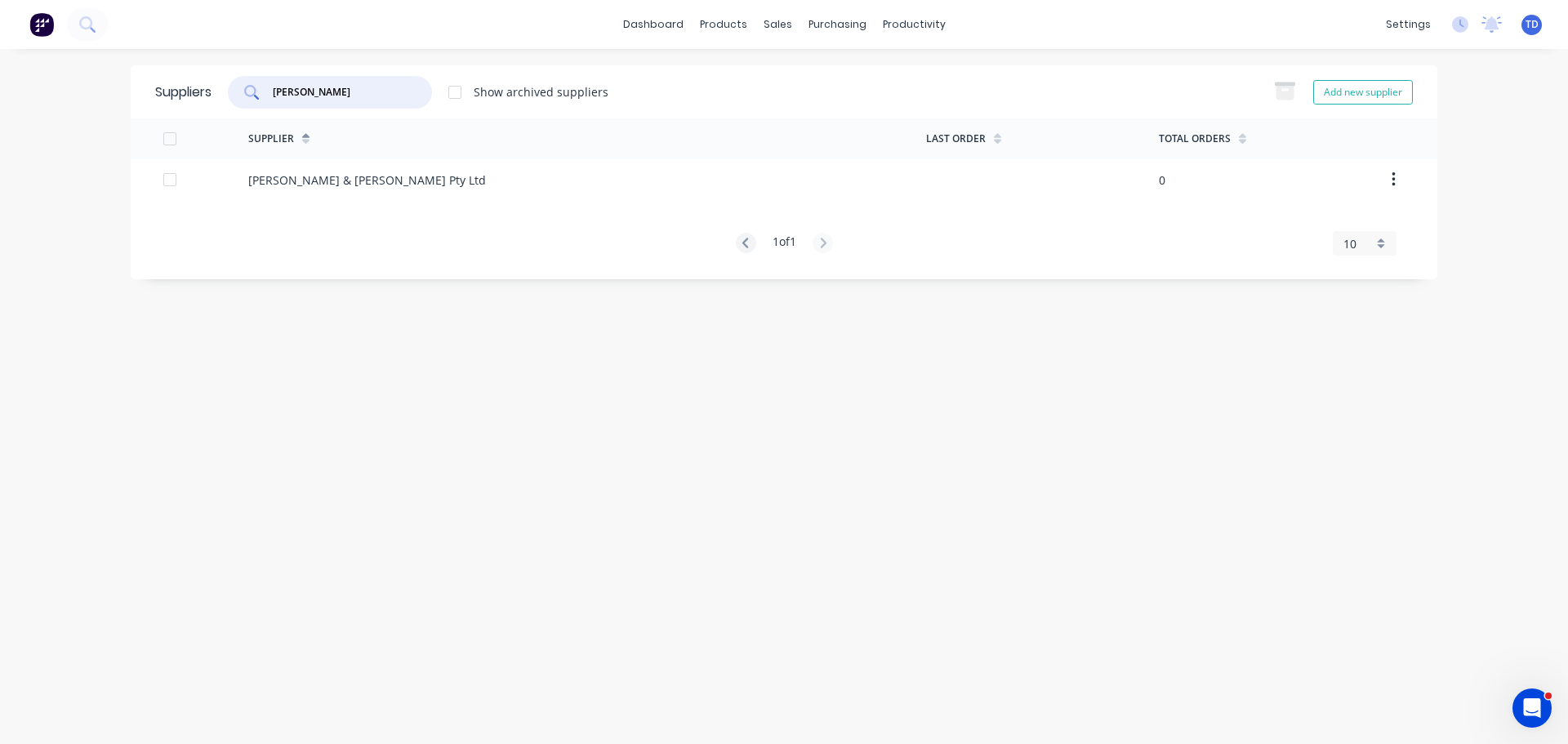
type input "dunn"
click at [335, 186] on div "Dunn & Farrugia Pty Ltd" at bounding box center [367, 180] width 238 height 17
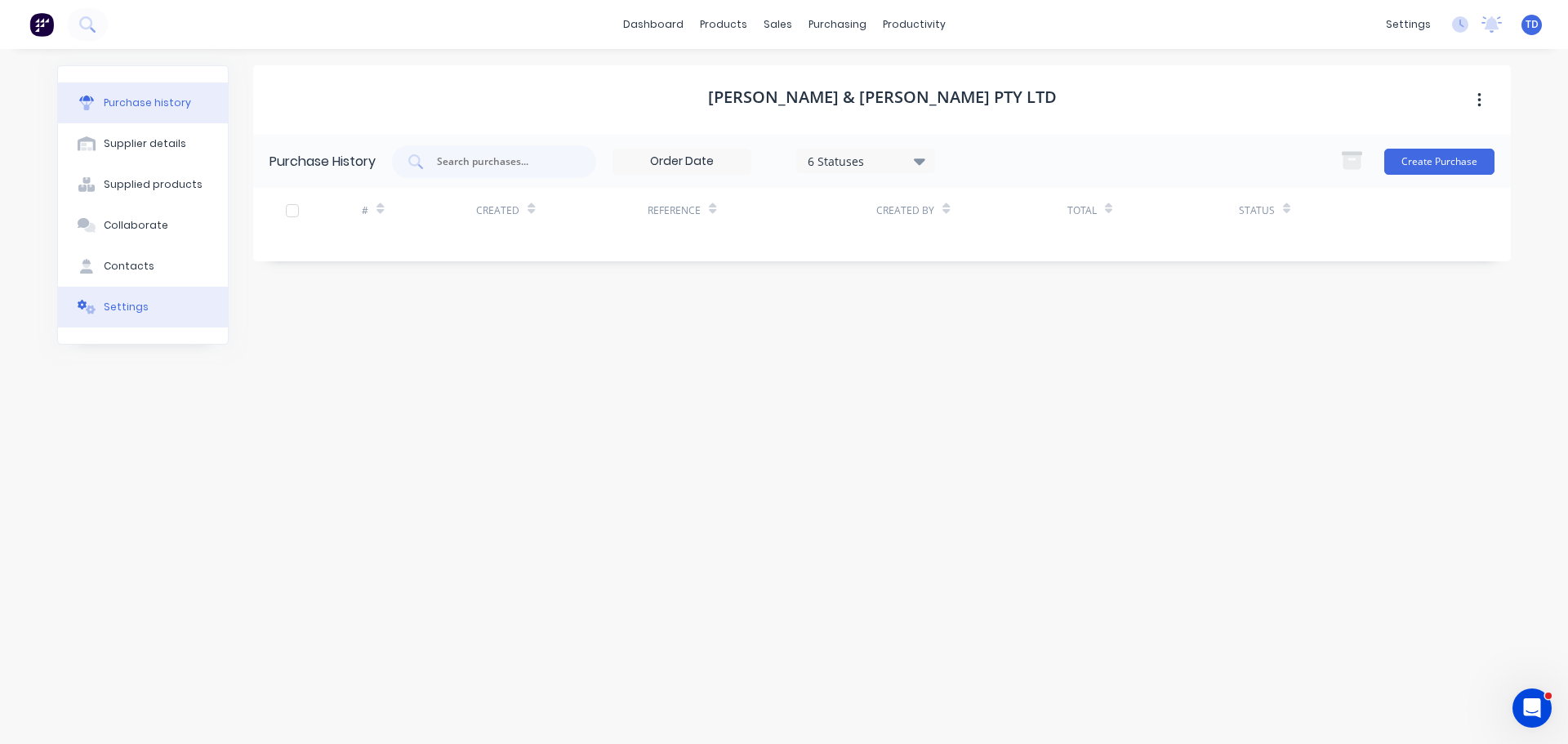
click at [135, 298] on button "Settings" at bounding box center [143, 307] width 170 height 41
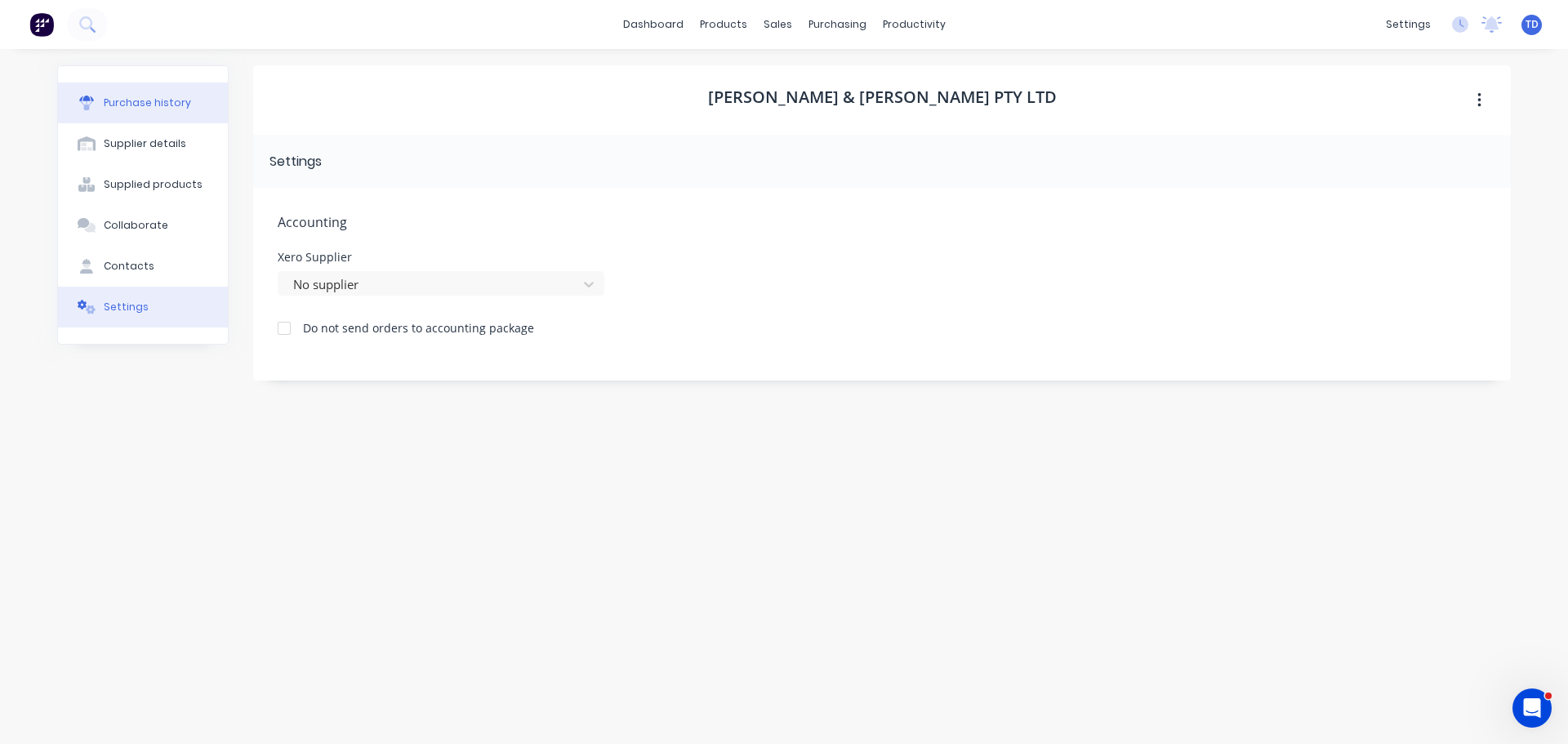
click at [136, 100] on div "Purchase history" at bounding box center [147, 103] width 87 height 15
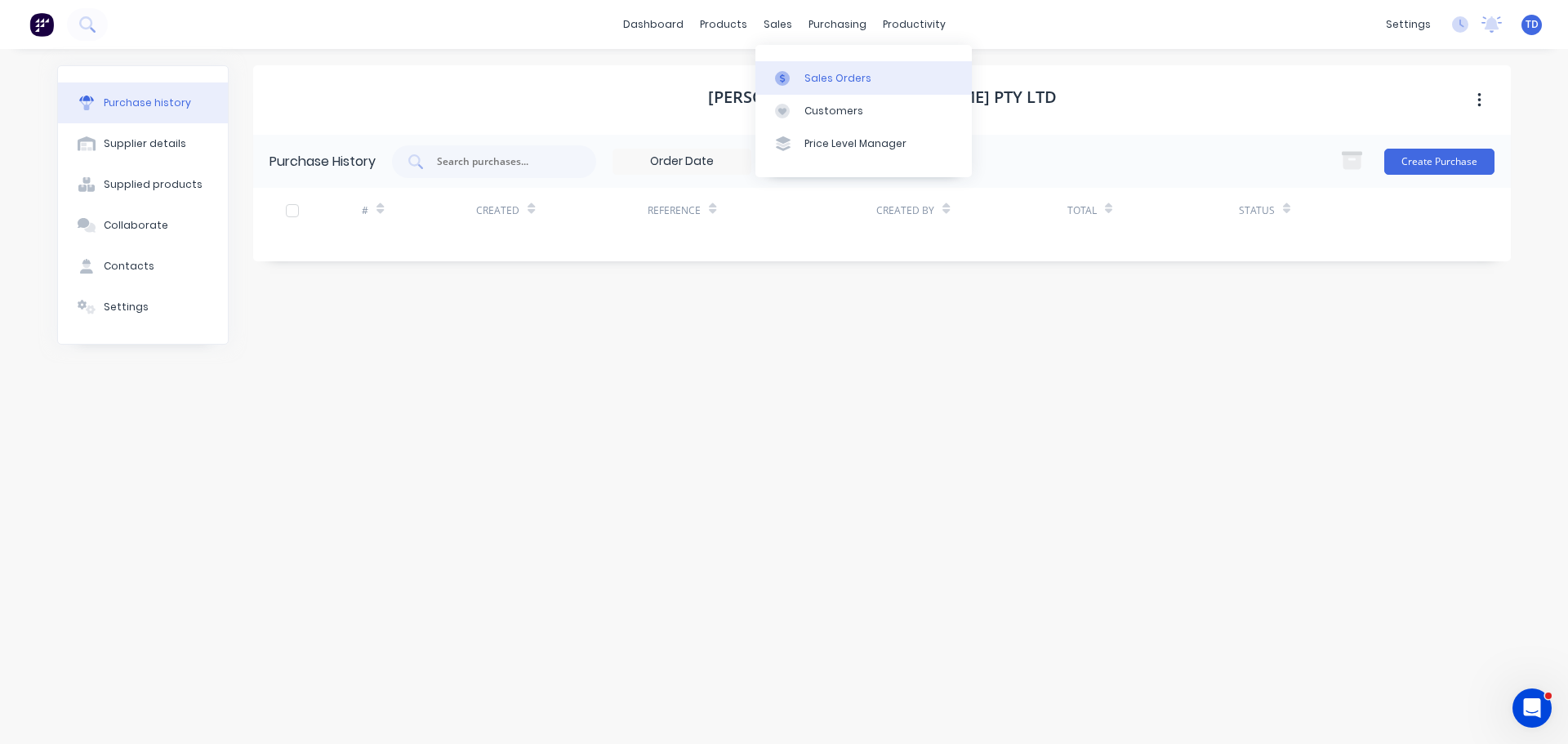
drag, startPoint x: 819, startPoint y: 86, endPoint x: 812, endPoint y: 79, distance: 9.9
click at [819, 86] on link "Sales Orders" at bounding box center [863, 77] width 216 height 33
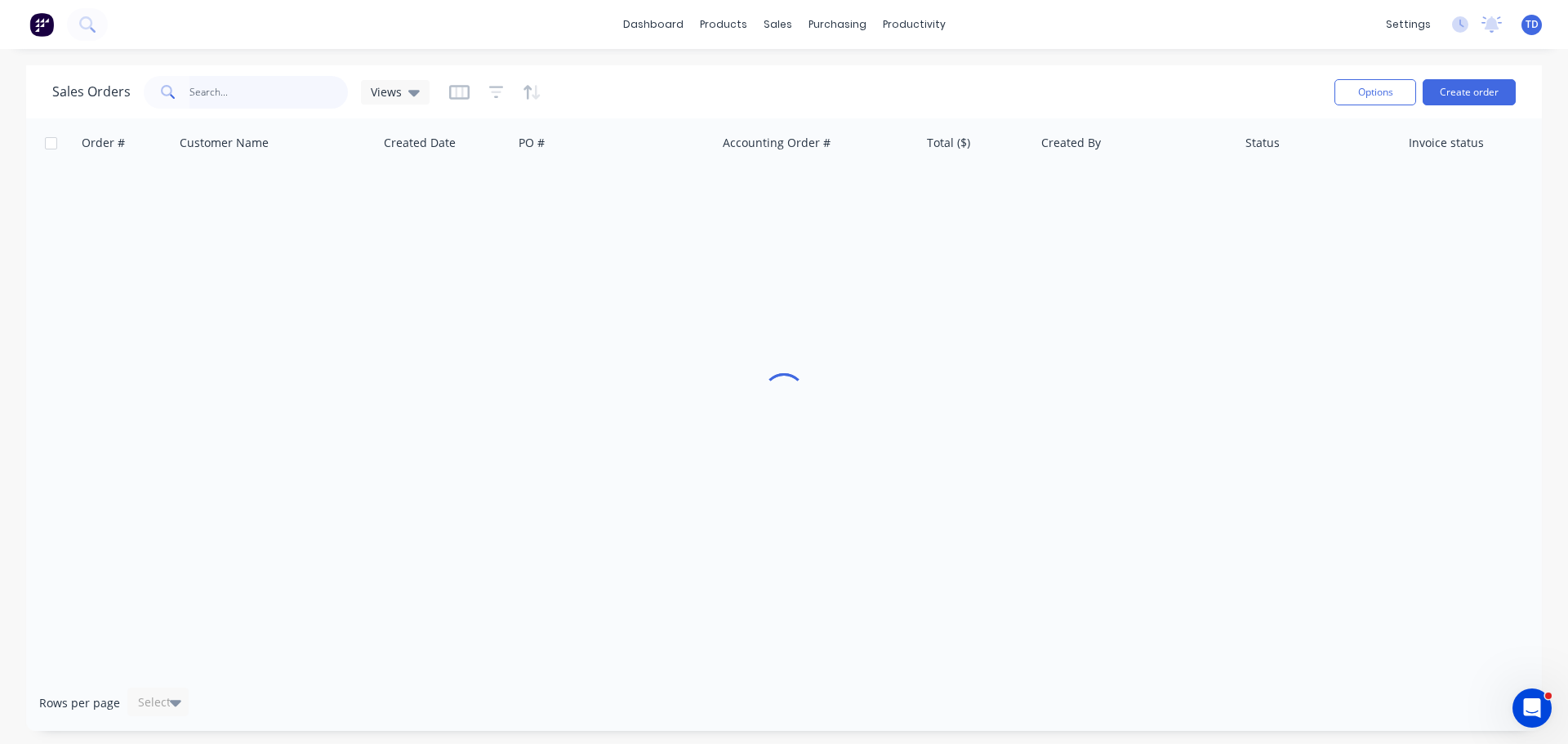
click at [274, 96] on input "text" at bounding box center [269, 92] width 160 height 33
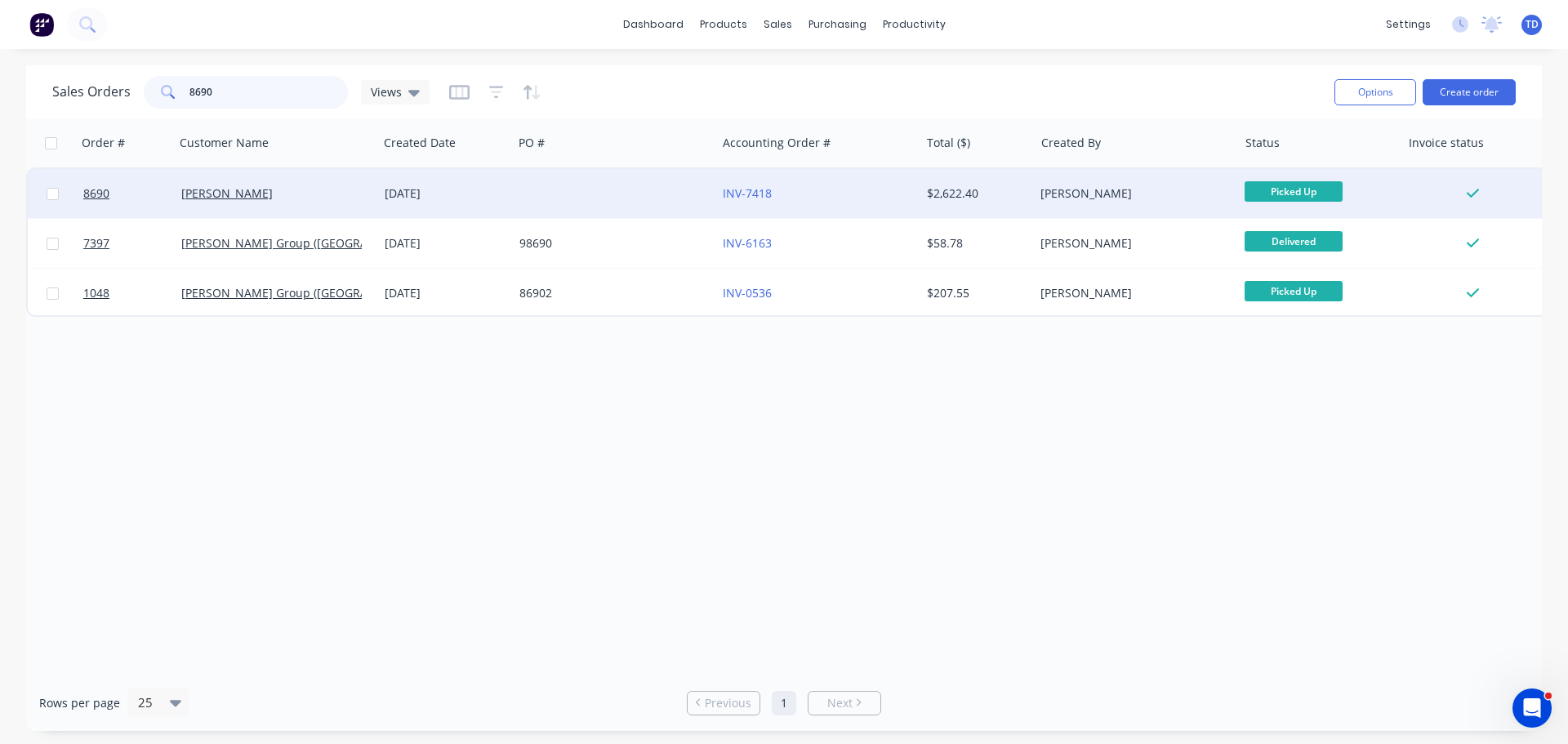
type input "8690"
click at [613, 194] on div at bounding box center [614, 194] width 203 height 49
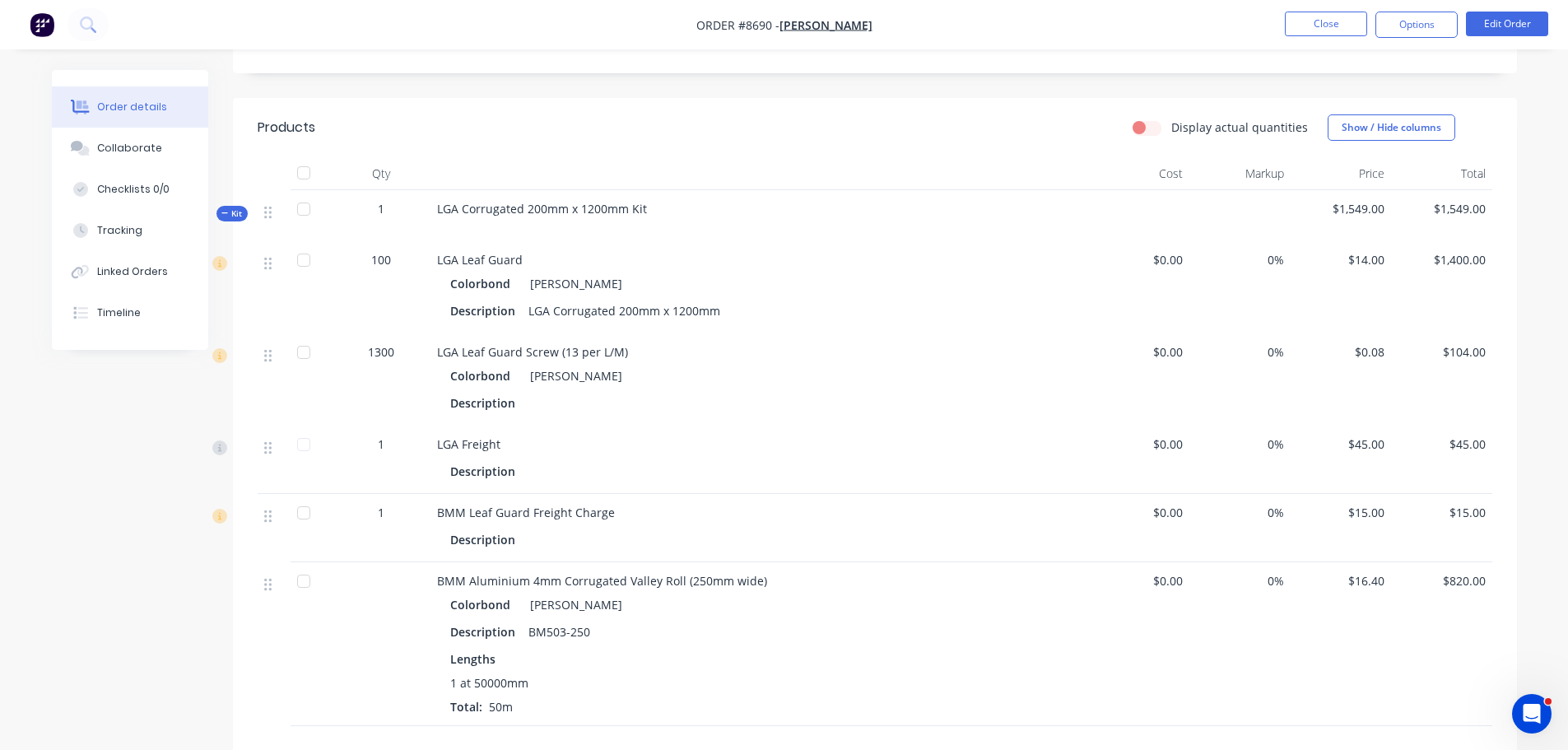
scroll to position [382, 0]
click at [1299, 23] on button "Close" at bounding box center [1325, 24] width 82 height 25
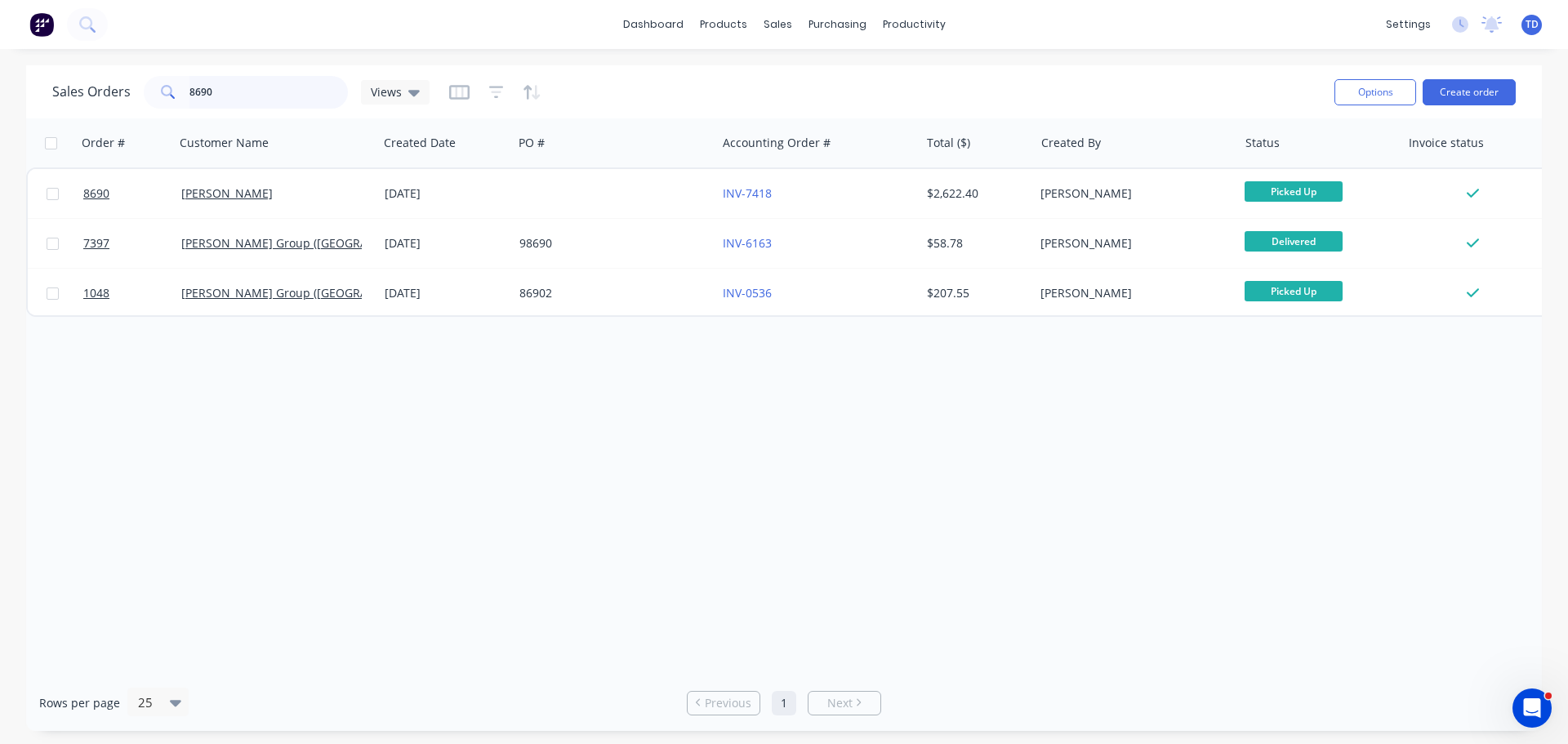
click at [266, 80] on input "8690" at bounding box center [269, 92] width 160 height 33
type input "8"
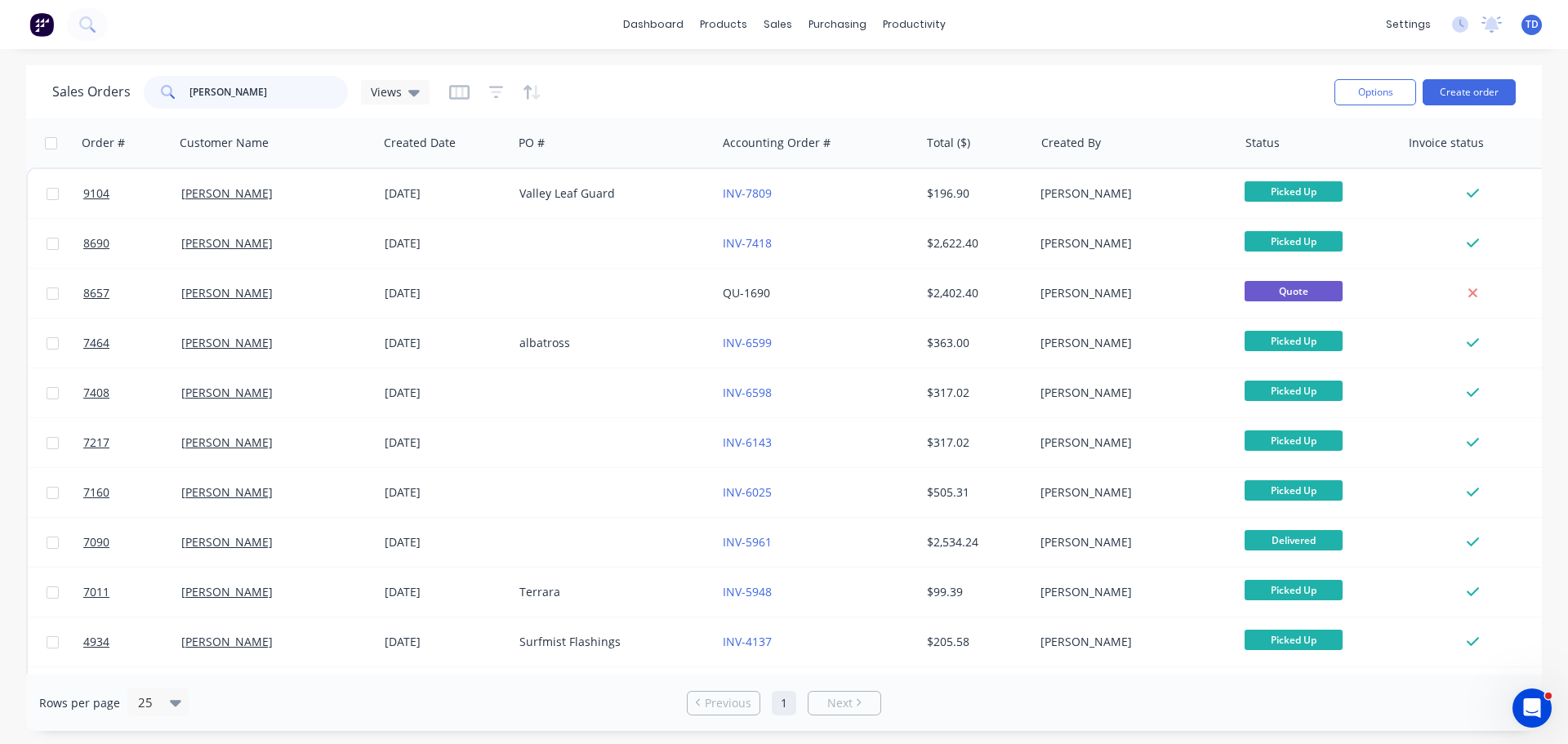
drag, startPoint x: 256, startPoint y: 90, endPoint x: 39, endPoint y: 83, distance: 217.1
click at [39, 83] on div "Sales Orders kevin jackson Views Options Create order" at bounding box center [784, 91] width 1515 height 53
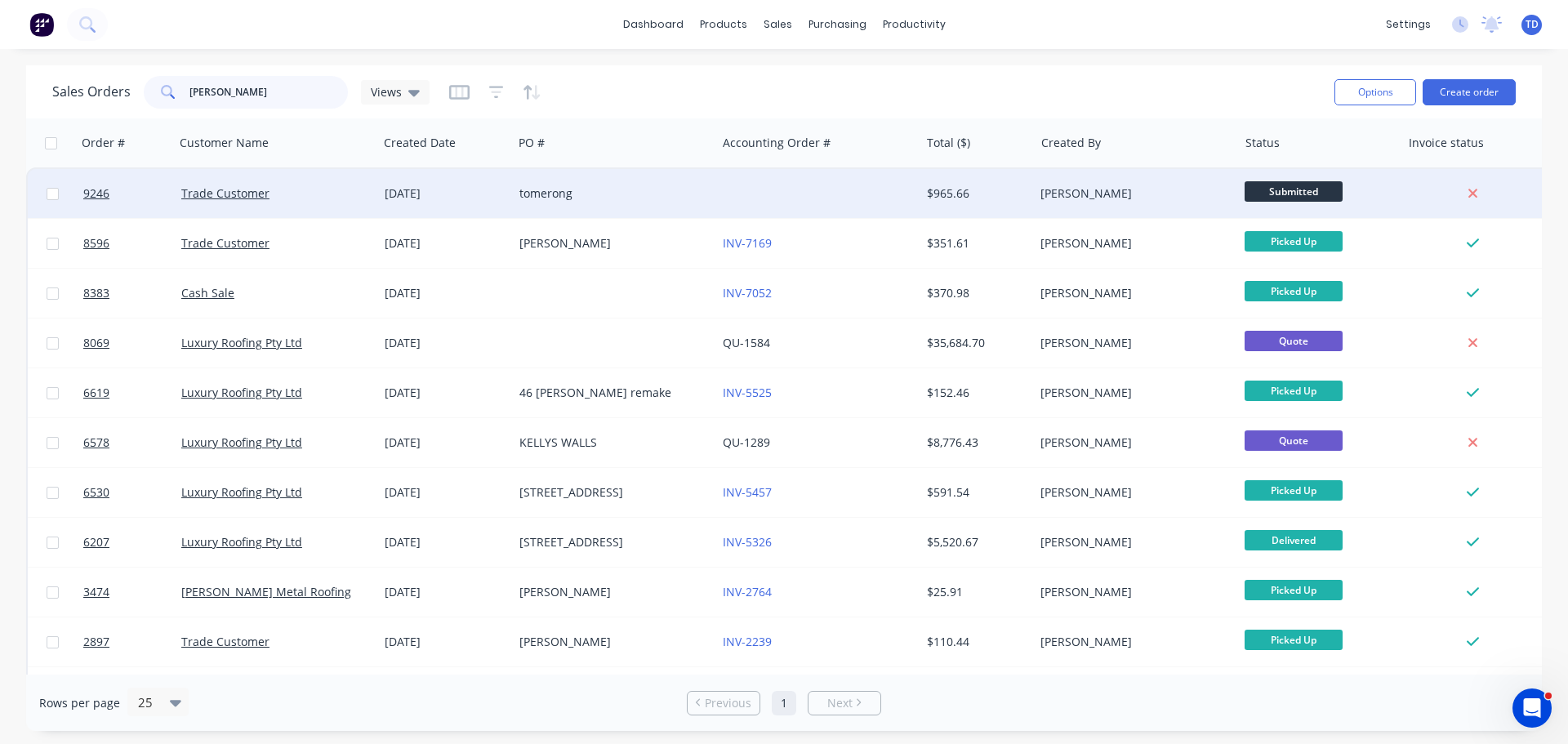
type input "kelly"
click at [503, 182] on div "[DATE]" at bounding box center [446, 194] width 135 height 49
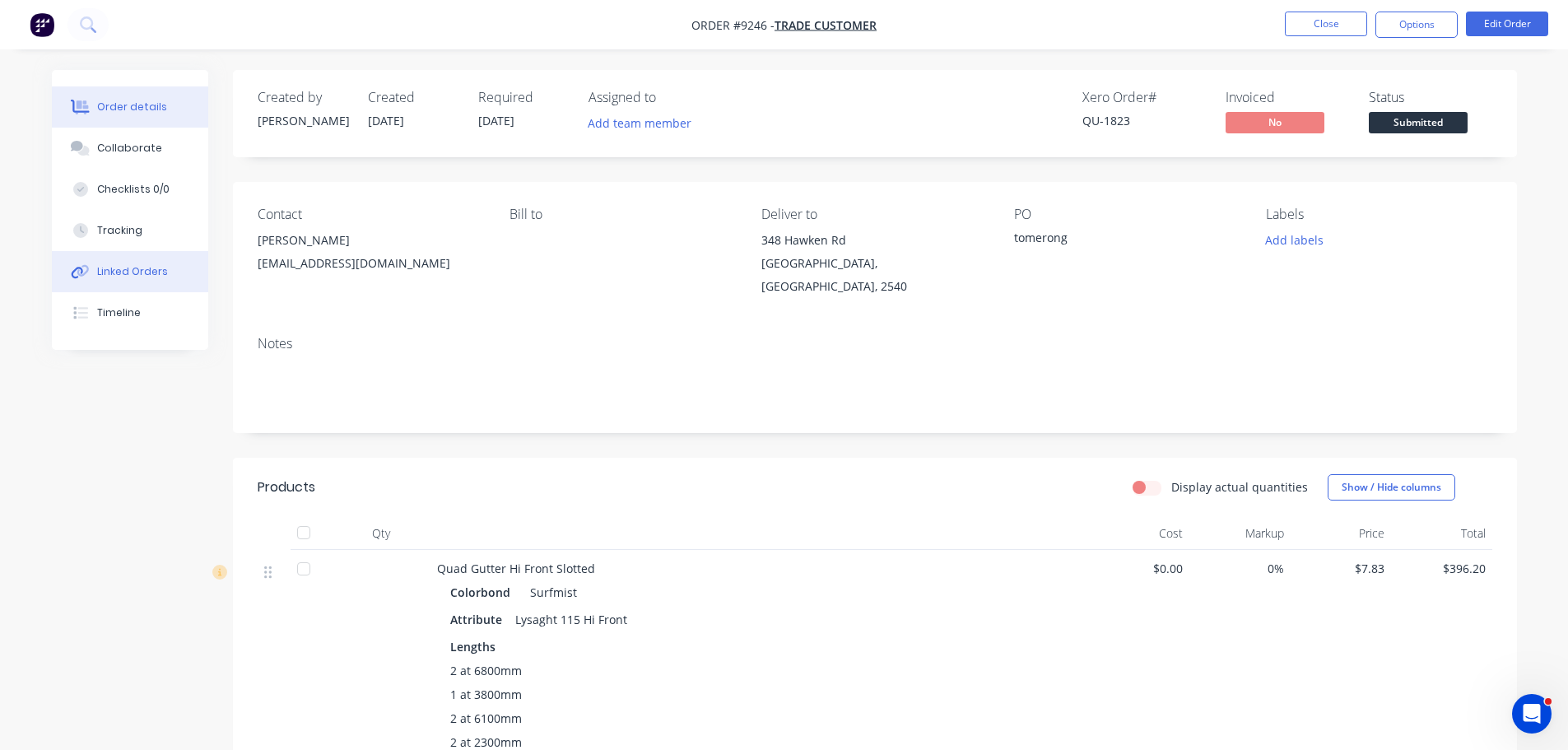
drag, startPoint x: 142, startPoint y: 276, endPoint x: 150, endPoint y: 274, distance: 8.2
click at [142, 275] on div "Linked Orders" at bounding box center [132, 272] width 70 height 15
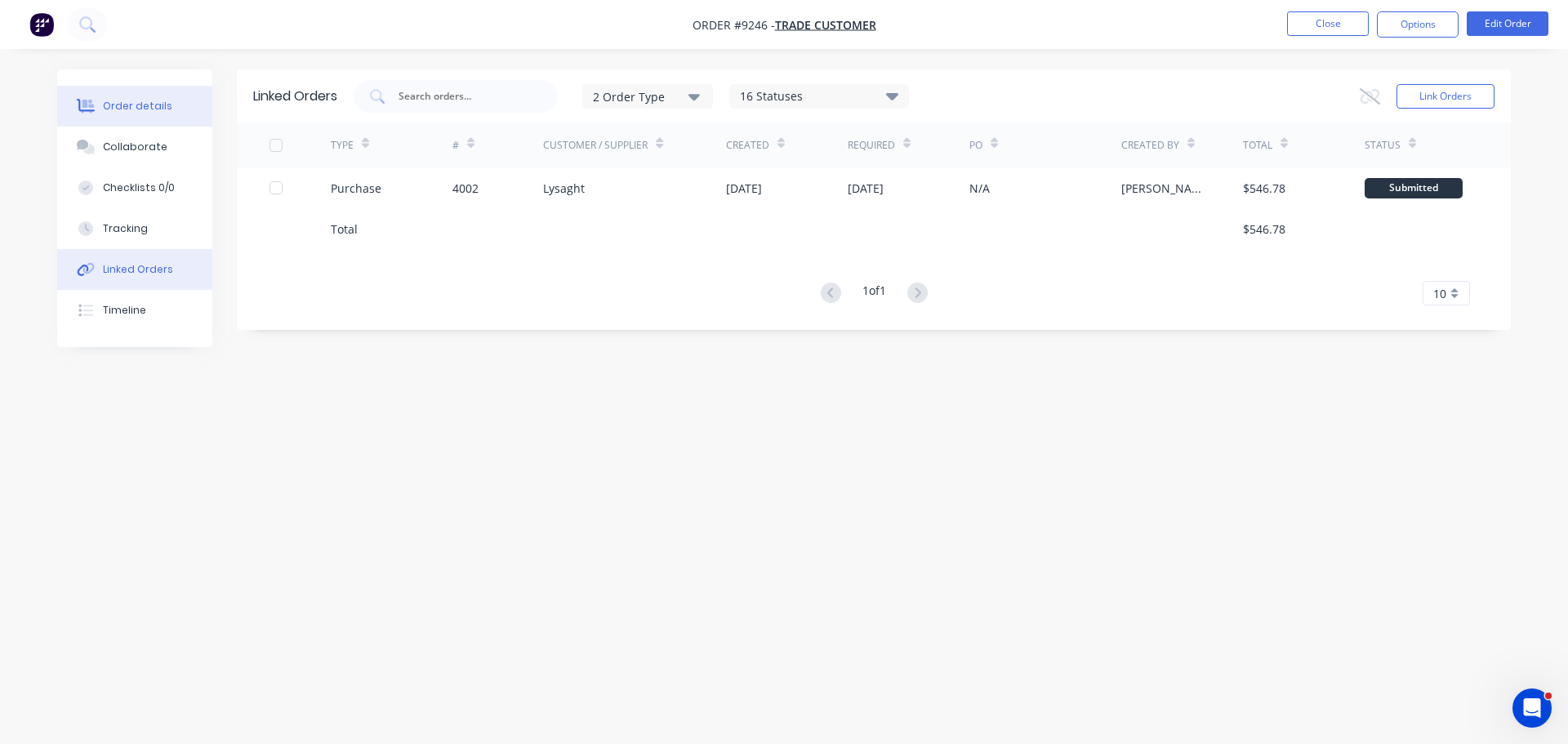
click at [149, 109] on div "Order details" at bounding box center [137, 106] width 69 height 15
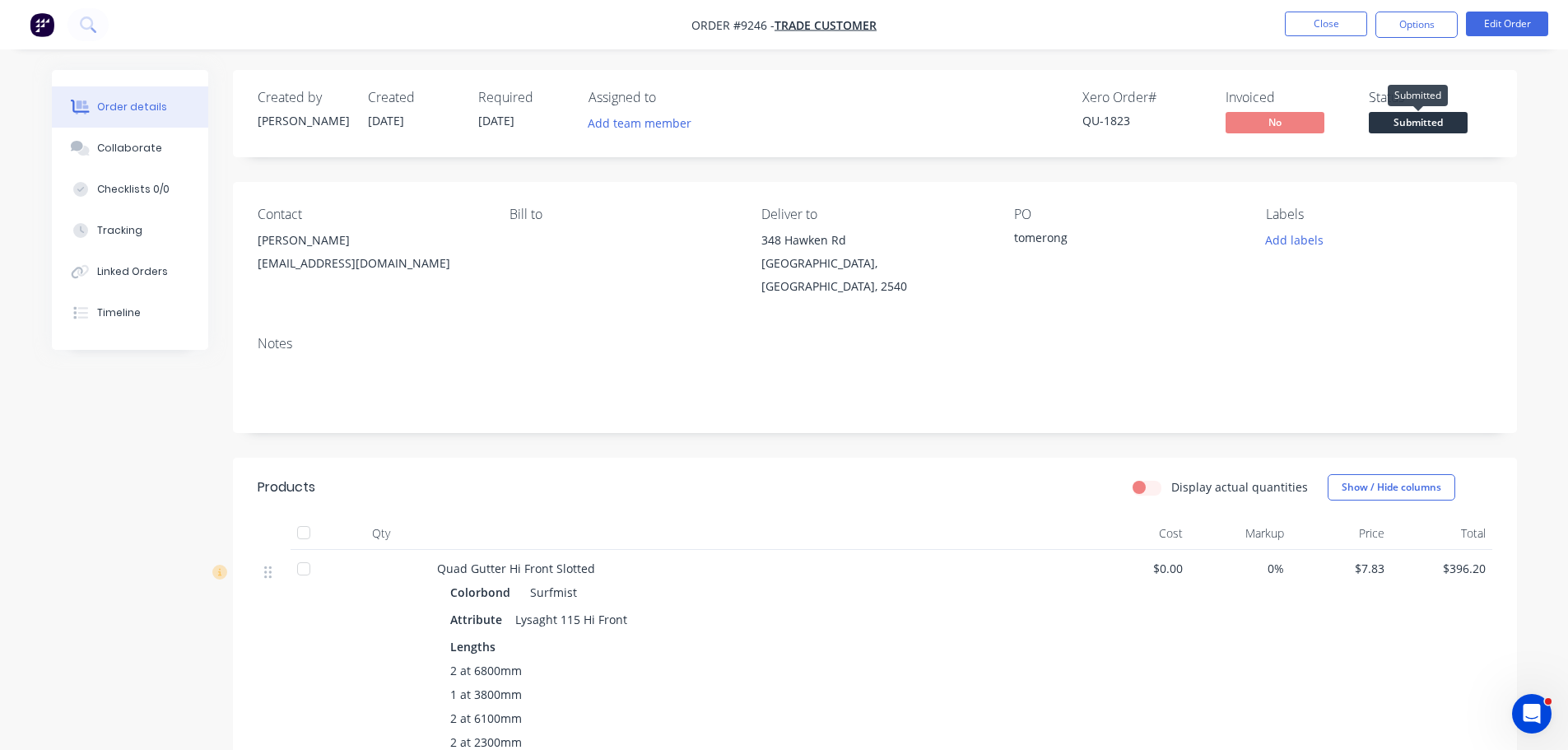
click at [1430, 122] on span "Submitted" at bounding box center [1417, 122] width 99 height 21
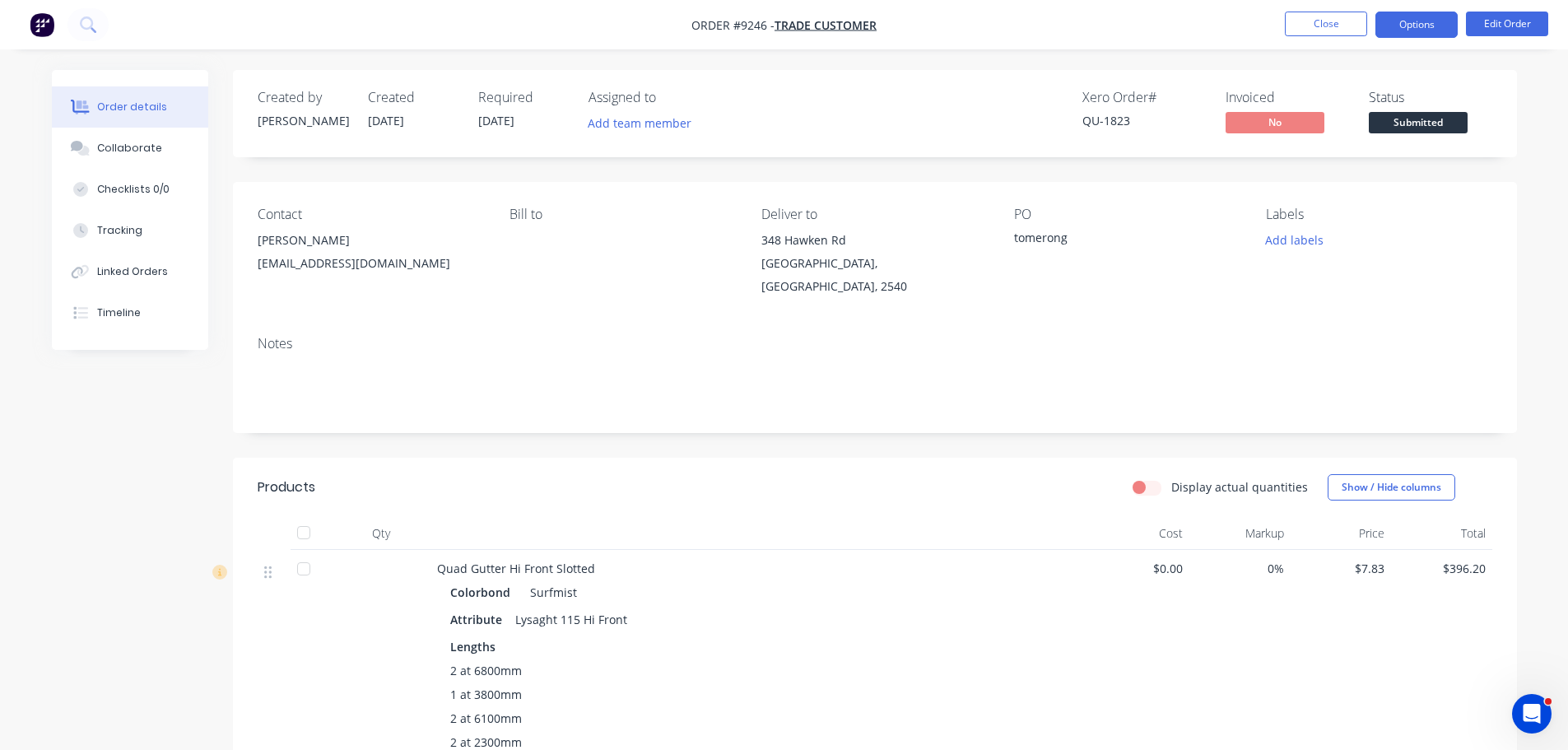
click at [1432, 23] on button "Options" at bounding box center [1416, 25] width 82 height 27
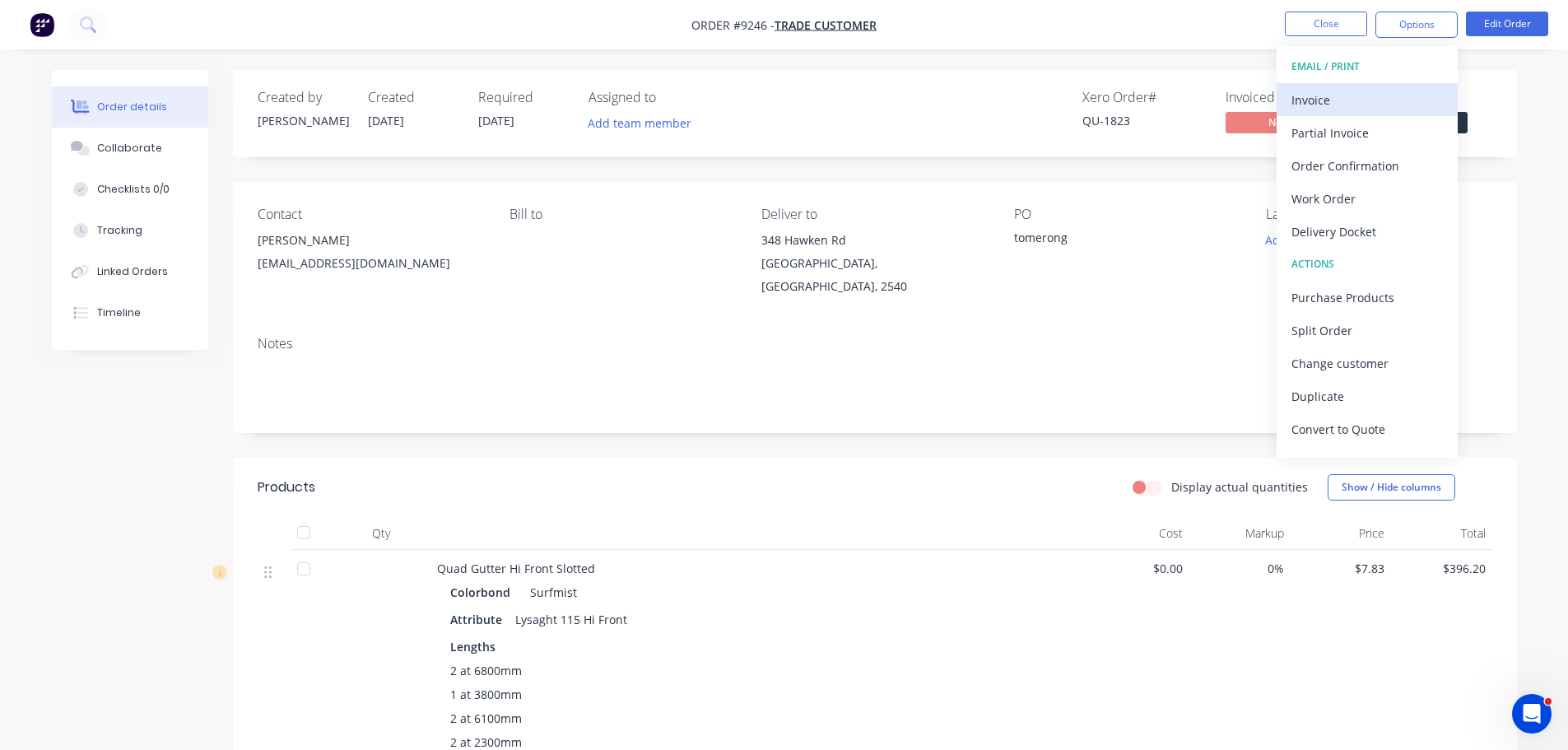
click at [1354, 94] on div "Invoice" at bounding box center [1367, 99] width 152 height 24
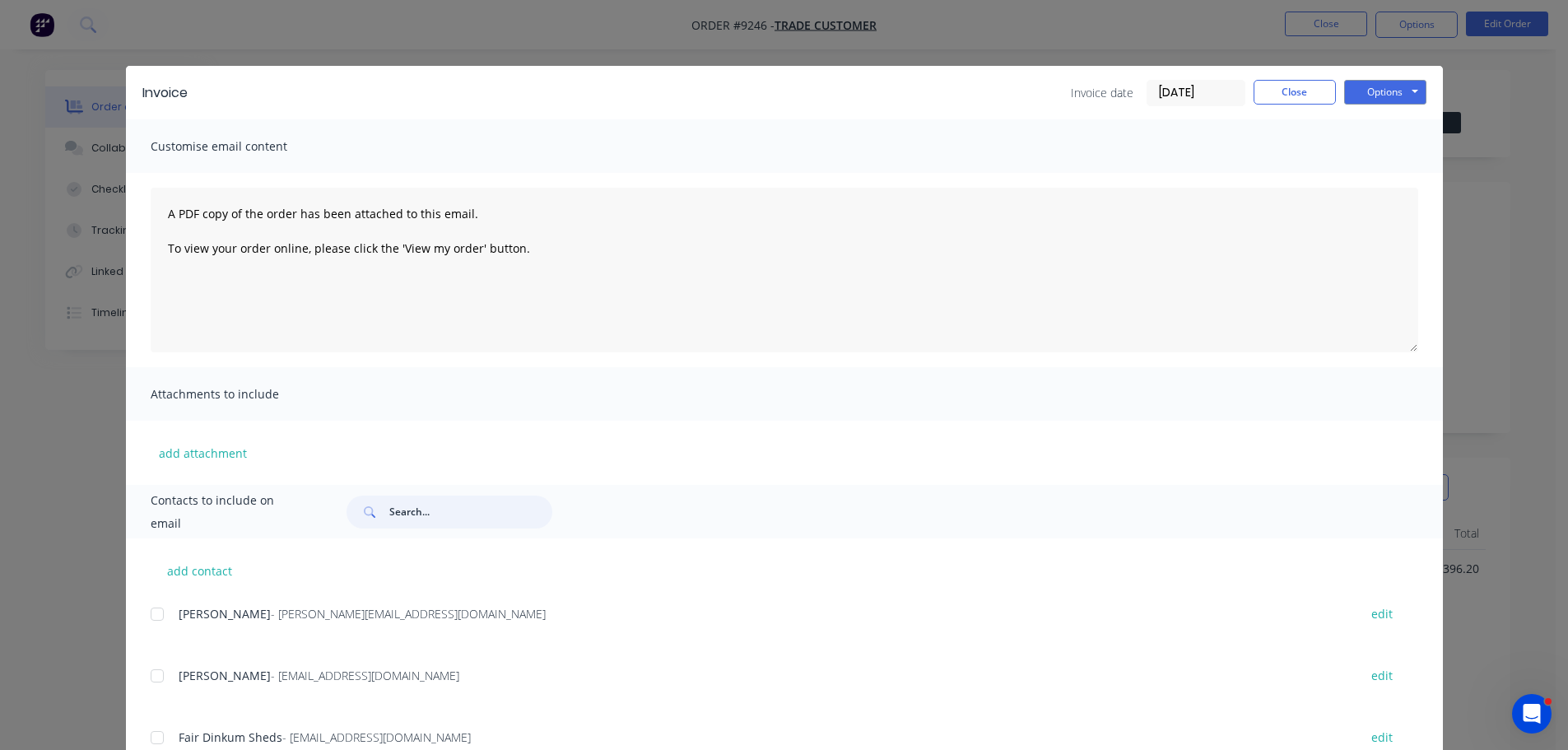
click at [415, 505] on input "text" at bounding box center [471, 512] width 163 height 33
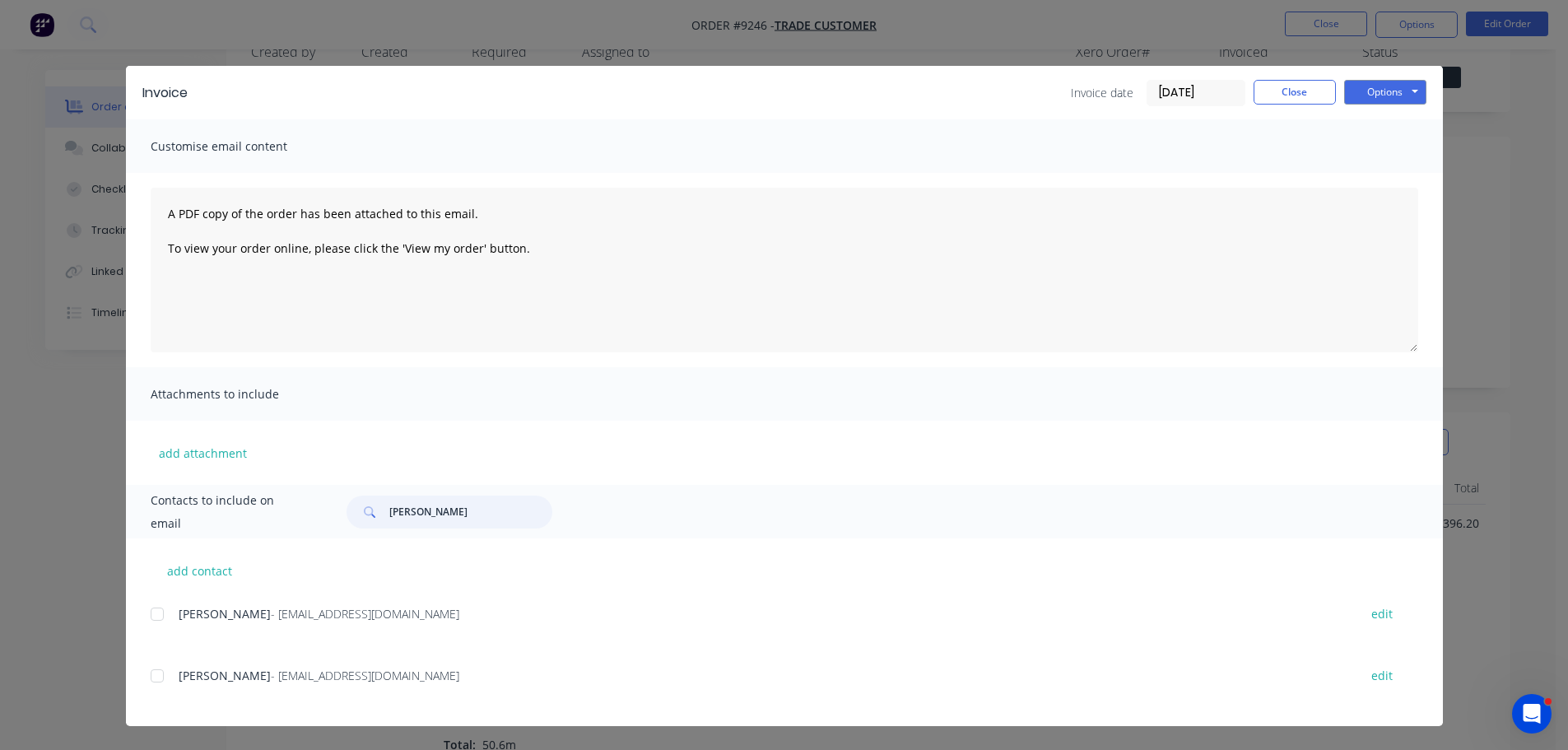
scroll to position [82, 0]
drag, startPoint x: 161, startPoint y: 673, endPoint x: 210, endPoint y: 665, distance: 49.6
click at [162, 673] on div at bounding box center [157, 675] width 33 height 33
type input "kelly"
click at [1357, 94] on button "Options" at bounding box center [1385, 92] width 82 height 25
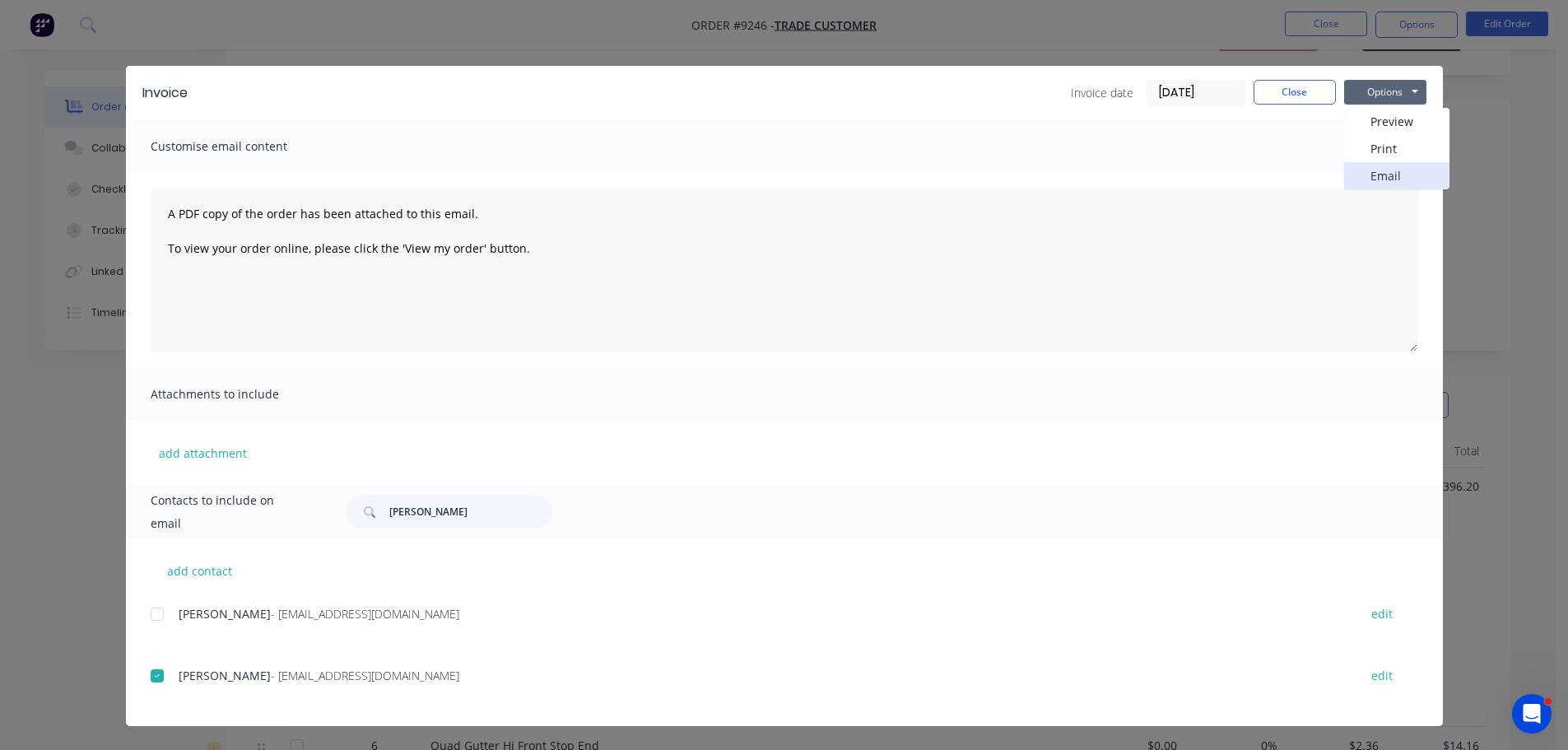
click at [1409, 173] on button "Email" at bounding box center [1396, 176] width 105 height 27
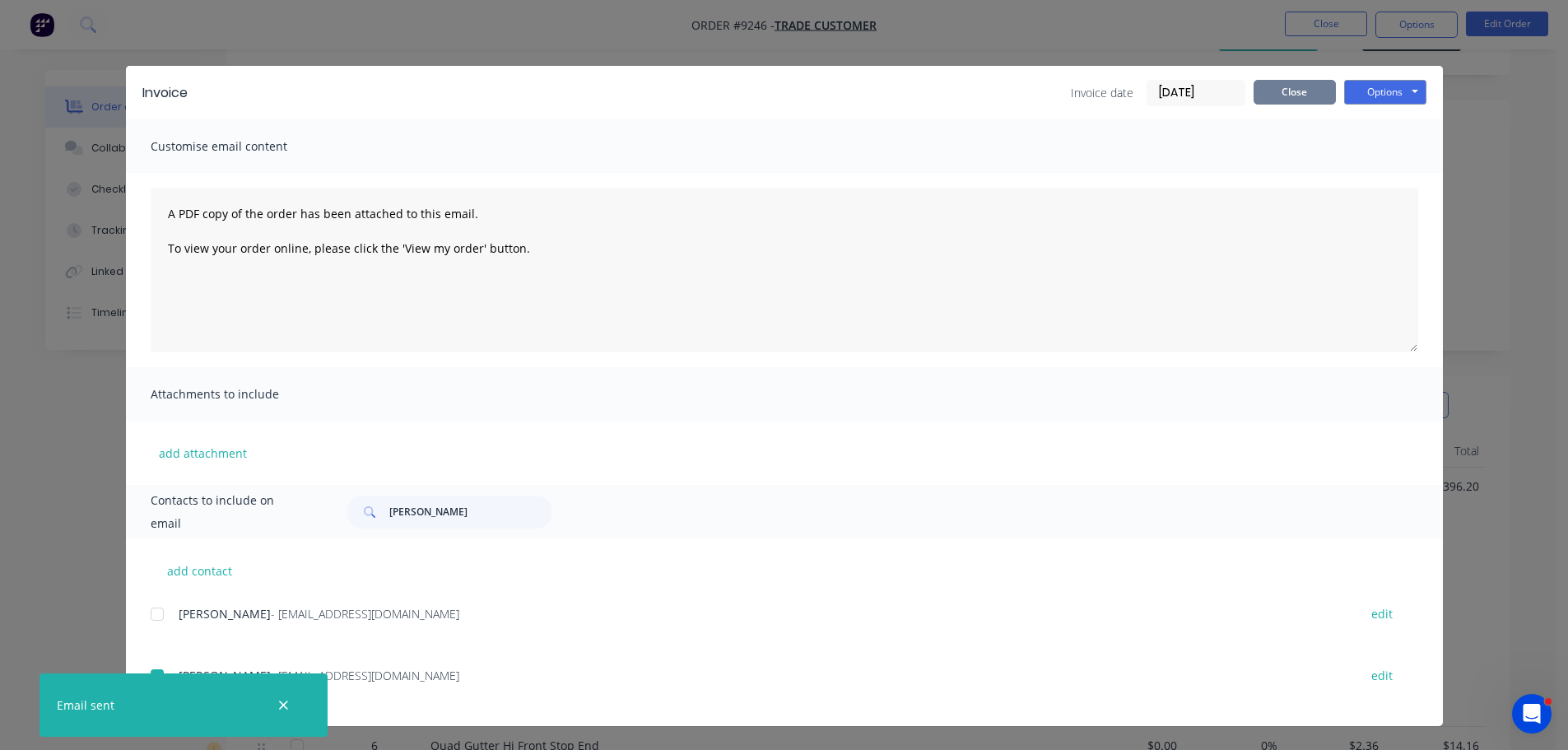
click at [1293, 93] on button "Close" at bounding box center [1294, 92] width 82 height 25
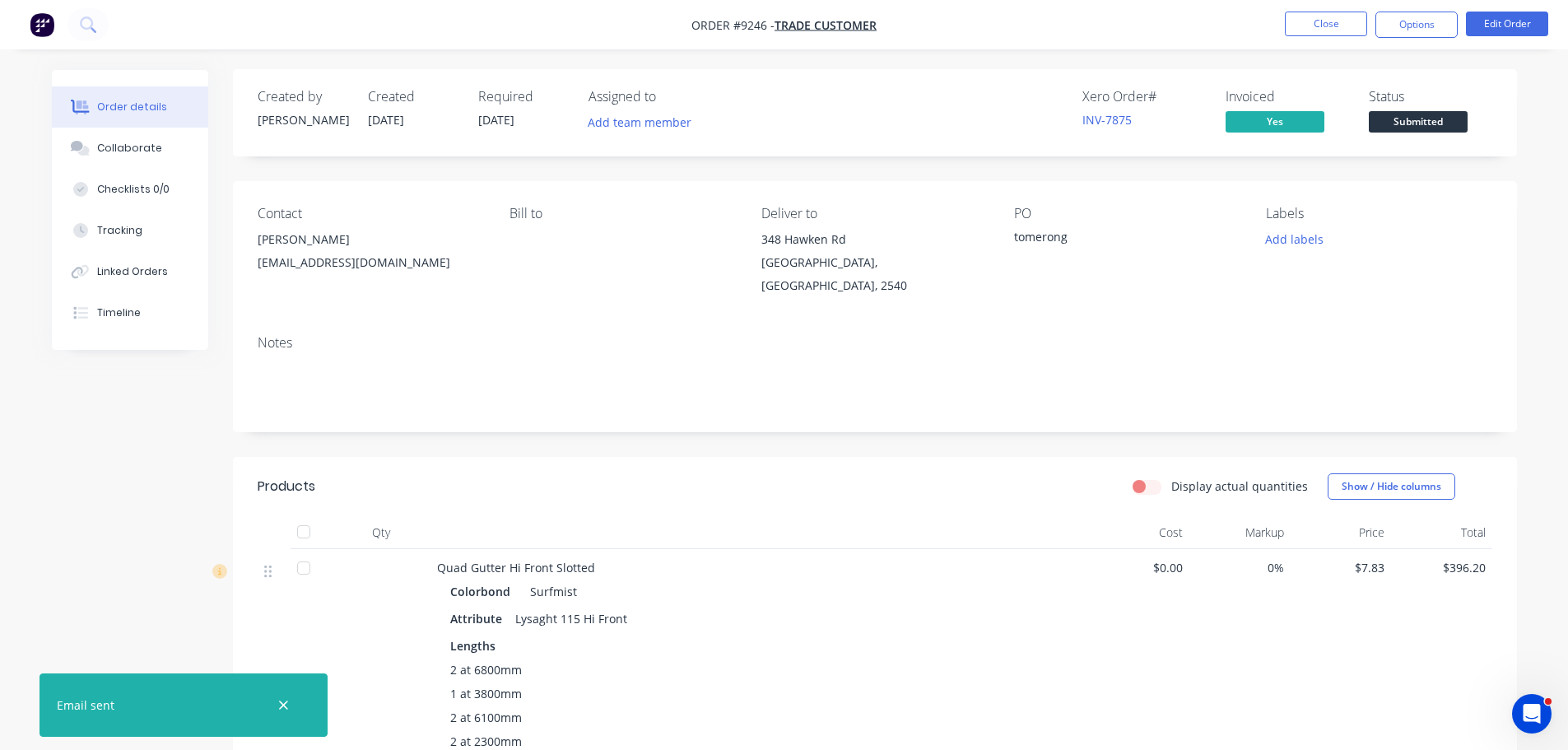
scroll to position [0, 0]
click at [1297, 31] on button "Close" at bounding box center [1325, 24] width 82 height 25
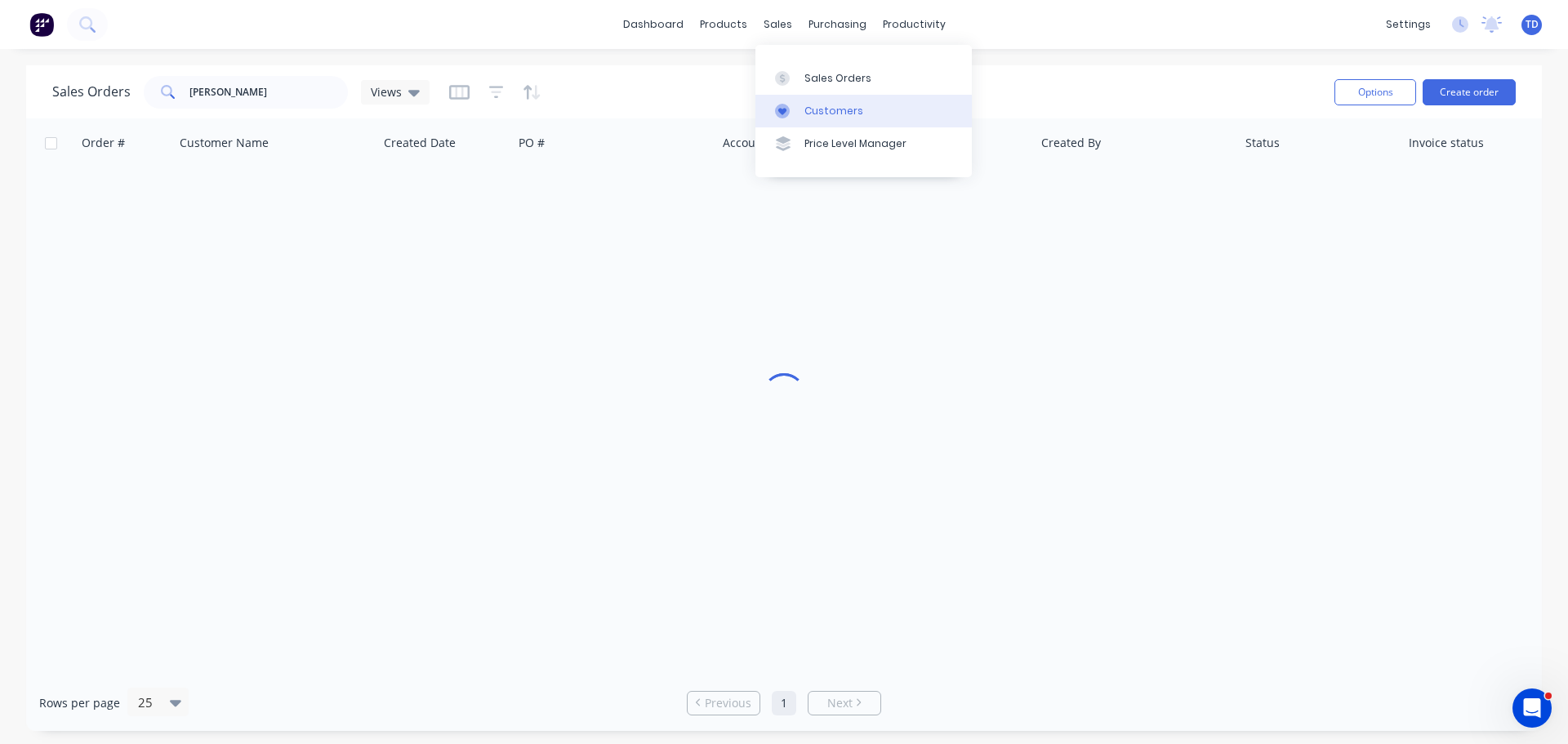
click at [823, 118] on div "Customers" at bounding box center [833, 111] width 58 height 15
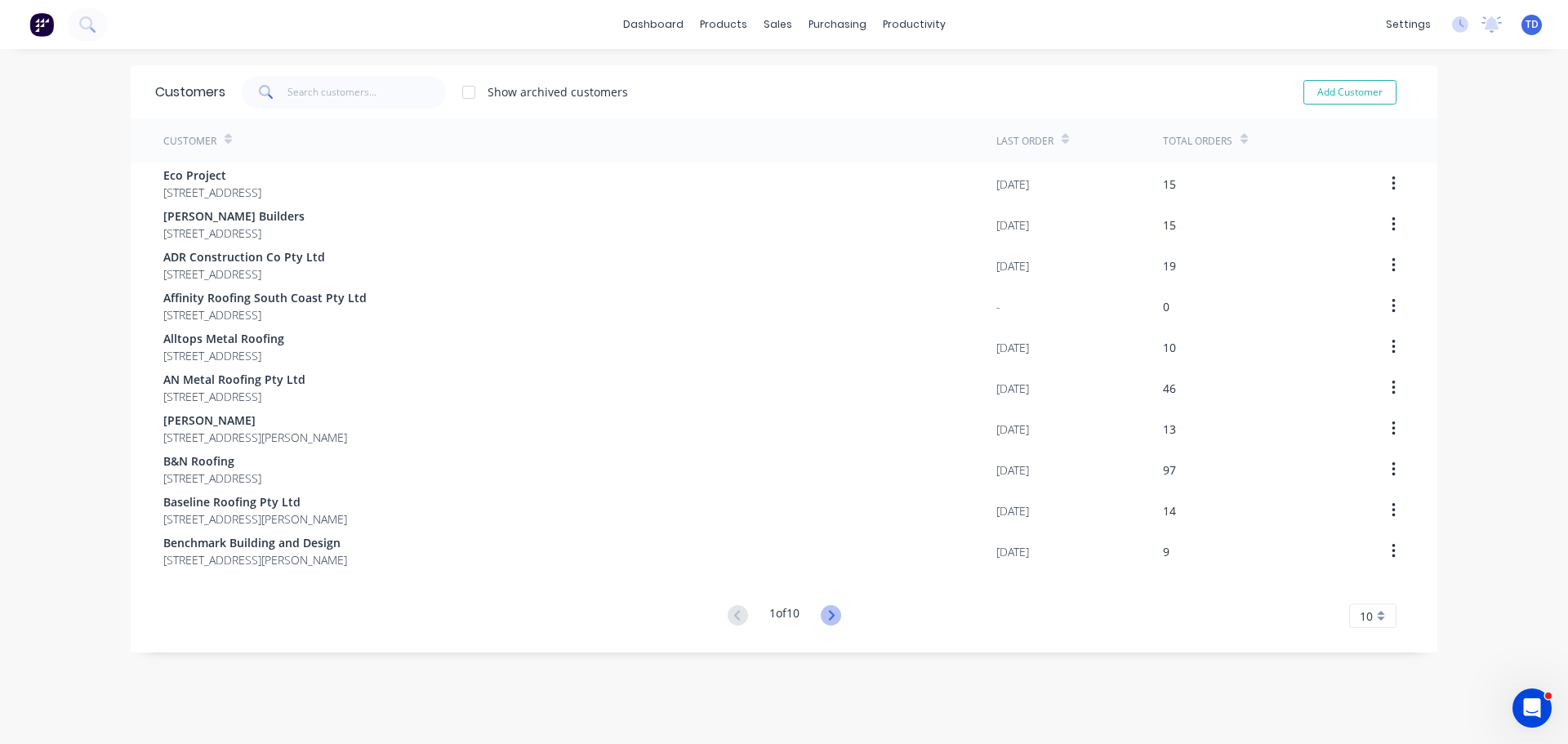
click at [826, 615] on icon at bounding box center [830, 615] width 21 height 21
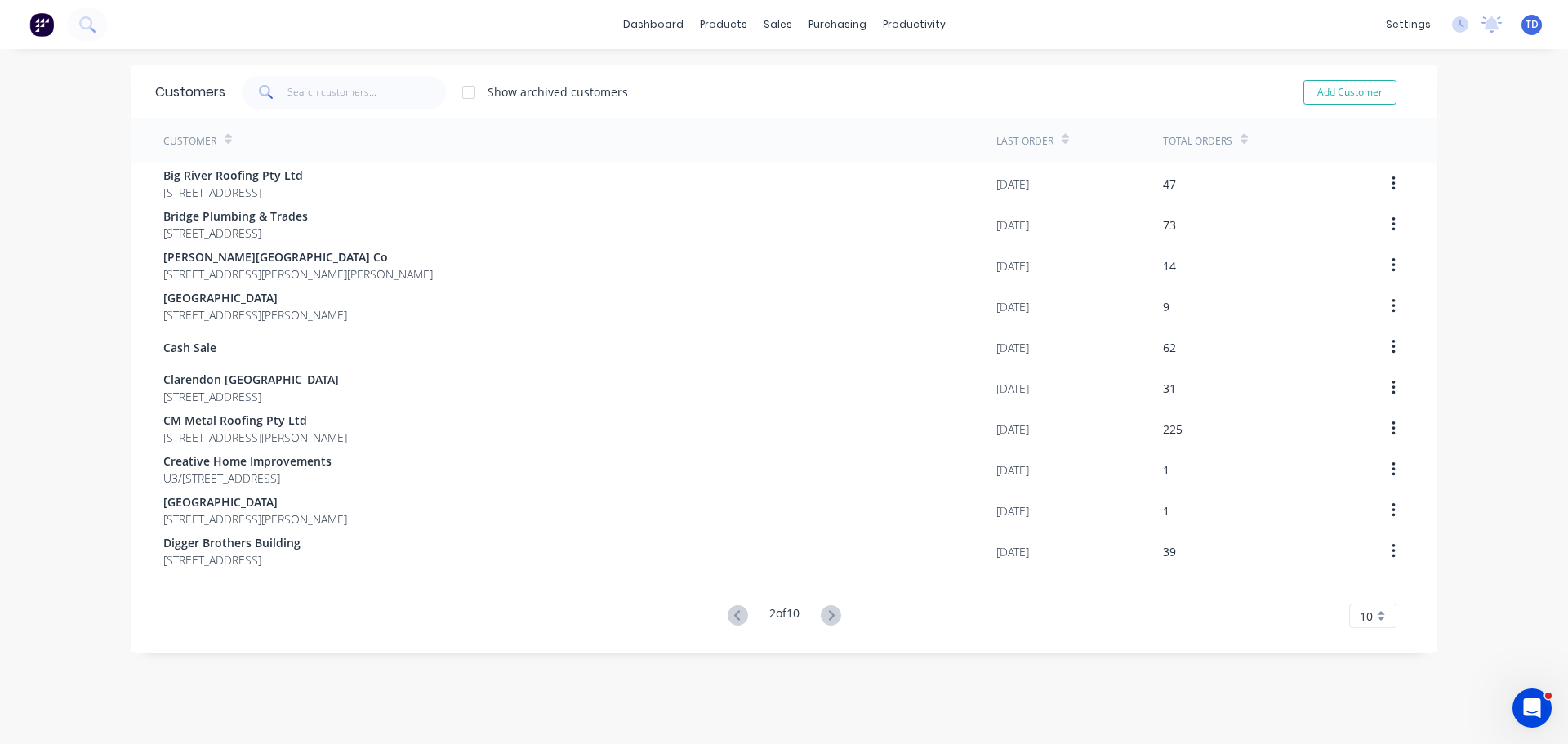
click at [826, 615] on icon at bounding box center [830, 615] width 21 height 21
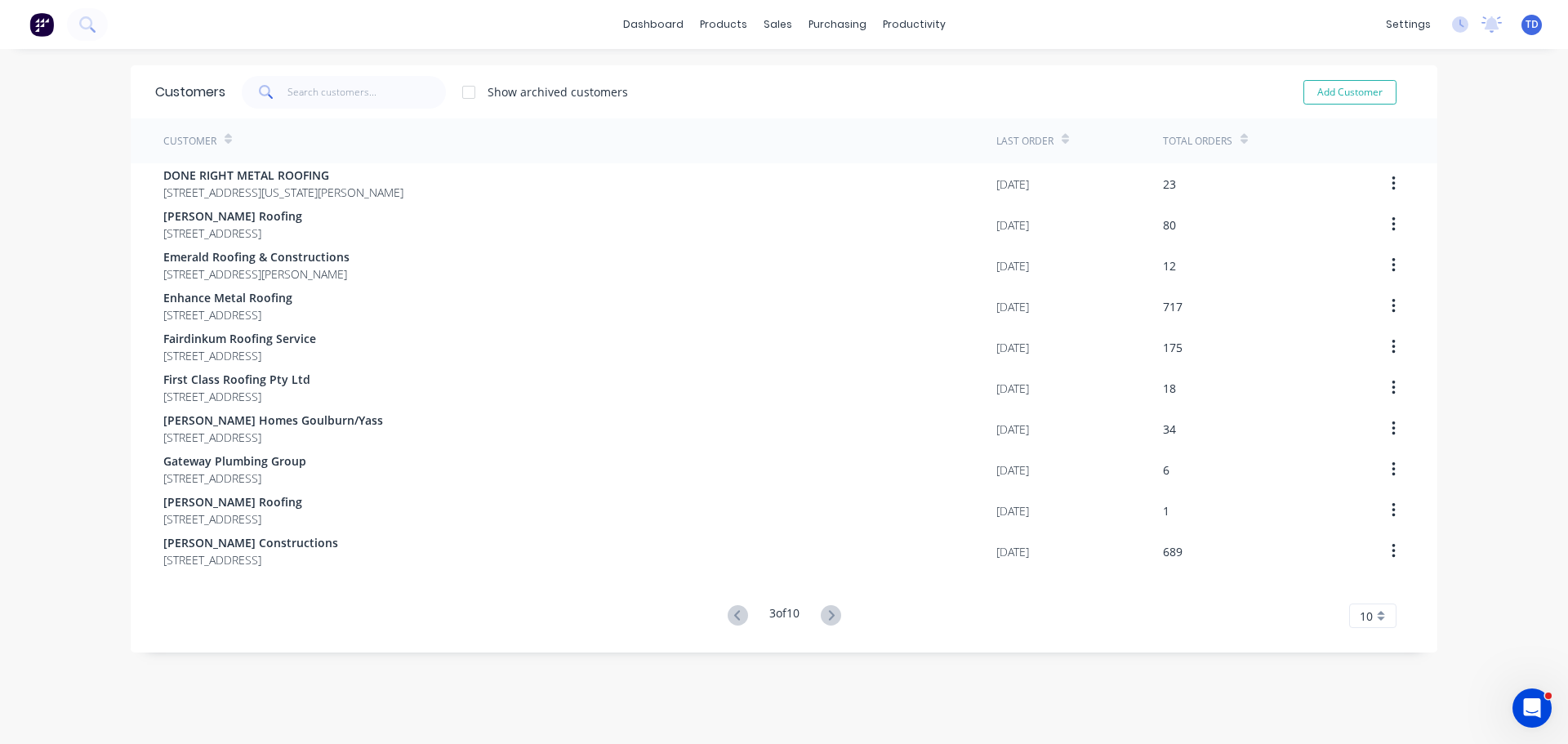
click at [826, 615] on icon at bounding box center [830, 615] width 21 height 21
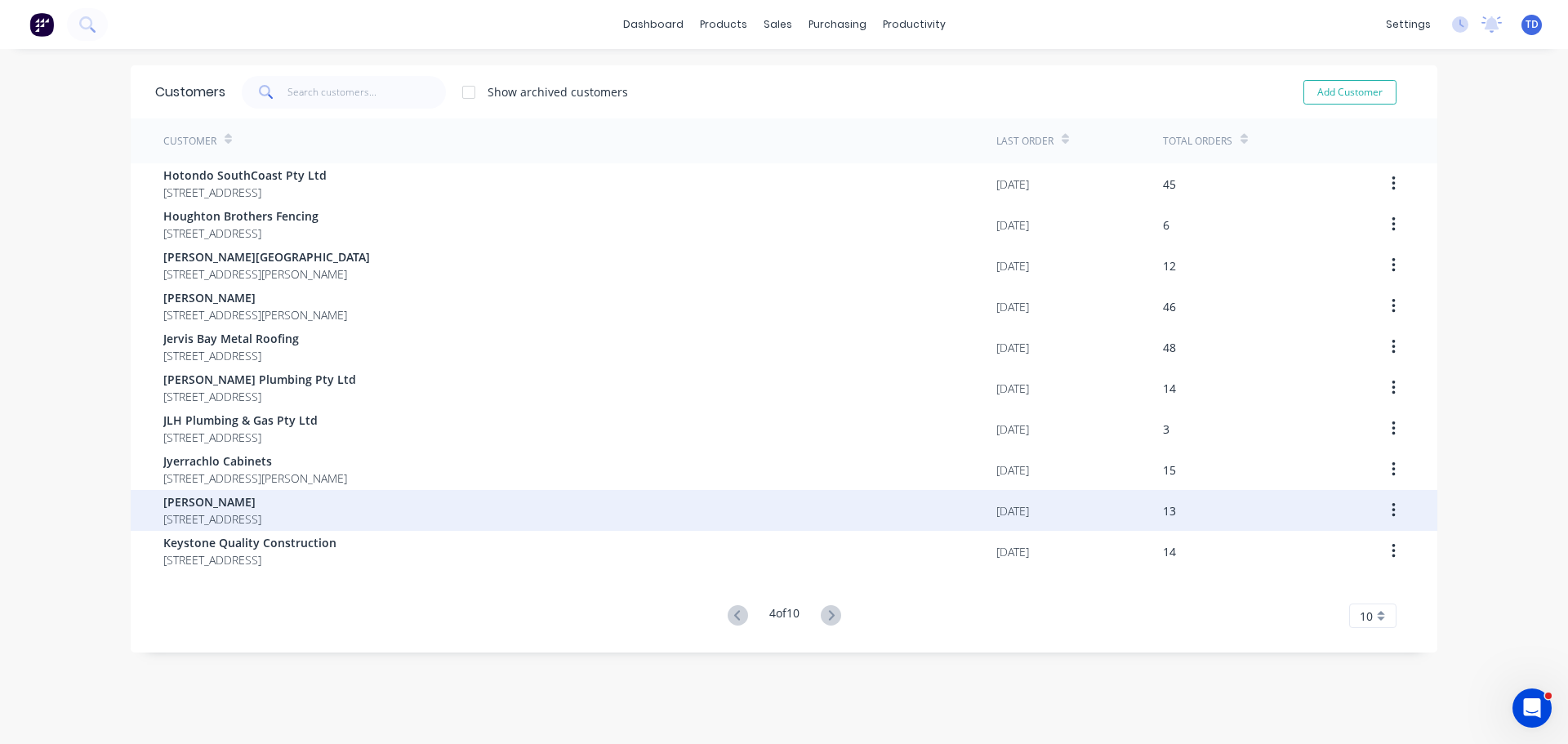
click at [567, 515] on div "Kevin Jackson 52 Riverview Road Nowra New South Wales 2541" at bounding box center [580, 511] width 833 height 41
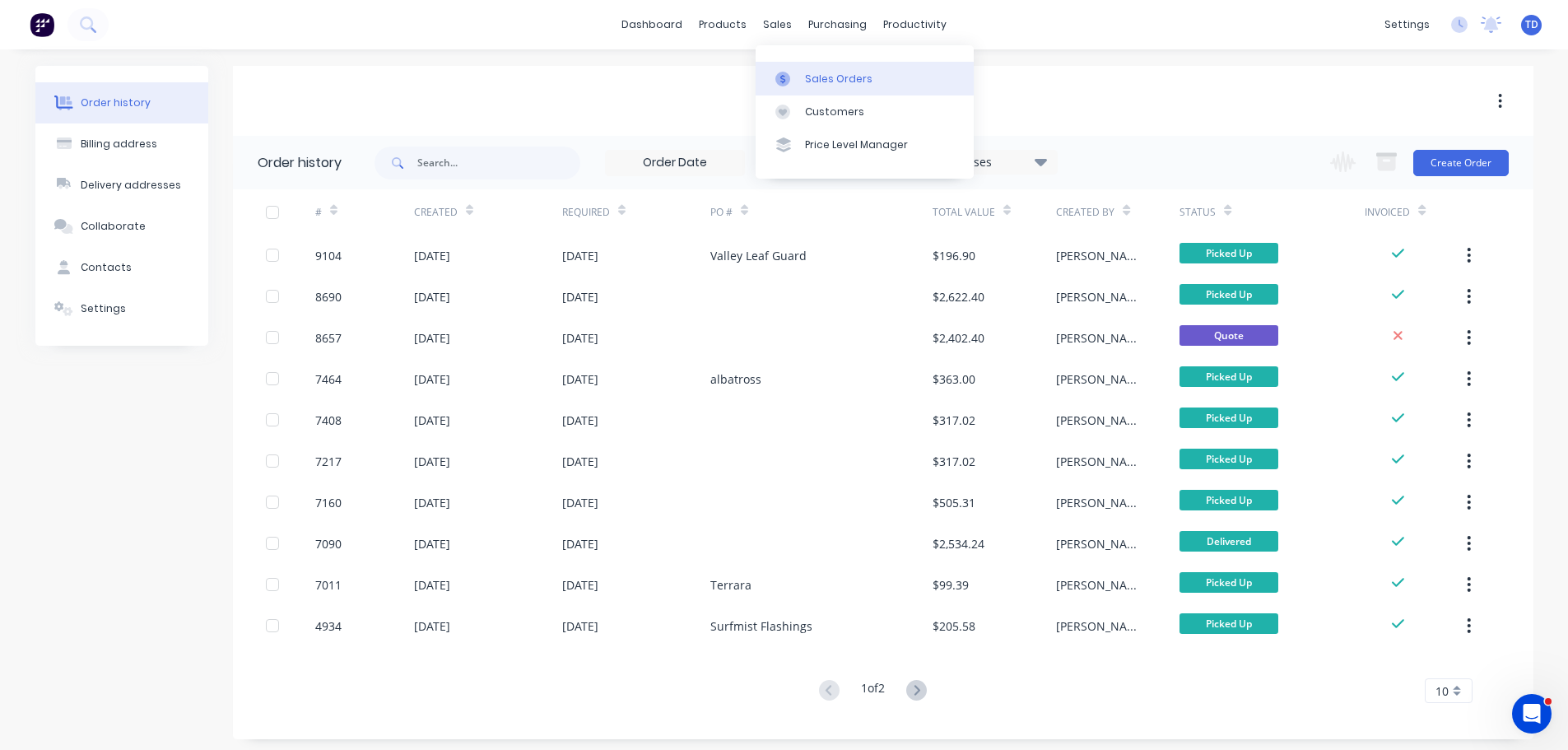
click at [811, 75] on div "Sales Orders" at bounding box center [838, 79] width 67 height 15
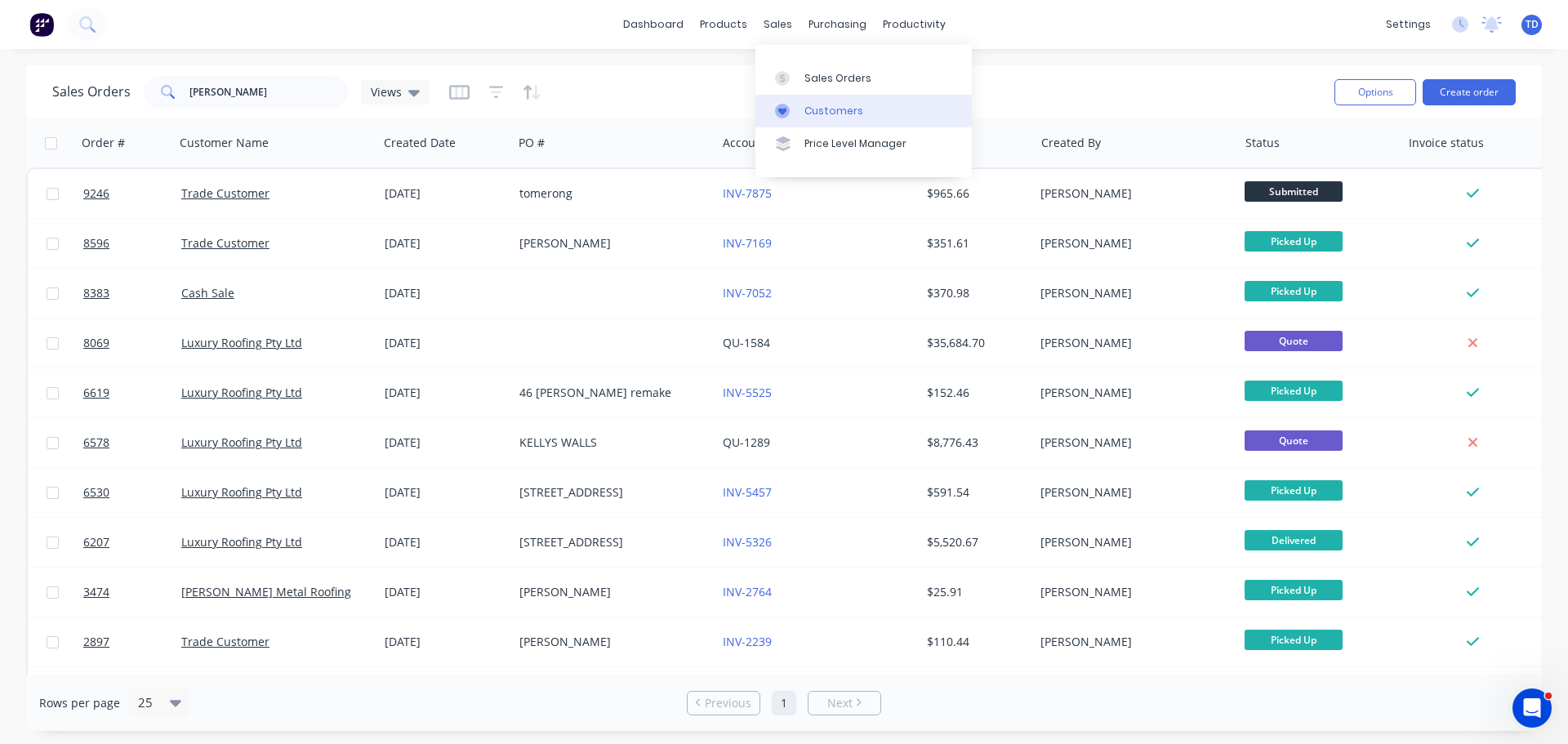
click at [821, 101] on link "Customers" at bounding box center [863, 111] width 216 height 33
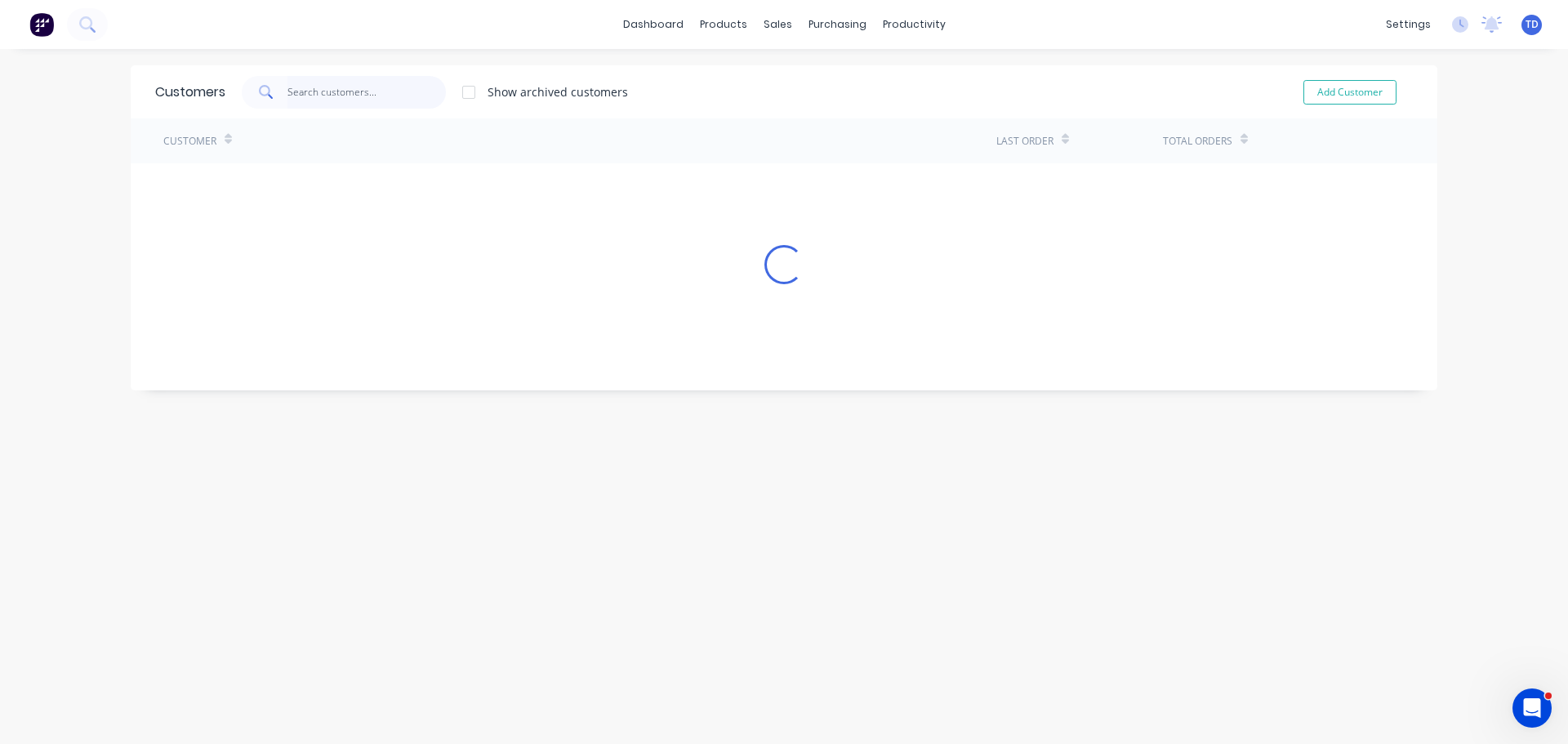
click at [302, 92] on input "text" at bounding box center [368, 92] width 160 height 33
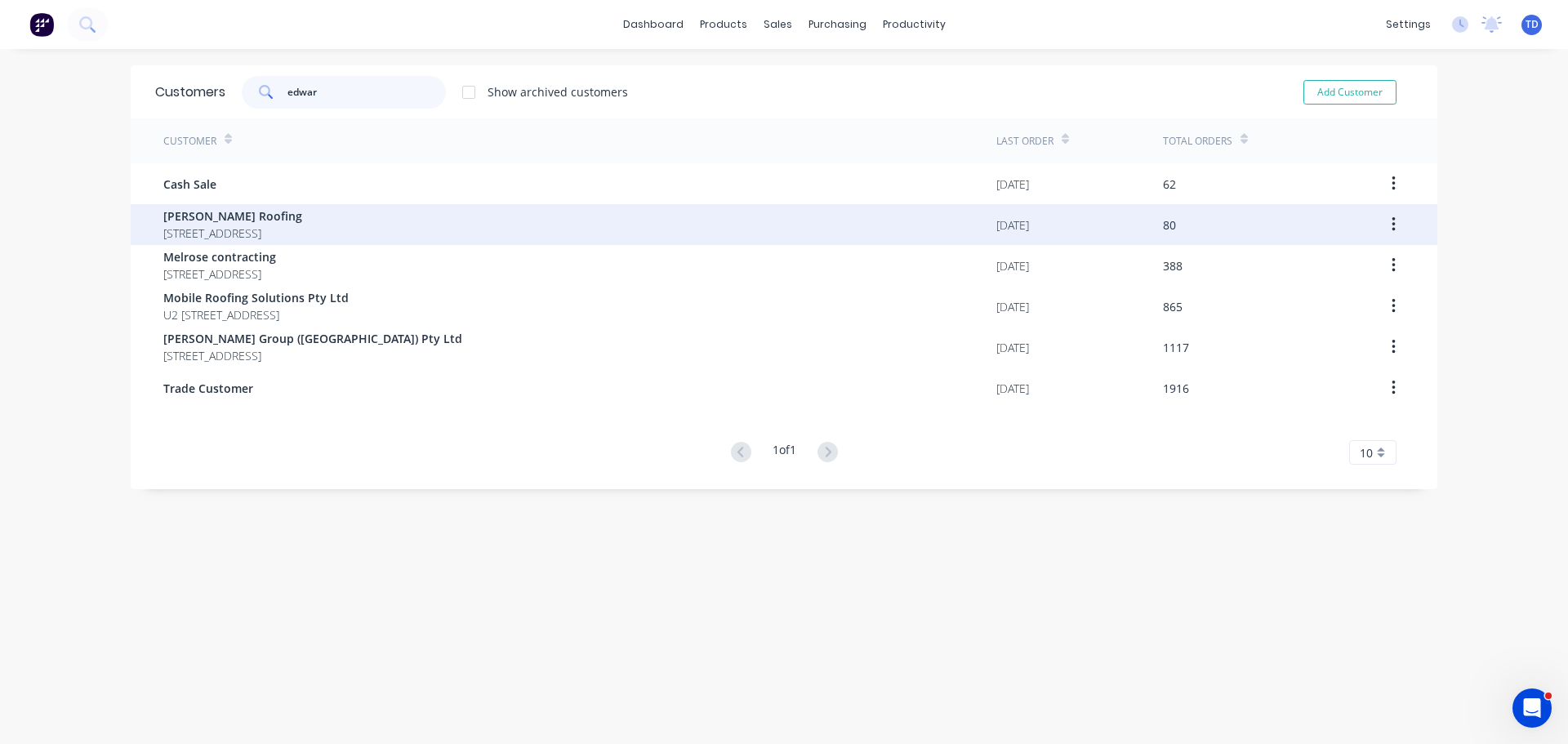
type input "edwar"
click at [302, 210] on span "Edwards Roofing" at bounding box center [233, 215] width 139 height 17
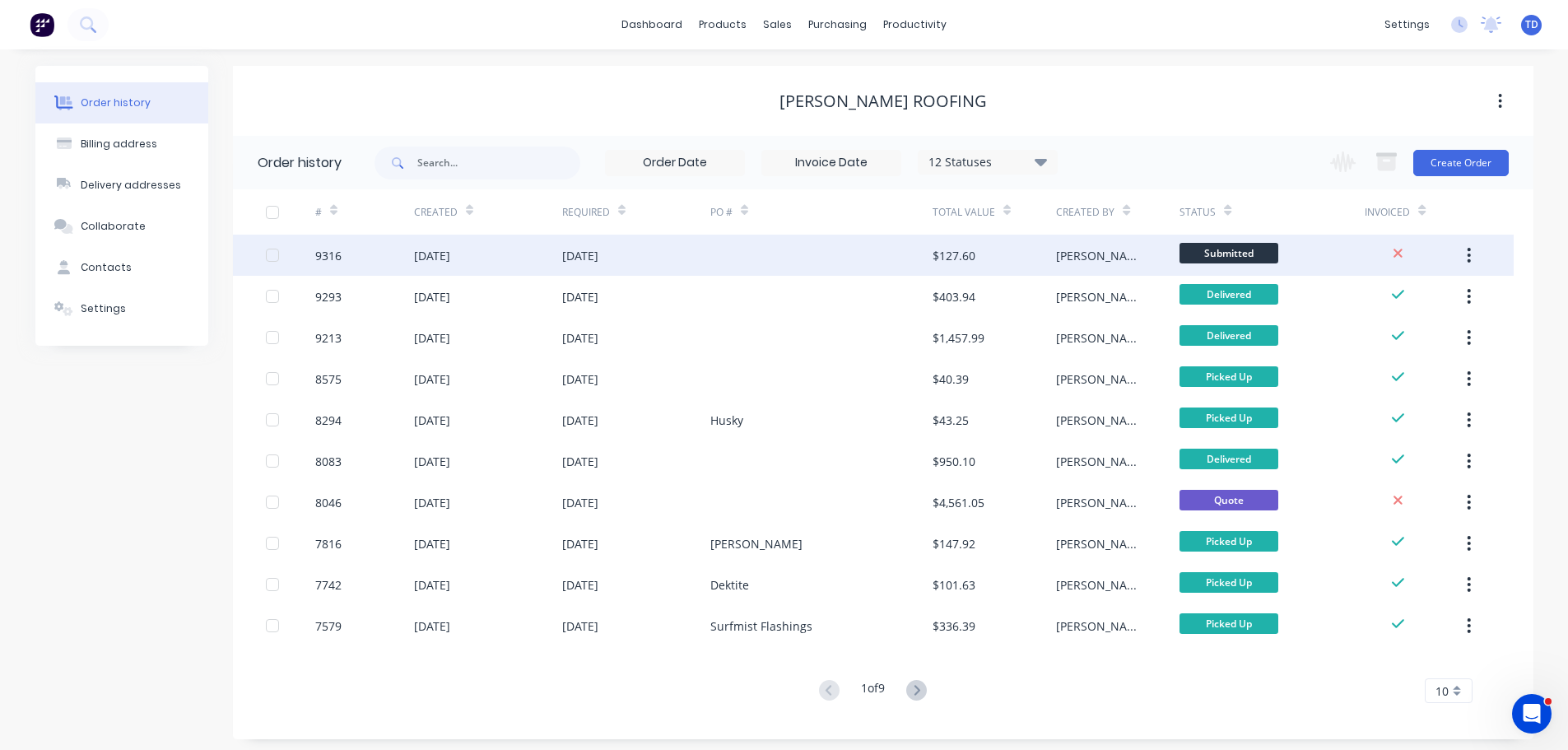
click at [650, 259] on div "[DATE]" at bounding box center [636, 255] width 148 height 41
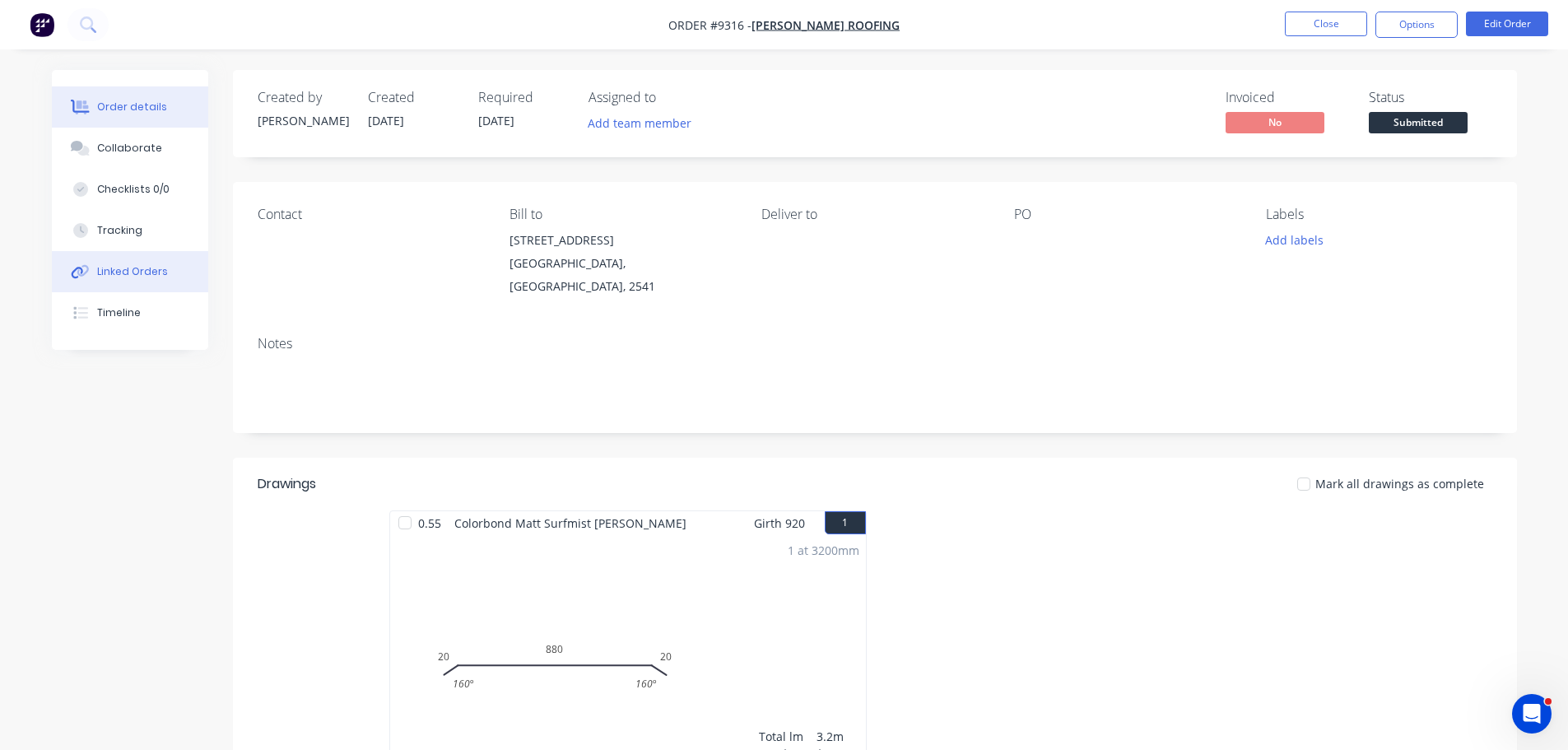
click at [154, 264] on div "Linked Orders" at bounding box center [132, 272] width 70 height 15
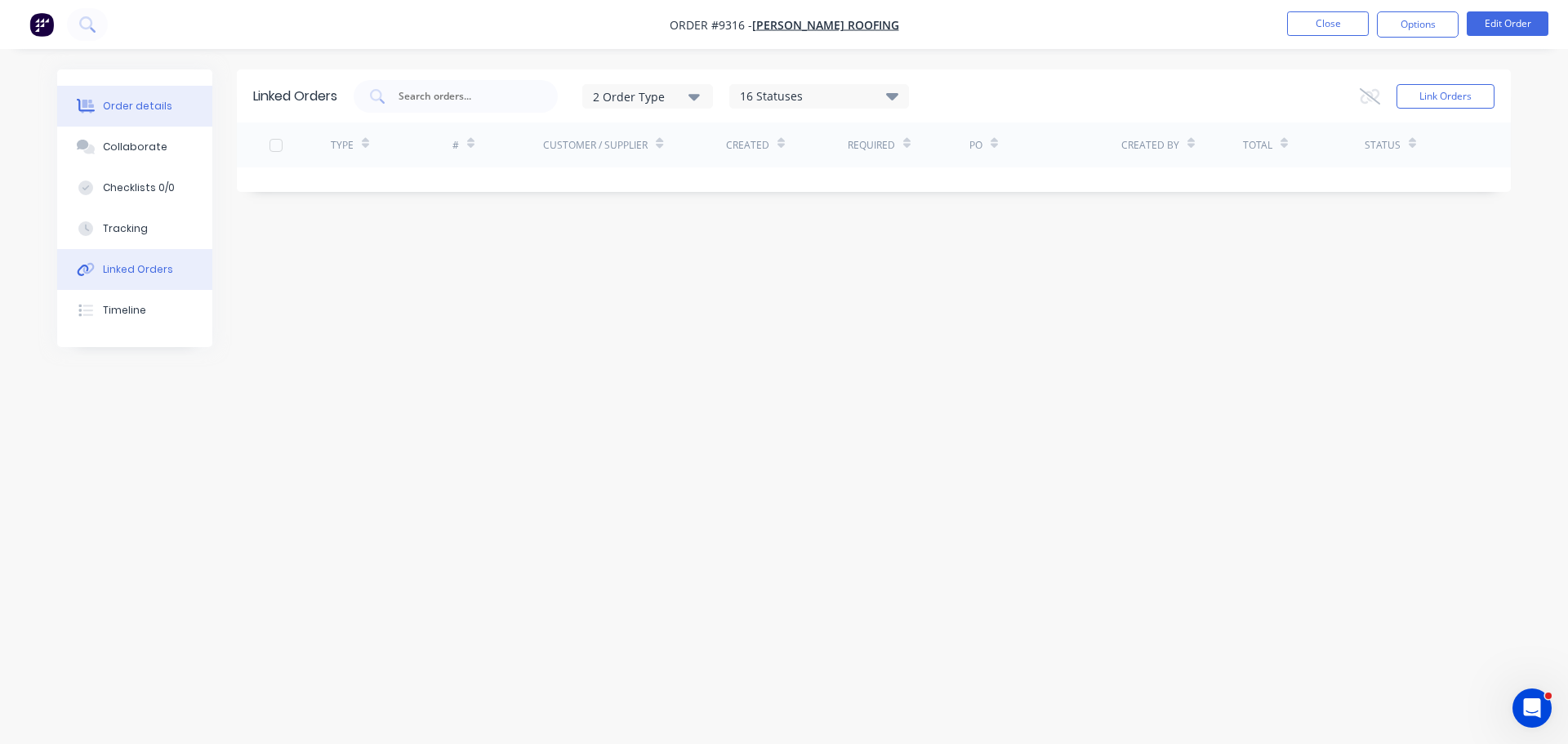
click at [163, 108] on div "Order details" at bounding box center [137, 106] width 69 height 15
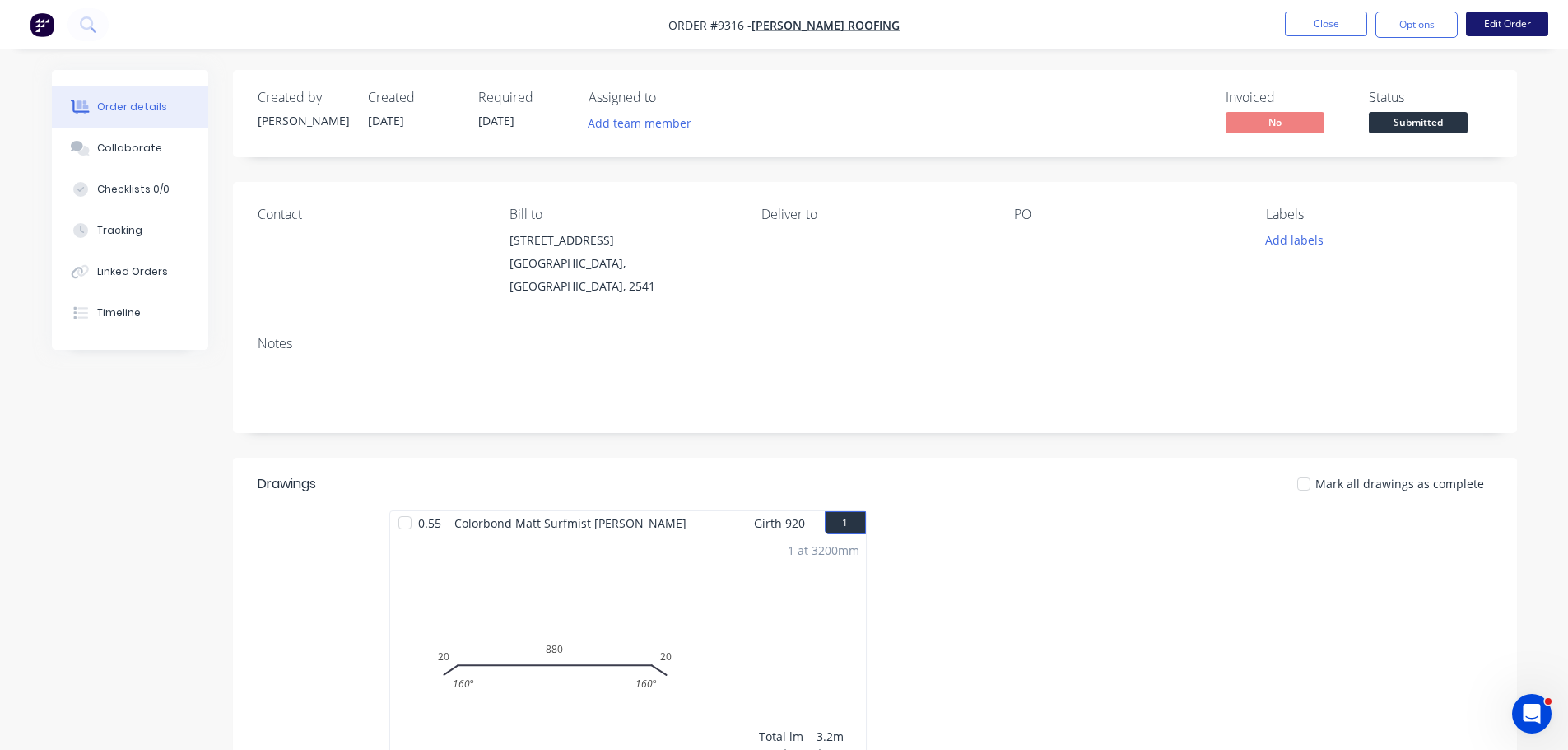
click at [1520, 28] on button "Edit Order" at bounding box center [1507, 24] width 82 height 25
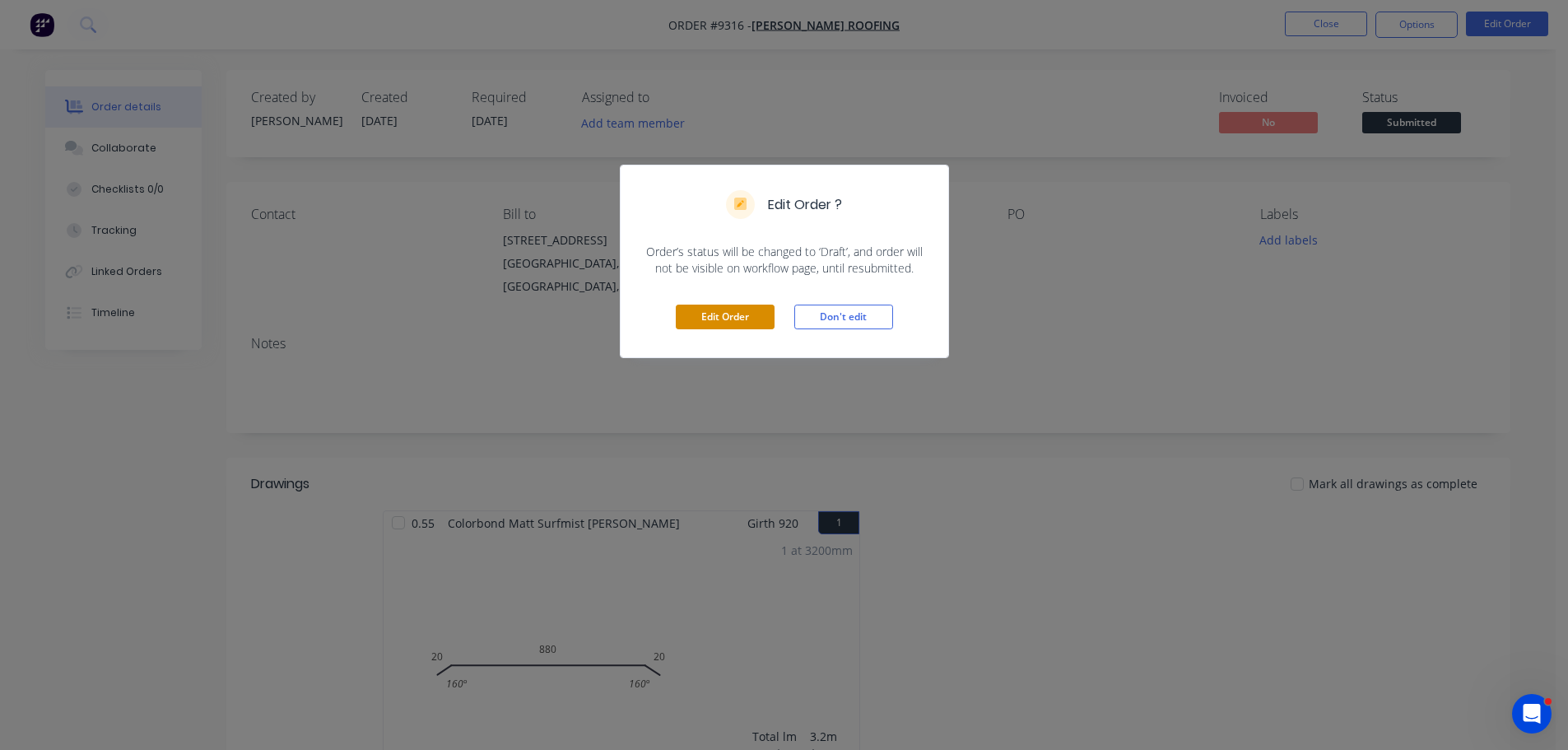
click at [738, 312] on button "Edit Order" at bounding box center [724, 317] width 99 height 25
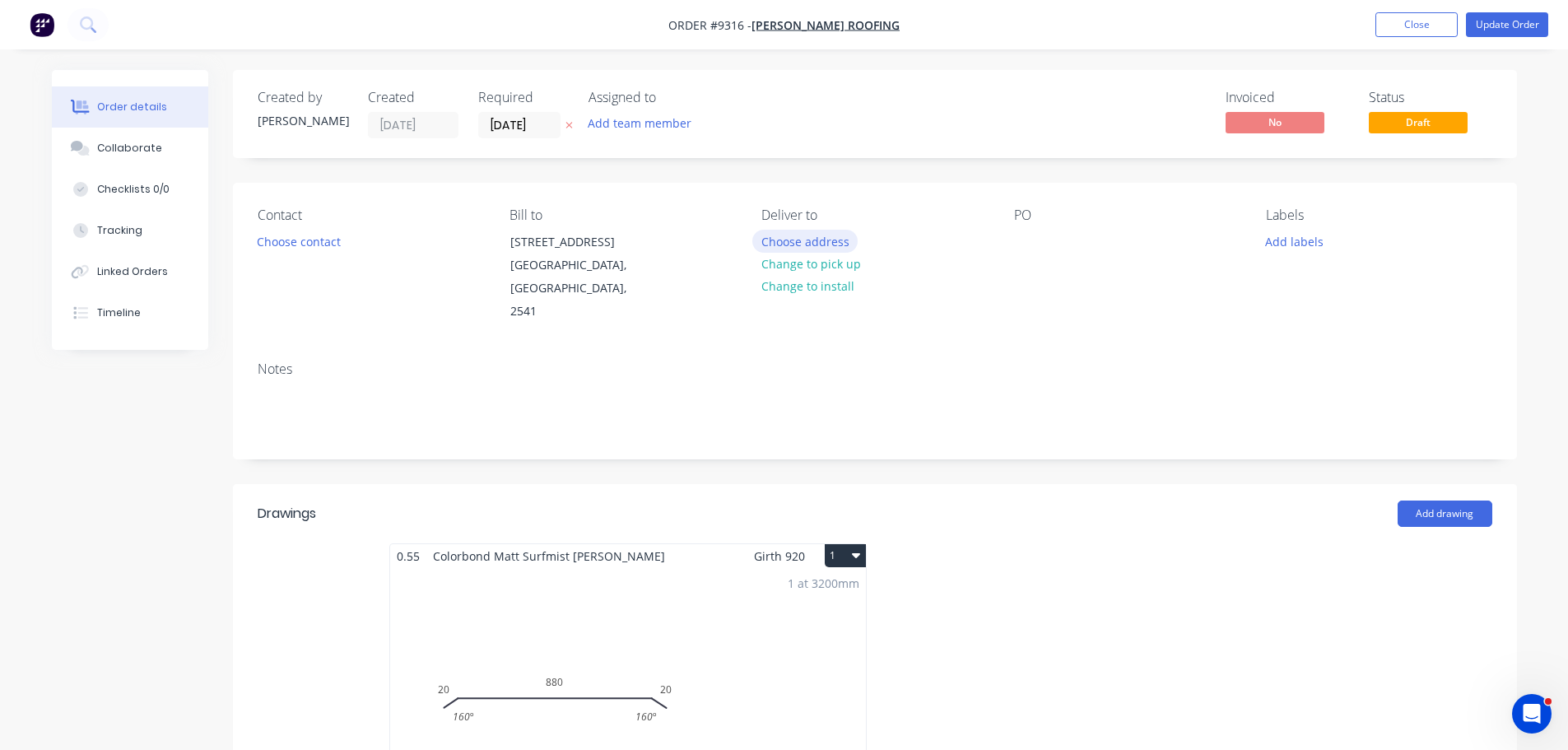
click at [802, 243] on button "Choose address" at bounding box center [805, 240] width 105 height 22
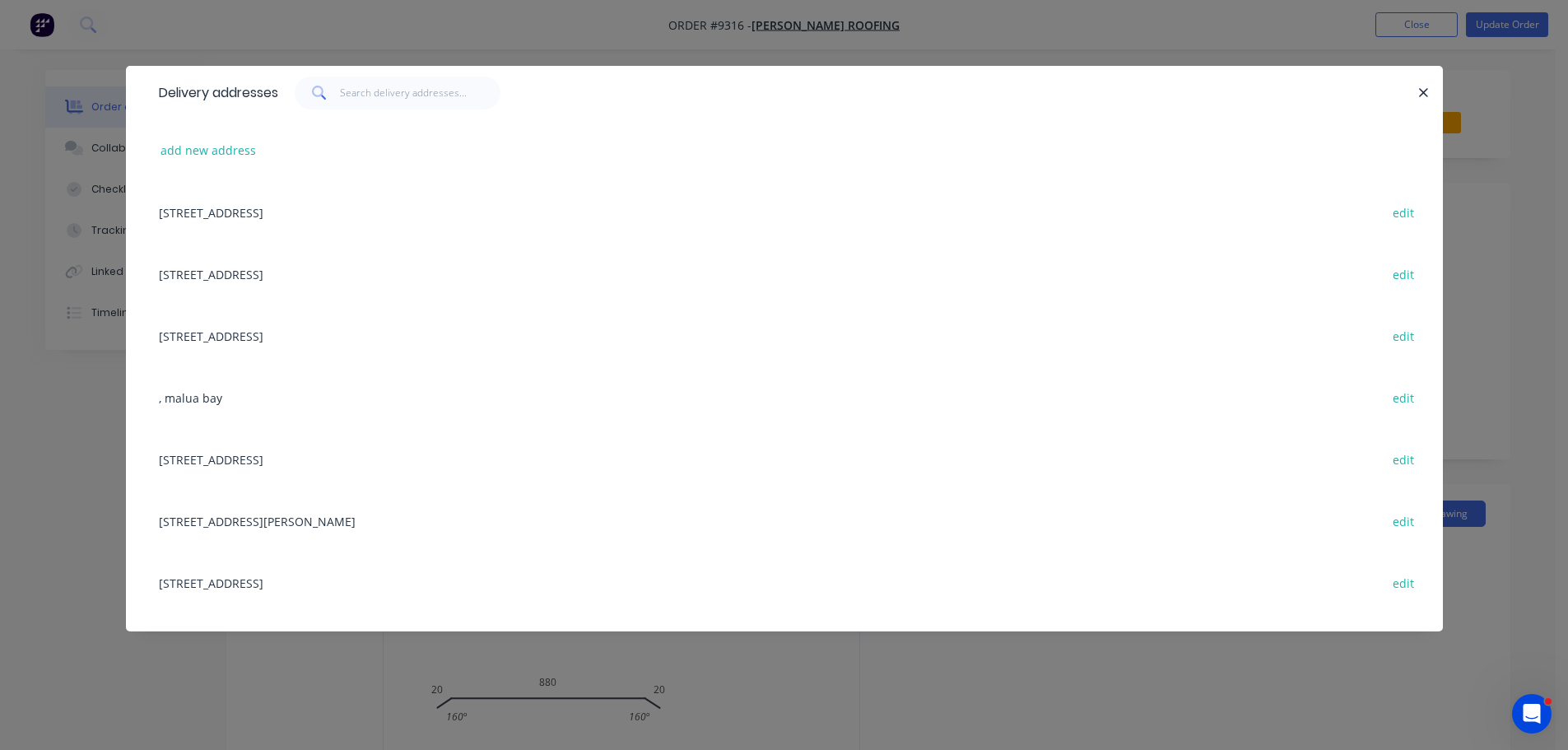
click at [270, 338] on div "31 Roskell Rd, Callala Beach, New South Wales, Australia edit" at bounding box center [784, 335] width 1267 height 61
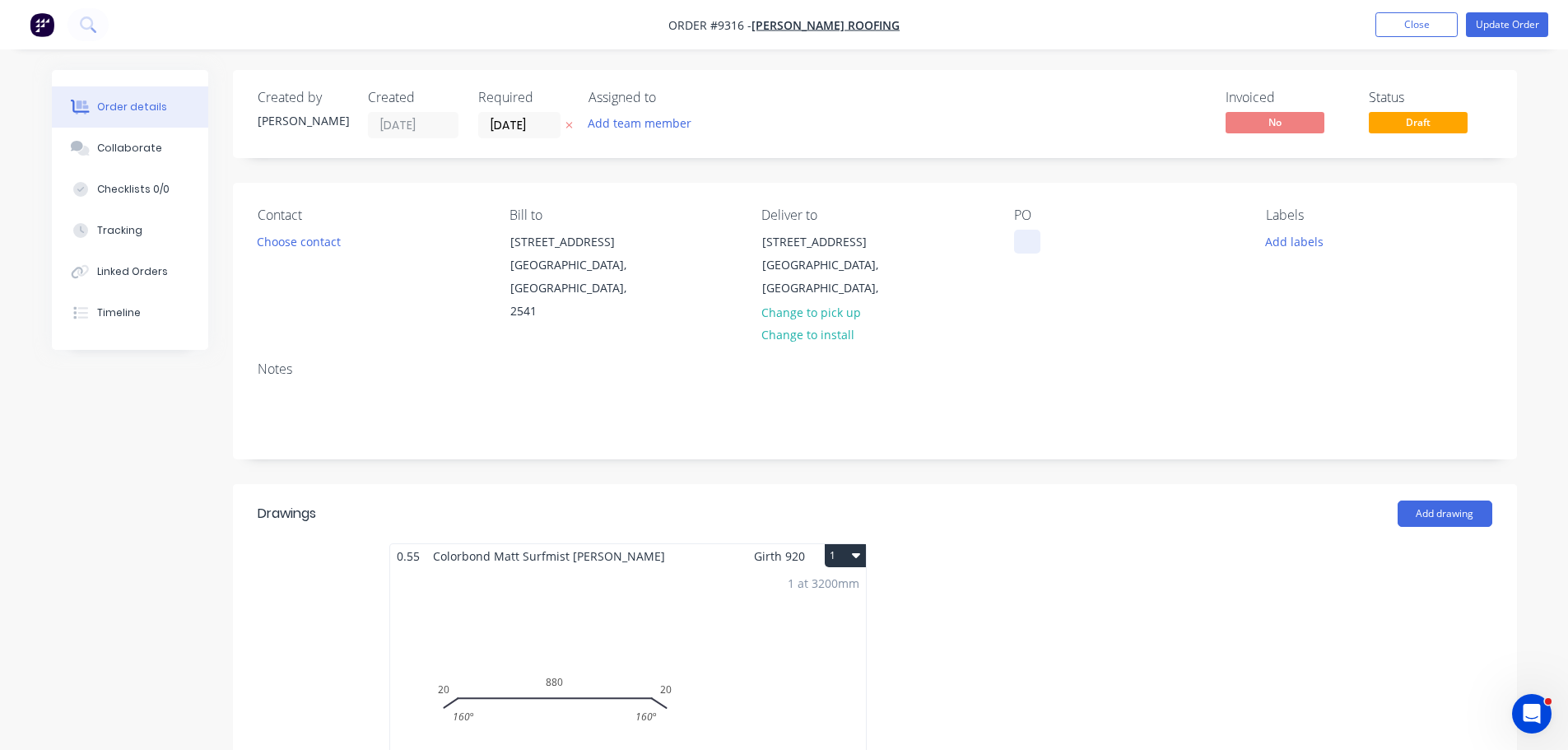
click at [1025, 242] on div at bounding box center [1027, 241] width 27 height 24
click at [1111, 484] on header "Drawings Add drawing" at bounding box center [874, 513] width 1284 height 59
click at [1485, 23] on button "Update Order" at bounding box center [1507, 25] width 82 height 25
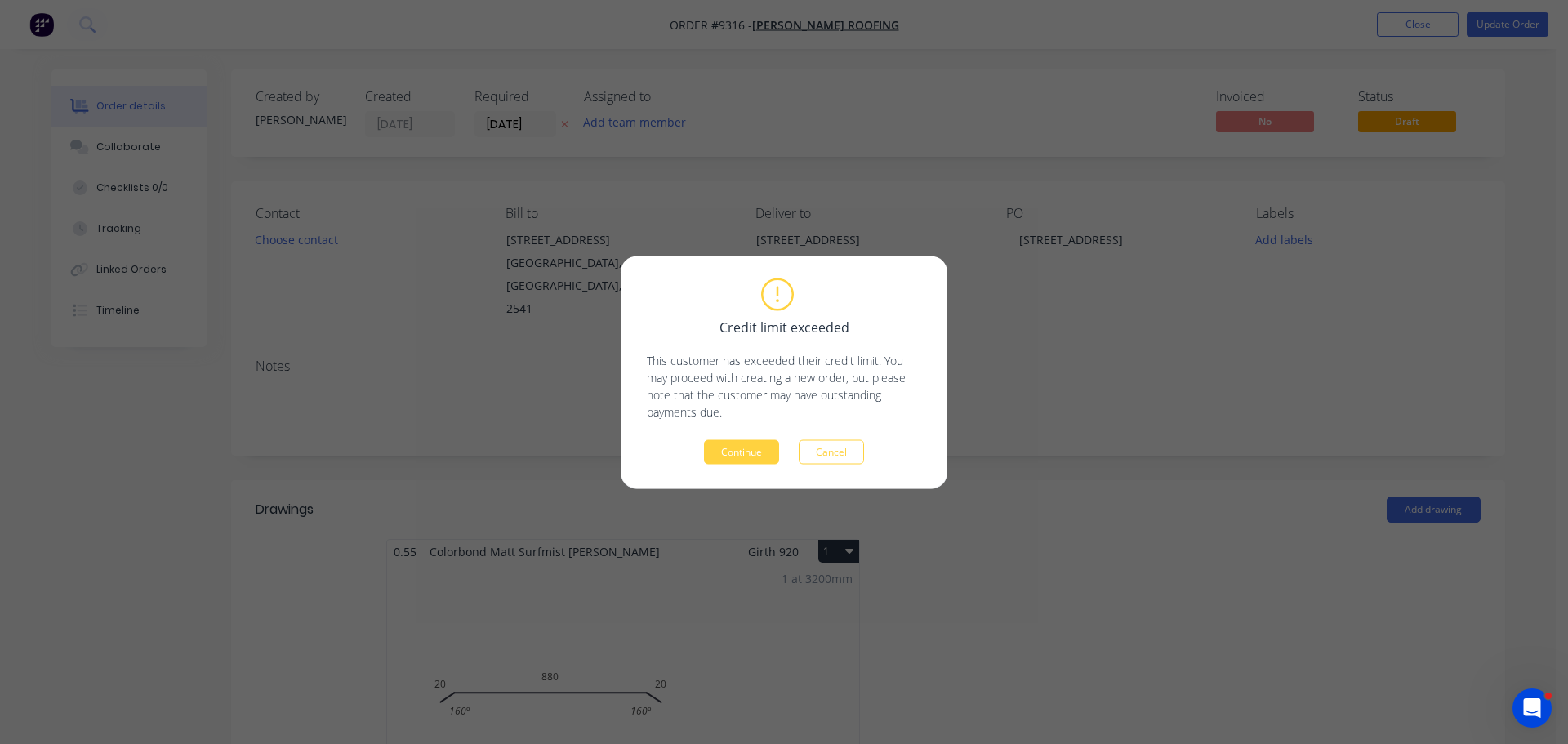
click at [736, 450] on button "Continue" at bounding box center [741, 451] width 75 height 25
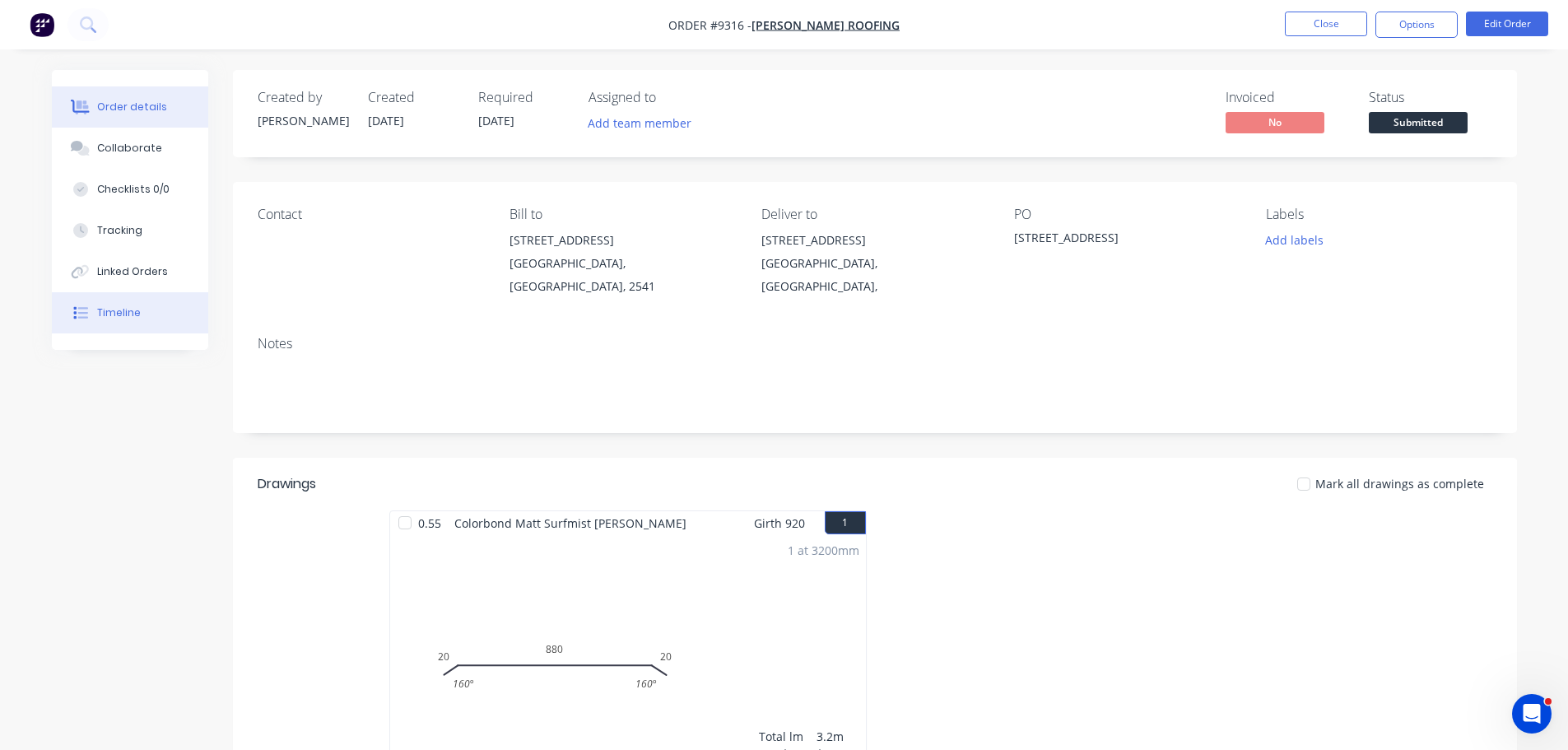
click at [104, 312] on div "Timeline" at bounding box center [119, 312] width 44 height 15
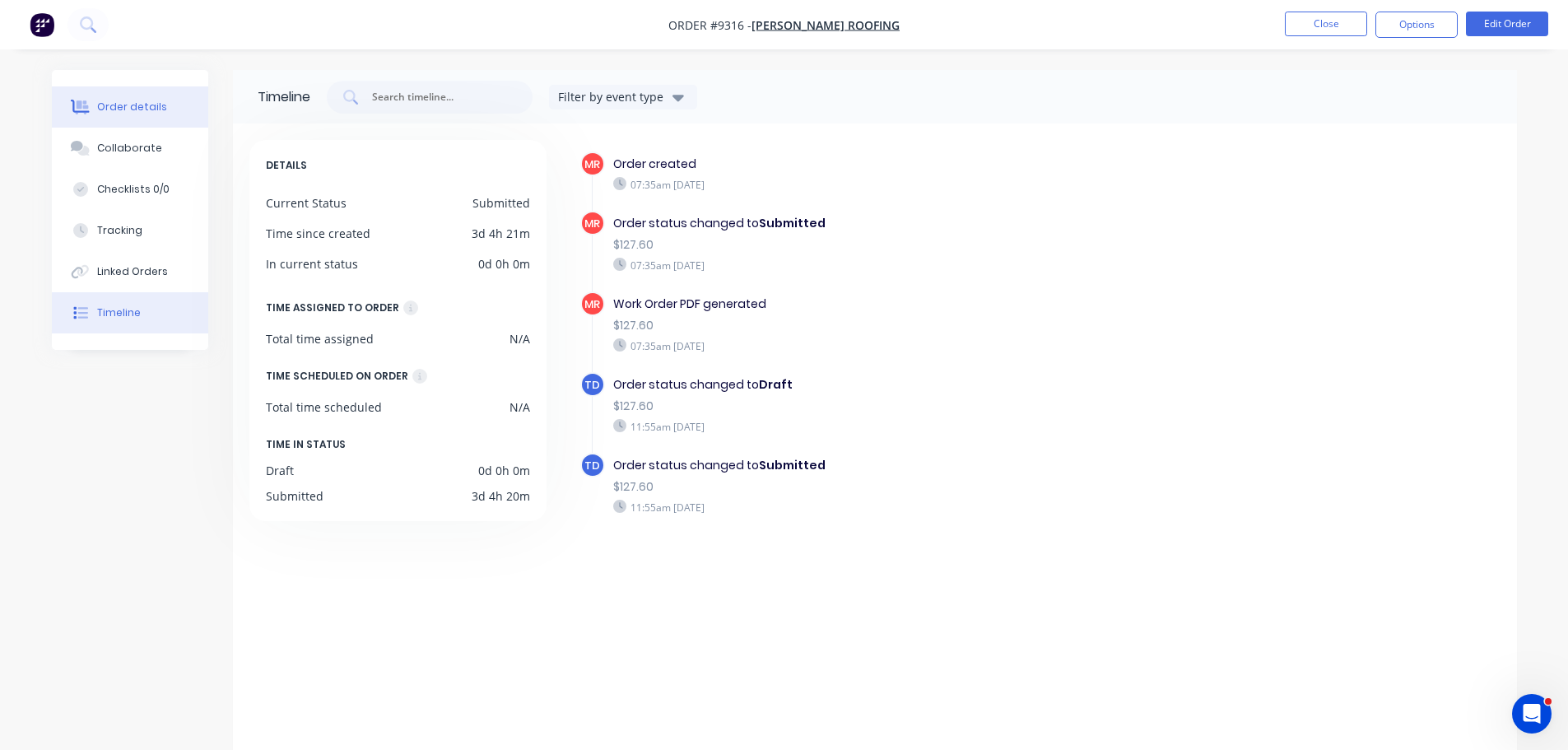
click at [127, 115] on button "Order details" at bounding box center [130, 107] width 157 height 41
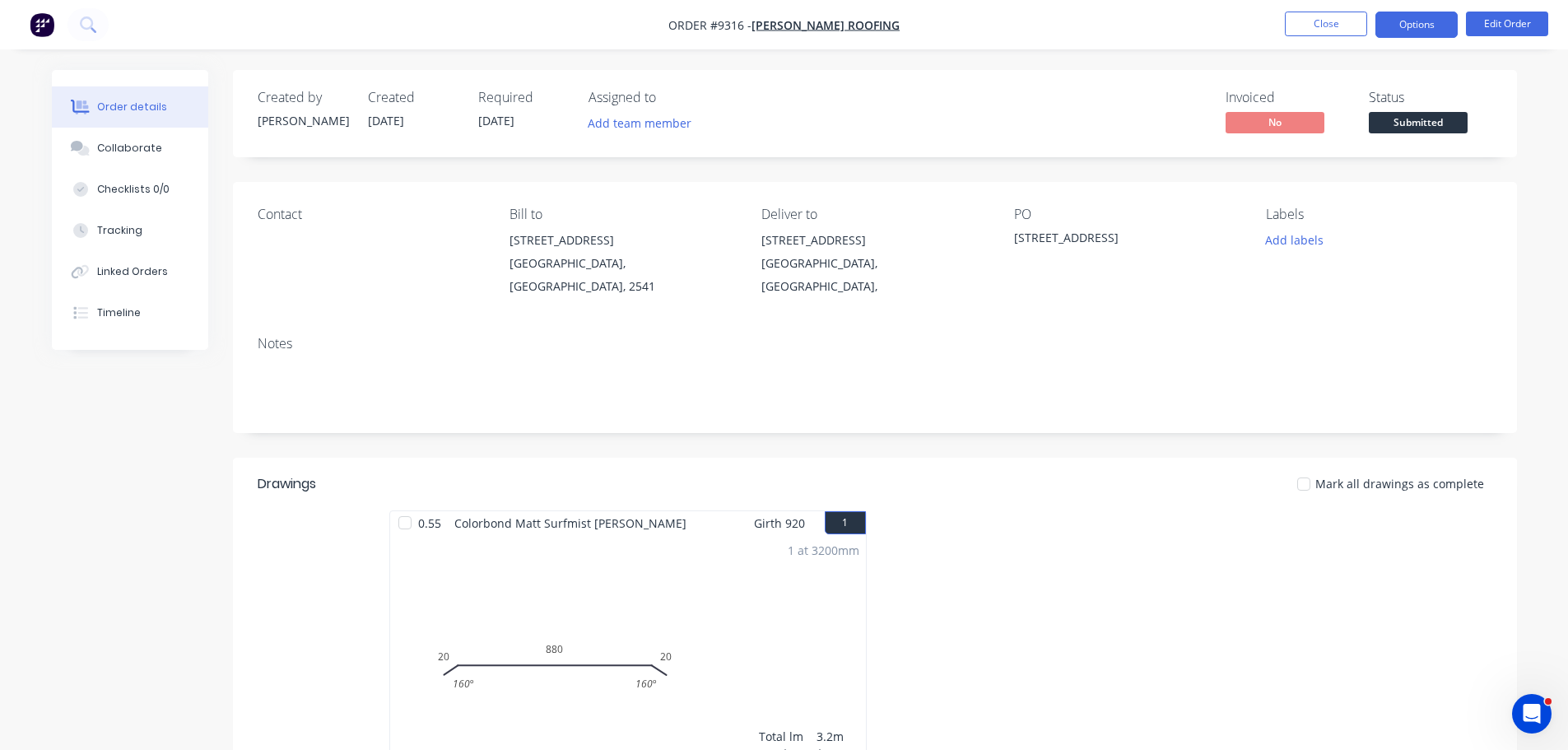
click at [1396, 27] on button "Options" at bounding box center [1416, 25] width 82 height 27
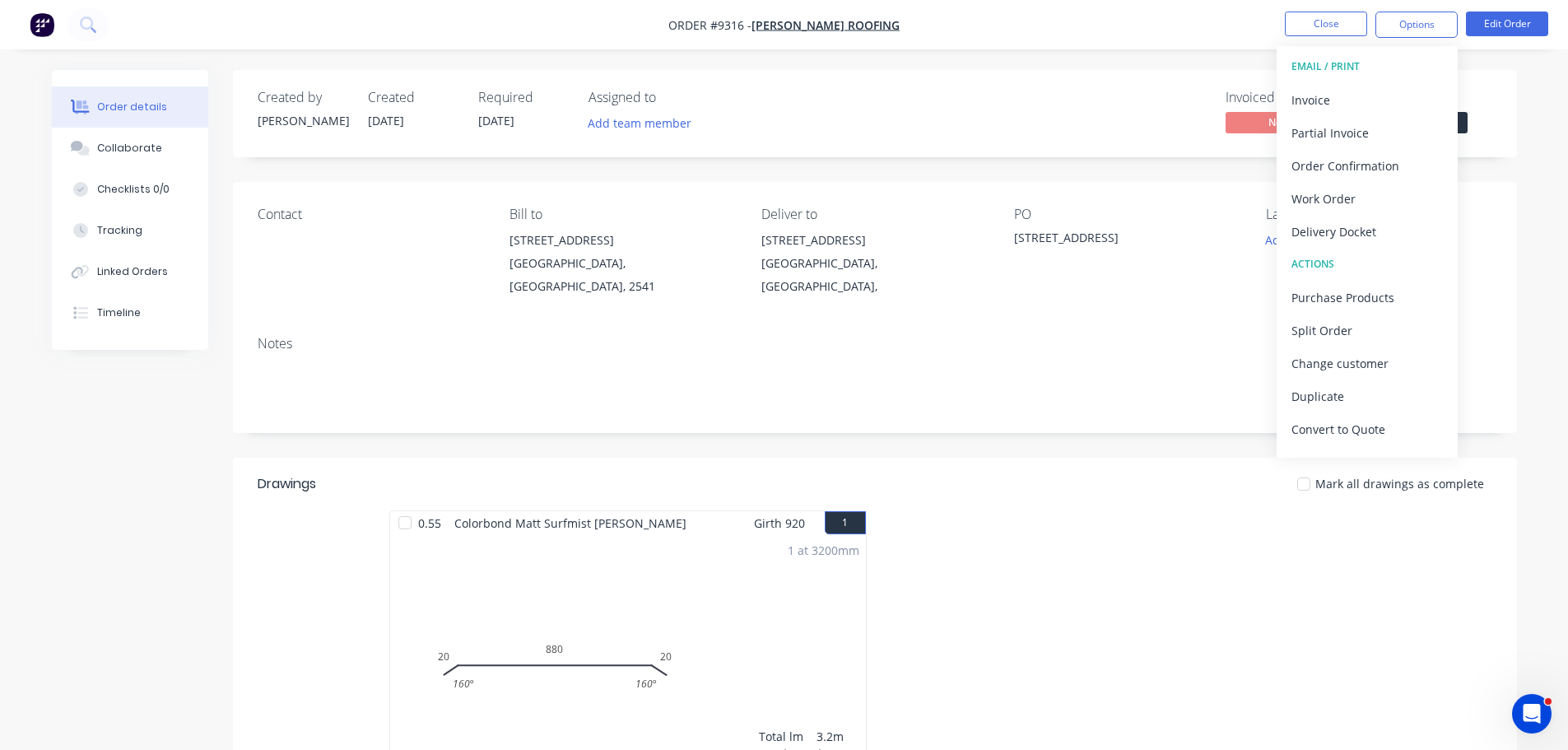
click at [1357, 224] on div "Delivery Docket" at bounding box center [1367, 231] width 152 height 24
click at [1364, 177] on div "Without pricing" at bounding box center [1367, 166] width 152 height 24
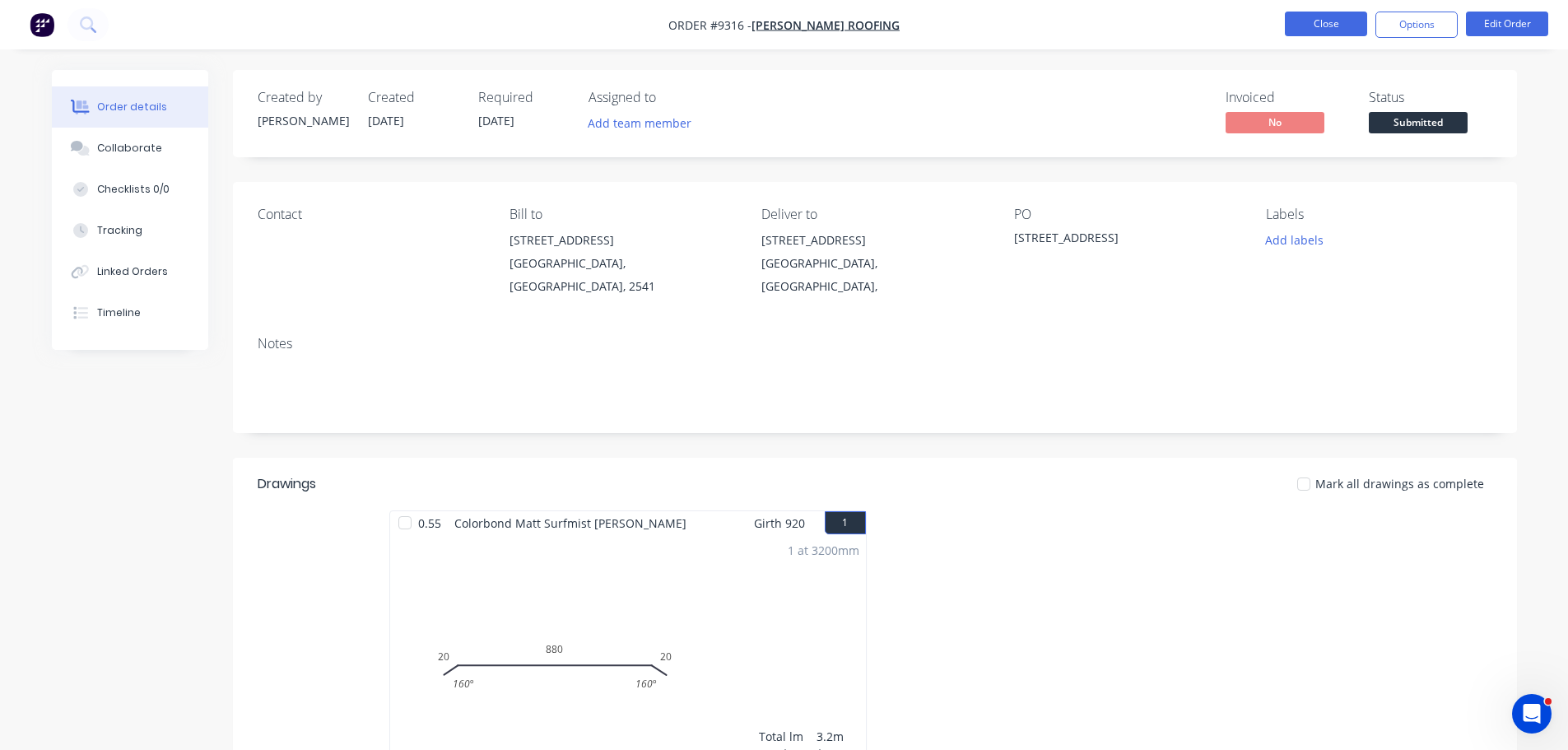
click at [1316, 25] on button "Close" at bounding box center [1325, 24] width 82 height 25
